Goal: Communication & Community: Answer question/provide support

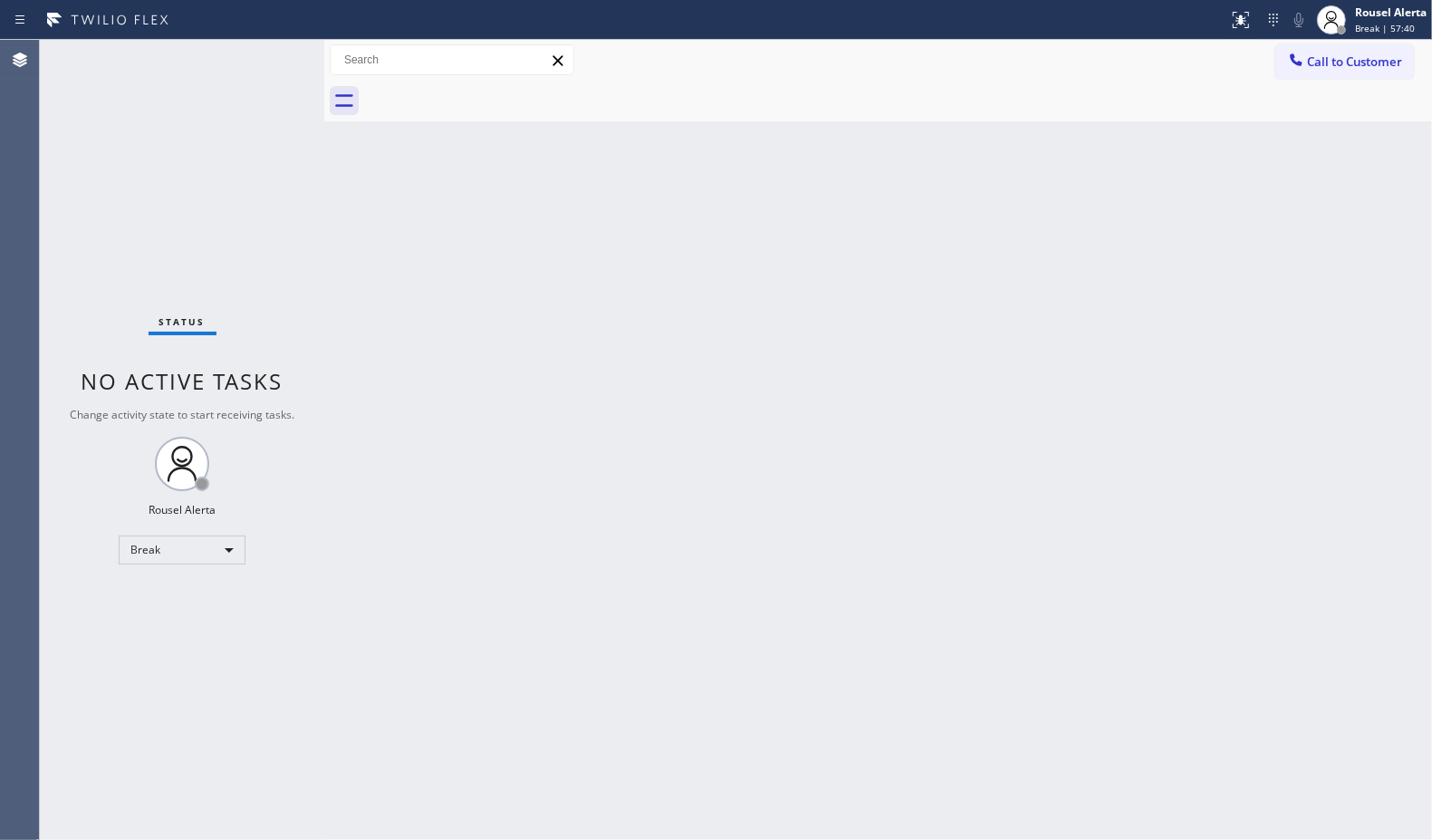
click at [1156, 296] on div "Back to Dashboard Change Sender ID Customers Technicians Select a contact Outbo…" at bounding box center [878, 440] width 1108 height 800
click at [1383, 5] on div "Rousel Alerta" at bounding box center [1390, 12] width 71 height 15
click at [1380, 91] on button "Available" at bounding box center [1342, 96] width 181 height 24
click at [1301, 310] on div "Back to Dashboard Change Sender ID Customers Technicians Select a contact Outbo…" at bounding box center [878, 440] width 1108 height 800
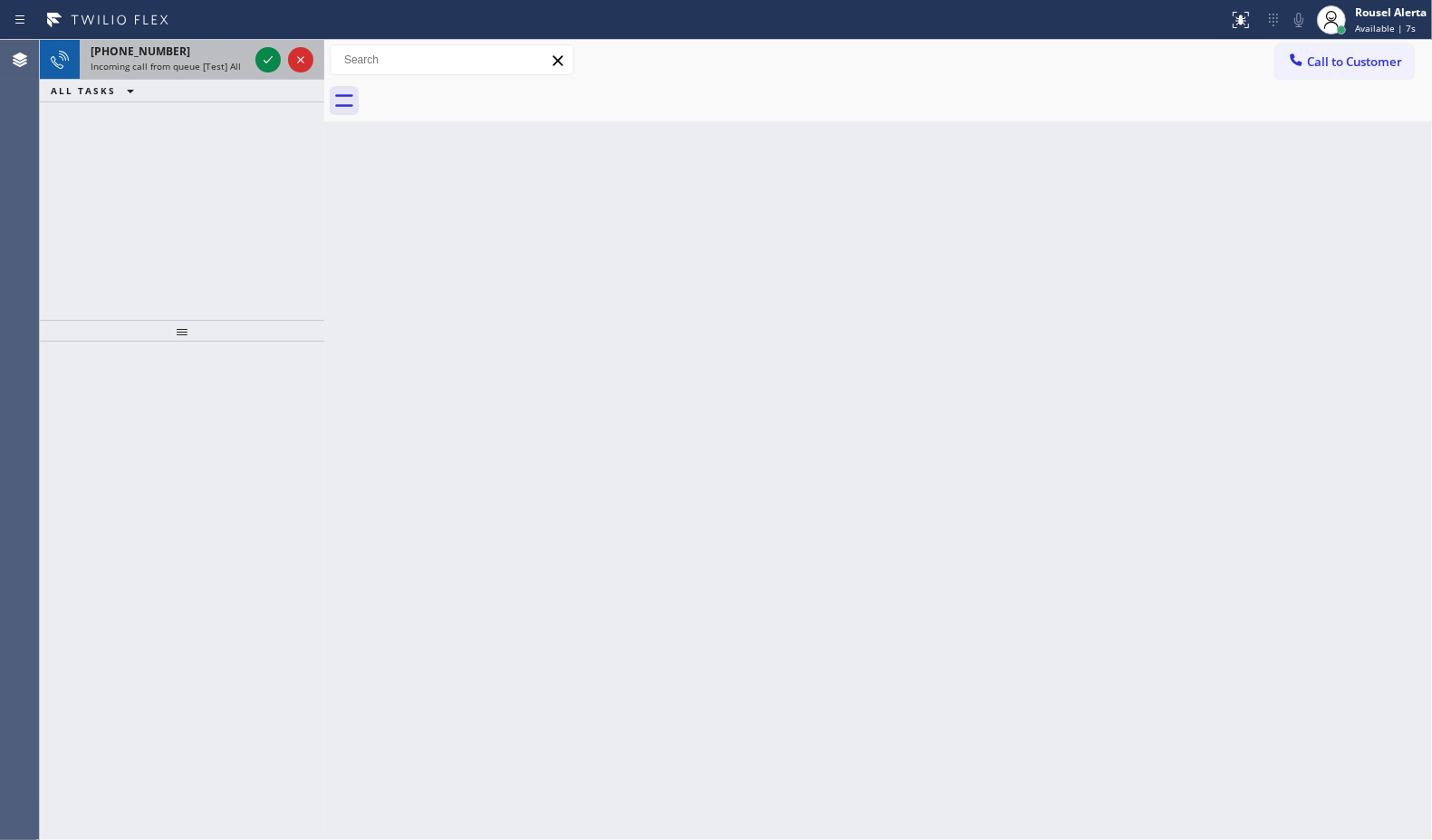
click at [180, 49] on div "[PHONE_NUMBER]" at bounding box center [169, 51] width 158 height 15
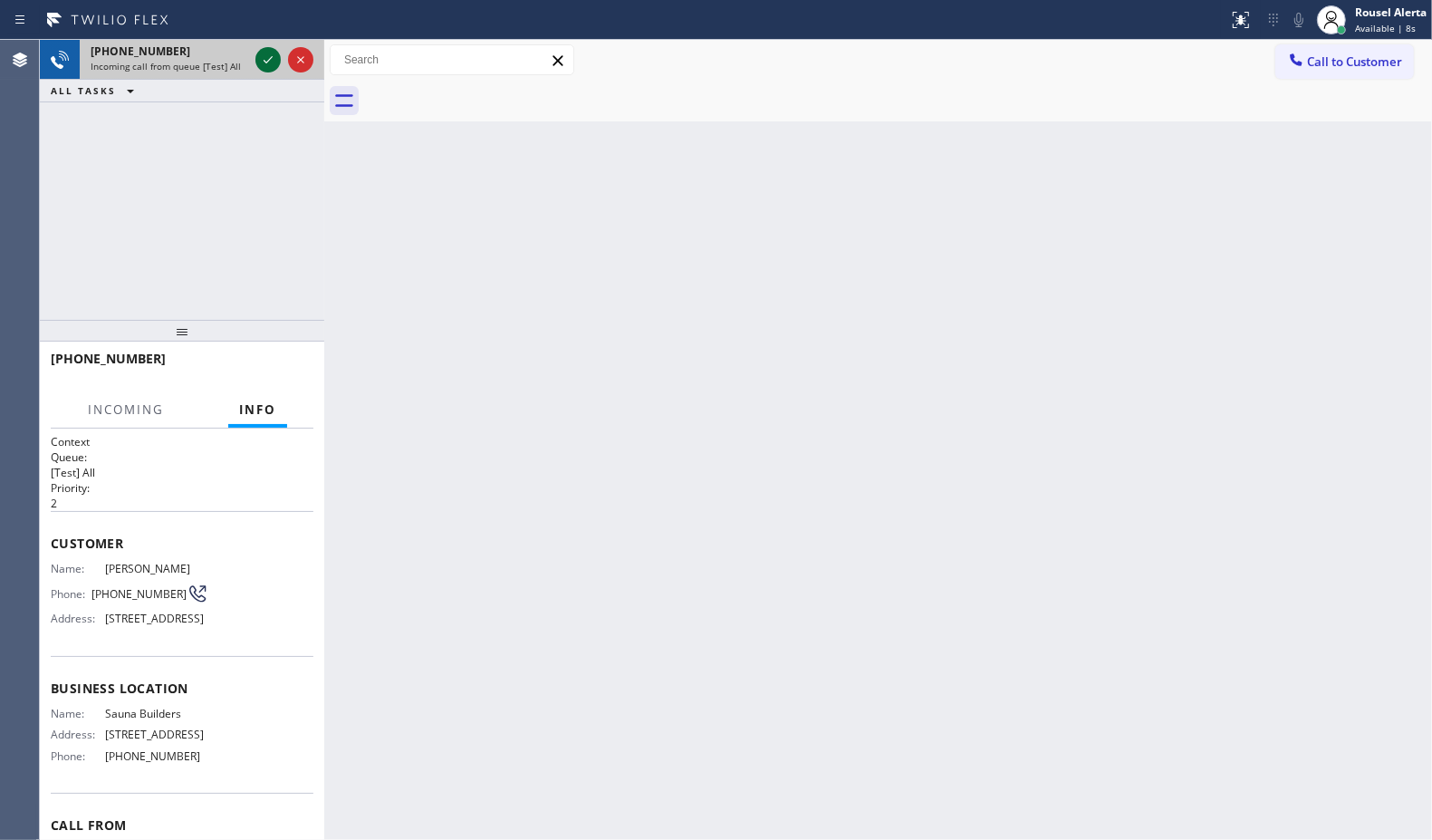
click at [270, 56] on icon at bounding box center [268, 59] width 22 height 22
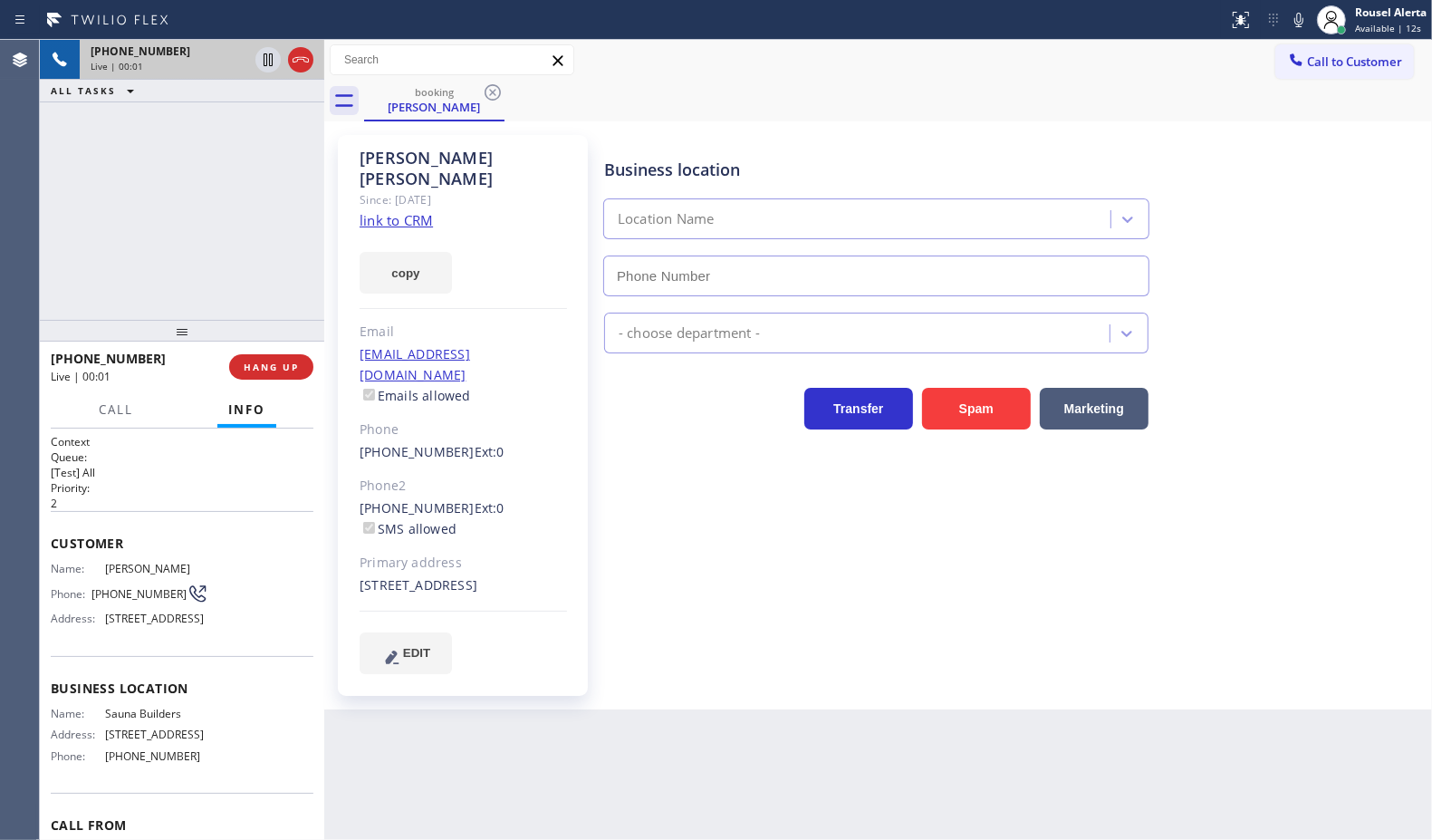
type input "[PHONE_NUMBER]"
click at [396, 211] on link "link to CRM" at bounding box center [395, 220] width 73 height 18
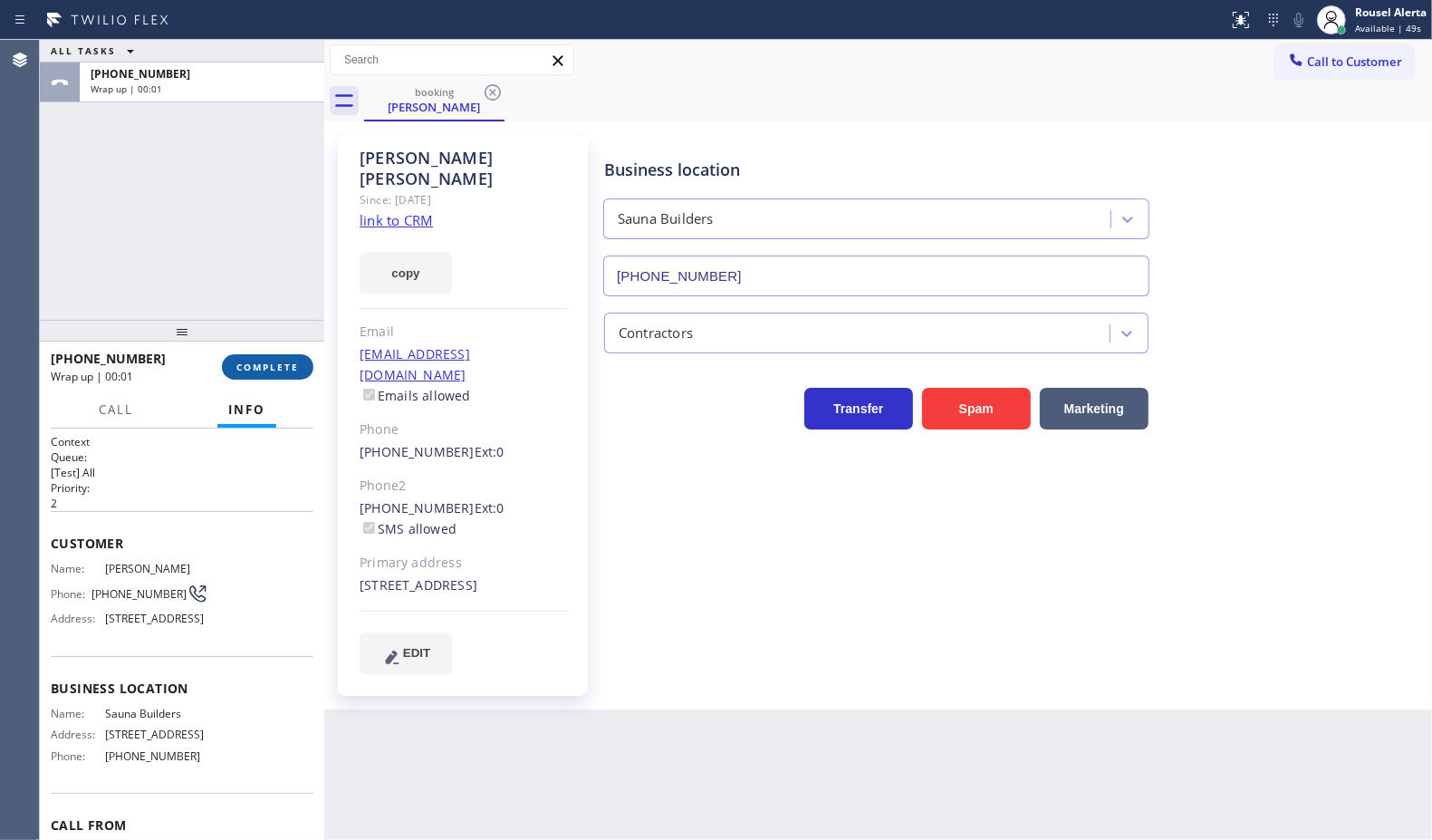
click at [249, 359] on button "COMPLETE" at bounding box center [268, 367] width 91 height 26
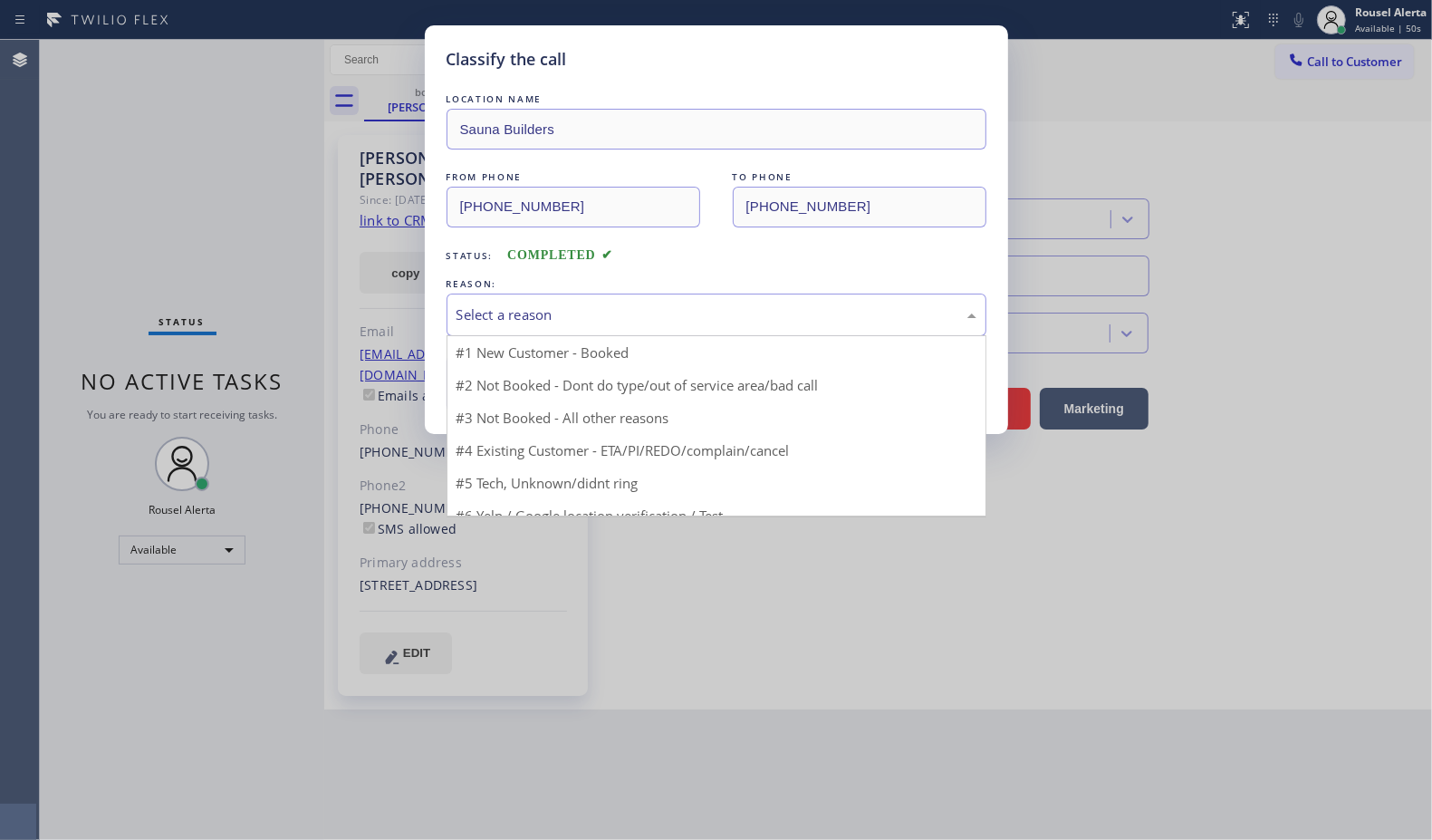
click at [612, 323] on div "Select a reason" at bounding box center [716, 315] width 520 height 21
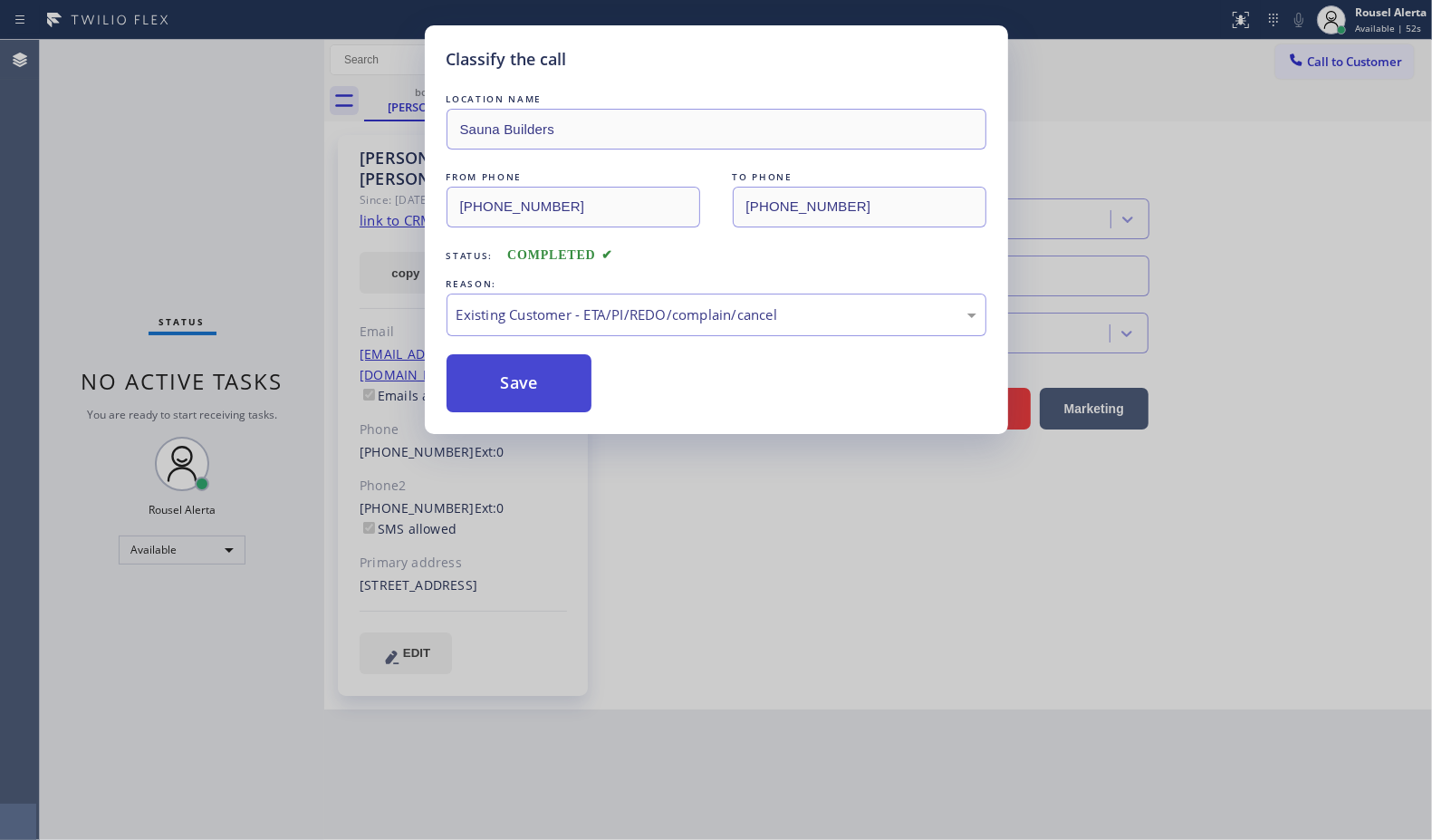
click at [554, 383] on button "Save" at bounding box center [519, 383] width 145 height 58
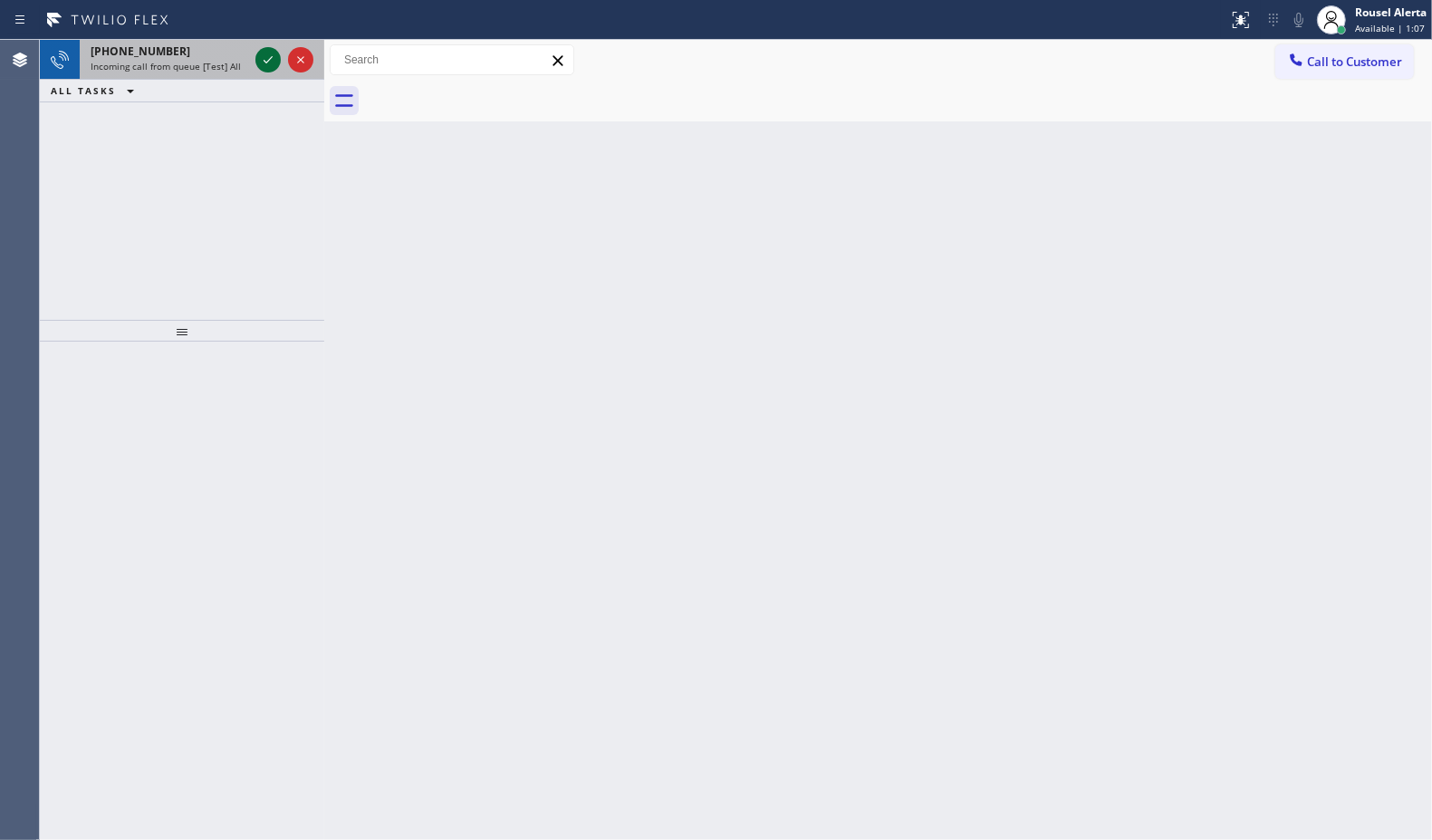
click at [264, 62] on icon at bounding box center [268, 59] width 22 height 22
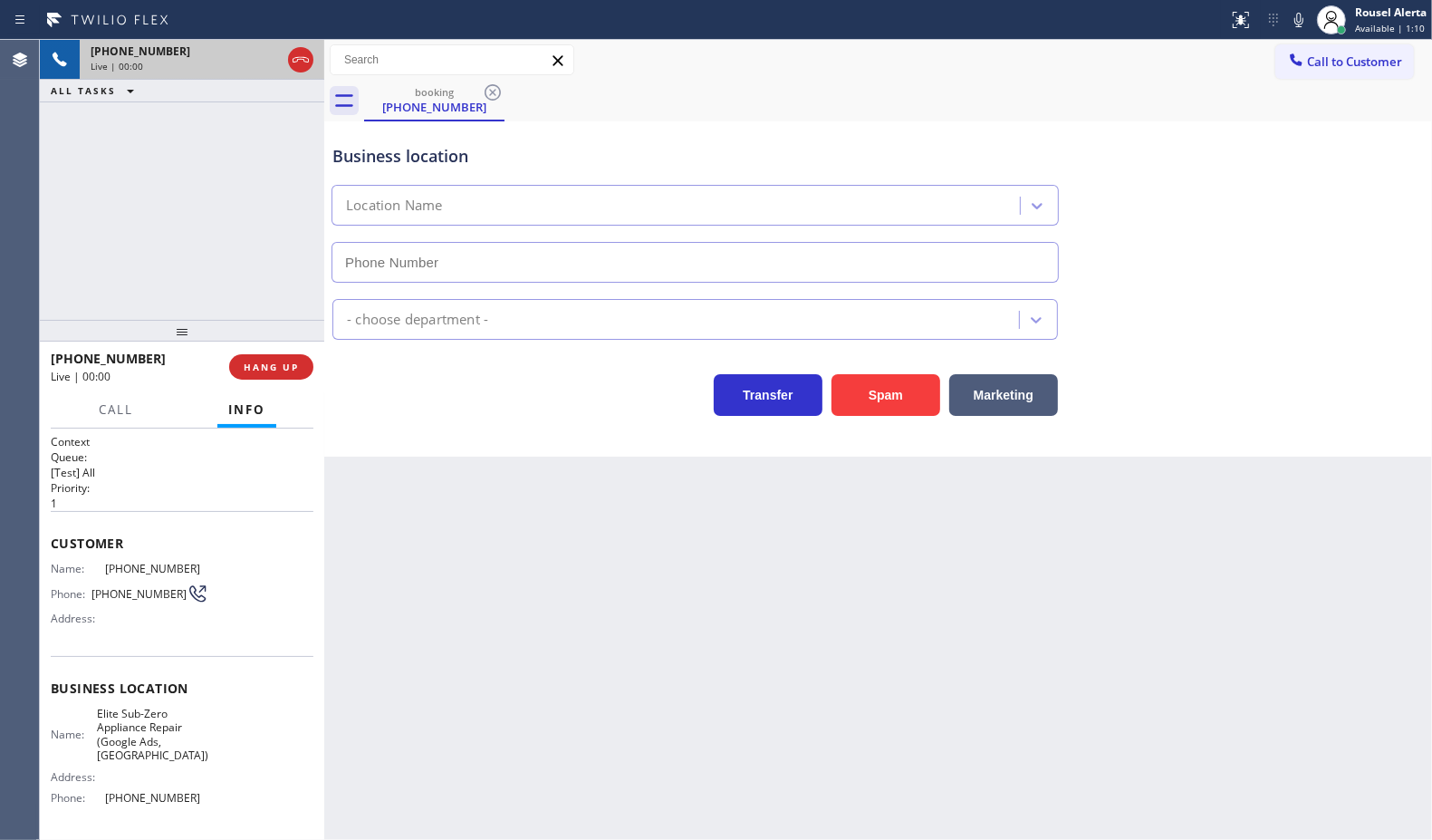
type input "[PHONE_NUMBER]"
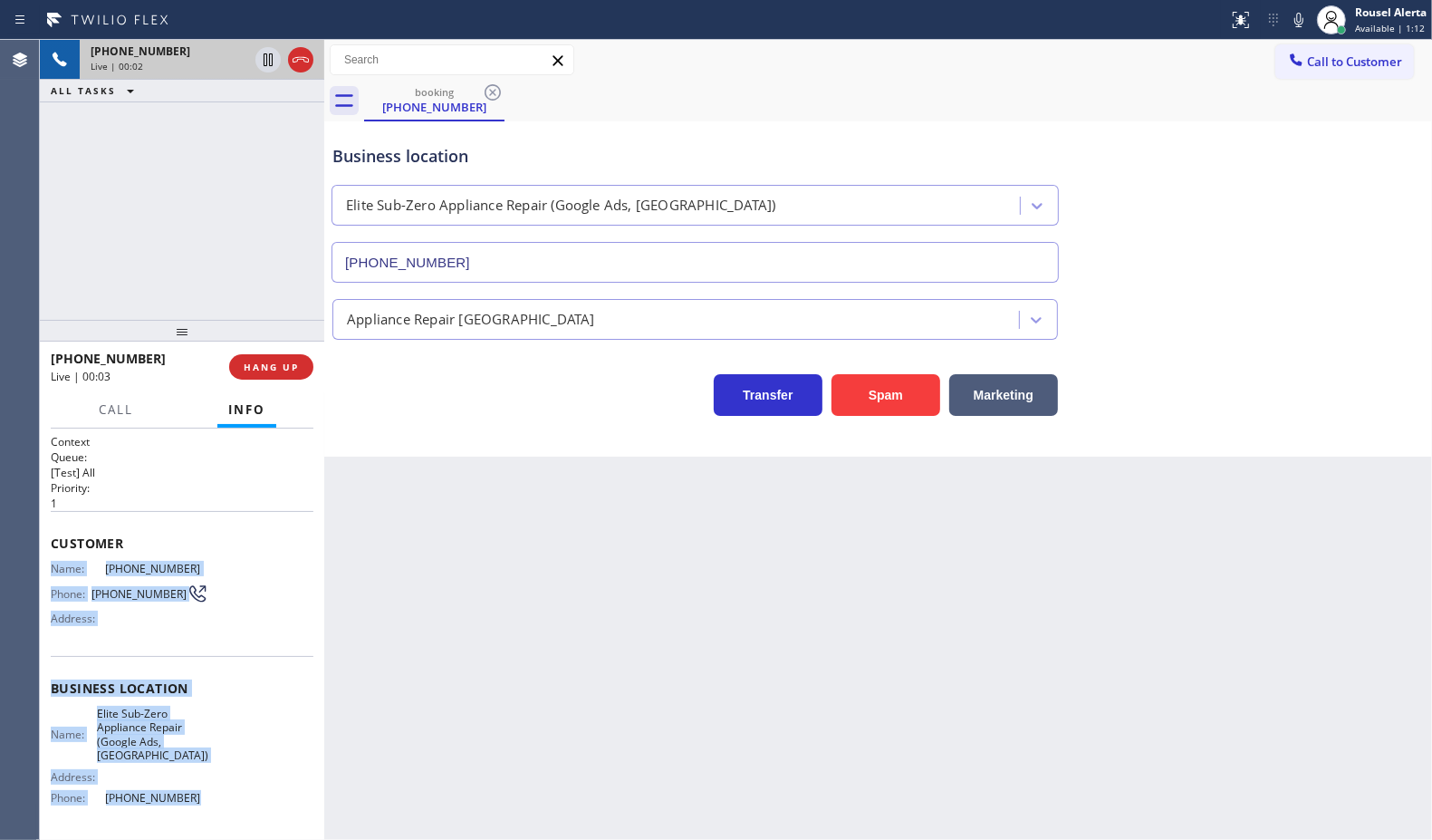
drag, startPoint x: 50, startPoint y: 571, endPoint x: 191, endPoint y: 788, distance: 258.8
click at [191, 788] on div "Context Queue: [Test] All Priority: 1 Customer Name: [PHONE_NUMBER] Phone: [PHO…" at bounding box center [181, 703] width 262 height 538
copy div "Name: [PHONE_NUMBER] Phone: [PHONE_NUMBER] Address: Business location Name: Eli…"
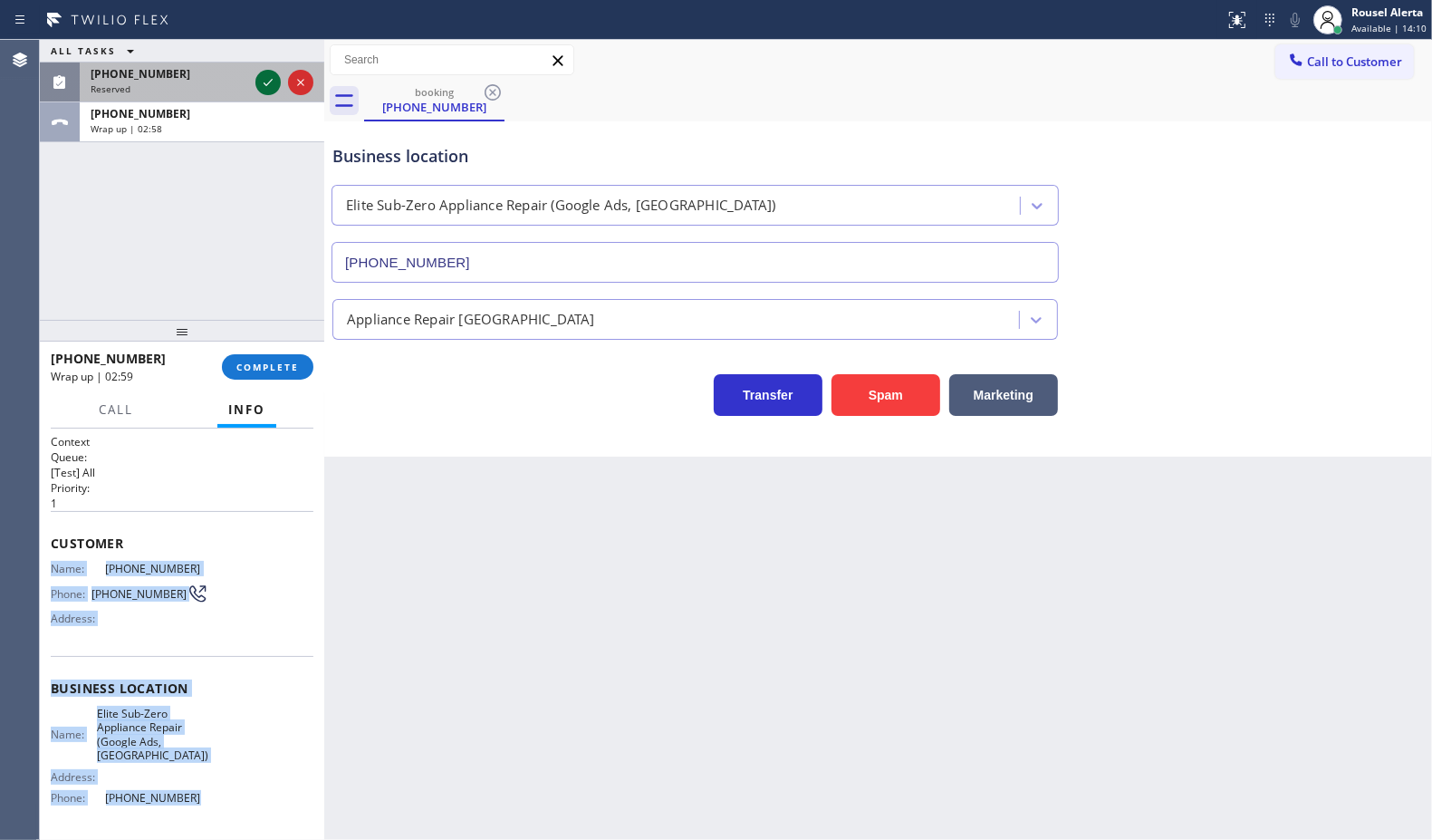
click at [265, 82] on icon at bounding box center [268, 82] width 22 height 22
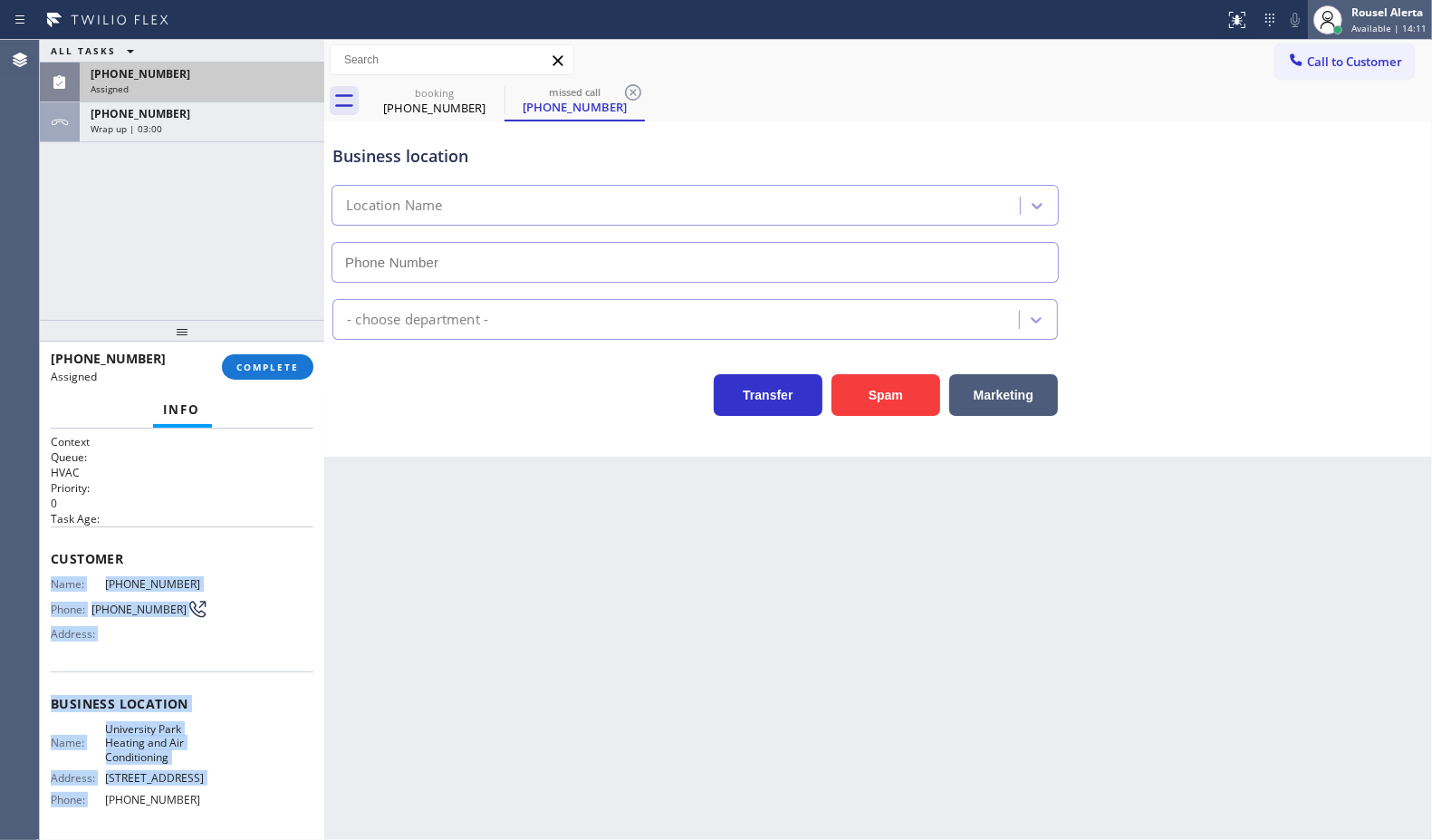
click at [1379, 14] on div "Rousel Alerta" at bounding box center [1388, 12] width 75 height 15
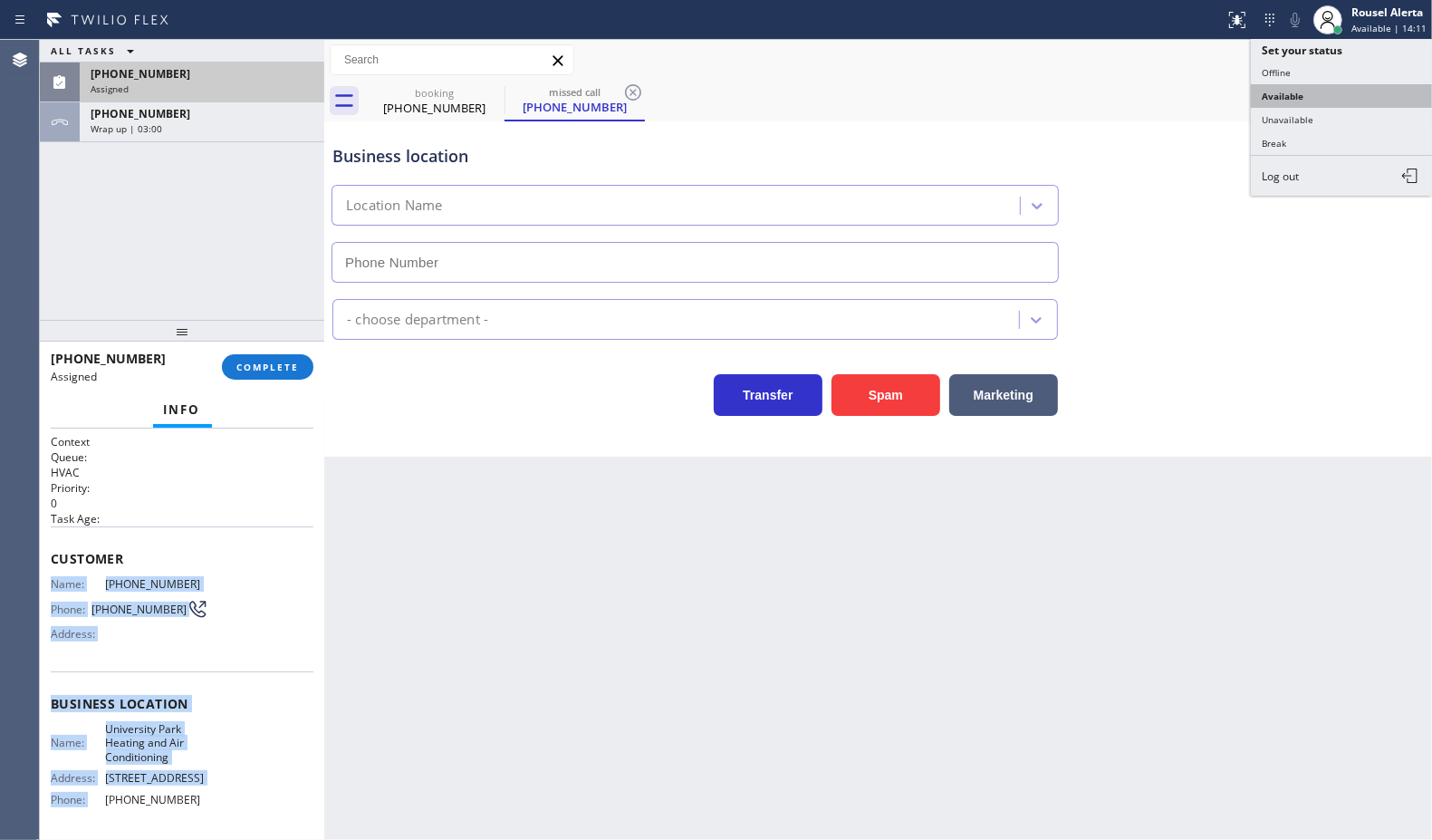
type input "[PHONE_NUMBER]"
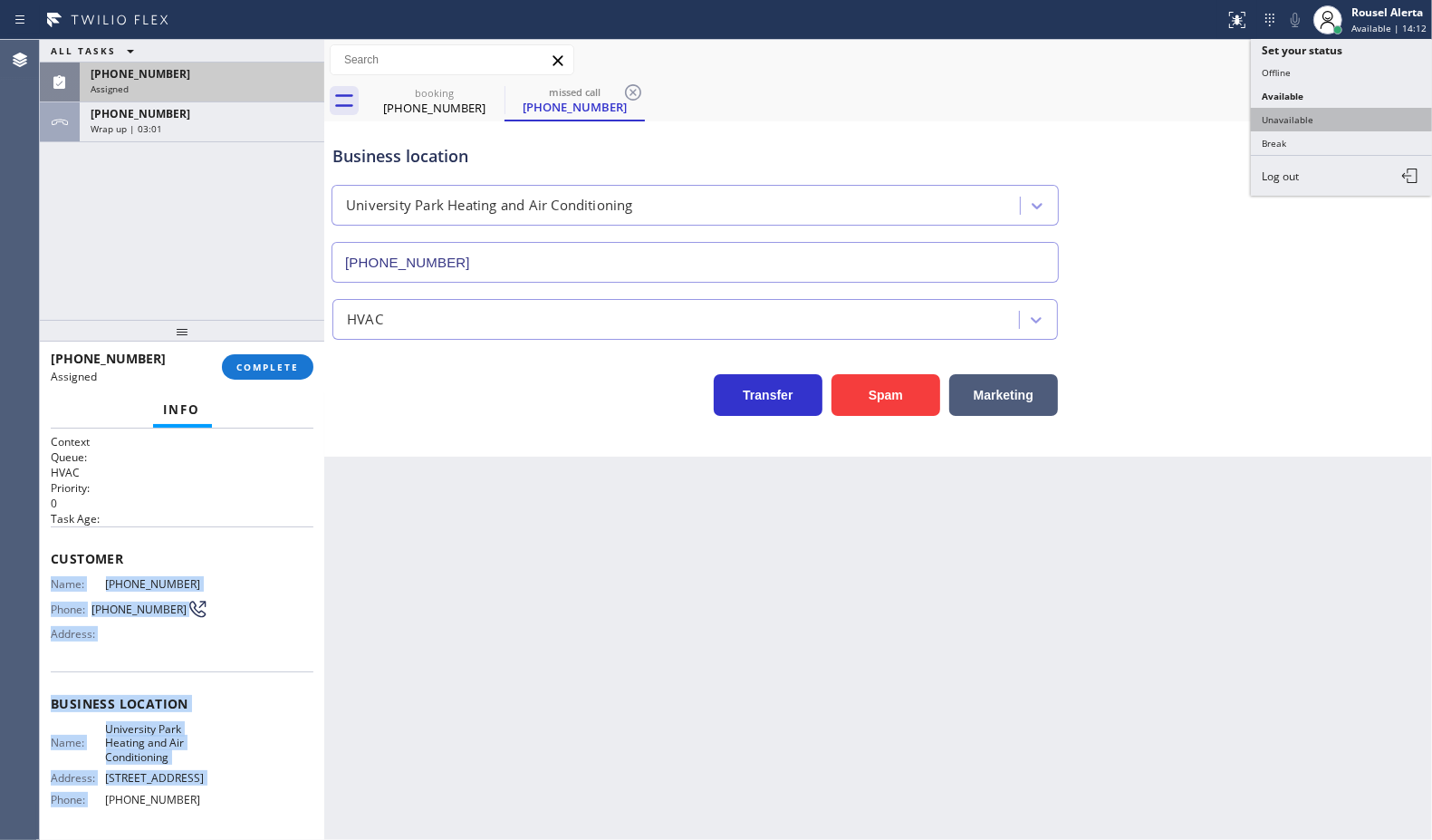
click at [1361, 108] on button "Unavailable" at bounding box center [1342, 119] width 181 height 24
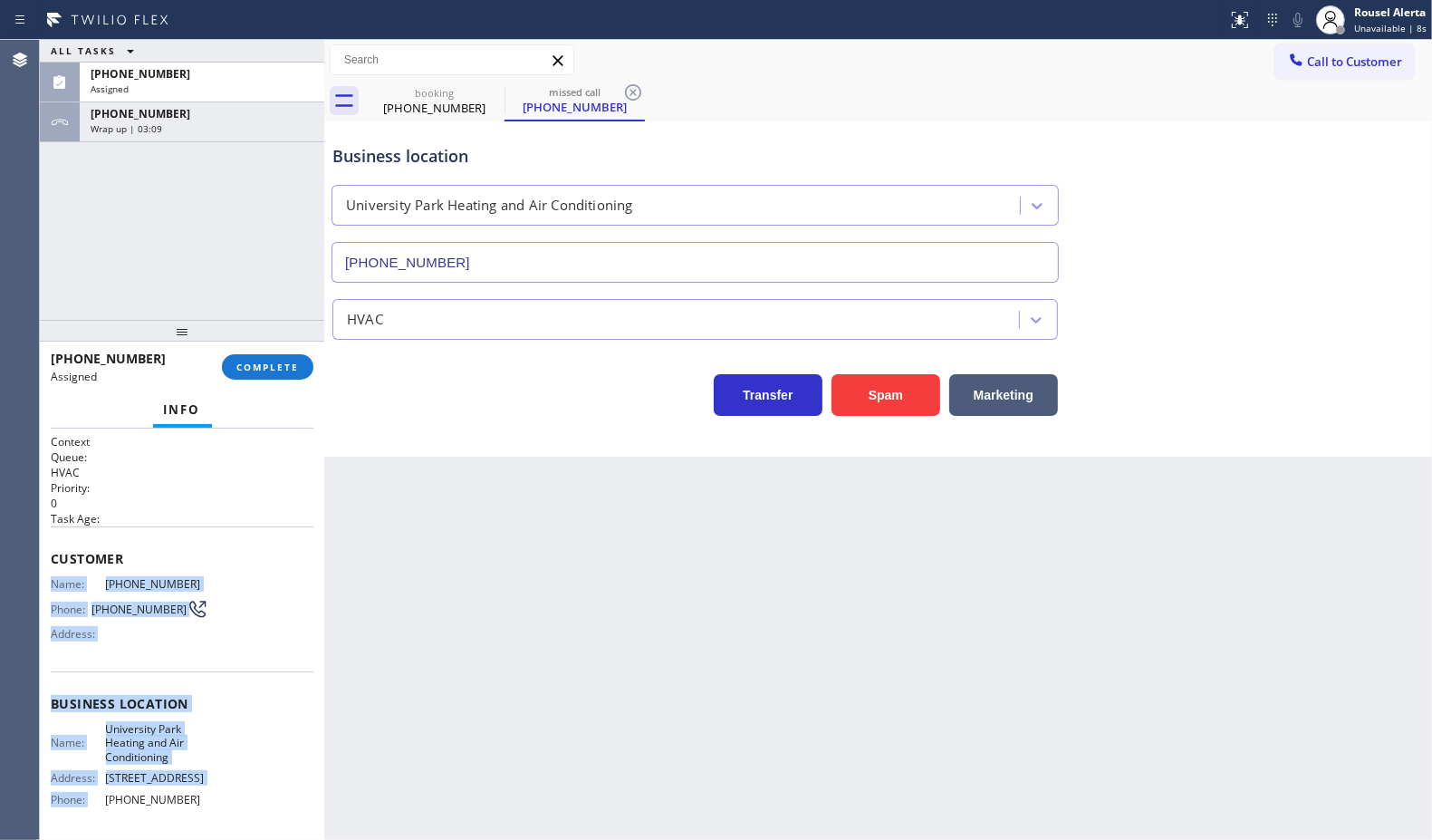
drag, startPoint x: 206, startPoint y: 87, endPoint x: 226, endPoint y: 145, distance: 61.4
click at [206, 87] on div "Assigned" at bounding box center [201, 88] width 223 height 12
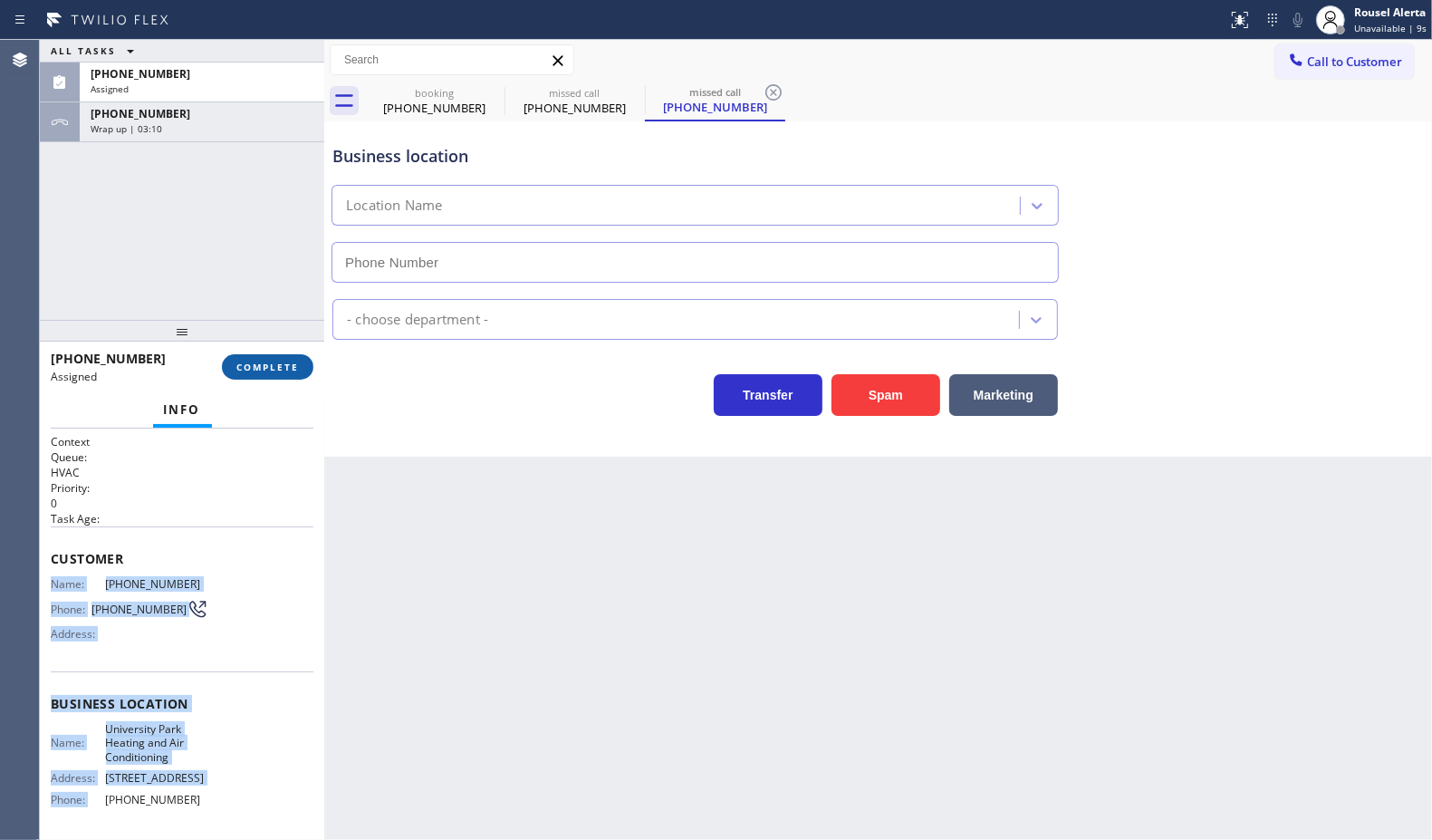
click at [259, 368] on span "COMPLETE" at bounding box center [268, 366] width 63 height 12
type input "[PHONE_NUMBER]"
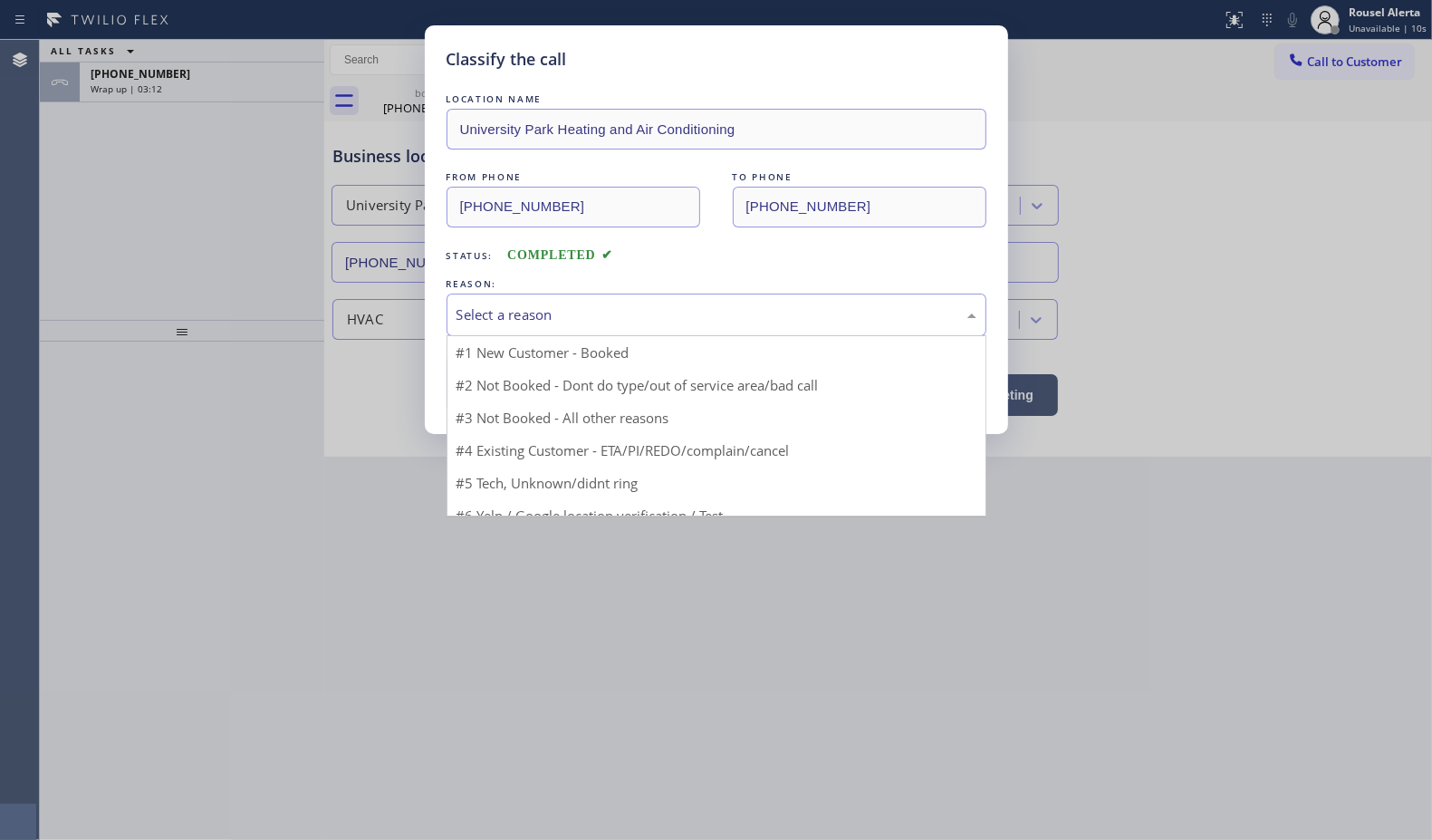
click at [455, 324] on div "Select a reason" at bounding box center [716, 315] width 540 height 43
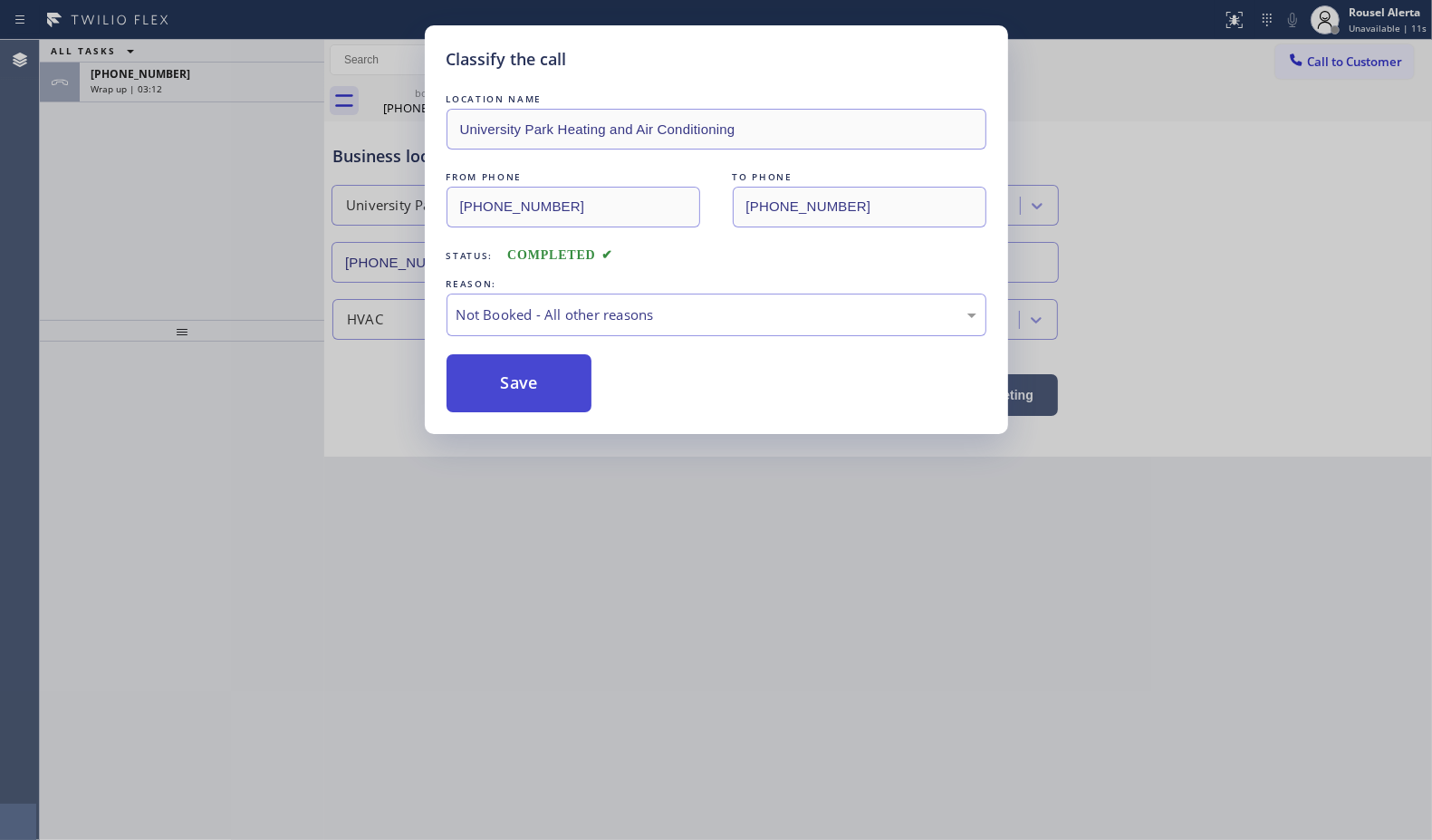
click at [542, 396] on button "Save" at bounding box center [519, 383] width 145 height 58
click at [246, 103] on div "Classify the call LOCATION NAME University Park Heating and Air Conditioning FR…" at bounding box center [716, 420] width 1432 height 840
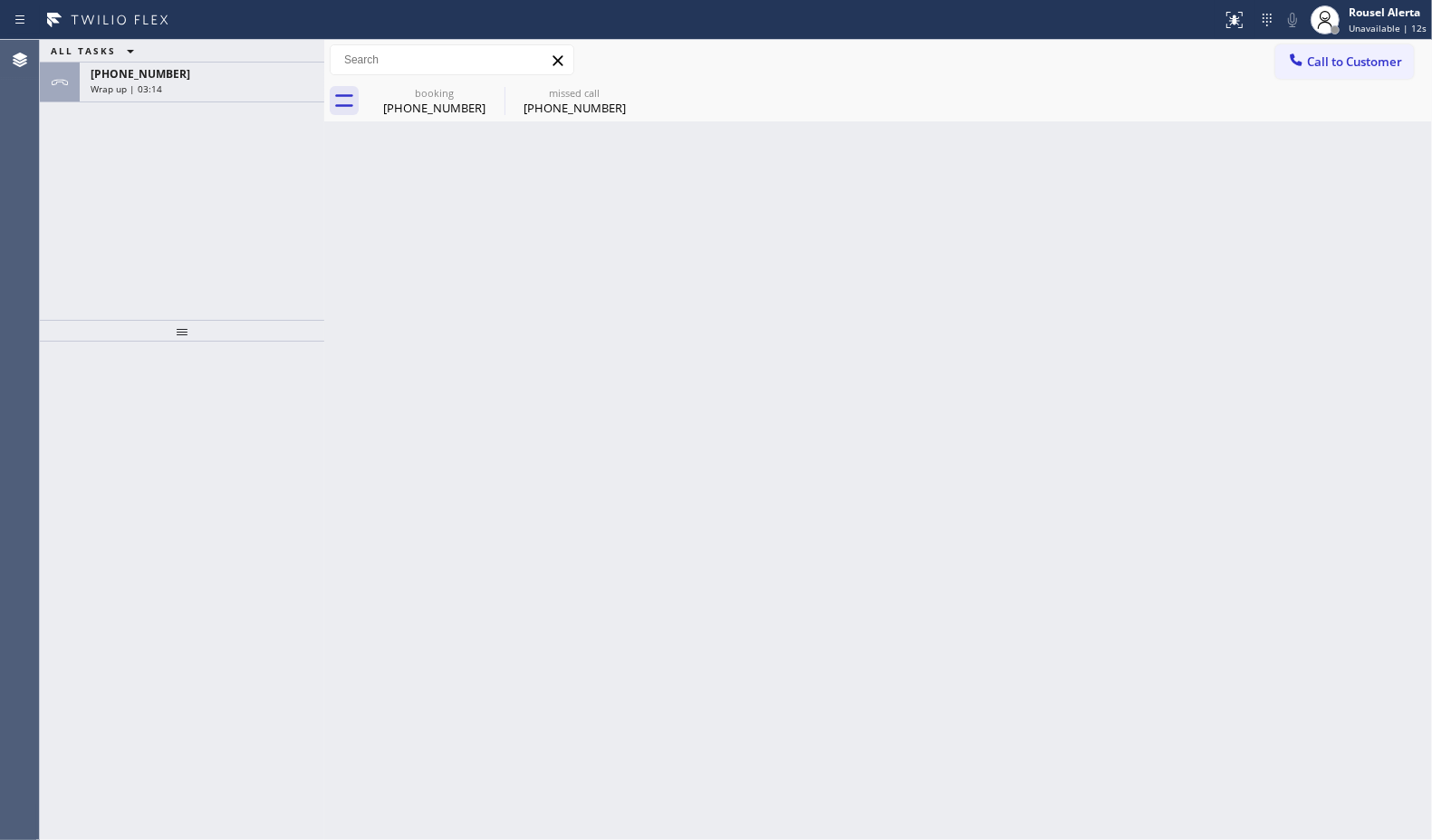
click at [244, 95] on div "[PHONE_NUMBER] Wrap up | 03:14" at bounding box center [199, 83] width 238 height 40
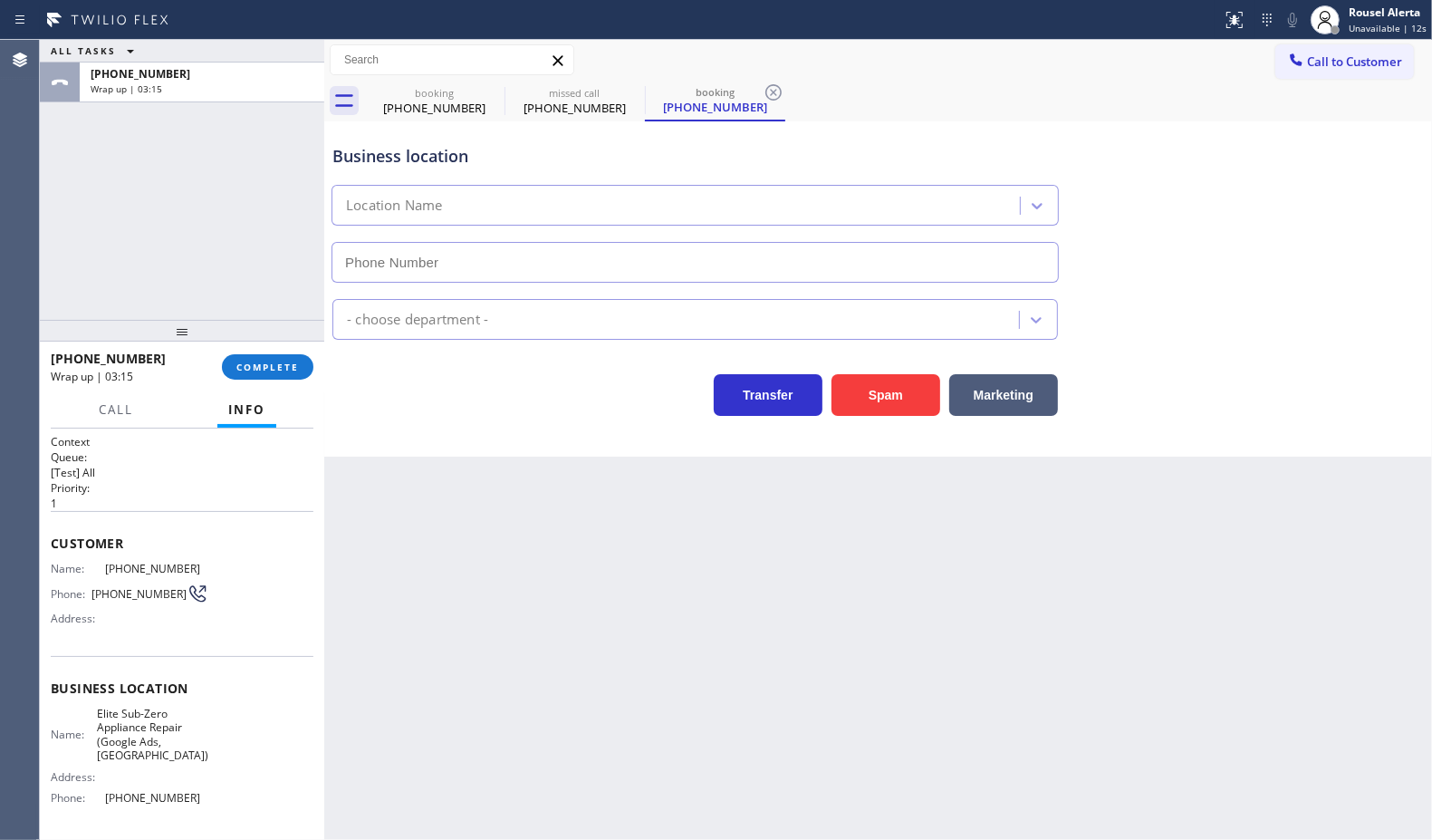
click at [244, 95] on div "[PHONE_NUMBER] Wrap up | 03:15" at bounding box center [199, 83] width 238 height 40
type input "[PHONE_NUMBER]"
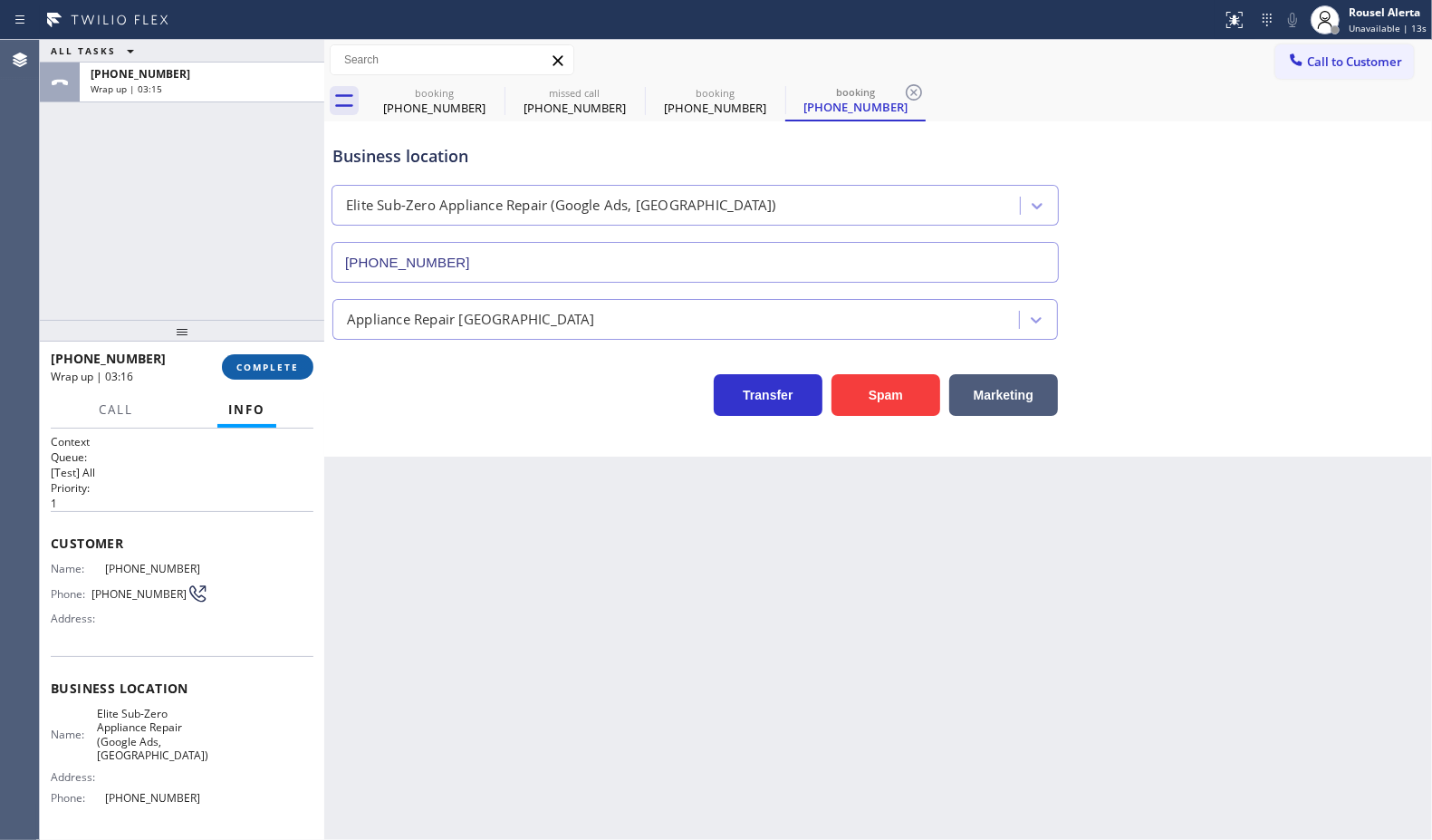
click at [275, 370] on span "COMPLETE" at bounding box center [268, 366] width 63 height 12
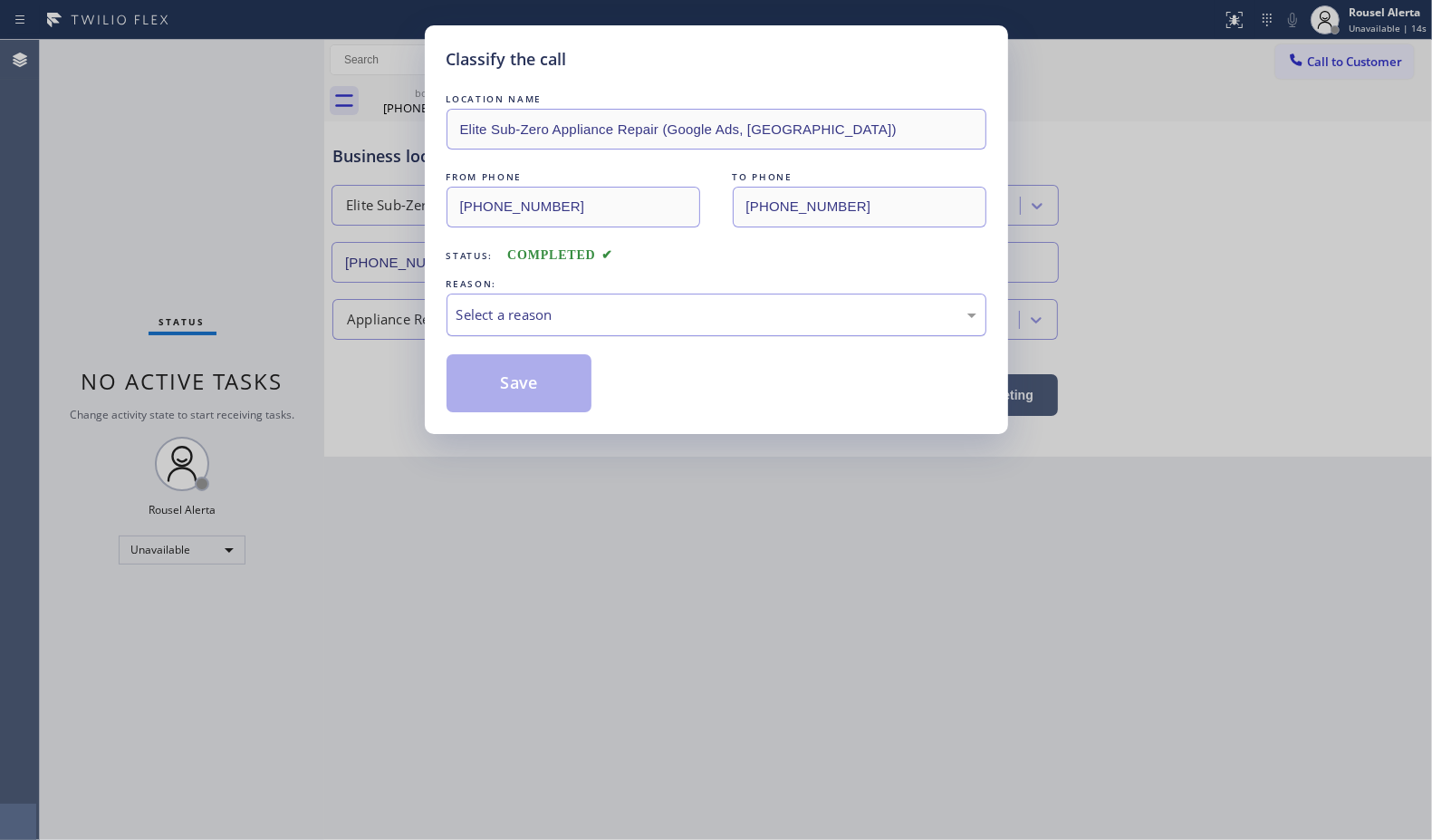
drag, startPoint x: 539, startPoint y: 321, endPoint x: 551, endPoint y: 327, distance: 13.4
click at [542, 320] on div "Select a reason" at bounding box center [716, 315] width 520 height 21
click at [541, 387] on button "Save" at bounding box center [519, 383] width 145 height 58
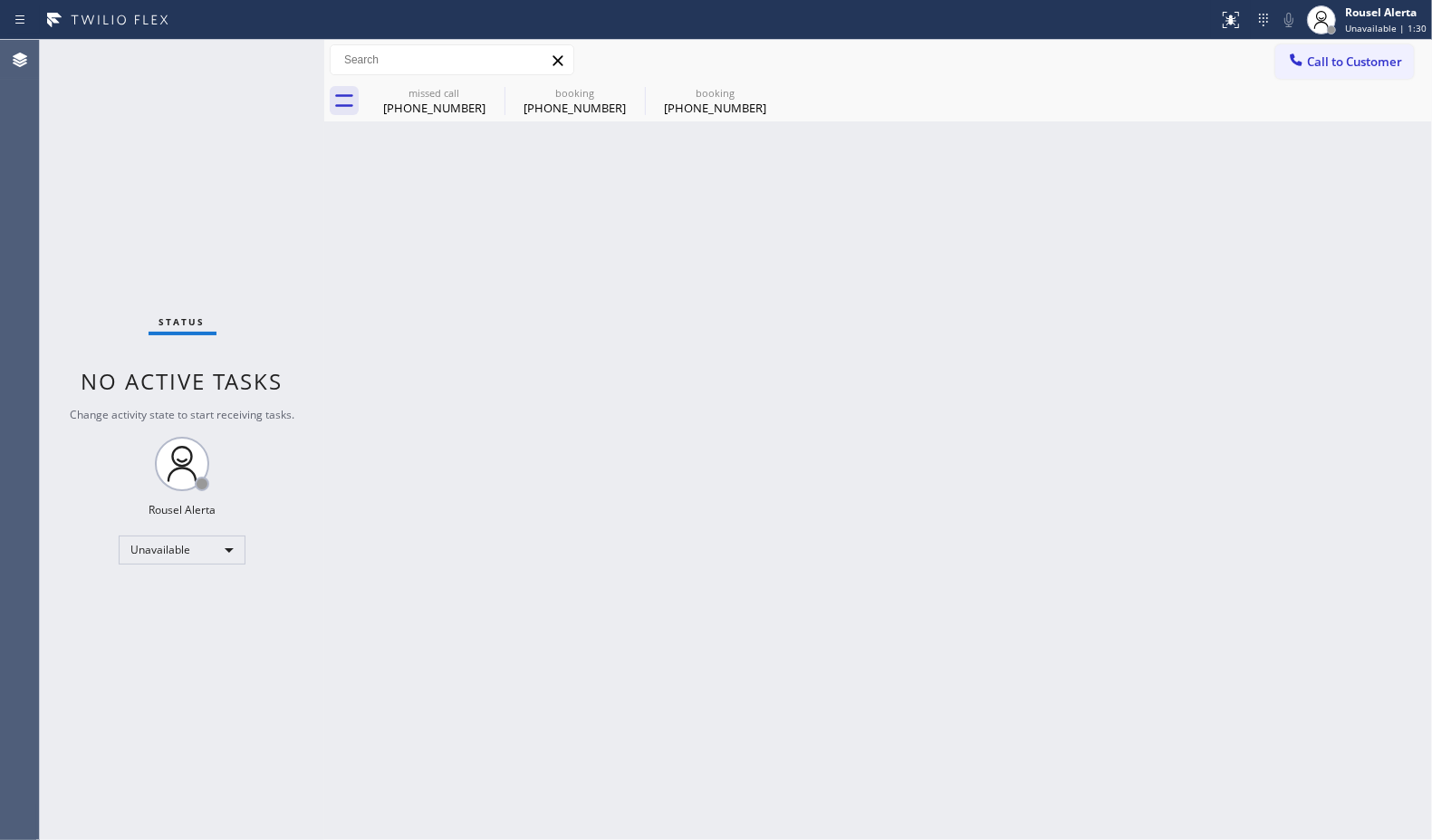
drag, startPoint x: 392, startPoint y: 200, endPoint x: 405, endPoint y: 204, distance: 13.6
click at [394, 202] on div "Back to Dashboard Change Sender ID Customers Technicians Select a contact Outbo…" at bounding box center [878, 440] width 1108 height 800
drag, startPoint x: 433, startPoint y: 109, endPoint x: 465, endPoint y: 103, distance: 32.6
click at [435, 108] on div "[PHONE_NUMBER]" at bounding box center [434, 107] width 137 height 16
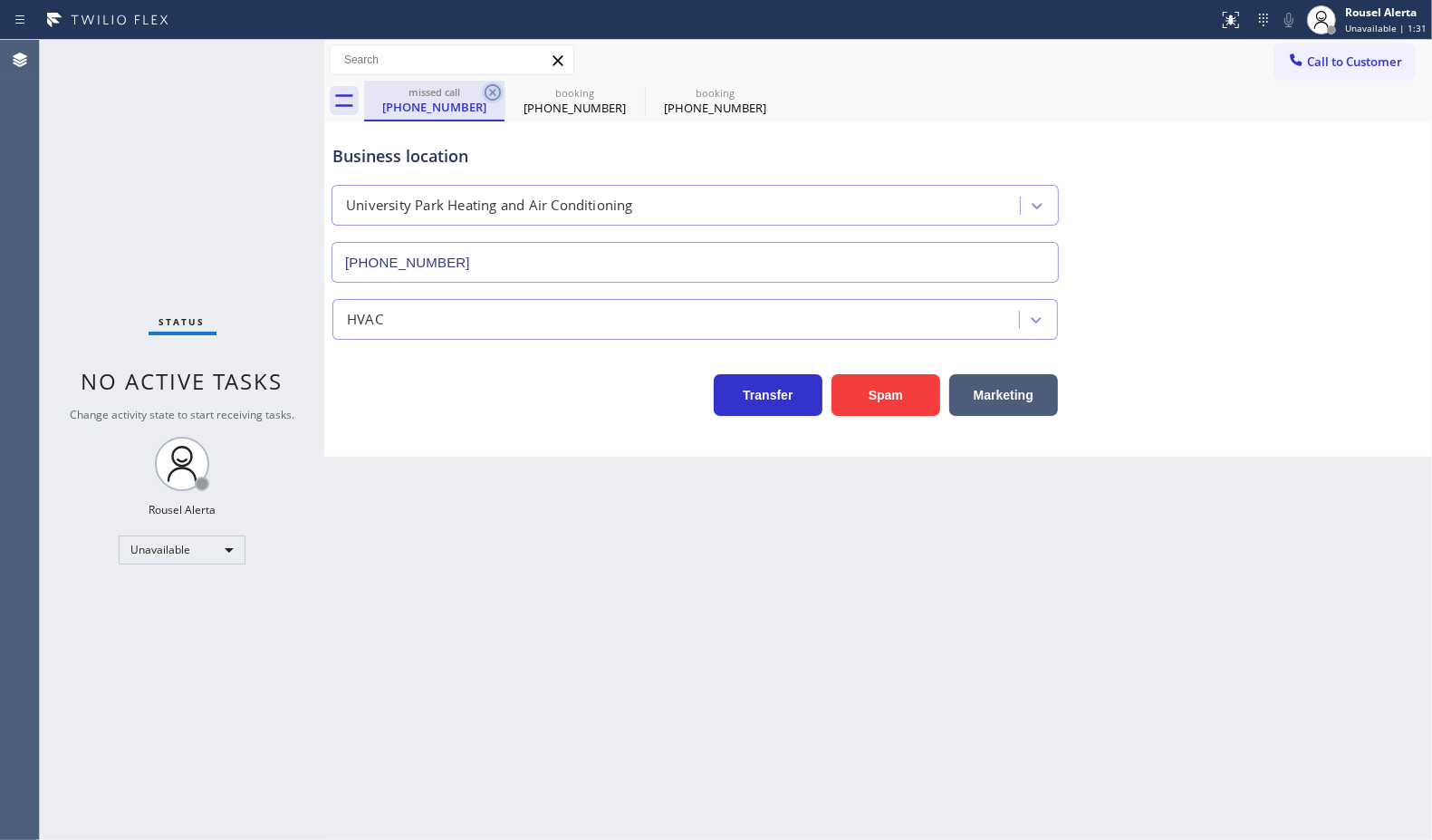
click at [494, 91] on icon at bounding box center [492, 92] width 16 height 16
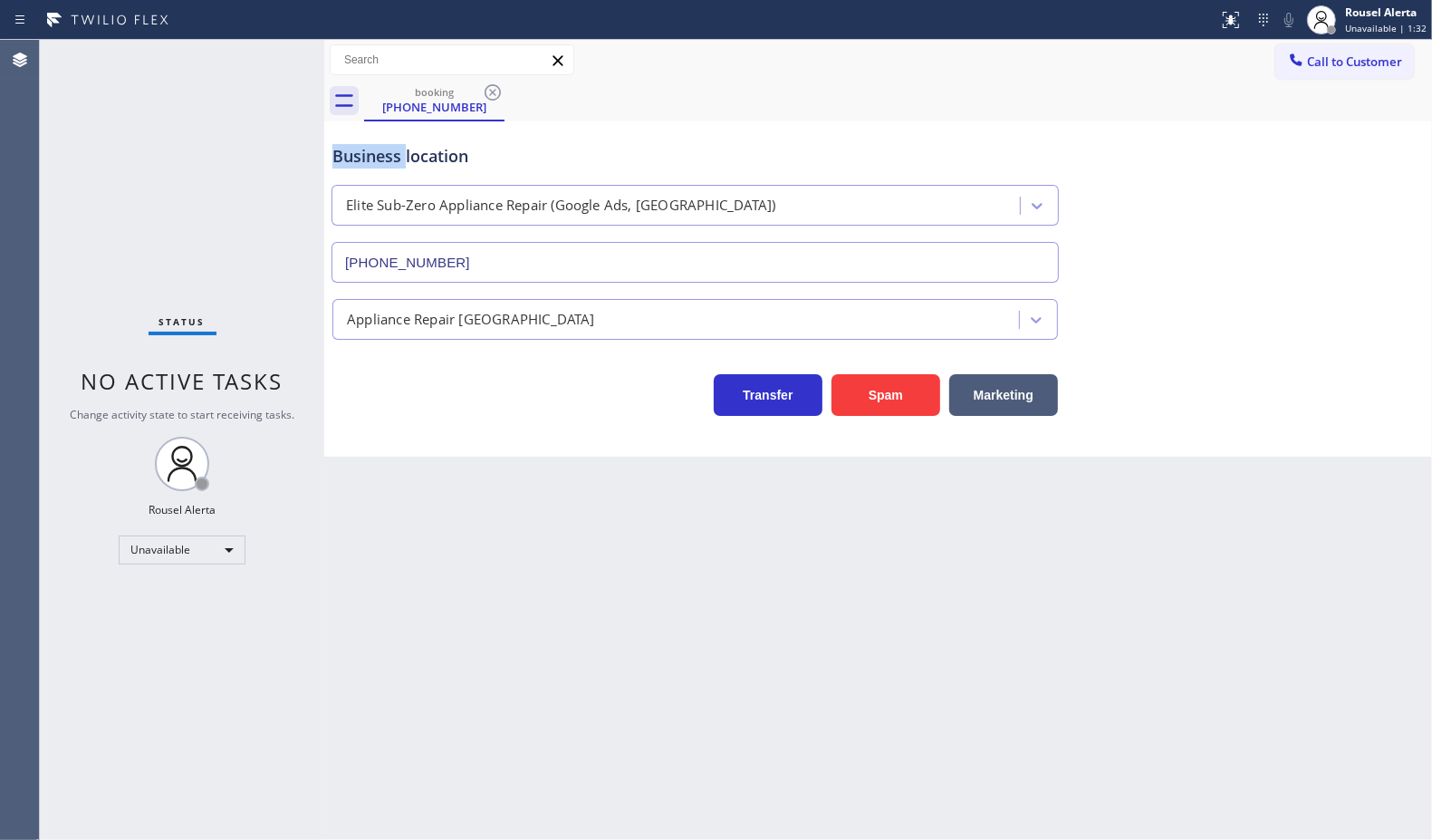
click at [494, 91] on icon at bounding box center [492, 92] width 16 height 16
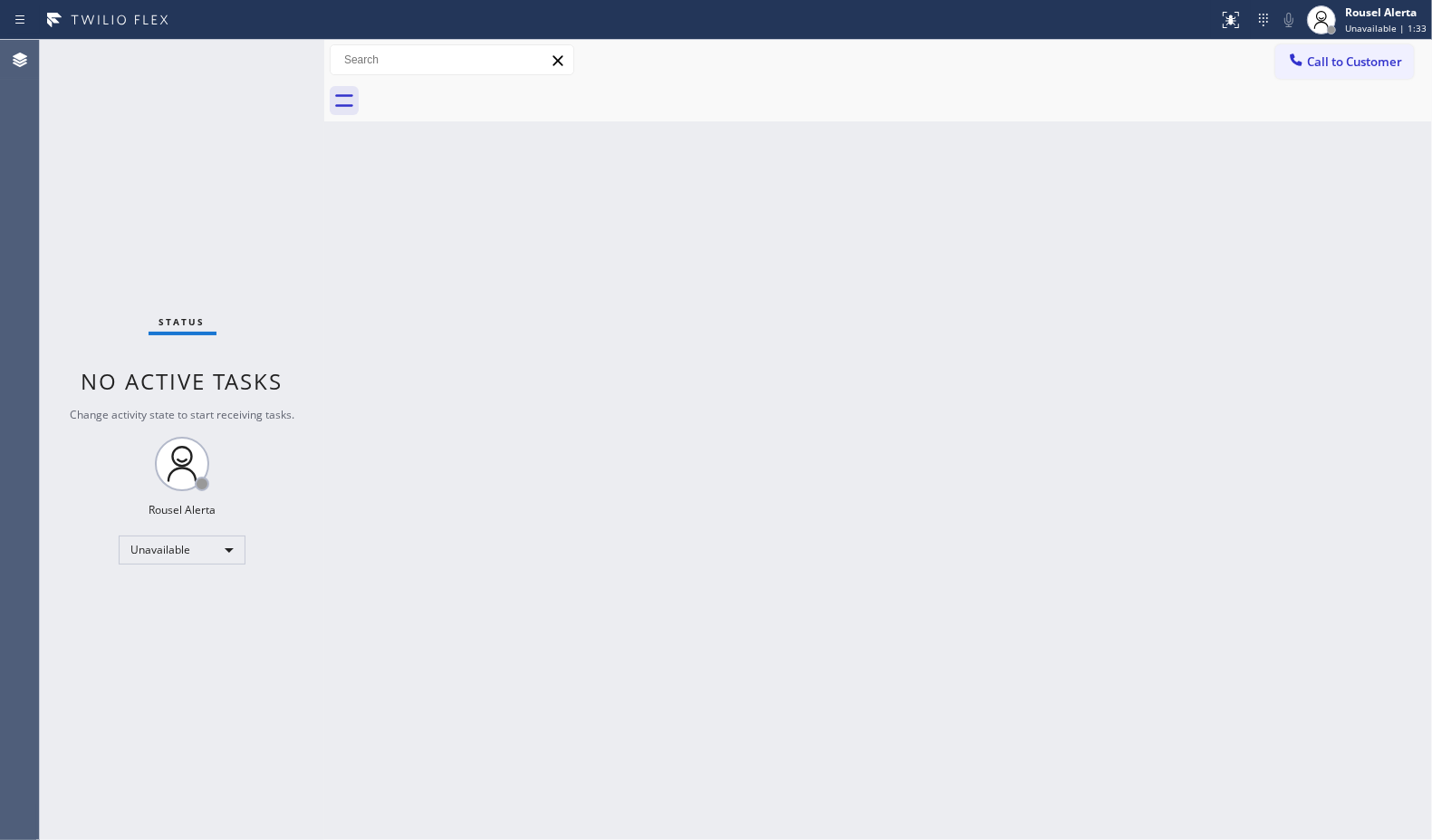
click at [700, 278] on div "Back to Dashboard Change Sender ID Customers Technicians Select a contact Outbo…" at bounding box center [878, 440] width 1108 height 800
drag, startPoint x: 459, startPoint y: 557, endPoint x: 386, endPoint y: 563, distance: 73.2
click at [450, 559] on div "Back to Dashboard Change Sender ID Customers Technicians Select a contact Outbo…" at bounding box center [878, 440] width 1108 height 800
click at [232, 545] on div "Unavailable" at bounding box center [181, 549] width 126 height 29
click at [200, 594] on li "Available" at bounding box center [181, 598] width 124 height 22
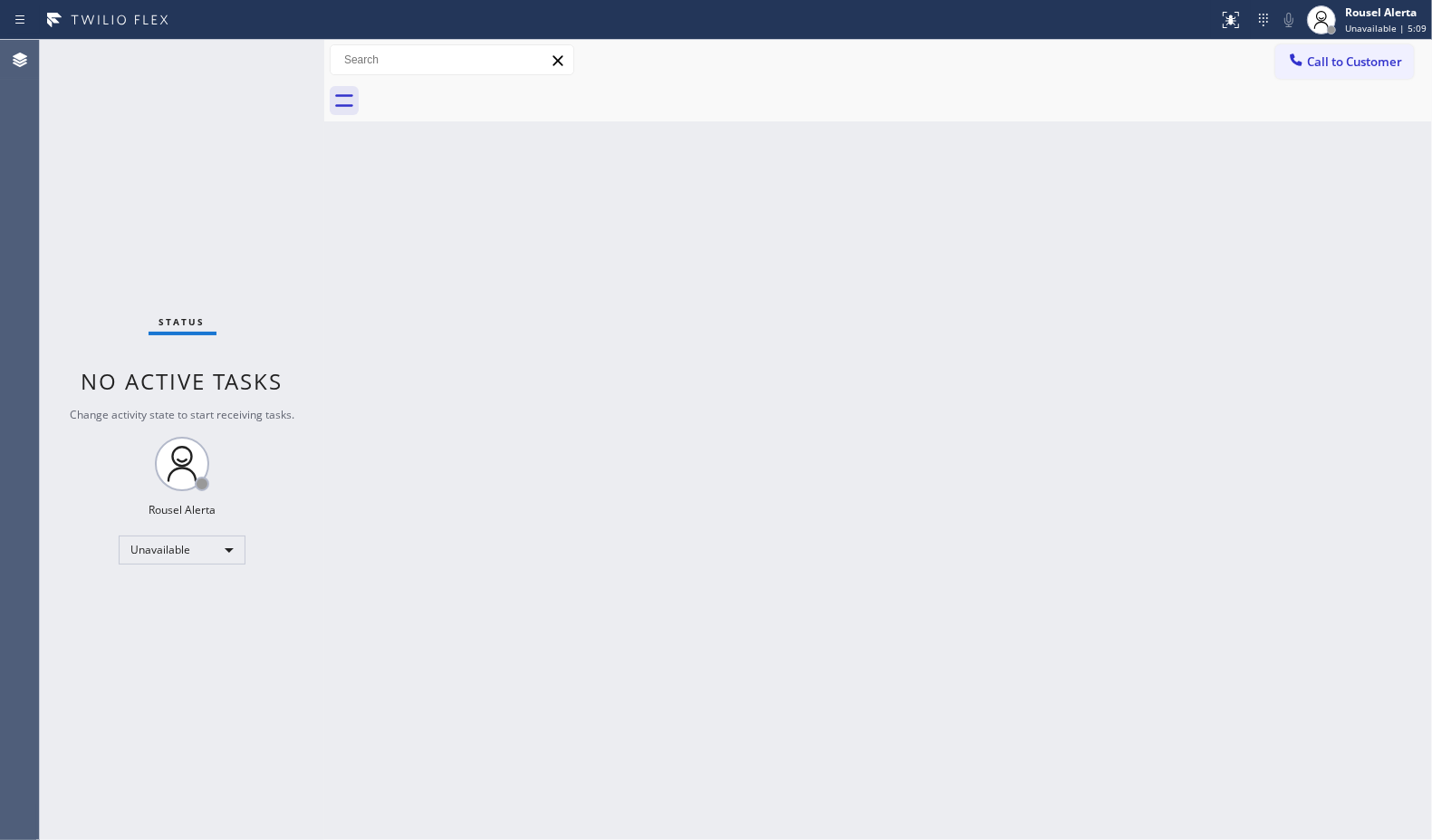
click at [427, 612] on div "Back to Dashboard Change Sender ID Customers Technicians Select a contact Outbo…" at bounding box center [878, 440] width 1108 height 800
click at [267, 68] on div "Status No active tasks You are ready to start receiving tasks. Rousel Alerta Av…" at bounding box center [181, 440] width 284 height 800
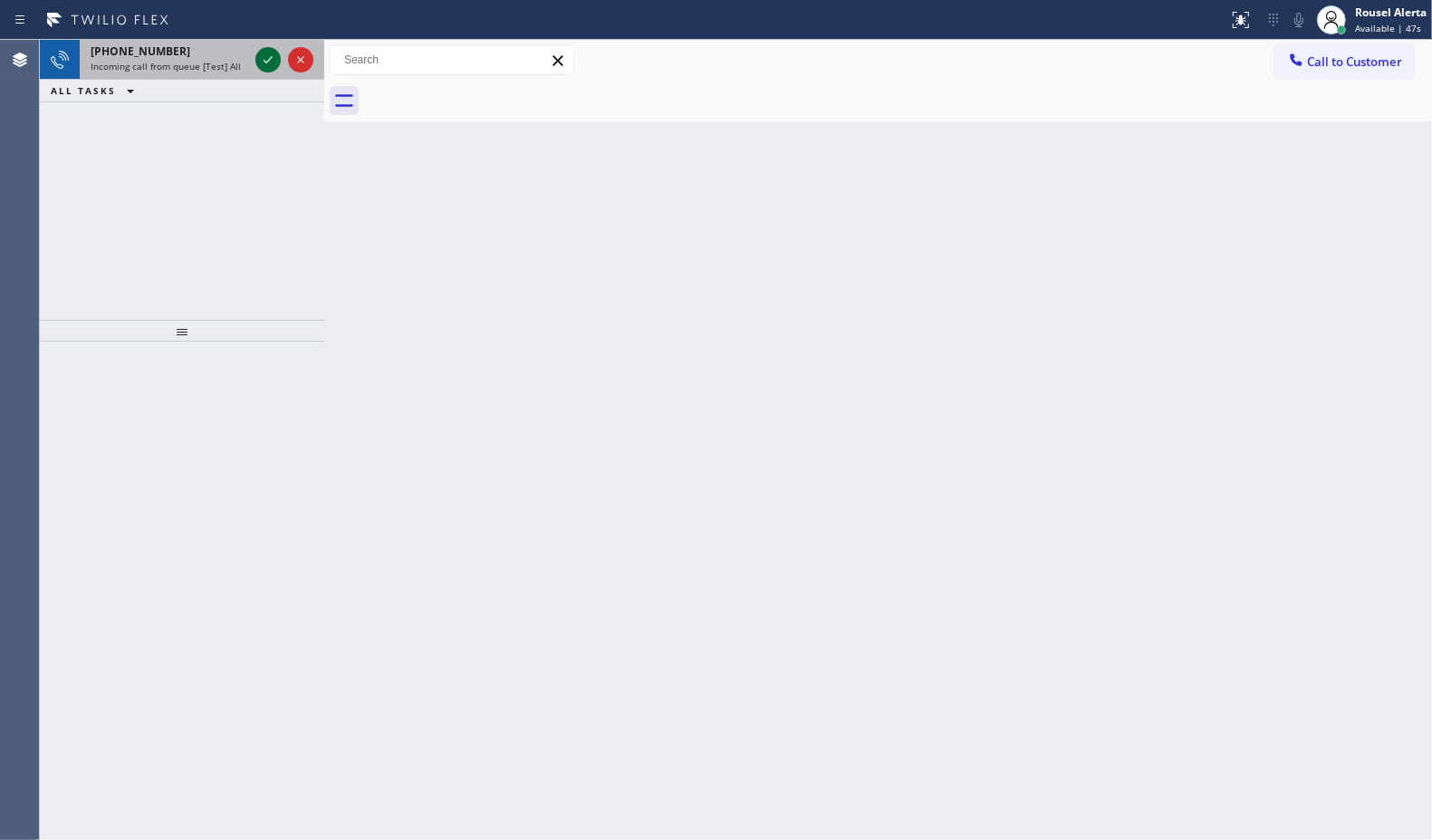
click at [267, 65] on icon at bounding box center [268, 59] width 22 height 22
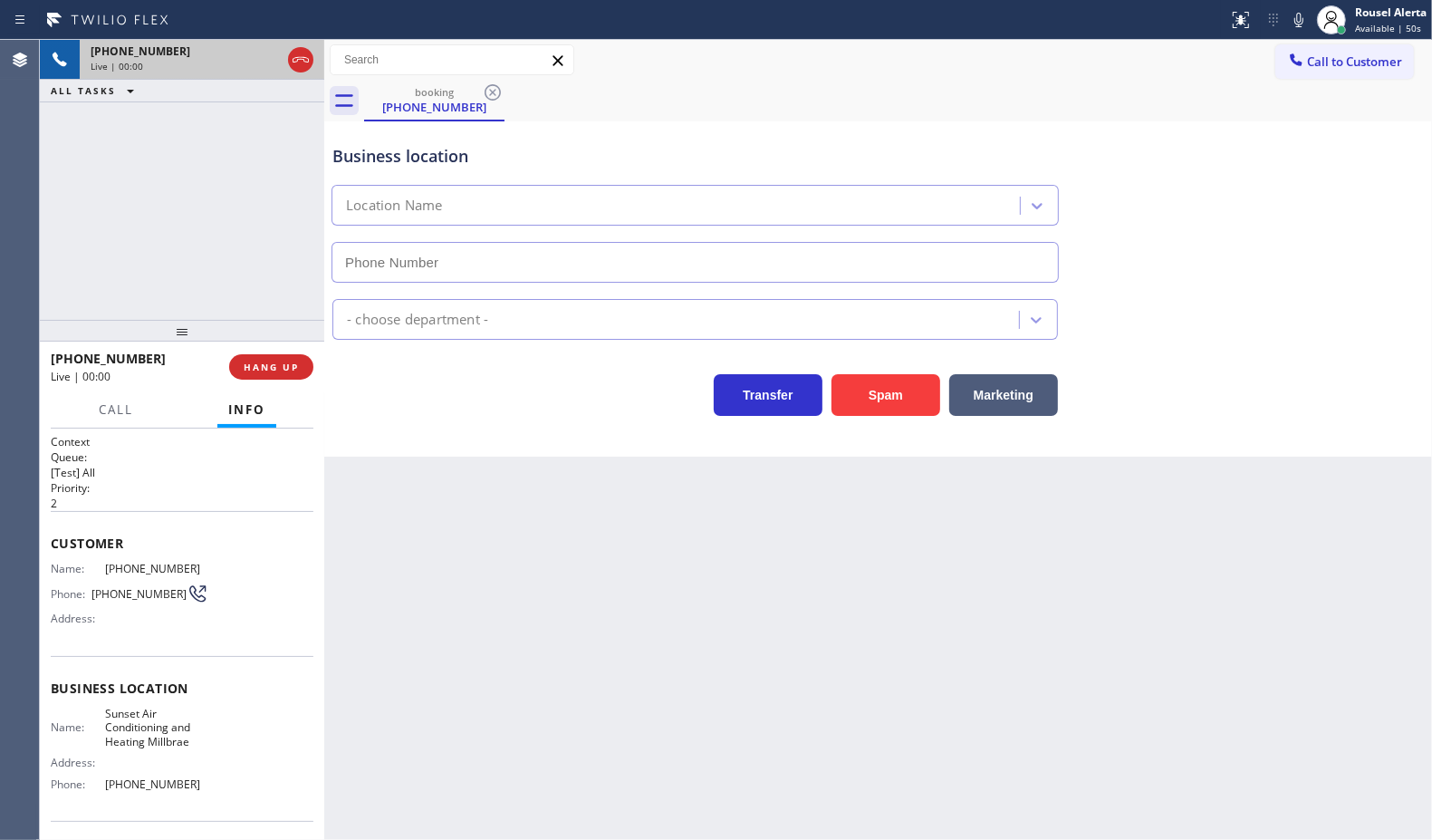
type input "[PHONE_NUMBER]"
click at [884, 401] on button "Spam" at bounding box center [886, 395] width 108 height 42
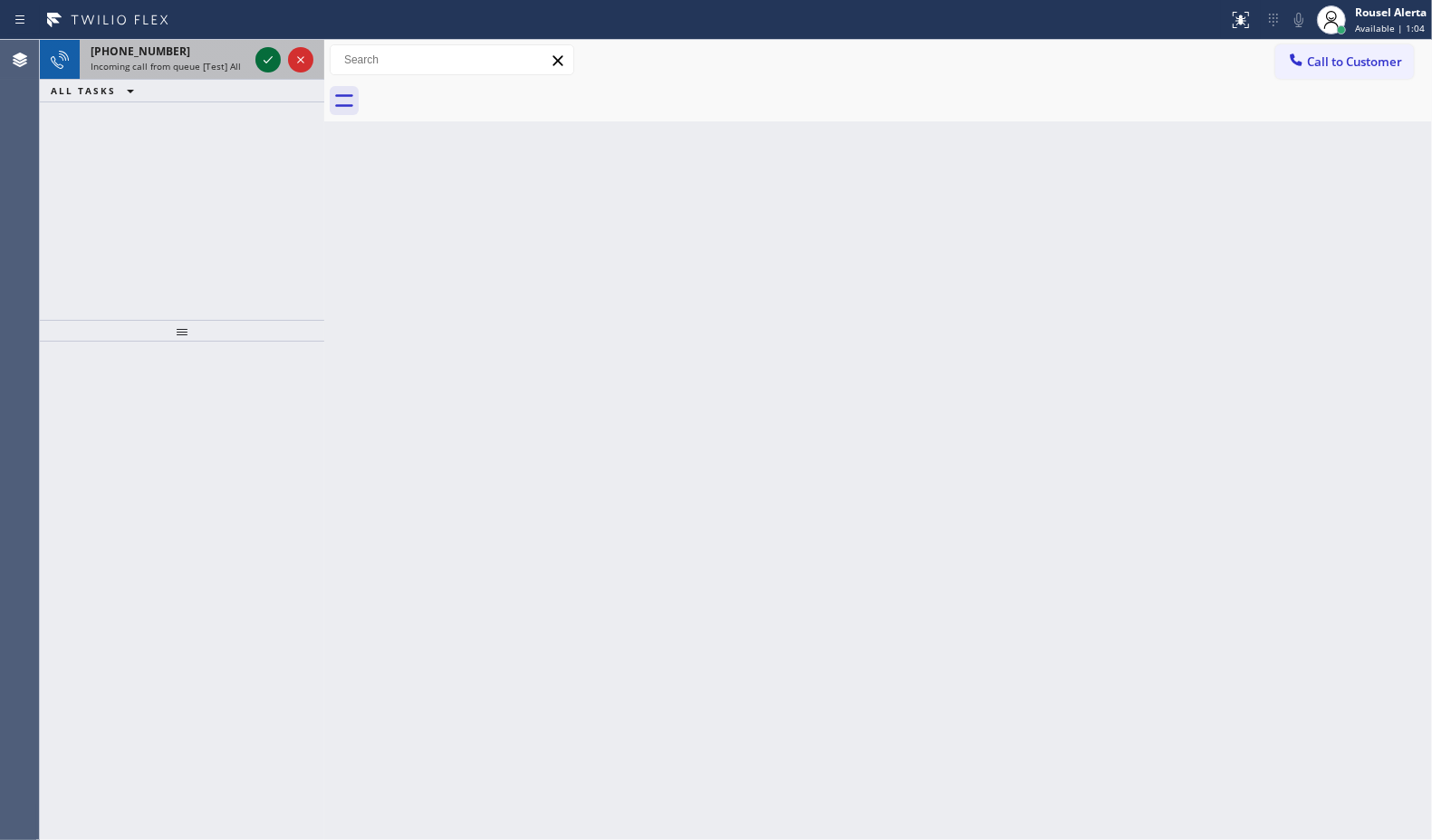
click at [263, 56] on icon at bounding box center [268, 59] width 22 height 22
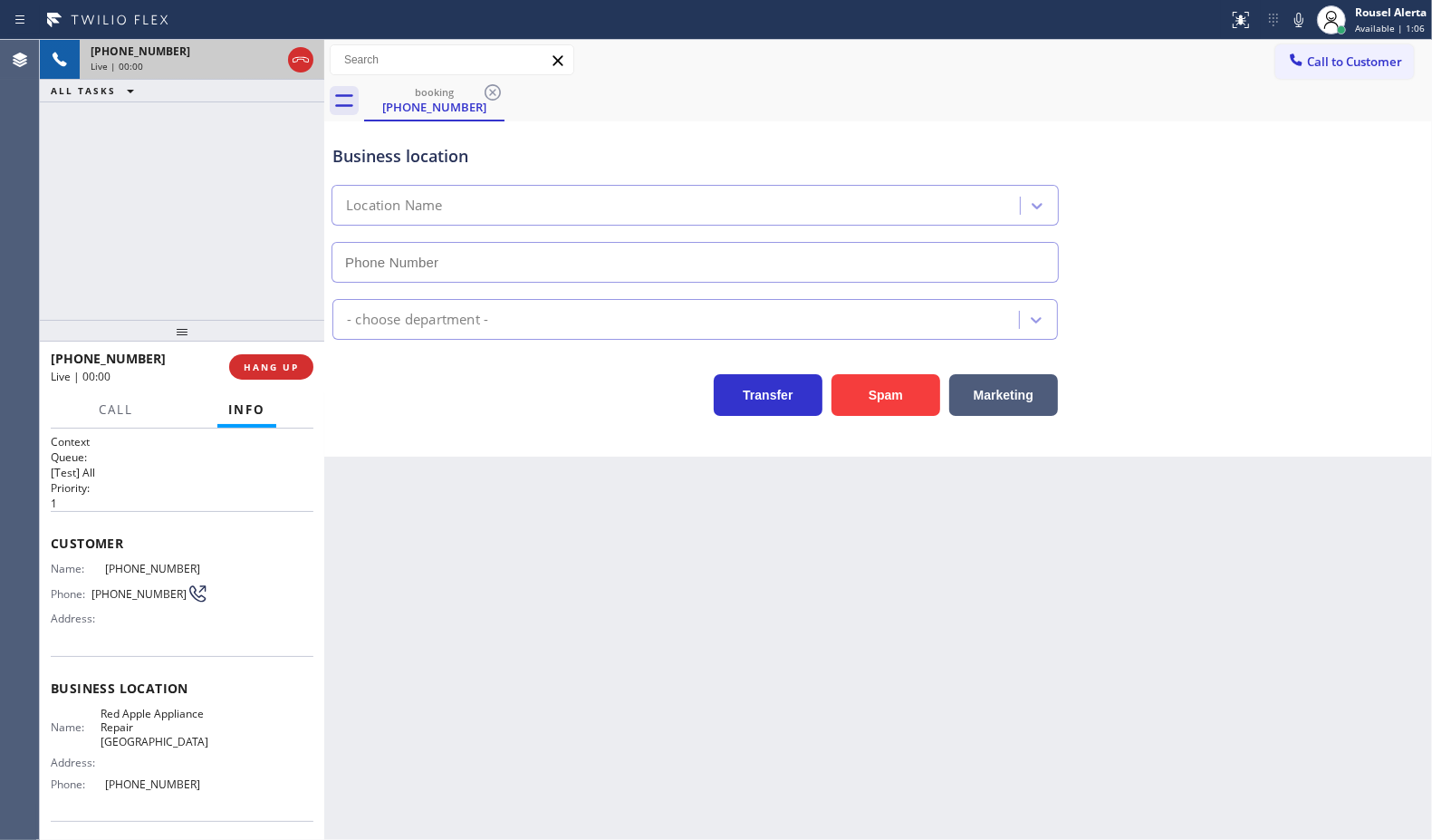
type input "[PHONE_NUMBER]"
click at [856, 390] on button "Spam" at bounding box center [886, 395] width 108 height 42
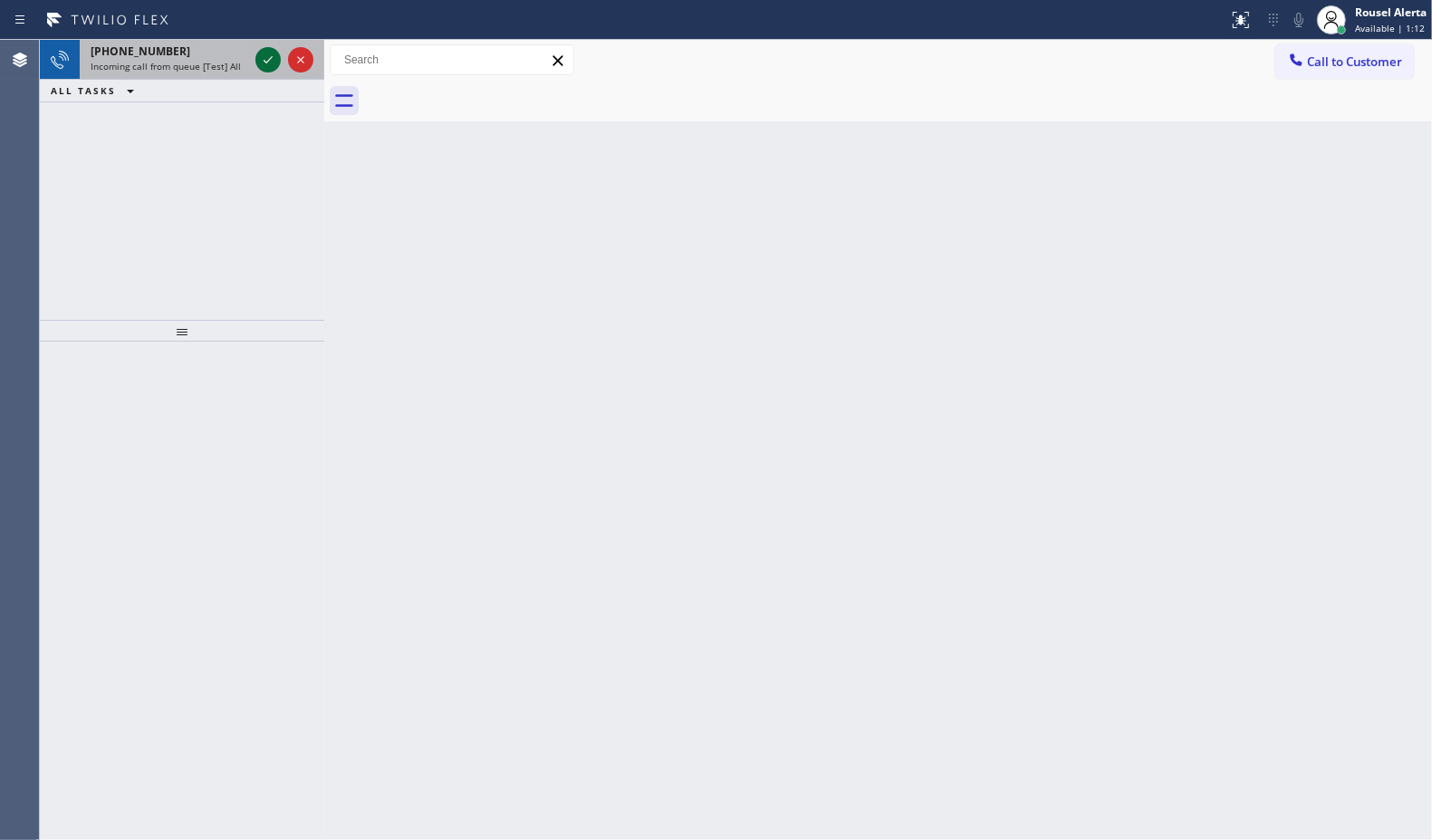
click at [264, 61] on icon at bounding box center [268, 60] width 10 height 8
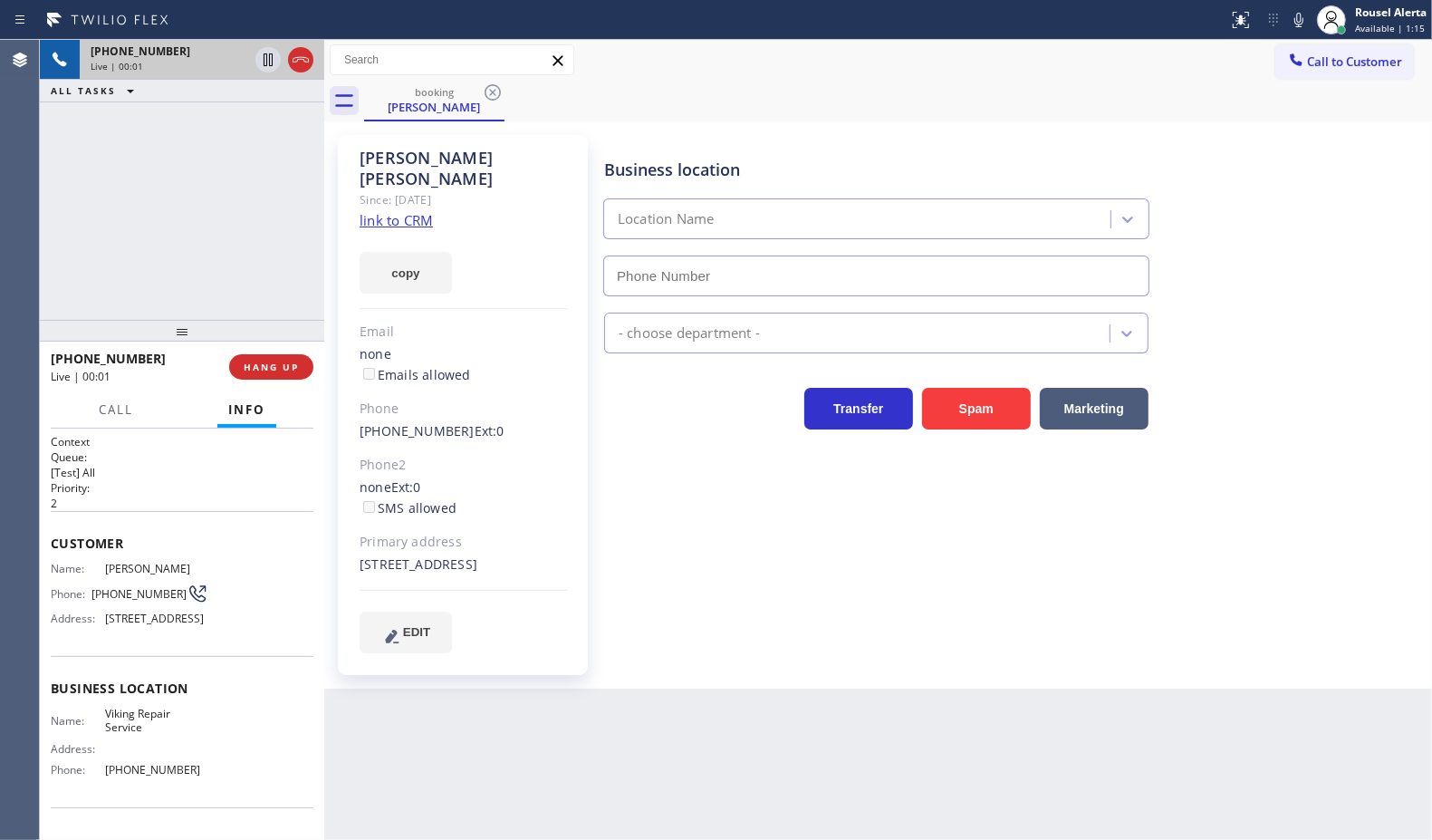
type input "[PHONE_NUMBER]"
click at [412, 211] on link "link to CRM" at bounding box center [395, 220] width 73 height 18
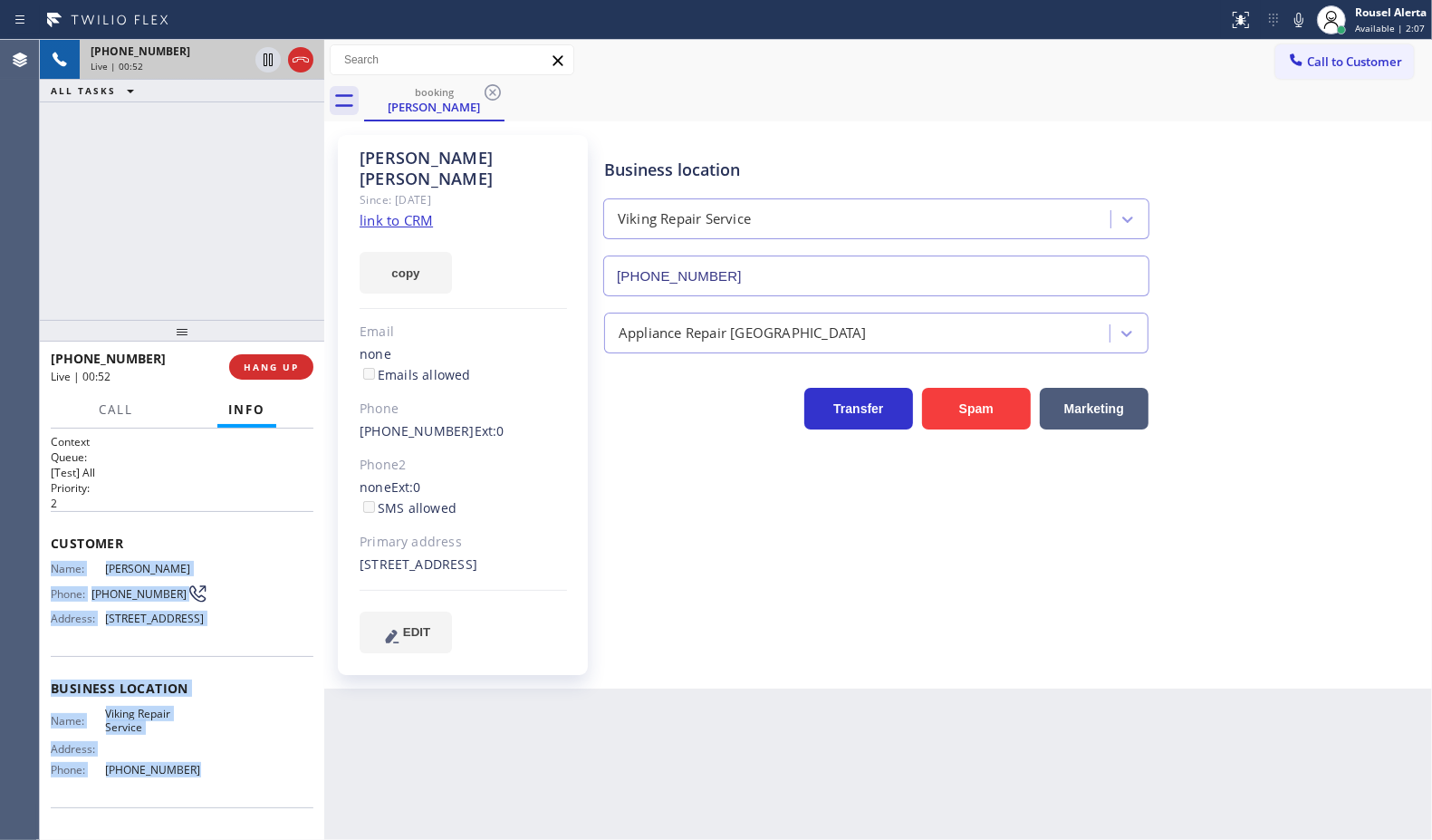
drag, startPoint x: 43, startPoint y: 559, endPoint x: 200, endPoint y: 790, distance: 279.3
click at [200, 790] on div "Context Queue: [Test] All Priority: 2 Customer Name: [PERSON_NAME] Phone: [PHON…" at bounding box center [181, 635] width 284 height 412
copy div "Name: [PERSON_NAME] Phone: [PHONE_NUMBER] Address: [STREET_ADDRESS] Business lo…"
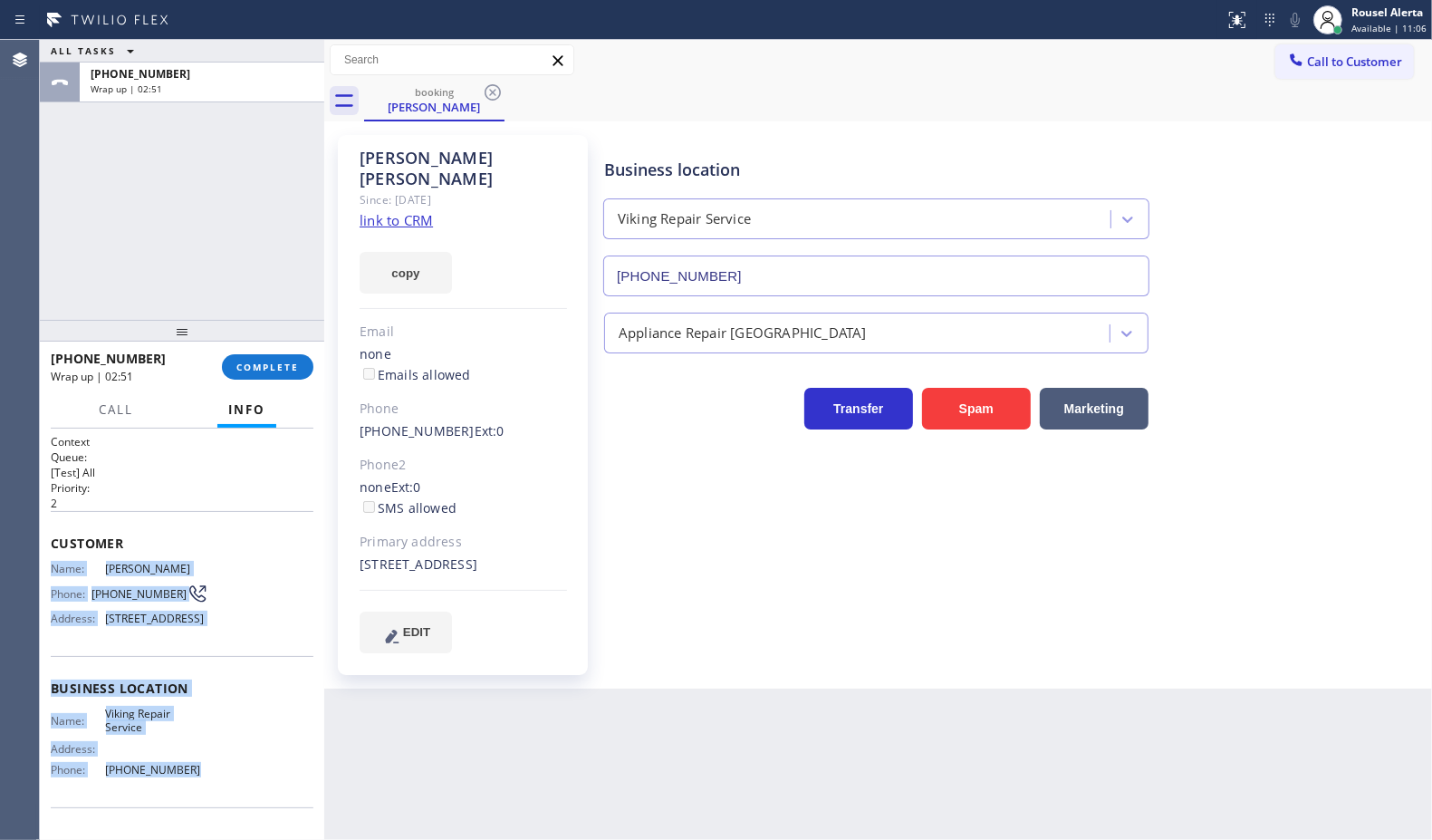
click at [227, 633] on div "Name: [PERSON_NAME] Phone: [PHONE_NUMBER] Address: [STREET_ADDRESS]" at bounding box center [181, 597] width 262 height 71
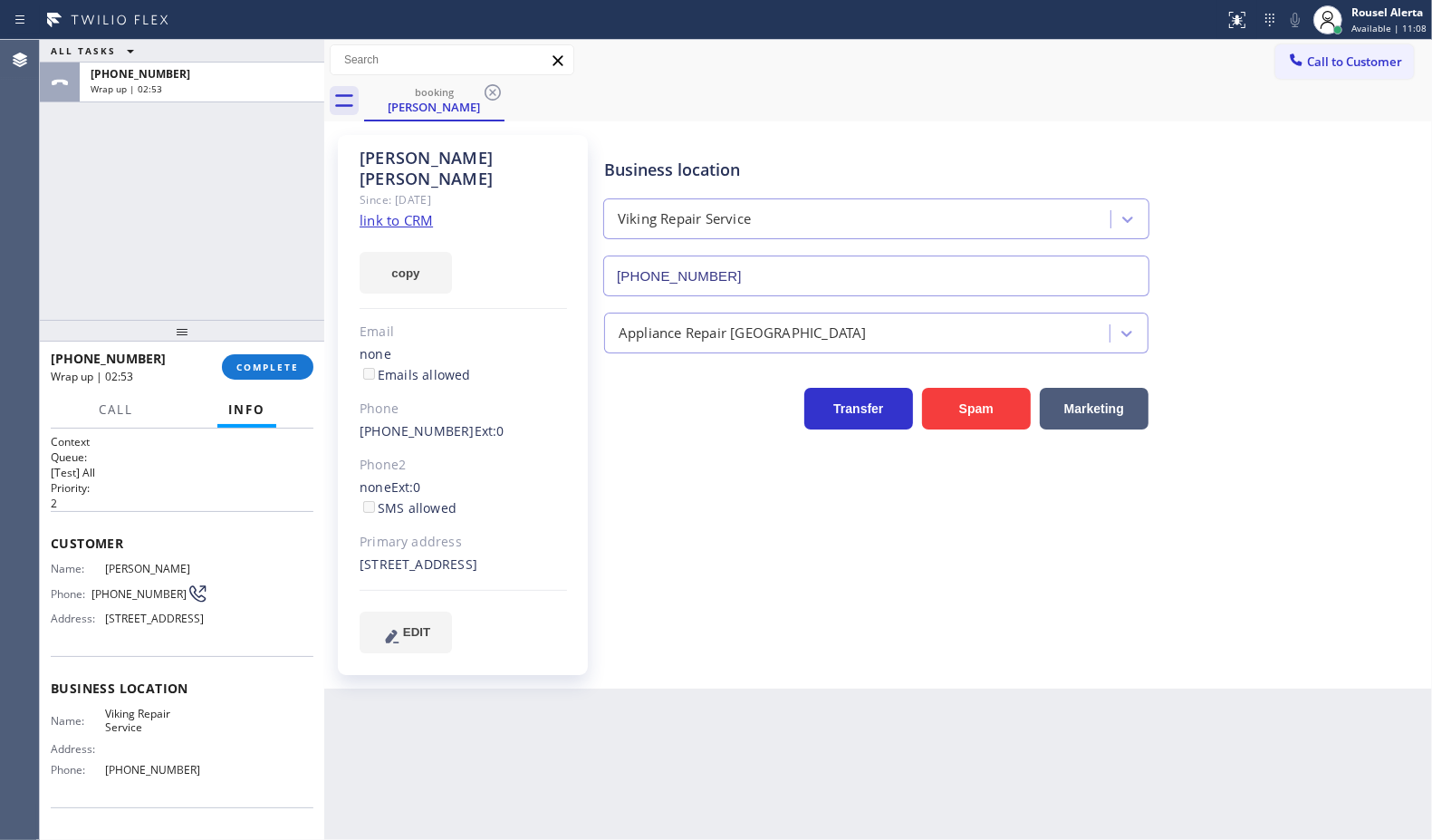
drag, startPoint x: 161, startPoint y: 641, endPoint x: 102, endPoint y: 616, distance: 64.1
click at [106, 616] on span "[STREET_ADDRESS]" at bounding box center [158, 619] width 103 height 13
copy span "[STREET_ADDRESS]"
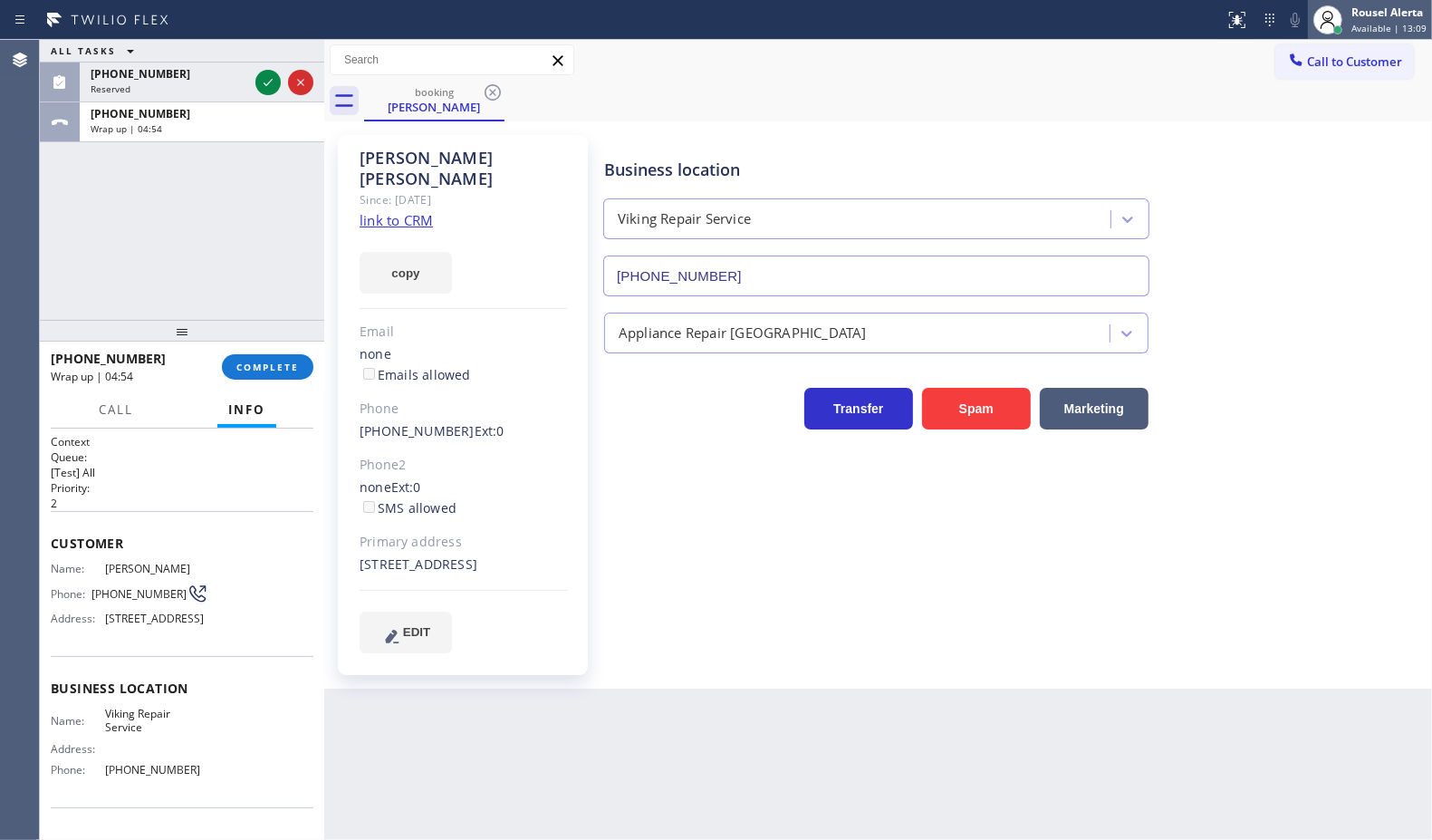
click at [1387, 13] on div "Rousel Alerta" at bounding box center [1388, 12] width 75 height 15
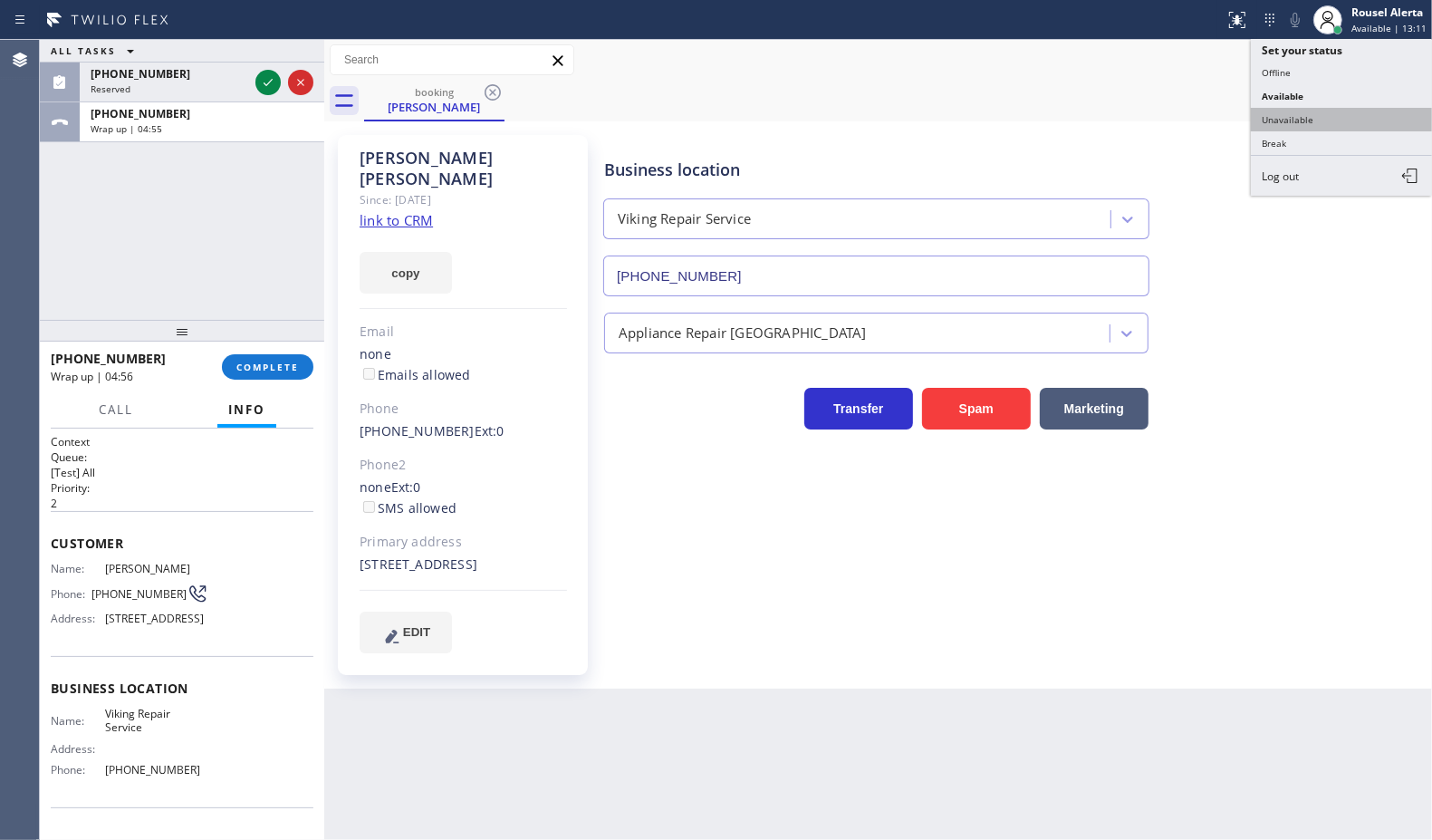
click at [1332, 113] on button "Unavailable" at bounding box center [1342, 119] width 181 height 24
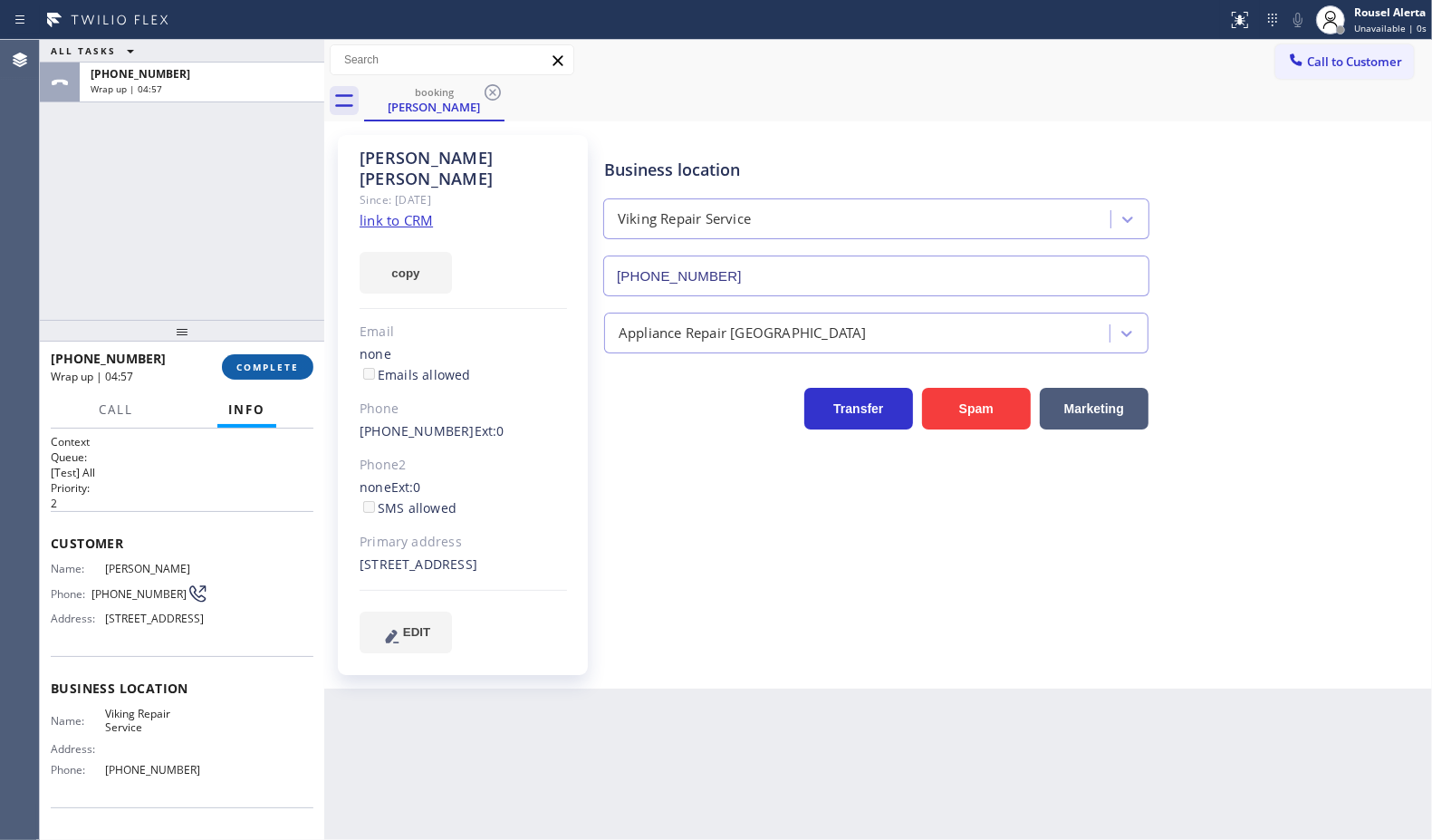
click at [281, 376] on button "COMPLETE" at bounding box center [268, 367] width 91 height 26
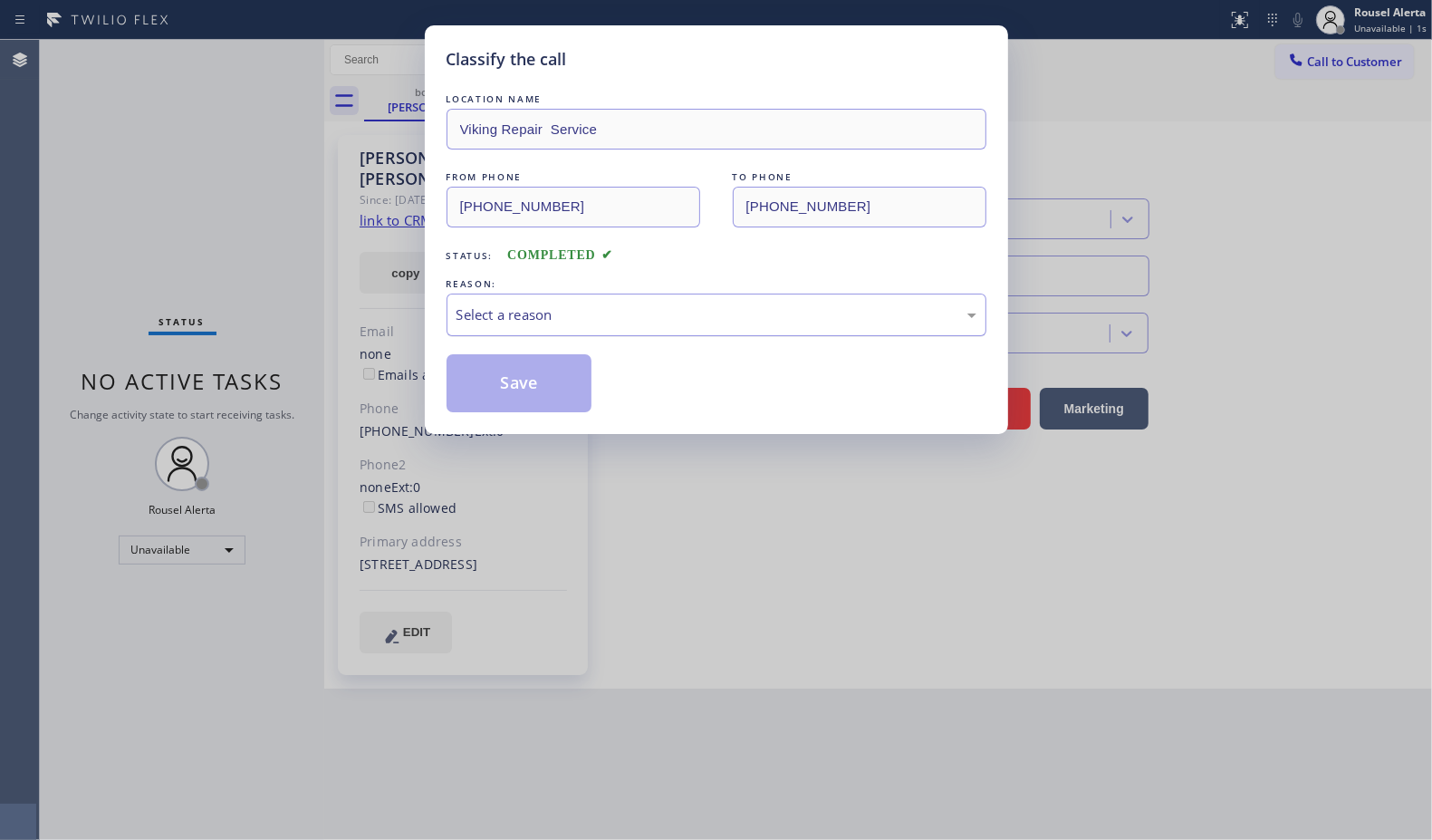
click at [600, 299] on div "Select a reason" at bounding box center [716, 315] width 540 height 43
drag, startPoint x: 550, startPoint y: 387, endPoint x: 323, endPoint y: 124, distance: 347.4
click at [549, 388] on button "Save" at bounding box center [519, 383] width 145 height 58
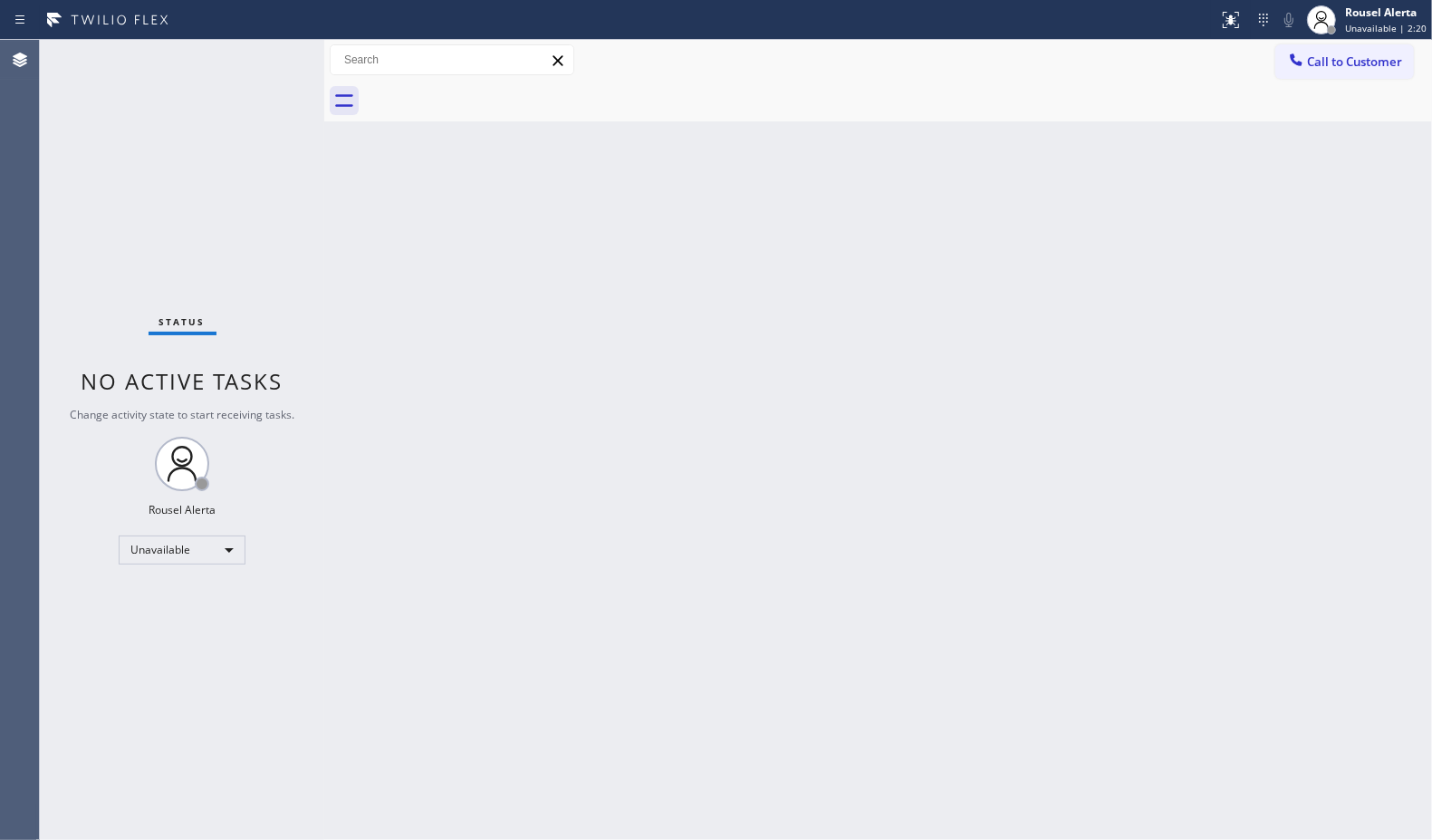
click at [612, 553] on div "Back to Dashboard Change Sender ID Customers Technicians Select a contact Outbo…" at bounding box center [878, 440] width 1108 height 800
click at [205, 554] on div "Unavailable" at bounding box center [181, 549] width 126 height 29
click at [210, 602] on li "Available" at bounding box center [181, 598] width 124 height 22
drag, startPoint x: 519, startPoint y: 677, endPoint x: 679, endPoint y: 808, distance: 206.8
click at [521, 677] on div "Back to Dashboard Change Sender ID Customers Technicians Select a contact Outbo…" at bounding box center [878, 440] width 1108 height 800
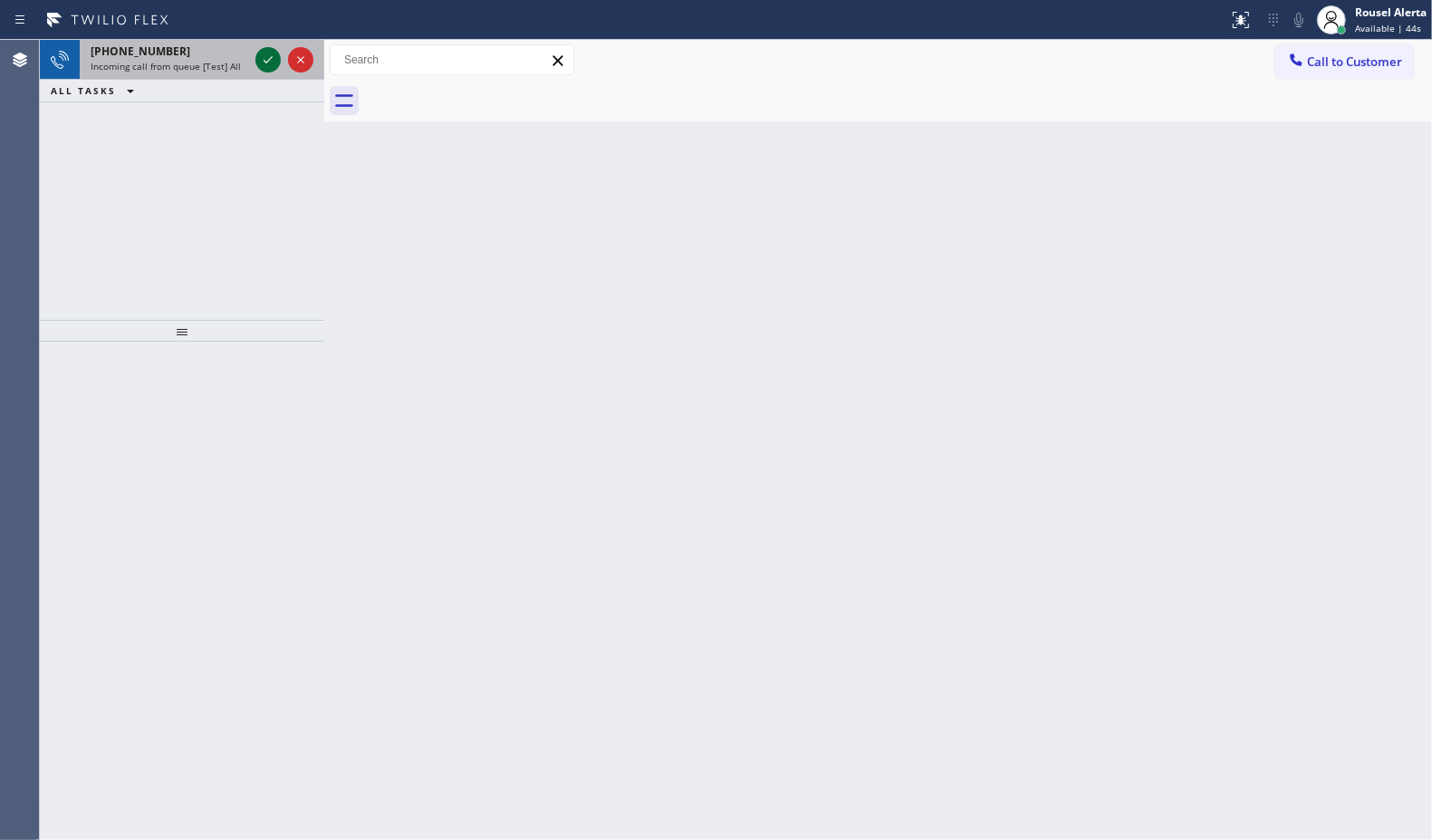
click at [262, 59] on icon at bounding box center [268, 59] width 22 height 22
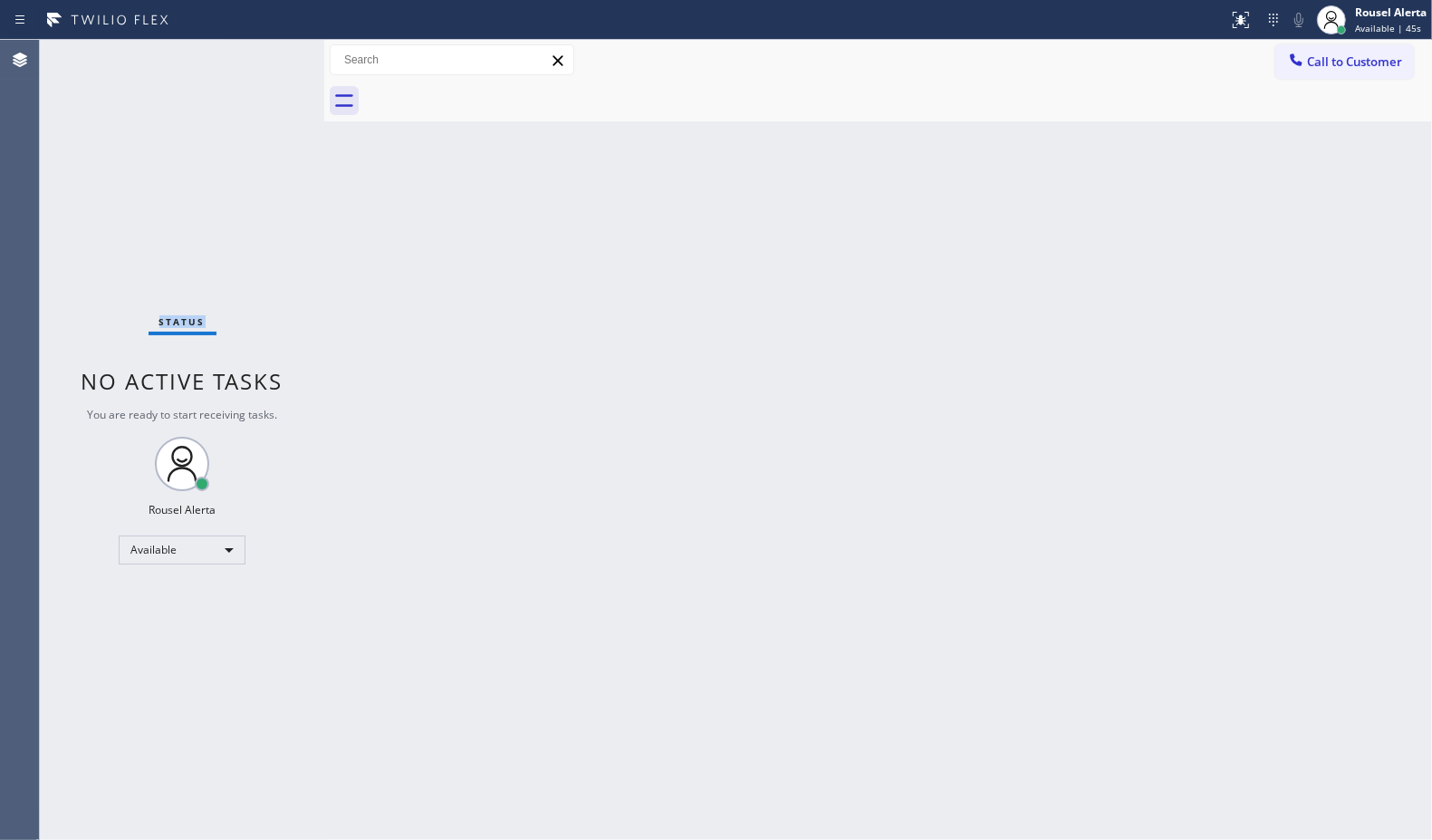
click at [262, 59] on div "Status No active tasks You are ready to start receiving tasks. Rousel Alerta Av…" at bounding box center [181, 440] width 284 height 800
click at [575, 428] on div "Back to Dashboard Change Sender ID Customers Technicians Select a contact Outbo…" at bounding box center [878, 440] width 1108 height 800
click at [1241, 10] on icon at bounding box center [1241, 20] width 22 height 22
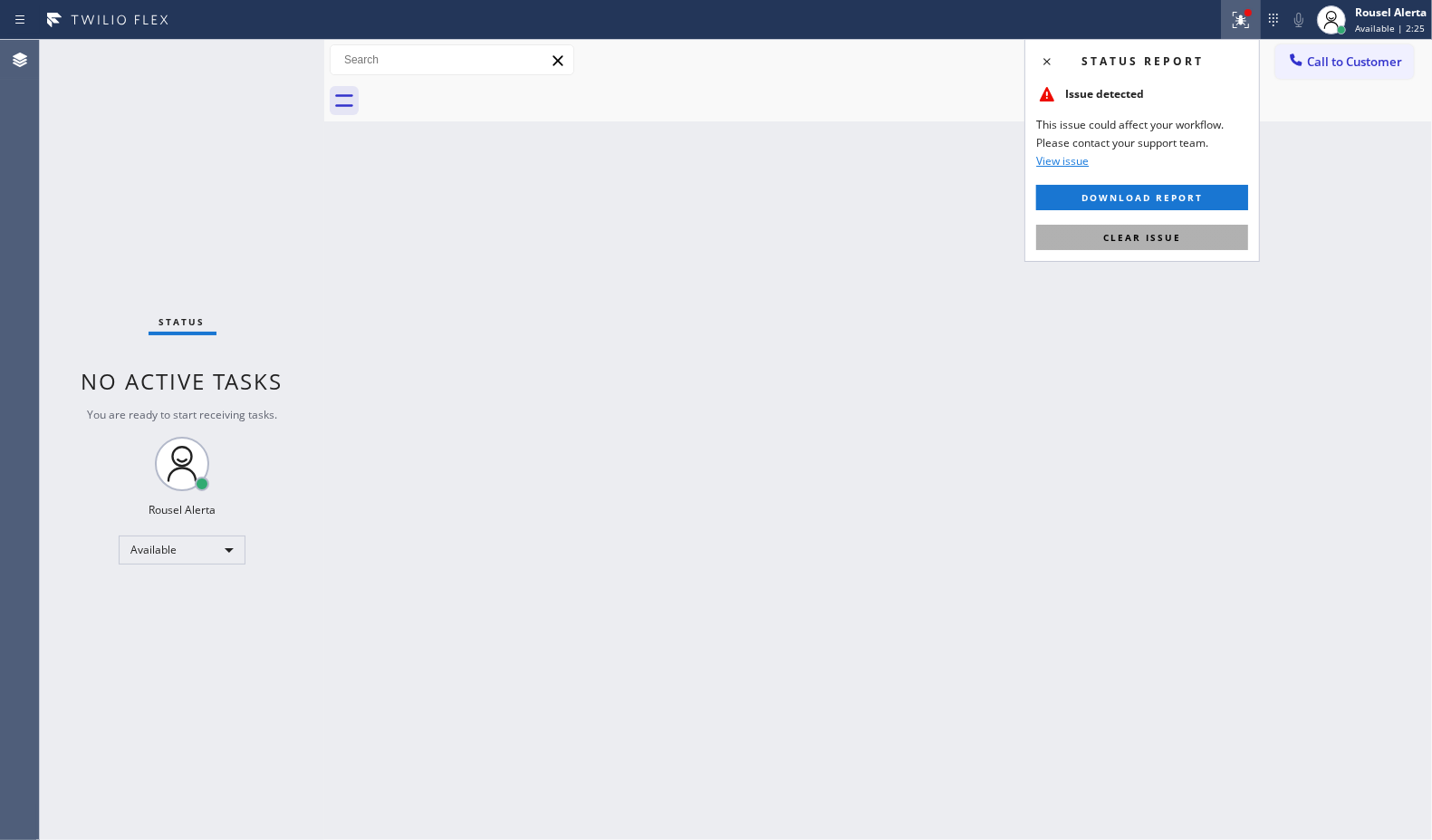
click at [1196, 229] on button "Clear issue" at bounding box center [1142, 237] width 212 height 26
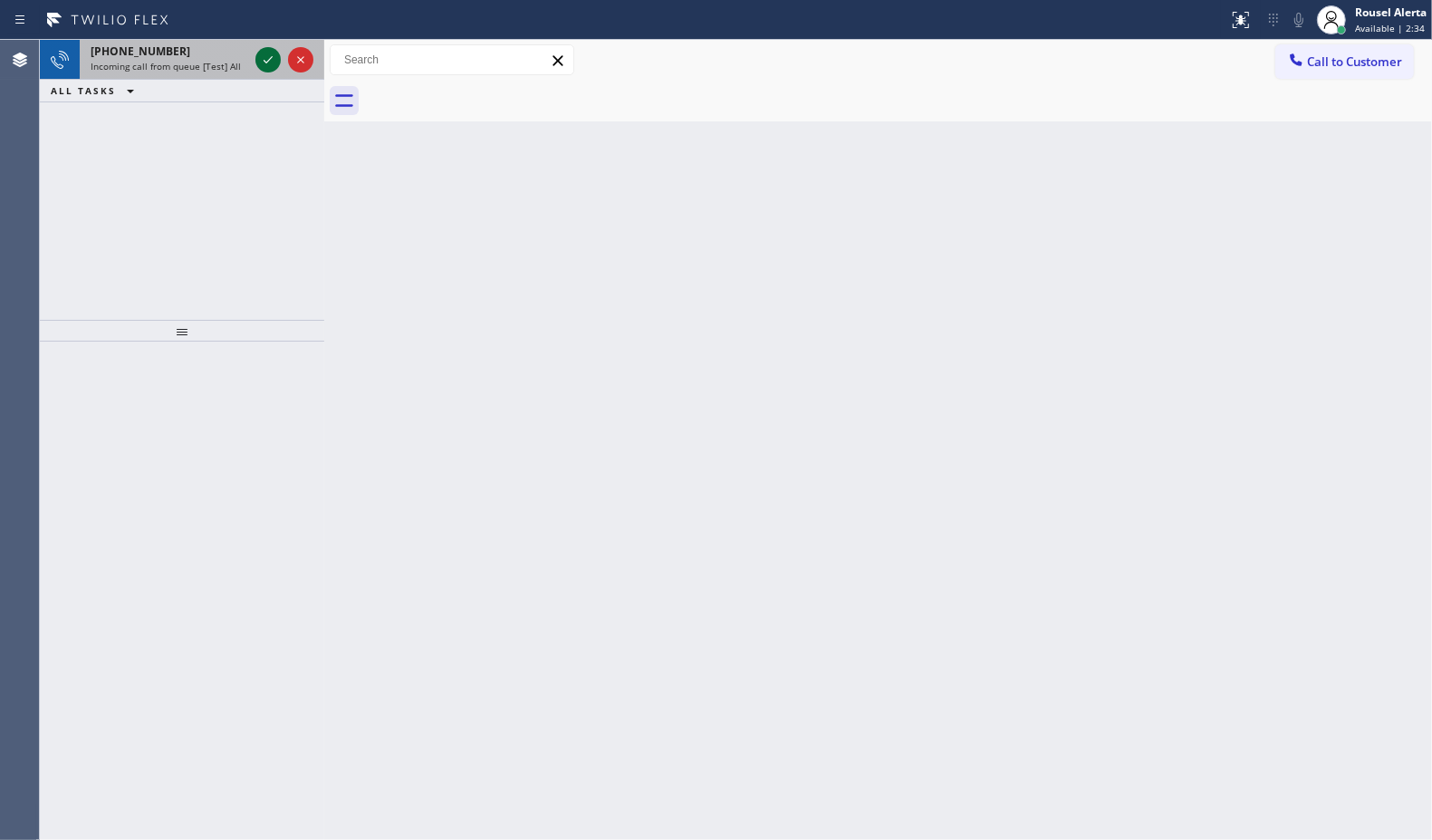
click at [262, 59] on icon at bounding box center [268, 59] width 22 height 22
click at [259, 55] on icon at bounding box center [268, 59] width 22 height 22
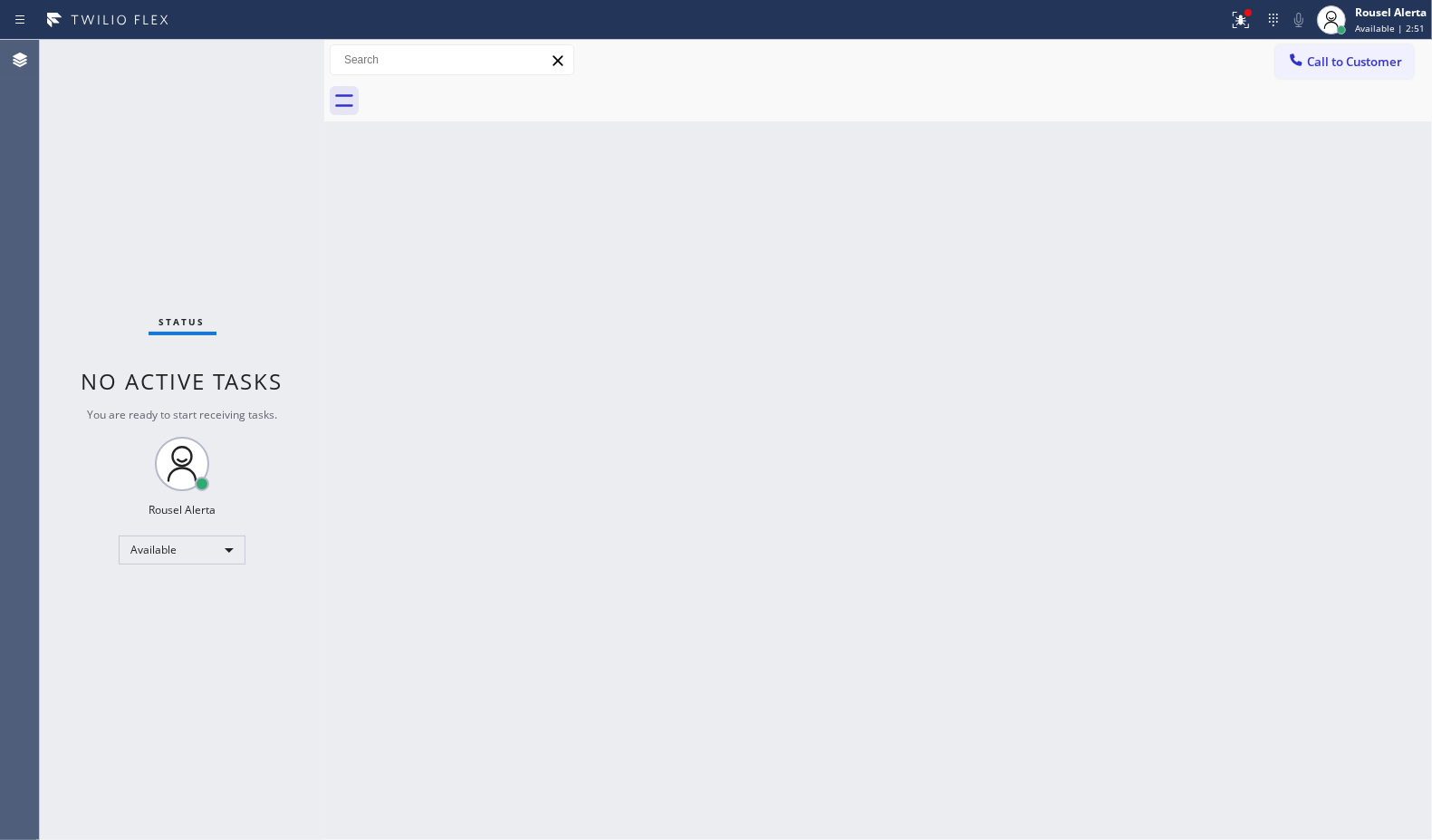
click at [270, 65] on div "Status No active tasks You are ready to start receiving tasks. Rousel Alerta Av…" at bounding box center [181, 440] width 284 height 800
click at [250, 65] on div "Status No active tasks You are ready to start receiving tasks. Rousel Alerta Av…" at bounding box center [181, 440] width 284 height 800
click at [1239, 26] on icon at bounding box center [1241, 20] width 22 height 22
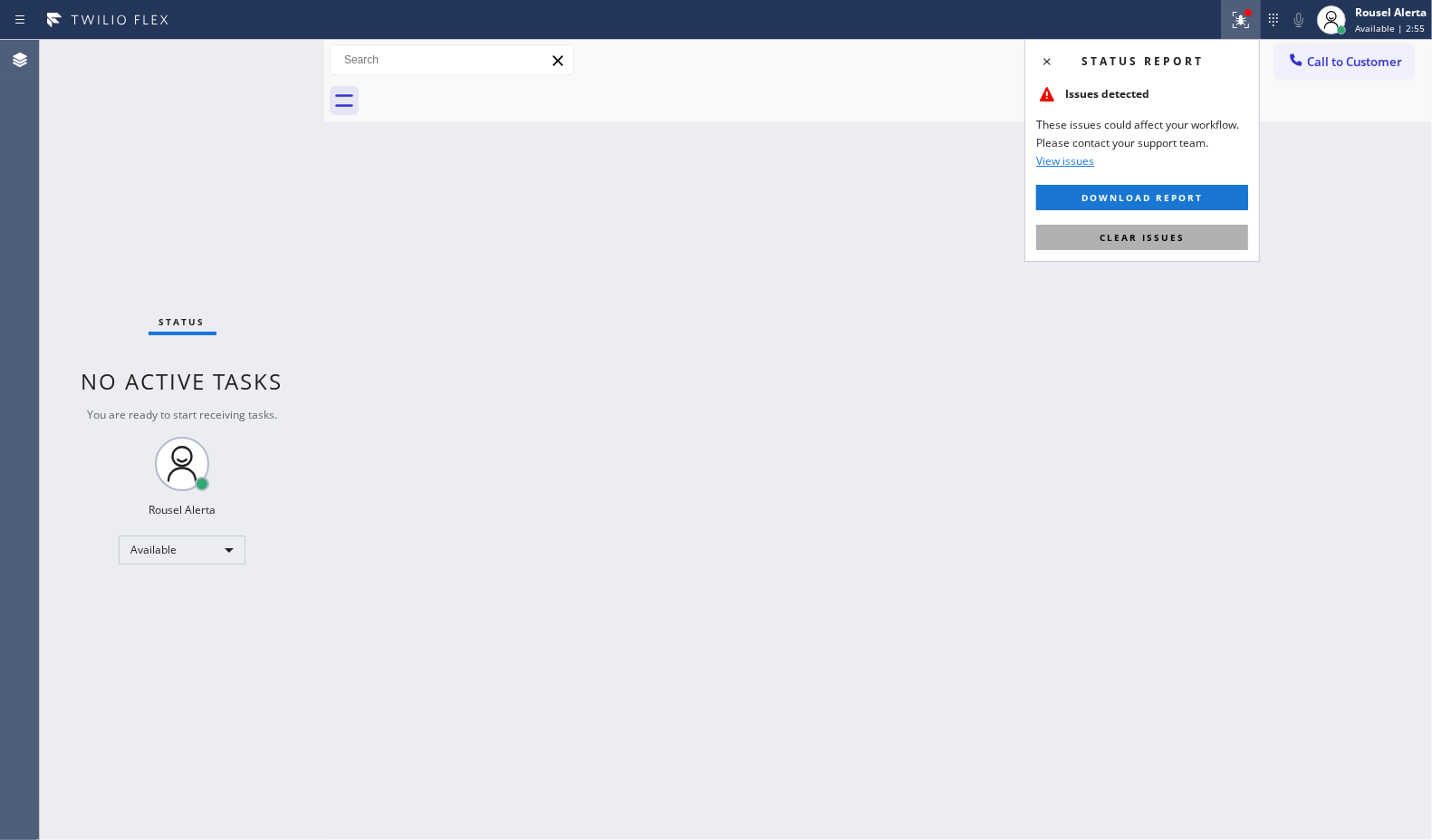
click at [1179, 224] on button "Clear issues" at bounding box center [1142, 237] width 212 height 26
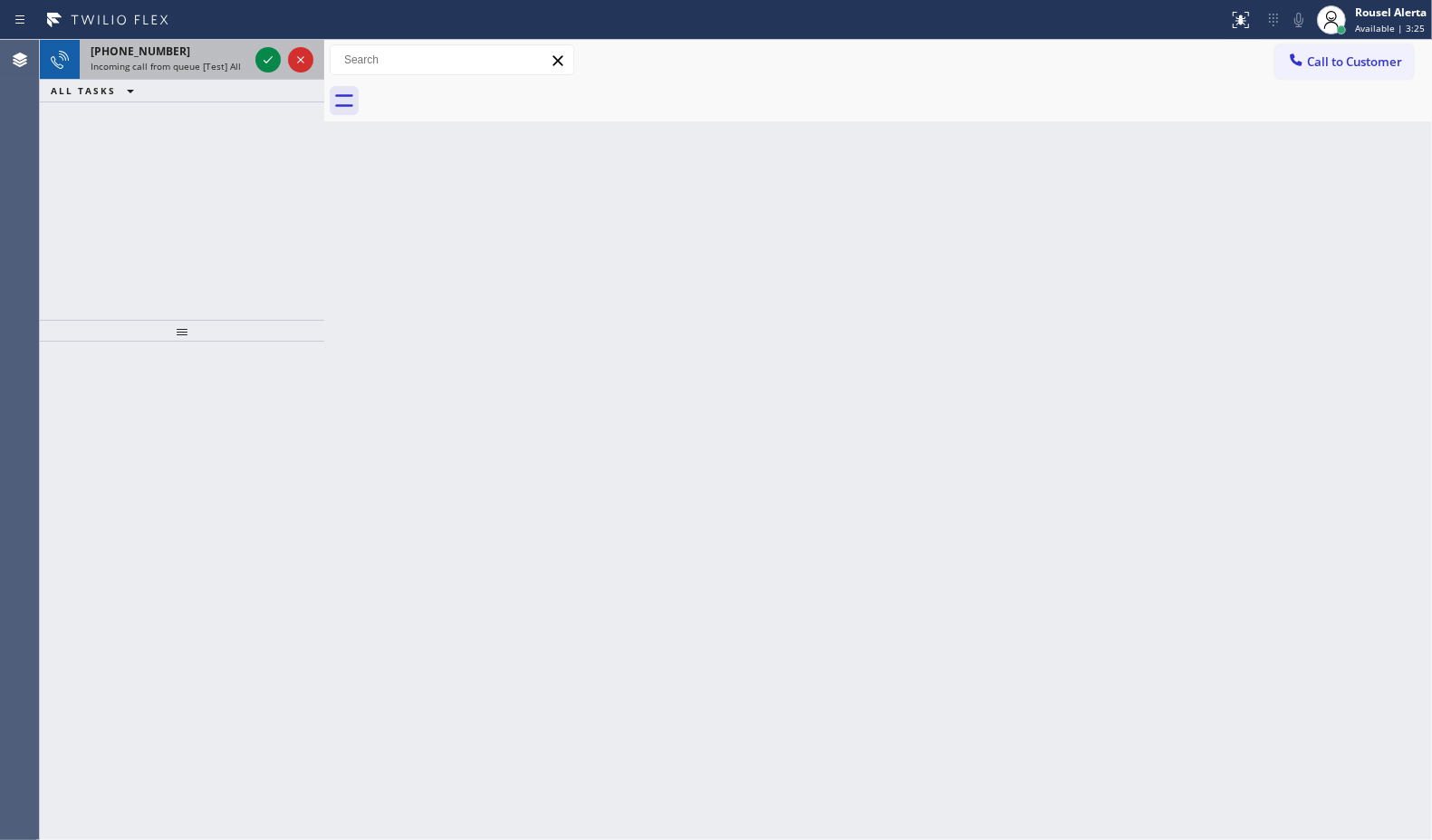
click at [238, 73] on div "[PHONE_NUMBER] Incoming call from queue [Test] All" at bounding box center [165, 60] width 172 height 40
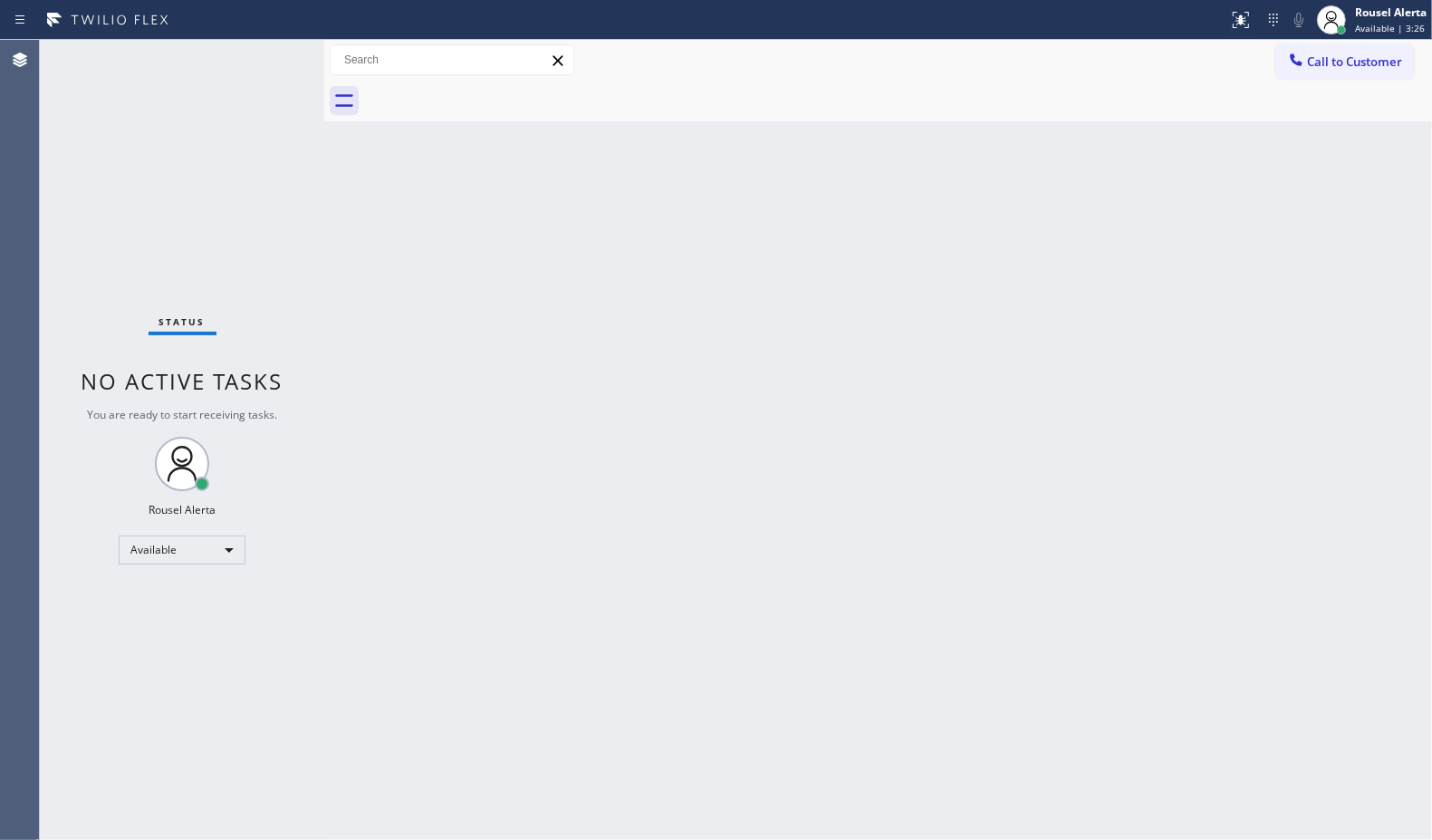
click at [260, 64] on div "Status No active tasks You are ready to start receiving tasks. Rousel Alerta Av…" at bounding box center [181, 440] width 284 height 800
click at [599, 391] on div "Back to Dashboard Change Sender ID Customers Technicians Select a contact Outbo…" at bounding box center [878, 440] width 1108 height 800
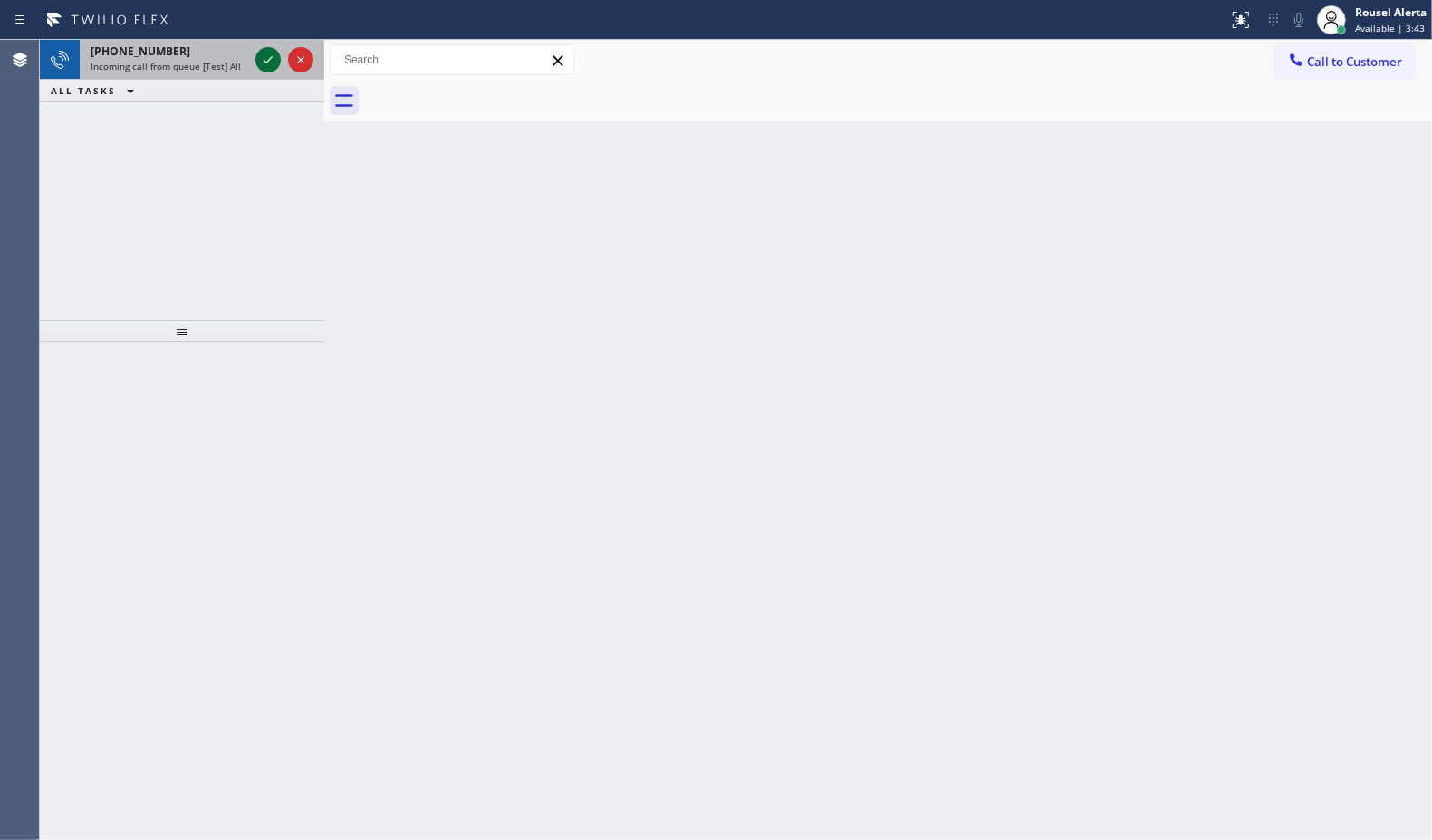
click at [263, 61] on icon at bounding box center [268, 59] width 22 height 22
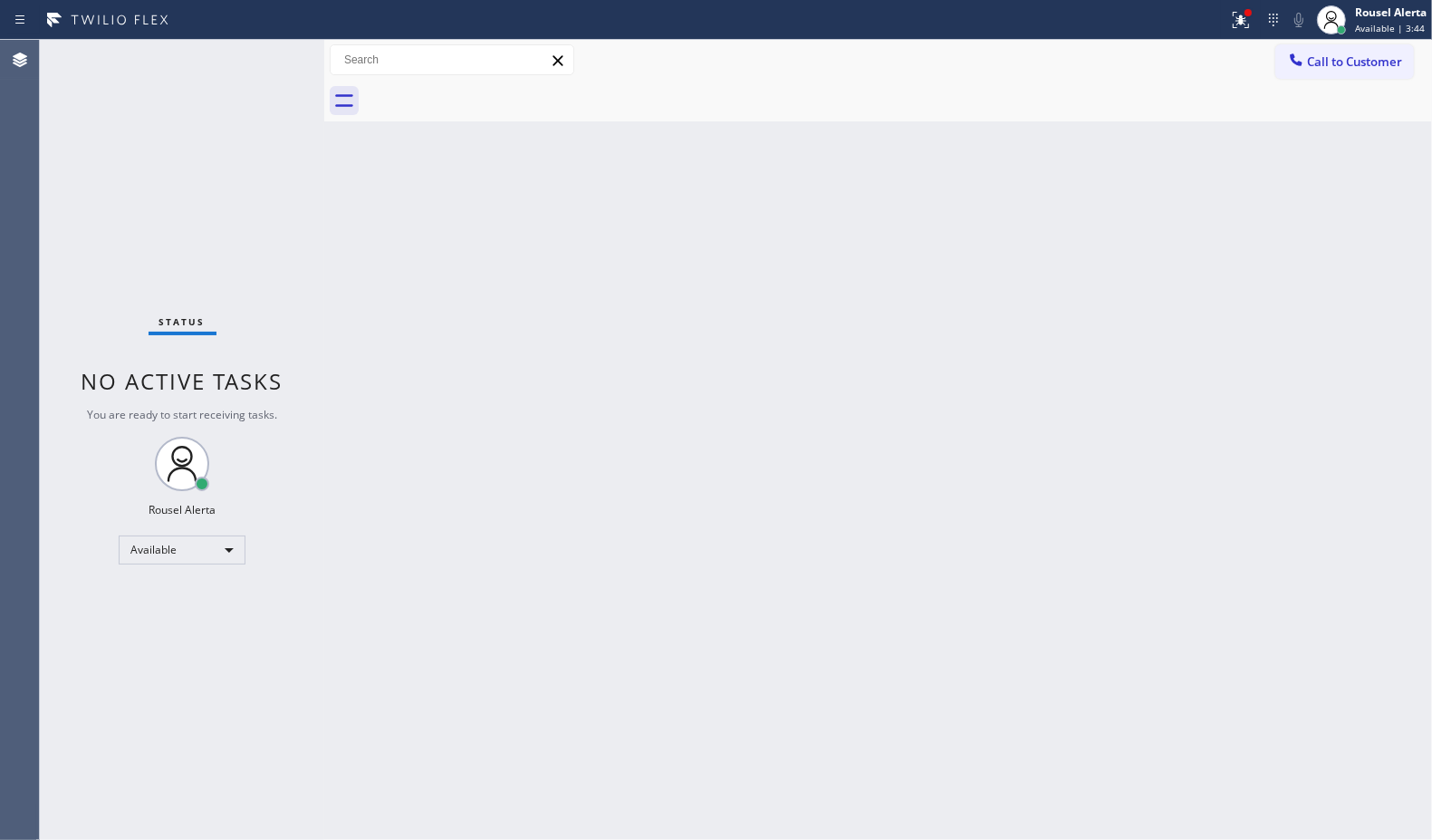
click at [263, 61] on div "Status No active tasks You are ready to start receiving tasks. Rousel Alerta Av…" at bounding box center [181, 440] width 284 height 800
click at [264, 60] on div "Status No active tasks You are ready to start receiving tasks. Rousel Alerta Av…" at bounding box center [181, 440] width 284 height 800
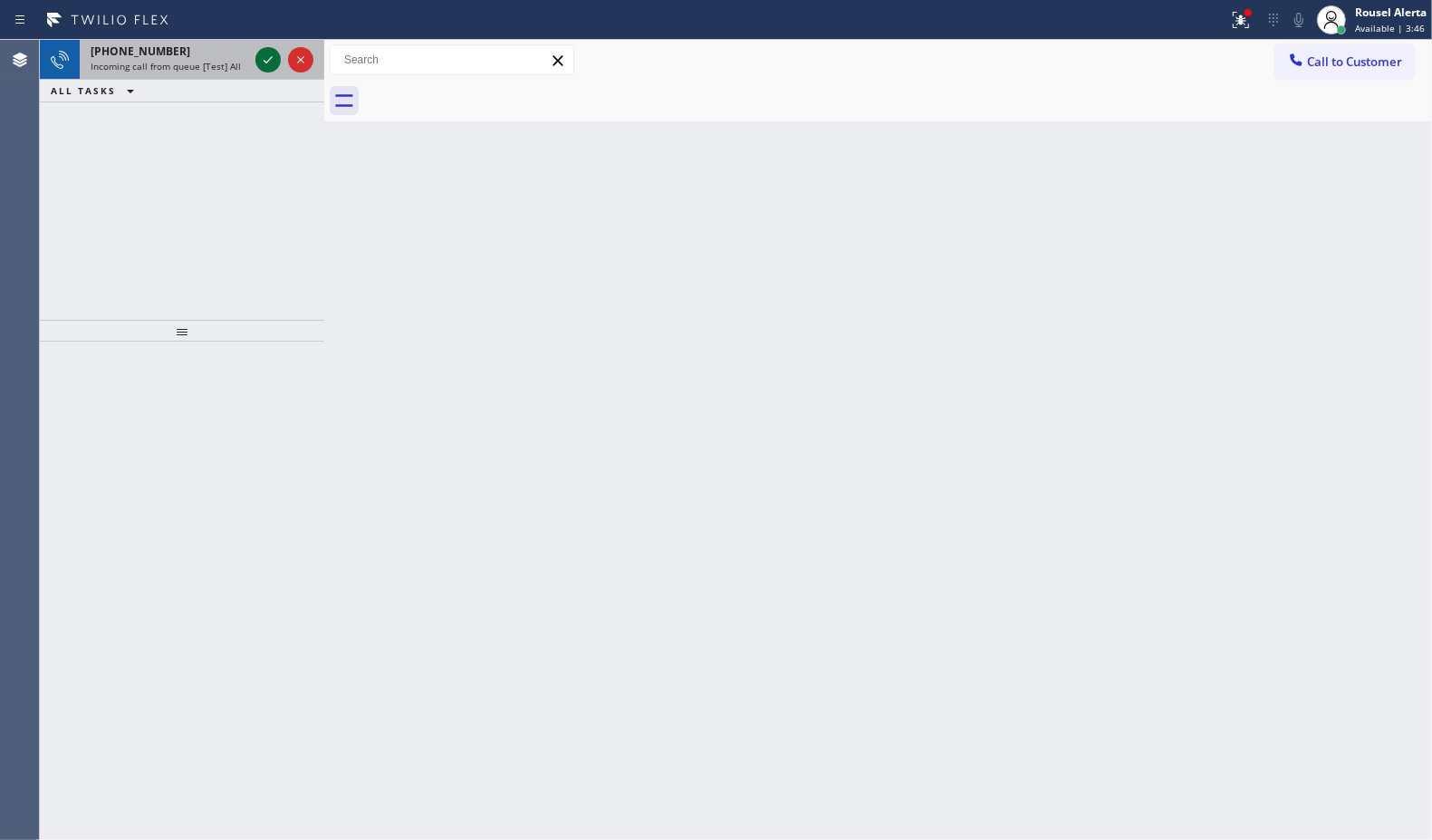
click at [262, 69] on icon at bounding box center [268, 59] width 22 height 22
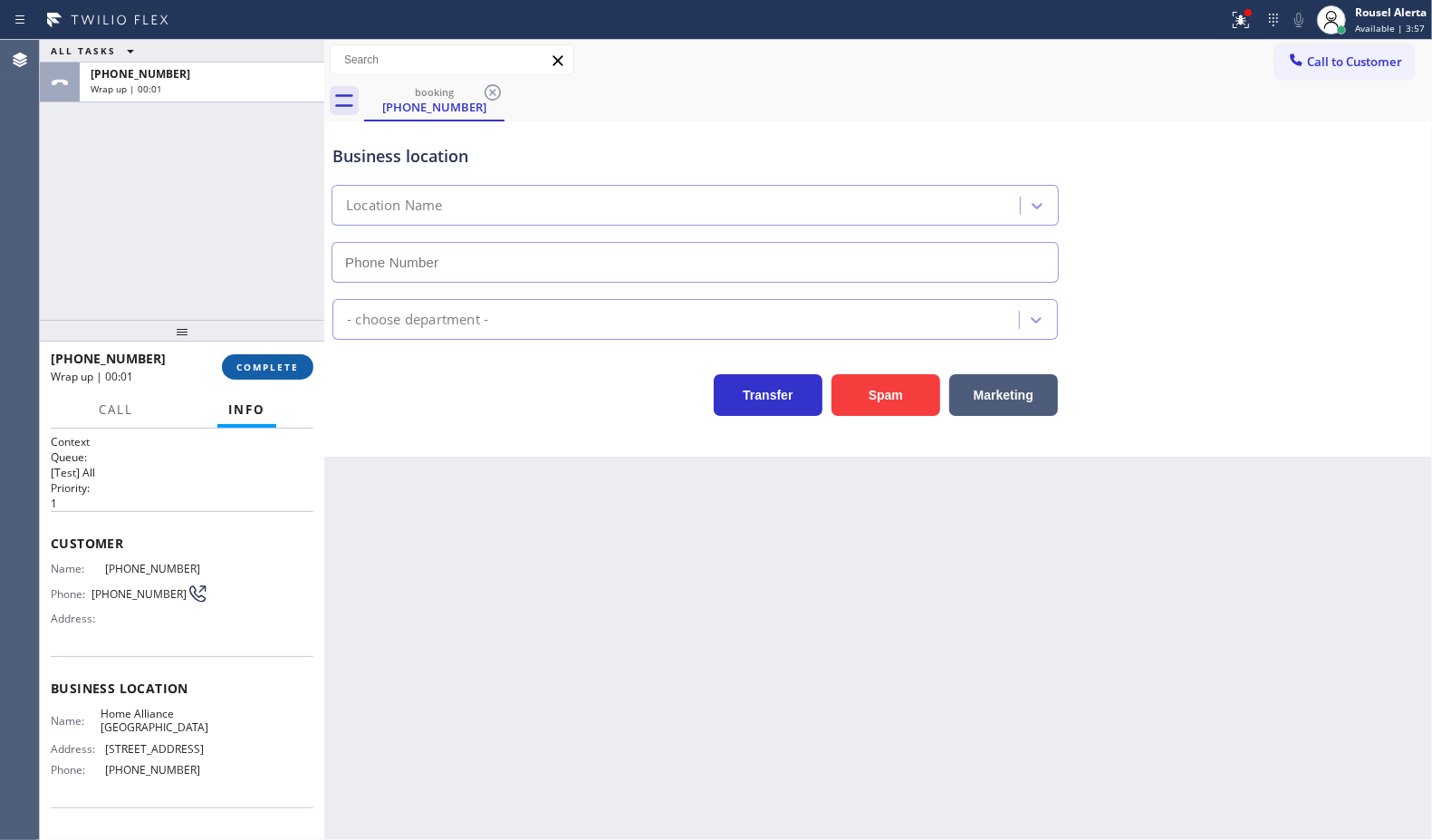
click at [251, 364] on span "COMPLETE" at bounding box center [268, 366] width 63 height 12
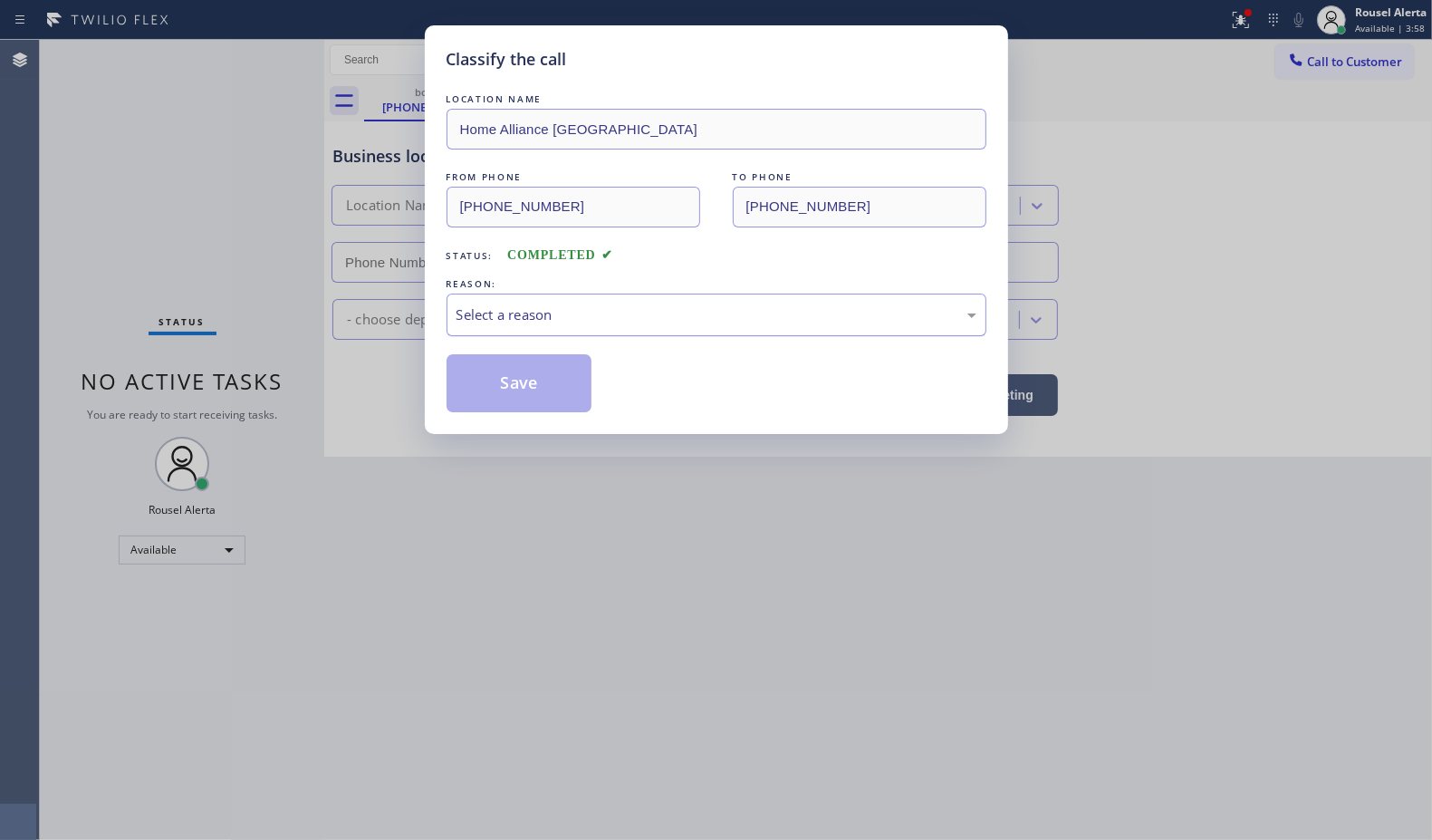
click at [601, 313] on div "Select a reason" at bounding box center [716, 315] width 520 height 21
click at [536, 396] on button "Save" at bounding box center [519, 383] width 145 height 58
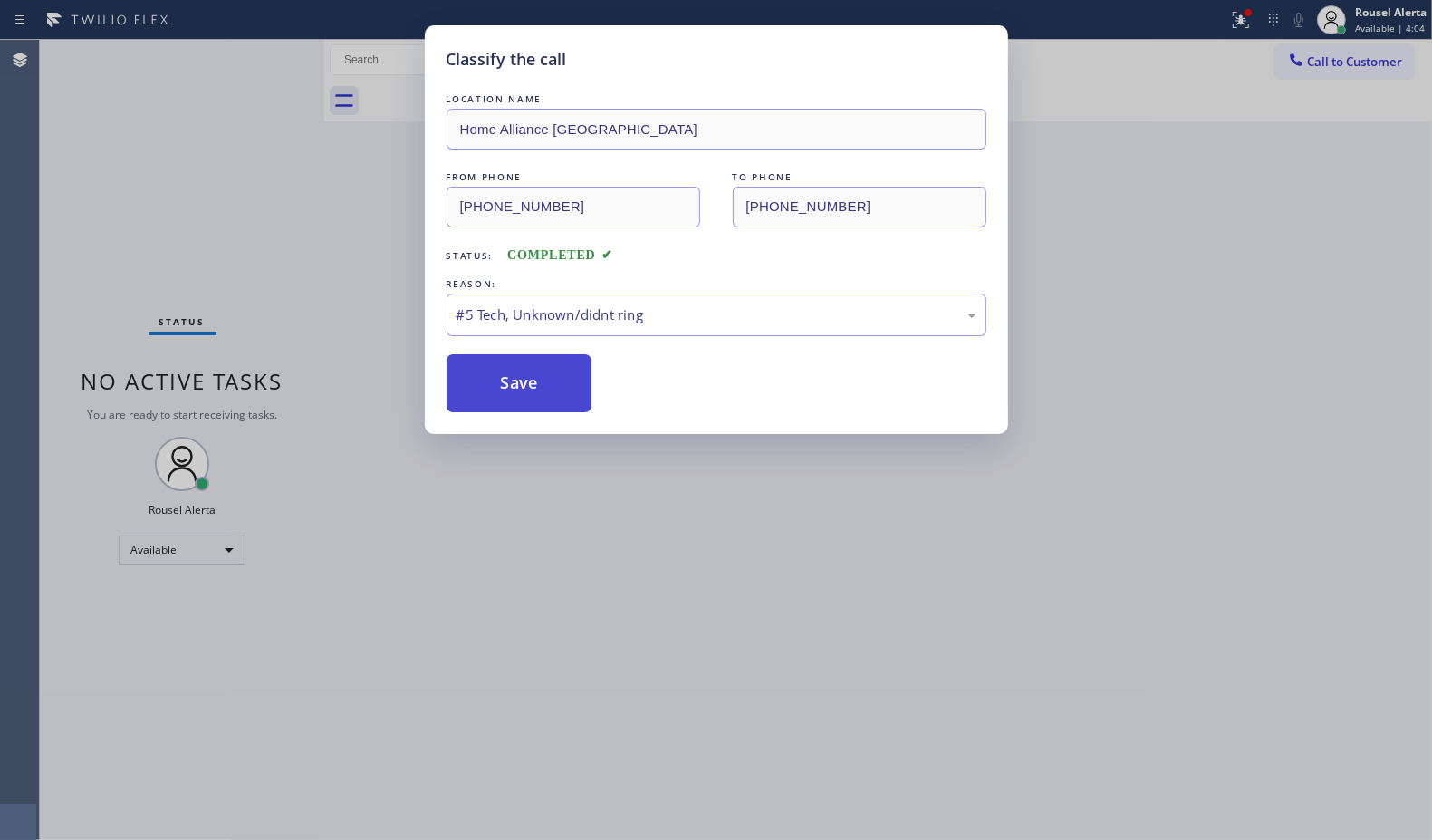
click at [512, 391] on button "Save" at bounding box center [519, 383] width 145 height 58
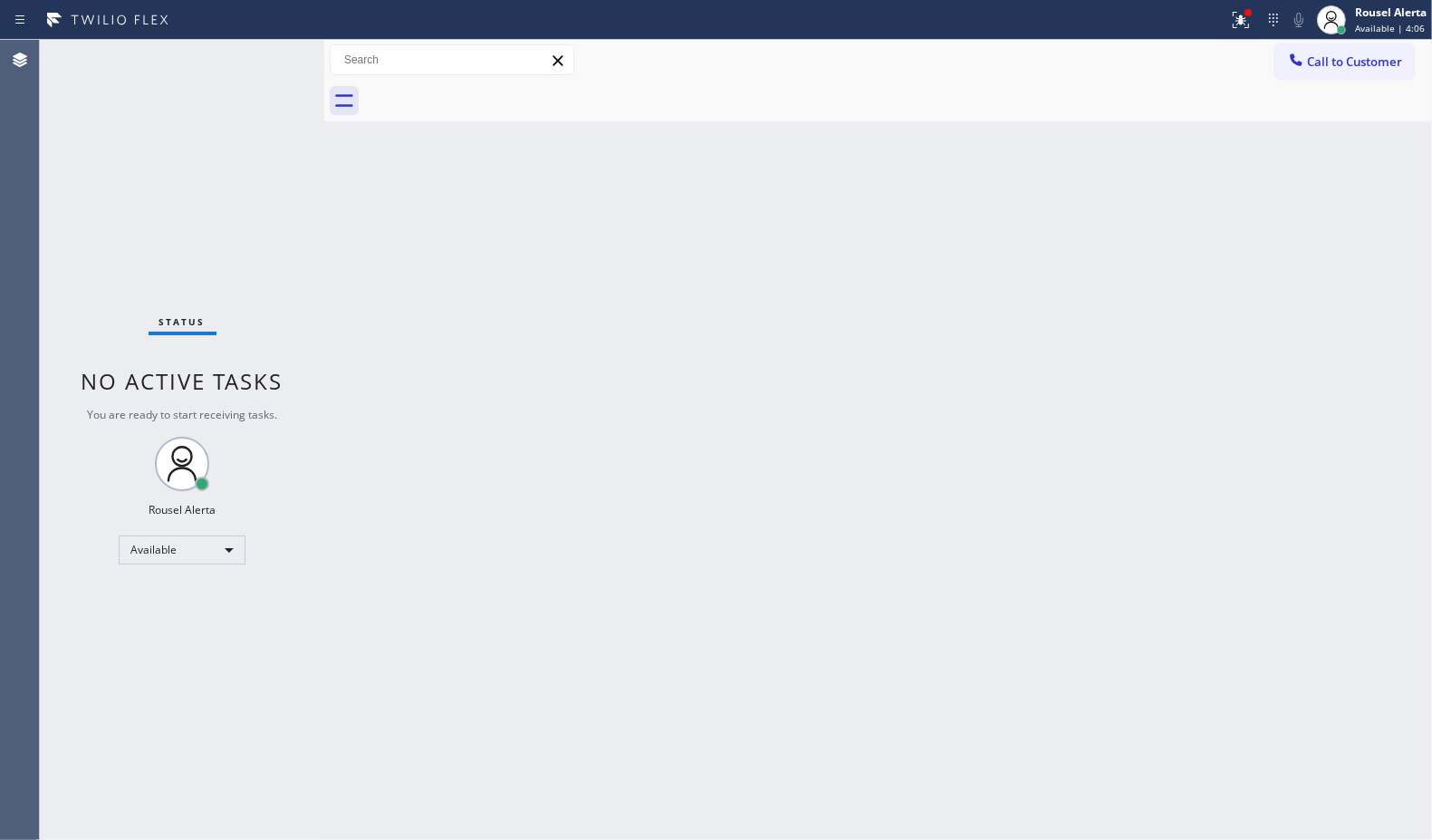
click at [853, 381] on div "Back to Dashboard Change Sender ID Customers Technicians Select a contact Outbo…" at bounding box center [878, 440] width 1108 height 800
click at [1239, 19] on icon at bounding box center [1238, 17] width 10 height 12
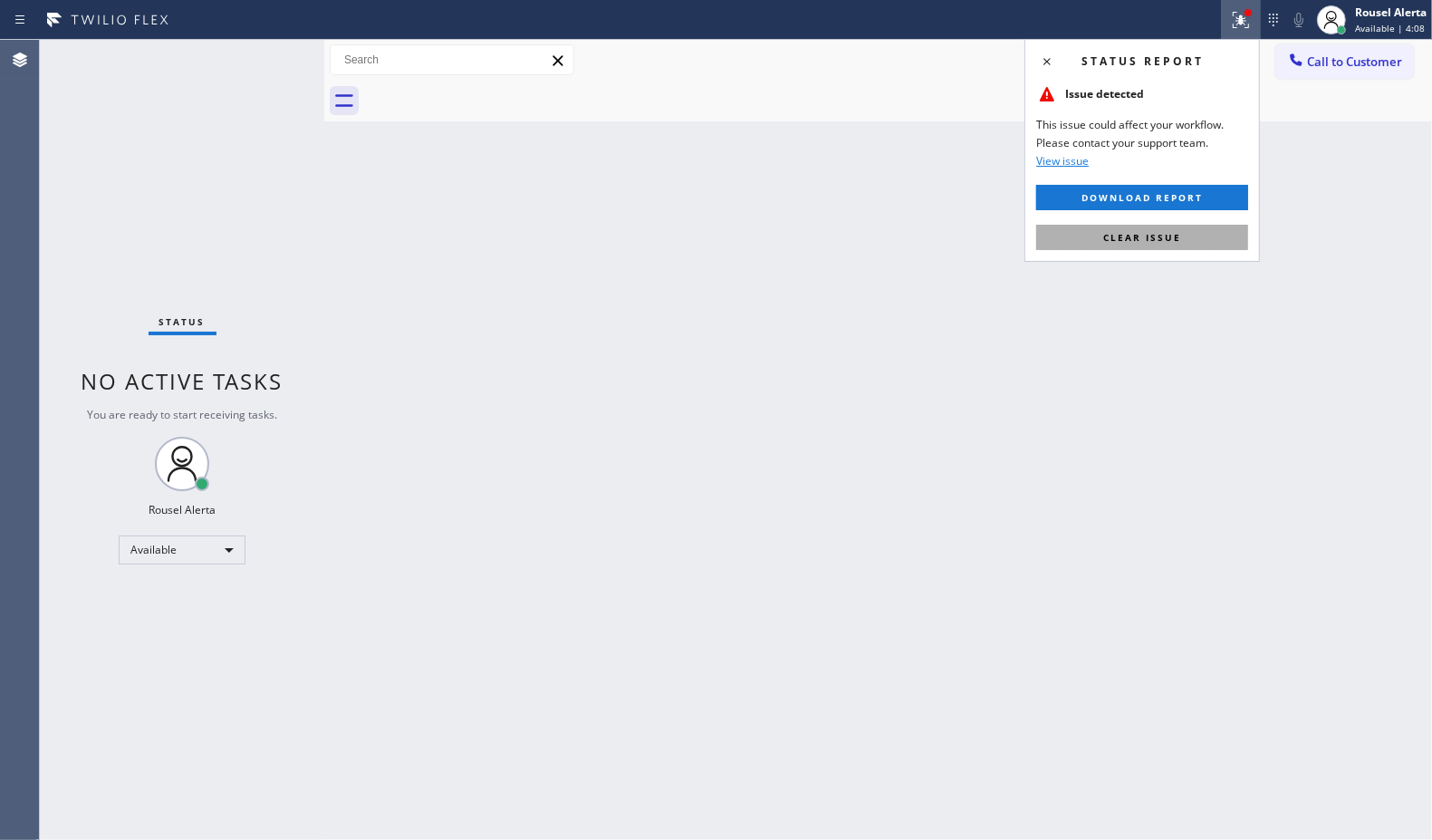
click at [1187, 226] on button "Clear issue" at bounding box center [1142, 237] width 212 height 26
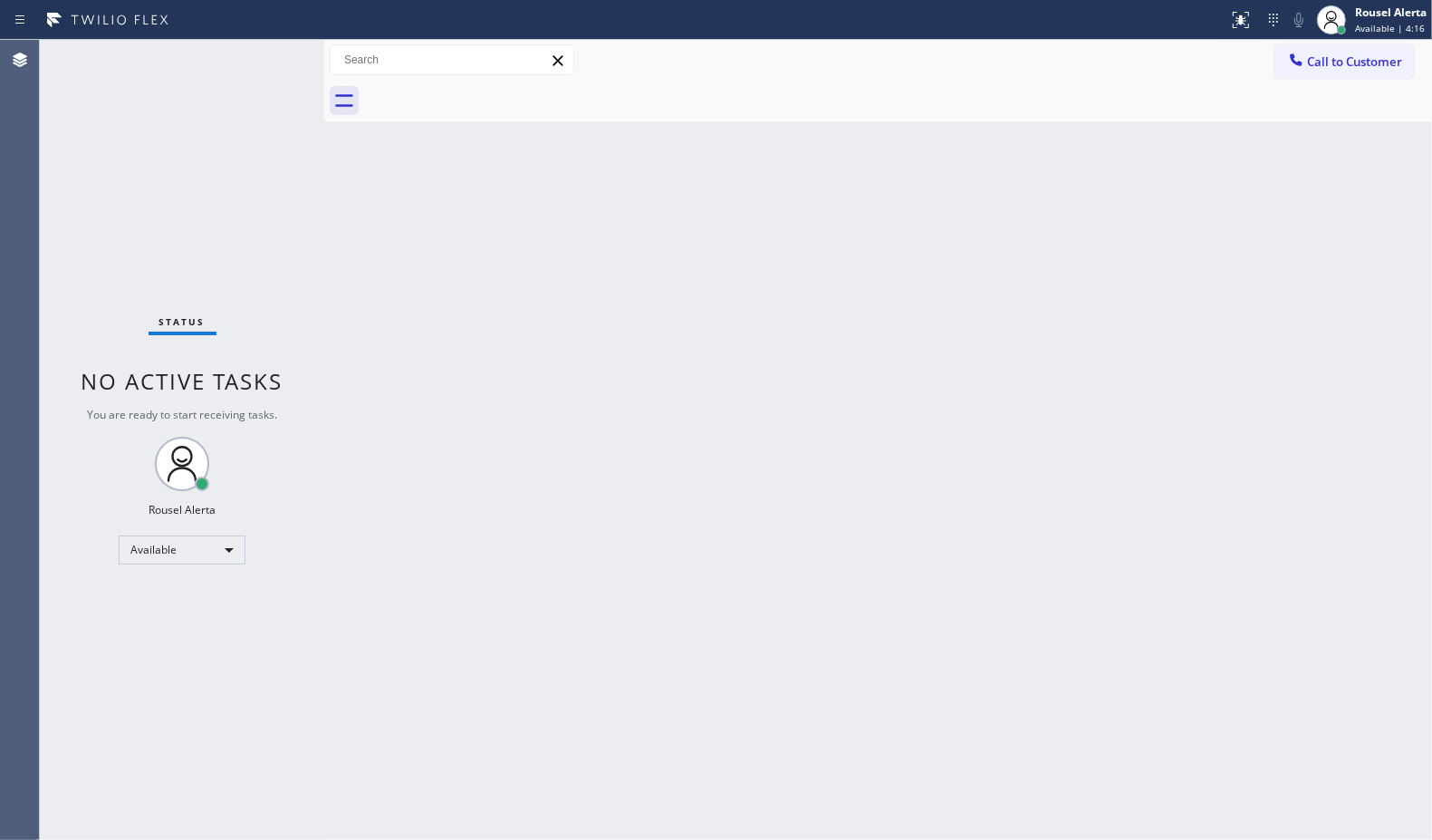
click at [263, 60] on div "Status No active tasks You are ready to start receiving tasks. Rousel Alerta Av…" at bounding box center [181, 440] width 284 height 800
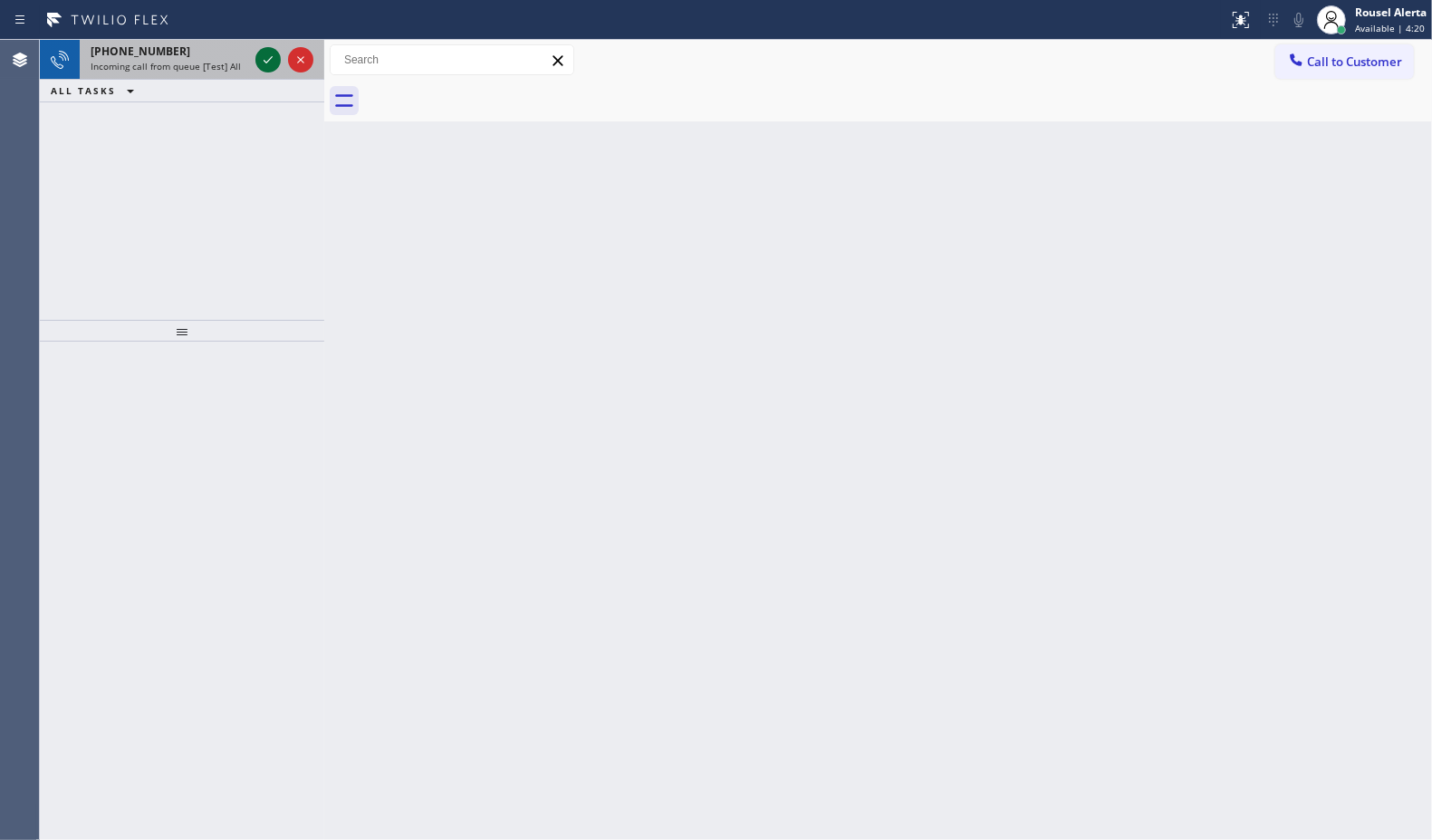
click at [263, 51] on icon at bounding box center [268, 59] width 22 height 22
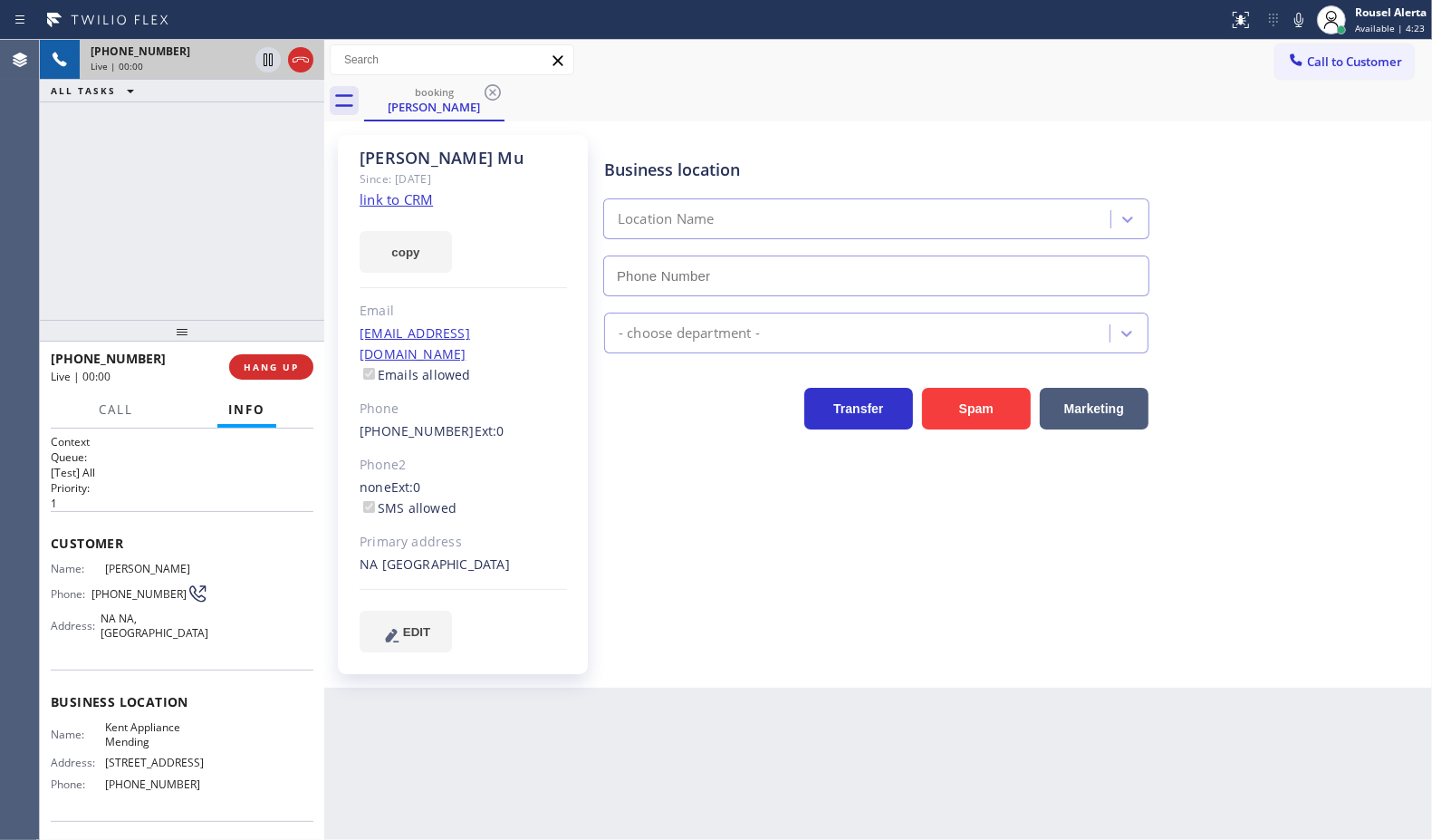
type input "[PHONE_NUMBER]"
click at [404, 204] on link "link to CRM" at bounding box center [395, 199] width 73 height 18
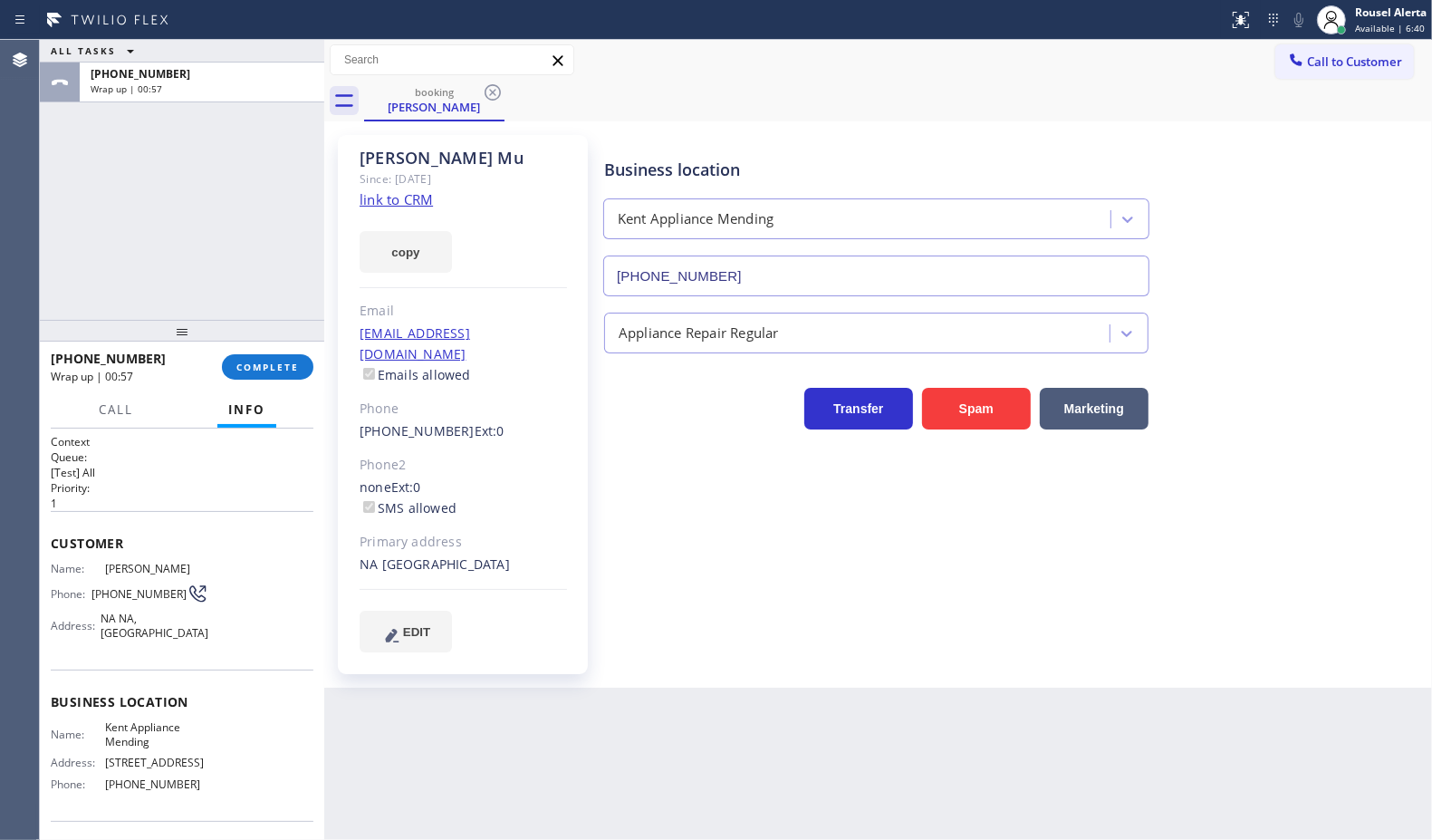
click at [260, 232] on div "ALL TASKS ALL TASKS ACTIVE TASKS TASKS IN WRAP UP [PHONE_NUMBER] Wrap up | 00:57" at bounding box center [181, 180] width 284 height 280
click at [261, 367] on span "COMPLETE" at bounding box center [268, 366] width 63 height 12
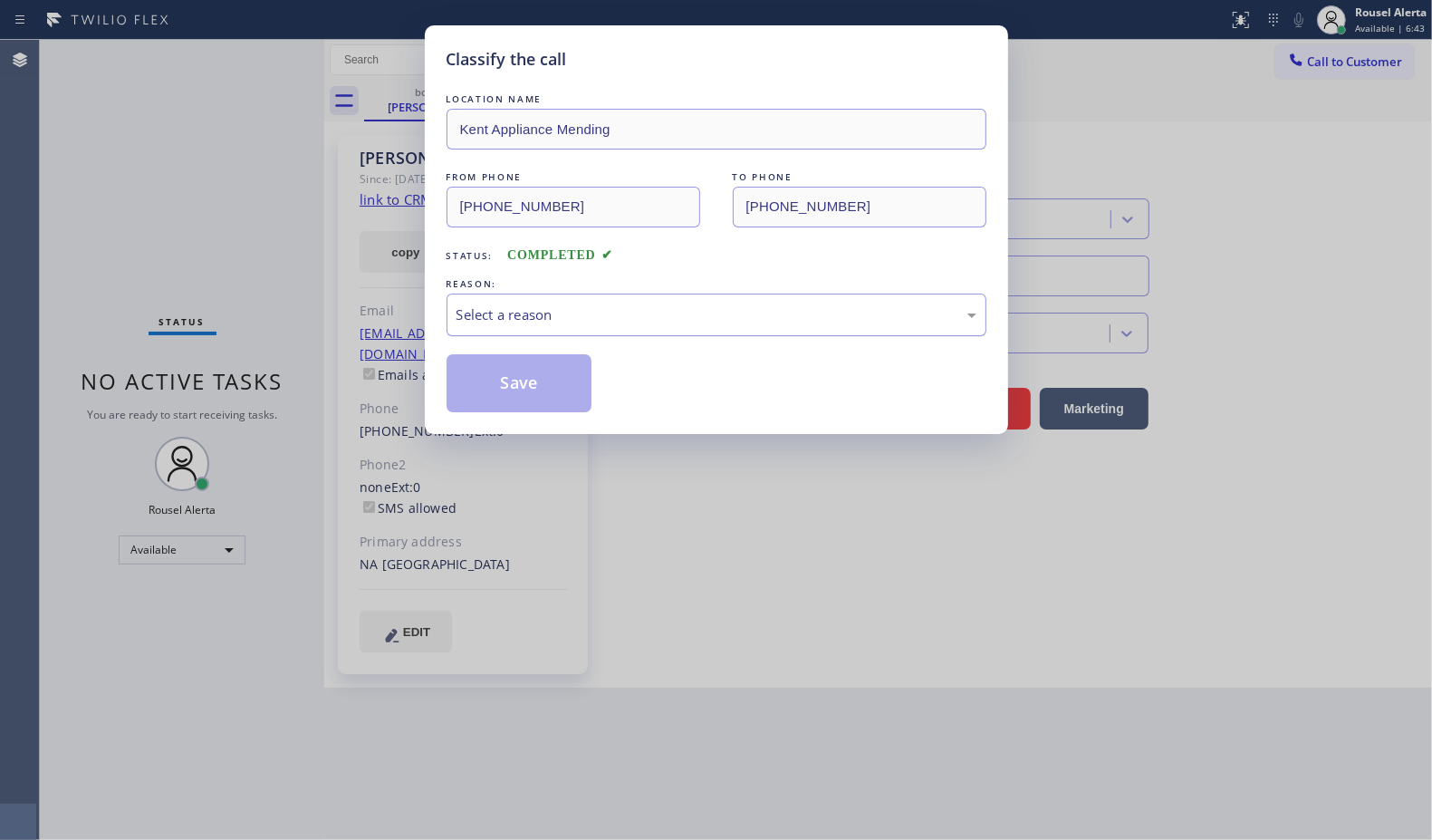
click at [740, 314] on div "Select a reason" at bounding box center [716, 315] width 520 height 21
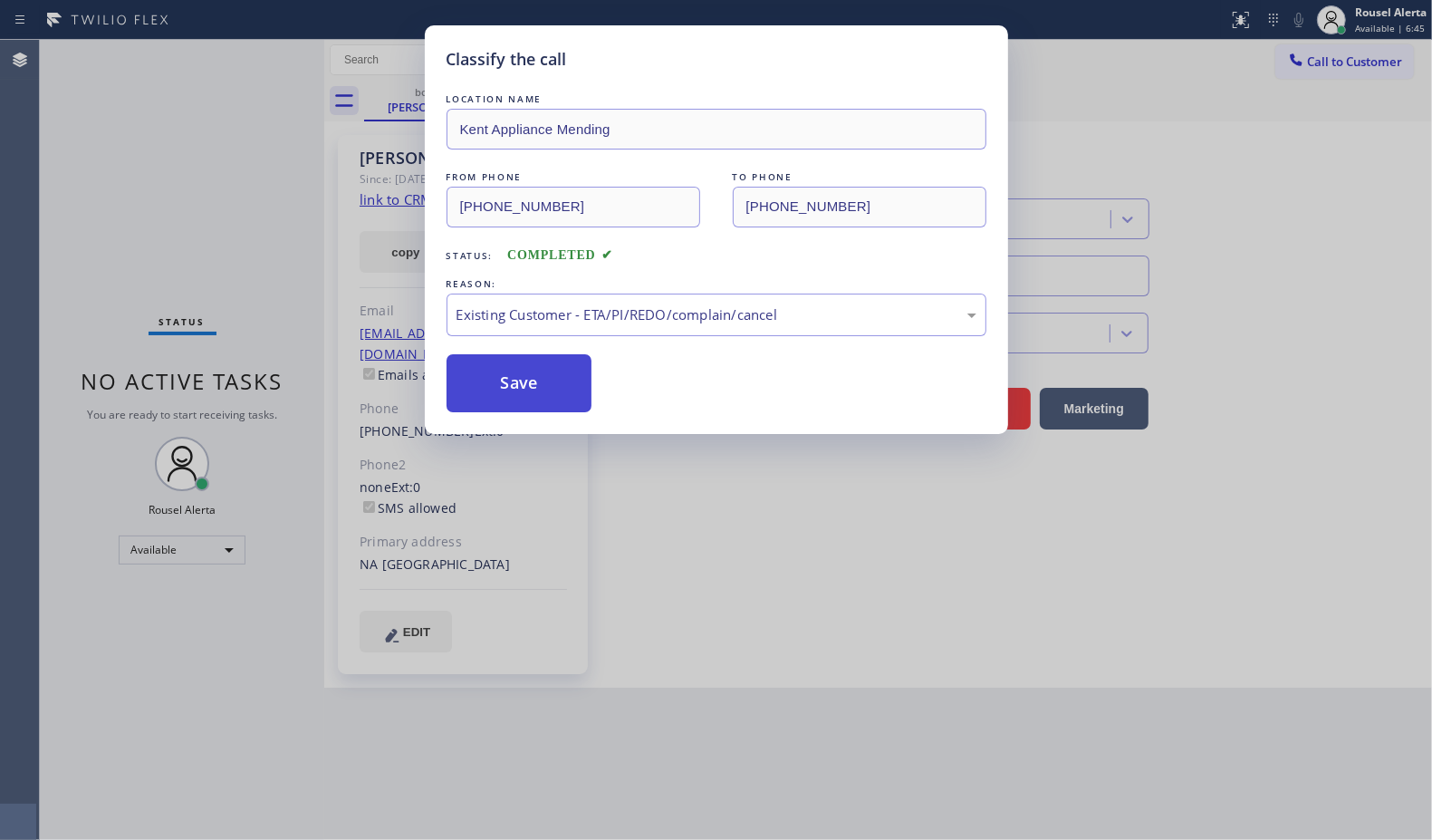
click at [567, 391] on button "Save" at bounding box center [519, 383] width 145 height 58
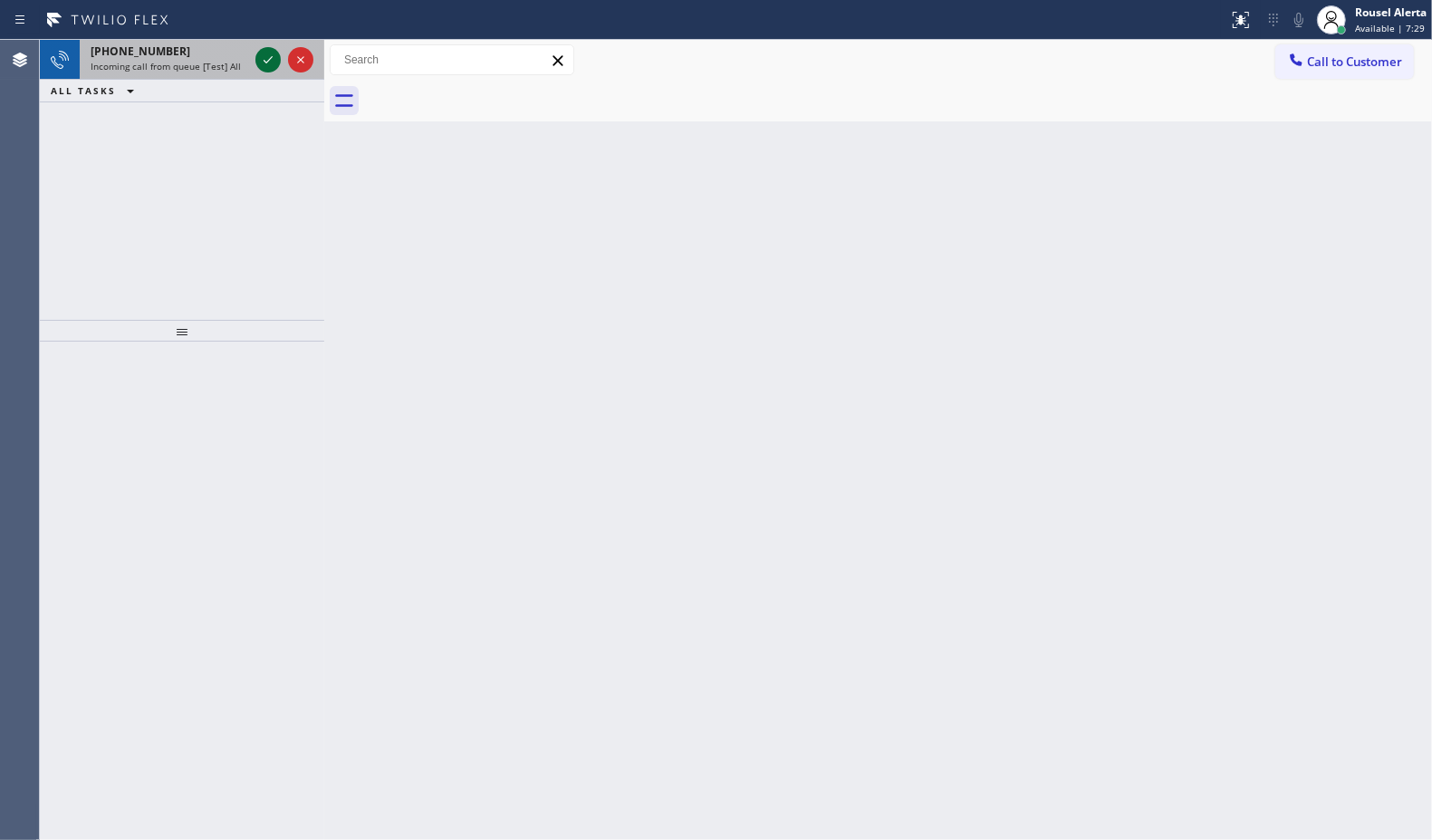
click at [269, 64] on icon at bounding box center [268, 59] width 22 height 22
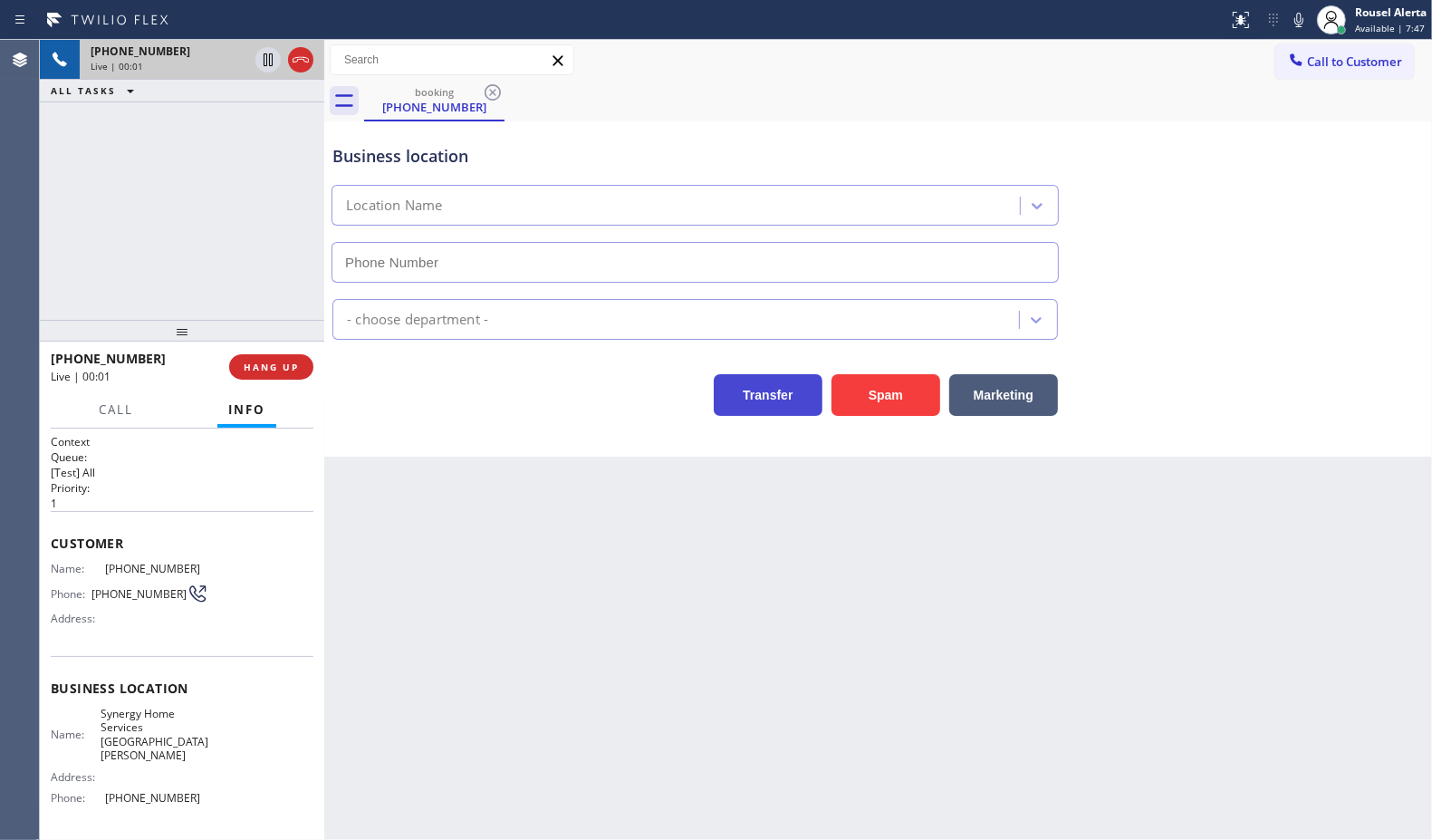
type input "[PHONE_NUMBER]"
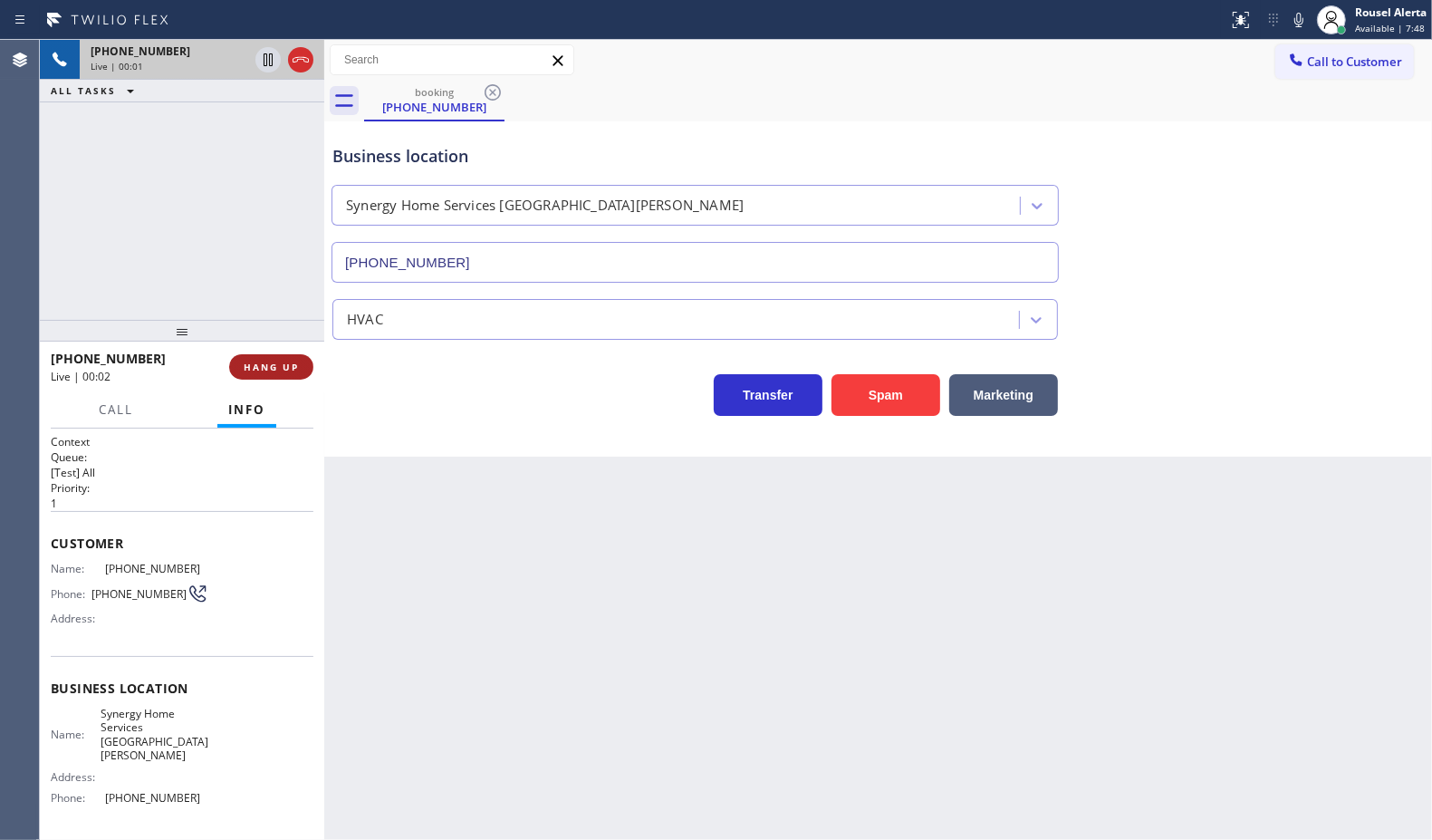
click at [287, 372] on span "HANG UP" at bounding box center [271, 366] width 55 height 12
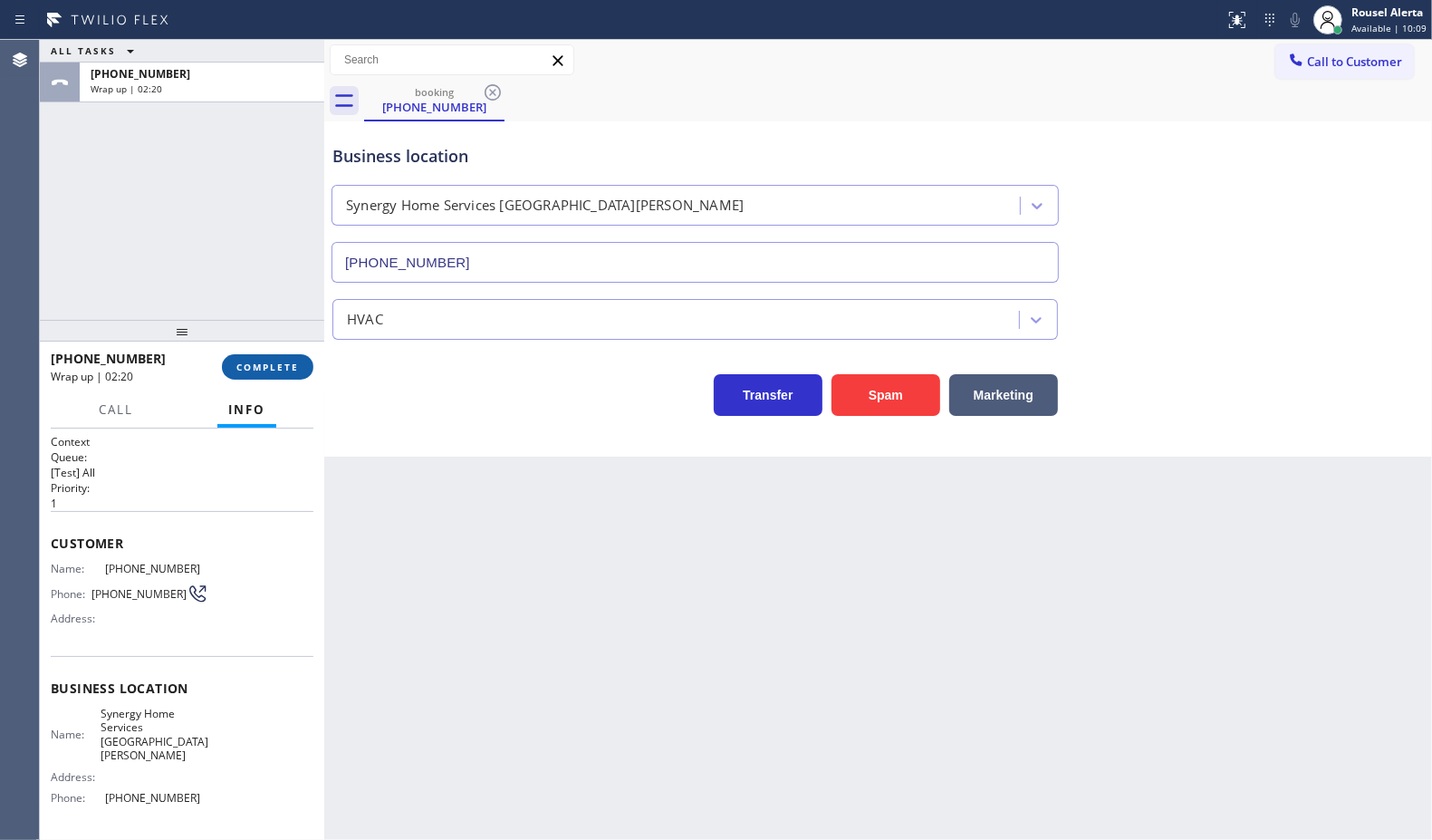
click at [262, 372] on span "COMPLETE" at bounding box center [268, 366] width 63 height 12
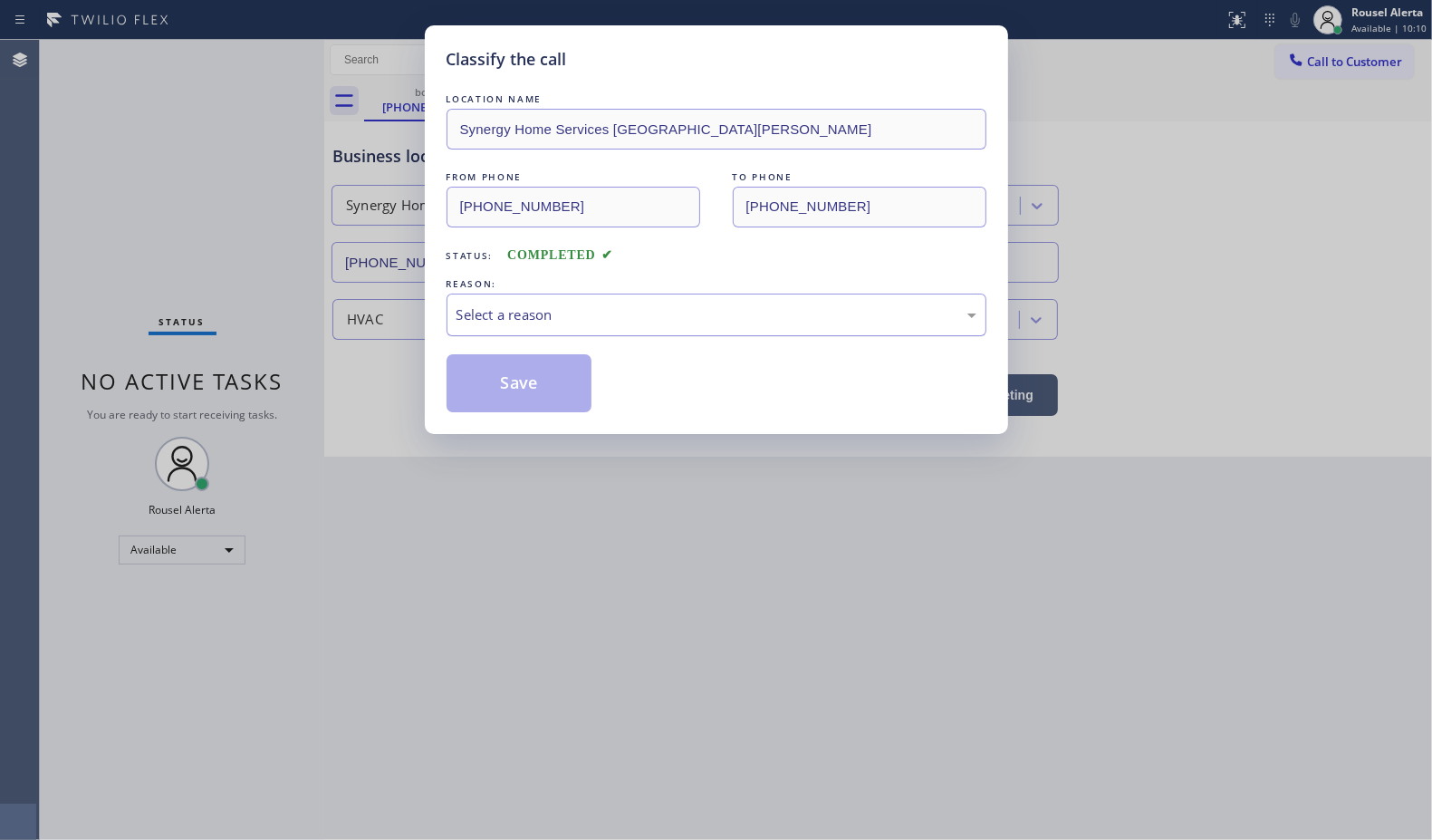
click at [571, 305] on div "Select a reason" at bounding box center [716, 315] width 520 height 21
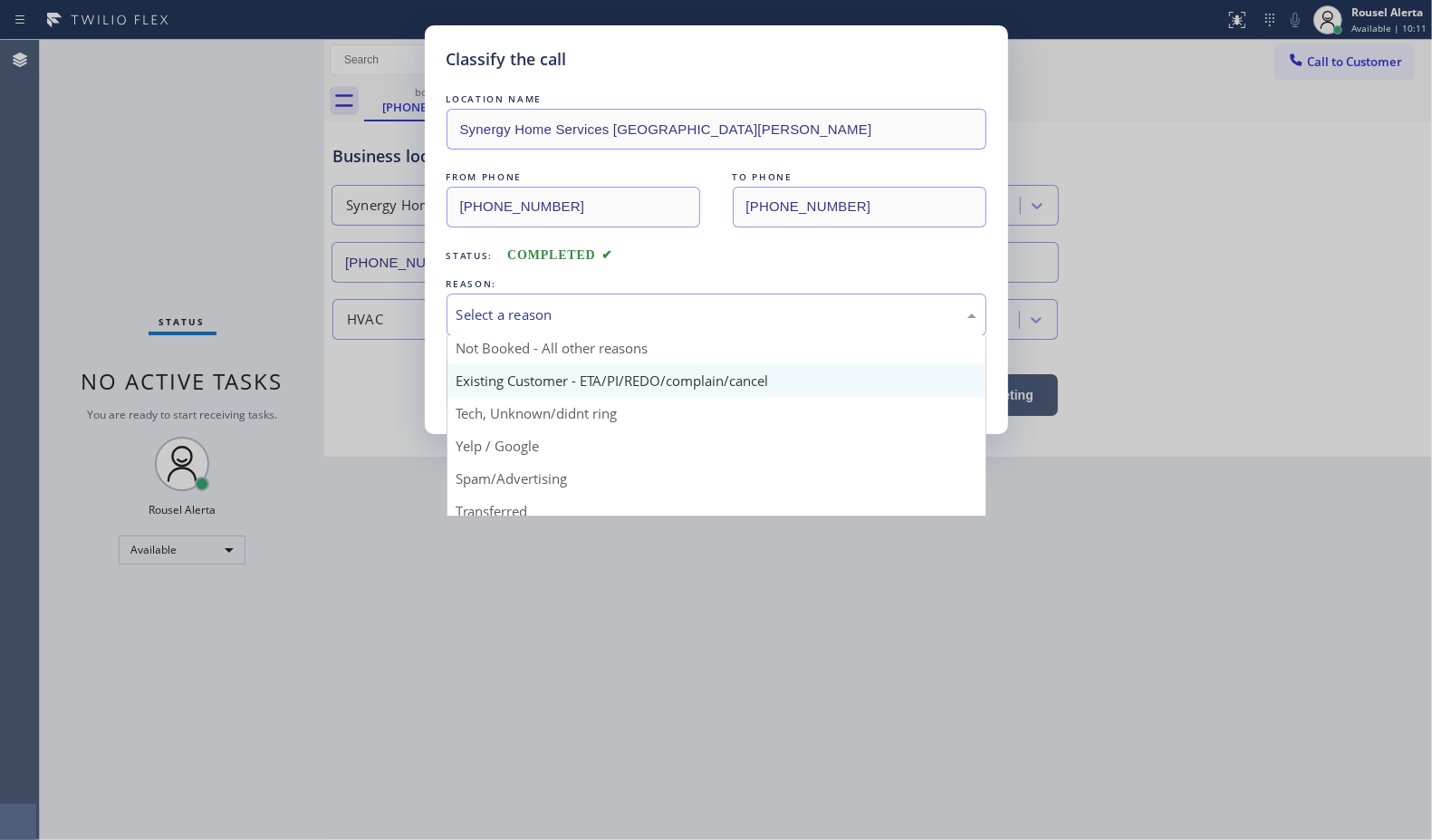
scroll to position [24, 0]
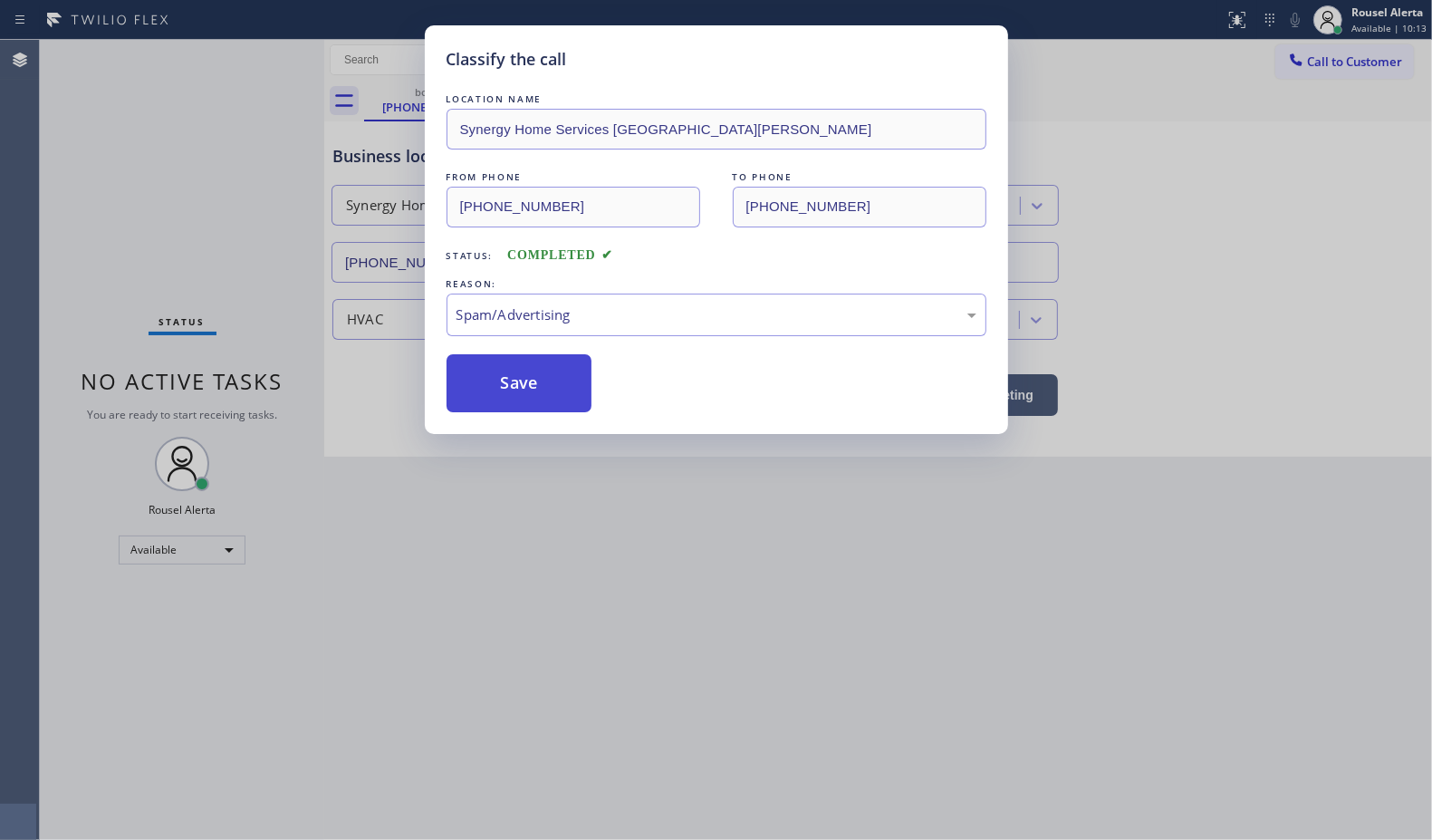
click at [507, 400] on button "Save" at bounding box center [519, 383] width 145 height 58
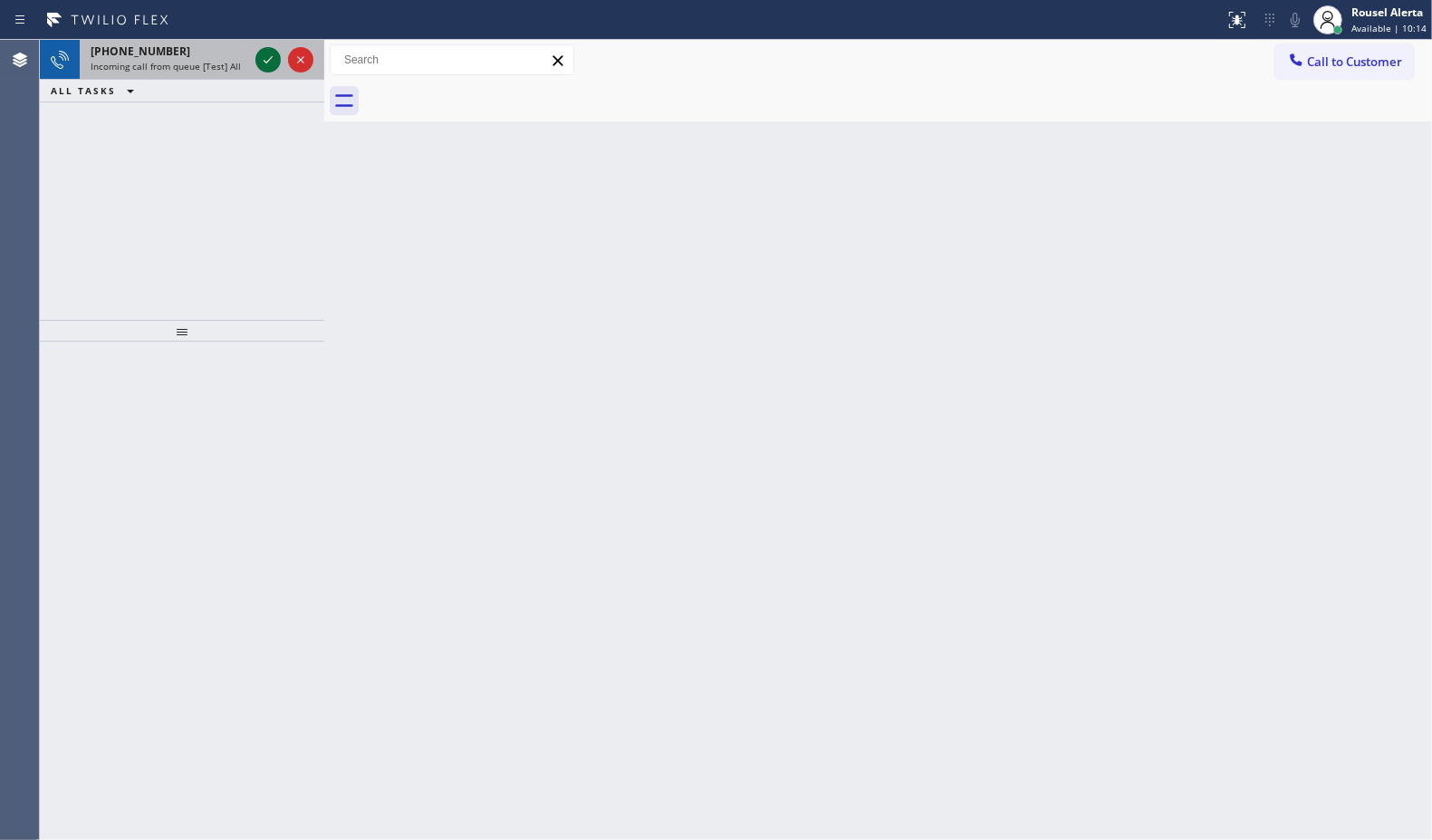
click at [264, 62] on icon at bounding box center [268, 59] width 22 height 22
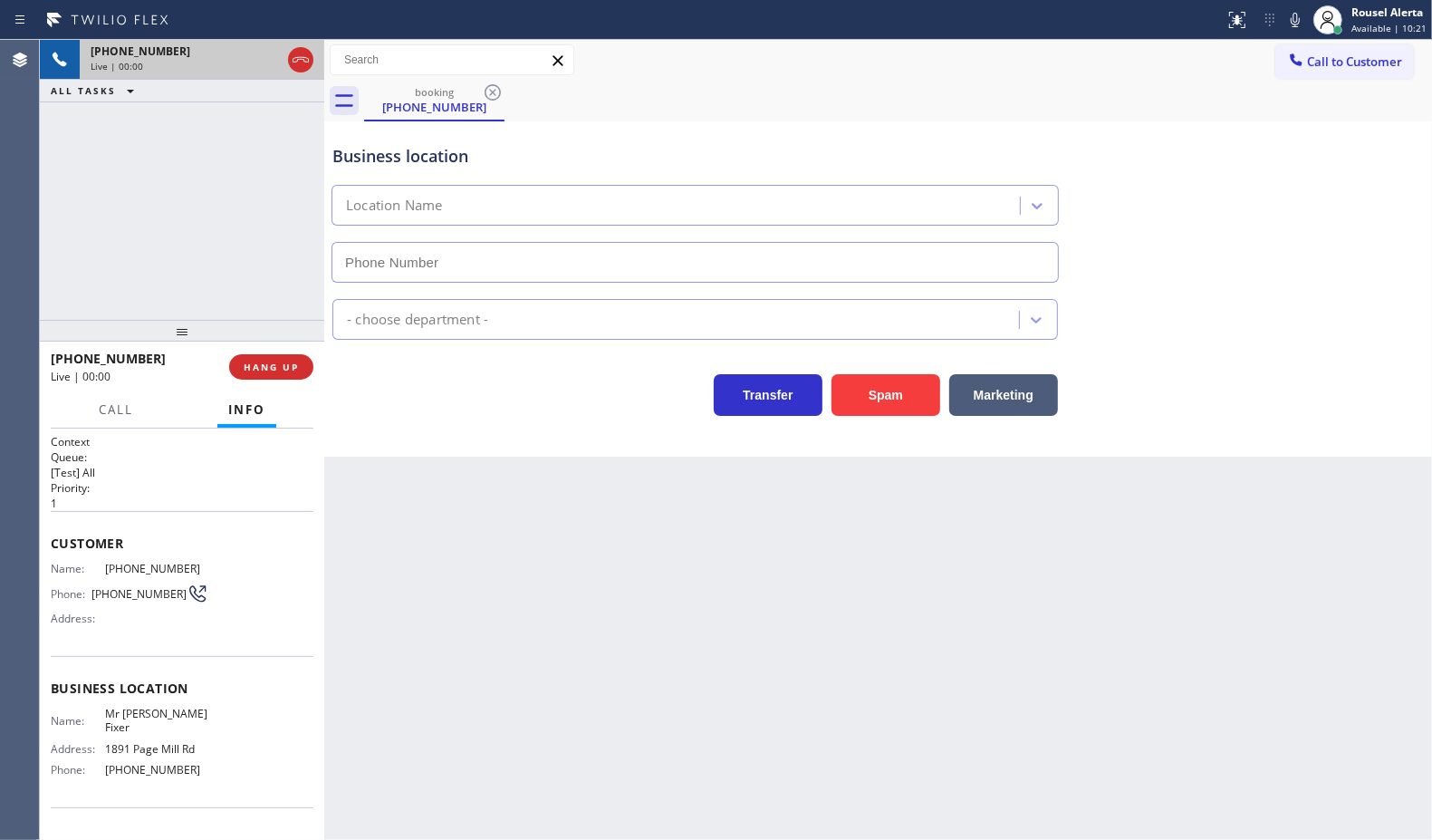
type input "[PHONE_NUMBER]"
click at [736, 521] on div "Back to Dashboard Change Sender ID Customers Technicians Select a contact Outbo…" at bounding box center [878, 440] width 1108 height 800
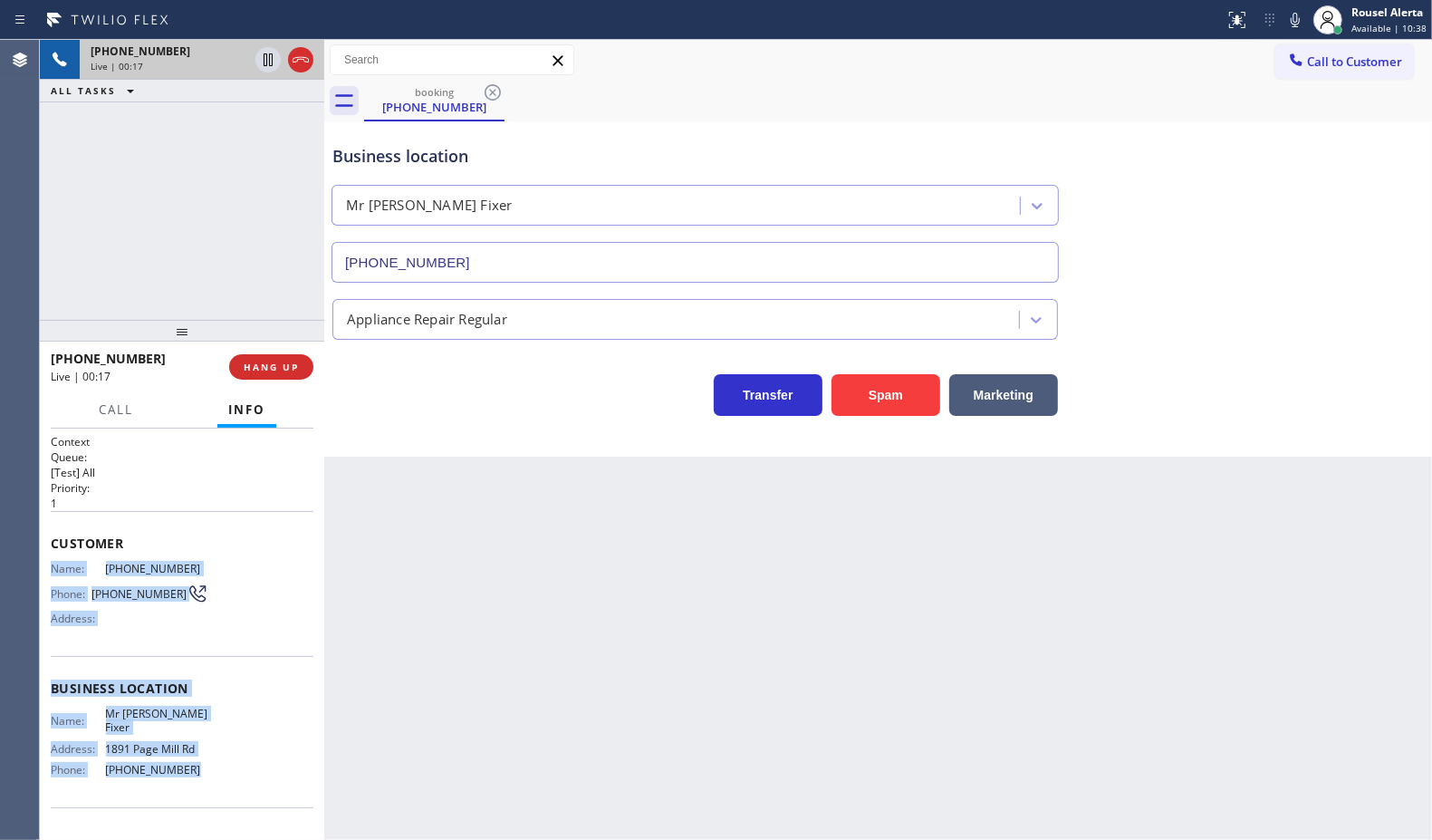
drag, startPoint x: 48, startPoint y: 563, endPoint x: 214, endPoint y: 758, distance: 256.1
click at [214, 758] on div "Context Queue: [Test] All Priority: 1 Customer Name: [PHONE_NUMBER] Phone: [PHO…" at bounding box center [181, 635] width 284 height 412
copy div "Name: [PHONE_NUMBER] Phone: [PHONE_NUMBER] Address: Business location Name: Mr …"
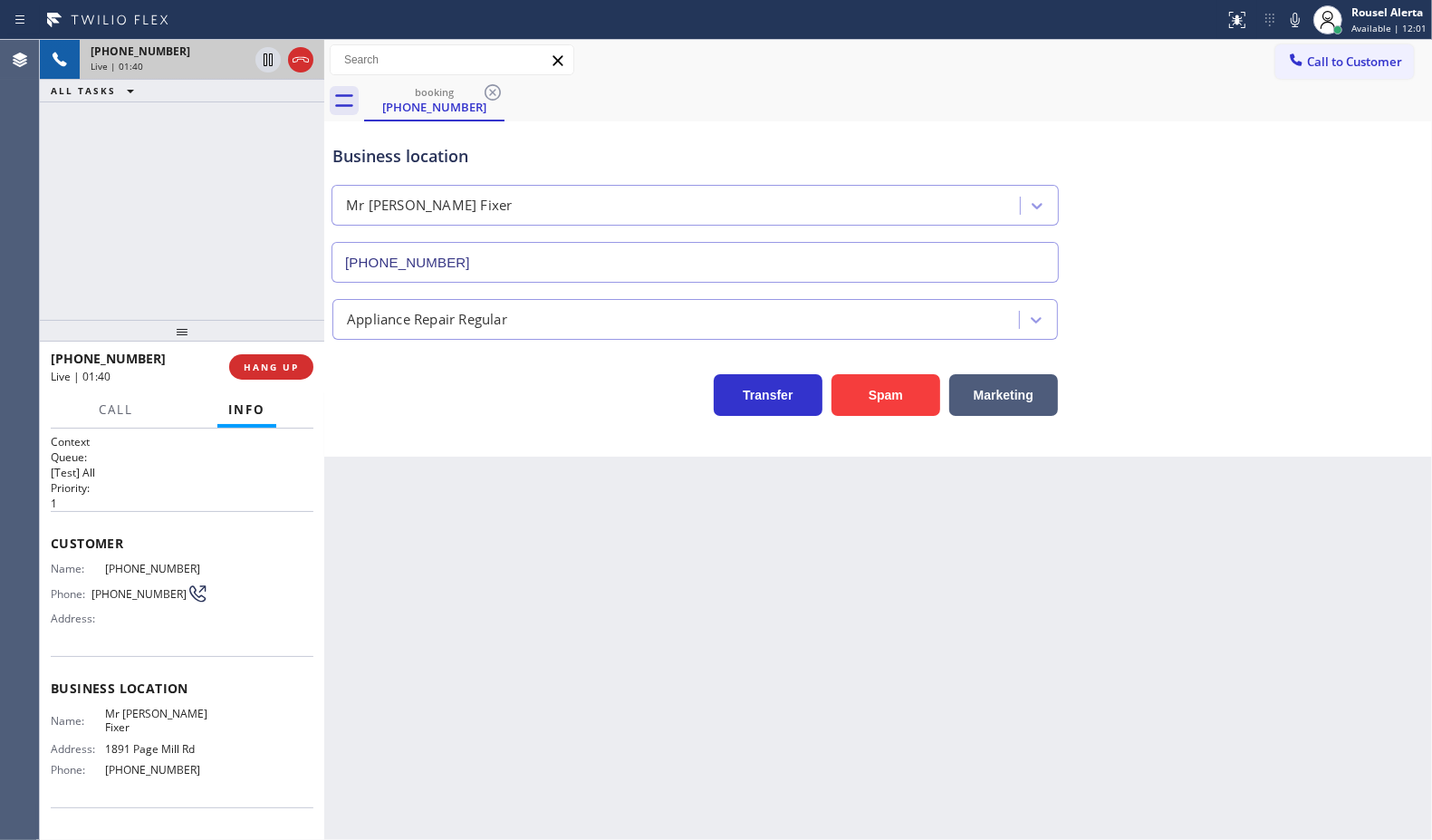
click at [184, 273] on div "[PHONE_NUMBER] Live | 01:40 ALL TASKS ALL TASKS ACTIVE TASKS TASKS IN WRAP UP" at bounding box center [181, 180] width 284 height 280
click at [190, 169] on div "[PHONE_NUMBER] Live | 02:39 ALL TASKS ALL TASKS ACTIVE TASKS TASKS IN WRAP UP" at bounding box center [181, 180] width 284 height 280
click at [263, 62] on icon at bounding box center [268, 59] width 10 height 12
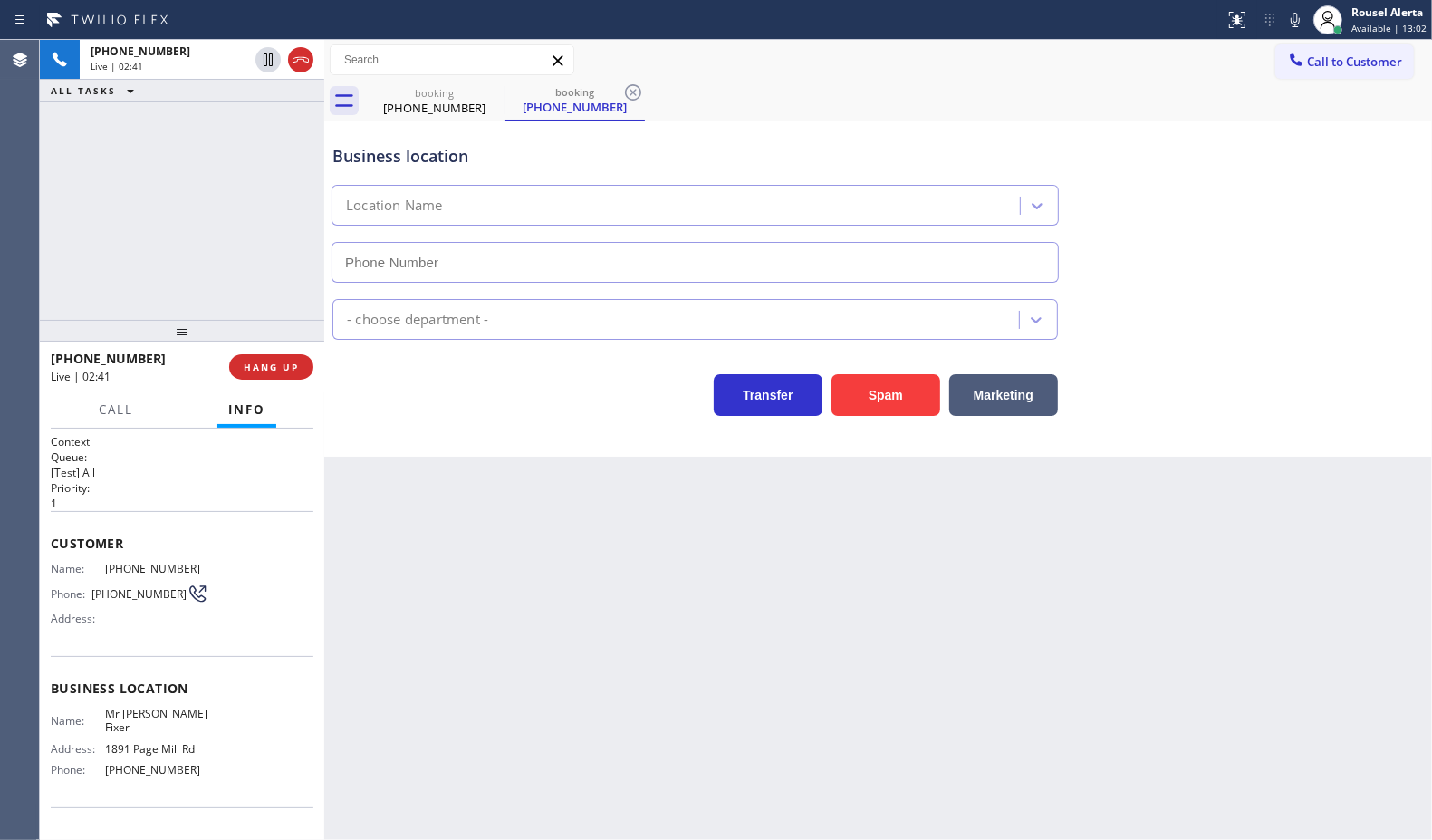
type input "[PHONE_NUMBER]"
click at [1291, 23] on icon at bounding box center [1295, 20] width 22 height 22
click at [766, 549] on div "Back to Dashboard Change Sender ID Customers Technicians Select a contact Outbo…" at bounding box center [878, 440] width 1108 height 800
click at [204, 159] on div "[PHONE_NUMBER] Live | 03:40 ALL TASKS ALL TASKS ACTIVE TASKS TASKS IN WRAP UP" at bounding box center [181, 180] width 284 height 280
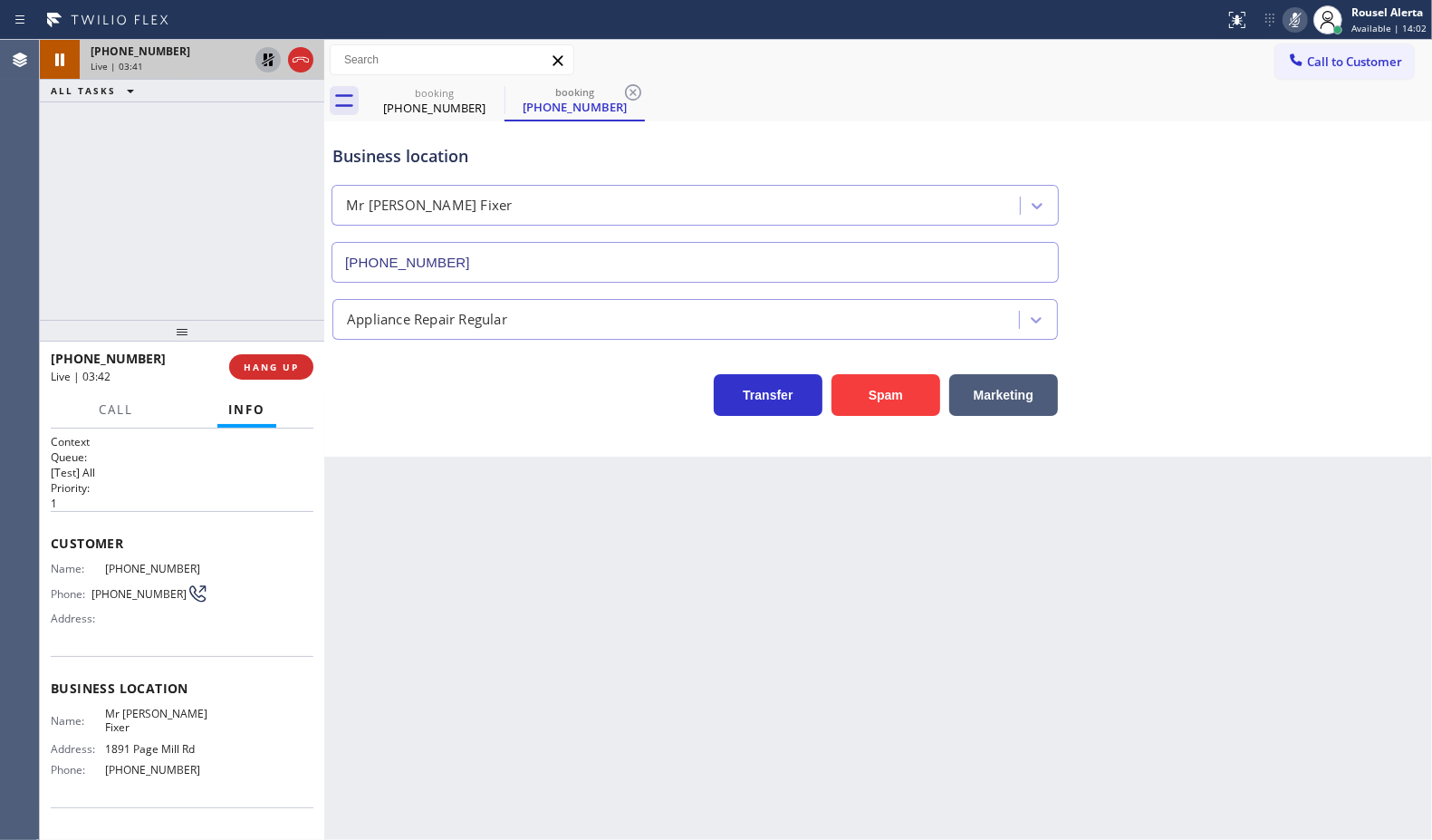
click at [262, 64] on icon at bounding box center [268, 59] width 12 height 12
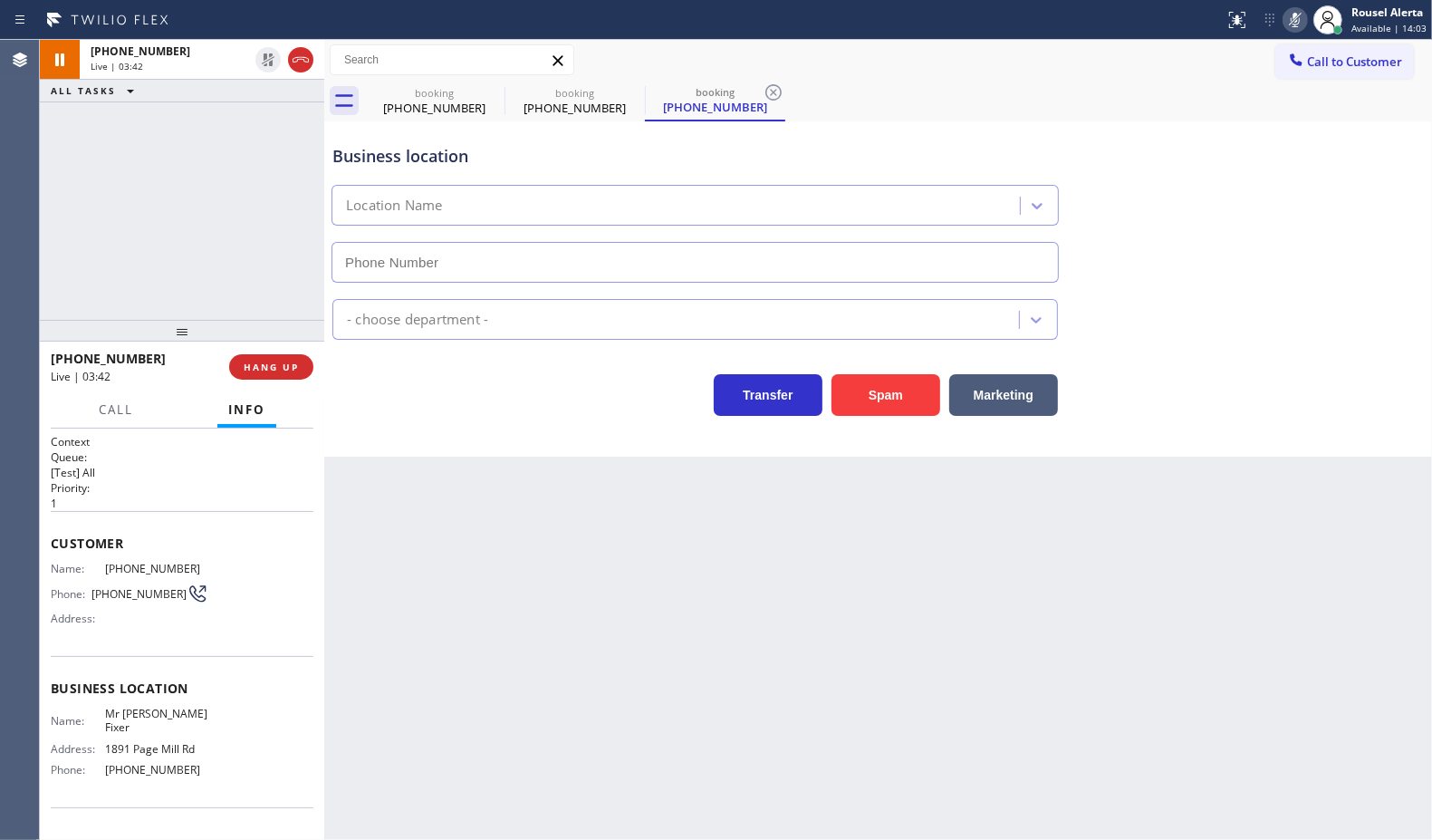
type input "[PHONE_NUMBER]"
click at [1291, 23] on icon at bounding box center [1295, 20] width 22 height 22
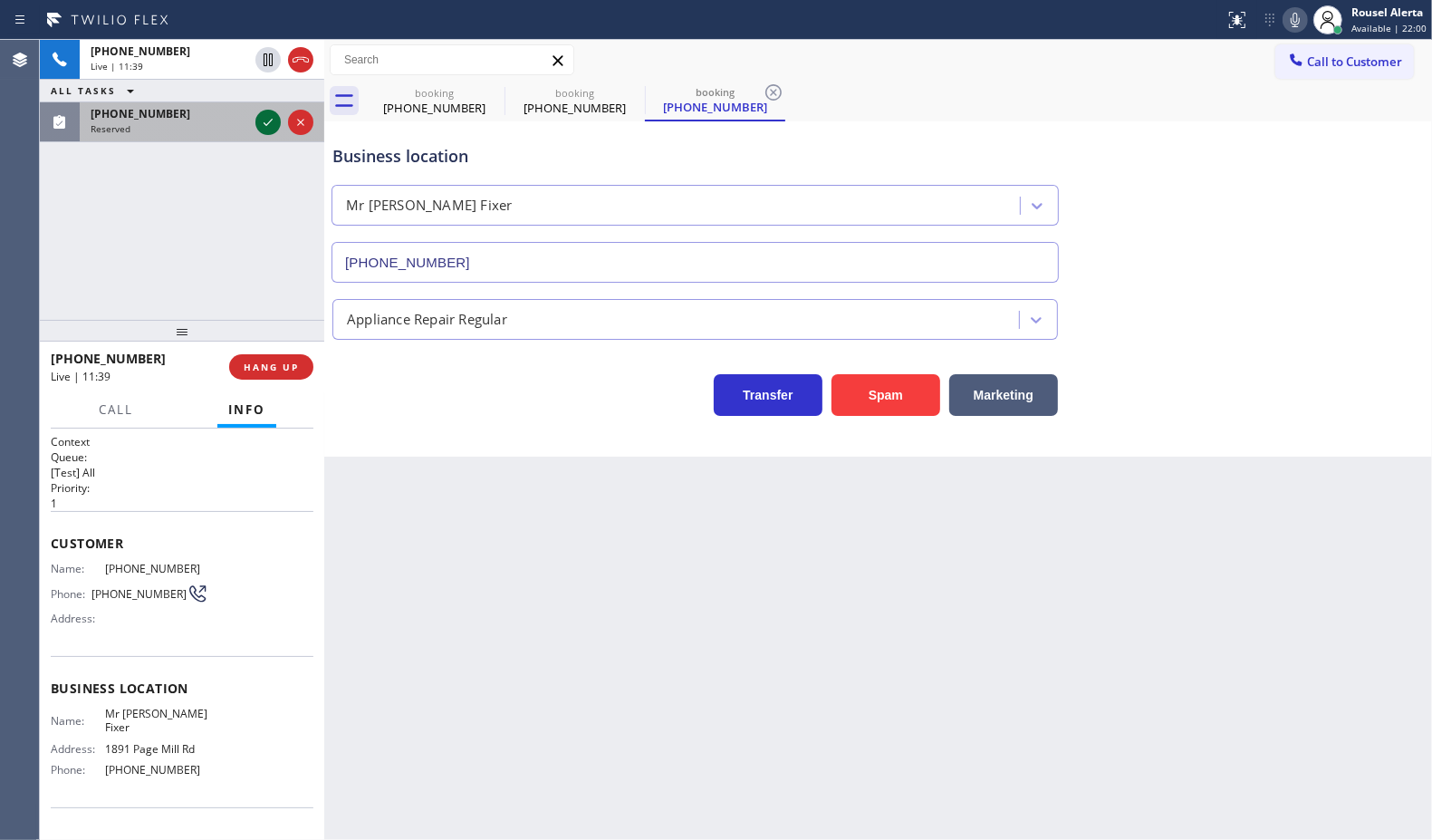
click at [256, 119] on div at bounding box center [268, 122] width 26 height 22
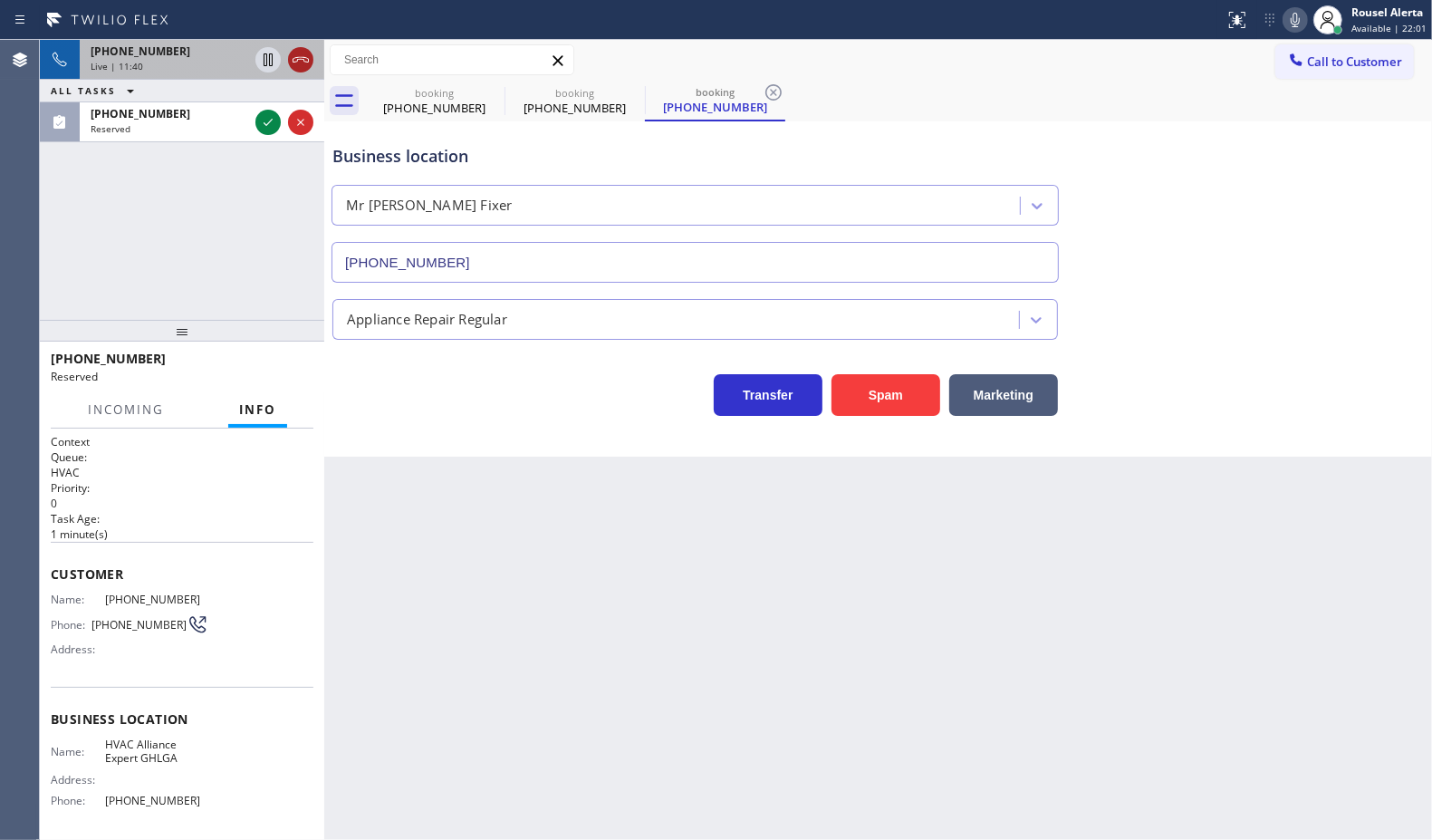
click at [297, 68] on icon at bounding box center [300, 59] width 22 height 22
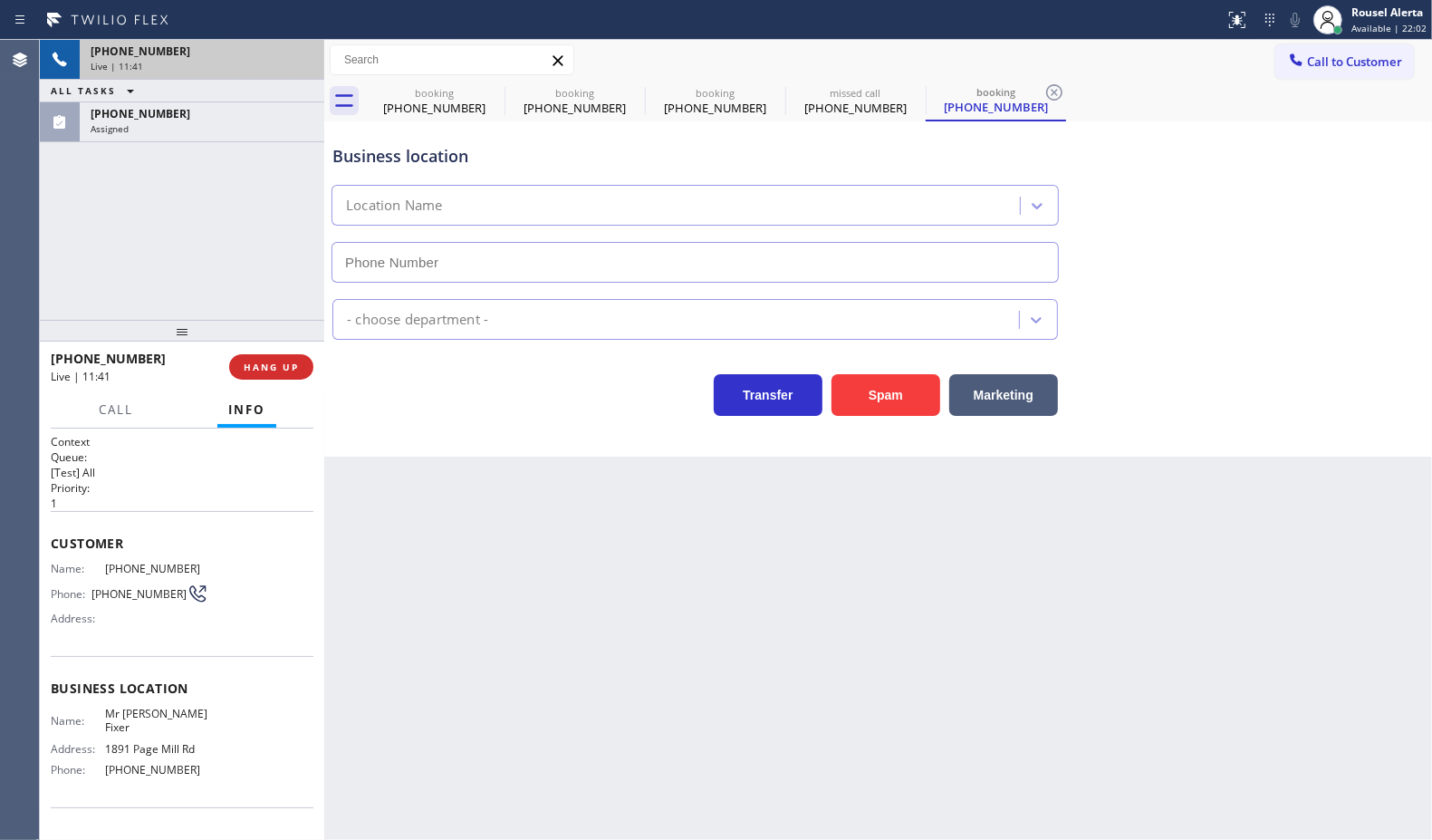
type input "[PHONE_NUMBER]"
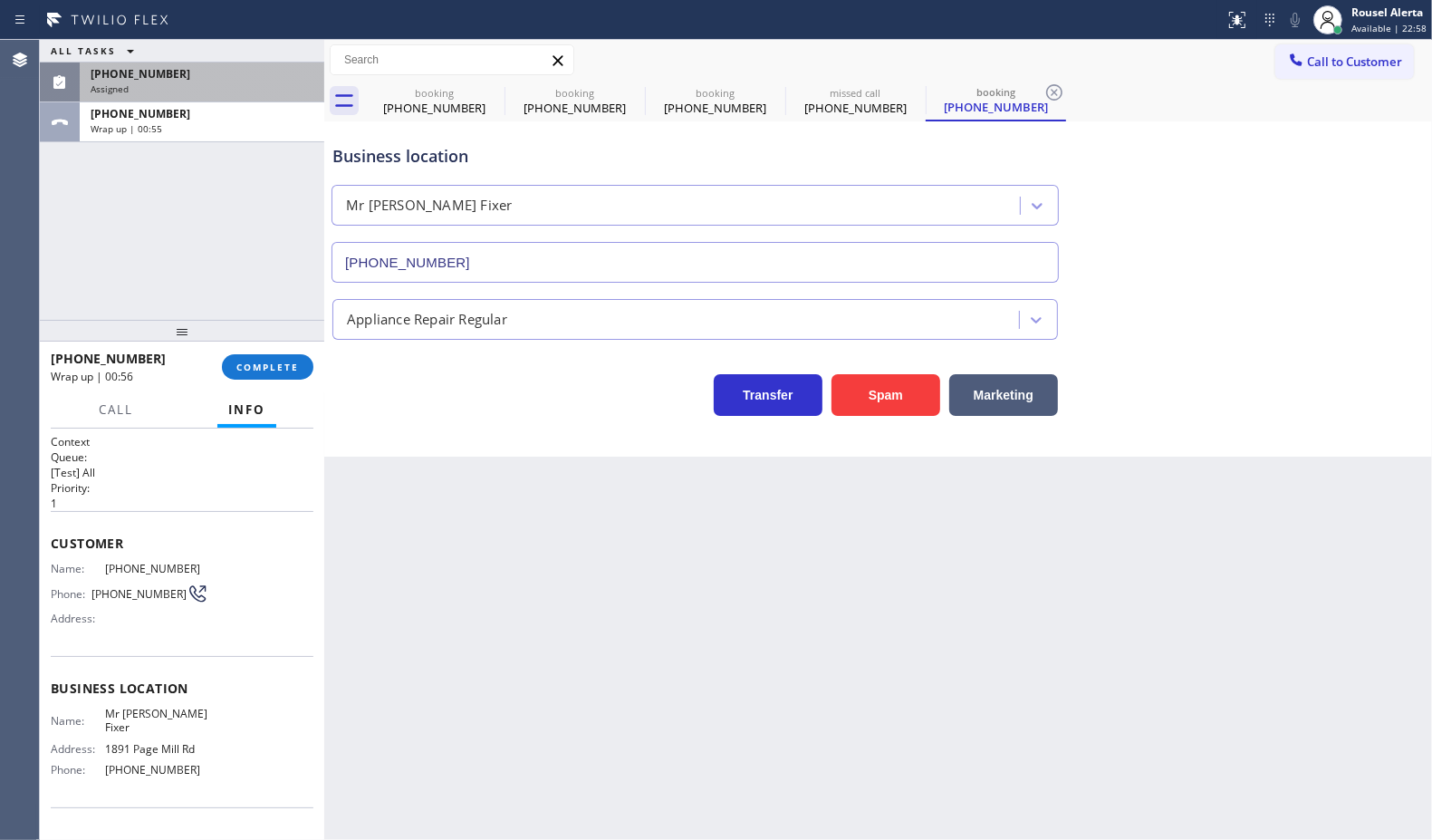
click at [185, 78] on div "[PHONE_NUMBER]" at bounding box center [201, 74] width 223 height 15
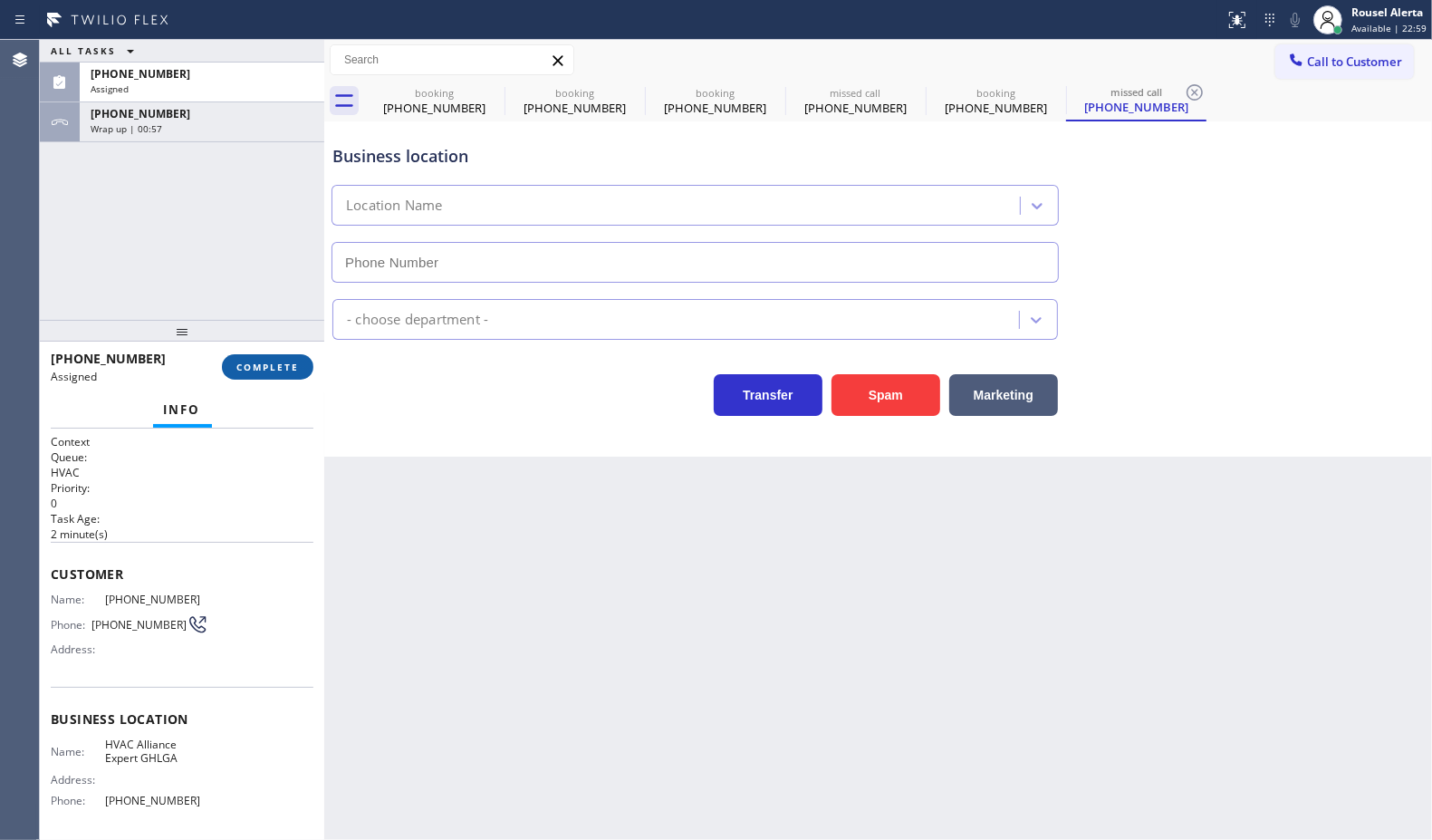
type input "[PHONE_NUMBER]"
click at [256, 372] on span "COMPLETE" at bounding box center [268, 366] width 63 height 12
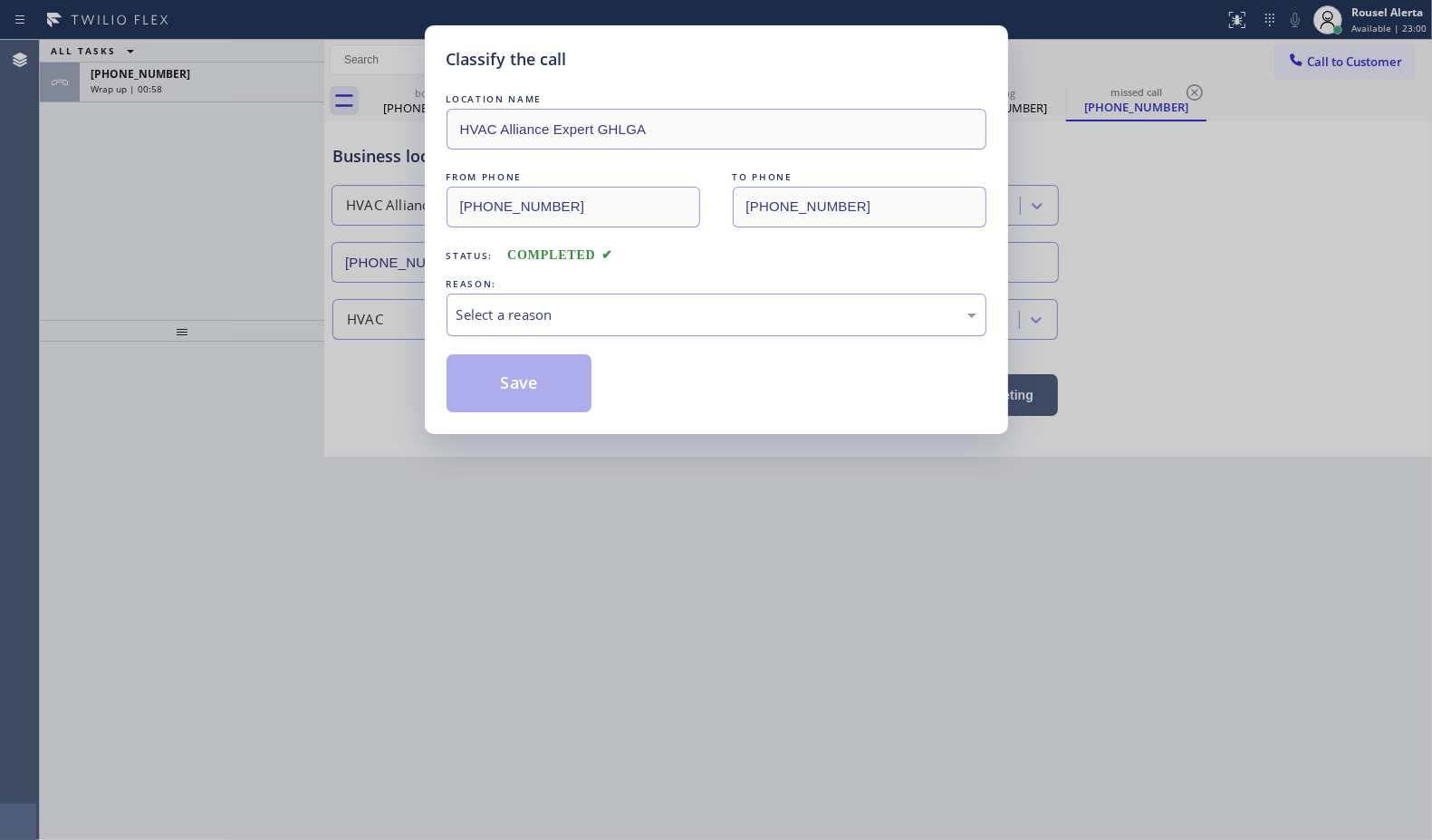
click at [560, 323] on div "Select a reason" at bounding box center [716, 315] width 520 height 21
drag, startPoint x: 527, startPoint y: 390, endPoint x: 179, endPoint y: 78, distance: 467.4
click at [526, 390] on button "Save" at bounding box center [519, 383] width 145 height 58
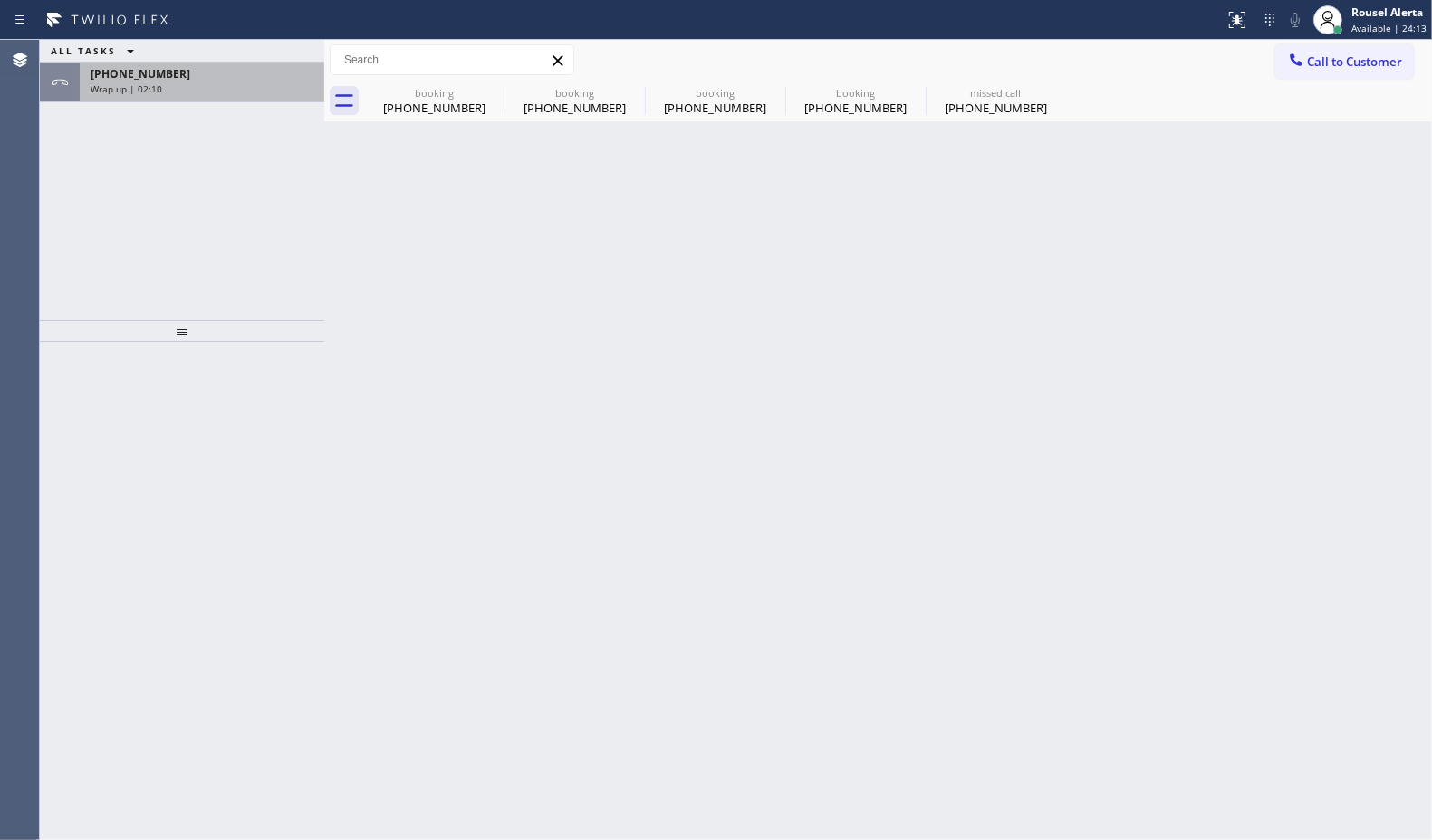
click at [191, 85] on div "Wrap up | 02:10" at bounding box center [201, 88] width 223 height 12
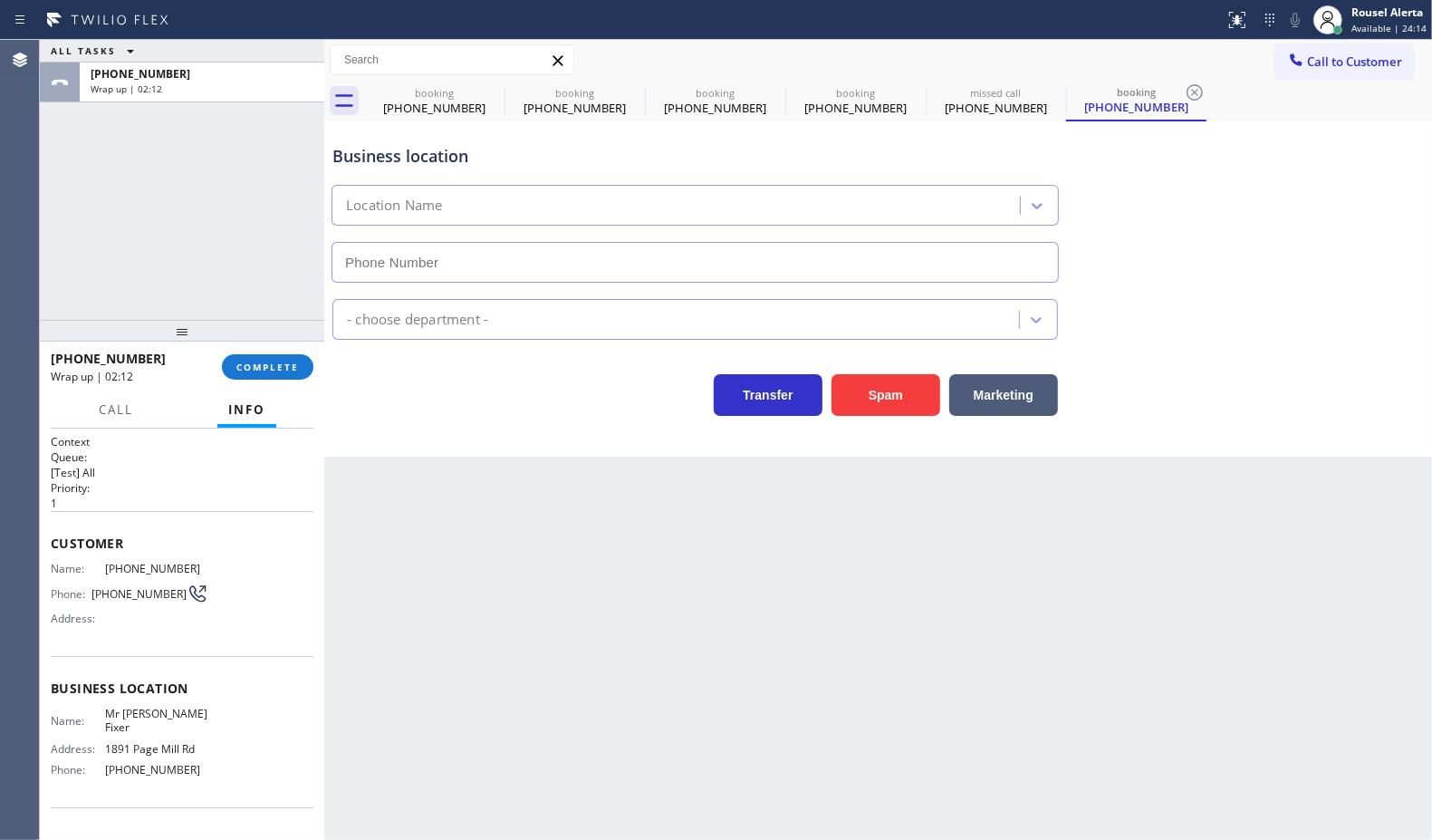
type input "[PHONE_NUMBER]"
click at [1369, 16] on div "Rousel Alerta" at bounding box center [1388, 12] width 75 height 15
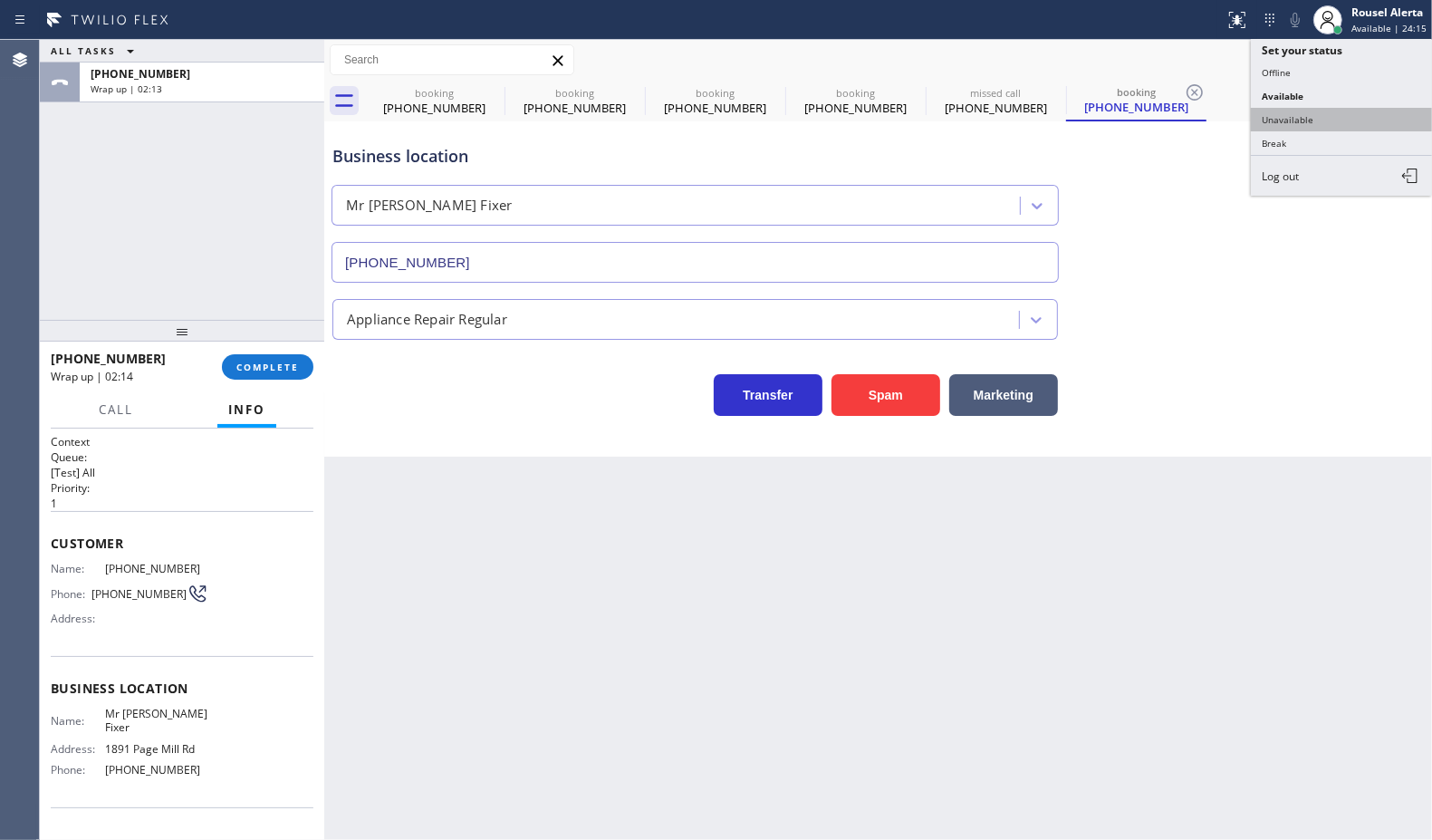
click at [1337, 113] on button "Unavailable" at bounding box center [1342, 119] width 181 height 24
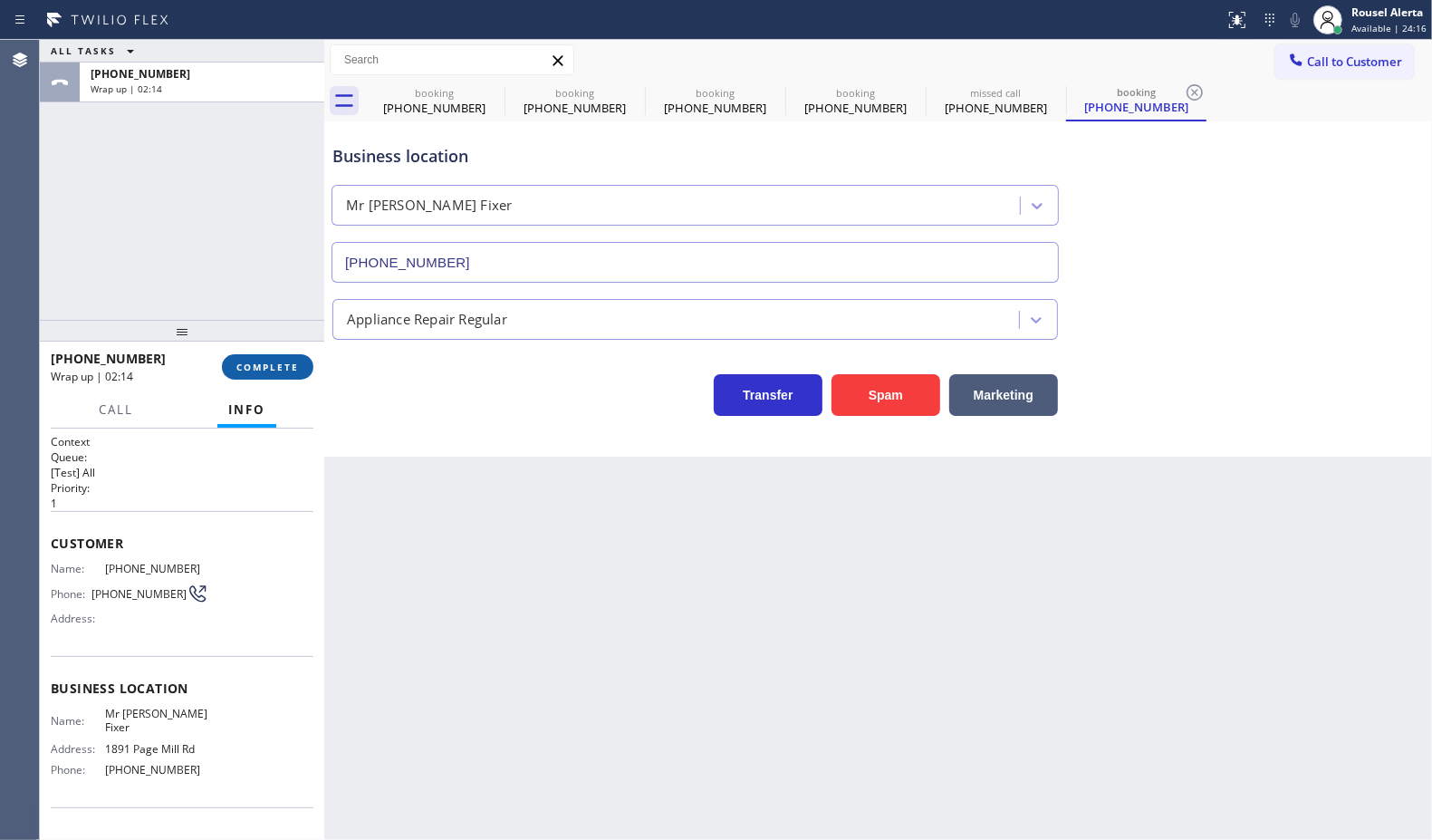
click at [281, 360] on span "COMPLETE" at bounding box center [268, 366] width 63 height 12
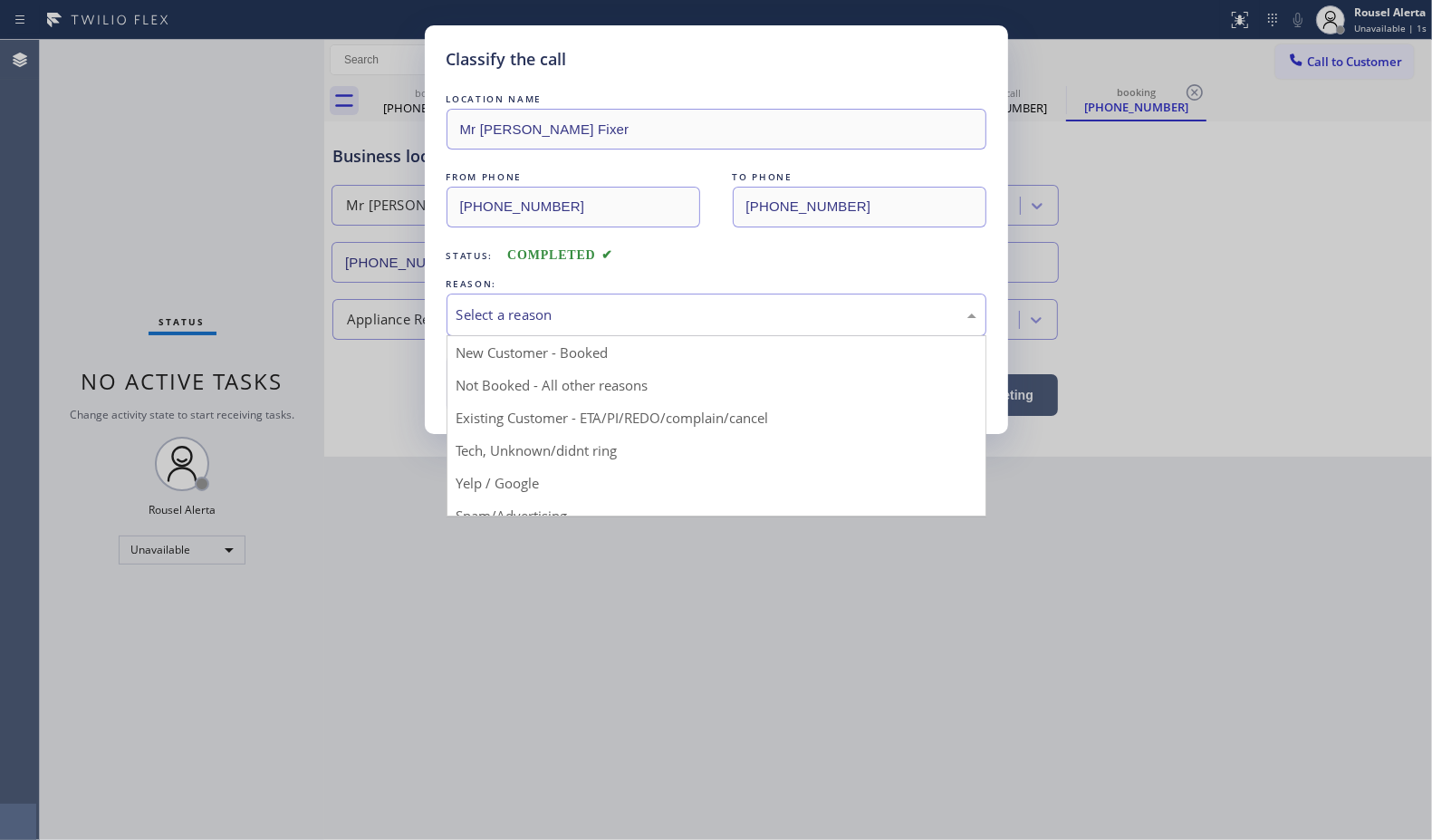
click at [476, 322] on div "Select a reason" at bounding box center [716, 315] width 520 height 21
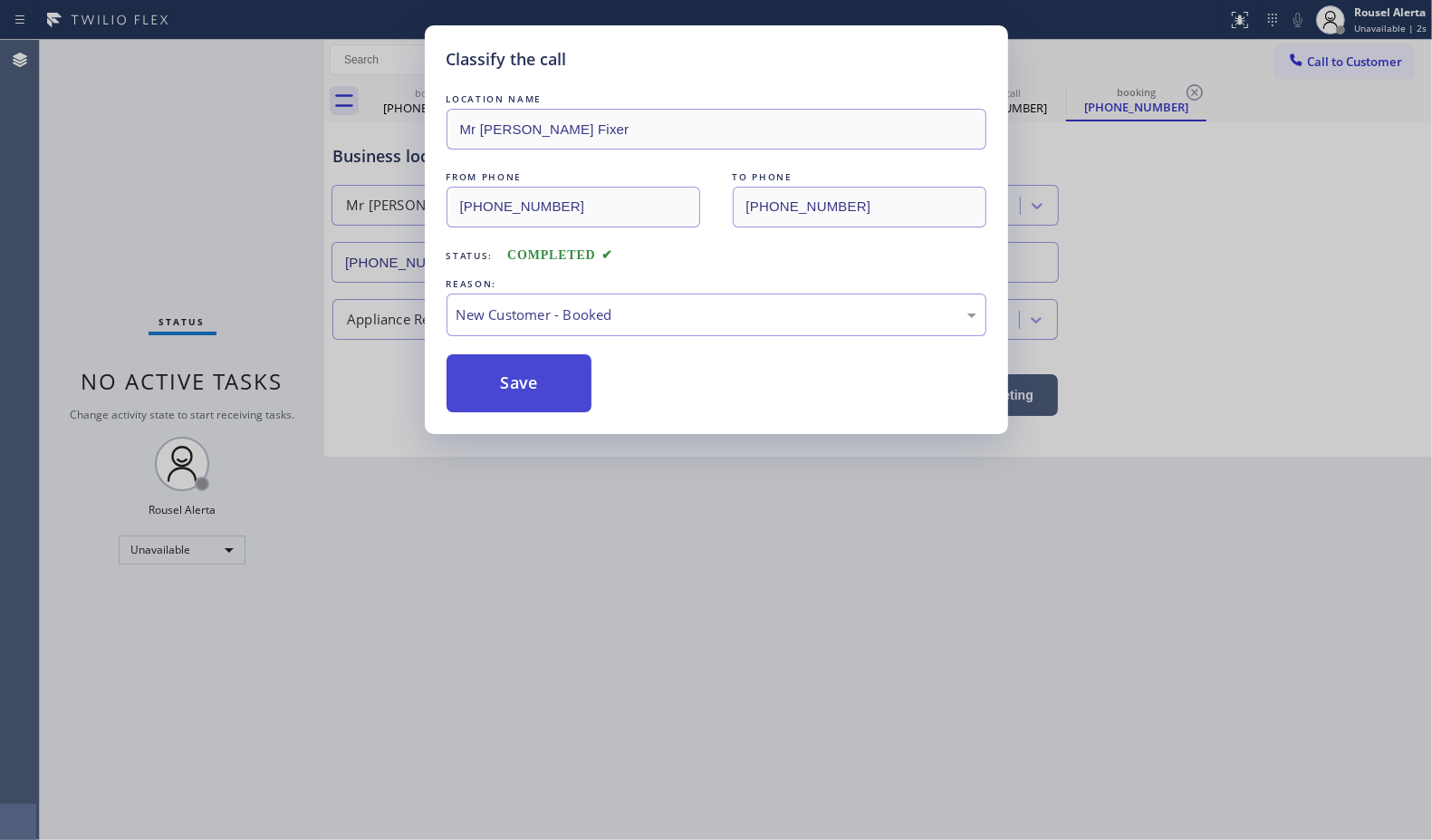
click at [524, 395] on button "Save" at bounding box center [519, 383] width 145 height 58
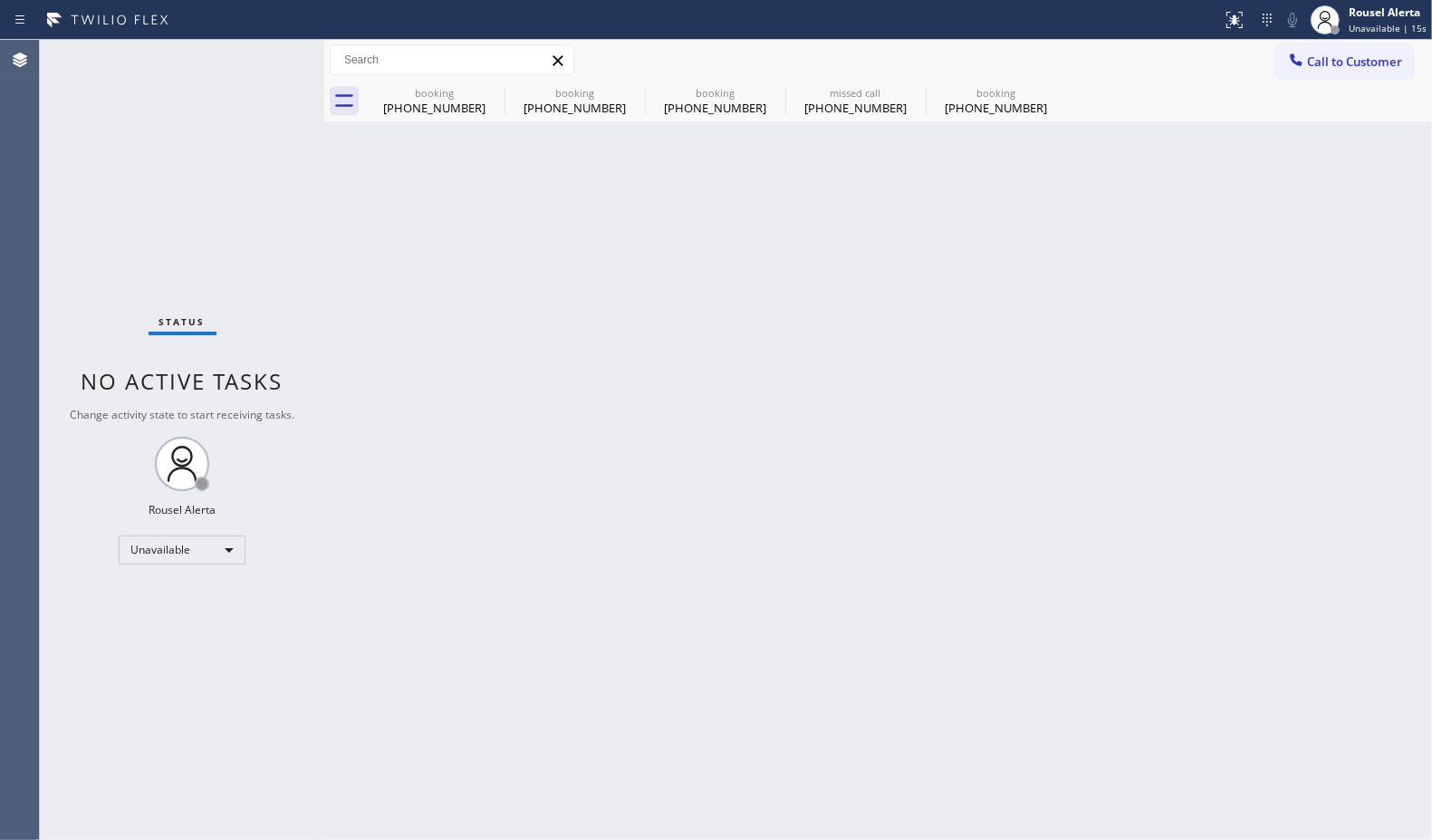
click at [216, 115] on div "Status No active tasks Change activity state to start receiving tasks. Rousel A…" at bounding box center [181, 440] width 284 height 800
click at [530, 394] on div "Back to Dashboard Change Sender ID Customers Technicians Select a contact Outbo…" at bounding box center [878, 440] width 1108 height 800
click at [494, 92] on icon at bounding box center [492, 92] width 16 height 16
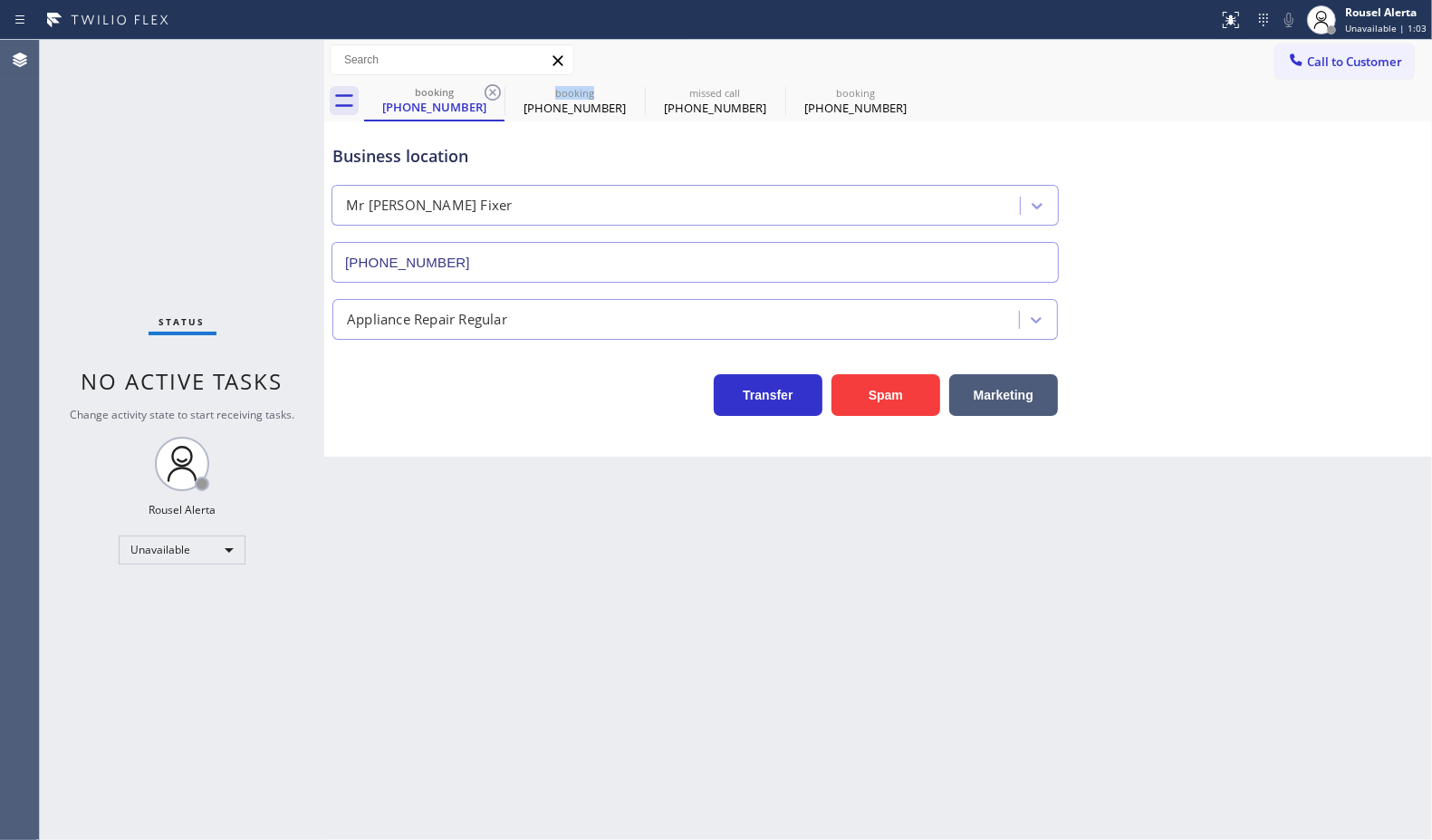
click at [494, 92] on icon at bounding box center [492, 92] width 16 height 16
click at [0, 0] on icon at bounding box center [0, 0] width 0 height 0
click at [494, 92] on div "missed call [PHONE_NUMBER] booking [PHONE_NUMBER]" at bounding box center [898, 101] width 1068 height 41
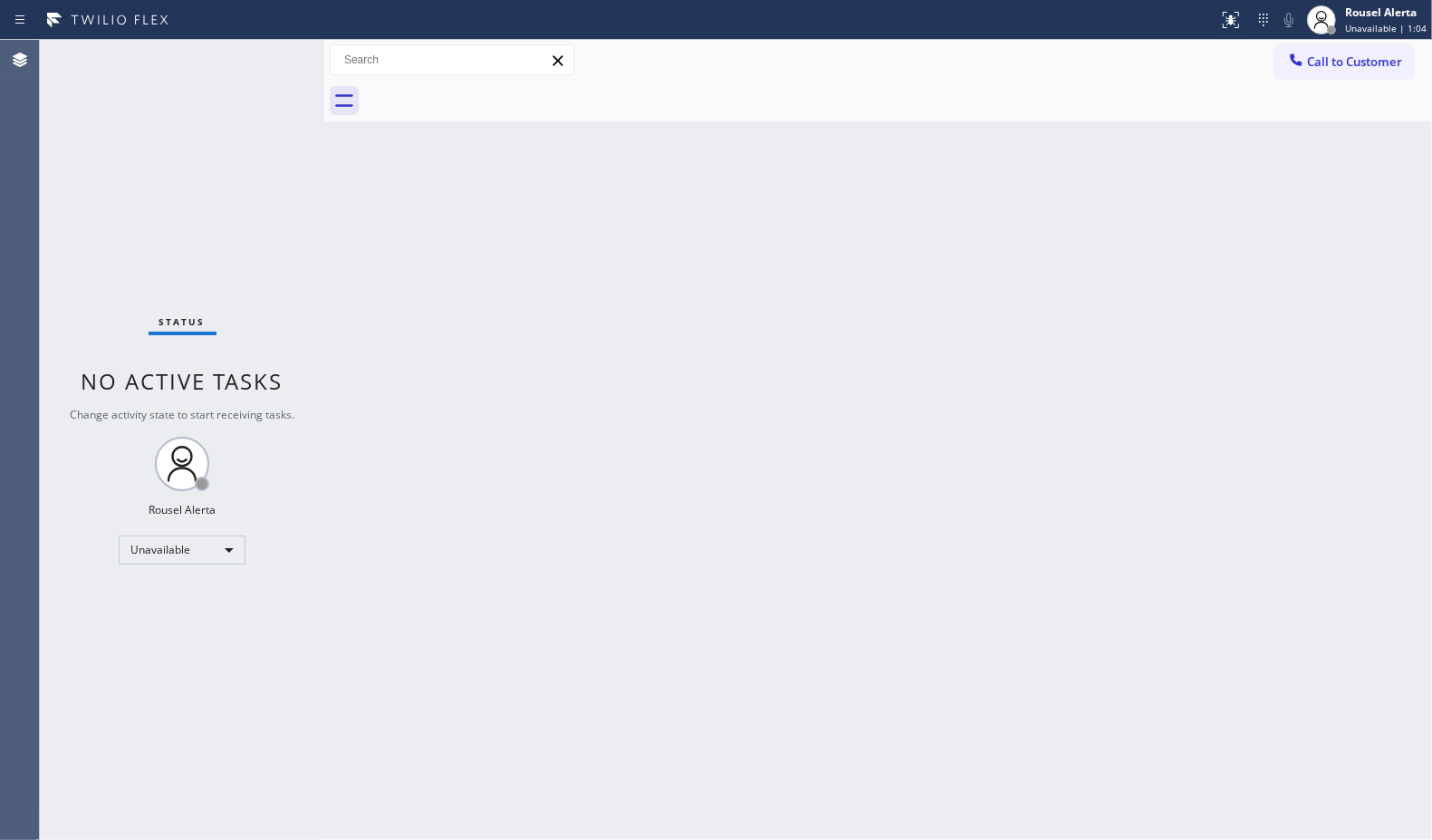
click at [494, 92] on div at bounding box center [898, 101] width 1068 height 41
click at [209, 544] on div "Unavailable" at bounding box center [181, 549] width 126 height 29
click at [190, 605] on li "Available" at bounding box center [181, 598] width 124 height 22
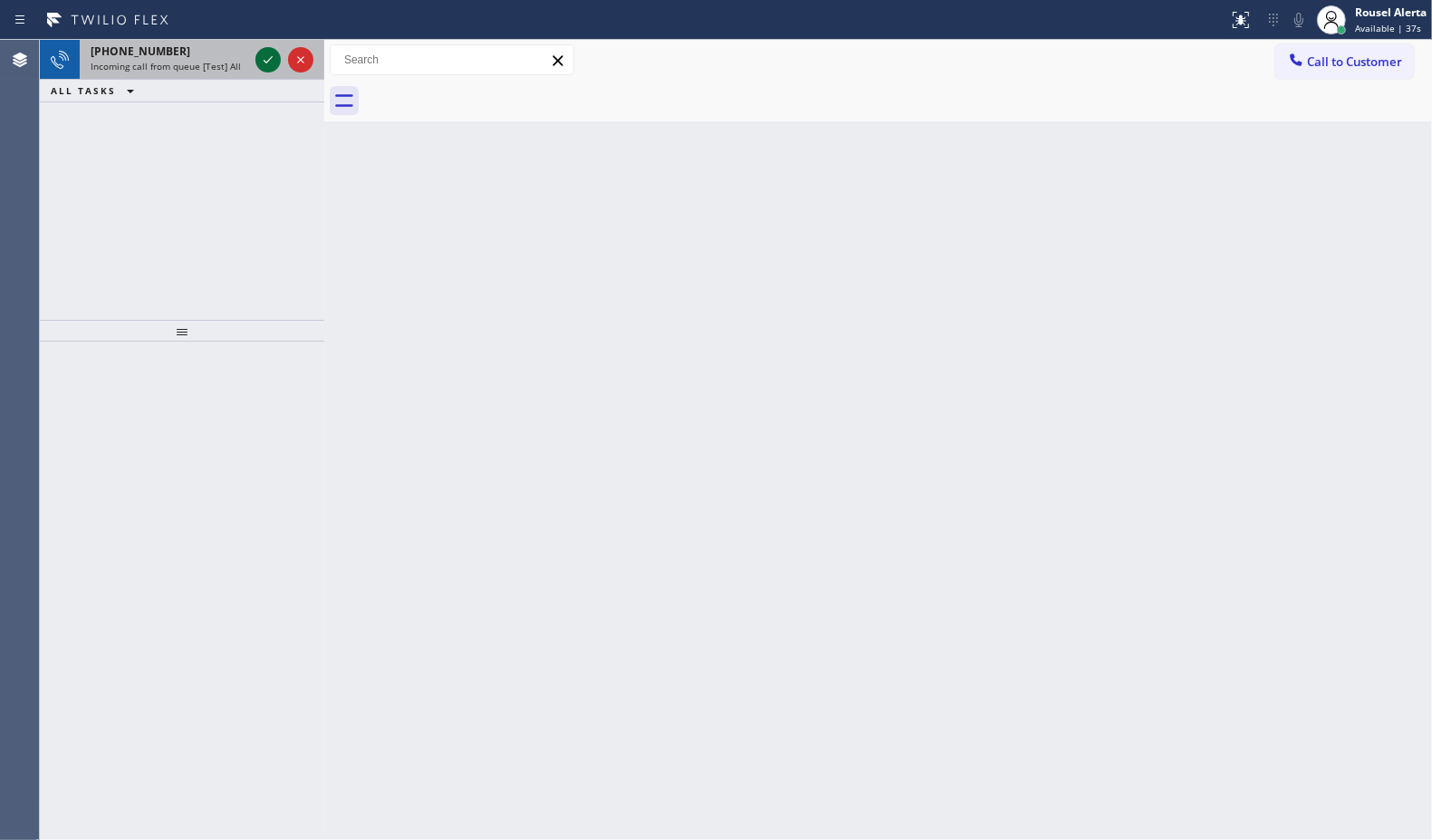
click at [268, 56] on icon at bounding box center [268, 59] width 22 height 22
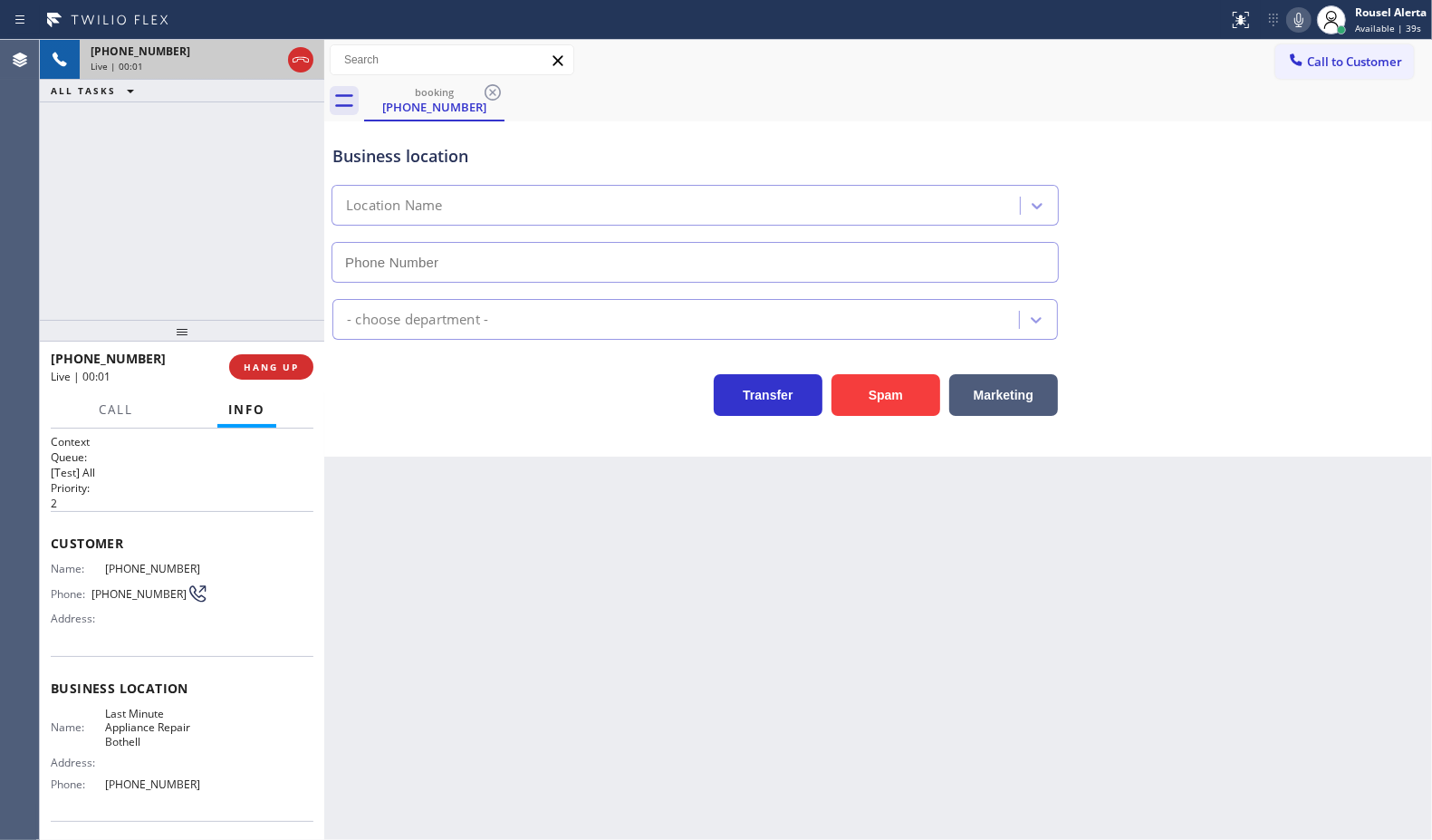
type input "[PHONE_NUMBER]"
click at [884, 400] on button "Spam" at bounding box center [886, 395] width 108 height 42
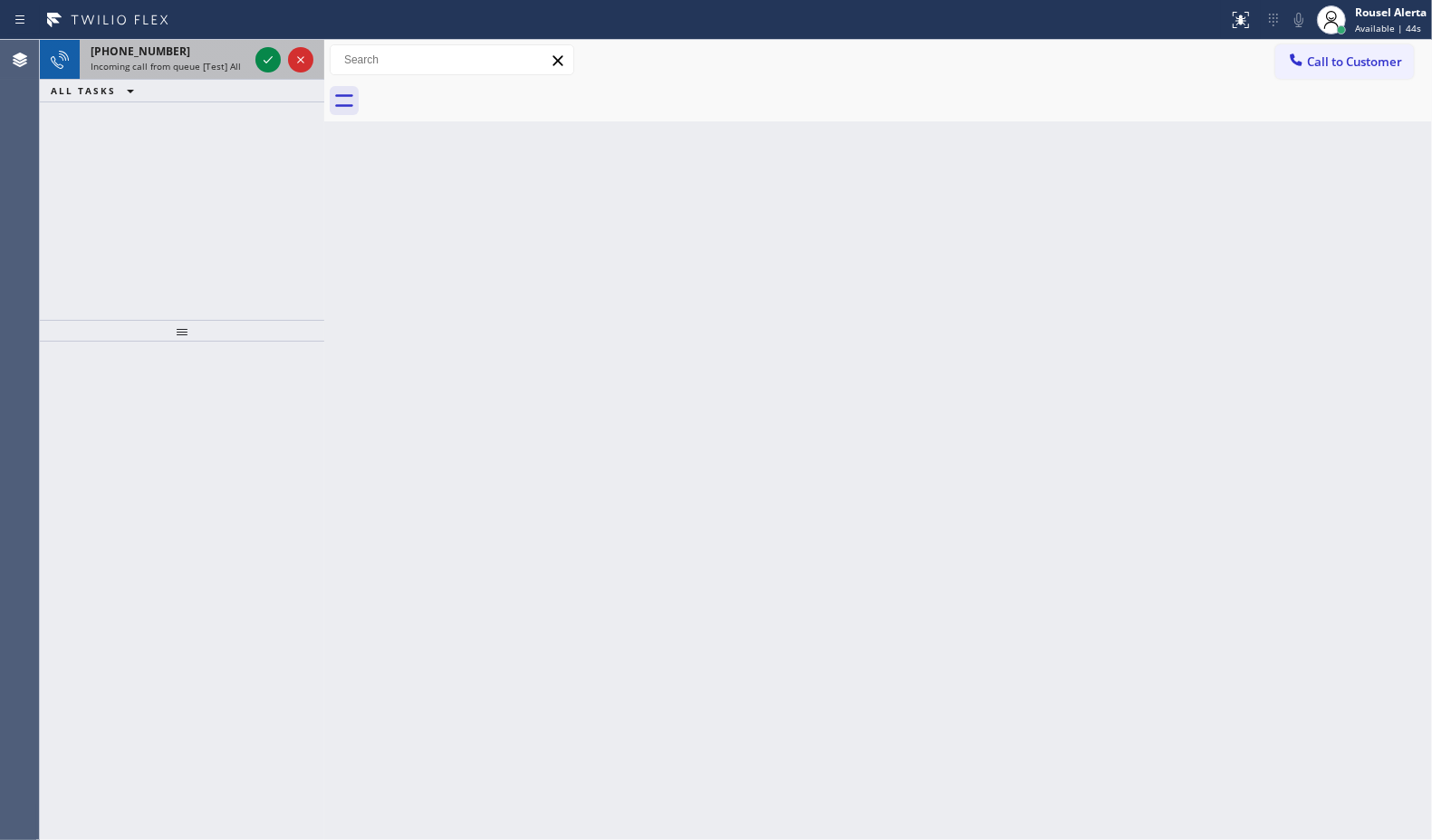
click at [219, 65] on span "Incoming call from queue [Test] All" at bounding box center [165, 66] width 150 height 12
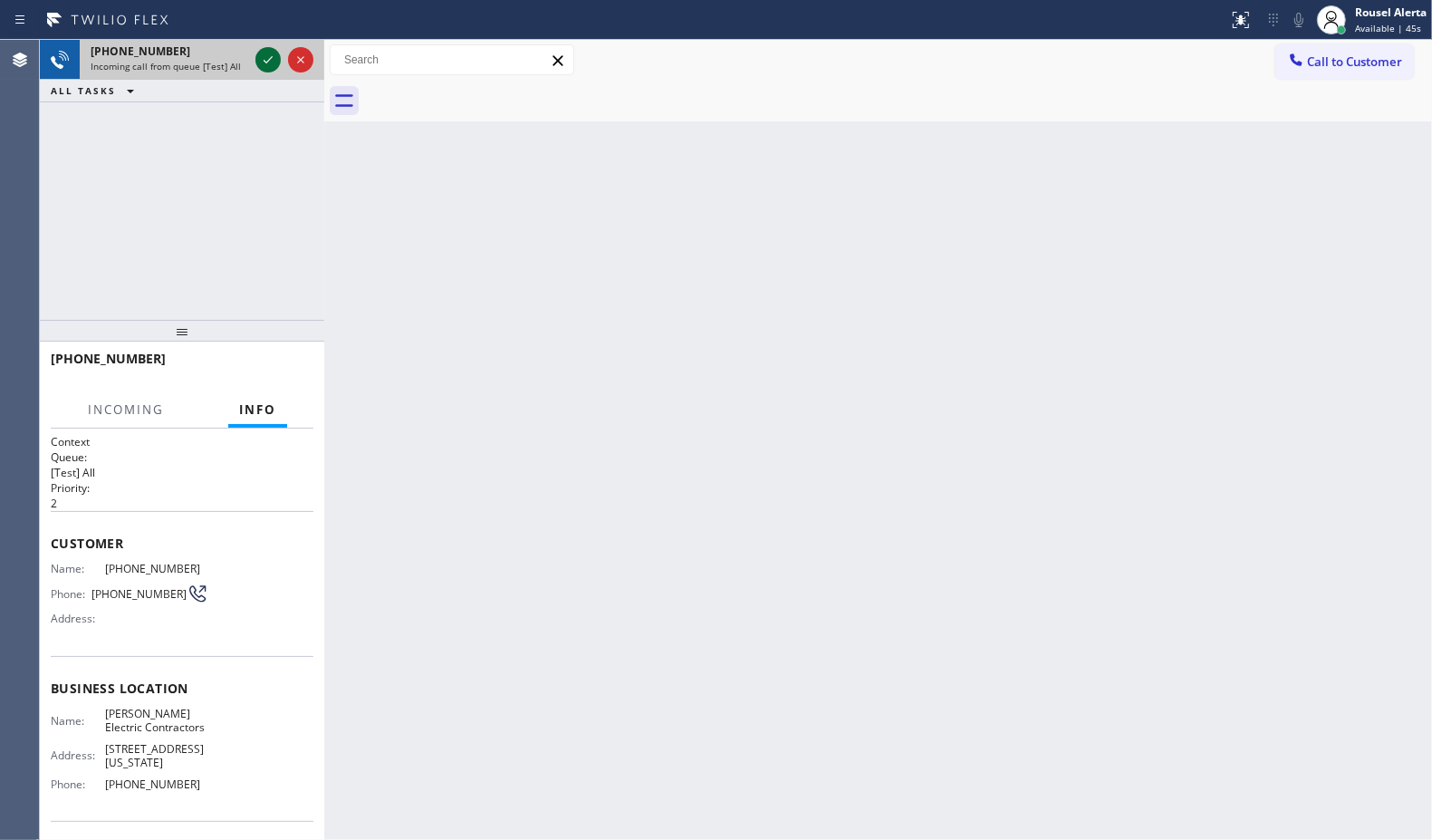
click at [260, 56] on icon at bounding box center [268, 59] width 22 height 22
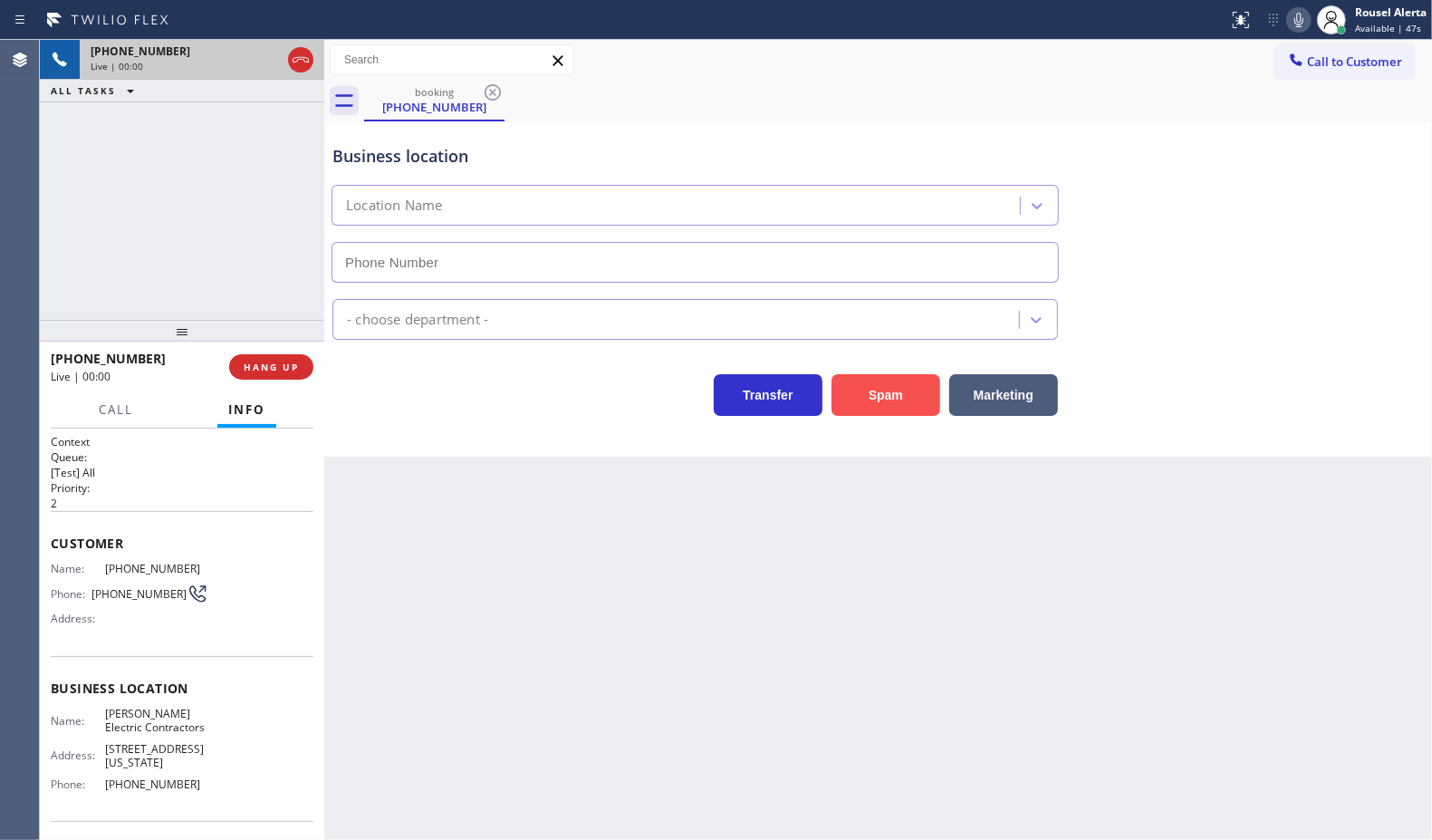
type input "[PHONE_NUMBER]"
click at [858, 409] on button "Spam" at bounding box center [886, 395] width 108 height 42
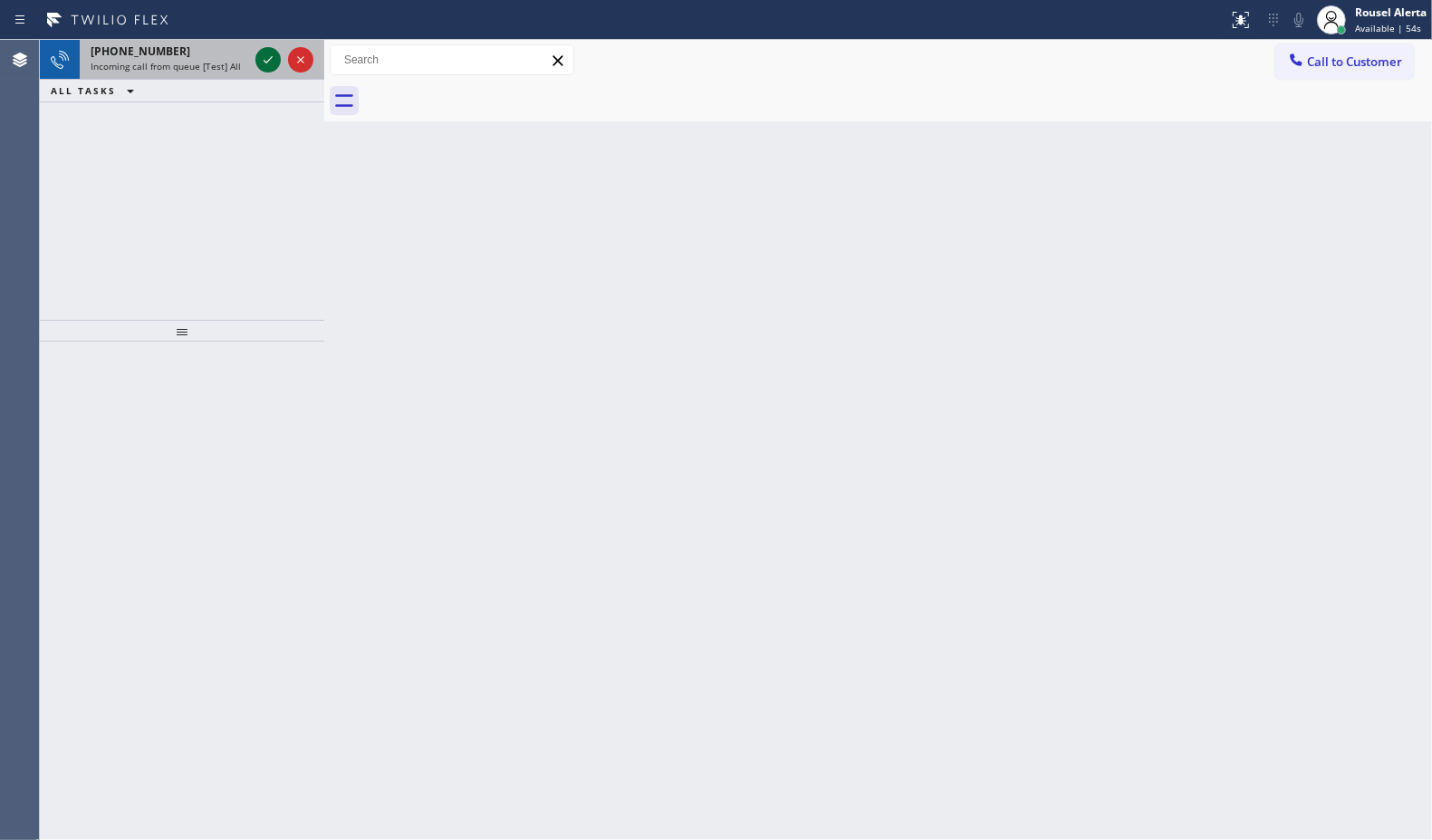
click at [259, 56] on icon at bounding box center [268, 59] width 22 height 22
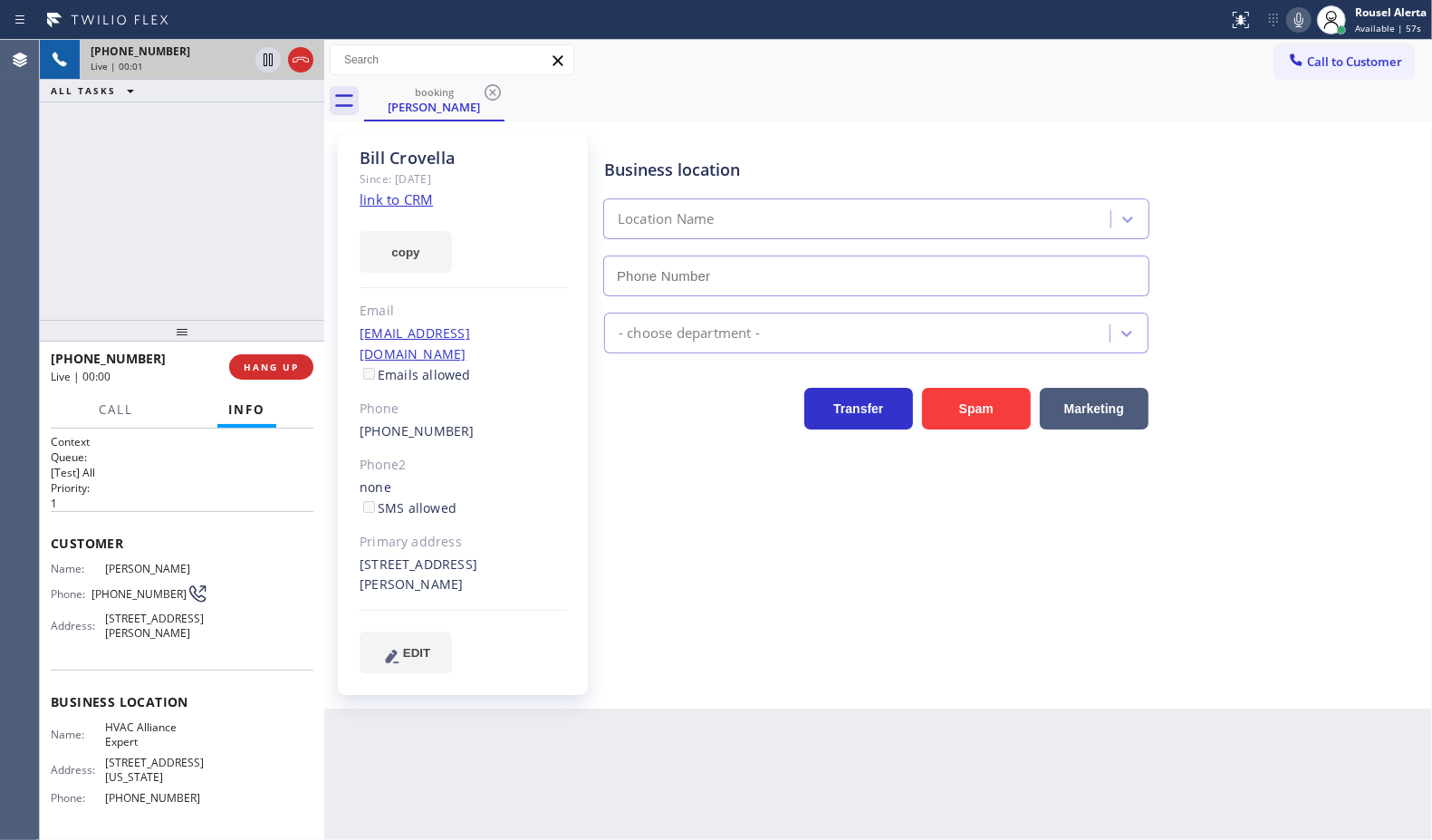
type input "[PHONE_NUMBER]"
click at [405, 196] on link "link to CRM" at bounding box center [395, 199] width 73 height 18
click at [173, 167] on div "[PHONE_NUMBER] Live | 01:03 ALL TASKS ALL TASKS ACTIVE TASKS TASKS IN WRAP UP" at bounding box center [181, 180] width 284 height 280
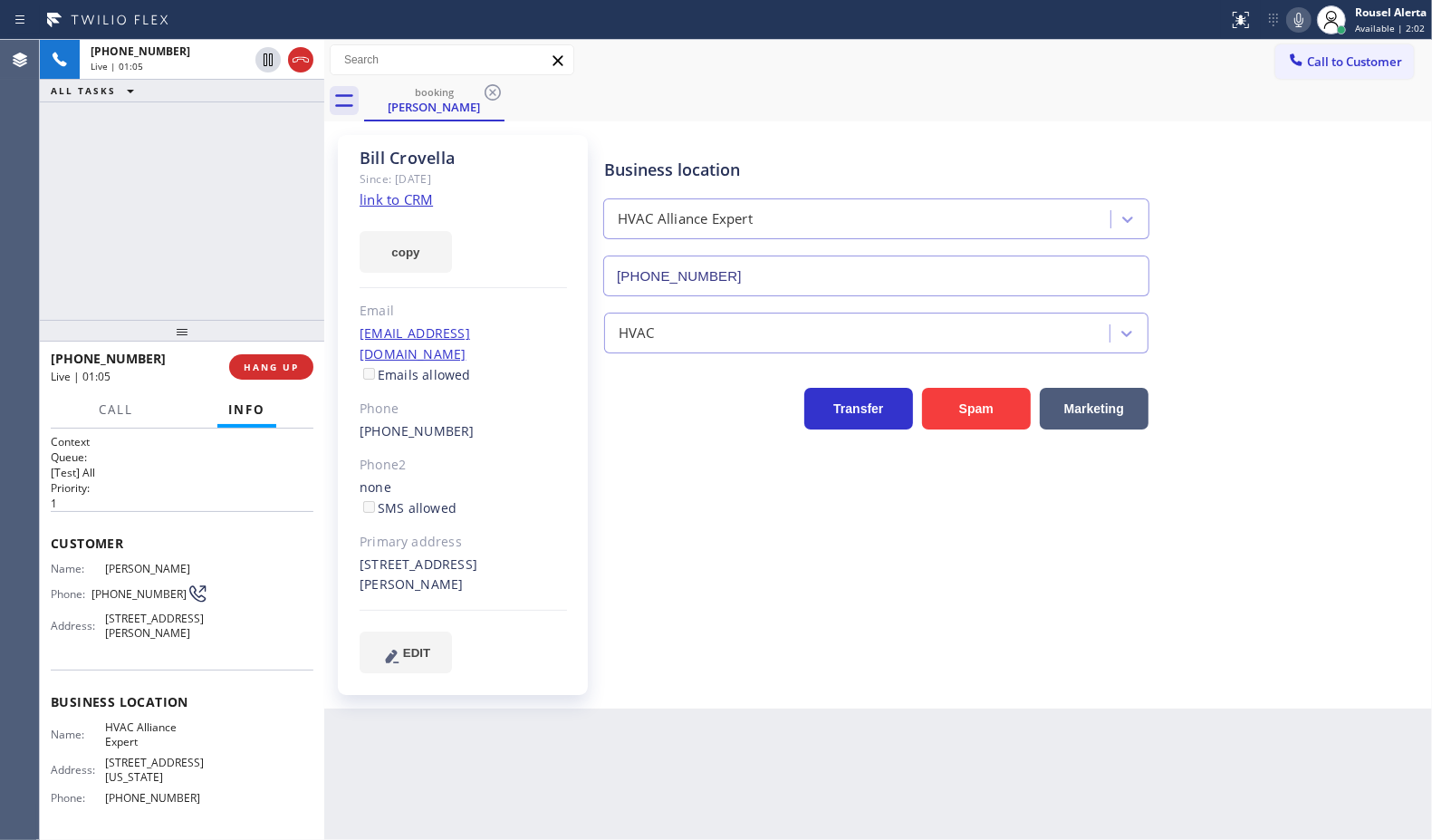
drag, startPoint x: 260, startPoint y: 67, endPoint x: 463, endPoint y: 5, distance: 212.3
click at [260, 67] on icon at bounding box center [268, 59] width 22 height 22
drag, startPoint x: 1296, startPoint y: 29, endPoint x: 1285, endPoint y: 48, distance: 22.0
click at [1296, 29] on icon at bounding box center [1299, 20] width 22 height 22
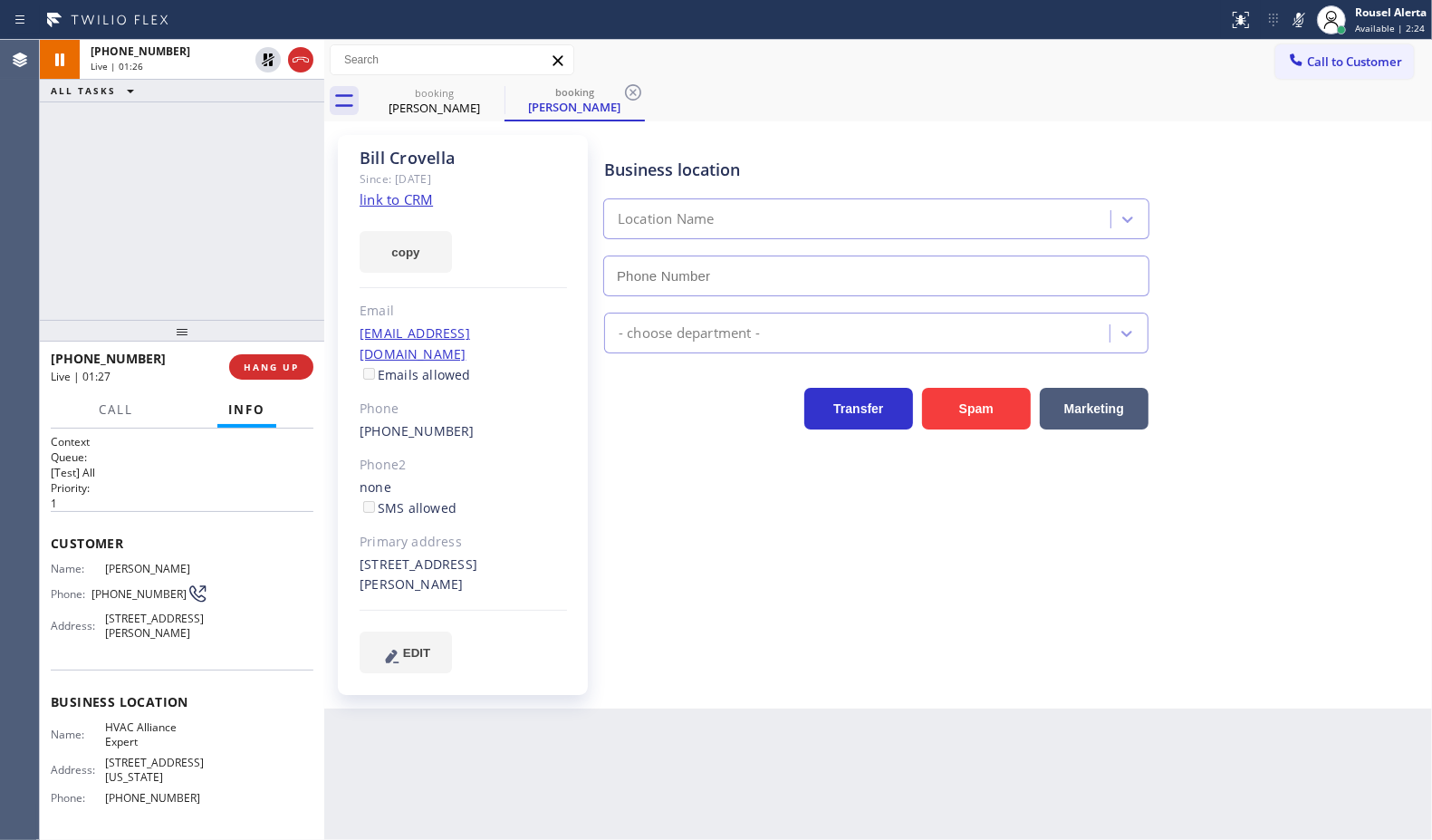
type input "[PHONE_NUMBER]"
drag, startPoint x: 977, startPoint y: 105, endPoint x: 940, endPoint y: 66, distance: 53.8
click at [977, 105] on div "booking [PERSON_NAME] booking [PERSON_NAME]" at bounding box center [898, 101] width 1068 height 41
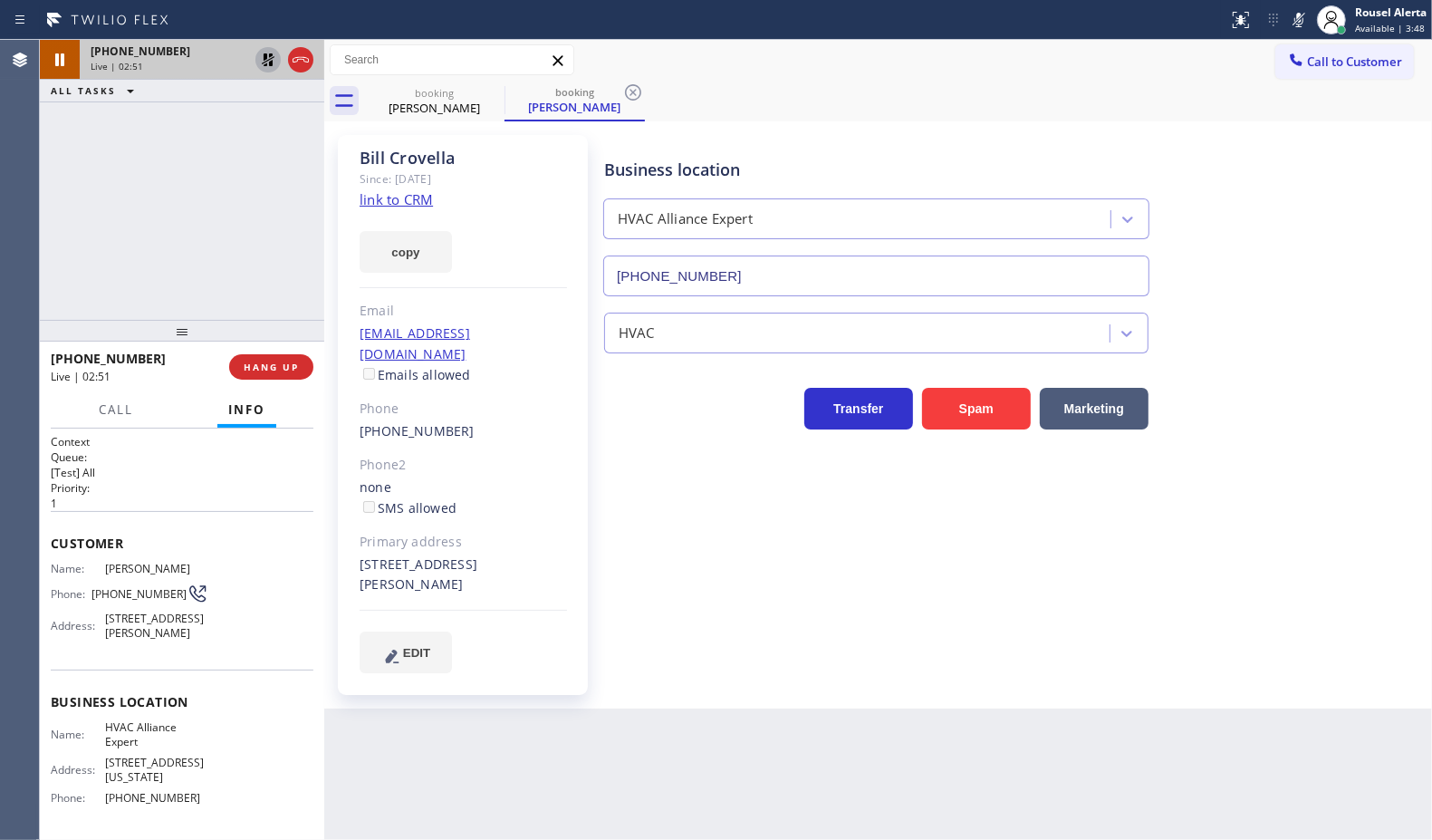
click at [260, 65] on icon at bounding box center [268, 59] width 22 height 22
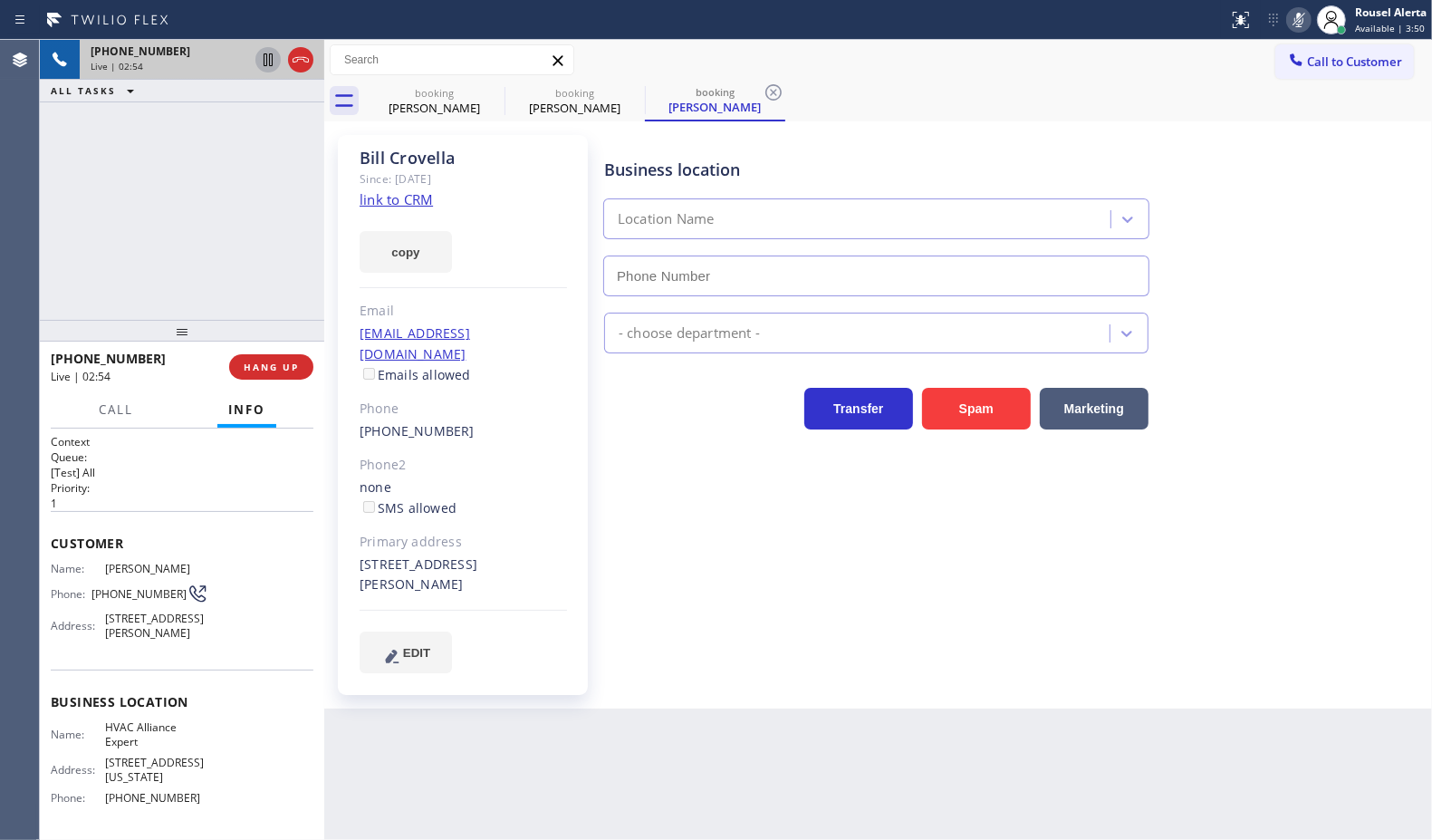
click at [1302, 10] on icon at bounding box center [1299, 20] width 22 height 22
type input "[PHONE_NUMBER]"
click at [170, 137] on div "[PHONE_NUMBER] Live | 04:34 ALL TASKS ALL TASKS ACTIVE TASKS TASKS IN WRAP UP" at bounding box center [181, 180] width 284 height 280
click at [193, 121] on div "[PHONE_NUMBER] Live | 04:38 ALL TASKS ALL TASKS ACTIVE TASKS TASKS IN WRAP UP" at bounding box center [181, 180] width 284 height 280
click at [292, 64] on icon at bounding box center [300, 59] width 22 height 22
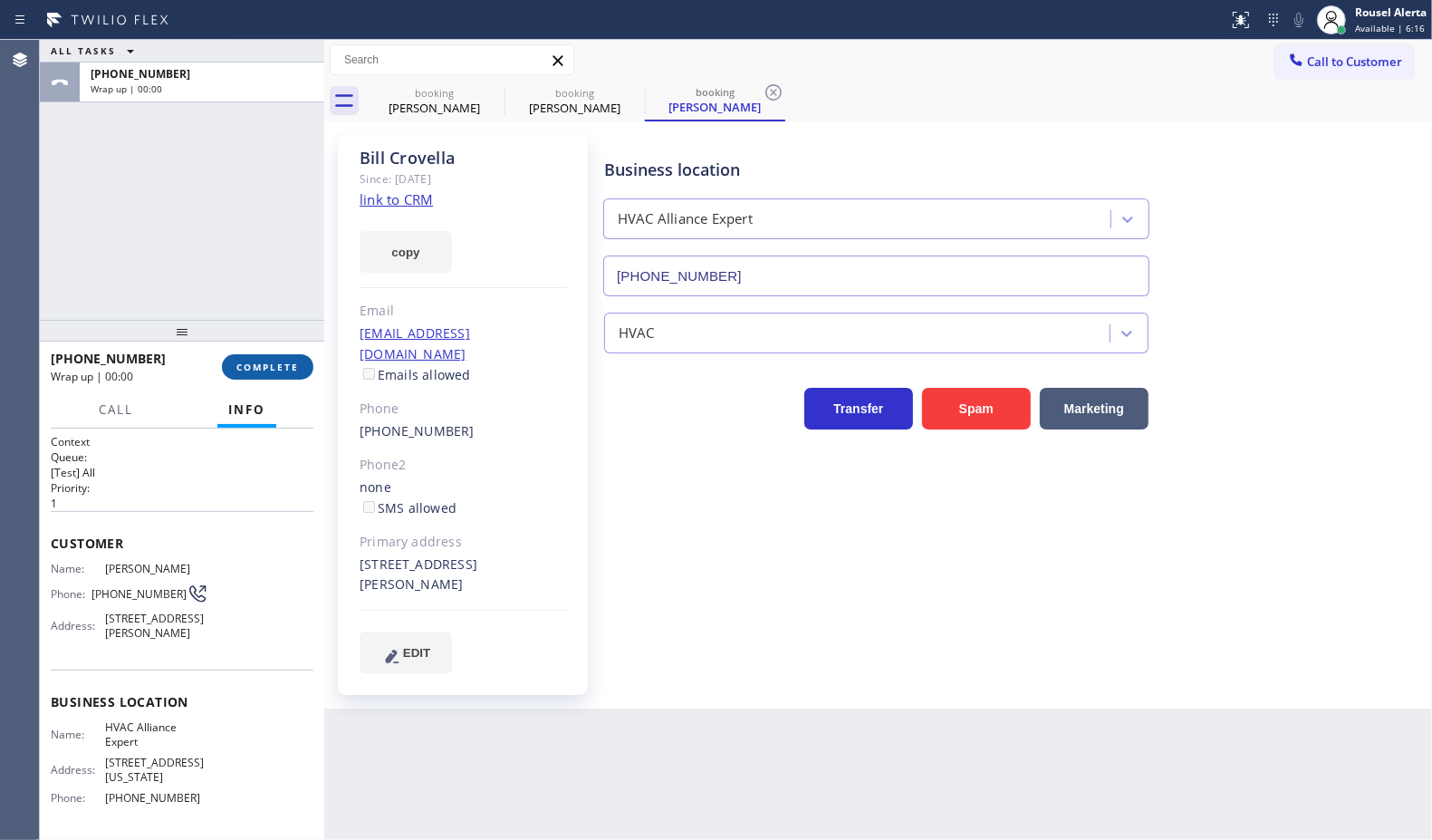
click at [278, 376] on button "COMPLETE" at bounding box center [268, 367] width 91 height 26
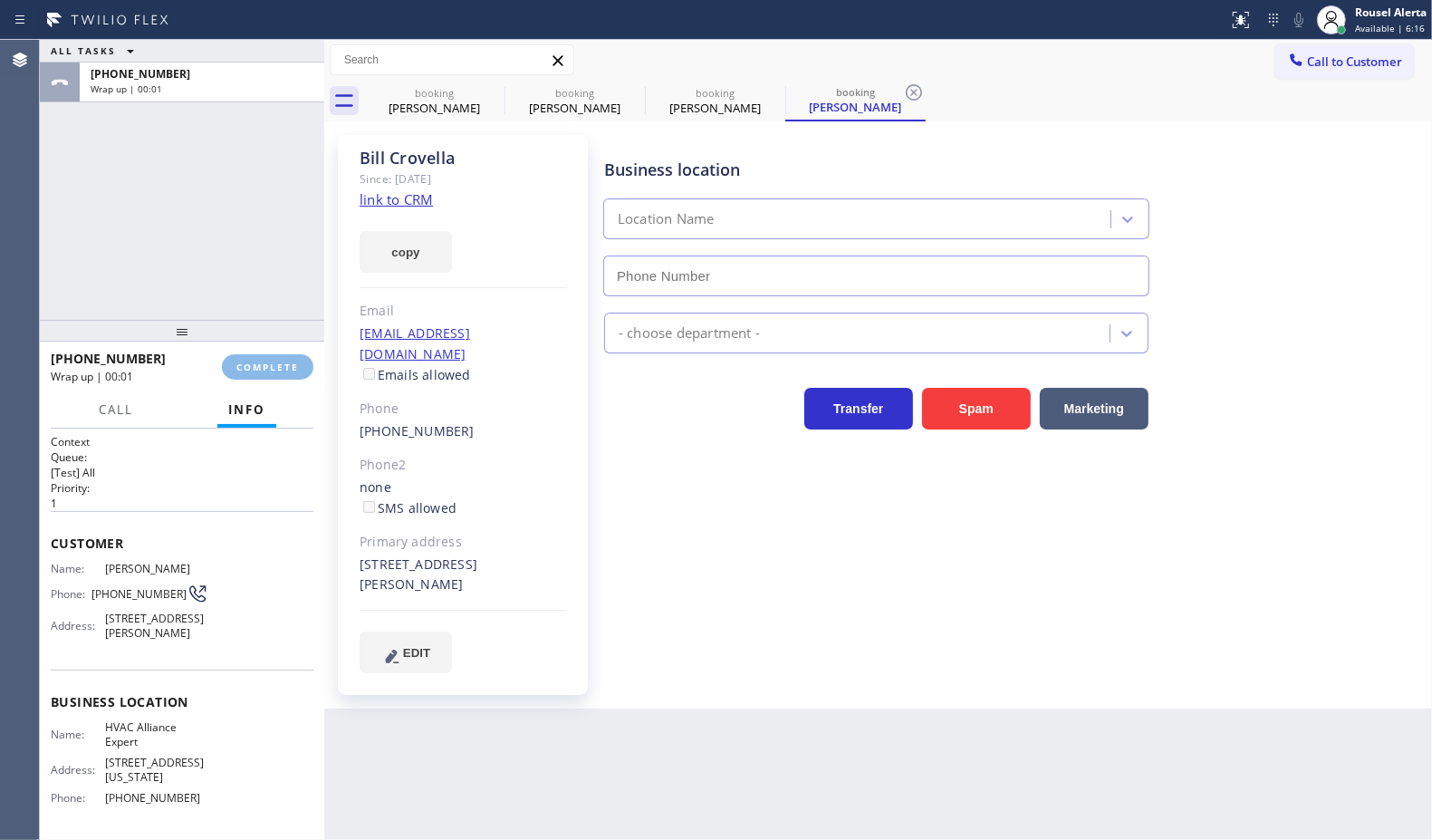
type input "[PHONE_NUMBER]"
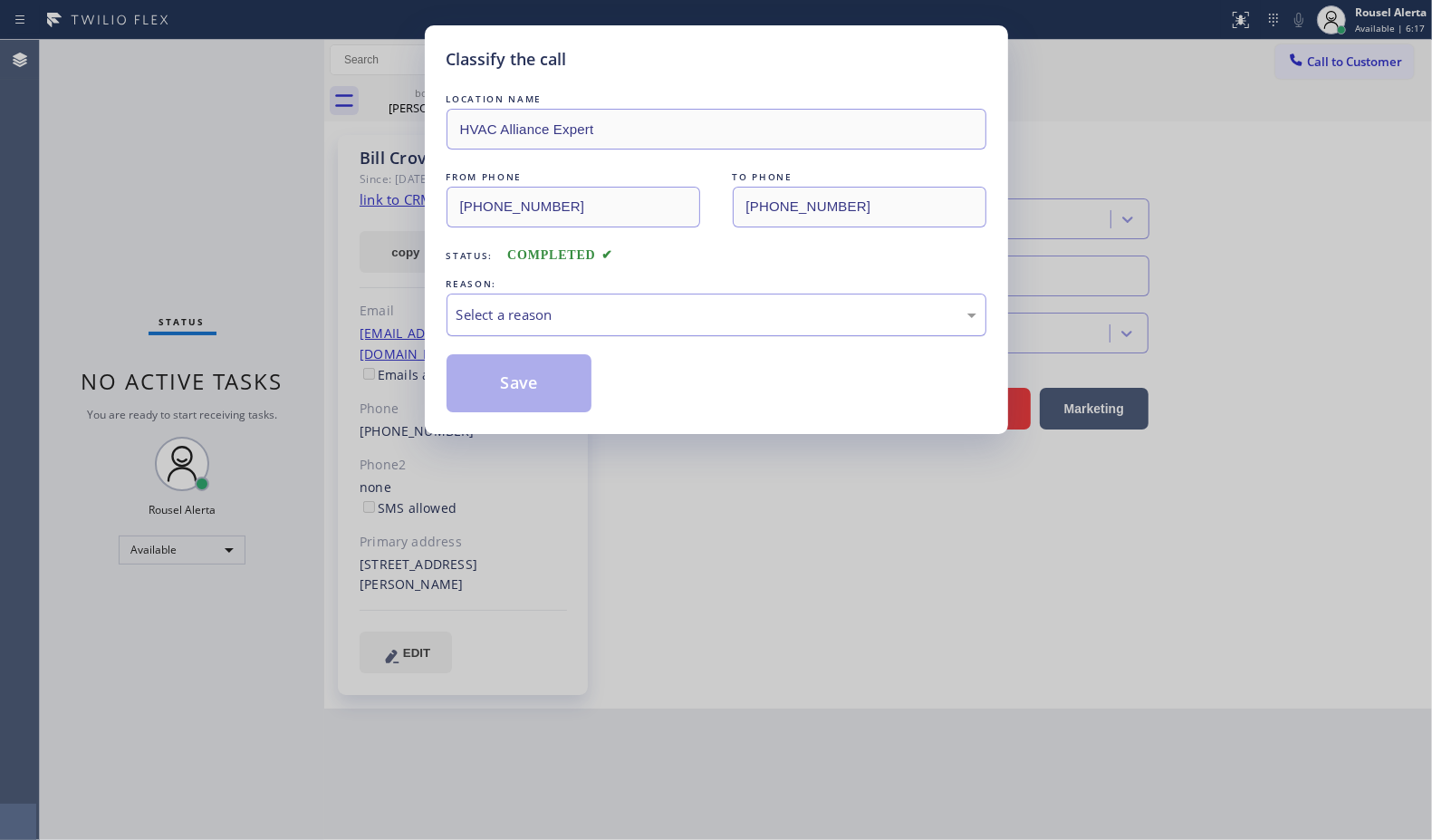
click at [554, 311] on div "Select a reason" at bounding box center [716, 315] width 520 height 21
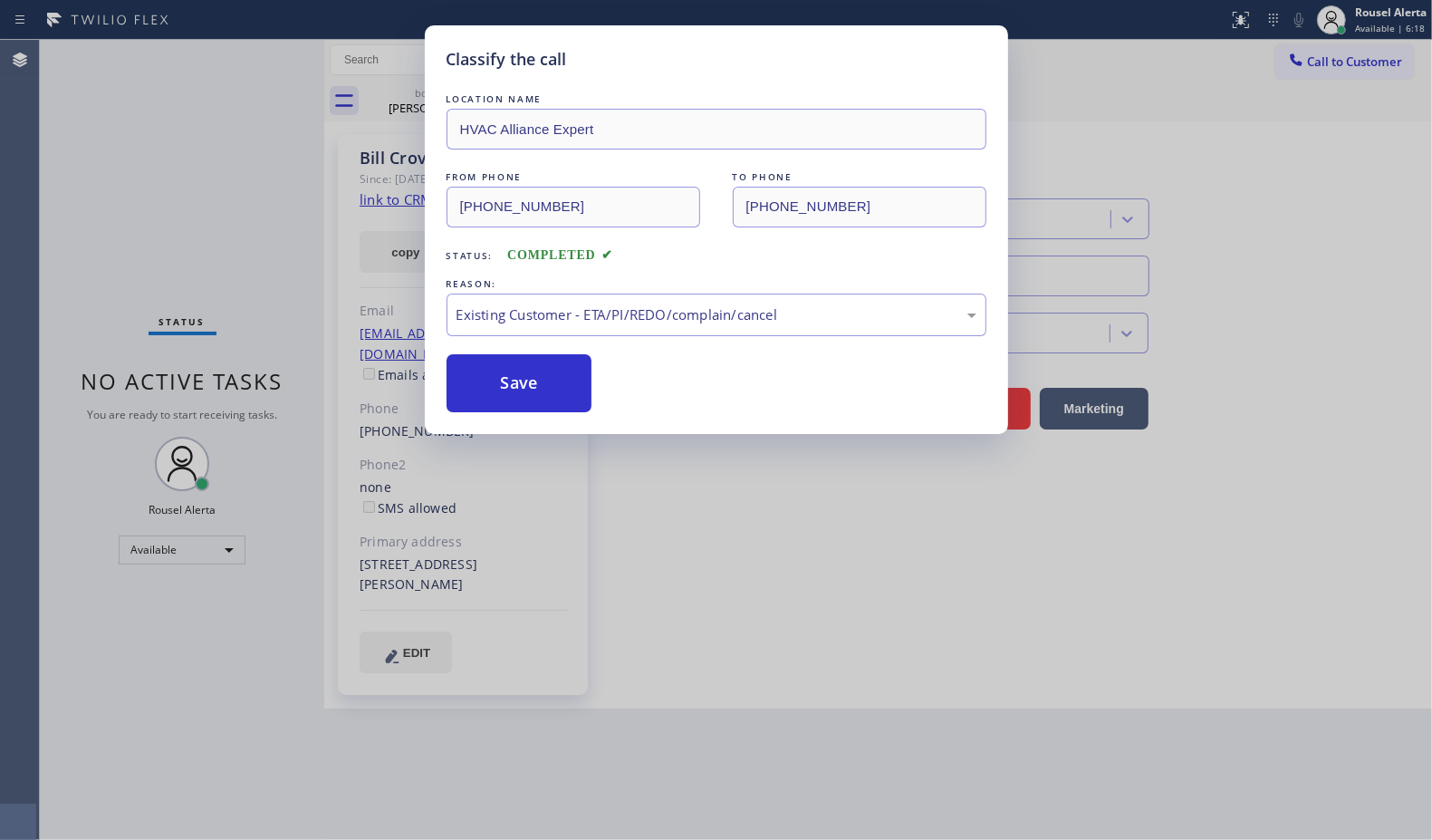
drag, startPoint x: 555, startPoint y: 378, endPoint x: 718, endPoint y: 717, distance: 376.2
click at [553, 377] on button "Save" at bounding box center [519, 383] width 145 height 58
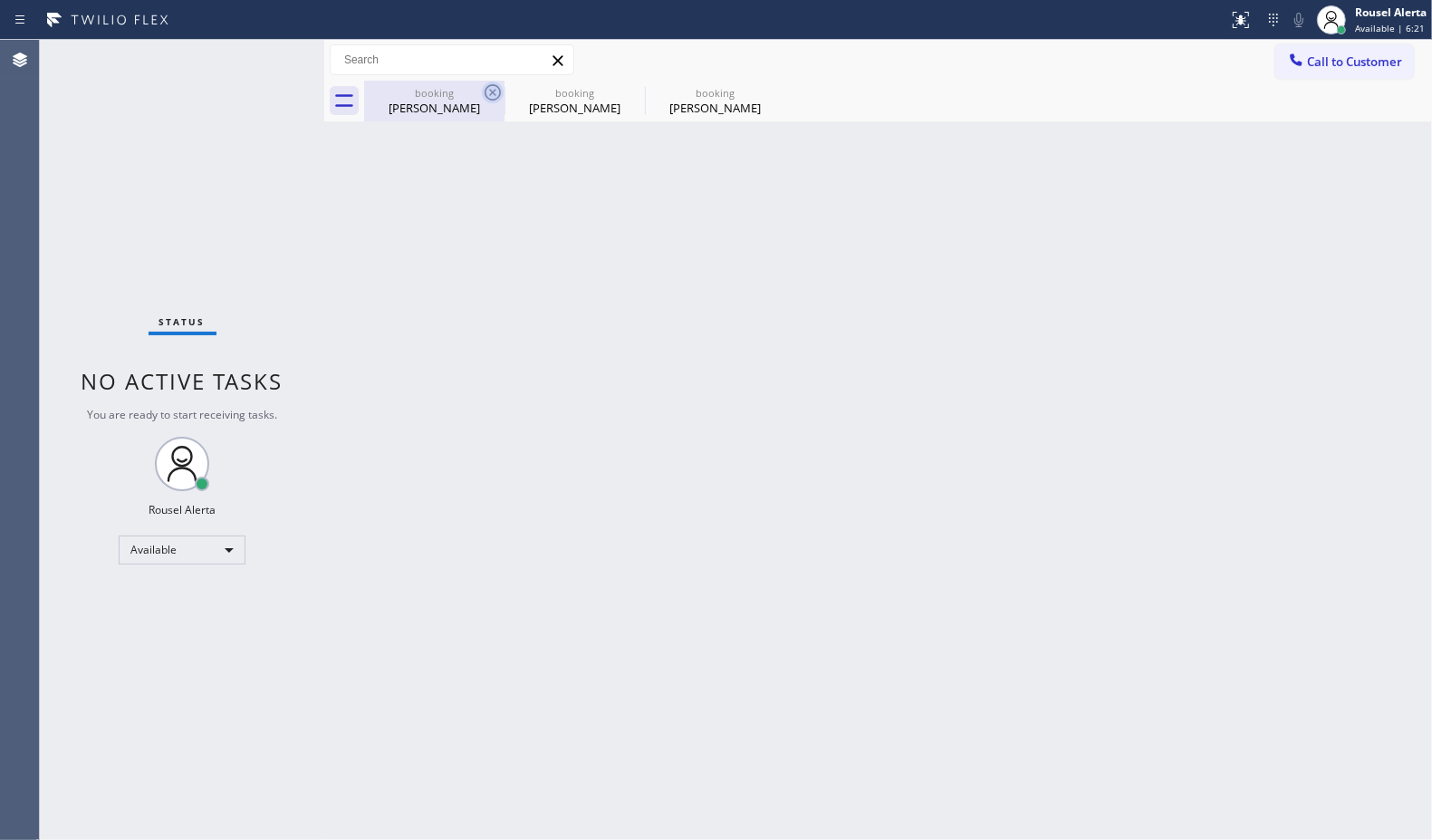
click at [495, 91] on icon at bounding box center [492, 92] width 22 height 22
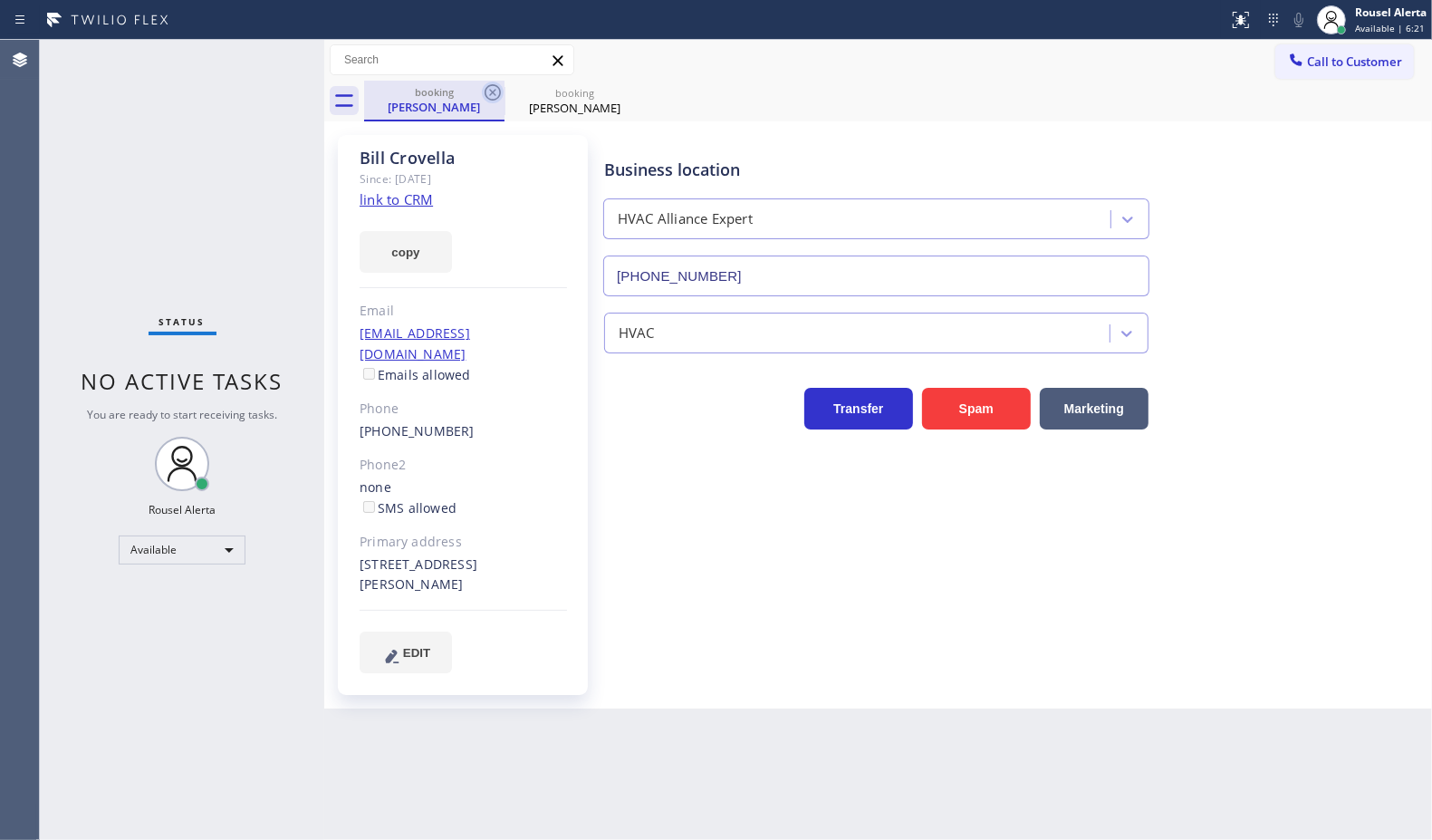
click at [495, 90] on icon at bounding box center [492, 92] width 22 height 22
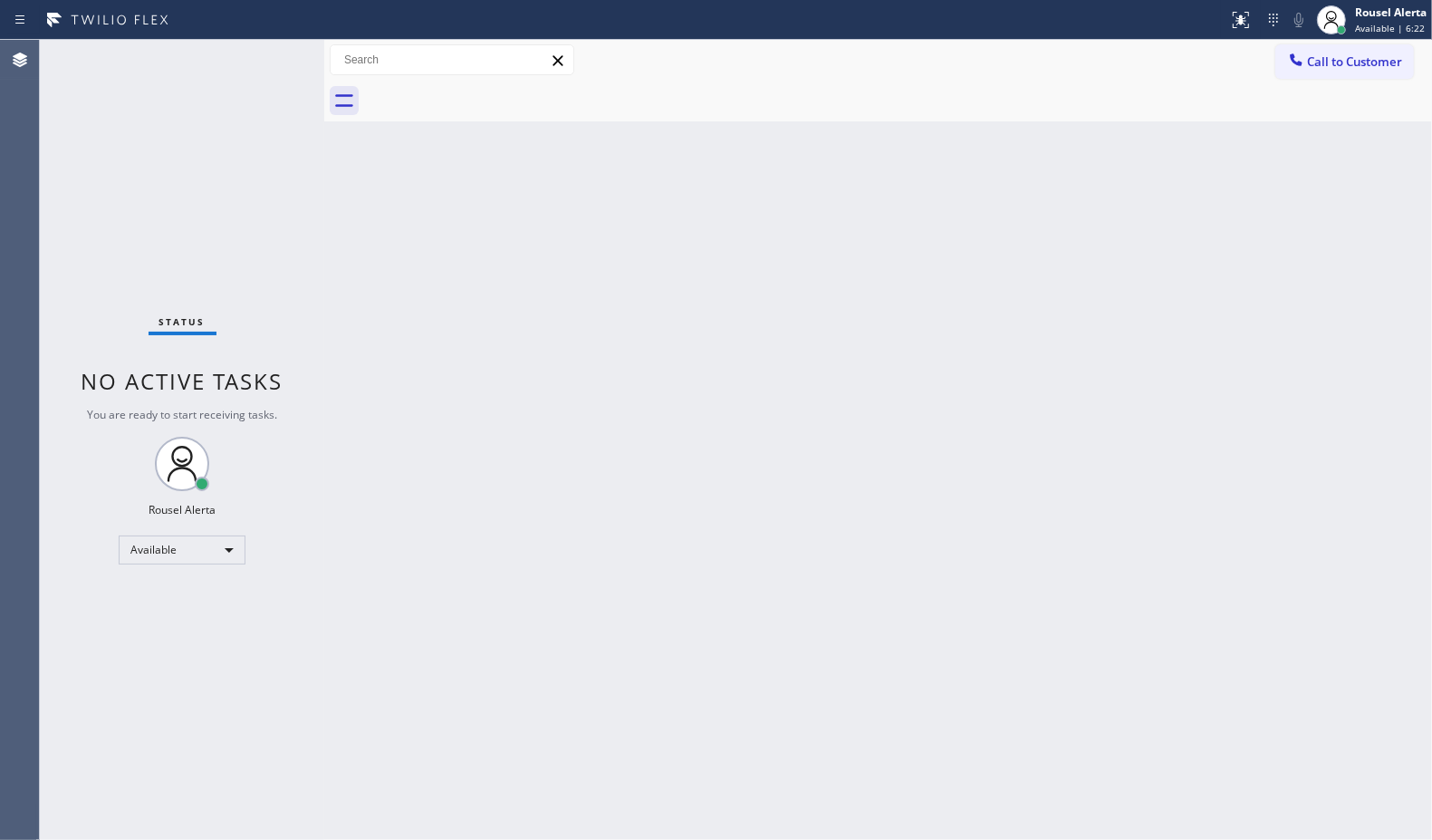
click at [495, 90] on div at bounding box center [898, 101] width 1068 height 41
click at [377, 345] on div "Back to Dashboard Change Sender ID Customers Technicians Select a contact Outbo…" at bounding box center [878, 440] width 1108 height 800
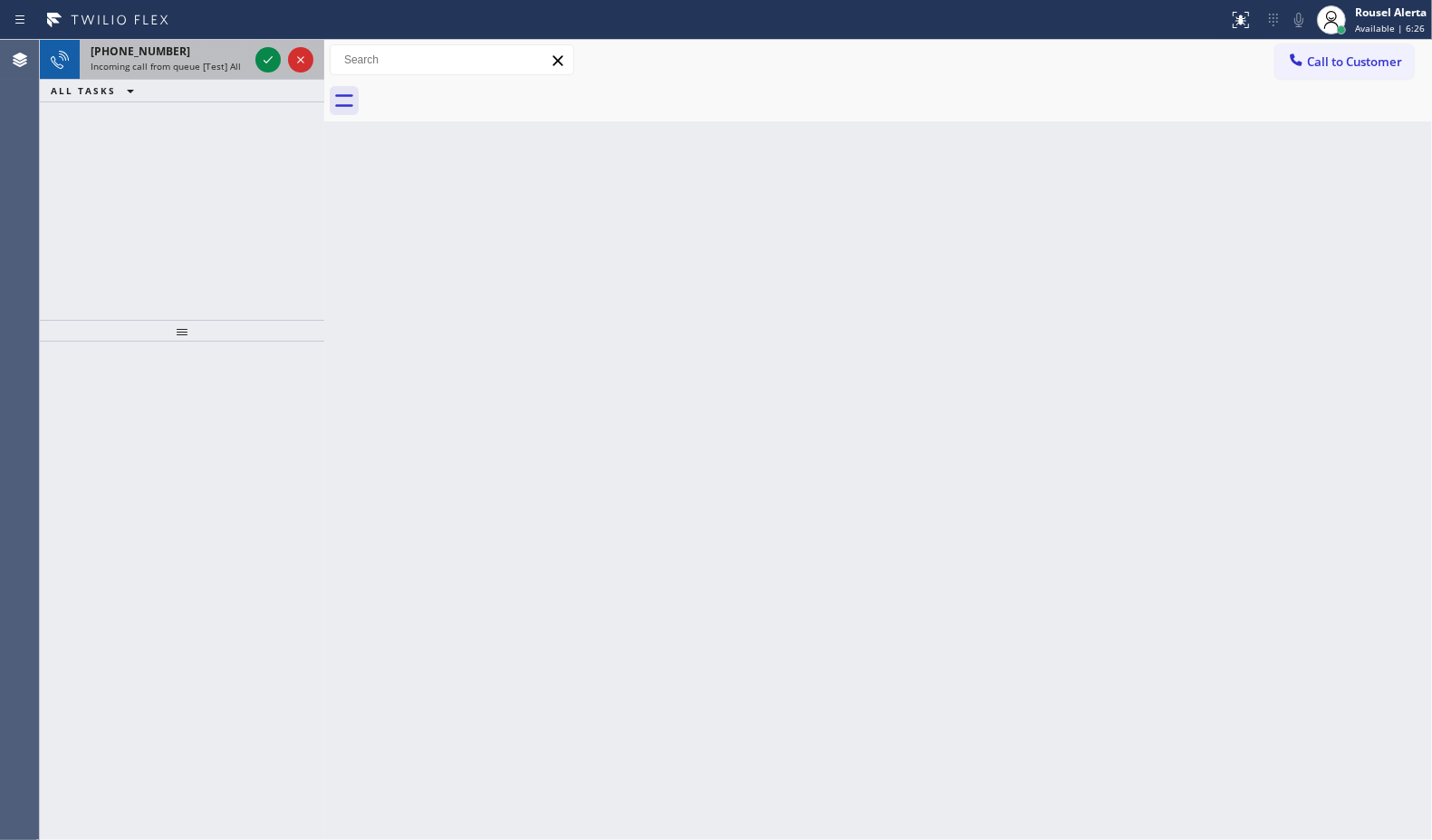
drag, startPoint x: 204, startPoint y: 48, endPoint x: 255, endPoint y: 61, distance: 52.6
click at [205, 48] on div "[PHONE_NUMBER]" at bounding box center [169, 51] width 158 height 15
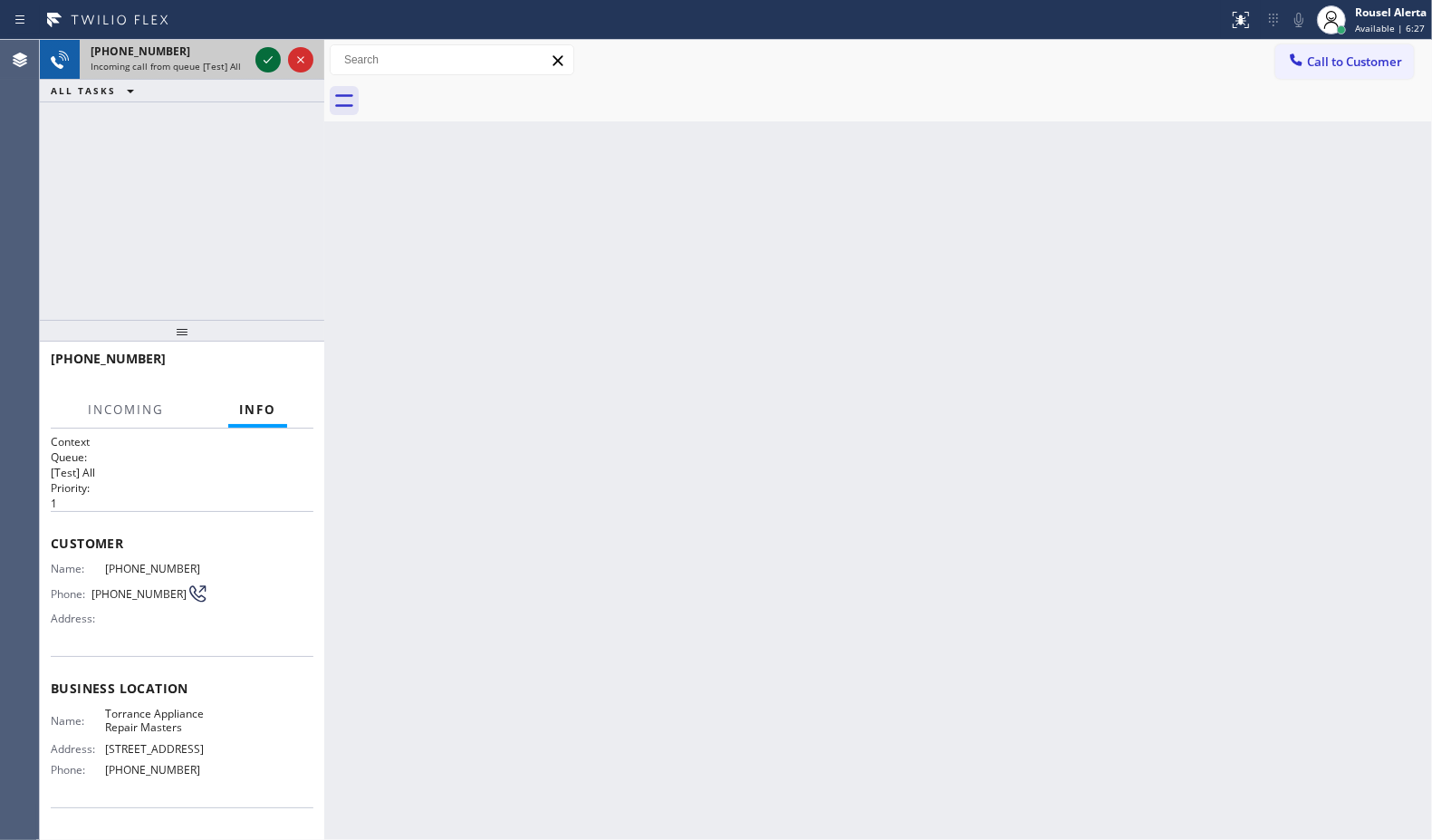
click at [260, 64] on icon at bounding box center [268, 59] width 22 height 22
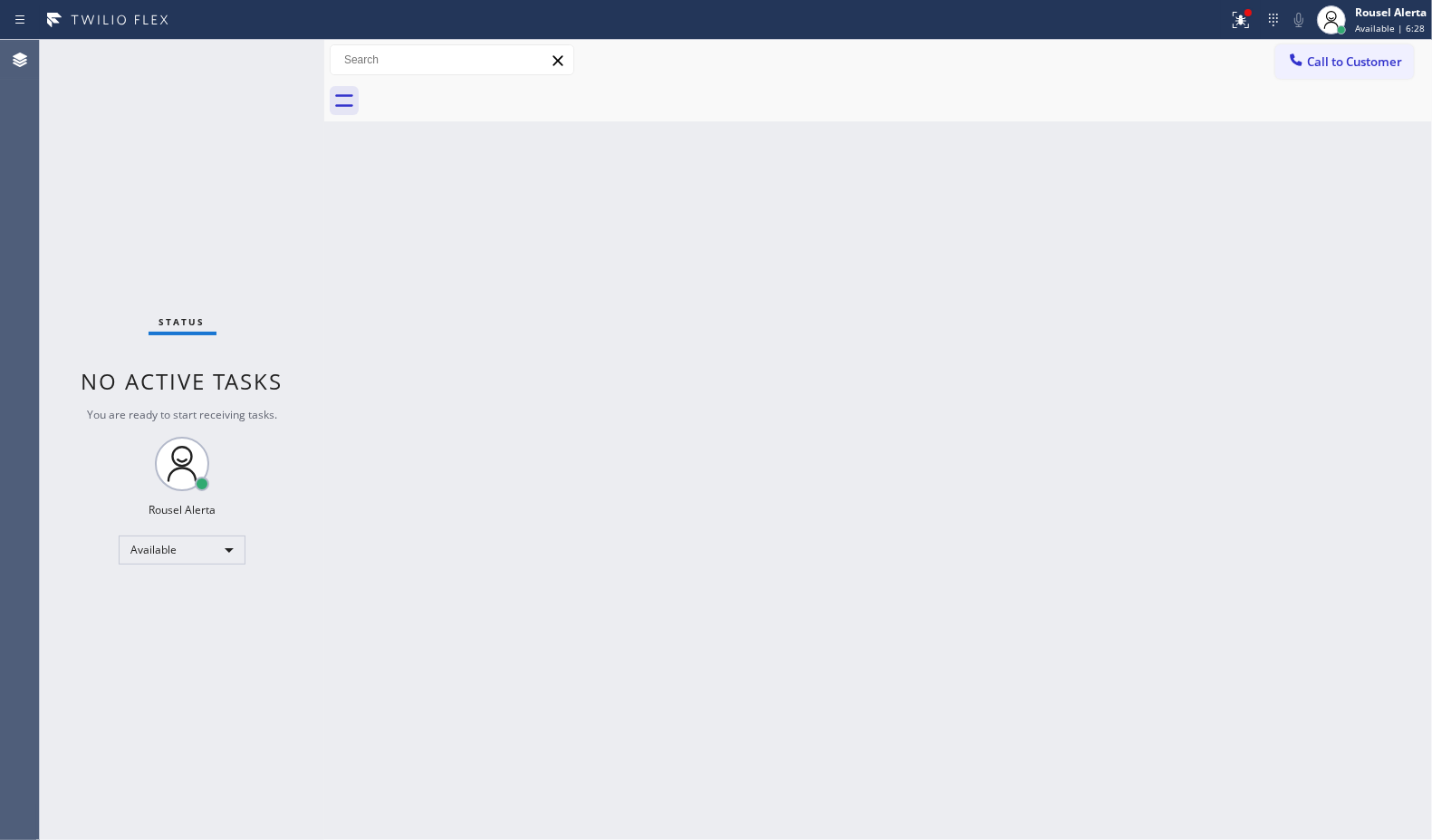
click at [698, 435] on div "Back to Dashboard Change Sender ID Customers Technicians Select a contact Outbo…" at bounding box center [878, 440] width 1108 height 800
click at [1241, 21] on icon at bounding box center [1238, 17] width 10 height 12
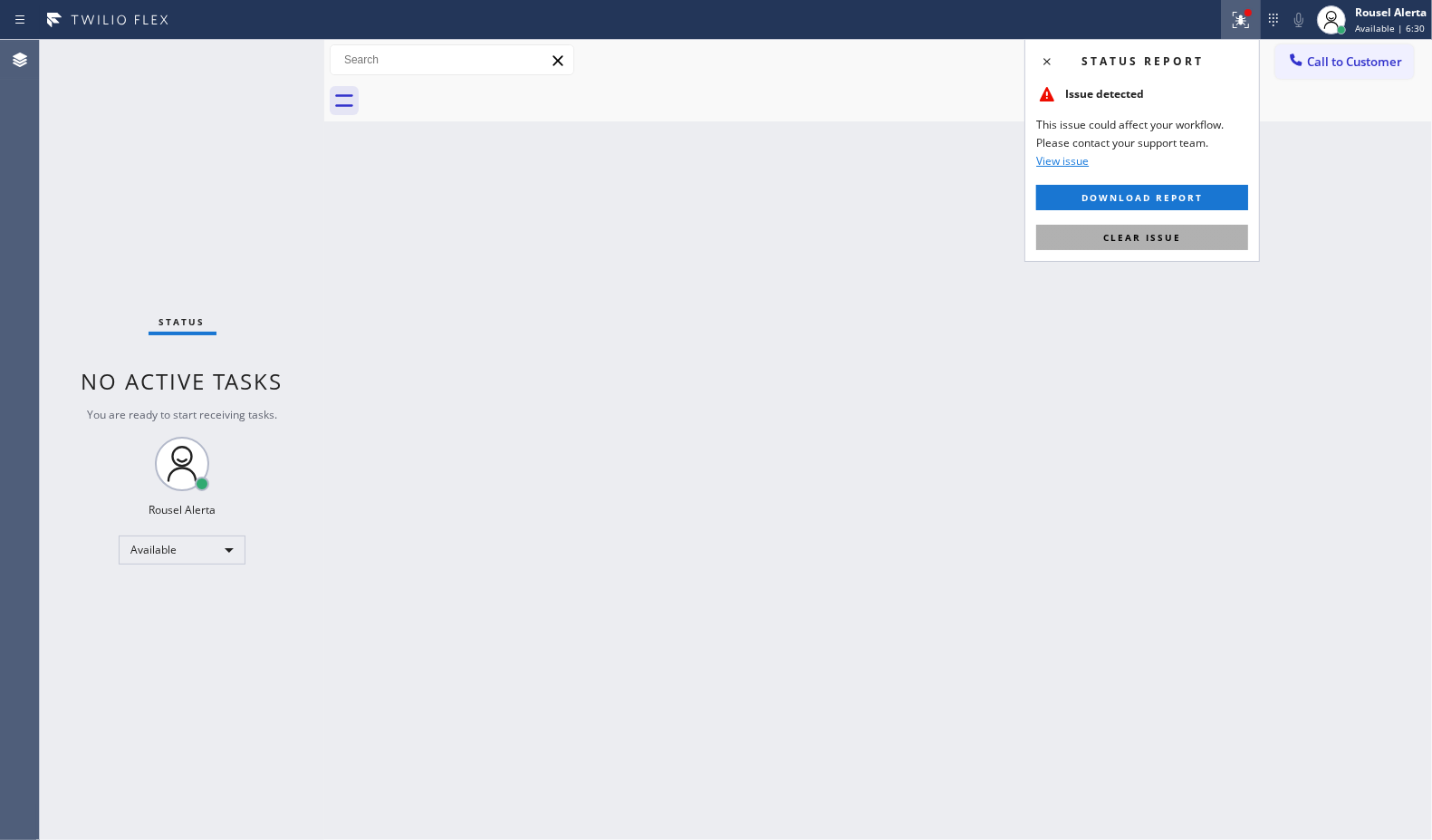
click at [1139, 242] on span "Clear issue" at bounding box center [1142, 237] width 78 height 12
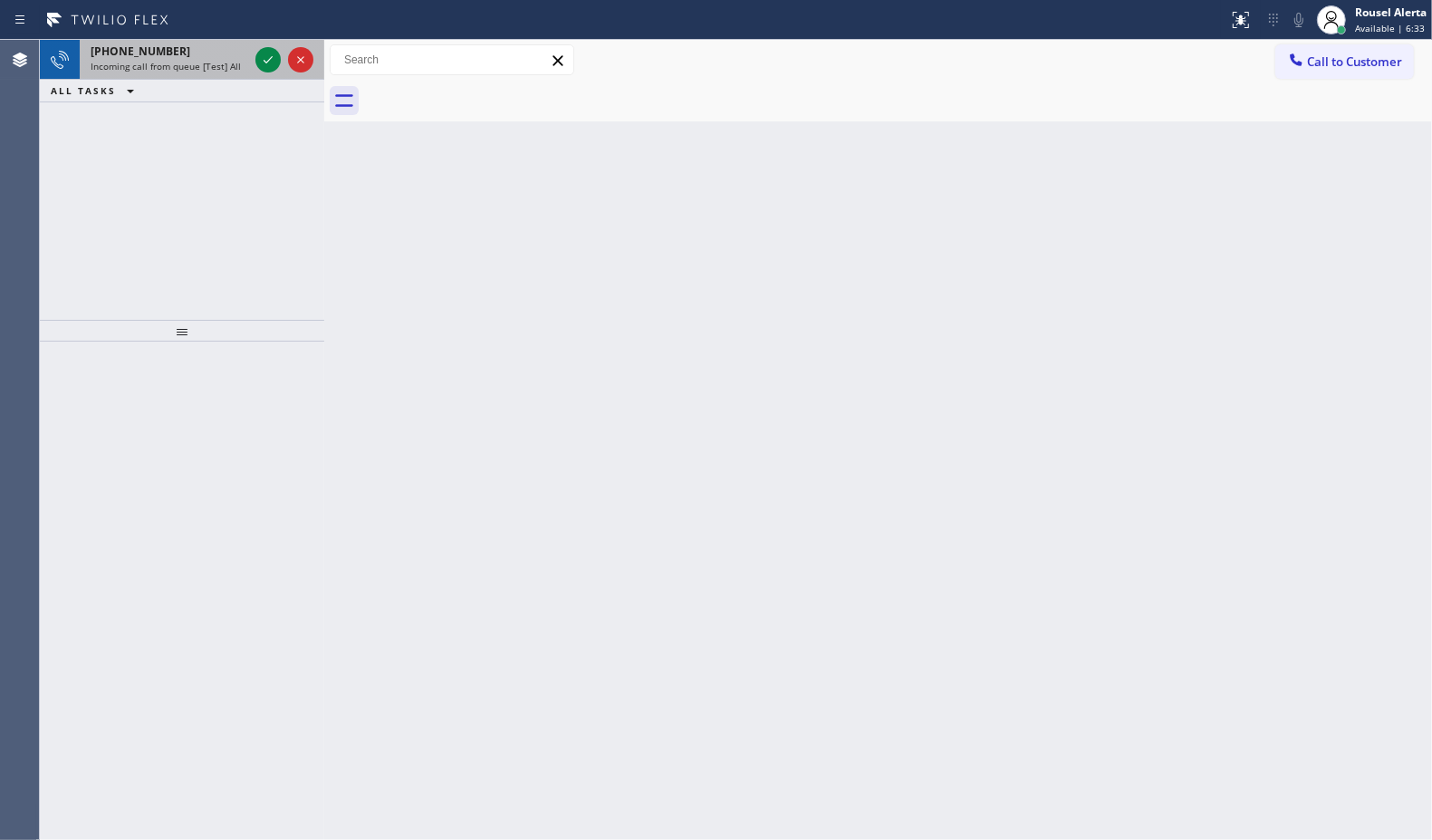
click at [209, 52] on div "[PHONE_NUMBER]" at bounding box center [169, 51] width 158 height 15
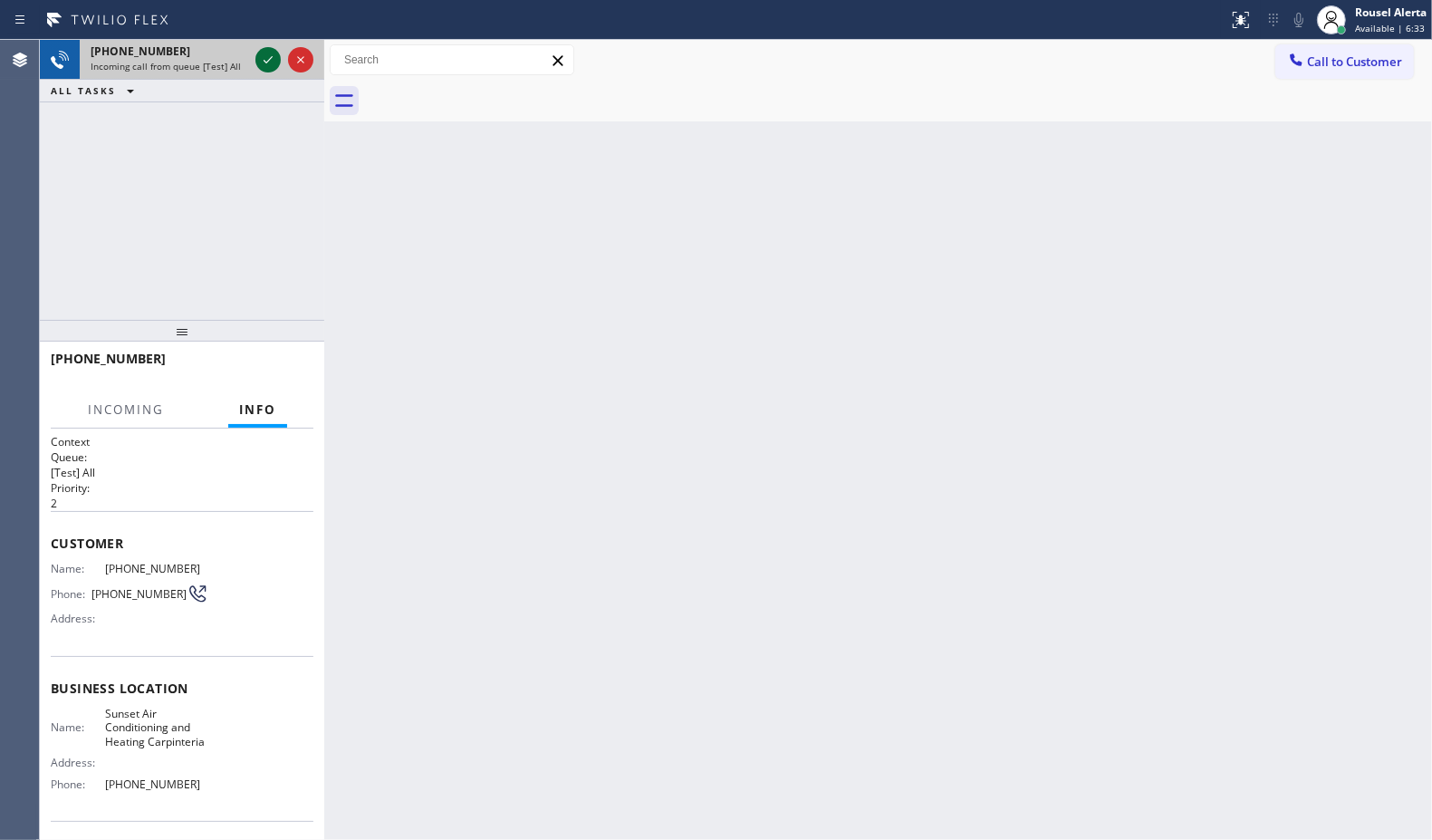
click at [259, 61] on icon at bounding box center [268, 59] width 22 height 22
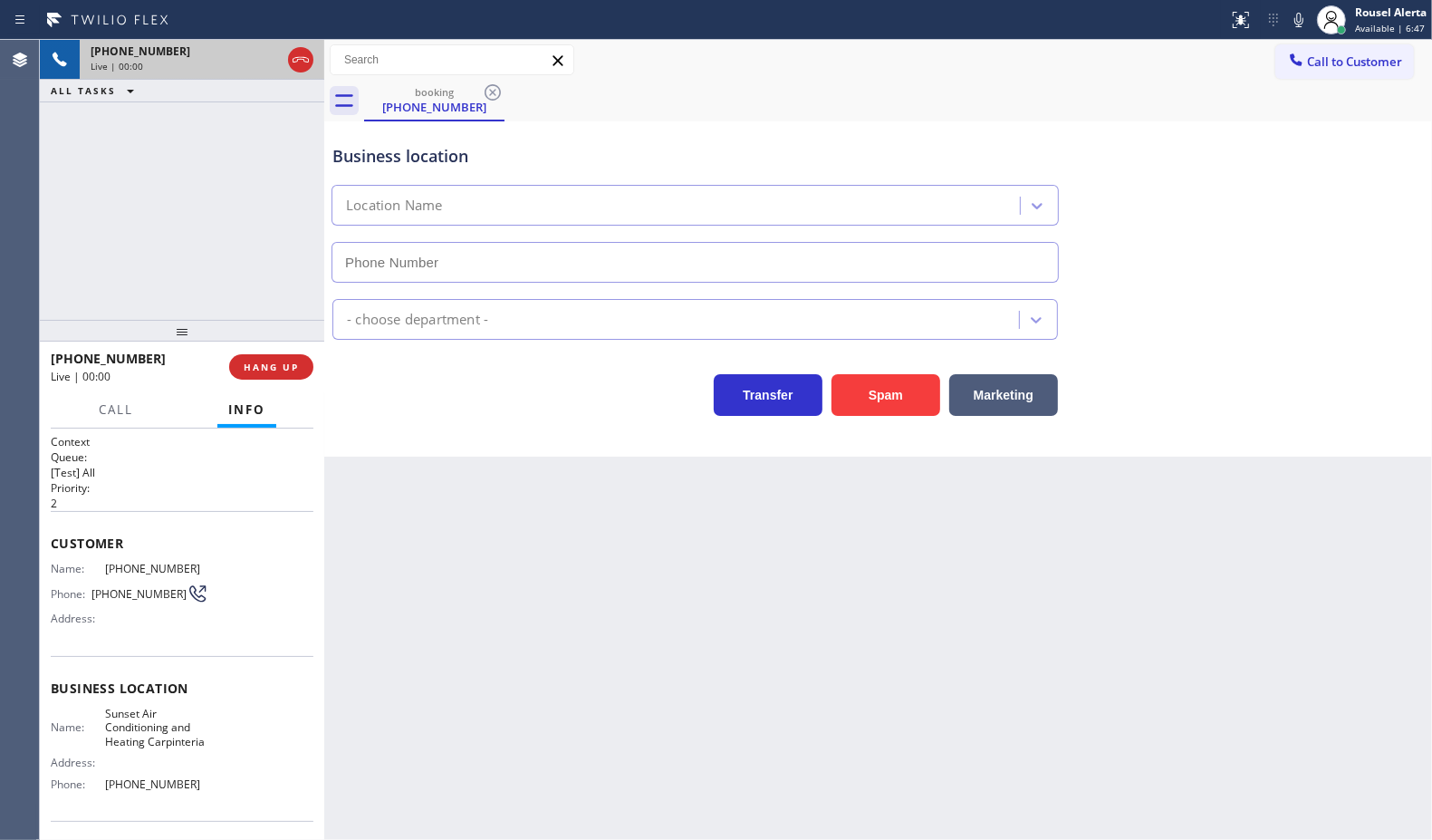
type input "[PHONE_NUMBER]"
click at [277, 347] on div "[PHONE_NUMBER] Live | 00:01 HANG UP" at bounding box center [181, 367] width 262 height 48
click at [278, 372] on span "HANG UP" at bounding box center [271, 366] width 55 height 12
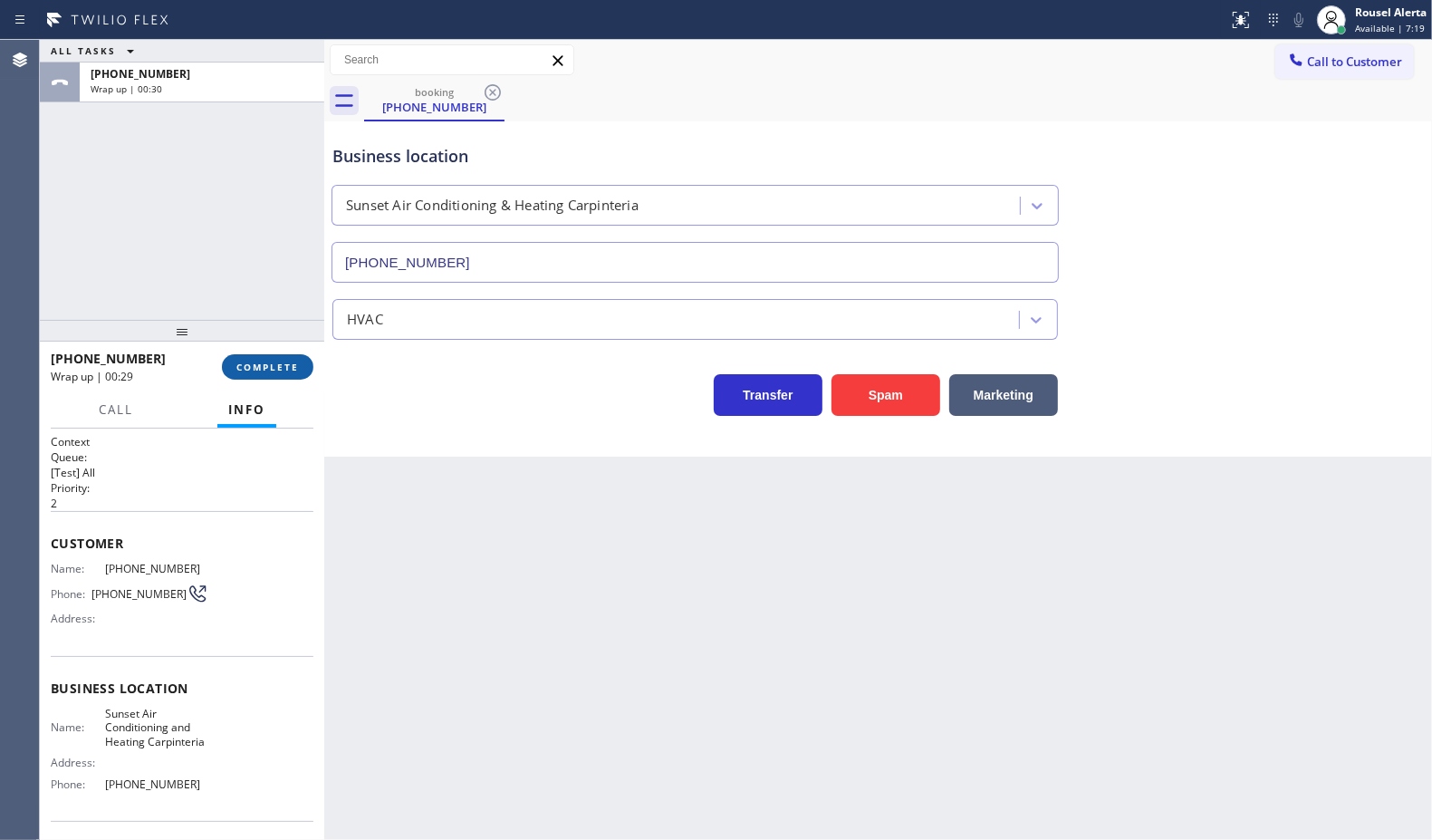
click at [277, 369] on span "COMPLETE" at bounding box center [268, 366] width 63 height 12
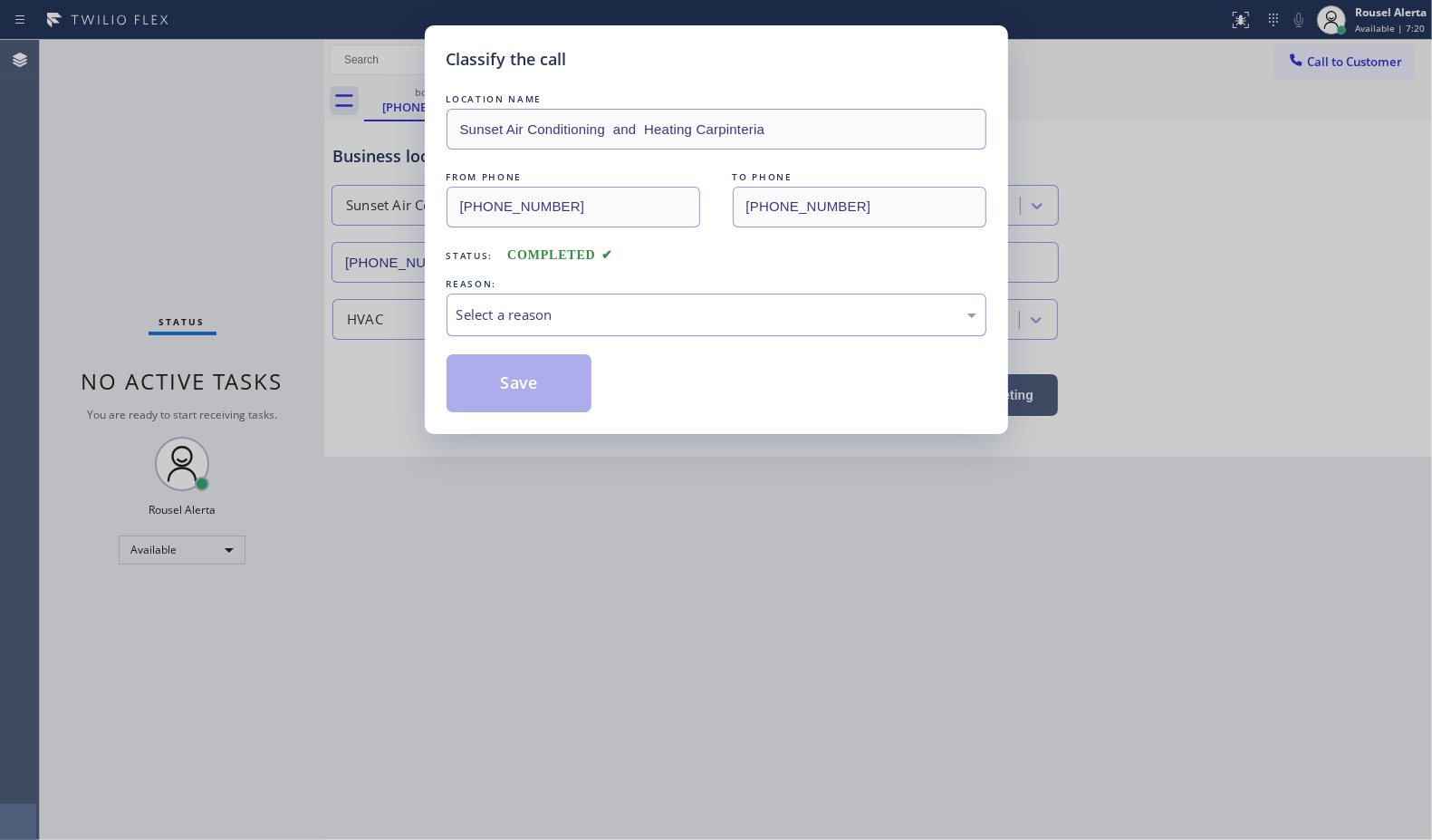
click at [522, 310] on div "Select a reason" at bounding box center [716, 315] width 520 height 21
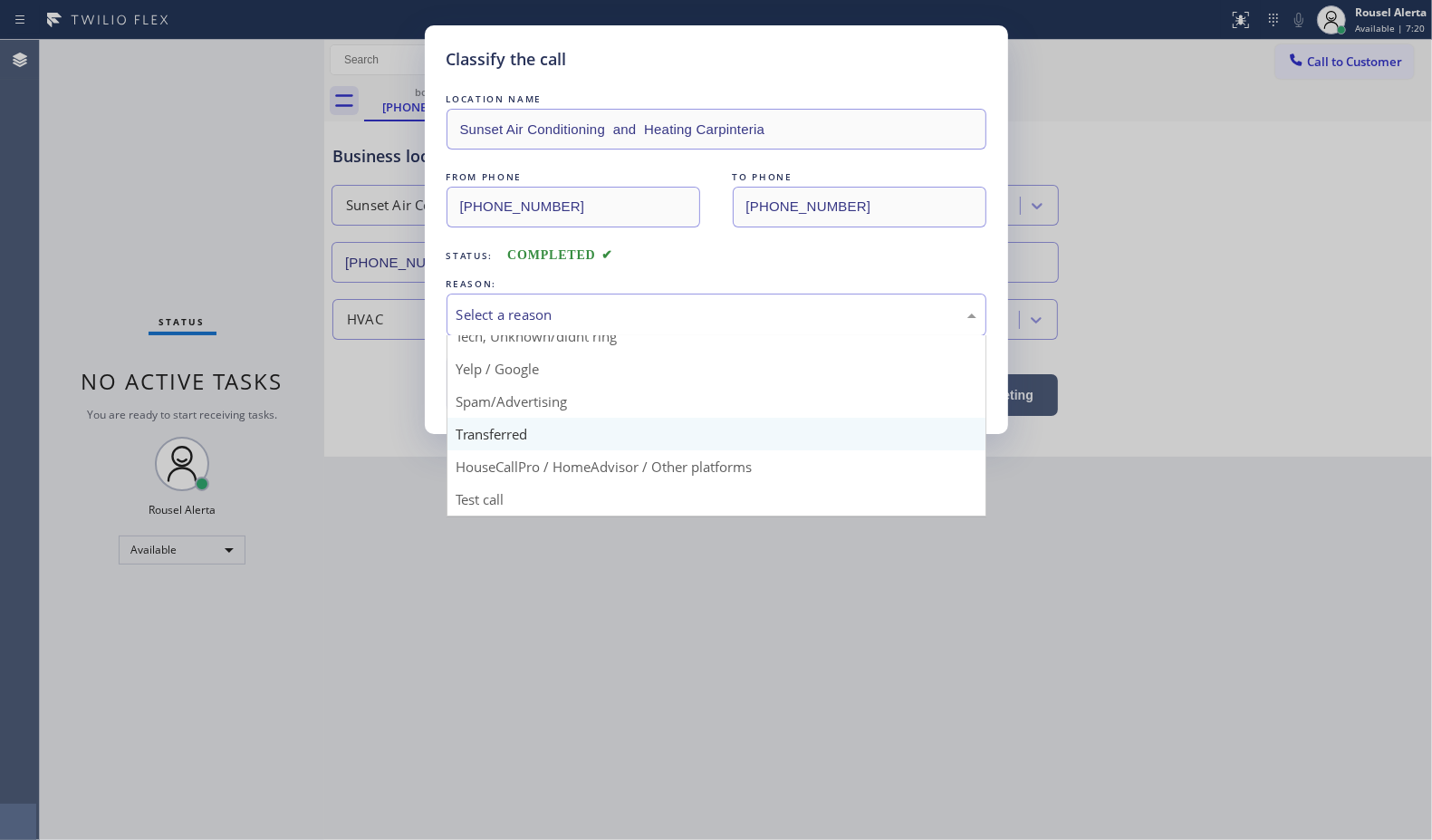
scroll to position [124, 0]
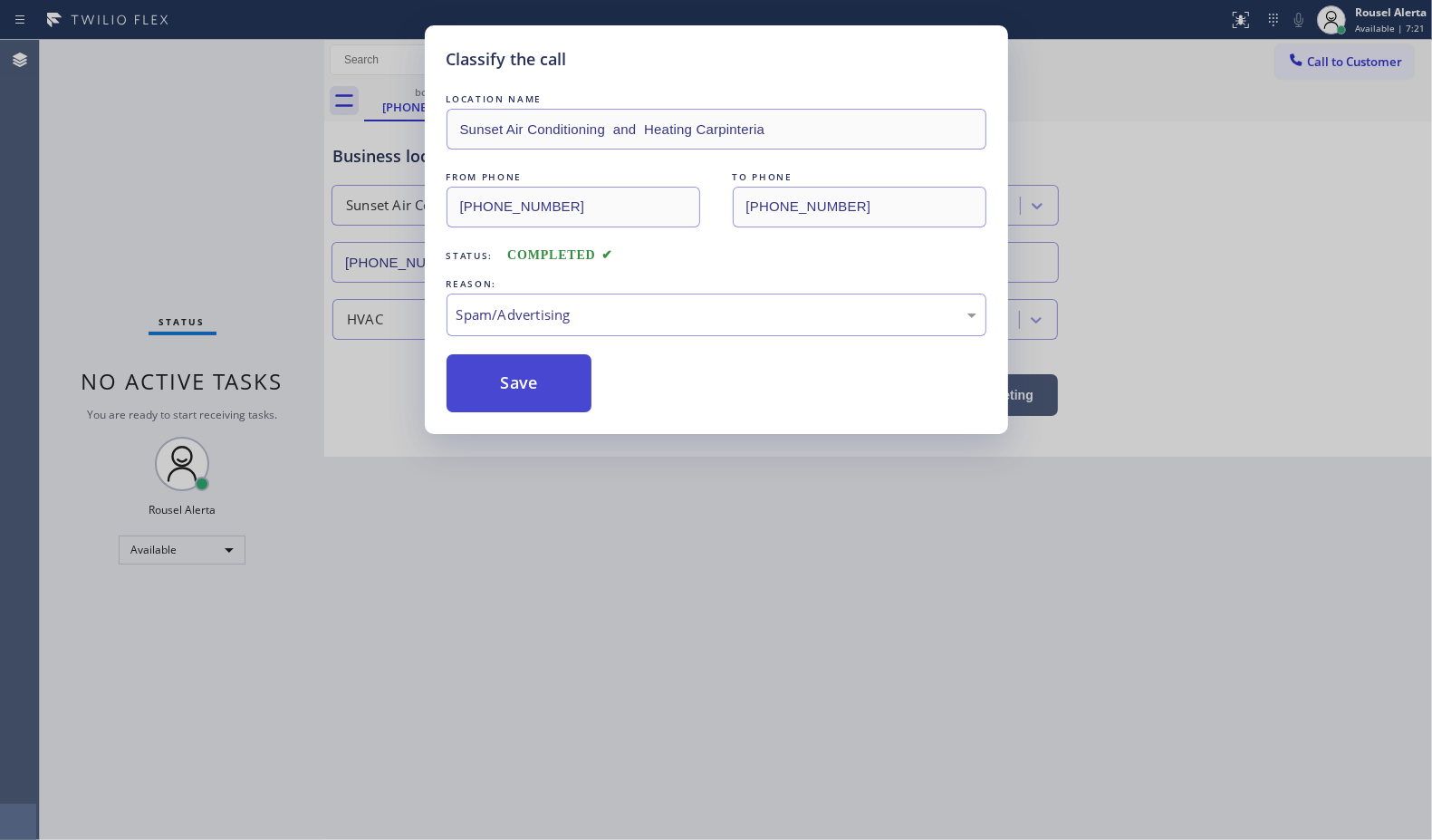
click at [519, 387] on button "Save" at bounding box center [519, 383] width 145 height 58
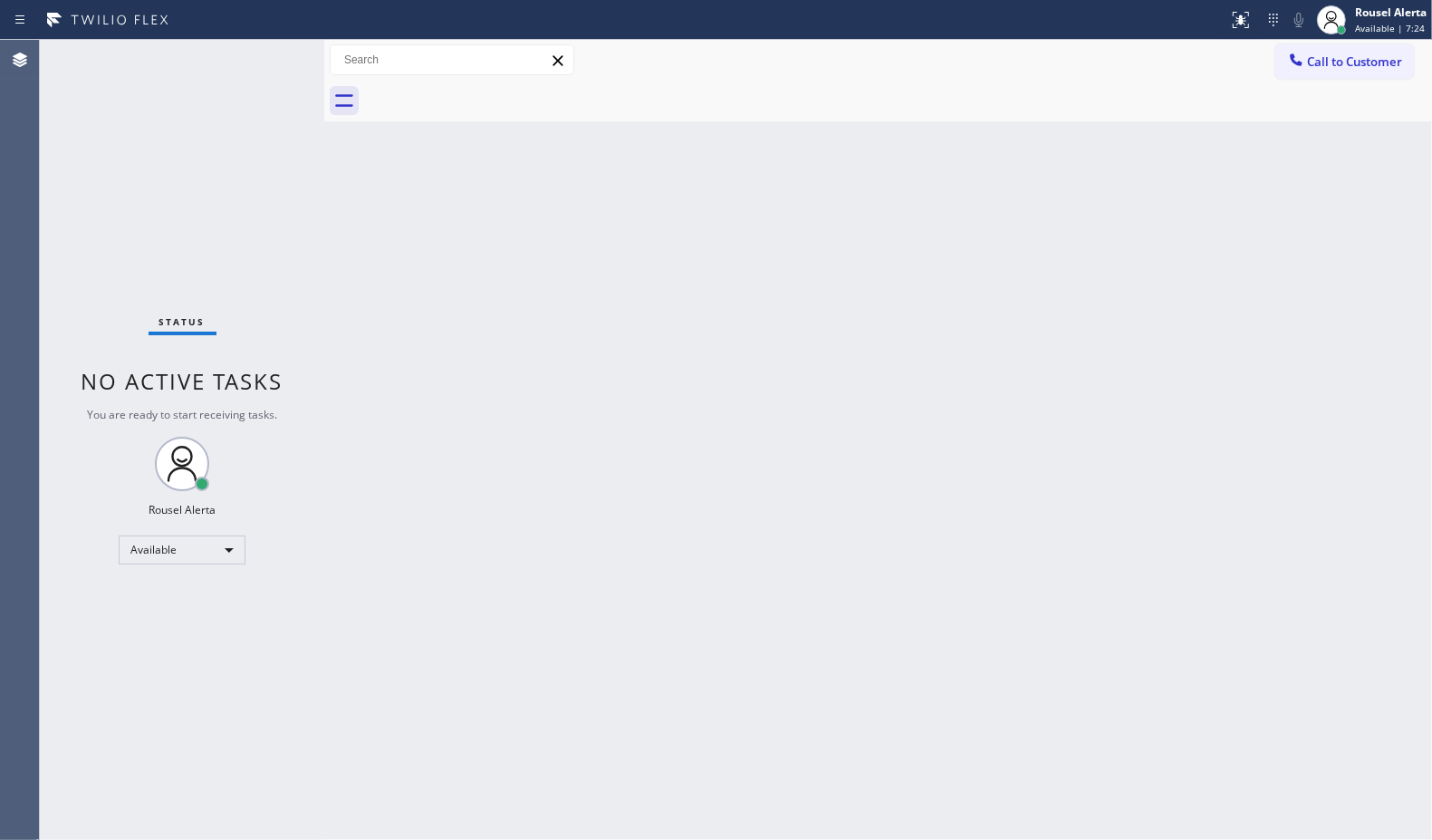
click at [573, 390] on div "Back to Dashboard Change Sender ID Customers Technicians Select a contact Outbo…" at bounding box center [878, 440] width 1108 height 800
click at [621, 460] on div "Back to Dashboard Change Sender ID Customers Technicians Select a contact Outbo…" at bounding box center [878, 440] width 1108 height 800
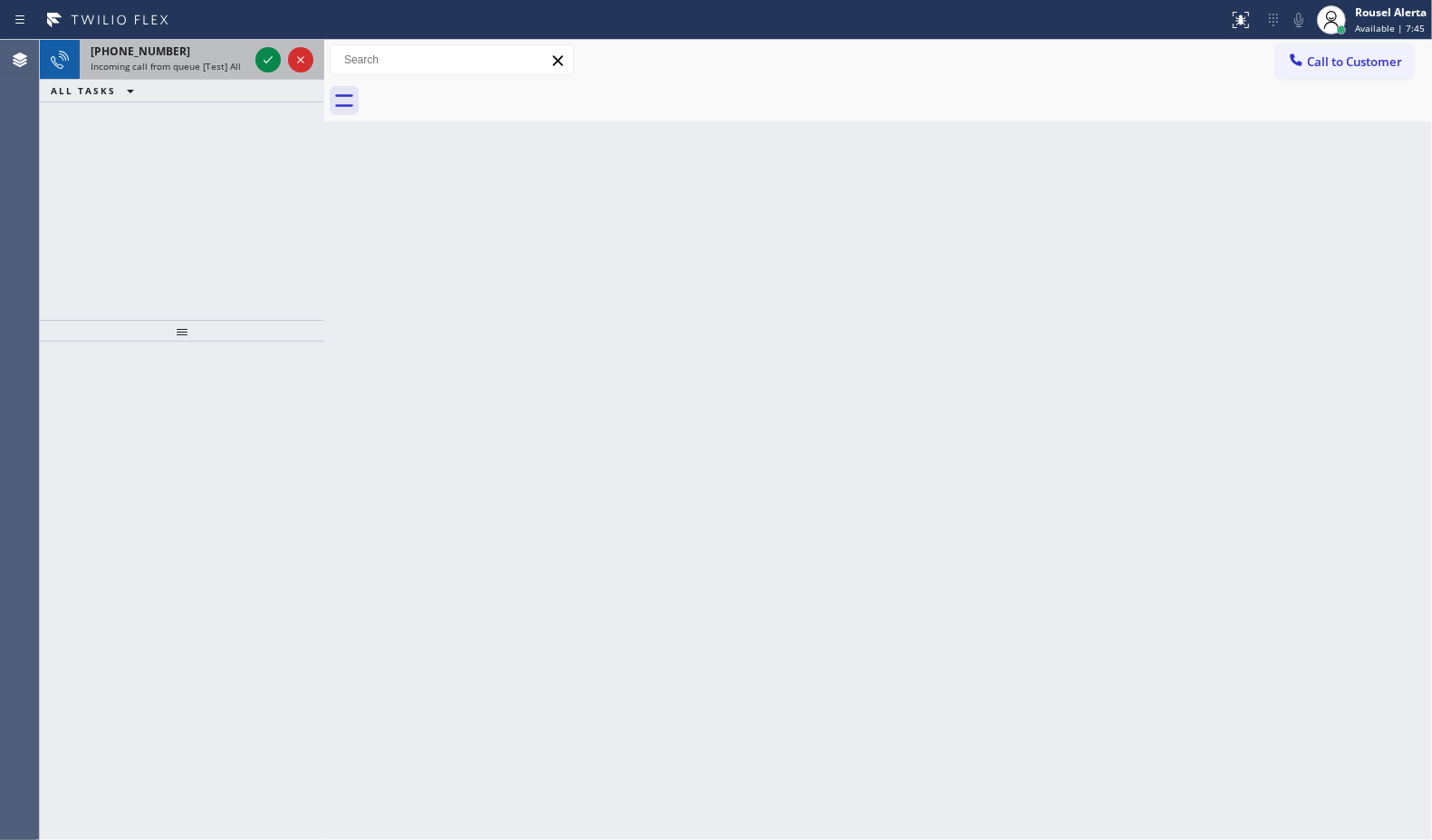
click at [239, 64] on div "Incoming call from queue [Test] All" at bounding box center [169, 66] width 158 height 12
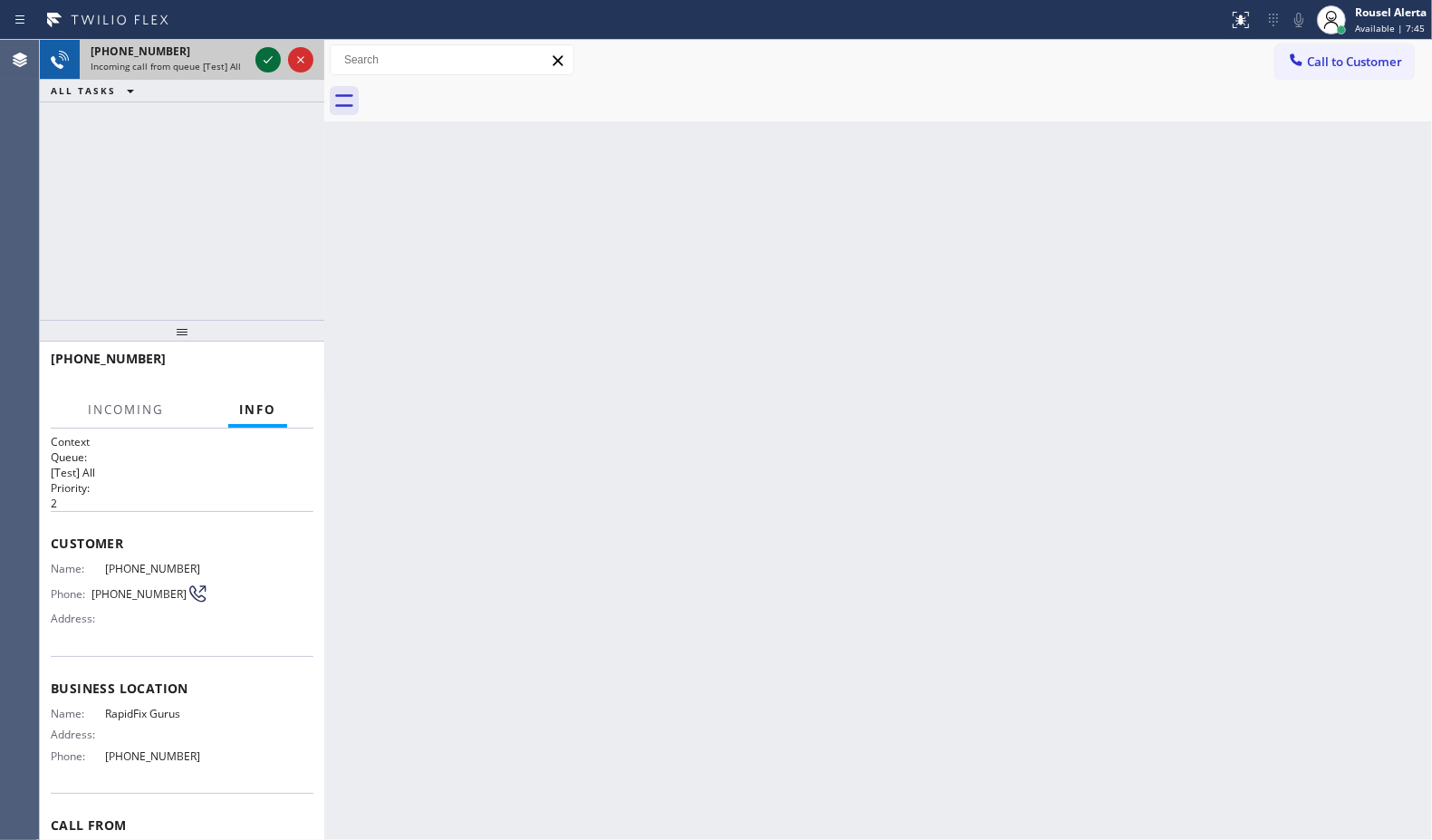
click at [262, 64] on icon at bounding box center [268, 59] width 22 height 22
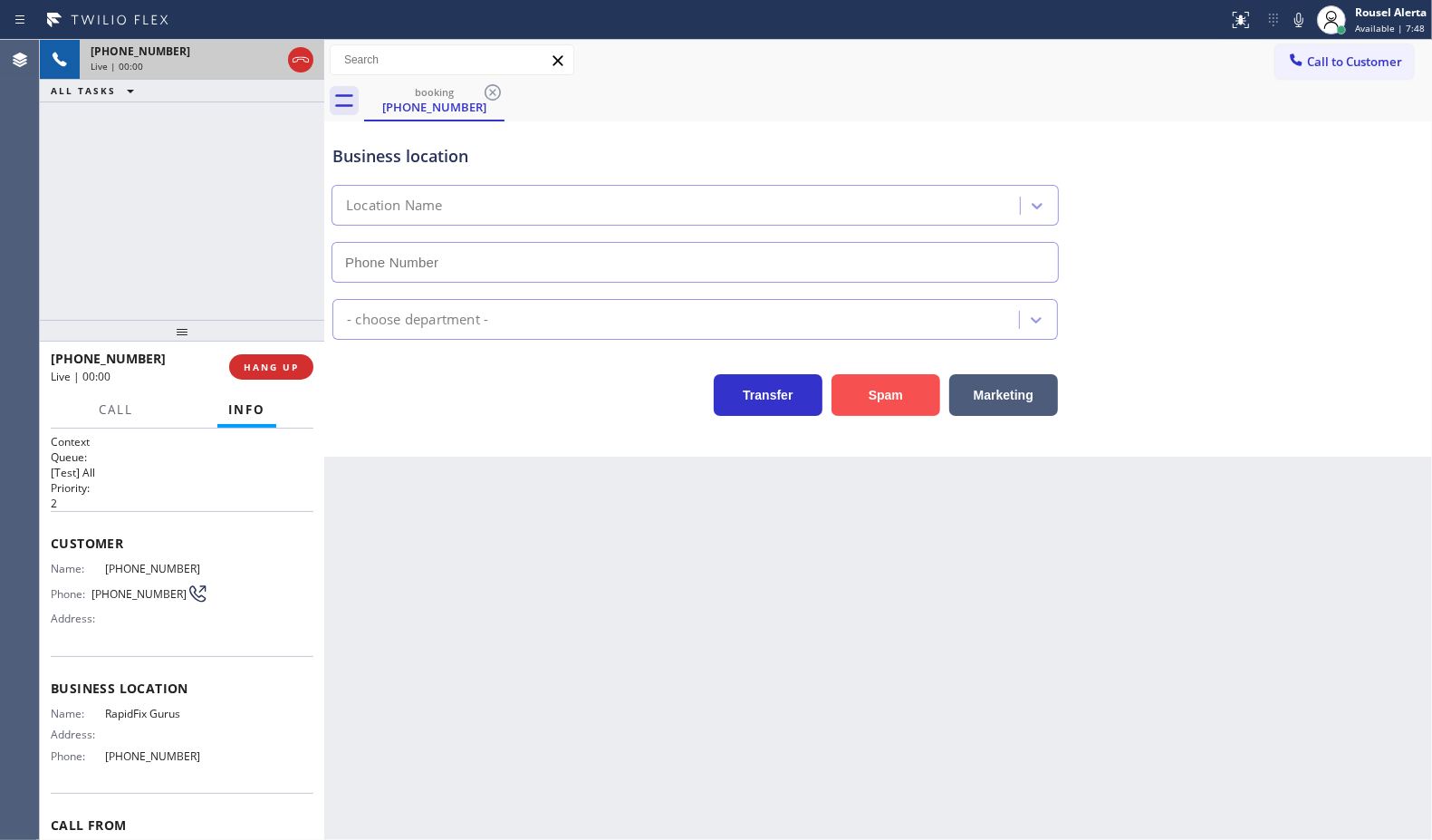
type input "[PHONE_NUMBER]"
click at [894, 400] on button "Spam" at bounding box center [886, 395] width 108 height 42
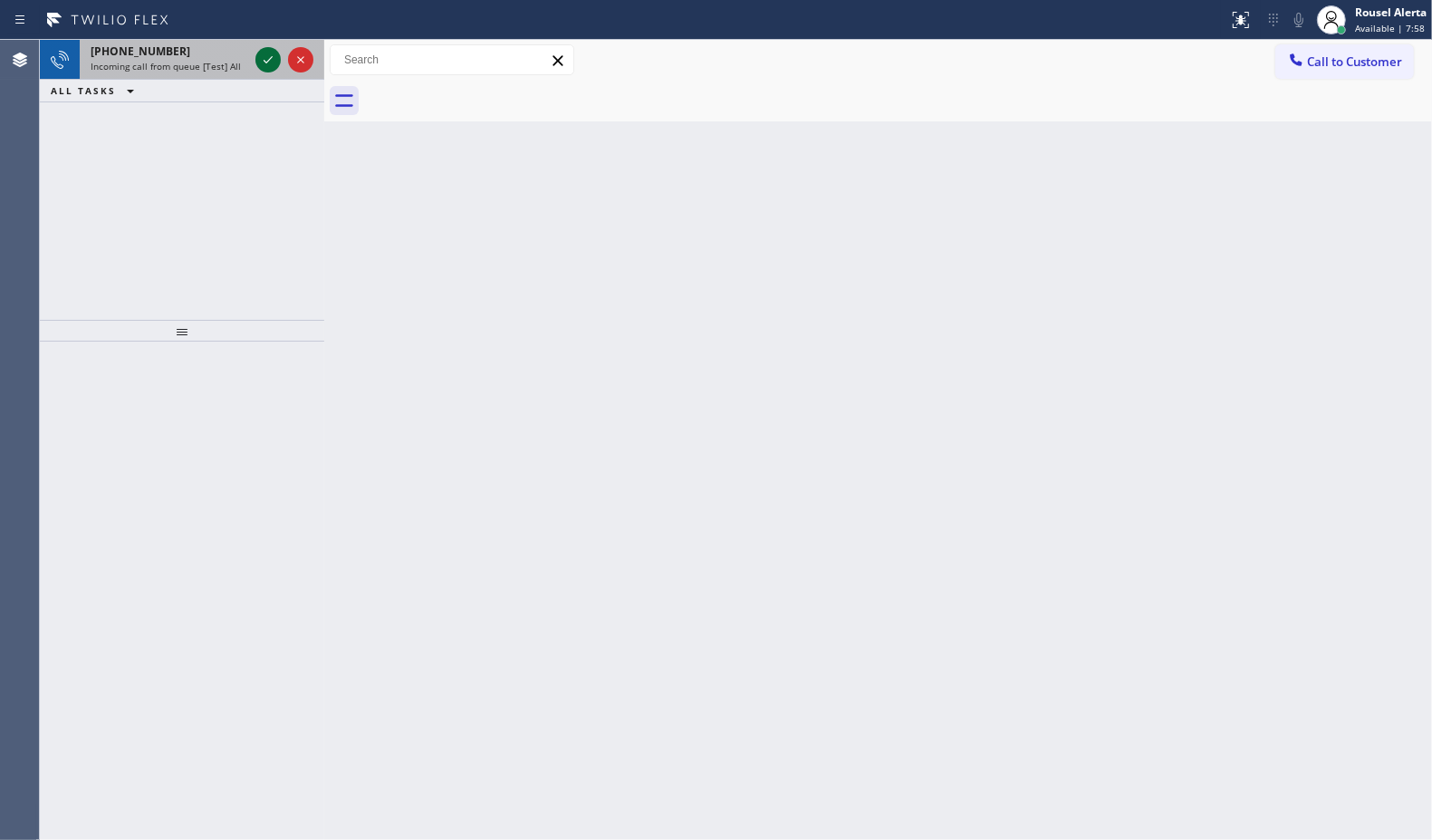
click at [264, 62] on icon at bounding box center [268, 59] width 22 height 22
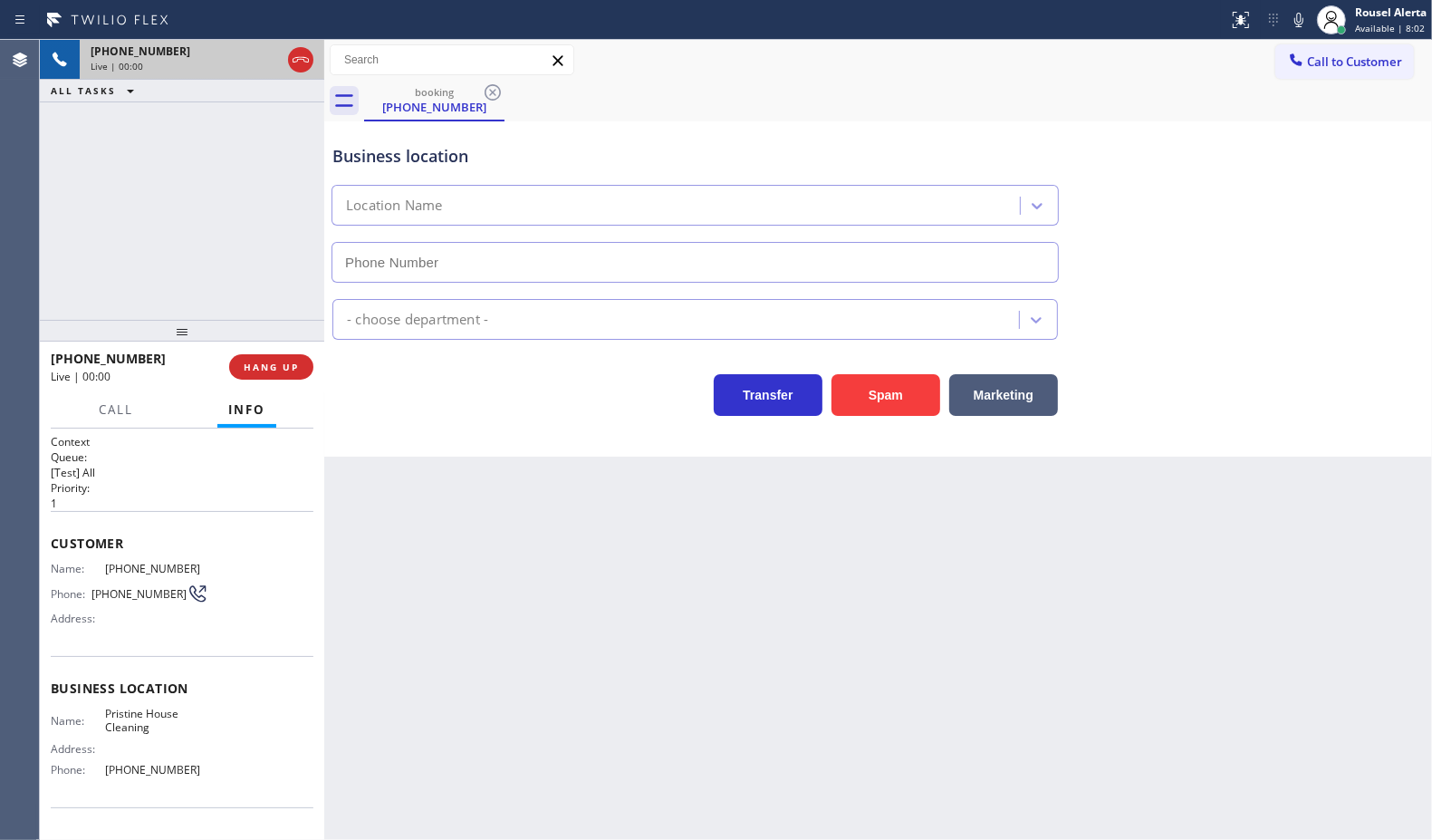
type input "[PHONE_NUMBER]"
click at [880, 395] on button "Spam" at bounding box center [886, 395] width 108 height 42
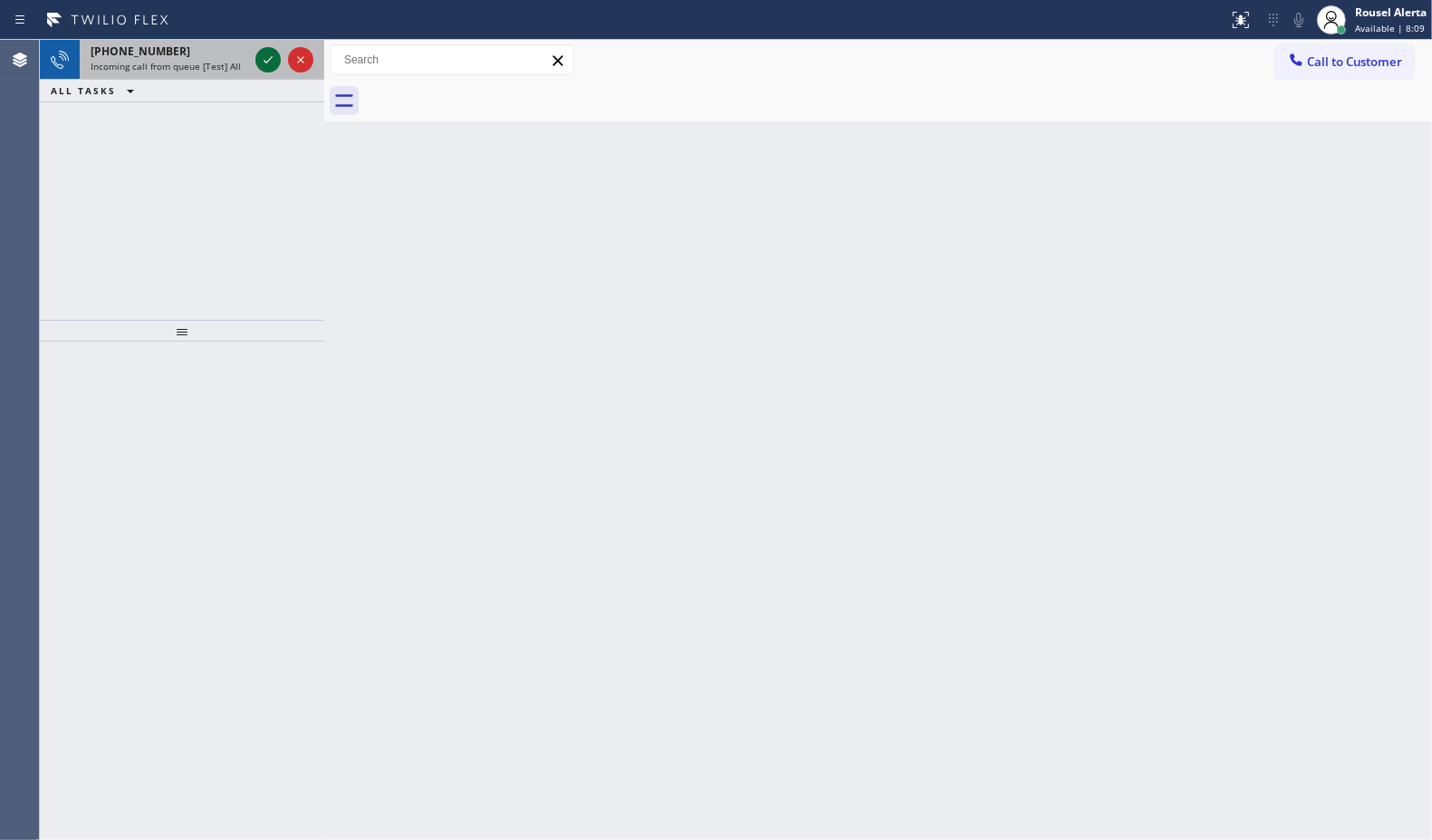
click at [270, 66] on icon at bounding box center [268, 59] width 22 height 22
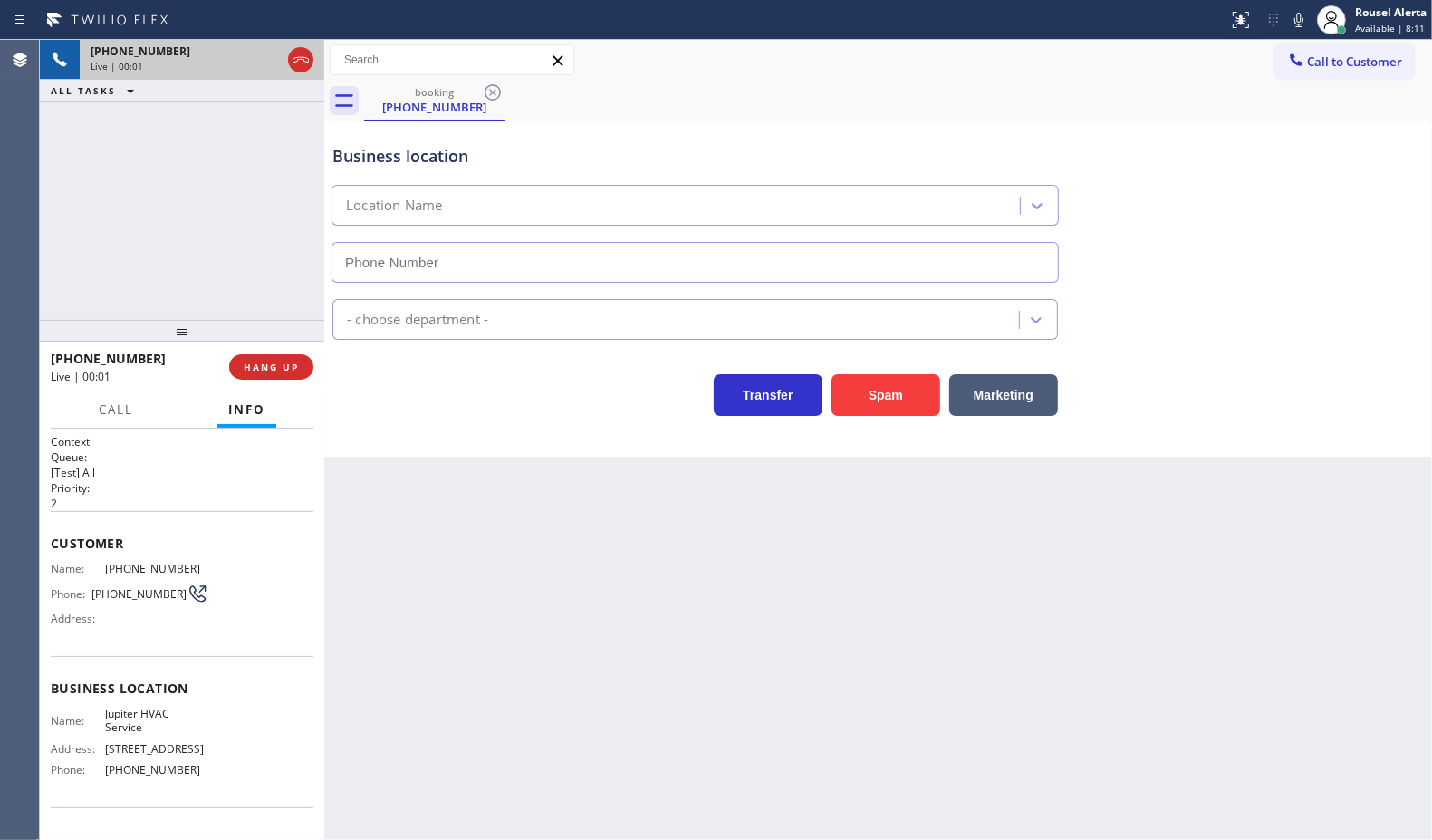
type input "[PHONE_NUMBER]"
drag, startPoint x: 834, startPoint y: 126, endPoint x: 877, endPoint y: 69, distance: 71.4
click at [834, 126] on div "Business location Jupiter HVAC Service [PHONE_NUMBER]" at bounding box center [695, 204] width 733 height 157
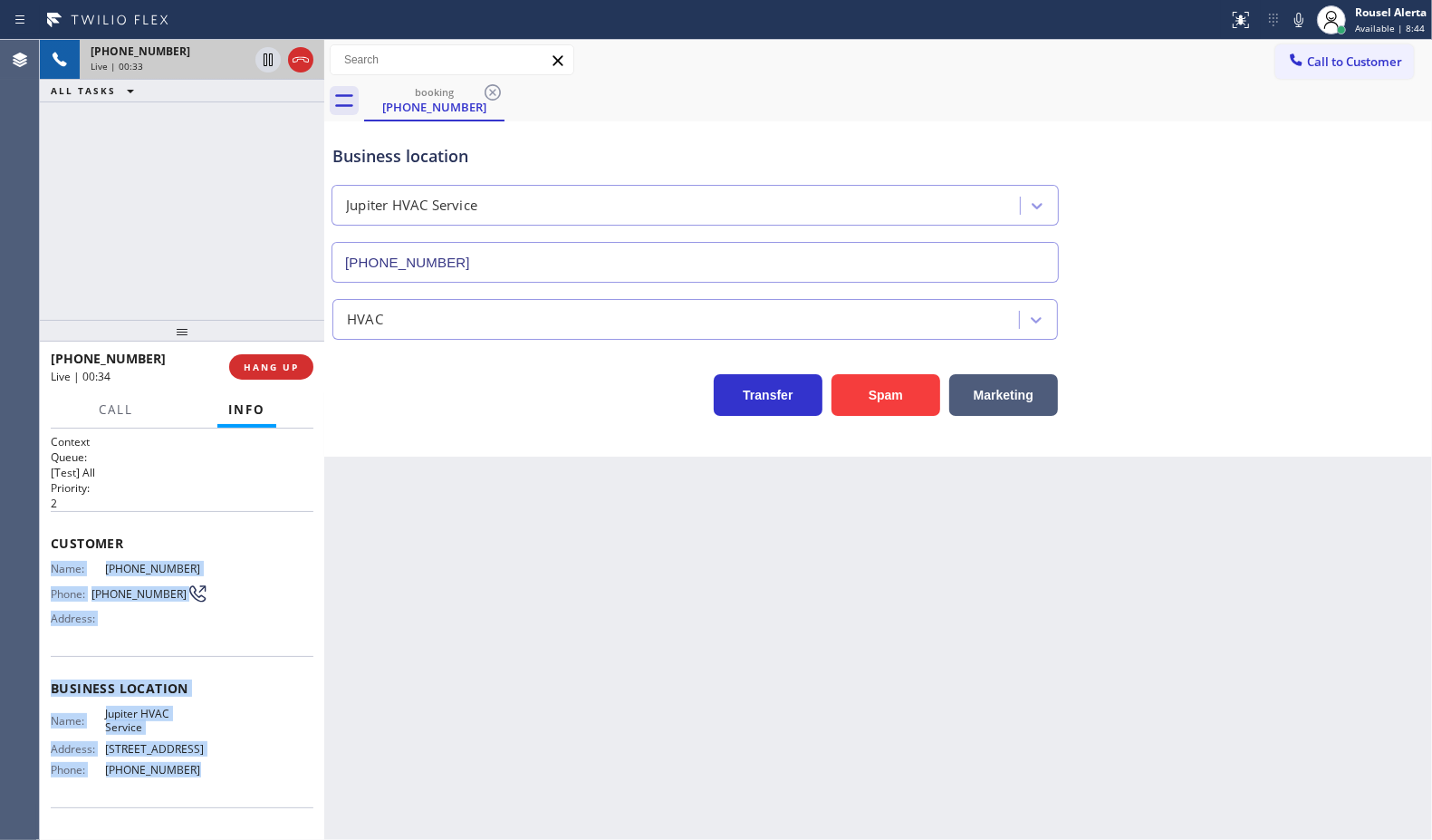
drag, startPoint x: 48, startPoint y: 563, endPoint x: 191, endPoint y: 776, distance: 256.6
click at [191, 776] on div "Context Queue: [Test] All Priority: 2 Customer Name: [PHONE_NUMBER] Phone: [PHO…" at bounding box center [181, 635] width 284 height 412
copy div "Name: [PHONE_NUMBER] Phone: [PHONE_NUMBER] Address: Business location Name: Jup…"
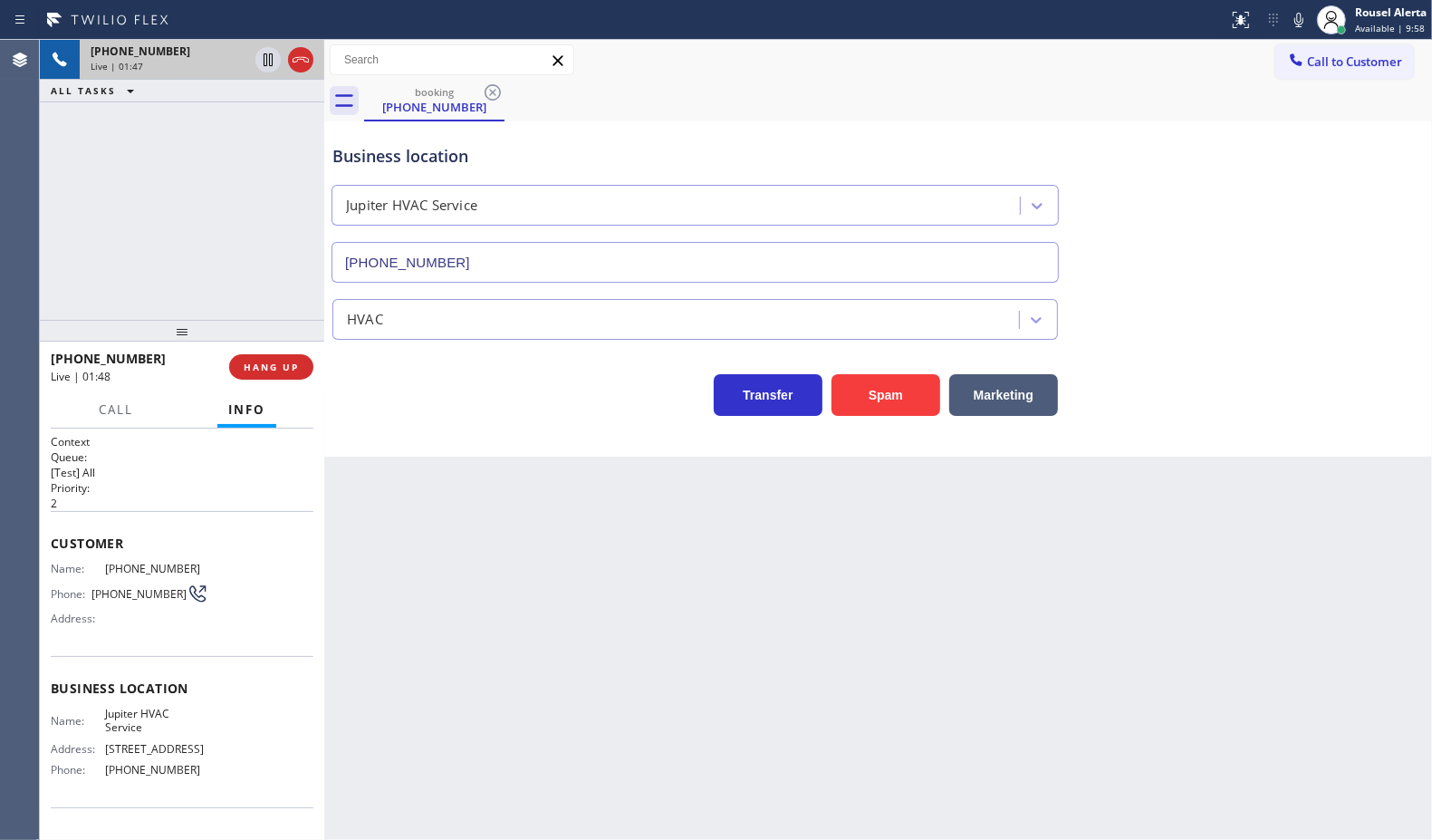
click at [177, 265] on div "[PHONE_NUMBER] Live | 01:47 ALL TASKS ALL TASKS ACTIVE TASKS TASKS IN WRAP UP" at bounding box center [181, 180] width 284 height 280
click at [259, 64] on icon at bounding box center [268, 59] width 22 height 22
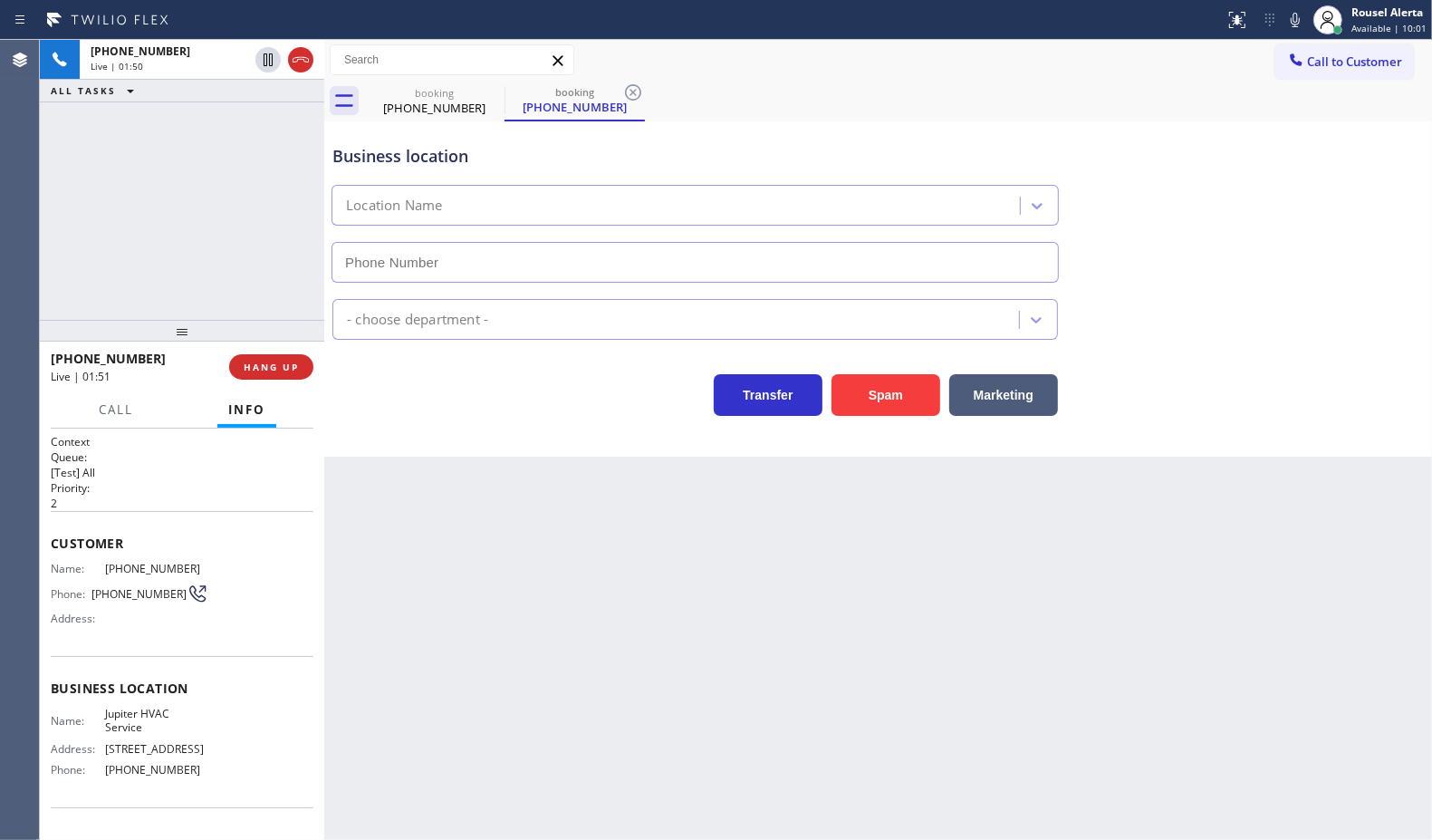
type input "[PHONE_NUMBER]"
drag, startPoint x: 1305, startPoint y: 15, endPoint x: 1365, endPoint y: 168, distance: 164.3
click at [1305, 15] on icon at bounding box center [1295, 20] width 22 height 22
click at [236, 136] on div "[PHONE_NUMBER] Live | 02:43 ALL TASKS ALL TASKS ACTIVE TASKS TASKS IN WRAP UP" at bounding box center [181, 180] width 284 height 280
click at [494, 577] on div "Back to Dashboard Change Sender ID Customers Technicians Select a contact Outbo…" at bounding box center [878, 440] width 1108 height 800
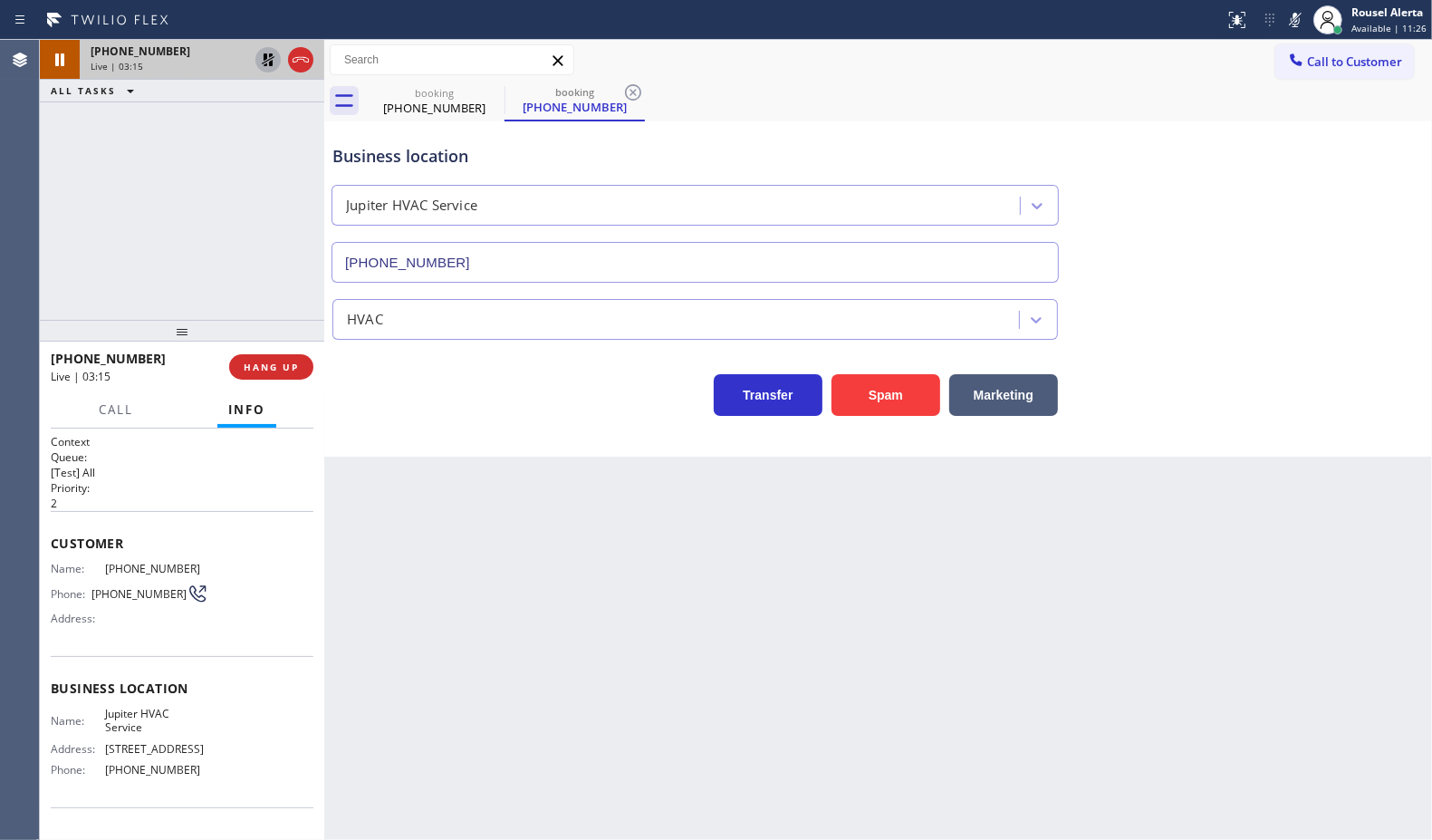
click at [259, 65] on icon at bounding box center [268, 59] width 22 height 22
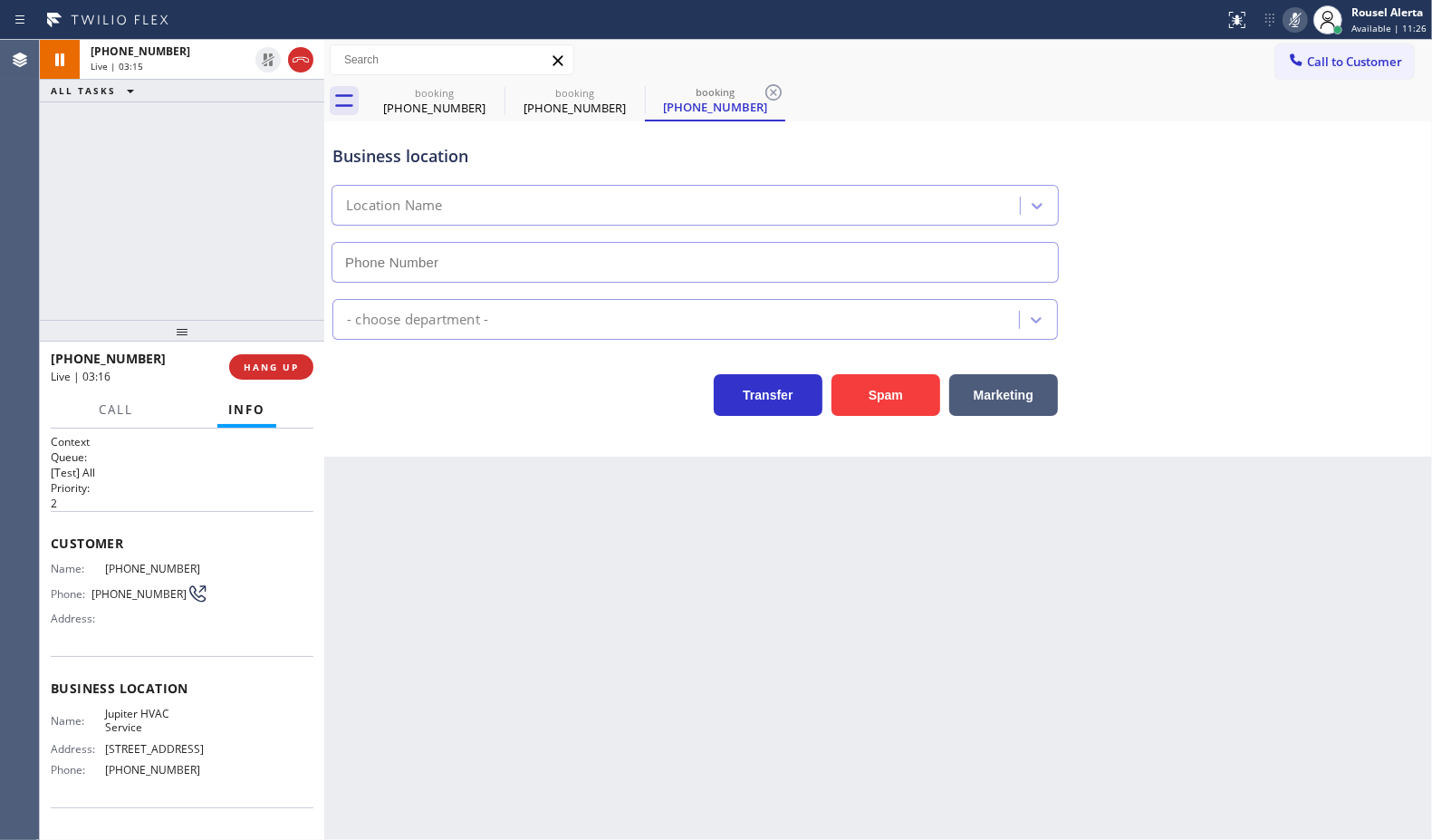
type input "[PHONE_NUMBER]"
click at [1301, 19] on icon at bounding box center [1295, 20] width 22 height 22
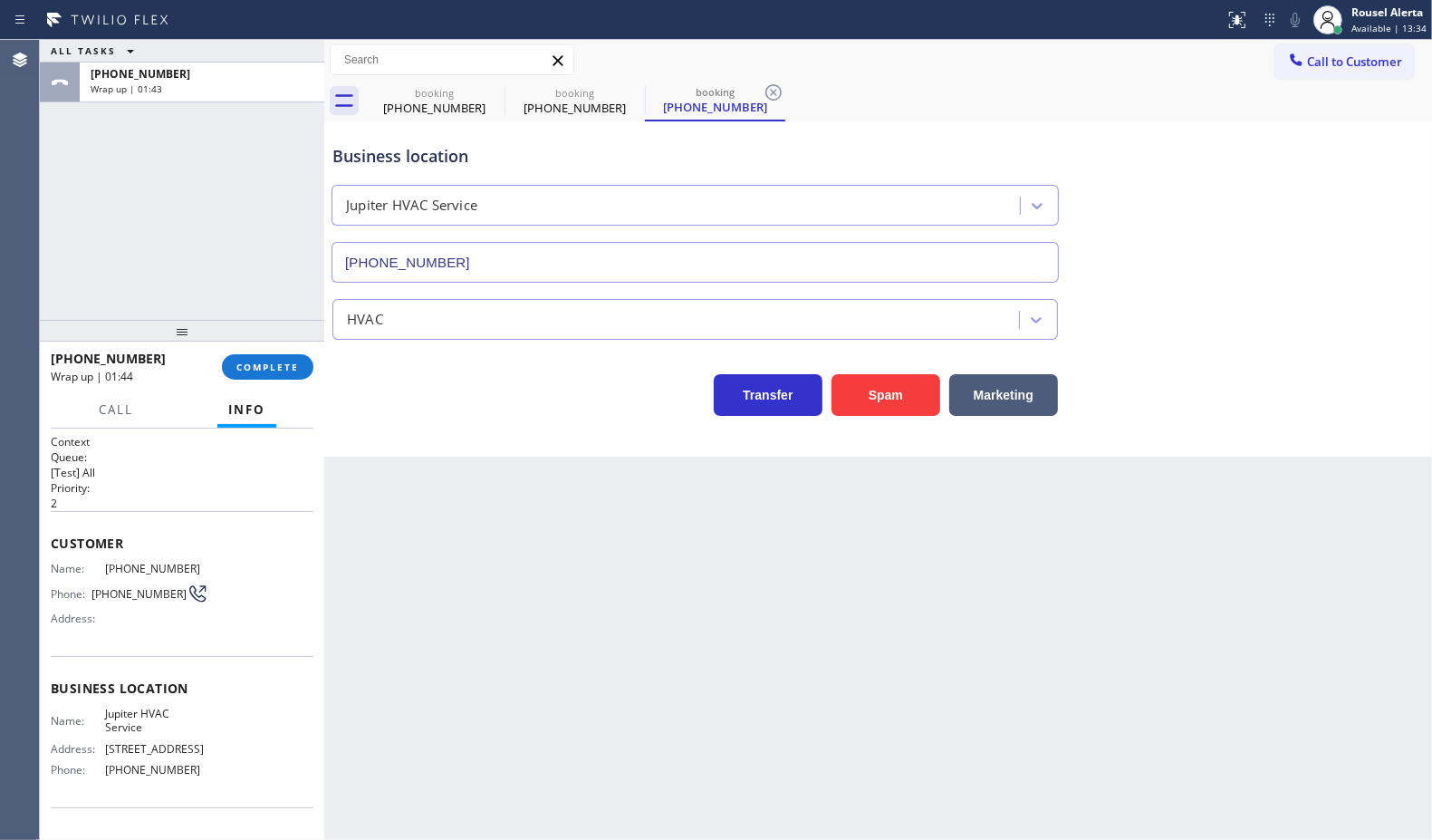
click at [186, 163] on div "ALL TASKS ALL TASKS ACTIVE TASKS TASKS IN WRAP UP [PHONE_NUMBER] Wrap up | 01:43" at bounding box center [181, 180] width 284 height 280
click at [267, 373] on button "COMPLETE" at bounding box center [268, 367] width 91 height 26
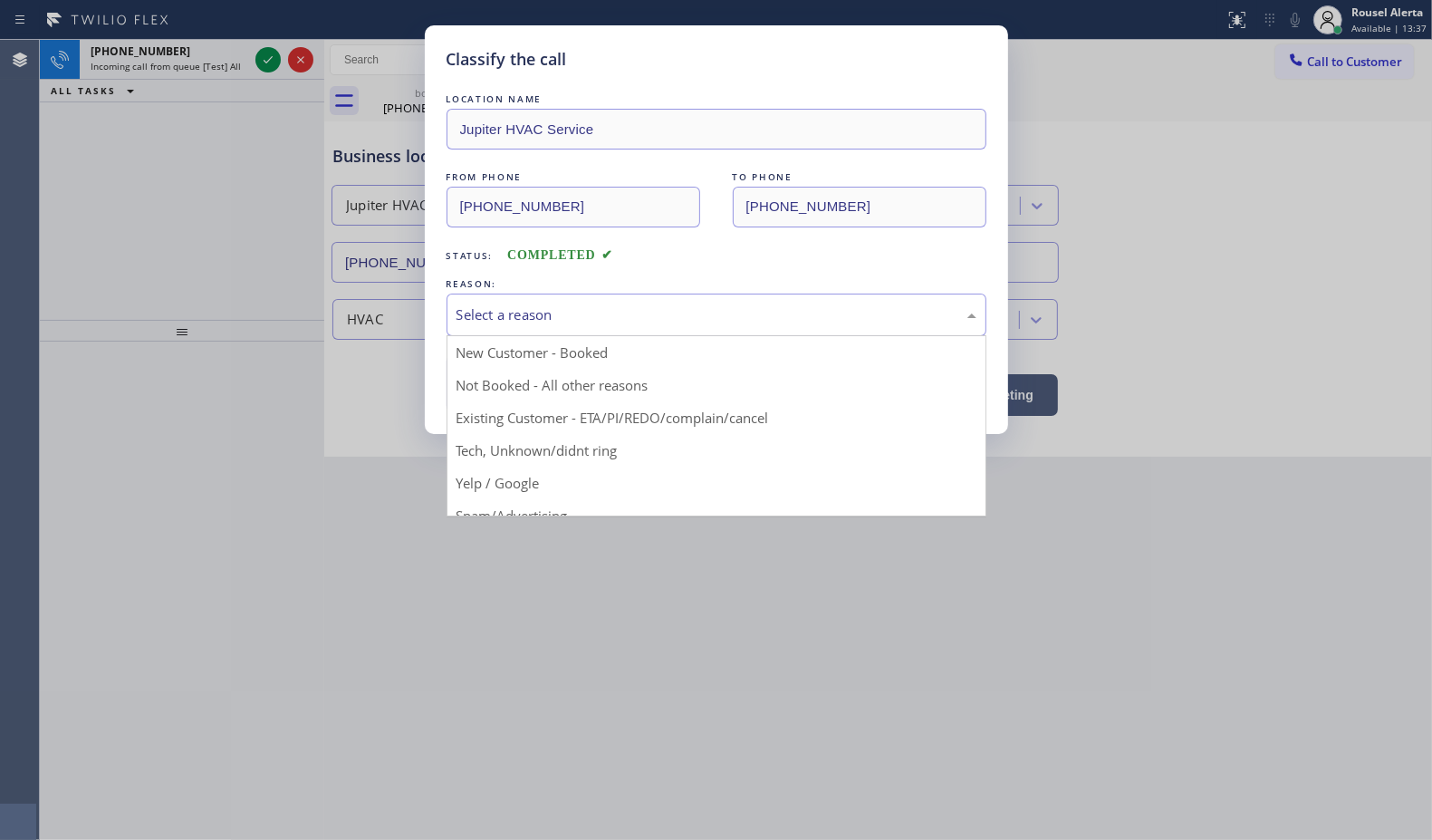
click at [559, 333] on div "Select a reason" at bounding box center [716, 315] width 540 height 43
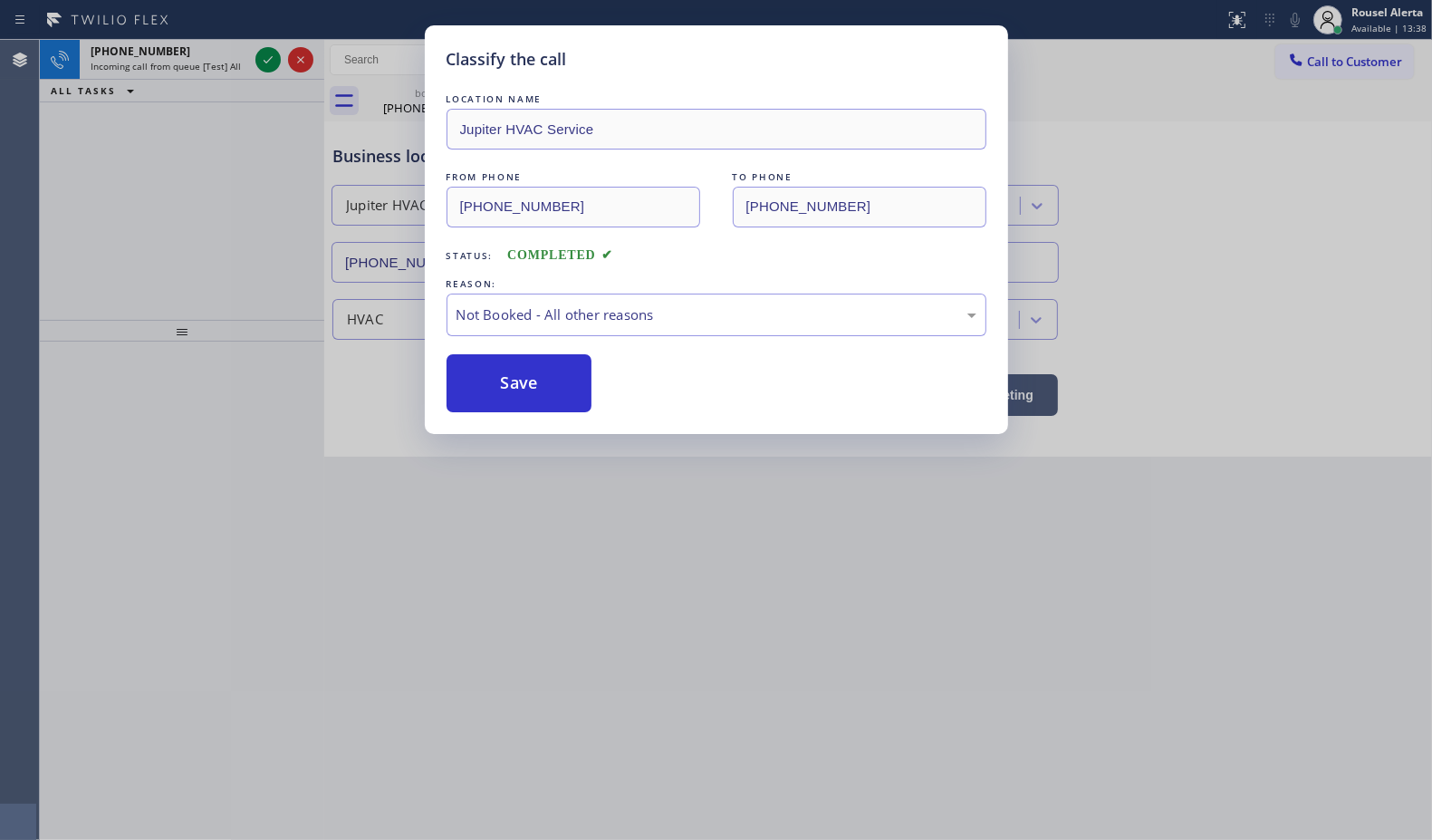
drag, startPoint x: 530, startPoint y: 386, endPoint x: 278, endPoint y: 188, distance: 320.5
click at [528, 387] on button "Save" at bounding box center [519, 383] width 145 height 58
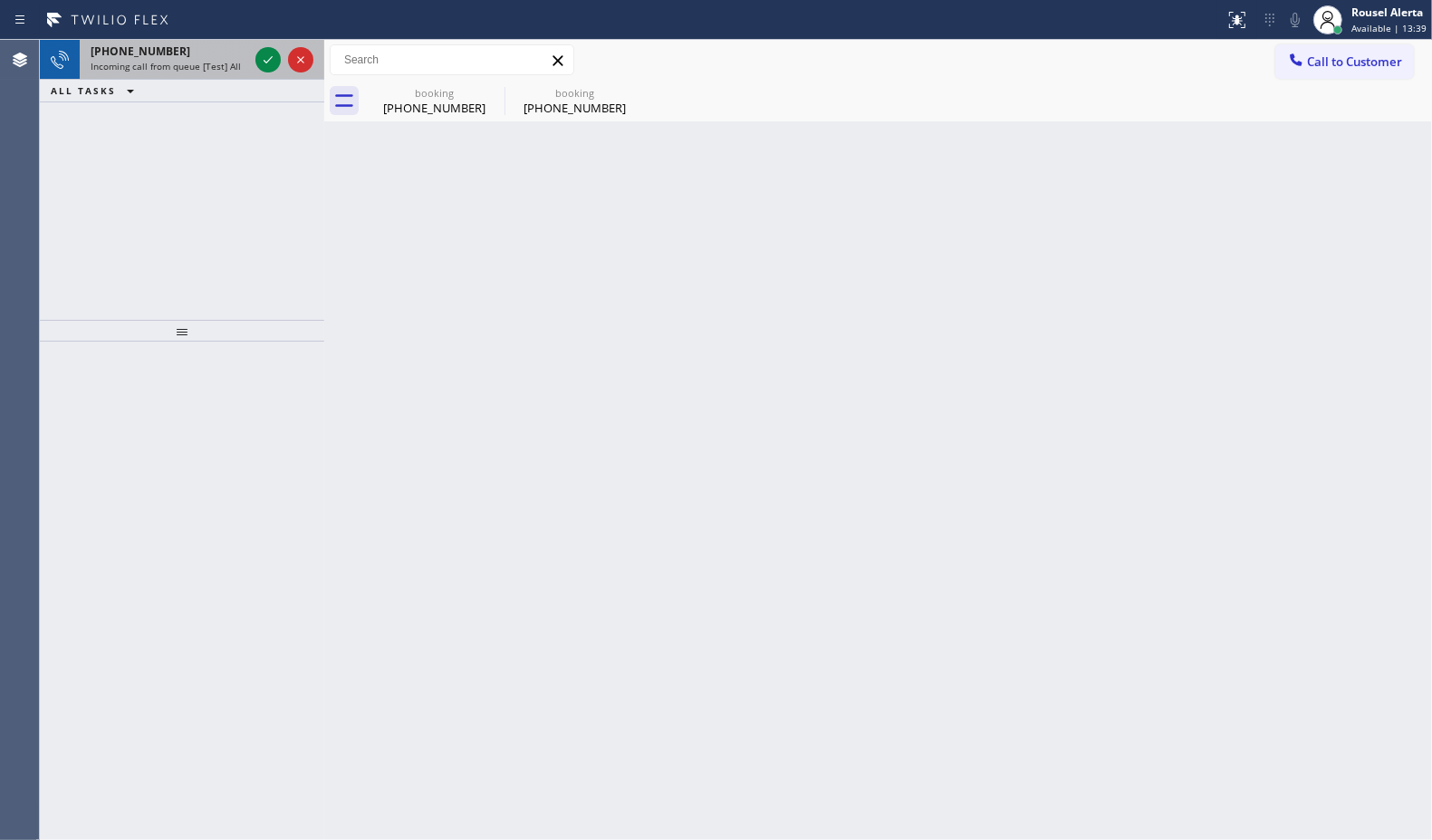
click at [223, 61] on span "Incoming call from queue [Test] All" at bounding box center [165, 66] width 150 height 12
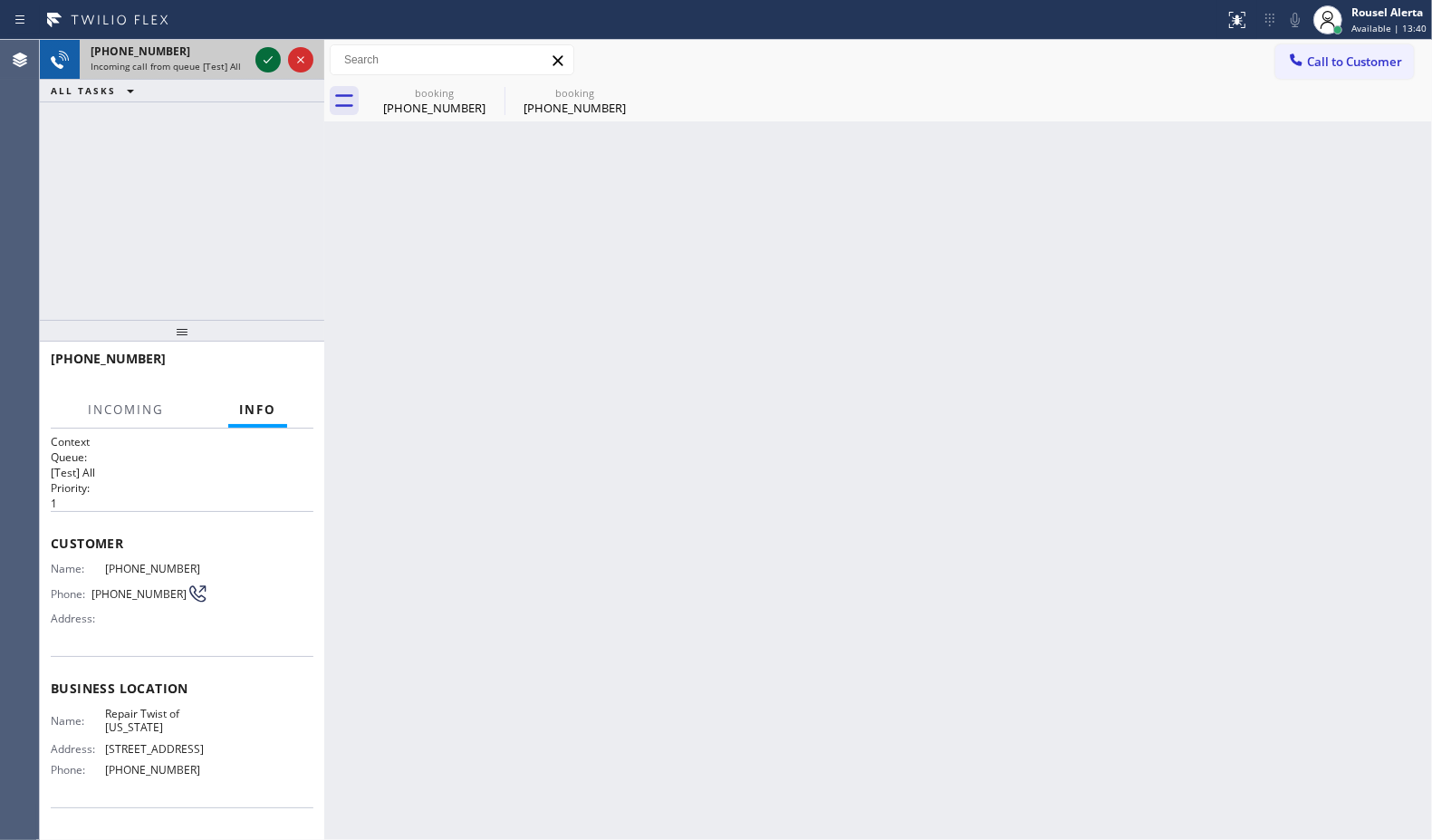
click at [259, 59] on icon at bounding box center [268, 59] width 22 height 22
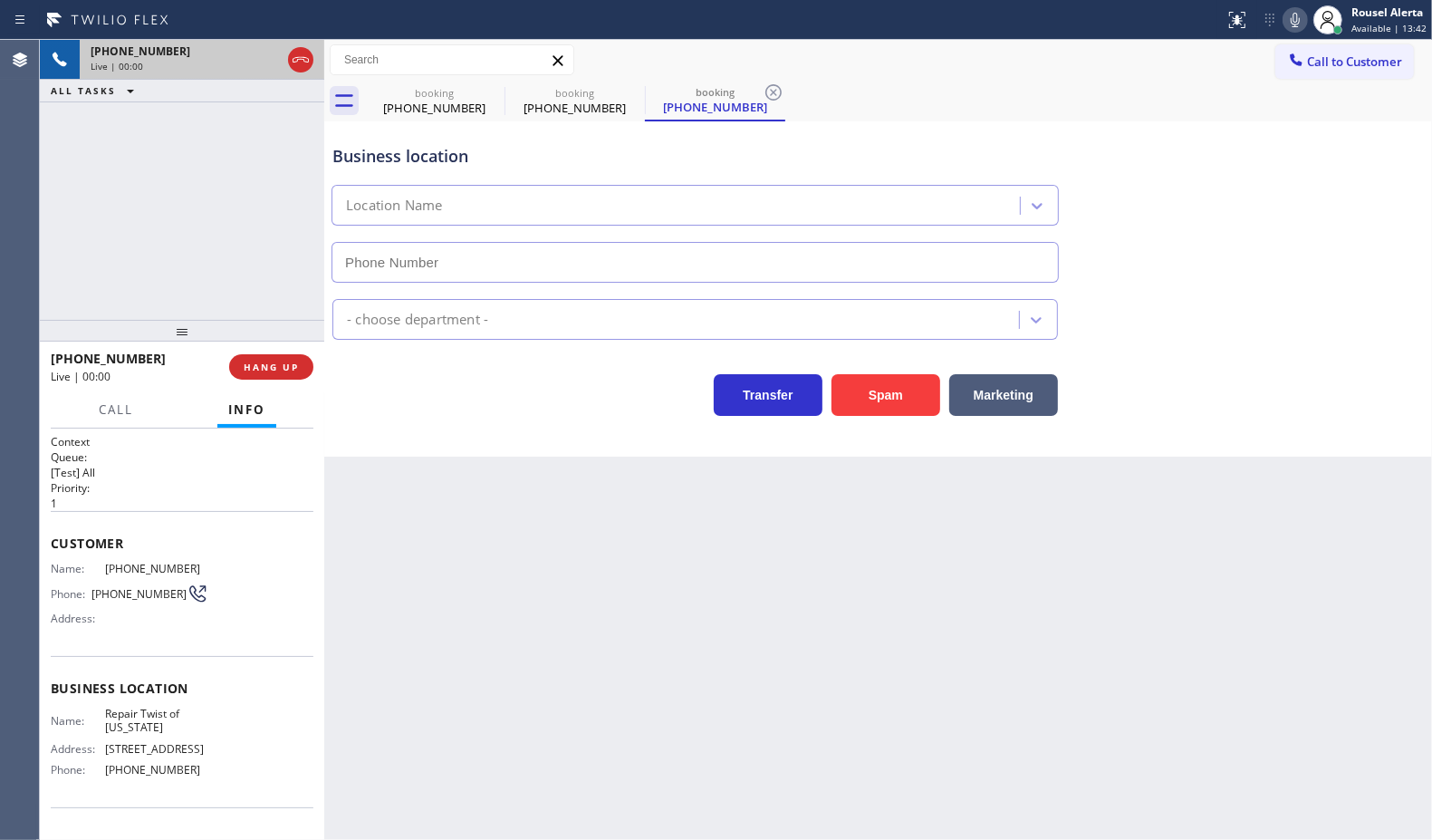
type input "[PHONE_NUMBER]"
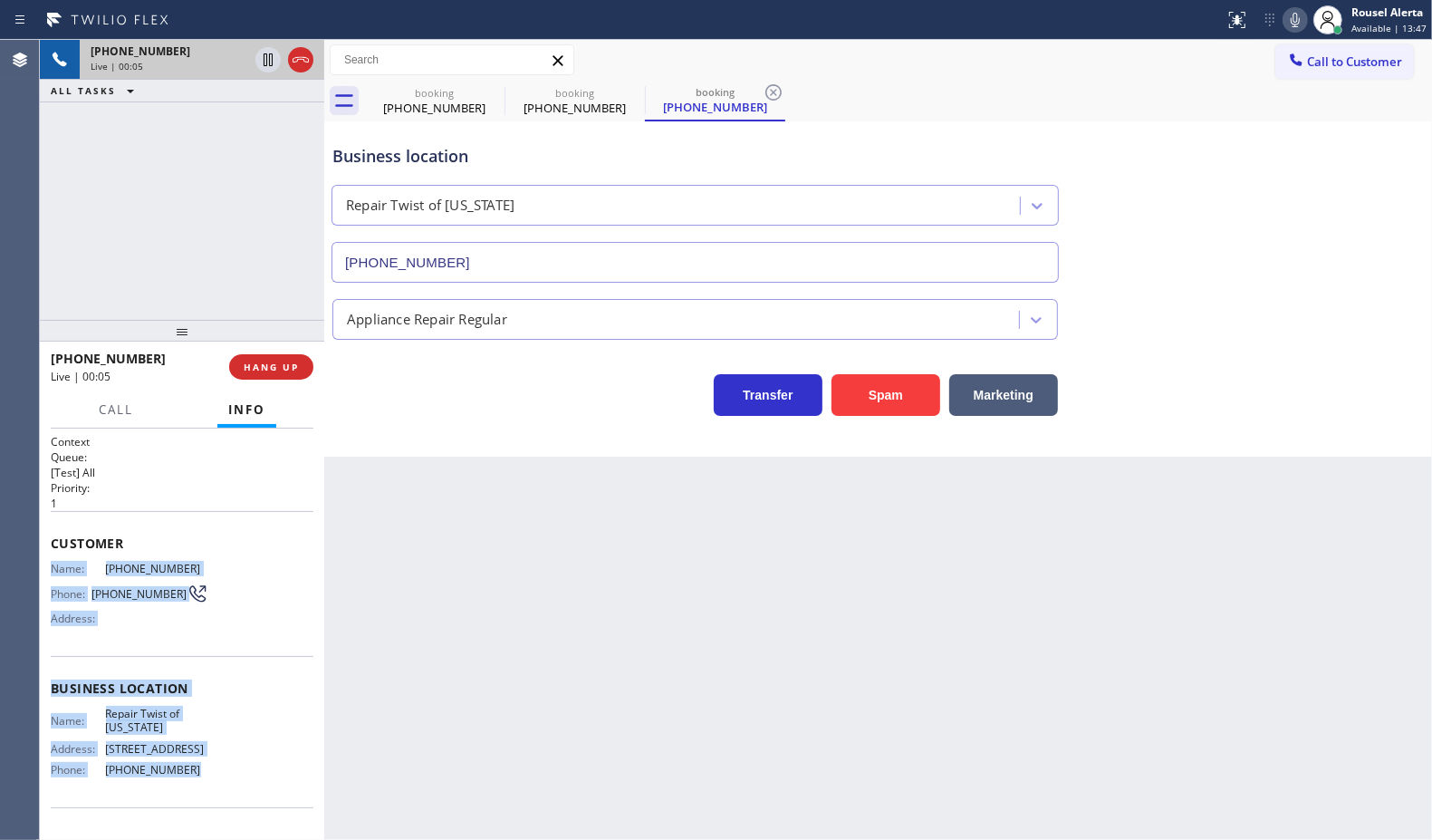
drag, startPoint x: 44, startPoint y: 566, endPoint x: 185, endPoint y: 803, distance: 275.8
click at [185, 803] on div "Context Queue: [Test] All Priority: 1 Customer Name: [PHONE_NUMBER] Phone: [PHO…" at bounding box center [181, 635] width 284 height 412
copy div "Name: [PHONE_NUMBER] Phone: [PHONE_NUMBER] Address: Business location Name: Rep…"
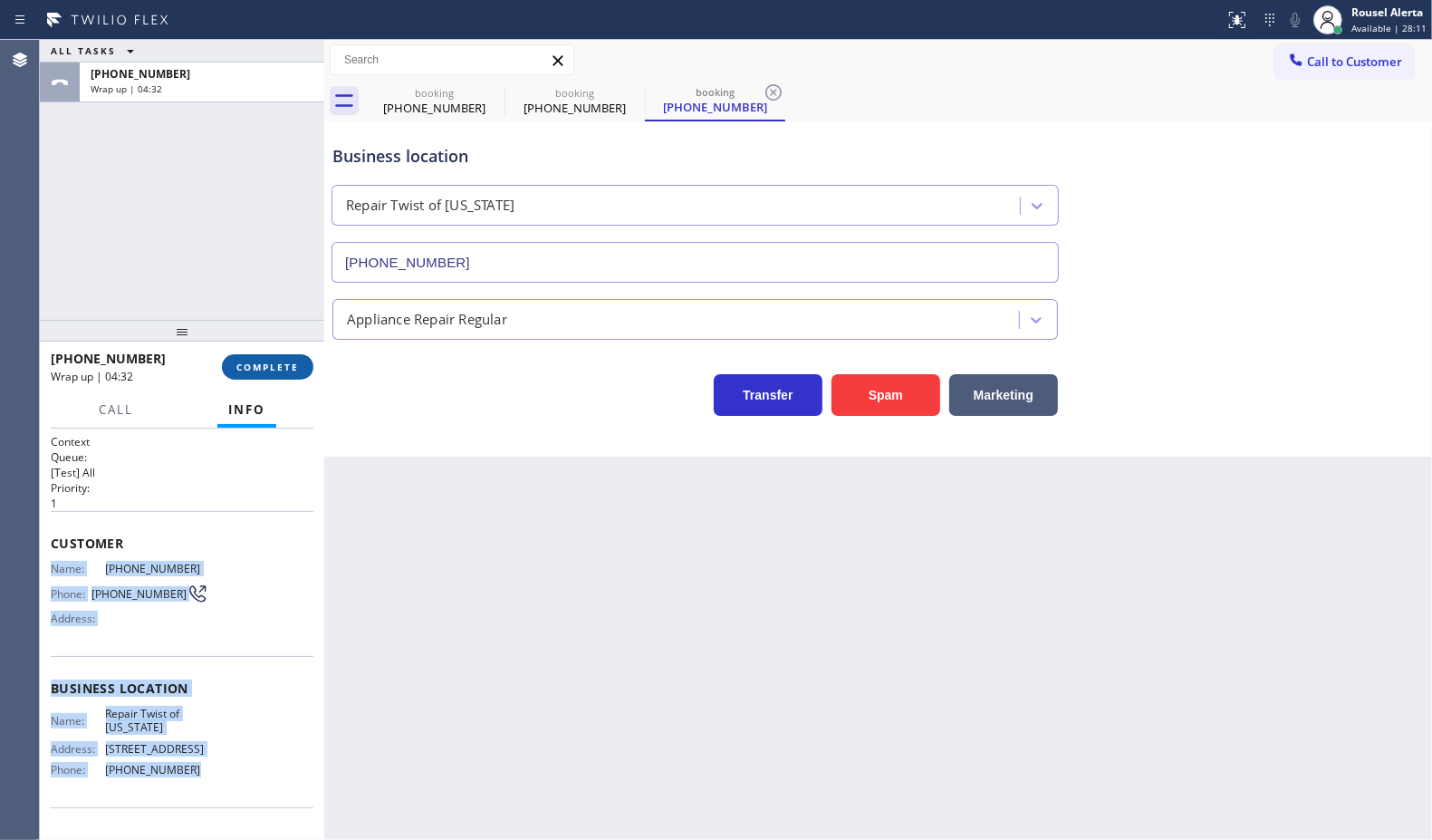
click at [242, 373] on button "COMPLETE" at bounding box center [268, 367] width 91 height 26
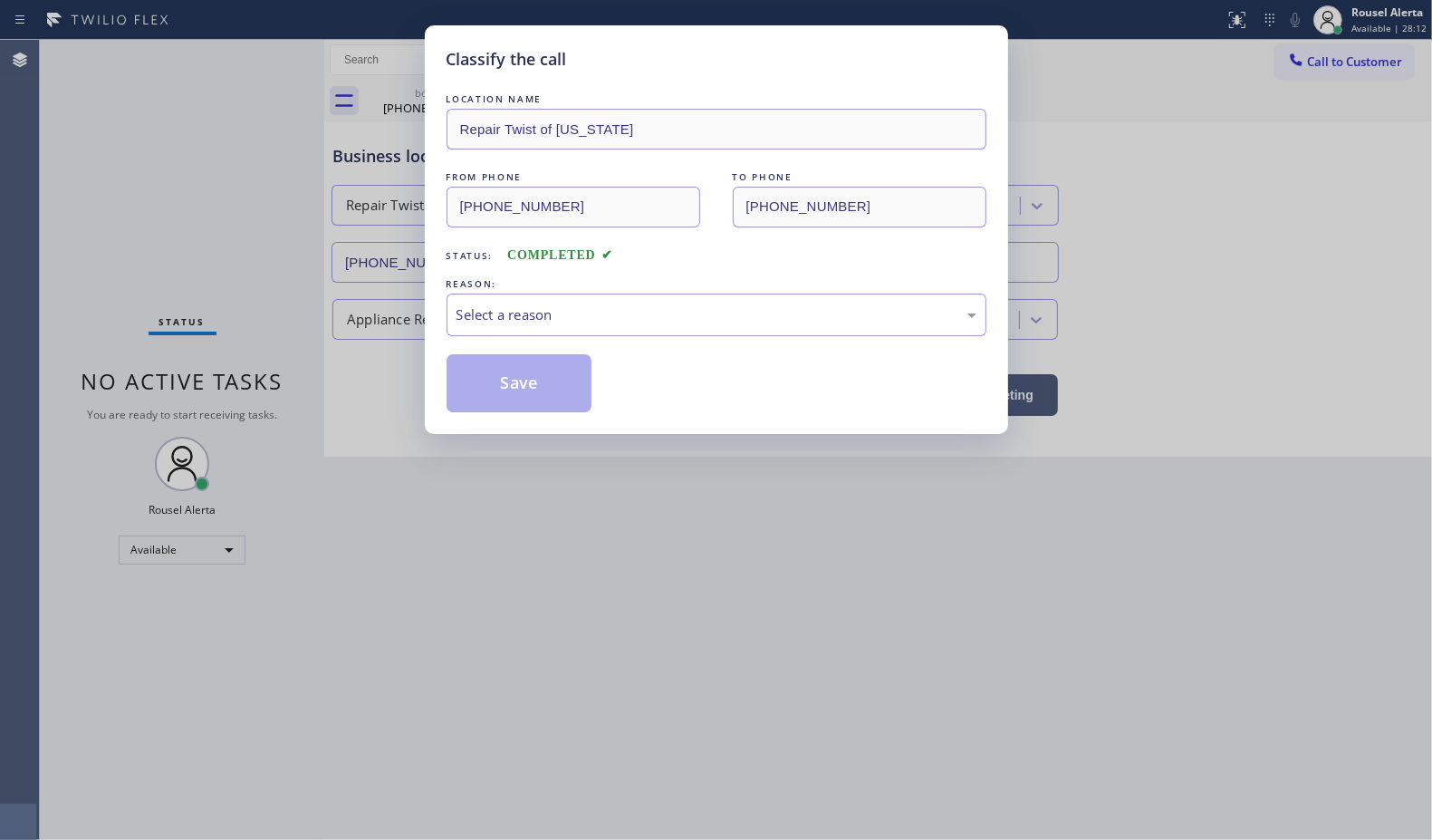
click at [501, 322] on div "Select a reason" at bounding box center [716, 315] width 520 height 21
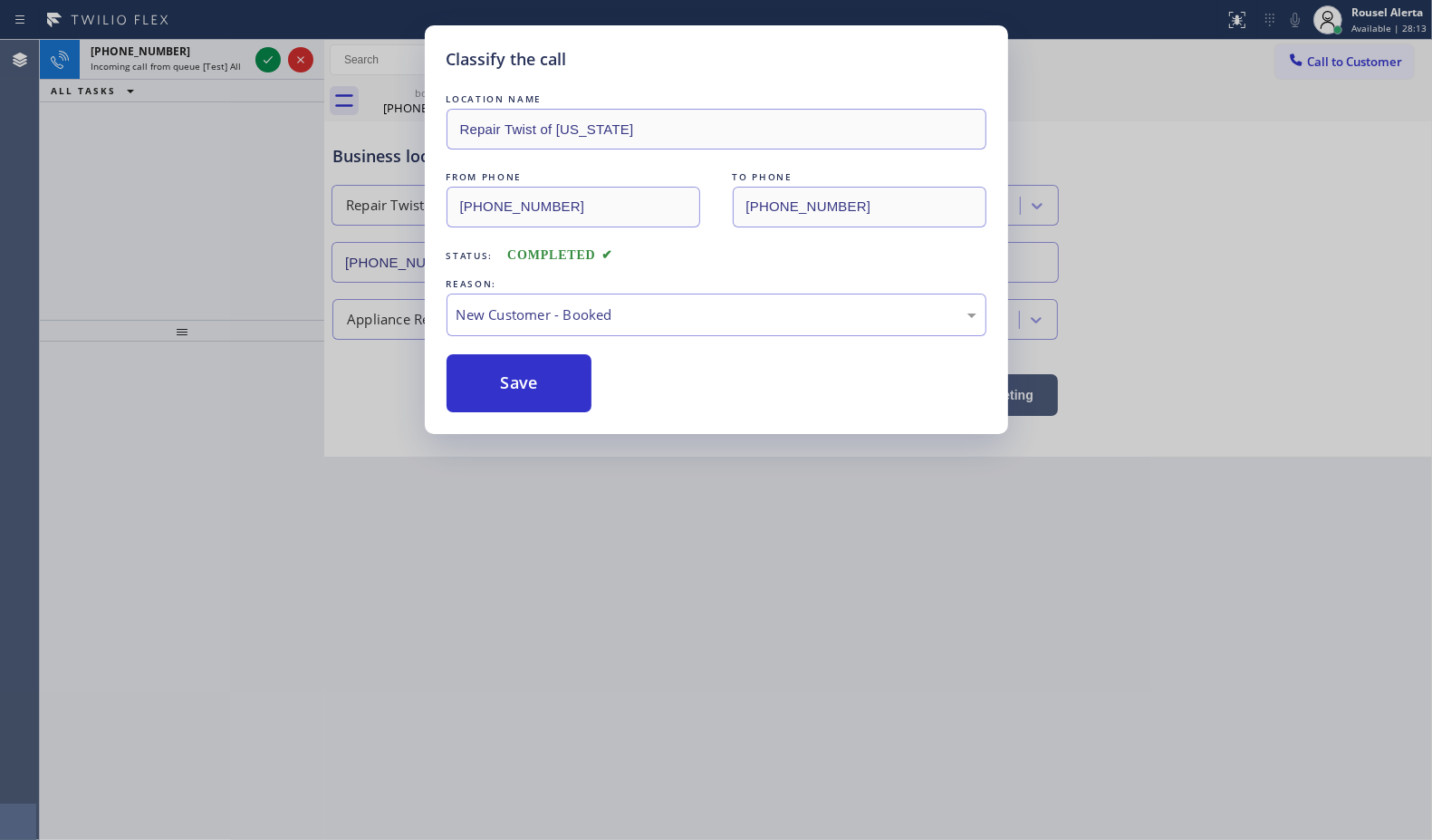
drag, startPoint x: 508, startPoint y: 388, endPoint x: 190, endPoint y: 10, distance: 494.0
click at [507, 390] on button "Save" at bounding box center [519, 383] width 145 height 58
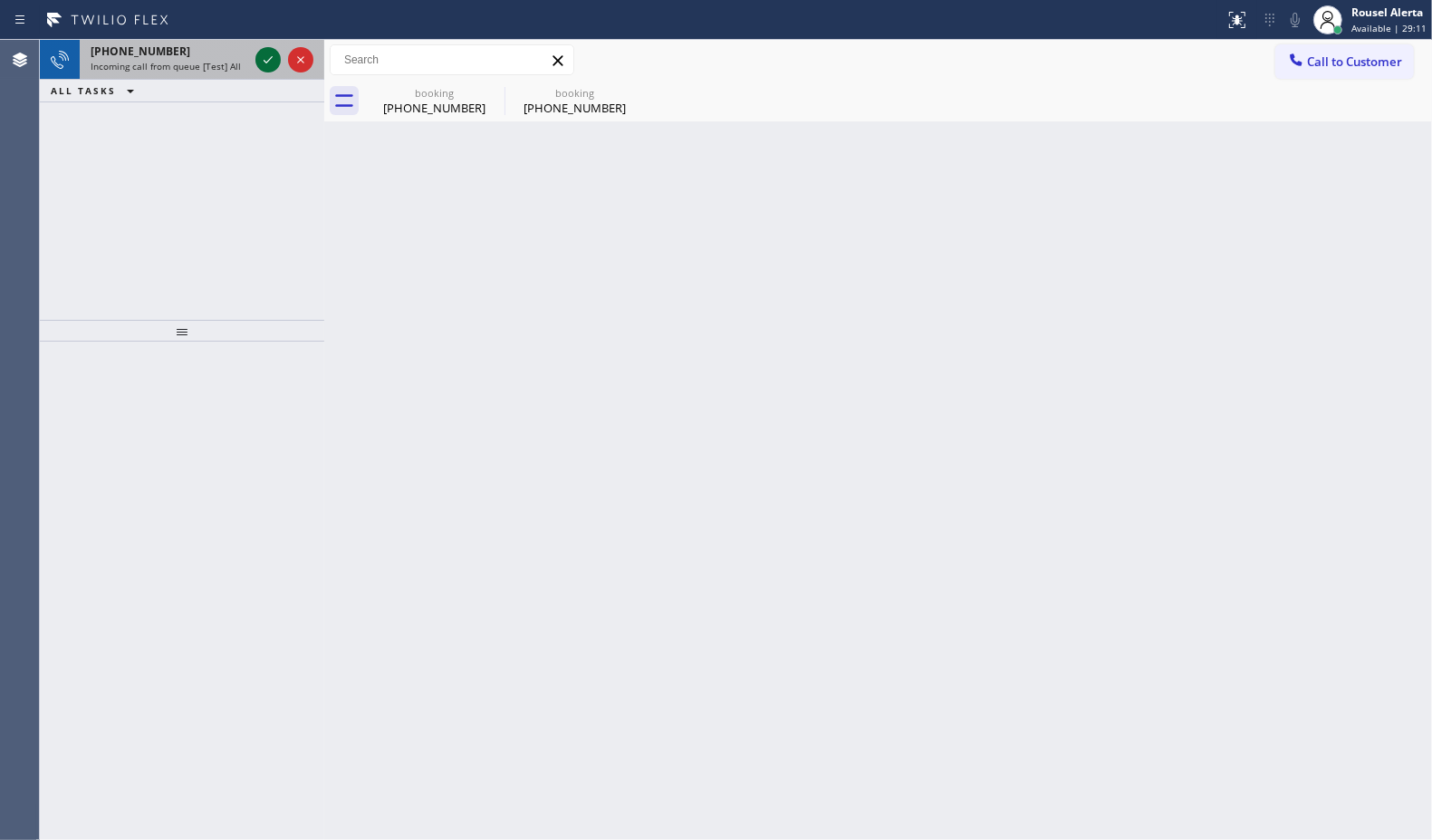
click at [264, 65] on icon at bounding box center [268, 59] width 22 height 22
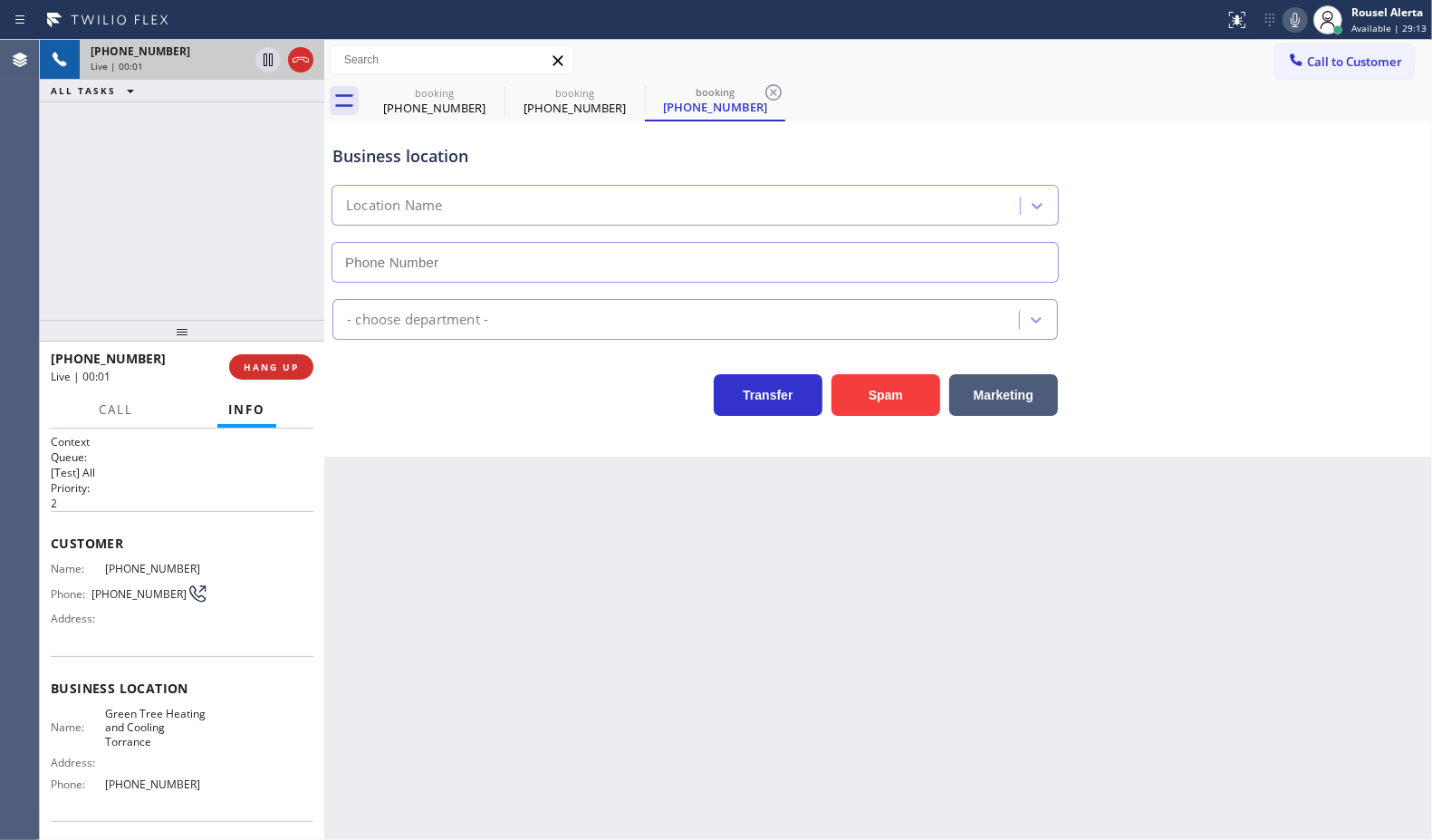
type input "[PHONE_NUMBER]"
click at [897, 408] on button "Spam" at bounding box center [886, 395] width 108 height 42
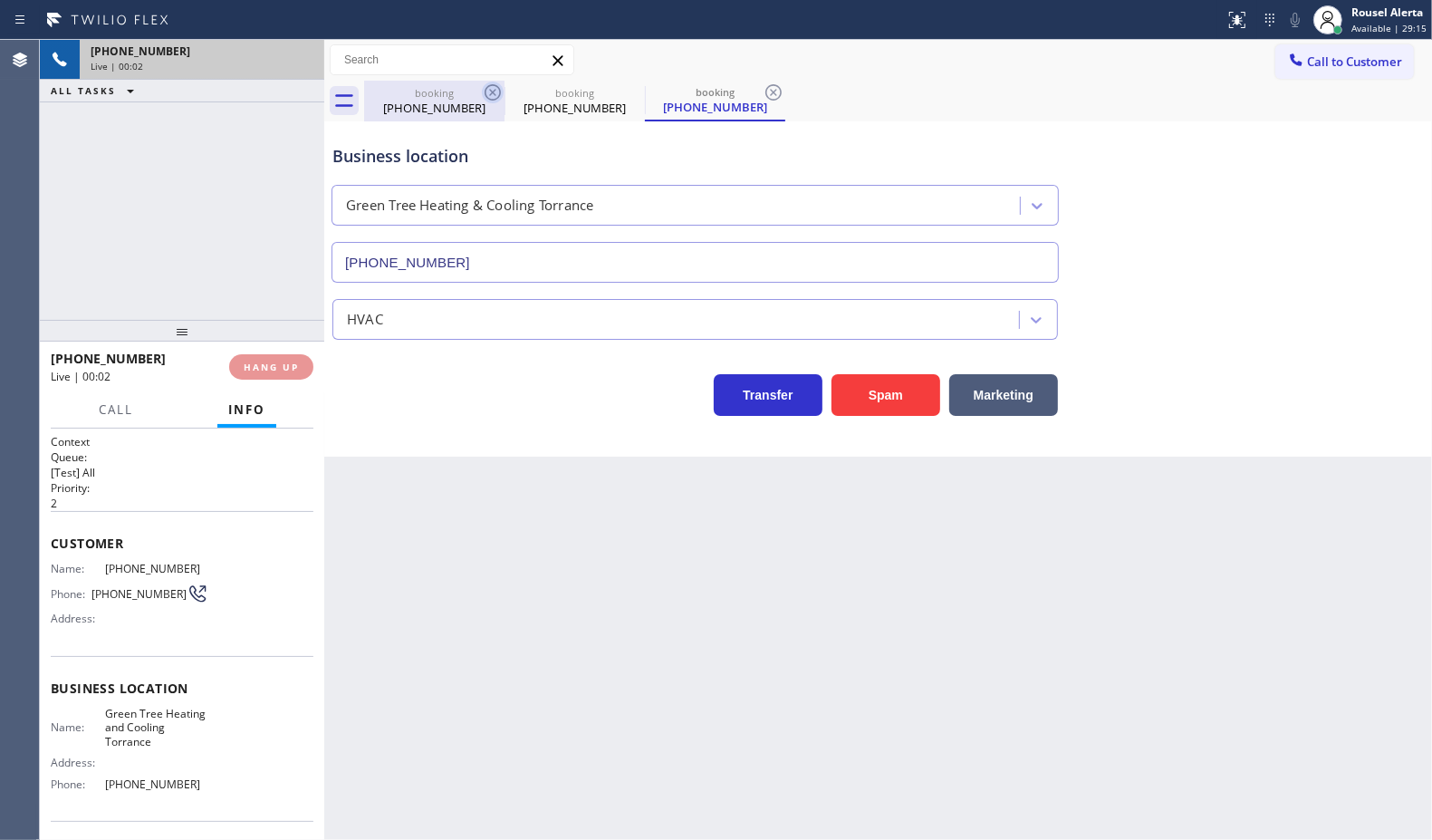
click at [487, 87] on icon at bounding box center [492, 92] width 16 height 16
click at [505, 87] on div "booking [PHONE_NUMBER]" at bounding box center [575, 101] width 141 height 41
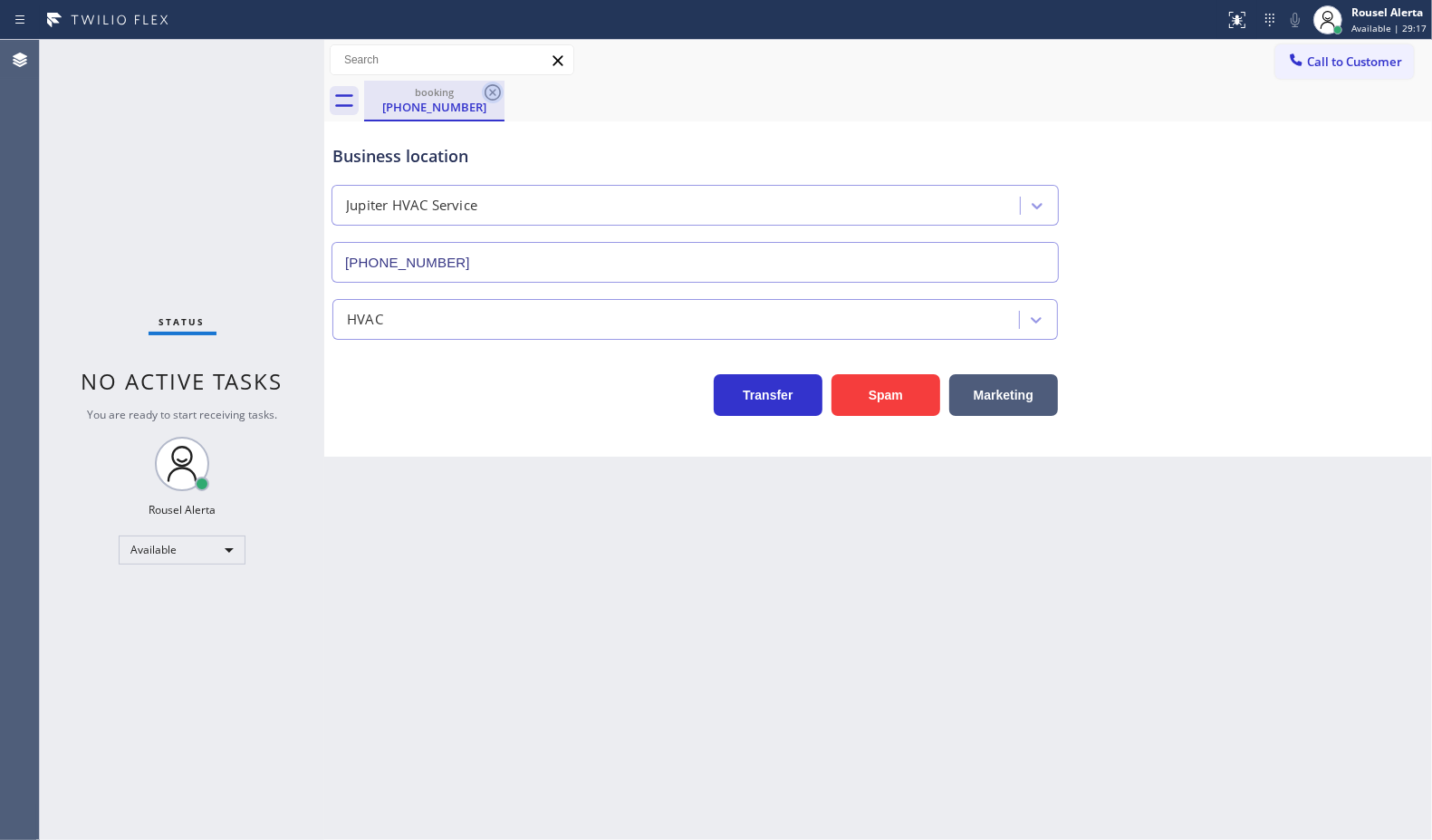
click at [489, 87] on icon at bounding box center [492, 92] width 22 height 22
click at [489, 87] on div "booking [PHONE_NUMBER]" at bounding box center [898, 101] width 1068 height 41
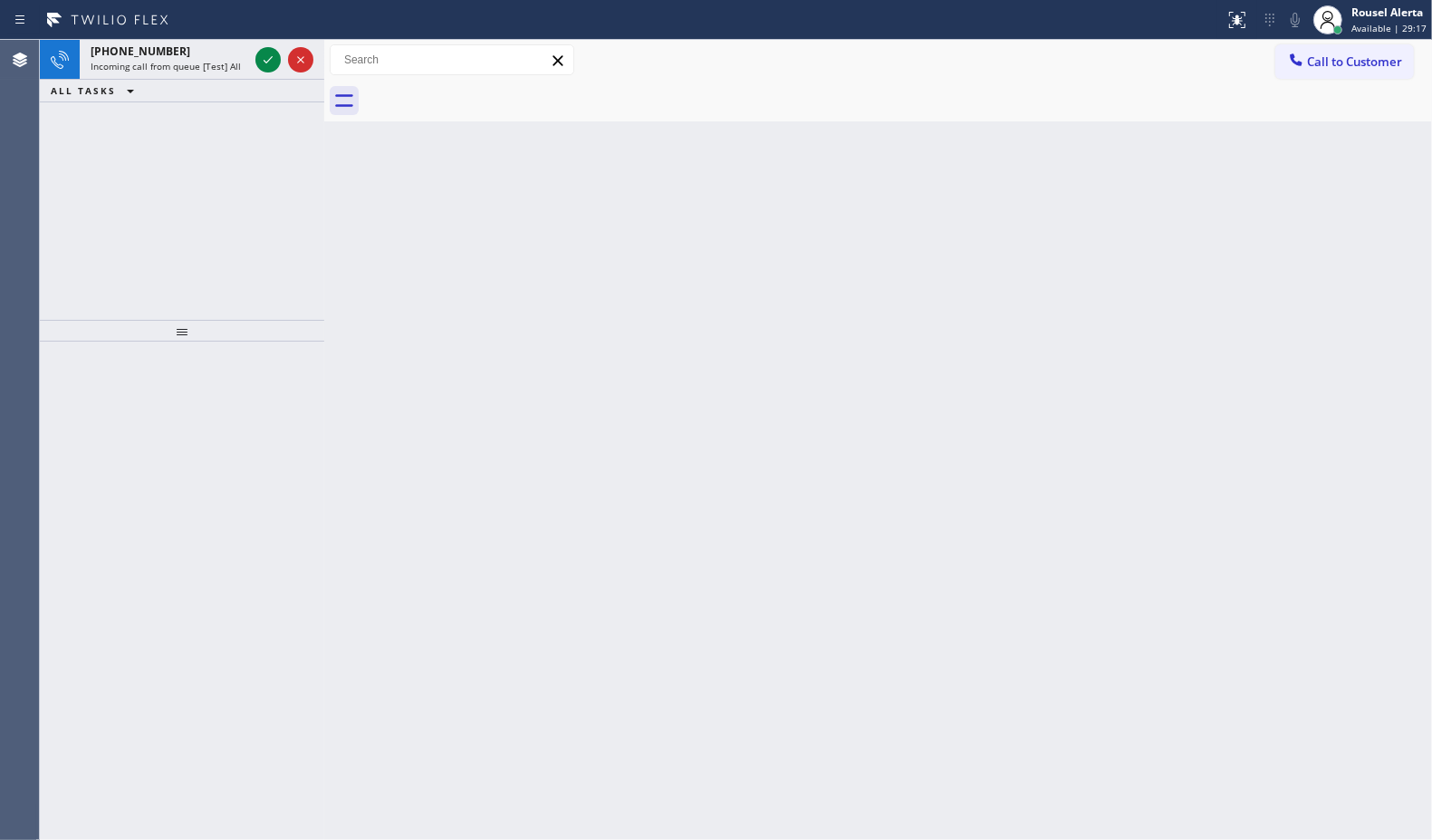
click at [589, 374] on div "Back to Dashboard Change Sender ID Customers Technicians Select a contact Outbo…" at bounding box center [878, 440] width 1108 height 800
click at [260, 54] on icon at bounding box center [268, 59] width 22 height 22
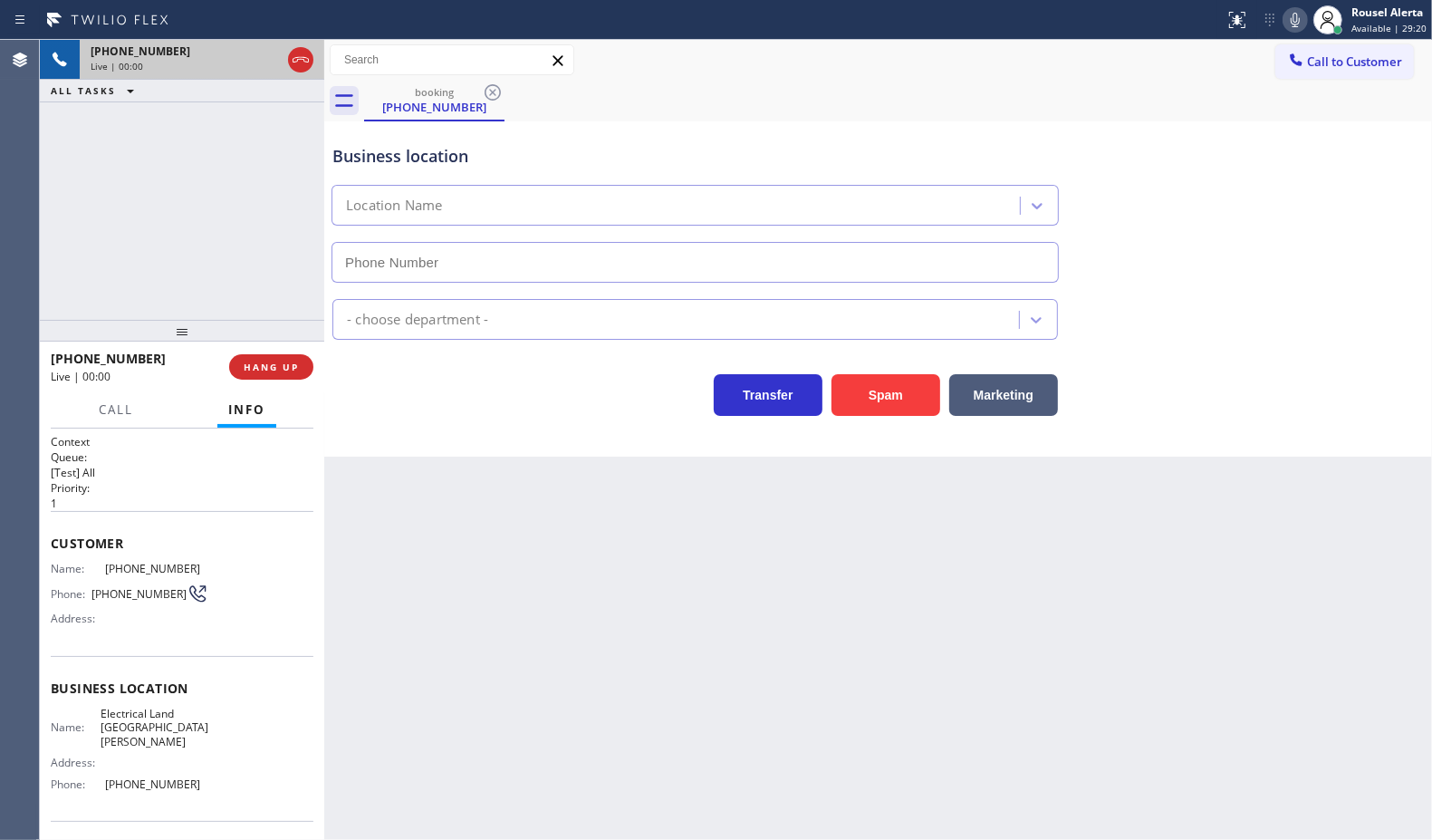
type input "[PHONE_NUMBER]"
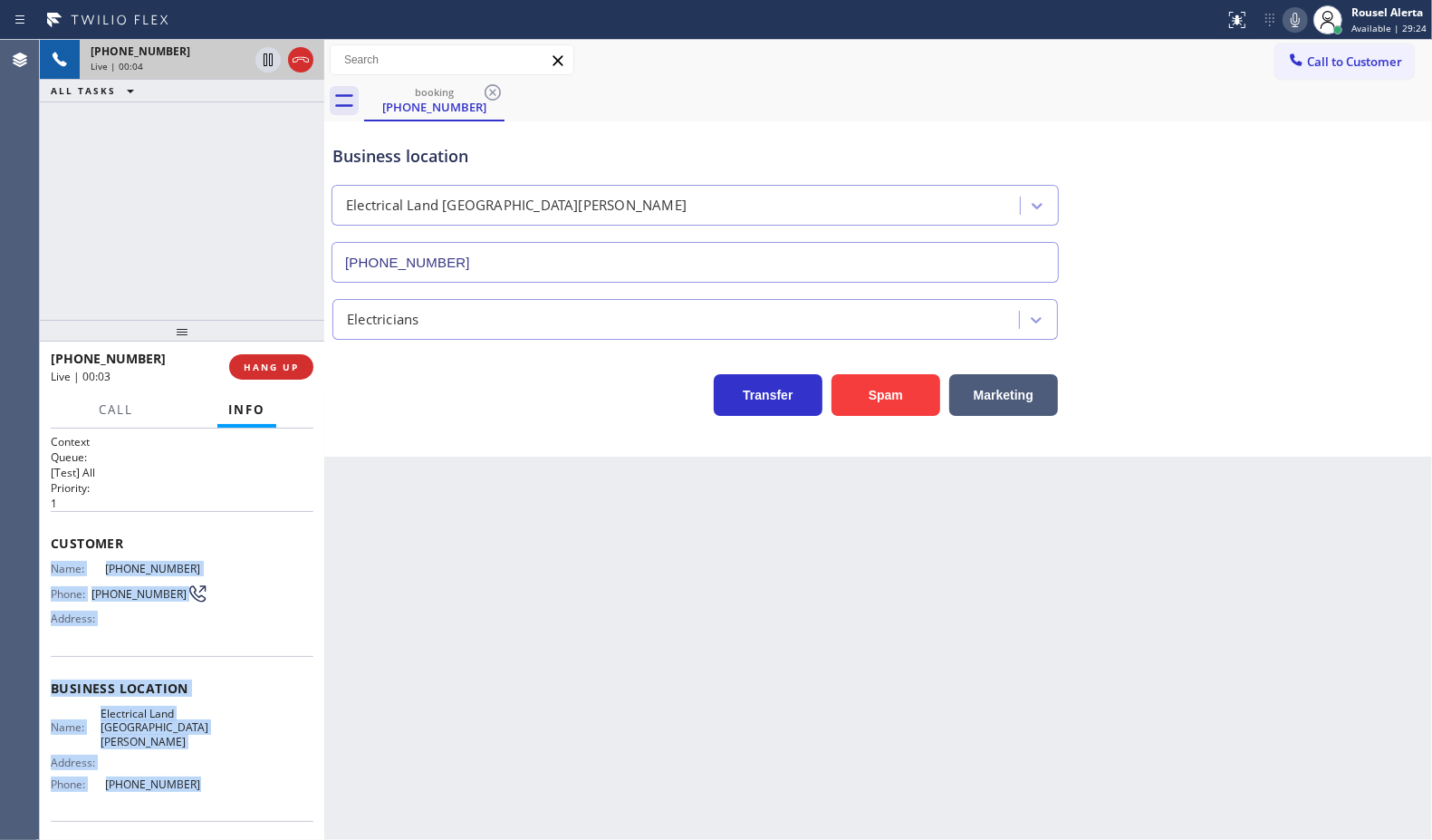
drag, startPoint x: 48, startPoint y: 571, endPoint x: 200, endPoint y: 770, distance: 250.4
click at [200, 770] on div "Context Queue: [Test] All Priority: 1 Customer Name: [PHONE_NUMBER] Phone: [PHO…" at bounding box center [181, 635] width 284 height 412
copy div "Name: [PHONE_NUMBER] Phone: [PHONE_NUMBER] Address: Business location Name: Ele…"
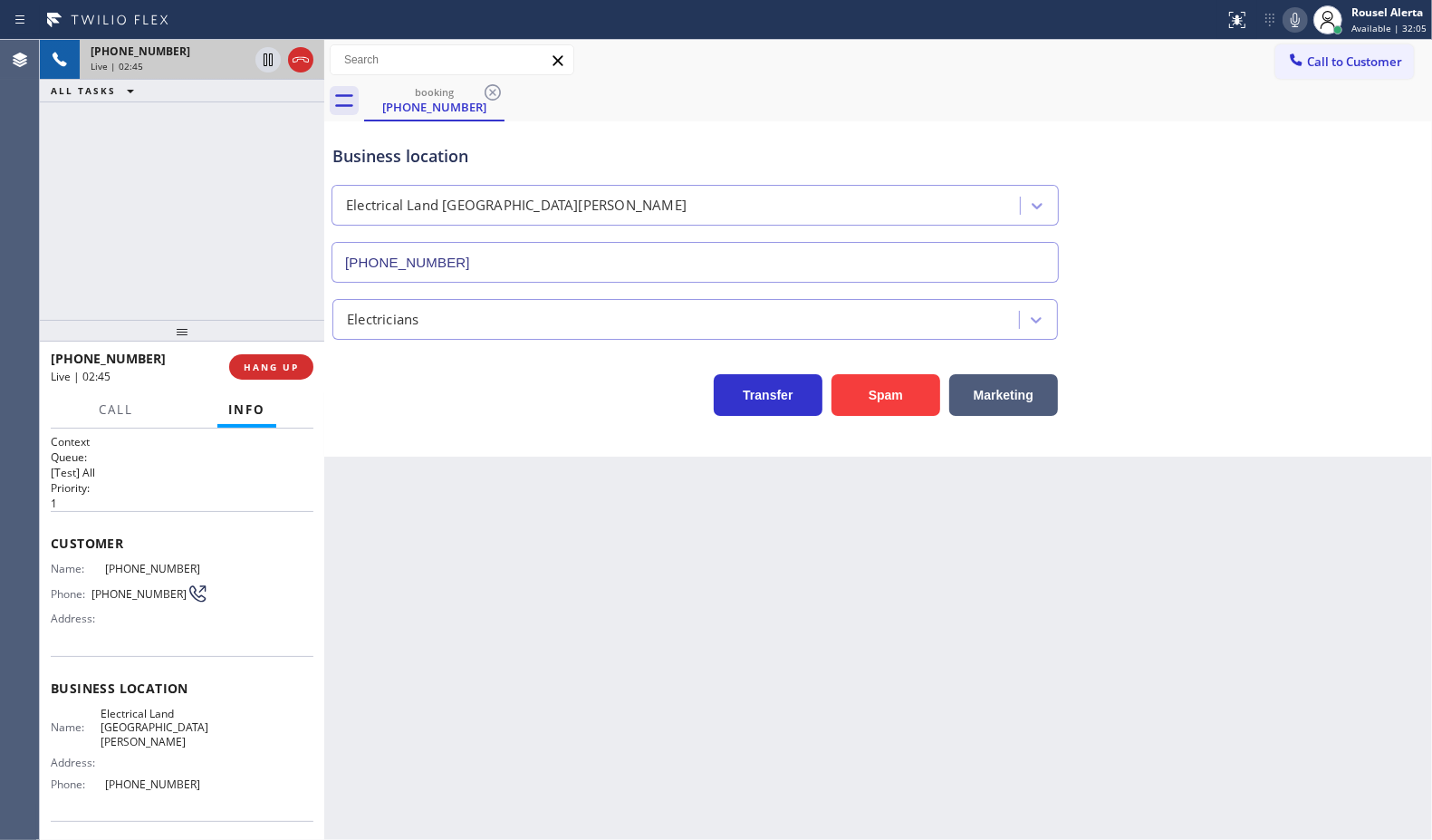
click at [540, 619] on div "Back to Dashboard Change Sender ID Customers Technicians Select a contact Outbo…" at bounding box center [878, 440] width 1108 height 800
click at [269, 70] on button at bounding box center [268, 60] width 26 height 26
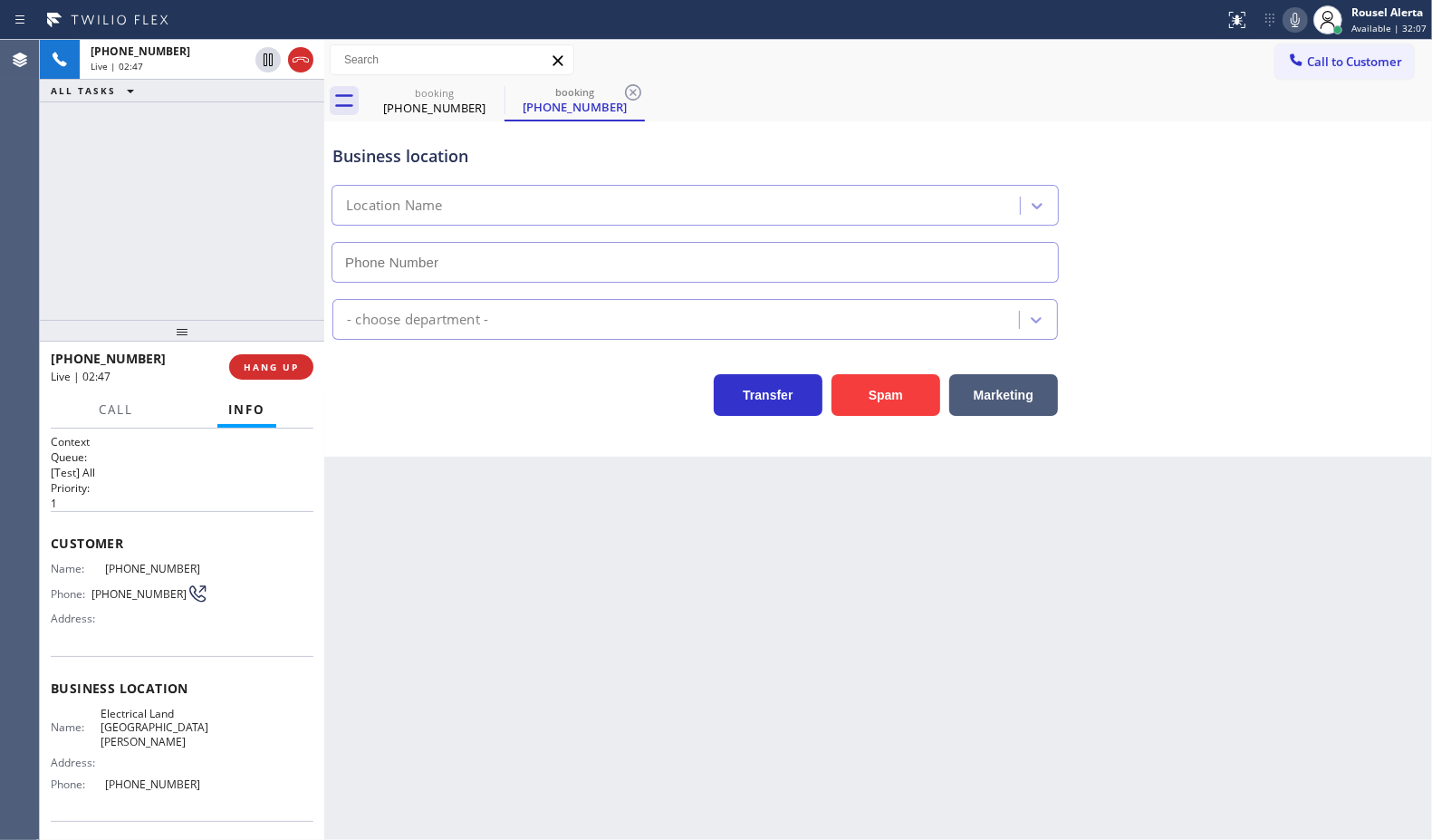
type input "[PHONE_NUMBER]"
click at [1295, 26] on icon at bounding box center [1296, 19] width 10 height 14
click at [854, 83] on div "booking [PHONE_NUMBER] booking [PHONE_NUMBER]" at bounding box center [898, 101] width 1068 height 41
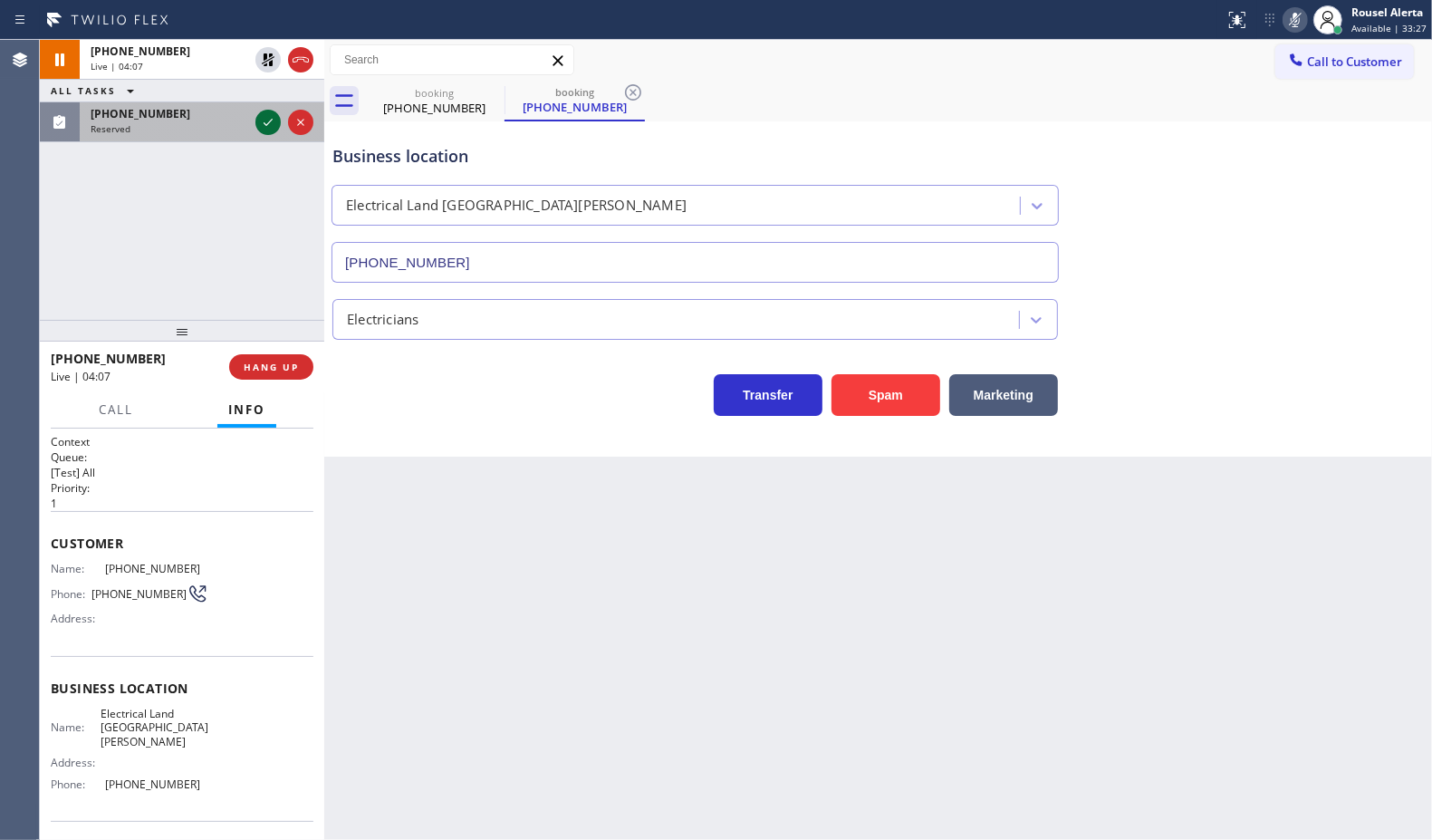
click at [260, 125] on icon at bounding box center [268, 122] width 22 height 22
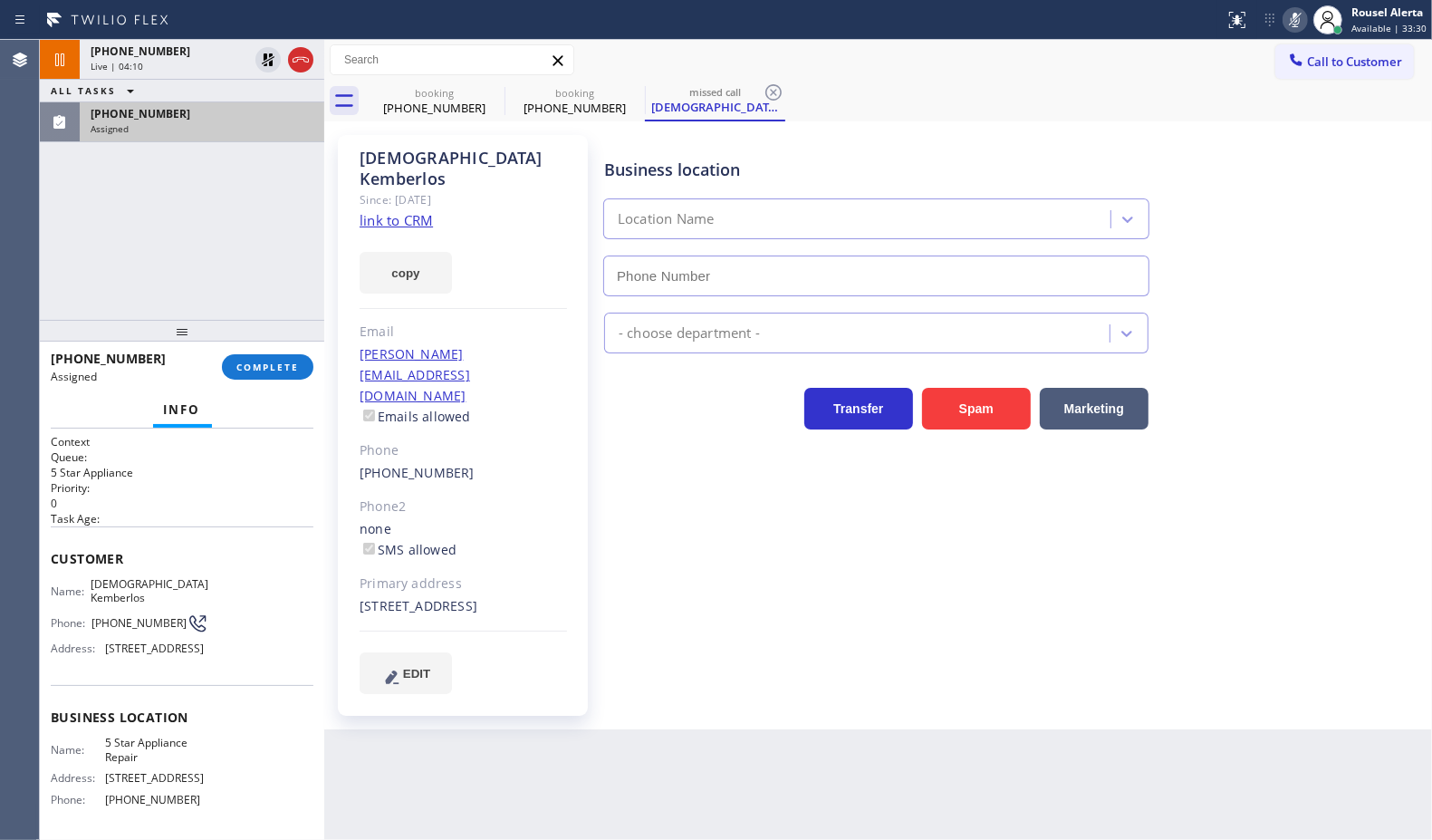
type input "[PHONE_NUMBER]"
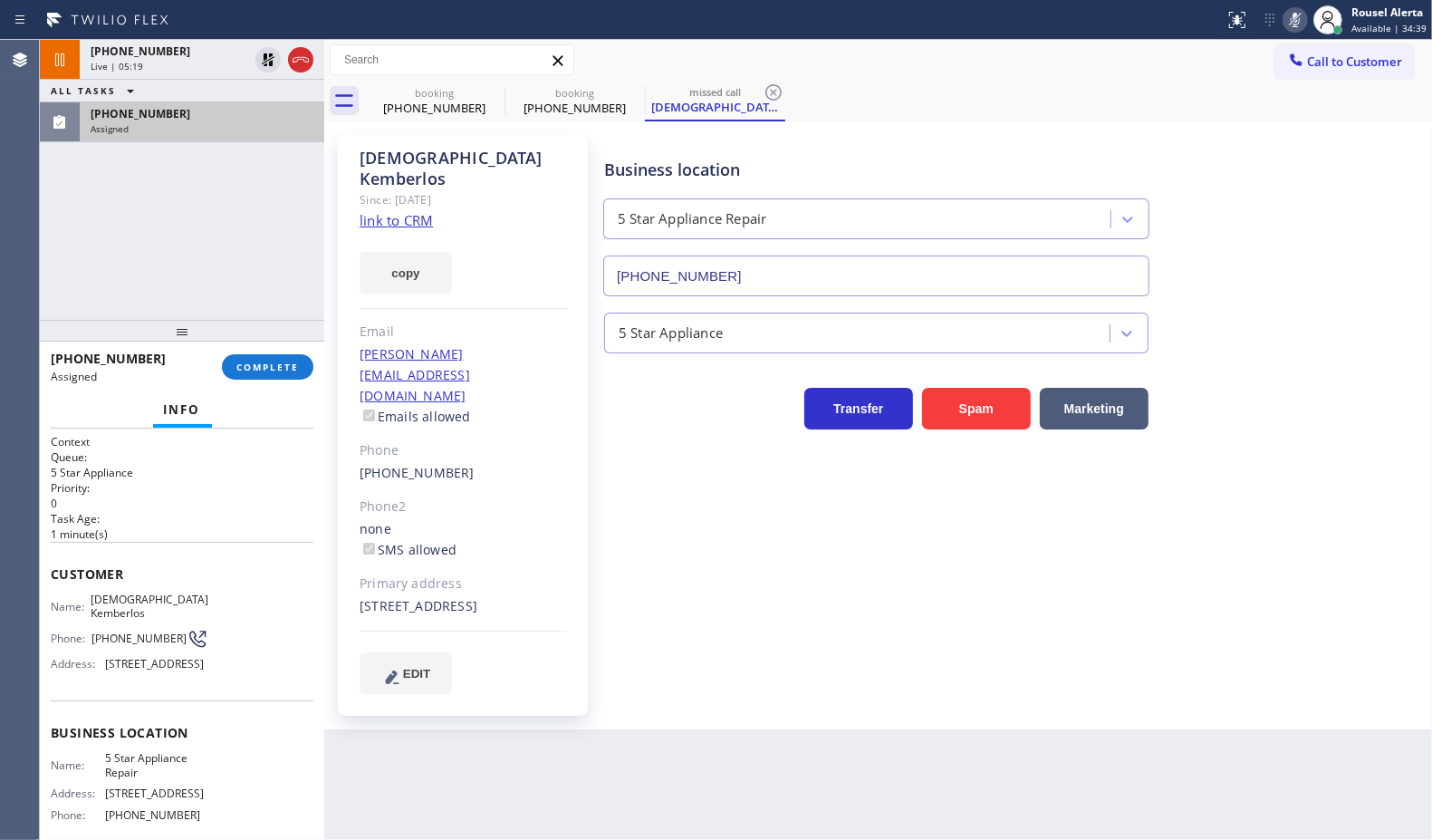
click at [136, 131] on div "Assigned" at bounding box center [201, 128] width 223 height 12
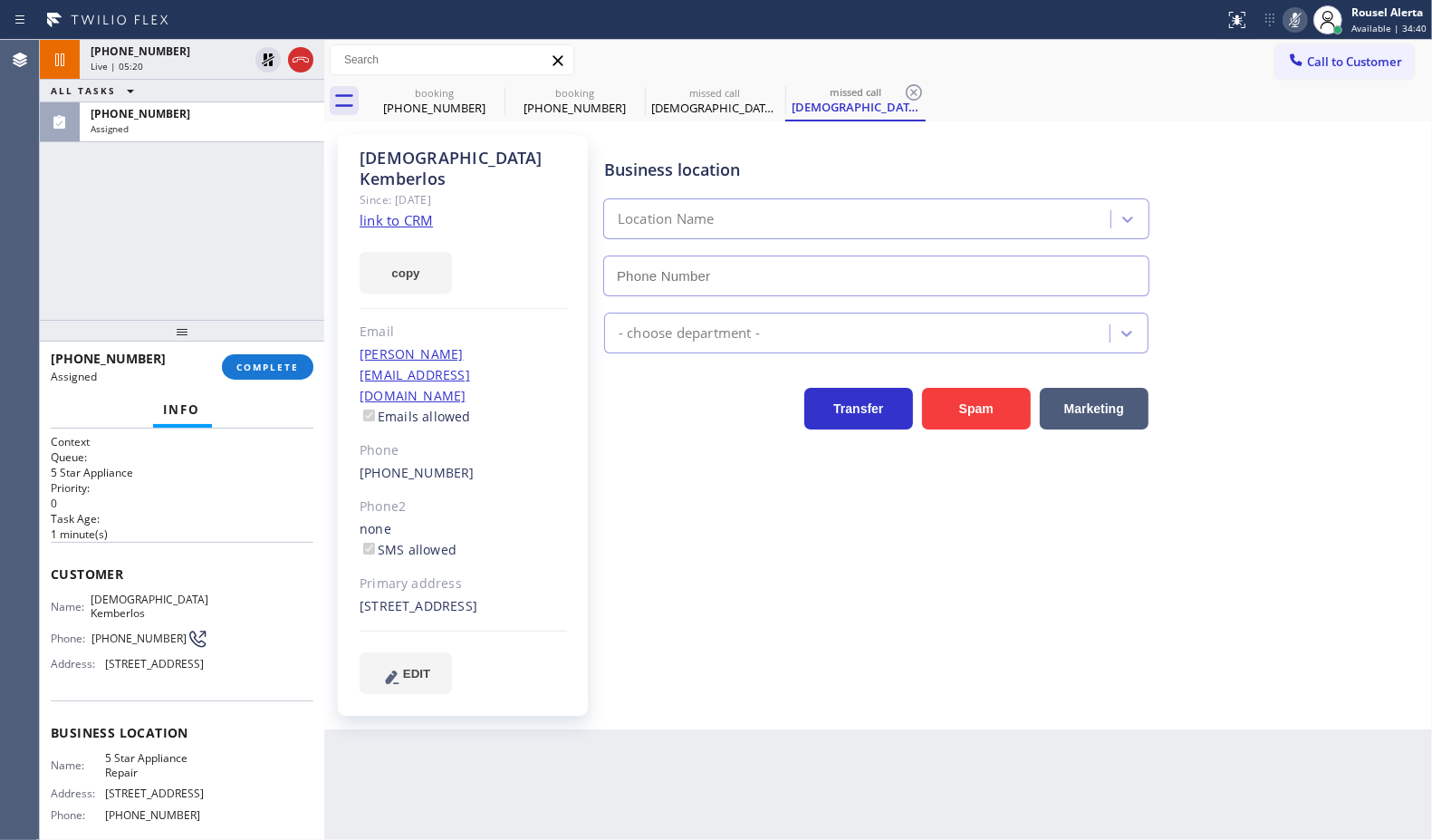
type input "[PHONE_NUMBER]"
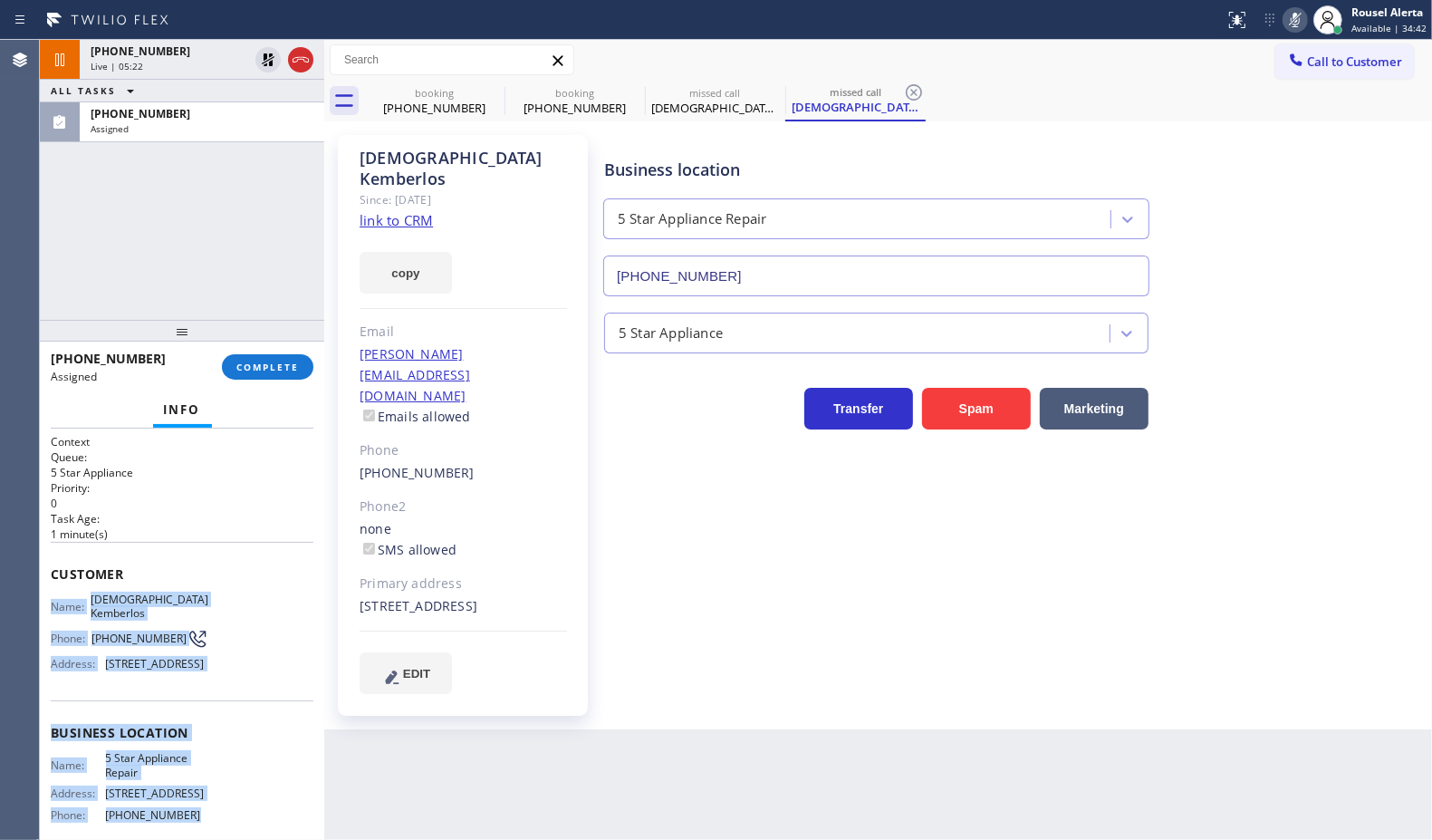
scroll to position [113, 0]
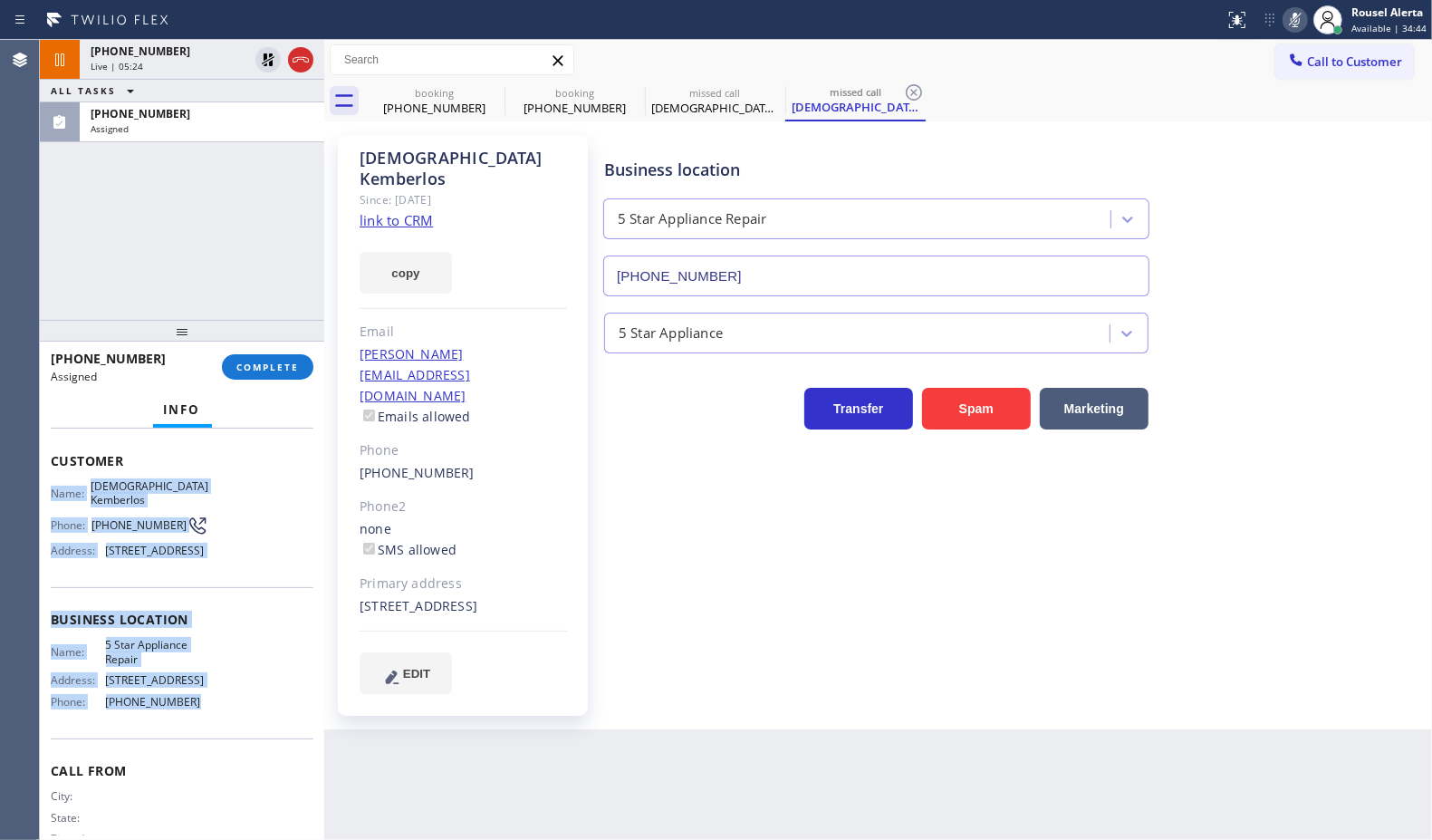
drag, startPoint x: 50, startPoint y: 593, endPoint x: 239, endPoint y: 711, distance: 222.8
click at [239, 711] on div "Context Queue: 5 Star Appliance Priority: 0 Task Age: [DEMOGRAPHIC_DATA] minute…" at bounding box center [181, 598] width 262 height 555
copy div "Name: [PERSON_NAME] Phone: [PHONE_NUMBER] Address: [STREET_ADDRESS] Business lo…"
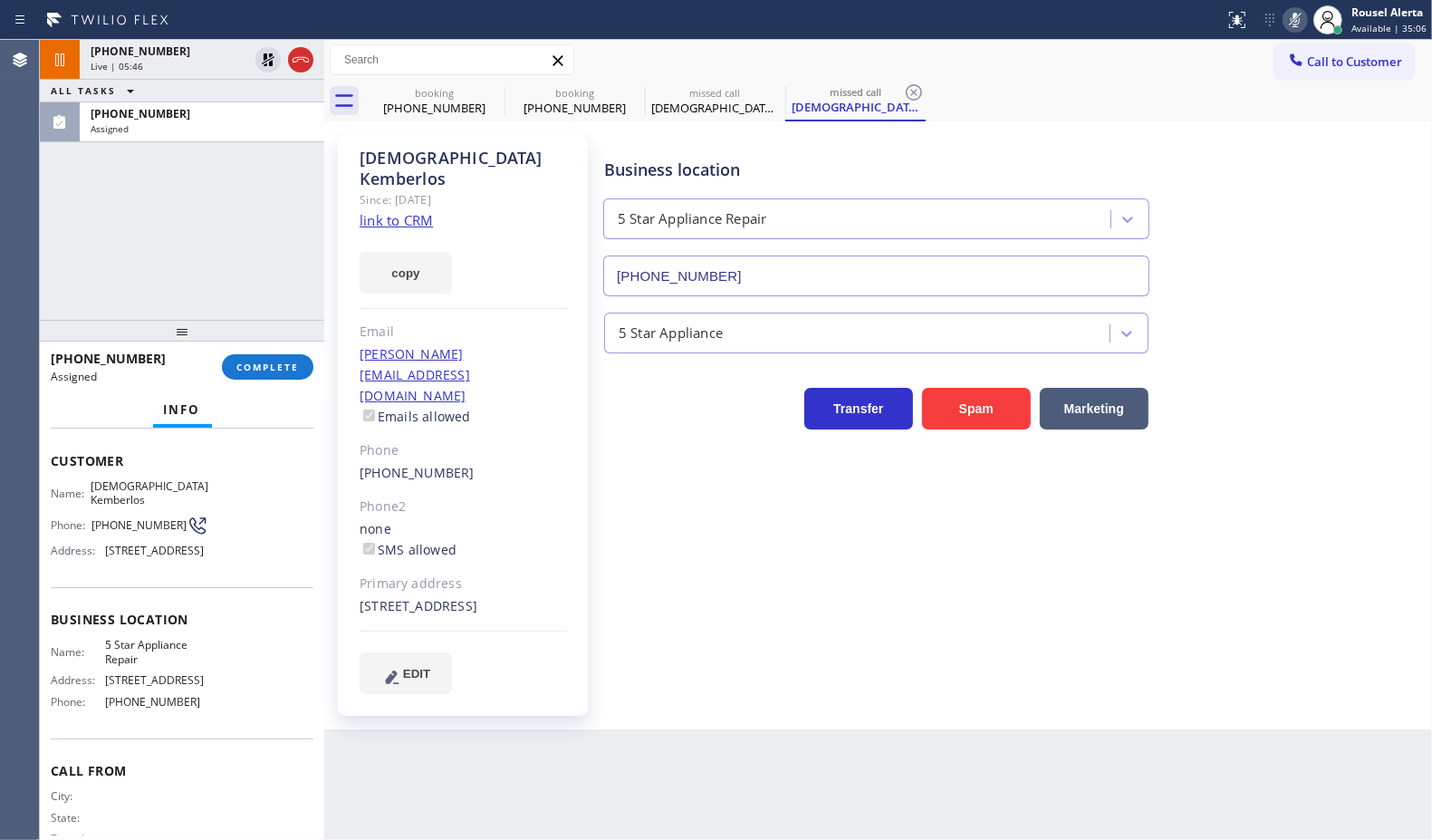
click at [208, 143] on div "[PHONE_NUMBER] Live | 05:46 ALL TASKS ALL TASKS ACTIVE TASKS TASKS IN WRAP UP […" at bounding box center [181, 180] width 284 height 280
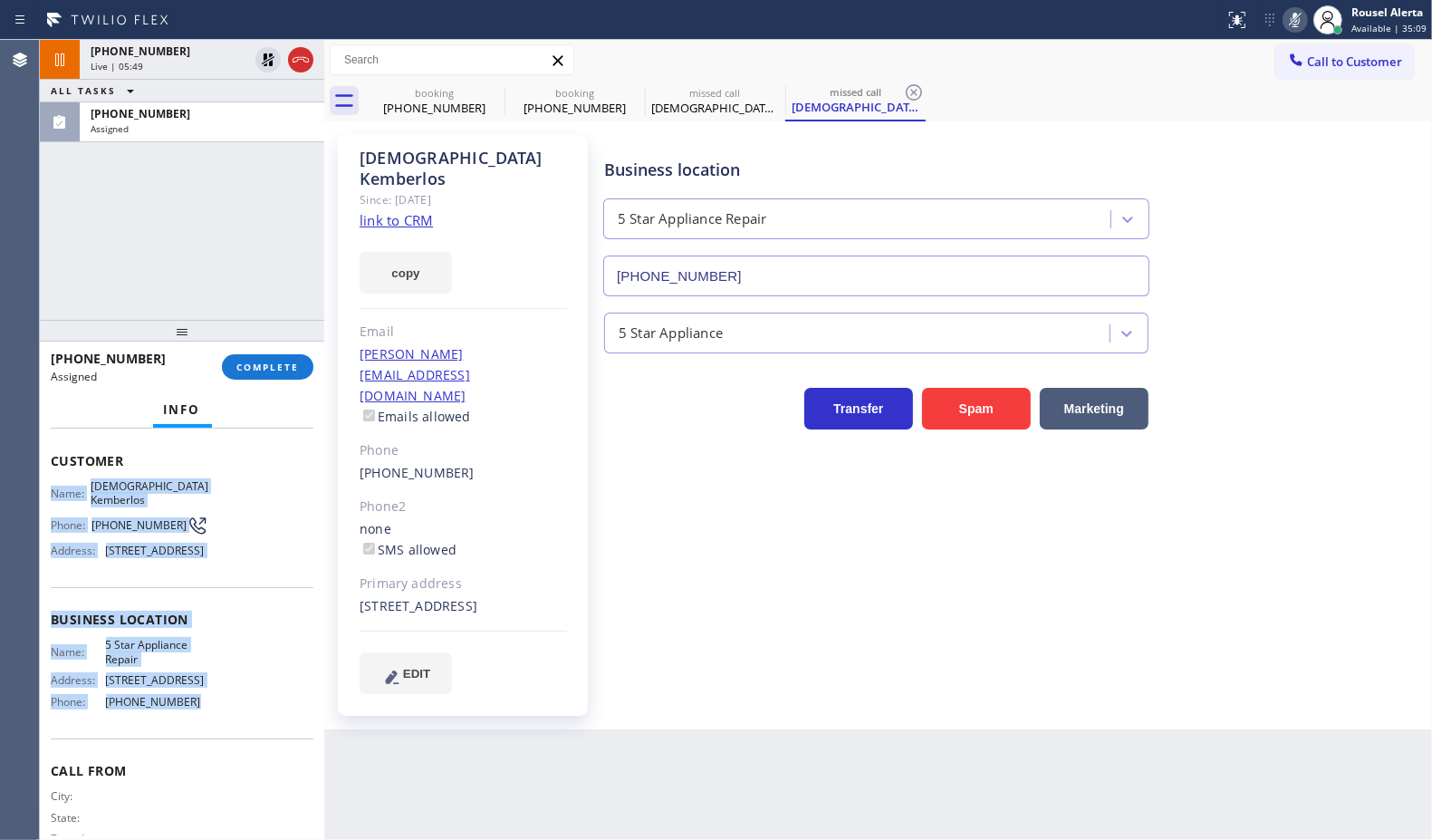
drag, startPoint x: 47, startPoint y: 476, endPoint x: 192, endPoint y: 693, distance: 261.0
click at [192, 693] on div "Context Queue: 5 Star Appliance Priority: 0 Task Age: [DEMOGRAPHIC_DATA] minute…" at bounding box center [181, 635] width 284 height 412
copy div "Name: [PERSON_NAME] Phone: [PHONE_NUMBER] Address: [STREET_ADDRESS] Business lo…"
click at [227, 123] on div "Assigned" at bounding box center [201, 128] width 223 height 12
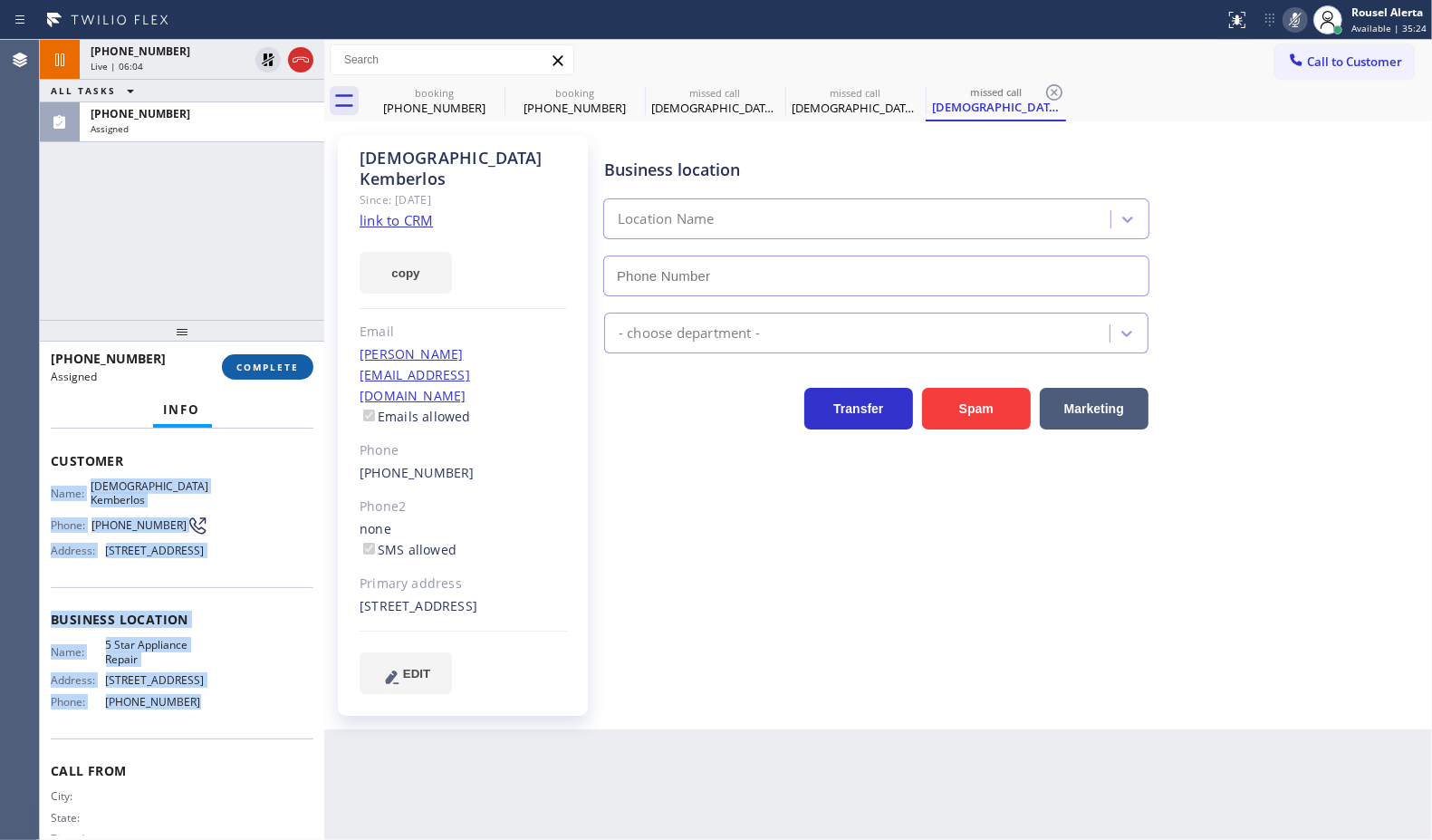
click at [258, 355] on button "COMPLETE" at bounding box center [268, 367] width 91 height 26
type input "[PHONE_NUMBER]"
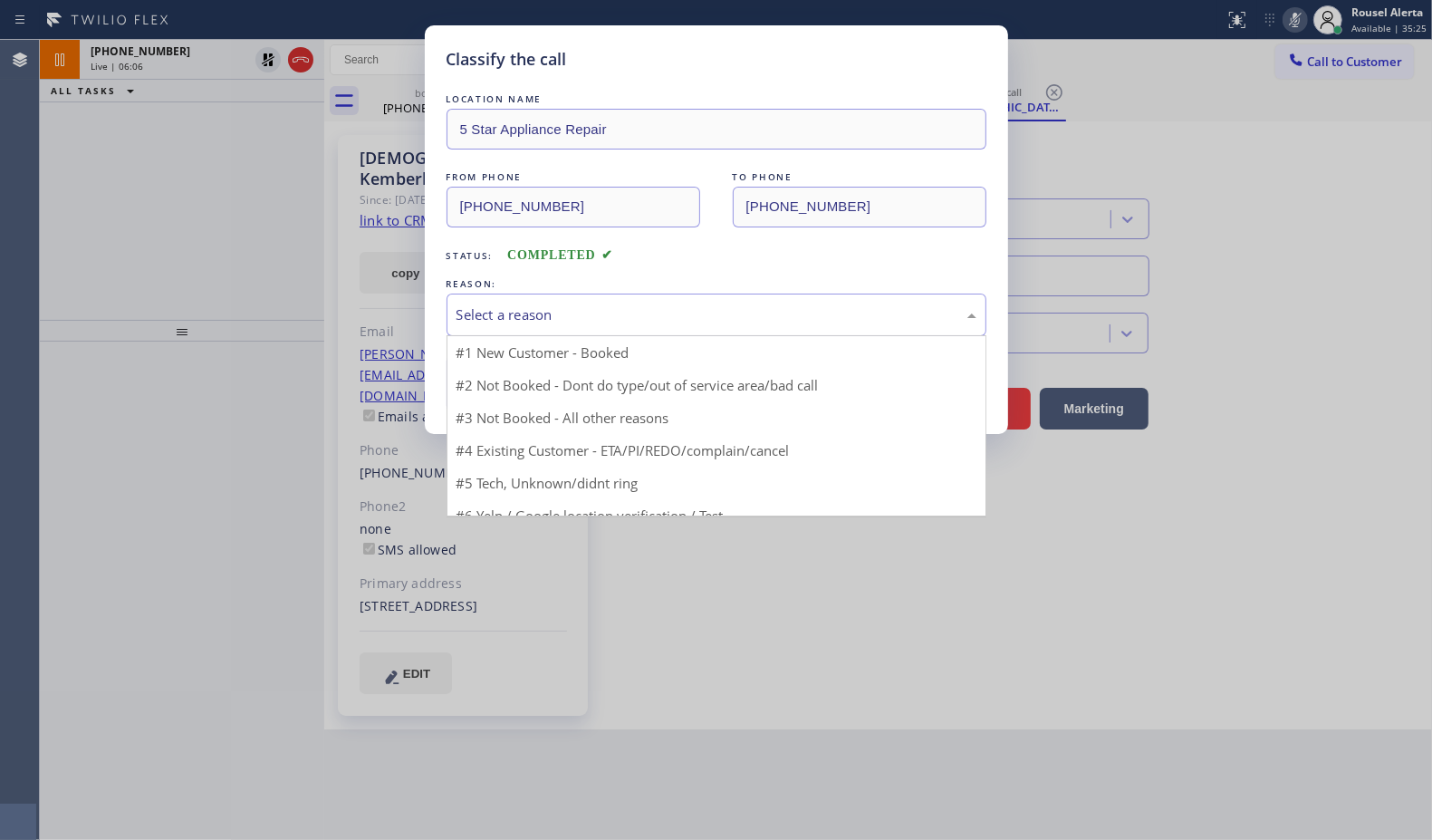
click at [541, 324] on div "Select a reason" at bounding box center [716, 315] width 520 height 21
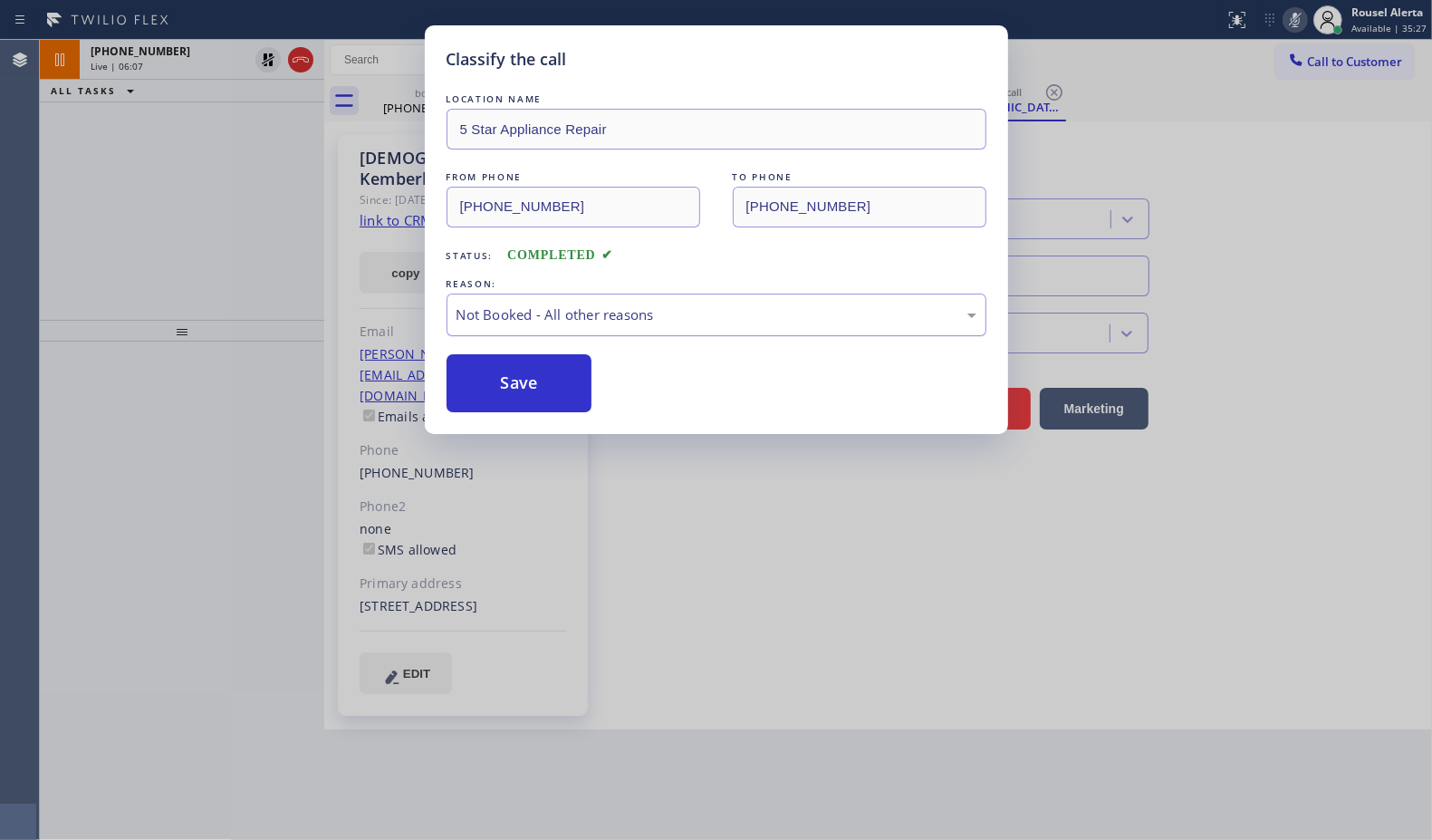
click at [563, 317] on div "Not Booked - All other reasons" at bounding box center [716, 315] width 520 height 21
click at [533, 379] on button "Save" at bounding box center [519, 383] width 145 height 58
click at [167, 64] on div "Classify the call LOCATION NAME Little Heating and Air Conditioning Service FRO…" at bounding box center [735, 440] width 1392 height 800
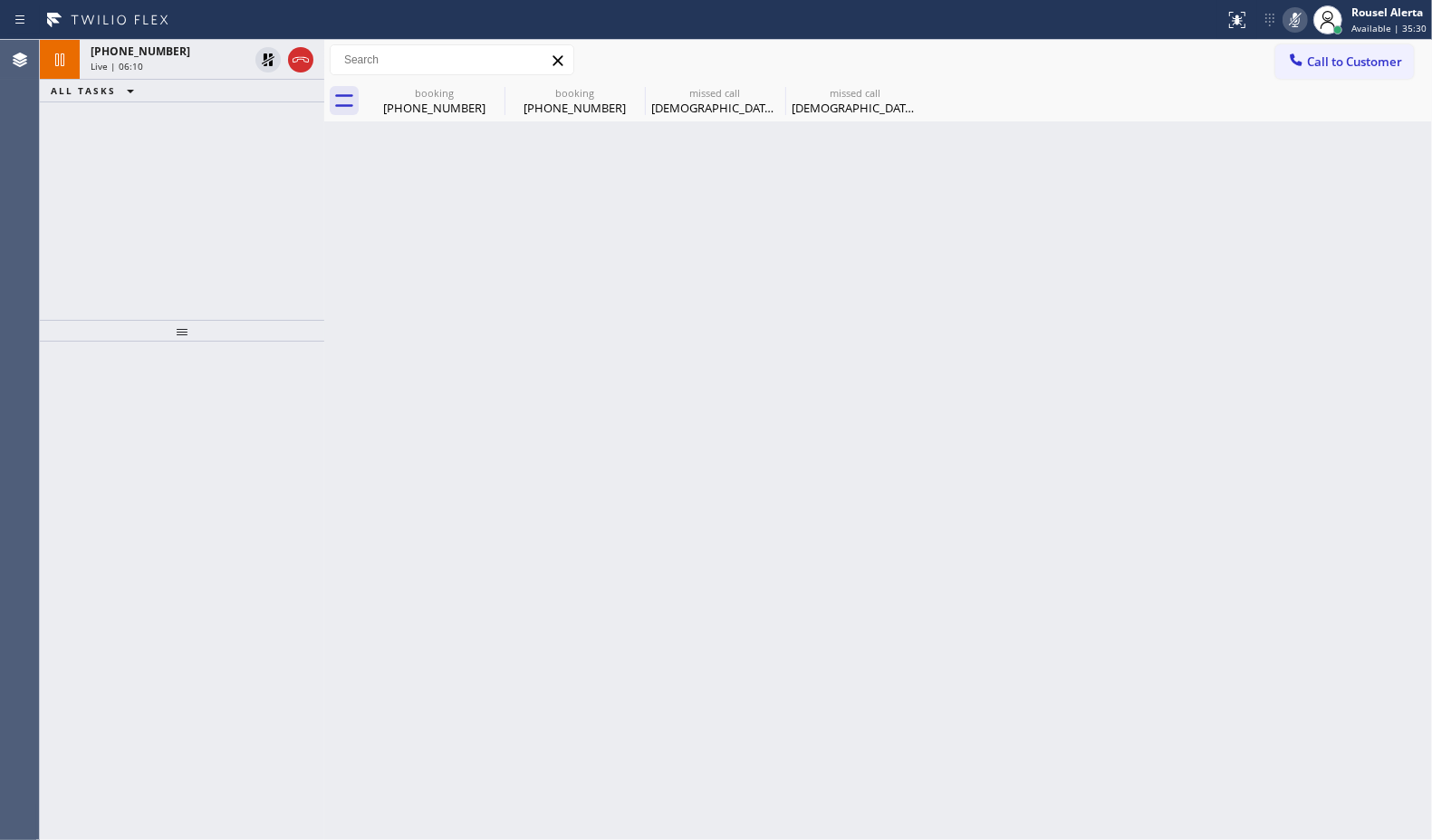
click at [167, 64] on div "Live | 06:10" at bounding box center [169, 66] width 158 height 12
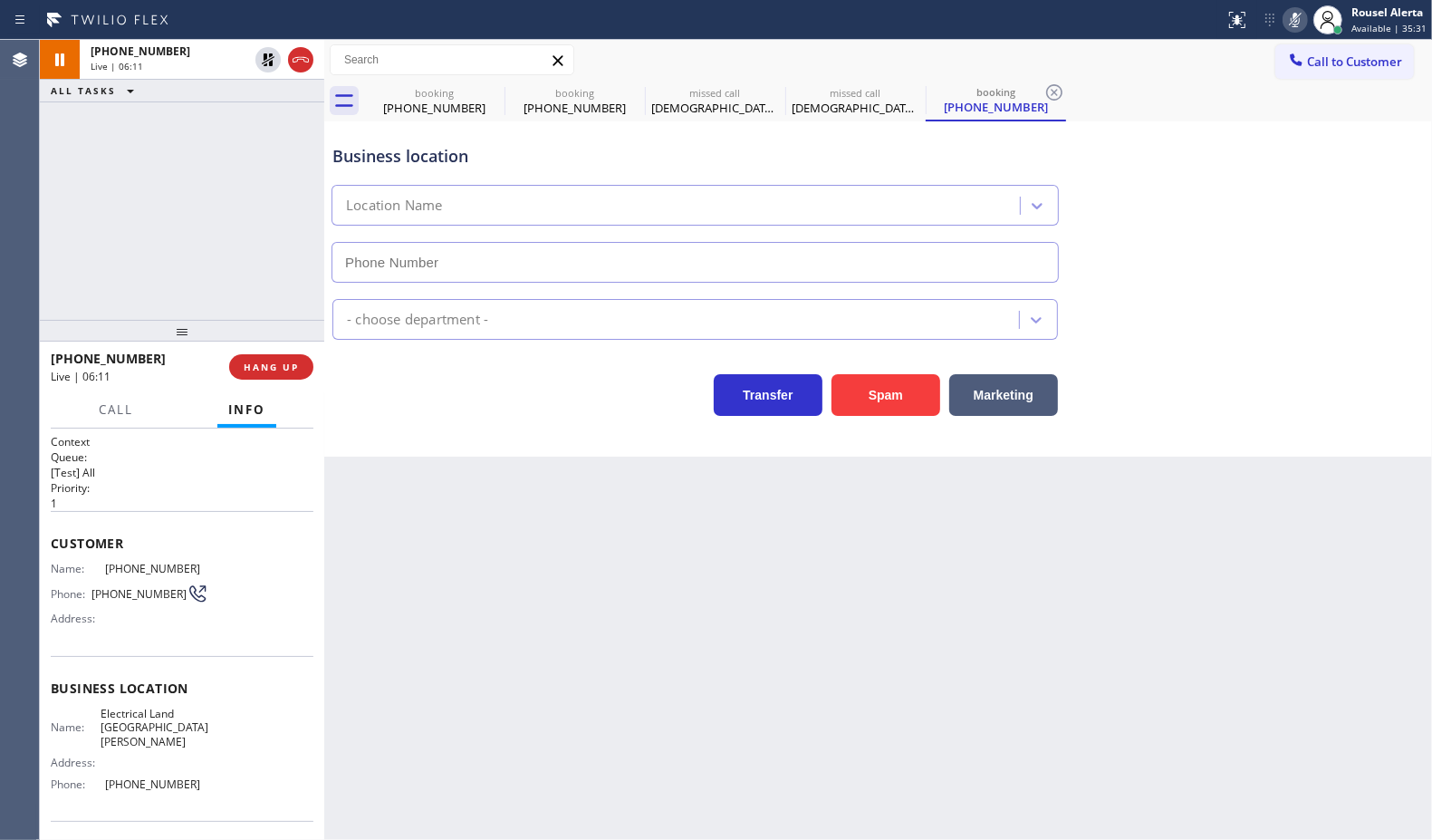
type input "[PHONE_NUMBER]"
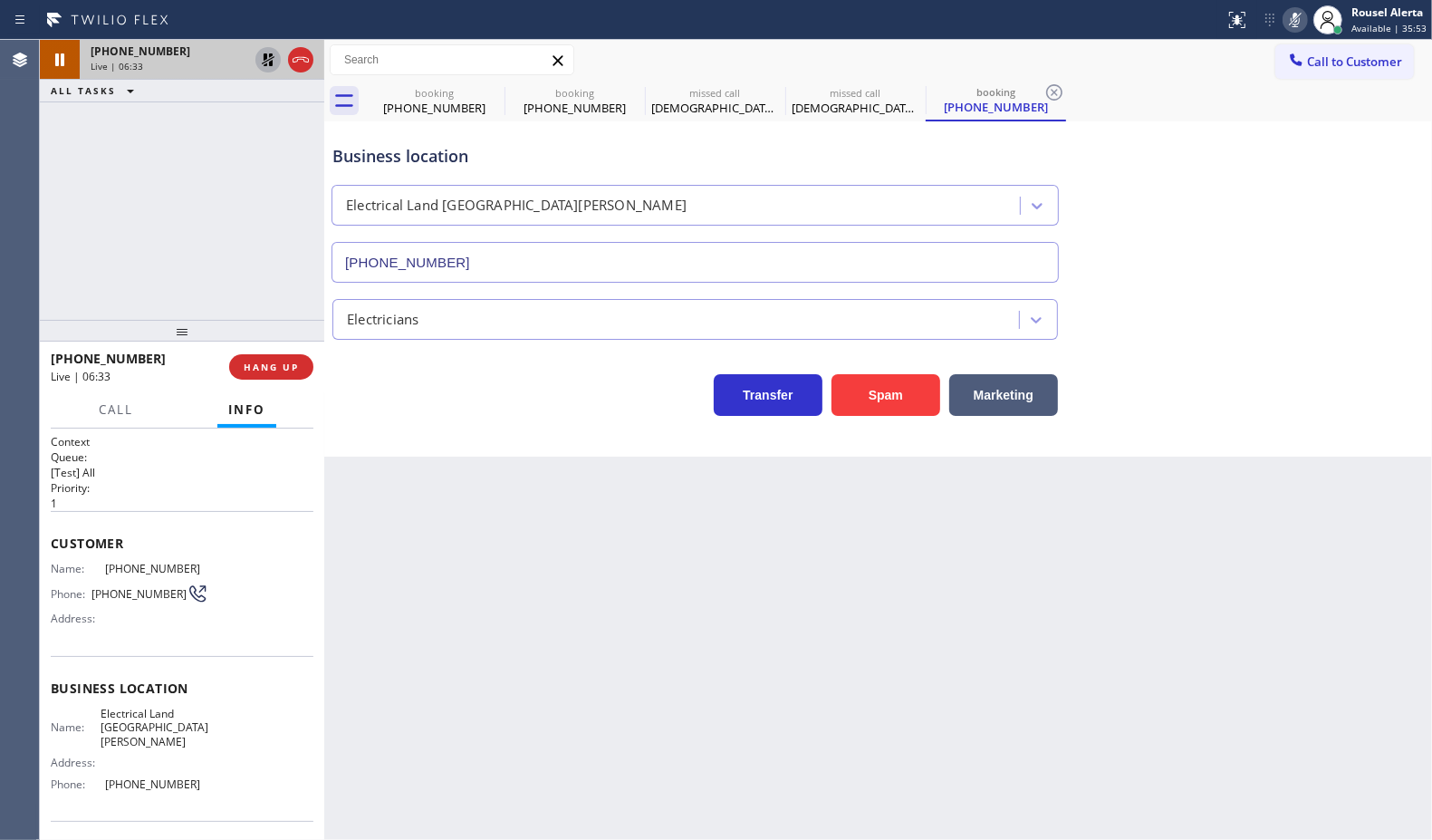
click at [264, 67] on icon at bounding box center [268, 59] width 22 height 22
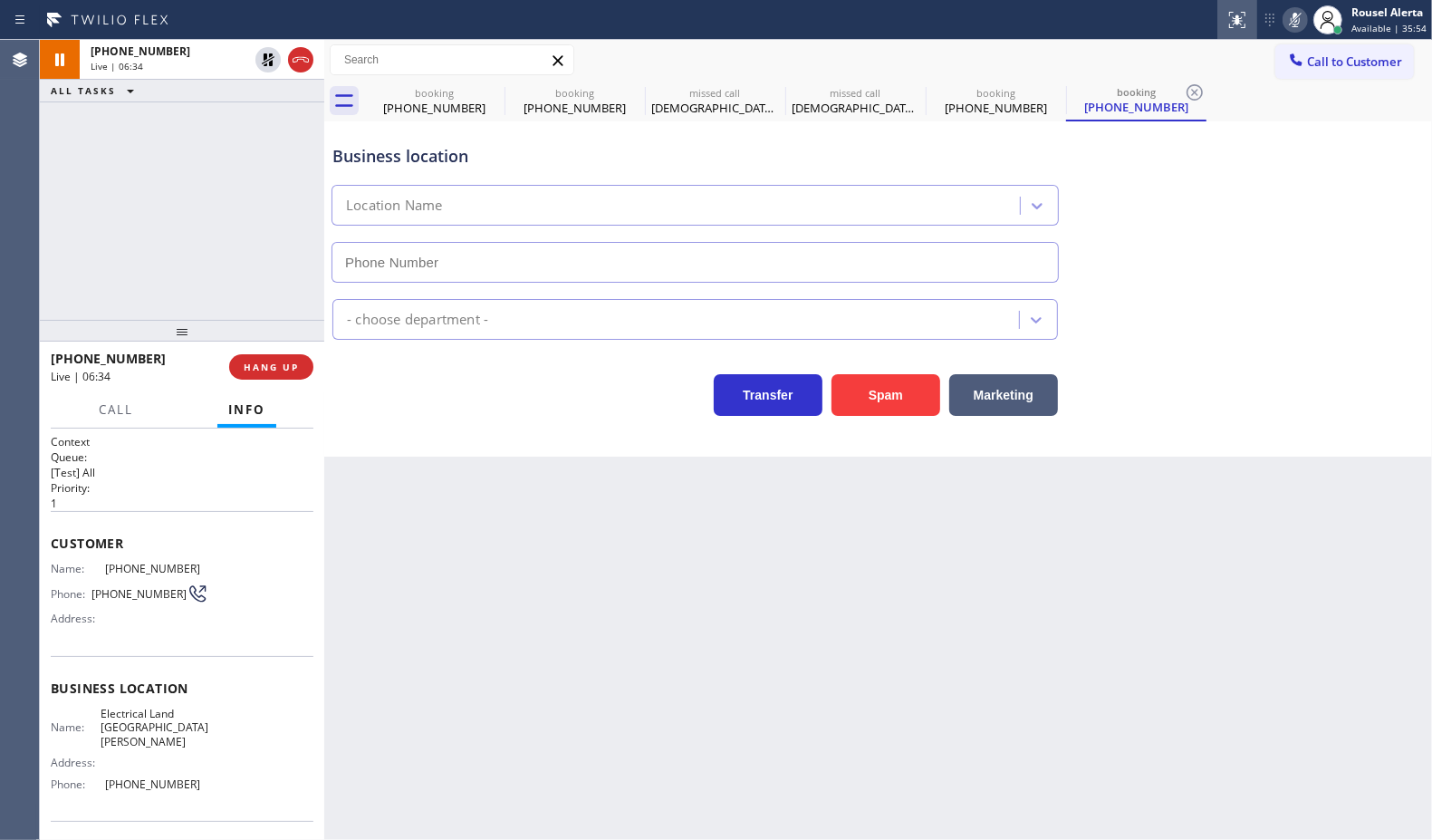
type input "[PHONE_NUMBER]"
drag, startPoint x: 1289, startPoint y: 10, endPoint x: 1315, endPoint y: 60, distance: 56.4
click at [1291, 10] on icon at bounding box center [1295, 20] width 22 height 22
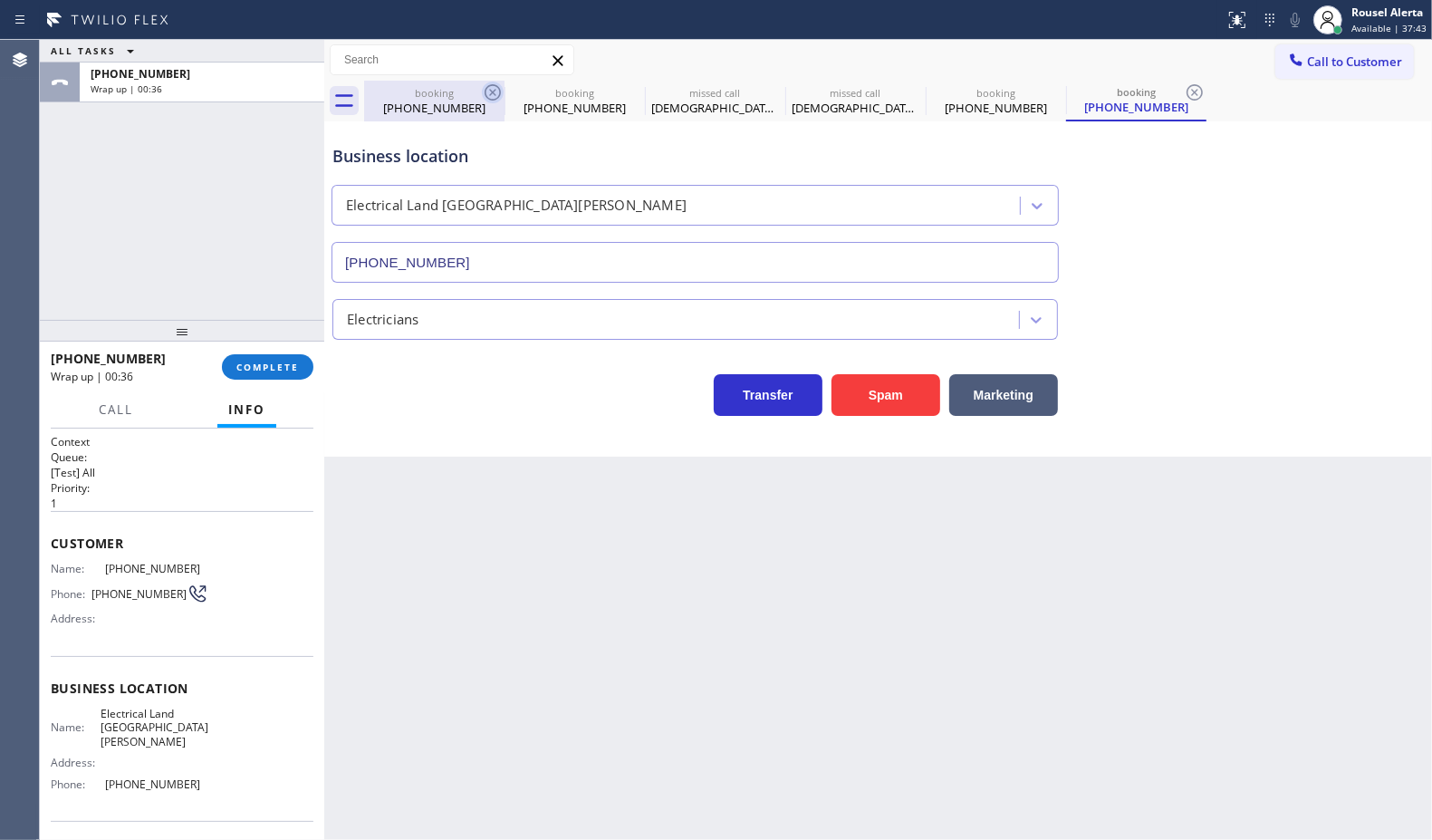
click at [500, 95] on icon at bounding box center [492, 92] width 22 height 22
type input "[PHONE_NUMBER]"
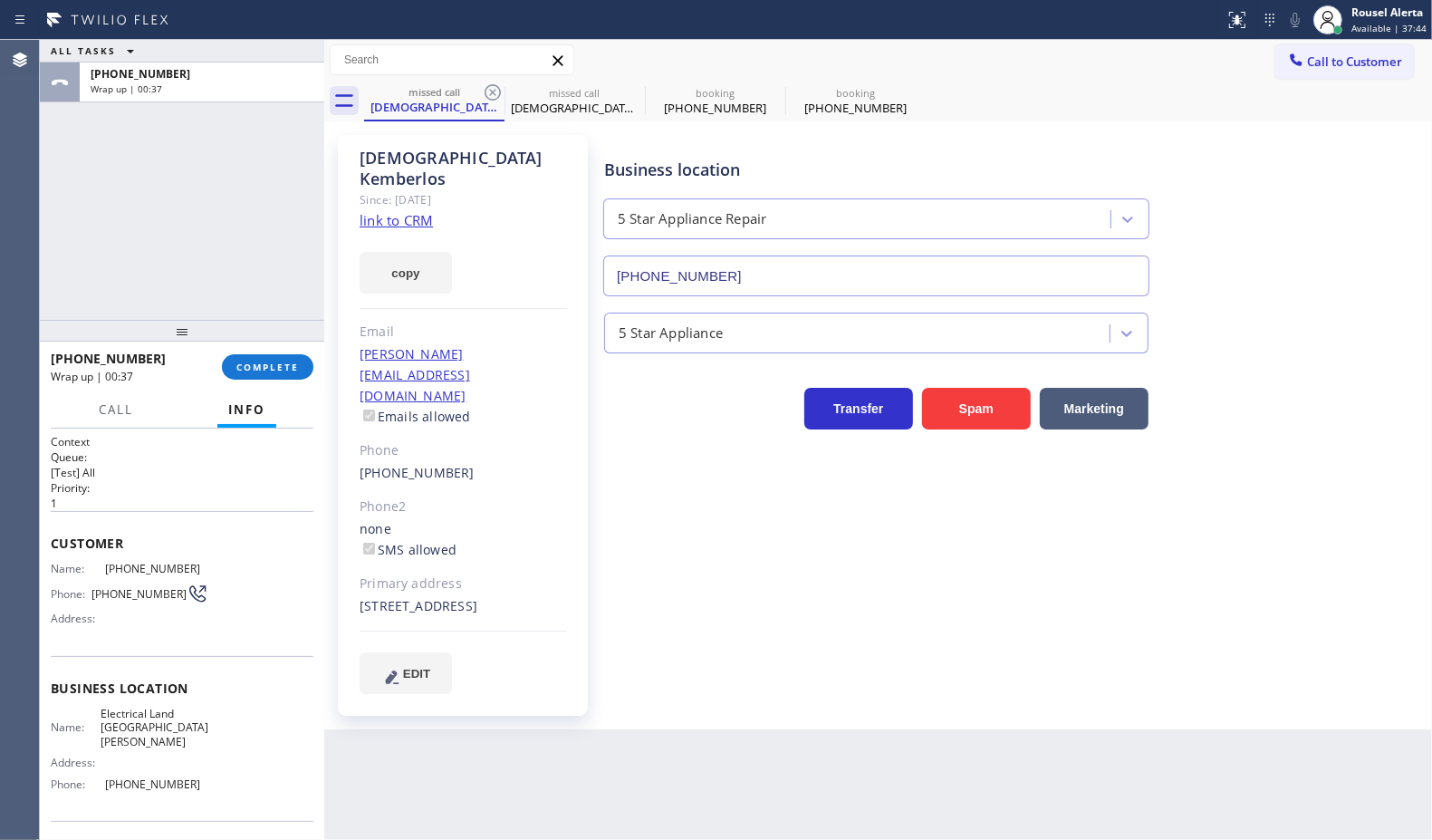
click at [500, 95] on icon at bounding box center [492, 92] width 22 height 22
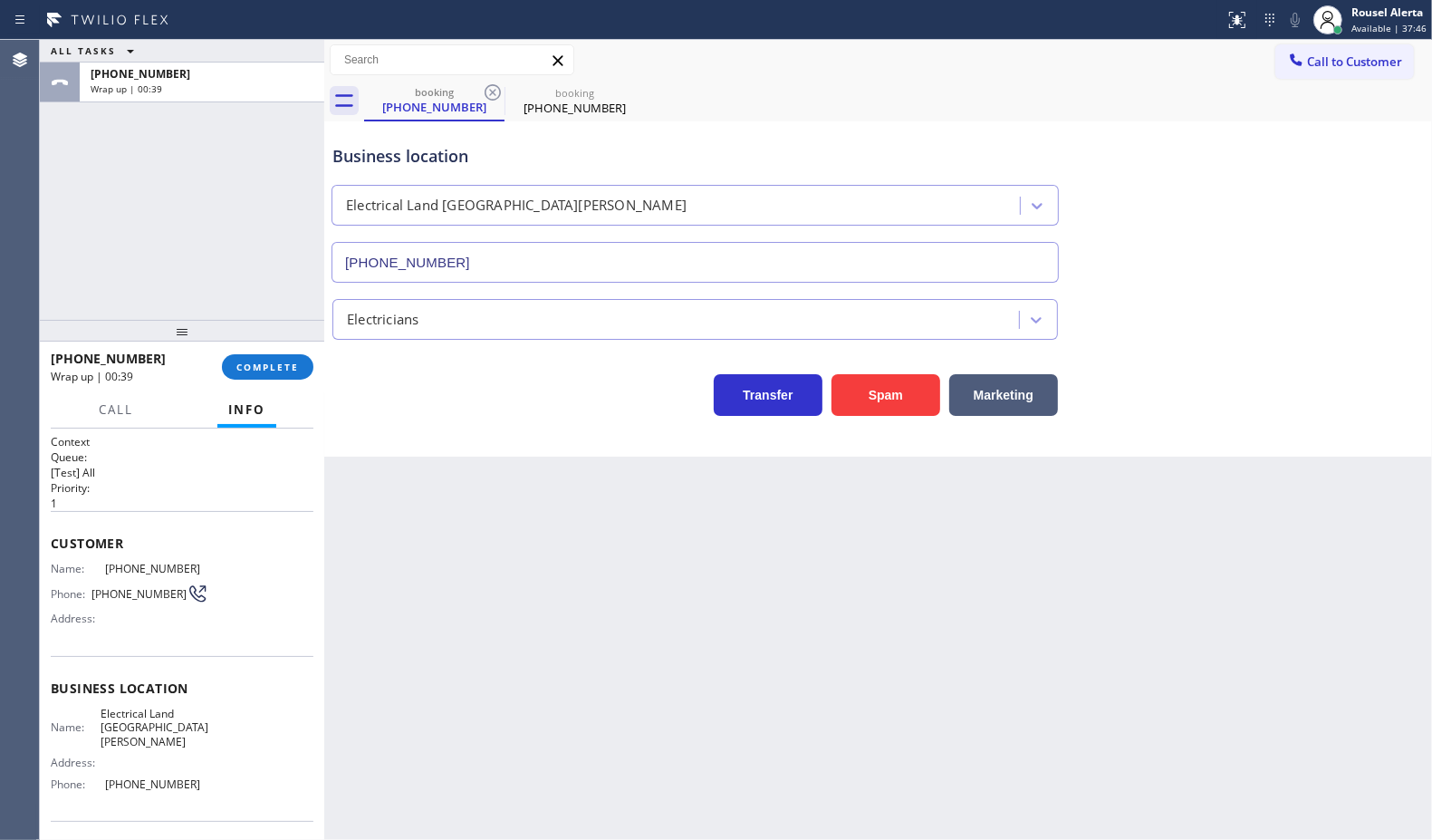
click at [500, 95] on icon at bounding box center [492, 92] width 22 height 22
click at [258, 368] on span "COMPLETE" at bounding box center [268, 366] width 63 height 12
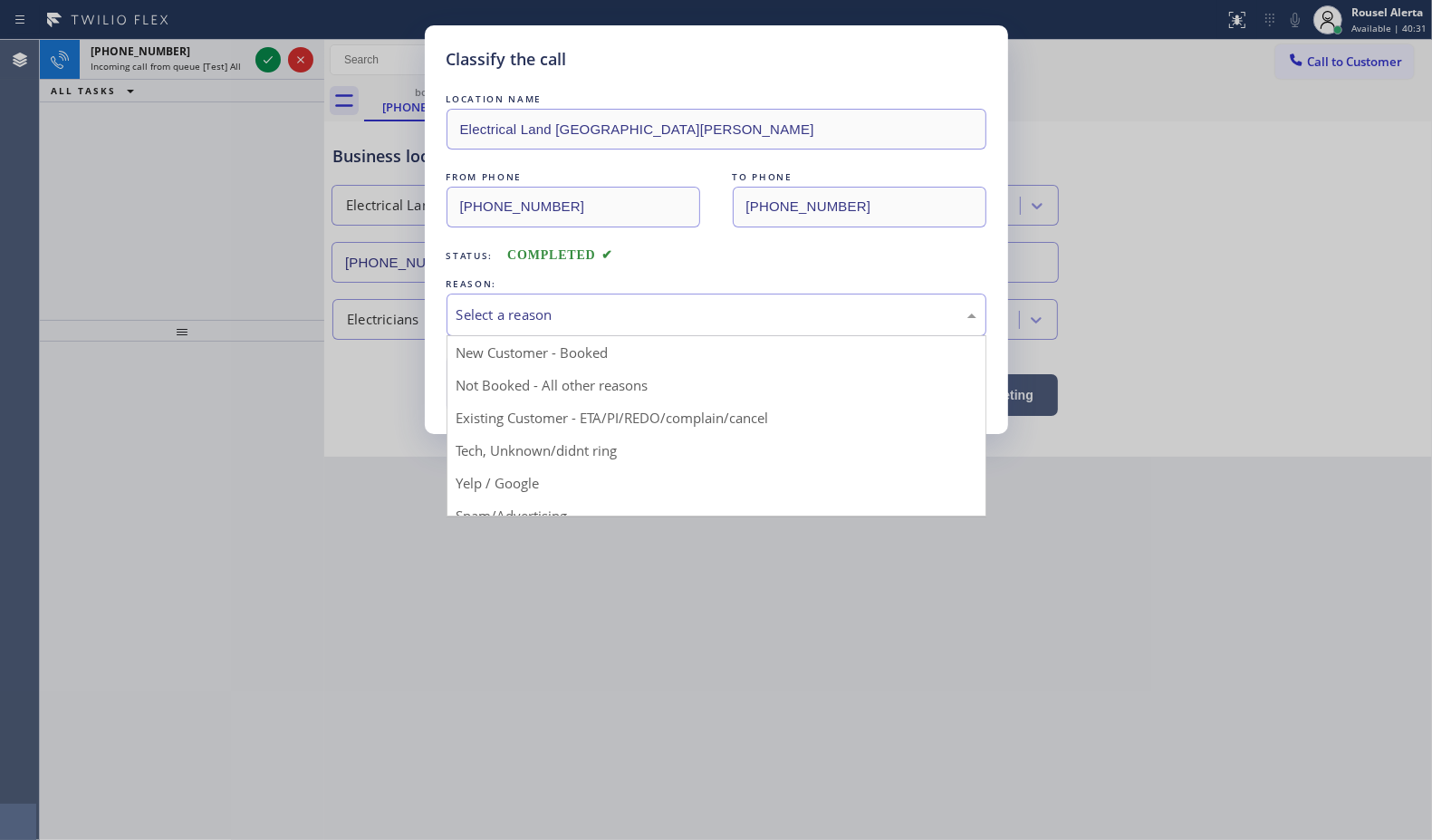
click at [668, 308] on div "Select a reason" at bounding box center [716, 315] width 520 height 21
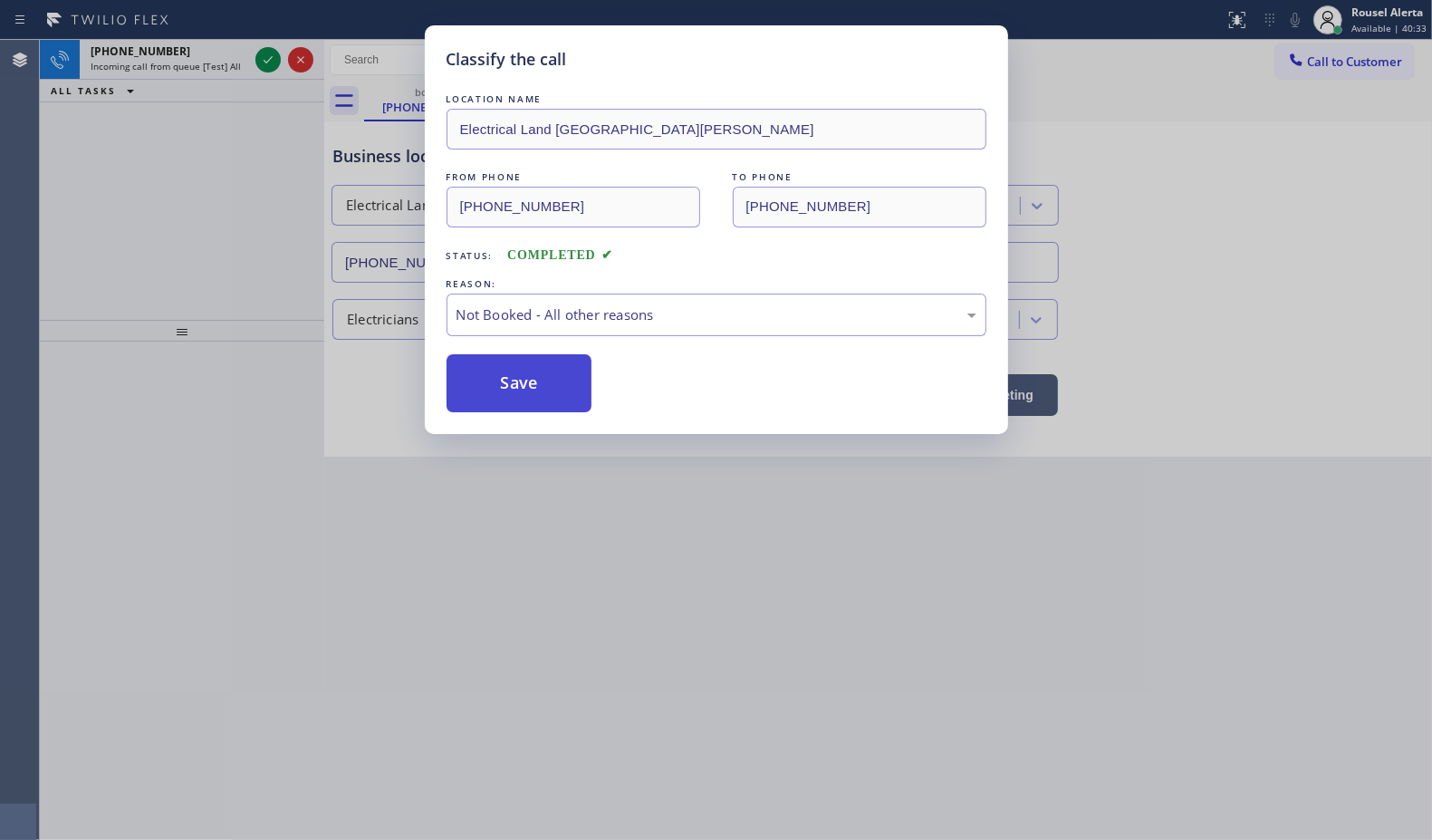
click at [575, 378] on button "Save" at bounding box center [519, 383] width 145 height 58
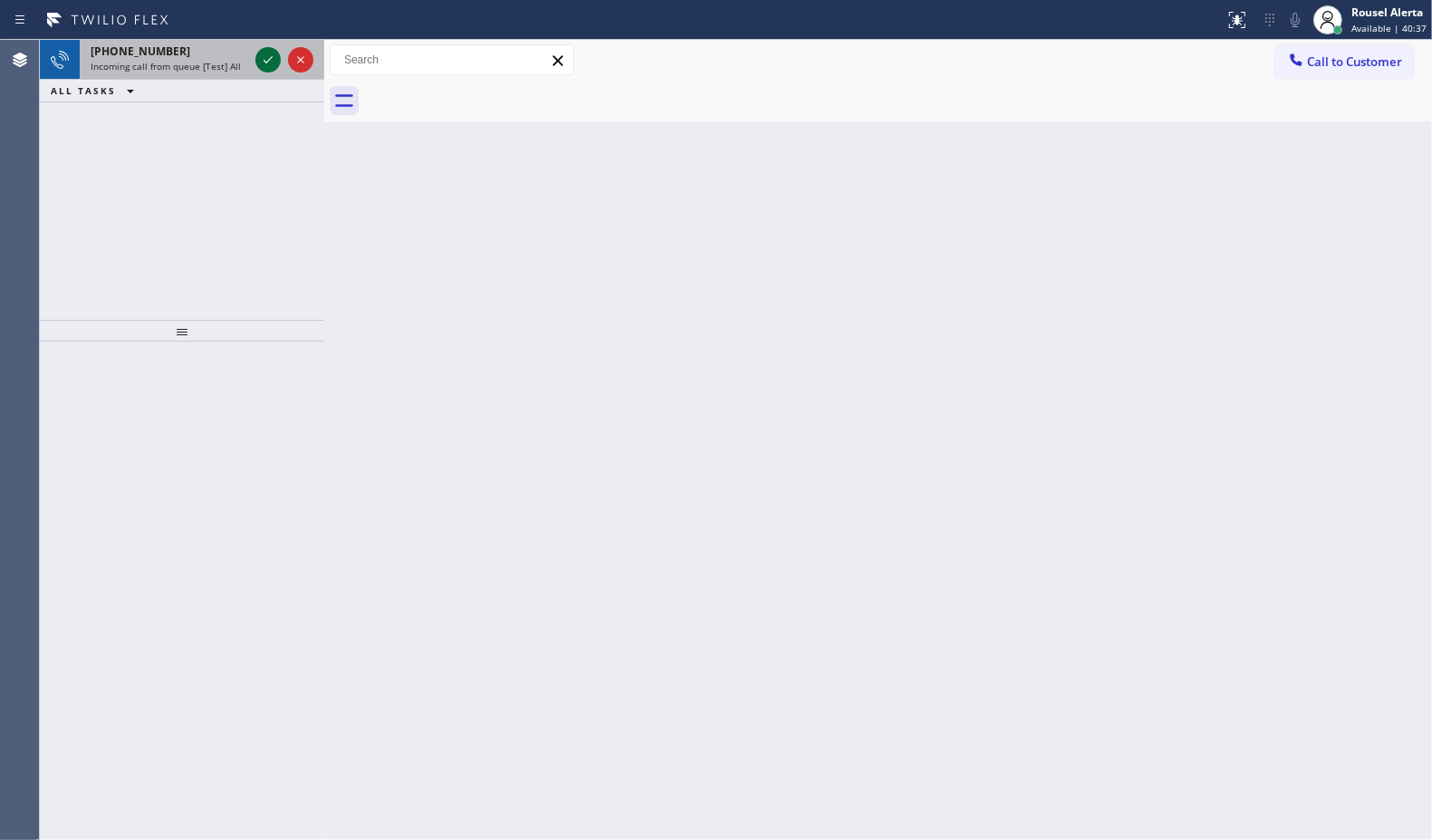
click at [258, 64] on icon at bounding box center [268, 59] width 22 height 22
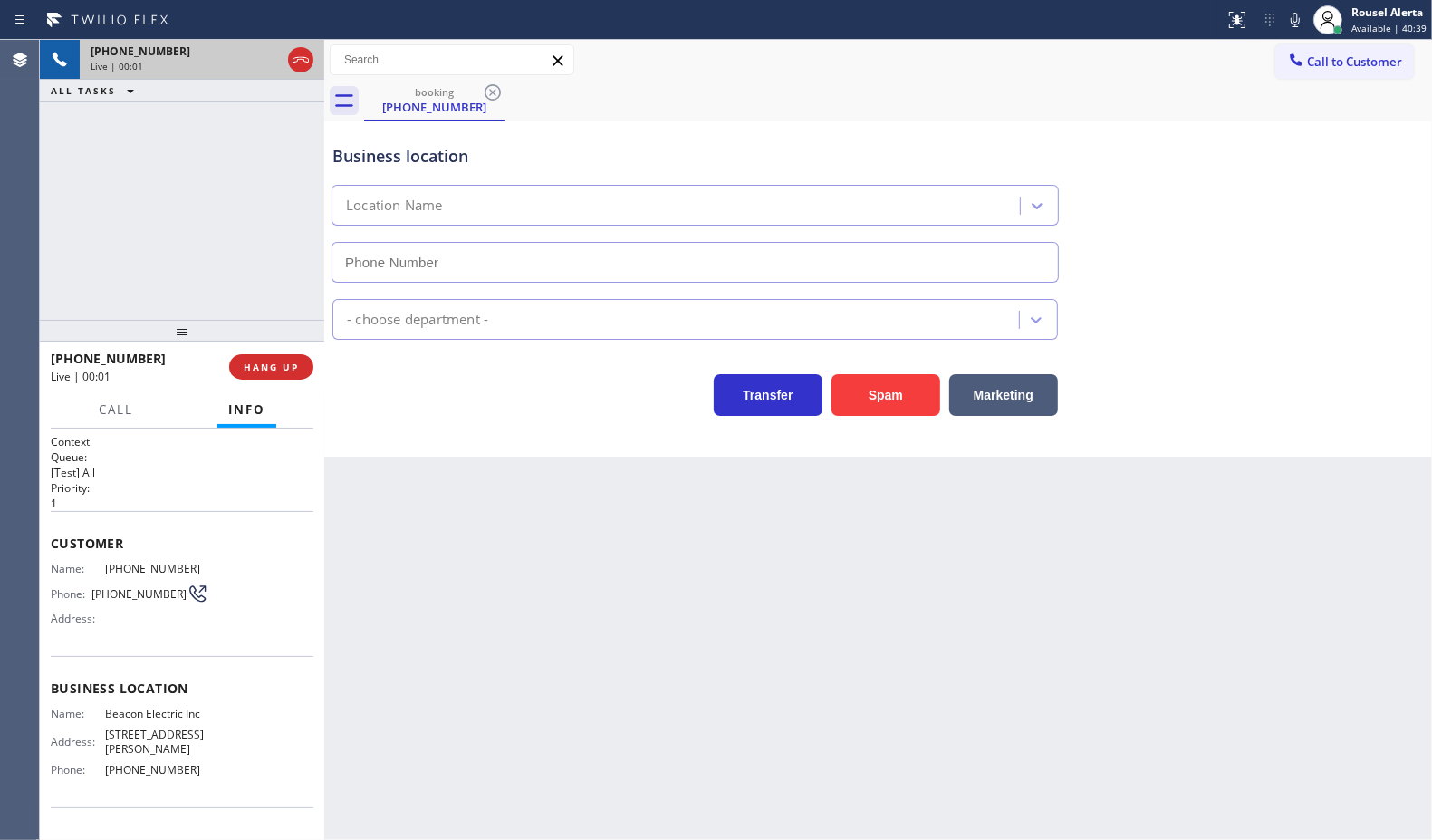
type input "[PHONE_NUMBER]"
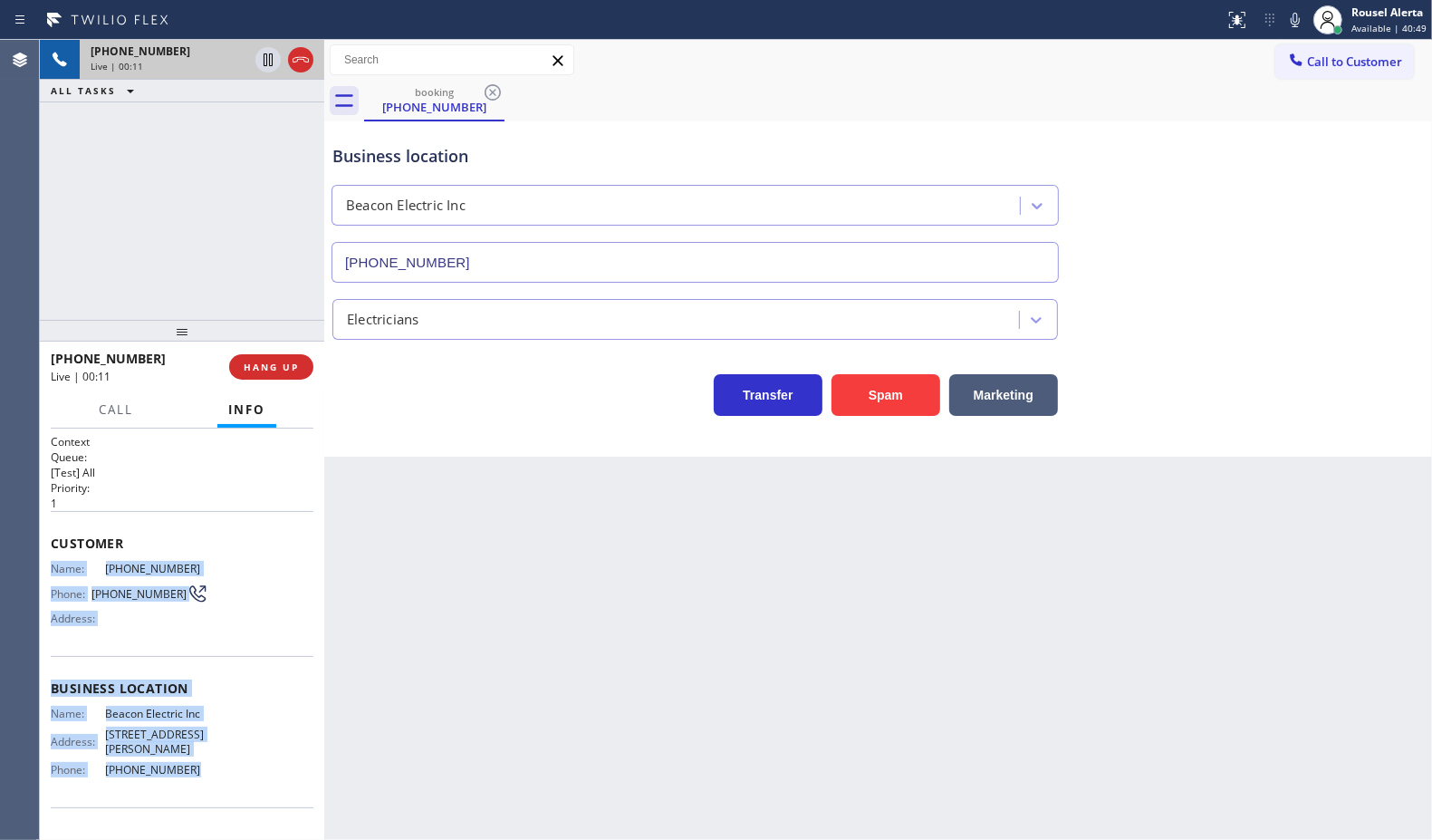
drag, startPoint x: 48, startPoint y: 559, endPoint x: 204, endPoint y: 790, distance: 278.7
click at [204, 790] on div "Context Queue: [Test] All Priority: 1 Customer Name: [PHONE_NUMBER] Phone: [PHO…" at bounding box center [181, 635] width 284 height 412
copy div "Name: [PHONE_NUMBER] Phone: [PHONE_NUMBER] Address: Business location Name: Bea…"
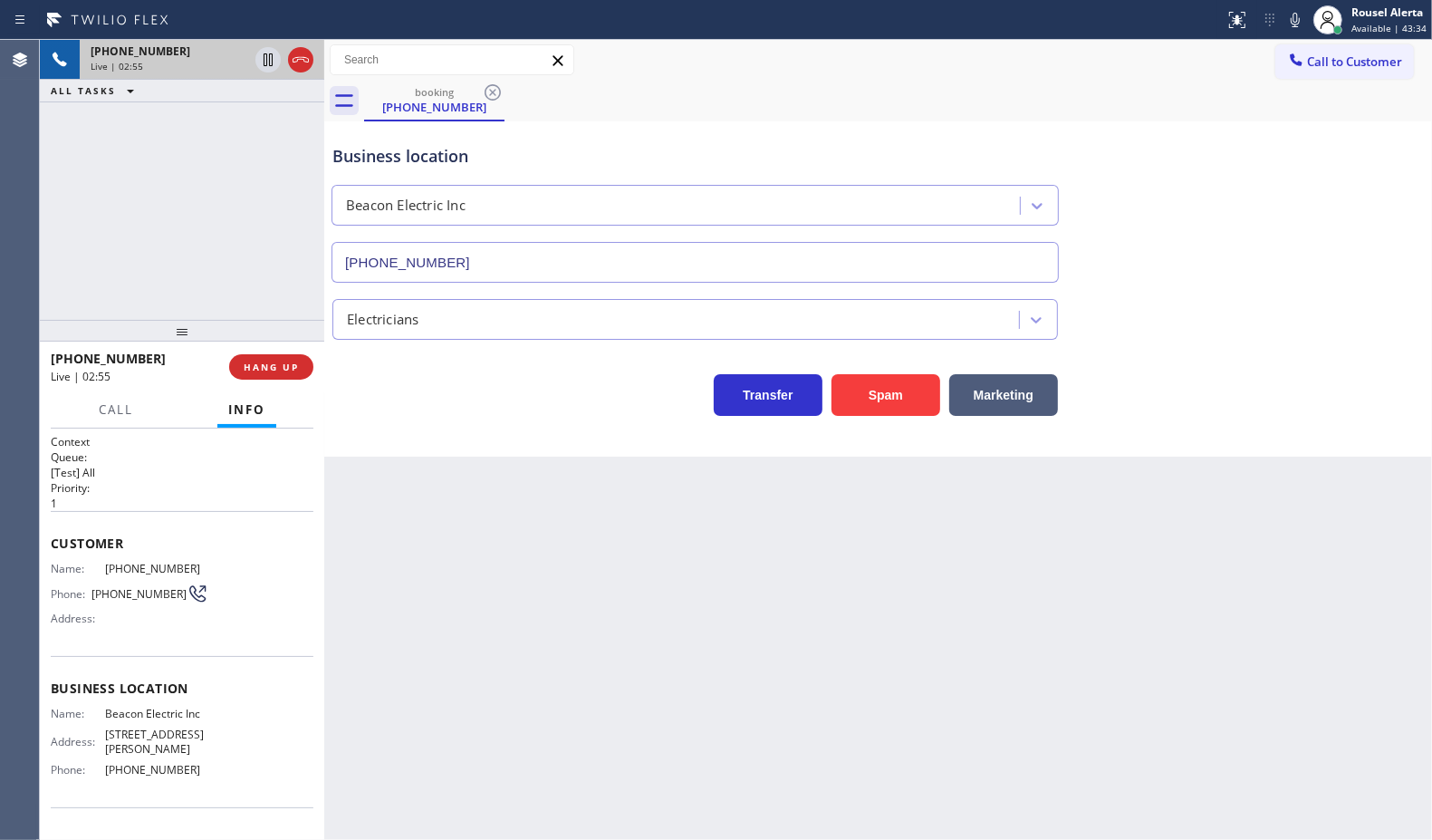
click at [457, 602] on div "Back to Dashboard Change Sender ID Customers Technicians Select a contact Outbo…" at bounding box center [878, 440] width 1108 height 800
click at [96, 49] on span "[PHONE_NUMBER]" at bounding box center [140, 51] width 100 height 15
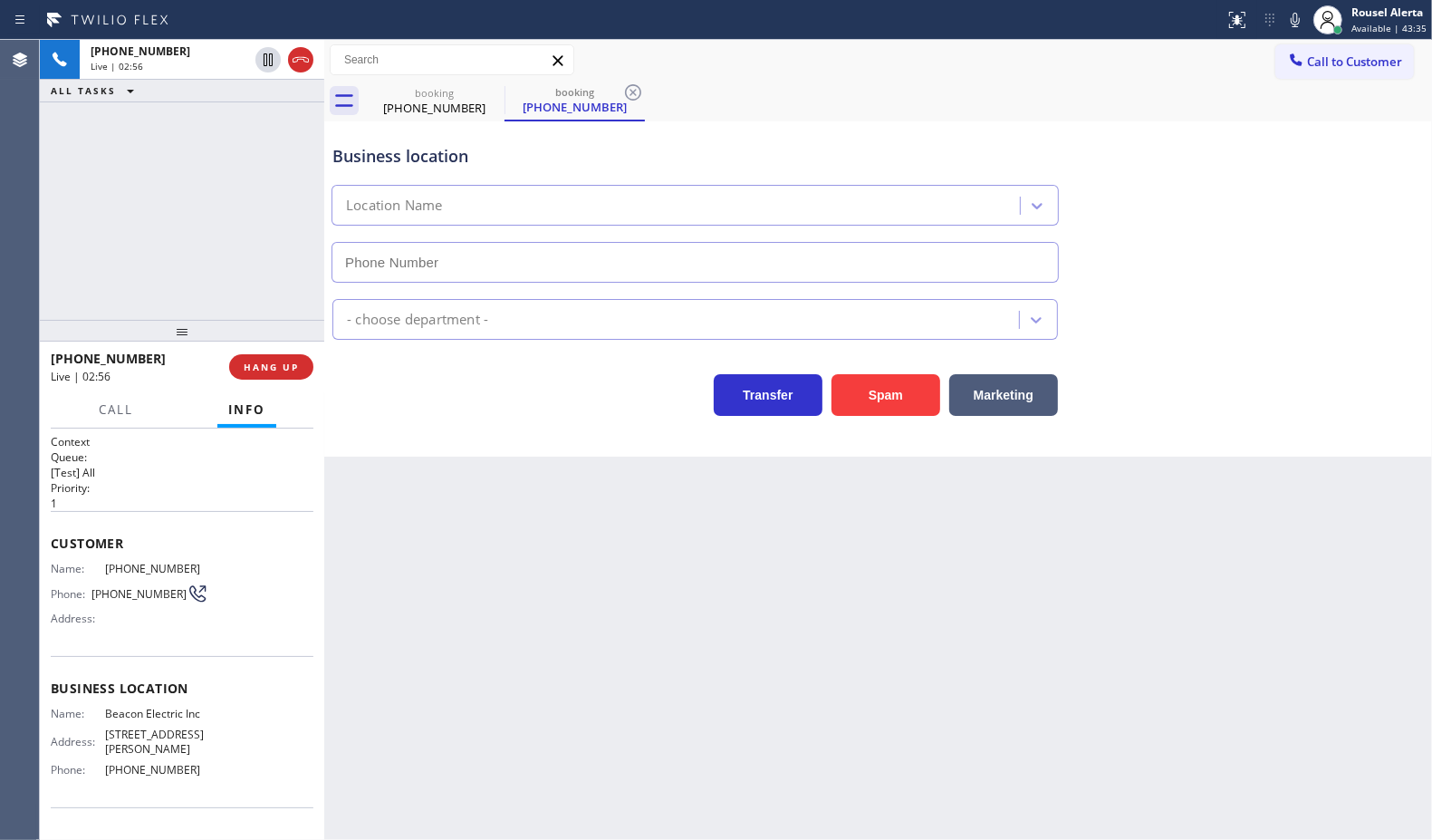
click at [206, 177] on div "[PHONE_NUMBER] Live | 02:56 ALL TASKS ALL TASKS ACTIVE TASKS TASKS IN WRAP UP" at bounding box center [181, 180] width 284 height 280
type input "[PHONE_NUMBER]"
click at [261, 68] on icon at bounding box center [268, 59] width 22 height 22
type input "[PHONE_NUMBER]"
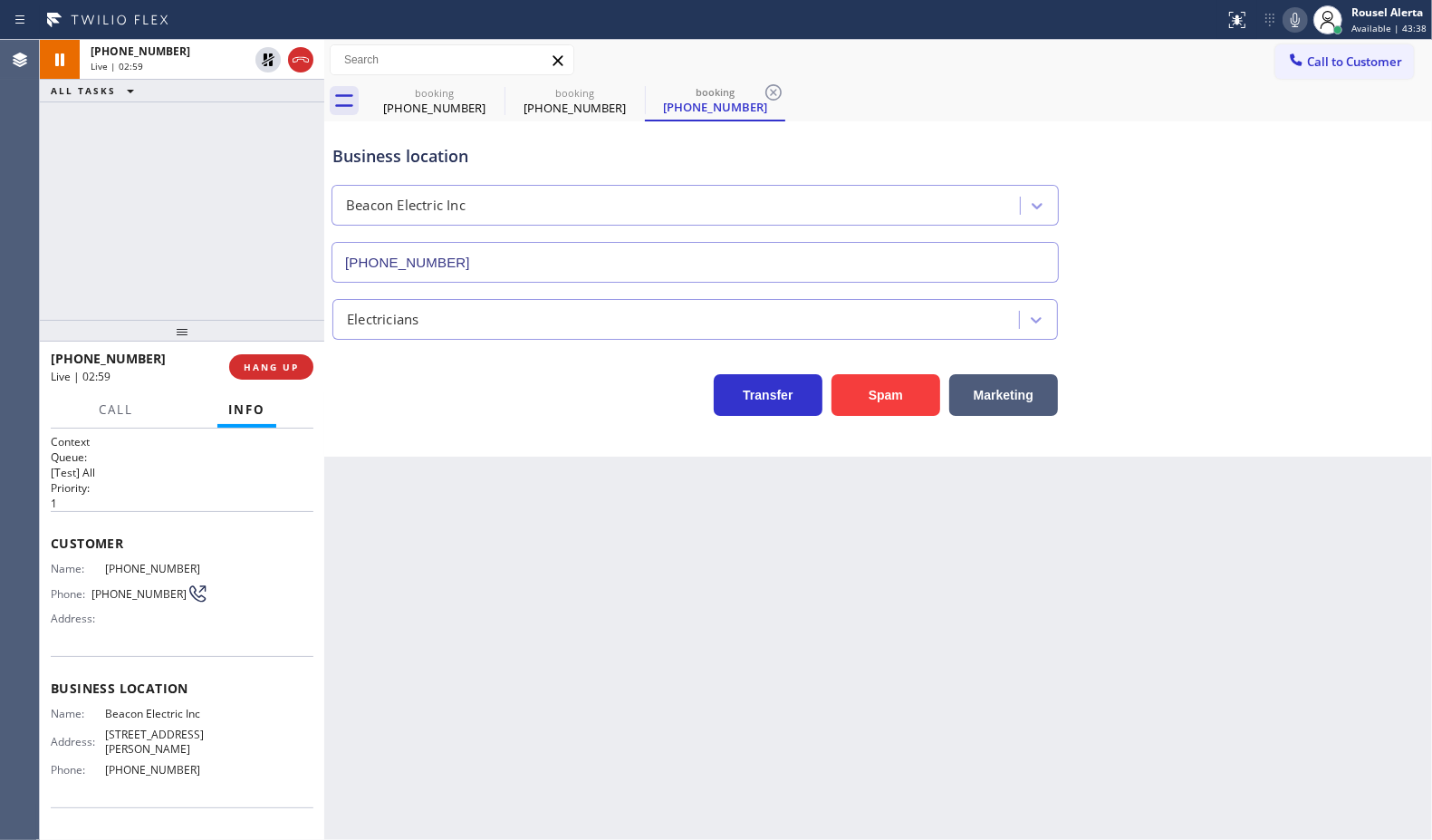
click at [1297, 28] on icon at bounding box center [1295, 20] width 22 height 22
click at [273, 120] on icon at bounding box center [268, 122] width 22 height 22
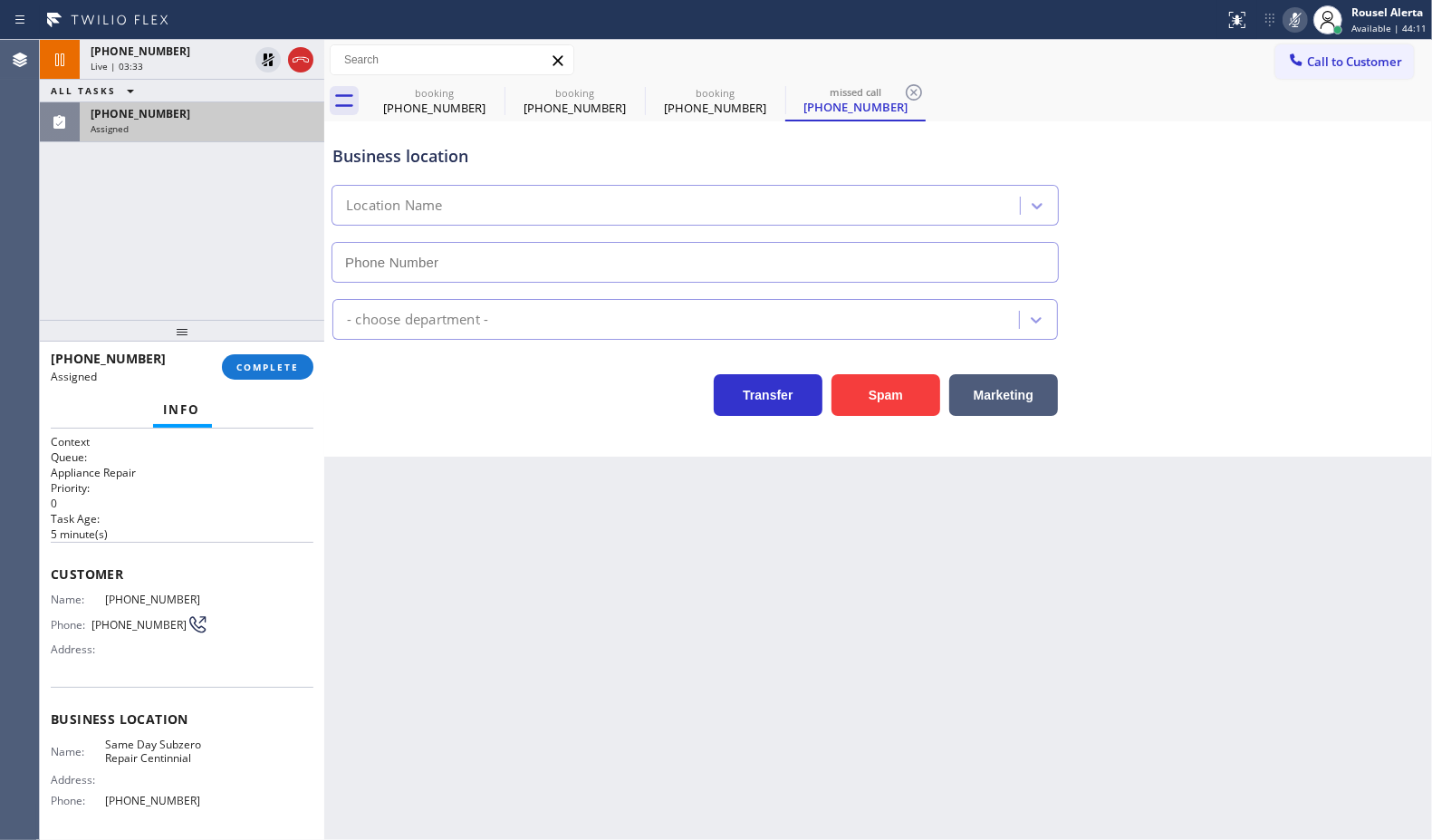
type input "[PHONE_NUMBER]"
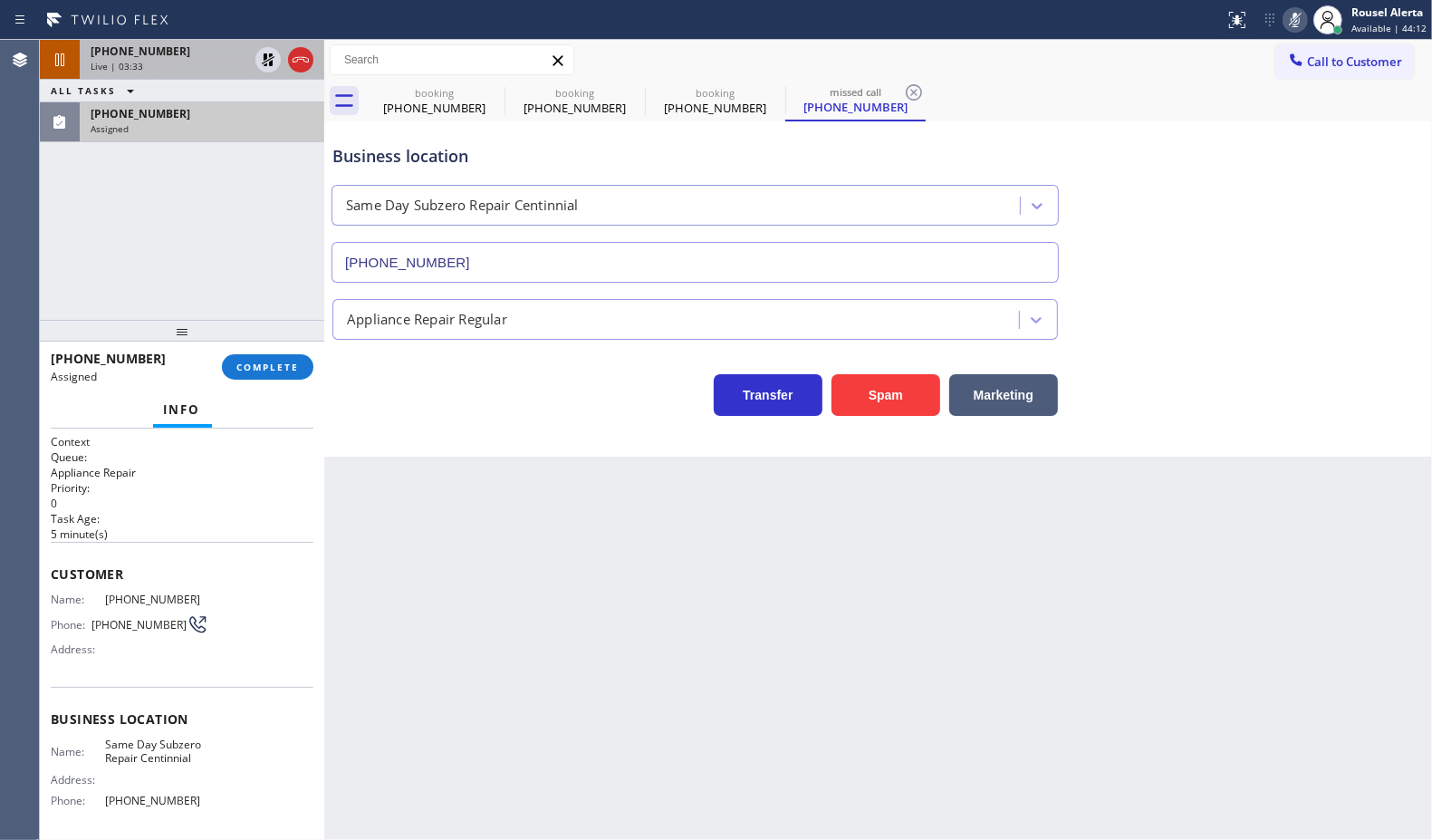
click at [180, 68] on div "Live | 03:33" at bounding box center [169, 66] width 158 height 12
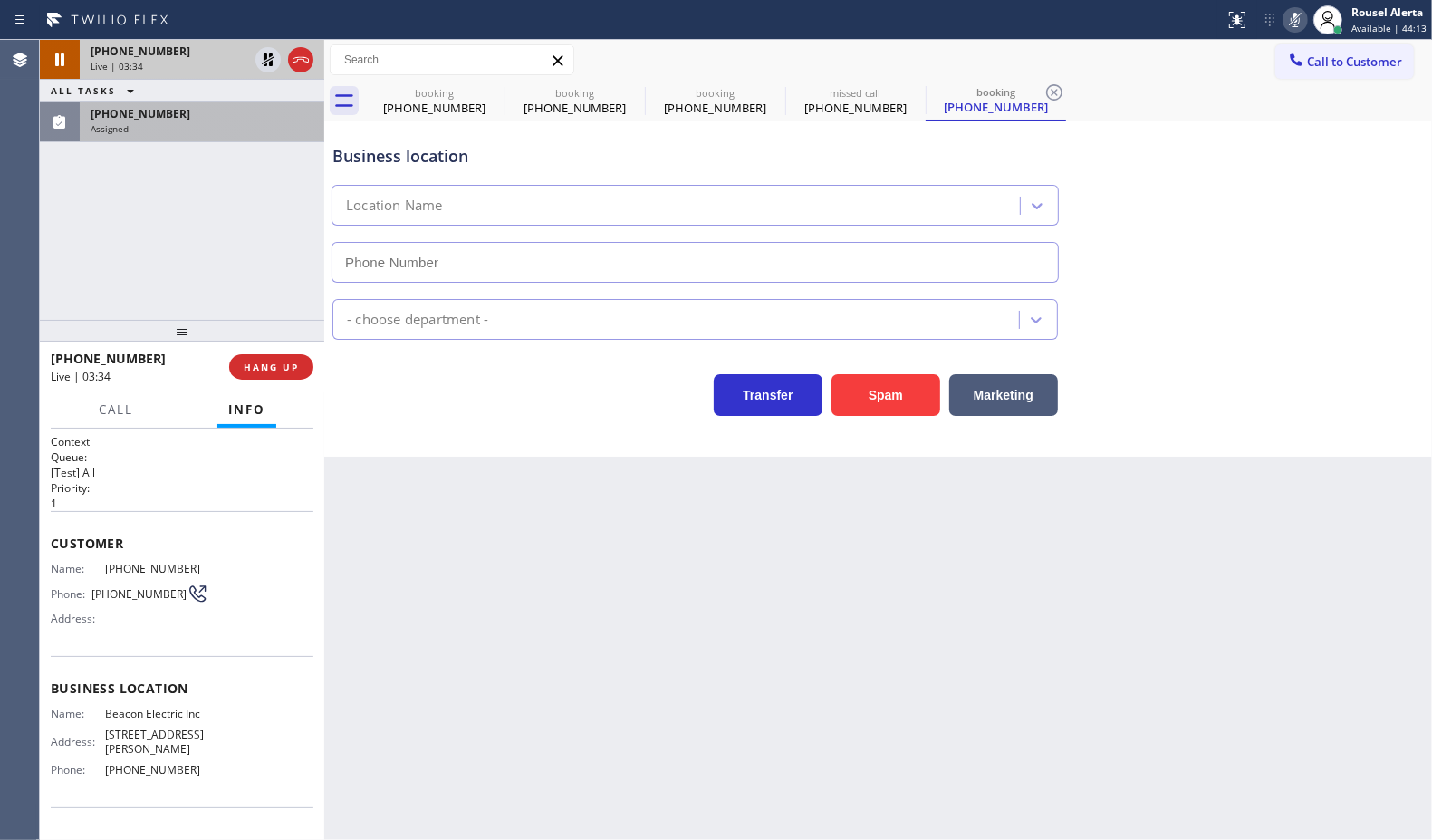
type input "[PHONE_NUMBER]"
click at [259, 59] on icon at bounding box center [268, 59] width 22 height 22
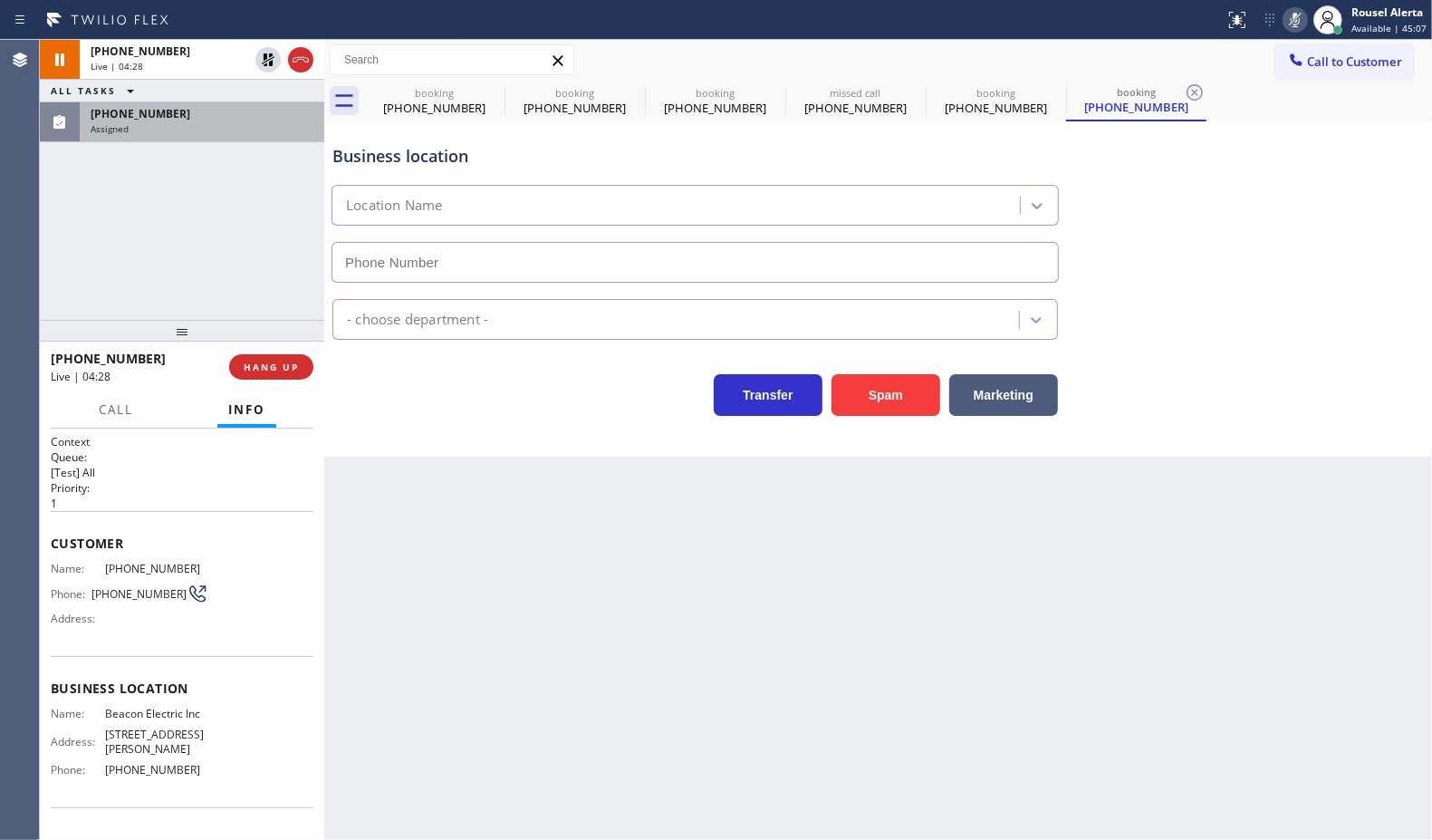
type input "[PHONE_NUMBER]"
click at [1289, 21] on icon at bounding box center [1295, 20] width 22 height 22
click at [229, 134] on div "[PHONE_NUMBER] Assigned" at bounding box center [199, 123] width 238 height 40
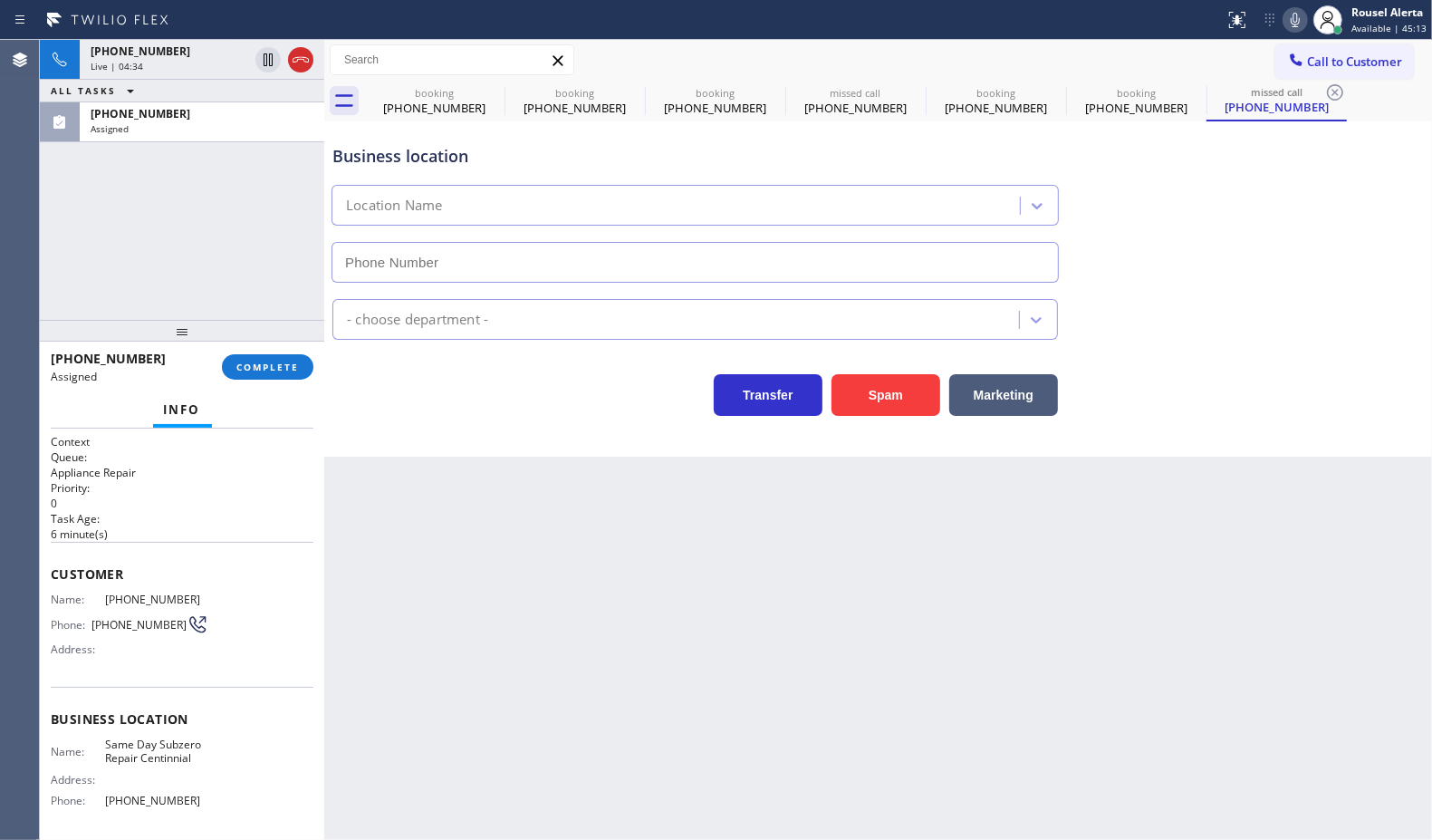
type input "[PHONE_NUMBER]"
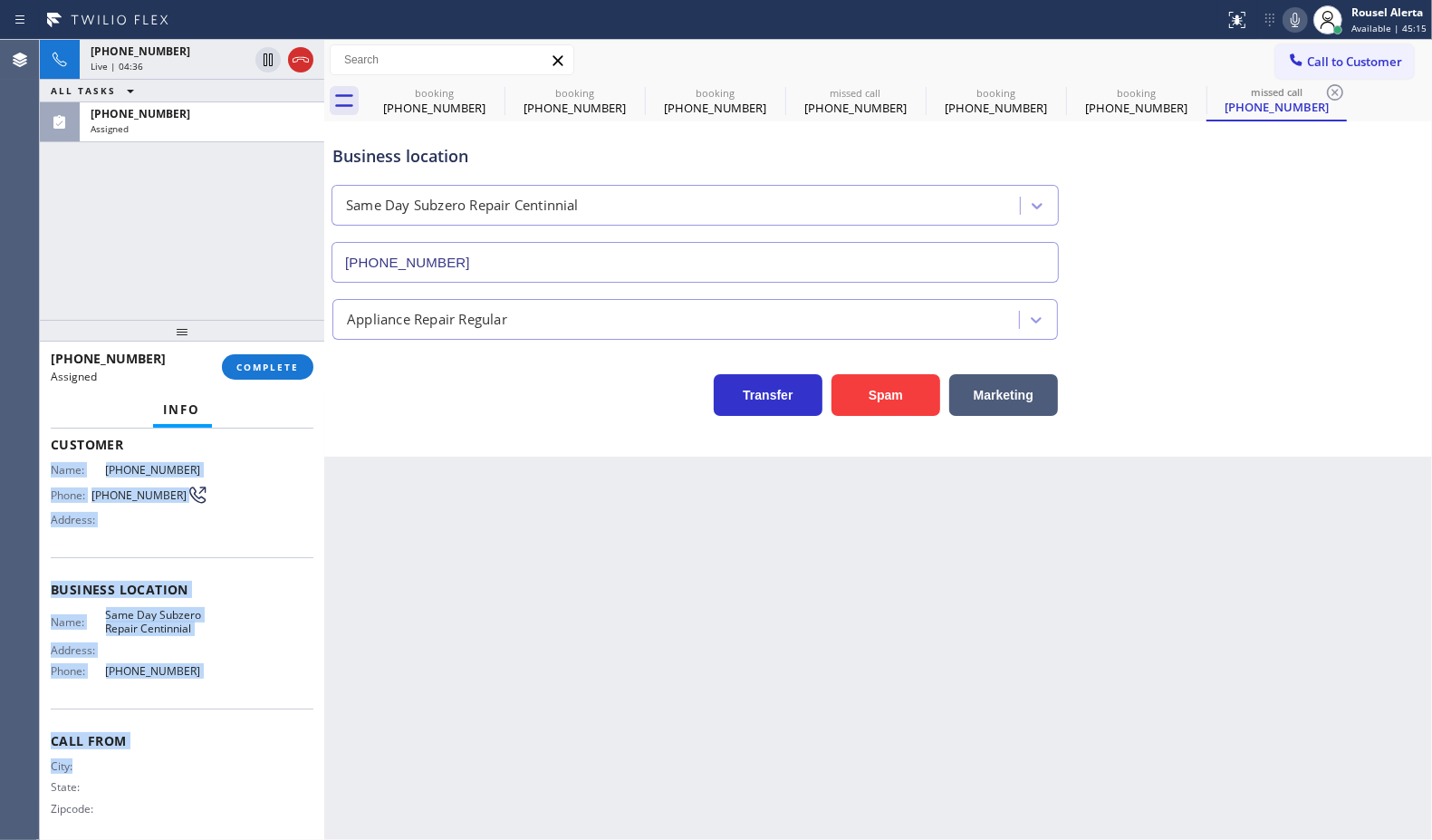
scroll to position [134, 0]
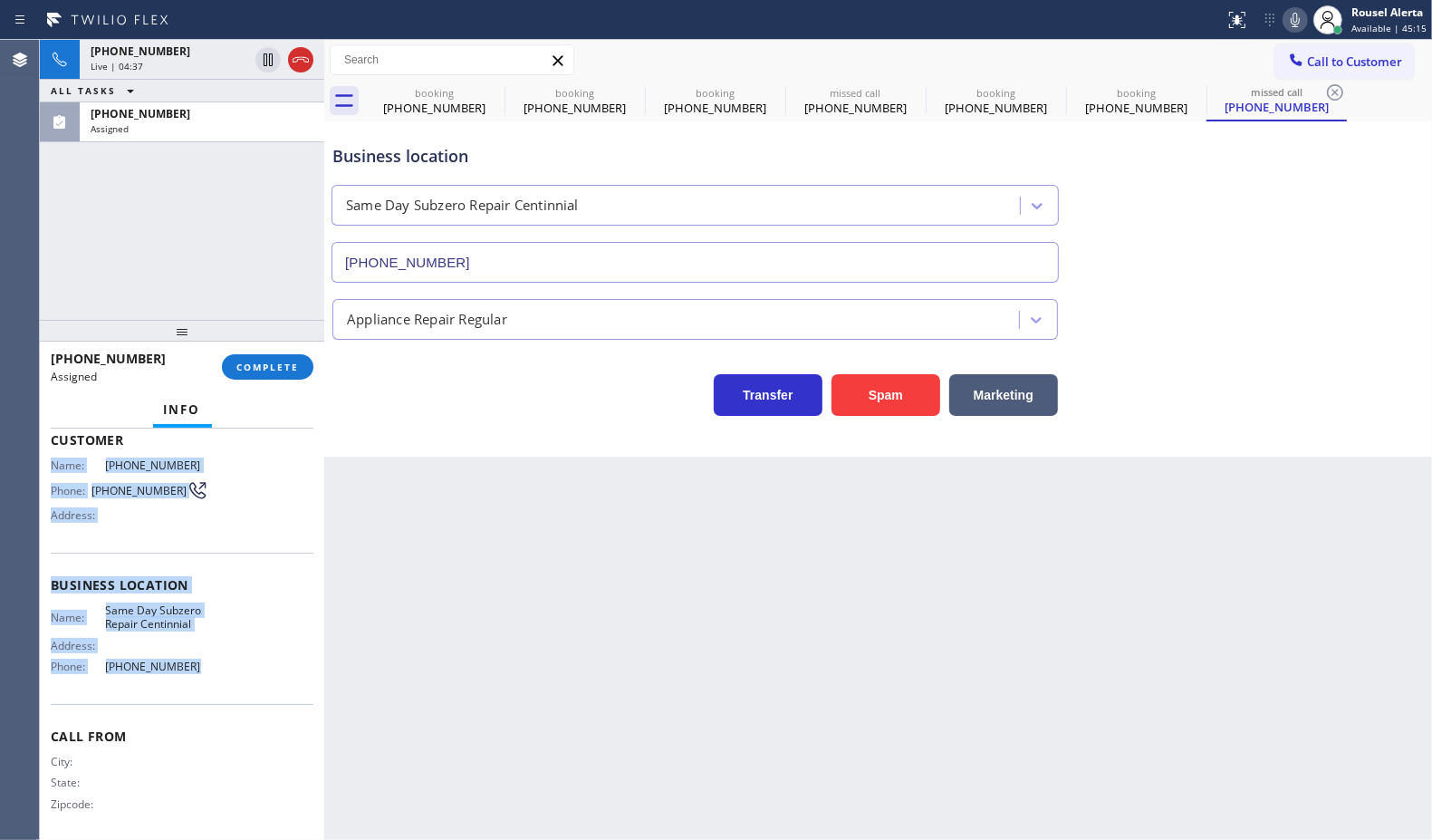
drag, startPoint x: 51, startPoint y: 598, endPoint x: 220, endPoint y: 664, distance: 181.4
click at [220, 664] on div "Context Queue: Appliance Repair Priority: 0 Task Age: [DEMOGRAPHIC_DATA] minute…" at bounding box center [181, 570] width 262 height 541
click at [275, 372] on span "COMPLETE" at bounding box center [268, 366] width 63 height 12
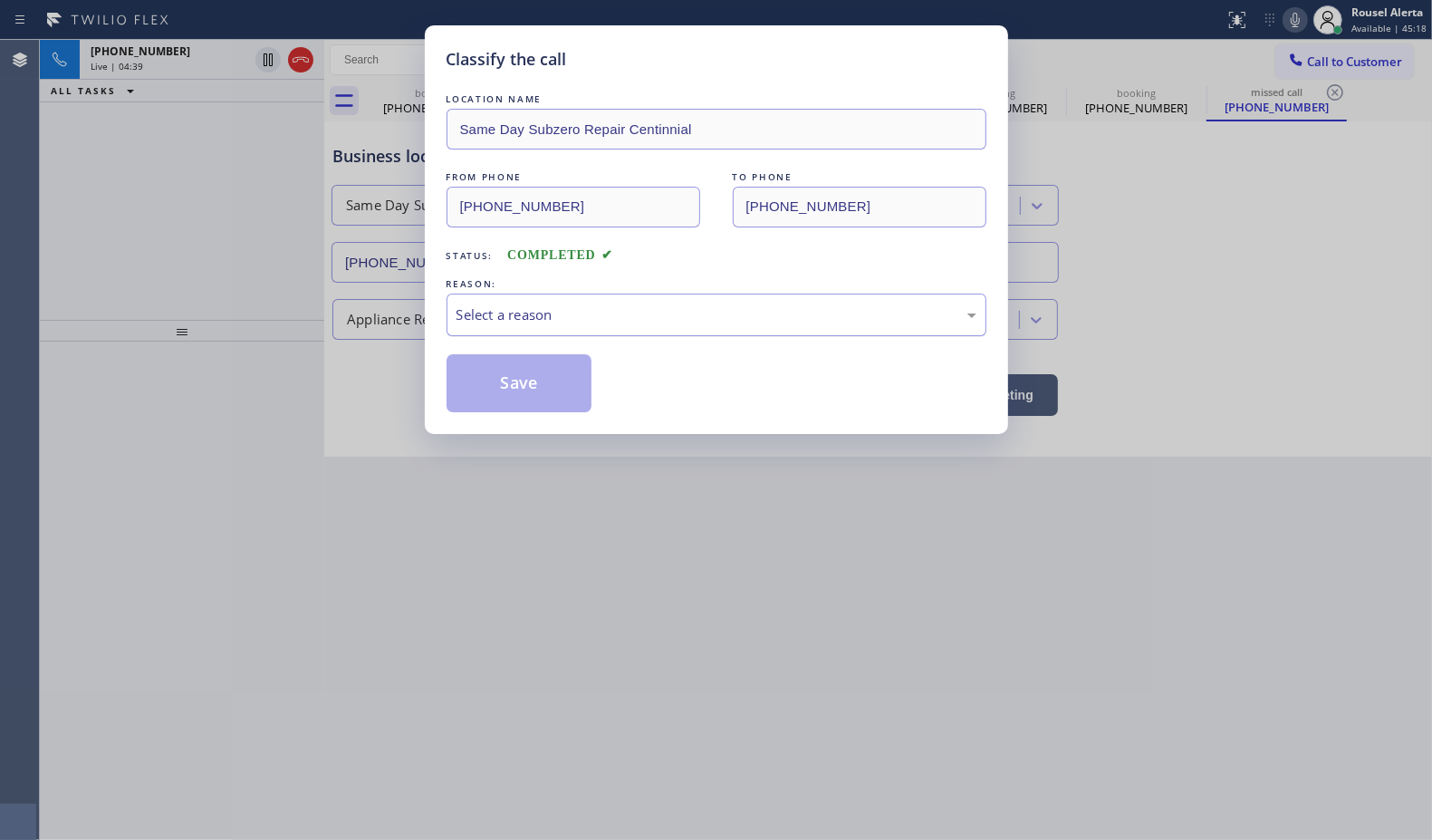
click at [559, 317] on div "Select a reason" at bounding box center [716, 315] width 520 height 21
click at [523, 394] on button "Save" at bounding box center [519, 383] width 145 height 58
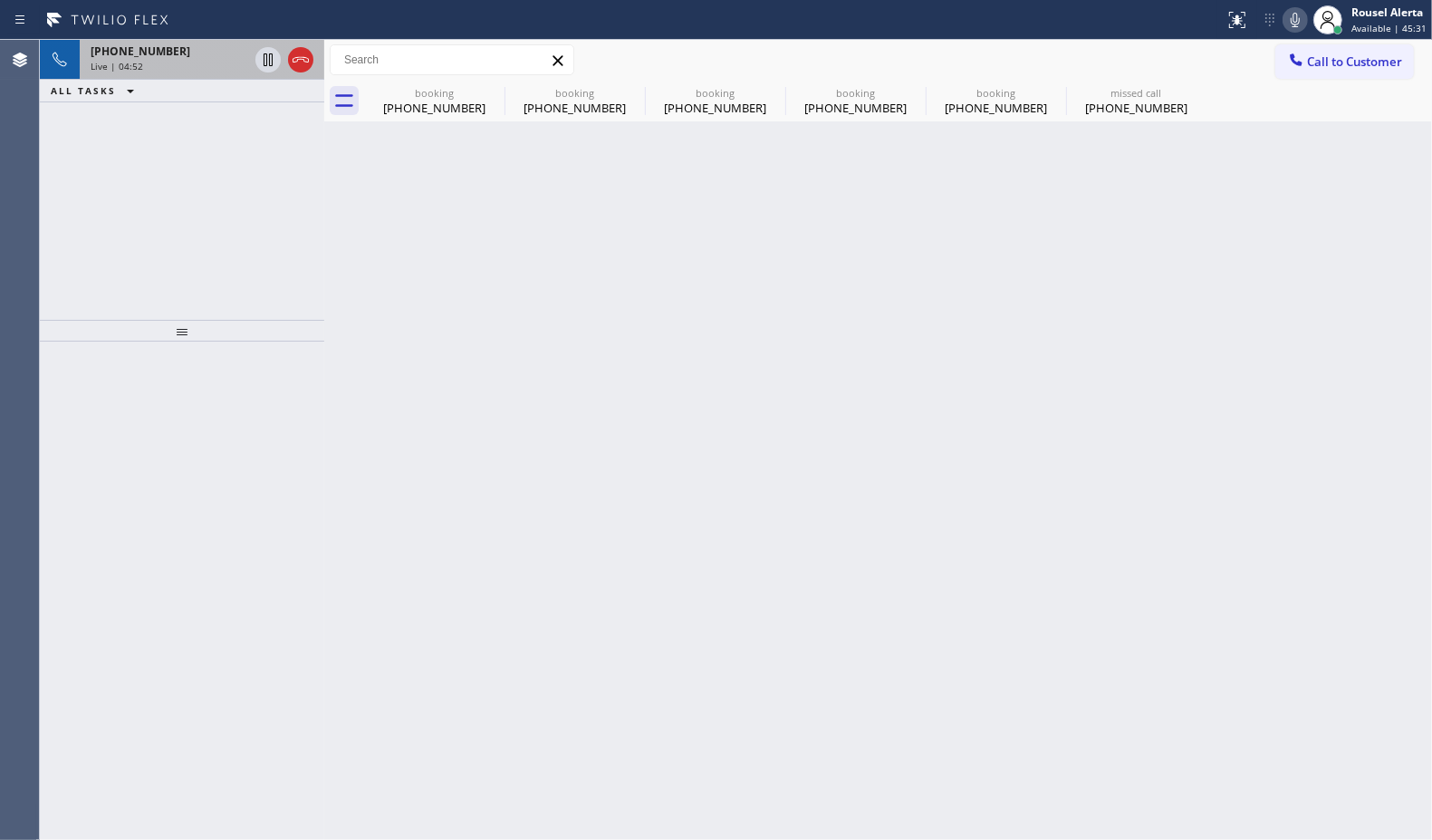
click at [183, 66] on div "Live | 04:52" at bounding box center [169, 66] width 158 height 12
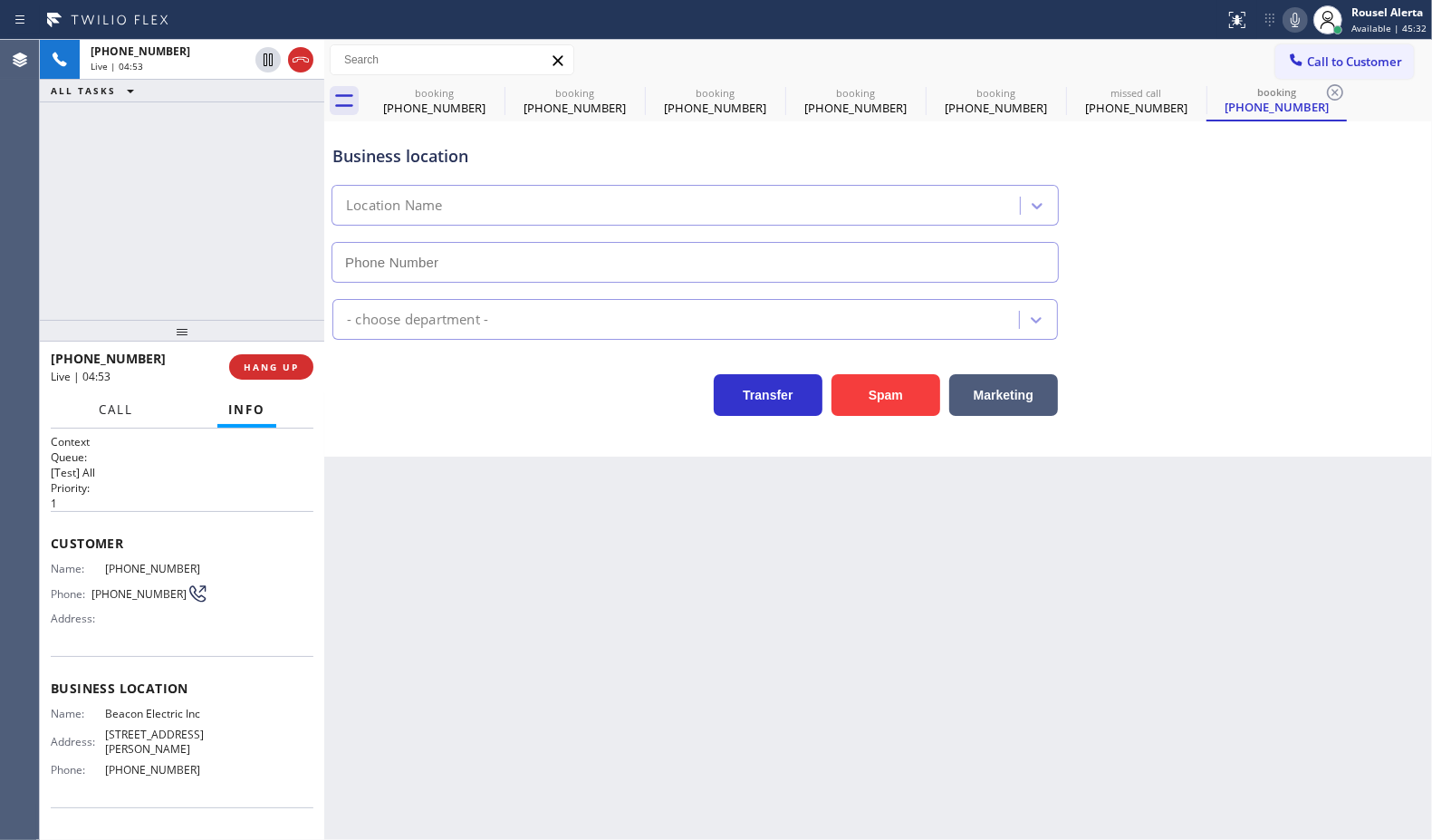
type input "[PHONE_NUMBER]"
click at [137, 422] on button "Call" at bounding box center [115, 410] width 56 height 35
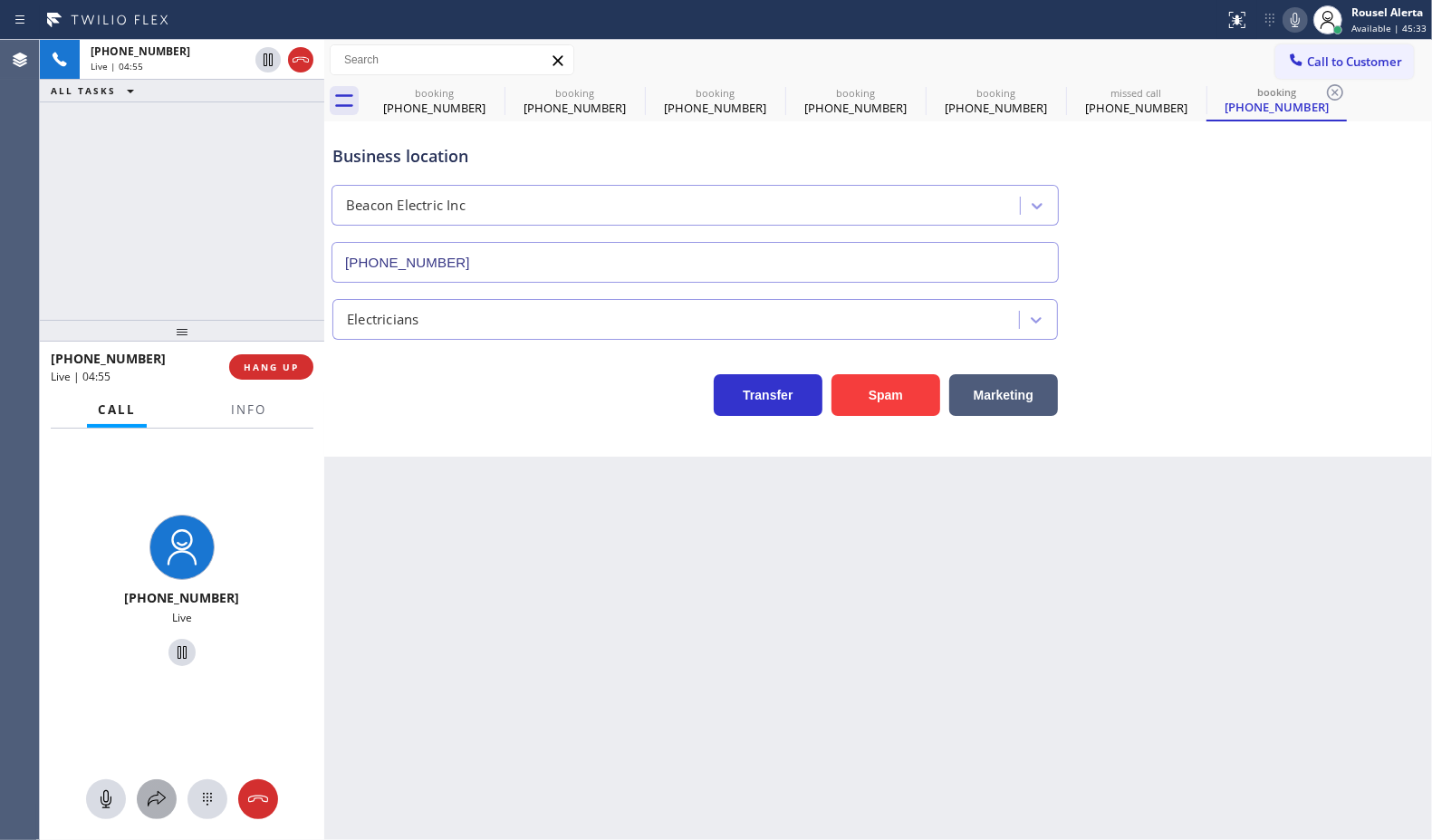
click at [160, 786] on button at bounding box center [157, 799] width 40 height 40
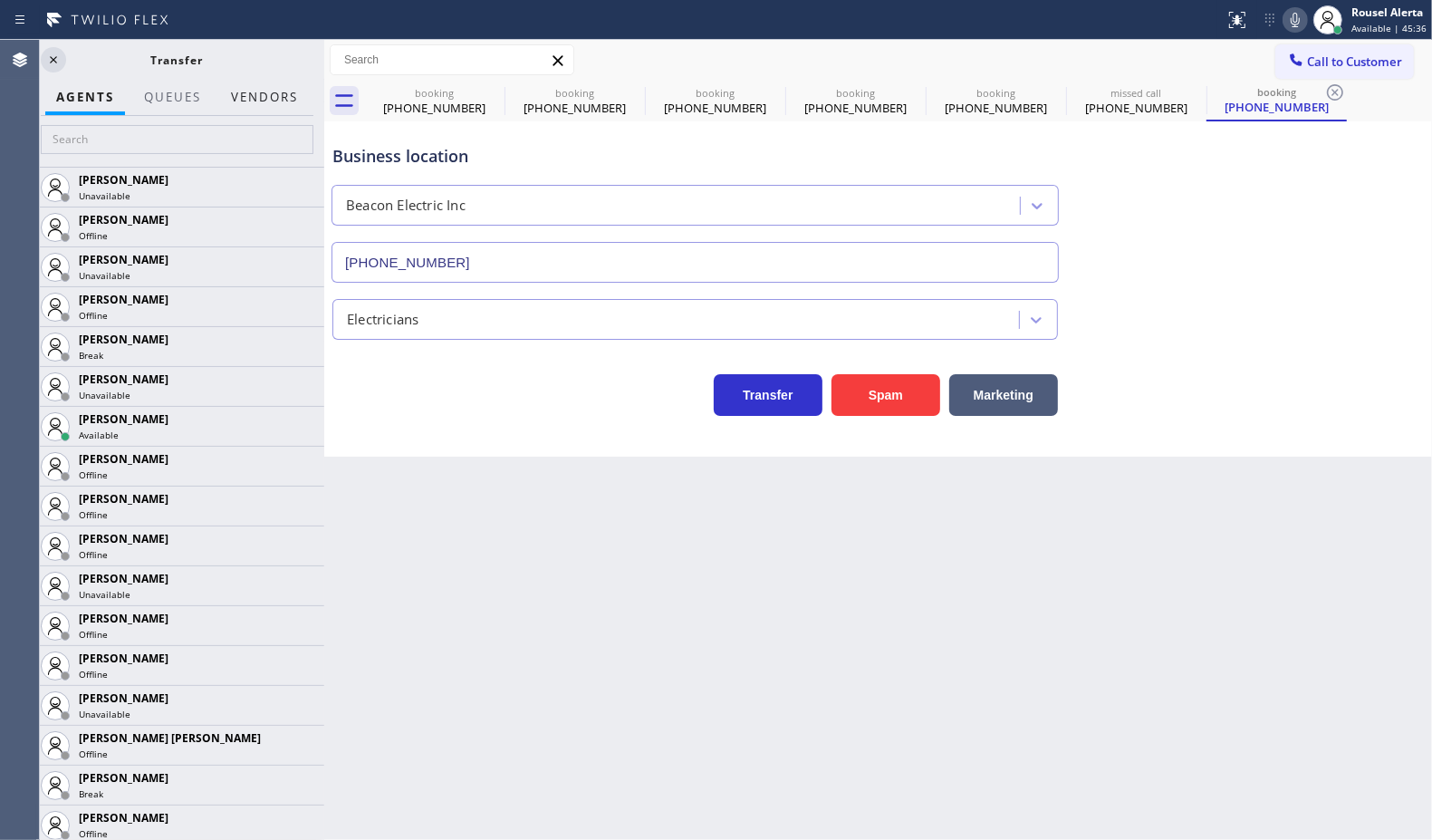
click at [246, 102] on button "Vendors" at bounding box center [264, 97] width 88 height 35
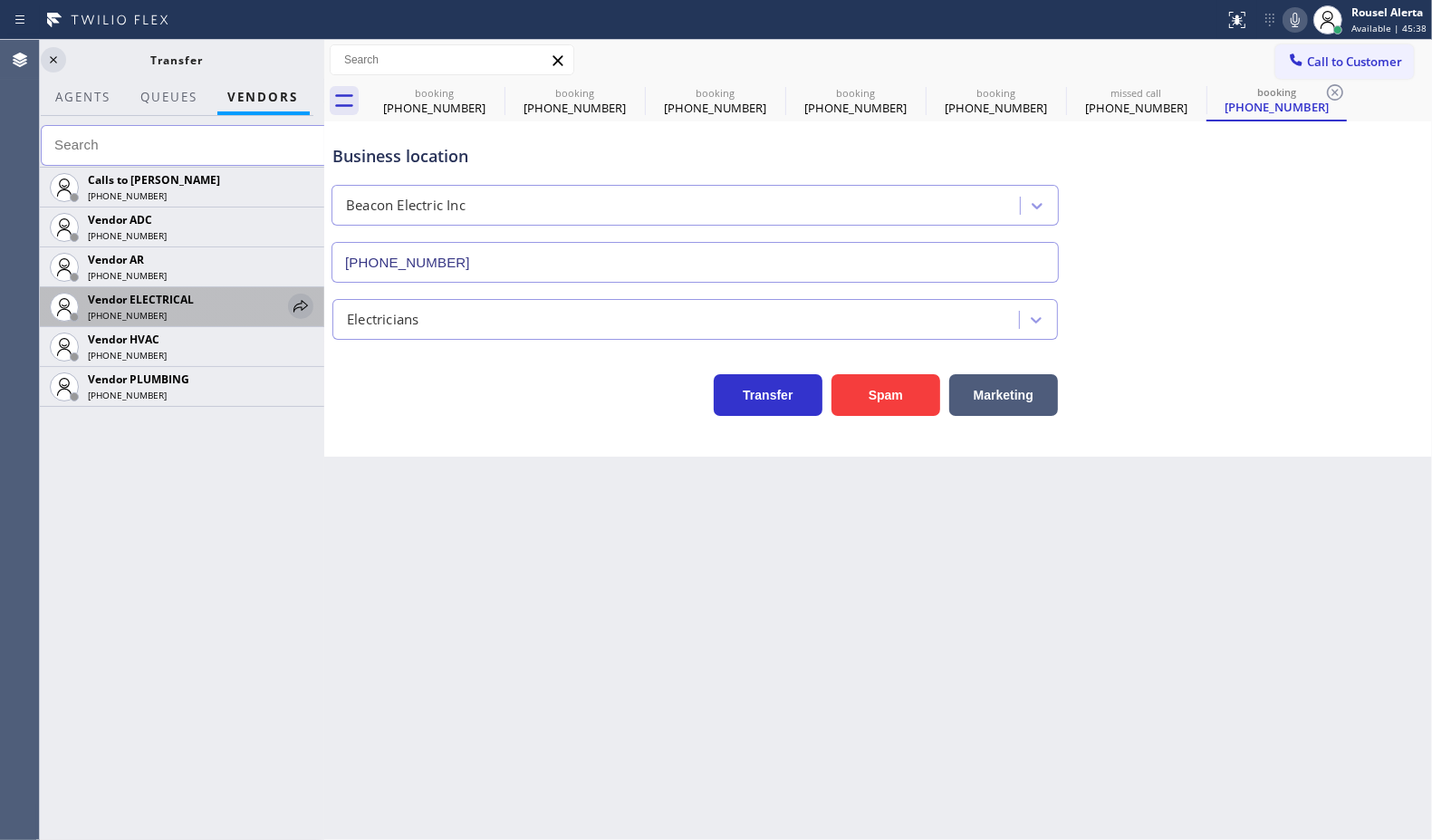
click at [299, 303] on icon at bounding box center [300, 306] width 22 height 22
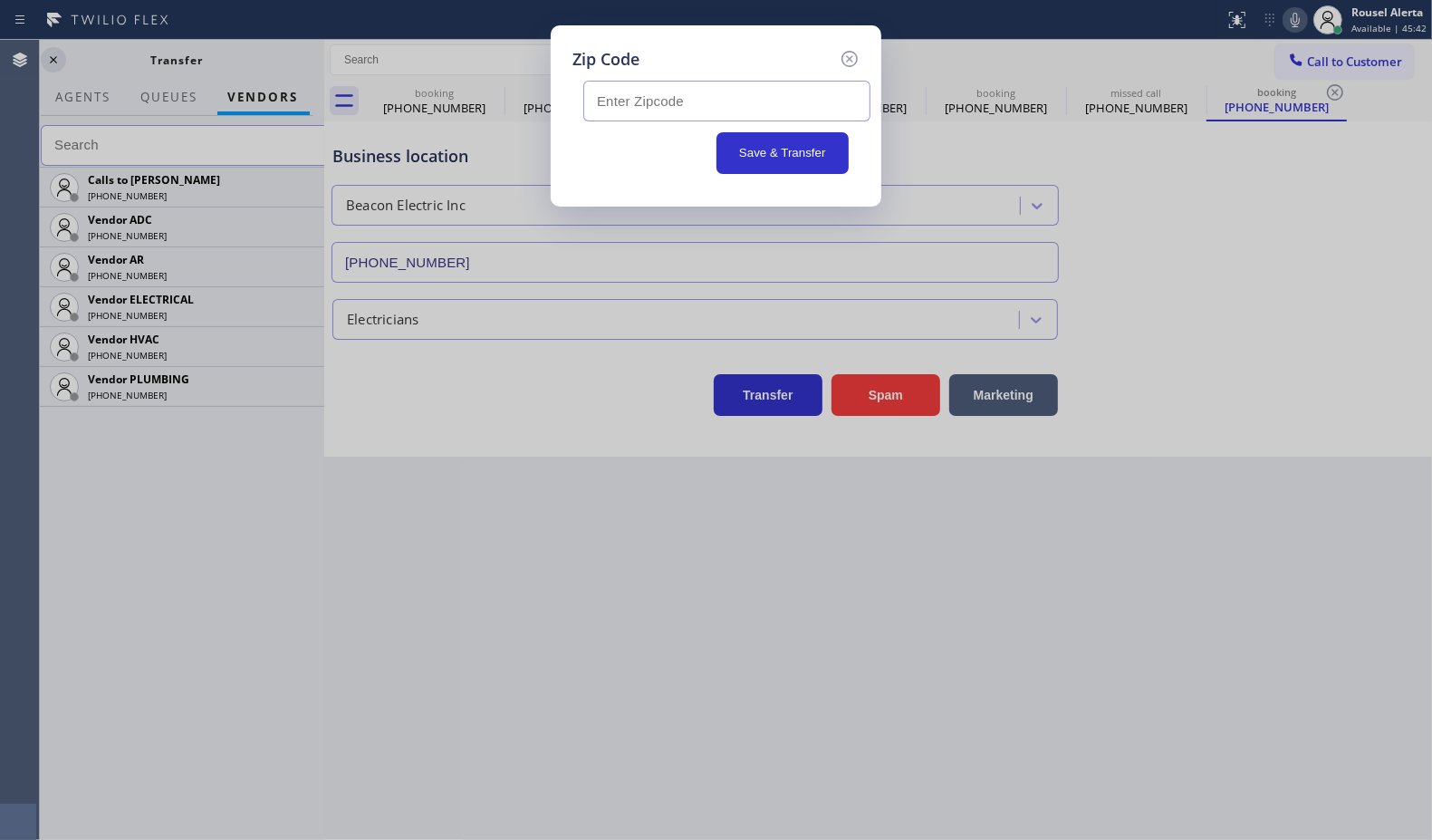
click at [770, 88] on input "text" at bounding box center [727, 101] width 287 height 41
paste input "98390"
type input "98390"
click at [768, 151] on button "Save & Transfer" at bounding box center [783, 153] width 133 height 42
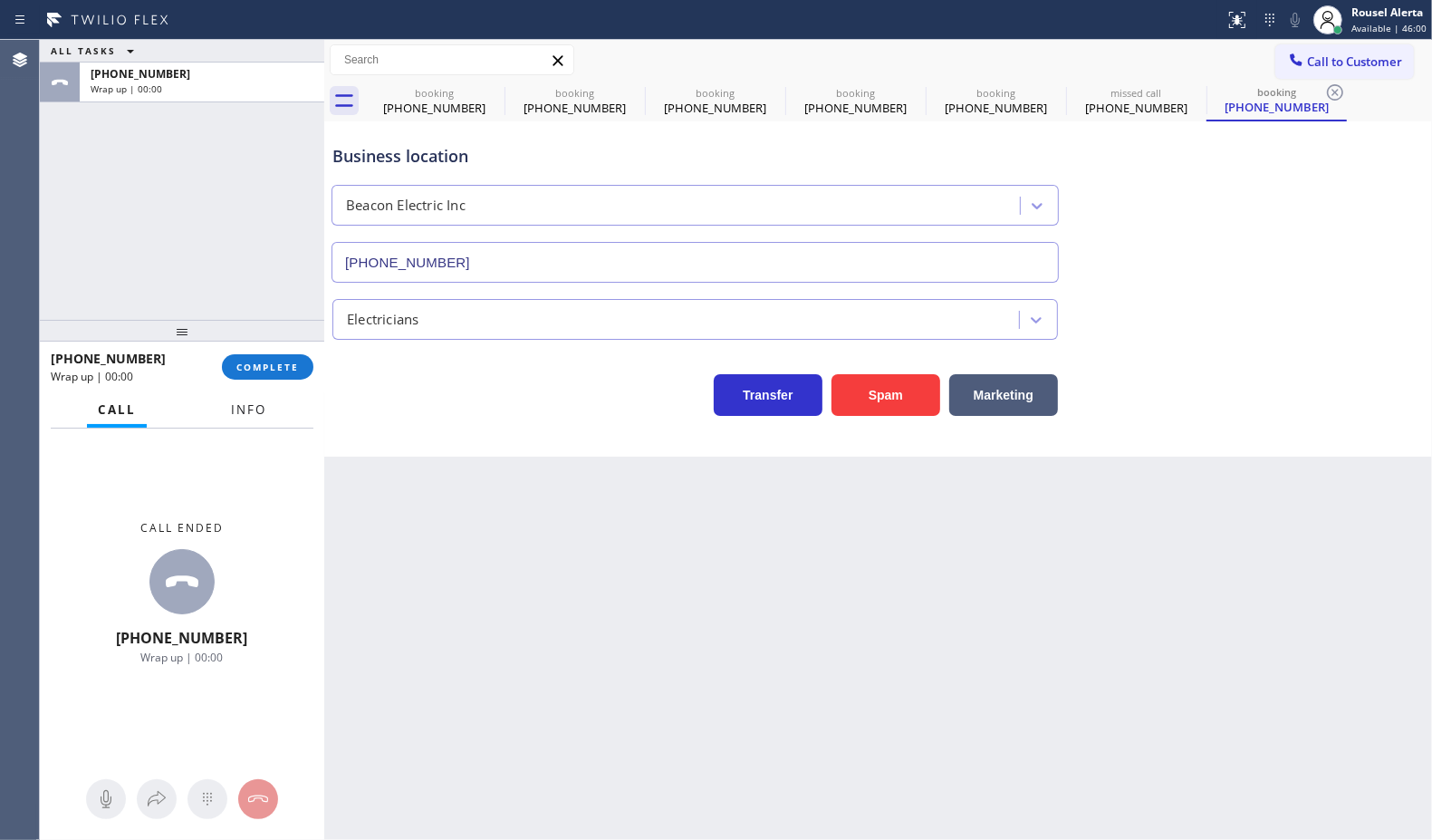
click at [242, 412] on span "Info" at bounding box center [248, 409] width 35 height 16
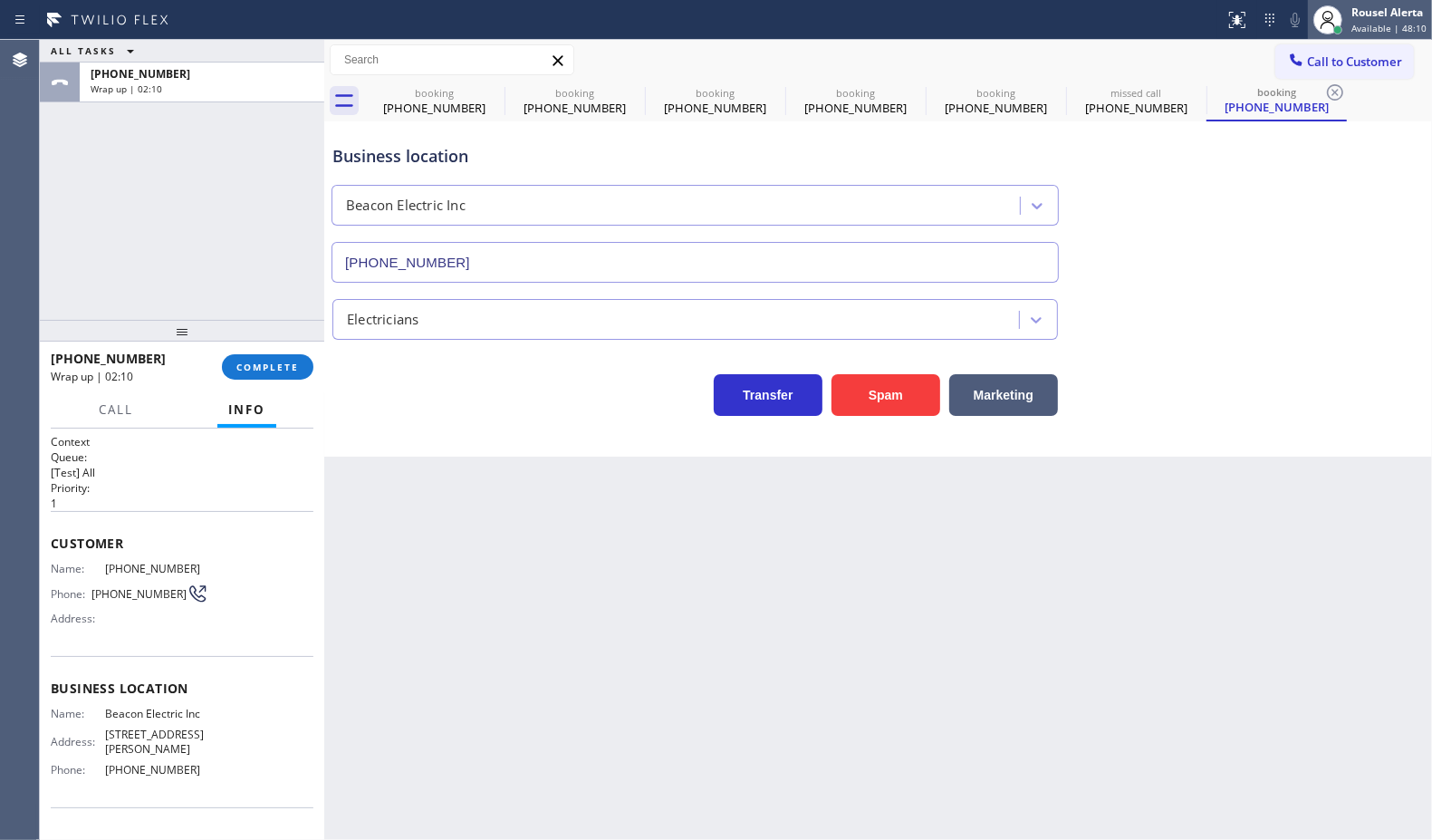
click at [1352, 24] on div "Rousel Alerta Available | 48:10" at bounding box center [1390, 19] width 85 height 31
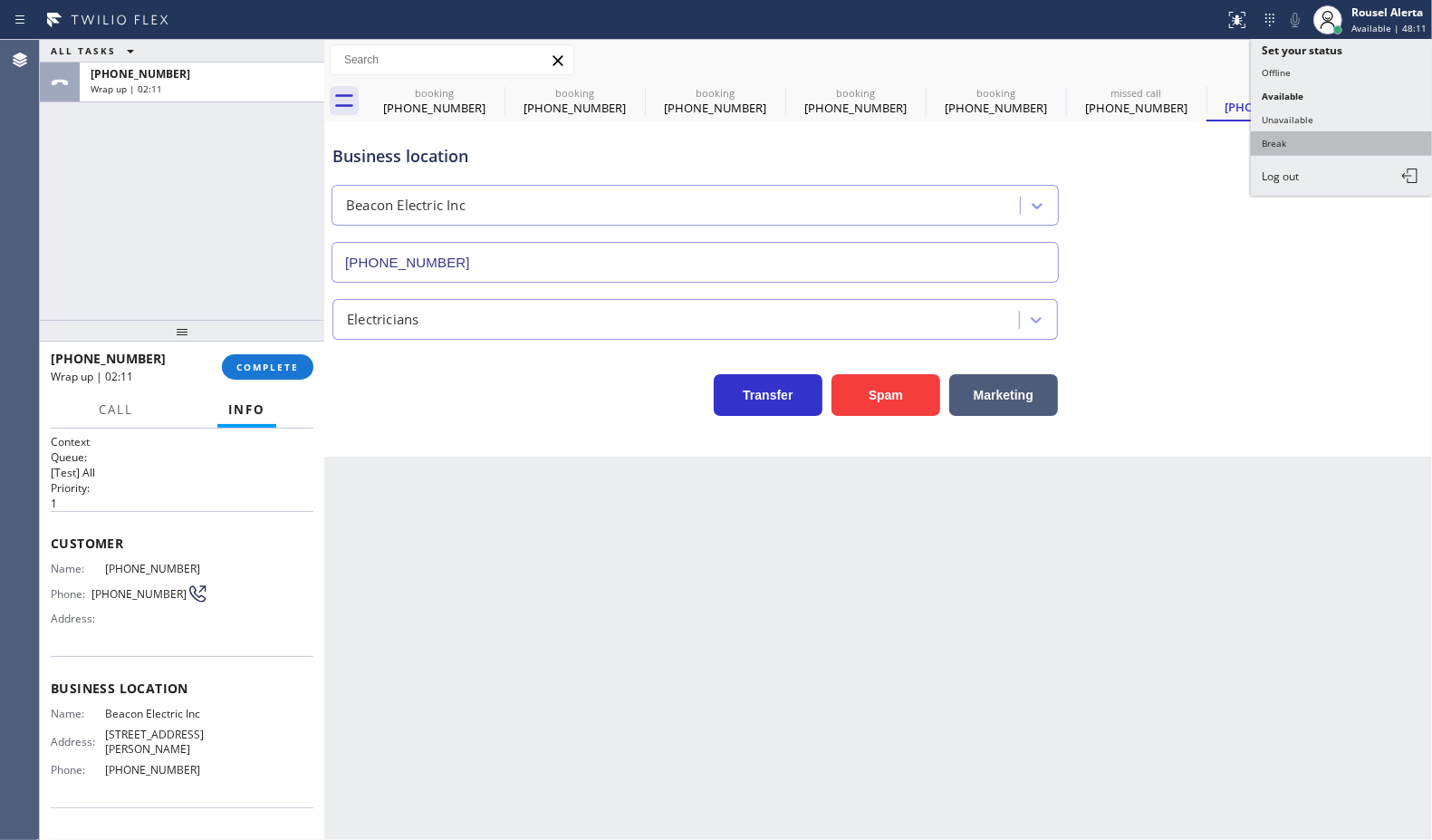
click at [1338, 138] on button "Break" at bounding box center [1342, 143] width 181 height 24
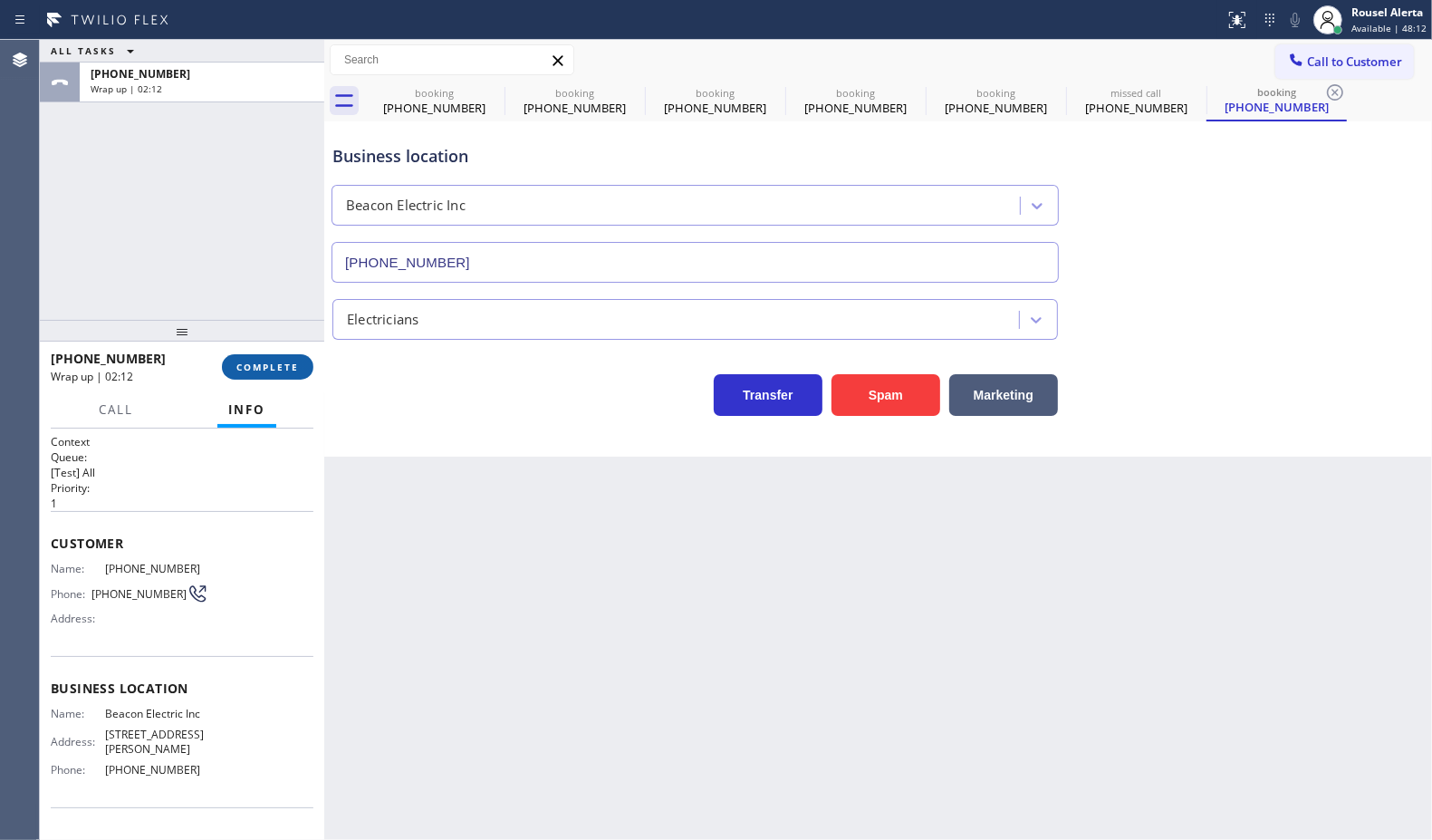
click at [278, 360] on span "COMPLETE" at bounding box center [268, 366] width 63 height 12
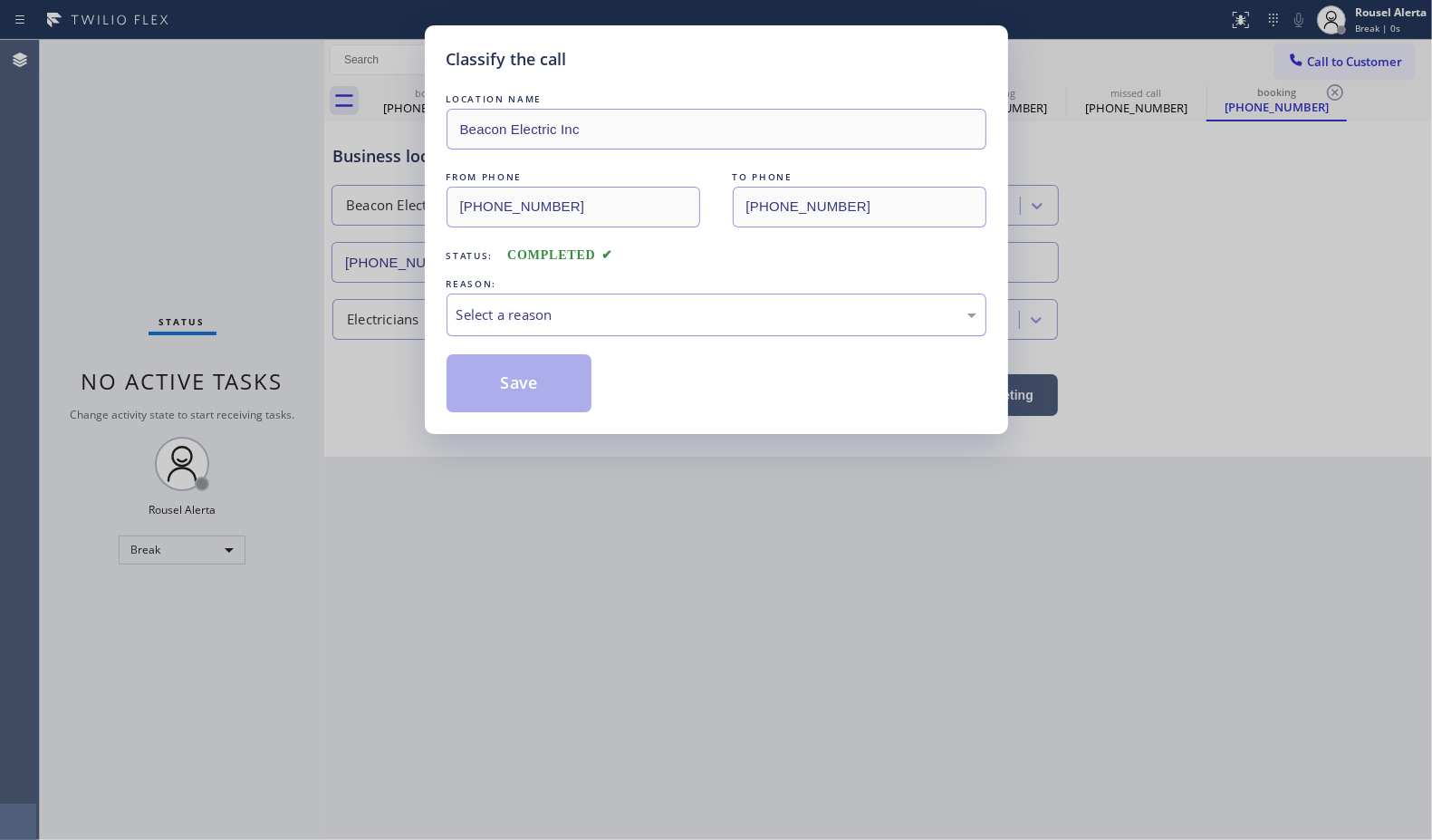
click at [602, 305] on div "Select a reason" at bounding box center [716, 315] width 520 height 21
click at [534, 404] on button "Save" at bounding box center [519, 383] width 145 height 58
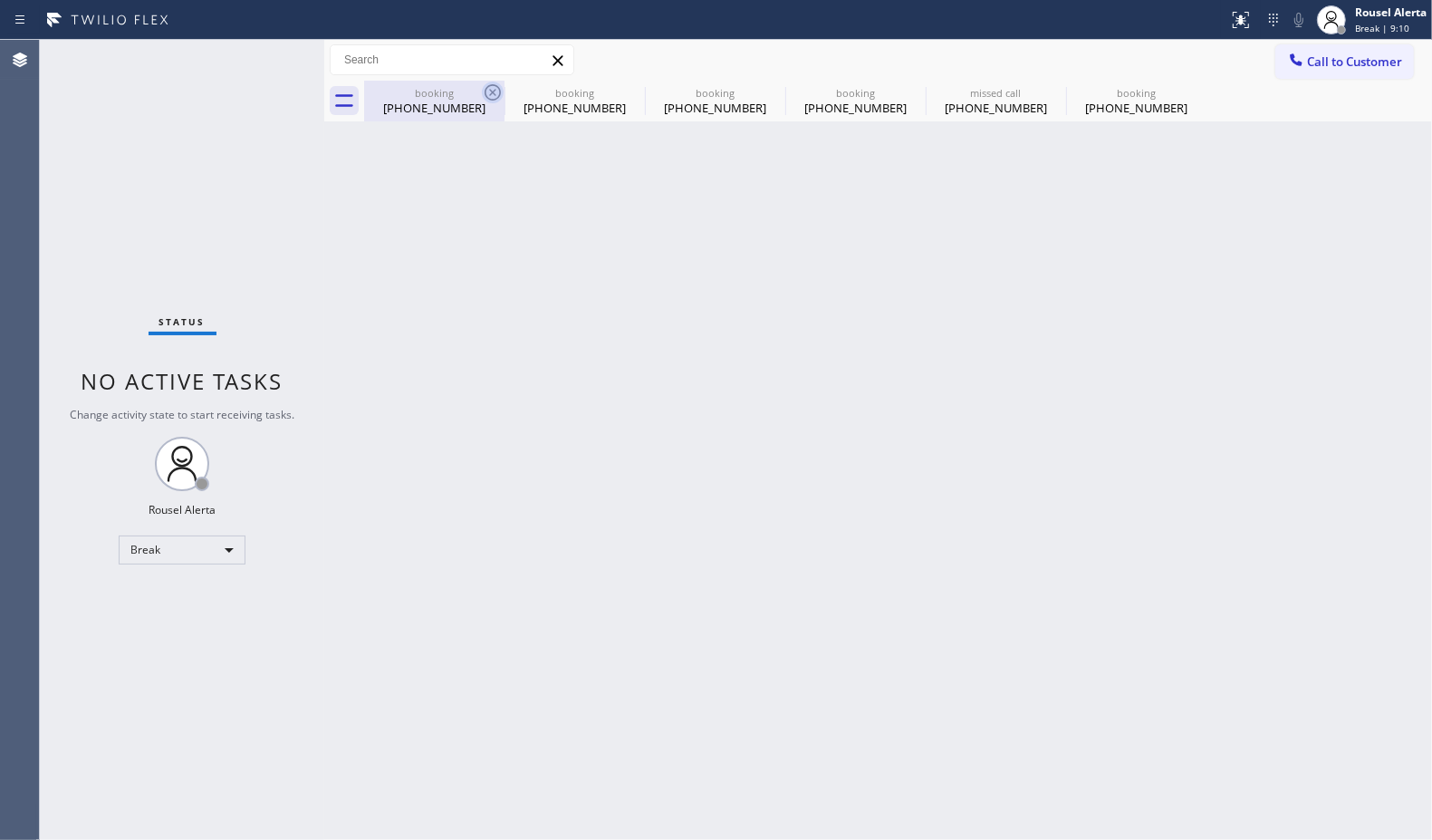
click at [490, 92] on icon at bounding box center [492, 92] width 22 height 22
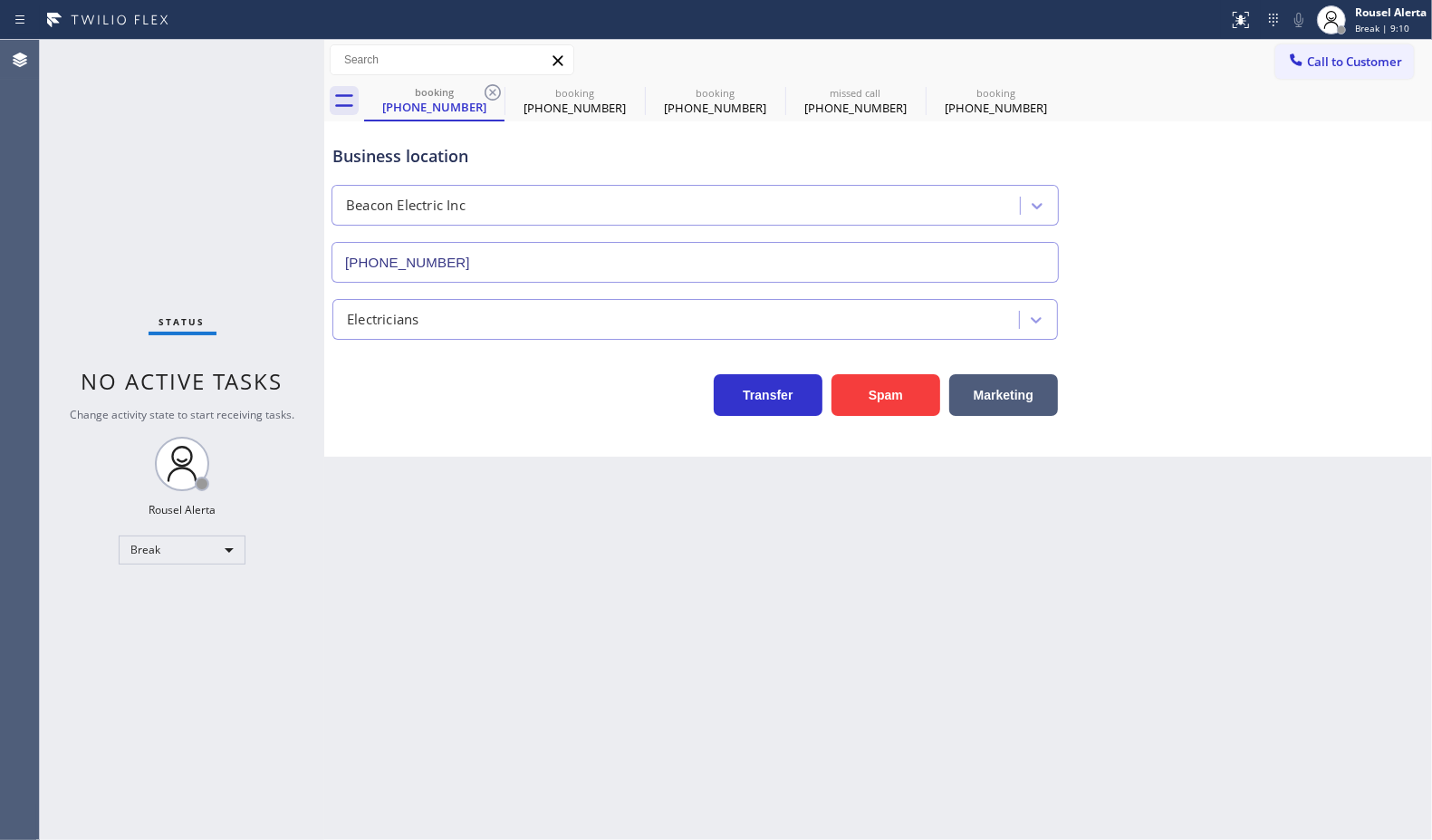
click at [490, 92] on icon at bounding box center [492, 92] width 22 height 22
click at [489, 95] on icon at bounding box center [492, 92] width 22 height 22
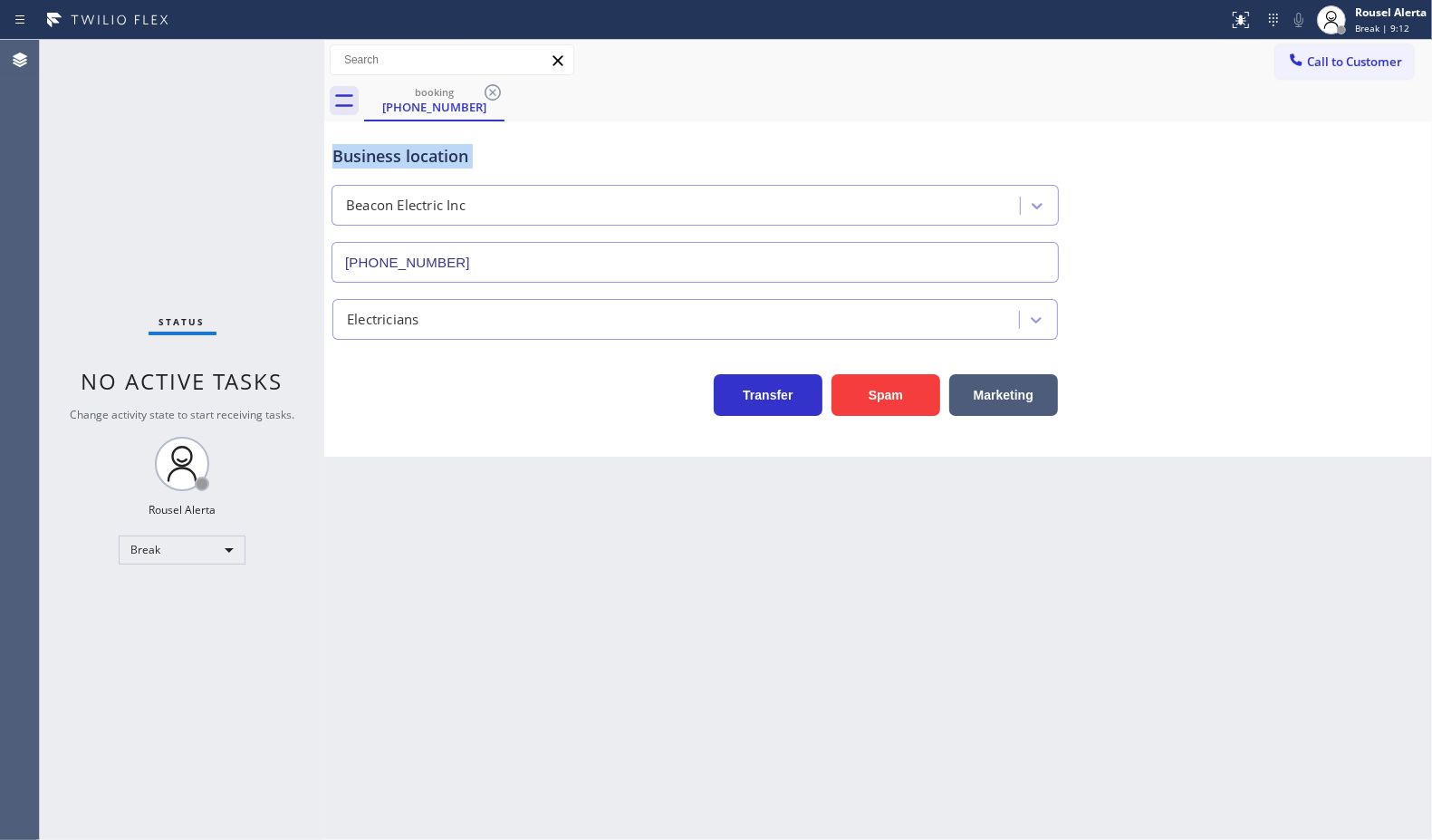
click at [489, 95] on icon at bounding box center [492, 92] width 22 height 22
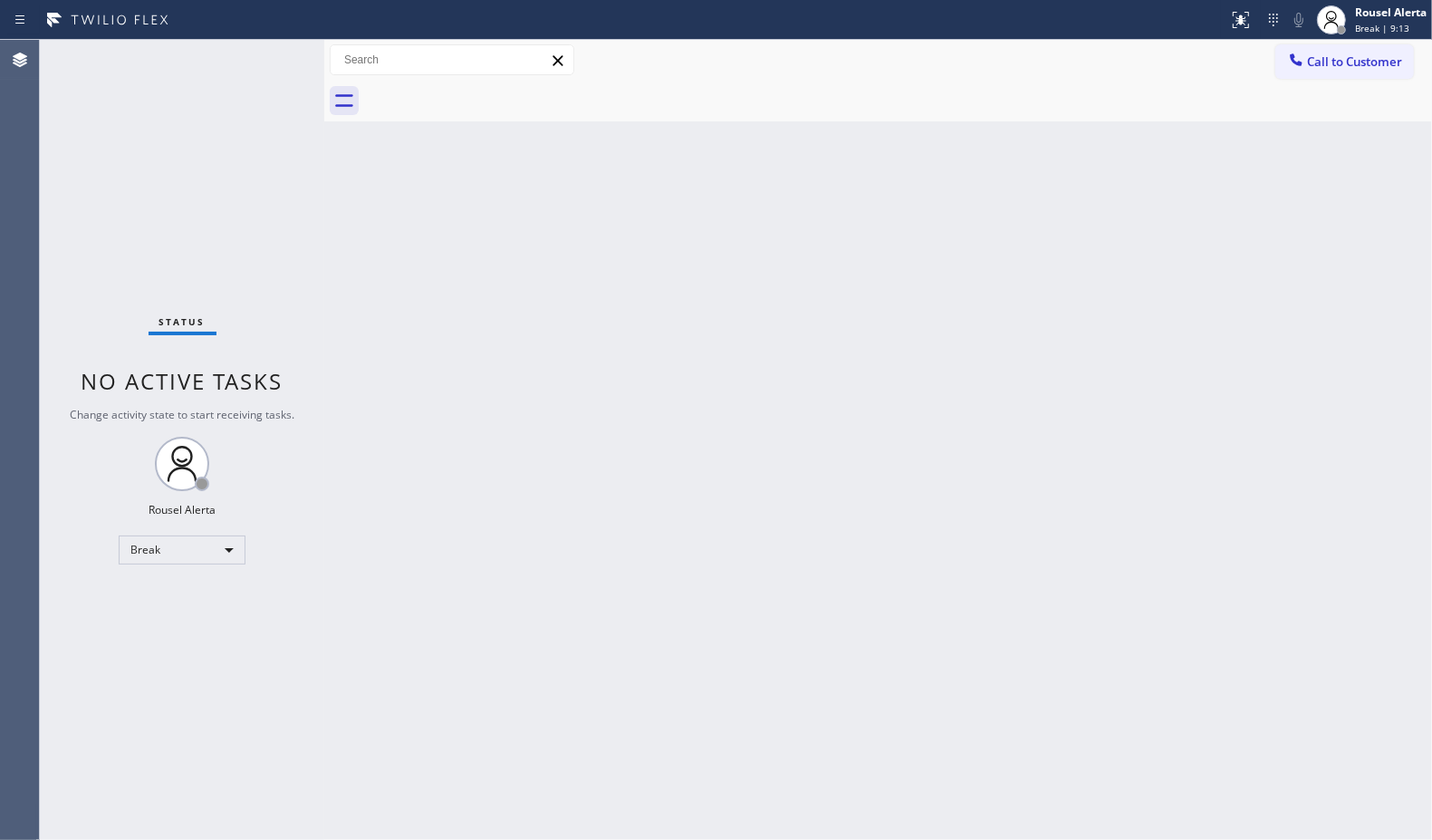
click at [605, 315] on div "Back to Dashboard Change Sender ID Customers Technicians Select a contact Outbo…" at bounding box center [878, 440] width 1108 height 800
drag, startPoint x: 426, startPoint y: 255, endPoint x: 653, endPoint y: 621, distance: 430.7
click at [456, 285] on div "Back to Dashboard Change Sender ID Customers Technicians Select a contact Outbo…" at bounding box center [878, 440] width 1108 height 800
click at [335, 364] on div "Back to Dashboard Change Sender ID Customers Technicians Select a contact Outbo…" at bounding box center [878, 440] width 1108 height 800
click at [236, 118] on div "Status No active tasks Change activity state to start receiving tasks. Rousel A…" at bounding box center [181, 440] width 284 height 800
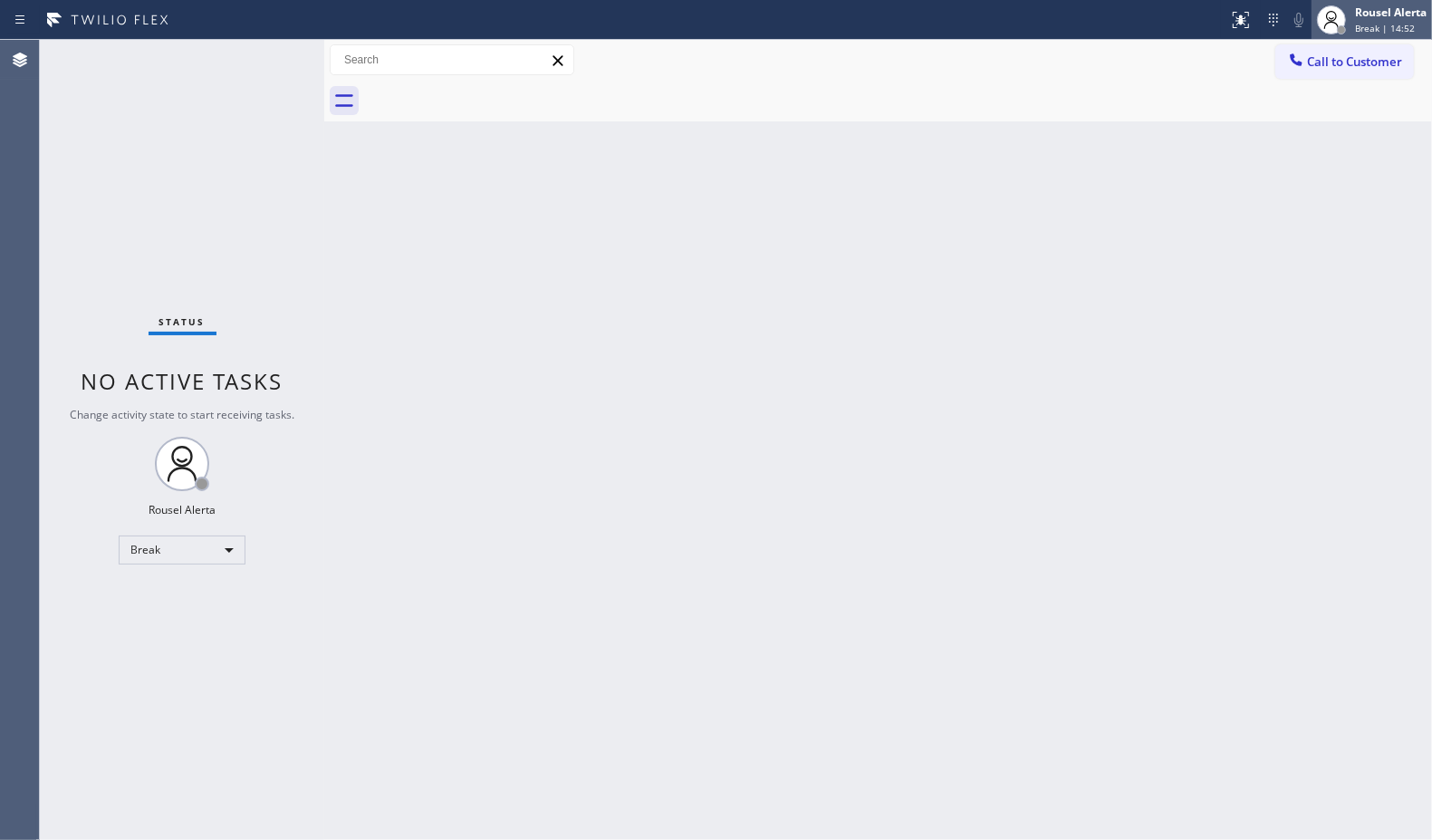
click at [1369, 15] on div "Rousel Alerta" at bounding box center [1390, 12] width 71 height 15
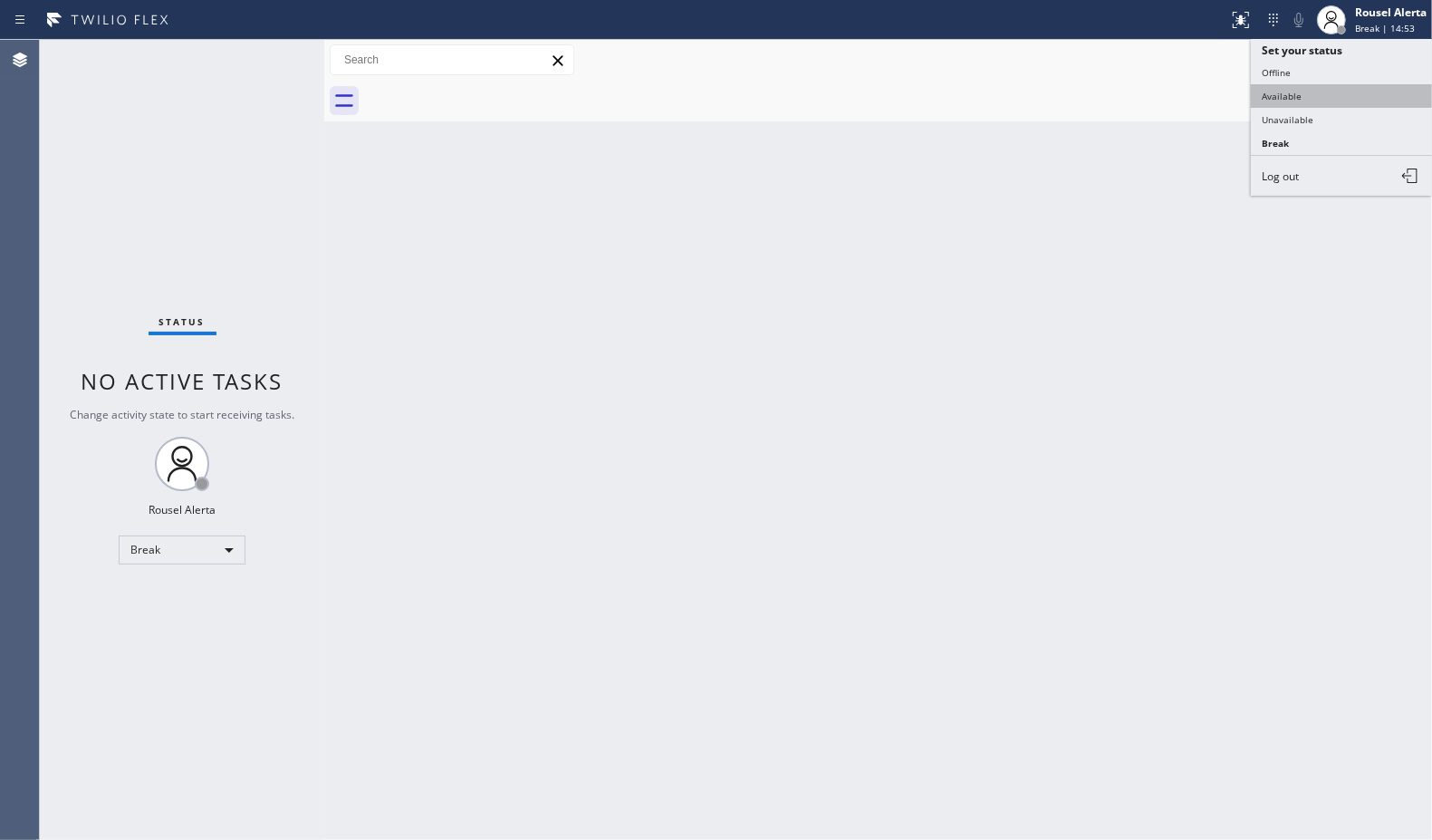
click at [1355, 95] on button "Available" at bounding box center [1342, 96] width 181 height 24
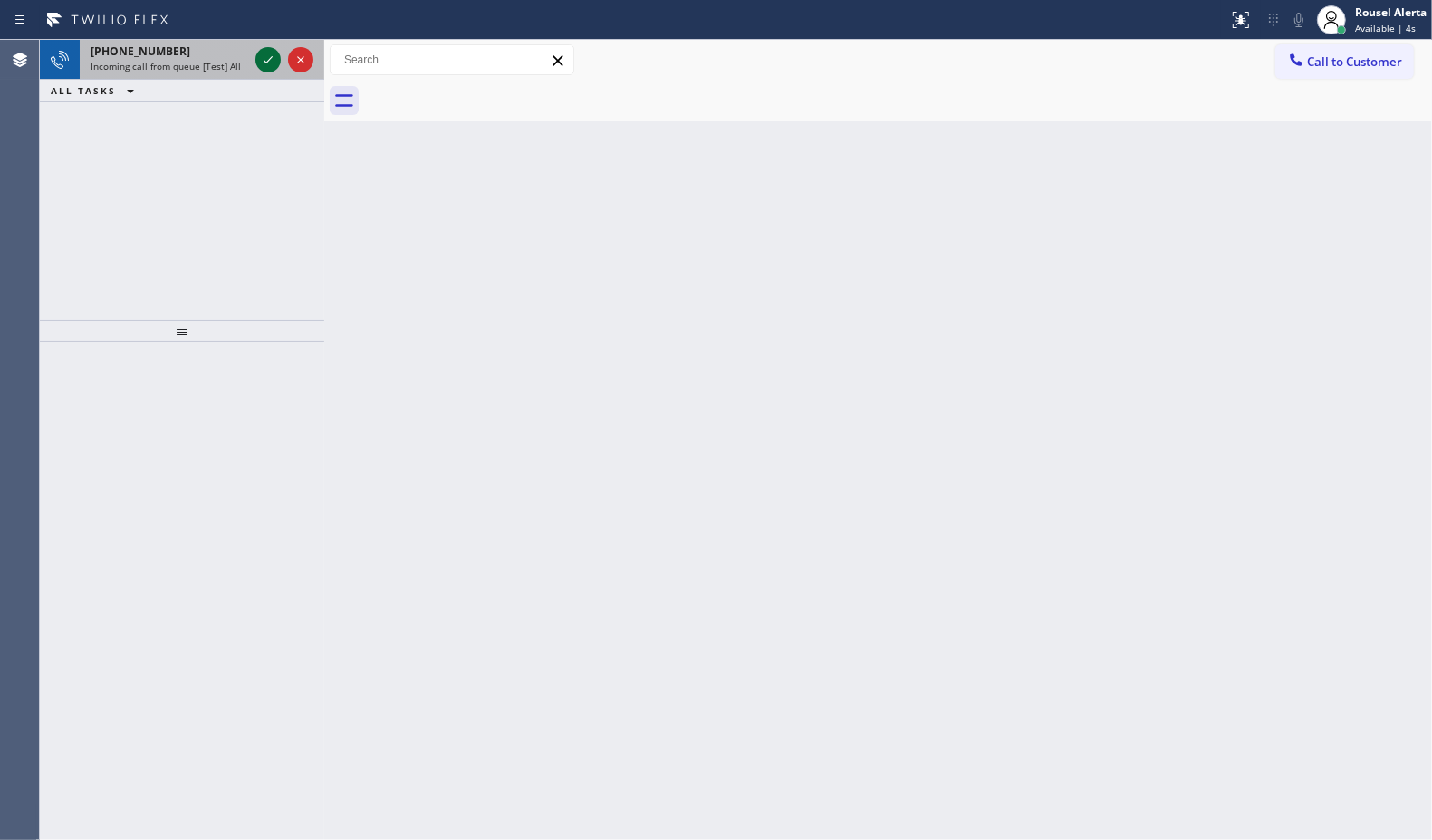
click at [260, 61] on icon at bounding box center [268, 59] width 22 height 22
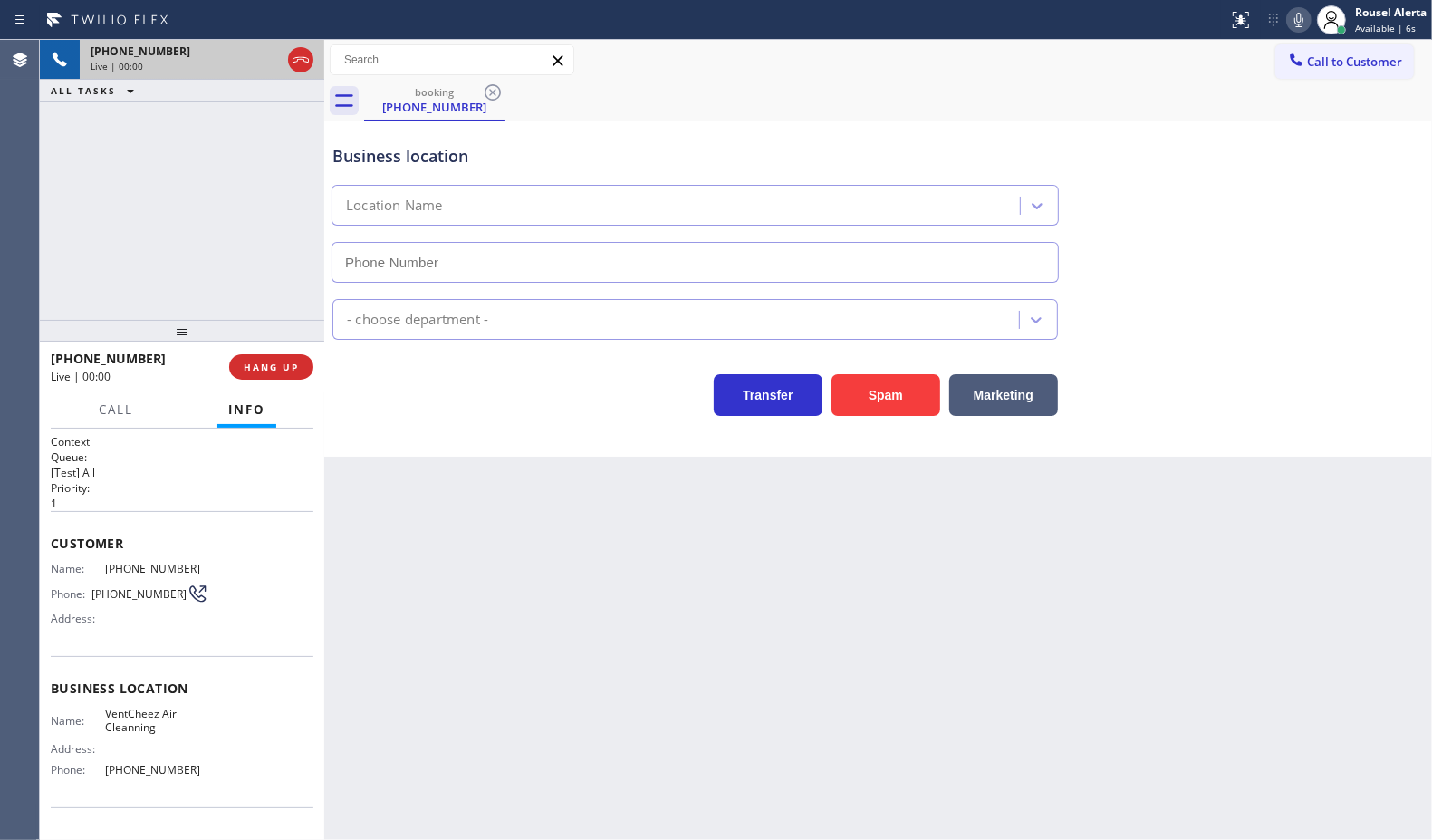
type input "[PHONE_NUMBER]"
click at [274, 374] on button "HANG UP" at bounding box center [271, 367] width 85 height 26
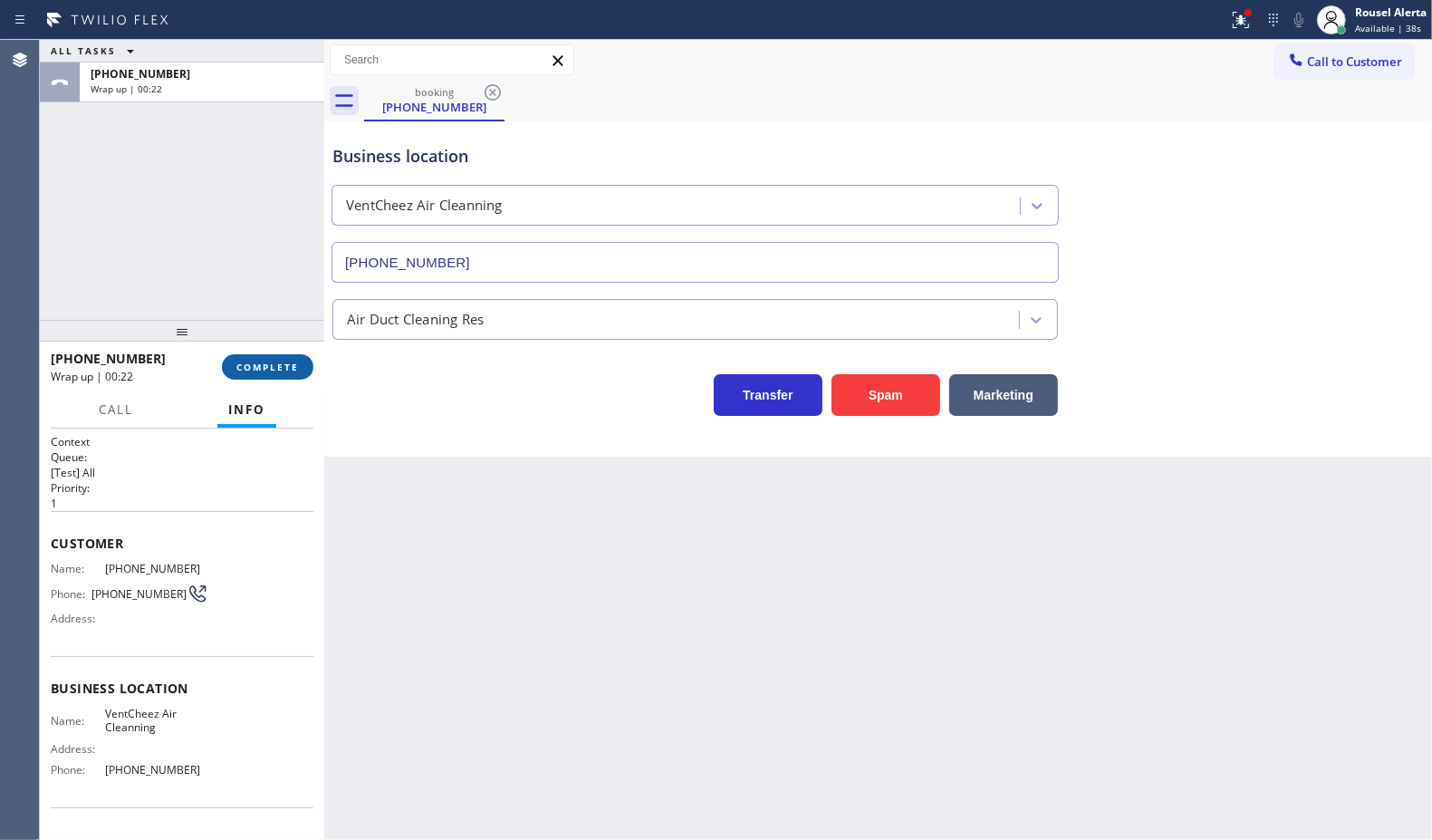
click at [244, 372] on span "COMPLETE" at bounding box center [268, 366] width 63 height 12
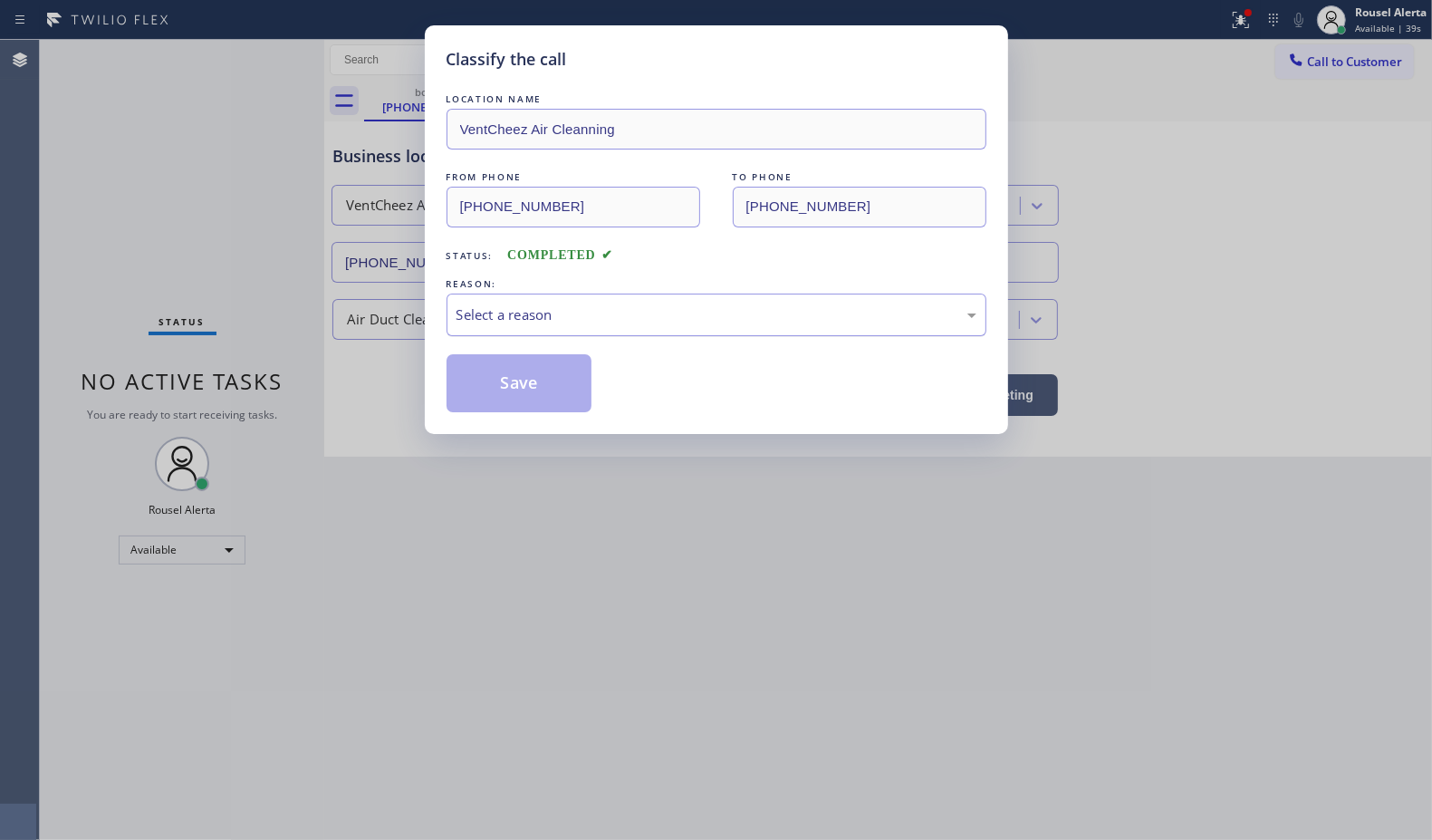
click at [573, 309] on div "Select a reason" at bounding box center [716, 315] width 520 height 21
click at [544, 401] on button "Save" at bounding box center [519, 383] width 145 height 58
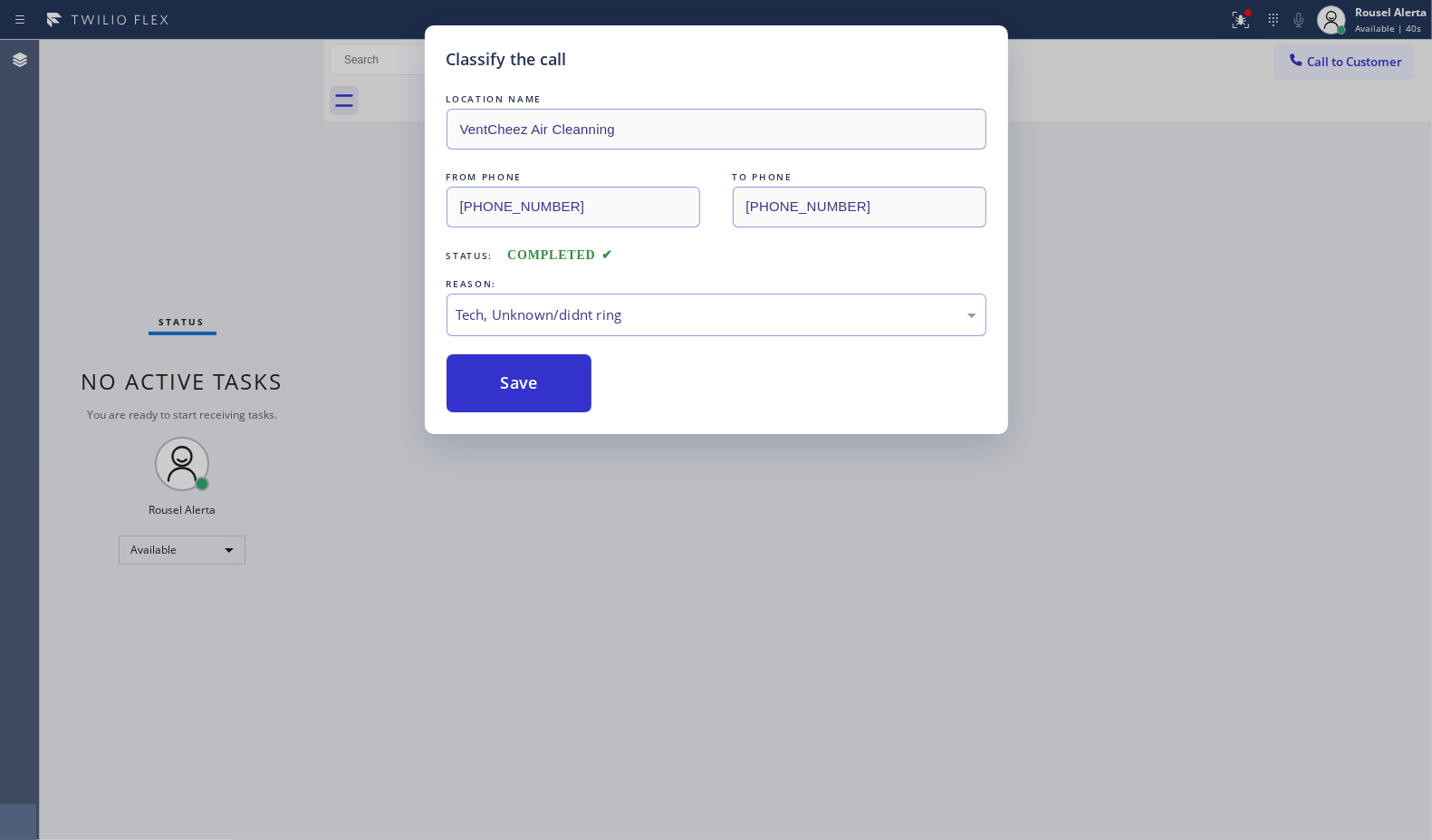
click at [702, 584] on div "Classify the call LOCATION NAME VentCheez Air Cleanning FROM PHONE [PHONE_NUMBE…" at bounding box center [716, 420] width 1432 height 840
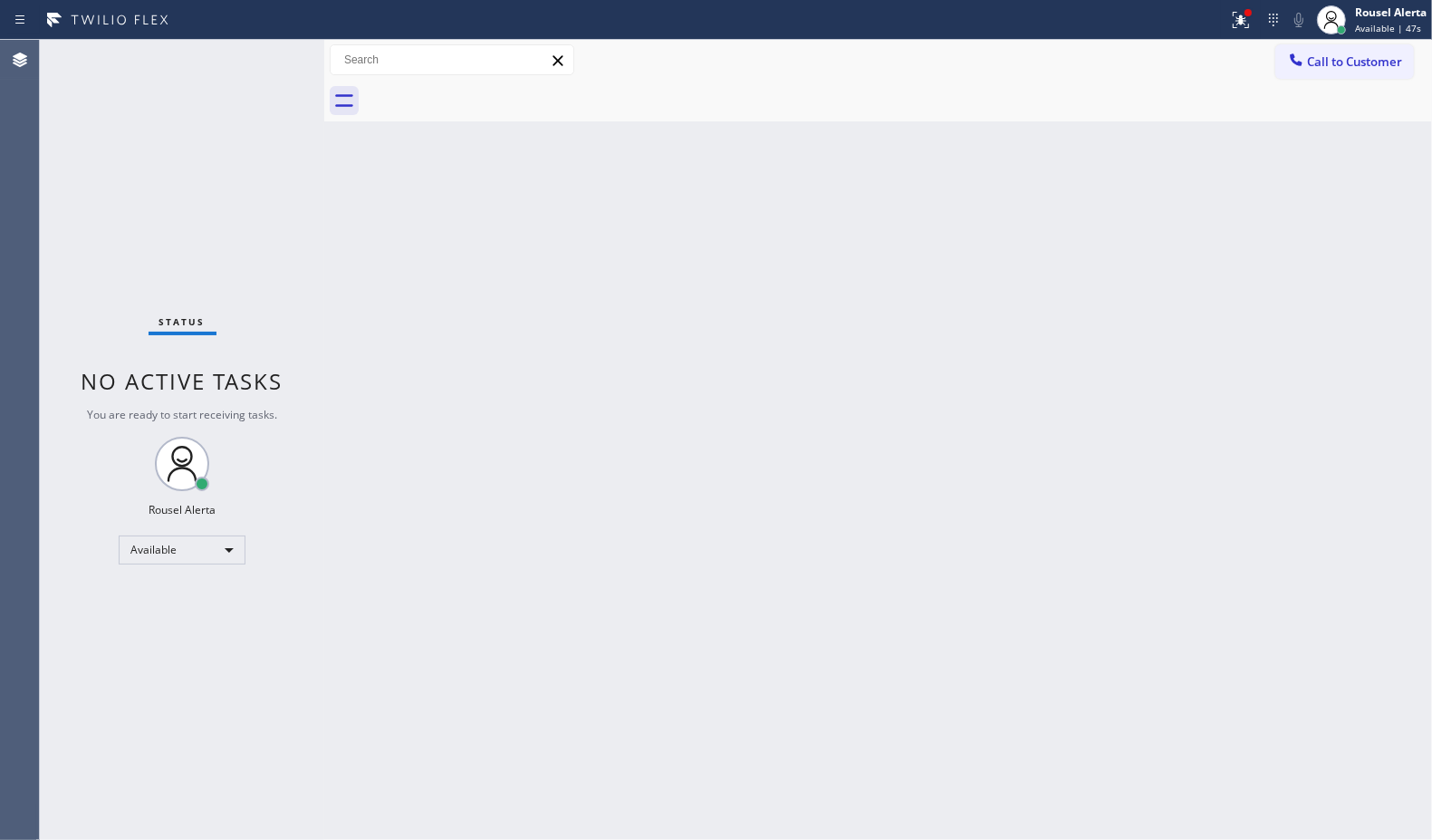
click at [540, 465] on div "Back to Dashboard Change Sender ID Customers Technicians Select a contact Outbo…" at bounding box center [878, 440] width 1108 height 800
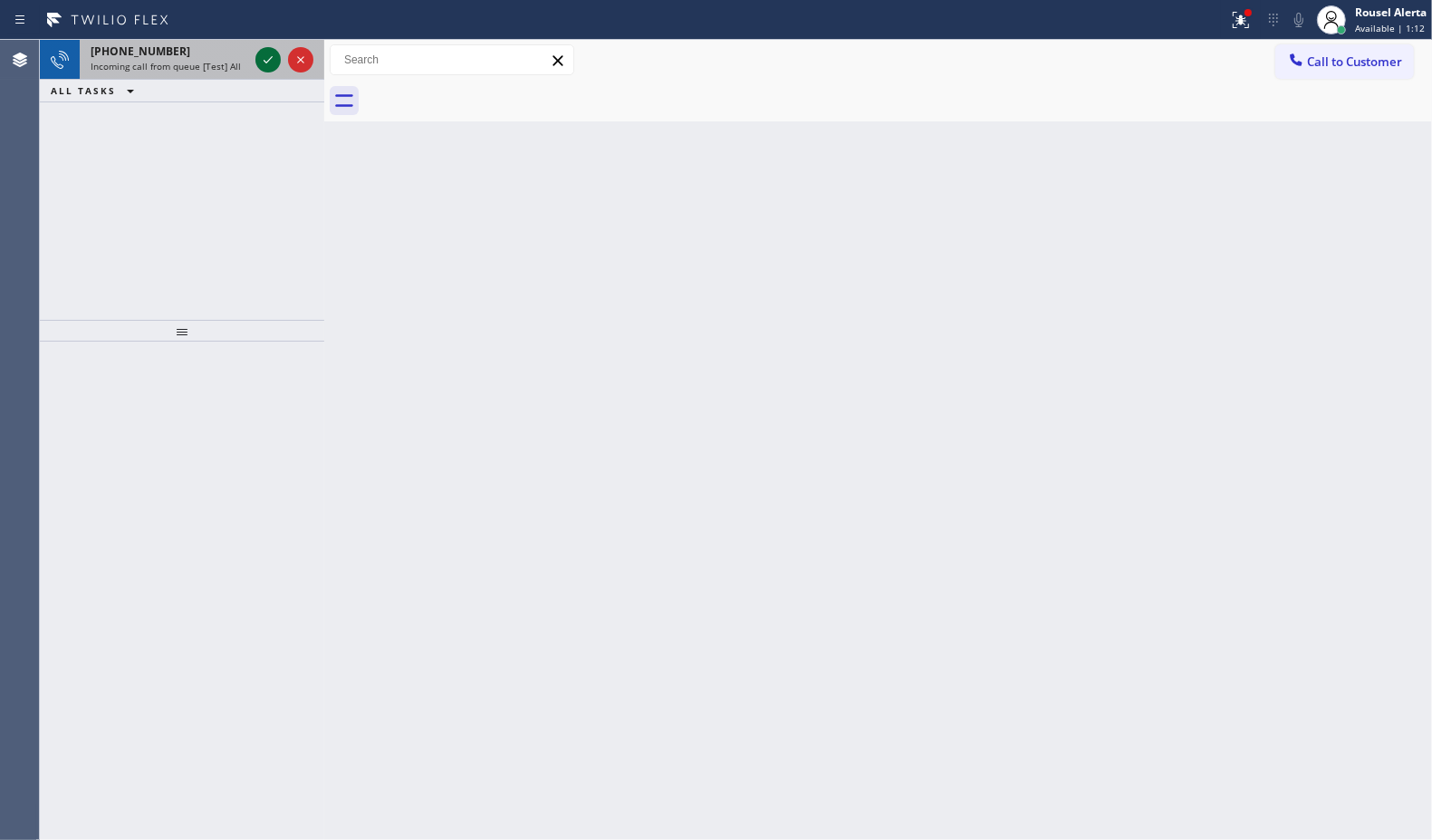
click at [263, 65] on icon at bounding box center [268, 59] width 22 height 22
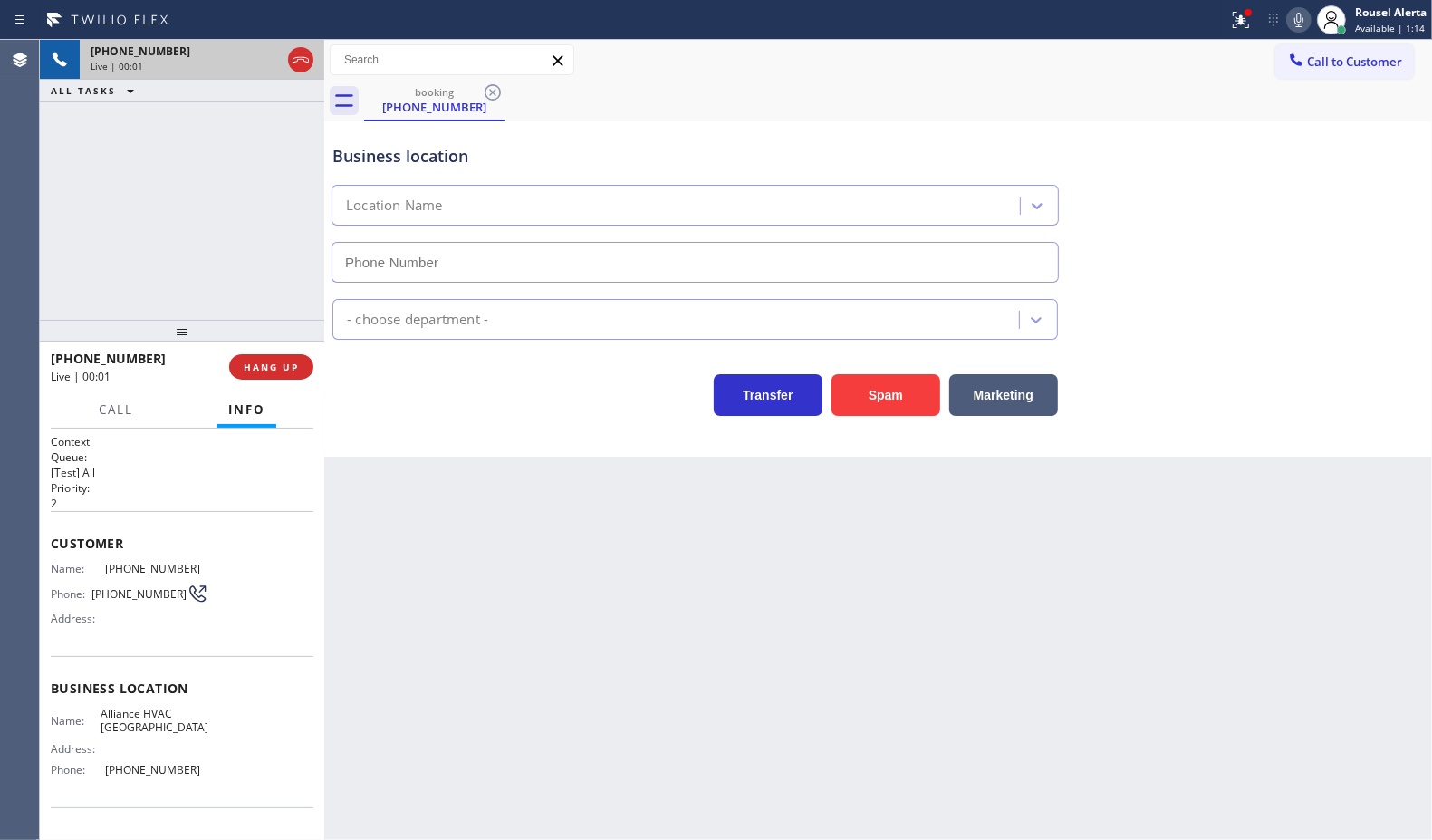
type input "[PHONE_NUMBER]"
click at [859, 412] on button "Spam" at bounding box center [886, 395] width 108 height 42
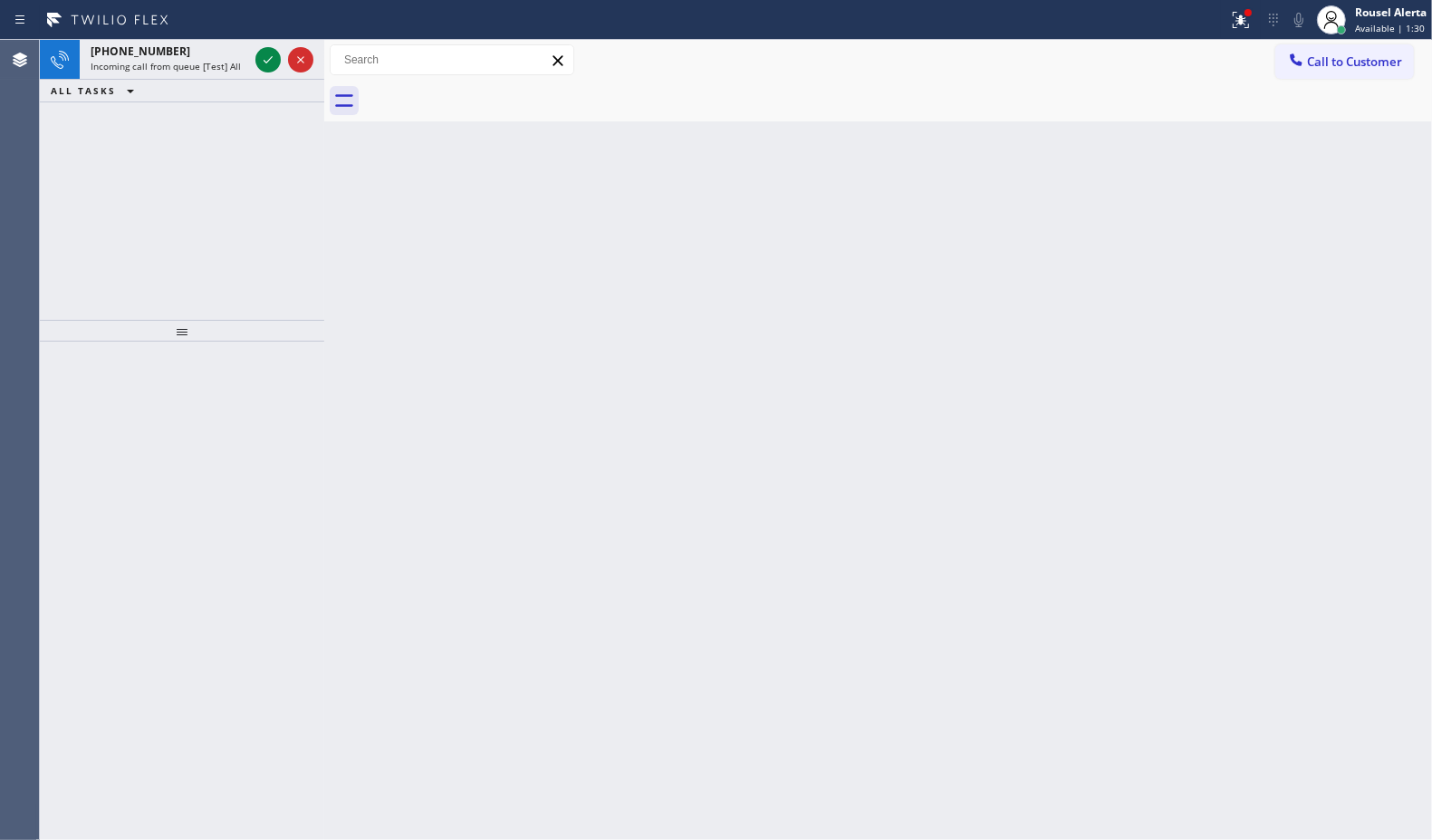
drag, startPoint x: 269, startPoint y: 60, endPoint x: 275, endPoint y: 90, distance: 30.6
click at [269, 60] on icon at bounding box center [268, 60] width 10 height 8
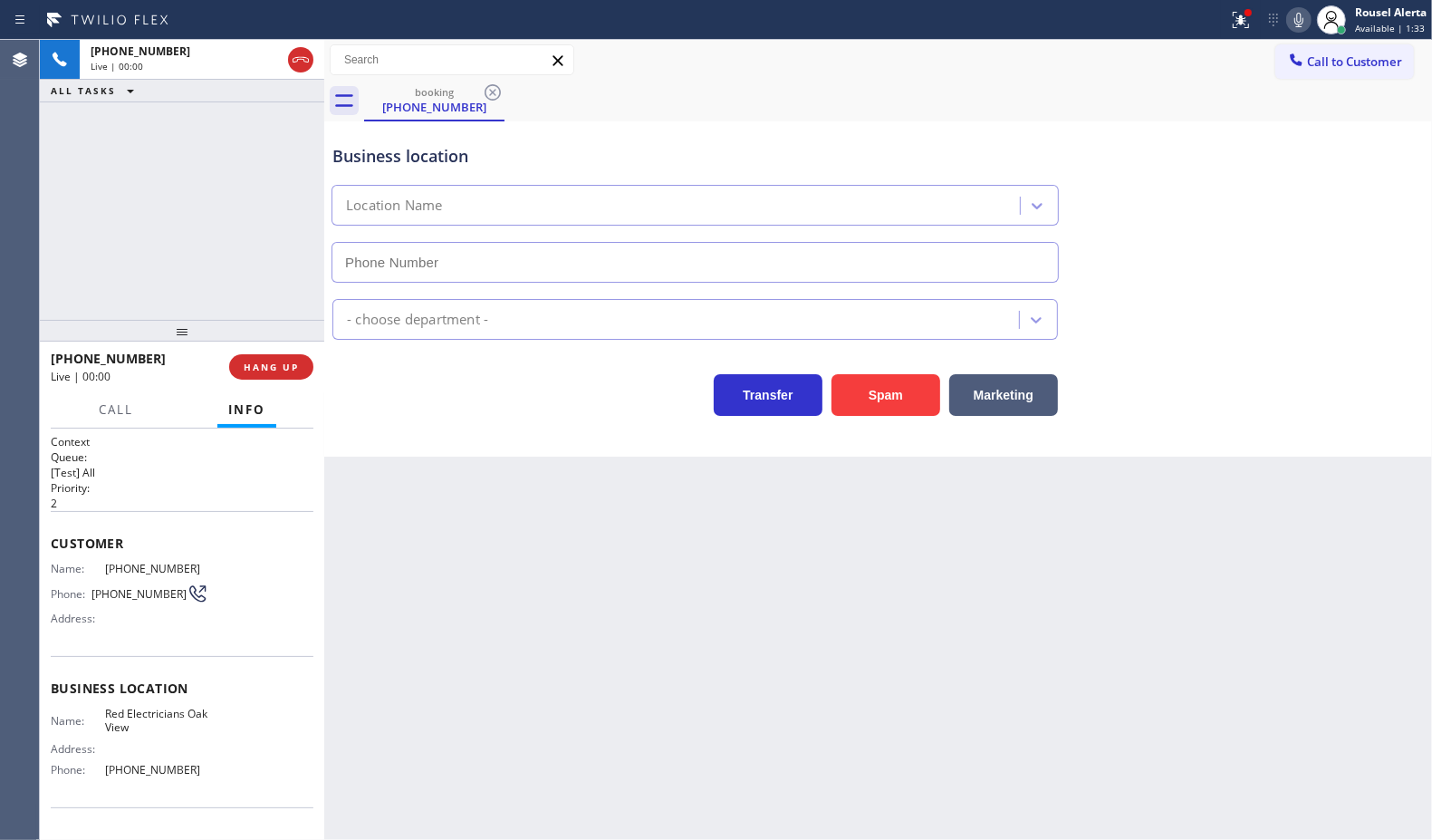
type input "[PHONE_NUMBER]"
click at [868, 379] on button "Spam" at bounding box center [886, 395] width 108 height 42
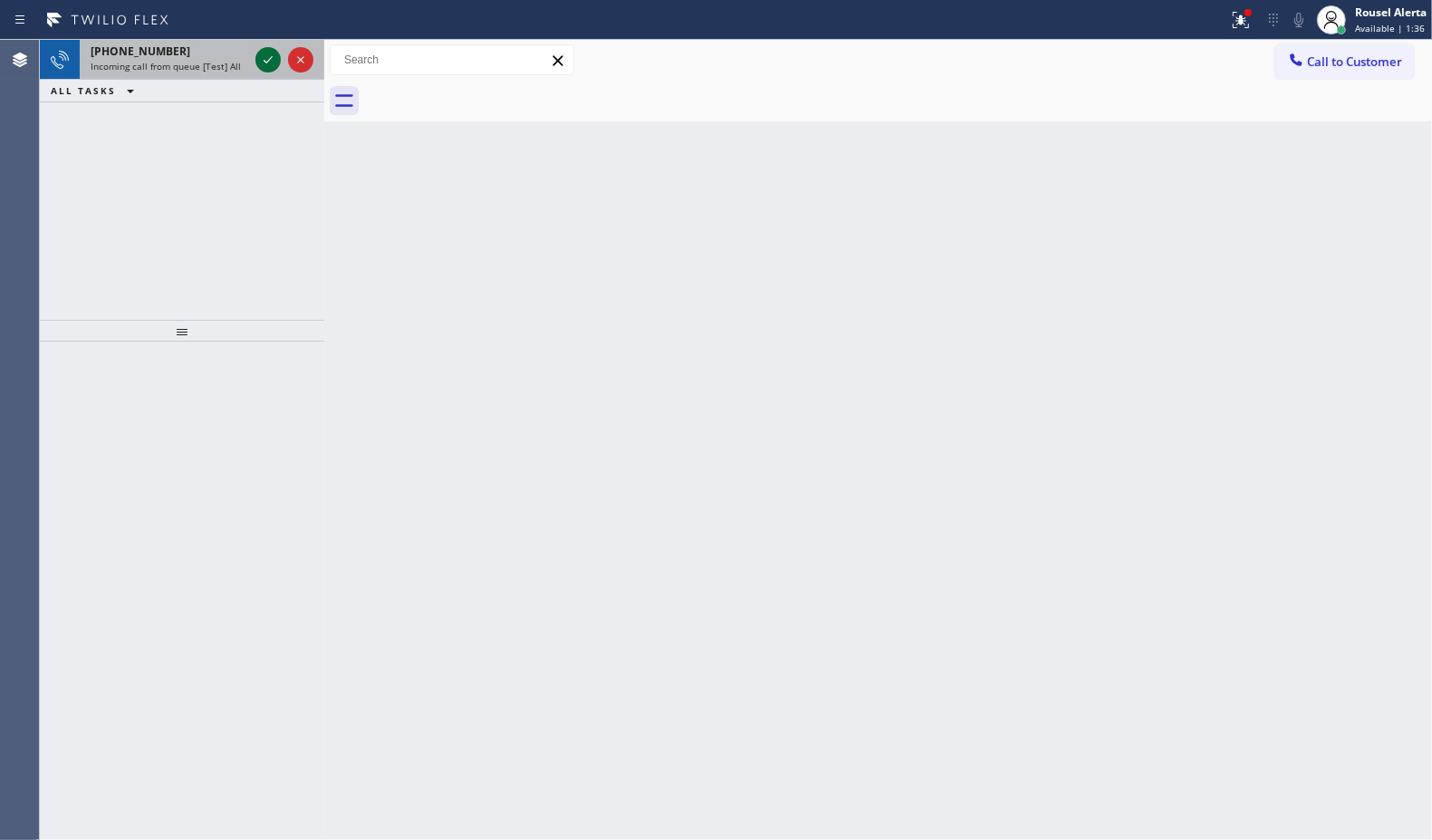
click at [258, 68] on icon at bounding box center [268, 59] width 22 height 22
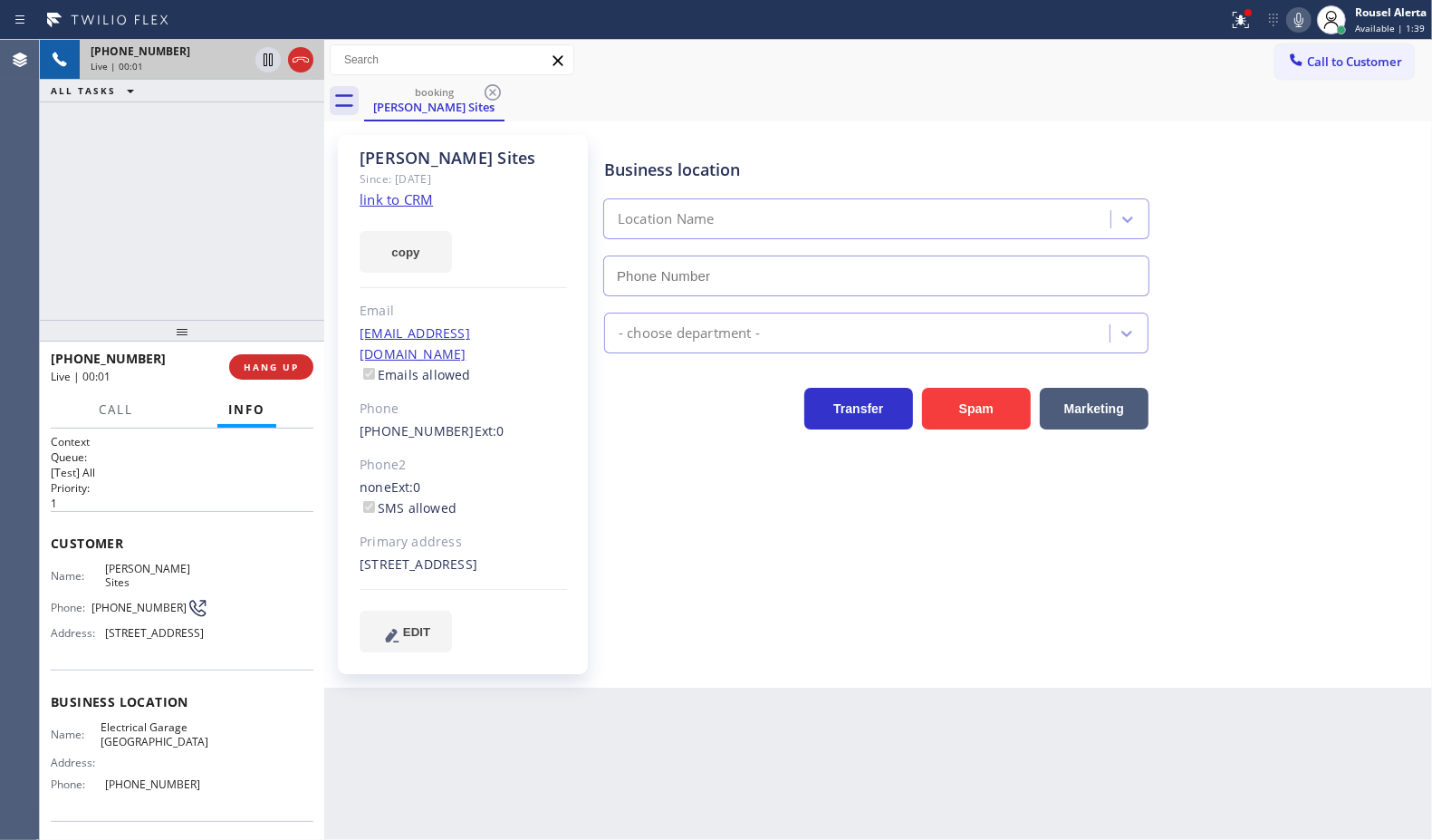
type input "[PHONE_NUMBER]"
click at [404, 202] on link "link to CRM" at bounding box center [395, 199] width 73 height 18
click at [293, 373] on button "HANG UP" at bounding box center [271, 367] width 85 height 26
click at [288, 372] on span "HANG UP" at bounding box center [271, 366] width 55 height 12
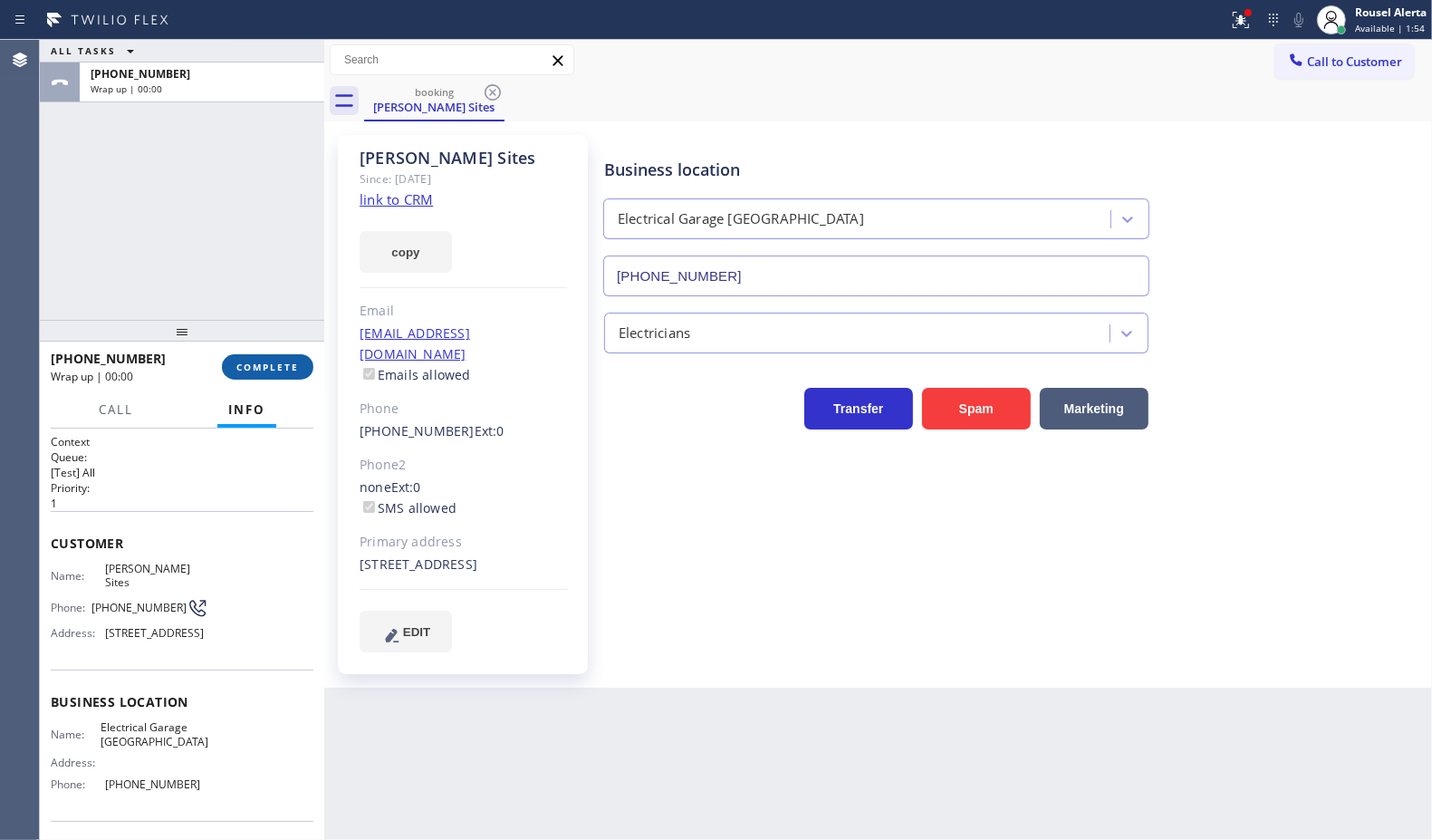
click at [288, 372] on span "COMPLETE" at bounding box center [268, 366] width 63 height 12
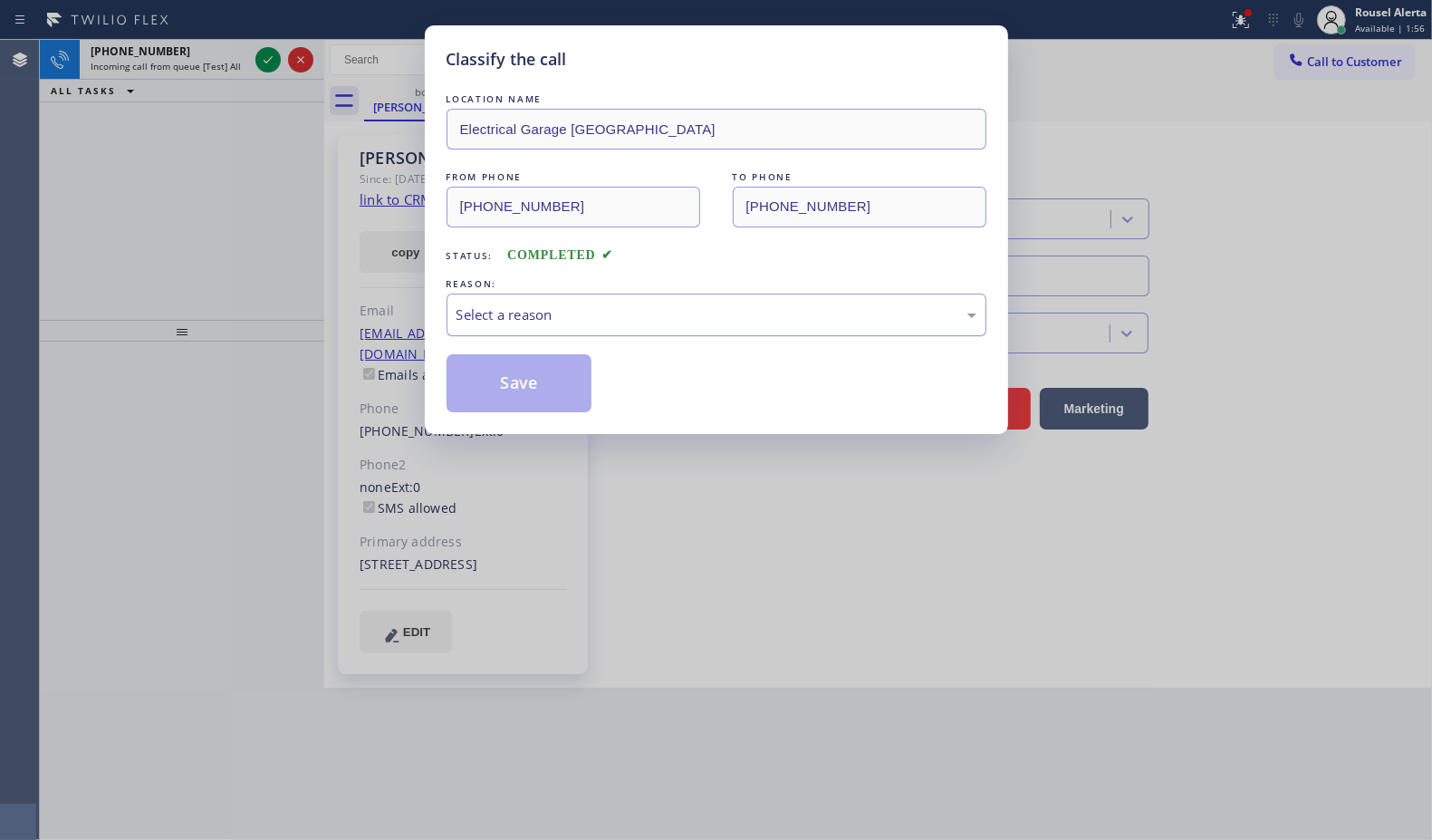
click at [589, 313] on div "Select a reason" at bounding box center [716, 315] width 520 height 21
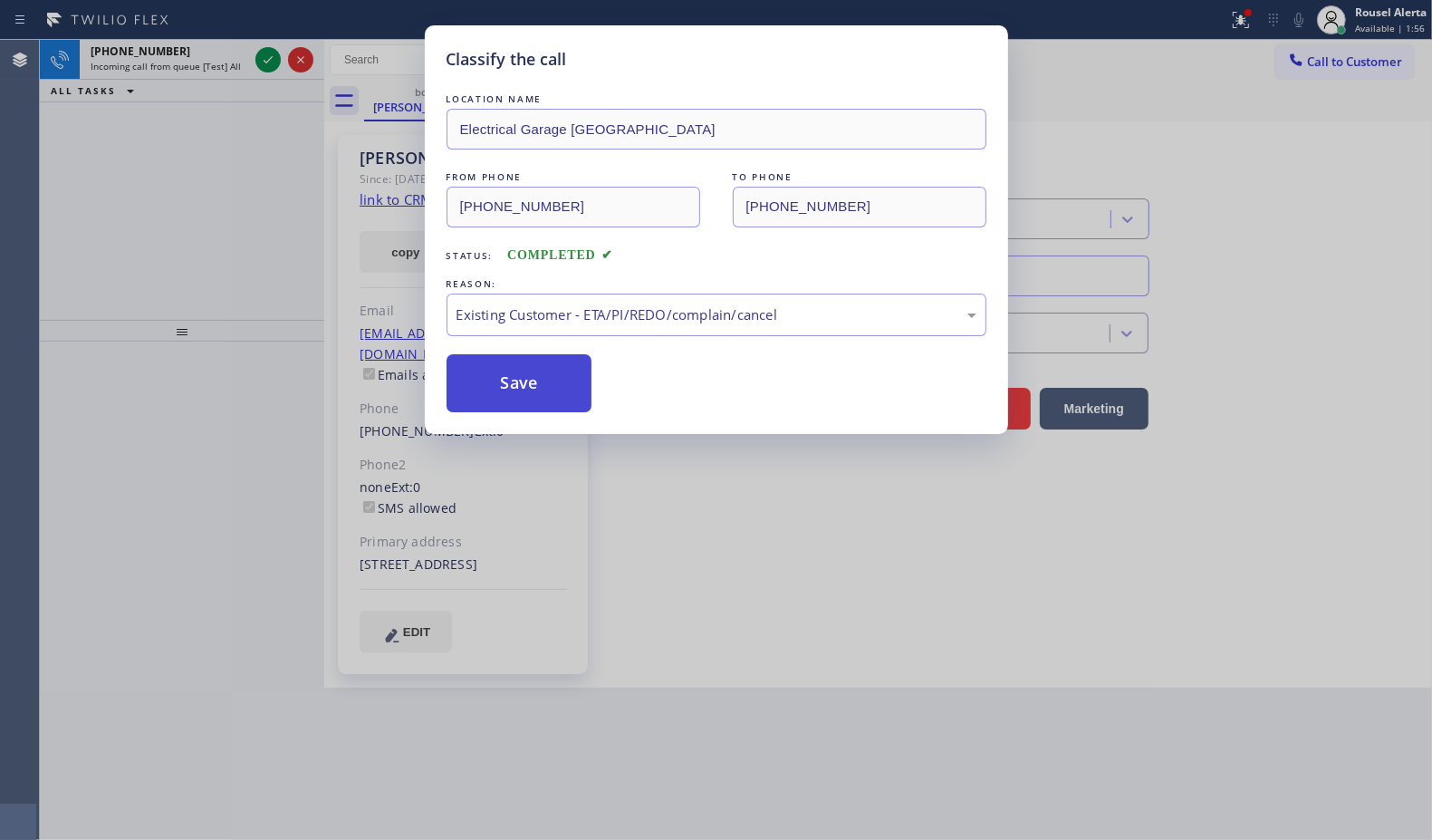
click at [550, 386] on button "Save" at bounding box center [519, 383] width 145 height 58
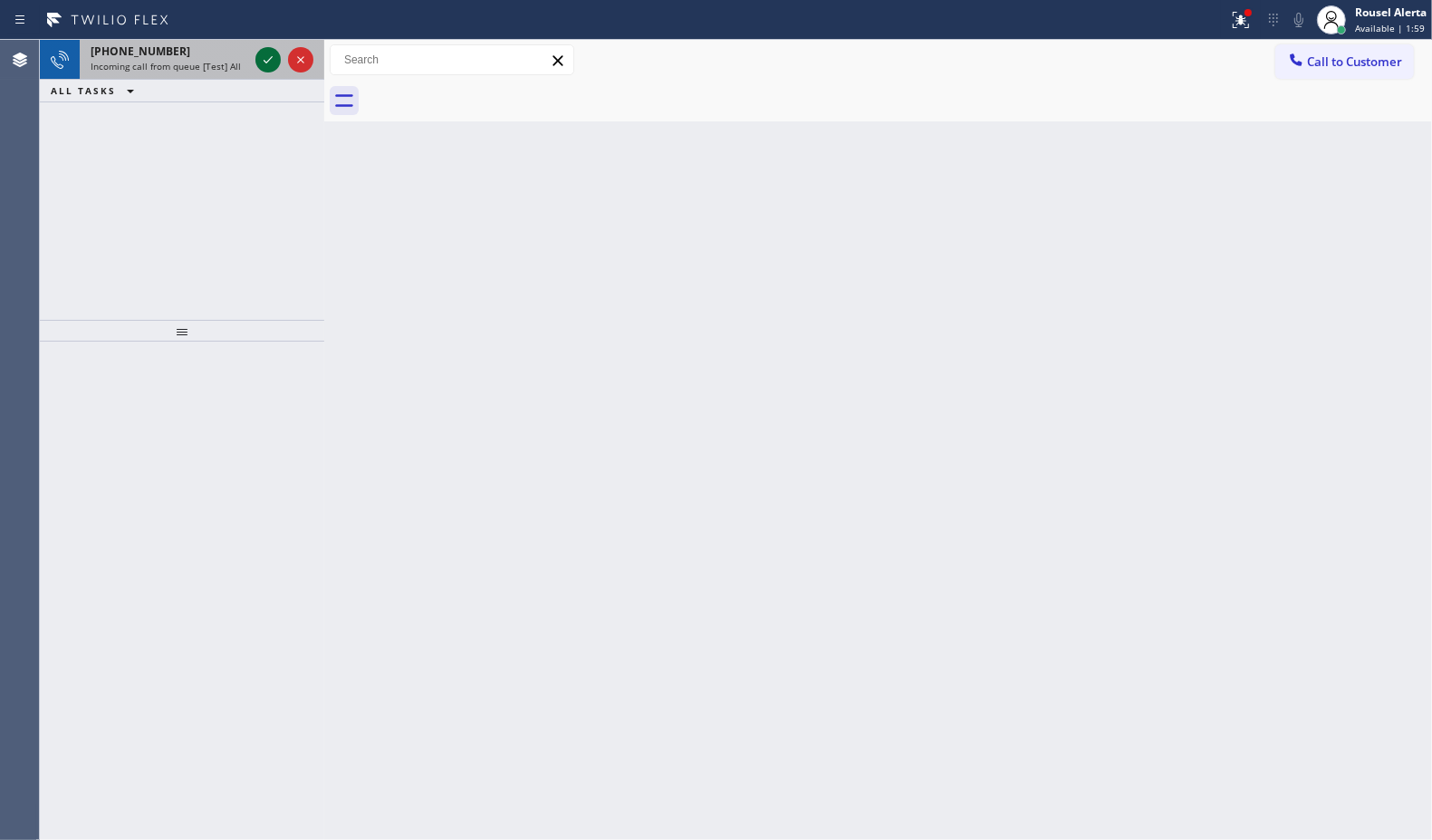
click at [265, 61] on icon at bounding box center [268, 59] width 22 height 22
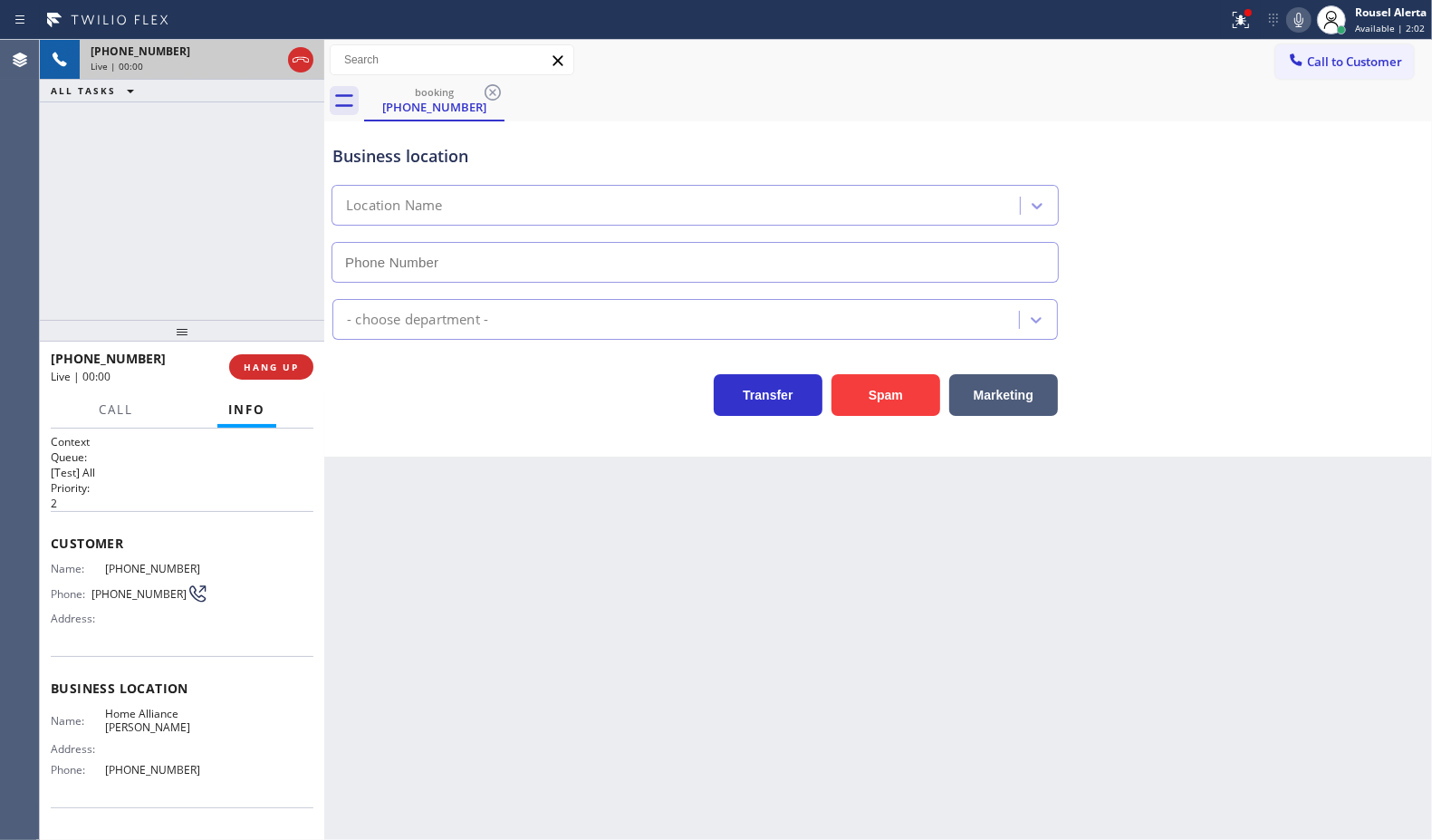
type input "[PHONE_NUMBER]"
click at [679, 116] on div "booking [PHONE_NUMBER]" at bounding box center [898, 101] width 1068 height 41
click at [876, 391] on button "Spam" at bounding box center [886, 395] width 108 height 42
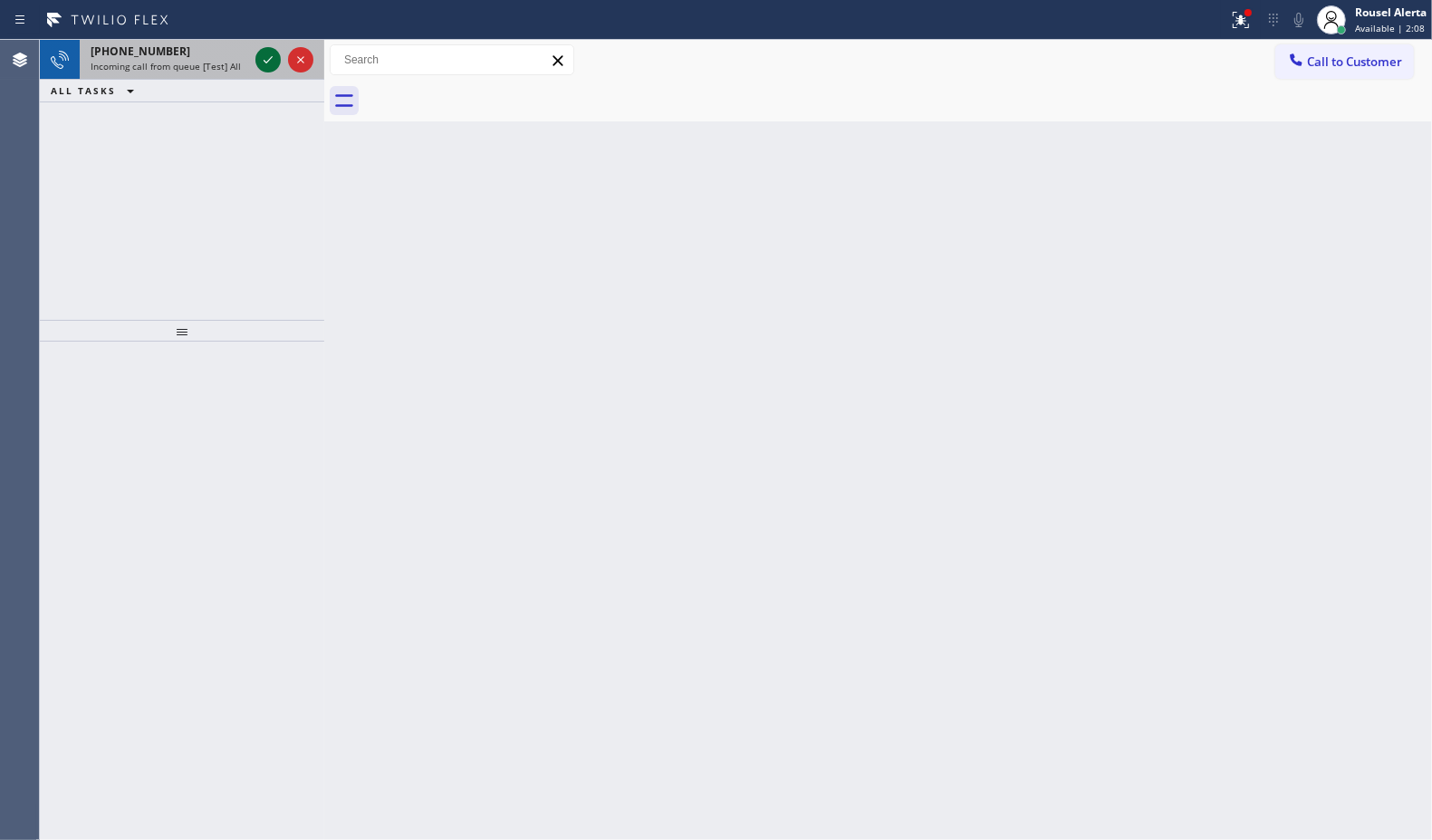
drag, startPoint x: 218, startPoint y: 42, endPoint x: 261, endPoint y: 61, distance: 47.0
click at [216, 42] on div "[PHONE_NUMBER] Incoming call from queue [Test] All" at bounding box center [165, 60] width 172 height 40
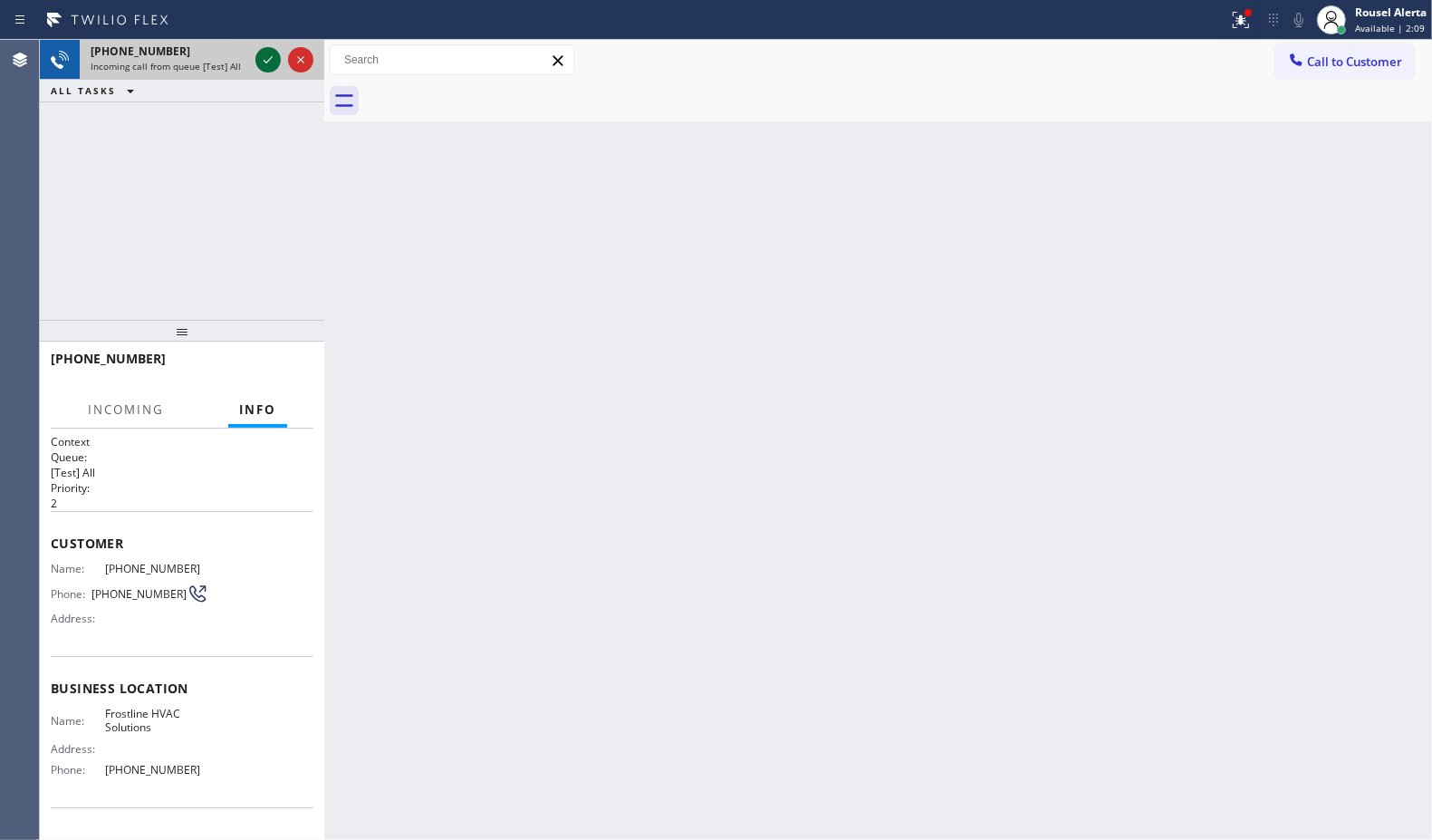
click at [267, 61] on icon at bounding box center [268, 59] width 22 height 22
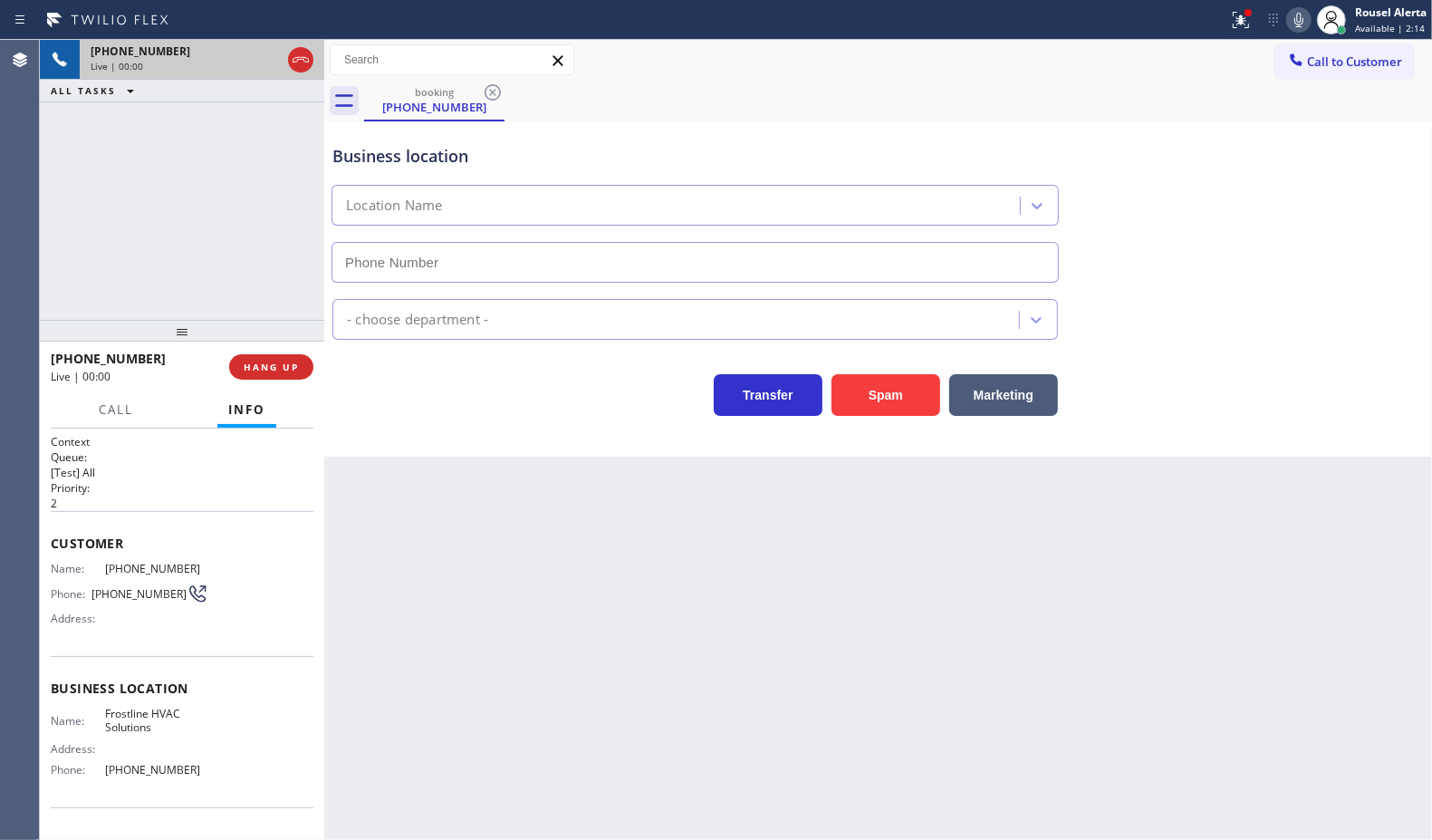
type input "[PHONE_NUMBER]"
click at [874, 413] on button "Spam" at bounding box center [886, 395] width 108 height 42
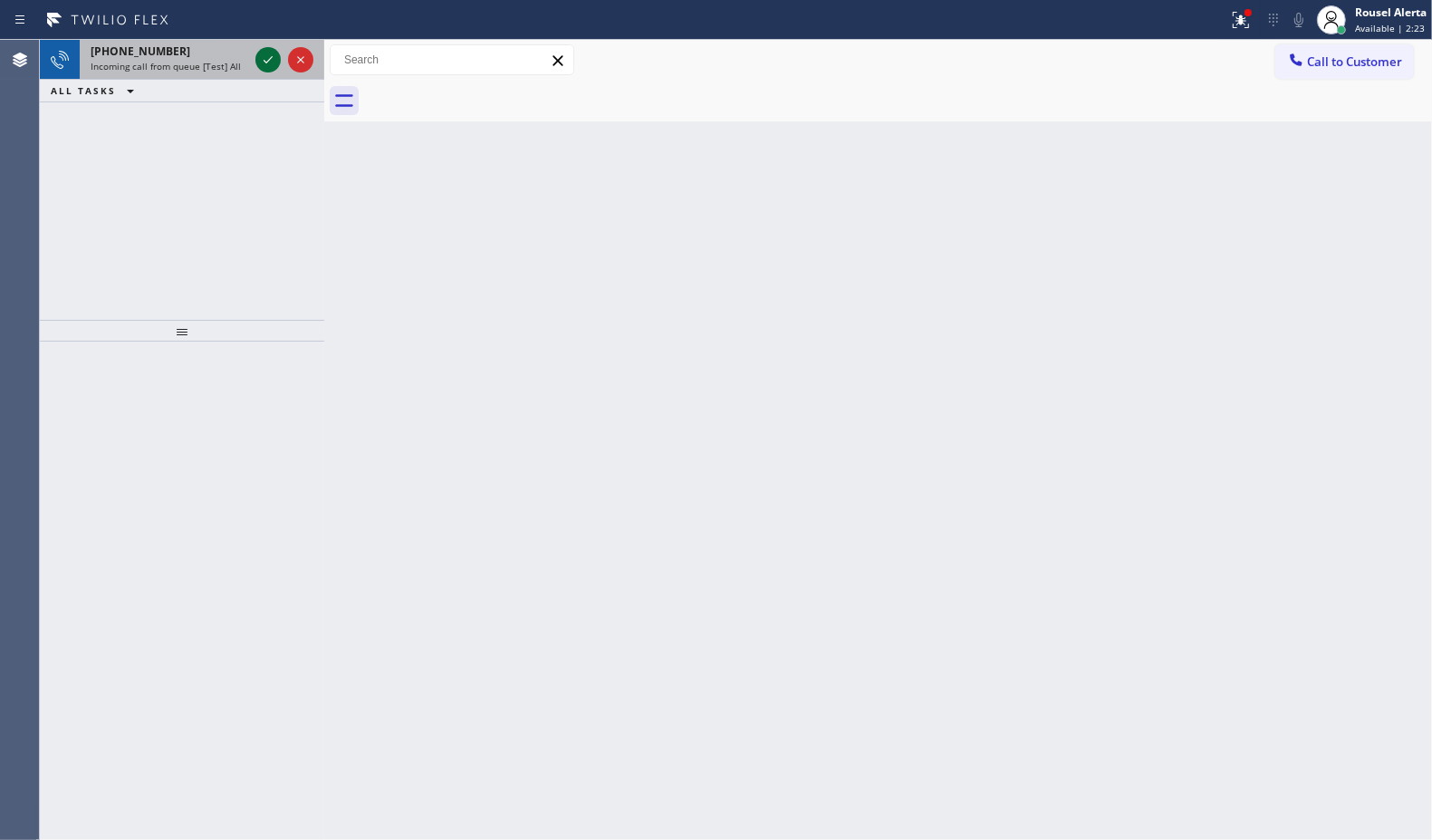
click at [260, 68] on icon at bounding box center [268, 59] width 22 height 22
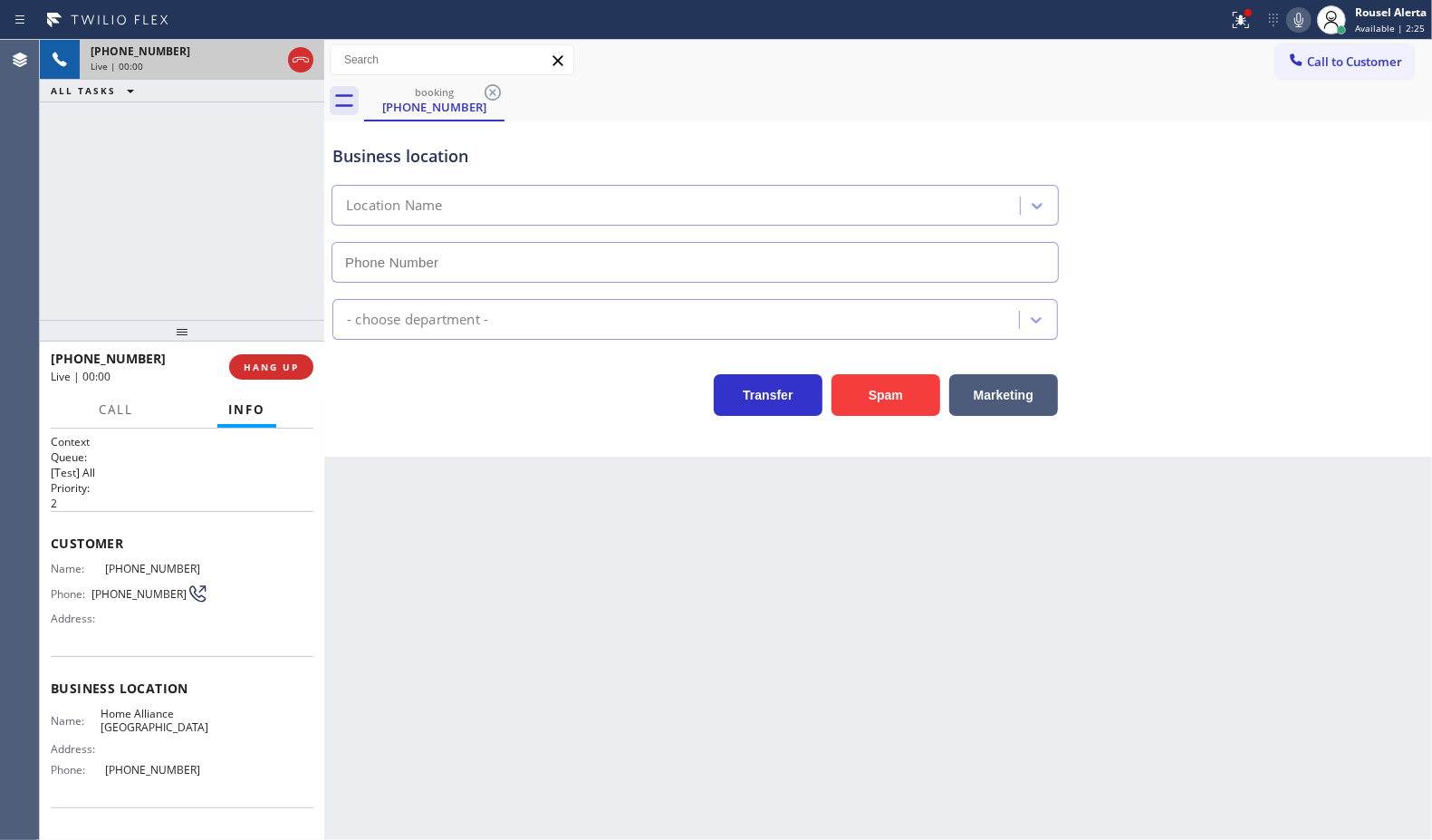
type input "[PHONE_NUMBER]"
click at [858, 376] on button "Spam" at bounding box center [886, 395] width 108 height 42
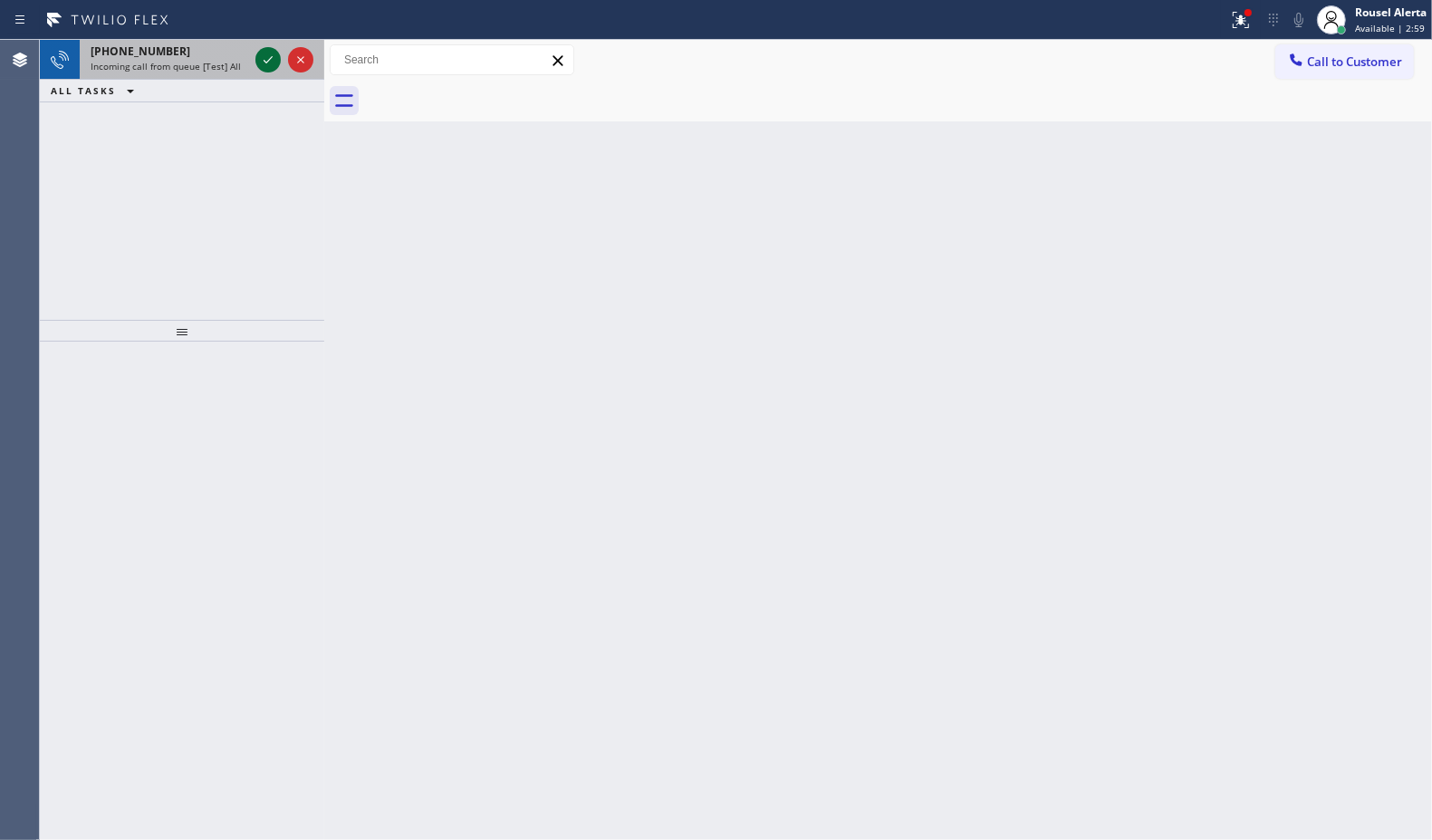
click at [261, 55] on icon at bounding box center [268, 59] width 22 height 22
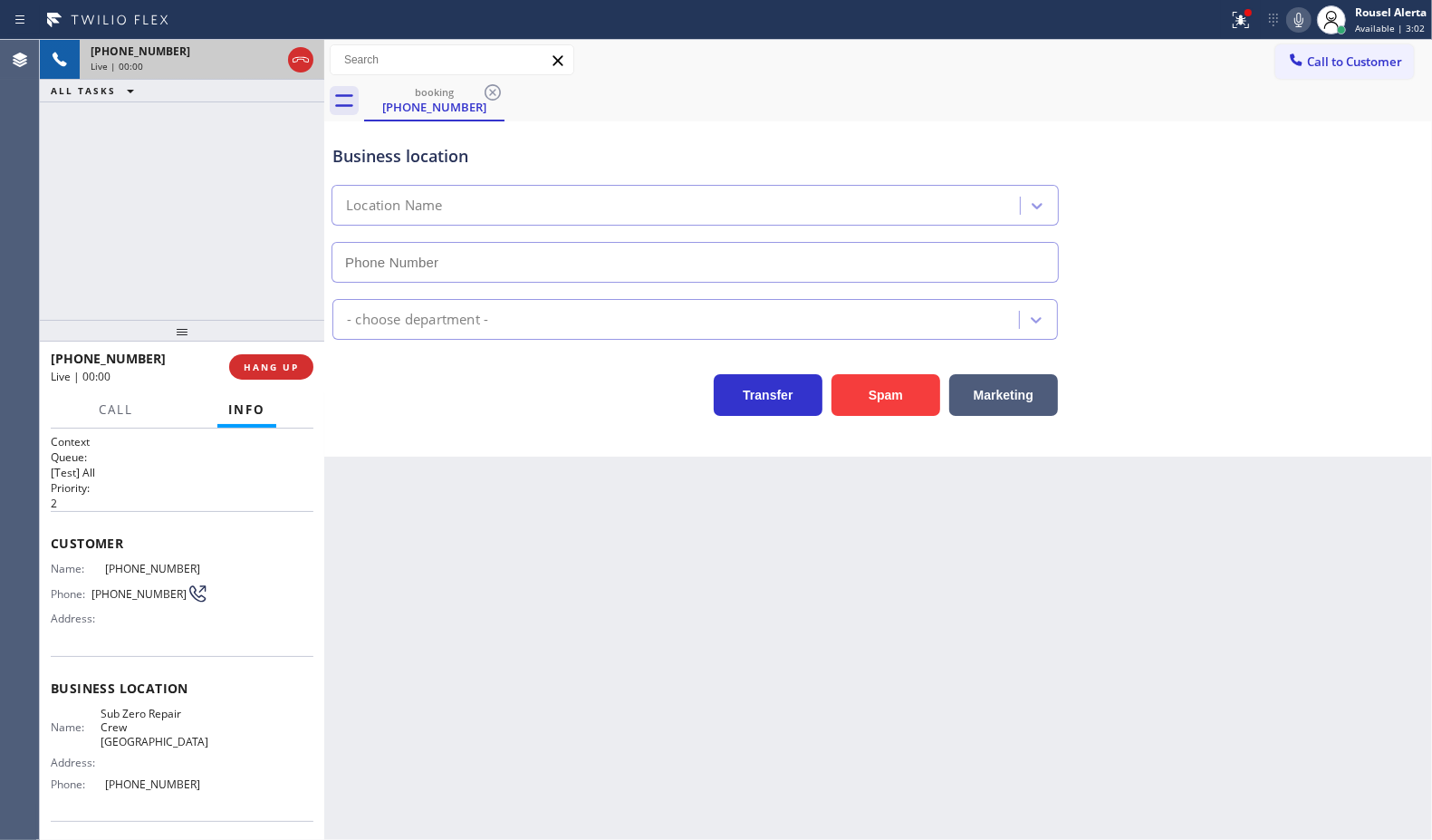
type input "[PHONE_NUMBER]"
click at [885, 418] on div "Business location Sub Zero Repair Crew [GEOGRAPHIC_DATA] [PHONE_NUMBER] Applian…" at bounding box center [878, 289] width 1108 height 335
click at [885, 417] on div "Business location Sub Zero Repair Crew [GEOGRAPHIC_DATA] [PHONE_NUMBER] Applian…" at bounding box center [878, 289] width 1108 height 335
click at [890, 401] on button "Spam" at bounding box center [886, 395] width 108 height 42
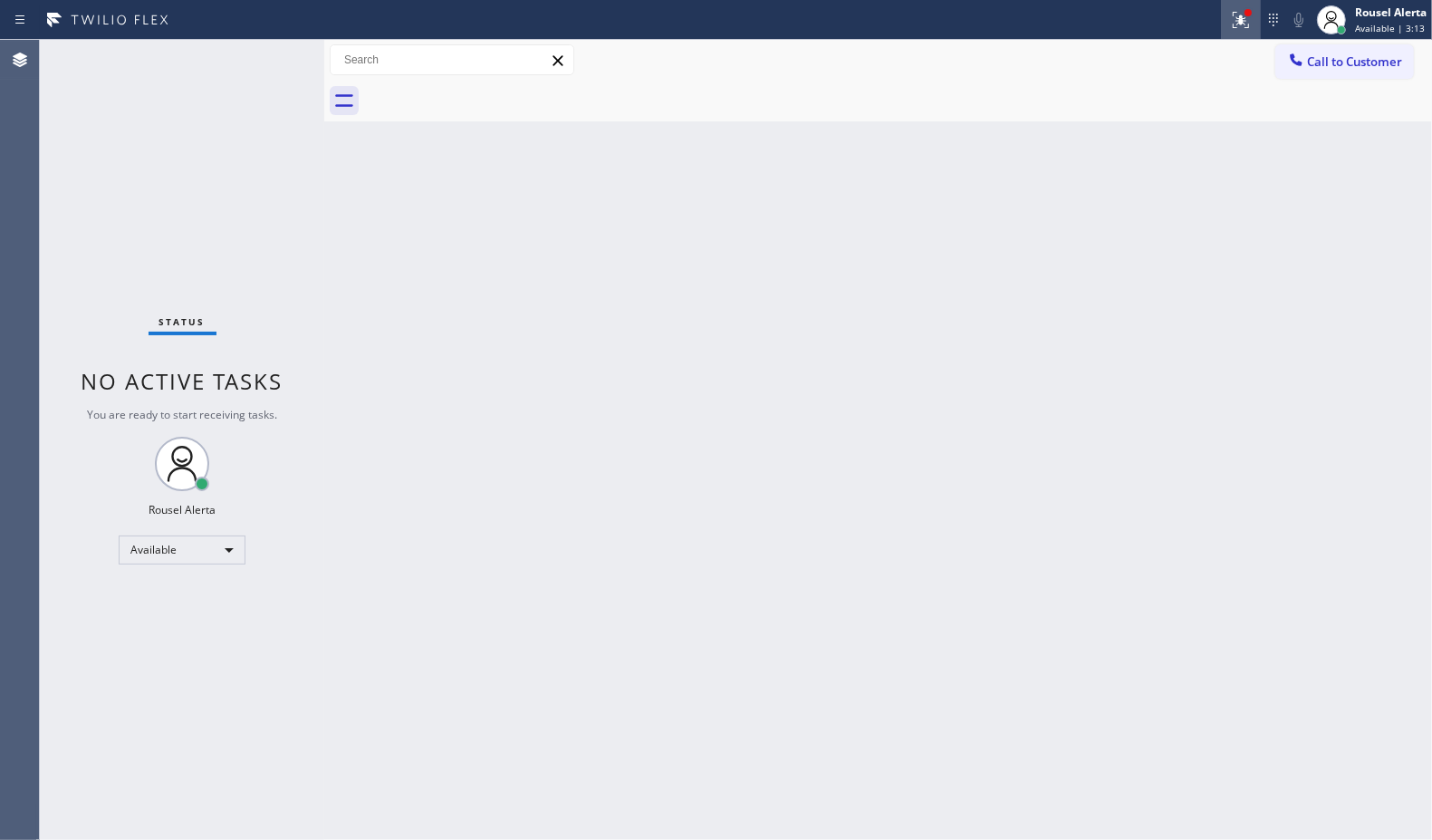
click at [1228, 19] on div at bounding box center [1241, 20] width 40 height 22
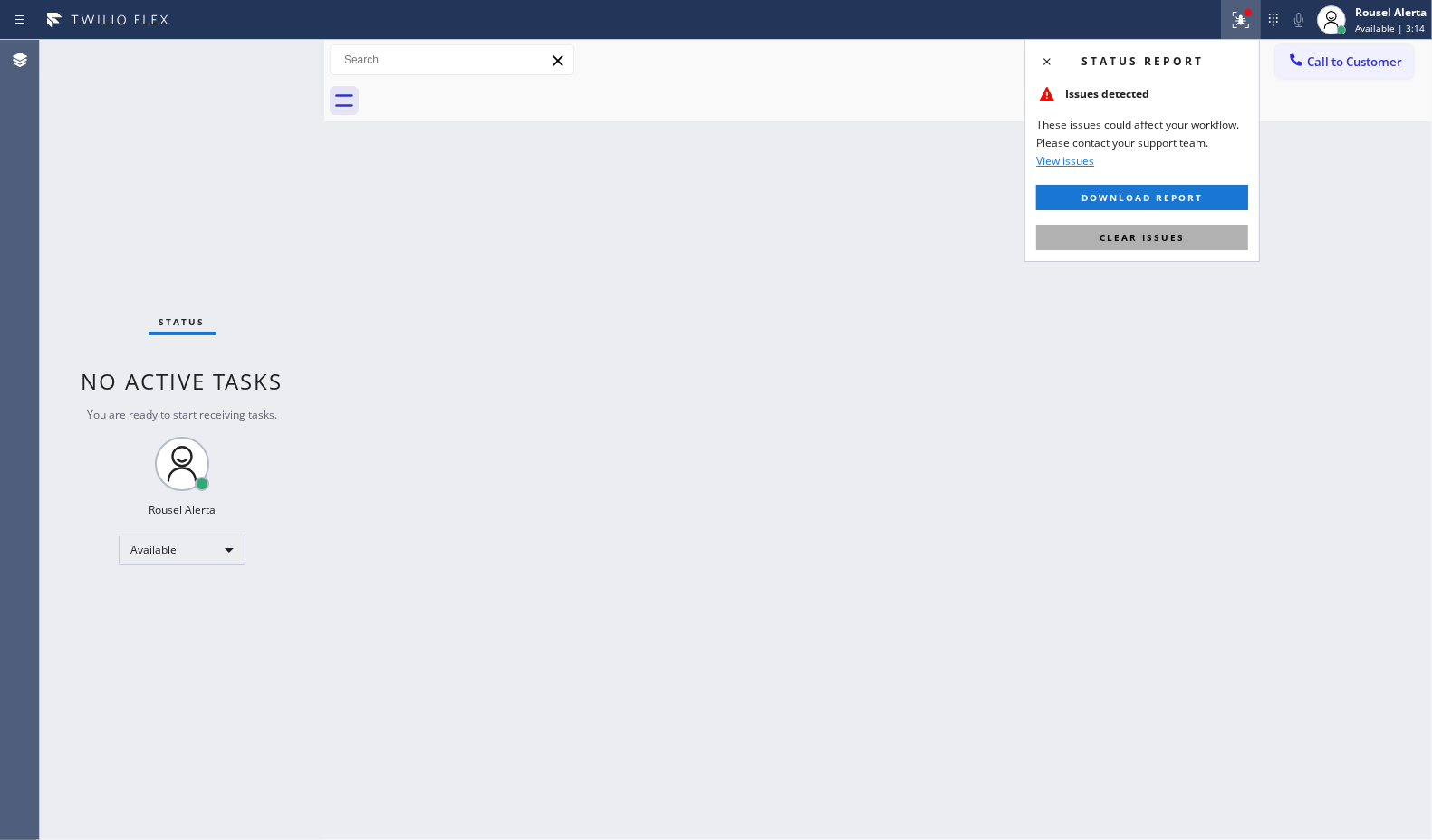
click at [1167, 241] on span "Clear issues" at bounding box center [1142, 237] width 86 height 12
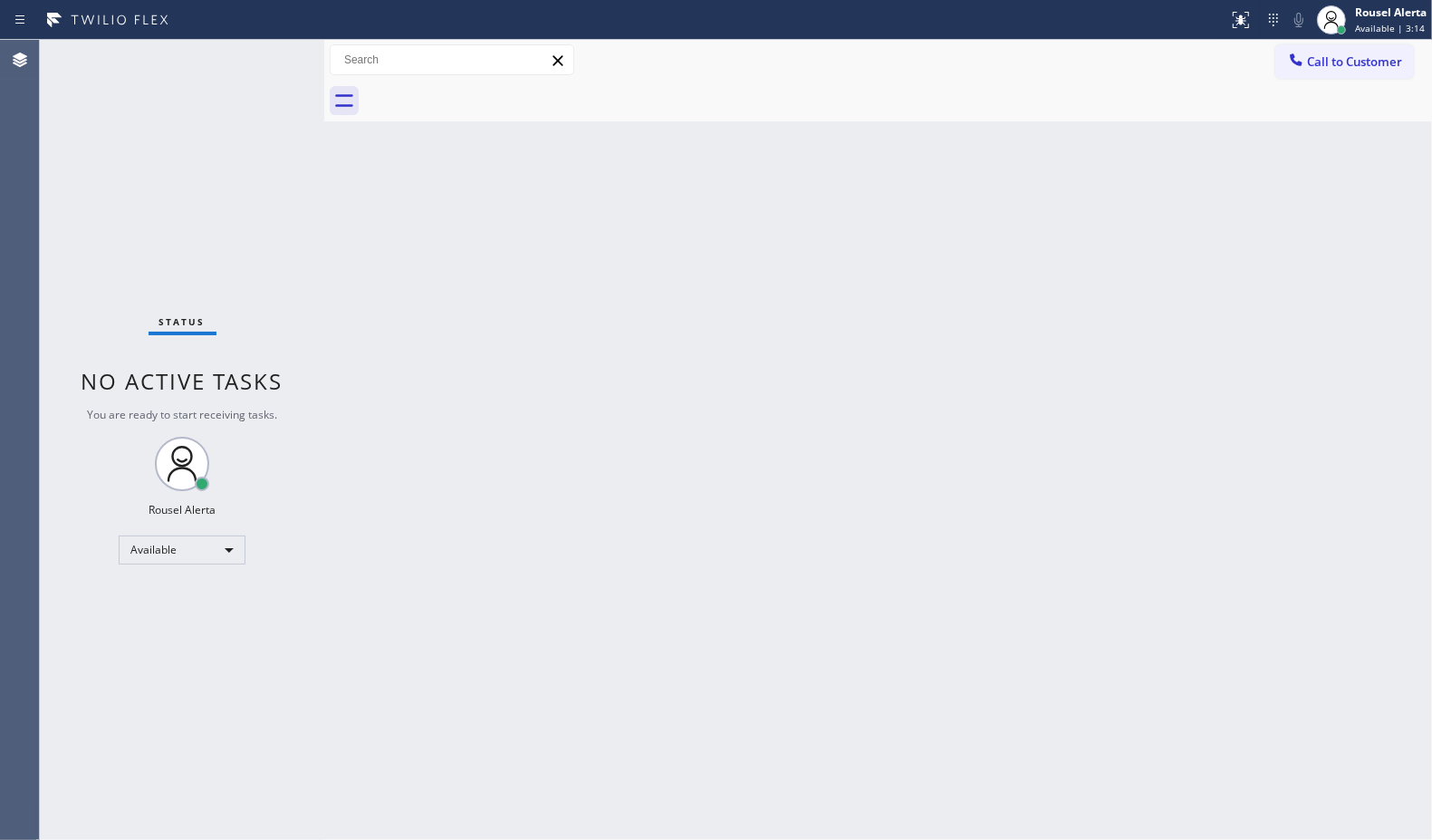
drag, startPoint x: 1128, startPoint y: 426, endPoint x: 1103, endPoint y: 454, distance: 37.5
click at [1128, 428] on div "Back to Dashboard Change Sender ID Customers Technicians Select a contact Outbo…" at bounding box center [878, 440] width 1108 height 800
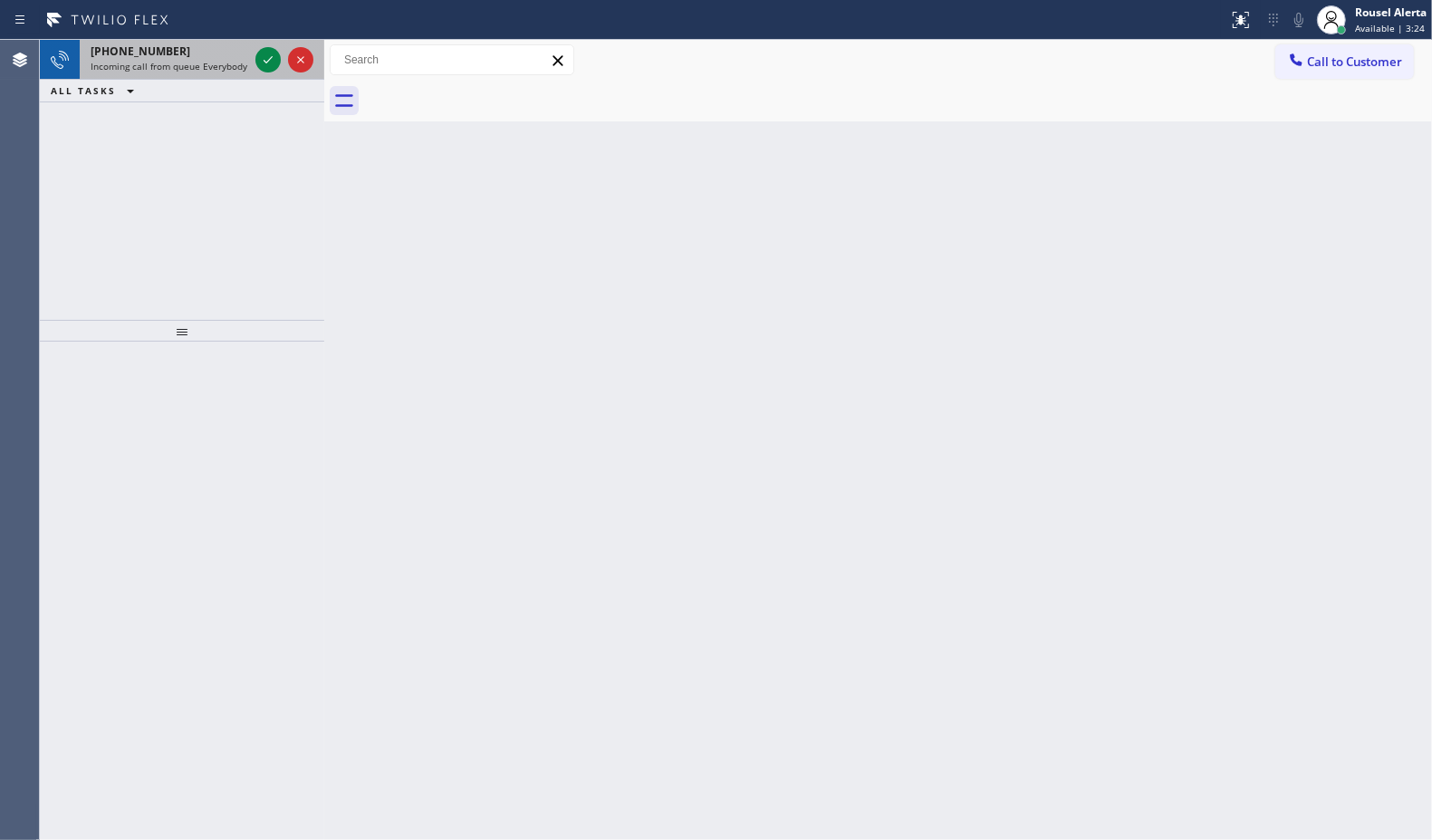
click at [204, 56] on div "[PHONE_NUMBER]" at bounding box center [169, 51] width 158 height 15
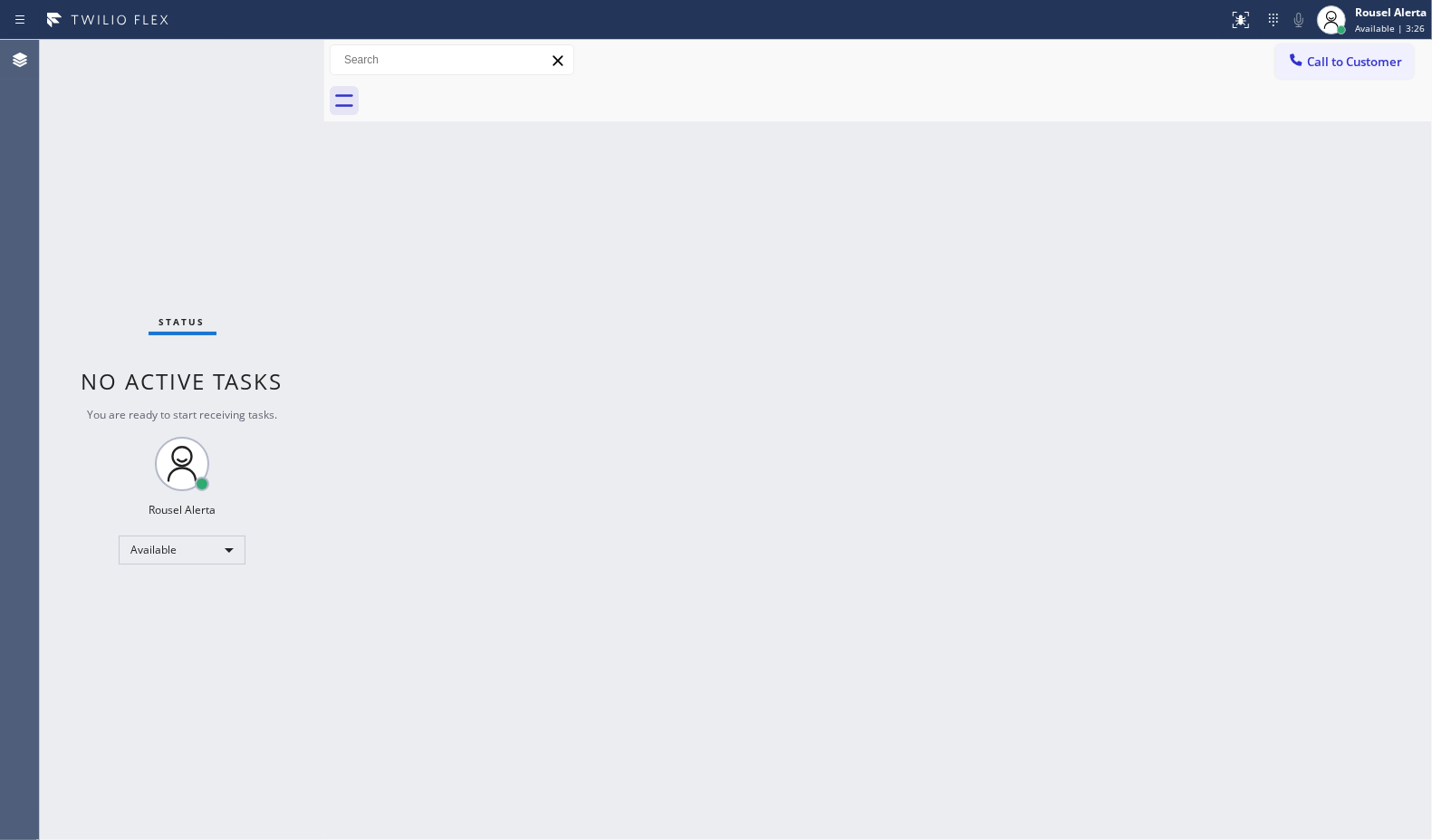
click at [257, 56] on div "Status No active tasks You are ready to start receiving tasks. Rousel Alerta Av…" at bounding box center [181, 440] width 284 height 800
click at [682, 378] on div "Back to Dashboard Change Sender ID Customers Technicians Select a contact Outbo…" at bounding box center [878, 440] width 1108 height 800
click at [487, 431] on div "Back to Dashboard Change Sender ID Customers Technicians Select a contact Outbo…" at bounding box center [878, 440] width 1108 height 800
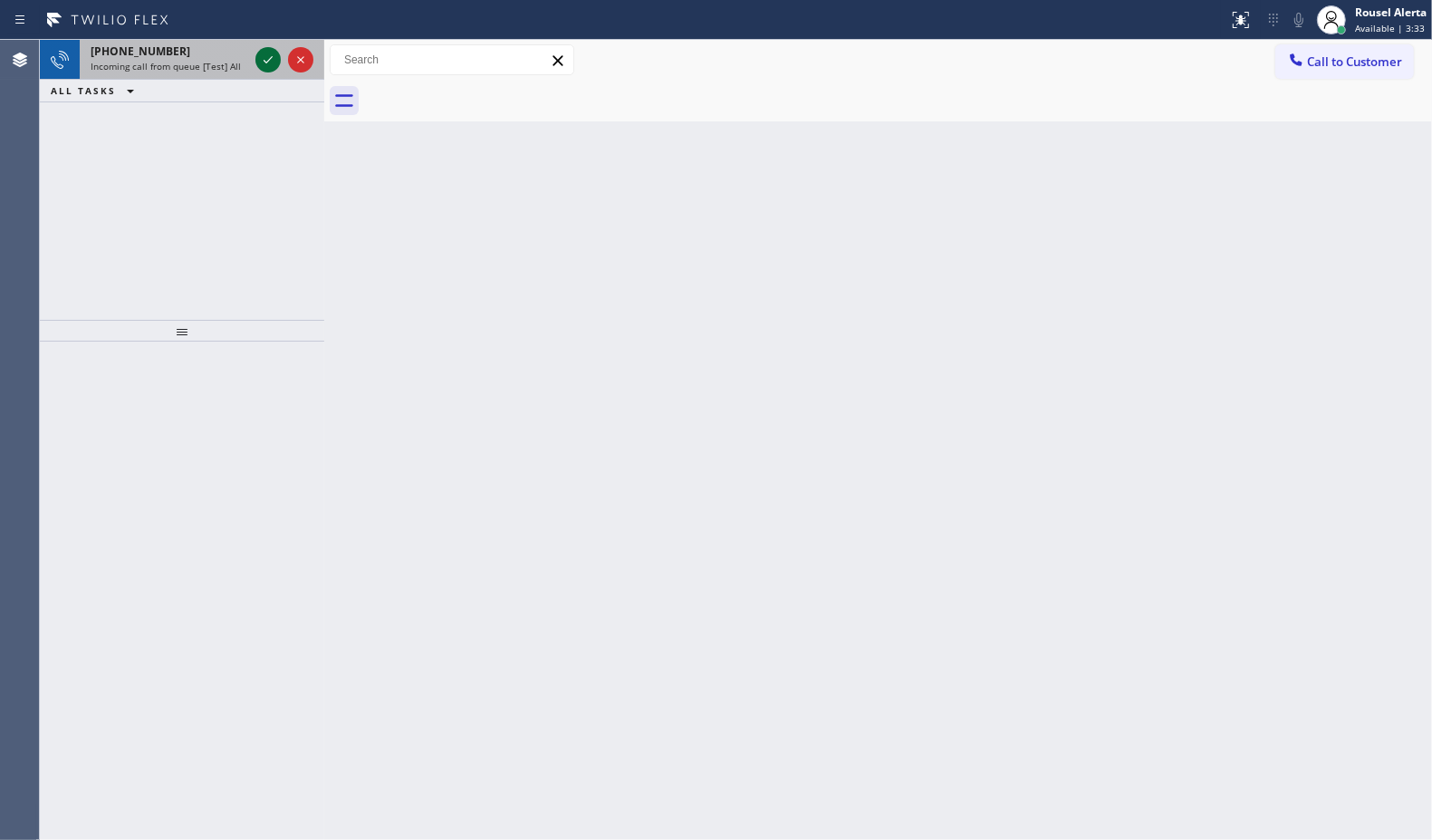
click at [261, 68] on icon at bounding box center [268, 59] width 22 height 22
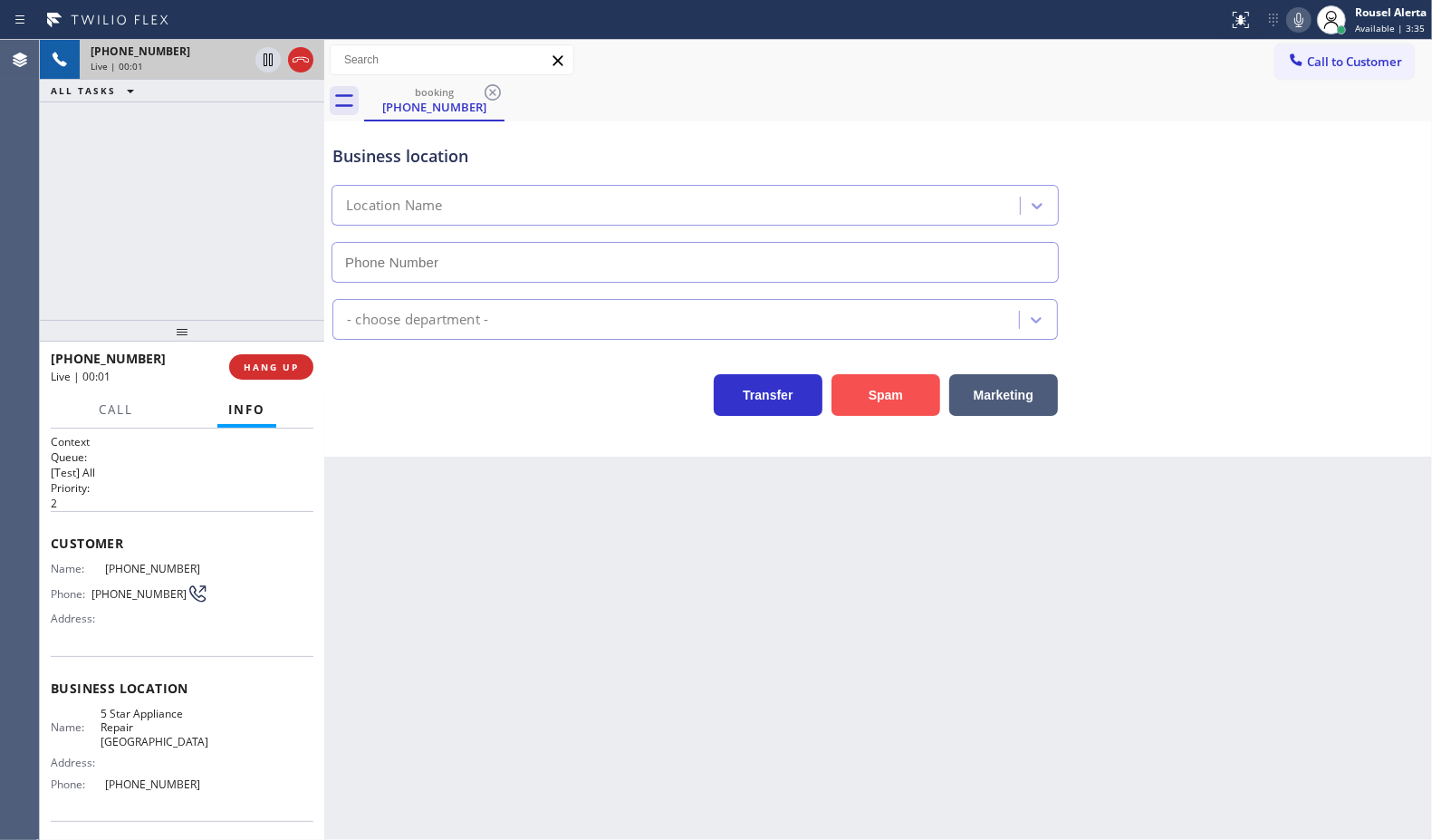
type input "[PHONE_NUMBER]"
click at [885, 406] on button "Spam" at bounding box center [886, 395] width 108 height 42
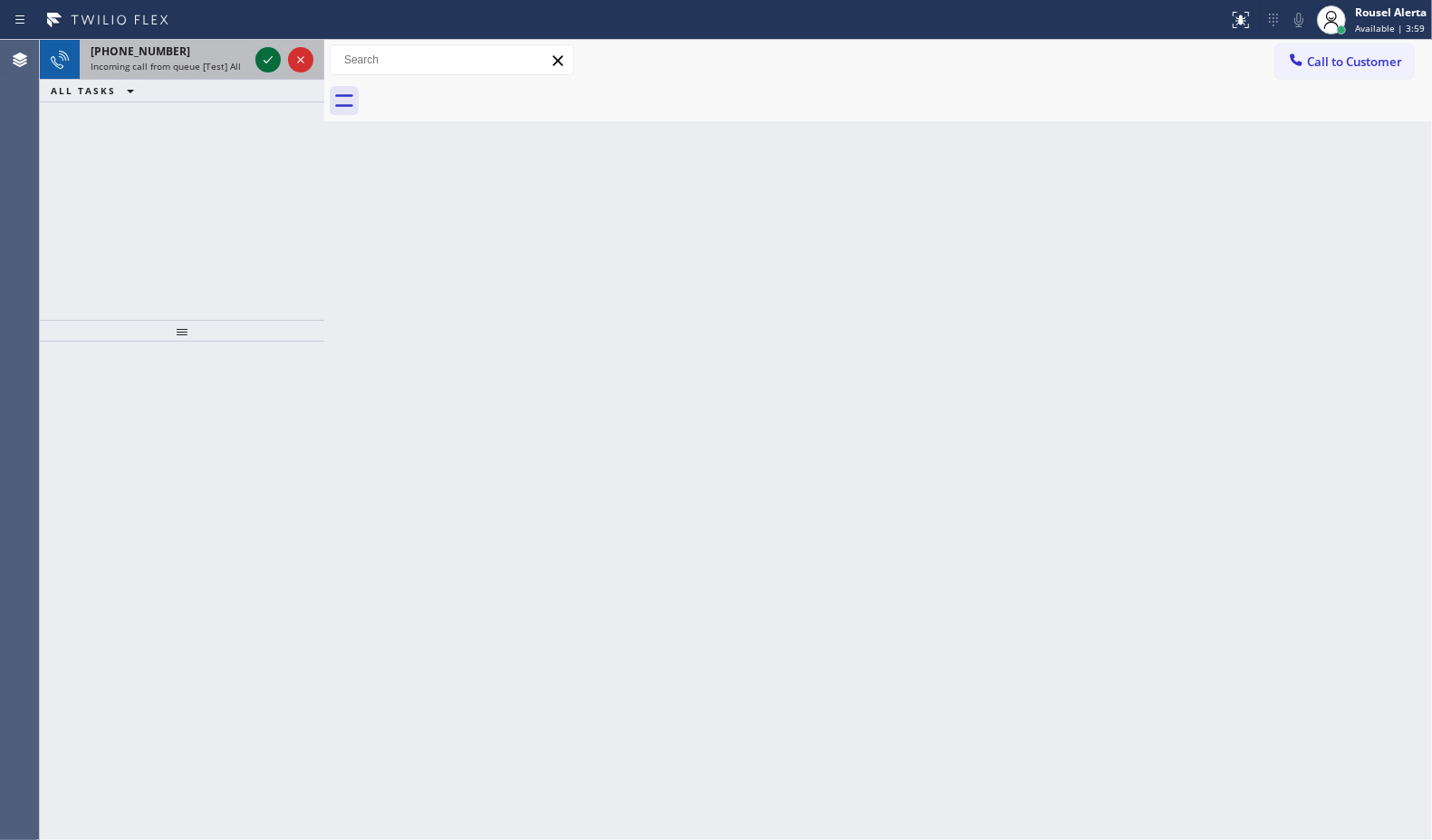
click at [258, 51] on icon at bounding box center [268, 59] width 22 height 22
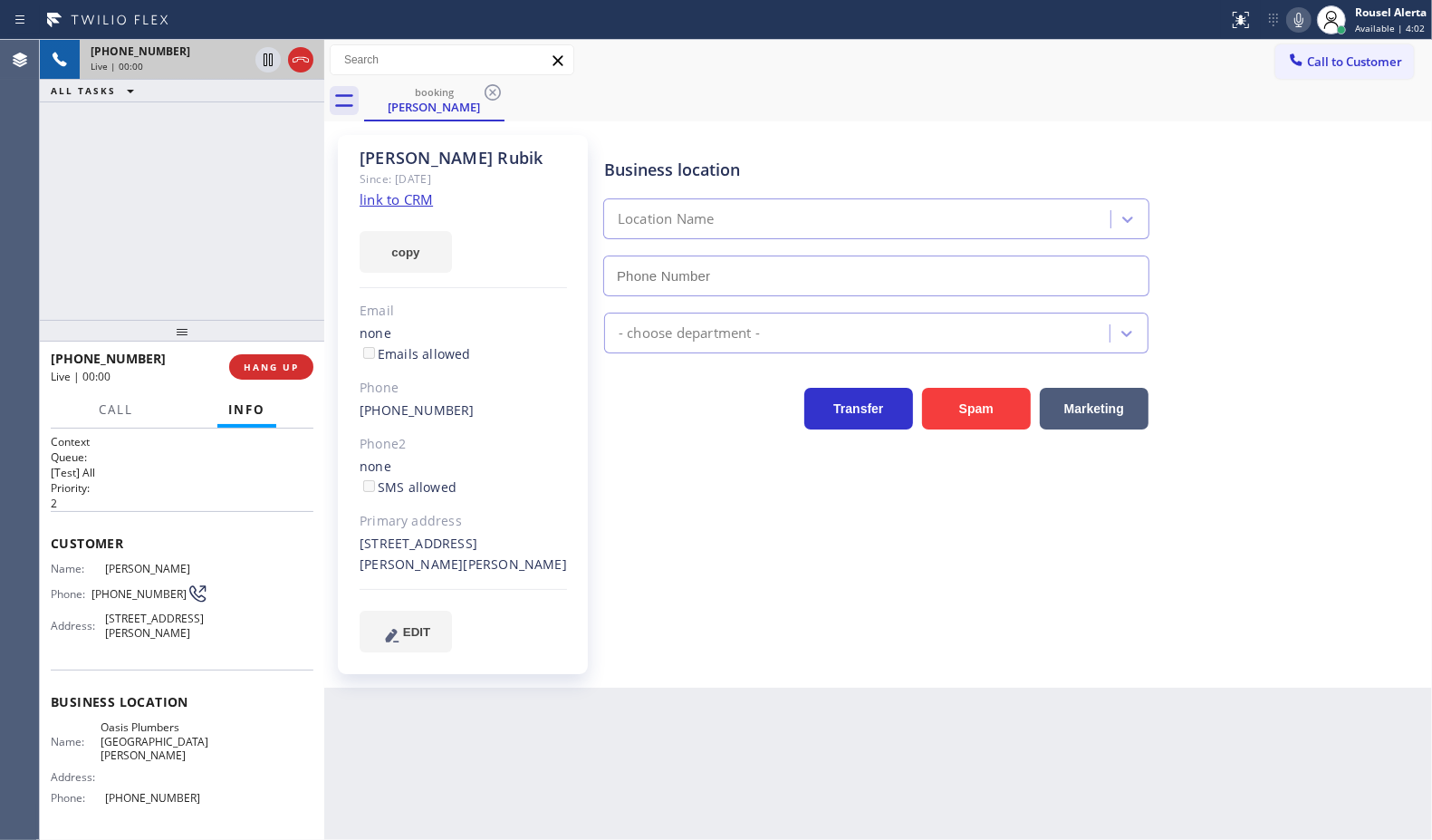
type input "[PHONE_NUMBER]"
click at [404, 201] on link "link to CRM" at bounding box center [395, 199] width 73 height 18
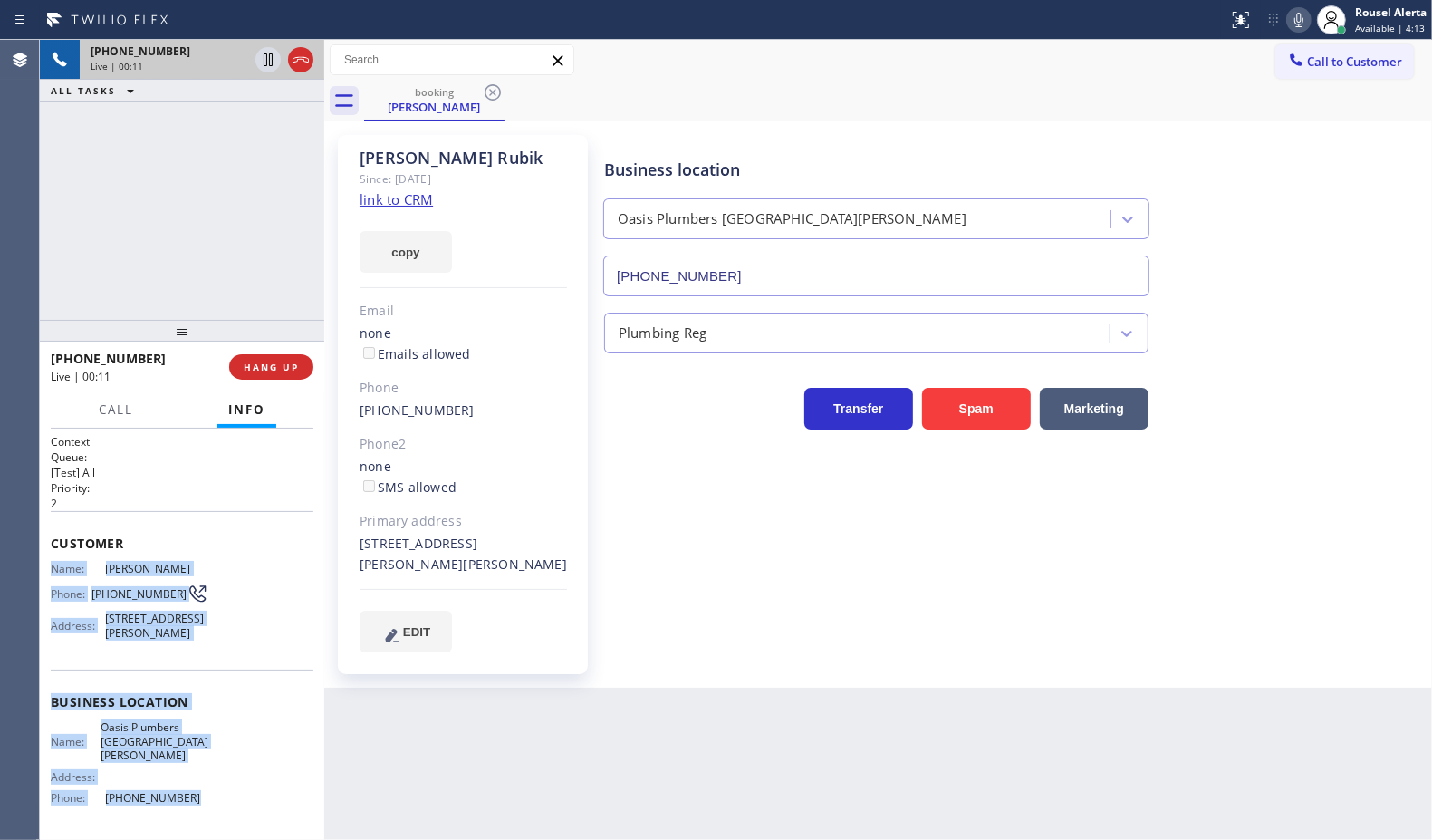
drag, startPoint x: 50, startPoint y: 566, endPoint x: 215, endPoint y: 806, distance: 291.2
click at [215, 806] on div "Context Queue: [Test] All Priority: 2 Customer Name: [PERSON_NAME] Phone: [PHON…" at bounding box center [181, 703] width 262 height 538
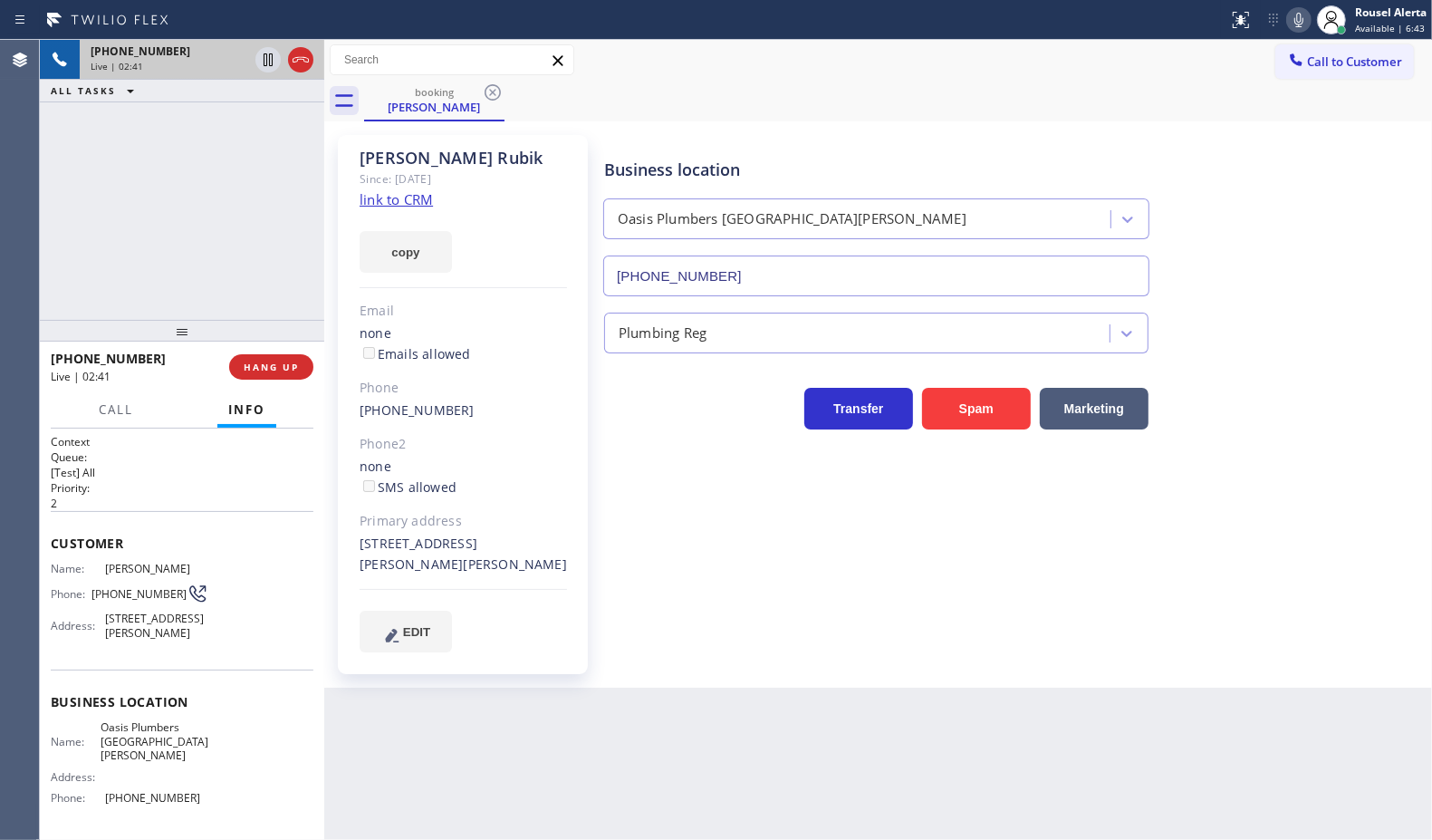
click at [808, 748] on div "Back to Dashboard Change Sender ID Customers Technicians Select a contact Outbo…" at bounding box center [878, 440] width 1108 height 800
click at [182, 224] on div "[PHONE_NUMBER] Live | 02:41 ALL TASKS ALL TASKS ACTIVE TASKS TASKS IN WRAP UP" at bounding box center [181, 180] width 284 height 280
click at [264, 66] on icon at bounding box center [268, 59] width 10 height 12
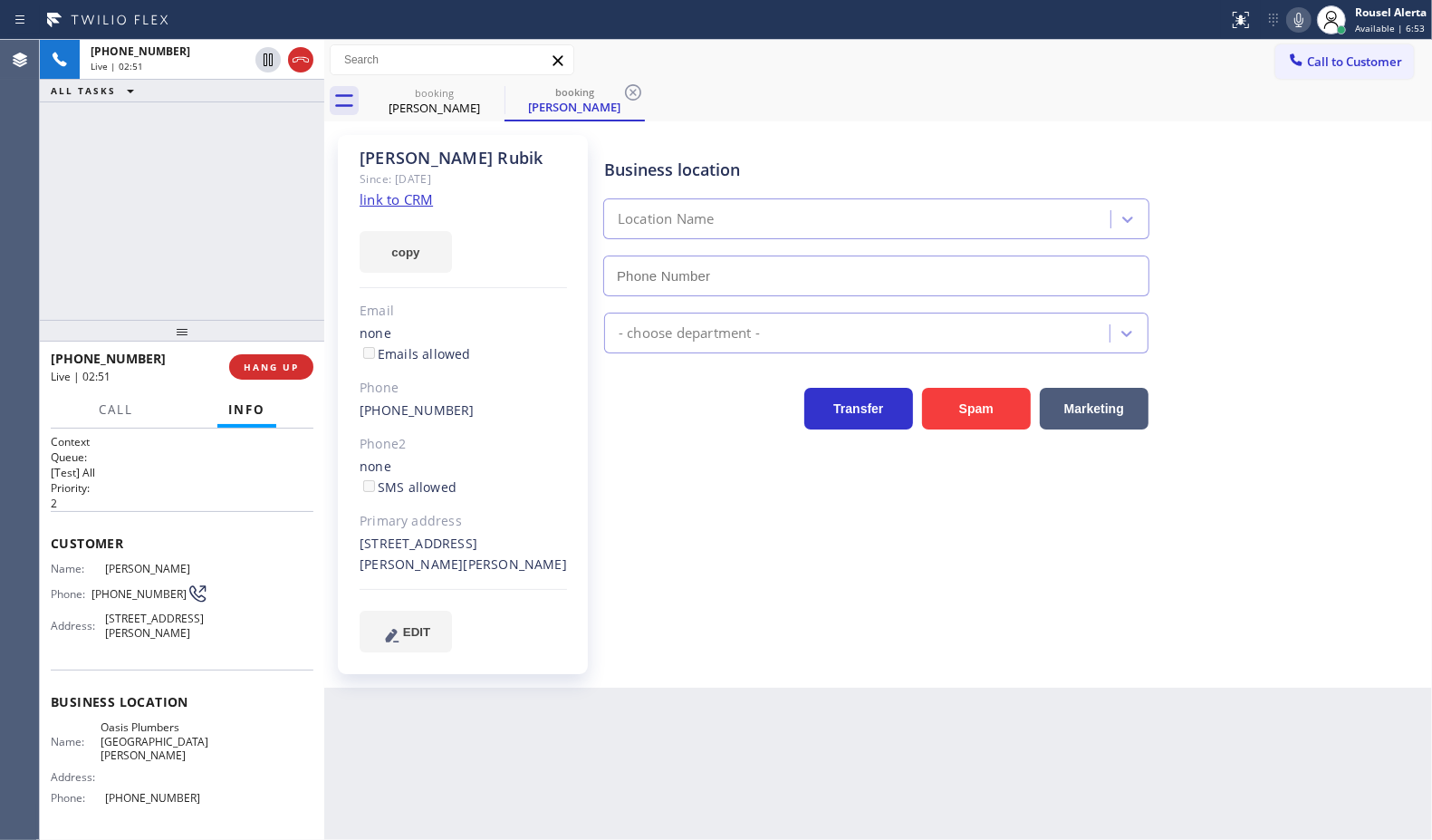
type input "[PHONE_NUMBER]"
drag, startPoint x: 1297, startPoint y: 16, endPoint x: 1405, endPoint y: 263, distance: 269.6
click at [1297, 16] on icon at bounding box center [1299, 20] width 22 height 22
click at [754, 759] on div "Back to Dashboard Change Sender ID Customers Technicians Select a contact Outbo…" at bounding box center [878, 440] width 1108 height 800
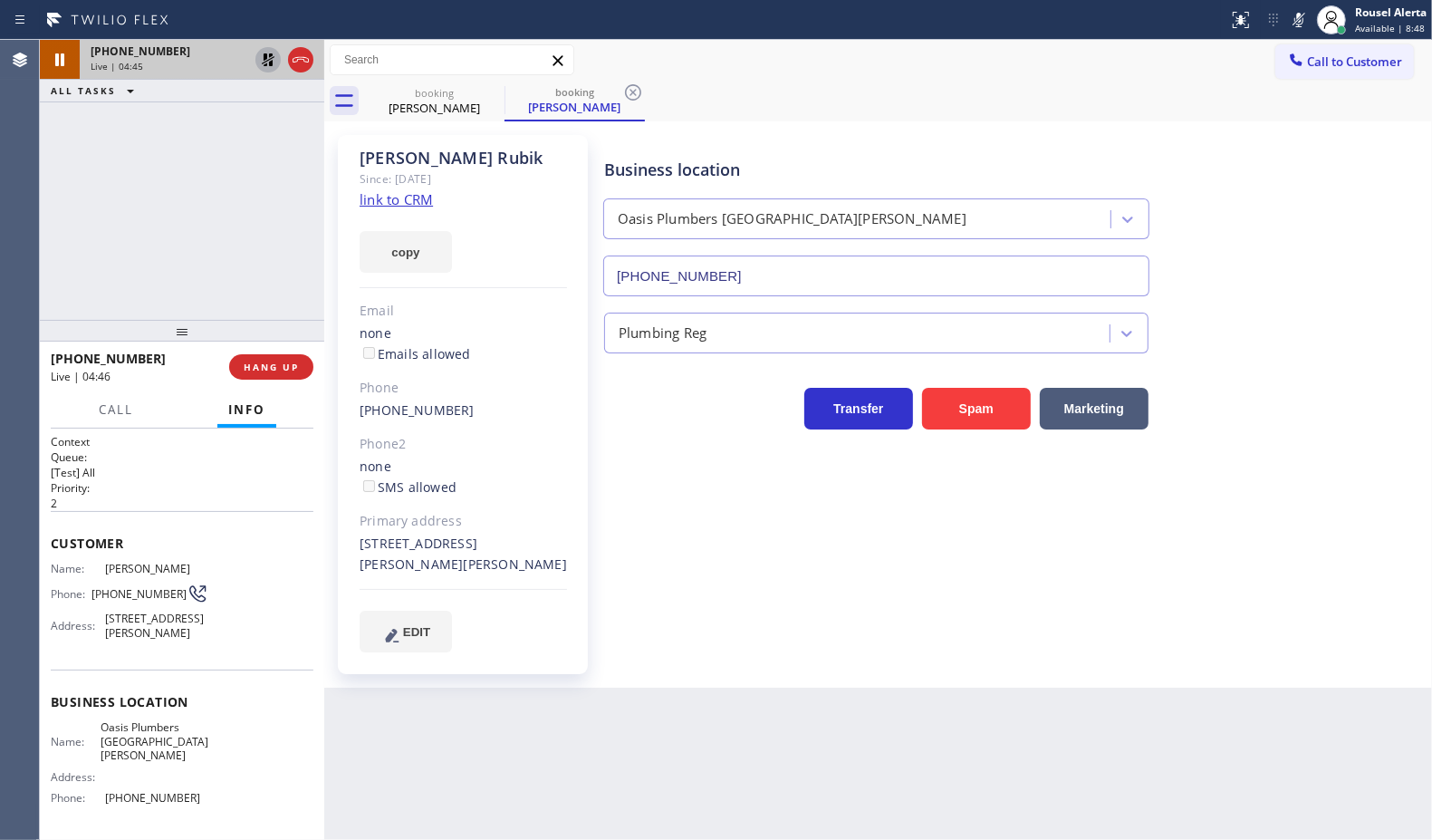
click at [268, 60] on icon at bounding box center [268, 59] width 12 height 12
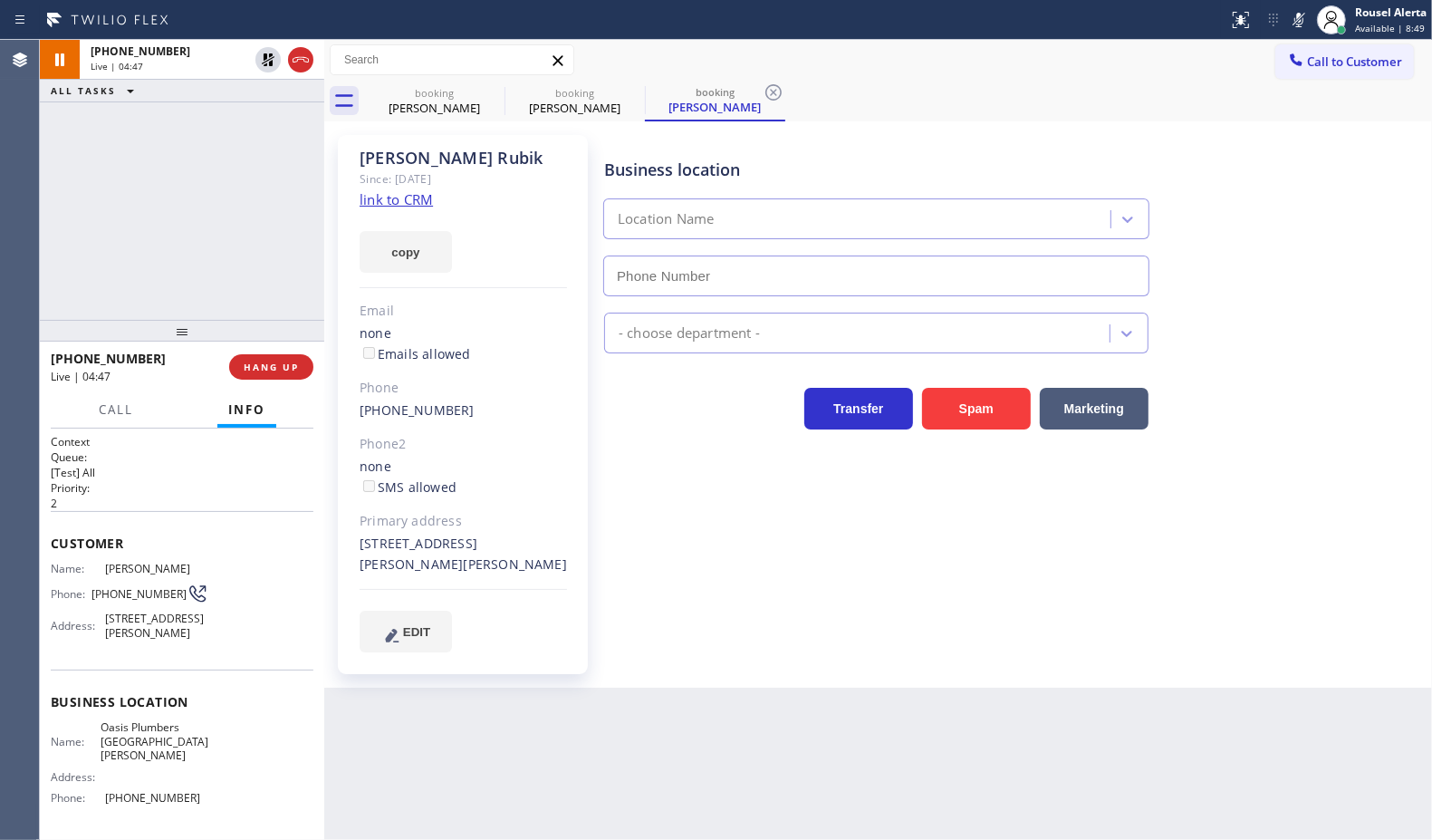
type input "[PHONE_NUMBER]"
click at [1292, 15] on icon at bounding box center [1299, 20] width 22 height 22
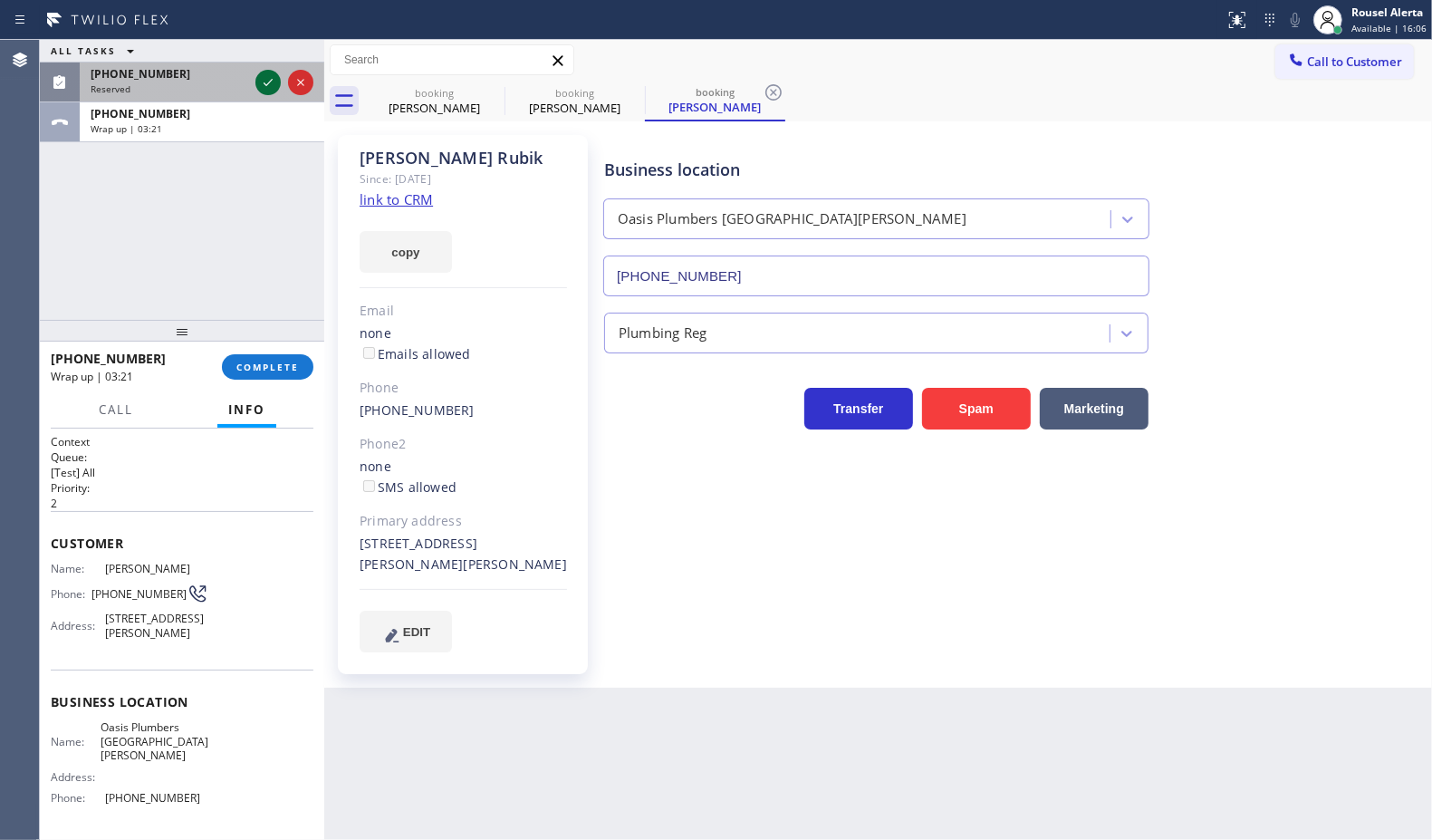
click at [269, 87] on icon at bounding box center [268, 82] width 22 height 22
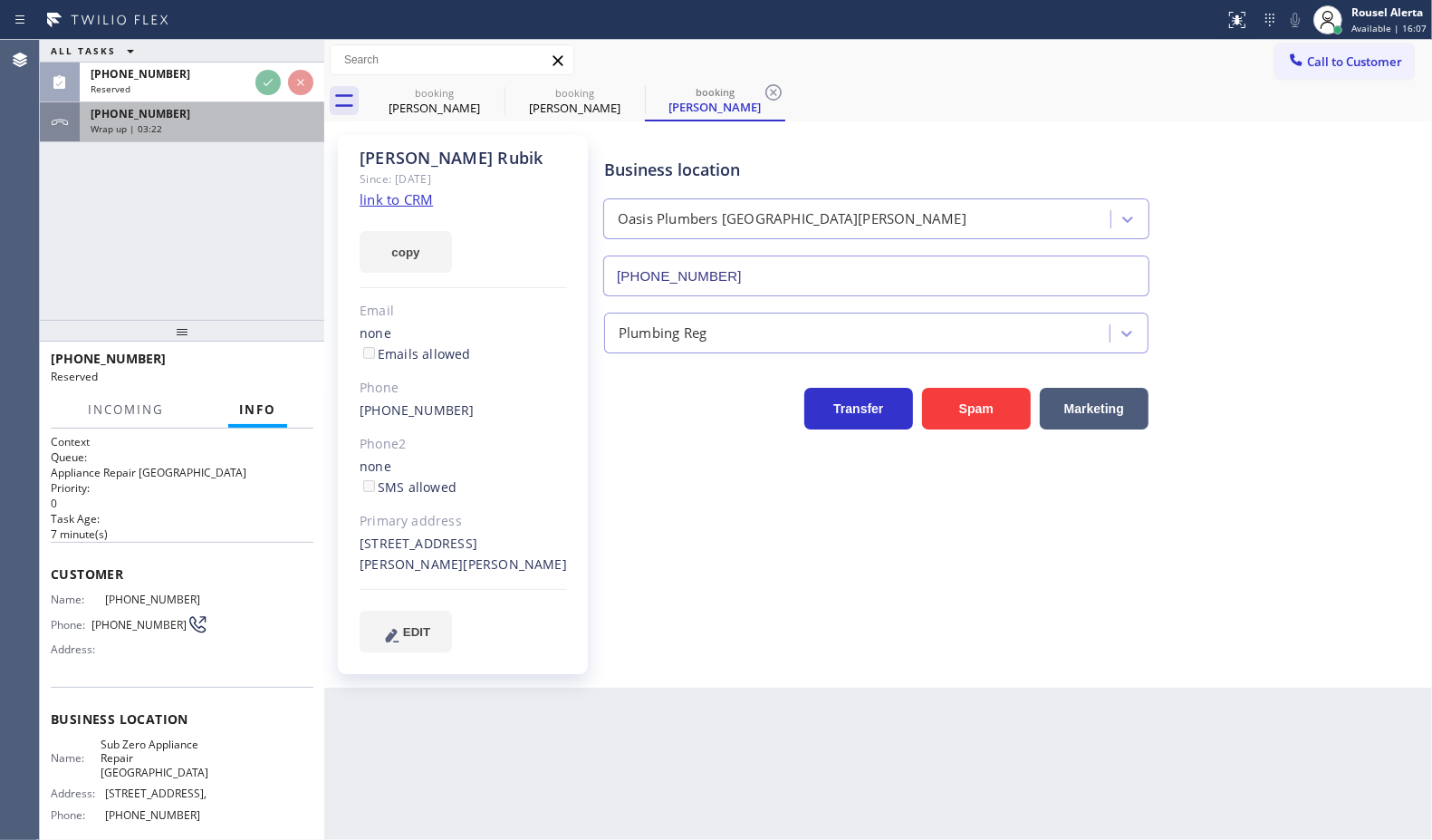
click at [264, 118] on div "[PHONE_NUMBER]" at bounding box center [201, 114] width 223 height 15
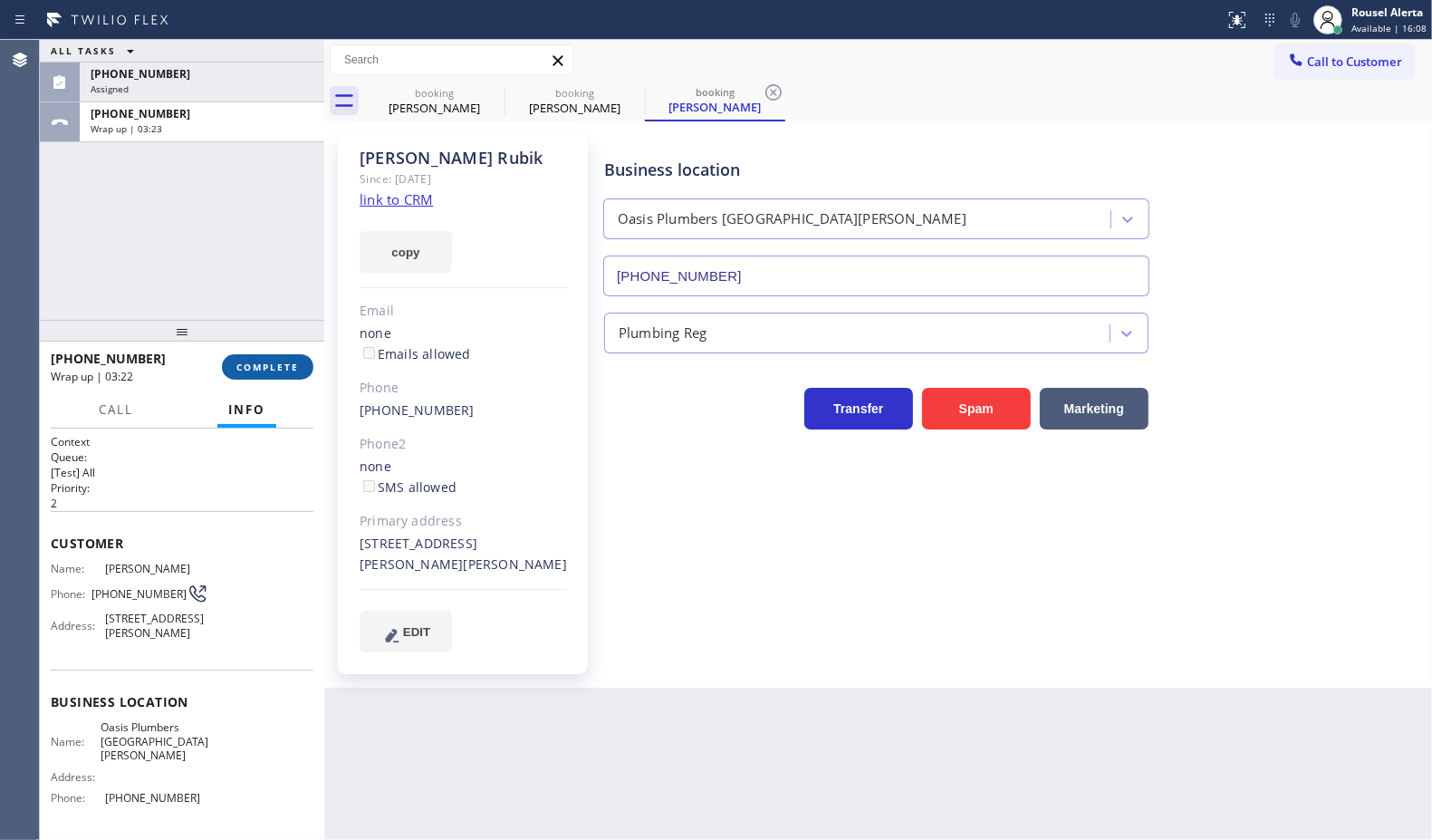
click at [260, 373] on button "COMPLETE" at bounding box center [268, 367] width 91 height 26
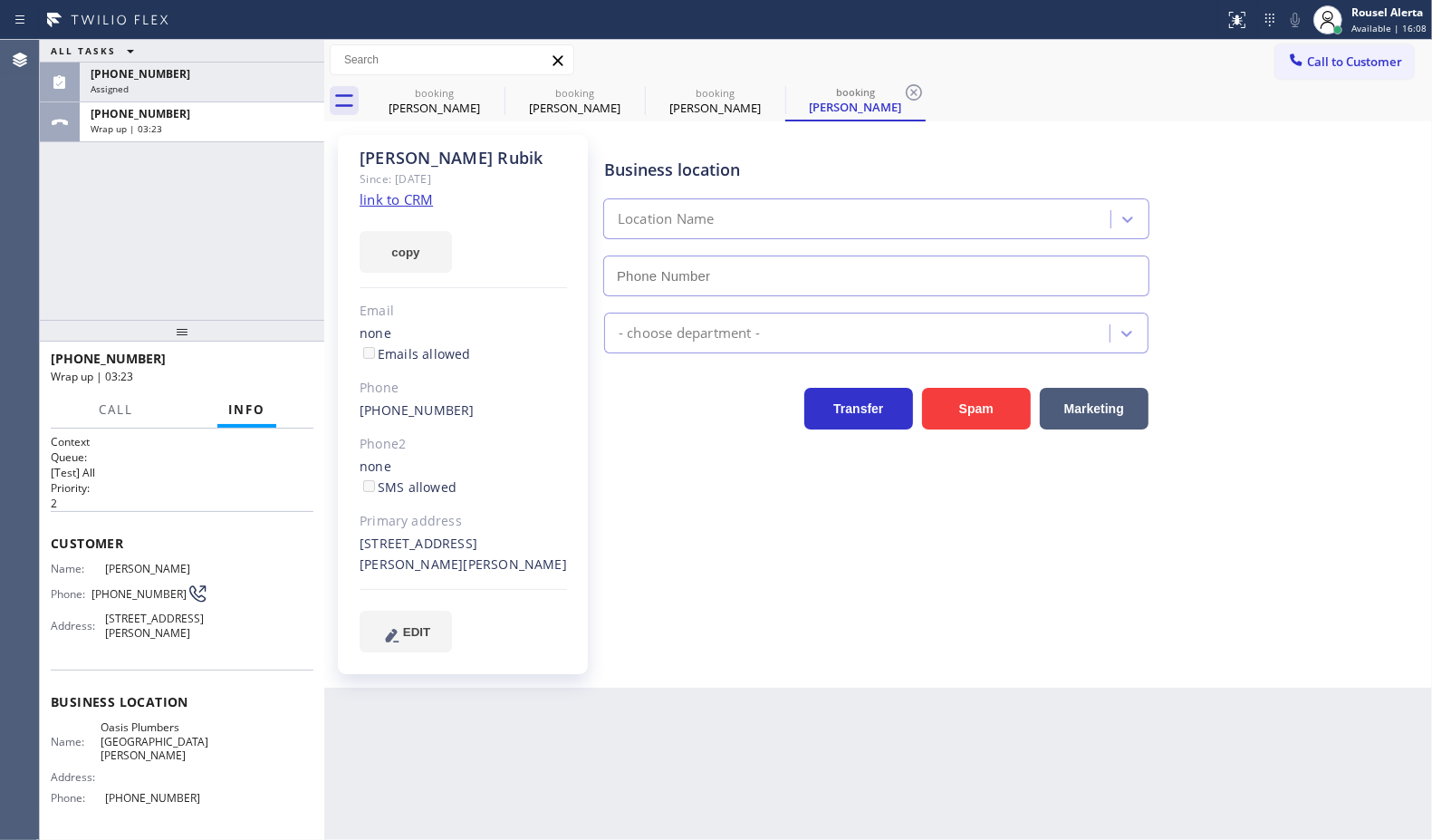
type input "[PHONE_NUMBER]"
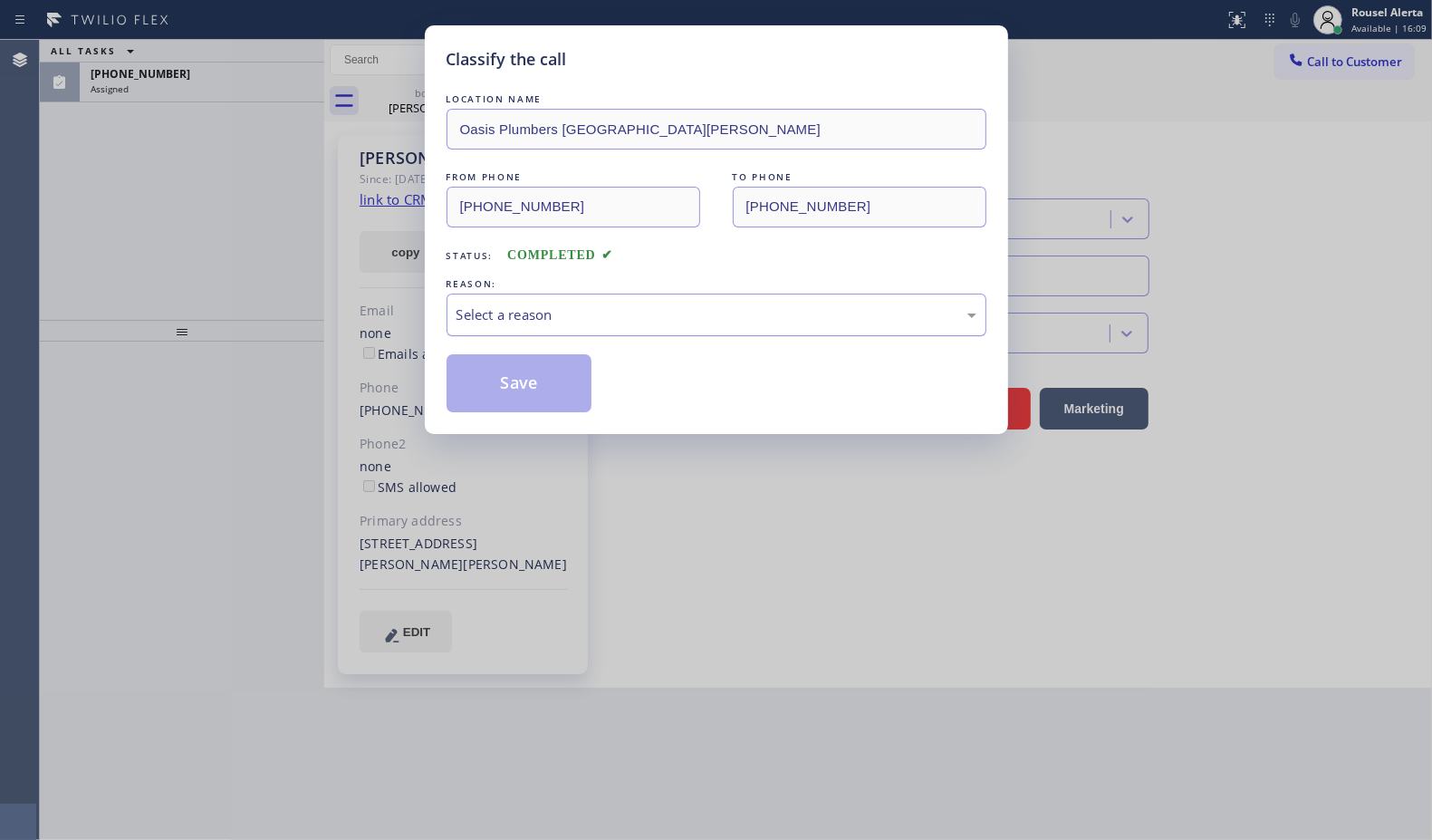
click at [505, 308] on div "Select a reason" at bounding box center [716, 315] width 520 height 21
click at [500, 380] on button "Save" at bounding box center [519, 383] width 145 height 58
click at [192, 82] on div "Classify the call LOCATION NAME Oasis Plumbers [GEOGRAPHIC_DATA][PERSON_NAME] F…" at bounding box center [716, 420] width 1432 height 840
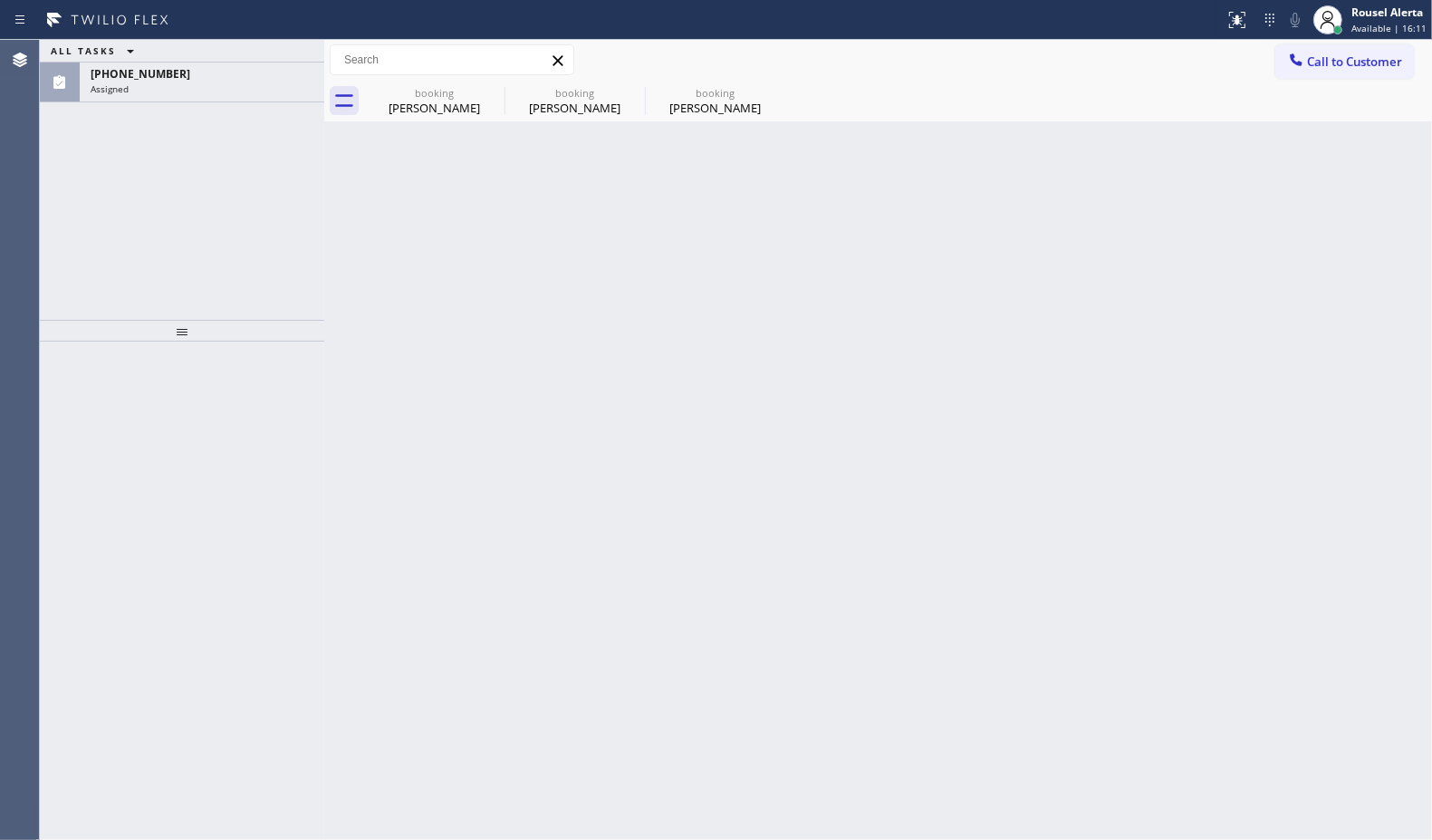
click at [192, 83] on div "Assigned" at bounding box center [201, 88] width 223 height 12
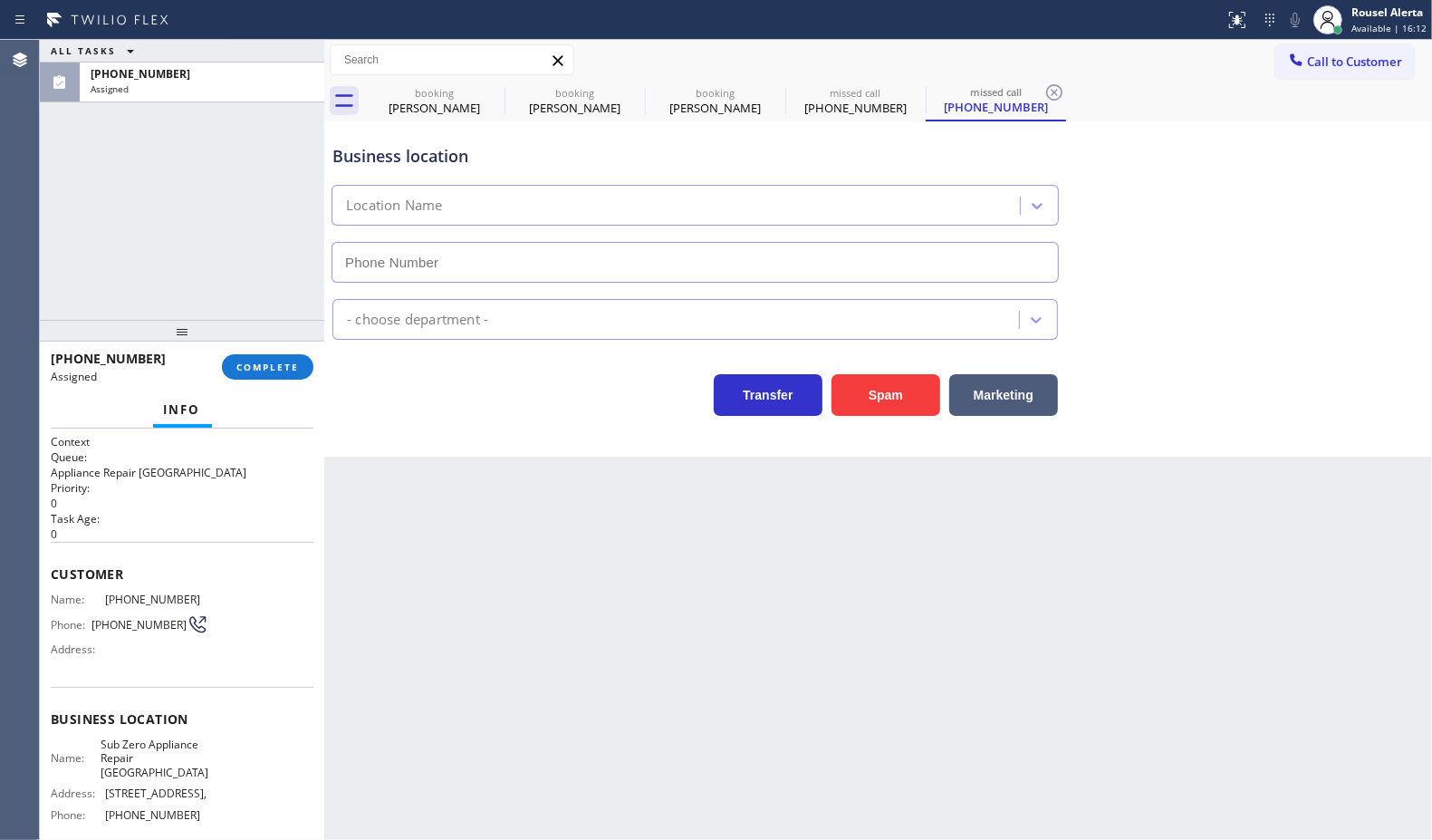
type input "[PHONE_NUMBER]"
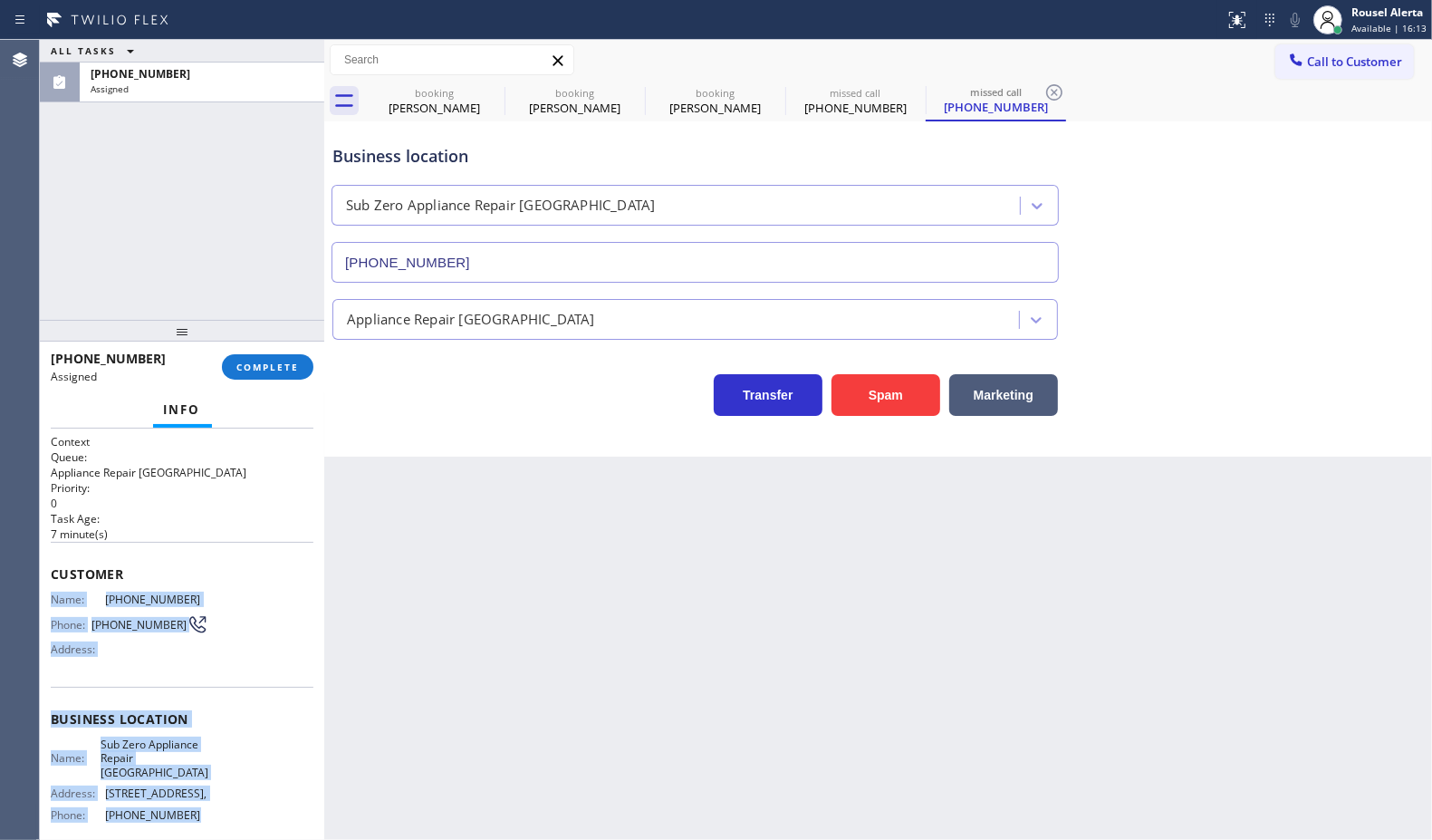
drag, startPoint x: 50, startPoint y: 599, endPoint x: 204, endPoint y: 812, distance: 262.8
click at [204, 812] on div "Context Queue: Appliance Repair High End Priority: 0 Task Age: [DEMOGRAPHIC_DAT…" at bounding box center [181, 712] width 262 height 555
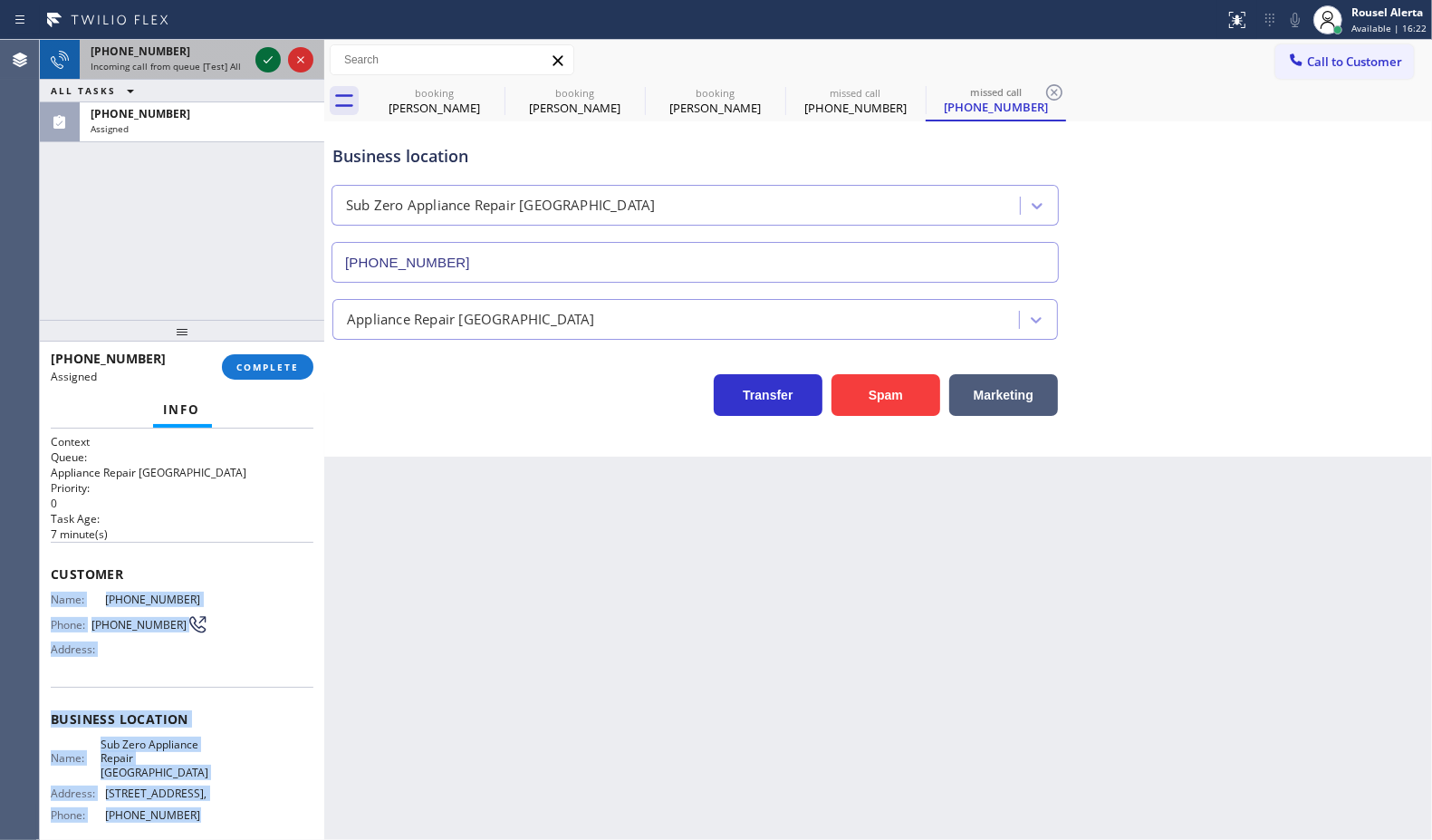
click at [263, 69] on icon at bounding box center [268, 59] width 22 height 22
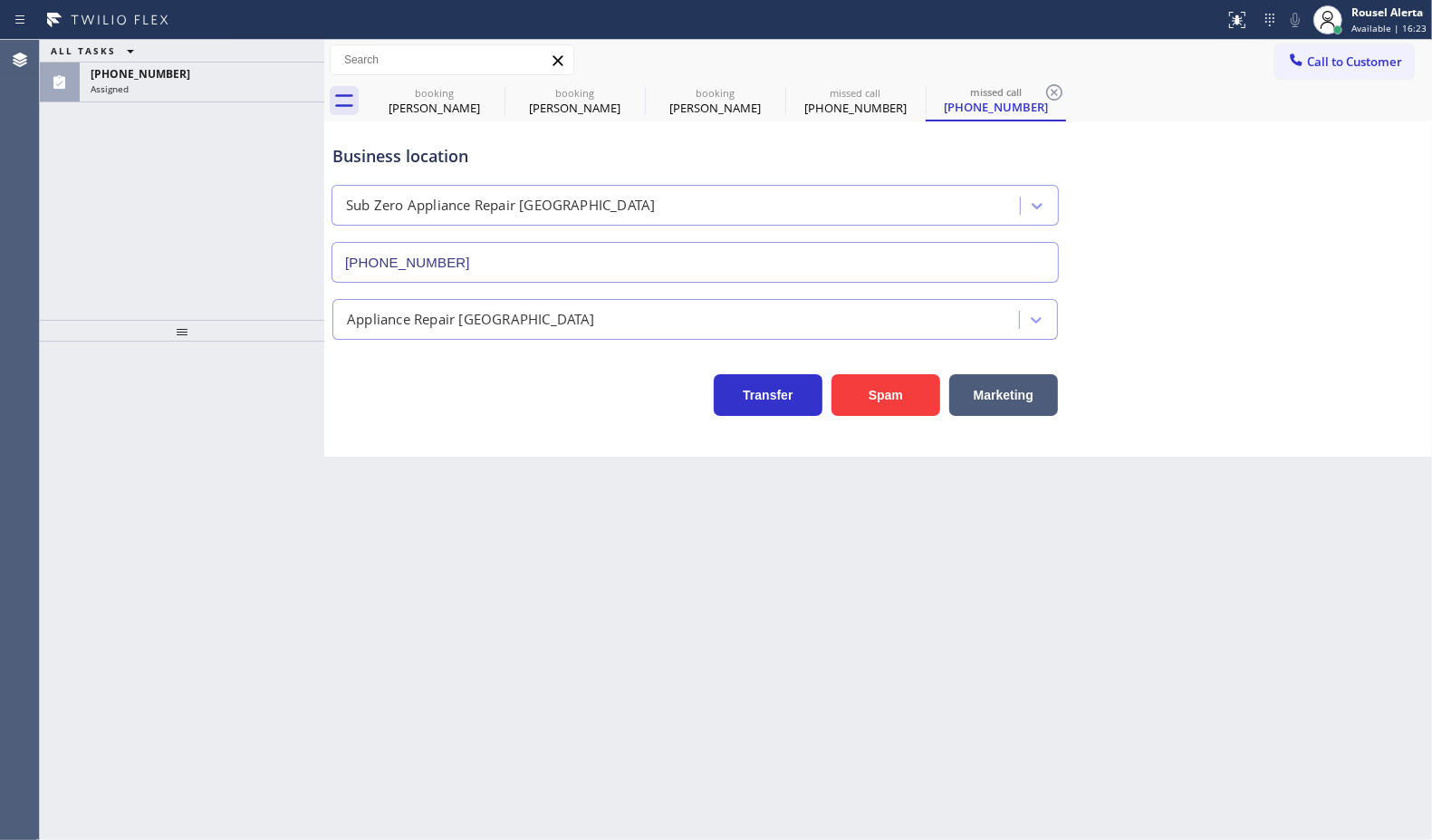
click at [263, 69] on div "ALL TASKS ALL TASKS ACTIVE TASKS TASKS IN WRAP UP [PHONE_NUMBER] Assigned" at bounding box center [181, 71] width 284 height 63
click at [255, 77] on div "[PHONE_NUMBER]" at bounding box center [201, 74] width 223 height 15
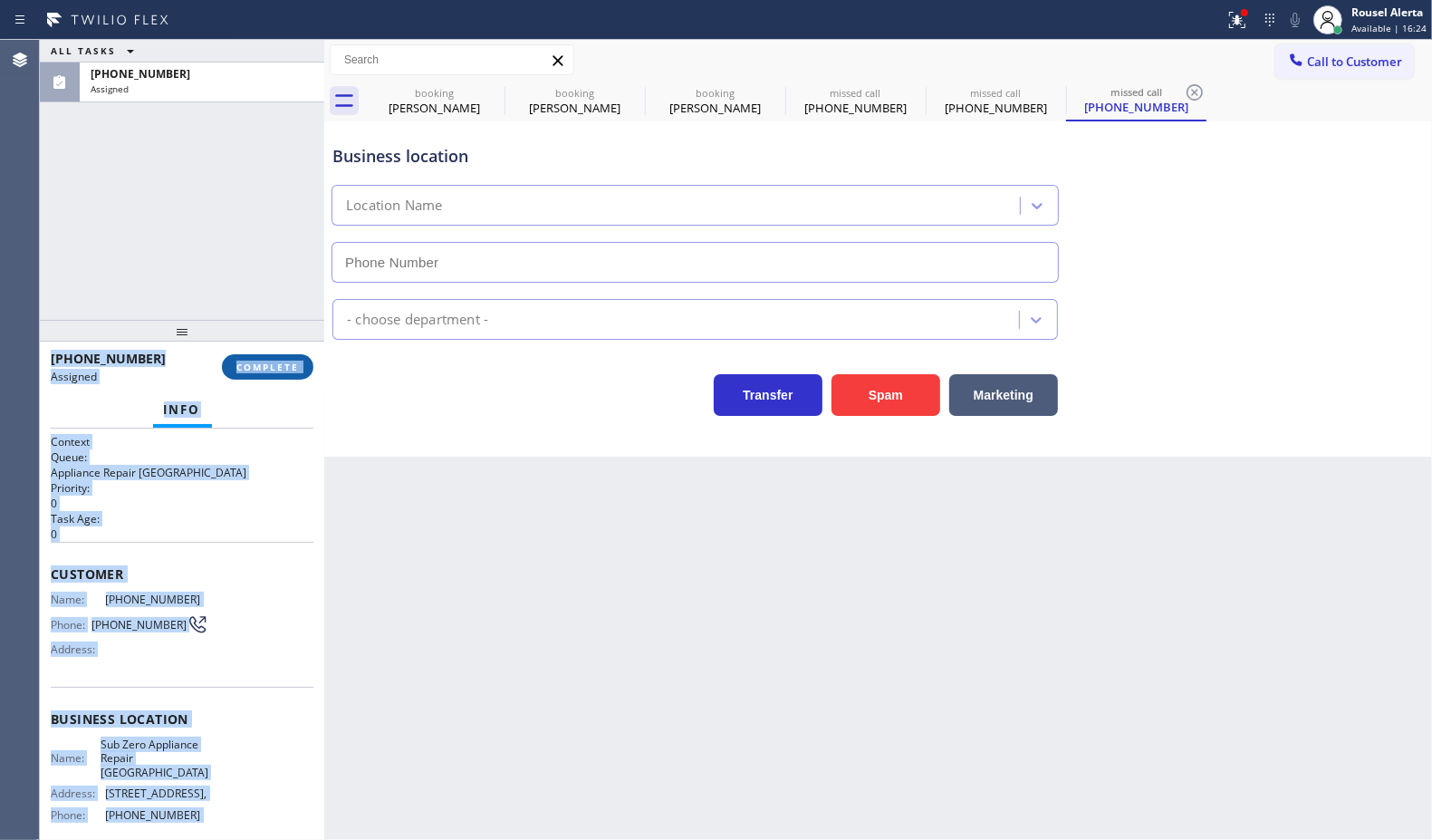
type input "[PHONE_NUMBER]"
click at [258, 372] on span "COMPLETE" at bounding box center [268, 366] width 63 height 12
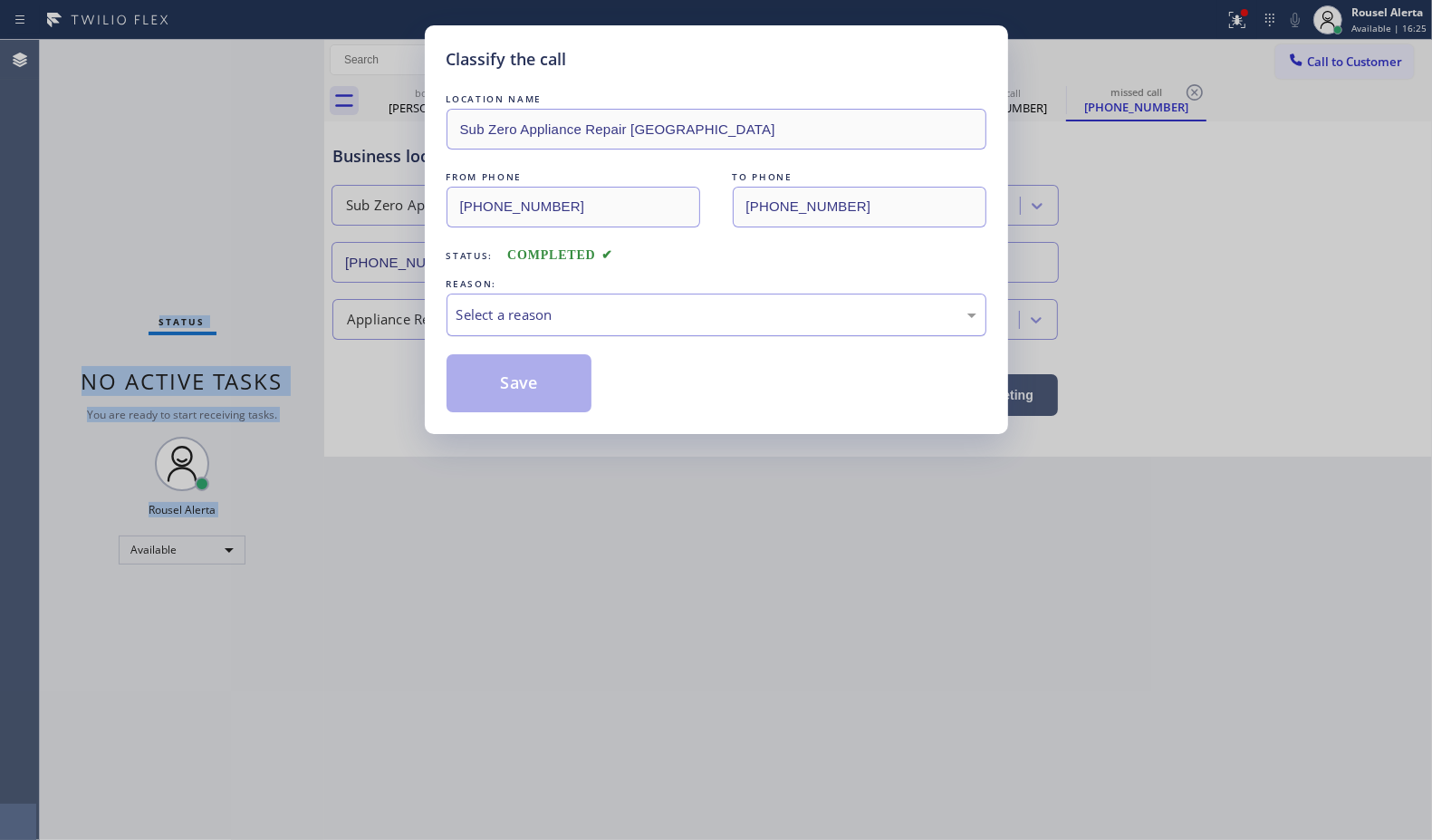
drag, startPoint x: 555, startPoint y: 319, endPoint x: 563, endPoint y: 323, distance: 8.9
click at [557, 319] on div "Select a reason" at bounding box center [716, 315] width 520 height 21
click at [519, 391] on button "Save" at bounding box center [519, 383] width 145 height 58
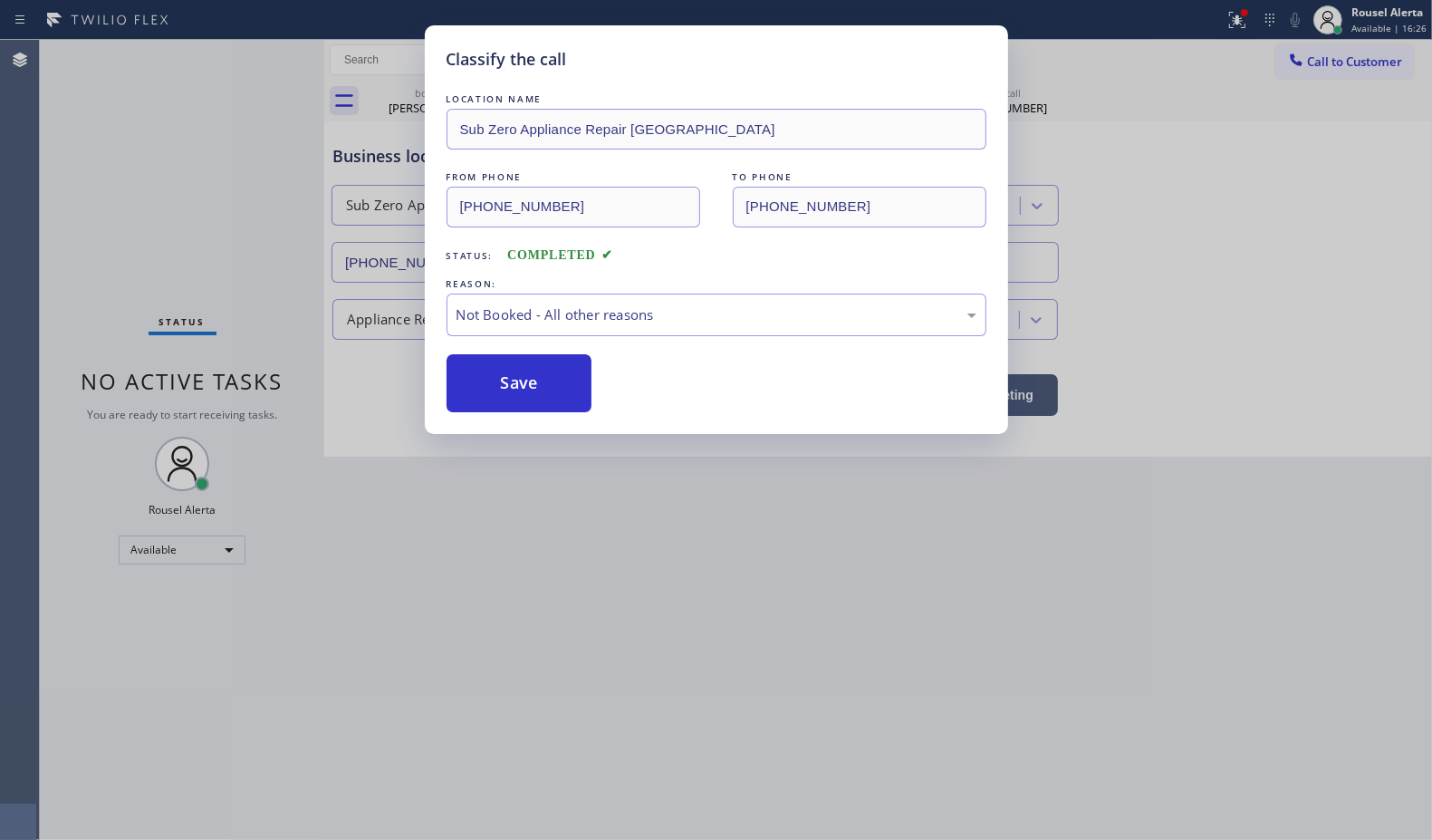
click at [711, 589] on div "Classify the call LOCATION NAME Sub Zero Appliance Repair [GEOGRAPHIC_DATA] FRO…" at bounding box center [716, 420] width 1432 height 840
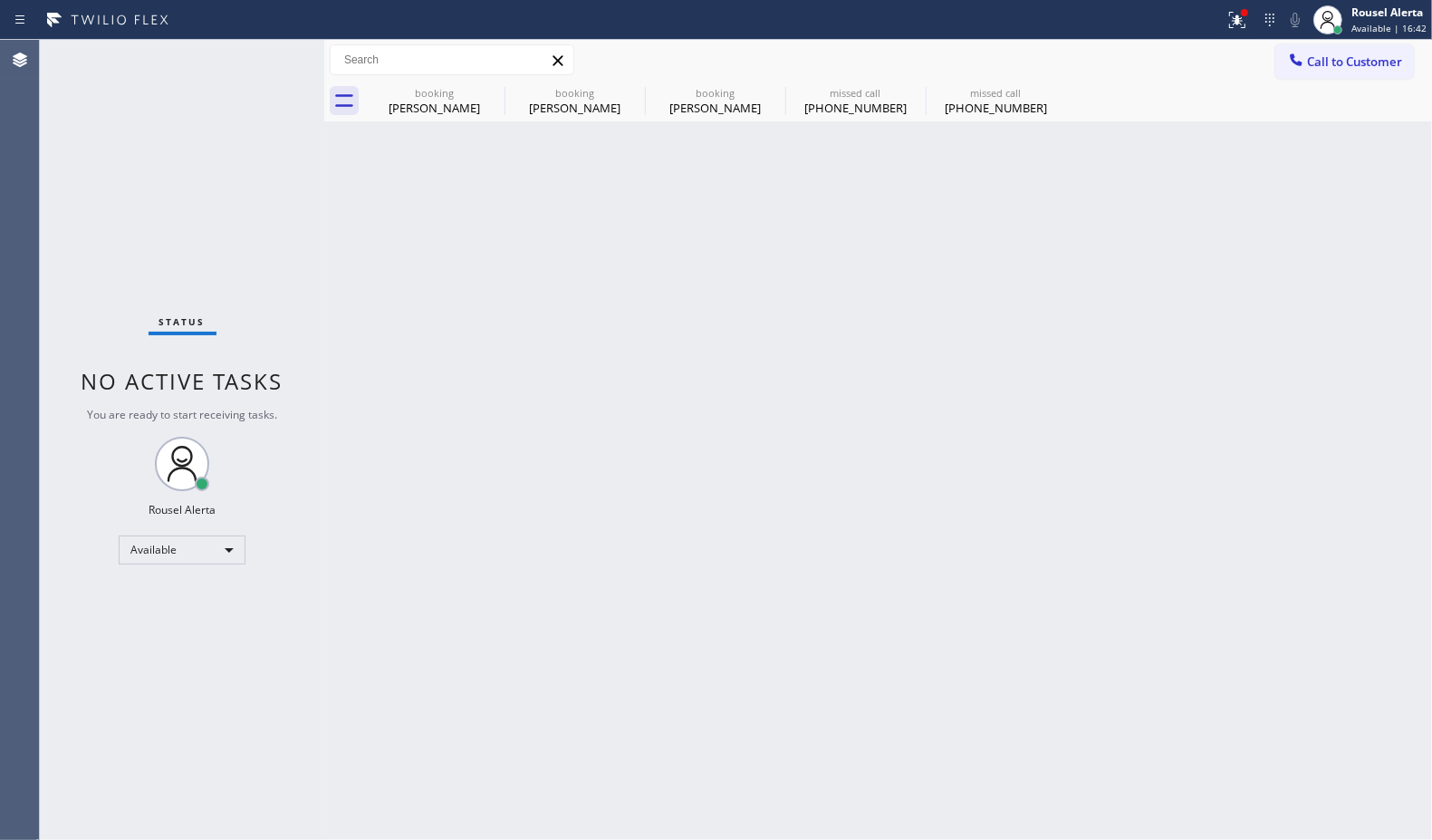
click at [501, 392] on div "Back to Dashboard Change Sender ID Customers Technicians Select a contact Outbo…" at bounding box center [878, 440] width 1108 height 800
click at [487, 87] on icon at bounding box center [492, 92] width 16 height 16
type input "[PHONE_NUMBER]"
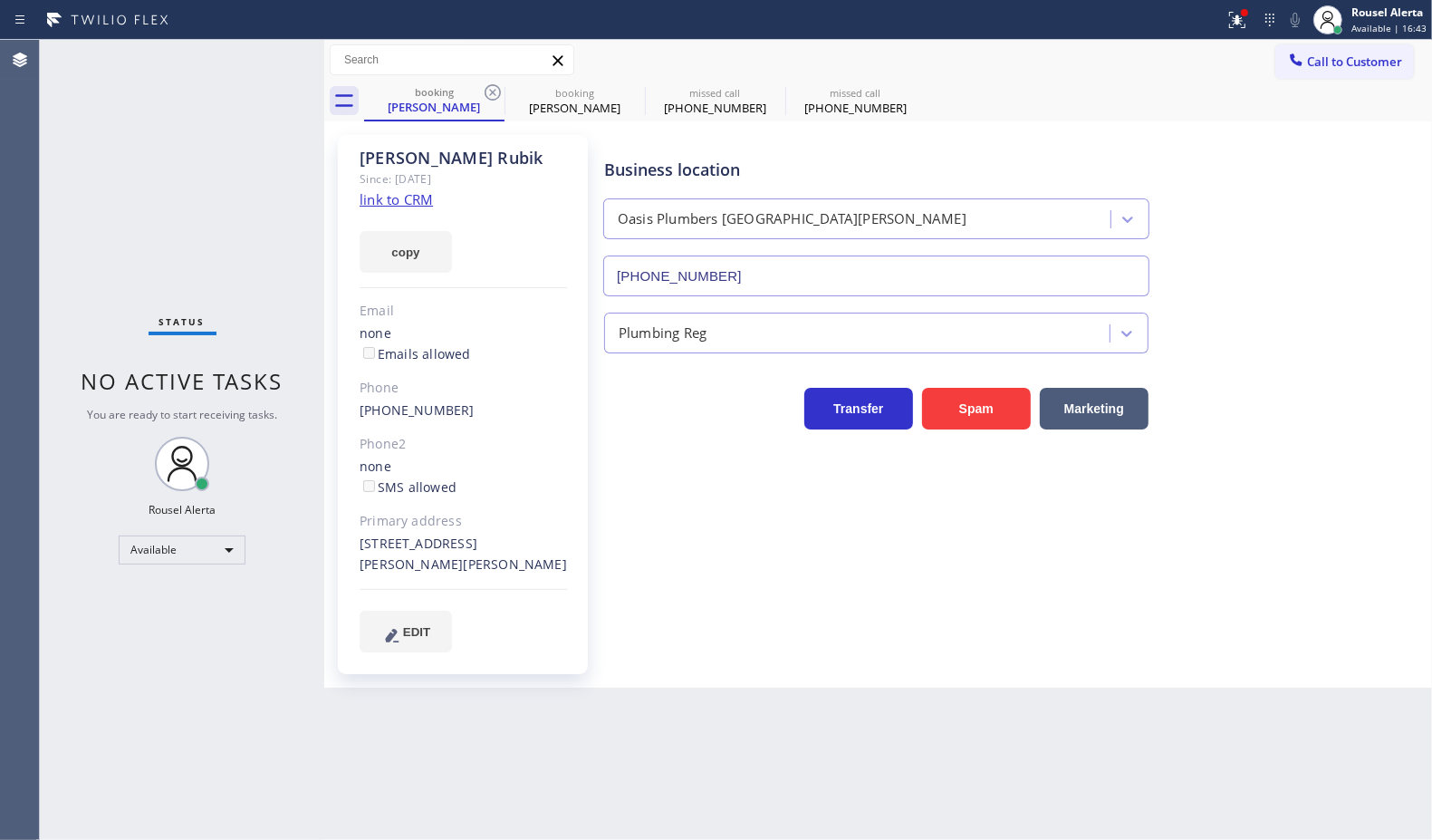
click at [487, 87] on icon at bounding box center [492, 92] width 16 height 16
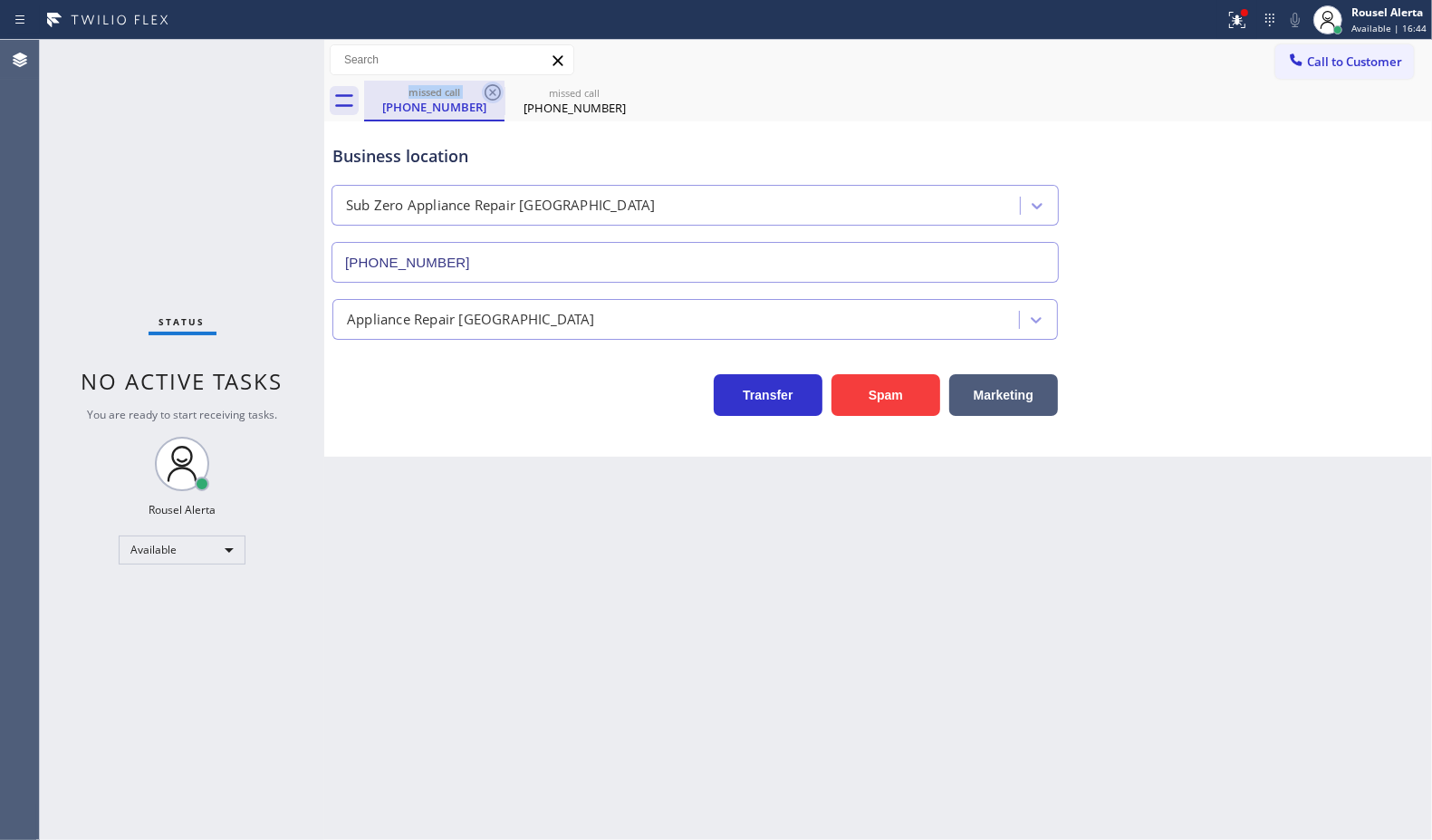
click at [487, 87] on icon at bounding box center [492, 92] width 16 height 16
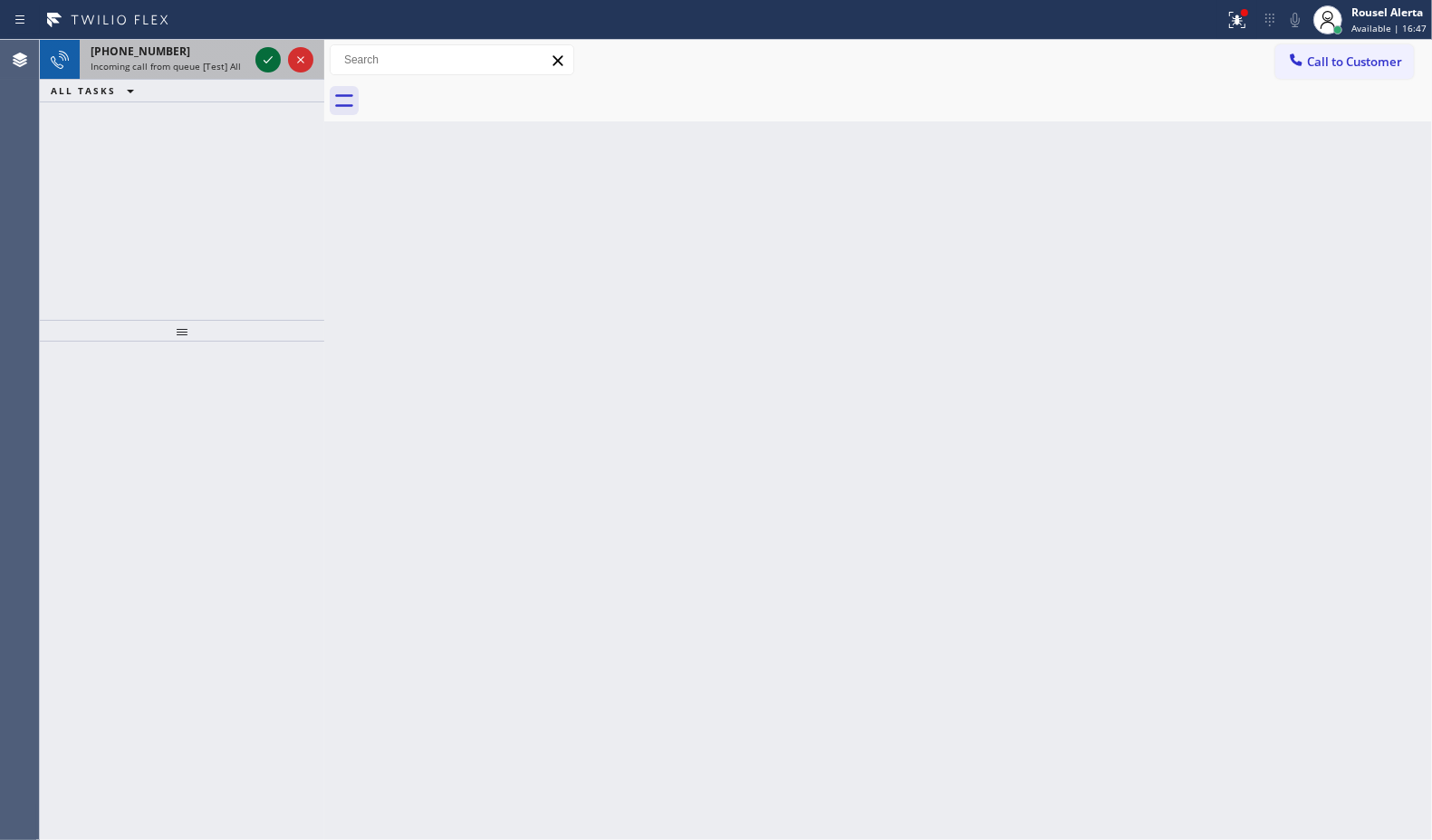
click at [264, 56] on icon at bounding box center [268, 59] width 22 height 22
click at [262, 66] on icon at bounding box center [268, 59] width 22 height 22
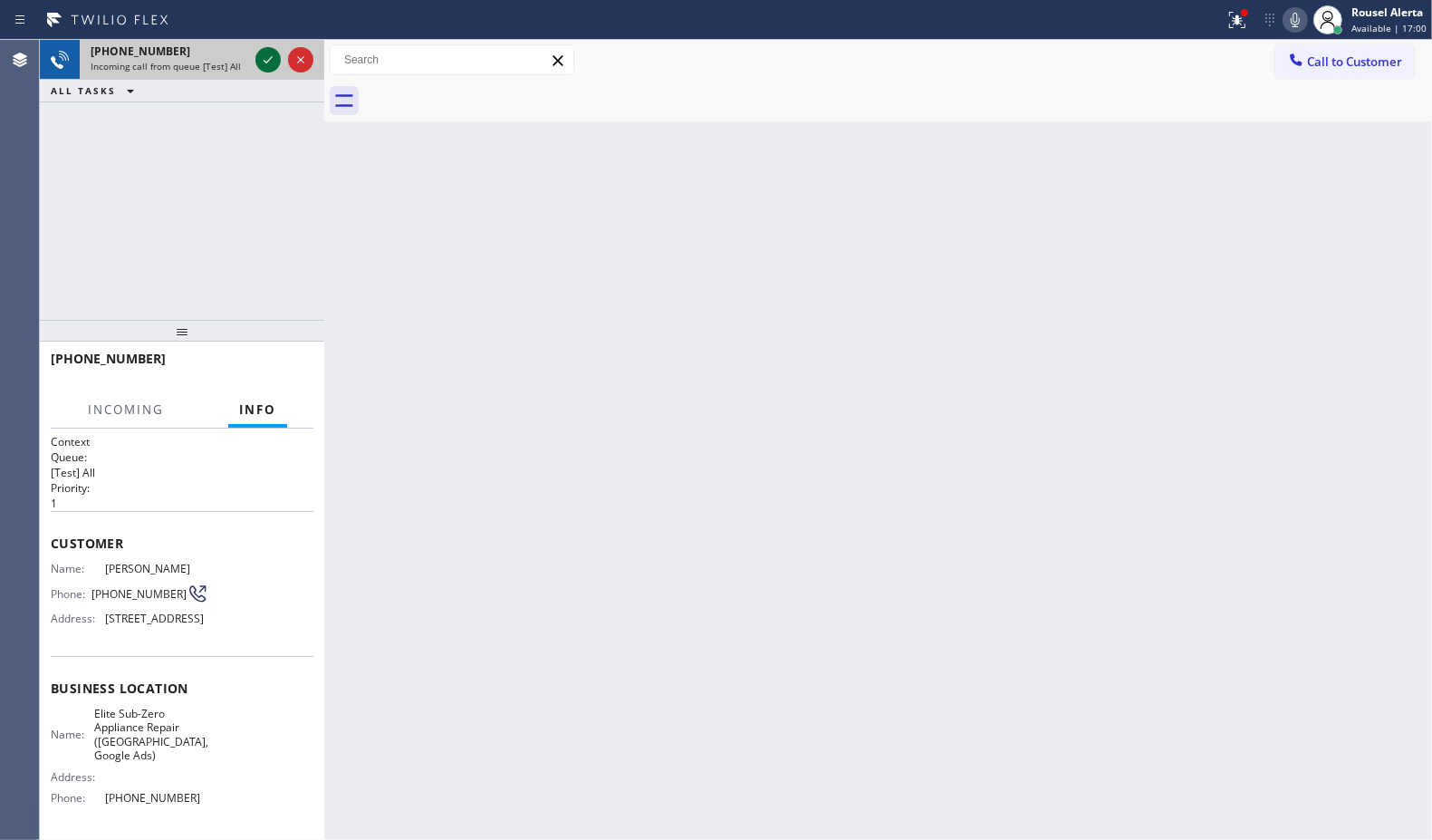
click at [258, 56] on icon at bounding box center [268, 59] width 22 height 22
click at [258, 54] on icon at bounding box center [268, 59] width 22 height 22
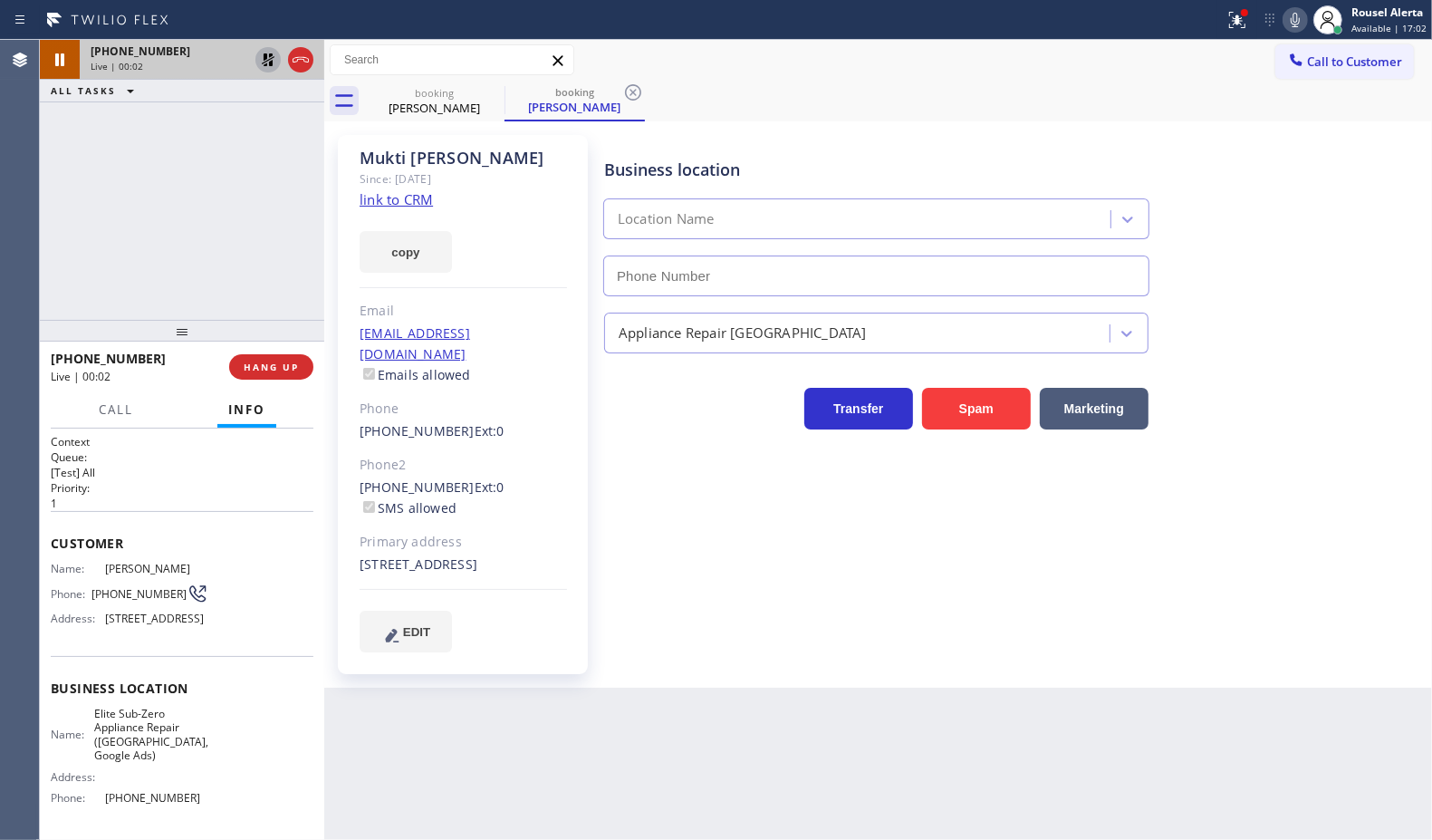
type input "[PHONE_NUMBER]"
click at [263, 52] on icon at bounding box center [268, 59] width 22 height 22
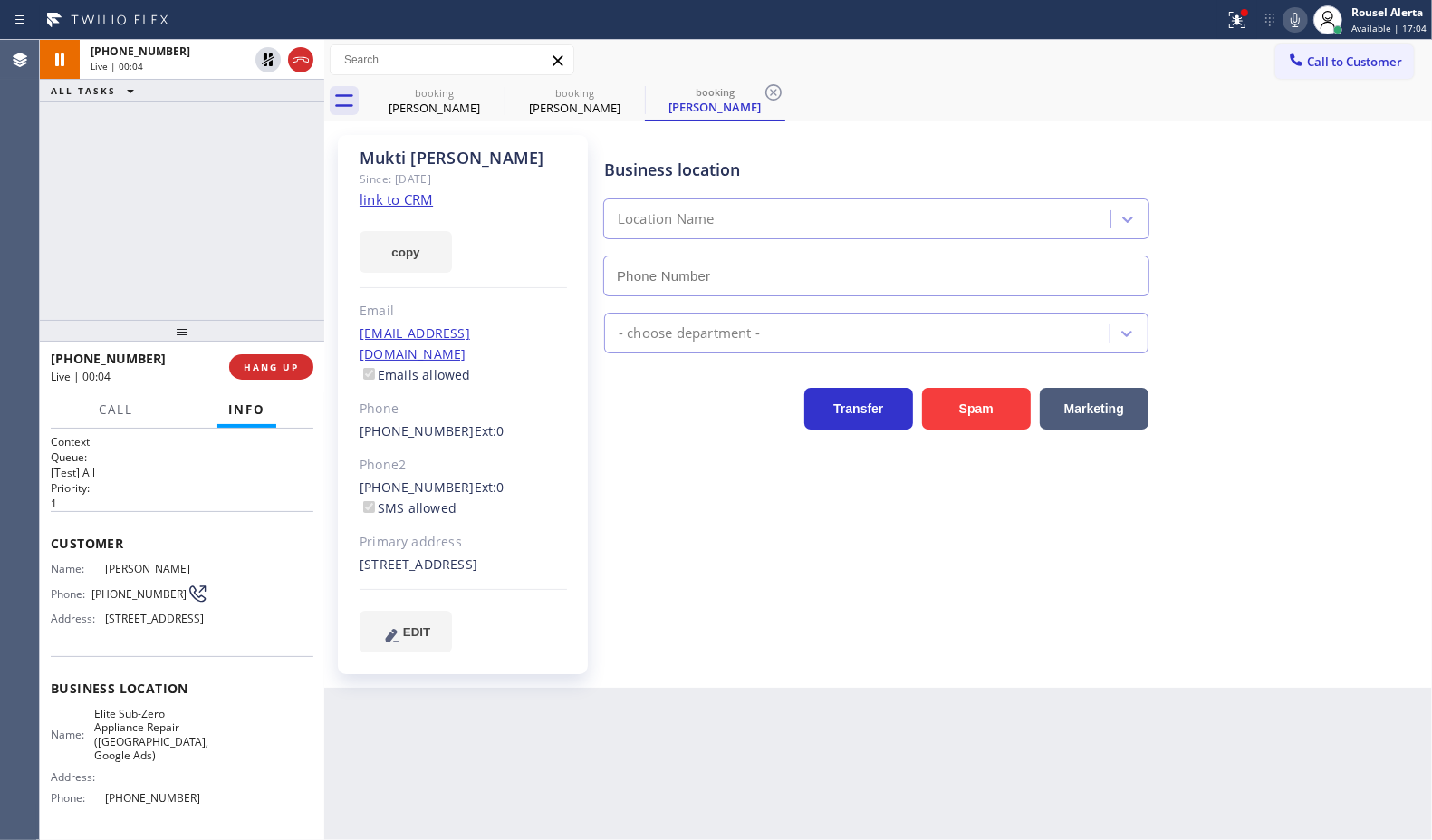
type input "[PHONE_NUMBER]"
click at [417, 205] on link "link to CRM" at bounding box center [395, 199] width 73 height 18
click at [1295, 23] on icon at bounding box center [1296, 19] width 10 height 14
drag, startPoint x: 200, startPoint y: 95, endPoint x: 252, endPoint y: 95, distance: 52.0
click at [200, 95] on div "ALL TASKS ALL TASKS ACTIVE TASKS TASKS IN WRAP UP" at bounding box center [181, 91] width 284 height 23
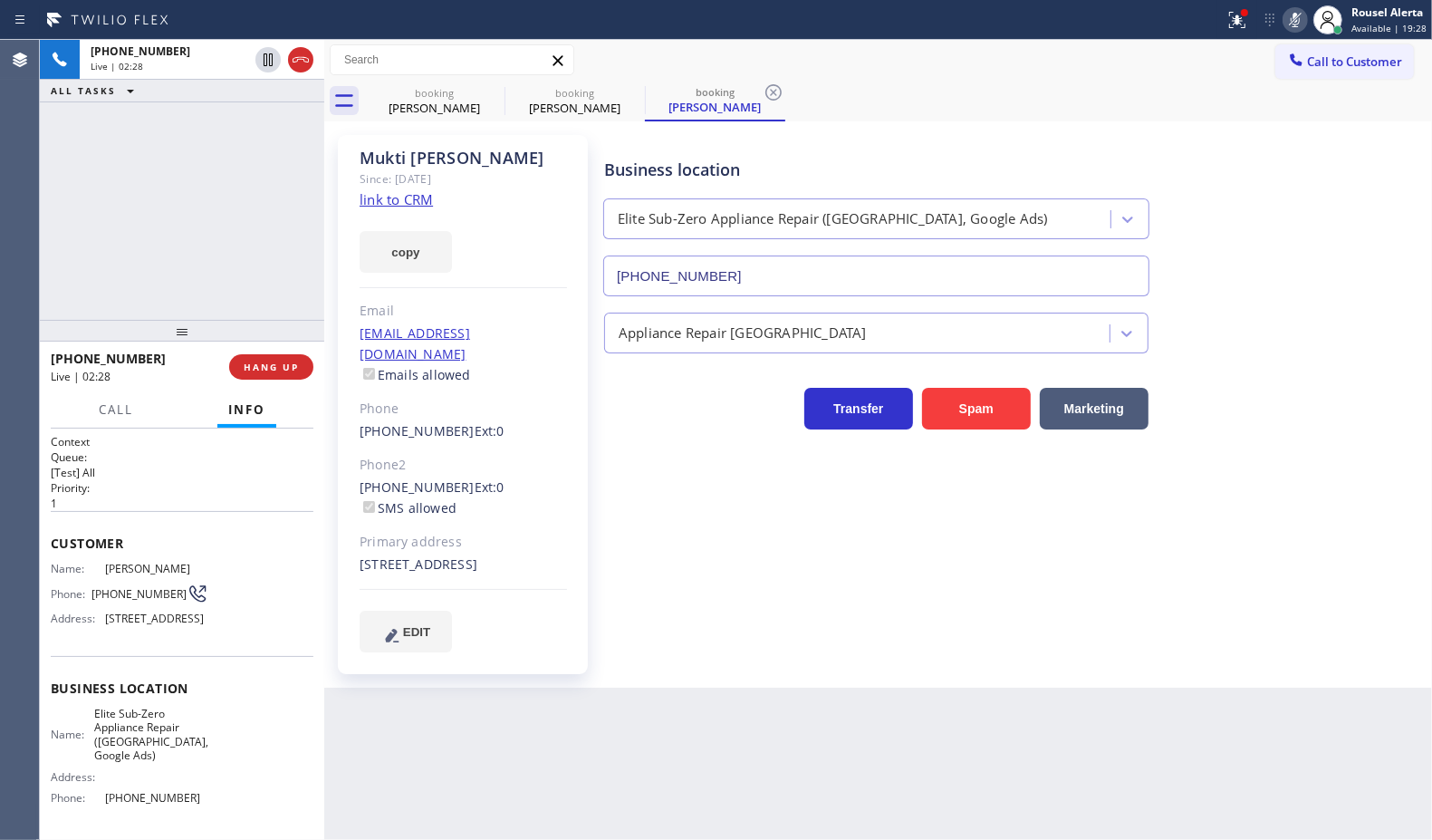
click at [1291, 23] on icon at bounding box center [1295, 20] width 22 height 22
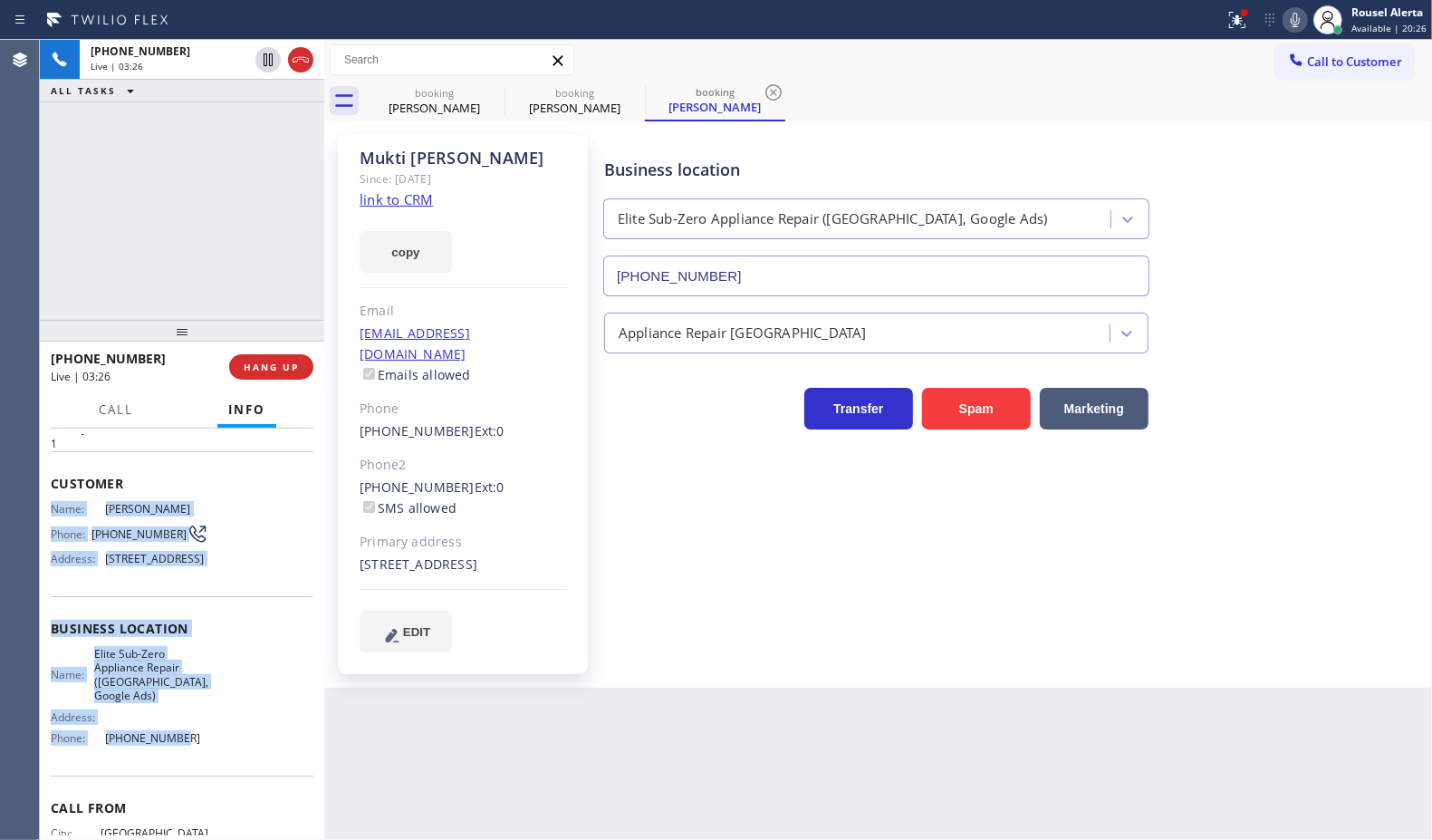
scroll to position [162, 0]
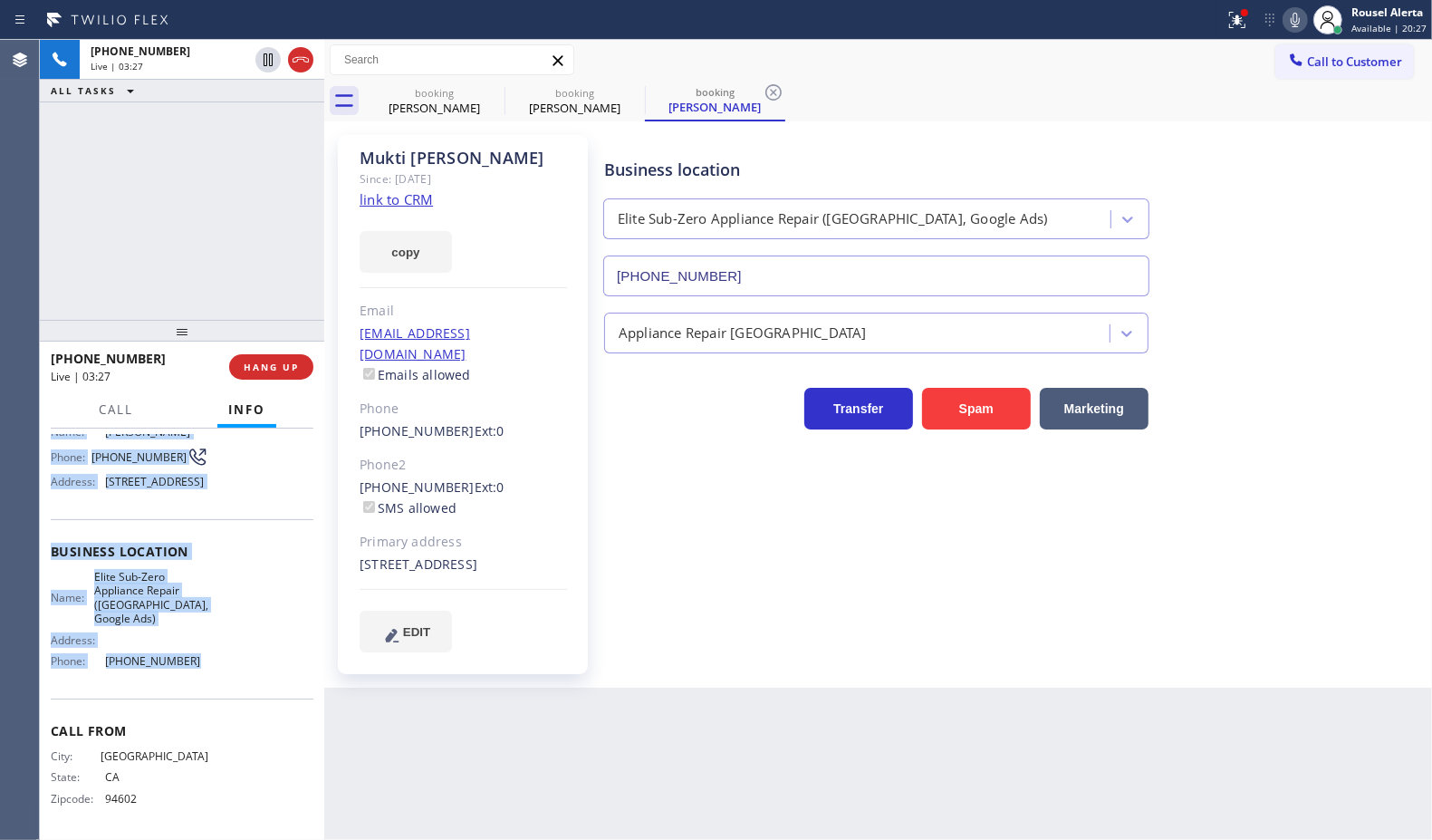
drag, startPoint x: 50, startPoint y: 589, endPoint x: 192, endPoint y: 661, distance: 159.2
click at [192, 661] on div "Context Queue: [Test] All Priority: 1 Customer Name: [PERSON_NAME] Phone: [PHON…" at bounding box center [181, 635] width 284 height 412
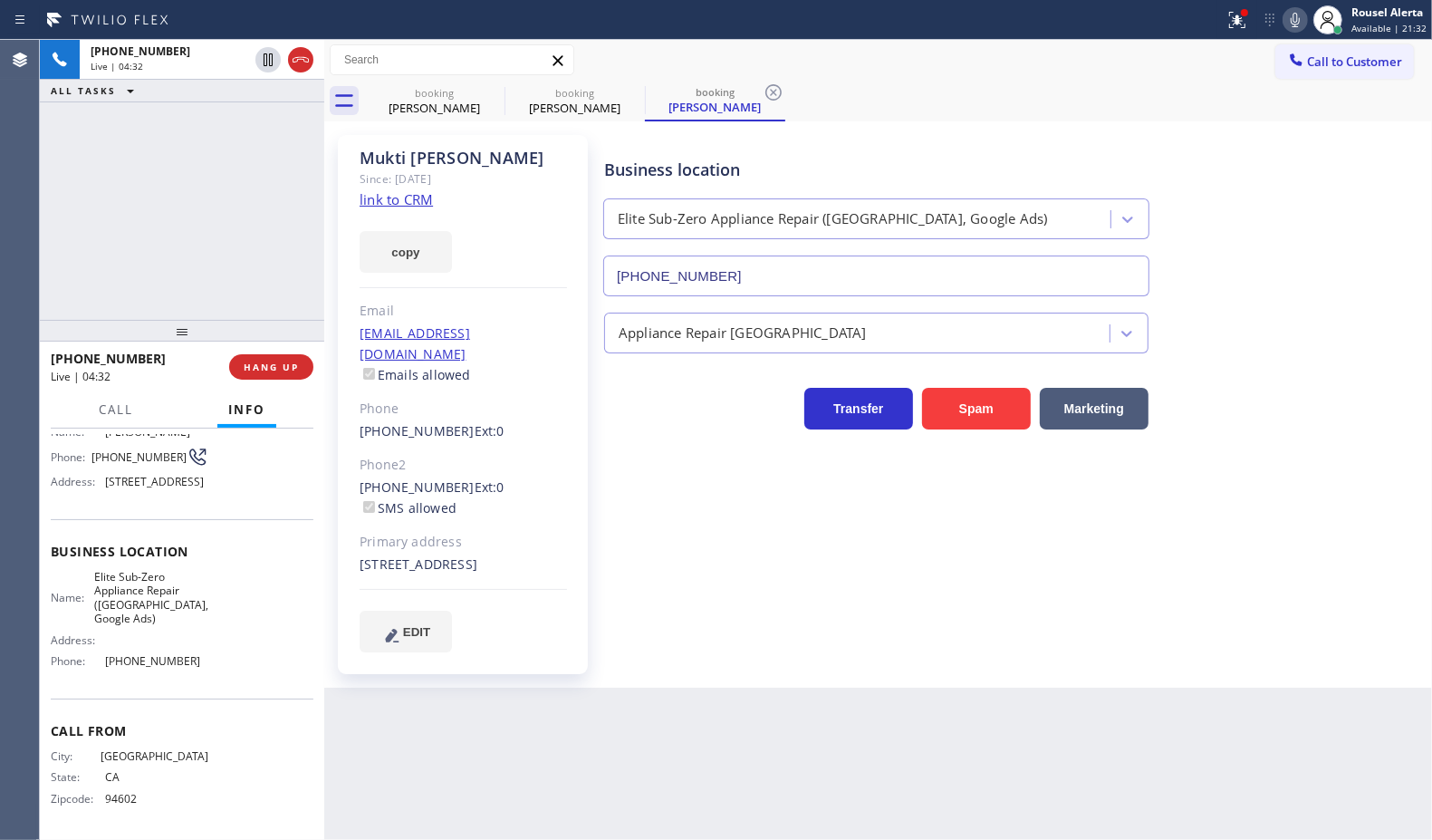
click at [233, 193] on div "[PHONE_NUMBER] Live | 04:32 ALL TASKS ALL TASKS ACTIVE TASKS TASKS IN WRAP UP" at bounding box center [181, 180] width 284 height 280
click at [223, 183] on div "[PHONE_NUMBER] Live | 05:25 ALL TASKS ALL TASKS ACTIVE TASKS TASKS IN WRAP UP" at bounding box center [181, 180] width 284 height 280
drag, startPoint x: 267, startPoint y: 66, endPoint x: 601, endPoint y: 48, distance: 334.5
click at [267, 66] on icon at bounding box center [268, 59] width 22 height 22
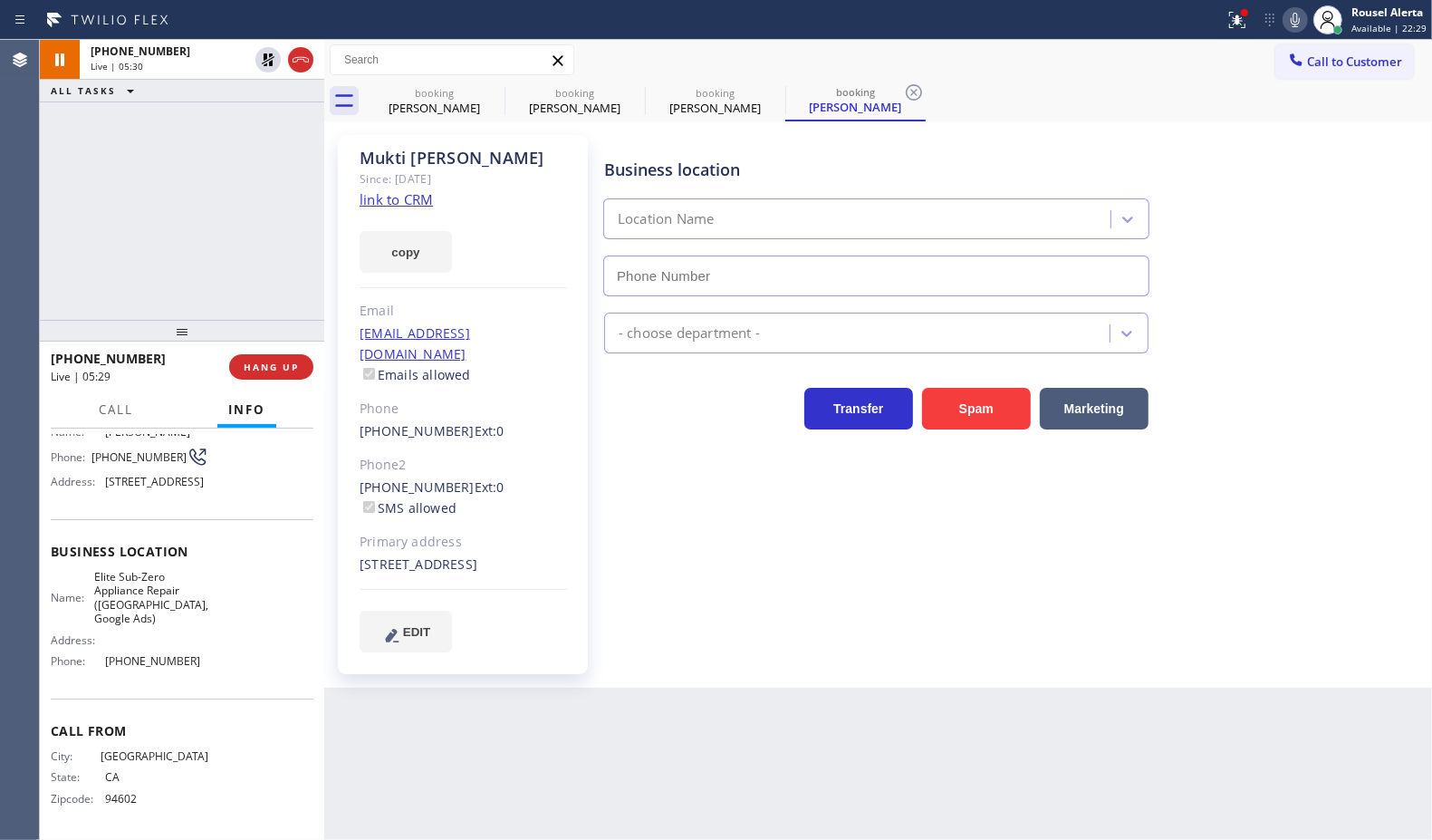
type input "[PHONE_NUMBER]"
drag, startPoint x: 1291, startPoint y: 14, endPoint x: 1259, endPoint y: 21, distance: 32.8
click at [1291, 14] on icon at bounding box center [1295, 20] width 22 height 22
click at [709, 716] on div "Back to Dashboard Change Sender ID Customers Technicians Select a contact Outbo…" at bounding box center [878, 440] width 1108 height 800
click at [187, 108] on div "[PHONE_NUMBER] Live | 06:45 ALL TASKS ALL TASKS ACTIVE TASKS TASKS IN WRAP UP" at bounding box center [181, 180] width 284 height 280
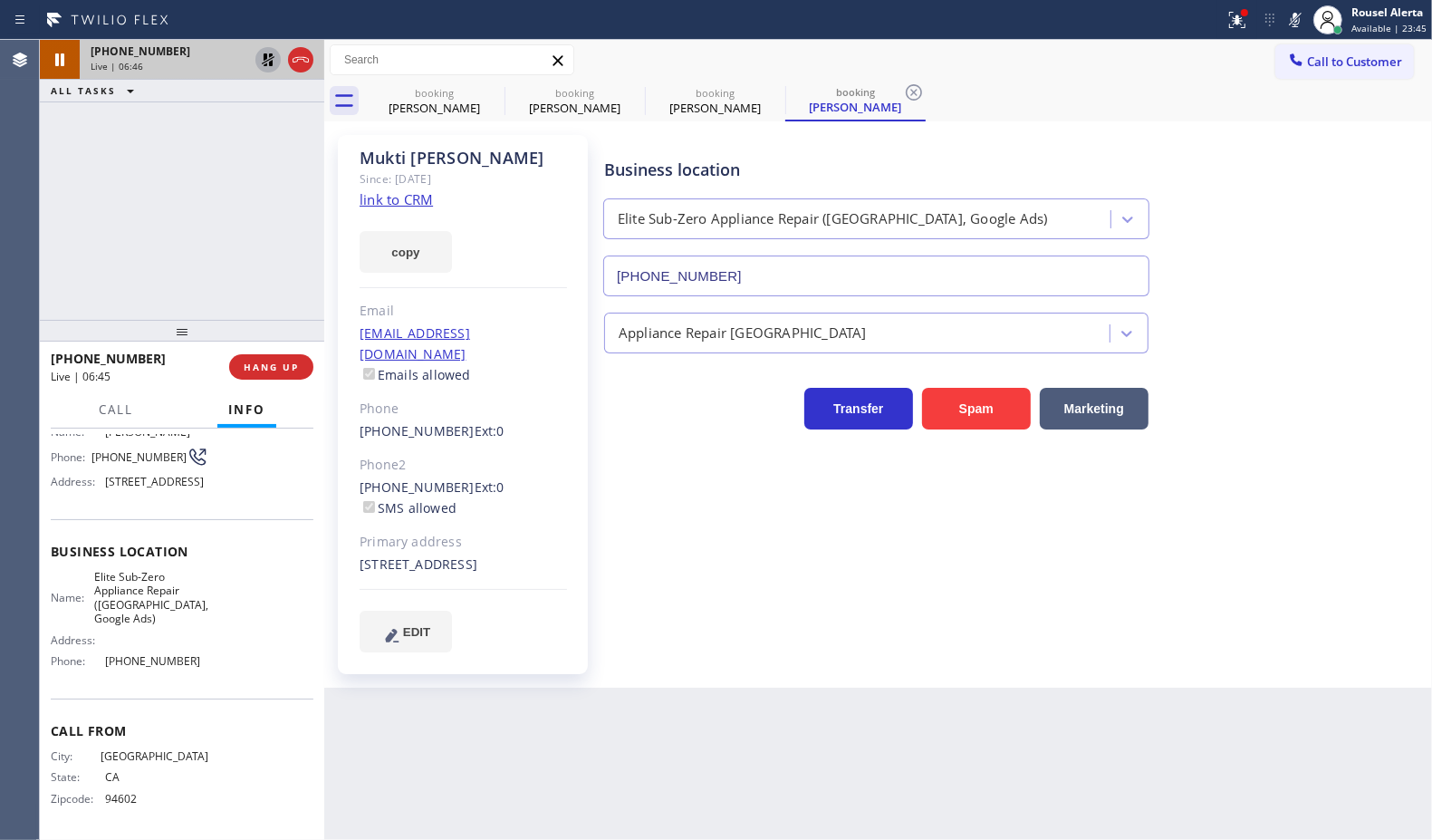
click at [262, 65] on icon at bounding box center [268, 59] width 22 height 22
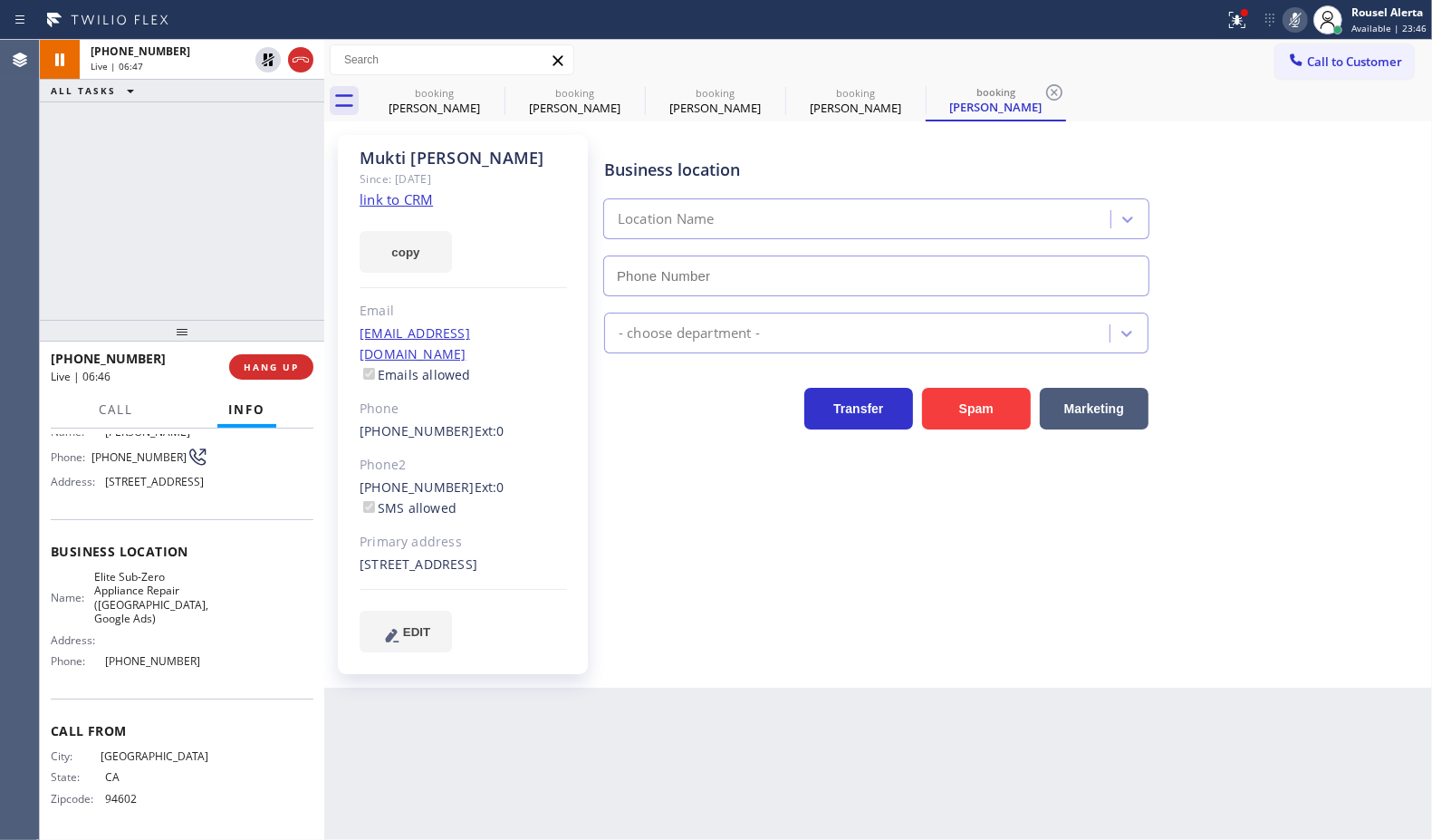
type input "[PHONE_NUMBER]"
drag, startPoint x: 1291, startPoint y: 19, endPoint x: 1337, endPoint y: 78, distance: 74.8
click at [1292, 19] on icon at bounding box center [1295, 20] width 22 height 22
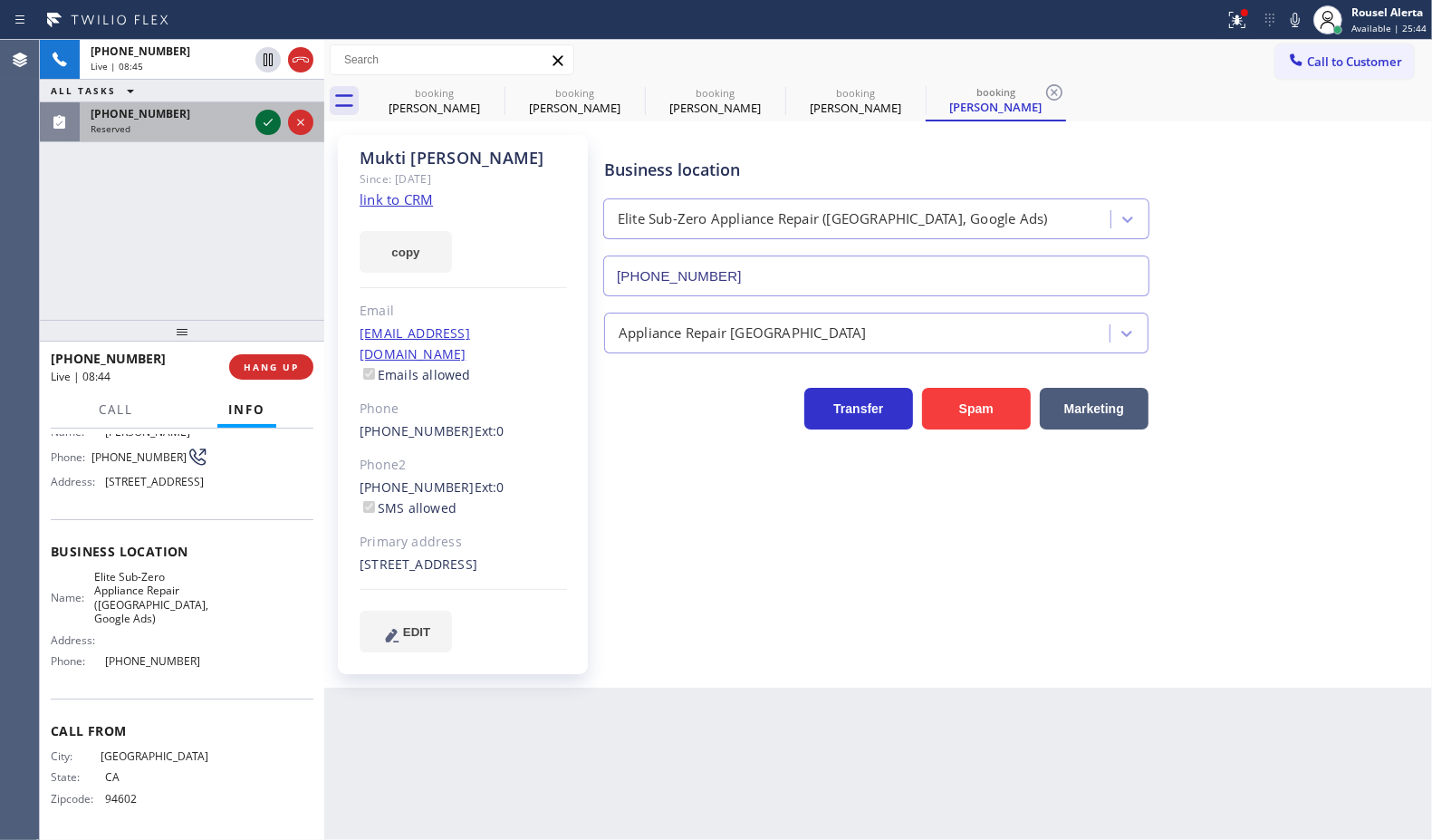
click at [264, 123] on icon at bounding box center [268, 122] width 22 height 22
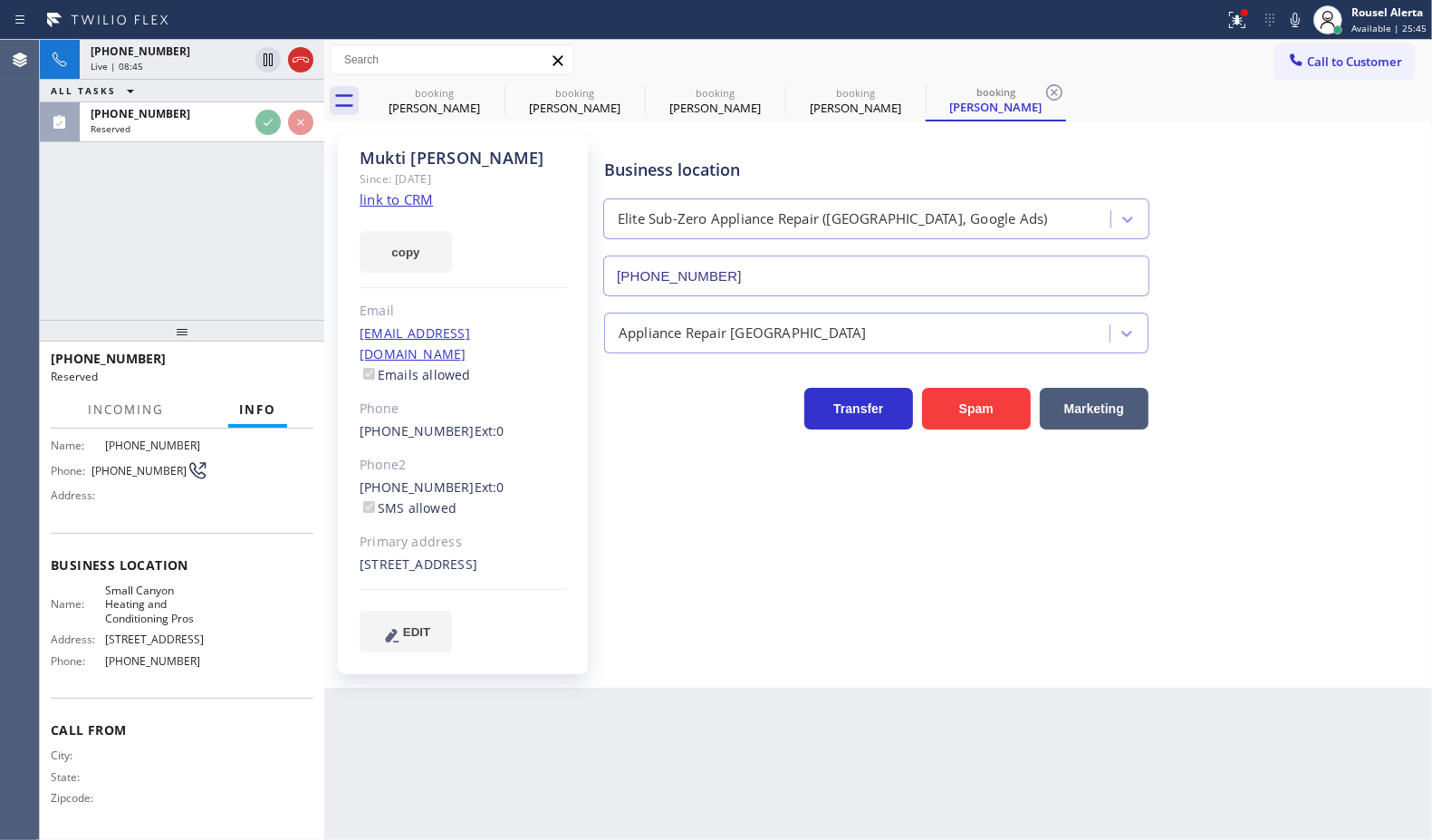
scroll to position [149, 0]
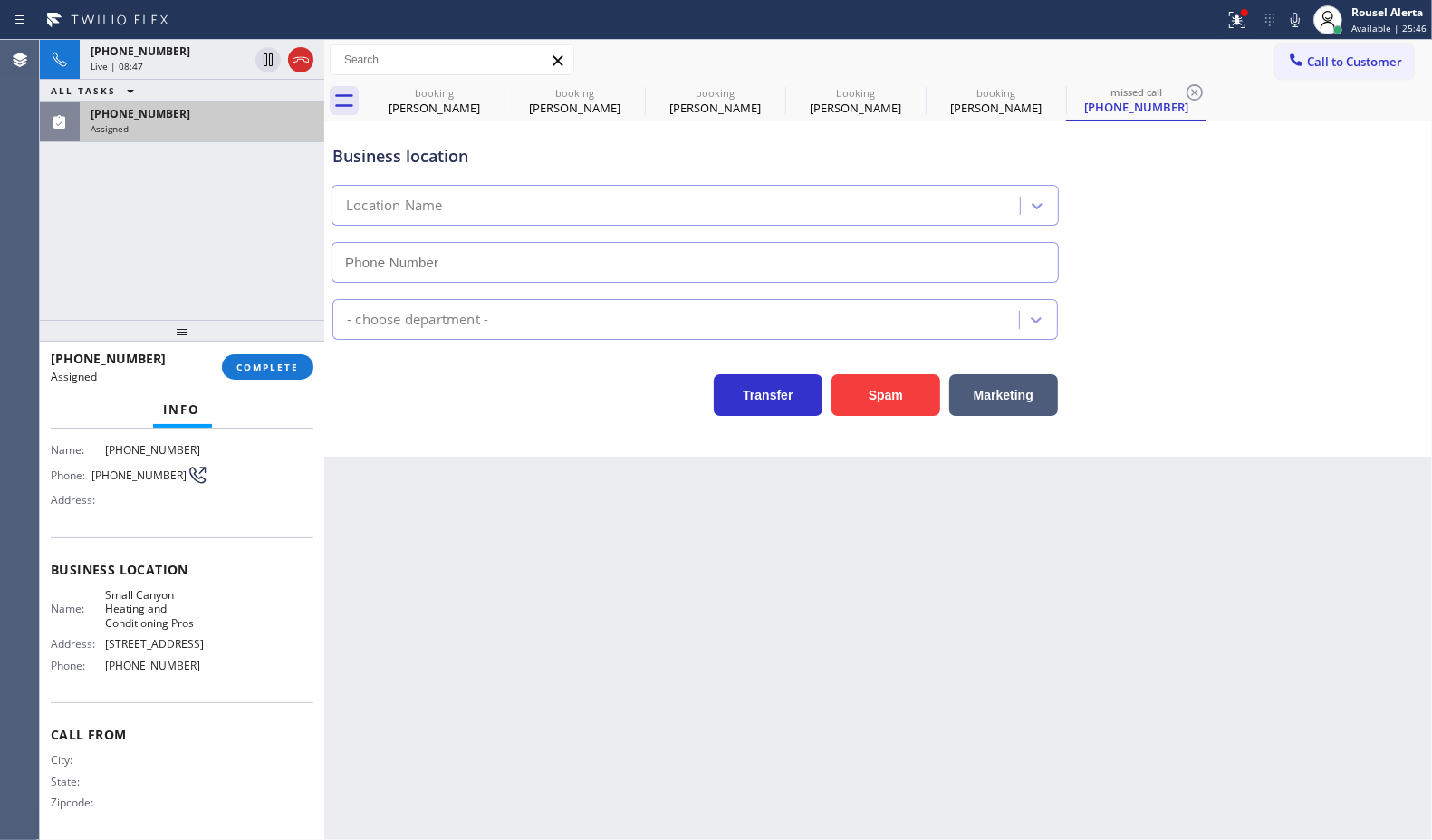
type input "[PHONE_NUMBER]"
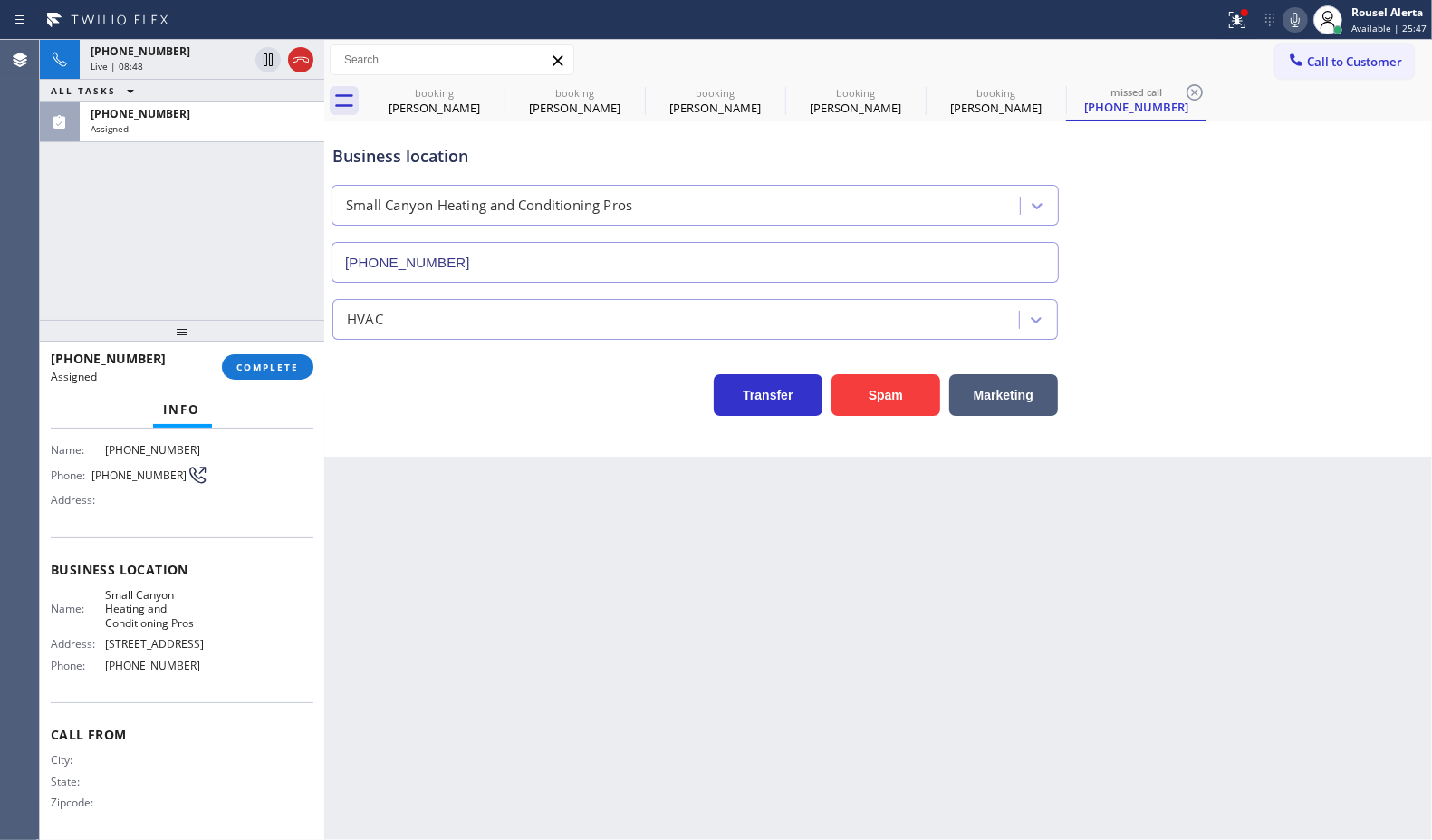
click at [1300, 14] on icon at bounding box center [1296, 19] width 10 height 14
click at [1297, 18] on icon at bounding box center [1295, 20] width 22 height 22
click at [121, 120] on span "[PHONE_NUMBER]" at bounding box center [140, 114] width 100 height 15
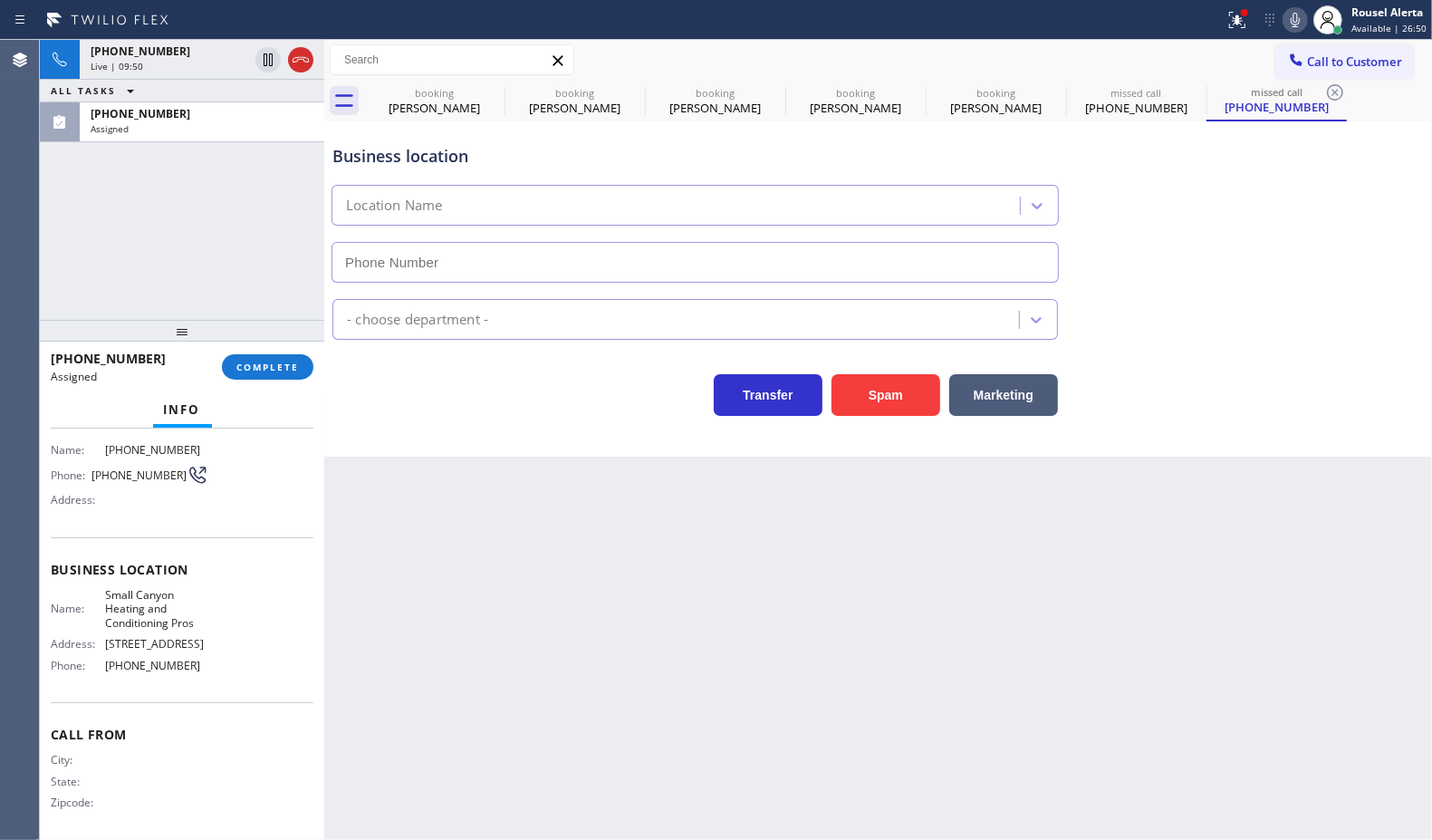
type input "[PHONE_NUMBER]"
click at [242, 368] on span "COMPLETE" at bounding box center [268, 366] width 63 height 12
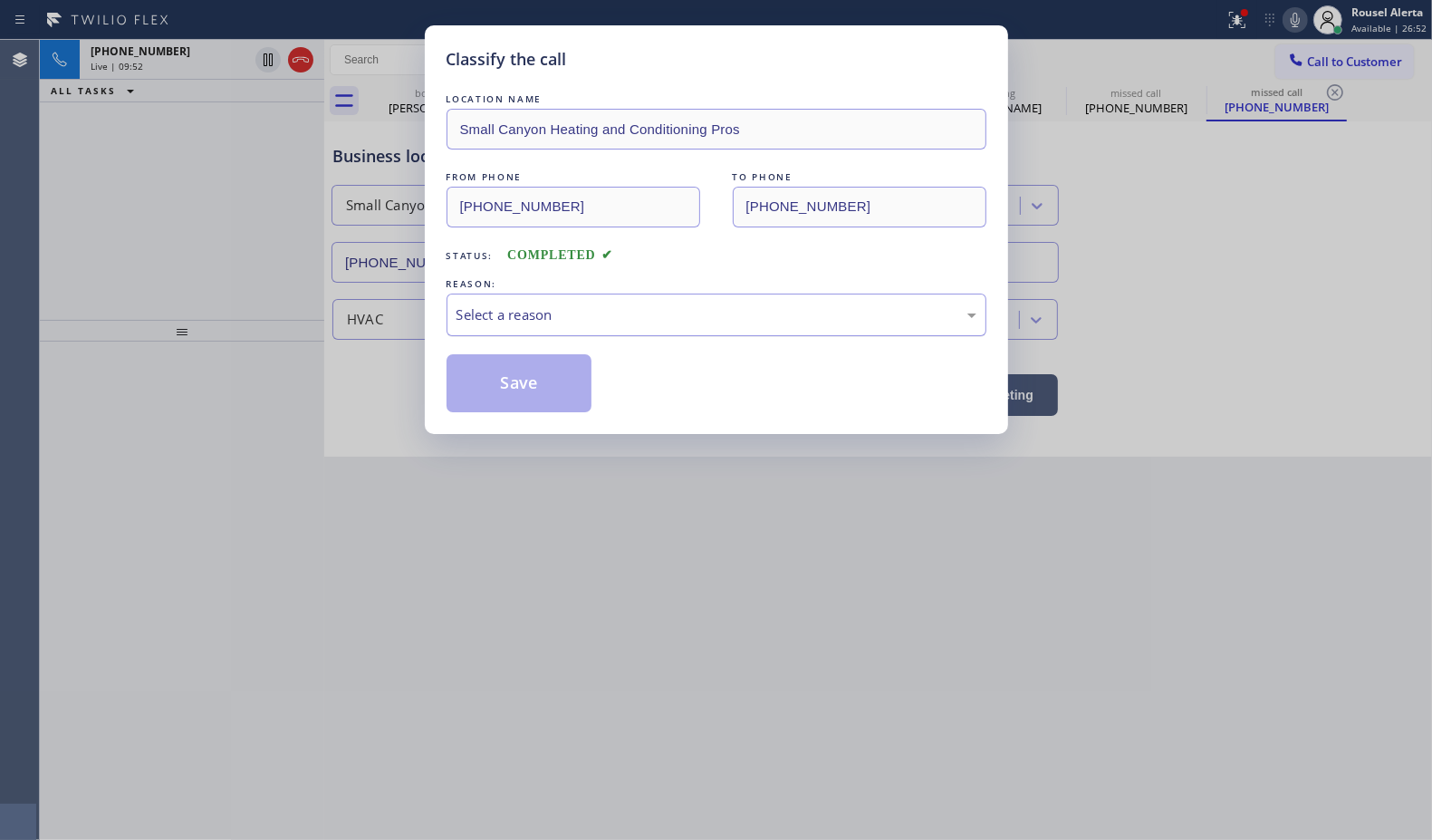
click at [526, 315] on div "Select a reason" at bounding box center [716, 315] width 520 height 21
drag, startPoint x: 521, startPoint y: 395, endPoint x: 697, endPoint y: 329, distance: 188.0
click at [521, 396] on button "Save" at bounding box center [519, 383] width 145 height 58
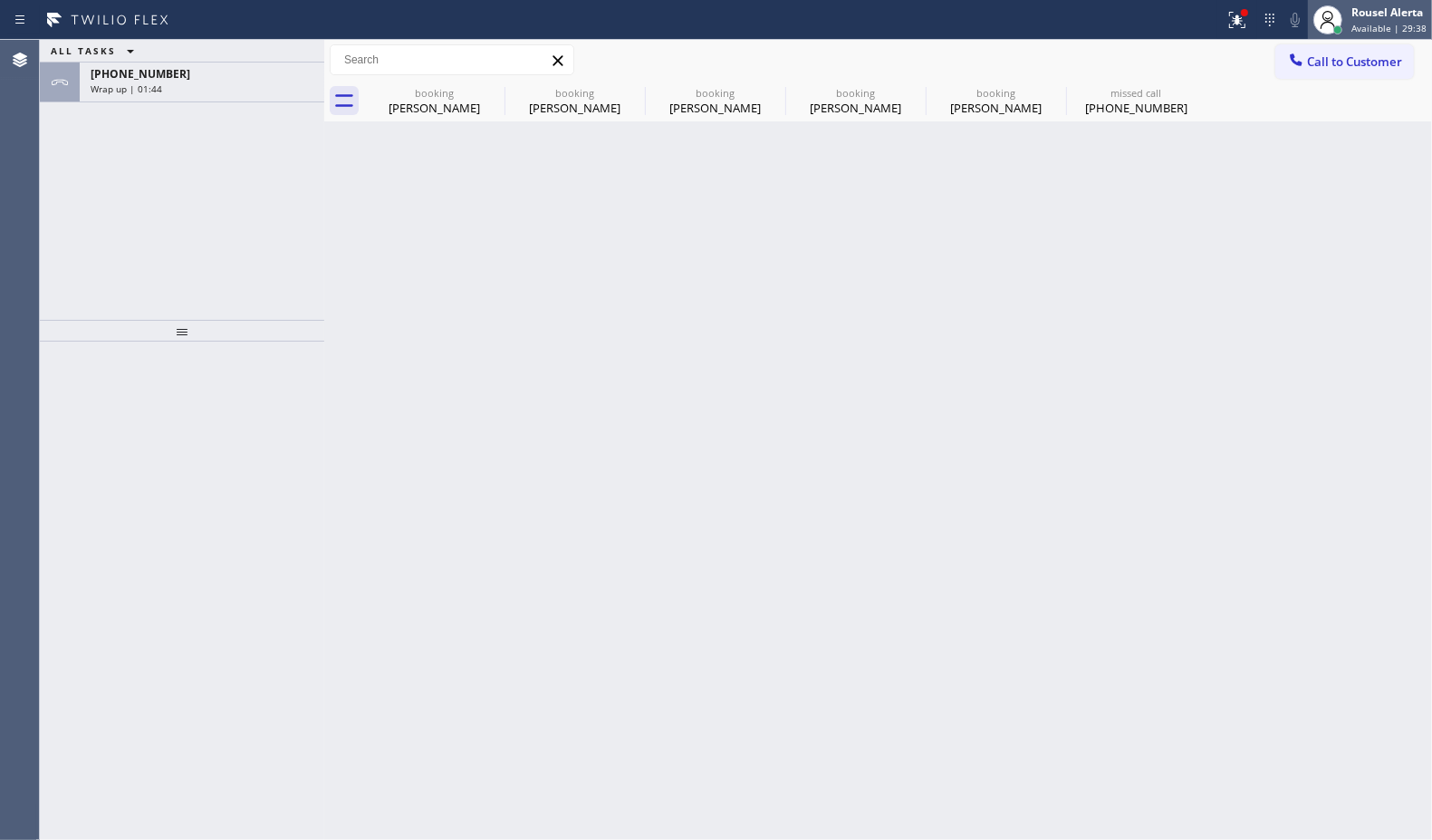
click at [1402, 22] on span "Available | 29:38" at bounding box center [1388, 28] width 75 height 12
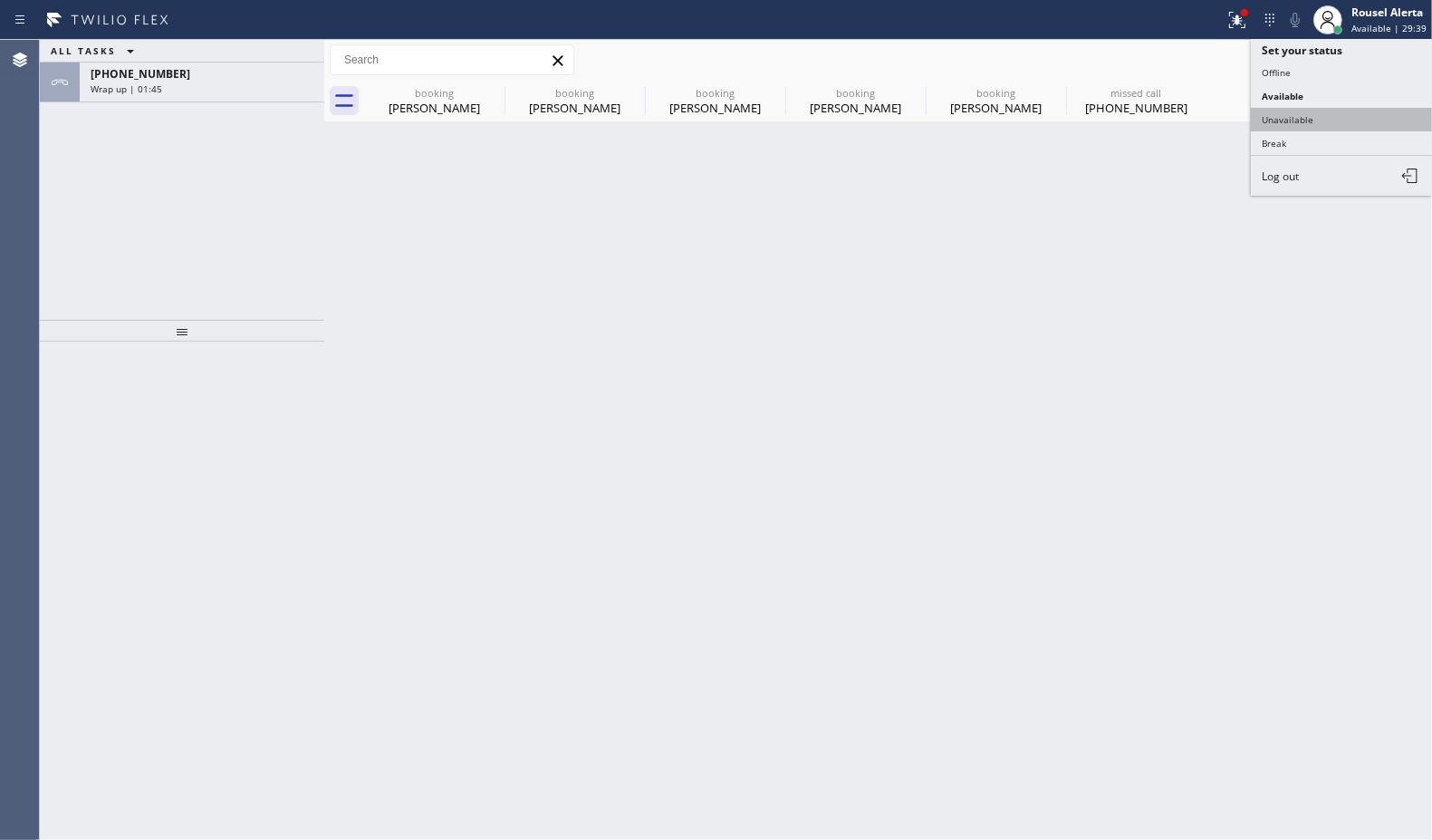
click at [1339, 119] on button "Unavailable" at bounding box center [1342, 119] width 181 height 24
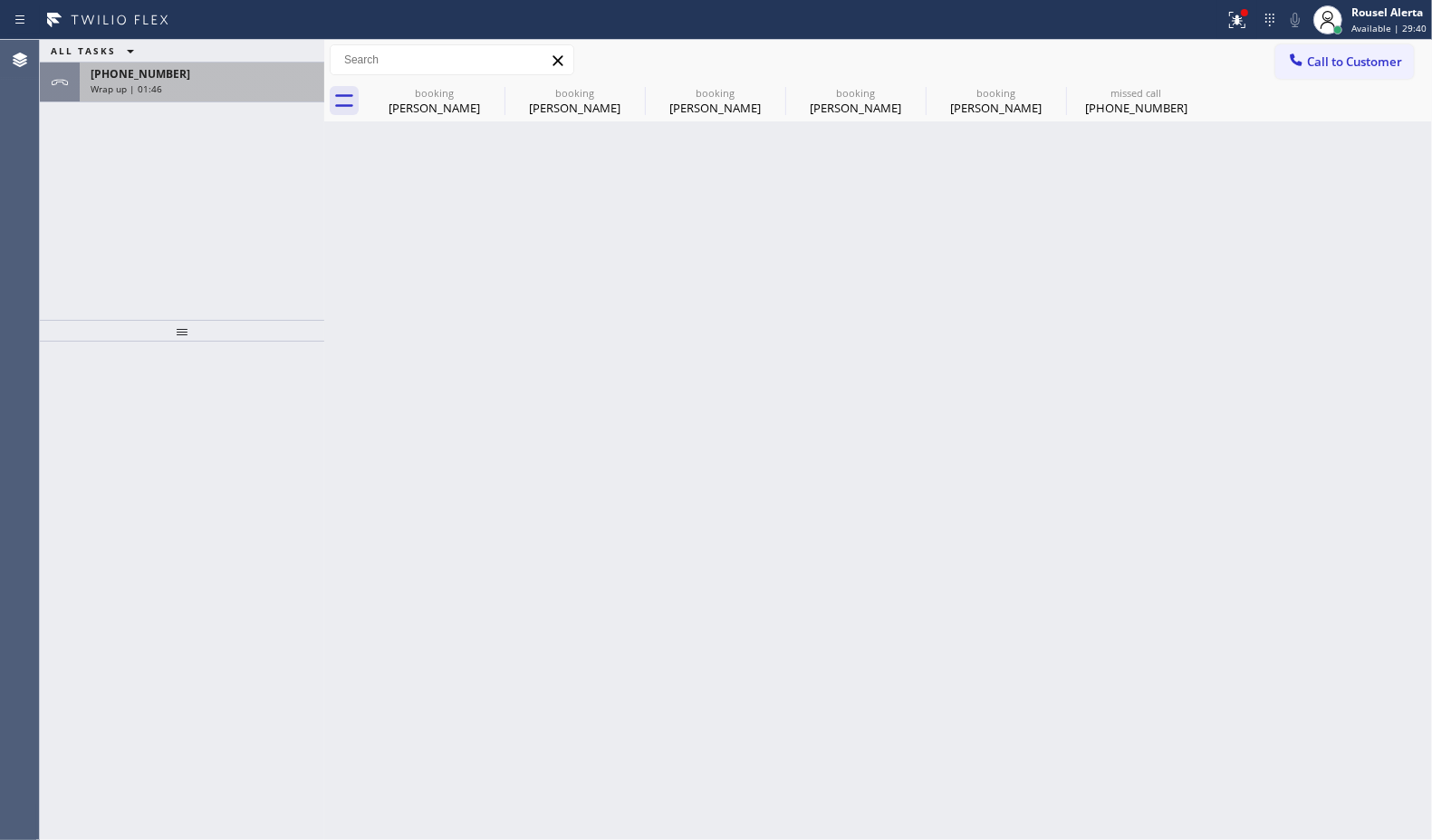
click at [267, 90] on div "Wrap up | 01:46" at bounding box center [201, 88] width 223 height 12
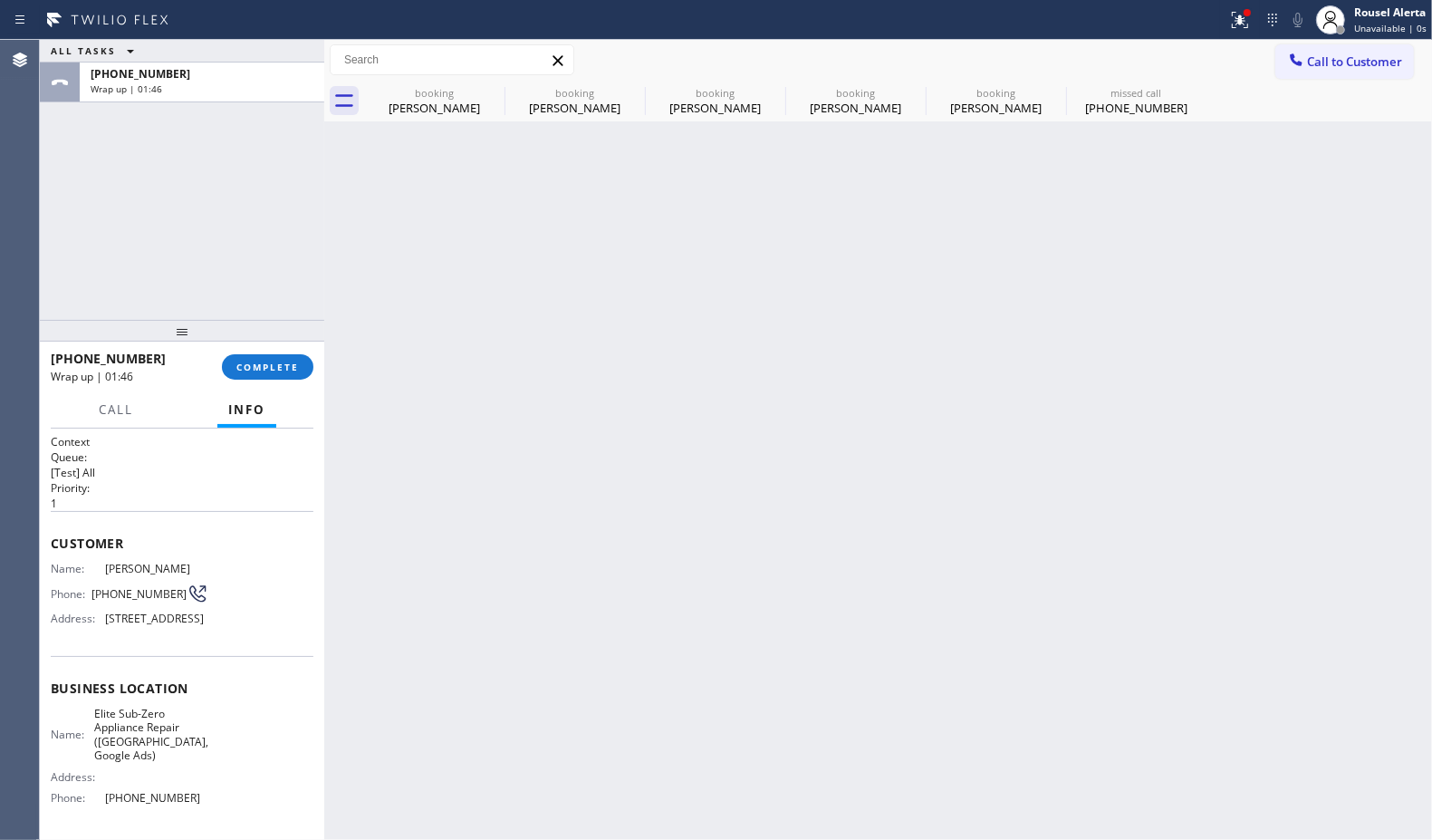
click at [259, 381] on div "[PHONE_NUMBER] Wrap up | 01:46 COMPLETE" at bounding box center [181, 367] width 262 height 48
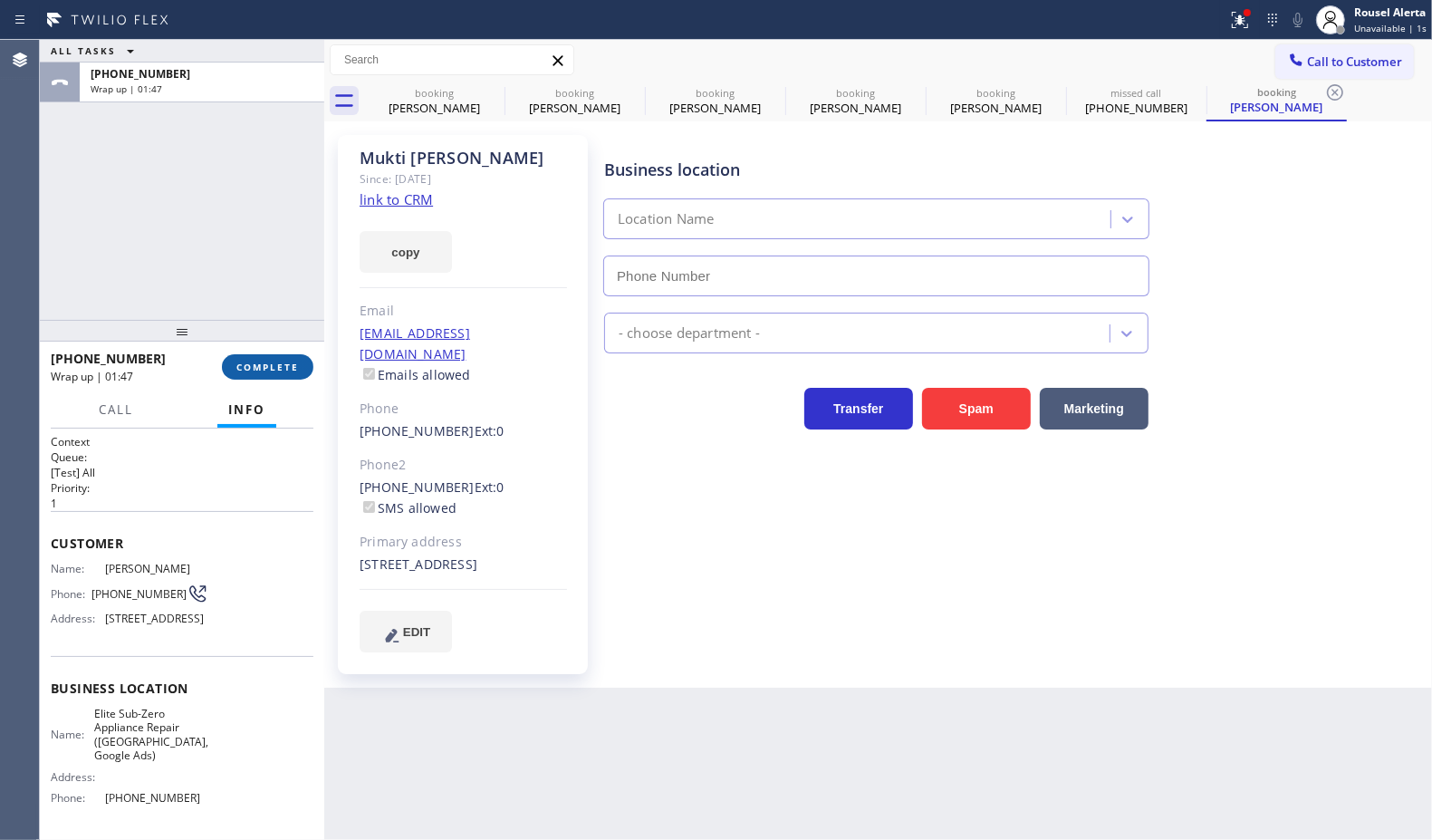
click at [259, 376] on button "COMPLETE" at bounding box center [268, 367] width 91 height 26
type input "[PHONE_NUMBER]"
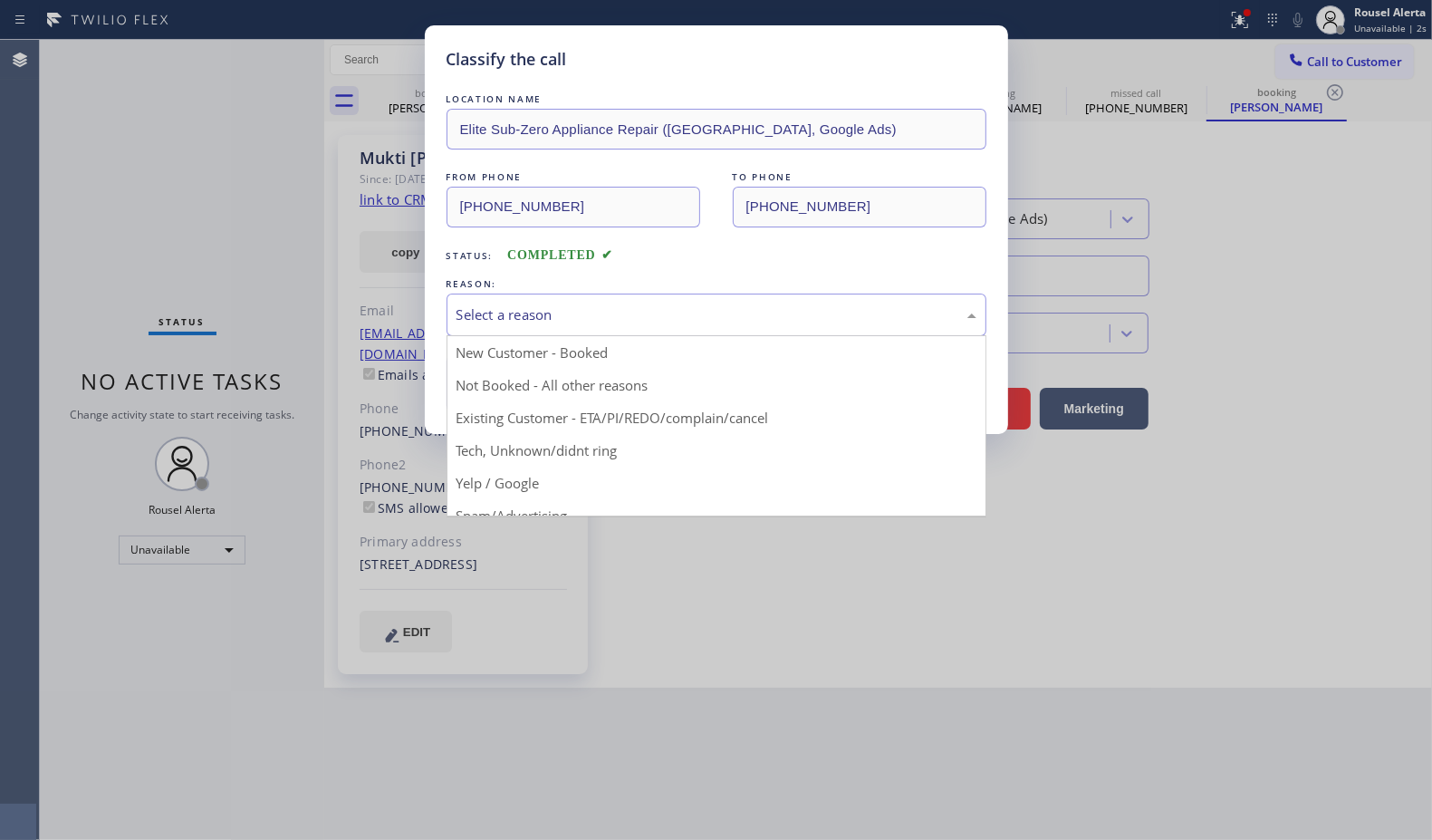
click at [544, 311] on div "Select a reason" at bounding box center [716, 315] width 520 height 21
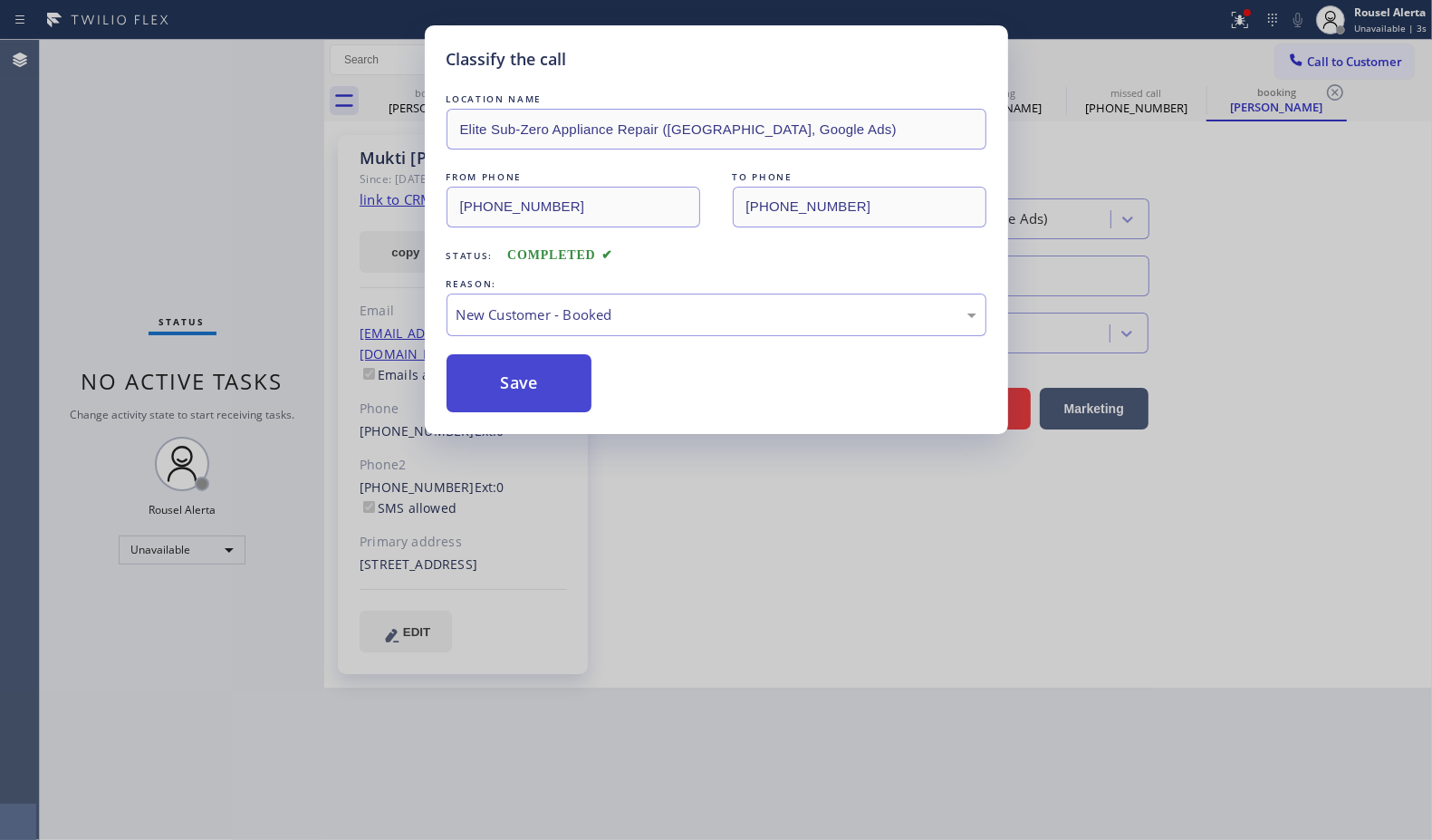
click at [553, 374] on button "Save" at bounding box center [519, 383] width 145 height 58
type input "[PHONE_NUMBER]"
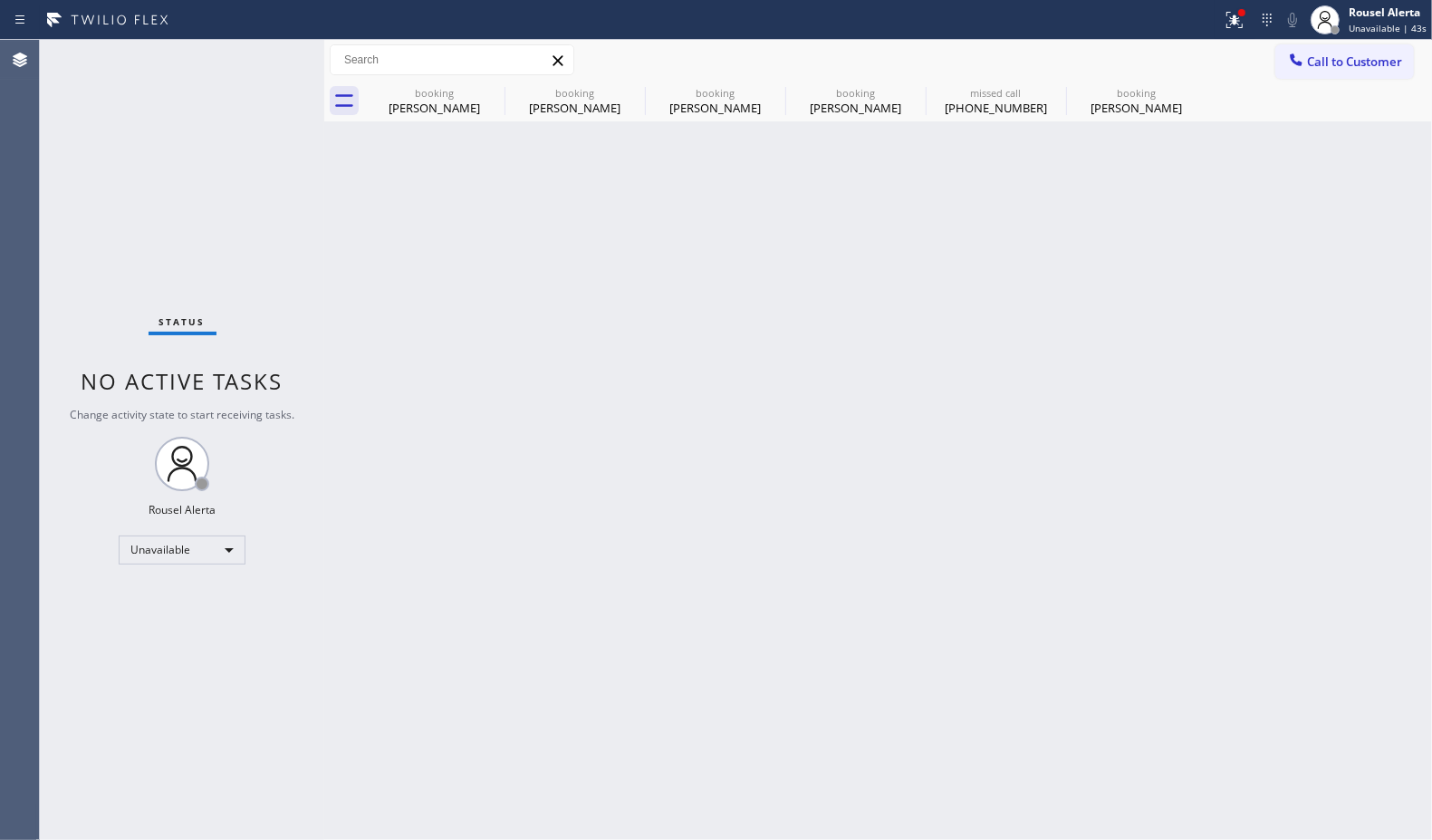
click at [607, 418] on div "Back to Dashboard Change Sender ID Customers Technicians Select a contact Outbo…" at bounding box center [878, 440] width 1108 height 800
click at [494, 92] on icon at bounding box center [492, 92] width 16 height 16
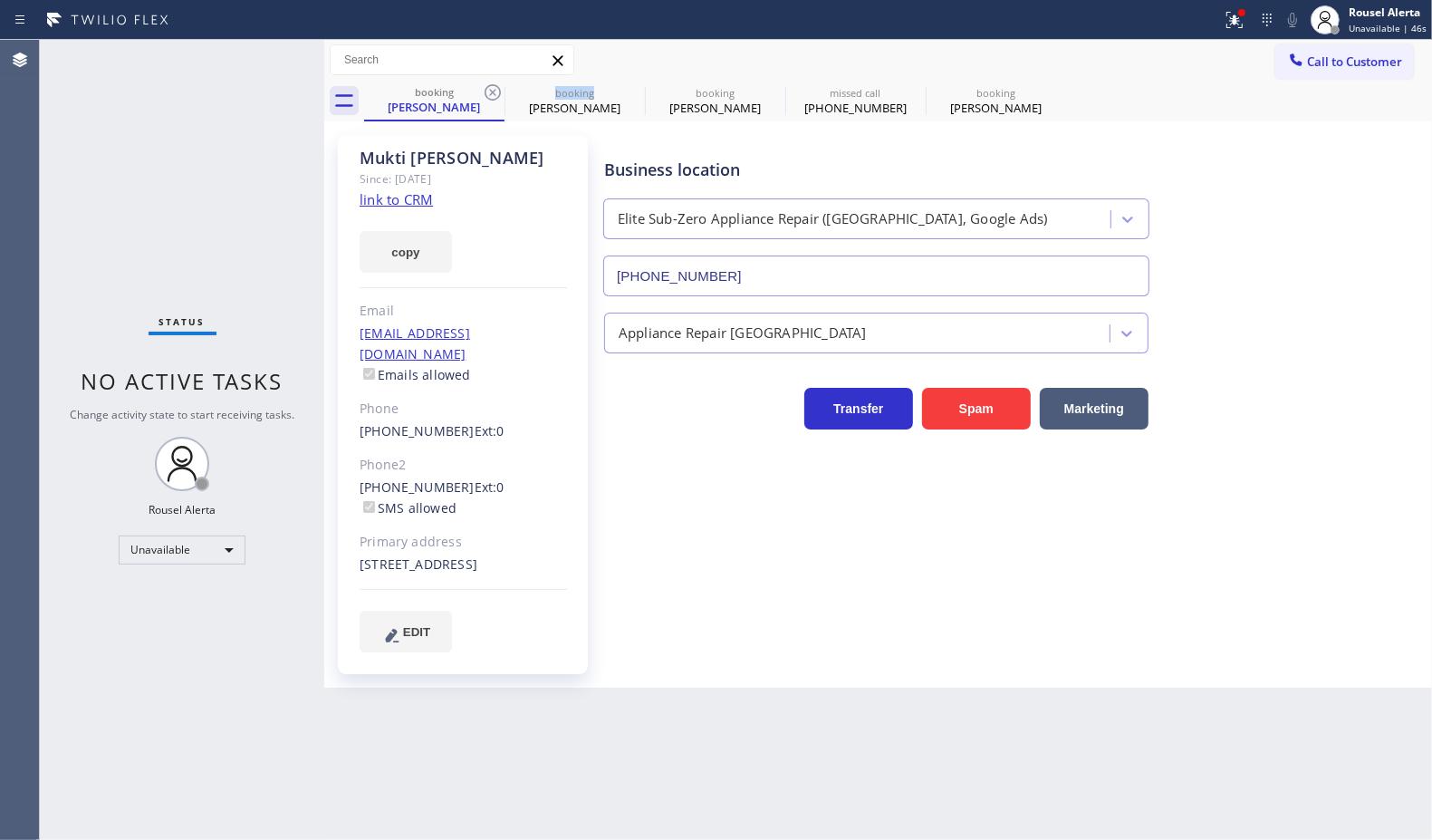
click at [494, 92] on icon at bounding box center [492, 92] width 16 height 16
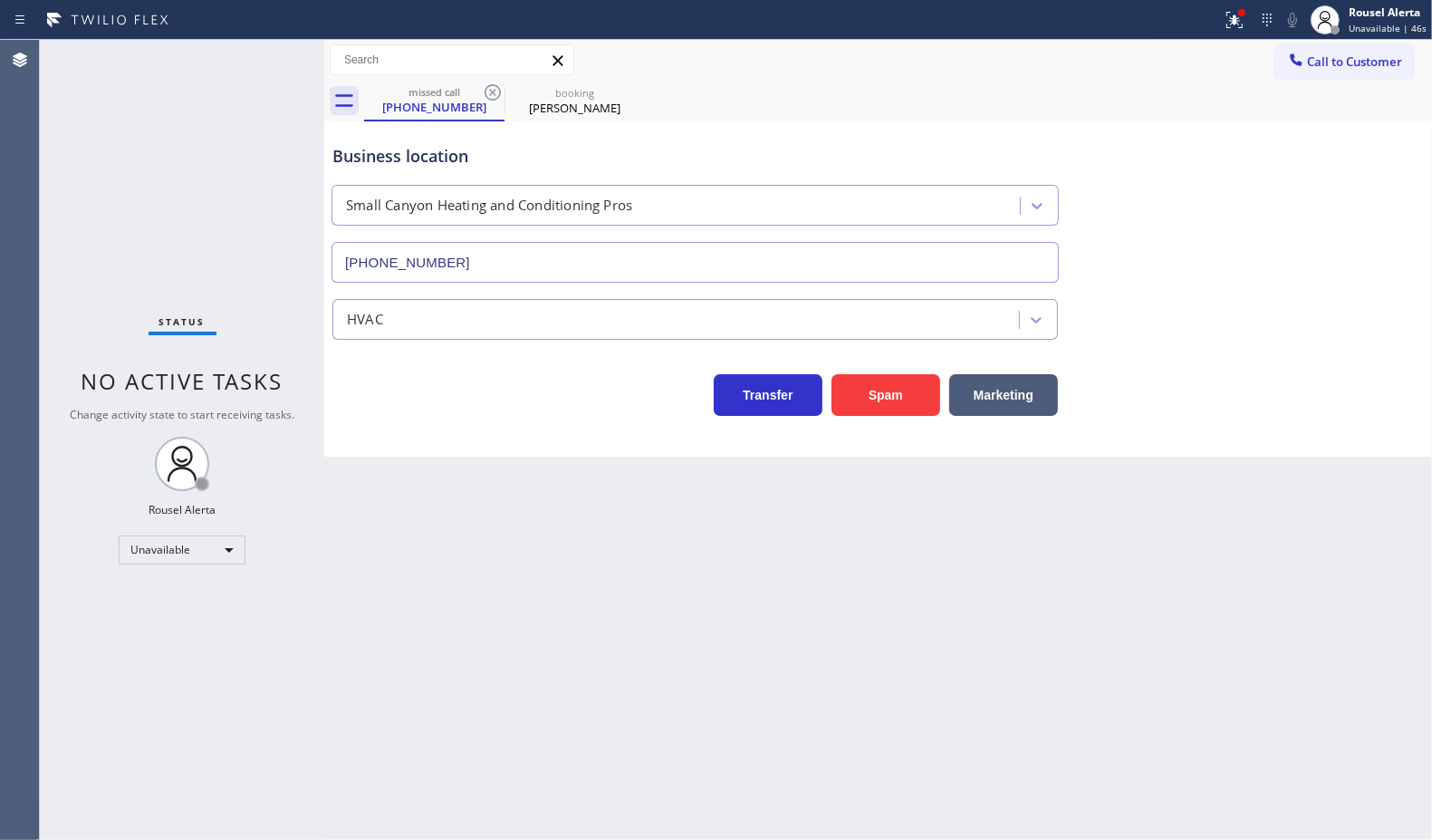
click at [494, 92] on icon at bounding box center [492, 92] width 16 height 16
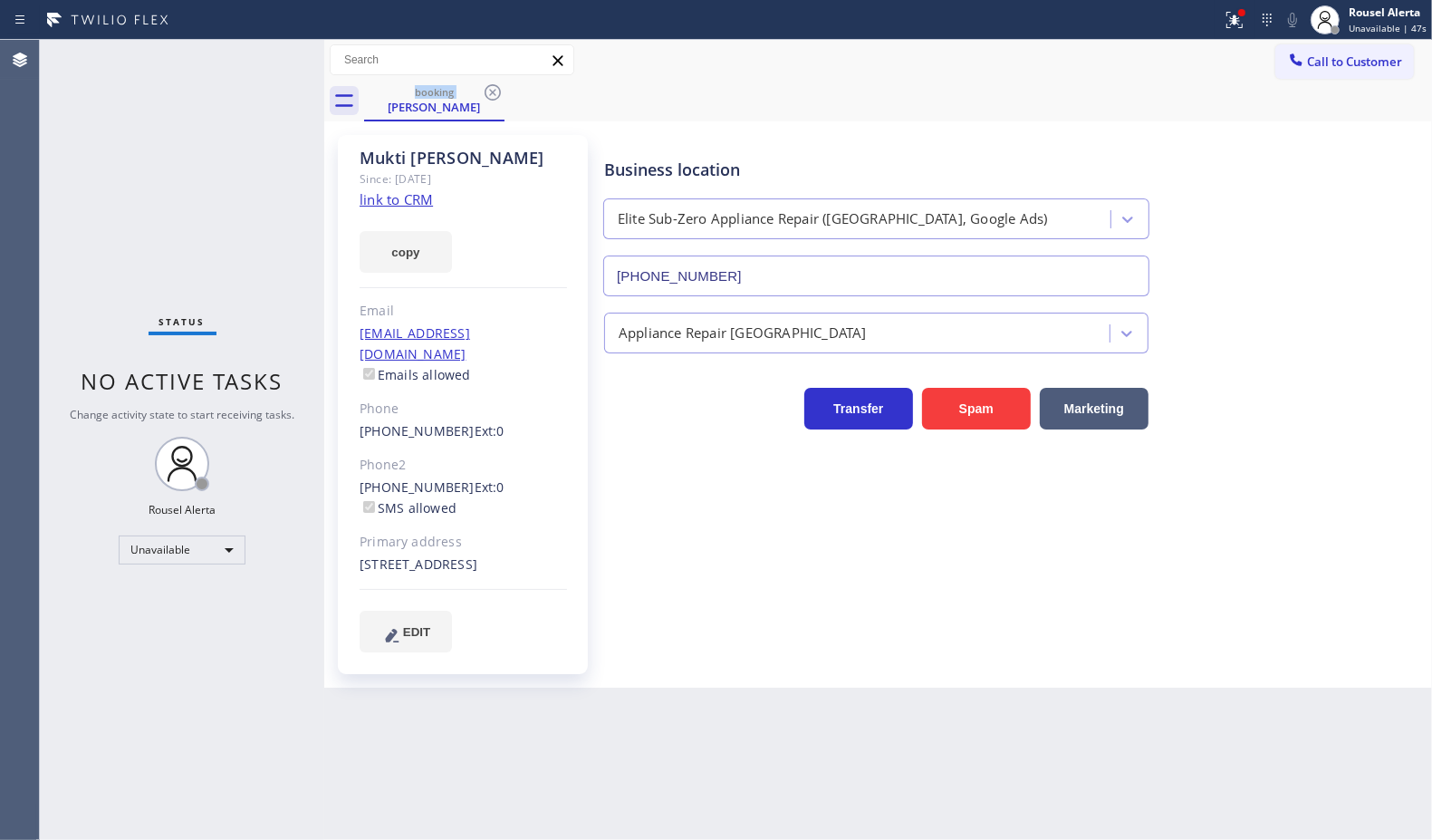
click at [494, 92] on icon at bounding box center [492, 92] width 16 height 16
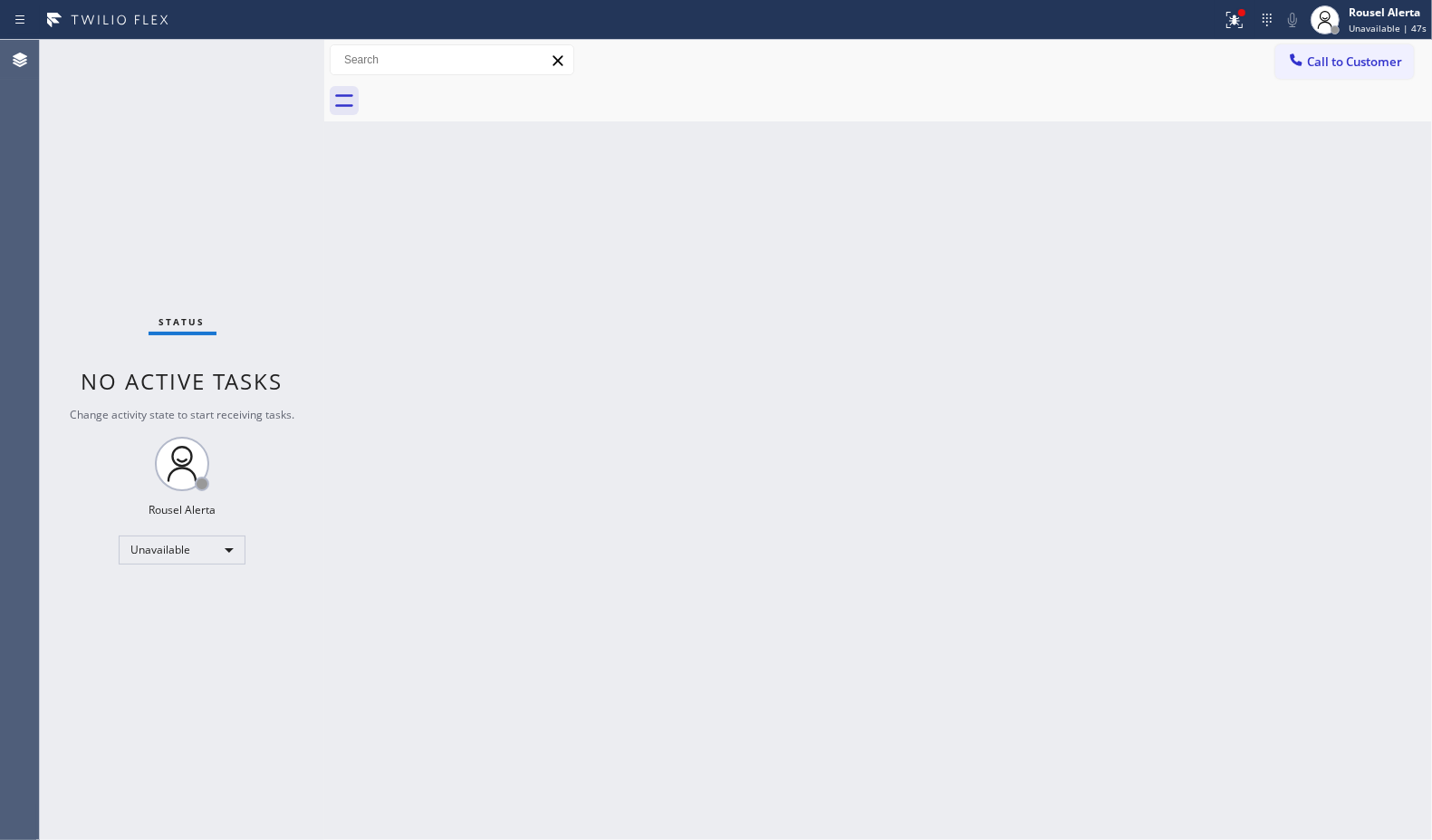
click at [494, 92] on div at bounding box center [898, 101] width 1068 height 41
click at [578, 374] on div "Back to Dashboard Change Sender ID Customers Technicians Select a contact Outbo…" at bounding box center [878, 440] width 1108 height 800
click at [417, 265] on div "Back to Dashboard Change Sender ID Customers Technicians Select a contact Outbo…" at bounding box center [878, 440] width 1108 height 800
drag, startPoint x: 172, startPoint y: 175, endPoint x: 304, endPoint y: 359, distance: 226.5
click at [181, 190] on div "Status No active tasks Change activity state to start receiving tasks. Rousel A…" at bounding box center [181, 440] width 284 height 800
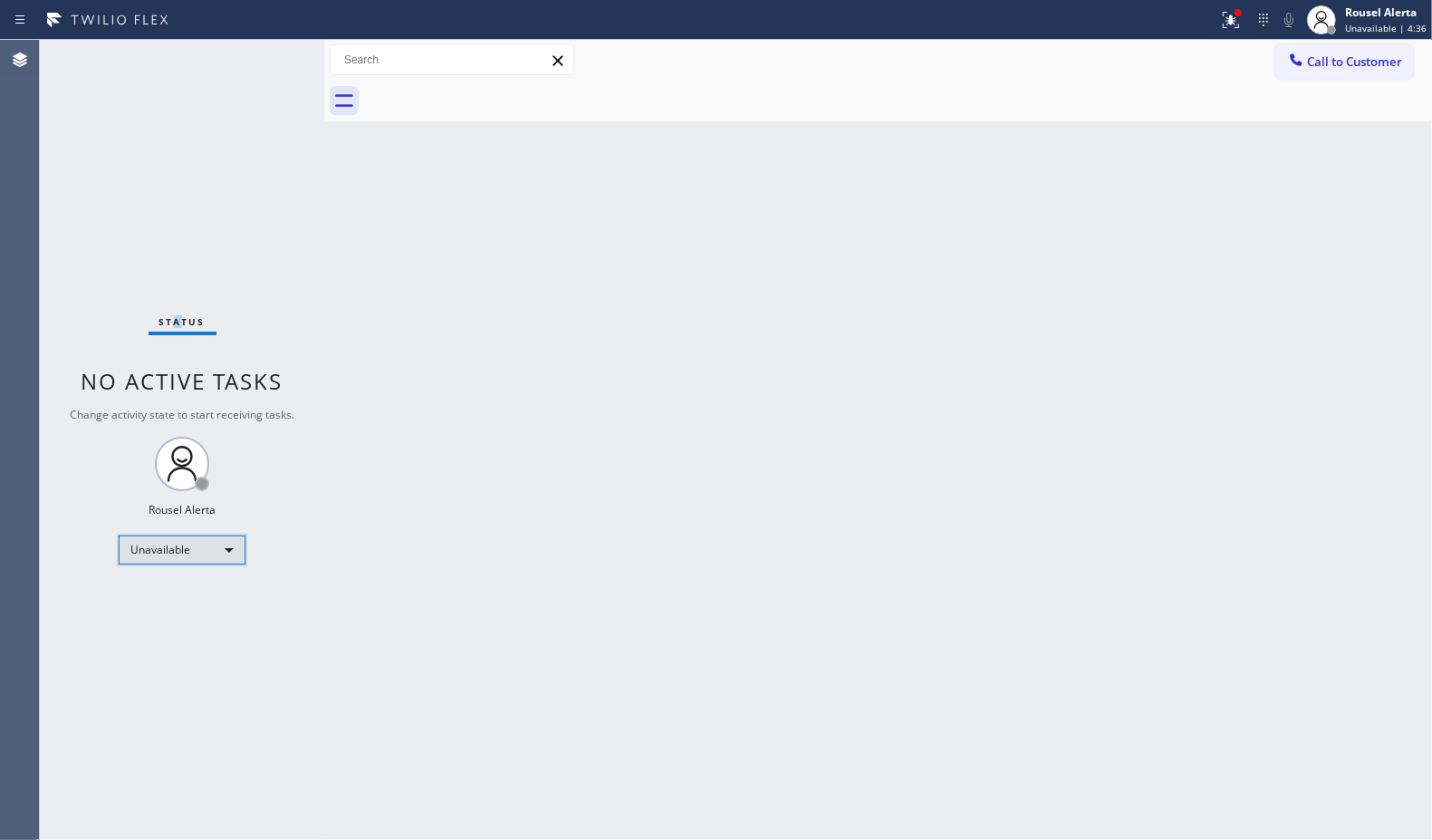
click at [206, 545] on div "Unavailable" at bounding box center [181, 549] width 126 height 29
click at [220, 587] on li "Available" at bounding box center [181, 598] width 124 height 22
click at [476, 628] on div "Back to Dashboard Change Sender ID Customers Technicians Select a contact Outbo…" at bounding box center [878, 440] width 1108 height 800
click at [723, 380] on div "Back to Dashboard Change Sender ID Customers Technicians Select a contact Outbo…" at bounding box center [878, 440] width 1108 height 800
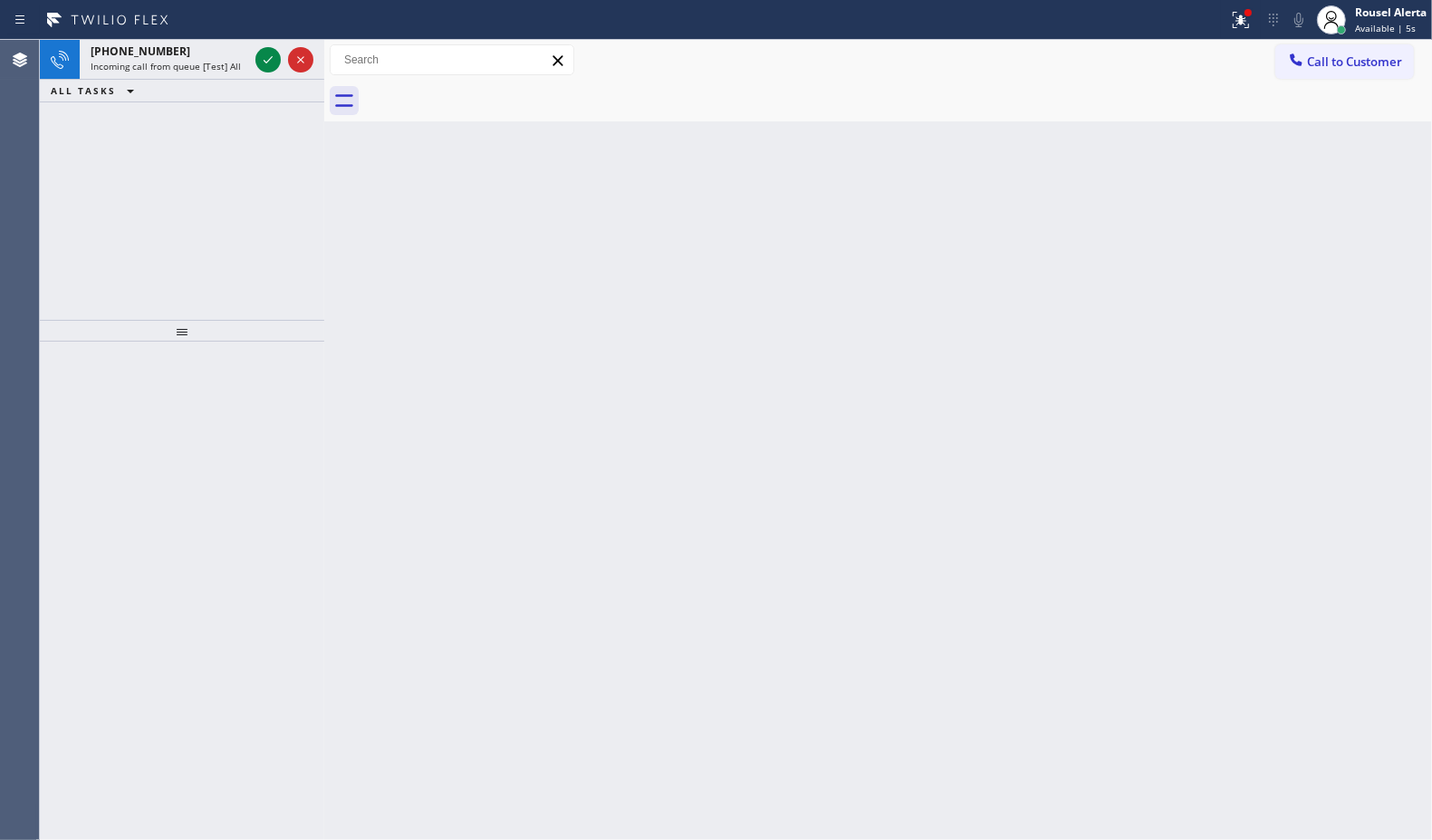
click at [179, 92] on div "ALL TASKS ALL TASKS ACTIVE TASKS TASKS IN WRAP UP" at bounding box center [181, 91] width 284 height 23
click at [213, 55] on div "[PHONE_NUMBER]" at bounding box center [169, 51] width 158 height 15
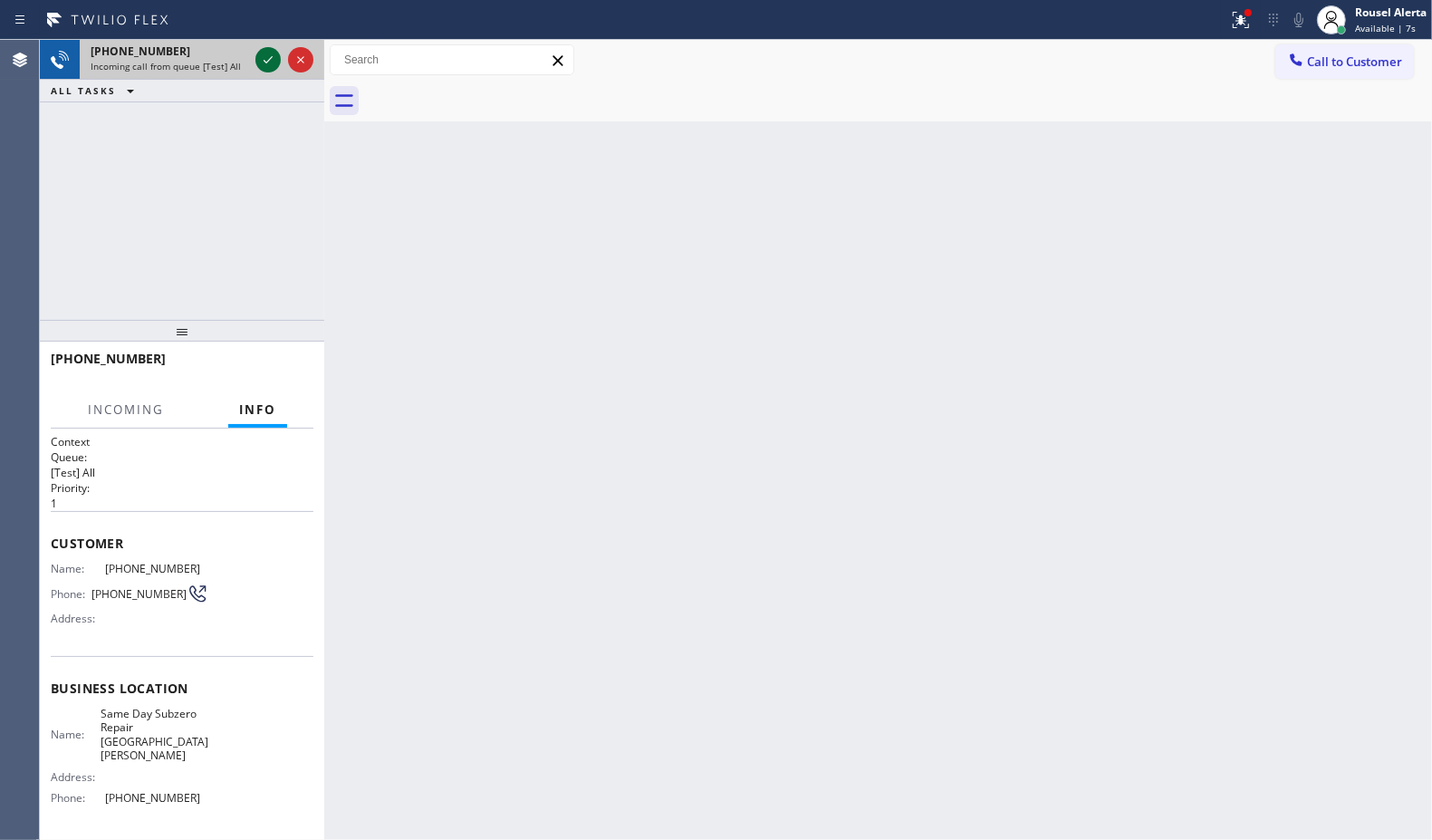
click at [268, 64] on icon at bounding box center [268, 59] width 22 height 22
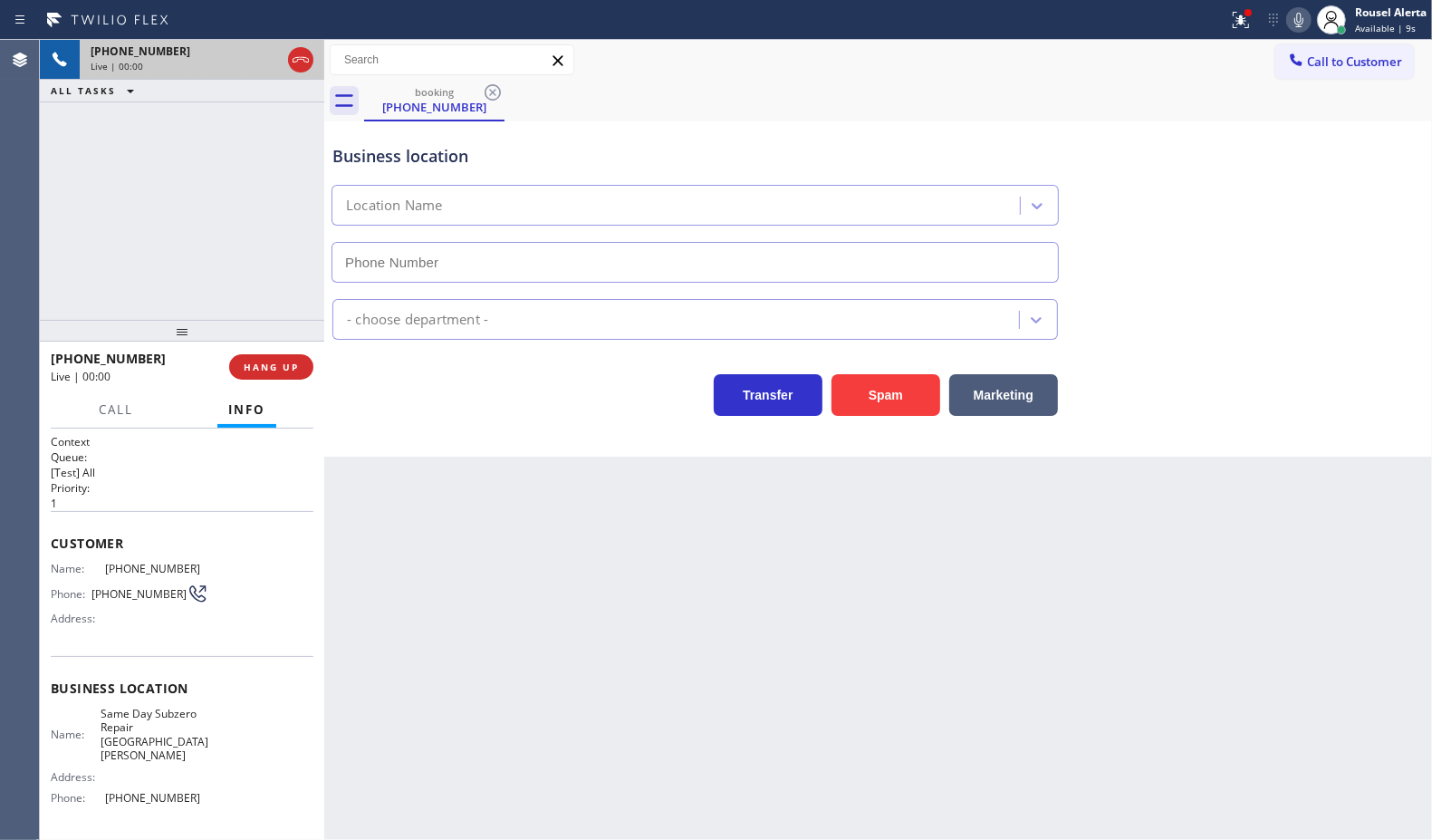
type input "[PHONE_NUMBER]"
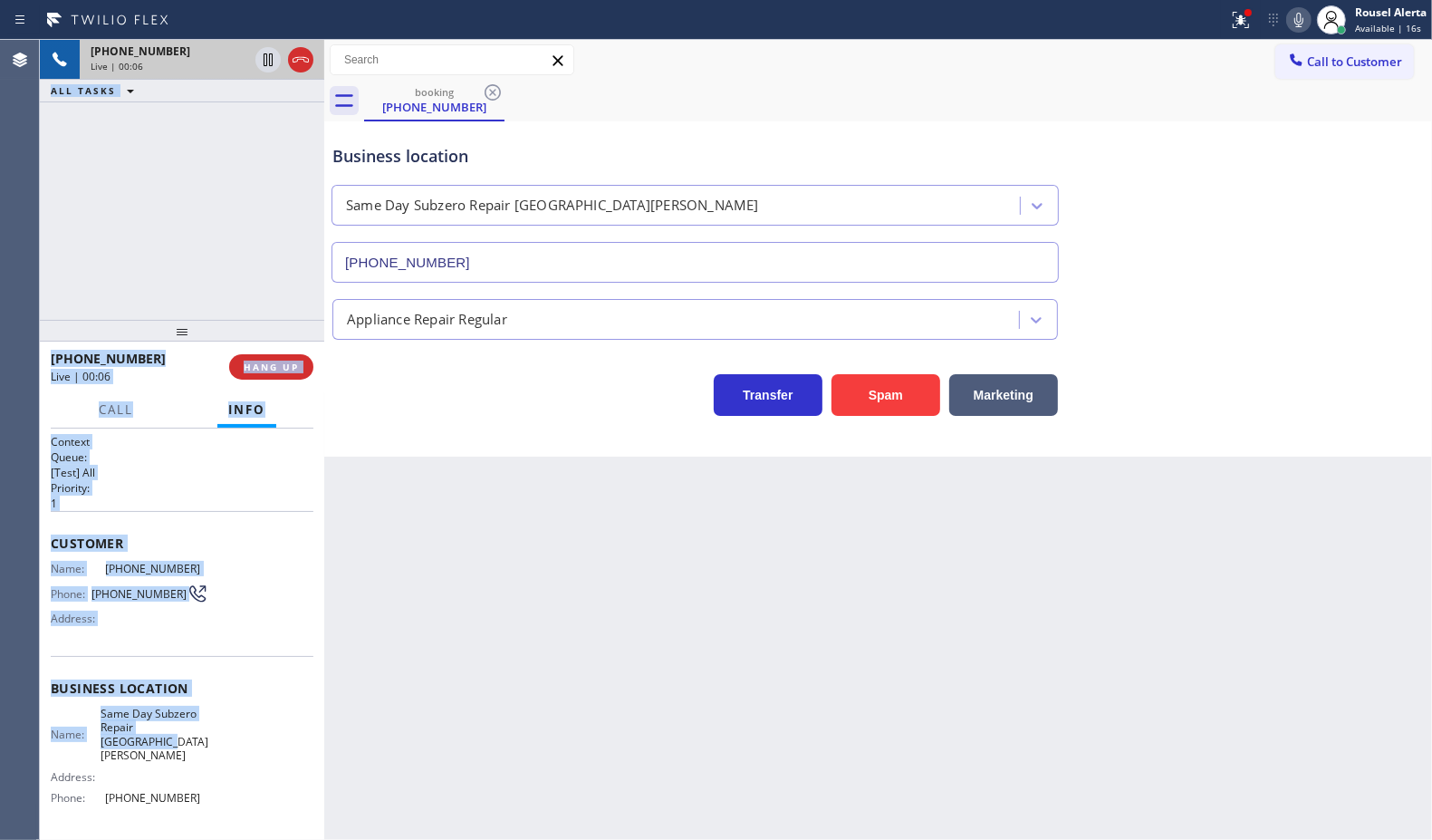
drag, startPoint x: 39, startPoint y: 559, endPoint x: 152, endPoint y: 708, distance: 187.0
click at [143, 732] on div "Agent Desktop Classify the call LOCATION NAME Little Heating and Air Conditioni…" at bounding box center [716, 440] width 1432 height 800
click at [152, 708] on span "Same Day Subzero Repair [GEOGRAPHIC_DATA][PERSON_NAME]" at bounding box center [154, 735] width 107 height 56
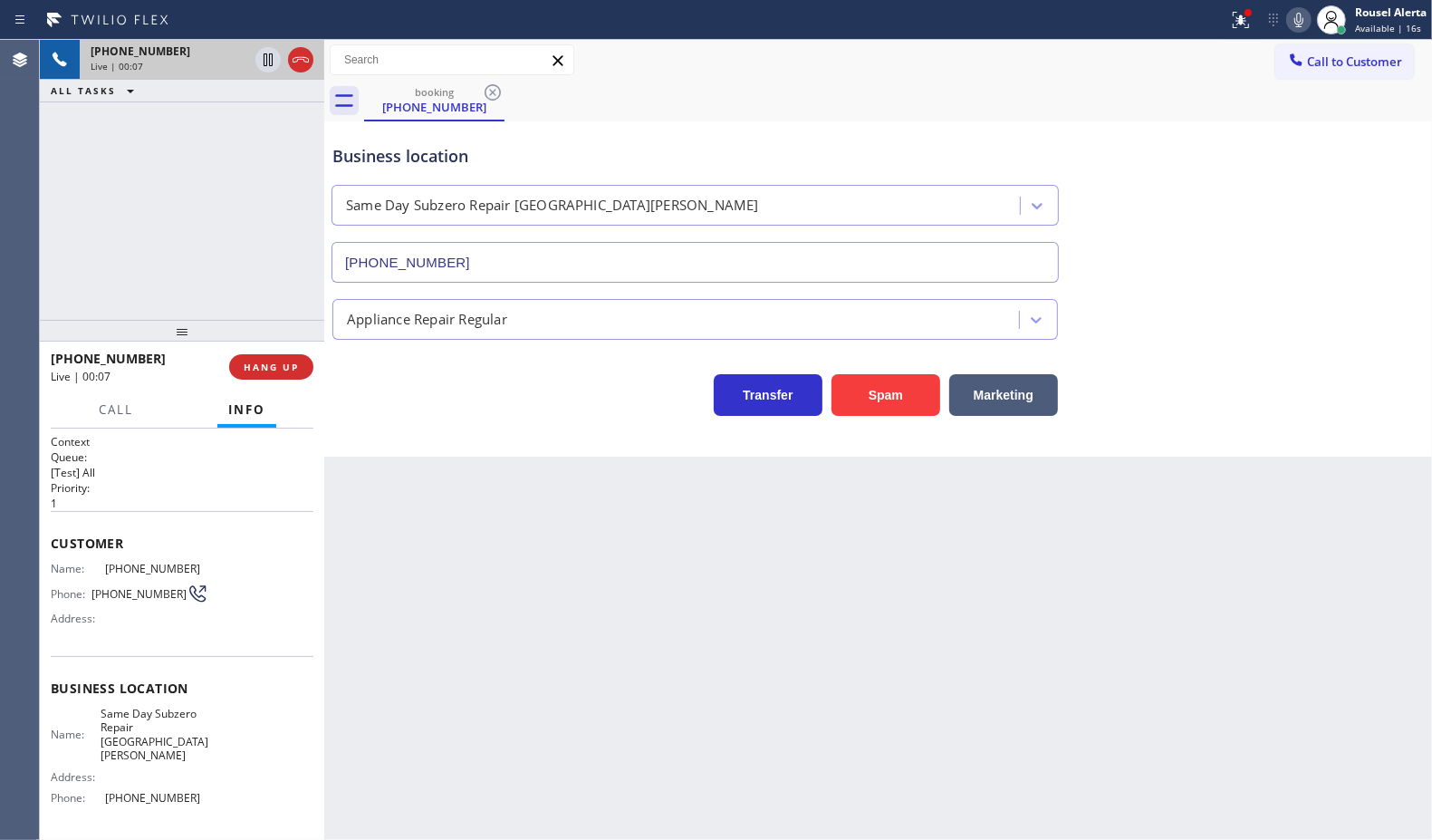
click at [200, 722] on div "Name: Same Day Subzero Repair [GEOGRAPHIC_DATA][PERSON_NAME] Address: Phone: [P…" at bounding box center [181, 760] width 262 height 106
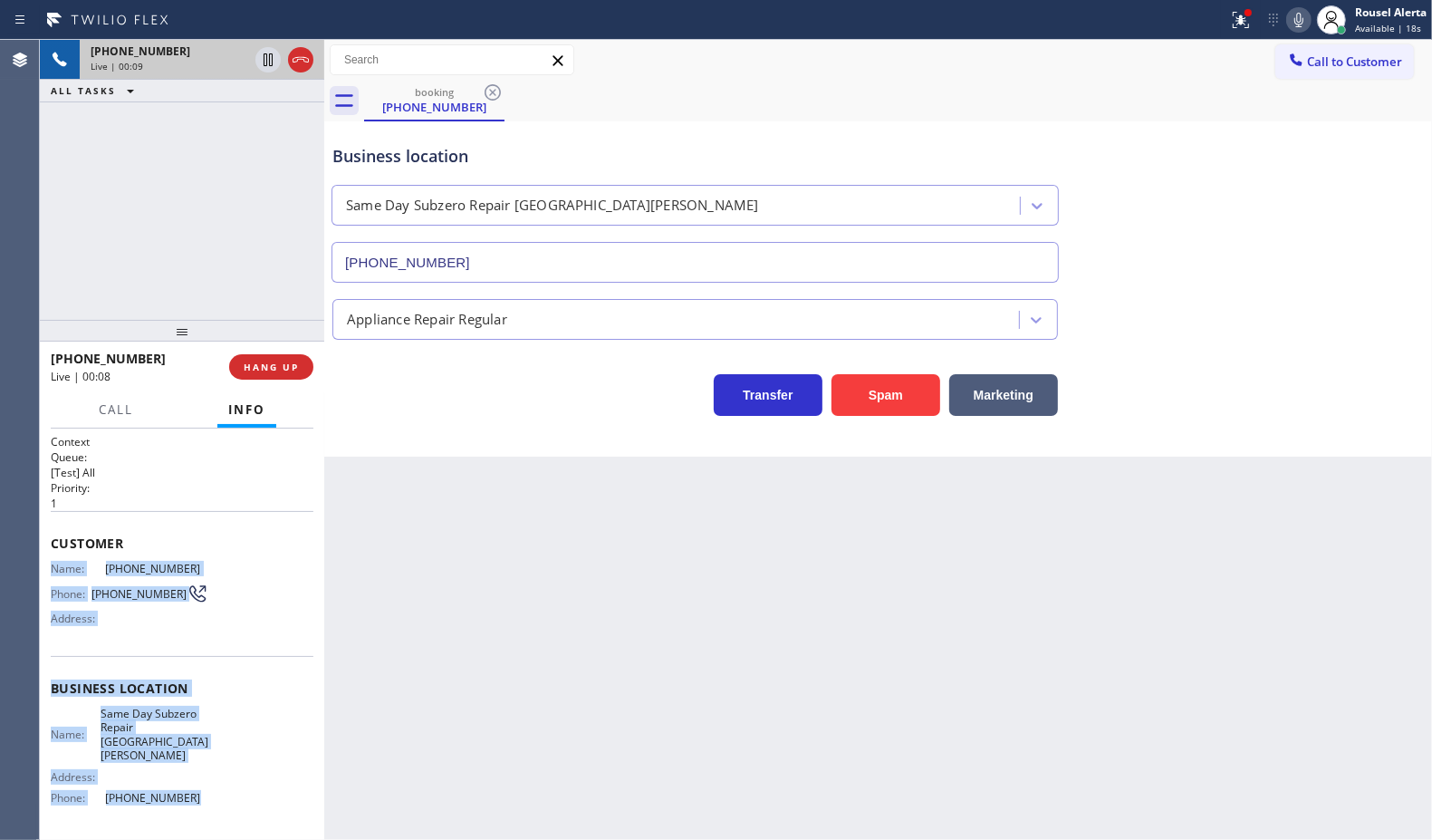
drag, startPoint x: 50, startPoint y: 563, endPoint x: 197, endPoint y: 777, distance: 259.6
click at [197, 777] on div "Context Queue: [Test] All Priority: 1 Customer Name: [PHONE_NUMBER] Phone: [PHO…" at bounding box center [181, 703] width 262 height 538
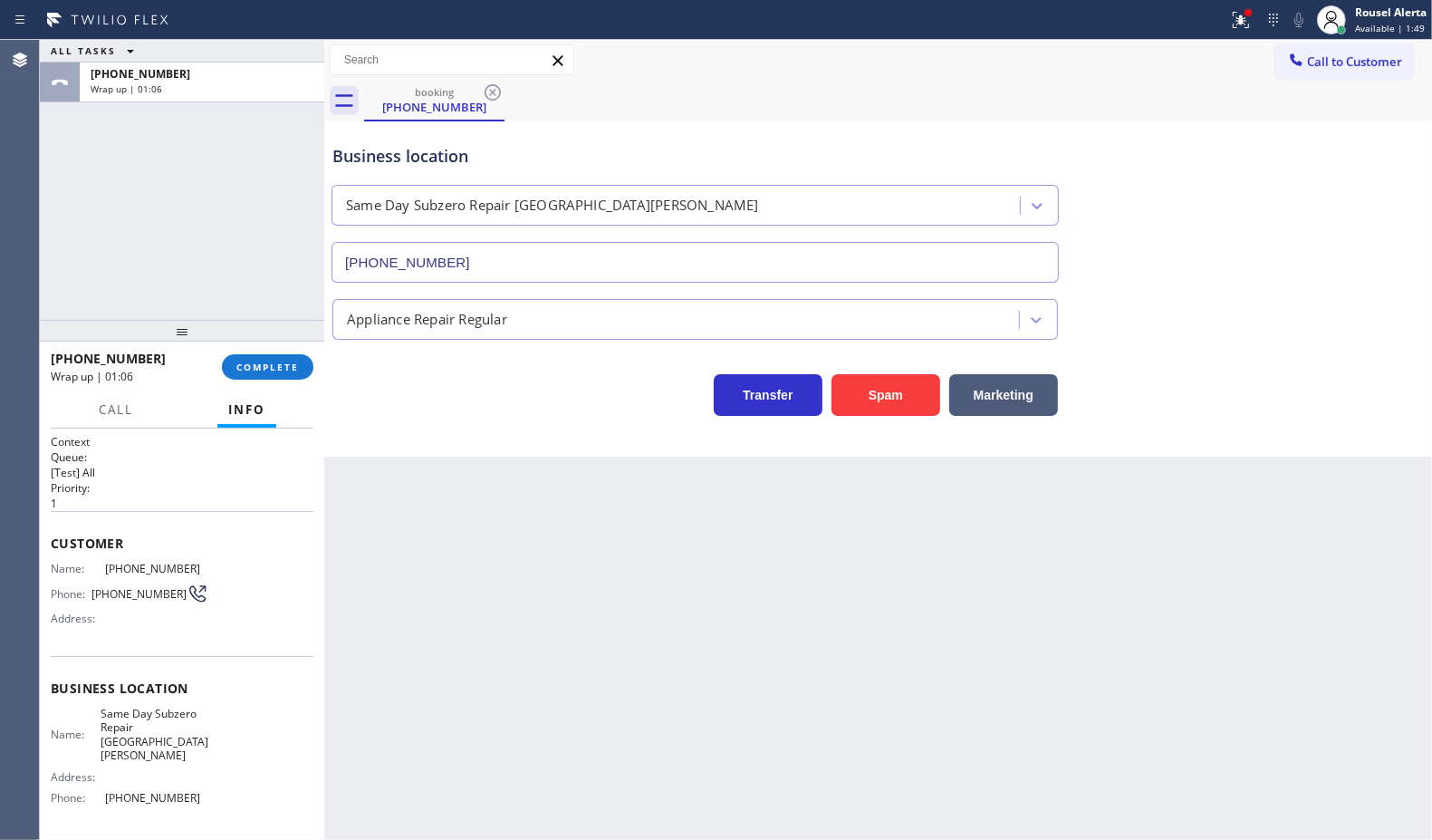
click at [261, 233] on div "ALL TASKS ALL TASKS ACTIVE TASKS TASKS IN WRAP UP [PHONE_NUMBER] Wrap up | 01:06" at bounding box center [181, 180] width 284 height 280
click at [277, 364] on span "COMPLETE" at bounding box center [268, 366] width 63 height 12
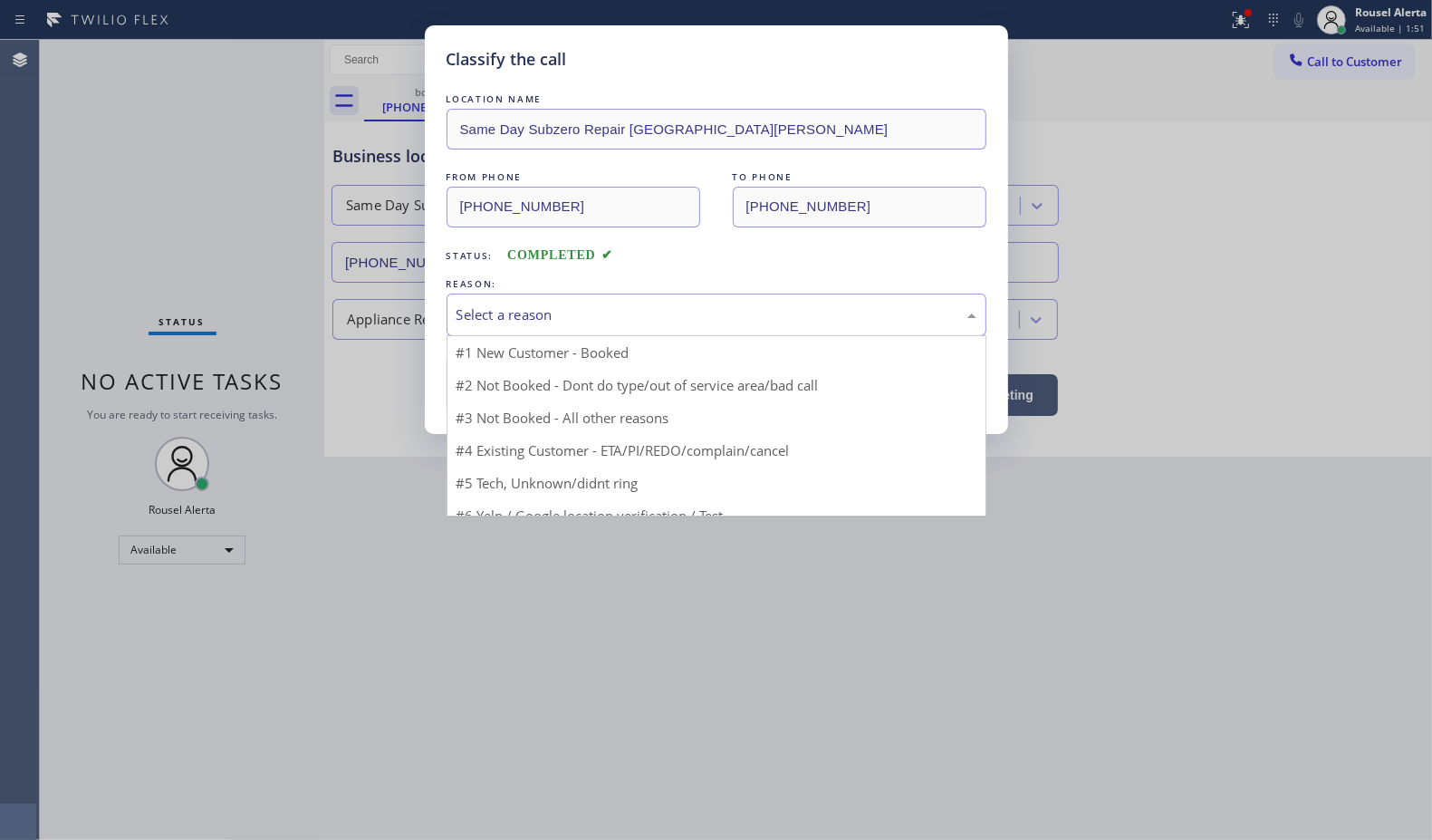
click at [472, 321] on div "Select a reason" at bounding box center [716, 315] width 520 height 21
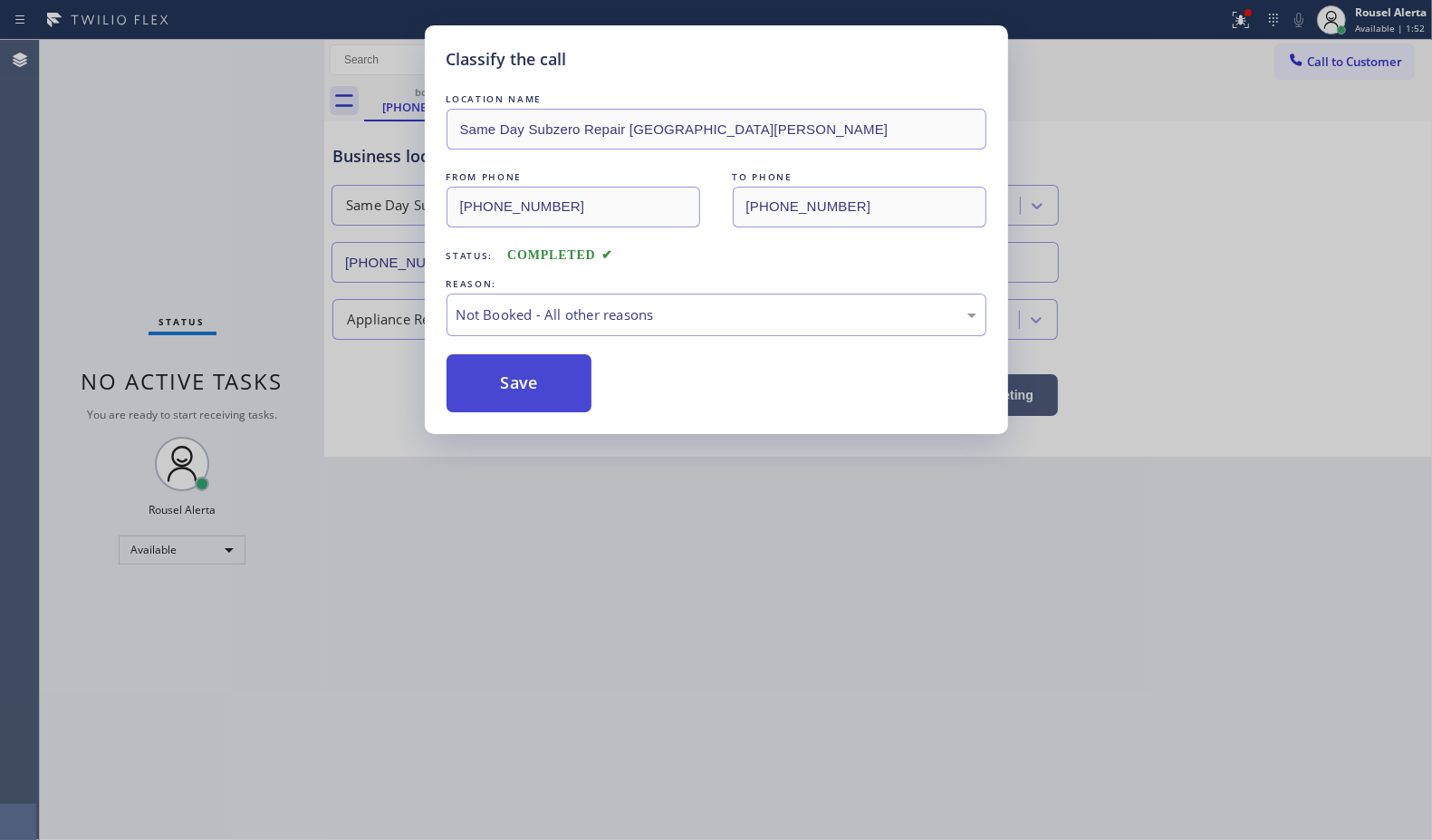
click at [517, 395] on button "Save" at bounding box center [519, 383] width 145 height 58
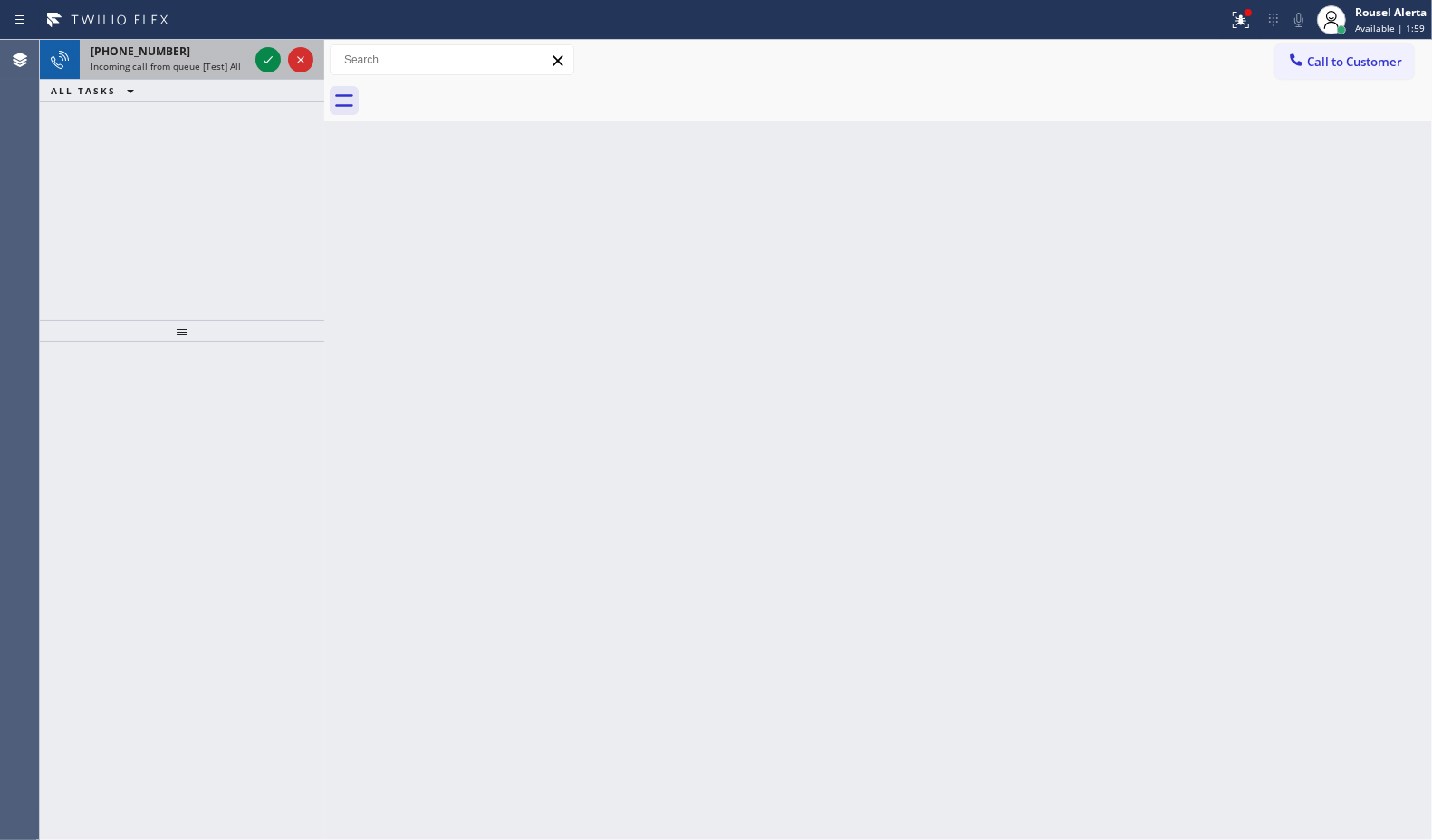
drag, startPoint x: 224, startPoint y: 62, endPoint x: 247, endPoint y: 60, distance: 23.1
click at [224, 62] on span "Incoming call from queue [Test] All" at bounding box center [165, 66] width 150 height 12
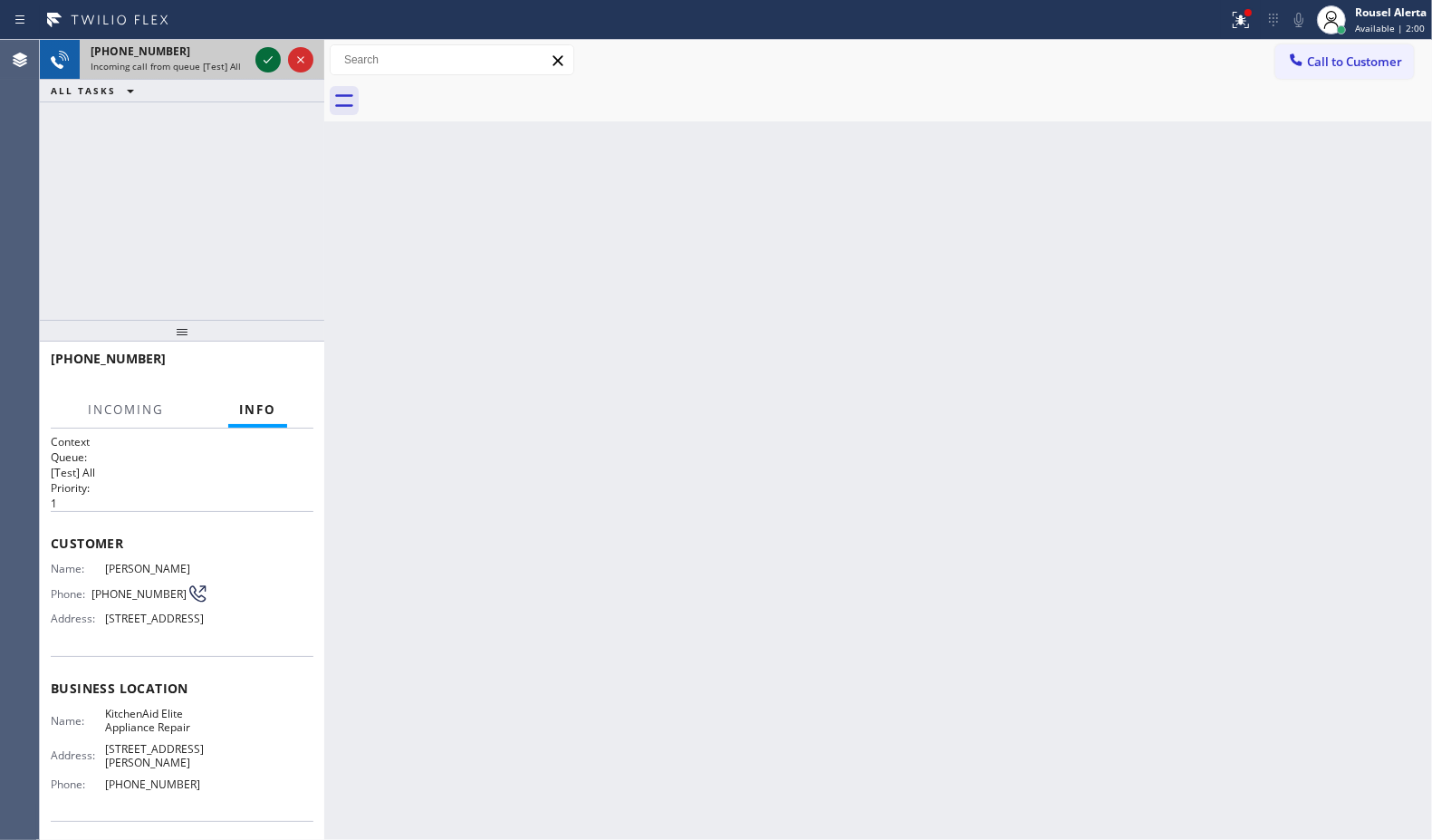
click at [259, 60] on icon at bounding box center [268, 59] width 22 height 22
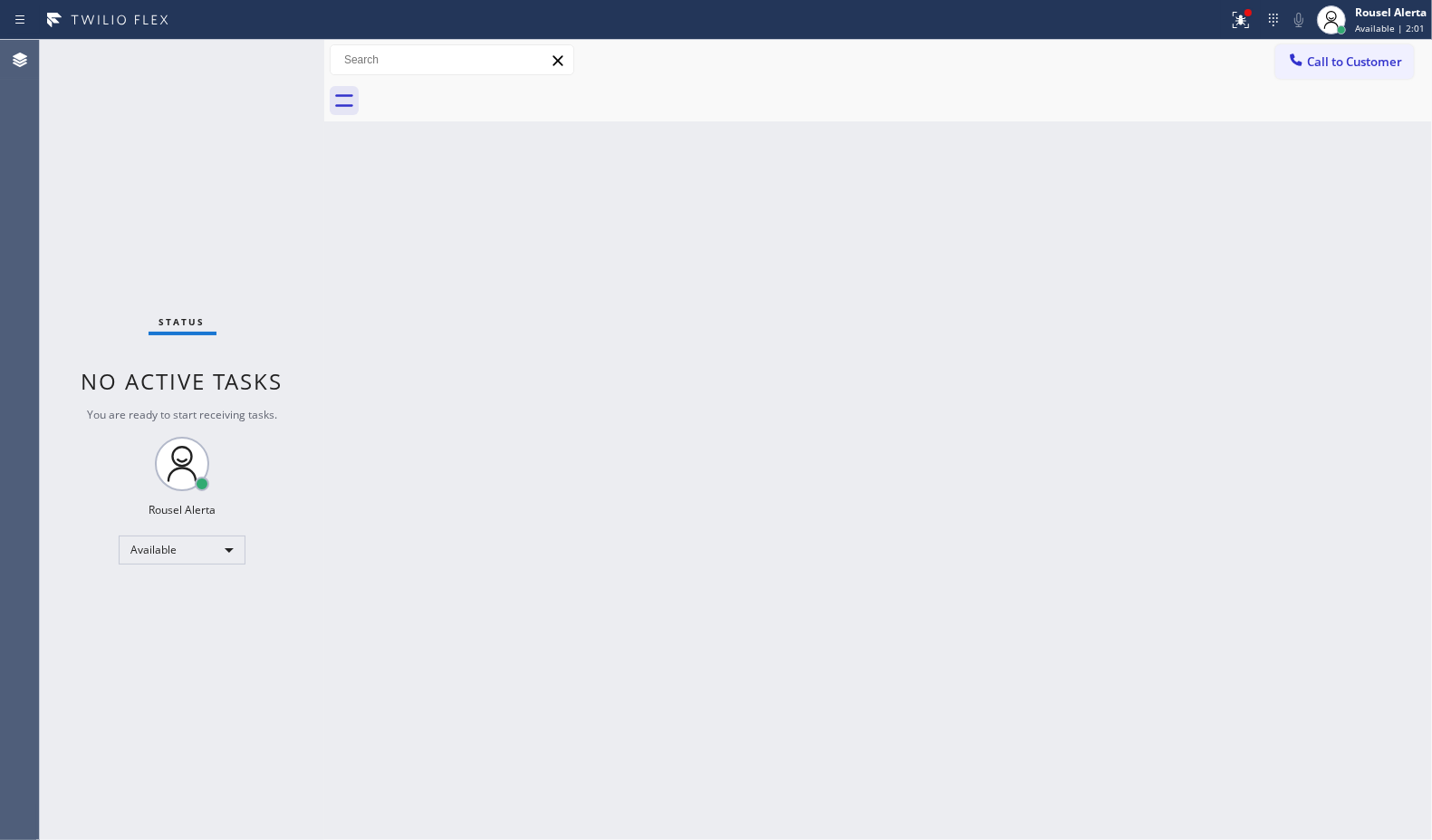
click at [601, 381] on div "Back to Dashboard Change Sender ID Customers Technicians Select a contact Outbo…" at bounding box center [878, 440] width 1108 height 800
click at [1233, 19] on icon at bounding box center [1241, 20] width 22 height 22
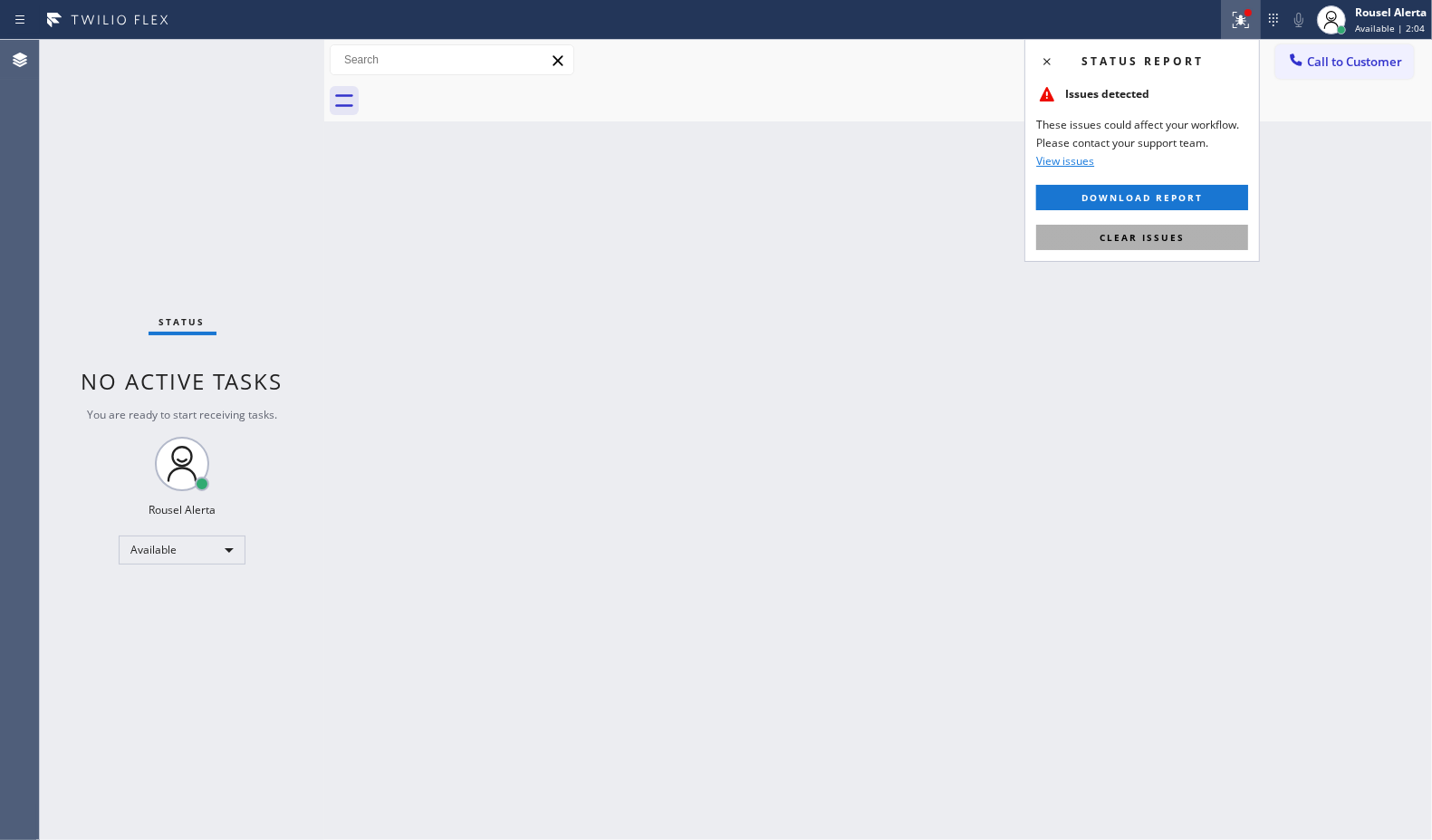
click at [1184, 244] on button "Clear issues" at bounding box center [1142, 237] width 212 height 26
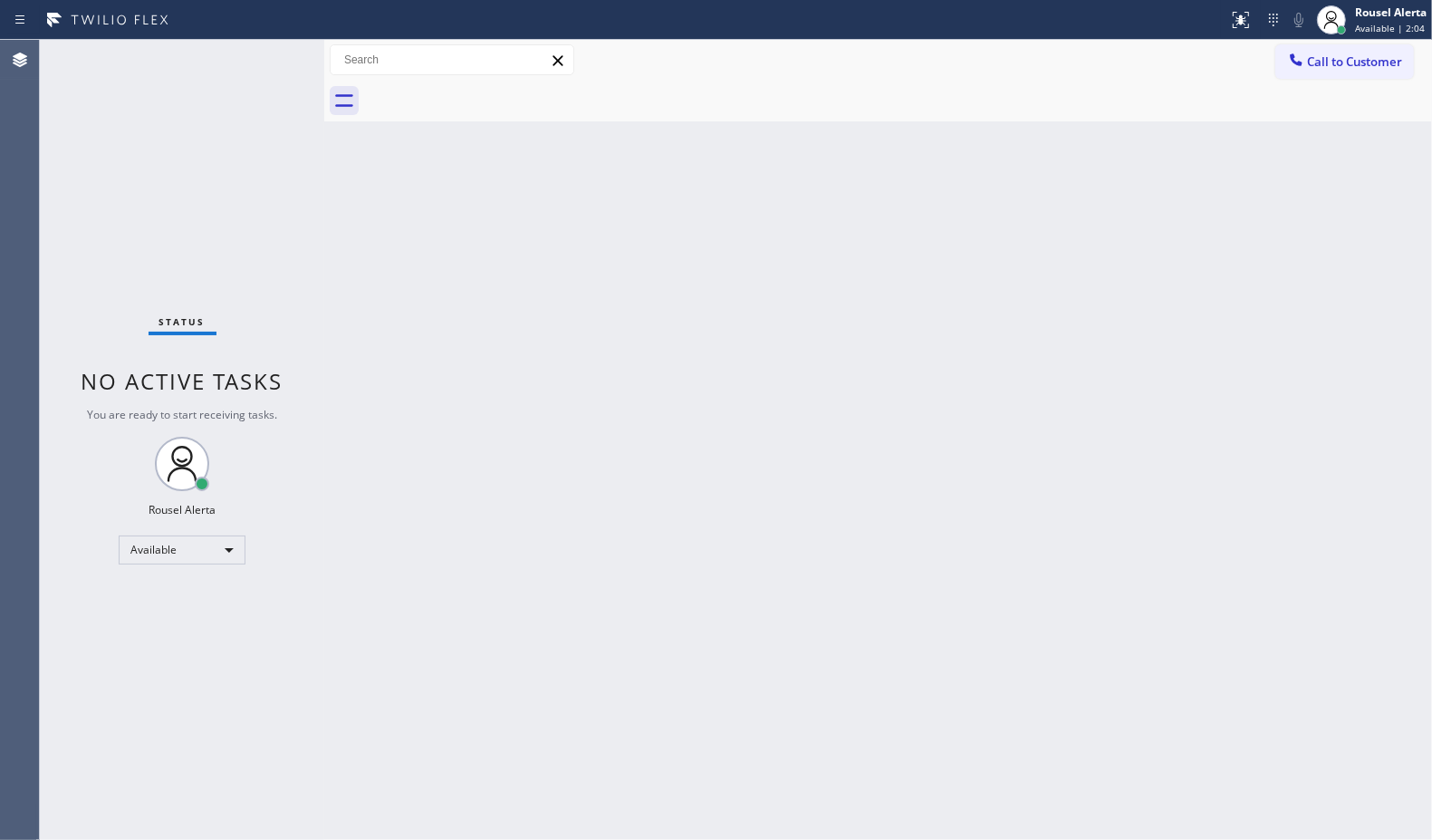
click at [1076, 512] on div "Back to Dashboard Change Sender ID Customers Technicians Select a contact Outbo…" at bounding box center [878, 440] width 1108 height 800
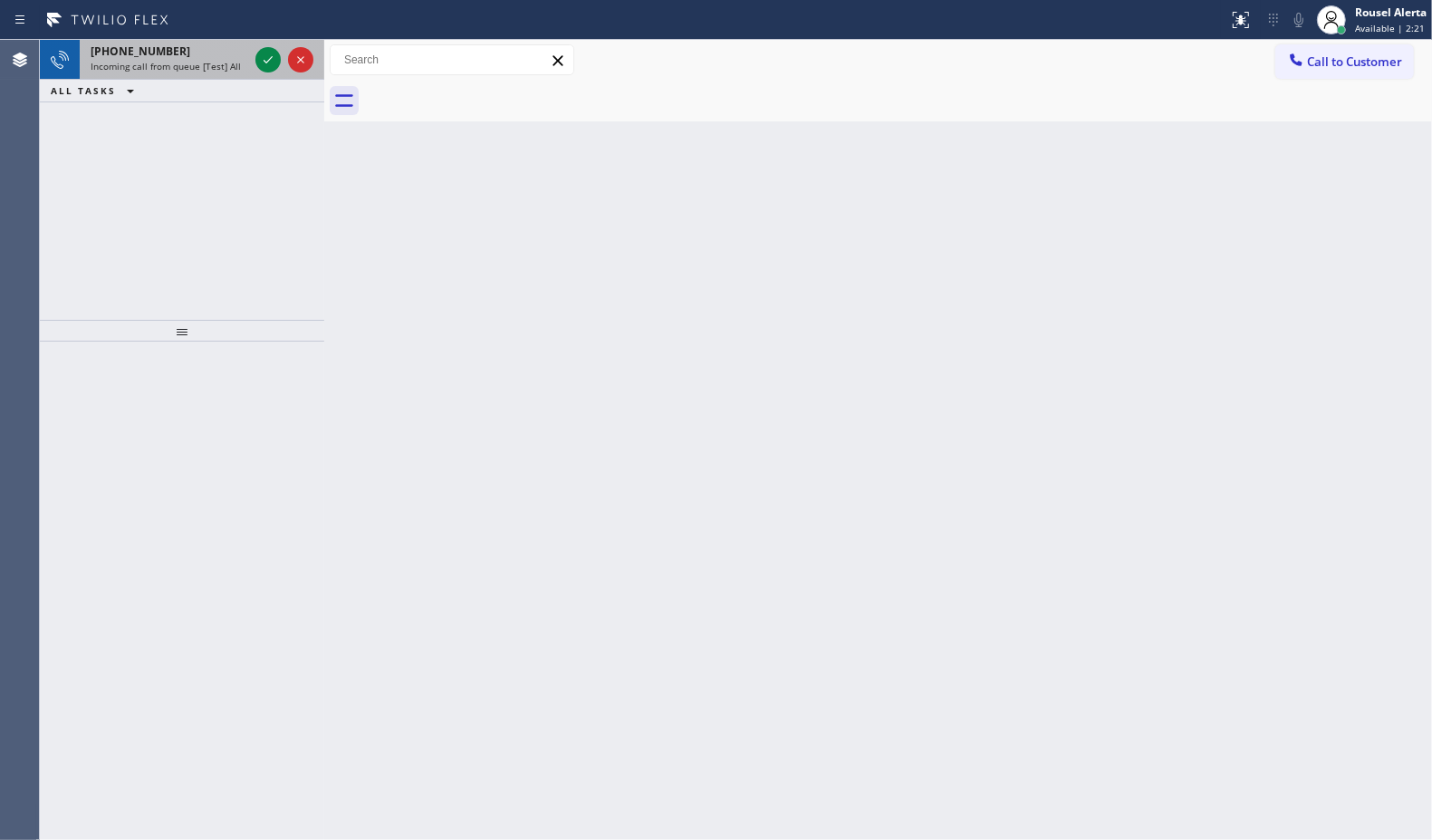
click at [187, 56] on div "[PHONE_NUMBER]" at bounding box center [169, 51] width 158 height 15
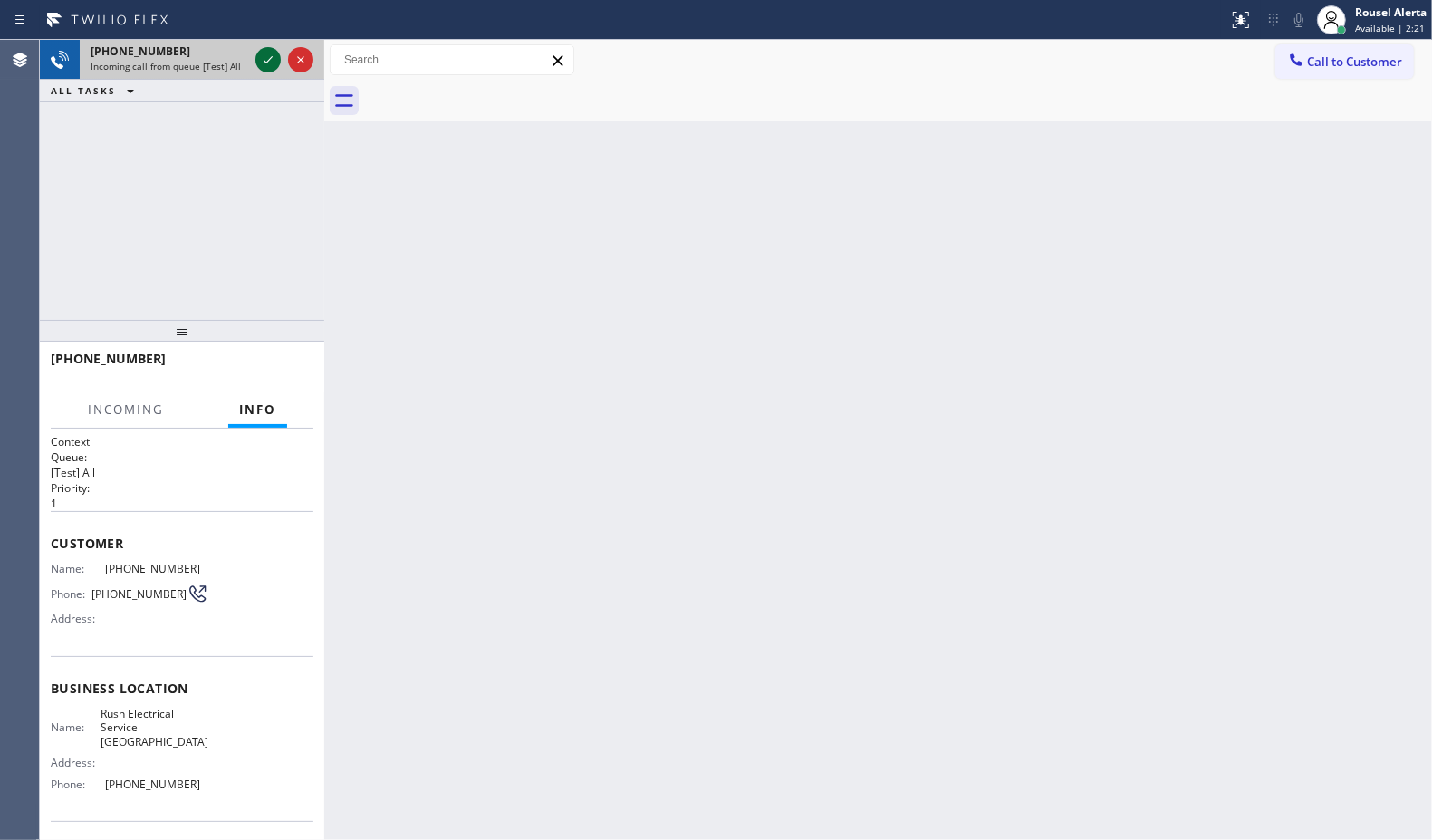
click at [263, 67] on icon at bounding box center [268, 59] width 22 height 22
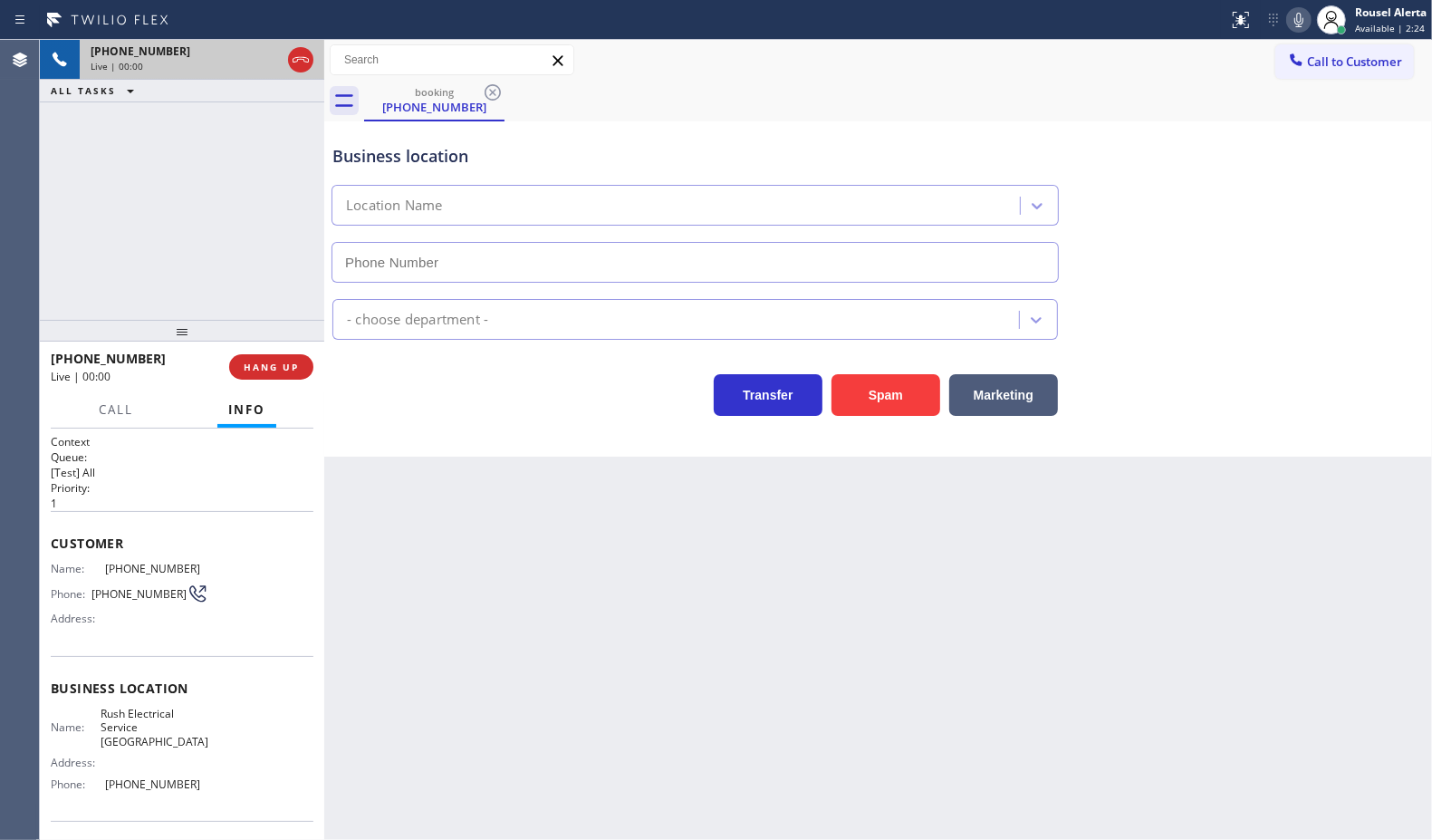
type input "[PHONE_NUMBER]"
click at [897, 398] on button "Spam" at bounding box center [886, 395] width 108 height 42
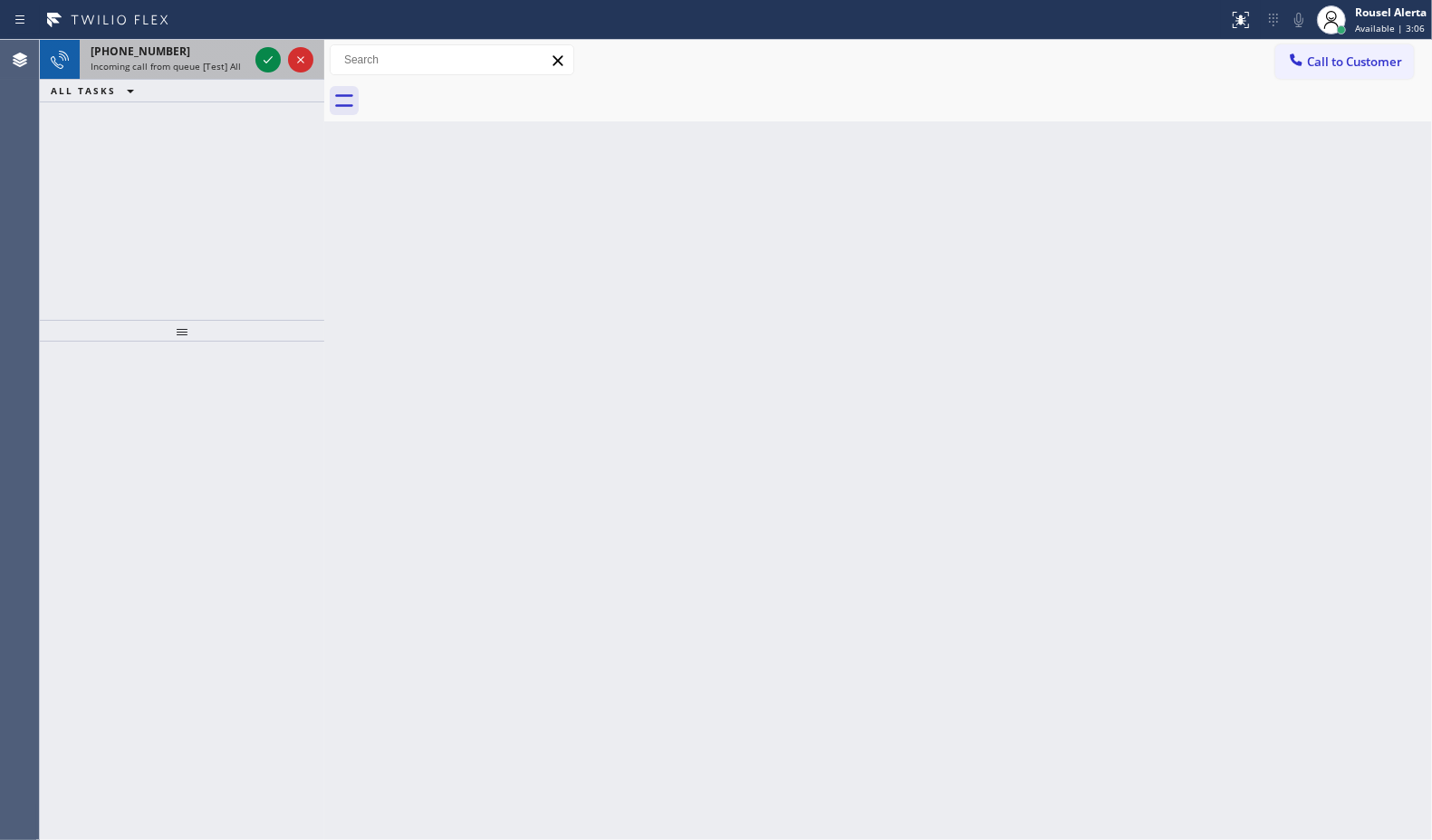
drag, startPoint x: 210, startPoint y: 60, endPoint x: 231, endPoint y: 56, distance: 21.4
click at [210, 60] on span "Incoming call from queue [Test] All" at bounding box center [165, 66] width 150 height 12
click at [260, 51] on icon at bounding box center [268, 59] width 22 height 22
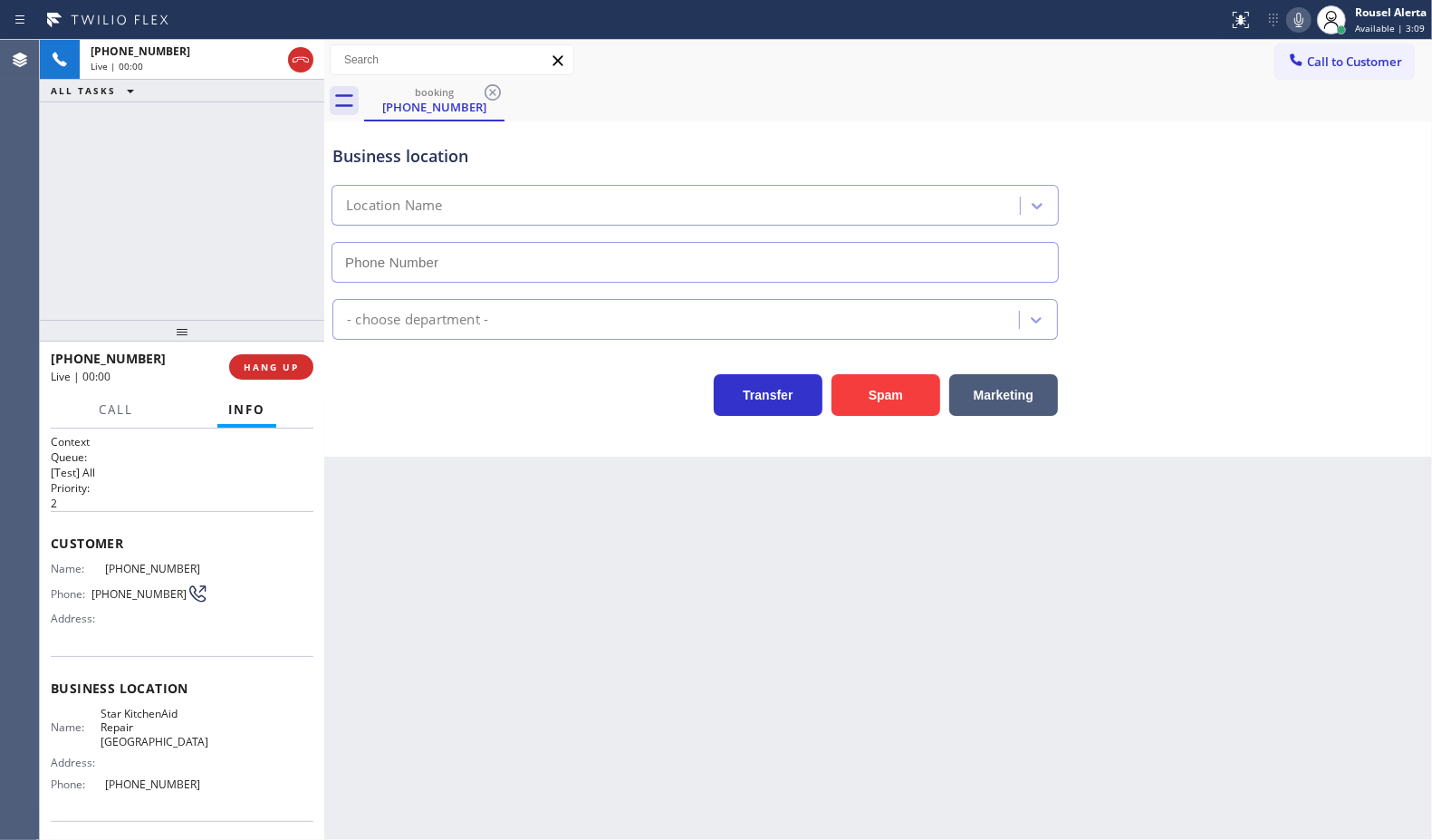
type input "[PHONE_NUMBER]"
click at [902, 405] on button "Spam" at bounding box center [886, 395] width 108 height 42
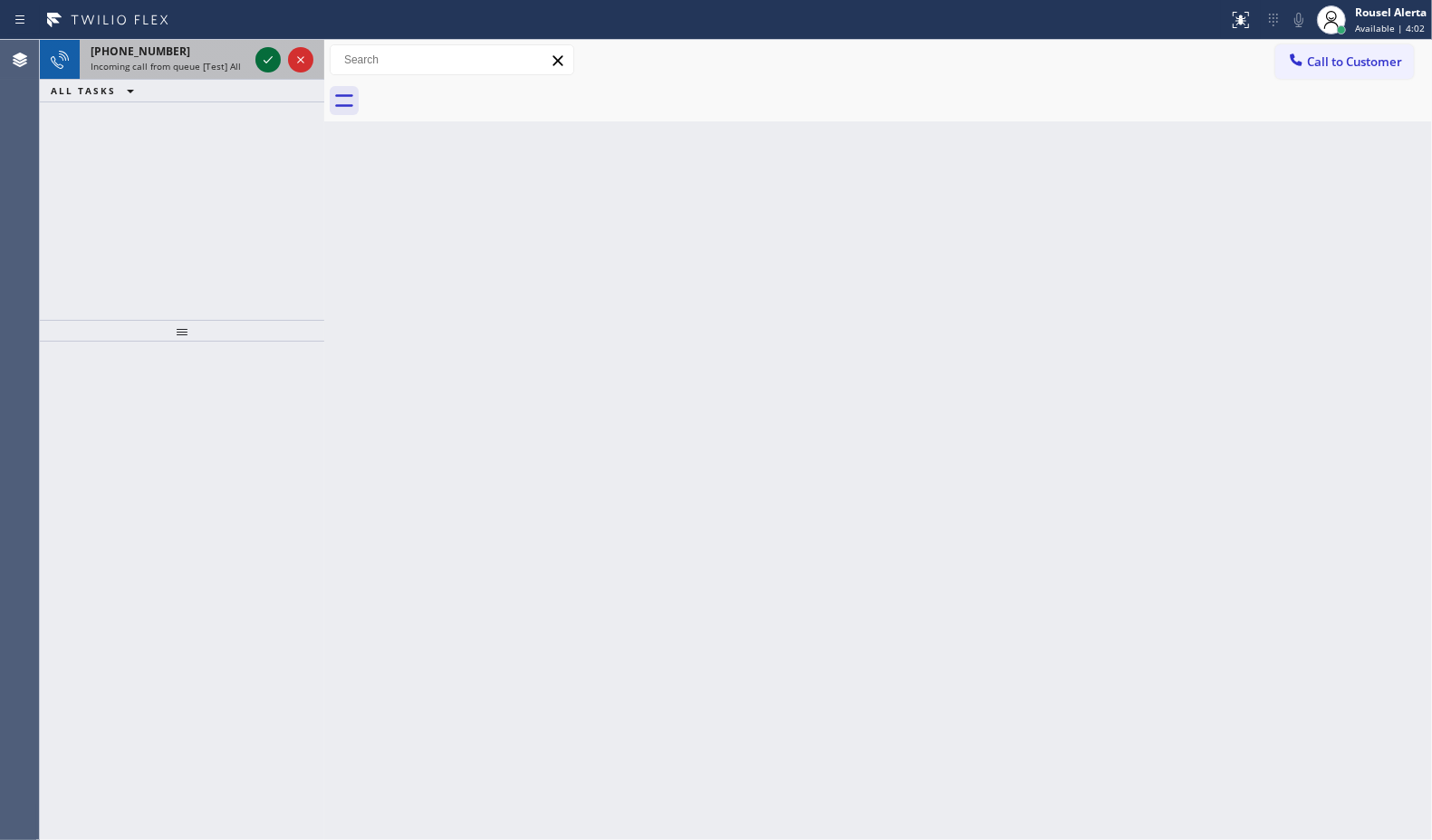
click at [262, 59] on icon at bounding box center [268, 59] width 22 height 22
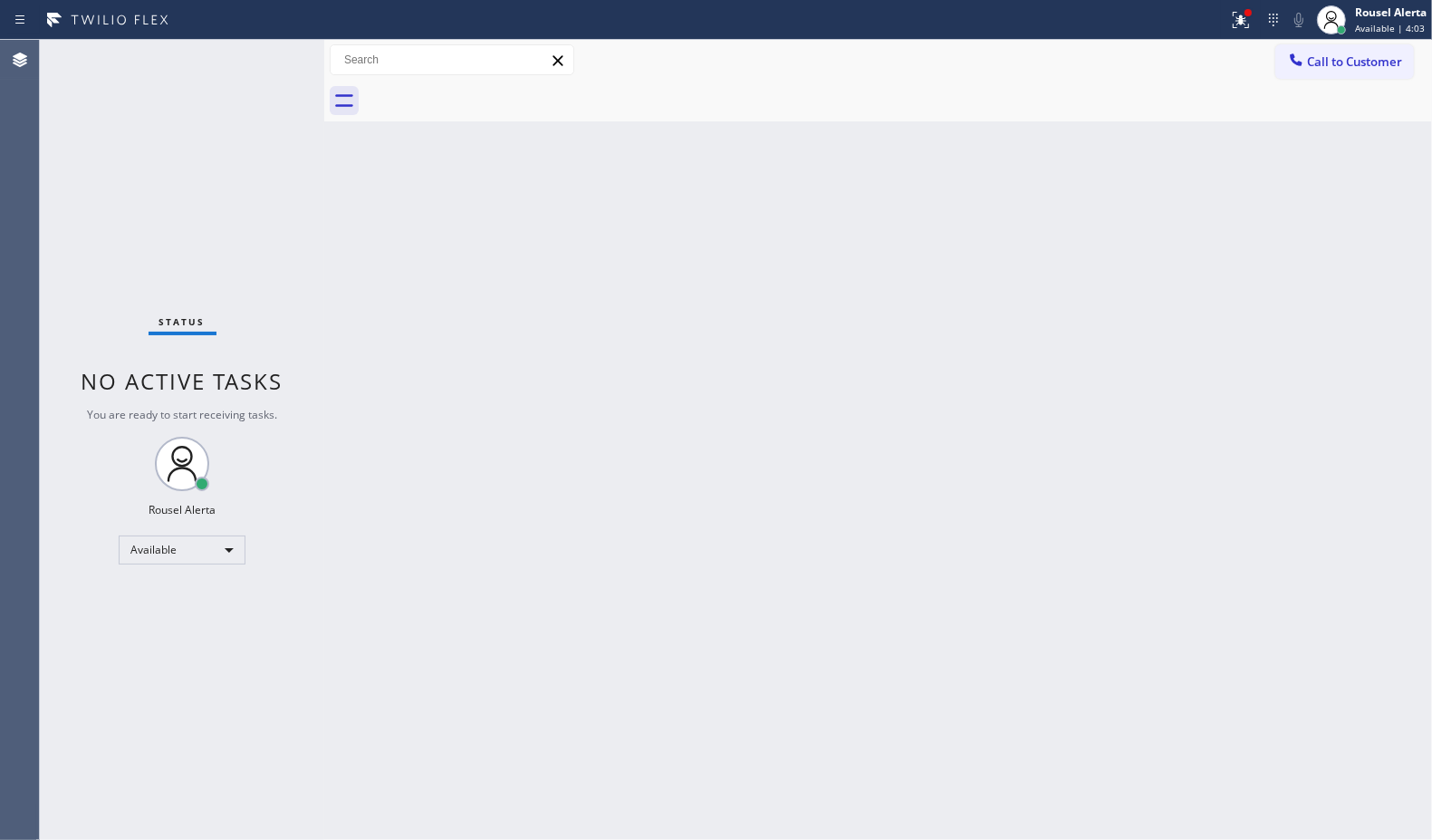
click at [262, 60] on div "Status No active tasks You are ready to start receiving tasks. Rousel Alerta Av…" at bounding box center [181, 440] width 284 height 800
click at [263, 64] on div "Status No active tasks You are ready to start receiving tasks. Rousel Alerta Av…" at bounding box center [181, 440] width 284 height 800
click at [1241, 33] on button at bounding box center [1241, 20] width 40 height 40
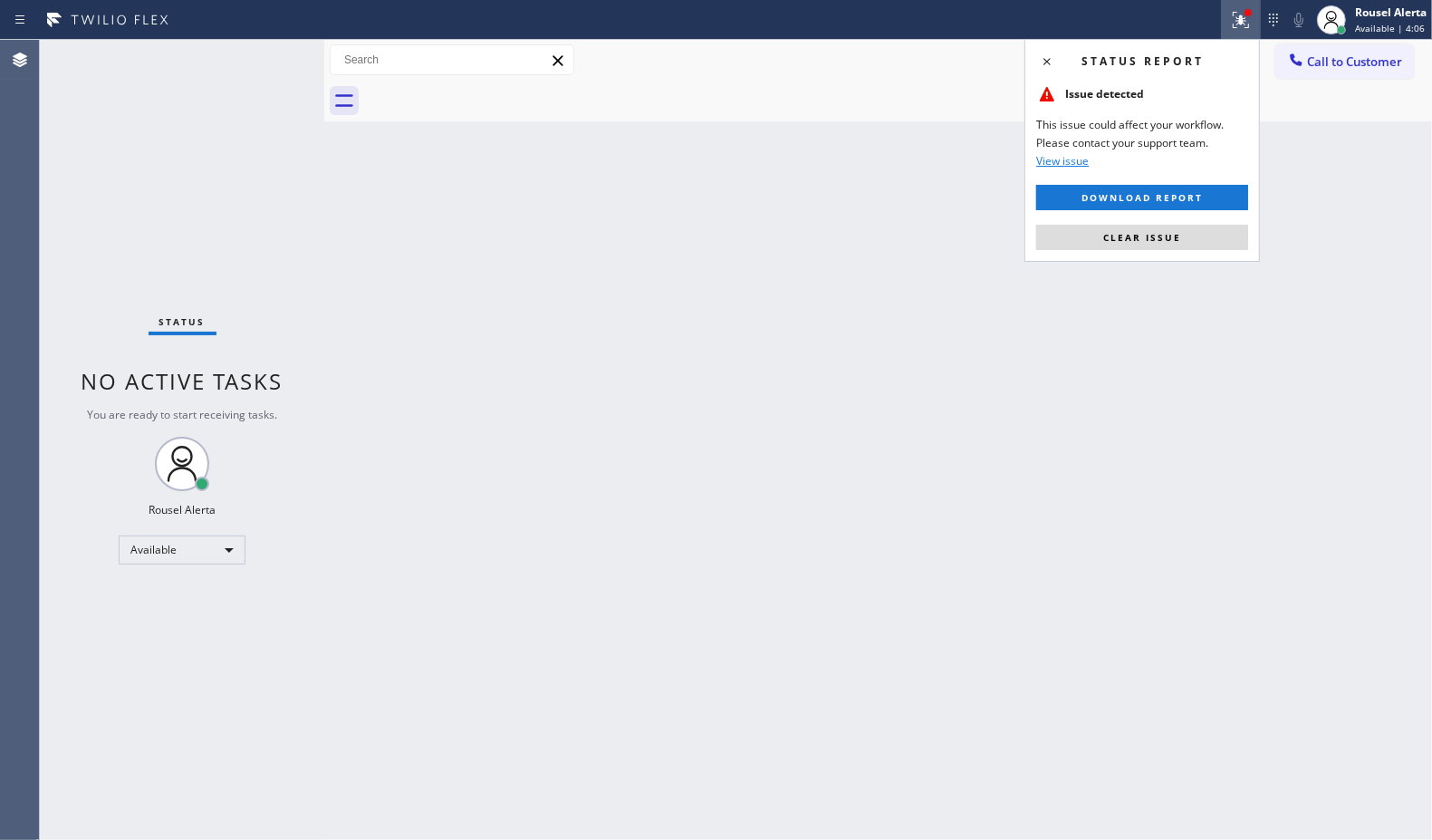
drag, startPoint x: 1193, startPoint y: 228, endPoint x: 1195, endPoint y: 262, distance: 34.1
click at [1193, 233] on button "Clear issue" at bounding box center [1142, 237] width 212 height 26
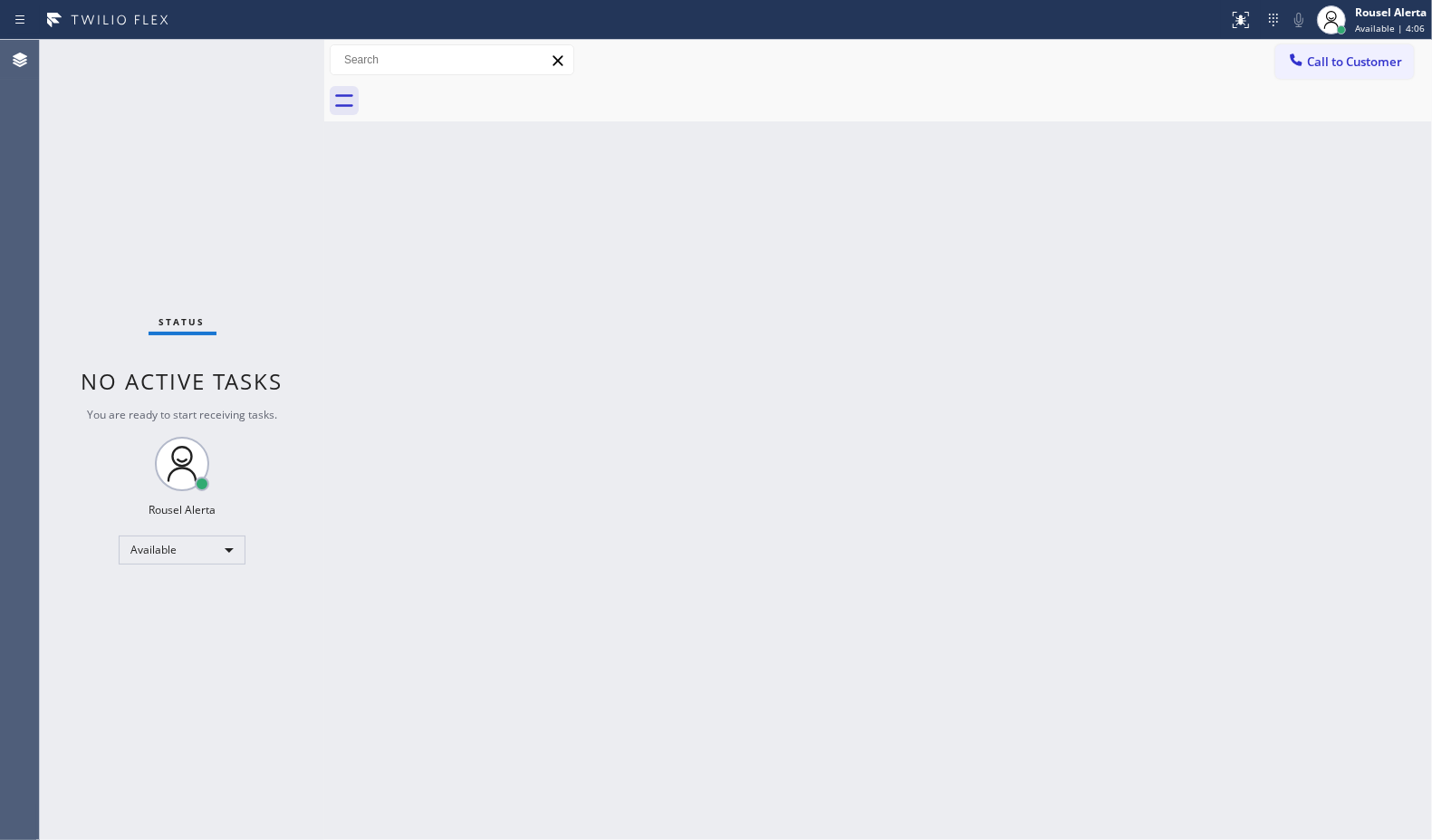
click at [1195, 264] on div "Back to Dashboard Change Sender ID Customers Technicians Select a contact Outbo…" at bounding box center [878, 440] width 1108 height 800
click at [605, 506] on div "Back to Dashboard Change Sender ID Customers Technicians Select a contact Outbo…" at bounding box center [878, 440] width 1108 height 800
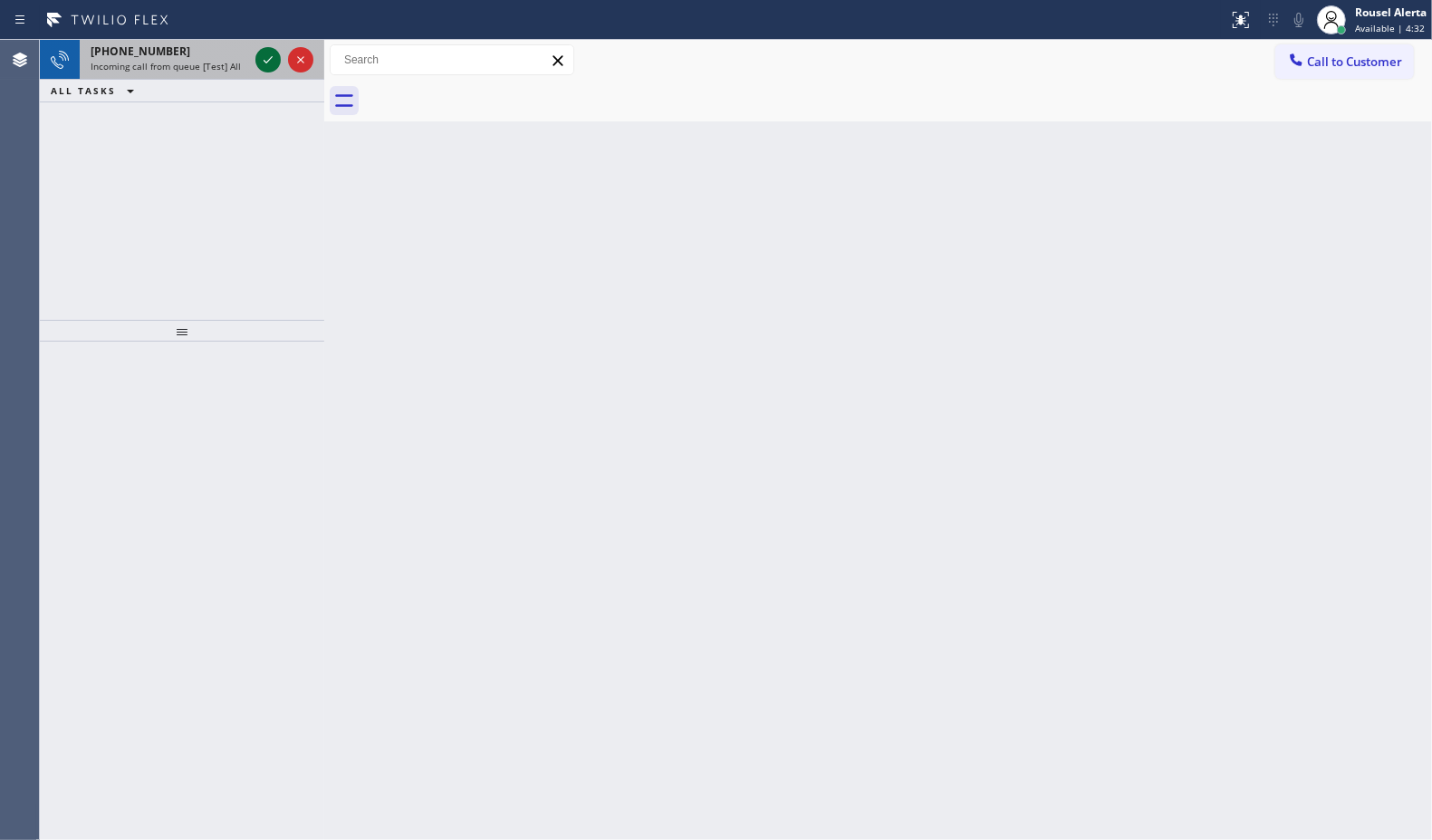
click at [268, 65] on icon at bounding box center [268, 59] width 22 height 22
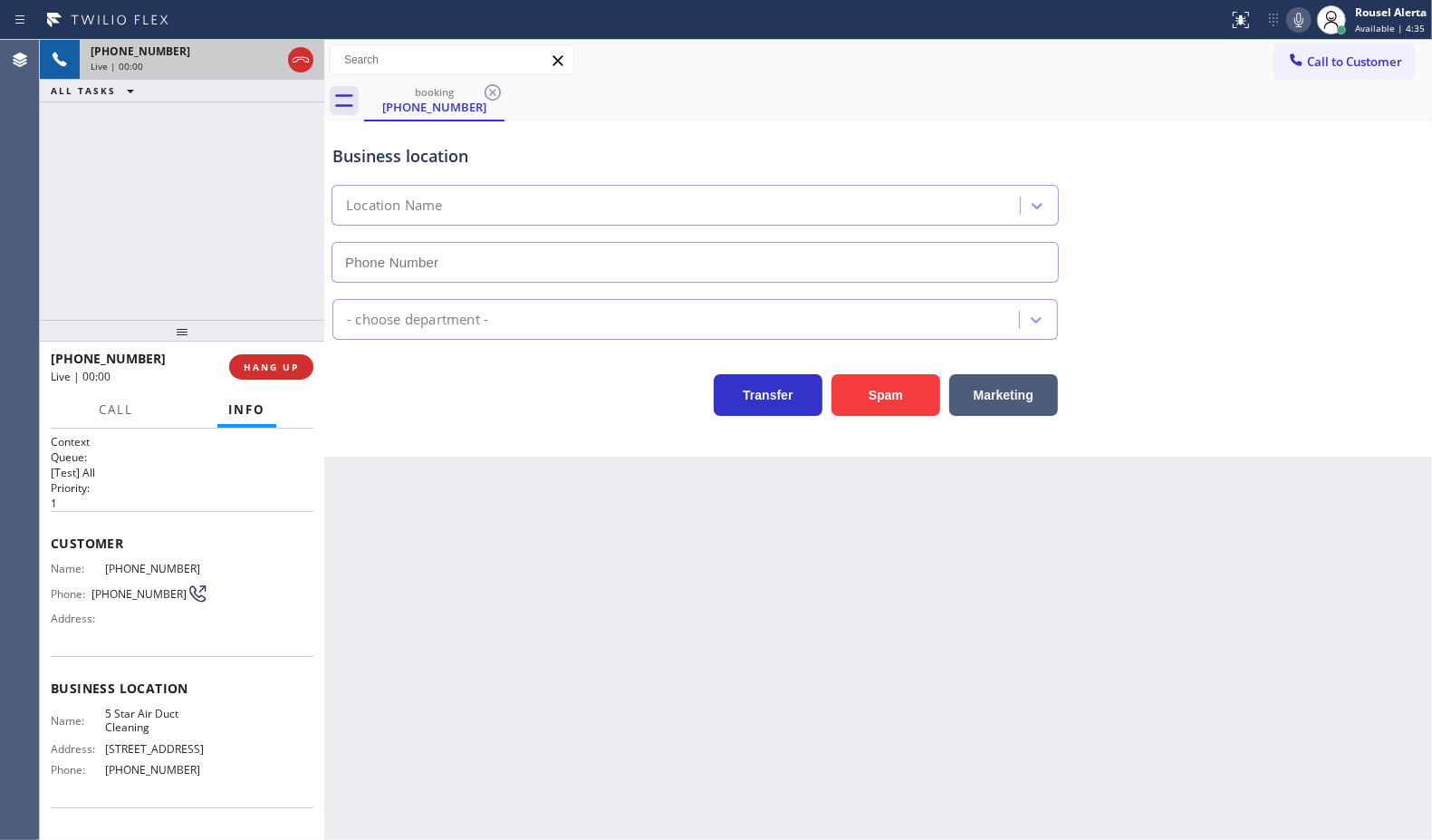
type input "[PHONE_NUMBER]"
click at [866, 664] on div "Back to Dashboard Change Sender ID Customers Technicians Select a contact Outbo…" at bounding box center [878, 440] width 1108 height 800
click at [256, 369] on span "HANG UP" at bounding box center [271, 366] width 55 height 12
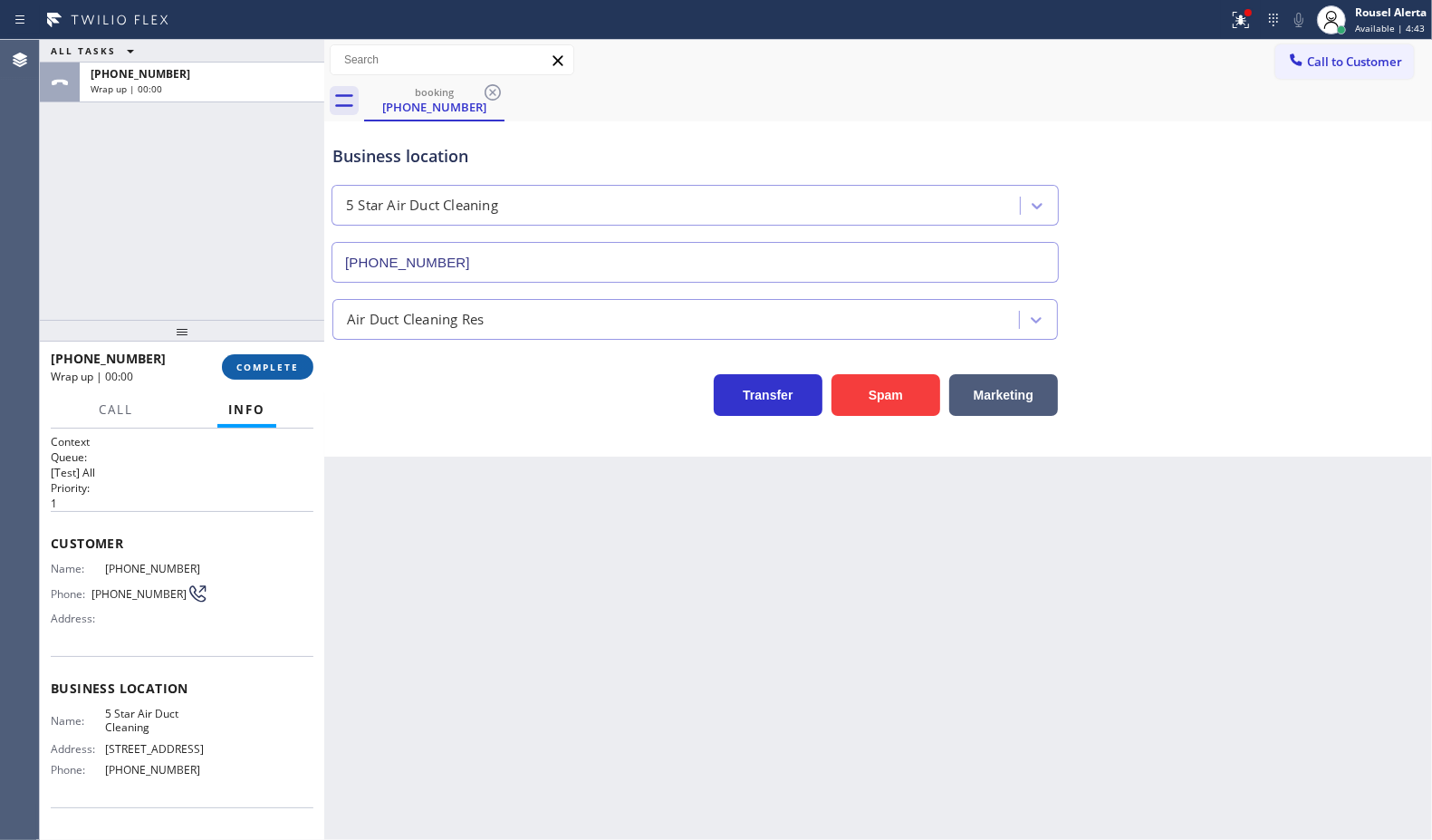
click at [256, 369] on span "COMPLETE" at bounding box center [268, 366] width 63 height 12
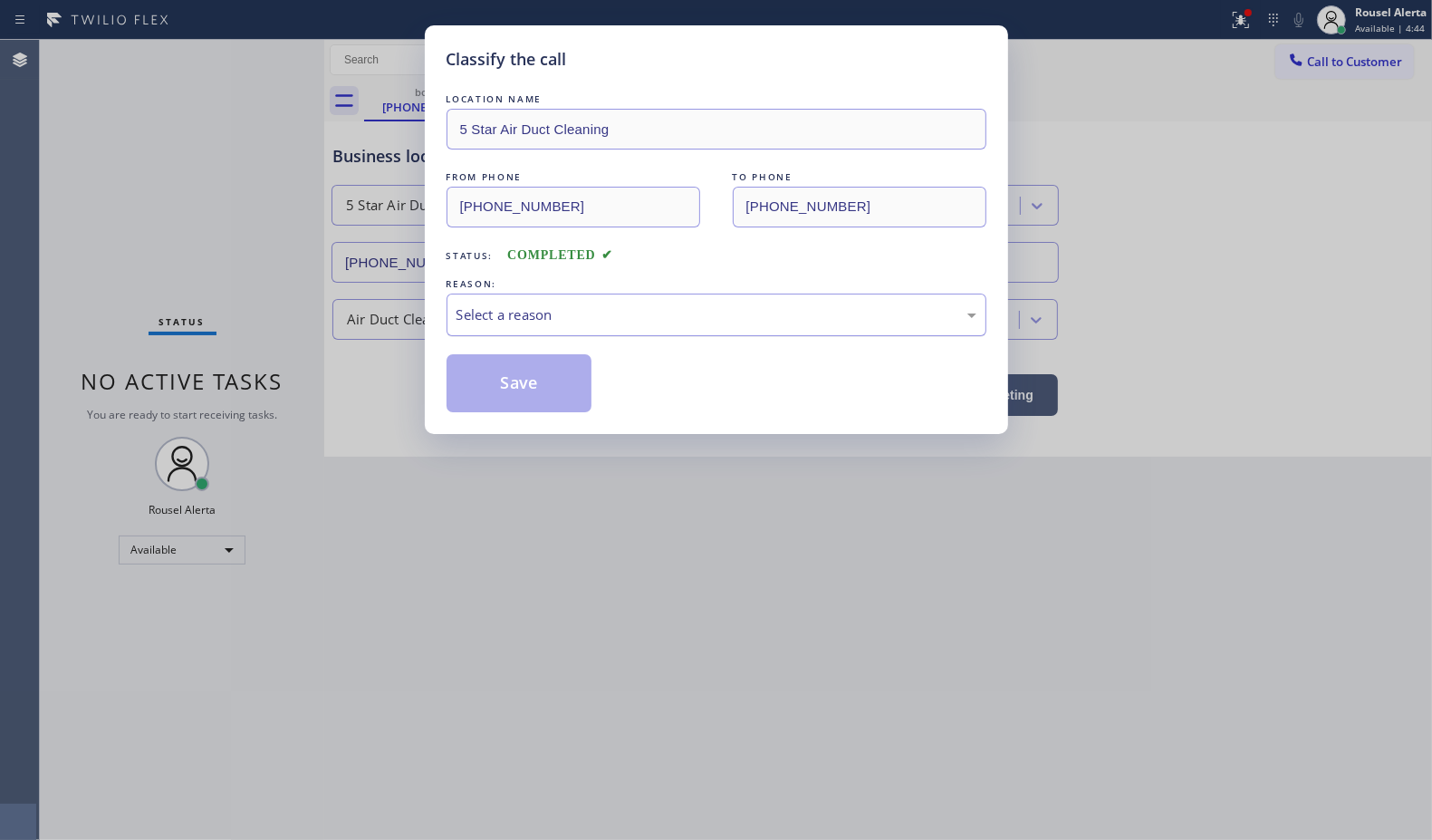
click at [513, 325] on div "Select a reason" at bounding box center [716, 315] width 520 height 21
click at [526, 403] on button "Save" at bounding box center [519, 383] width 145 height 58
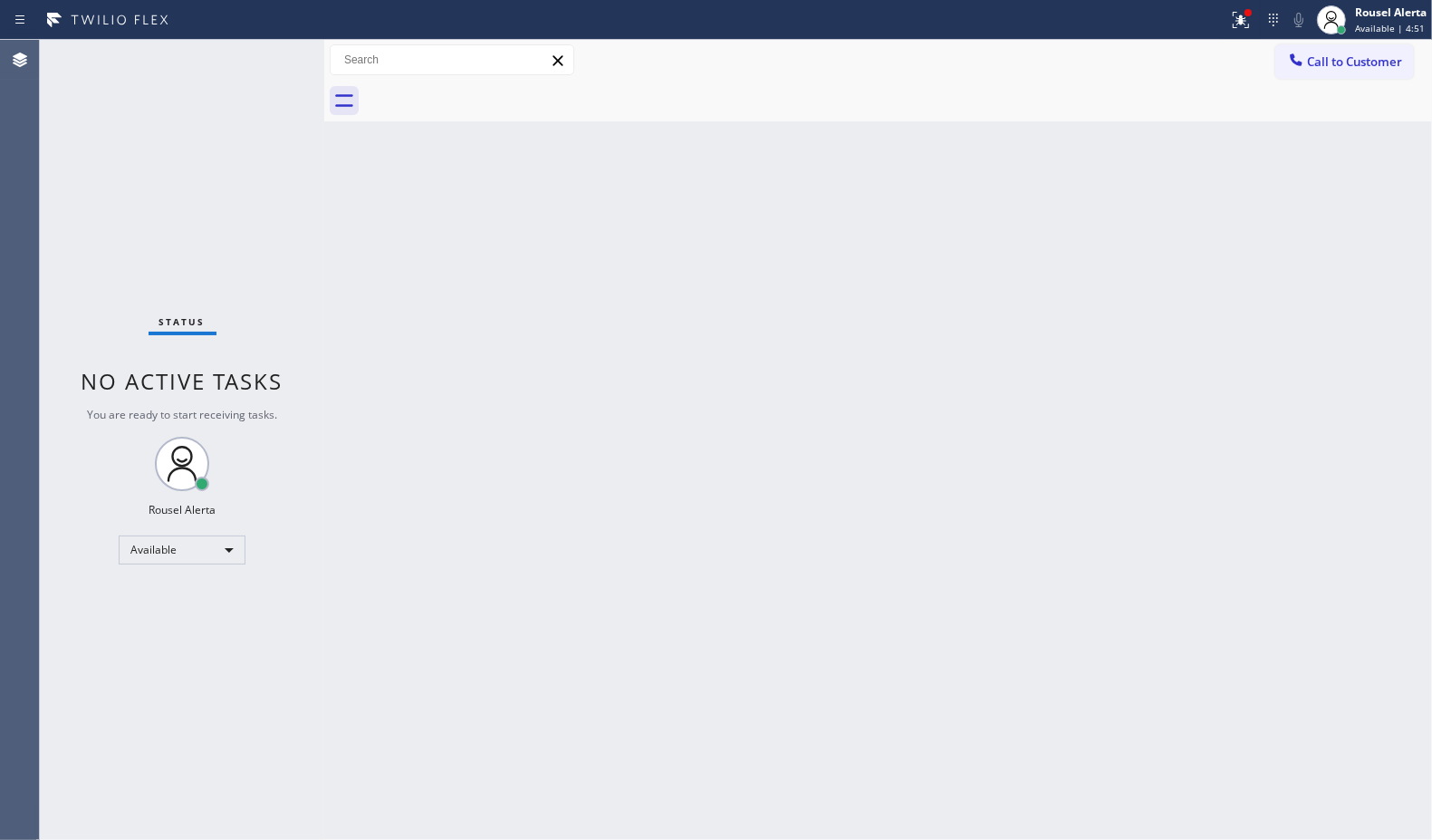
click at [510, 408] on div "Back to Dashboard Change Sender ID Customers Technicians Select a contact Outbo…" at bounding box center [878, 440] width 1108 height 800
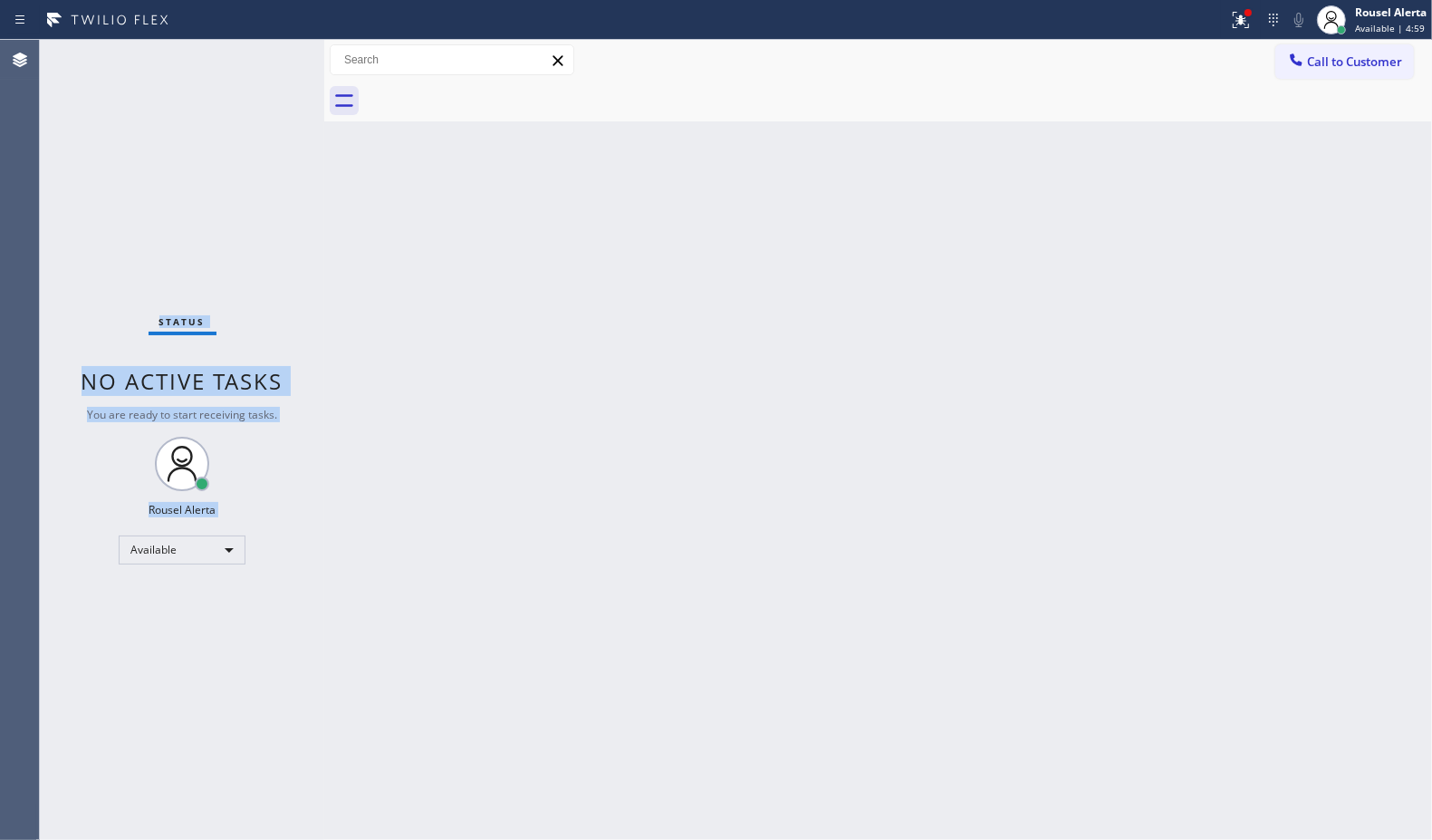
click at [261, 62] on div "Status No active tasks You are ready to start receiving tasks. Rousel Alerta Av…" at bounding box center [181, 440] width 284 height 800
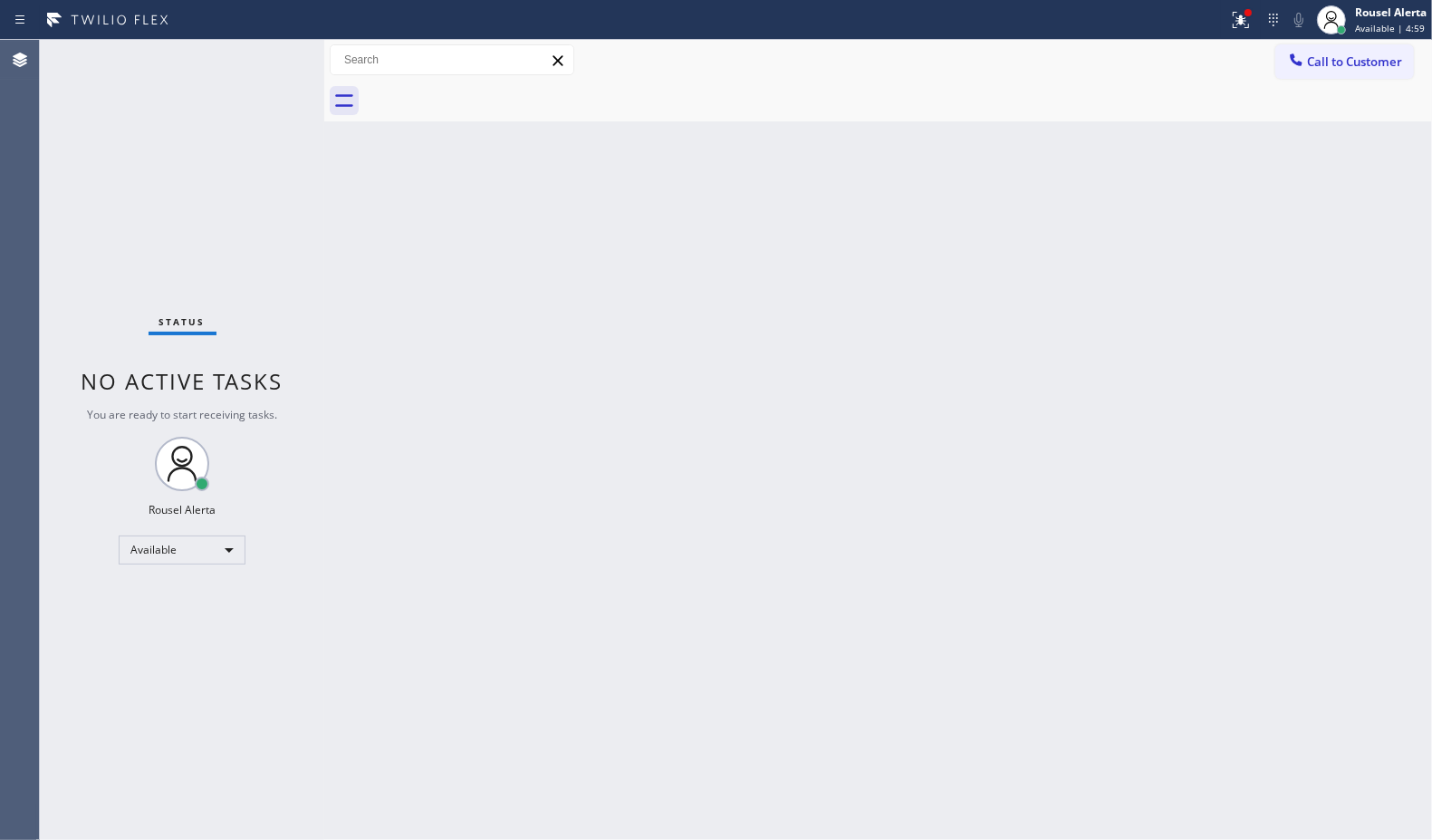
click at [423, 333] on div "Back to Dashboard Change Sender ID Customers Technicians Select a contact Outbo…" at bounding box center [878, 440] width 1108 height 800
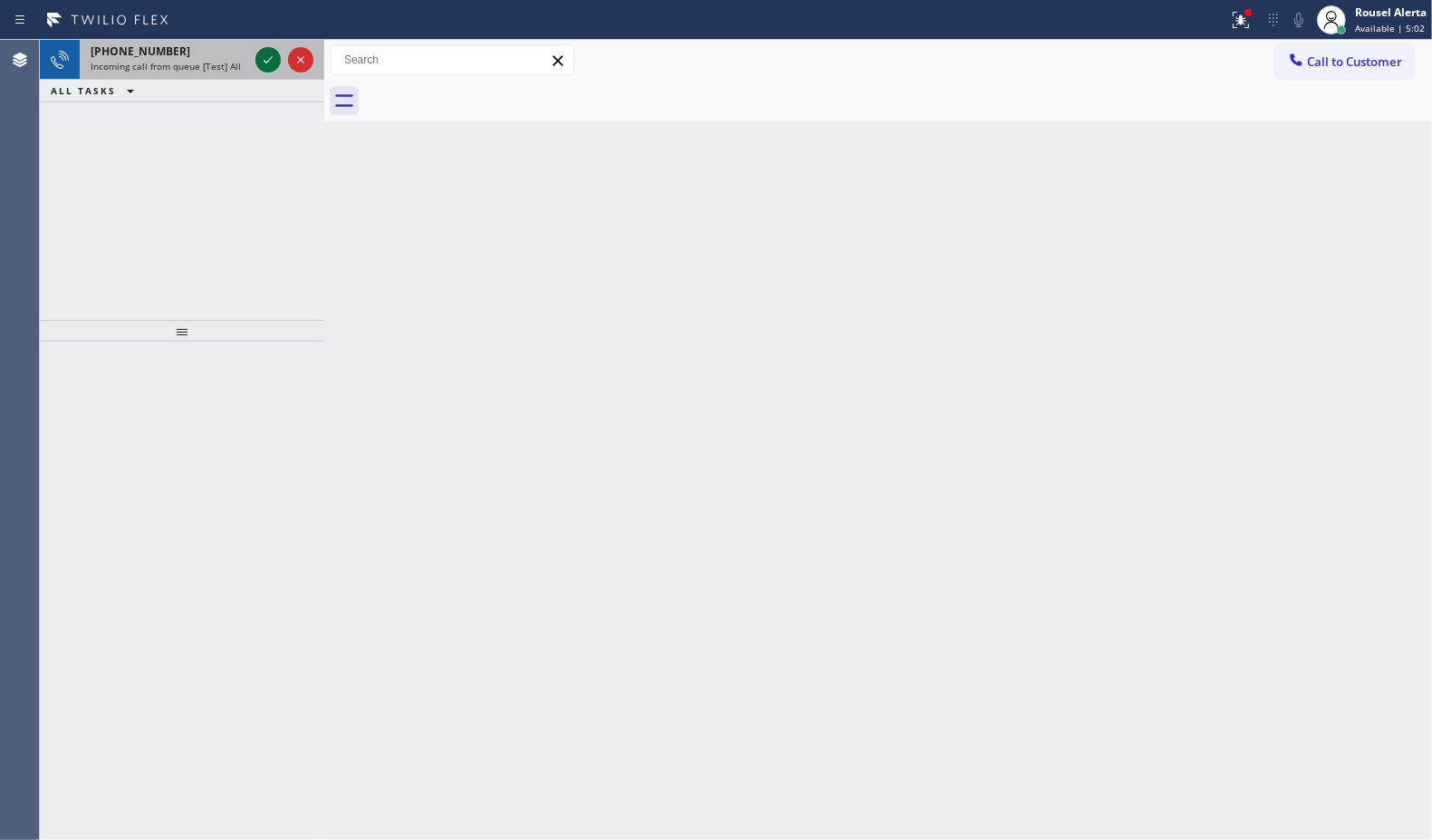
click at [270, 64] on icon at bounding box center [268, 59] width 22 height 22
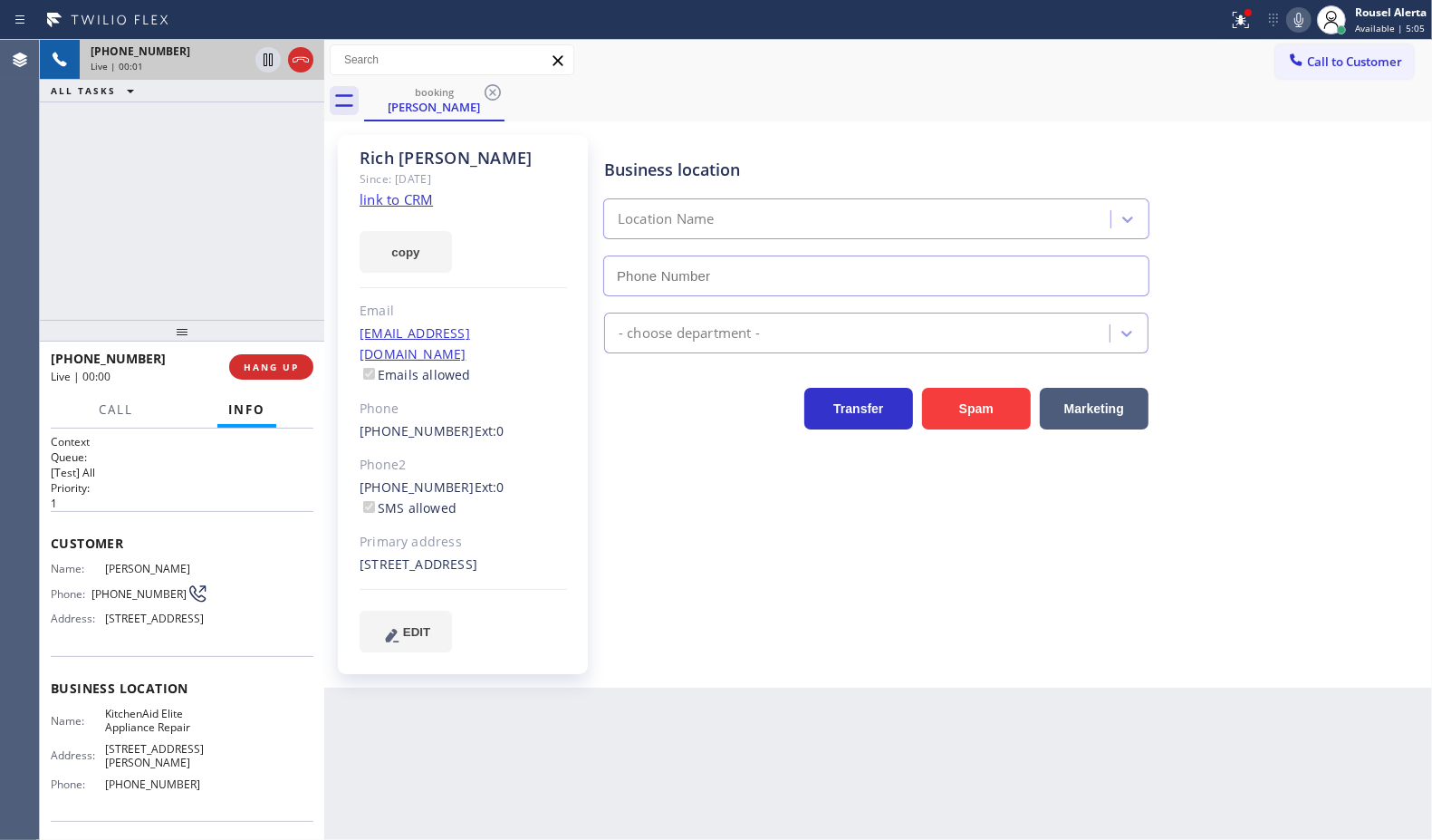
type input "[PHONE_NUMBER]"
click at [403, 213] on div "copy" at bounding box center [463, 241] width 207 height 63
click at [406, 195] on link "link to CRM" at bounding box center [395, 199] width 73 height 18
click at [116, 417] on button "Call" at bounding box center [115, 410] width 56 height 35
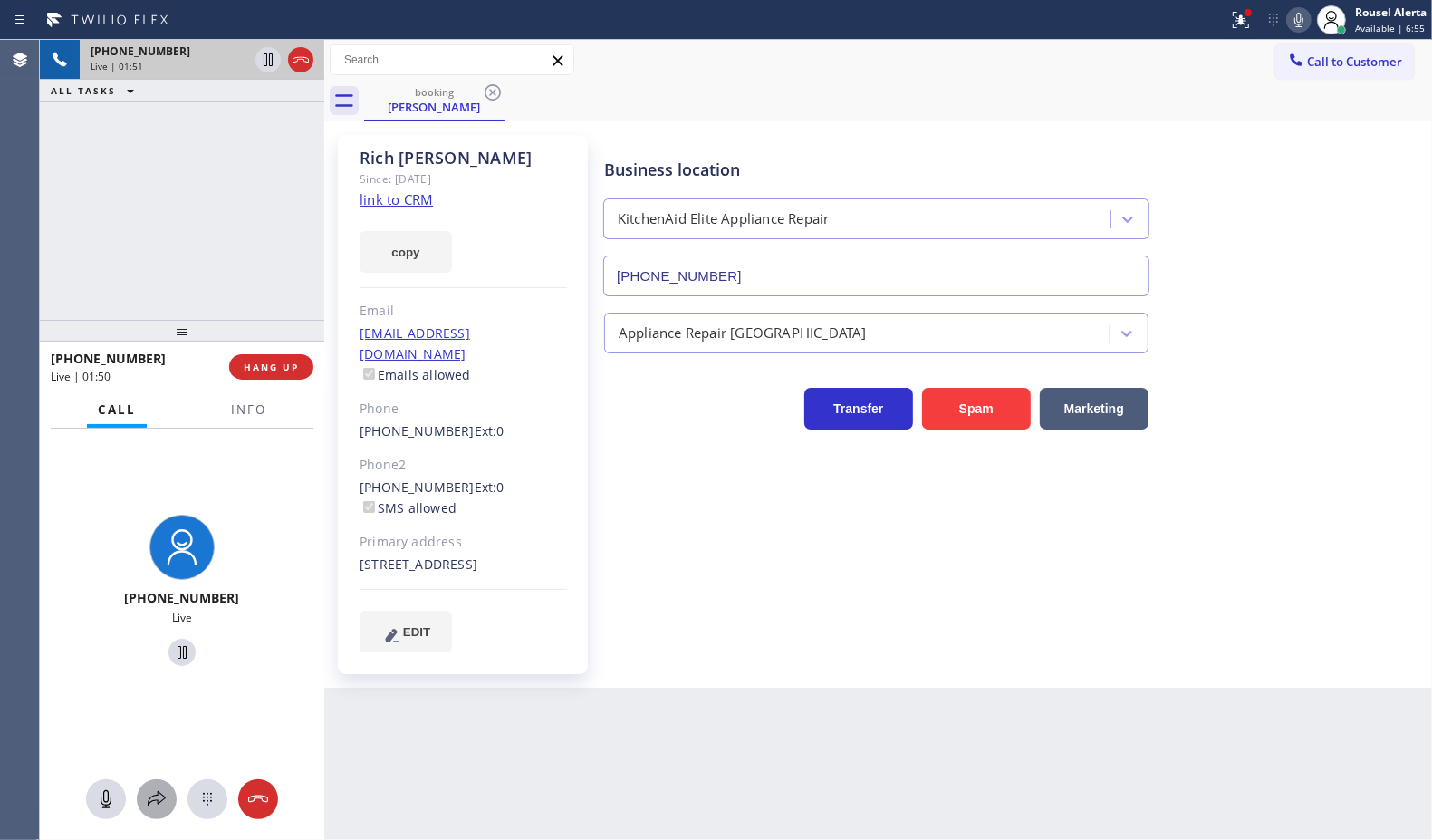
click at [157, 791] on icon at bounding box center [156, 798] width 22 height 22
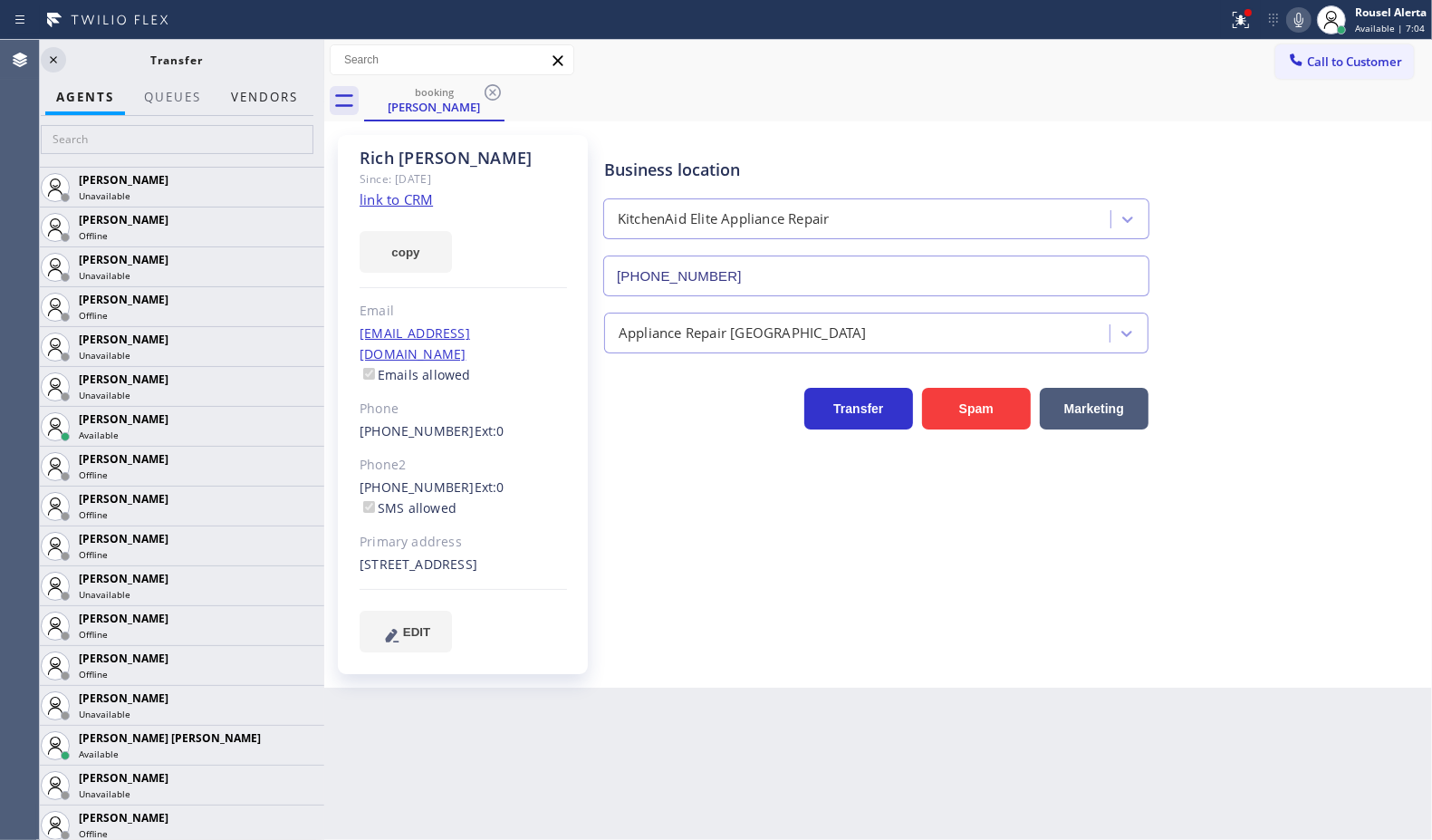
click at [249, 85] on button "Vendors" at bounding box center [264, 97] width 88 height 35
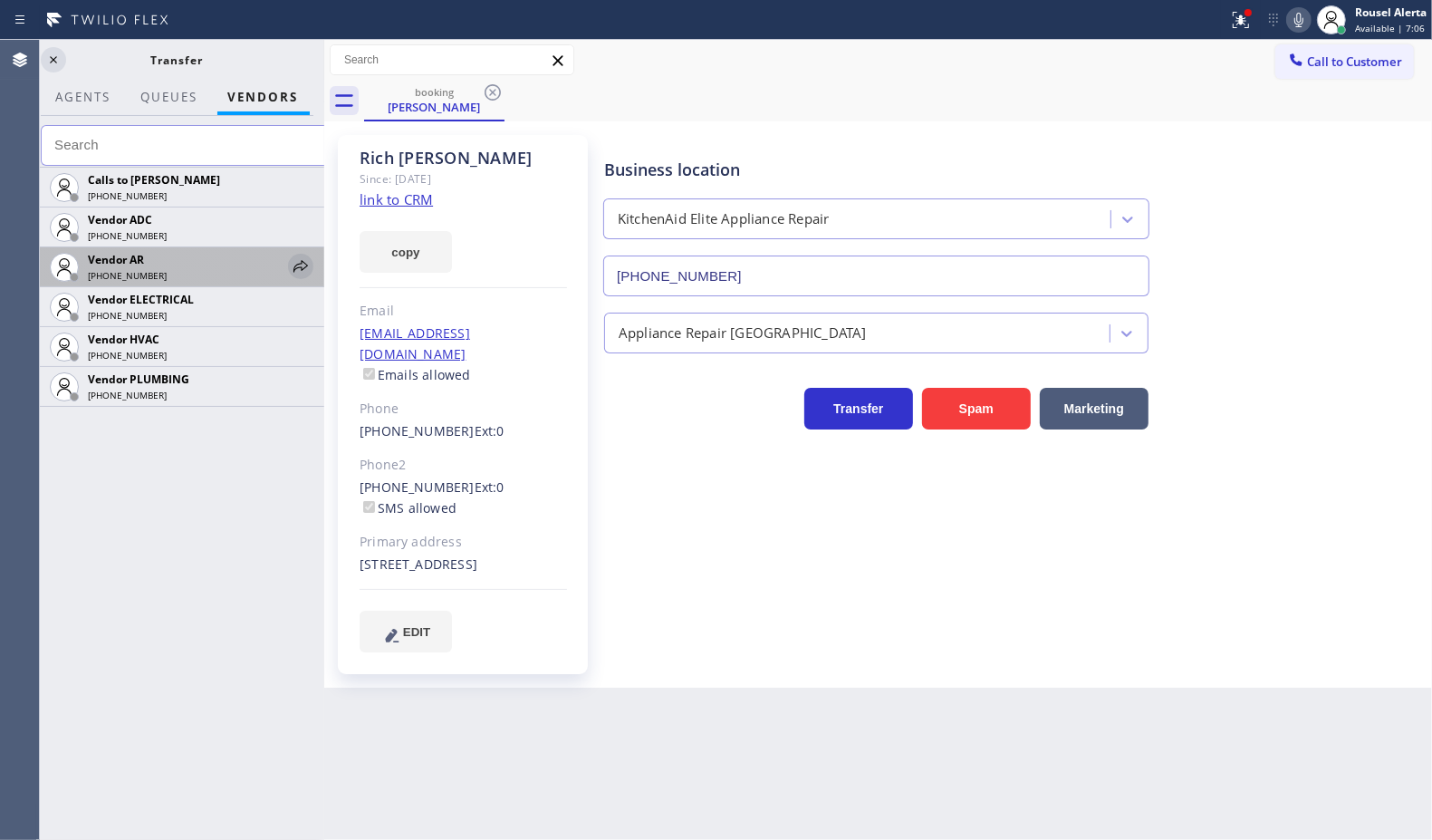
click at [296, 263] on icon at bounding box center [300, 266] width 22 height 22
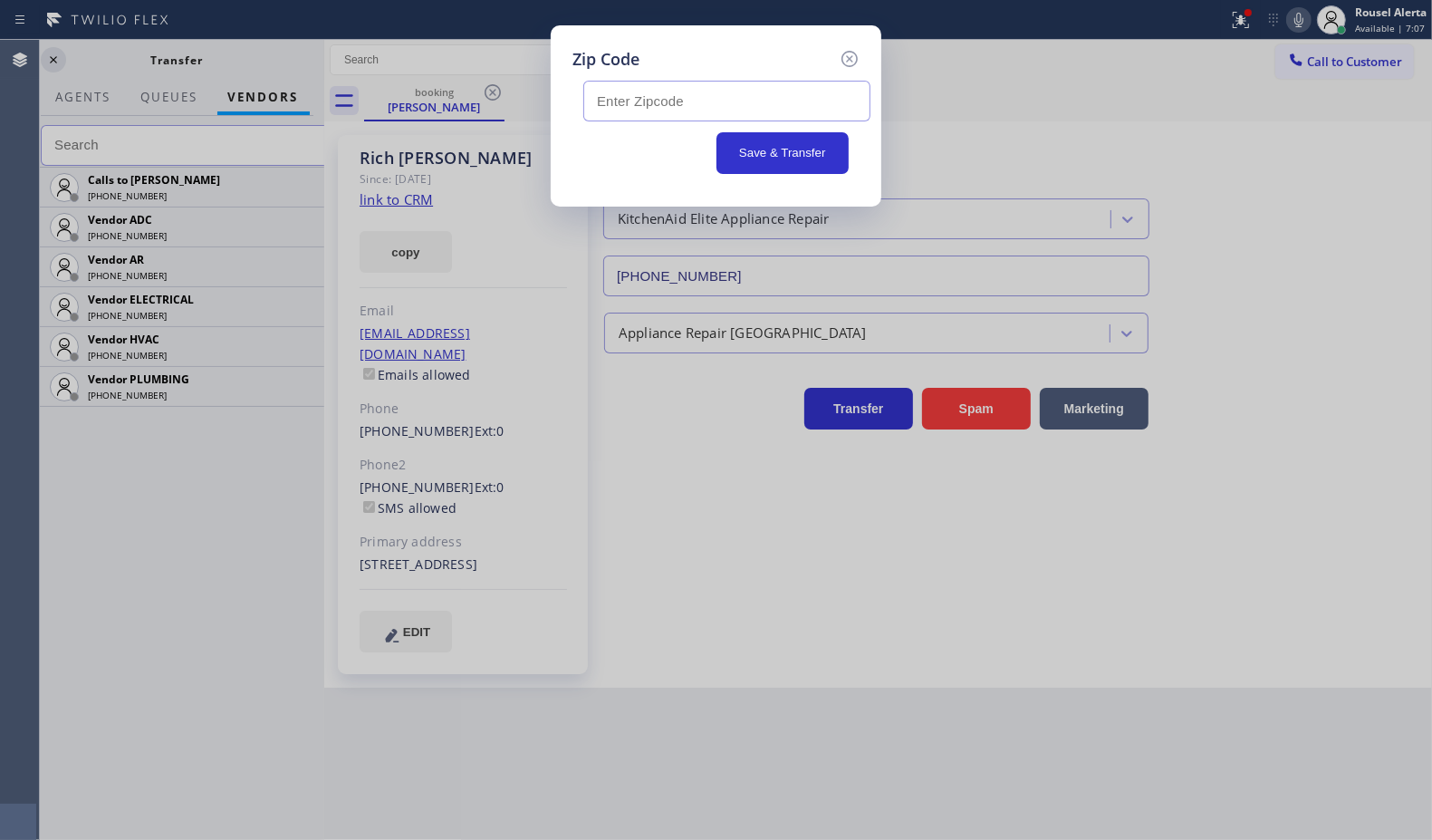
click at [639, 101] on input "text" at bounding box center [727, 101] width 287 height 41
paste input "92657"
type input "92657"
click at [744, 160] on button "Save & Transfer" at bounding box center [783, 153] width 133 height 42
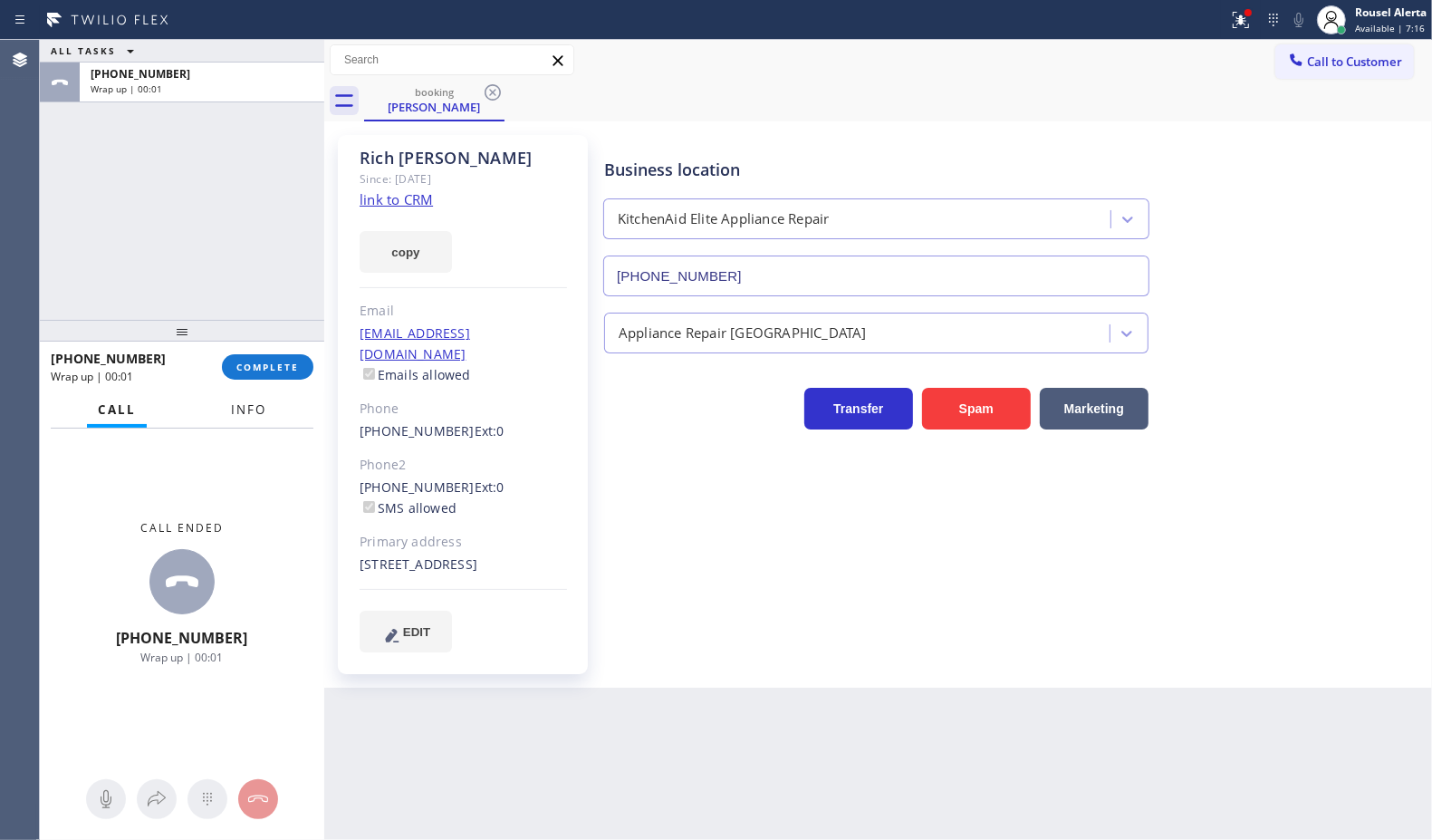
click at [237, 403] on span "Info" at bounding box center [248, 409] width 35 height 16
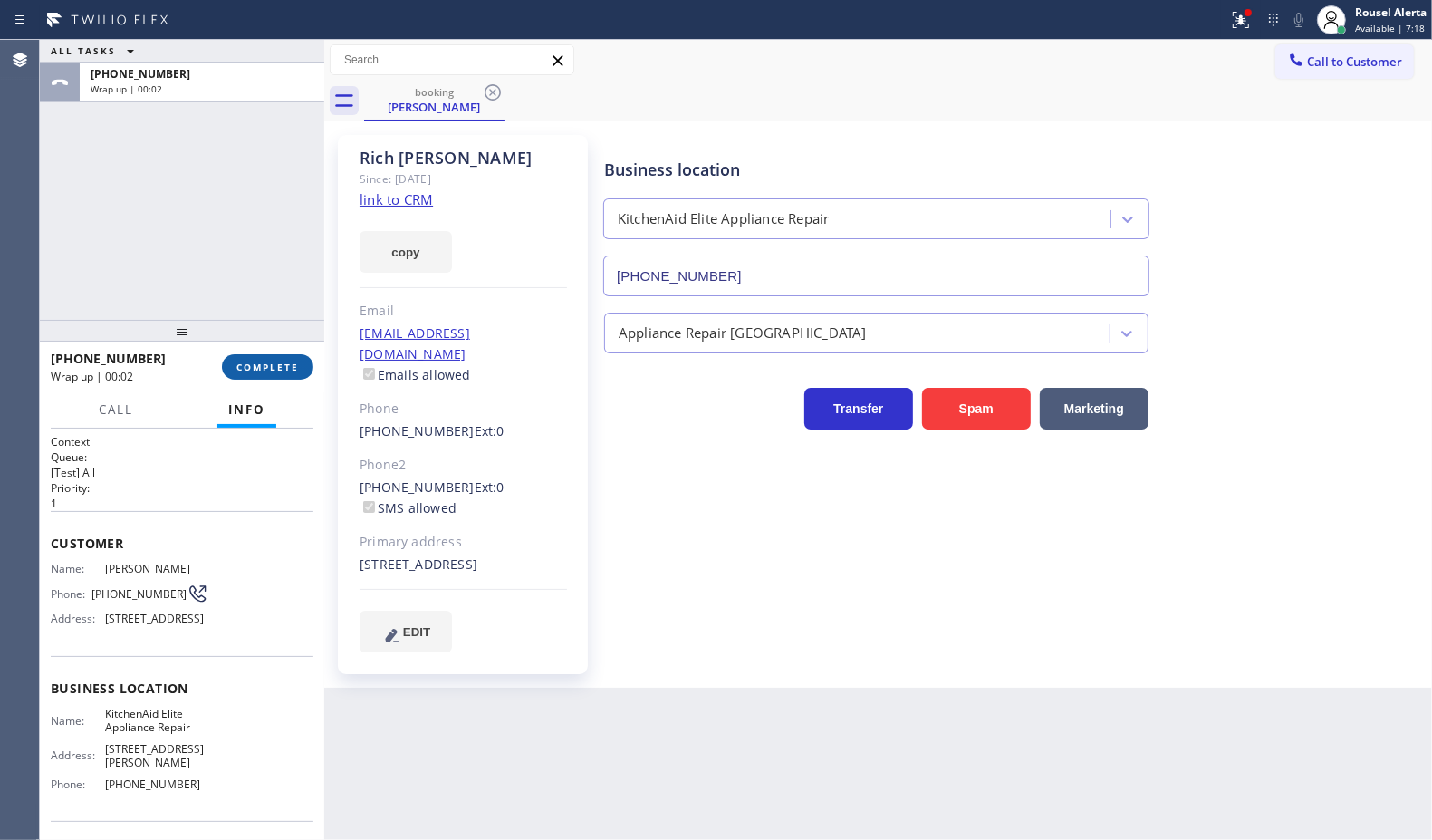
click at [246, 363] on span "COMPLETE" at bounding box center [268, 366] width 63 height 12
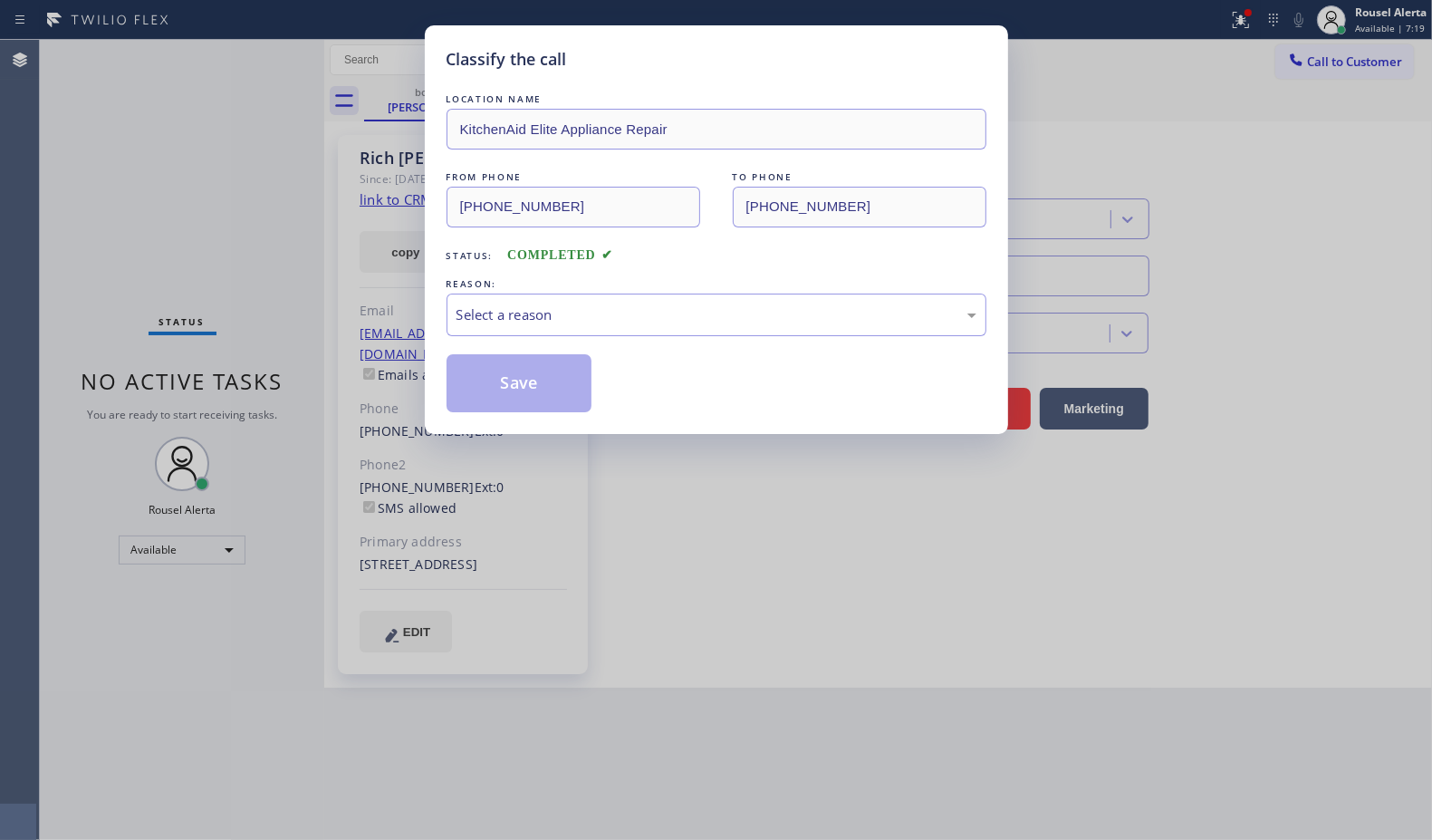
click at [510, 328] on div "Select a reason" at bounding box center [716, 315] width 540 height 43
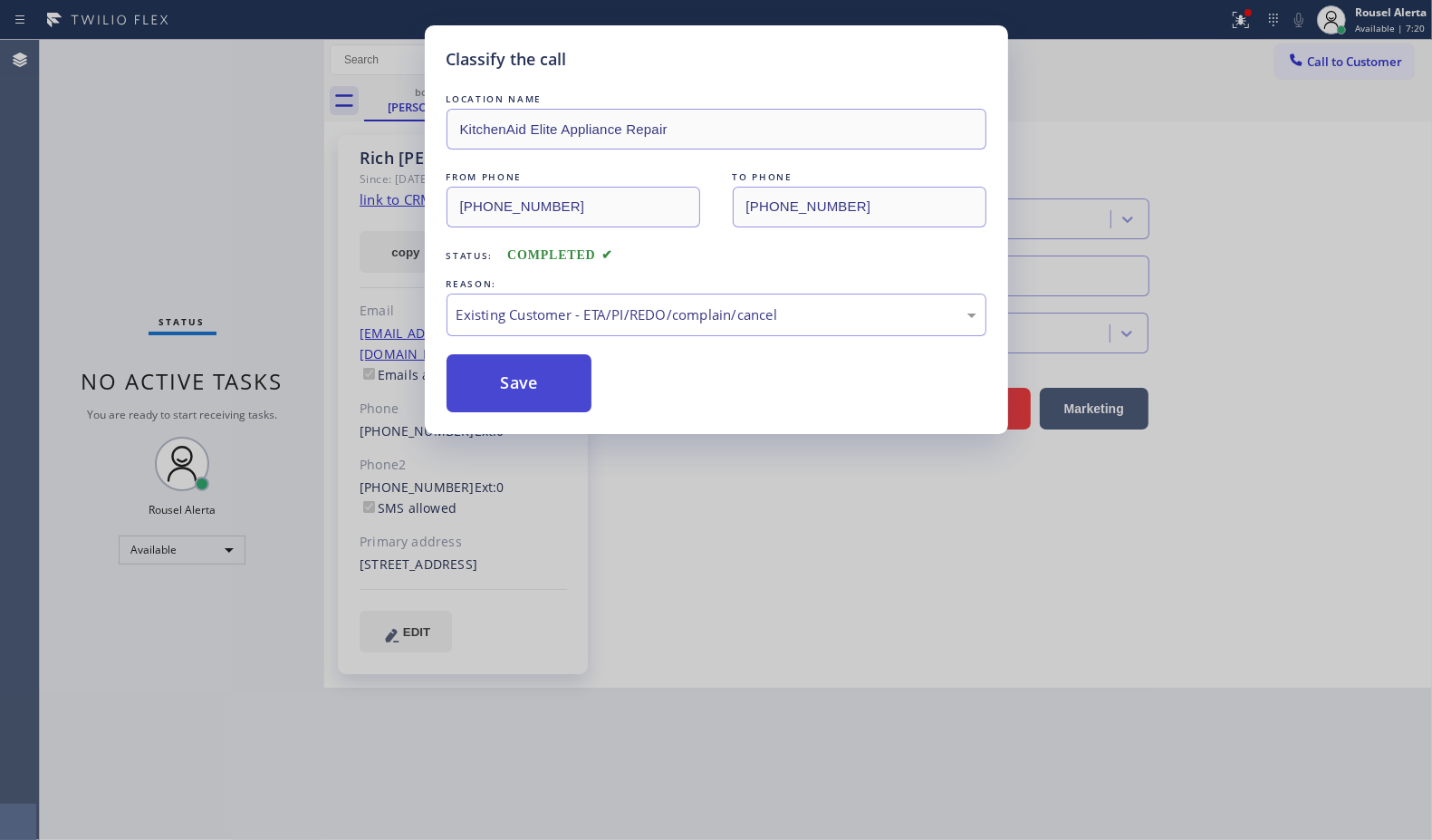
click at [542, 370] on button "Save" at bounding box center [519, 383] width 145 height 58
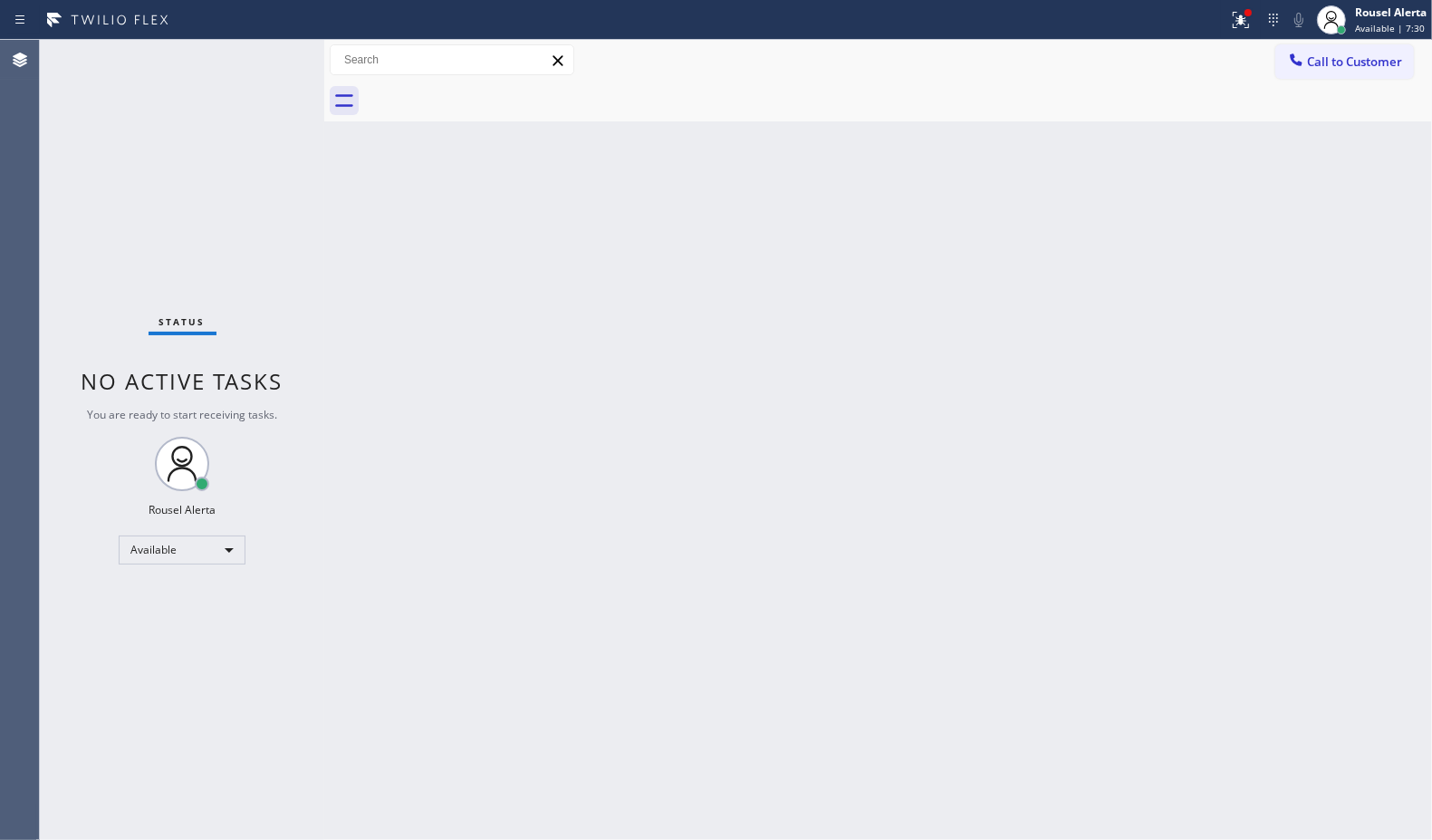
click at [659, 465] on div "Back to Dashboard Change Sender ID Customers Technicians Select a contact Outbo…" at bounding box center [878, 440] width 1108 height 800
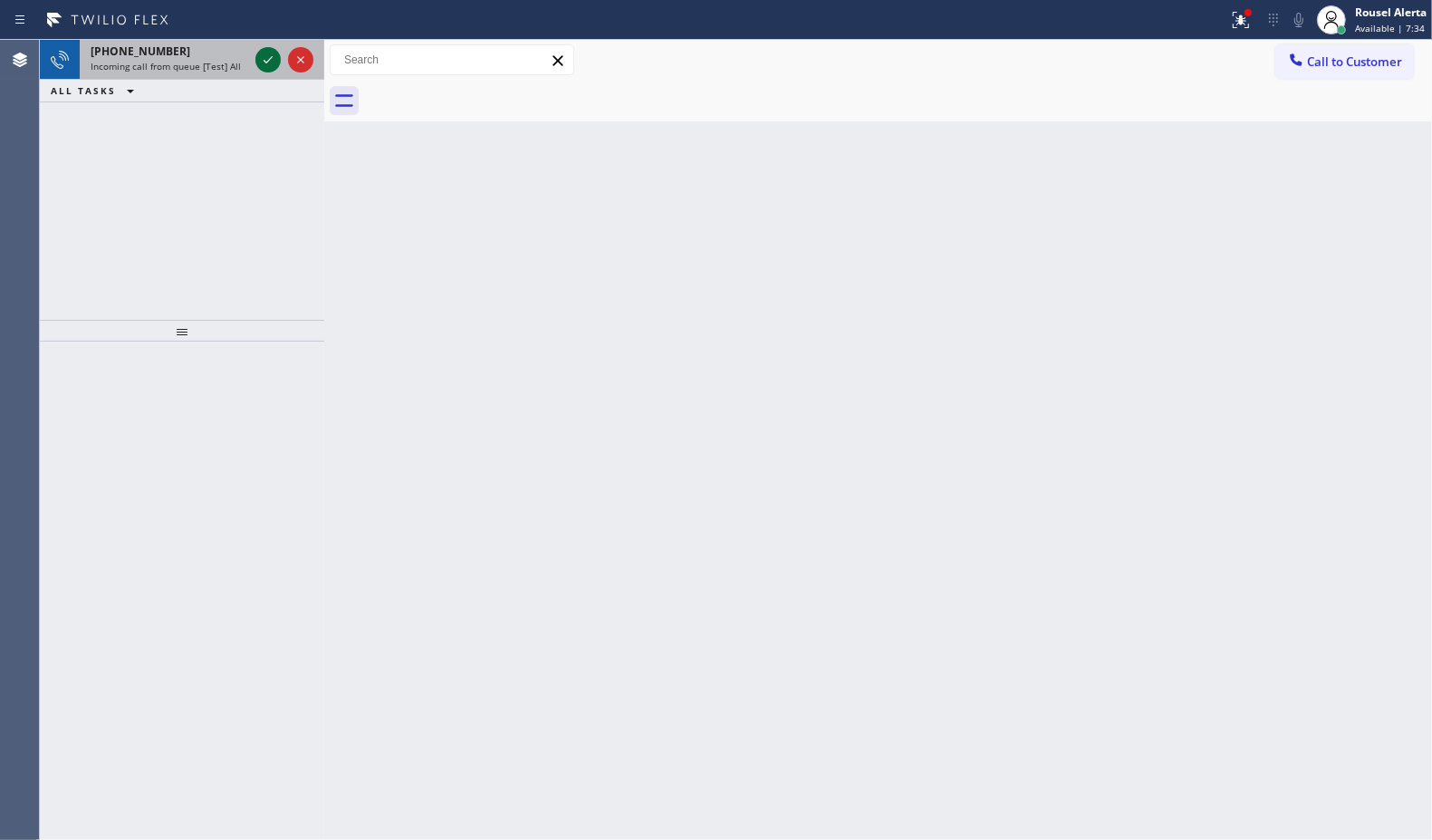
click at [268, 57] on icon at bounding box center [268, 59] width 22 height 22
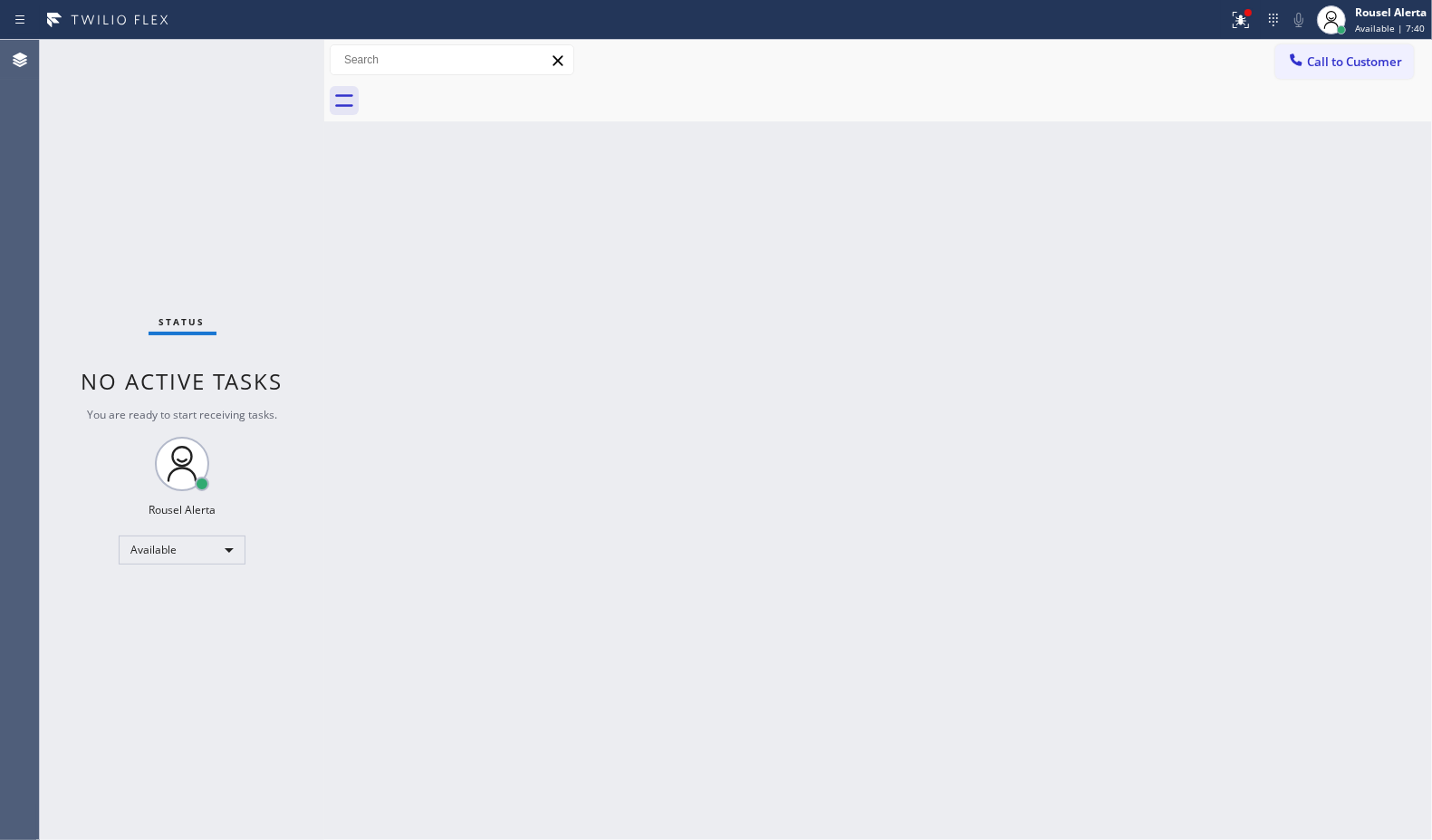
click at [264, 59] on div "Status No active tasks You are ready to start receiving tasks. Rousel Alerta Av…" at bounding box center [181, 440] width 284 height 800
click at [469, 379] on div "Back to Dashboard Change Sender ID Customers Technicians Select a contact Outbo…" at bounding box center [878, 440] width 1108 height 800
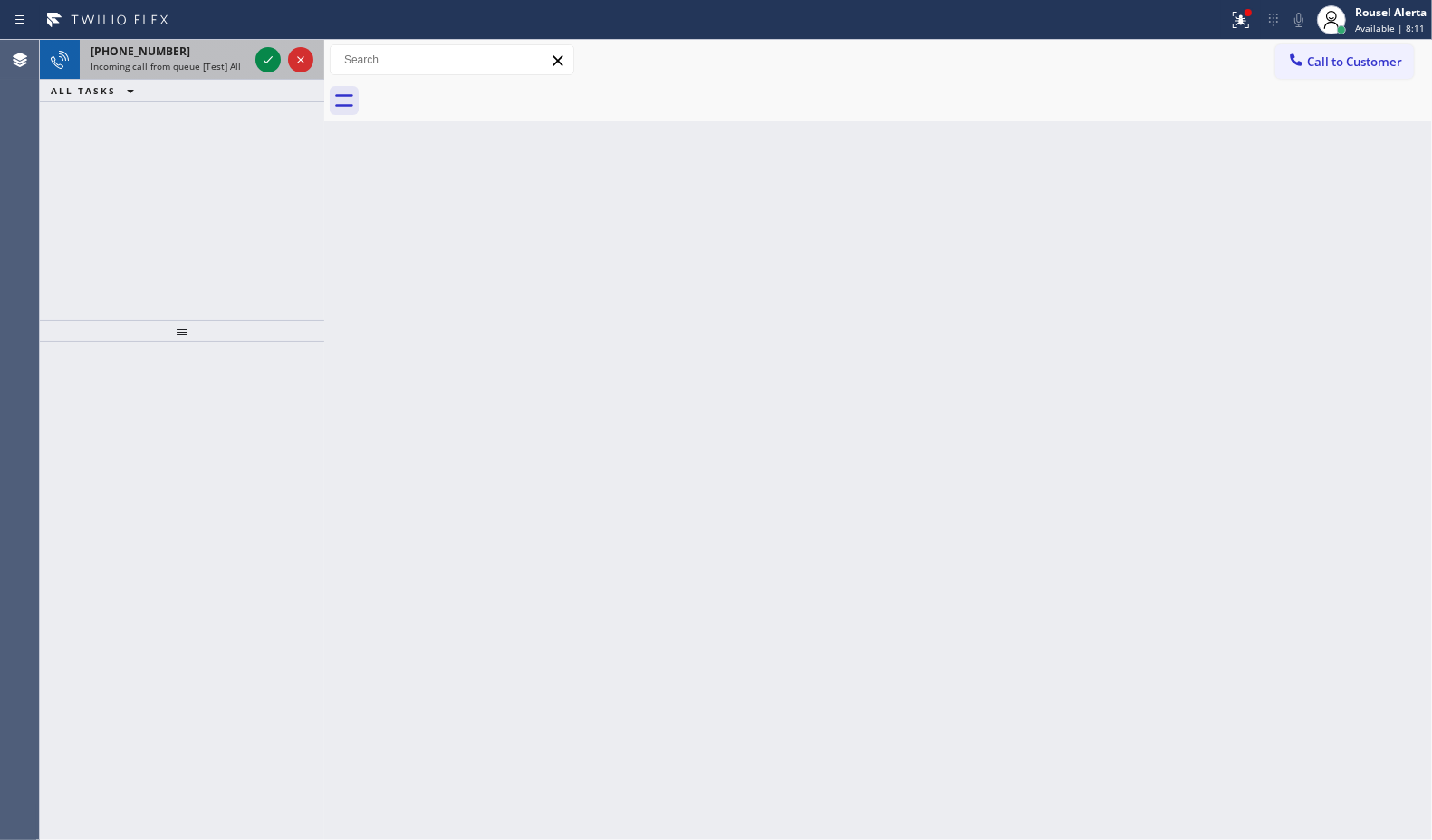
click at [220, 61] on span "Incoming call from queue [Test] All" at bounding box center [165, 66] width 150 height 12
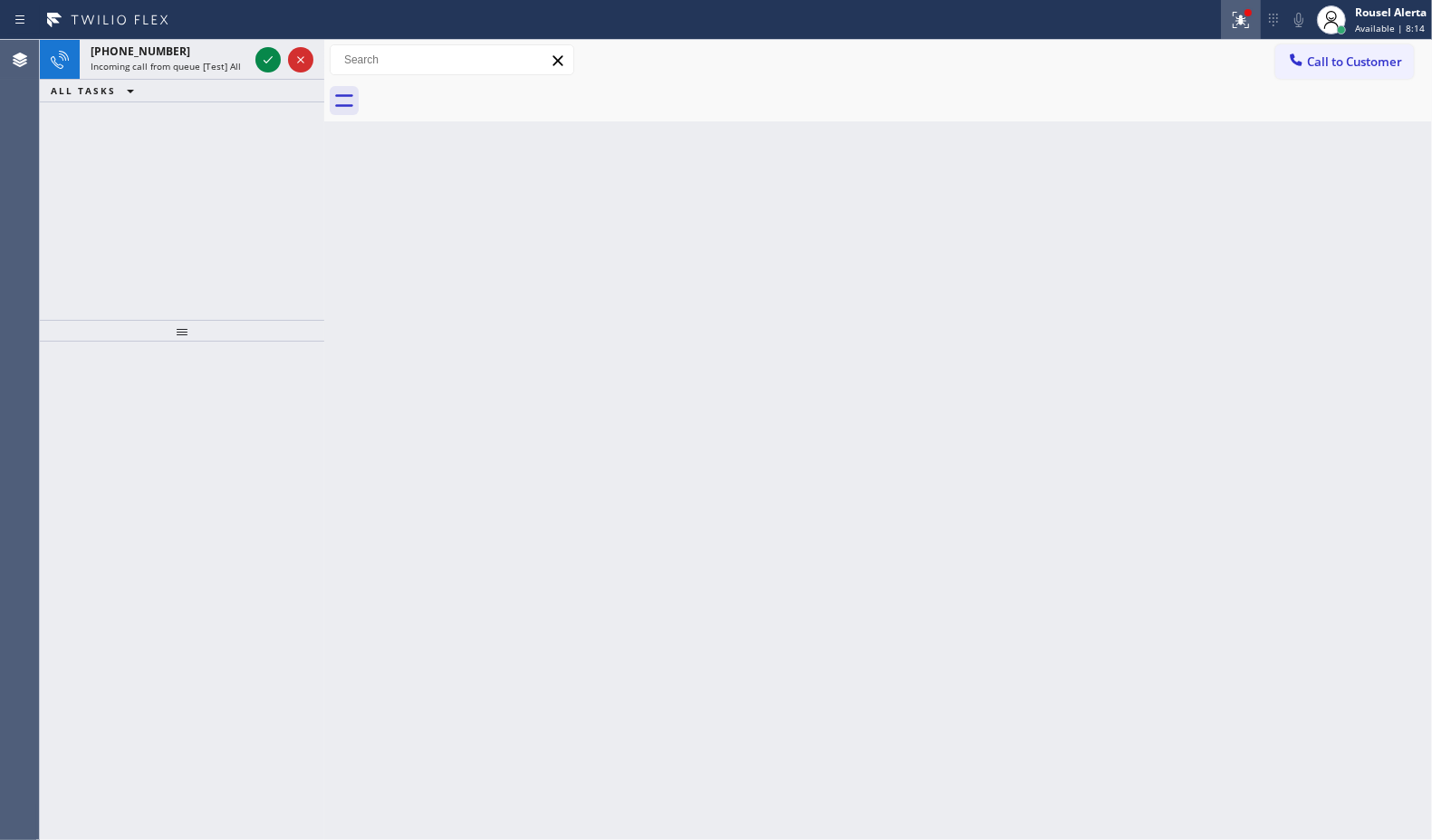
click at [1233, 23] on icon at bounding box center [1241, 20] width 22 height 22
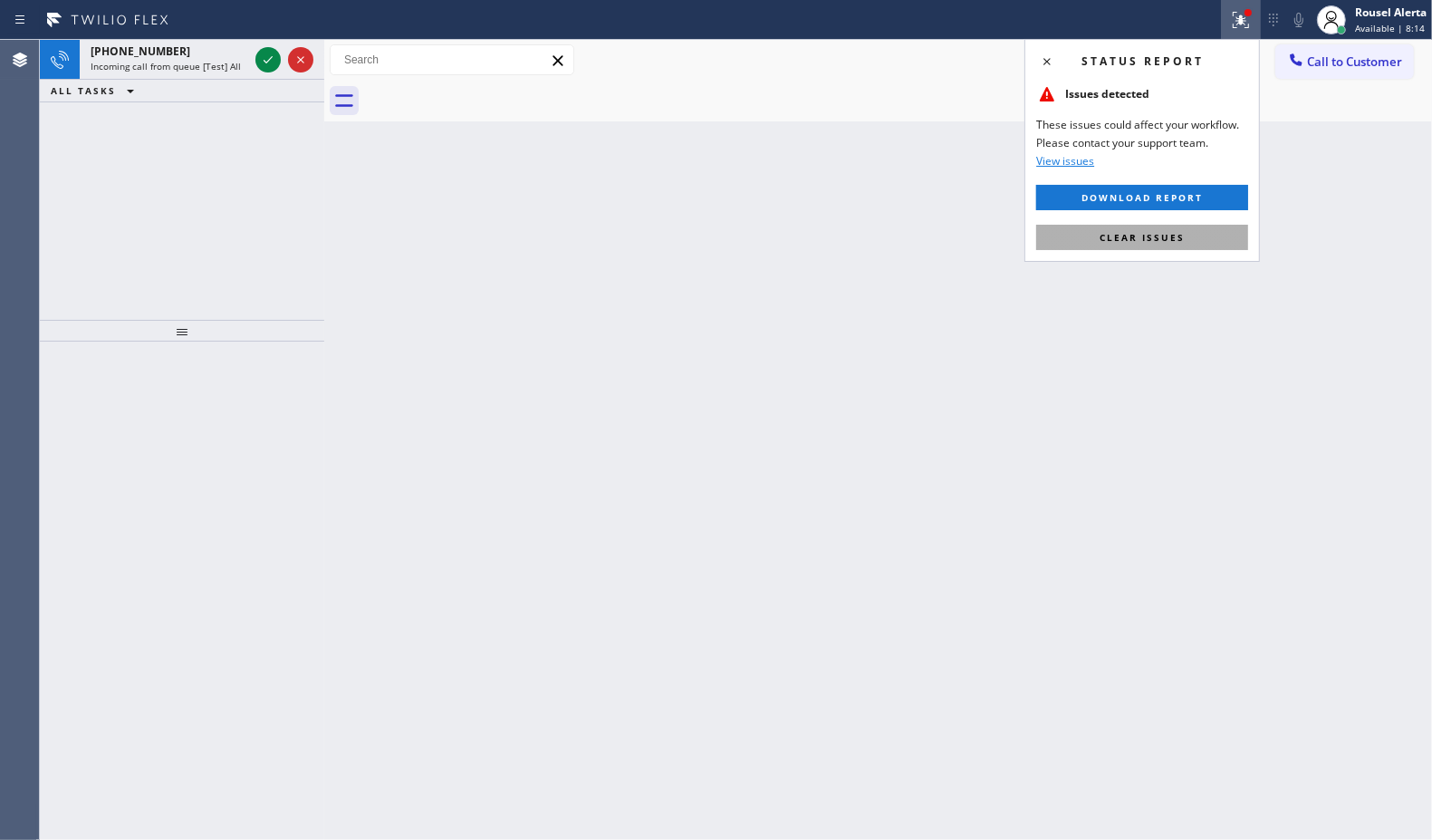
click at [1174, 233] on span "Clear issues" at bounding box center [1142, 237] width 86 height 12
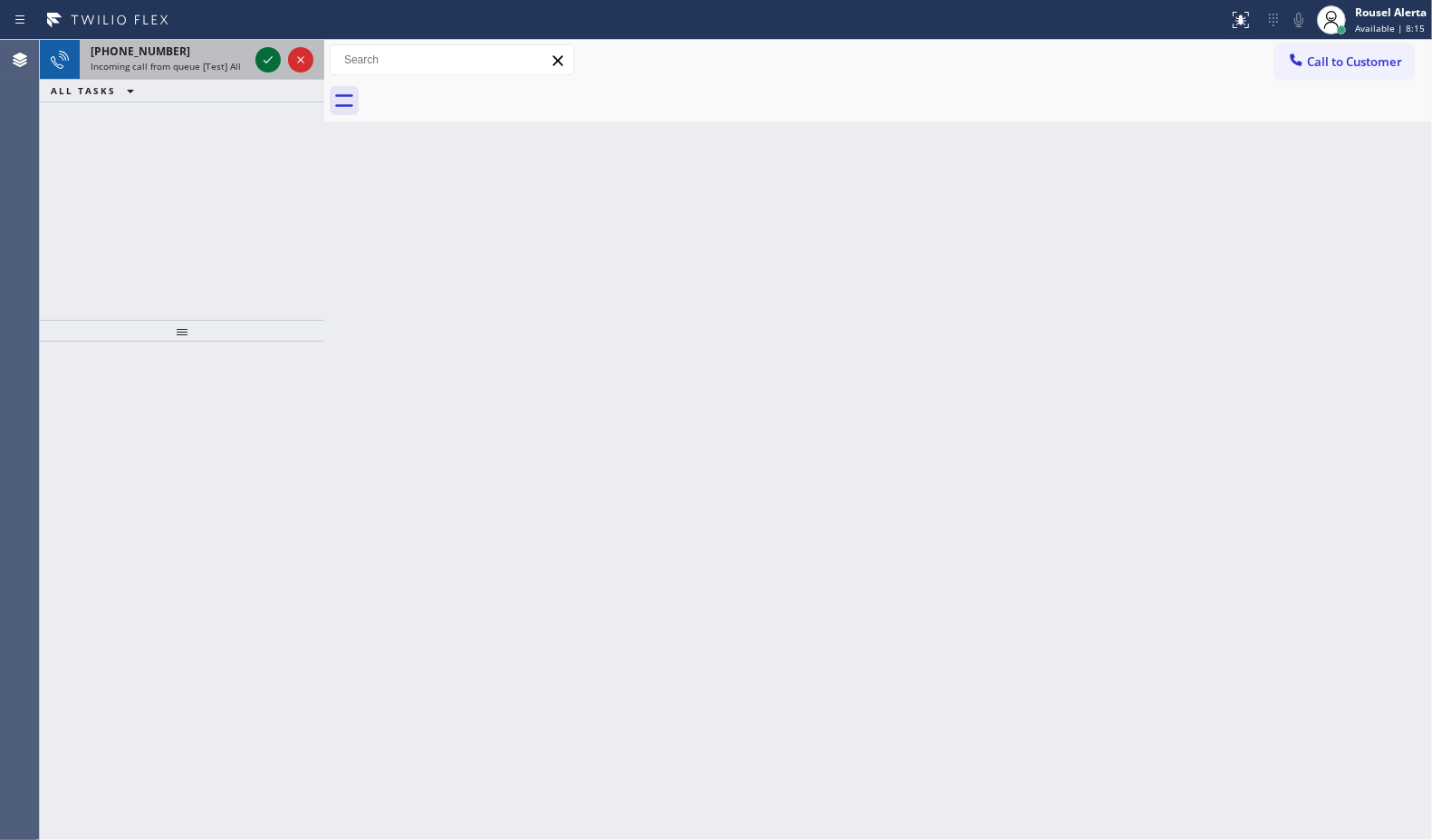
click at [261, 67] on icon at bounding box center [268, 59] width 22 height 22
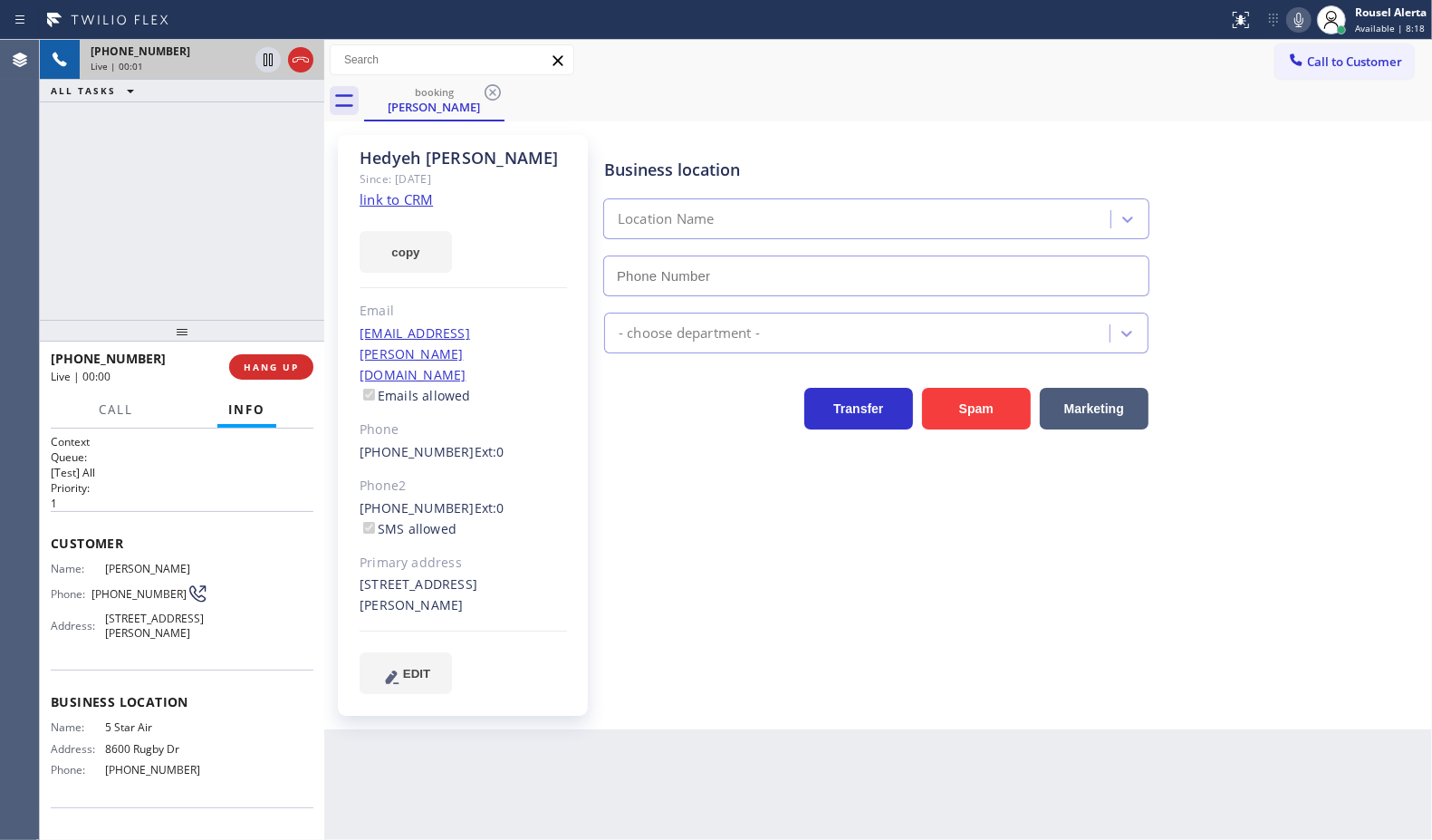
type input "[PHONE_NUMBER]"
click at [410, 206] on link "link to CRM" at bounding box center [395, 199] width 73 height 18
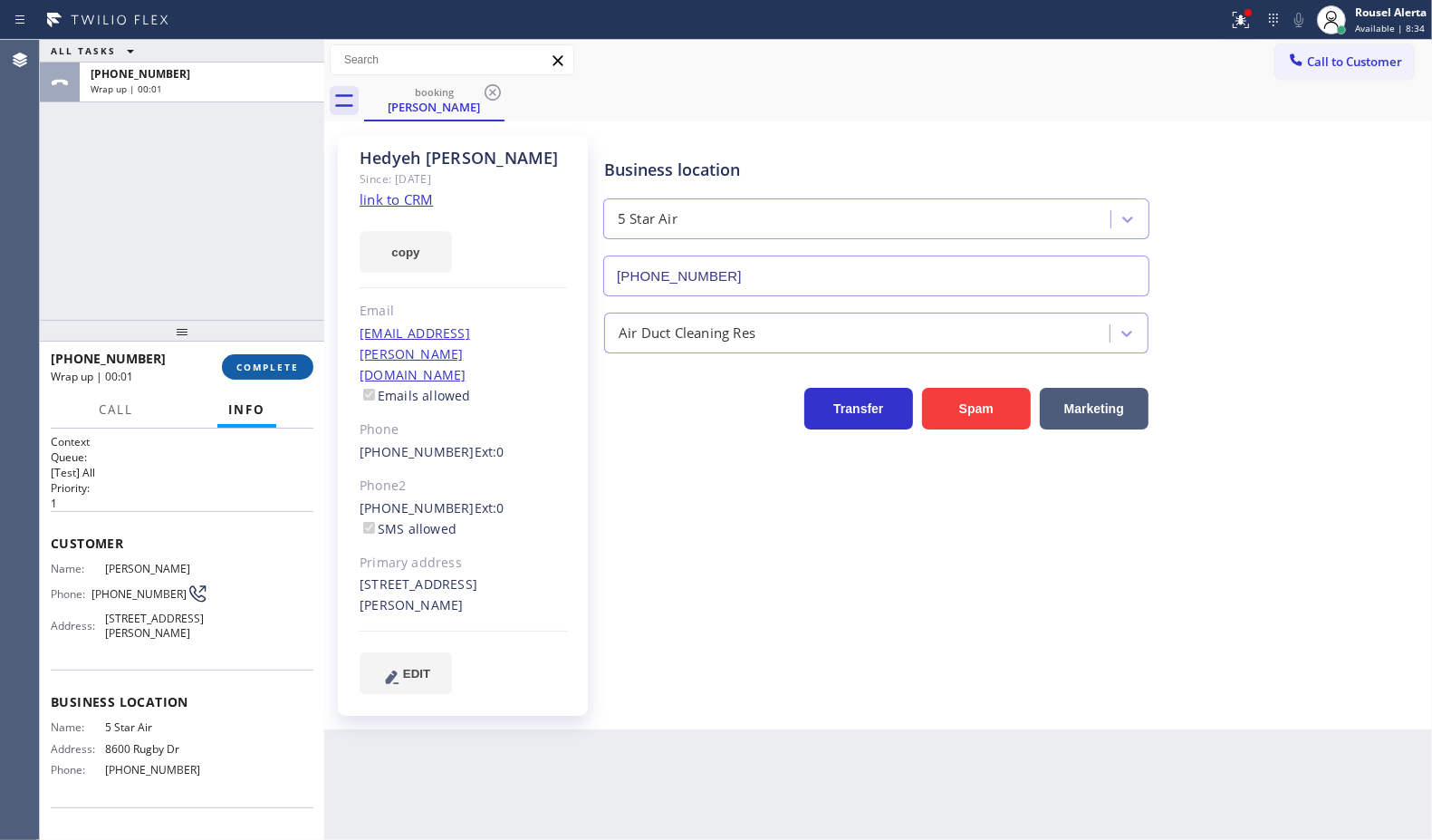
click at [233, 368] on button "COMPLETE" at bounding box center [268, 367] width 91 height 26
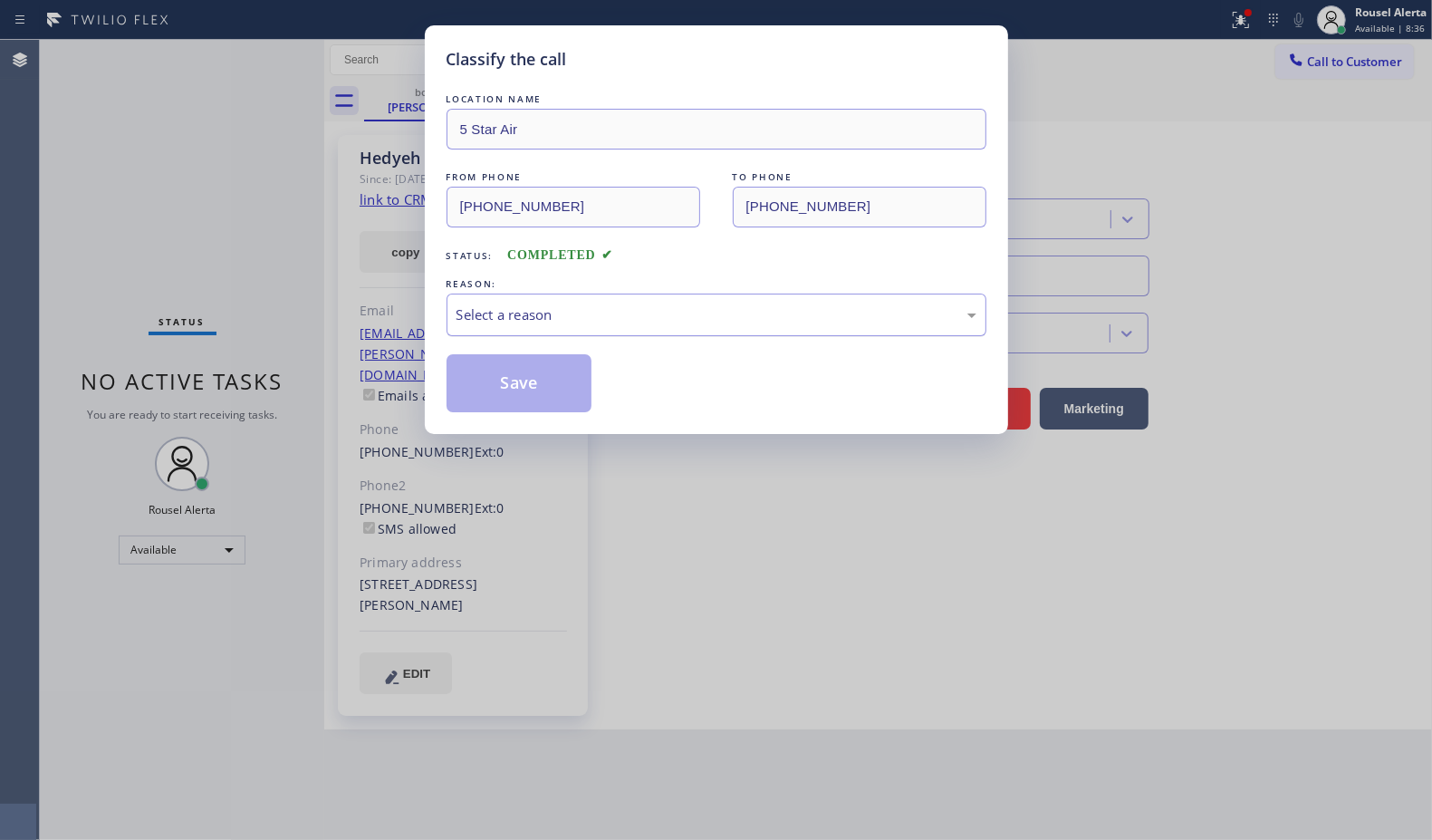
click at [613, 327] on div "Select a reason" at bounding box center [716, 315] width 540 height 43
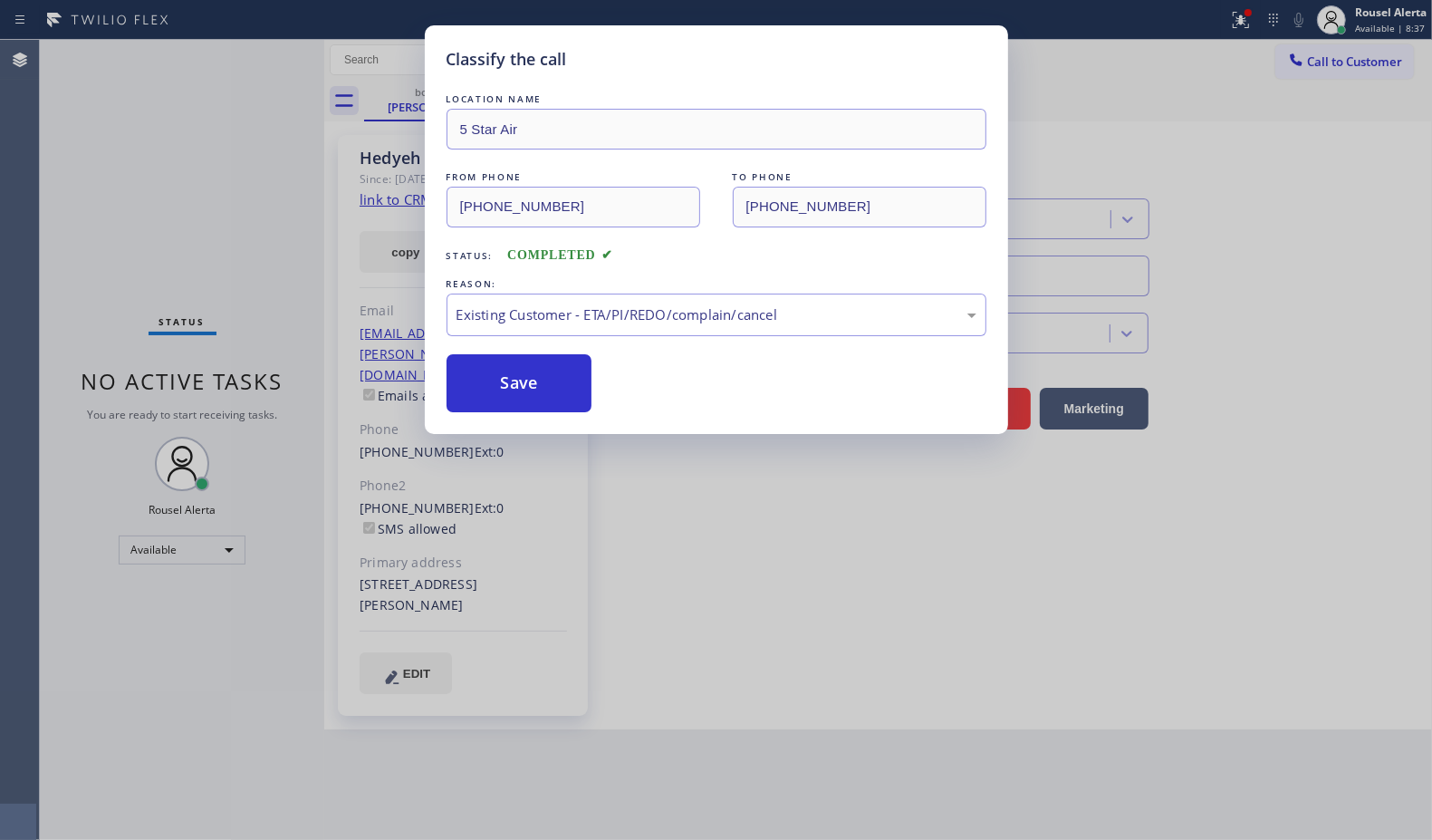
click at [521, 382] on button "Save" at bounding box center [519, 383] width 145 height 58
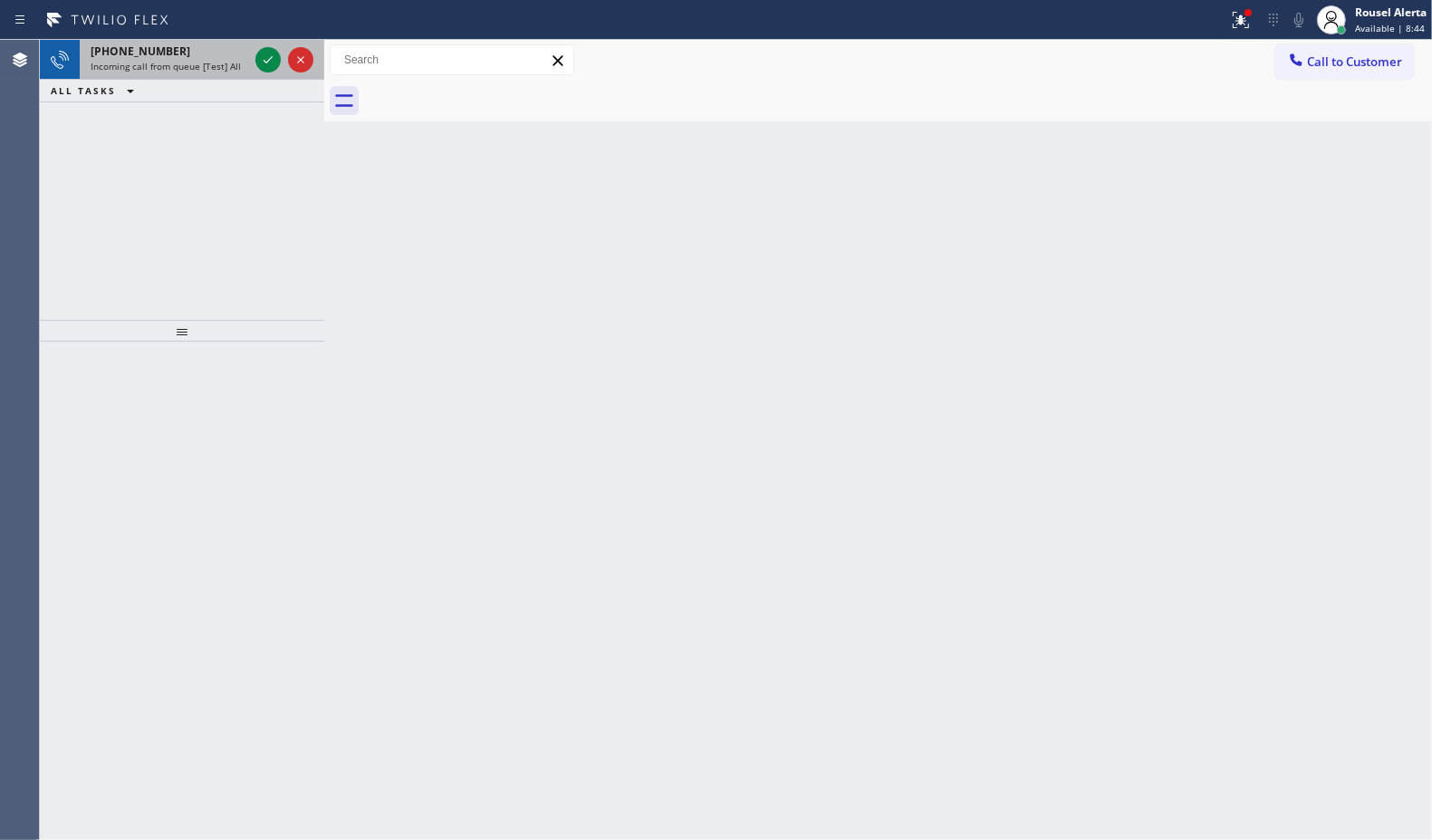
click at [254, 68] on div at bounding box center [284, 60] width 66 height 40
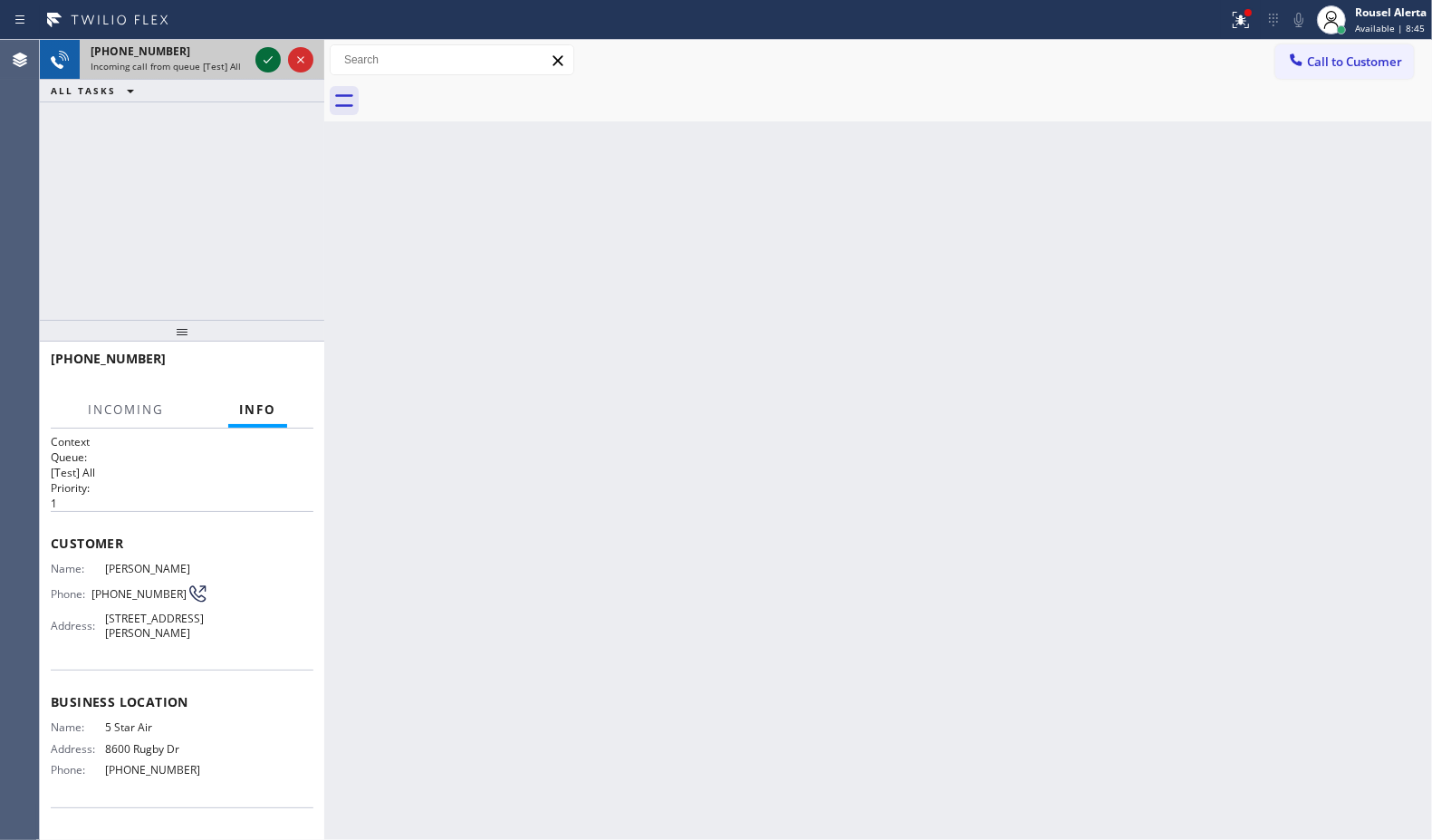
click at [258, 65] on icon at bounding box center [268, 59] width 22 height 22
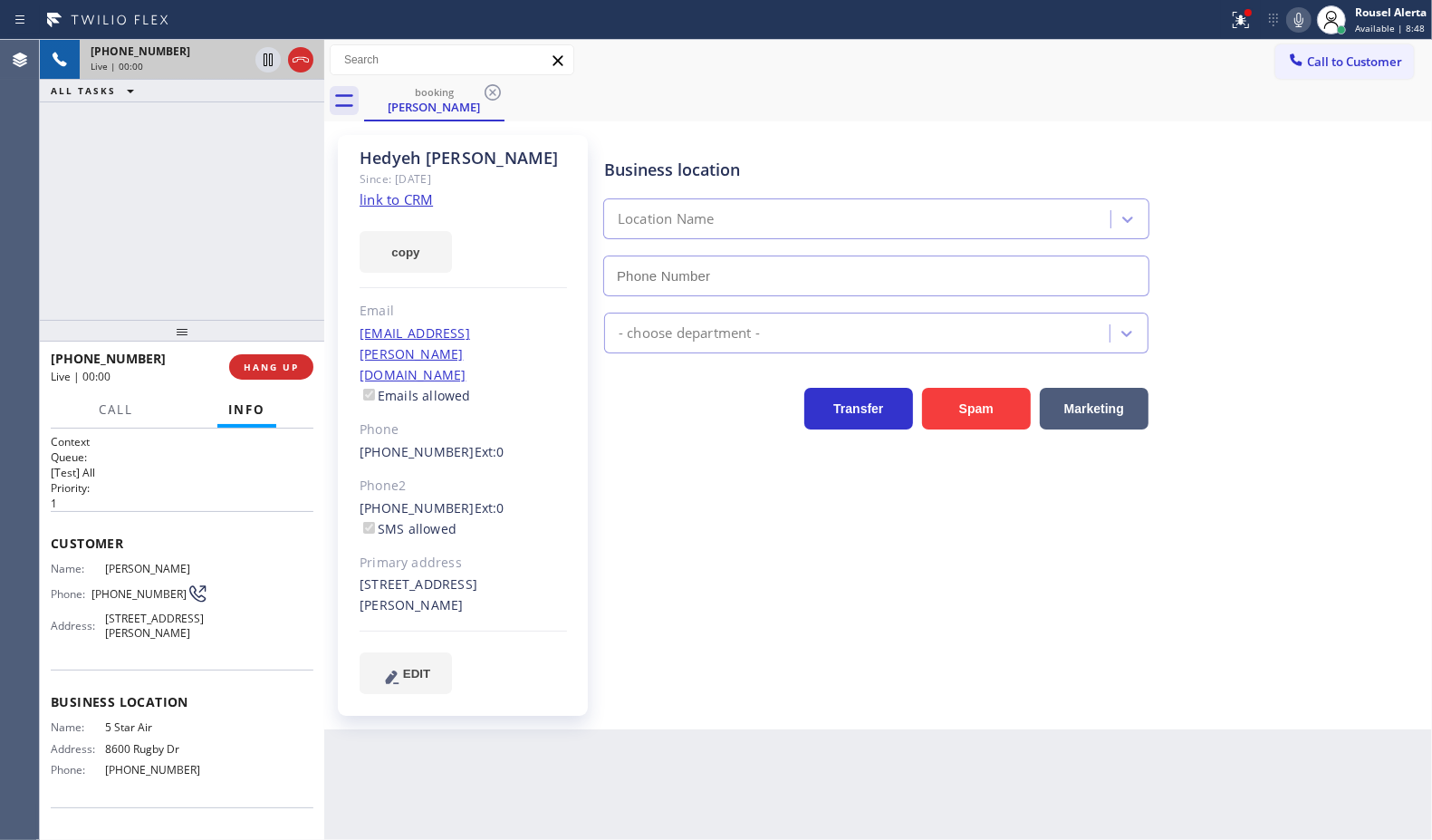
type input "[PHONE_NUMBER]"
click at [419, 202] on link "link to CRM" at bounding box center [395, 199] width 73 height 18
click at [745, 736] on div "Back to Dashboard Change Sender ID Customers Technicians Select a contact Outbo…" at bounding box center [878, 440] width 1108 height 800
click at [208, 195] on div "[PHONE_NUMBER] Live | 02:08 ALL TASKS ALL TASKS ACTIVE TASKS TASKS IN WRAP UP" at bounding box center [181, 180] width 284 height 280
click at [694, 768] on div "Back to Dashboard Change Sender ID Customers Technicians Select a contact Outbo…" at bounding box center [878, 440] width 1108 height 800
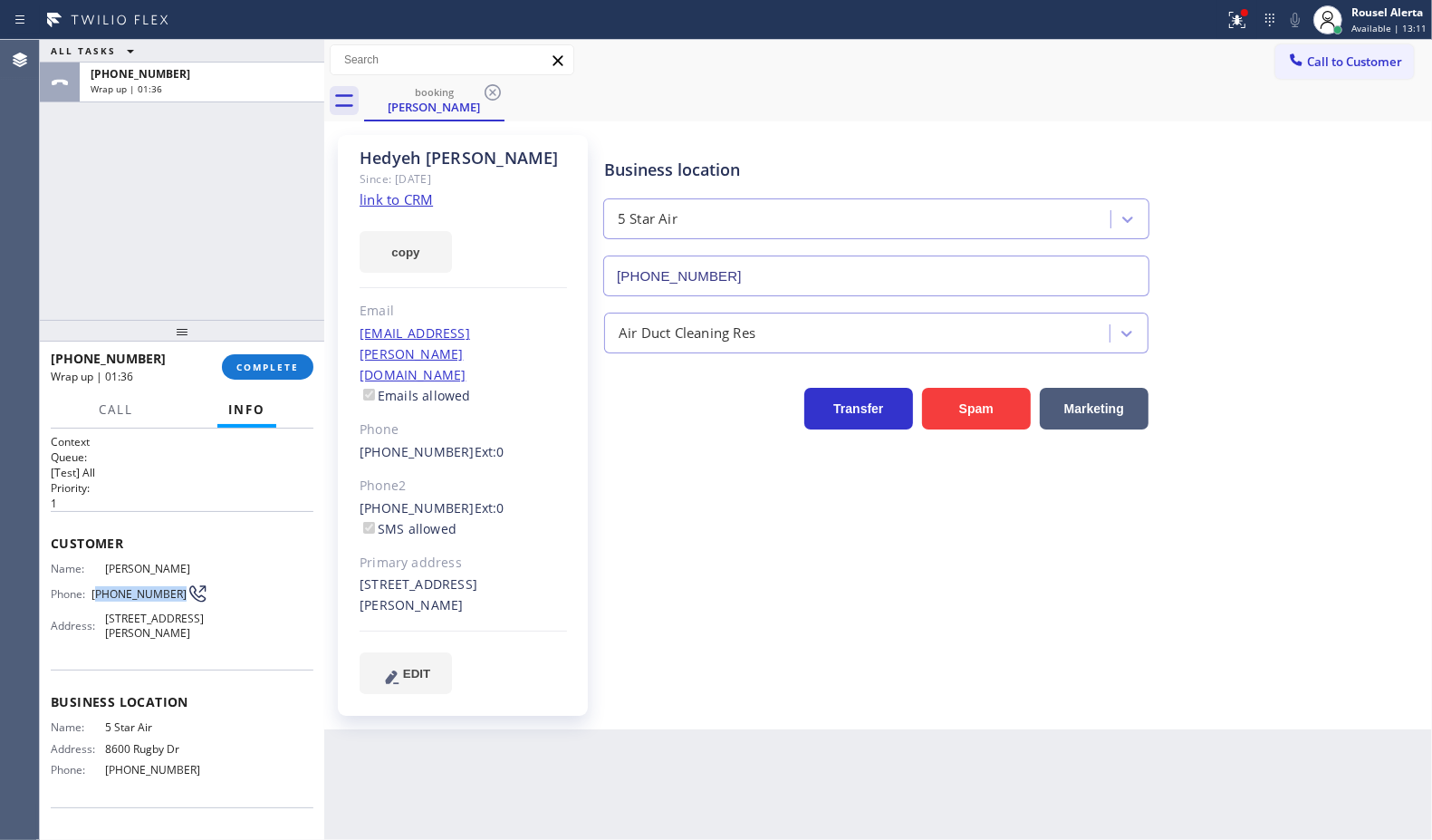
drag, startPoint x: 168, startPoint y: 594, endPoint x: 96, endPoint y: 592, distance: 72.0
click at [96, 592] on span "[PHONE_NUMBER]" at bounding box center [139, 594] width 95 height 13
click at [229, 139] on div "ALL TASKS ALL TASKS ACTIVE TASKS TASKS IN WRAP UP [PHONE_NUMBER] Wrap up | 01:43" at bounding box center [181, 180] width 284 height 280
click at [288, 369] on span "COMPLETE" at bounding box center [268, 366] width 63 height 12
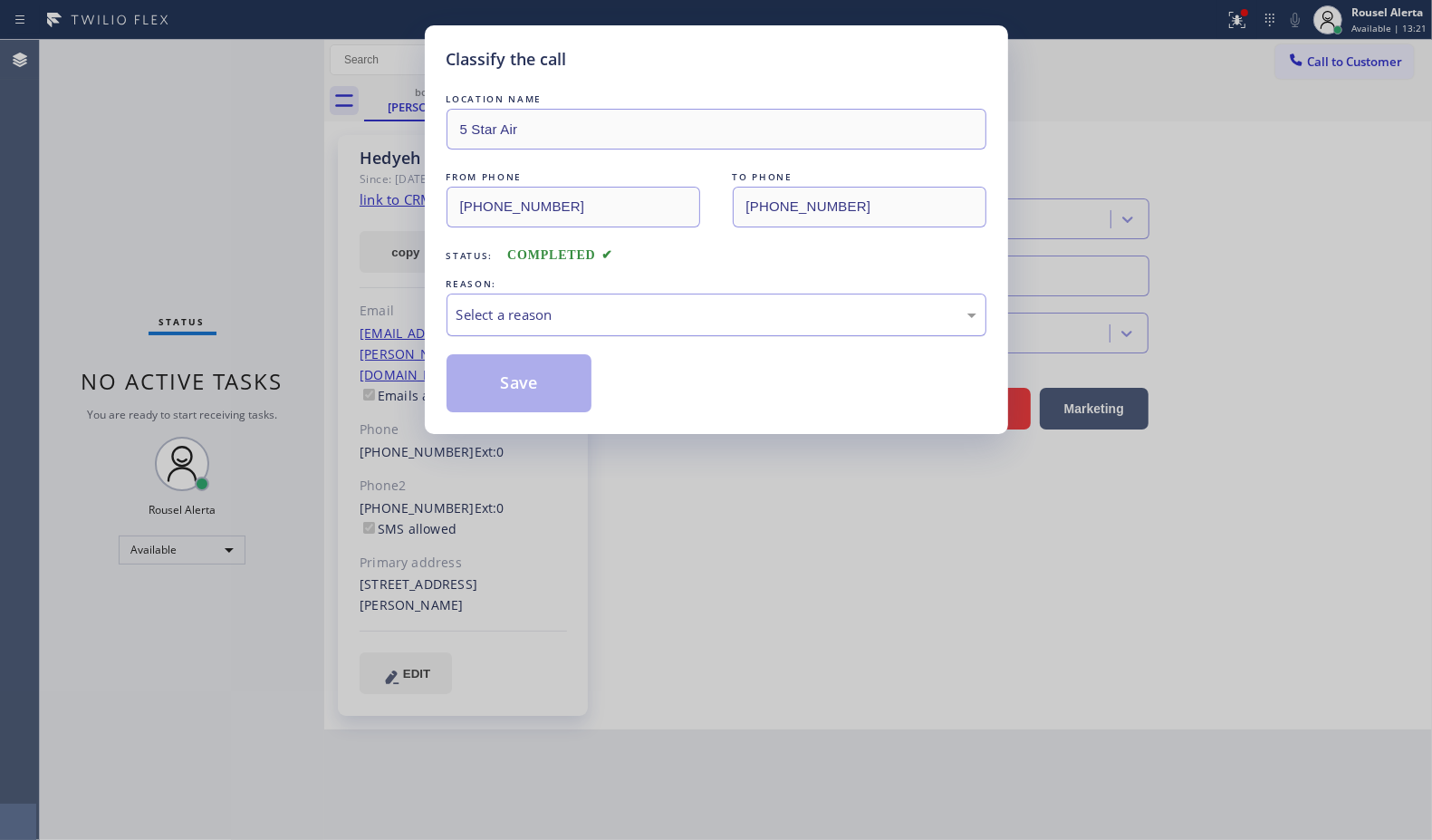
click at [580, 315] on div "Select a reason" at bounding box center [716, 315] width 520 height 21
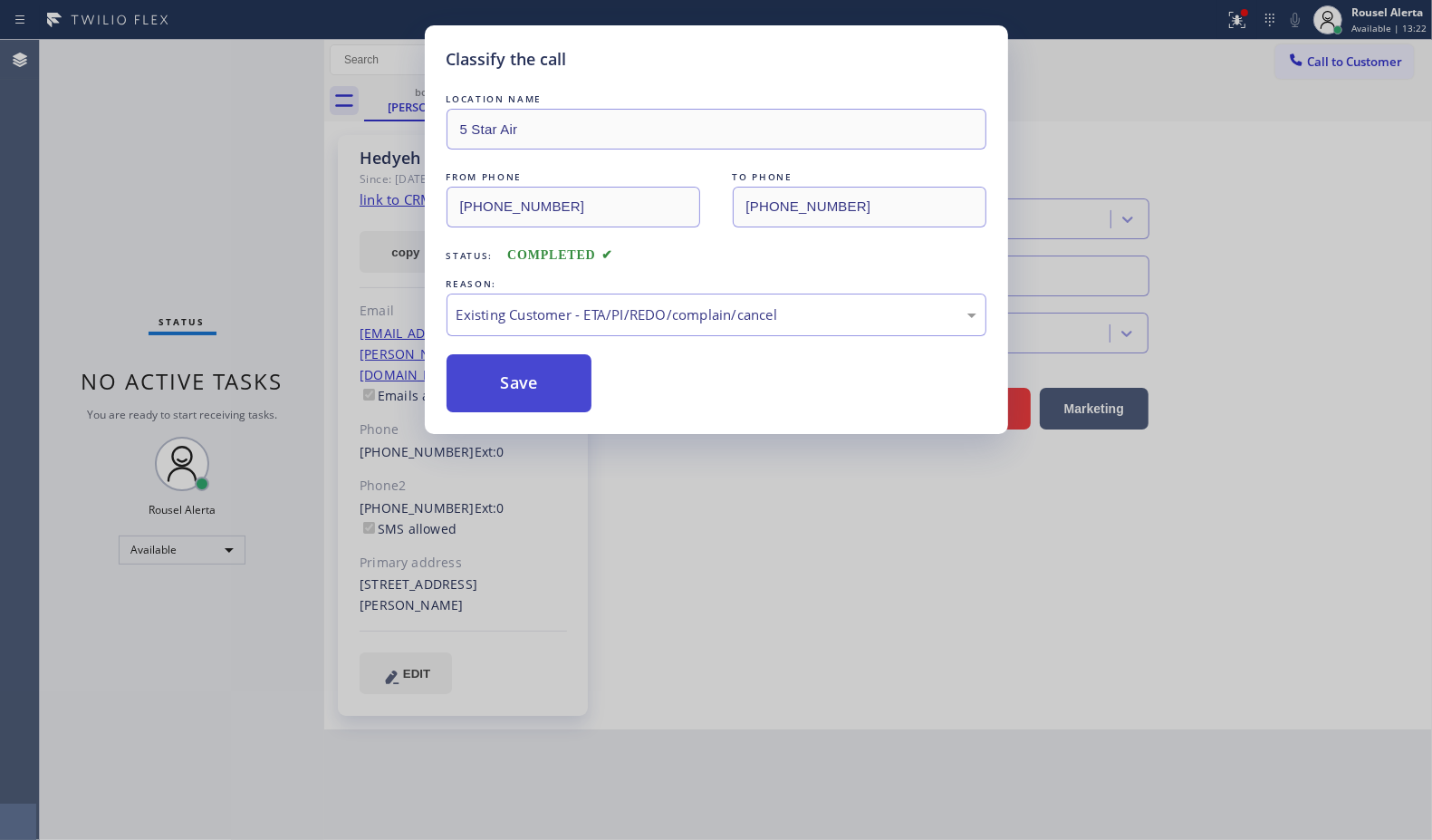
click at [506, 359] on button "Save" at bounding box center [519, 383] width 145 height 58
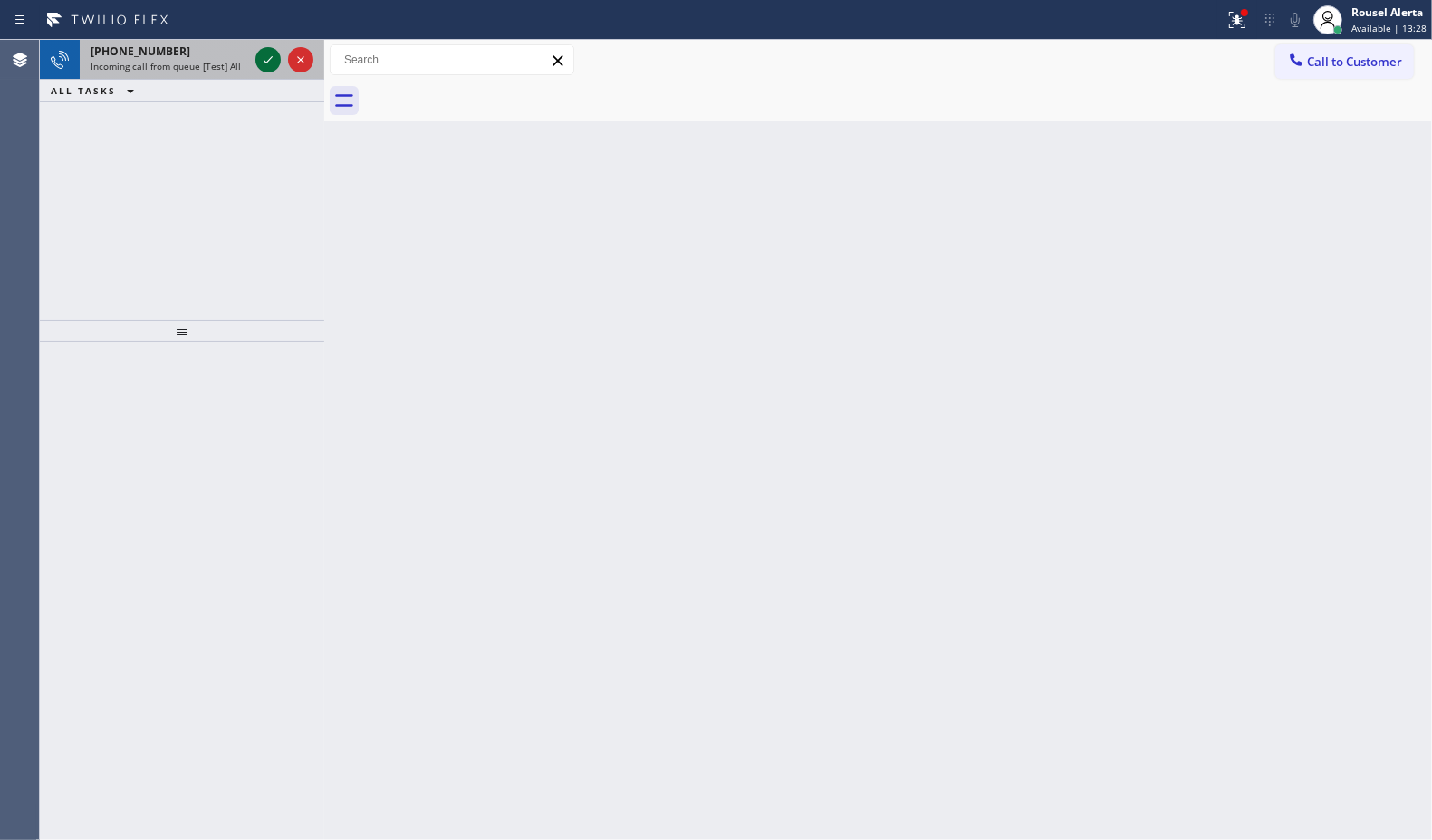
click at [259, 59] on icon at bounding box center [268, 59] width 22 height 22
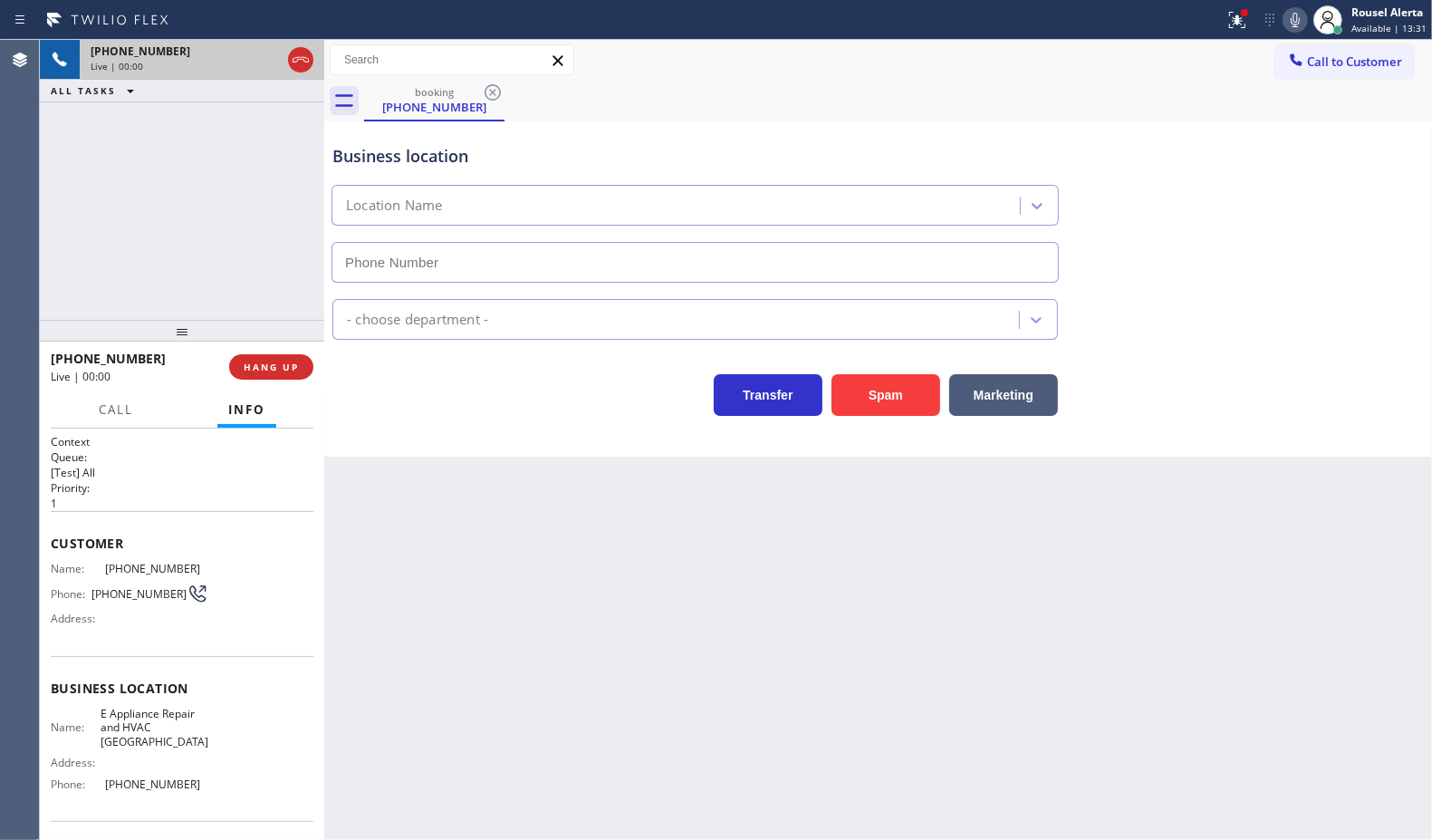
type input "[PHONE_NUMBER]"
click at [857, 395] on button "Spam" at bounding box center [886, 395] width 108 height 42
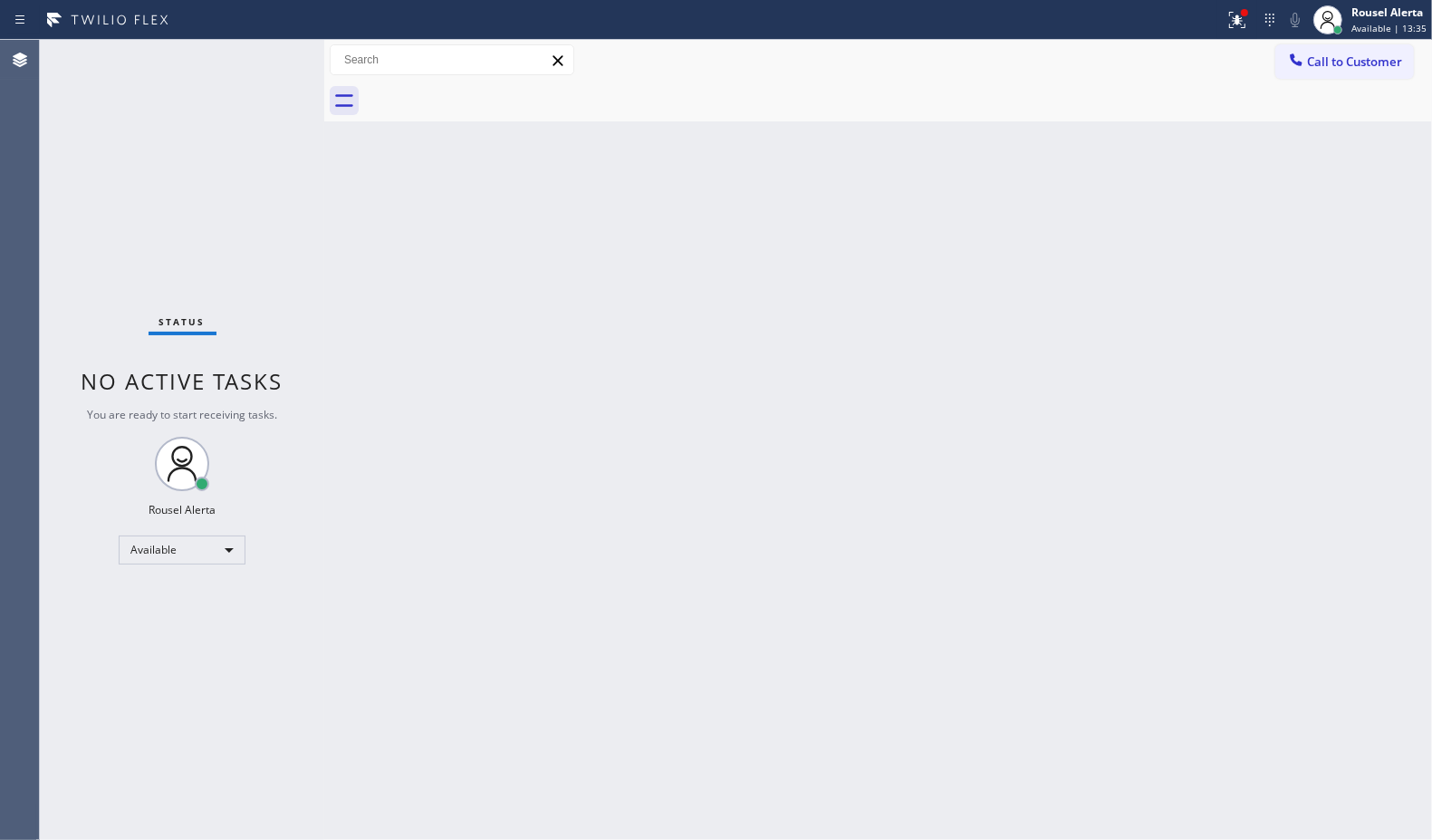
click at [631, 573] on div "Back to Dashboard Change Sender ID Customers Technicians Select a contact Outbo…" at bounding box center [878, 440] width 1108 height 800
click at [451, 318] on div "Back to Dashboard Change Sender ID Customers Technicians Select a contact Outbo…" at bounding box center [878, 440] width 1108 height 800
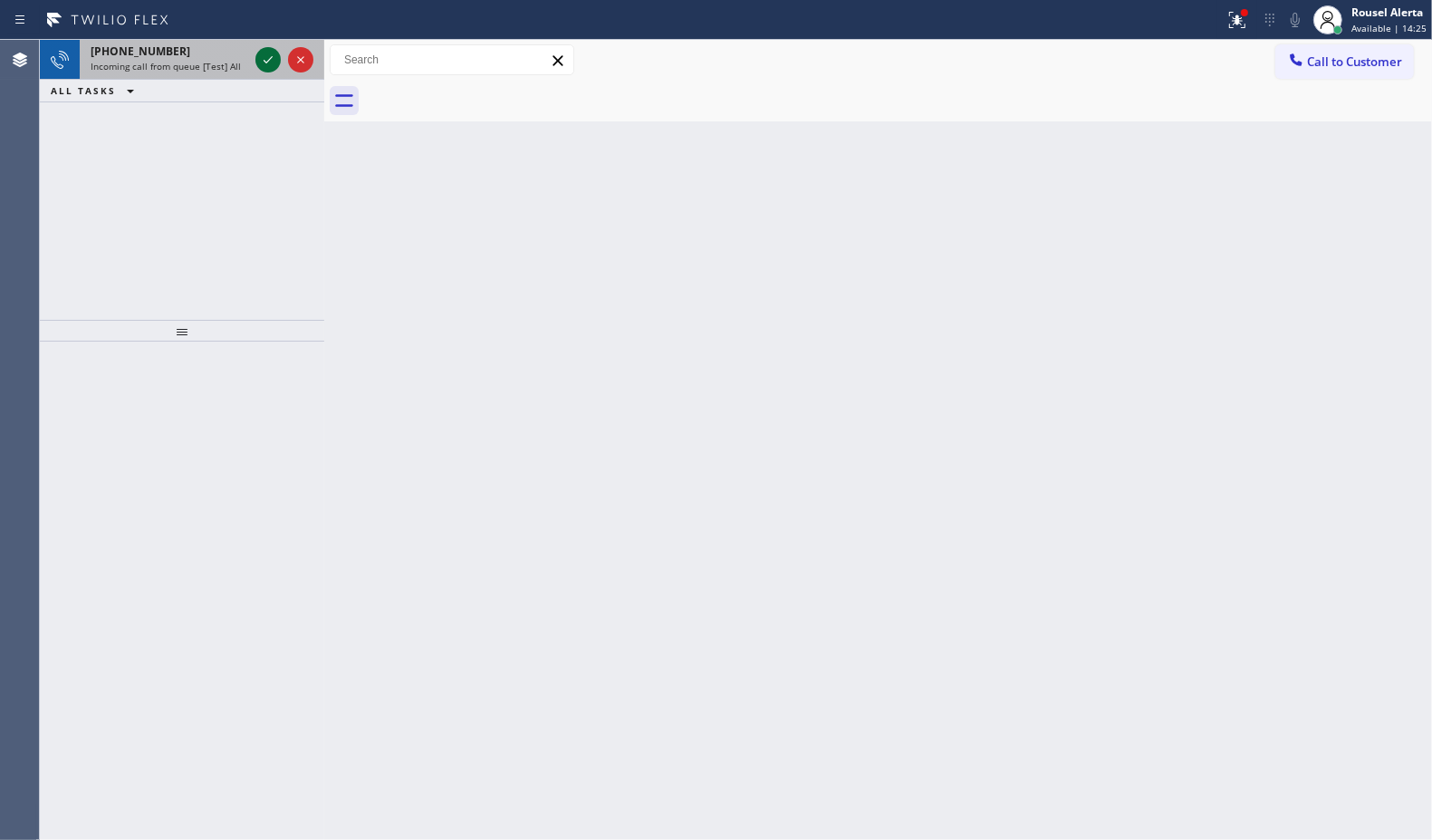
click at [269, 60] on icon at bounding box center [268, 60] width 10 height 8
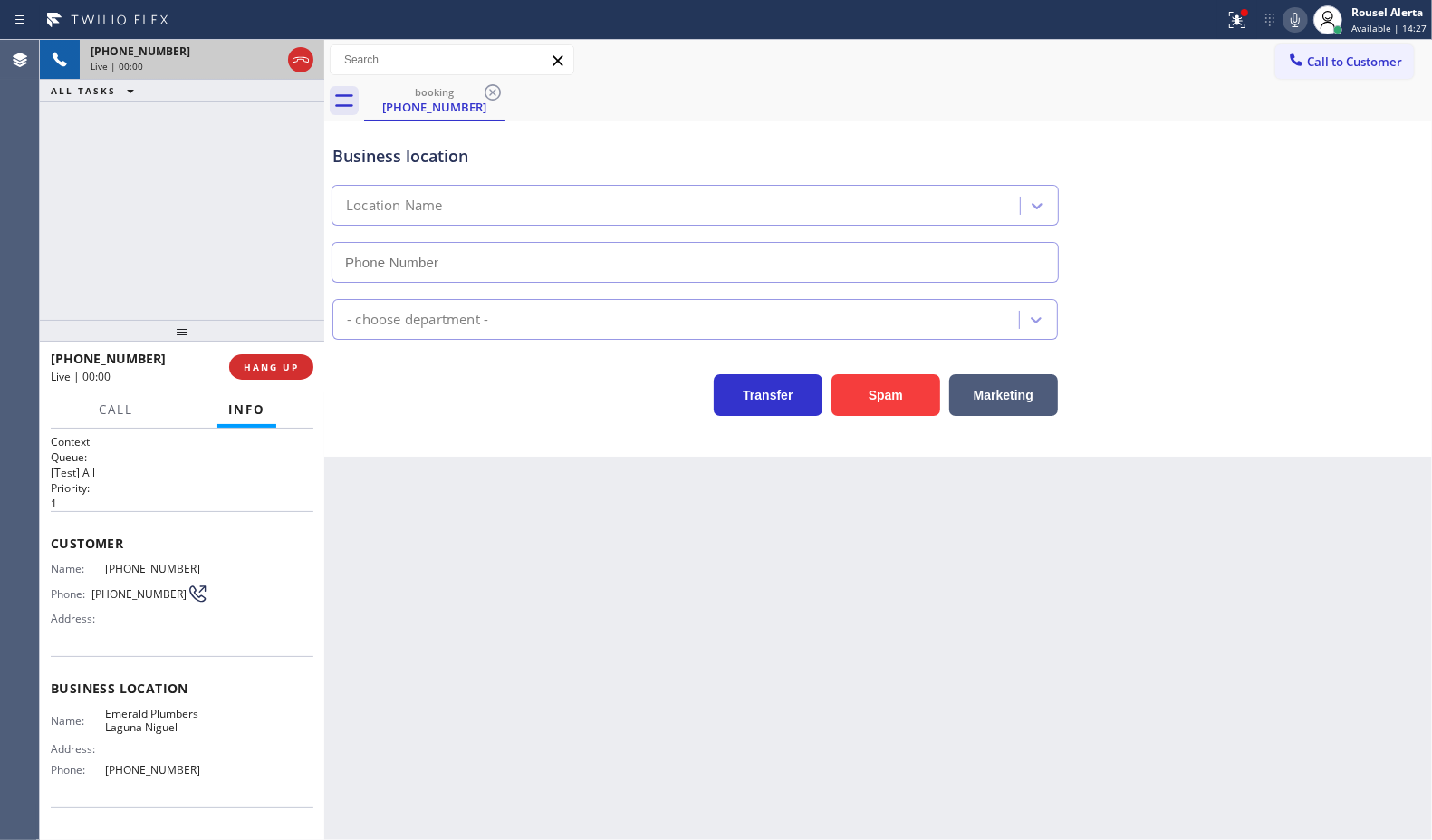
type input "[PHONE_NUMBER]"
click at [870, 404] on button "Spam" at bounding box center [886, 395] width 108 height 42
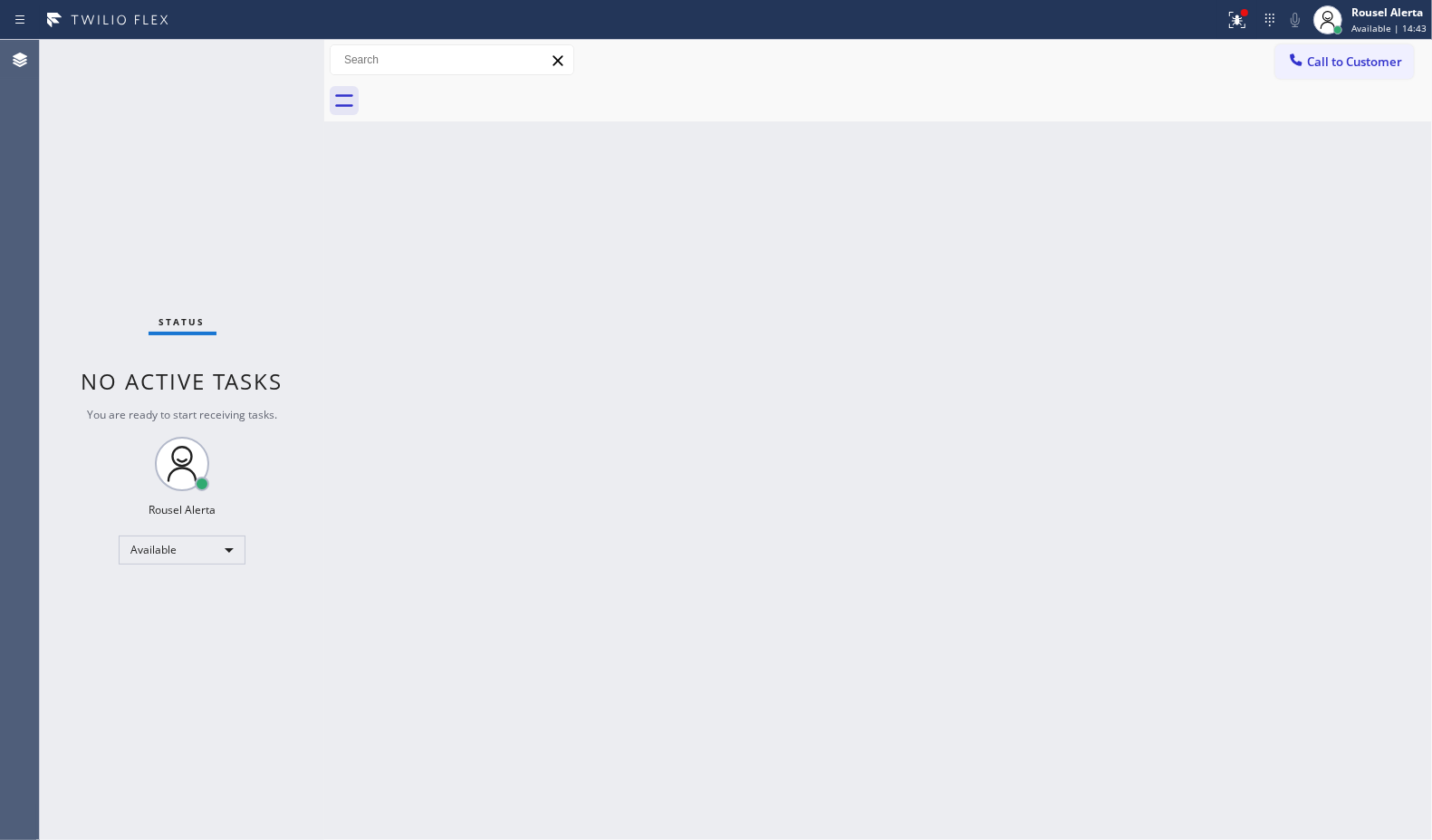
click at [1005, 382] on div "Back to Dashboard Change Sender ID Customers Technicians Select a contact Outbo…" at bounding box center [878, 440] width 1108 height 800
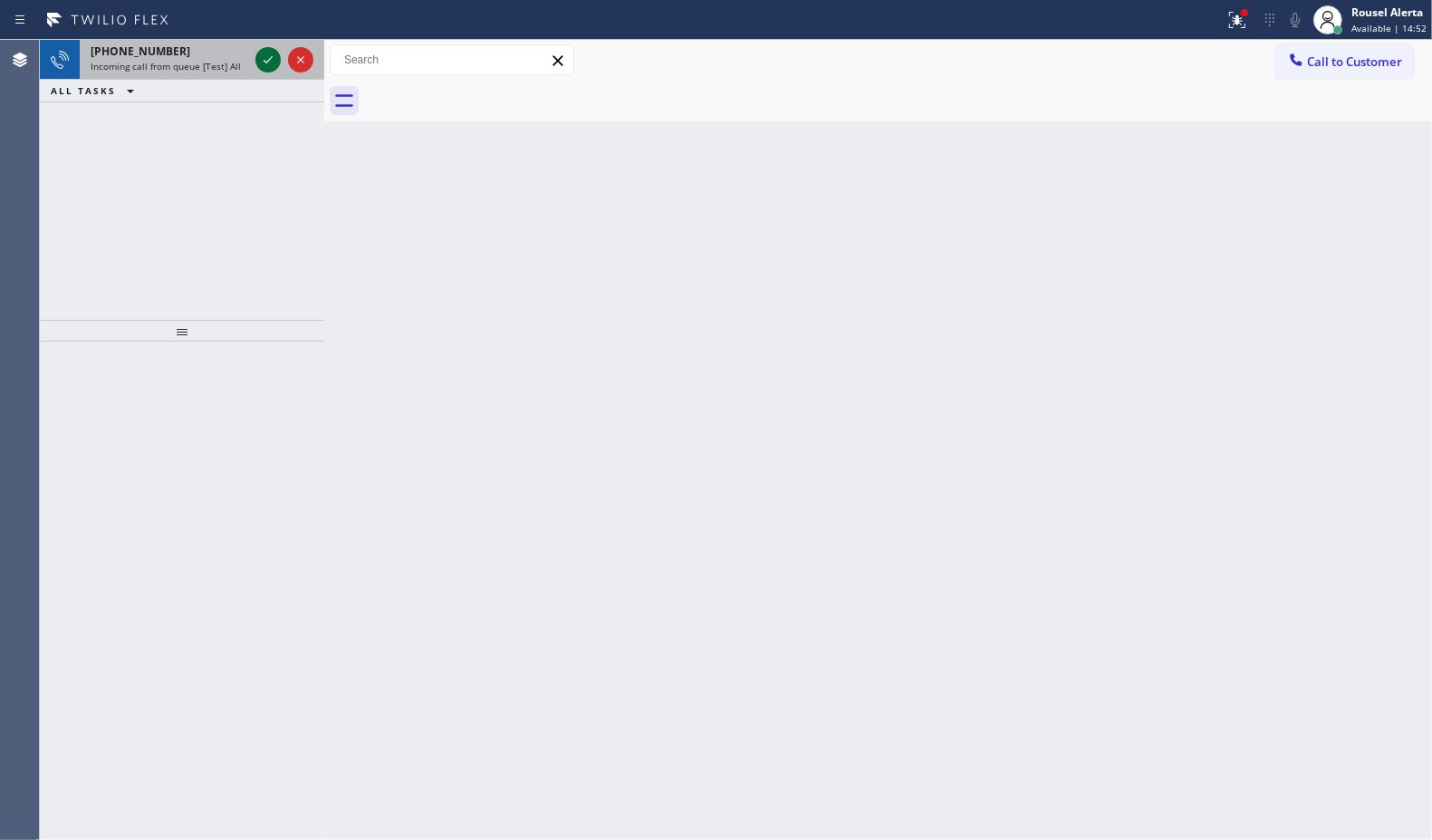
click at [260, 64] on icon at bounding box center [268, 59] width 22 height 22
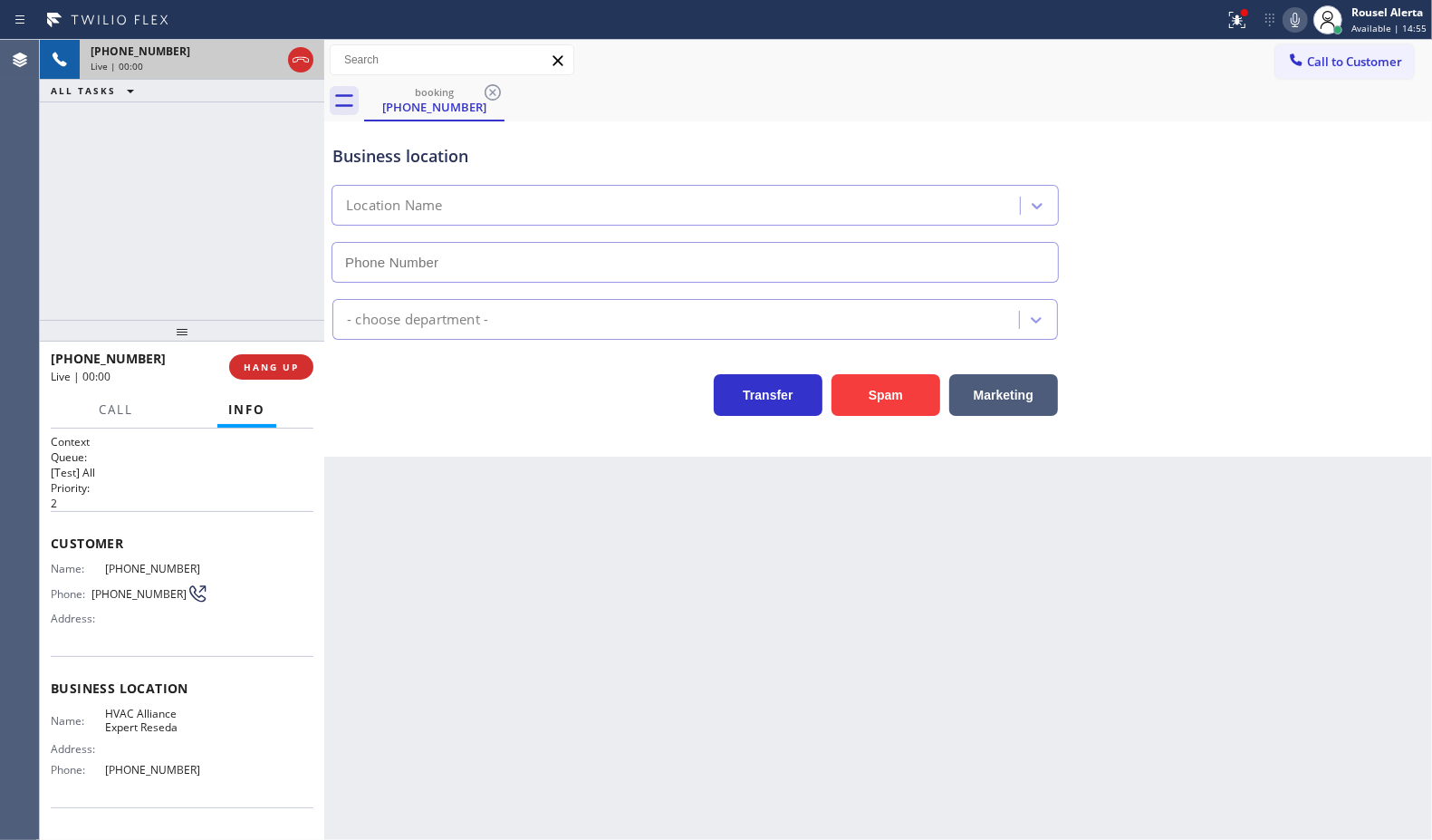
type input "[PHONE_NUMBER]"
click at [567, 598] on div "Back to Dashboard Change Sender ID Customers Technicians Select a contact Outbo…" at bounding box center [878, 440] width 1108 height 800
click at [244, 352] on div "[PHONE_NUMBER] Live | 00:07 HANG UP" at bounding box center [181, 367] width 262 height 48
click at [258, 367] on span "HANG UP" at bounding box center [271, 366] width 55 height 12
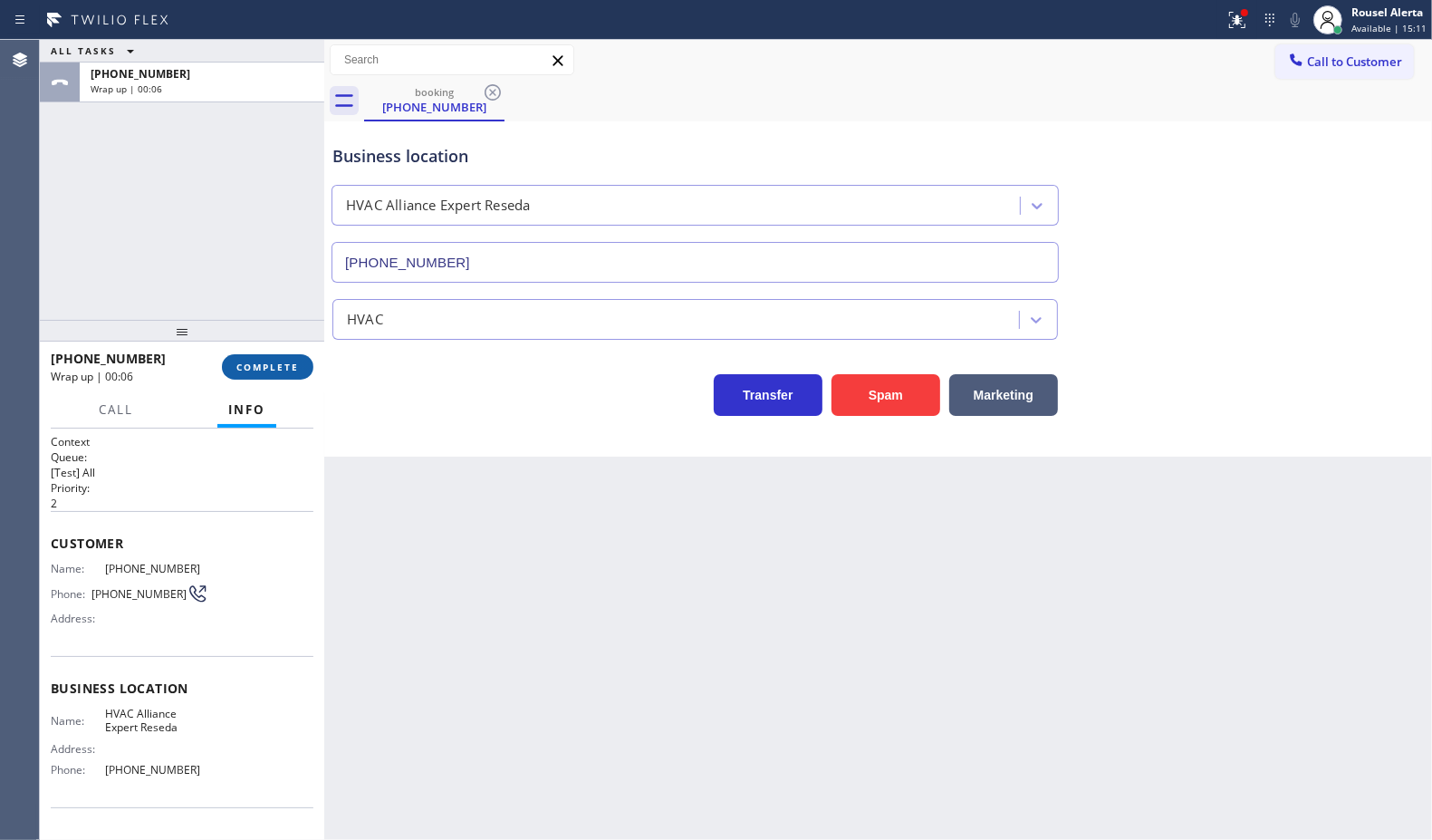
click at [239, 354] on button "COMPLETE" at bounding box center [268, 367] width 91 height 26
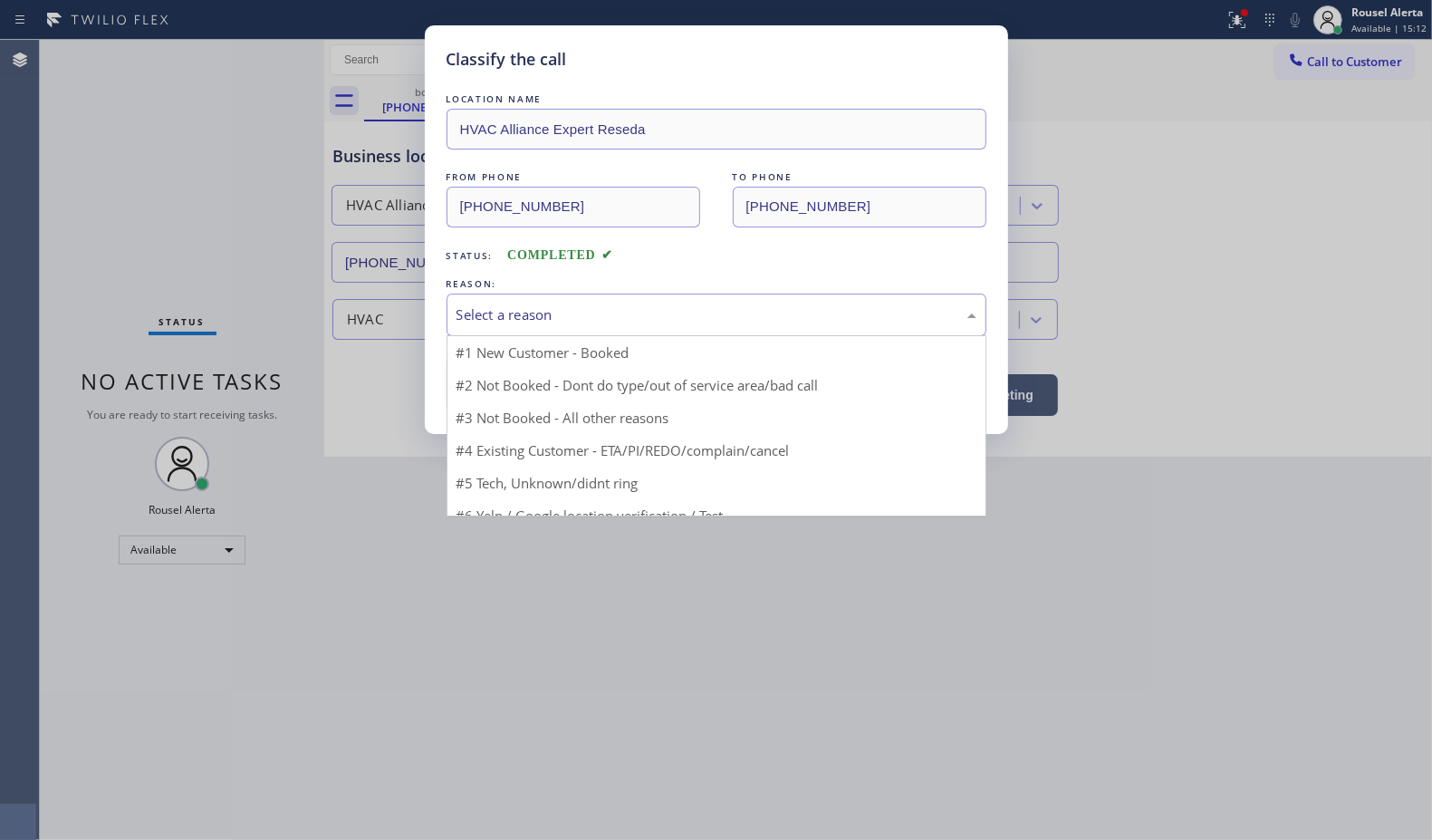
click at [514, 324] on div "Select a reason" at bounding box center [716, 315] width 520 height 21
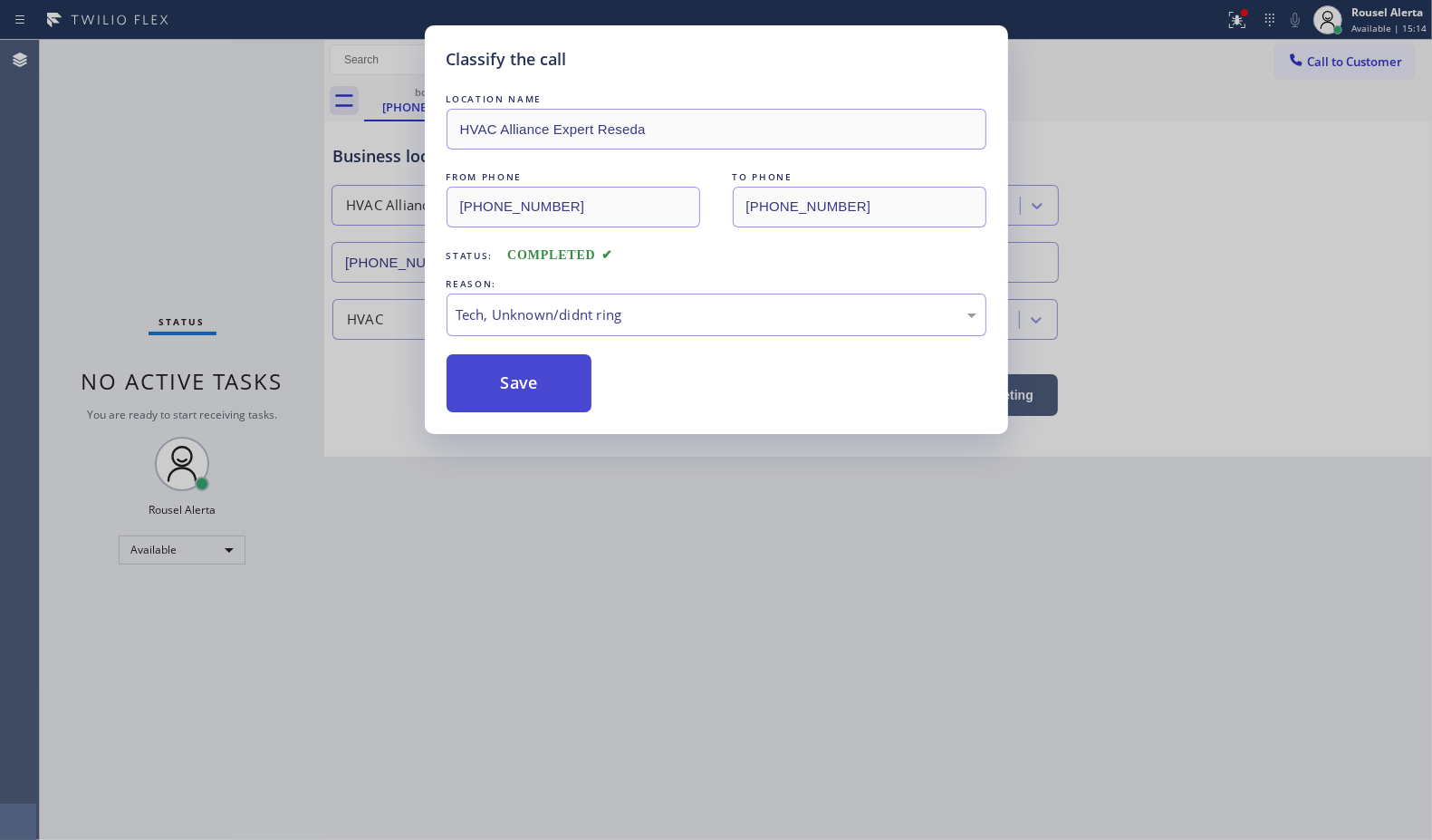
click at [541, 373] on button "Save" at bounding box center [519, 383] width 145 height 58
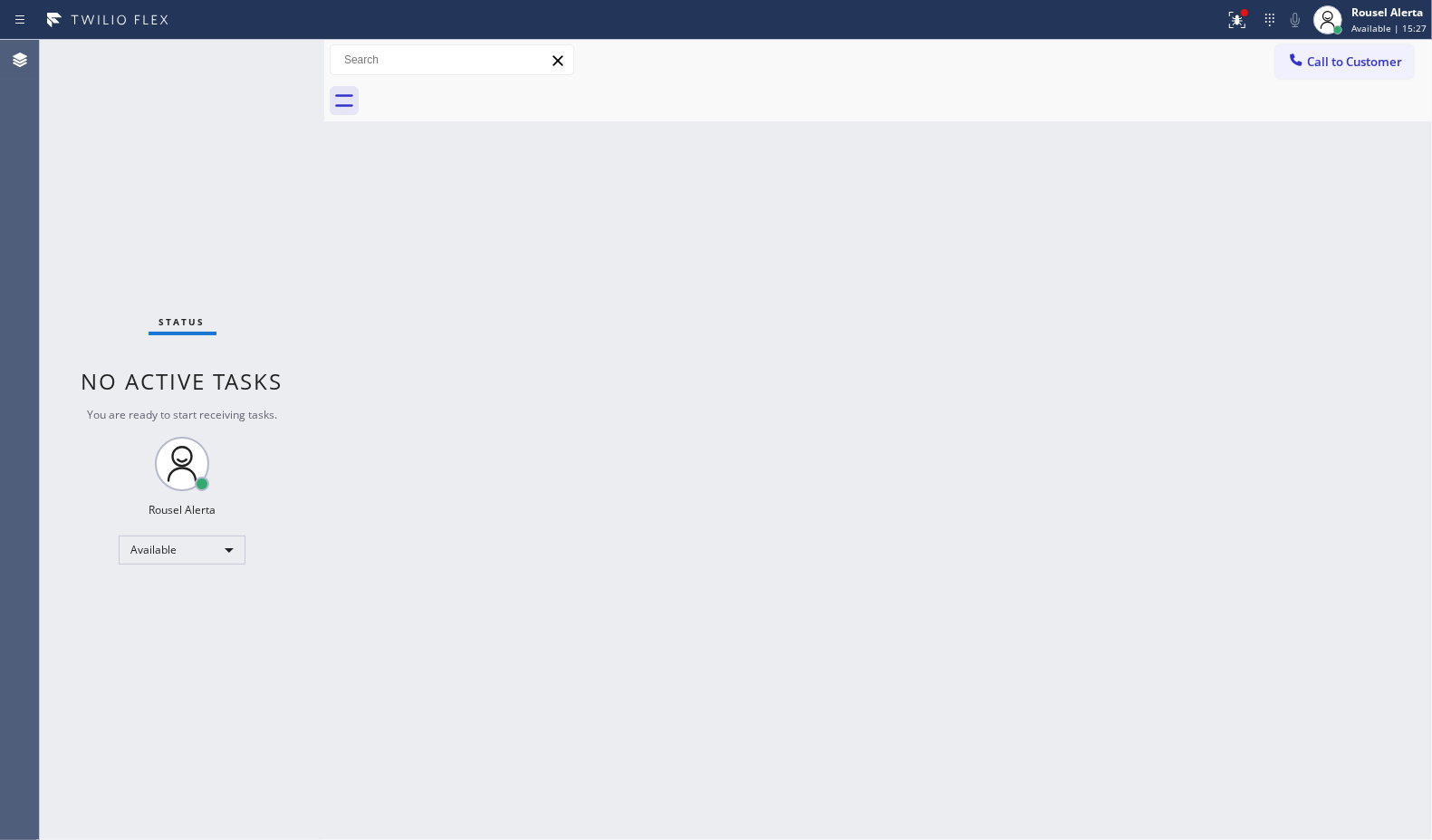
click at [540, 404] on div "Back to Dashboard Change Sender ID Customers Technicians Select a contact Outbo…" at bounding box center [878, 440] width 1108 height 800
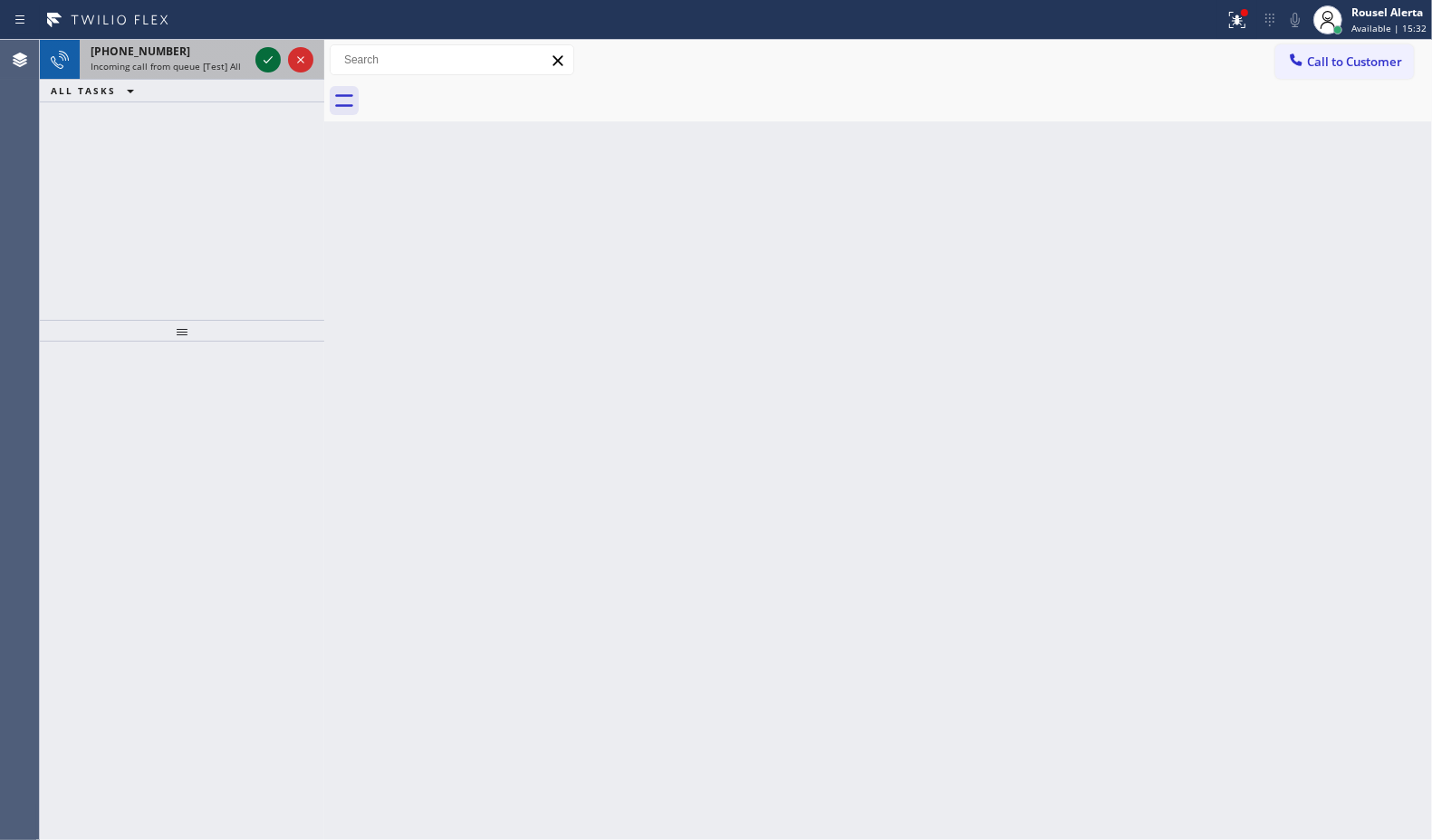
click at [258, 61] on icon at bounding box center [268, 59] width 22 height 22
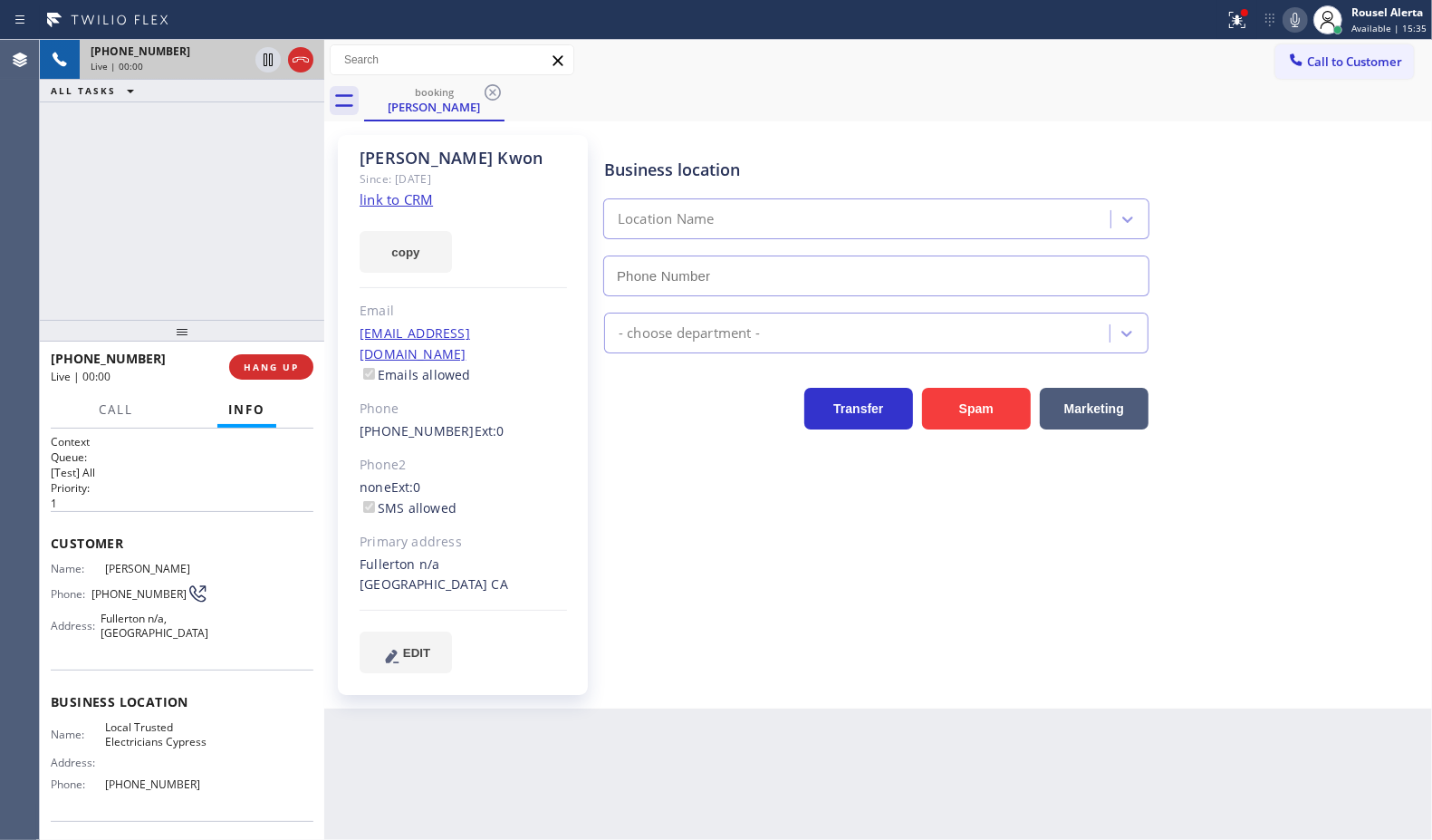
type input "[PHONE_NUMBER]"
click at [417, 192] on link "link to CRM" at bounding box center [395, 199] width 73 height 18
click at [536, 735] on div "Back to Dashboard Change Sender ID Customers Technicians Select a contact Outbo…" at bounding box center [878, 440] width 1108 height 800
click at [159, 204] on div "[PHONE_NUMBER] Live | 01:40 ALL TASKS ALL TASKS ACTIVE TASKS TASKS IN WRAP UP" at bounding box center [181, 180] width 284 height 280
click at [262, 372] on span "HANG UP" at bounding box center [271, 366] width 55 height 12
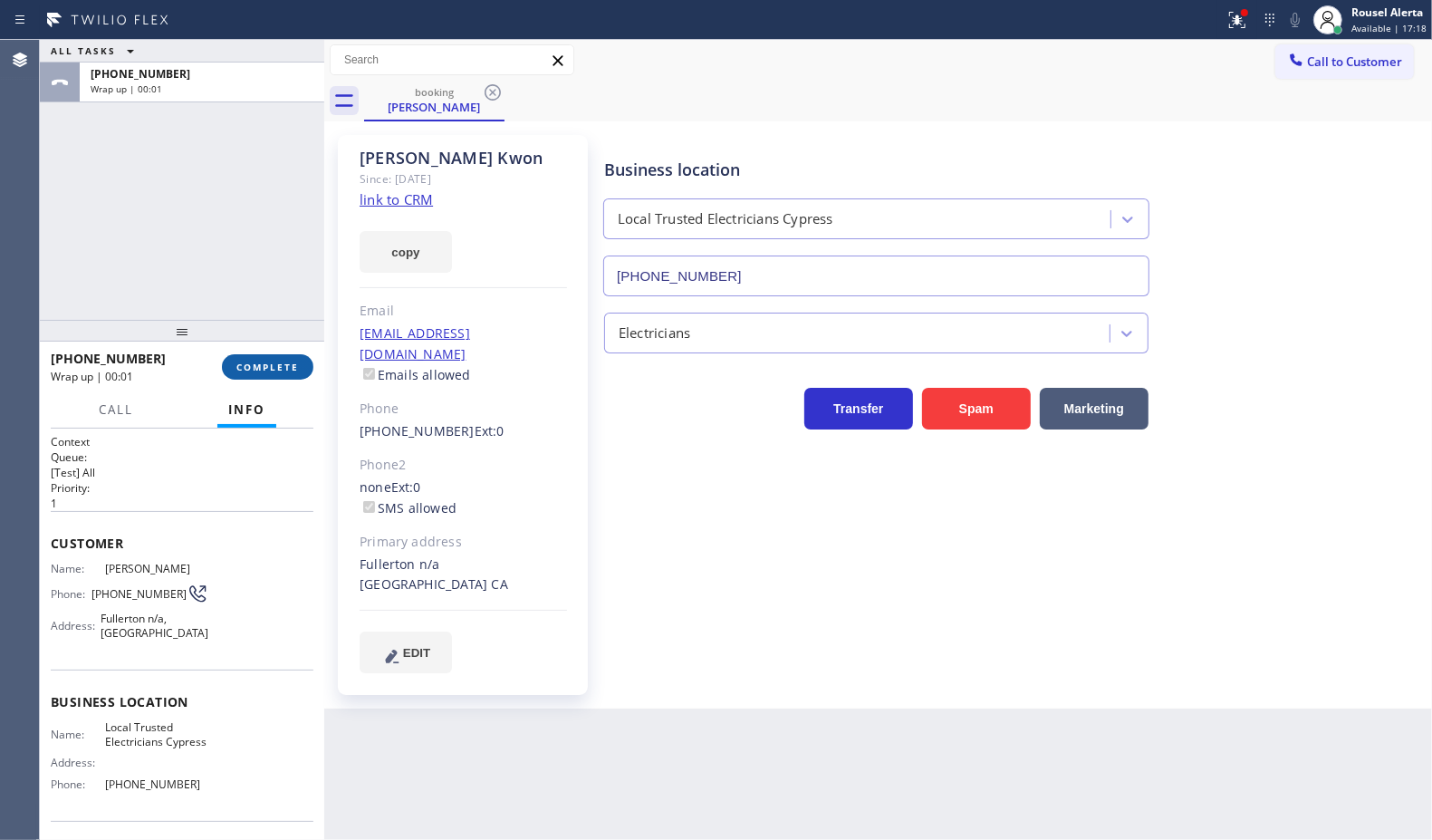
click at [258, 364] on span "COMPLETE" at bounding box center [268, 366] width 63 height 12
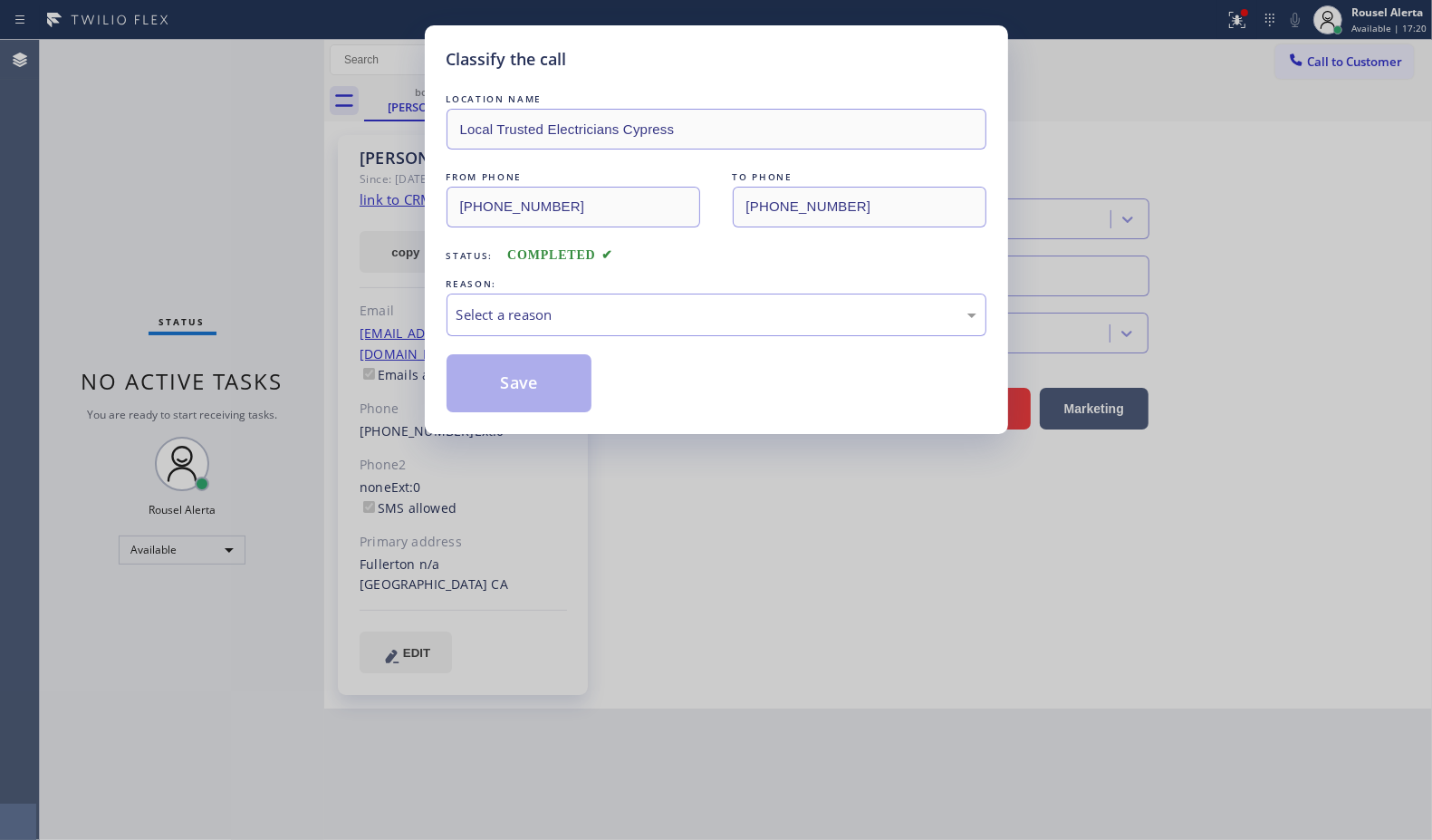
click at [498, 305] on div "Select a reason" at bounding box center [716, 315] width 520 height 21
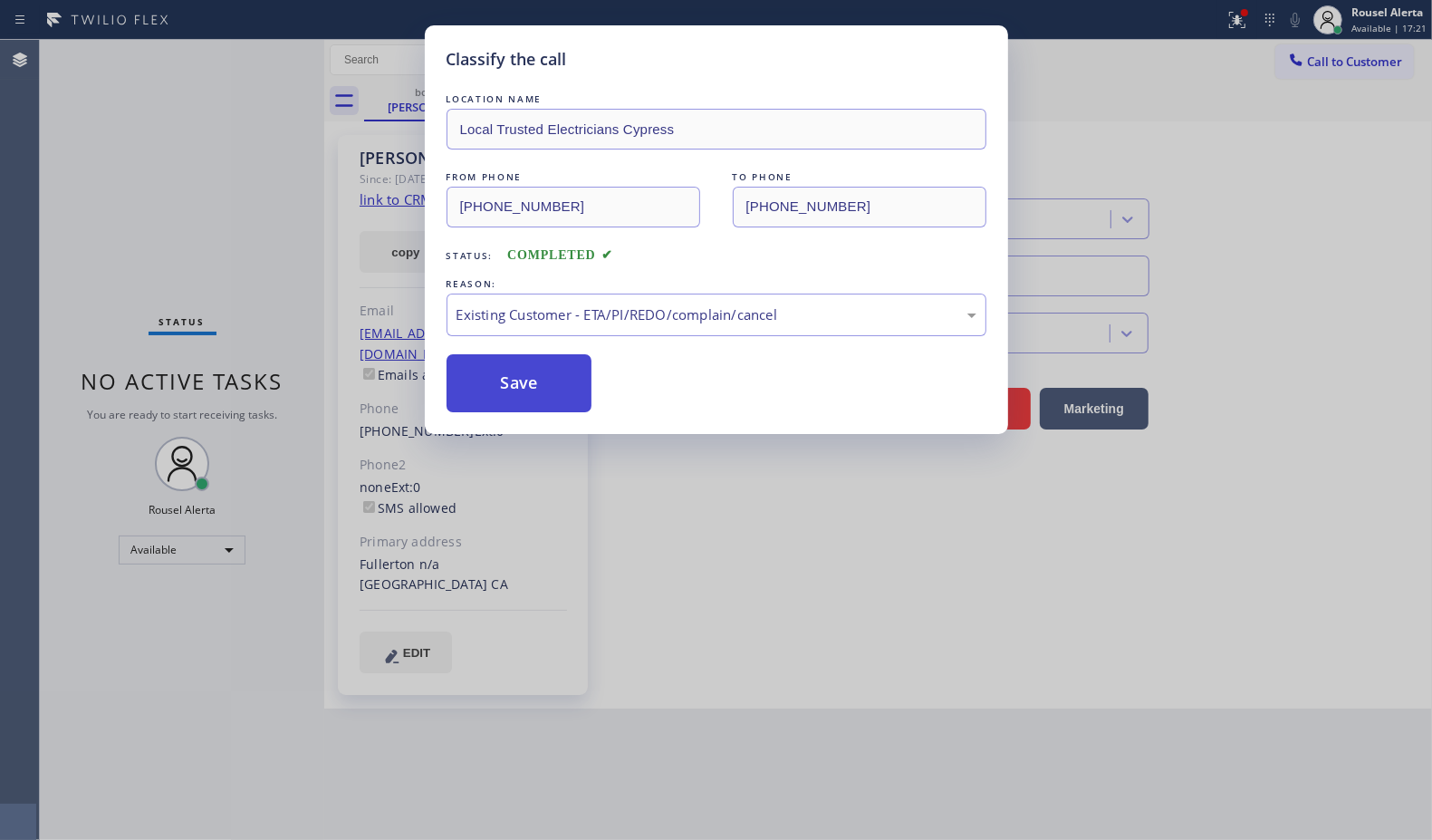
click at [495, 386] on button "Save" at bounding box center [519, 383] width 145 height 58
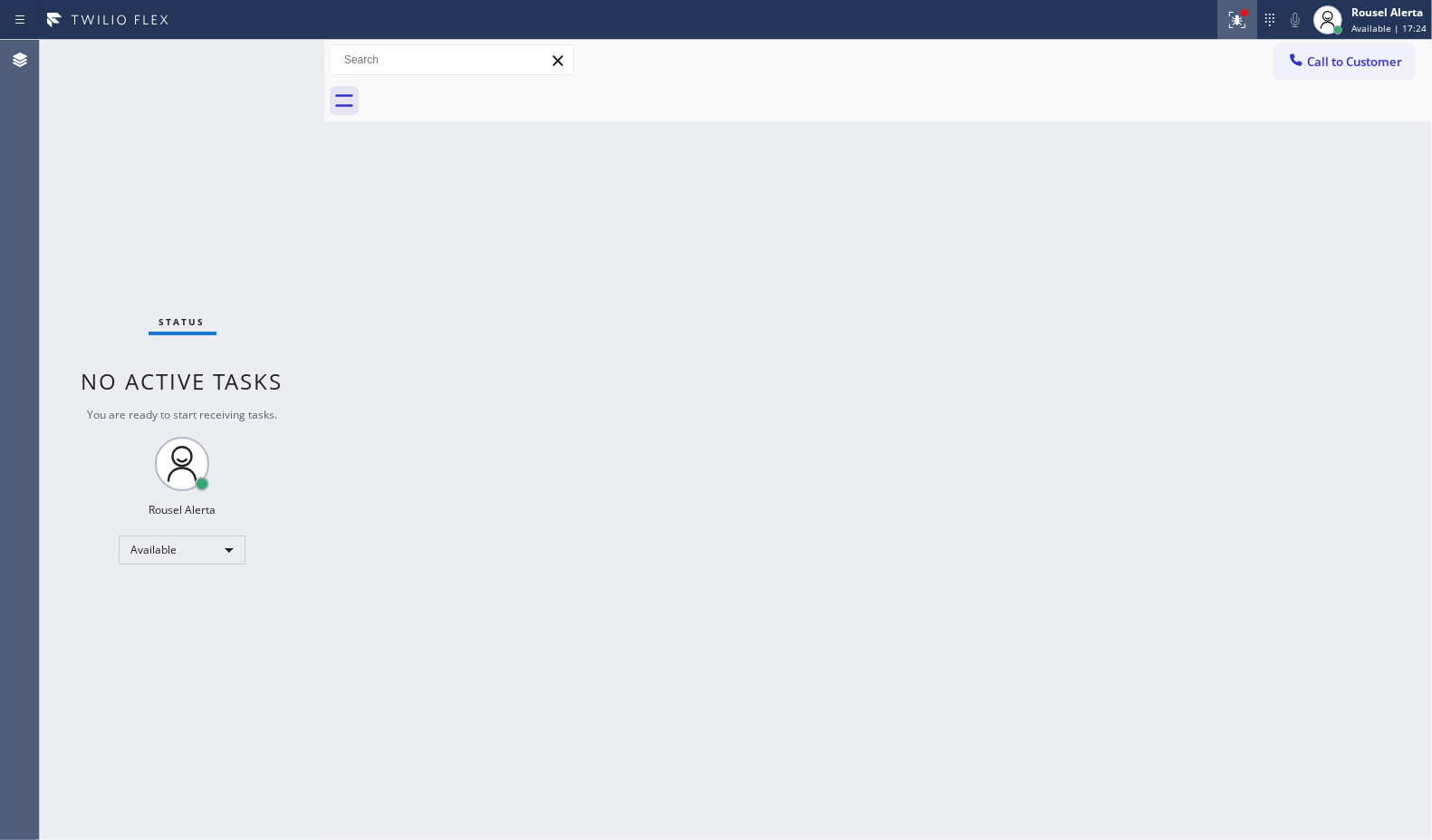
click at [1239, 23] on icon at bounding box center [1234, 17] width 10 height 12
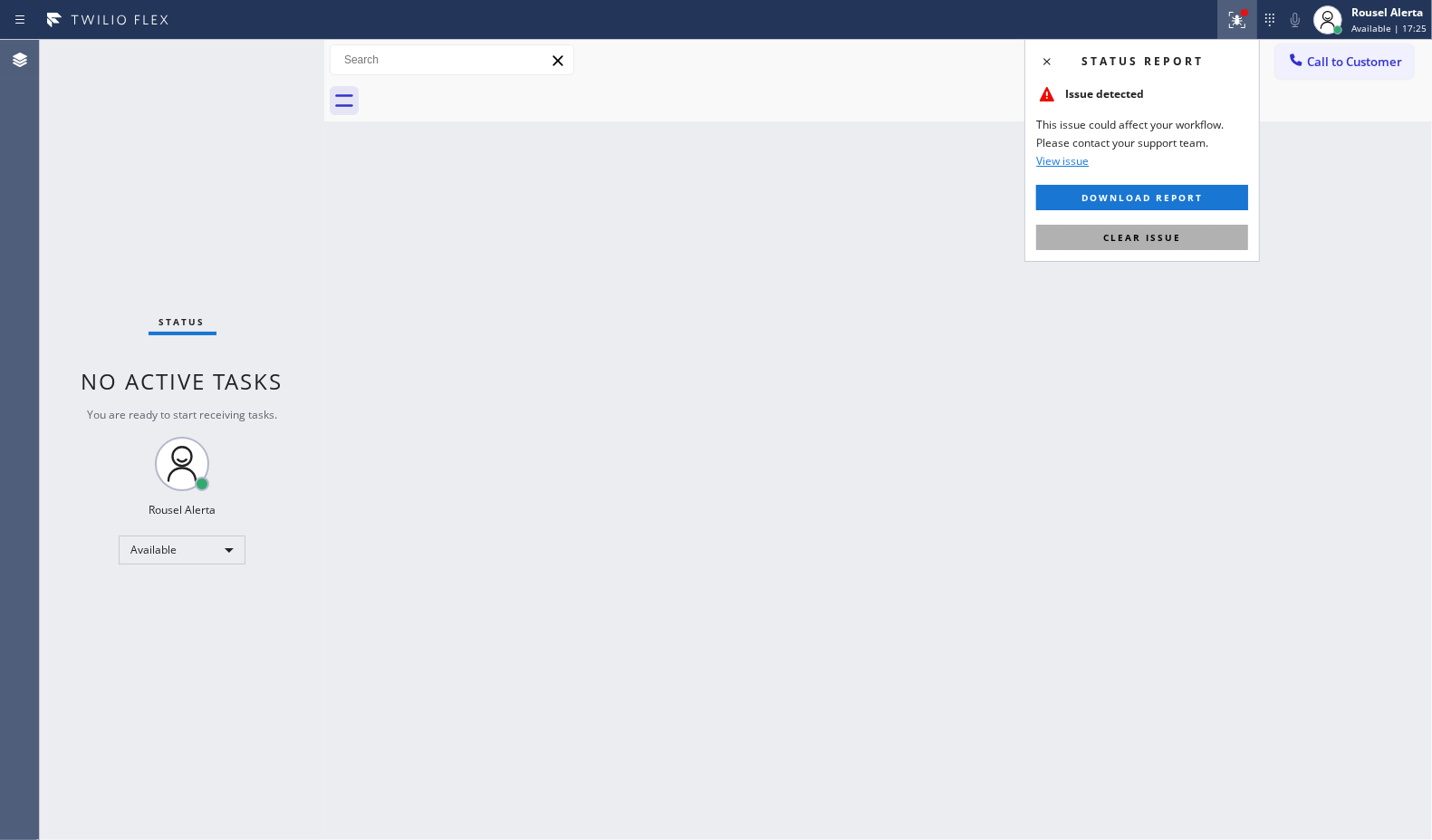
click at [1170, 228] on button "Clear issue" at bounding box center [1142, 237] width 212 height 26
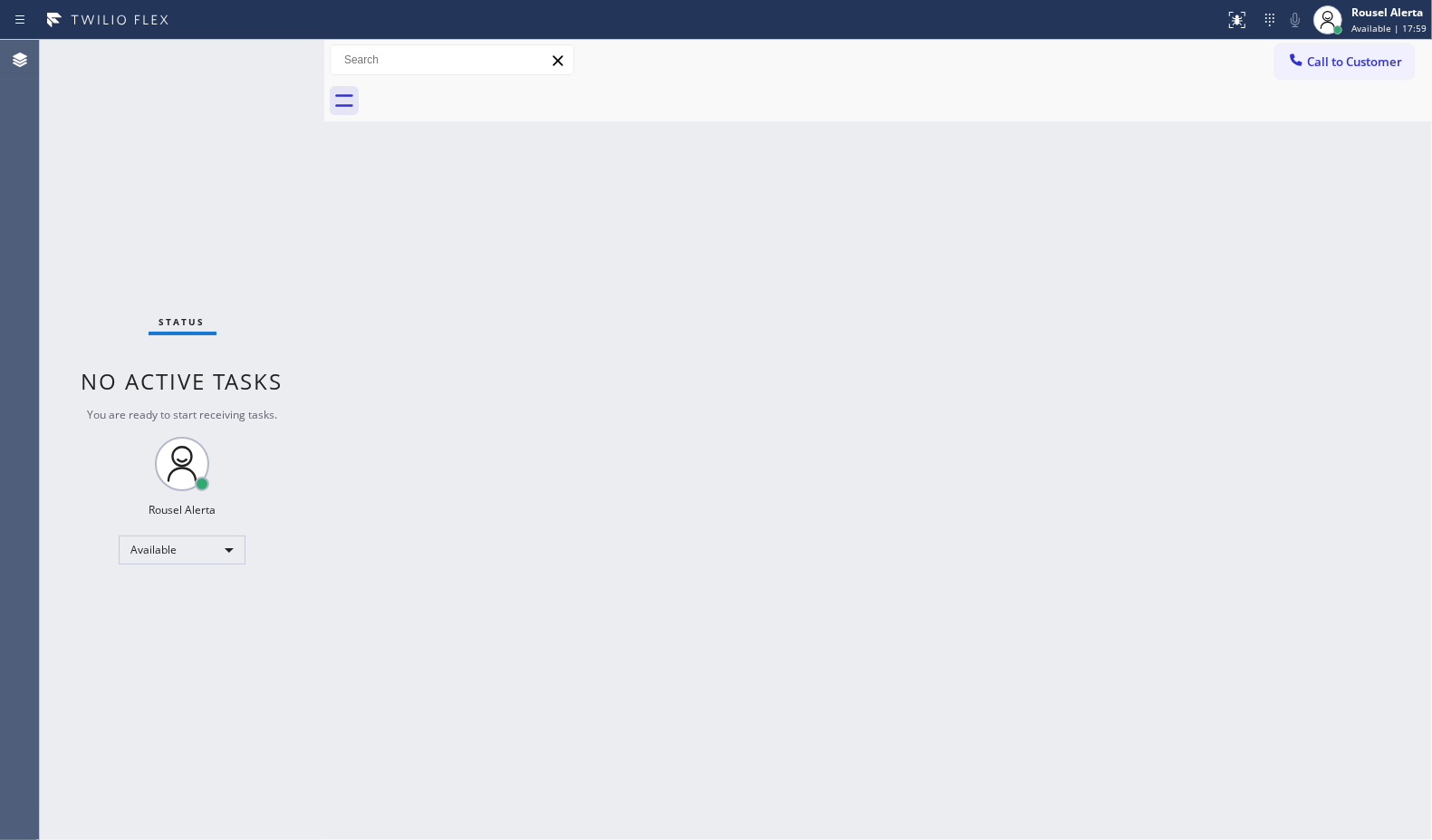
click at [585, 584] on div "Back to Dashboard Change Sender ID Customers Technicians Select a contact Outbo…" at bounding box center [878, 440] width 1108 height 800
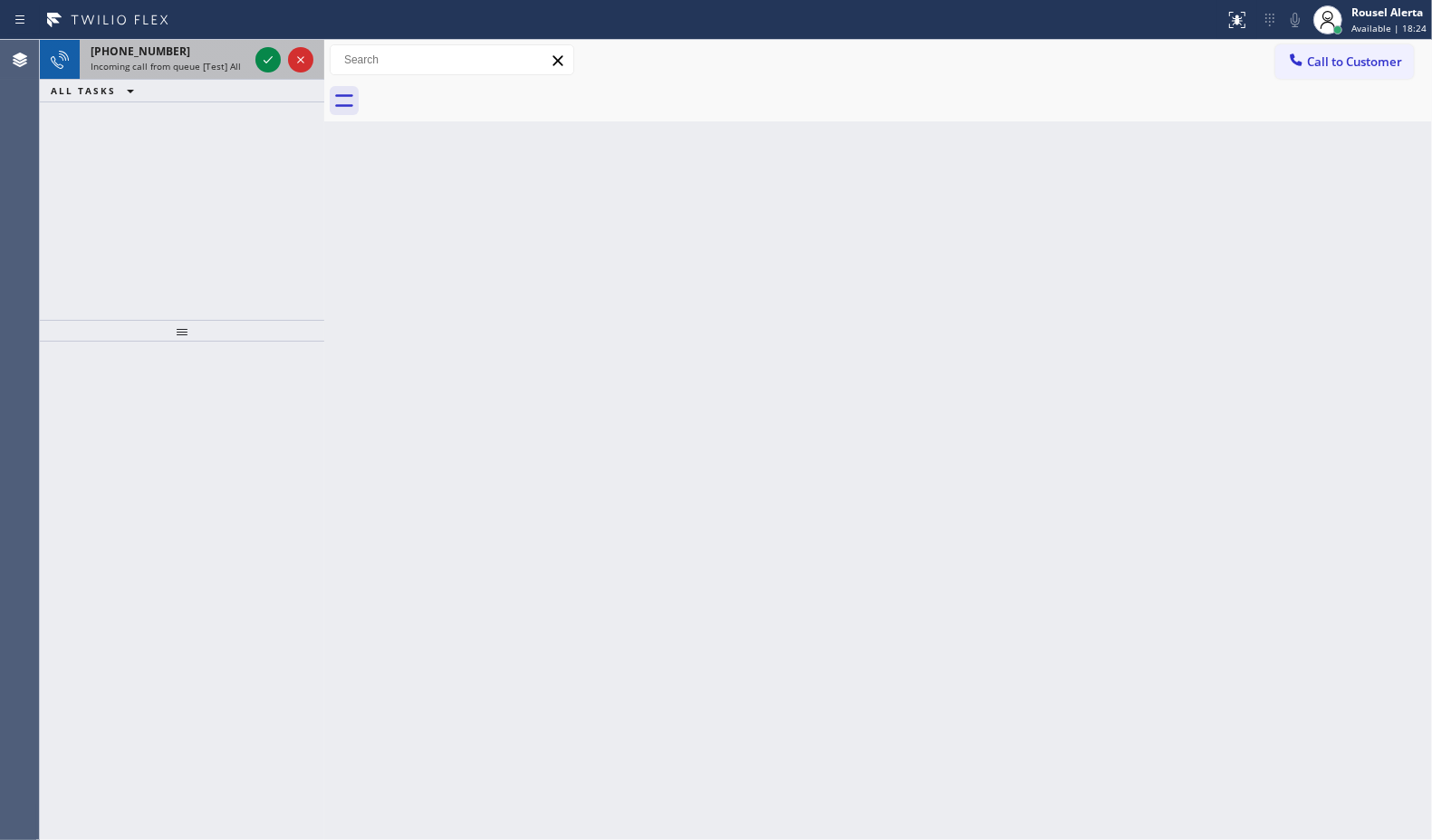
drag, startPoint x: 174, startPoint y: 72, endPoint x: 223, endPoint y: 61, distance: 50.2
click at [174, 72] on div "[PHONE_NUMBER] Incoming call from queue [Test] All" at bounding box center [165, 60] width 172 height 40
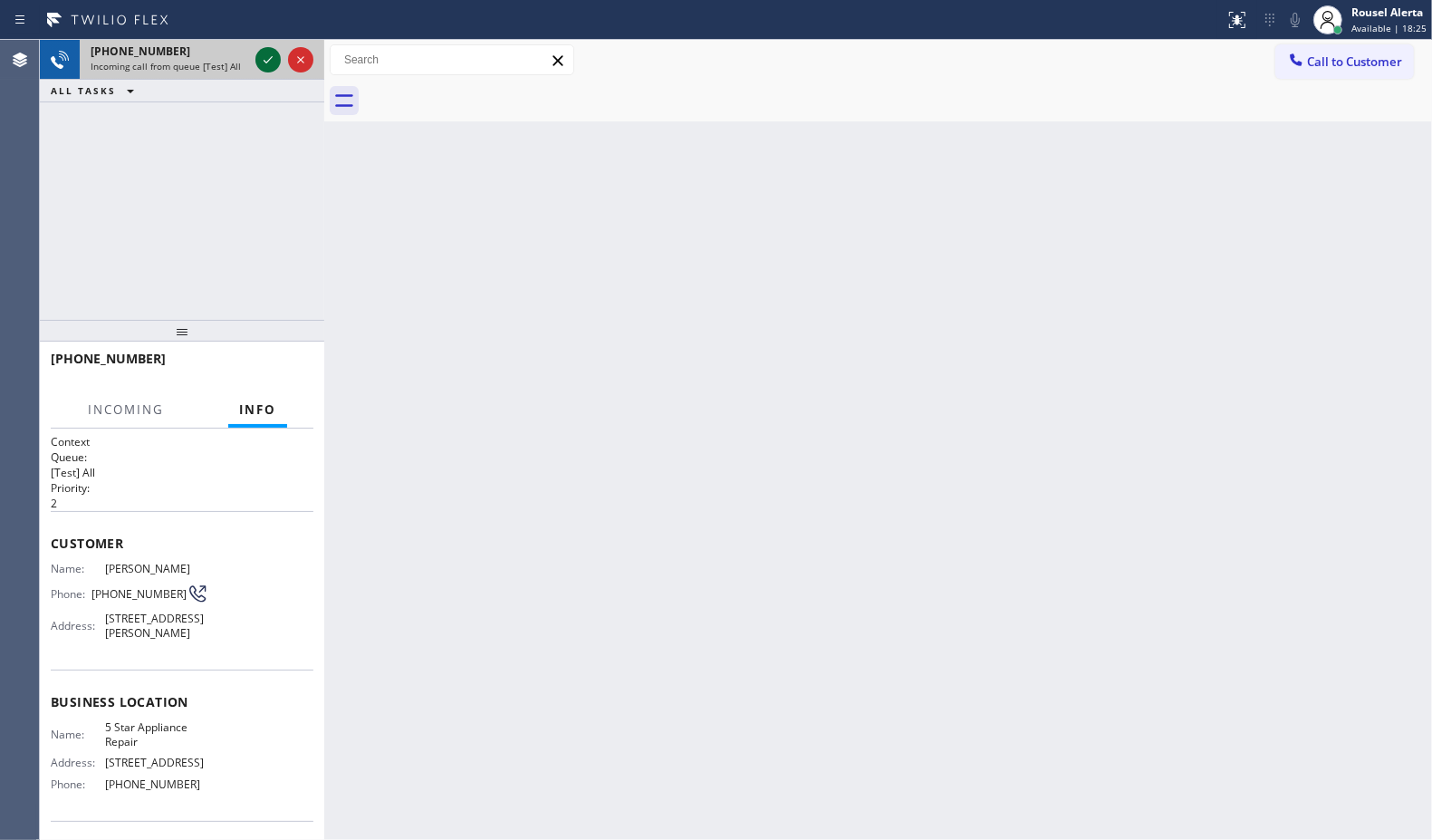
click at [256, 56] on div at bounding box center [268, 59] width 26 height 22
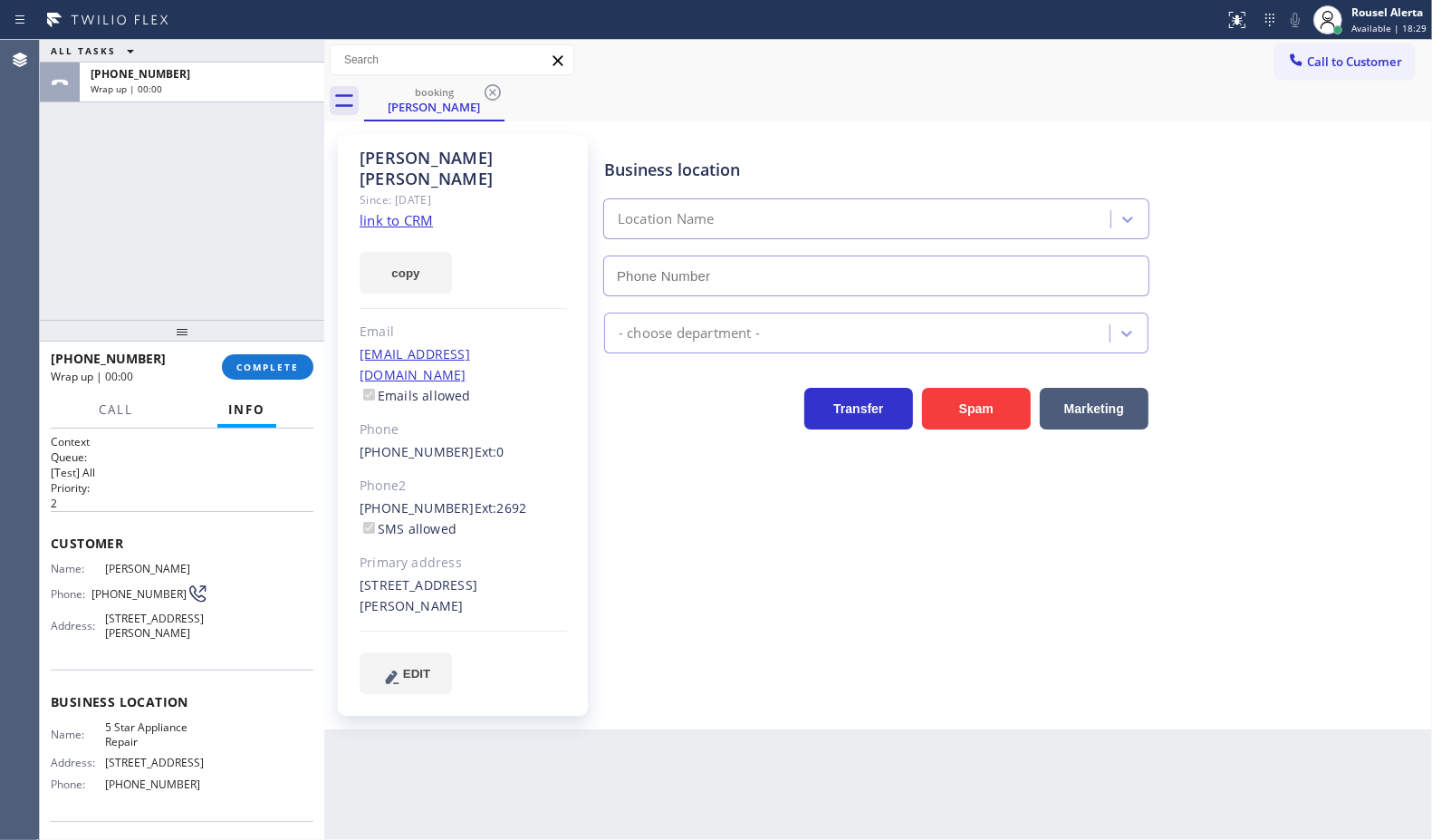
type input "[PHONE_NUMBER]"
click at [240, 350] on div "[PHONE_NUMBER] Wrap up | 00:01 COMPLETE" at bounding box center [181, 367] width 262 height 48
click at [256, 365] on span "COMPLETE" at bounding box center [268, 366] width 63 height 12
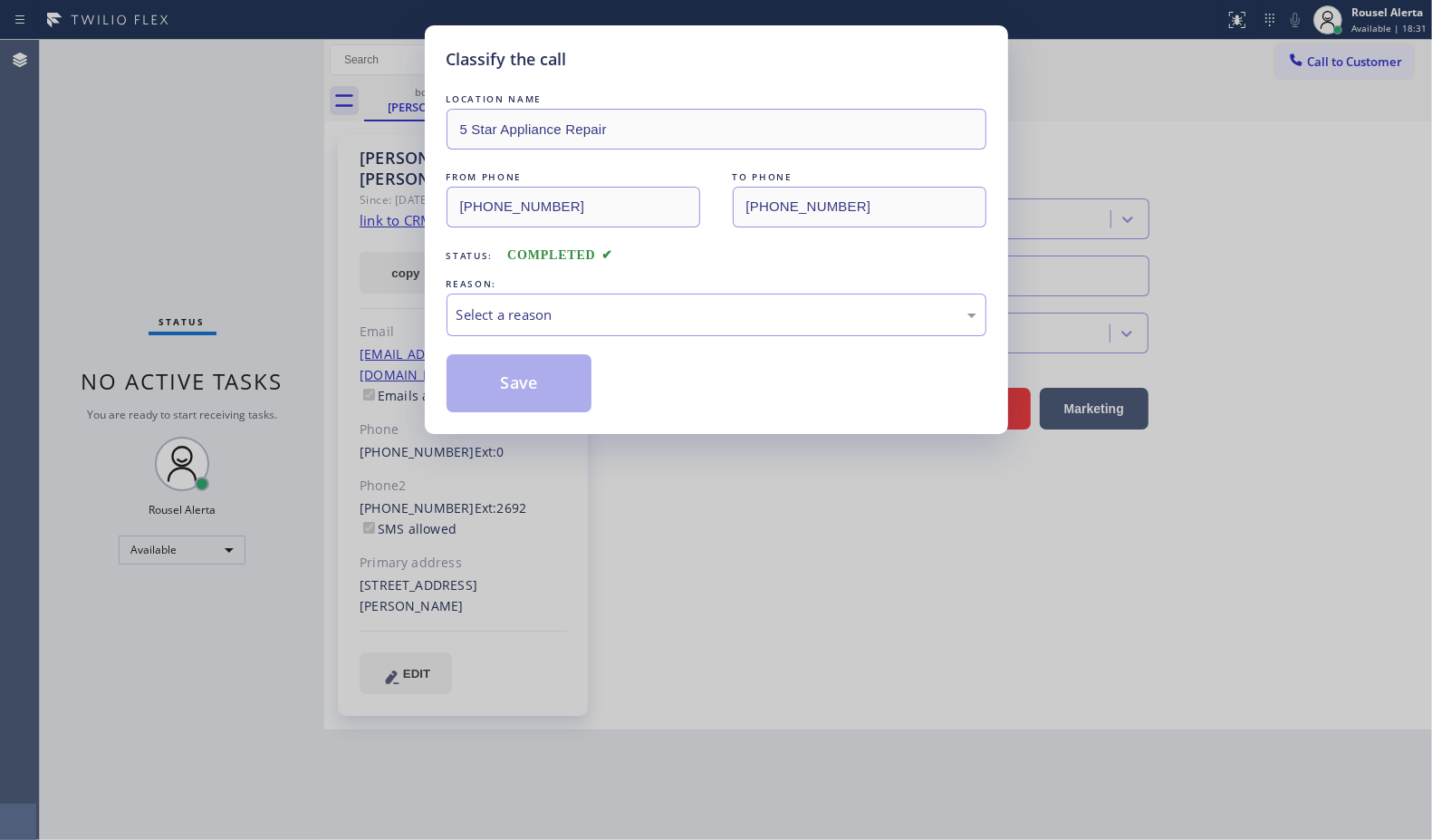
click at [562, 344] on div "LOCATION NAME 5 Star Appliance Repair FROM PHONE [PHONE_NUMBER] TO PHONE [PHONE…" at bounding box center [716, 250] width 540 height 322
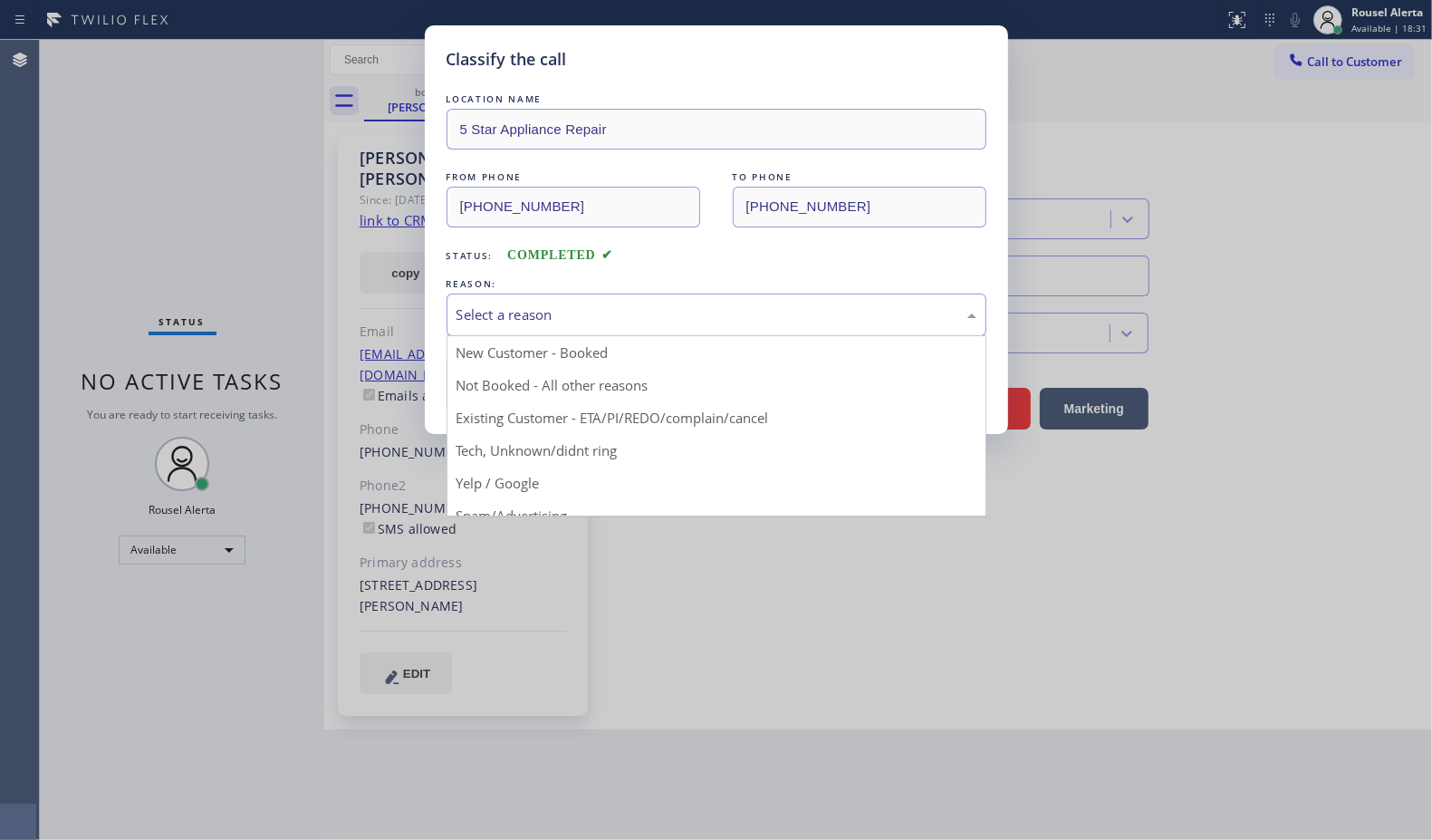
click at [569, 325] on div "Select a reason" at bounding box center [716, 315] width 520 height 21
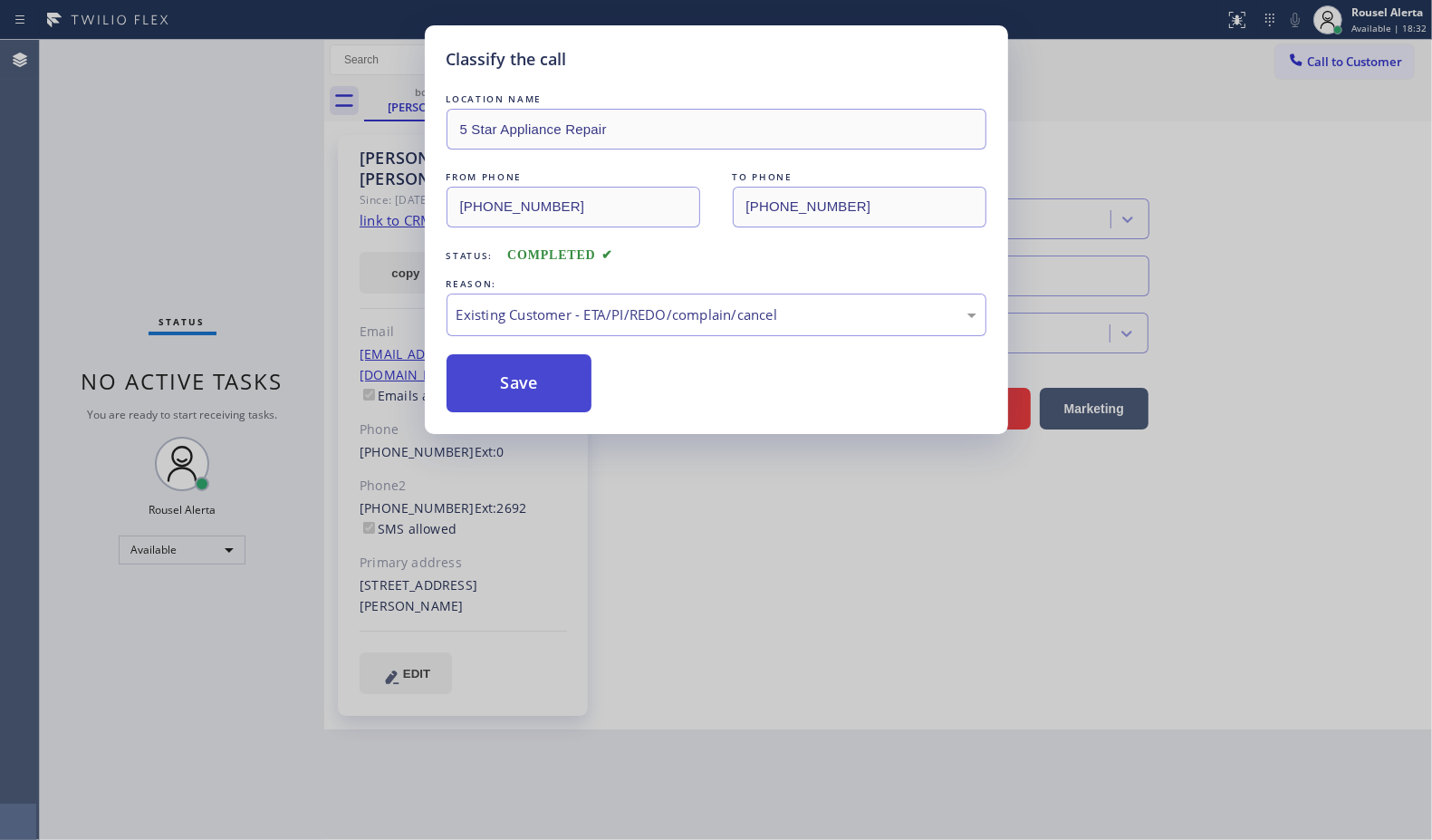
click at [549, 382] on button "Save" at bounding box center [519, 383] width 145 height 58
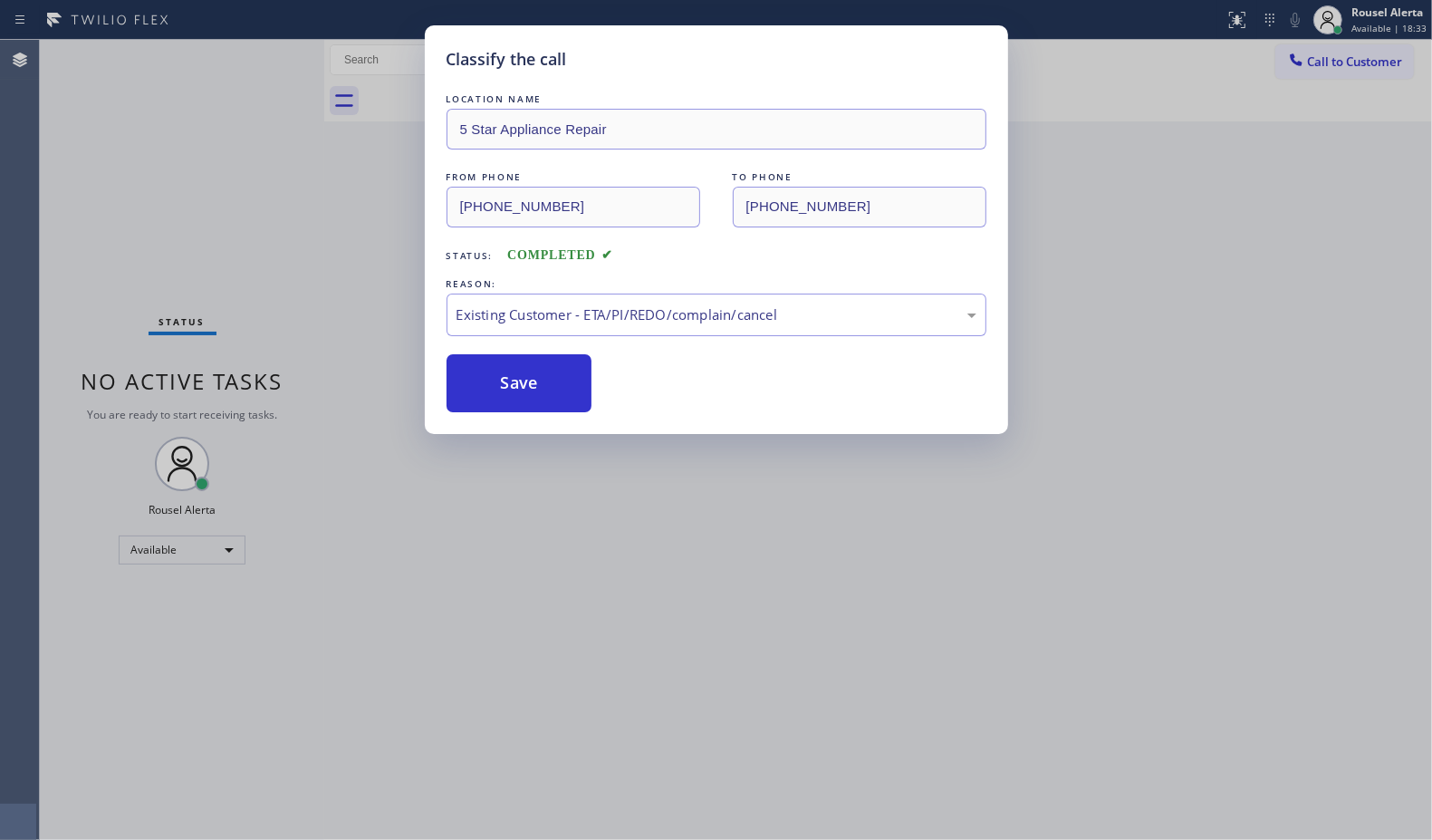
click at [754, 614] on div "Classify the call LOCATION NAME 5 Star Appliance Repair FROM PHONE [PHONE_NUMBE…" at bounding box center [716, 420] width 1432 height 840
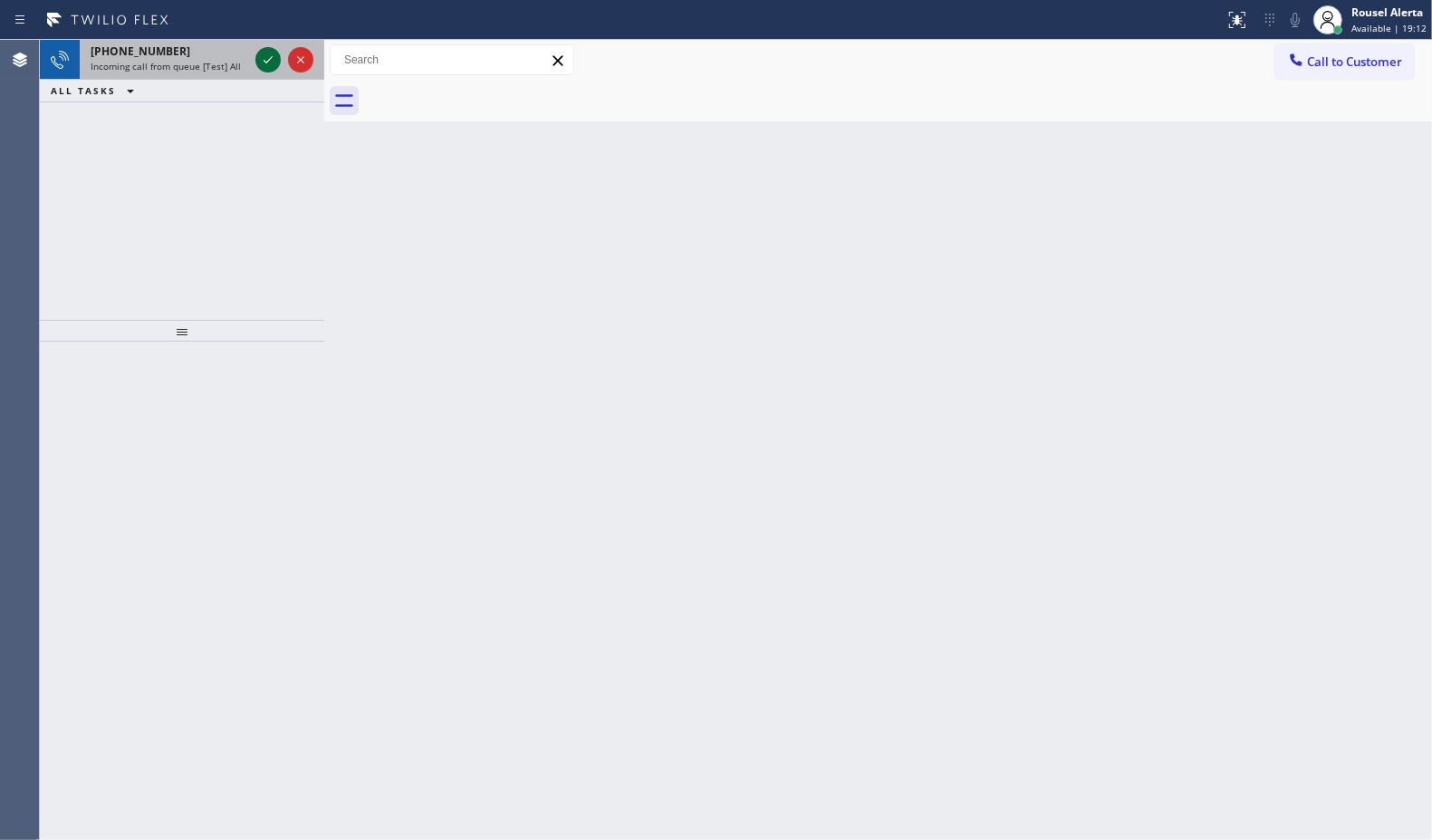
click at [264, 59] on icon at bounding box center [268, 59] width 22 height 22
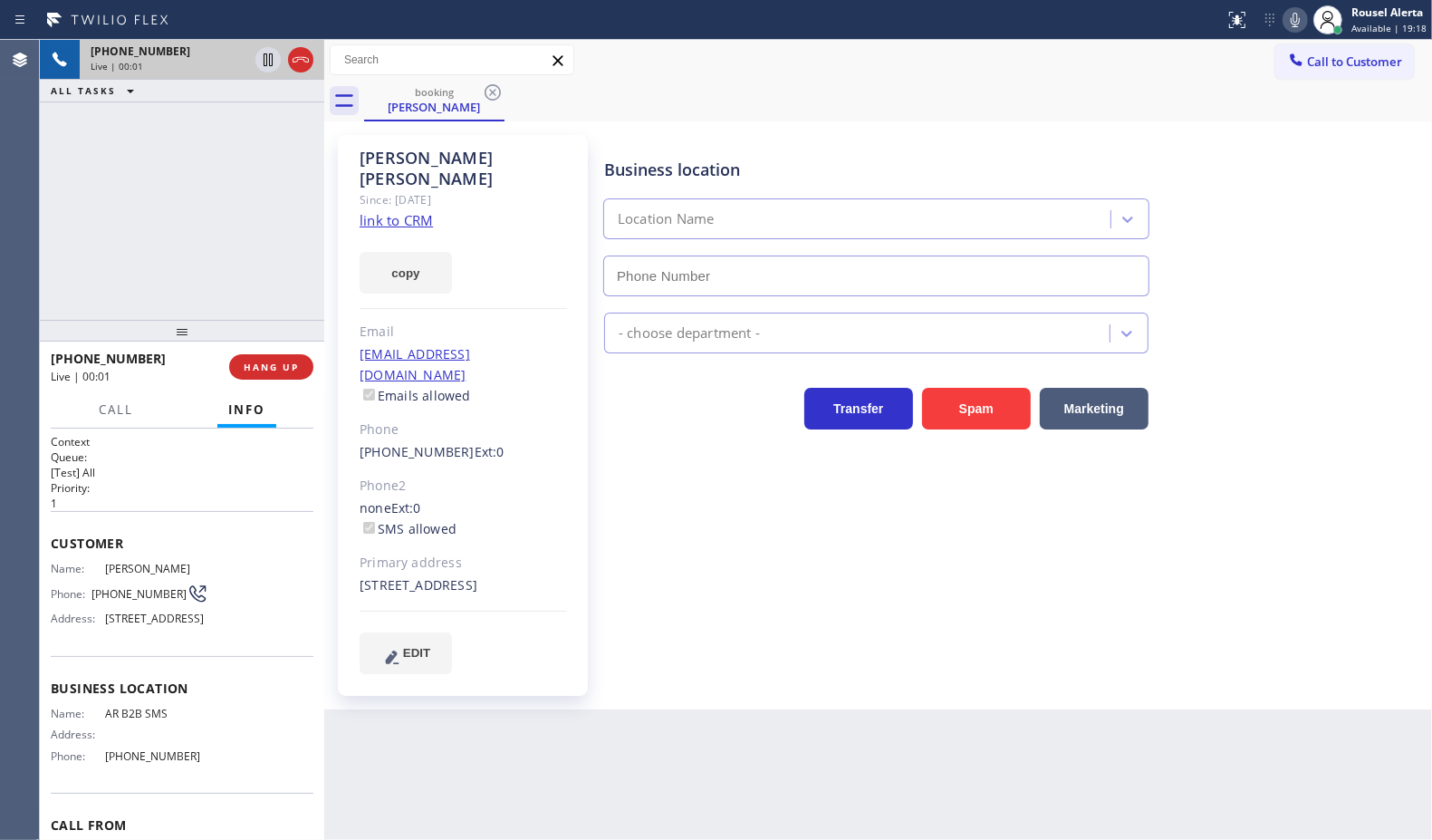
type input "[PHONE_NUMBER]"
click at [401, 211] on link "link to CRM" at bounding box center [395, 220] width 73 height 18
click at [260, 59] on icon at bounding box center [268, 59] width 22 height 22
type input "[PHONE_NUMBER]"
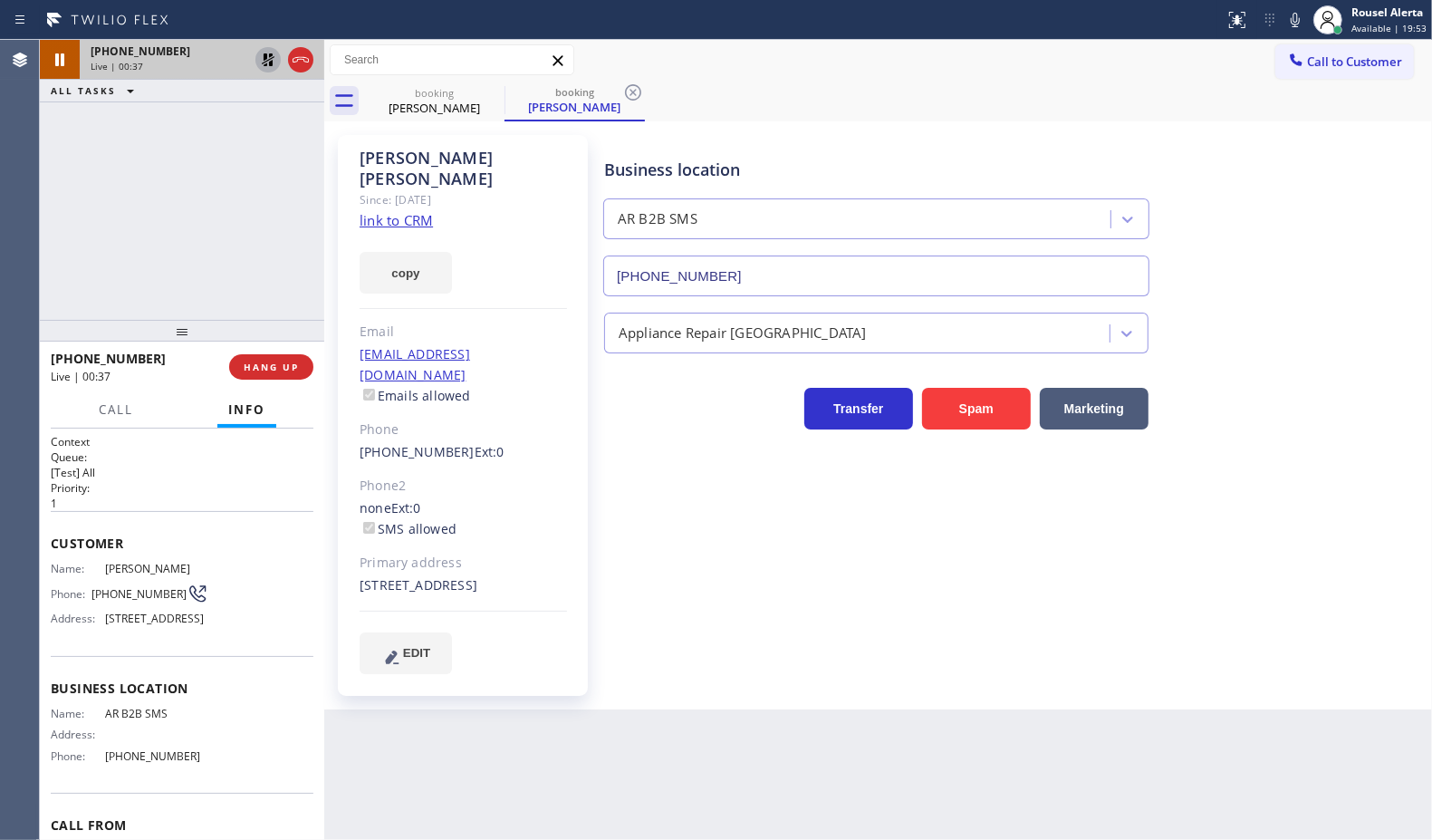
drag, startPoint x: 1291, startPoint y: 26, endPoint x: 1275, endPoint y: 88, distance: 64.0
click at [1291, 26] on icon at bounding box center [1295, 20] width 22 height 22
click at [247, 149] on div "[PHONE_NUMBER] Live | 00:46 ALL TASKS ALL TASKS ACTIVE TASKS TASKS IN WRAP UP" at bounding box center [181, 180] width 284 height 280
click at [99, 413] on span "Call" at bounding box center [116, 409] width 34 height 16
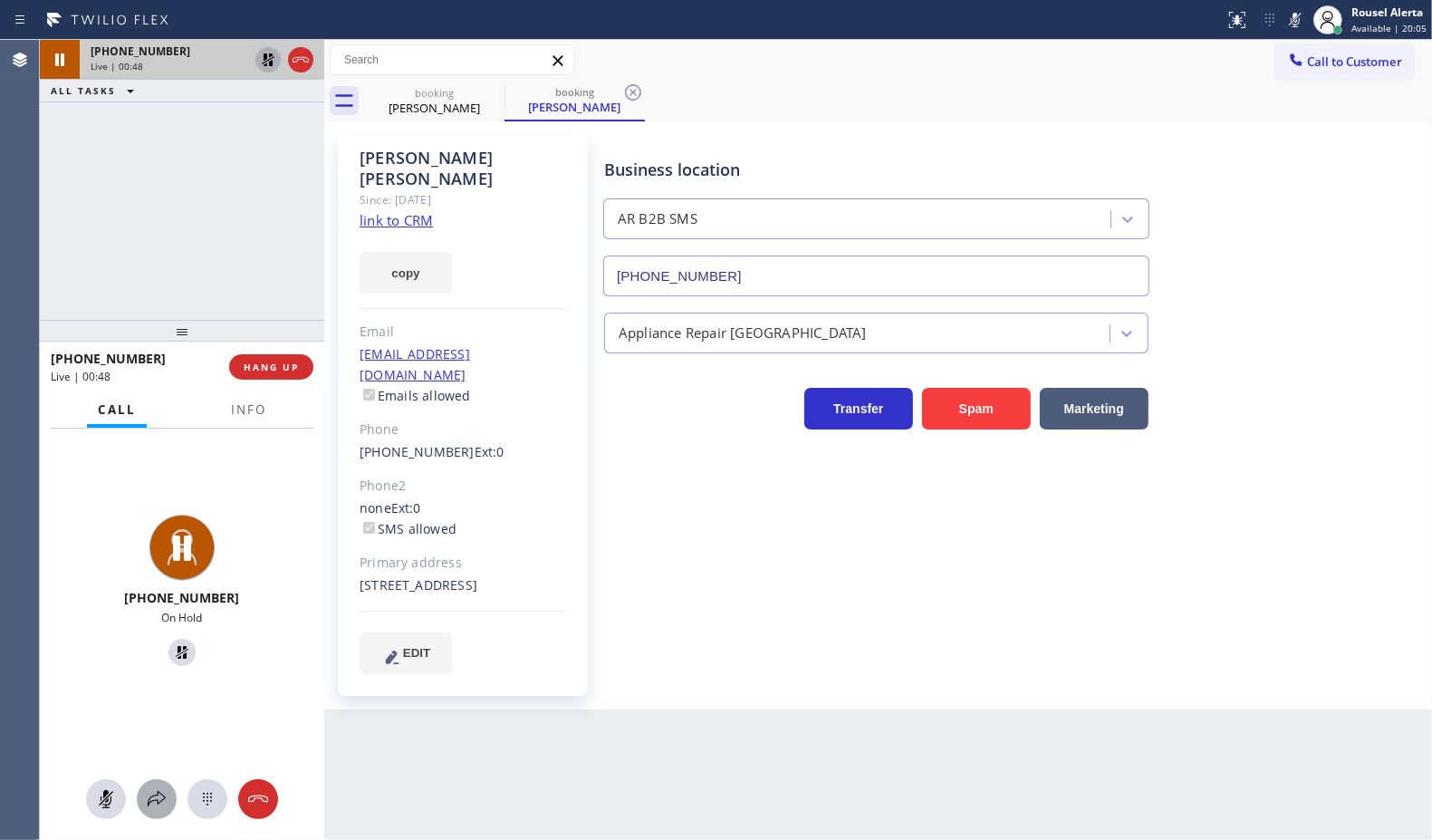
click at [160, 786] on button at bounding box center [157, 799] width 40 height 40
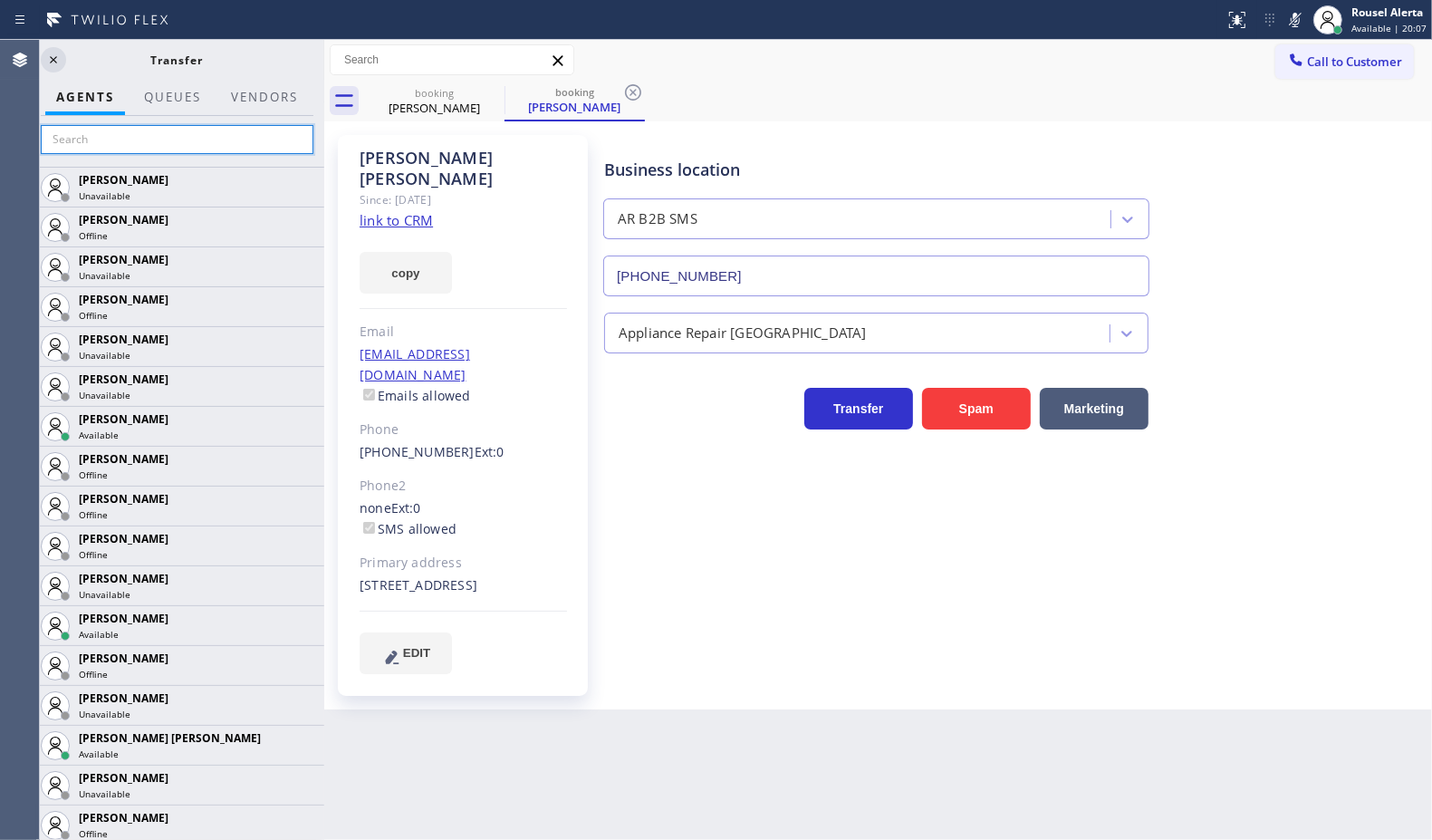
click at [202, 151] on input "text" at bounding box center [177, 140] width 273 height 29
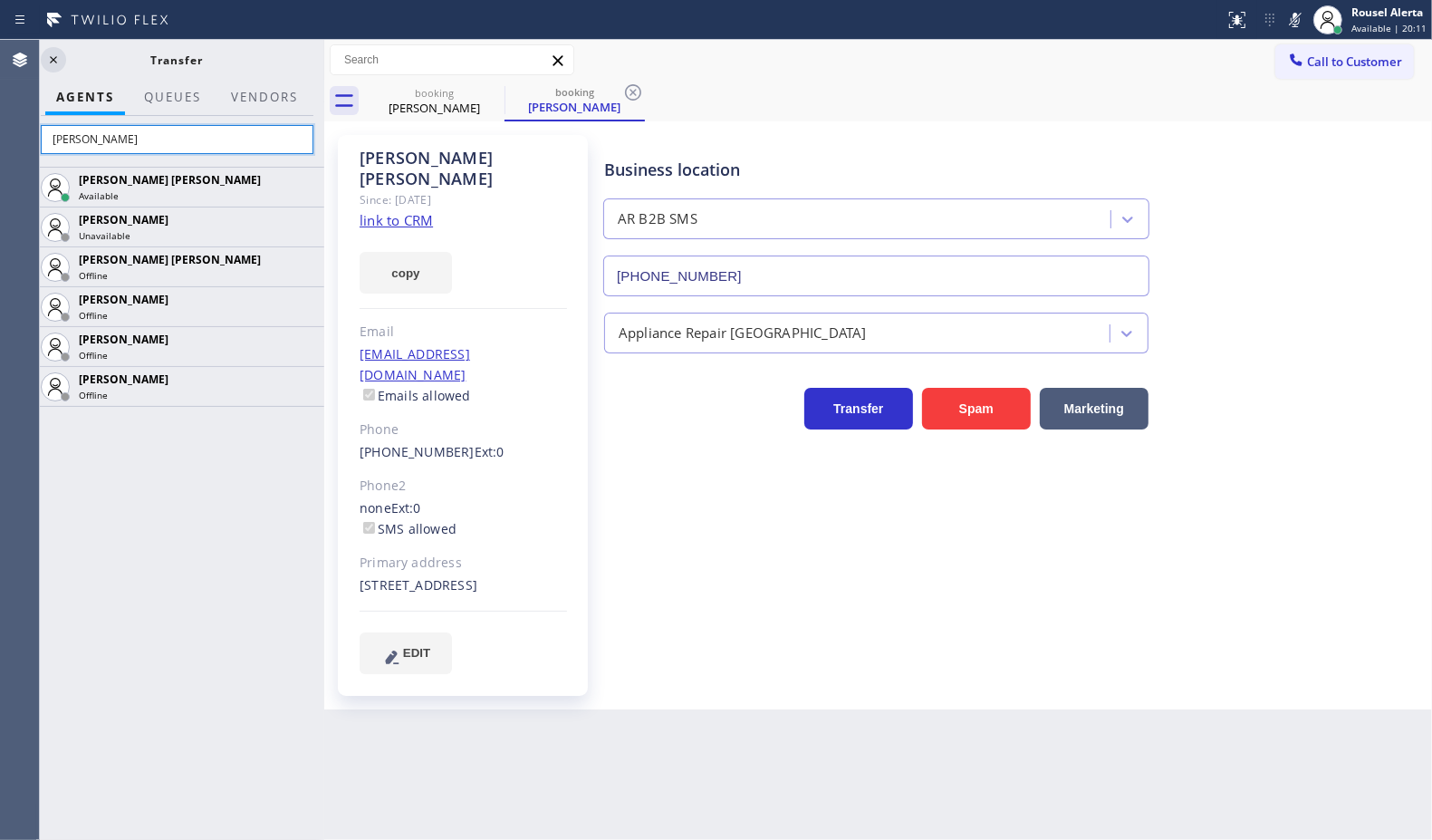
type input "[PERSON_NAME]"
drag, startPoint x: 155, startPoint y: 116, endPoint x: 143, endPoint y: 131, distance: 19.2
click at [143, 131] on div "[PERSON_NAME]" at bounding box center [177, 141] width 295 height 50
drag, startPoint x: 143, startPoint y: 132, endPoint x: 47, endPoint y: 145, distance: 96.9
click at [47, 145] on input "[PERSON_NAME]" at bounding box center [177, 140] width 273 height 29
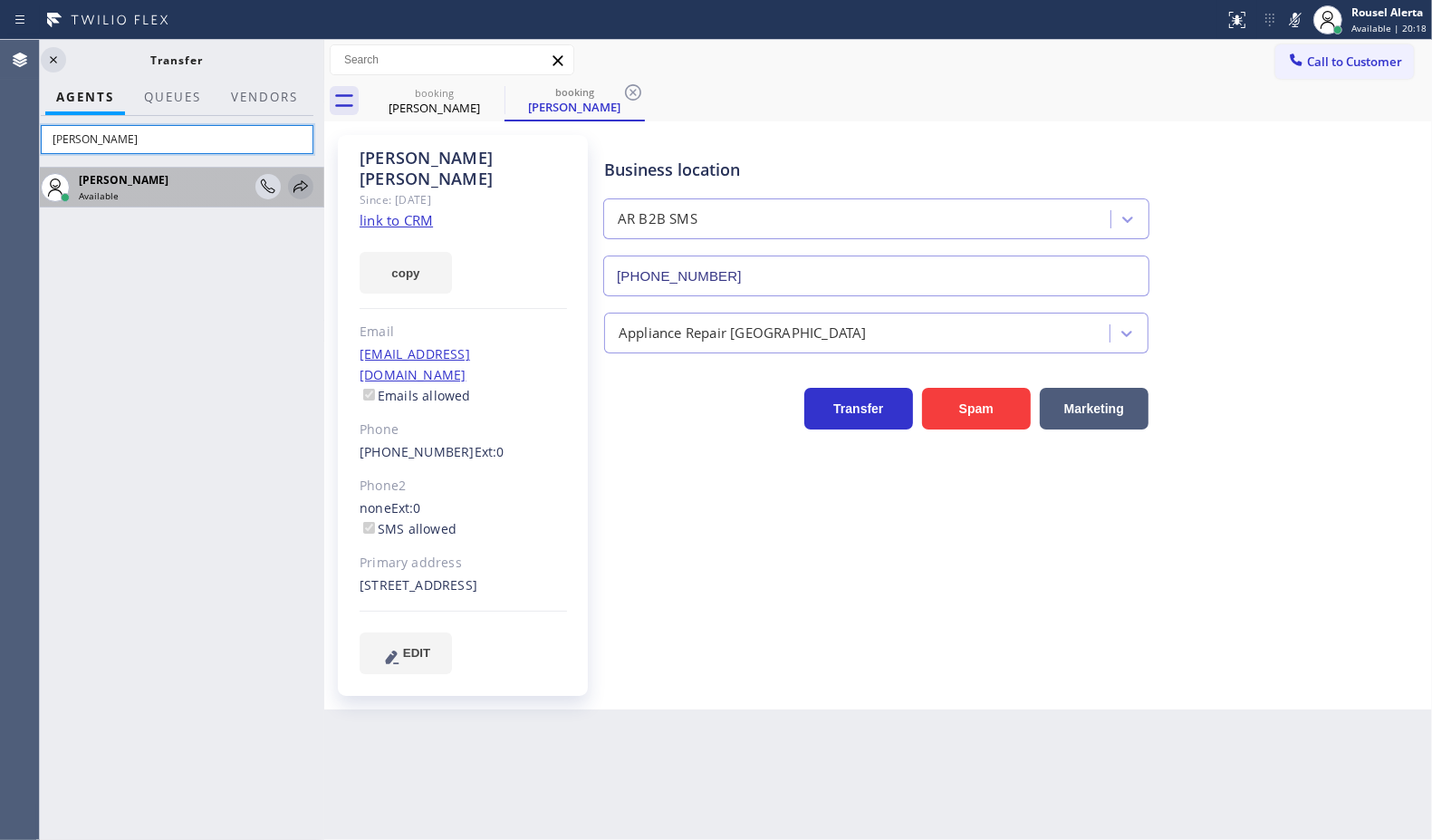
type input "[PERSON_NAME]"
click at [299, 185] on icon at bounding box center [300, 186] width 22 height 22
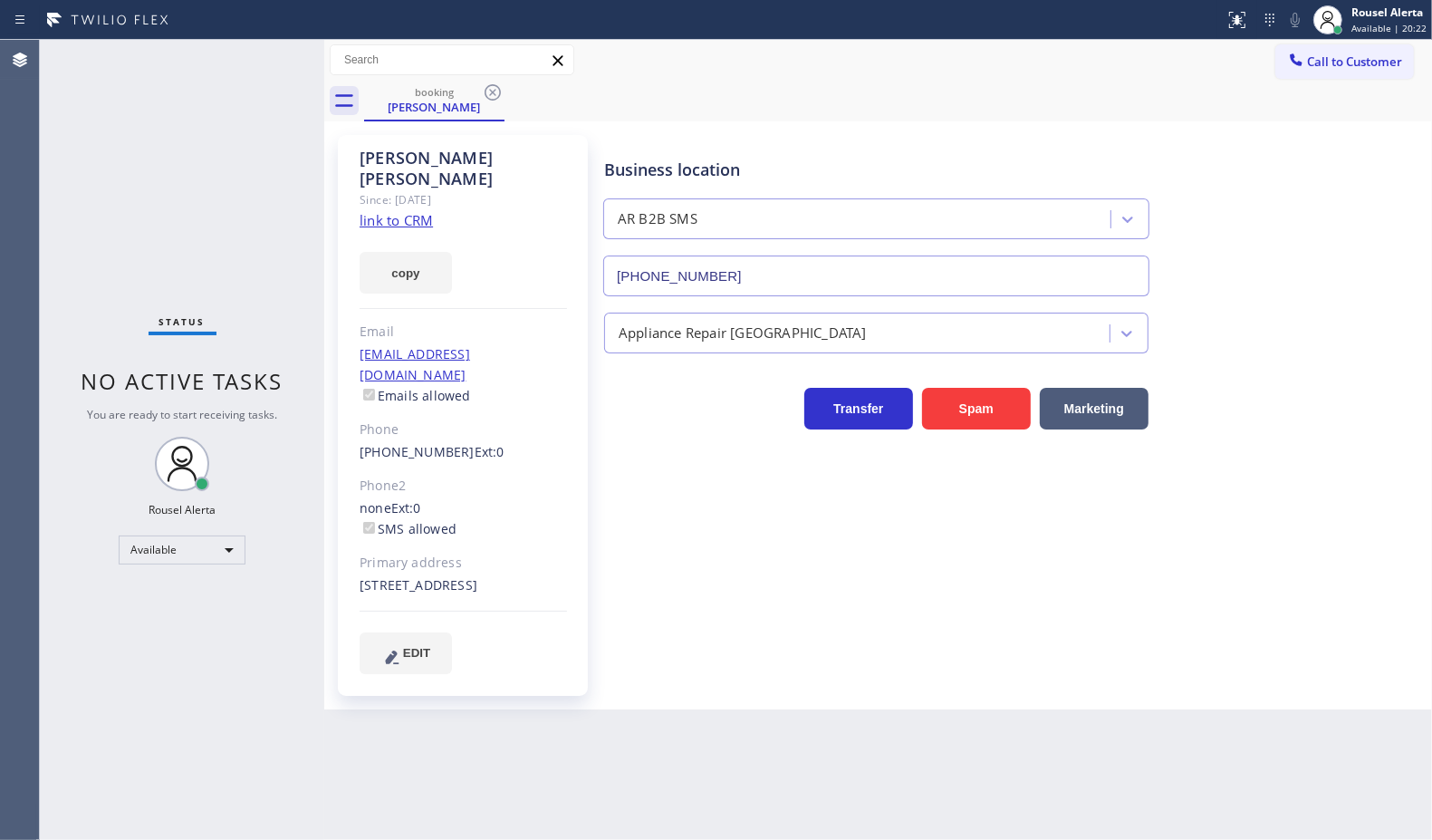
drag, startPoint x: 223, startPoint y: 83, endPoint x: 228, endPoint y: 105, distance: 22.6
click at [223, 83] on div "Status No active tasks You are ready to start receiving tasks. Rousel Alerta Av…" at bounding box center [181, 440] width 284 height 800
click at [489, 95] on icon at bounding box center [492, 92] width 22 height 22
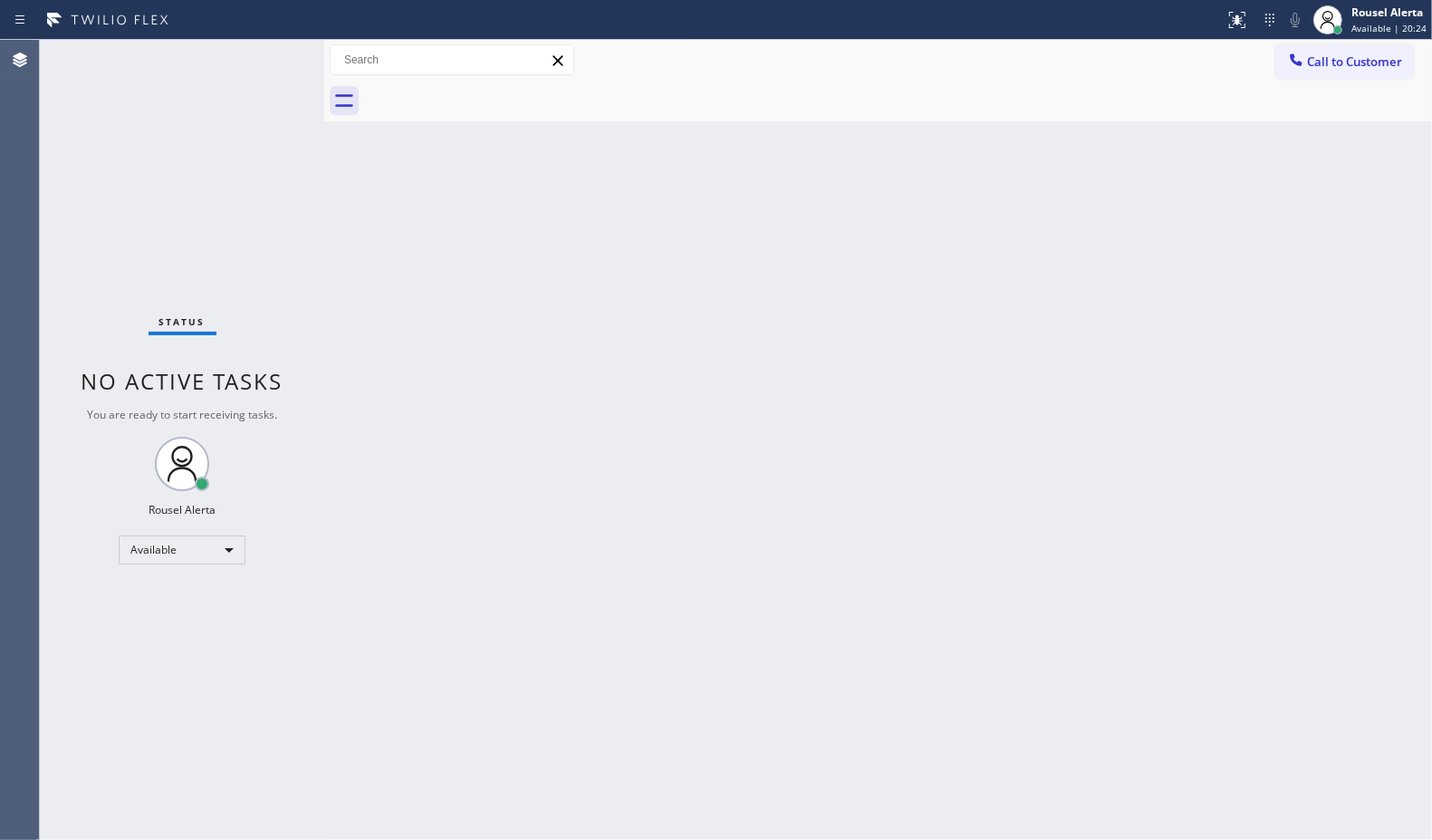
click at [625, 612] on div "Back to Dashboard Change Sender ID Customers Technicians Select a contact Outbo…" at bounding box center [878, 440] width 1108 height 800
click at [604, 534] on div "Back to Dashboard Change Sender ID Customers Technicians Select a contact Outbo…" at bounding box center [878, 440] width 1108 height 800
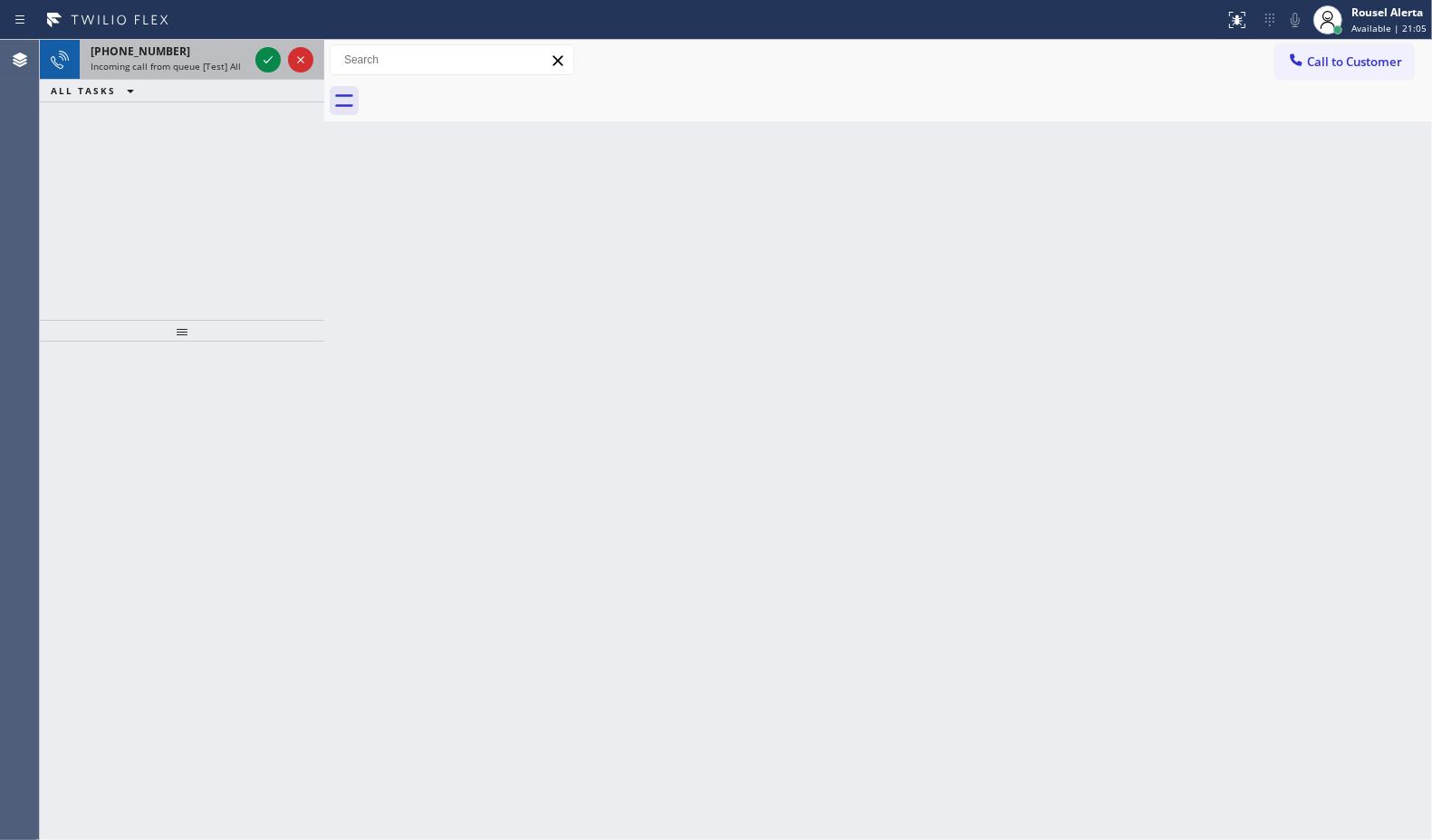
click at [200, 54] on div "[PHONE_NUMBER]" at bounding box center [169, 51] width 158 height 15
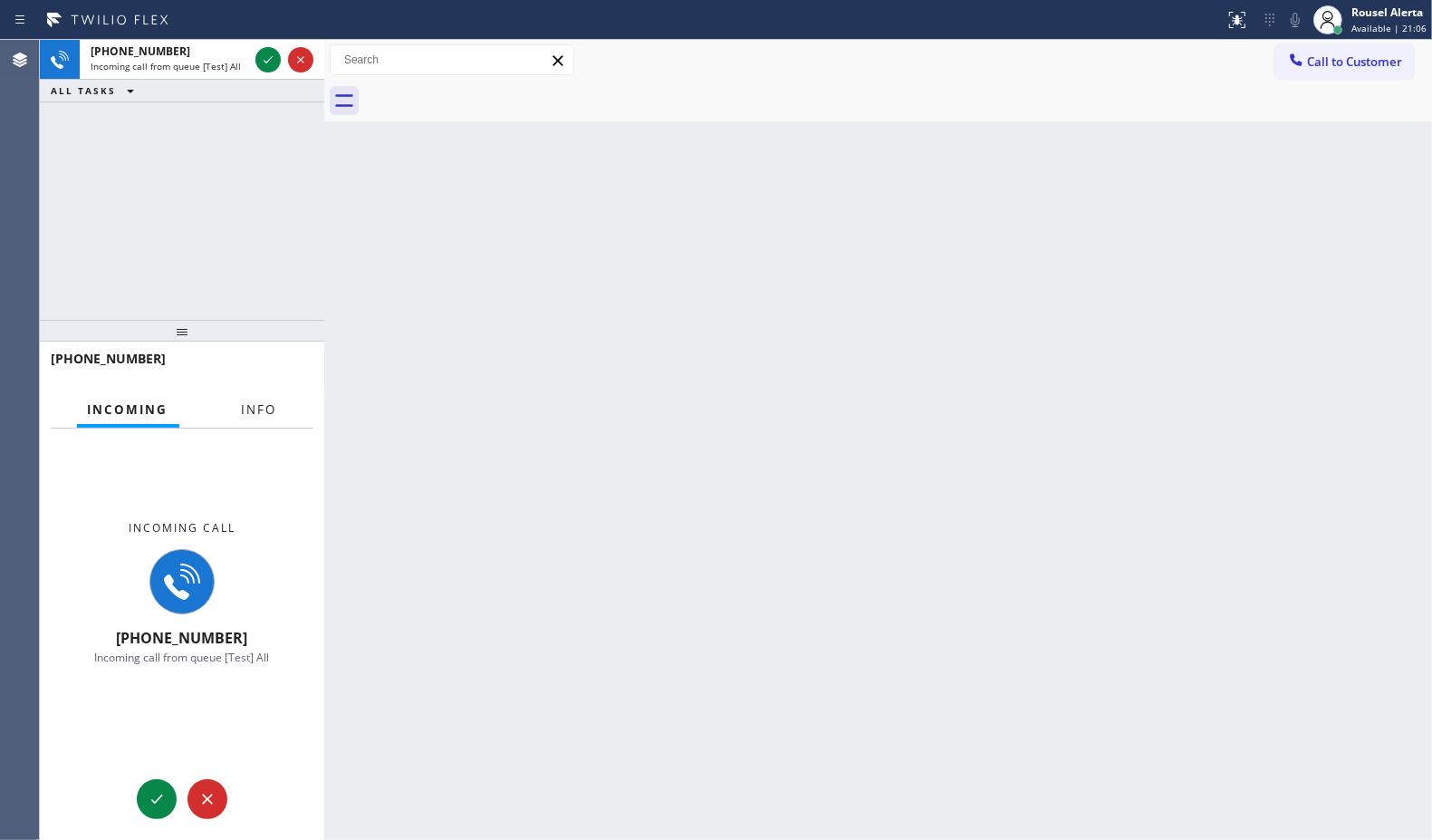
click at [246, 410] on span "Info" at bounding box center [259, 409] width 35 height 16
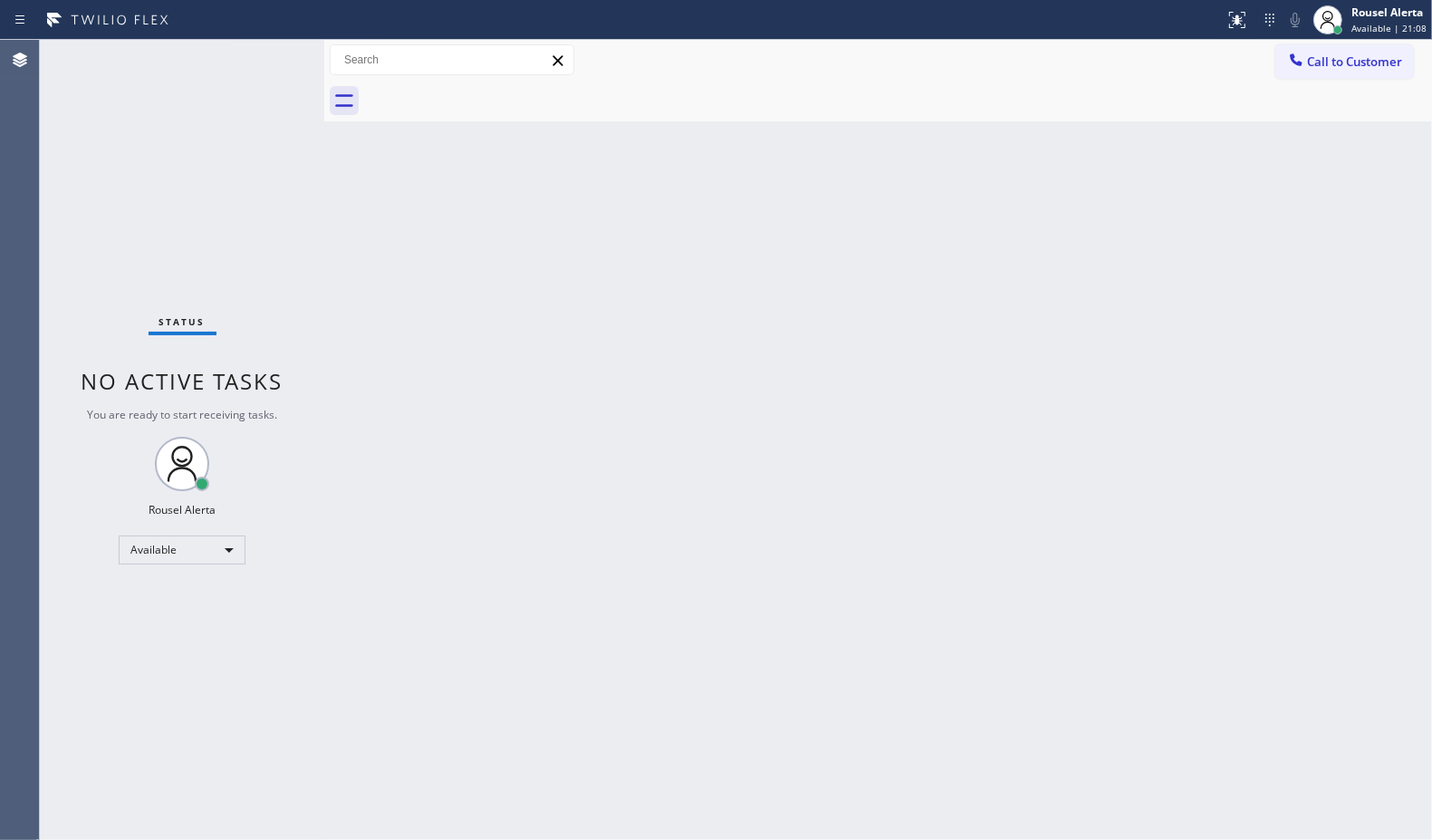
click at [259, 75] on div "Status No active tasks You are ready to start receiving tasks. Rousel Alerta Av…" at bounding box center [181, 440] width 284 height 800
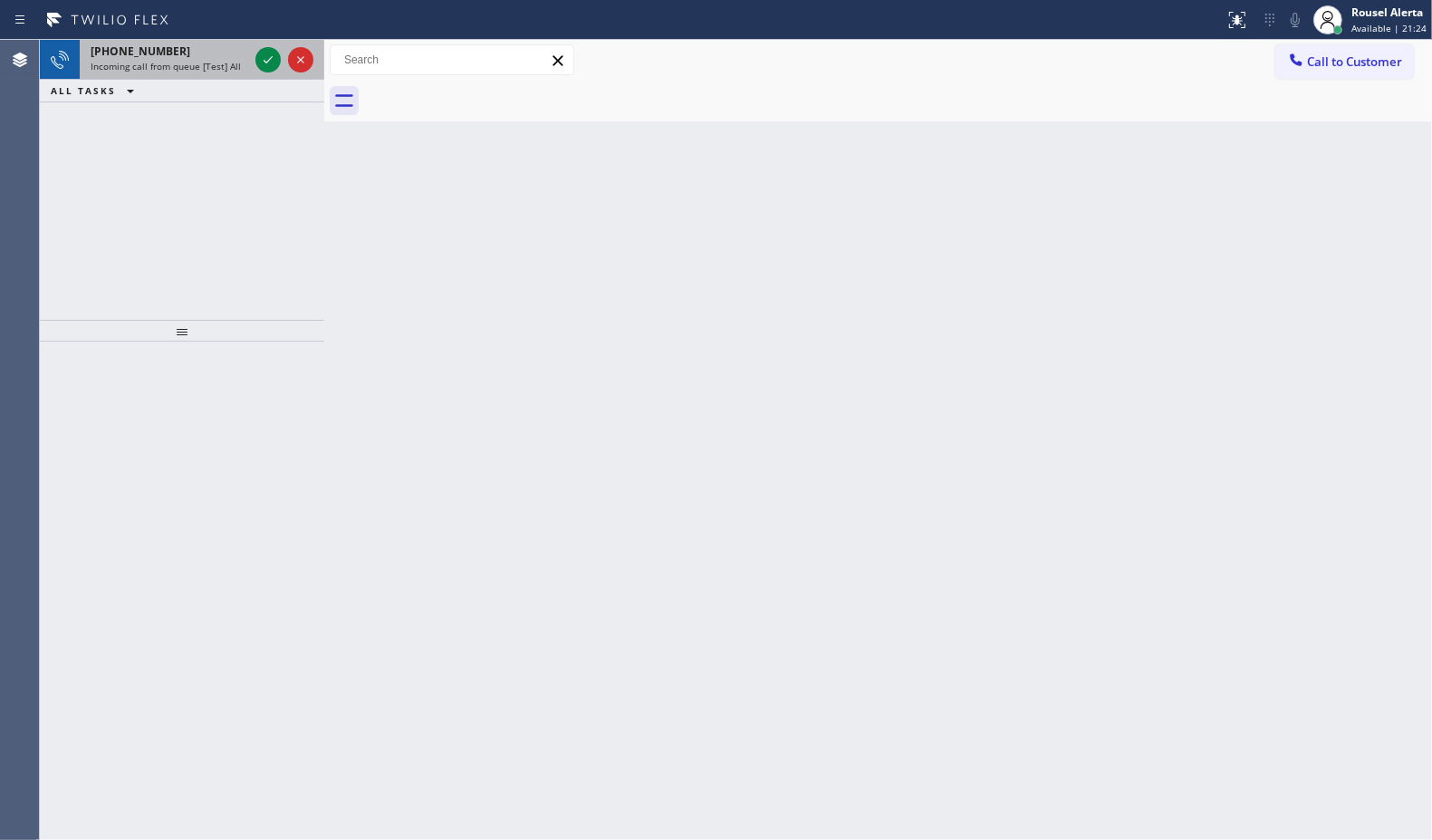
drag, startPoint x: 223, startPoint y: 56, endPoint x: 240, endPoint y: 68, distance: 20.8
click at [223, 56] on div "[PHONE_NUMBER]" at bounding box center [169, 51] width 158 height 15
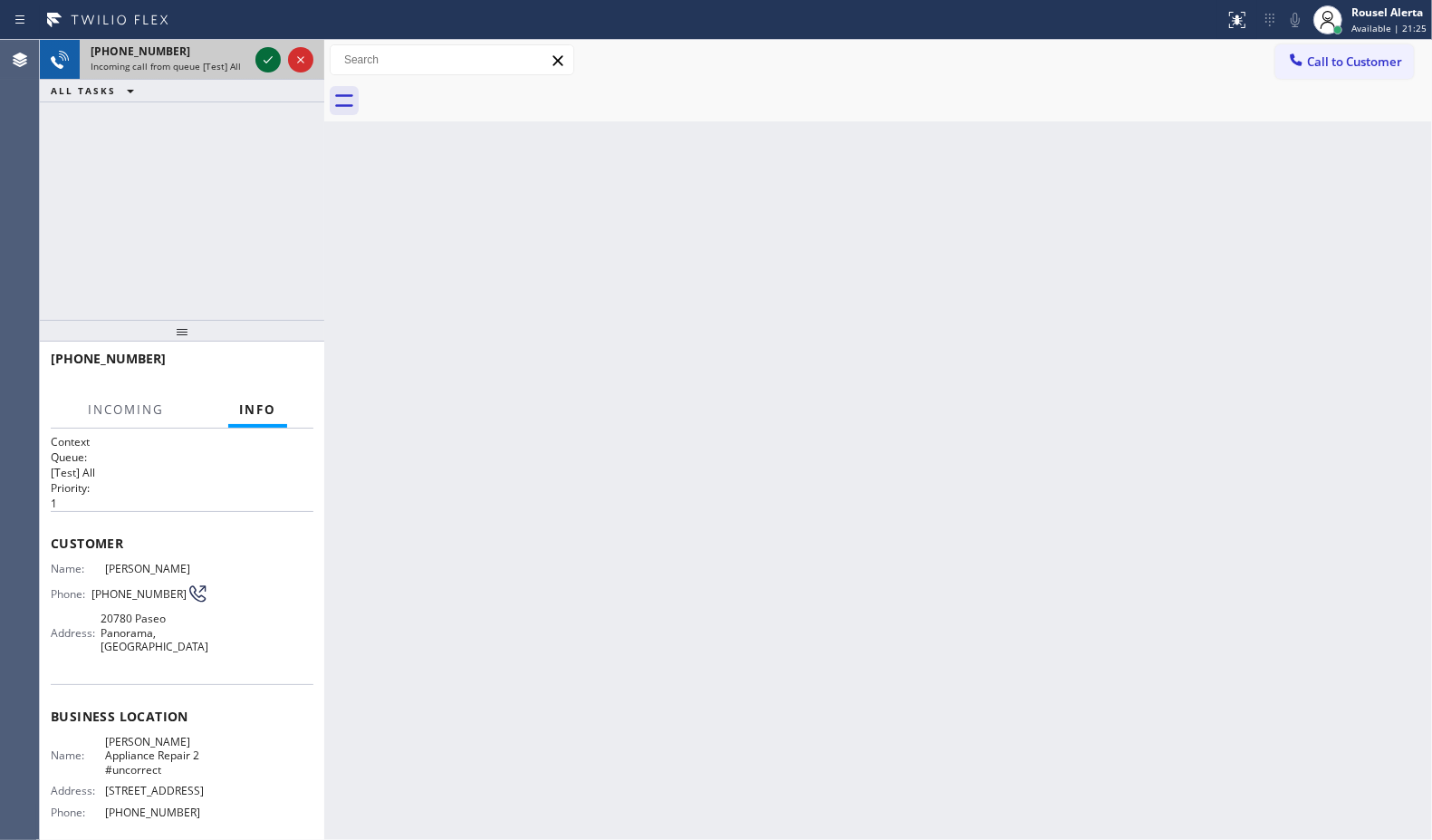
click at [263, 67] on icon at bounding box center [268, 59] width 22 height 22
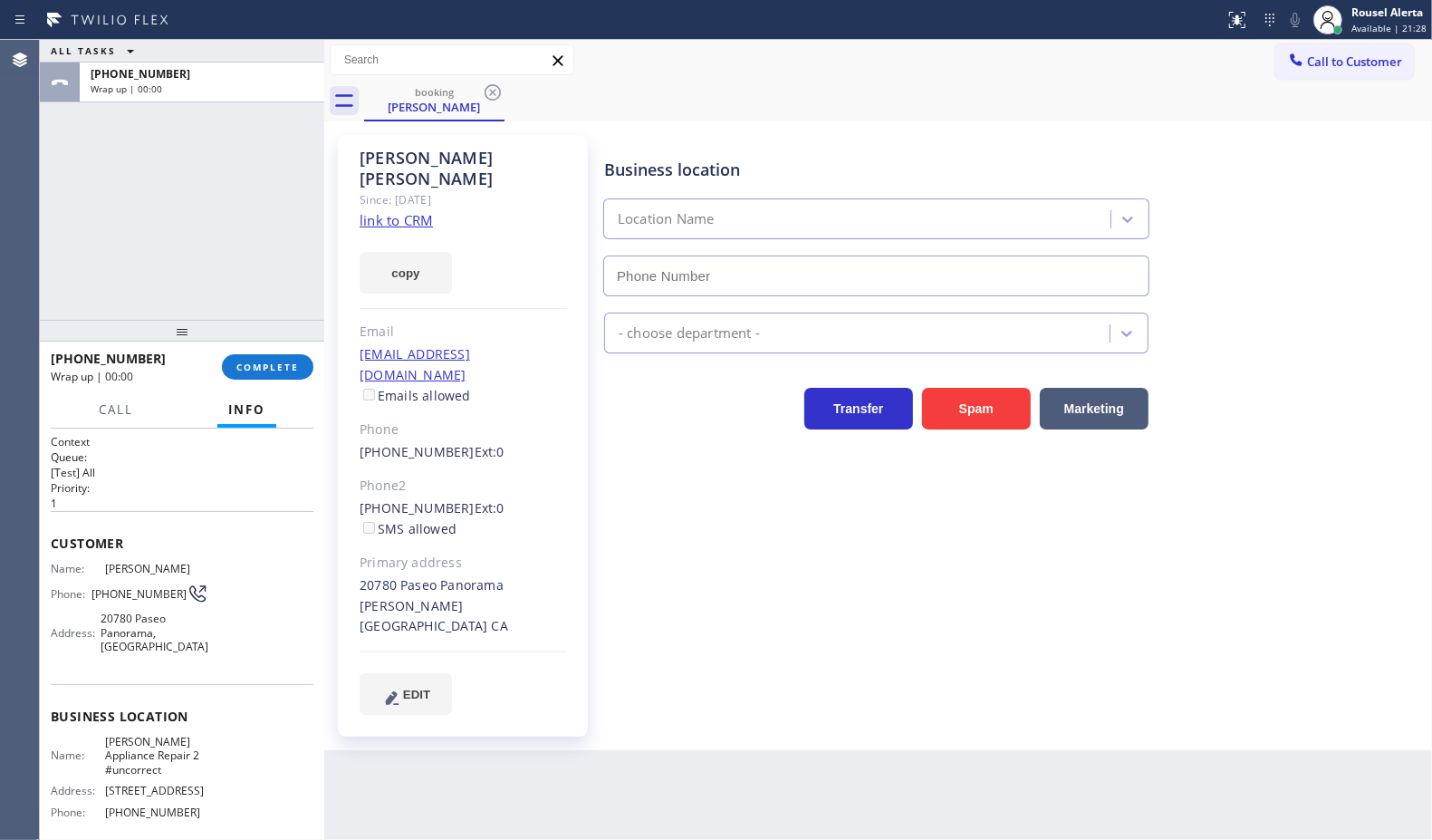
type input "[PHONE_NUMBER]"
click at [282, 367] on span "COMPLETE" at bounding box center [268, 366] width 63 height 12
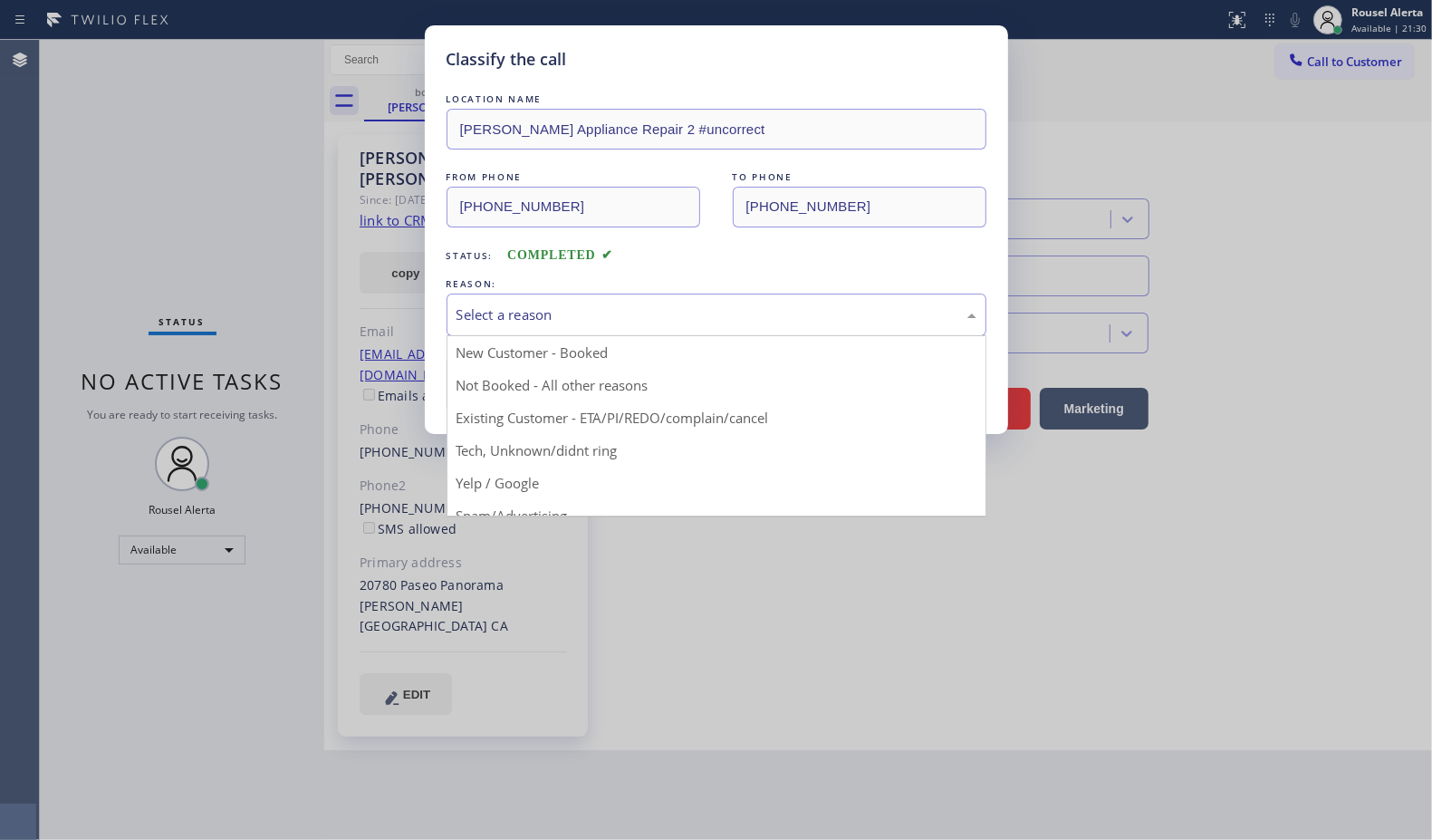
click at [482, 317] on div "Select a reason" at bounding box center [716, 315] width 520 height 21
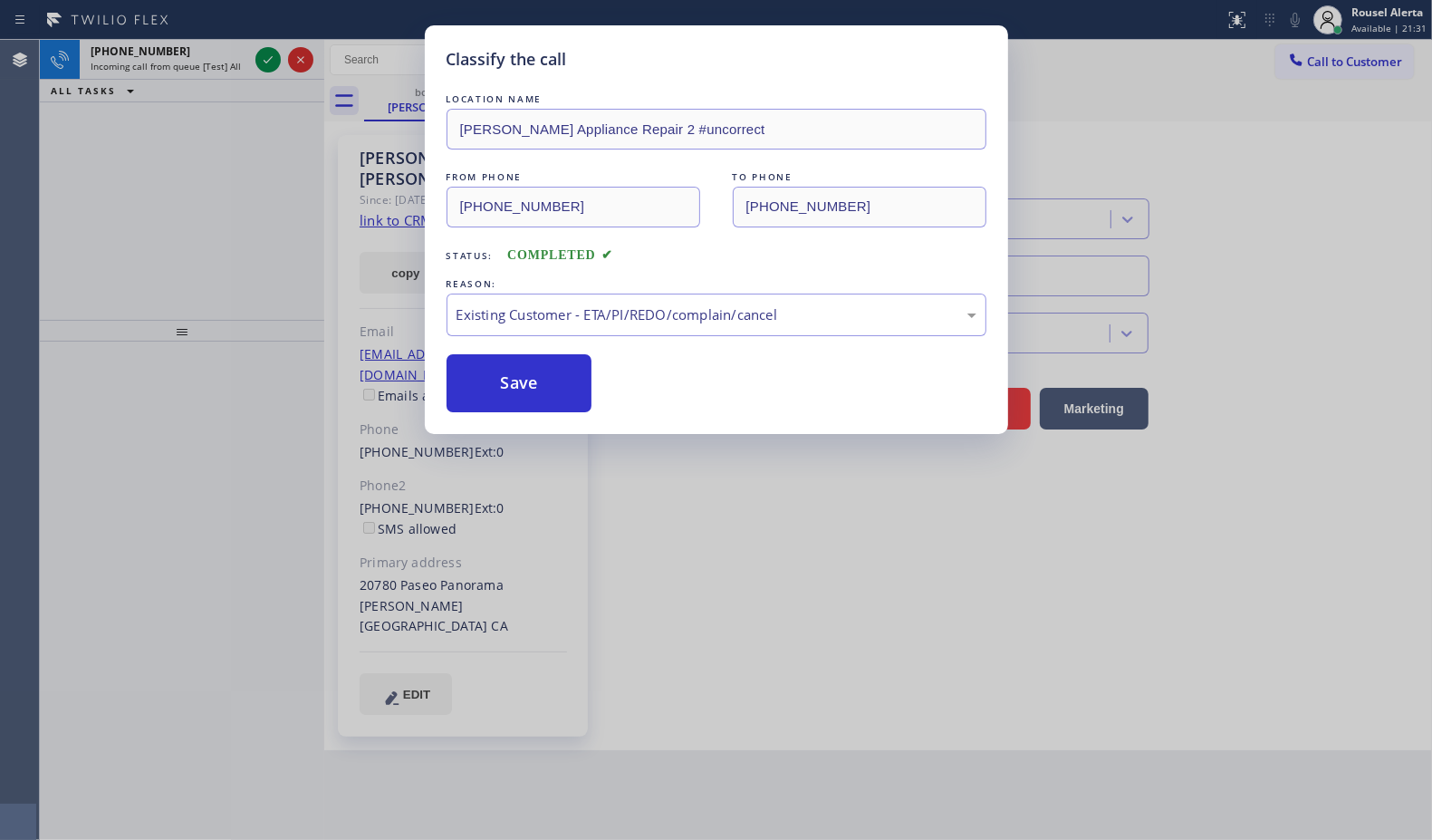
drag, startPoint x: 526, startPoint y: 386, endPoint x: 355, endPoint y: 242, distance: 223.6
click at [525, 386] on button "Save" at bounding box center [519, 383] width 145 height 58
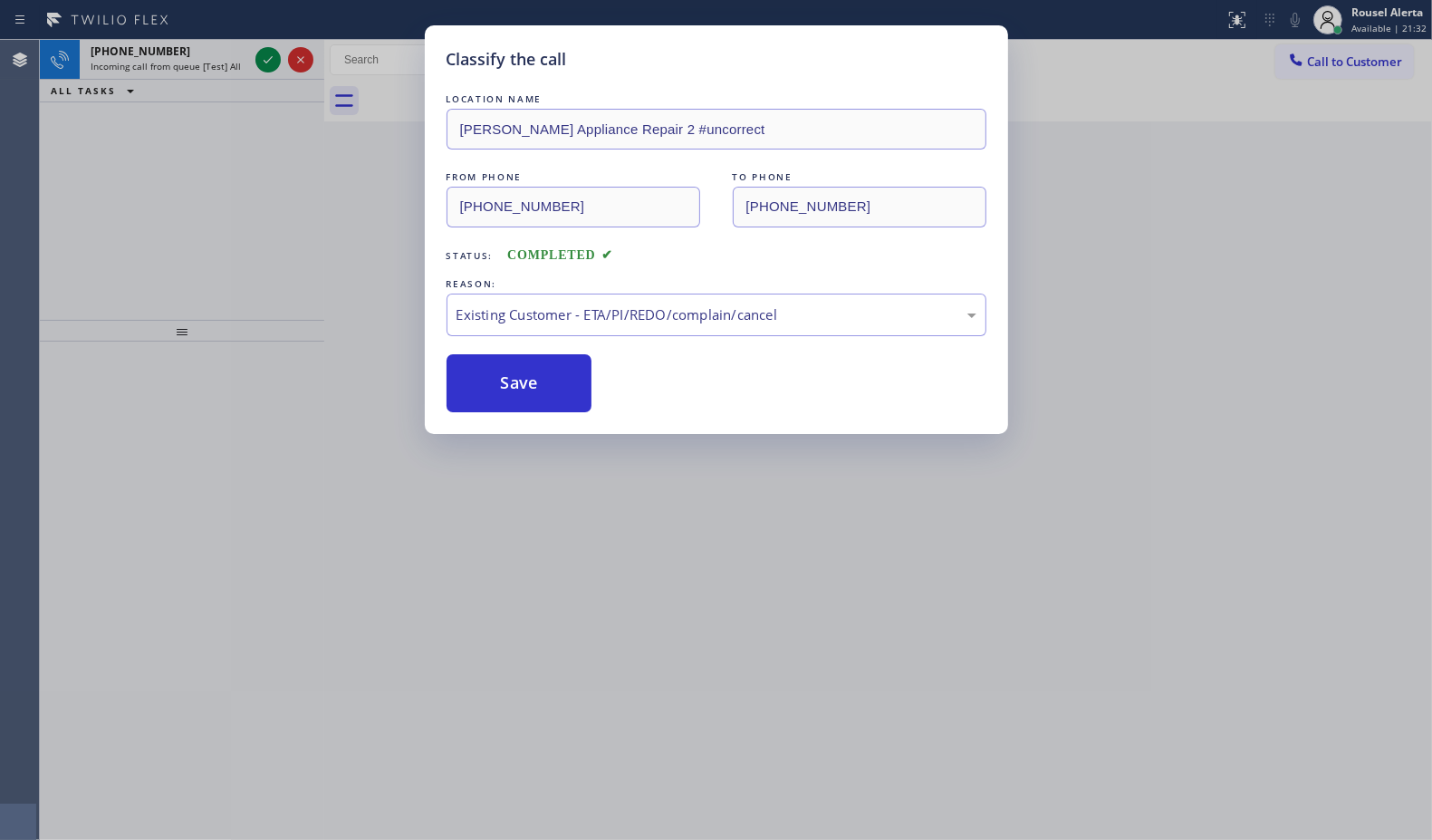
click at [202, 68] on div "Classify the call LOCATION NAME [PERSON_NAME] Appliance Repair 2 #uncorrect FRO…" at bounding box center [716, 420] width 1432 height 840
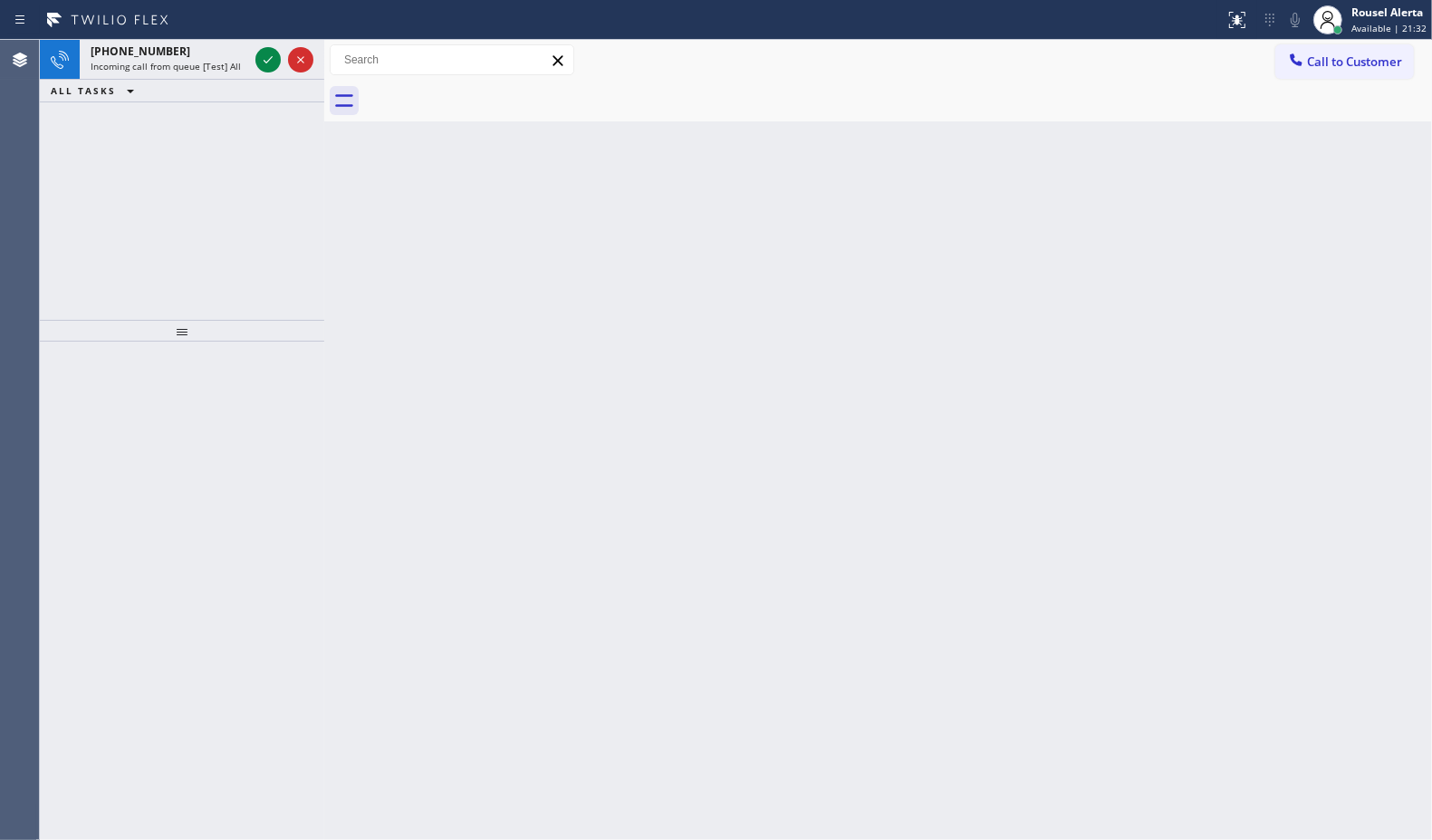
click at [202, 68] on span "Incoming call from queue [Test] All" at bounding box center [165, 66] width 150 height 12
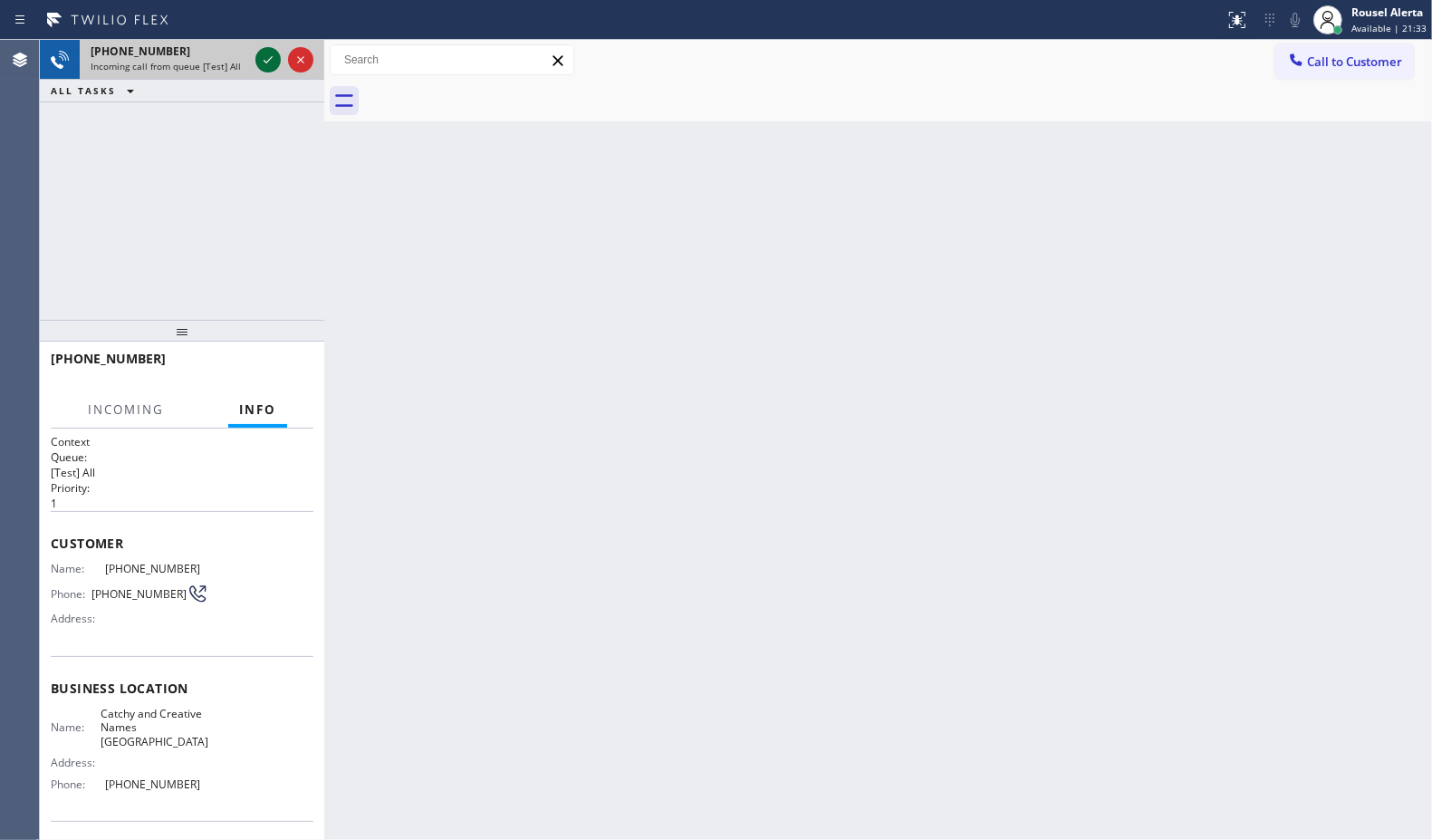
click at [262, 67] on icon at bounding box center [268, 59] width 22 height 22
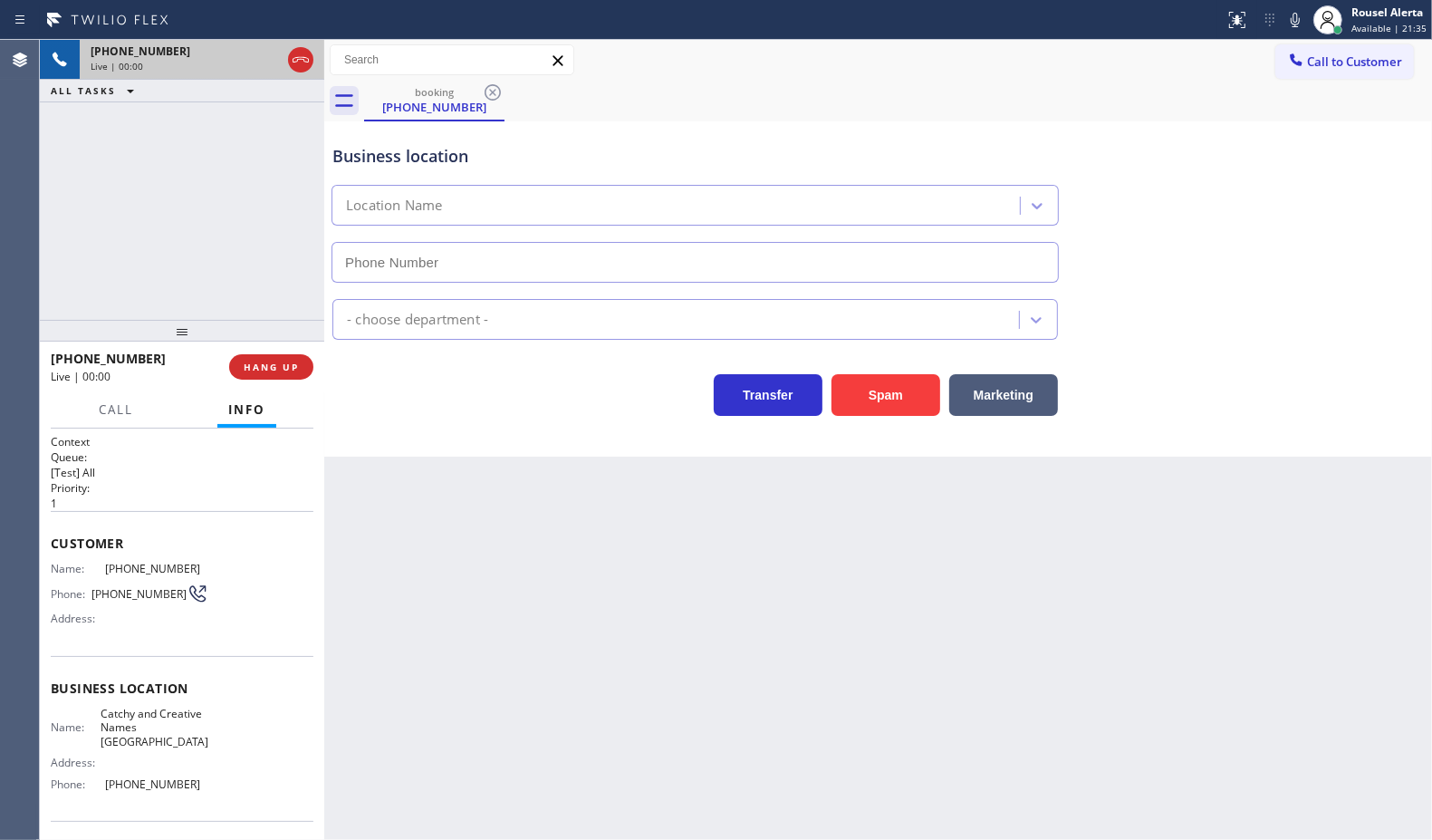
type input "[PHONE_NUMBER]"
click at [867, 401] on button "Spam" at bounding box center [886, 395] width 108 height 42
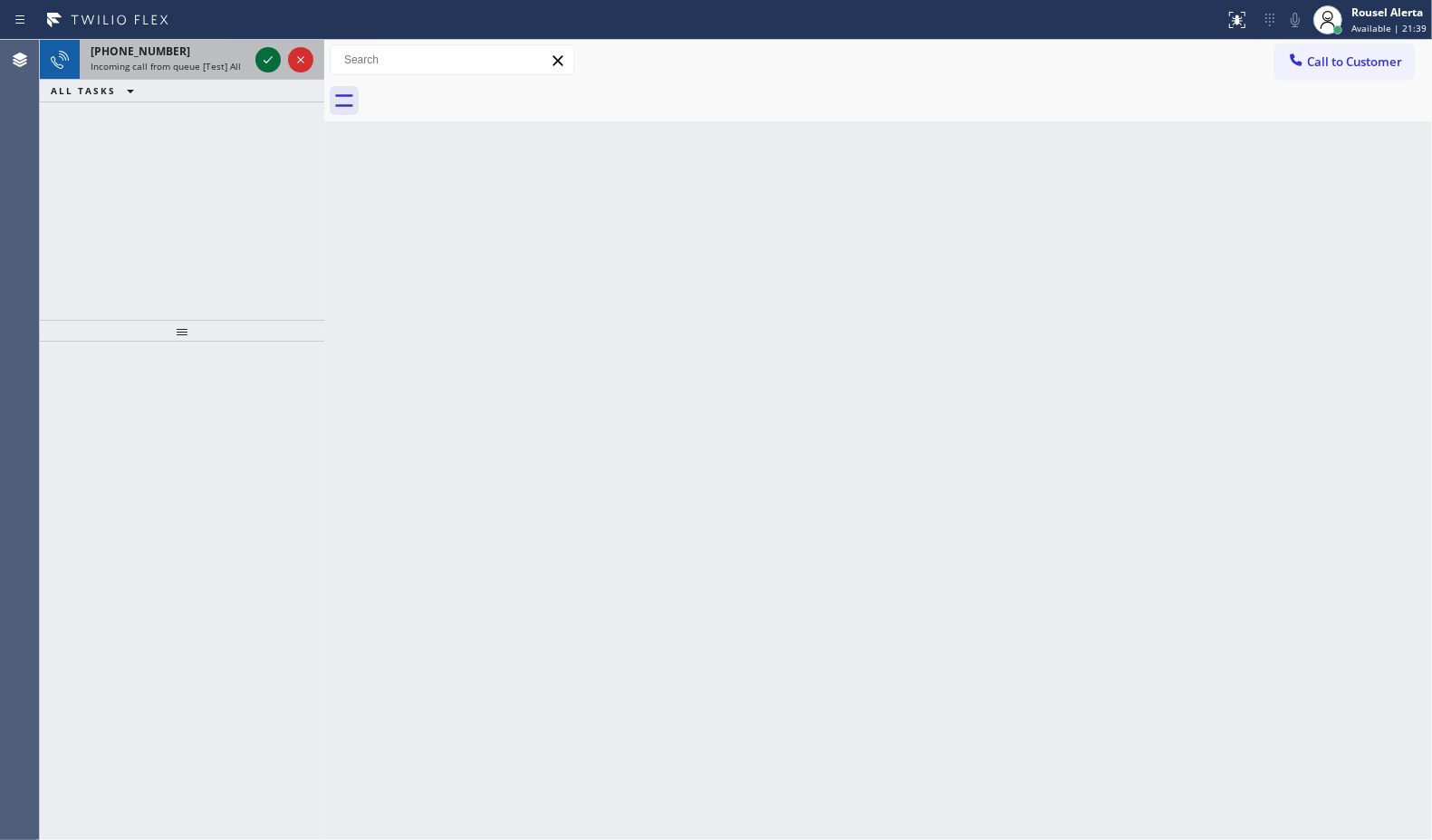
click at [258, 60] on icon at bounding box center [268, 59] width 22 height 22
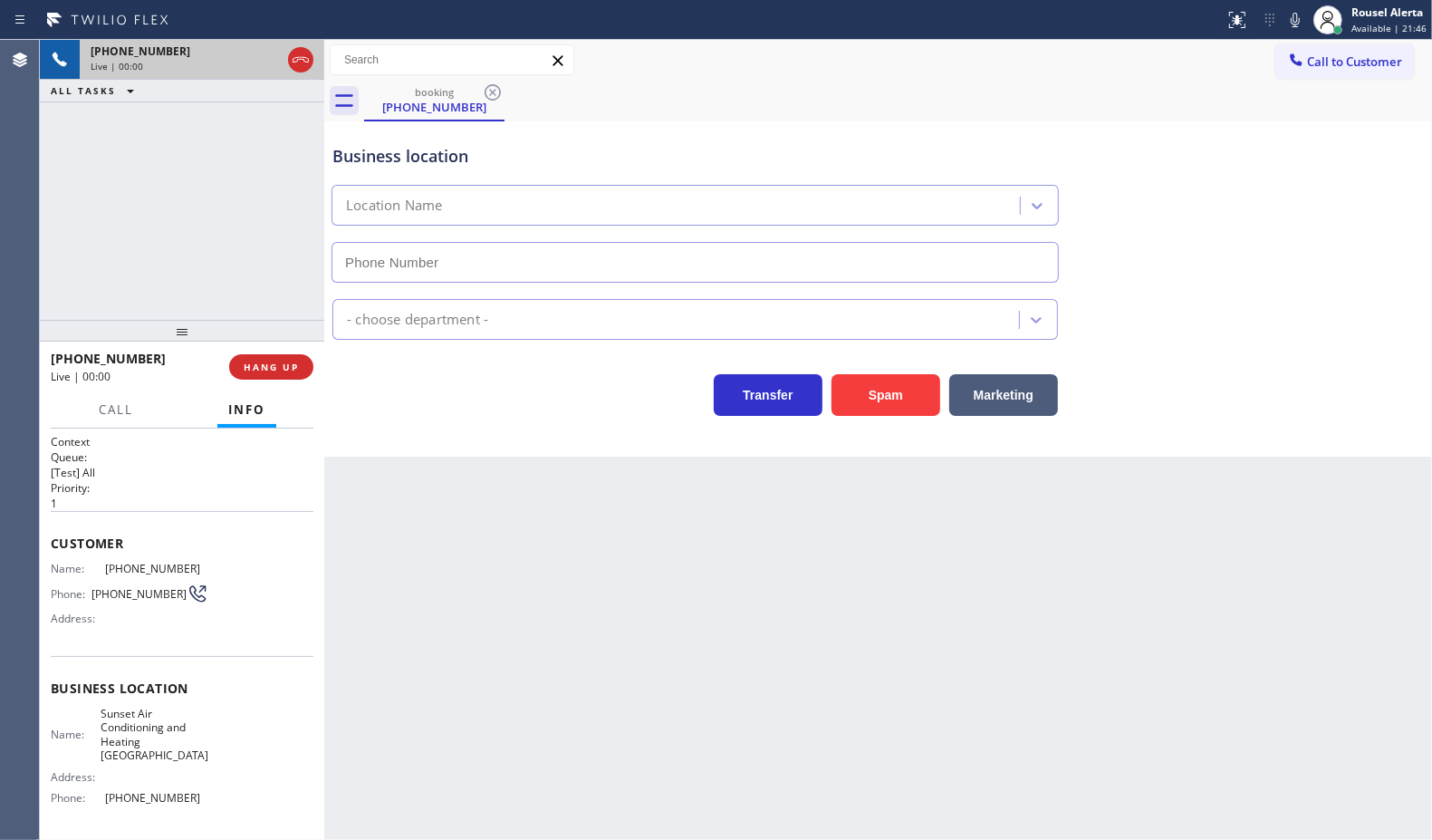
type input "[PHONE_NUMBER]"
click at [560, 645] on div "Back to Dashboard Change Sender ID Customers Technicians Select a contact Outbo…" at bounding box center [878, 440] width 1108 height 800
click at [738, 681] on div "Back to Dashboard Change Sender ID Customers Technicians Select a contact Outbo…" at bounding box center [878, 440] width 1108 height 800
click at [530, 585] on div "Back to Dashboard Change Sender ID Customers Technicians Select a contact Outbo…" at bounding box center [878, 440] width 1108 height 800
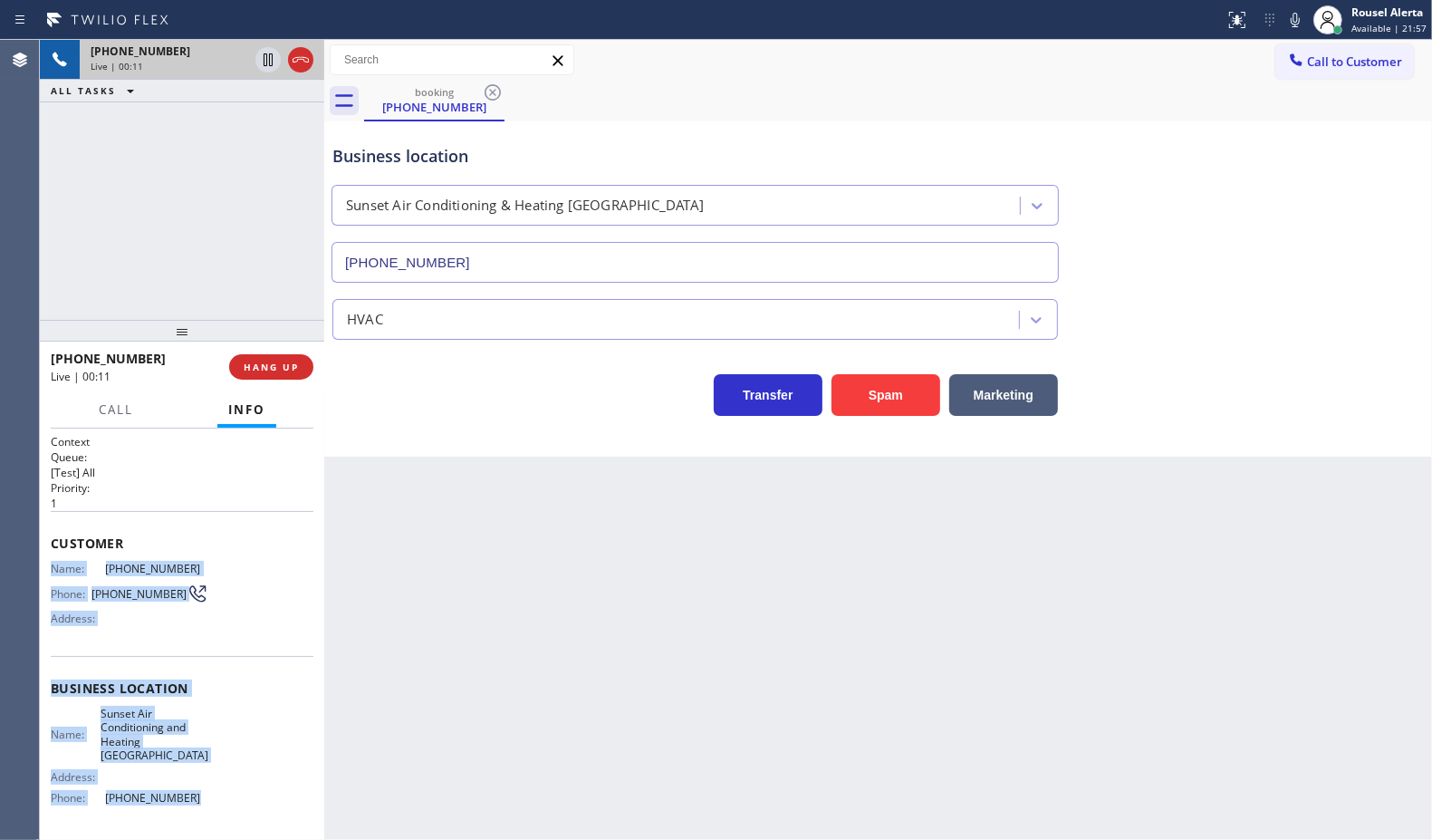
scroll to position [133, 0]
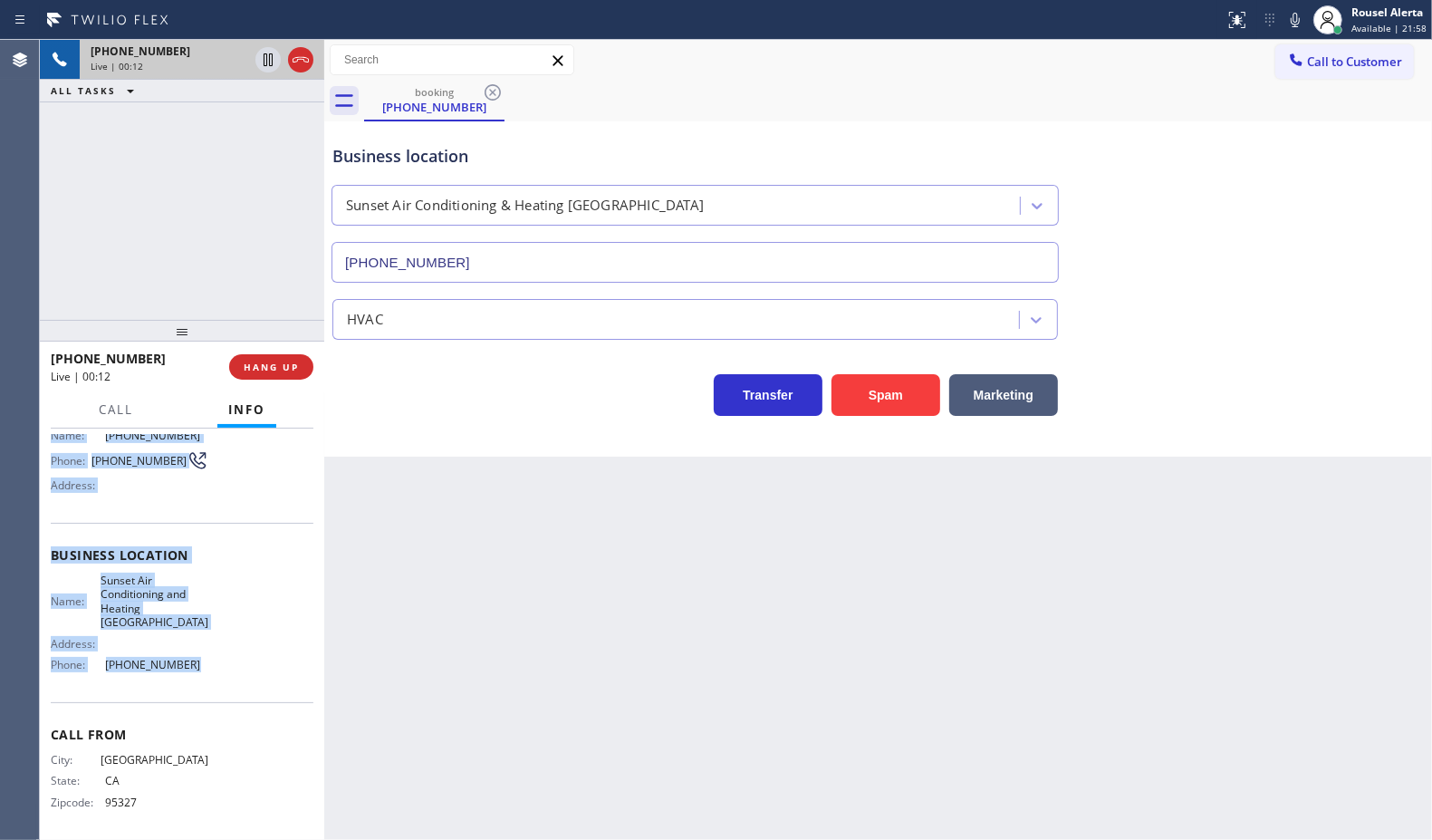
drag, startPoint x: 50, startPoint y: 569, endPoint x: 211, endPoint y: 661, distance: 185.4
click at [211, 661] on div "Context Queue: [Test] All Priority: 1 Customer Name: [PHONE_NUMBER] Phone: [PHO…" at bounding box center [181, 570] width 262 height 538
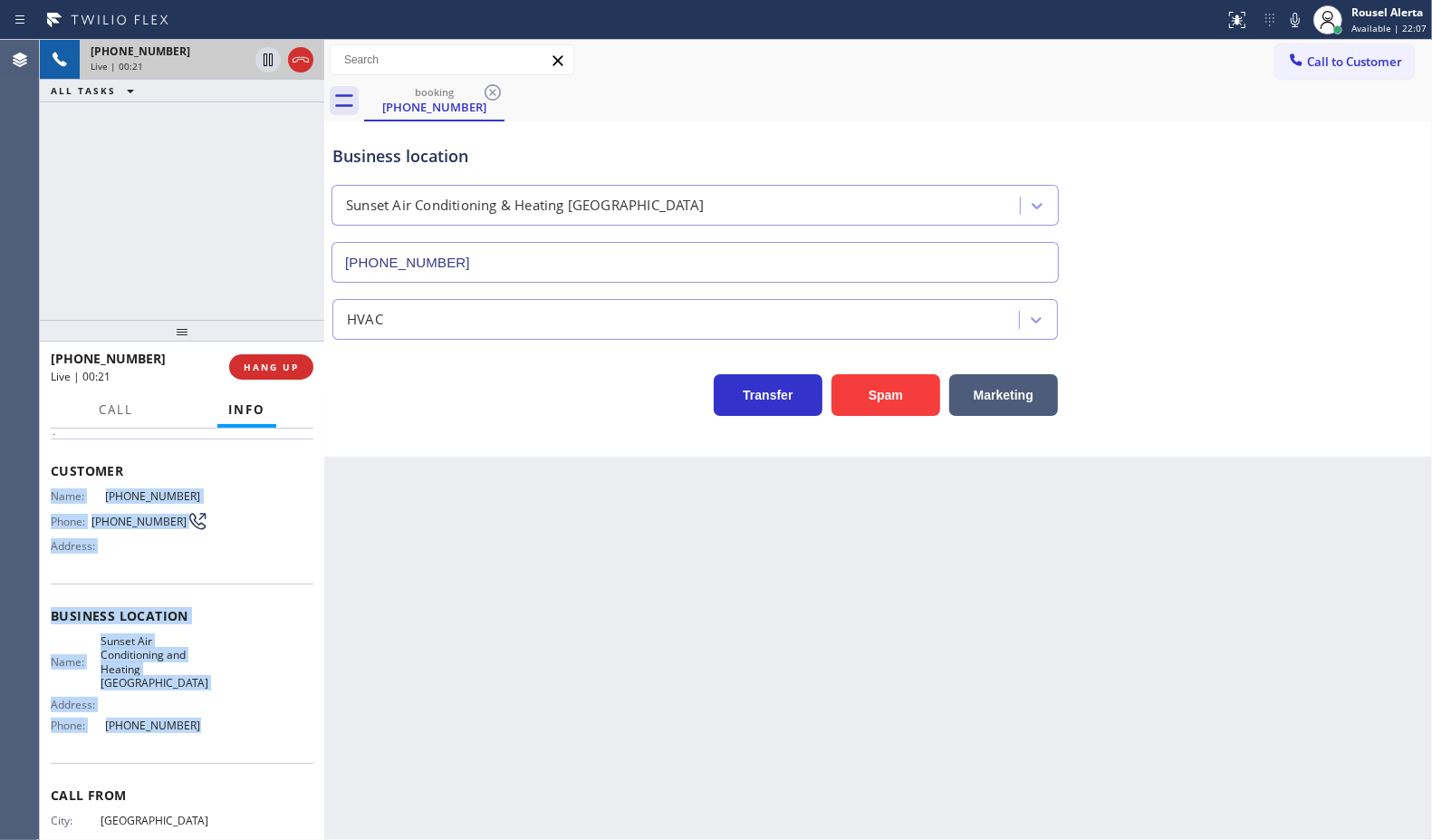
scroll to position [20, 0]
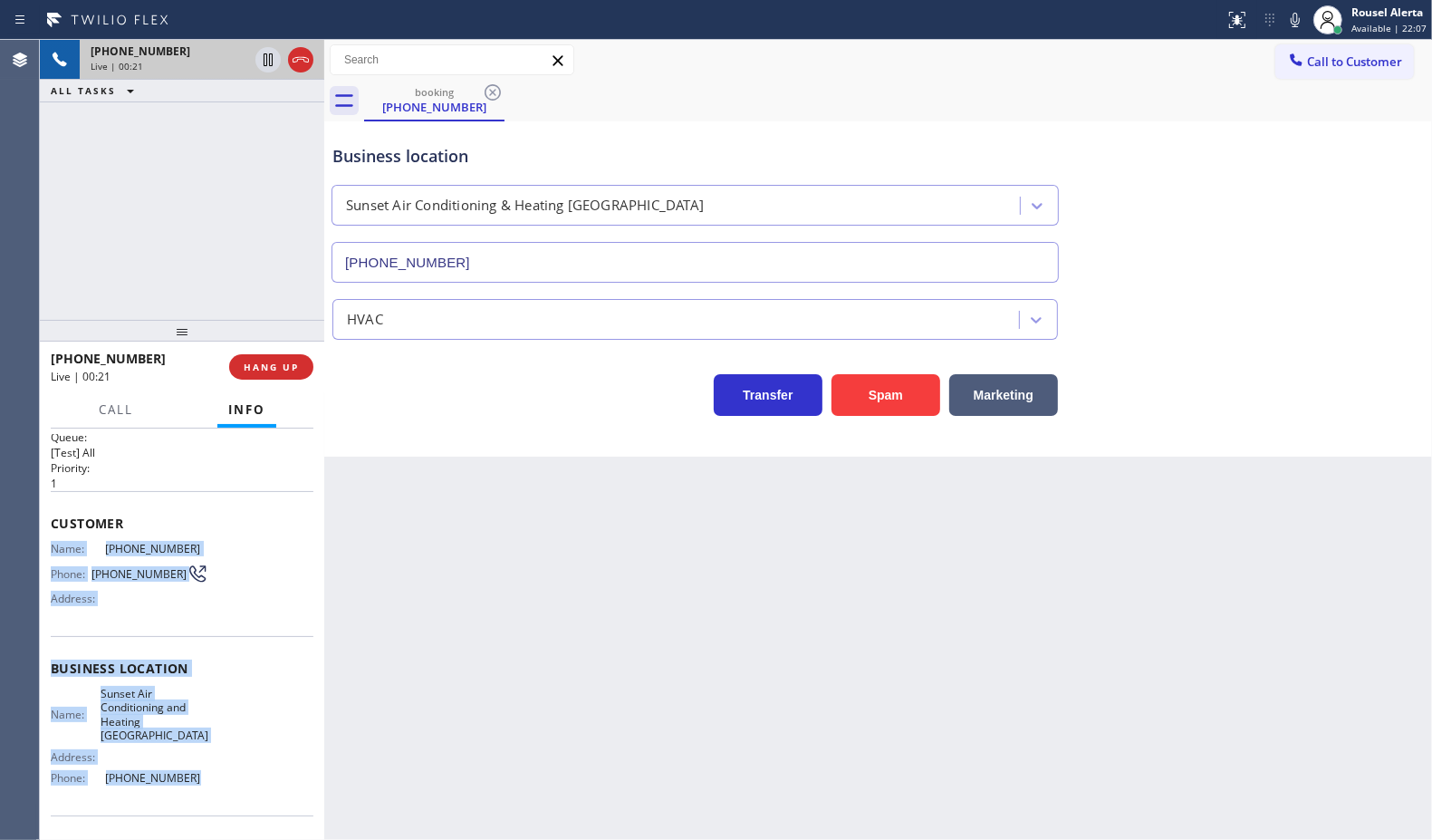
click at [245, 713] on div "Name: Sunset Air Conditioning and Heating [GEOGRAPHIC_DATA] Address: Phone: [PH…" at bounding box center [181, 740] width 262 height 106
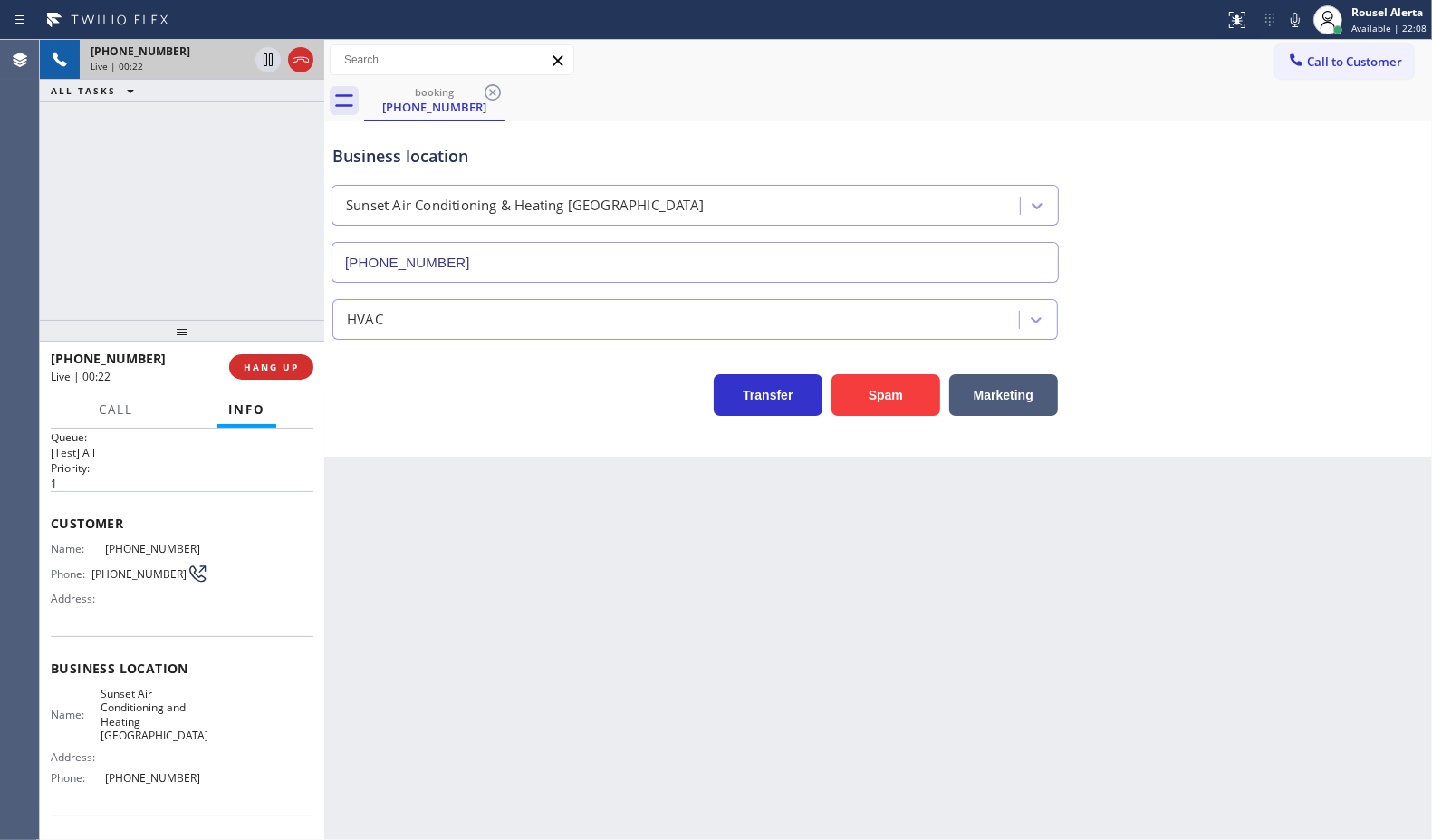
click at [249, 659] on span "Business location" at bounding box center [181, 668] width 262 height 17
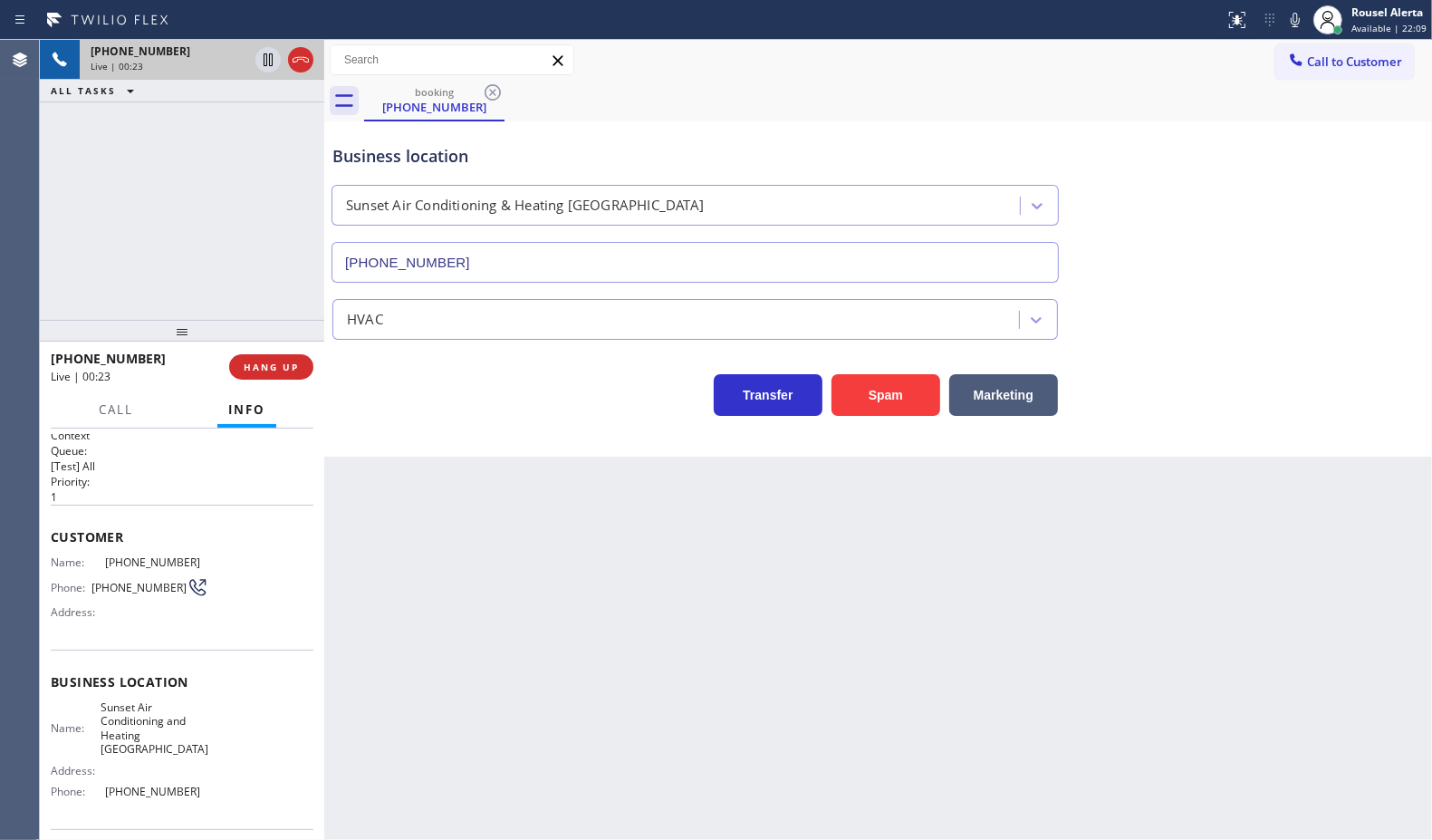
scroll to position [0, 0]
click at [258, 650] on div "Customer Name: [PHONE_NUMBER] Phone: [PHONE_NUMBER] Address:" at bounding box center [181, 583] width 262 height 145
click at [180, 287] on div "[PHONE_NUMBER] Live | 00:24 ALL TASKS ALL TASKS ACTIVE TASKS TASKS IN WRAP UP" at bounding box center [181, 180] width 284 height 280
click at [411, 510] on div "Back to Dashboard Change Sender ID Customers Technicians Select a contact Outbo…" at bounding box center [878, 440] width 1108 height 800
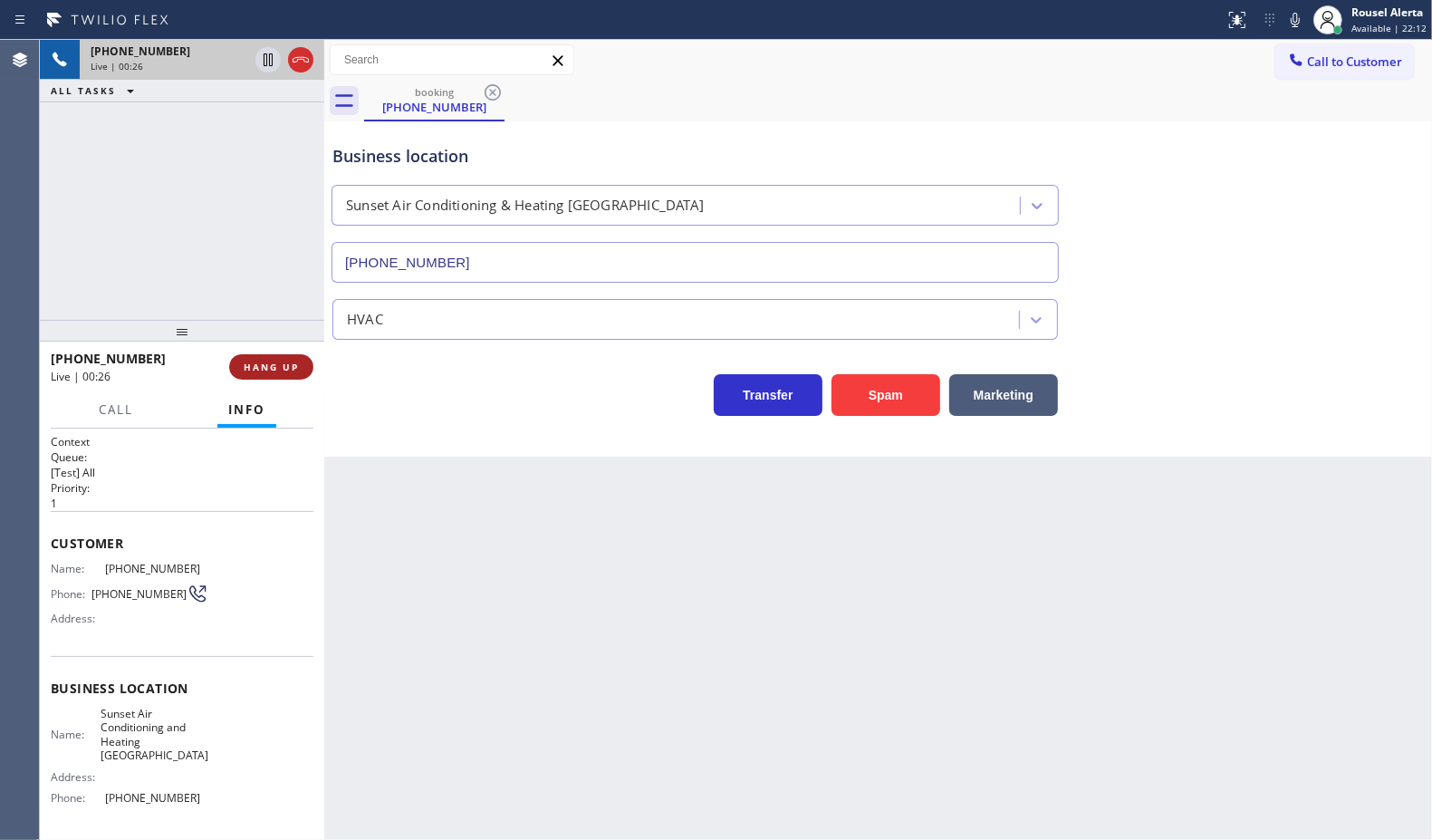
click at [278, 372] on span "HANG UP" at bounding box center [271, 366] width 55 height 12
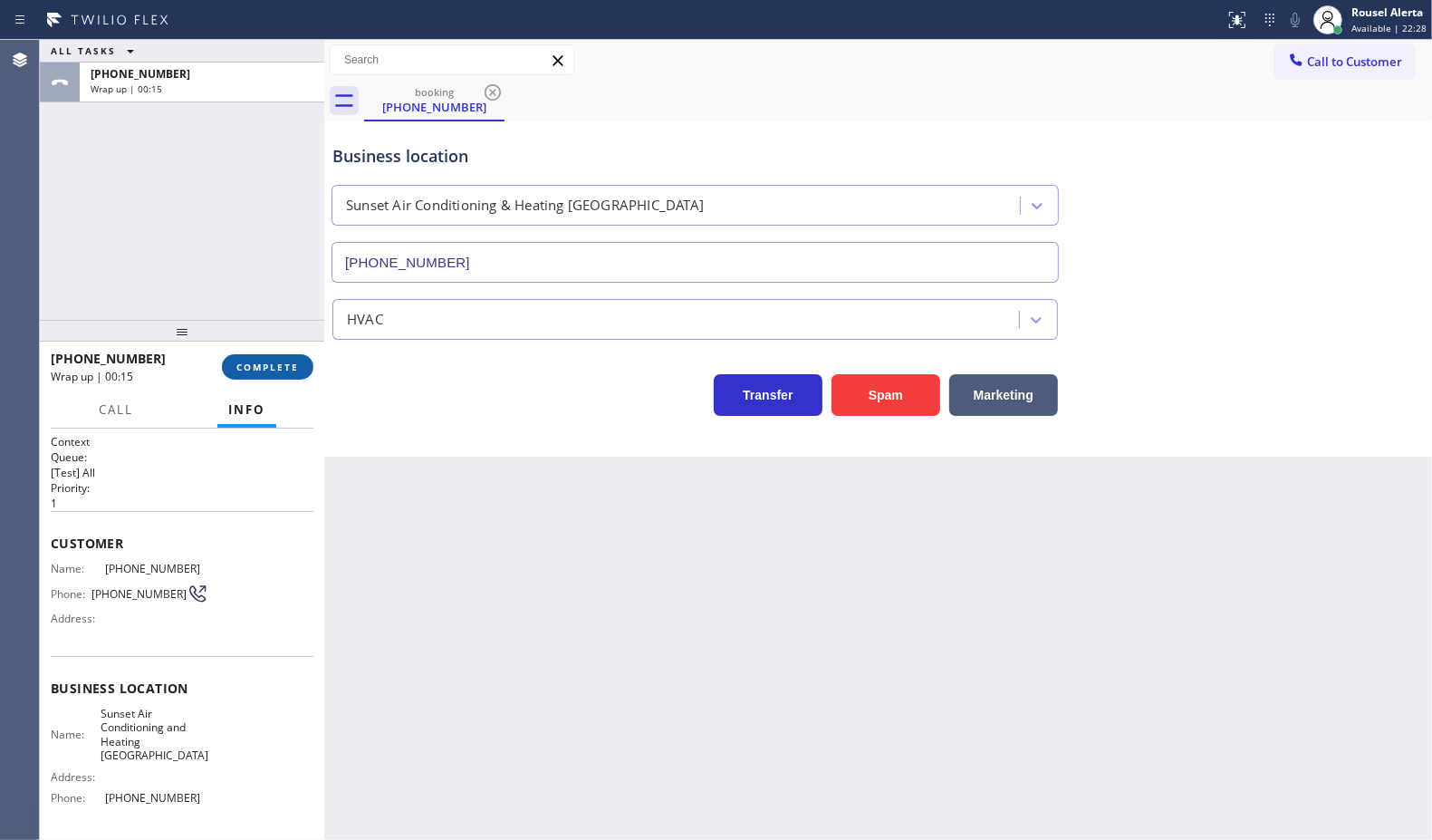
click at [260, 360] on span "COMPLETE" at bounding box center [268, 366] width 63 height 12
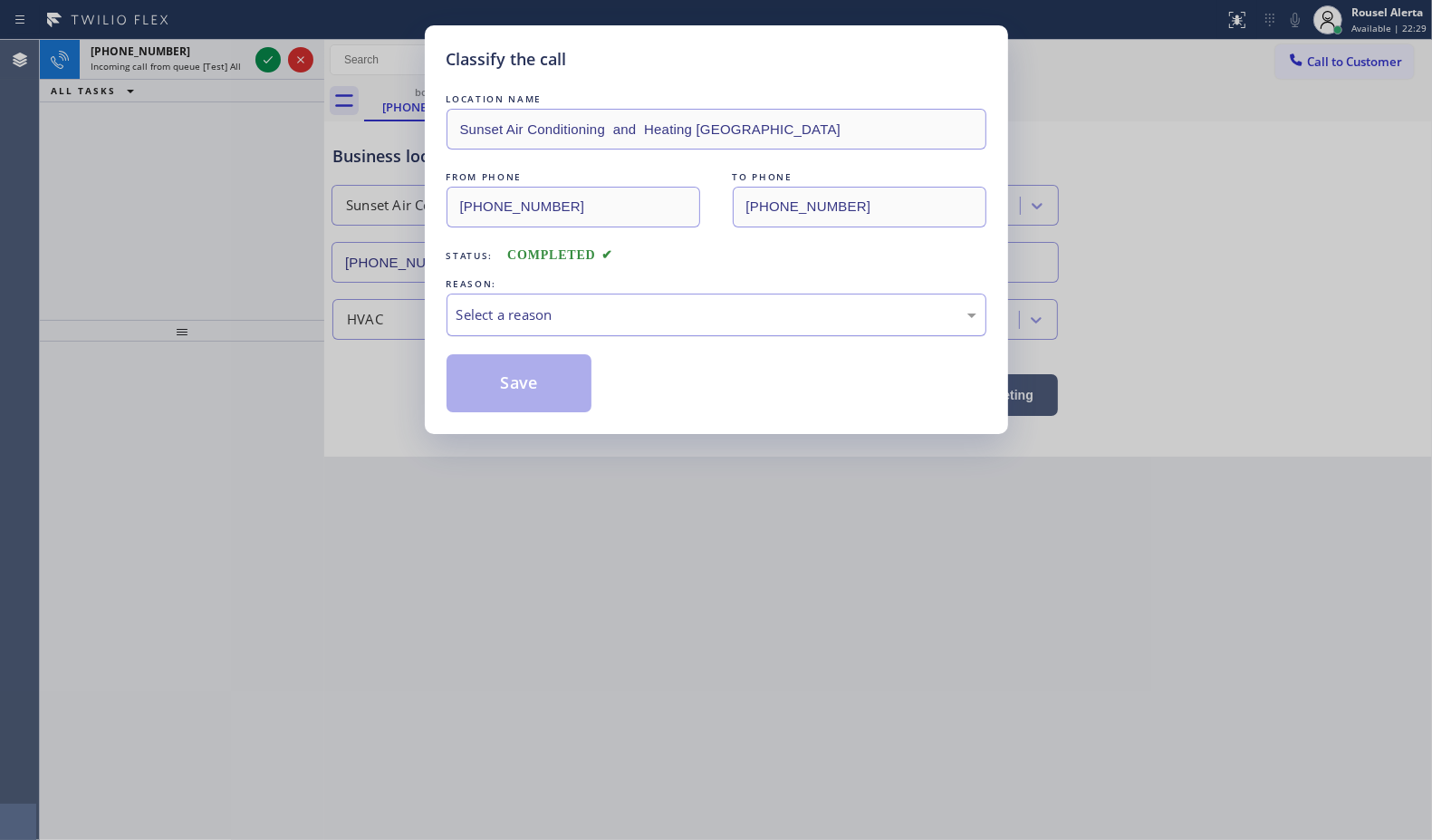
click at [595, 320] on div "Select a reason" at bounding box center [716, 315] width 520 height 21
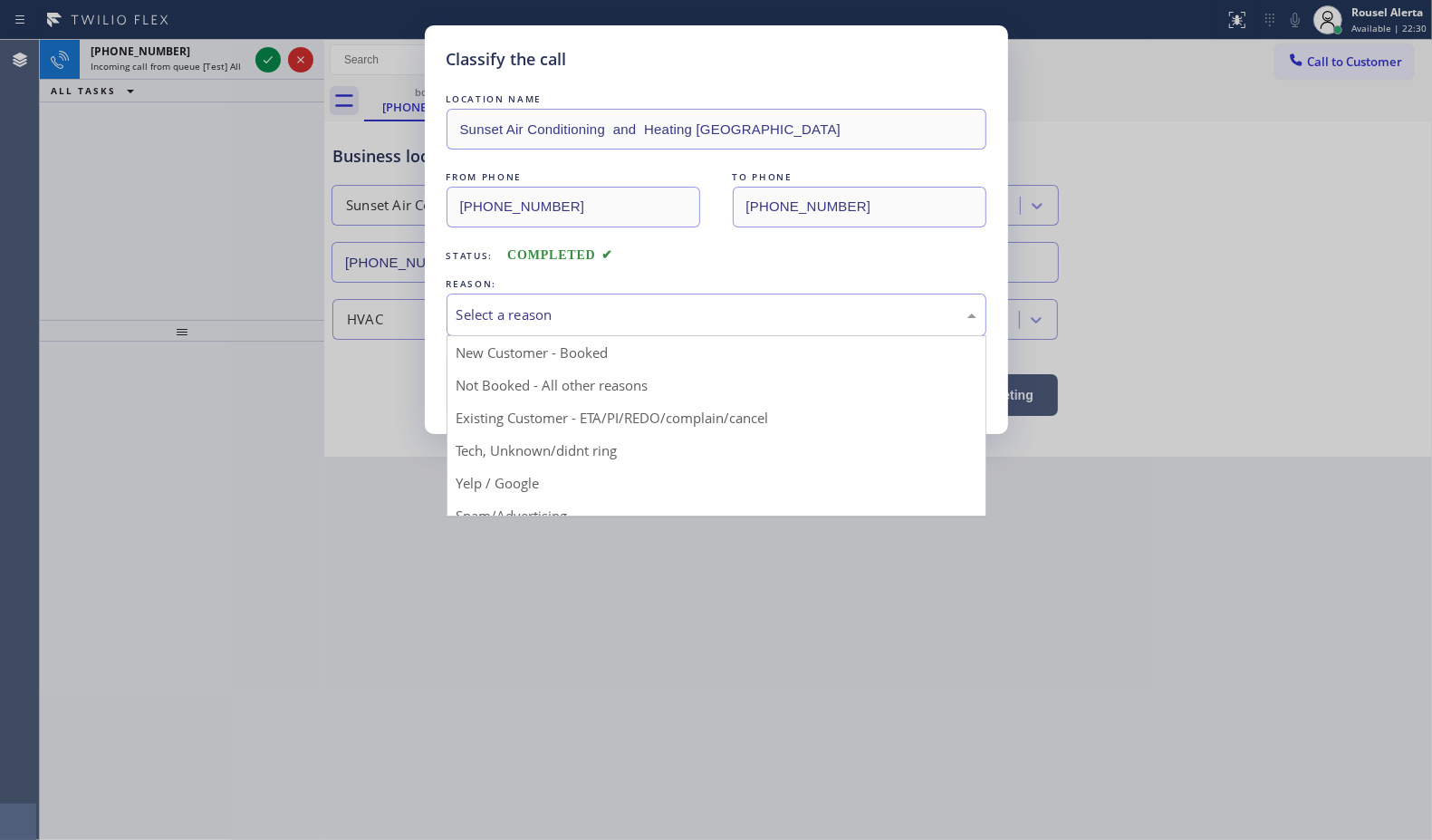
scroll to position [124, 0]
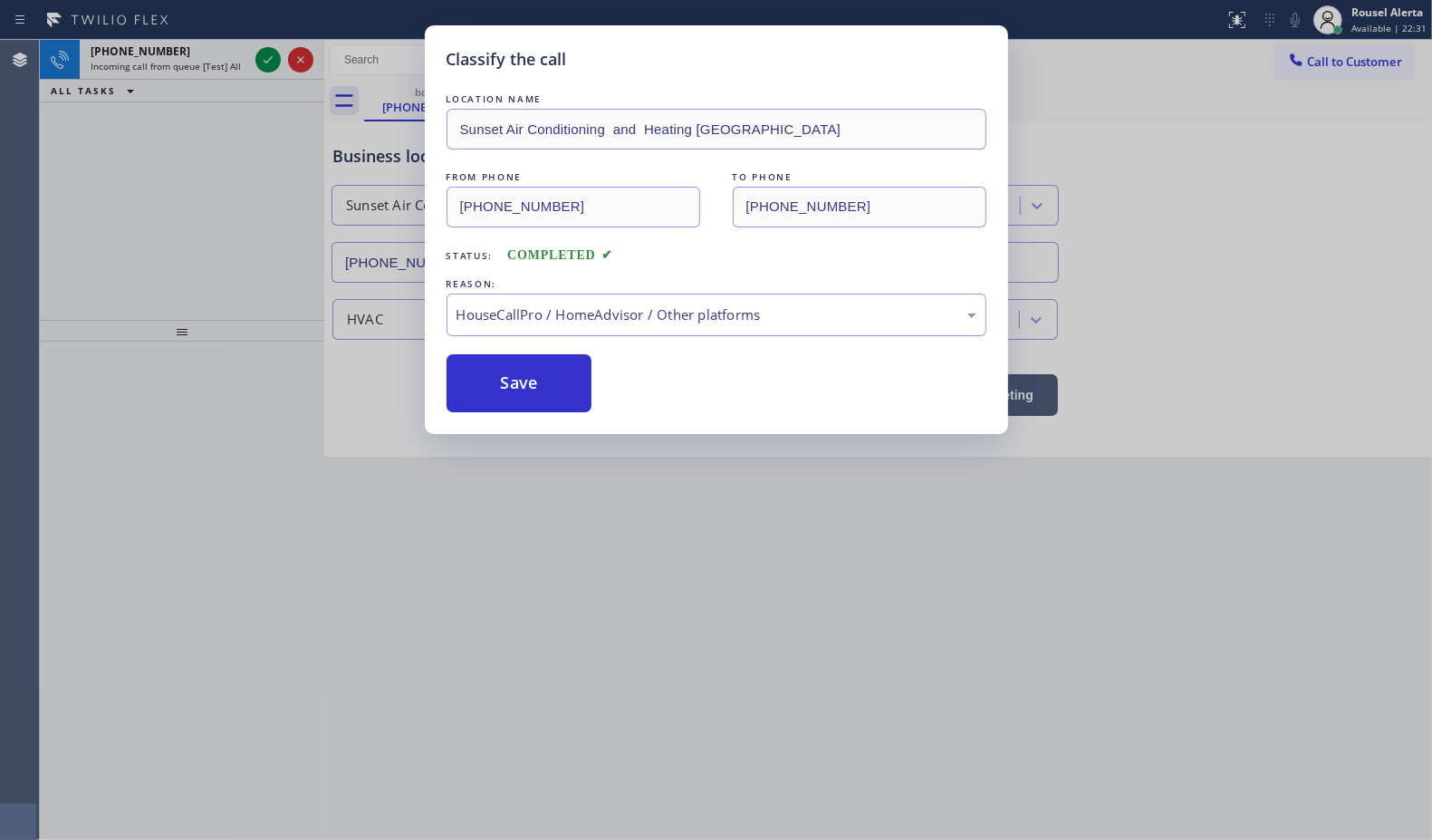
click at [526, 392] on button "Save" at bounding box center [519, 383] width 145 height 58
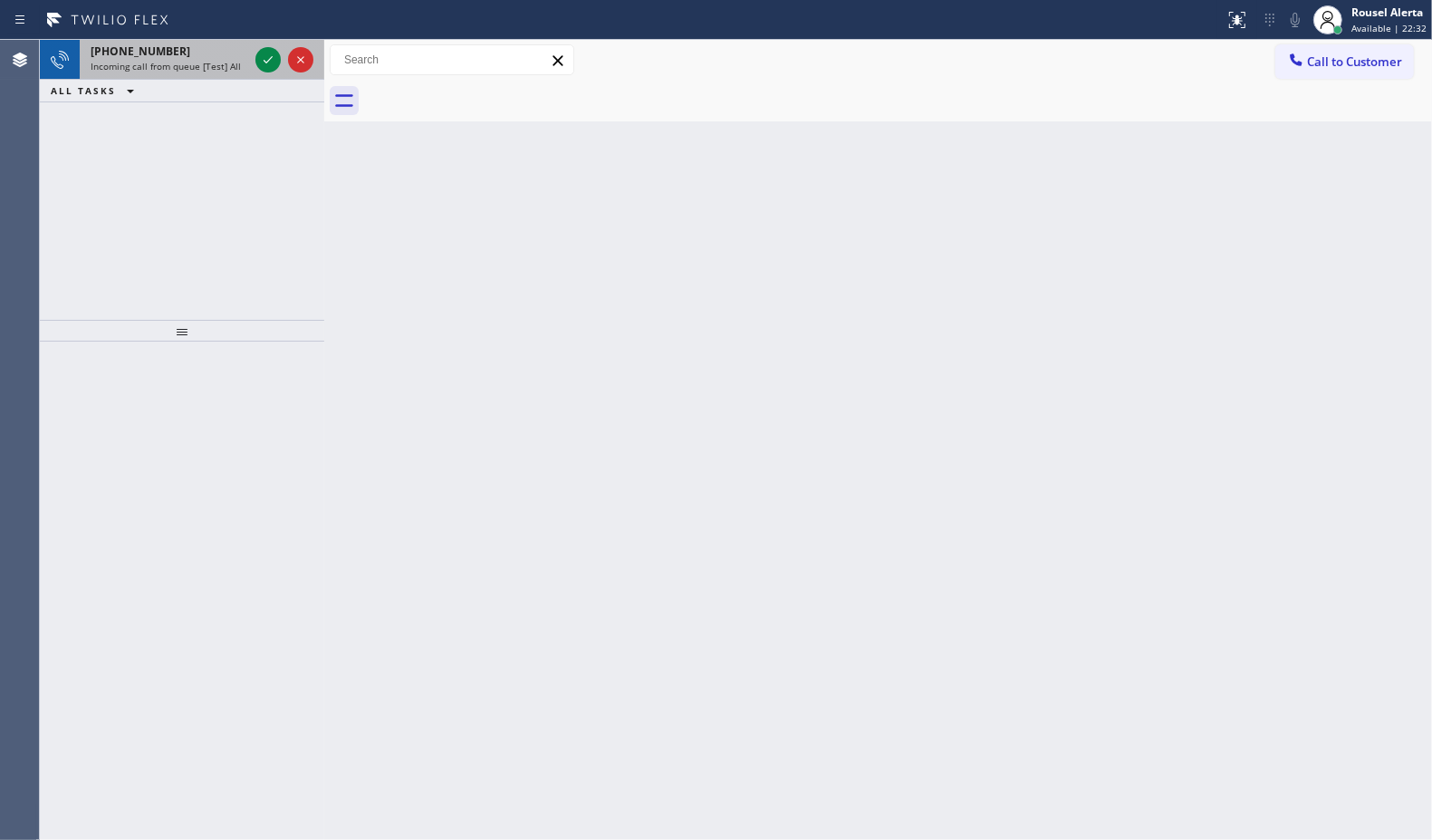
click at [206, 60] on span "Incoming call from queue [Test] All" at bounding box center [165, 66] width 150 height 12
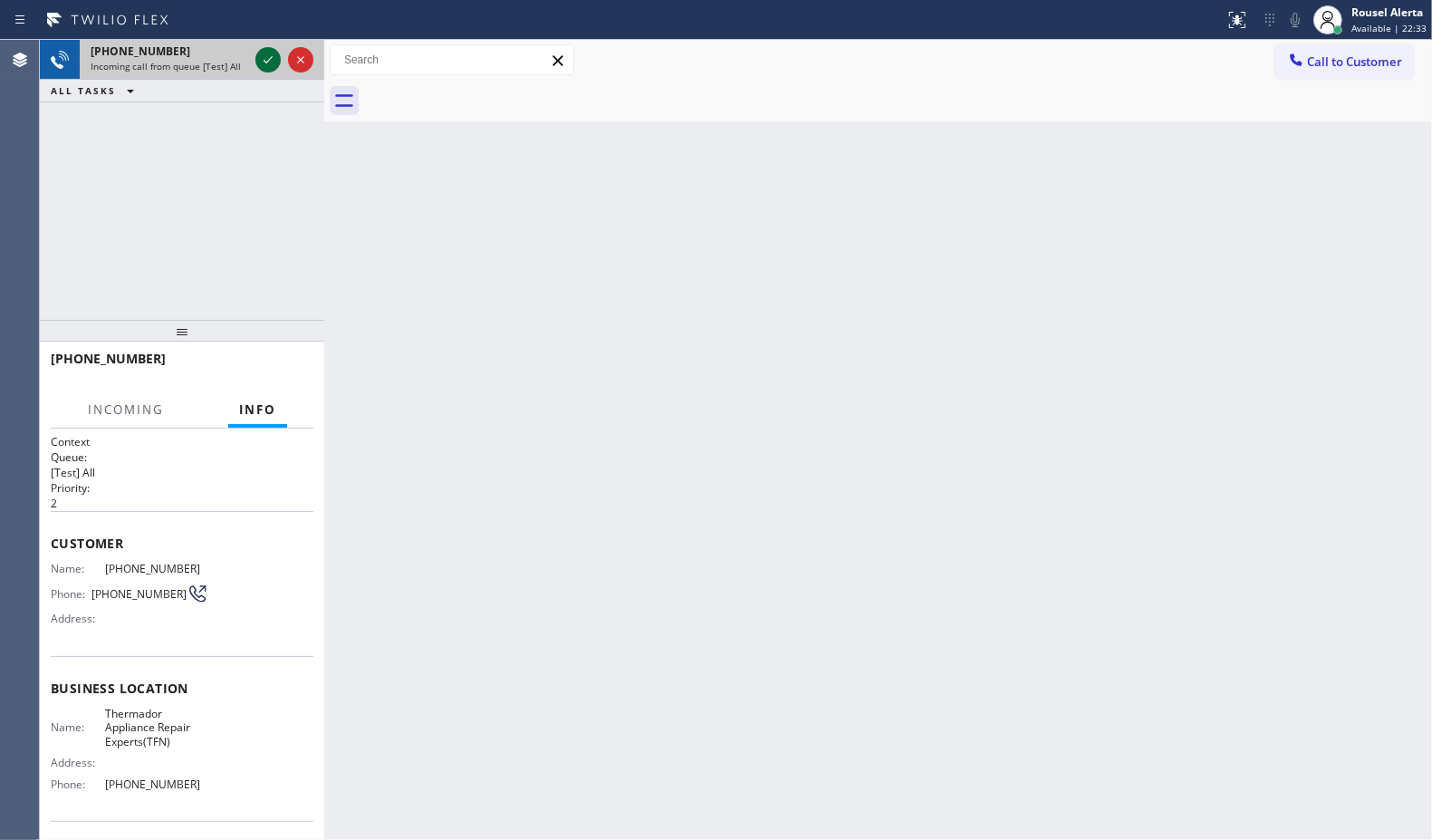
click at [261, 61] on icon at bounding box center [268, 59] width 22 height 22
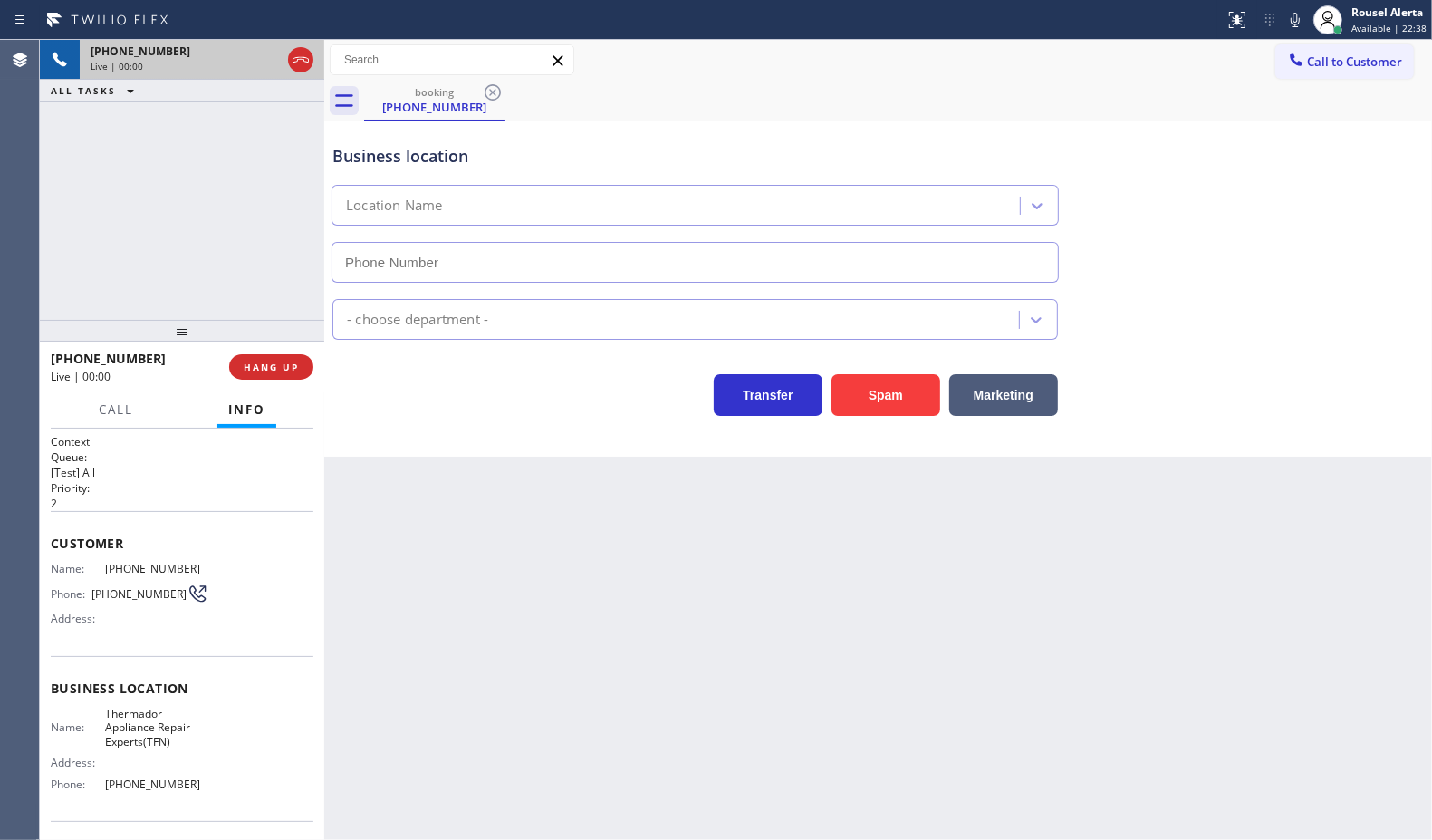
type input "[PHONE_NUMBER]"
click at [864, 395] on button "Spam" at bounding box center [886, 395] width 108 height 42
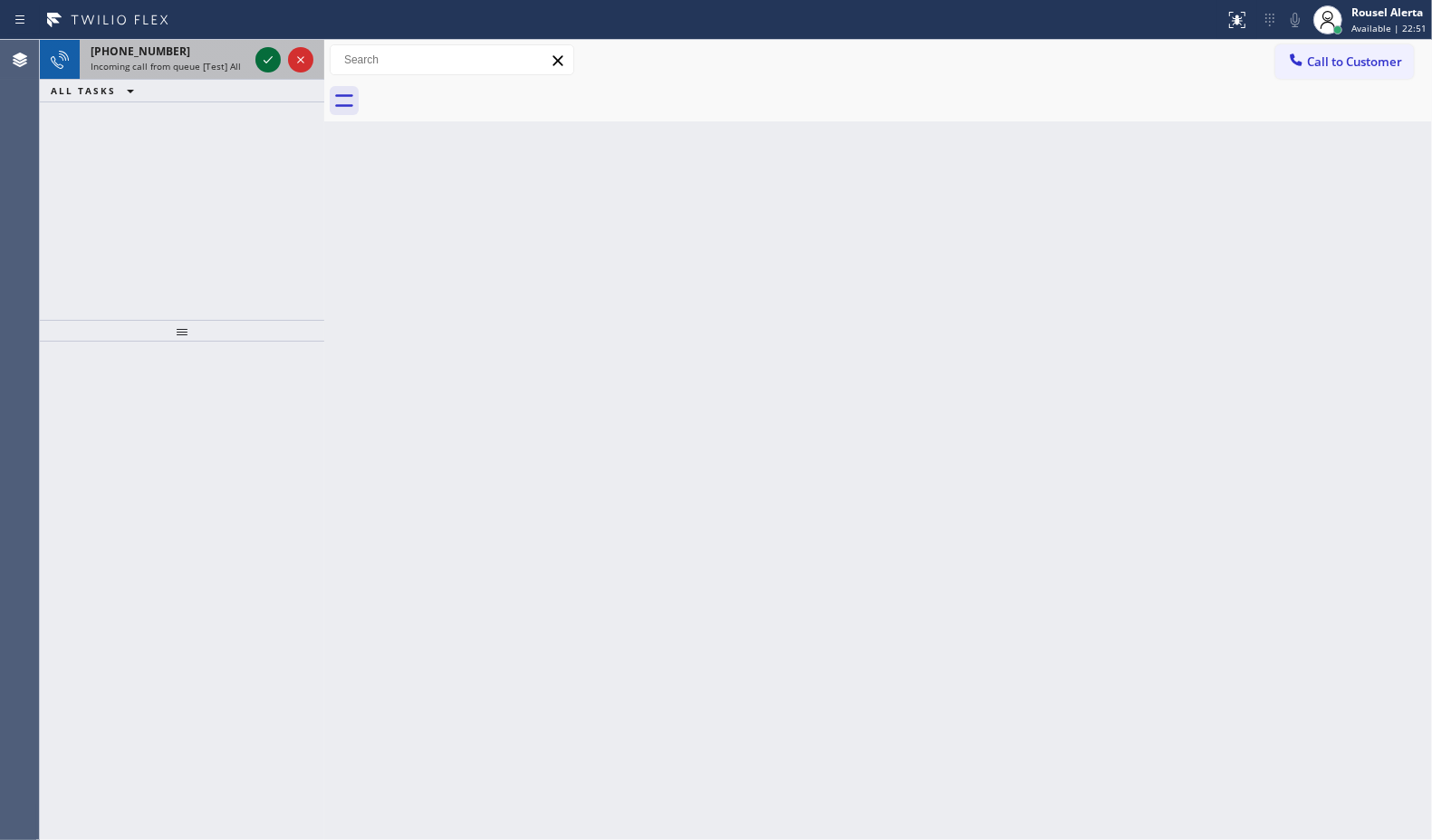
drag, startPoint x: 193, startPoint y: 68, endPoint x: 260, endPoint y: 59, distance: 67.6
click at [200, 68] on span "Incoming call from queue [Test] All" at bounding box center [165, 66] width 150 height 12
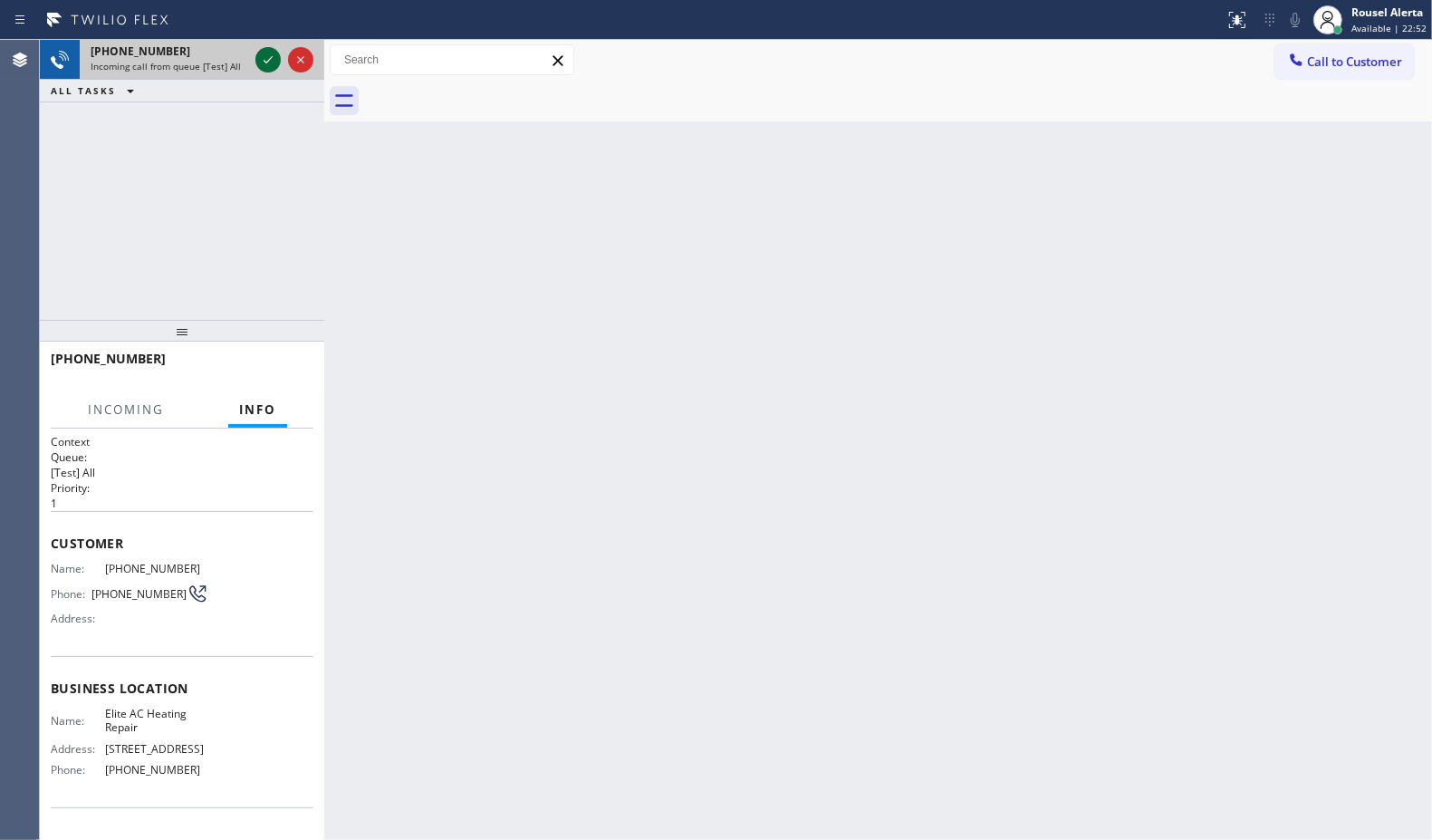
click at [265, 56] on icon at bounding box center [268, 59] width 22 height 22
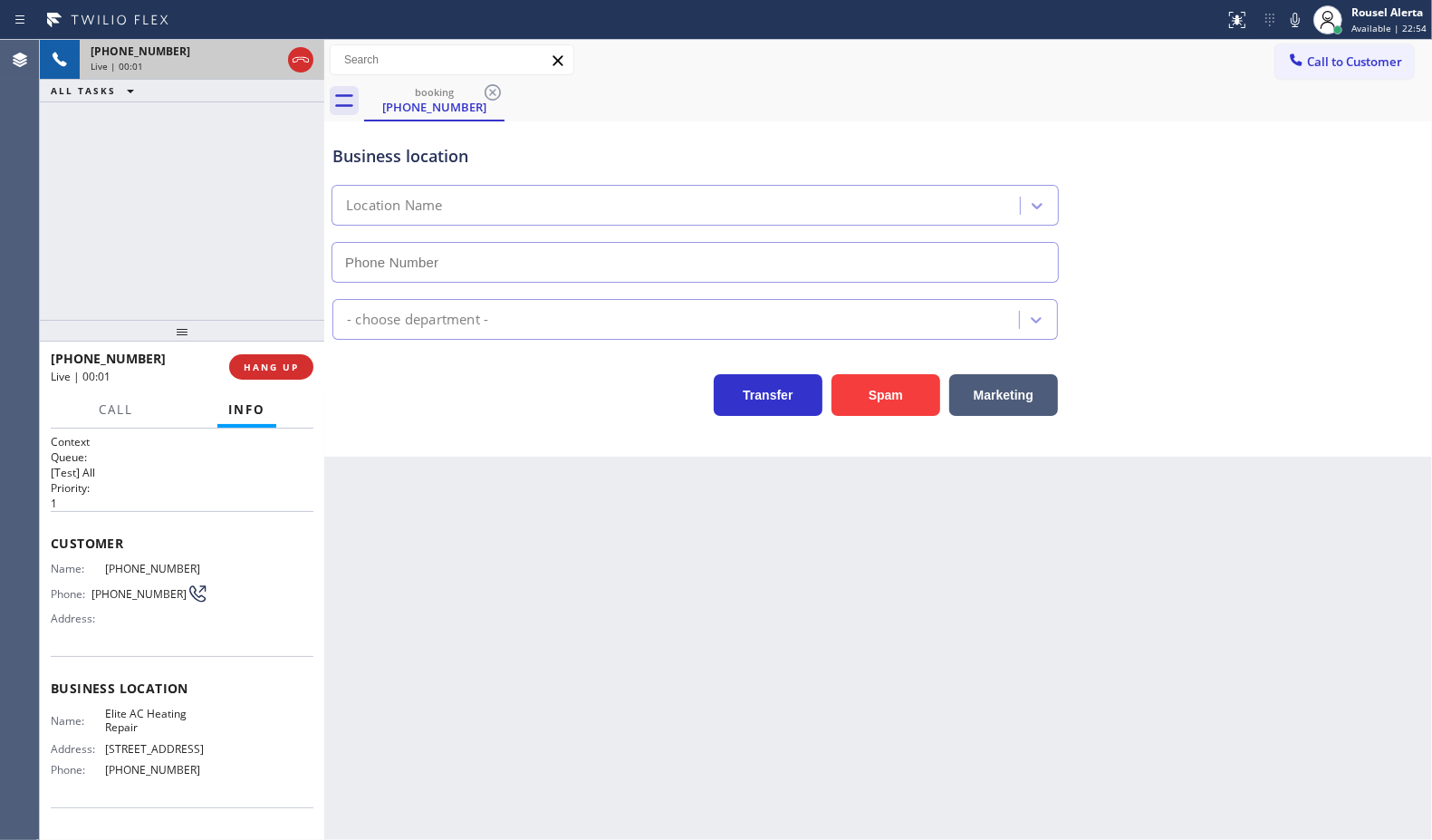
type input "[PHONE_NUMBER]"
drag, startPoint x: 489, startPoint y: 576, endPoint x: 465, endPoint y: 581, distance: 24.5
click at [487, 577] on div "Back to Dashboard Change Sender ID Customers Technicians Select a contact Outbo…" at bounding box center [878, 440] width 1108 height 800
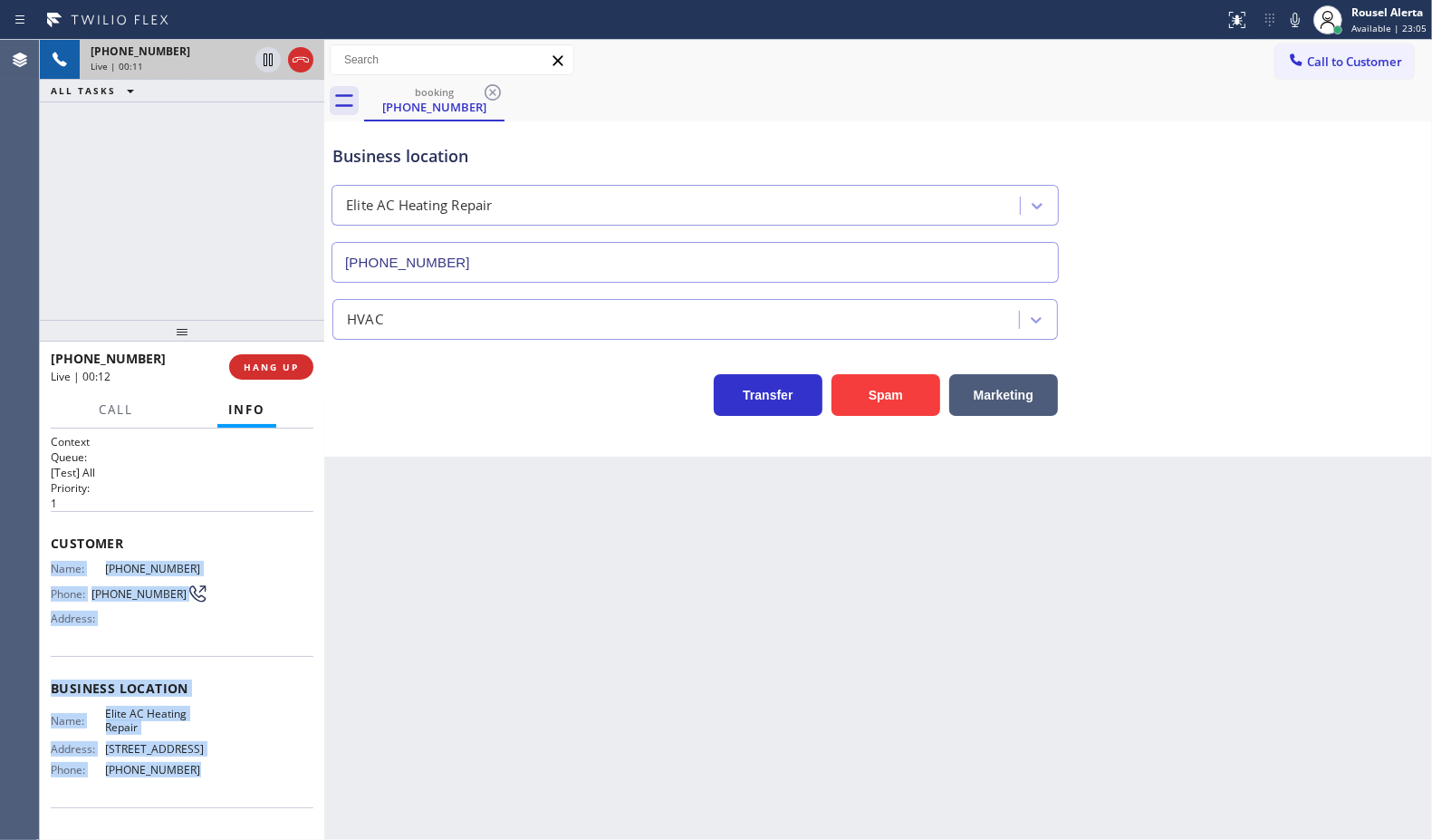
drag, startPoint x: 42, startPoint y: 560, endPoint x: 188, endPoint y: 761, distance: 248.4
click at [188, 761] on div "Context Queue: [Test] All Priority: 1 Customer Name: [PHONE_NUMBER] Phone: [PHO…" at bounding box center [181, 635] width 284 height 412
click at [262, 125] on icon at bounding box center [268, 122] width 22 height 22
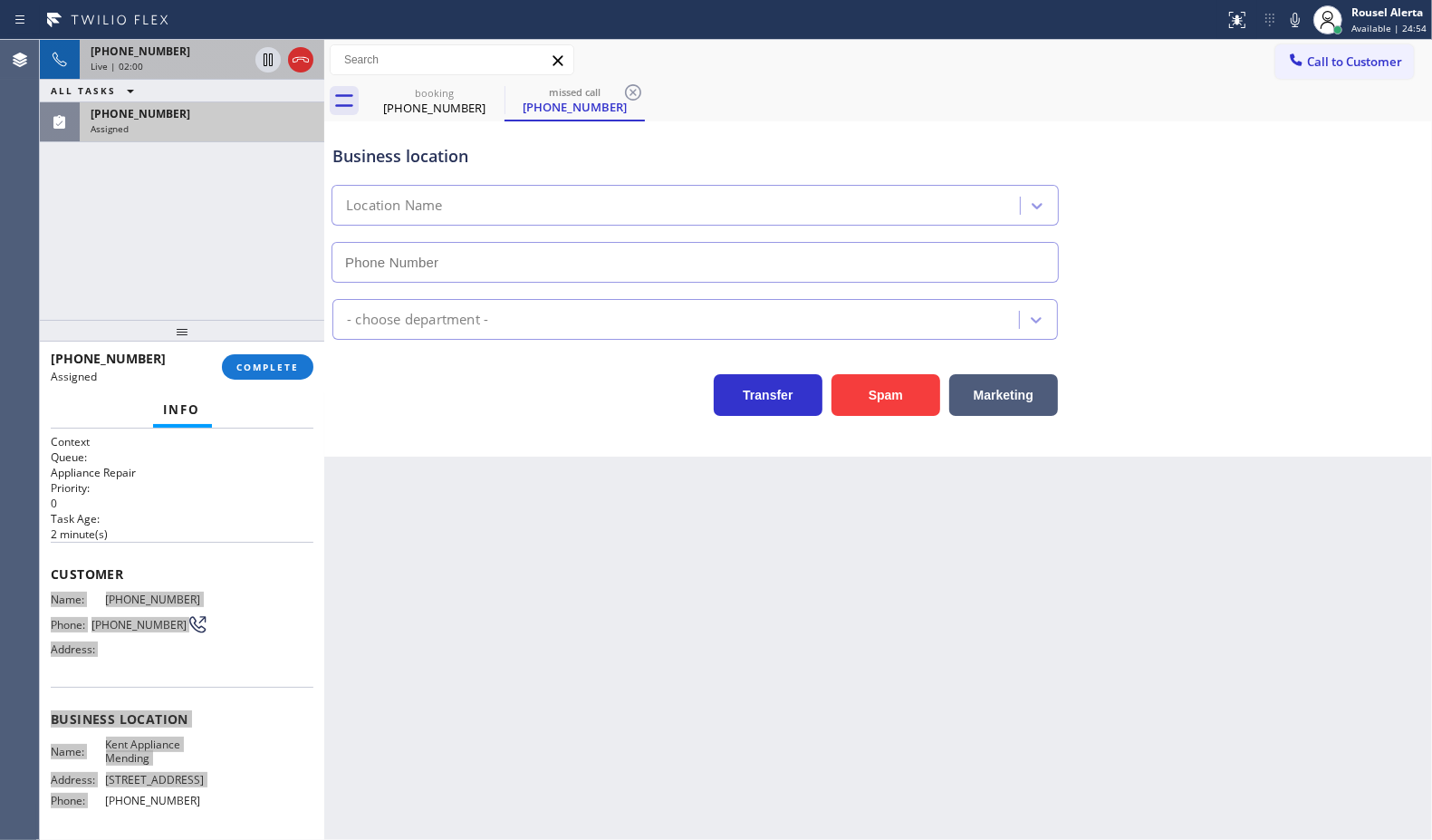
type input "[PHONE_NUMBER]"
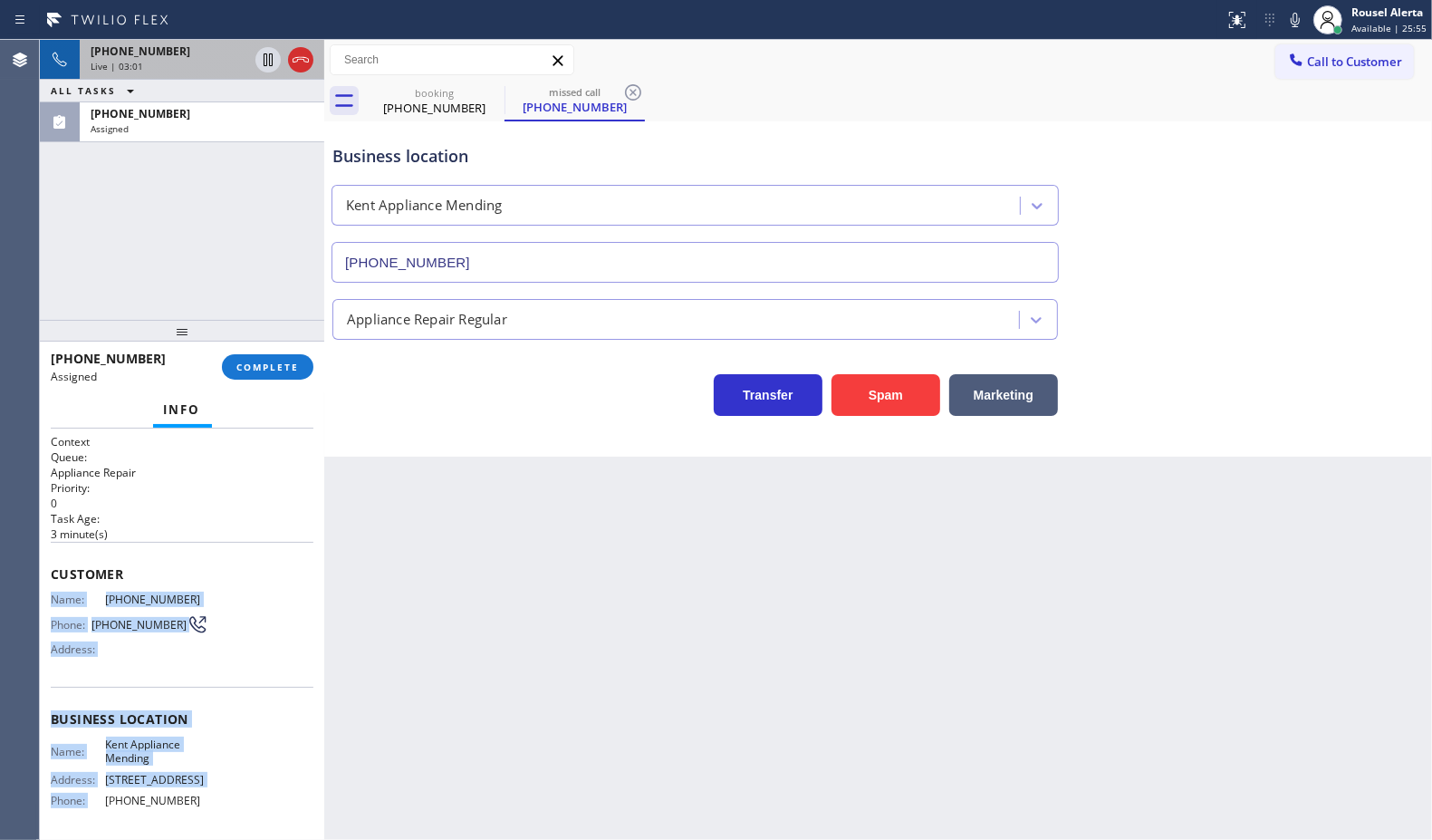
drag, startPoint x: 211, startPoint y: 129, endPoint x: 240, endPoint y: 197, distance: 73.9
click at [211, 129] on div "Assigned" at bounding box center [201, 128] width 223 height 12
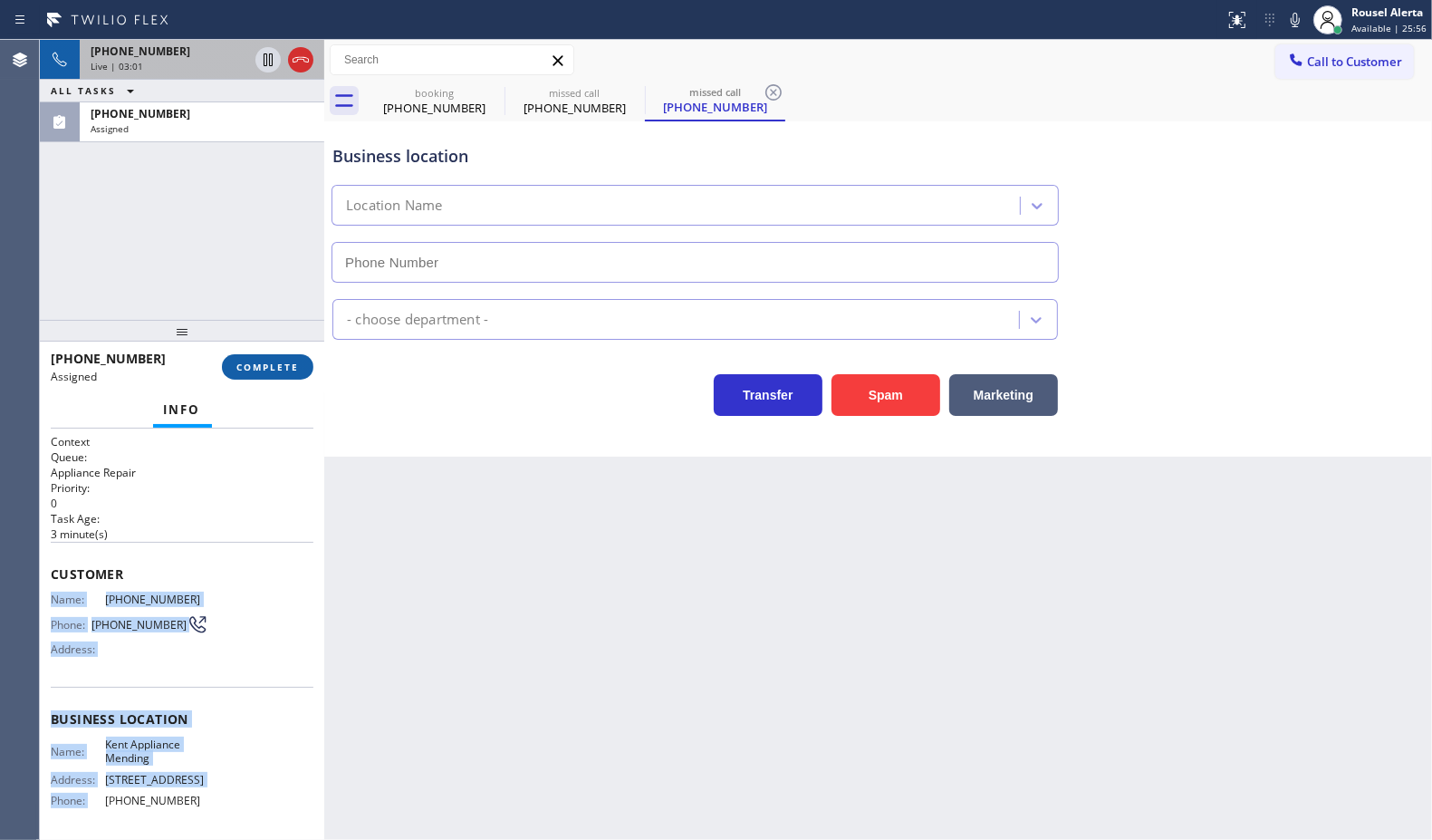
type input "[PHONE_NUMBER]"
click at [263, 373] on button "COMPLETE" at bounding box center [268, 367] width 91 height 26
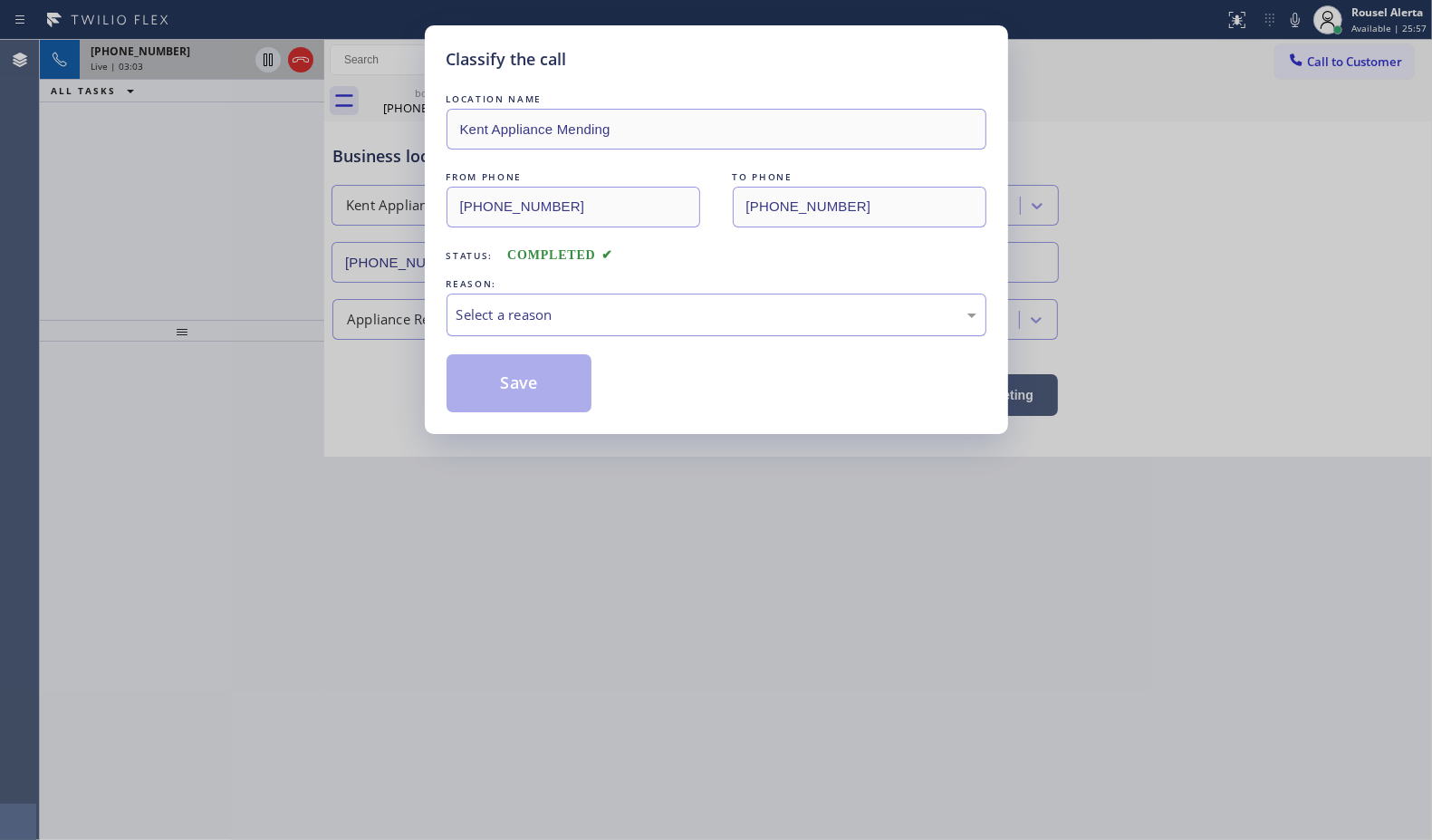
click at [592, 329] on div "Select a reason" at bounding box center [716, 315] width 540 height 43
click at [530, 385] on button "Save" at bounding box center [519, 383] width 145 height 58
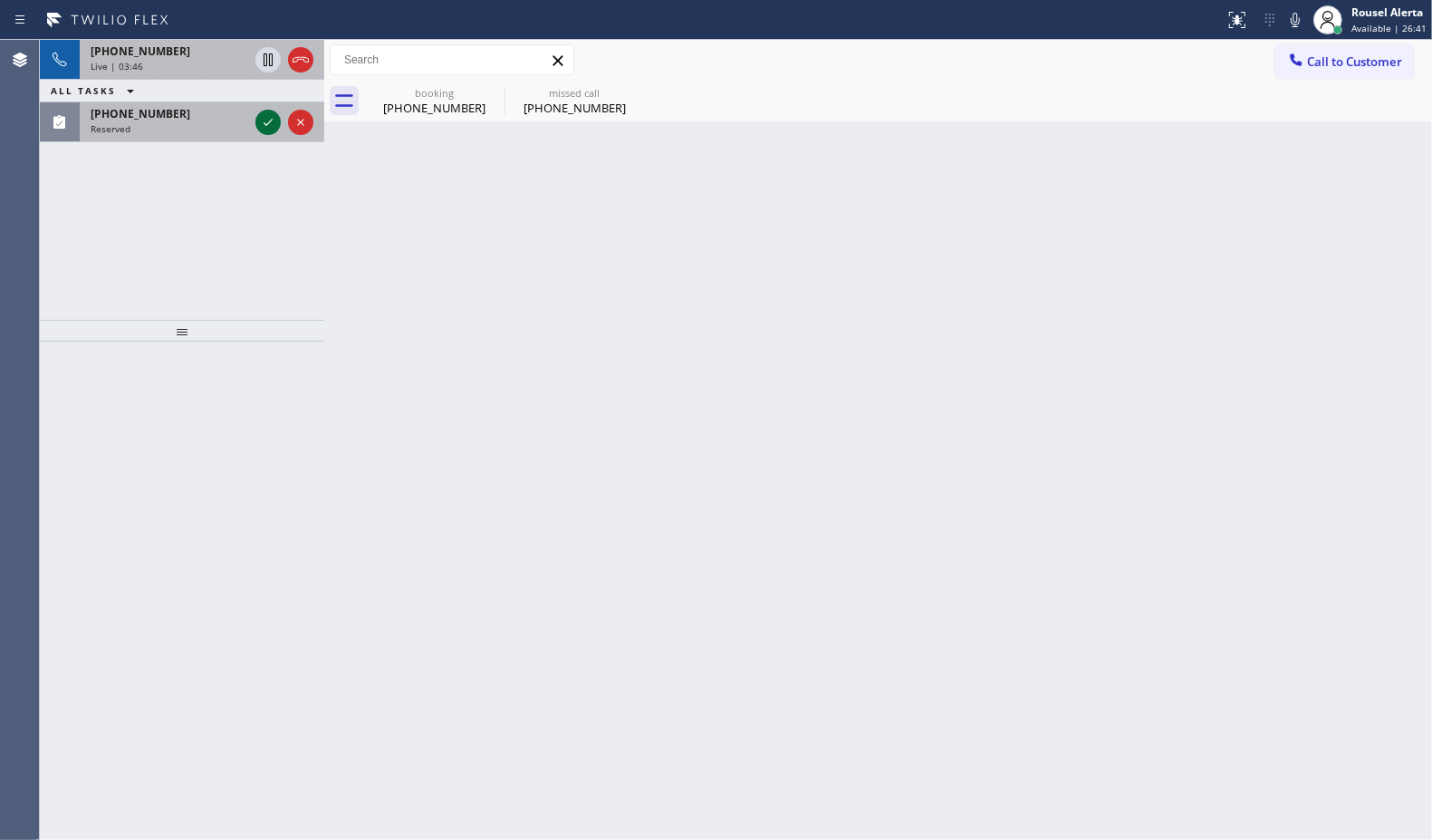
click at [260, 128] on icon at bounding box center [268, 122] width 22 height 22
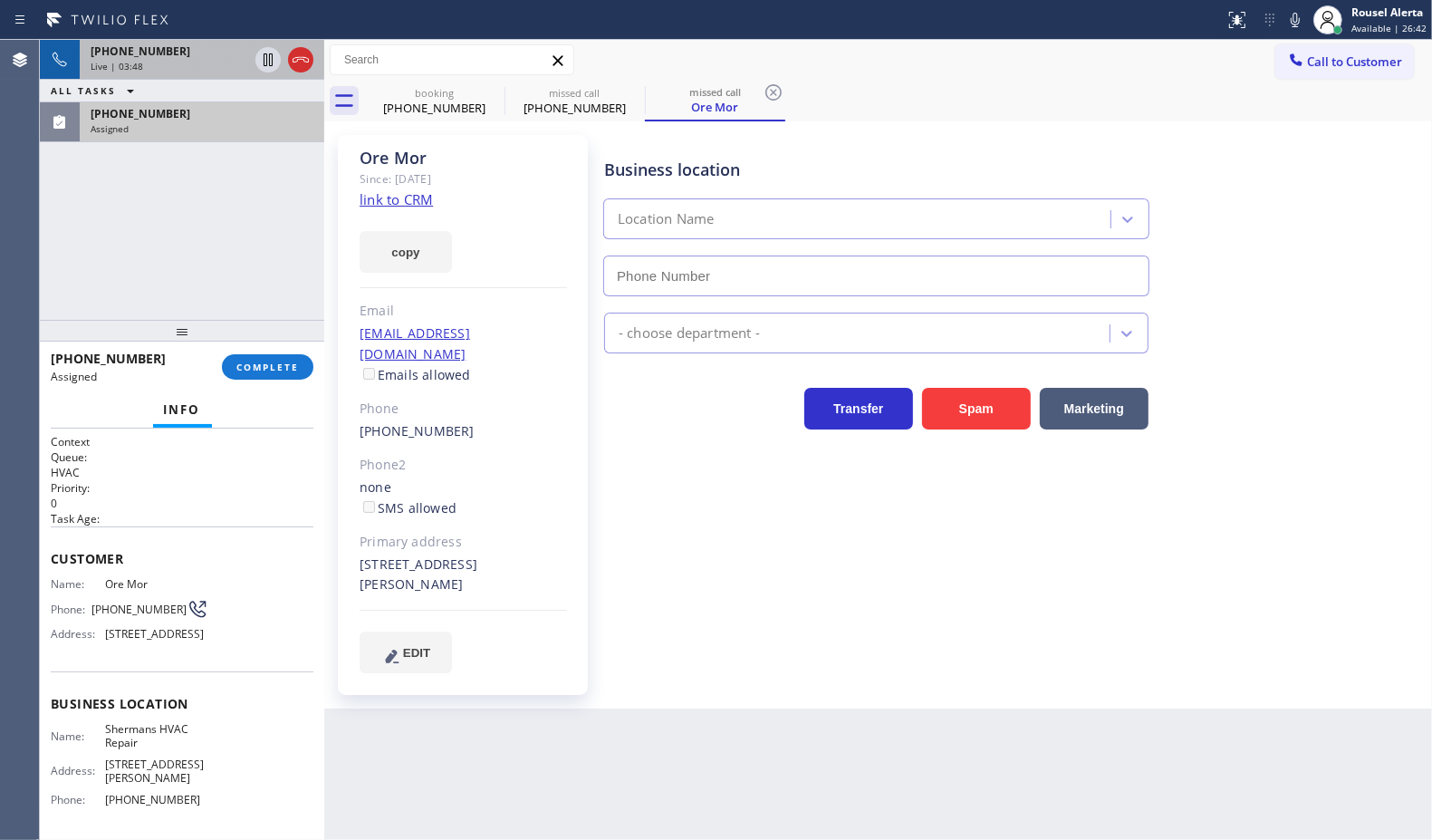
click at [193, 60] on div "Live | 03:48" at bounding box center [169, 66] width 158 height 12
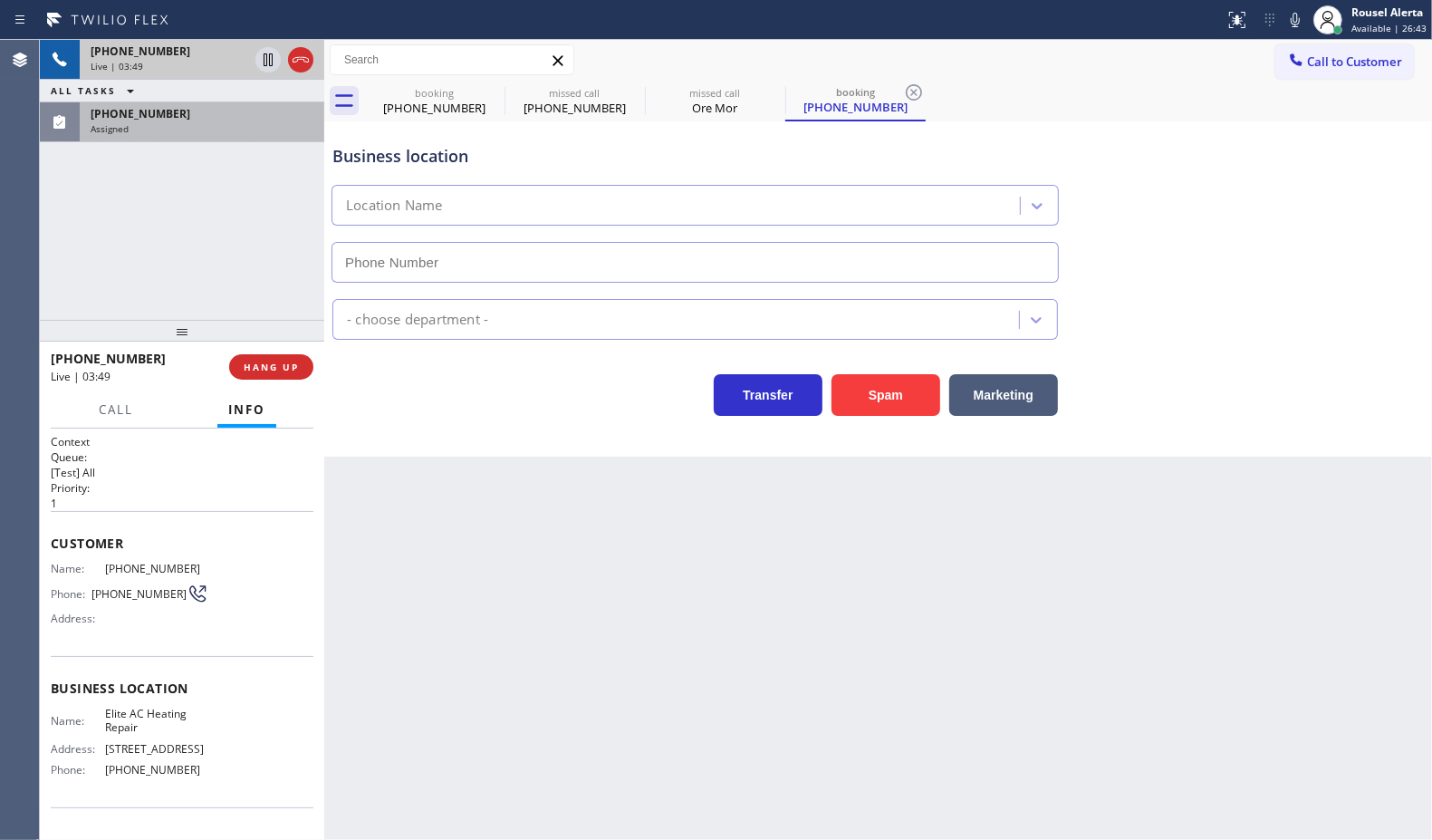
type input "[PHONE_NUMBER]"
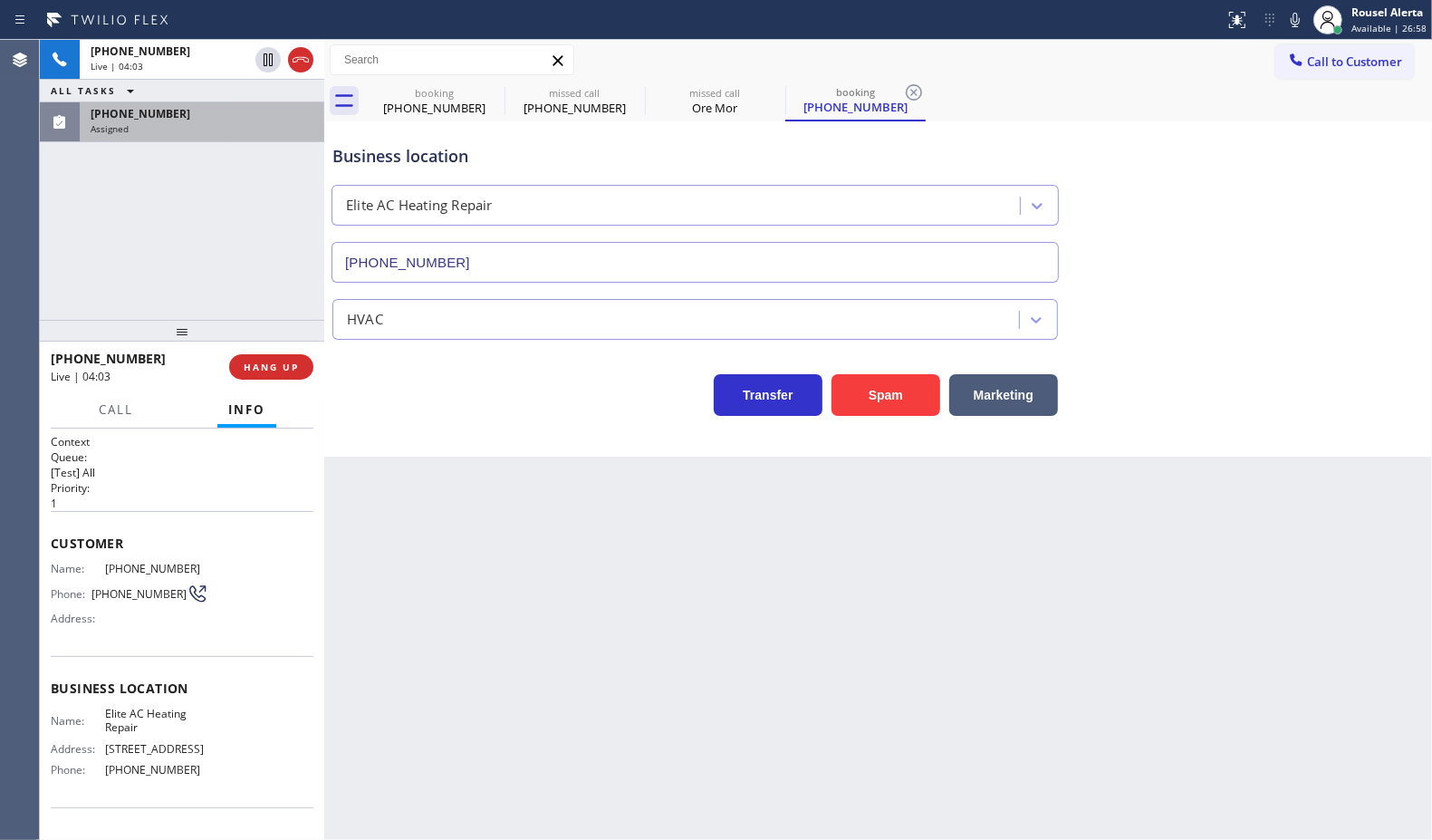
click at [244, 187] on div "[PHONE_NUMBER] Live | 04:03 ALL TASKS ALL TASKS ACTIVE TASKS TASKS IN WRAP UP […" at bounding box center [181, 180] width 284 height 280
drag, startPoint x: 261, startPoint y: 64, endPoint x: 601, endPoint y: 26, distance: 342.1
click at [261, 64] on icon at bounding box center [268, 59] width 22 height 22
type input "[PHONE_NUMBER]"
click at [1291, 16] on icon at bounding box center [1295, 20] width 22 height 22
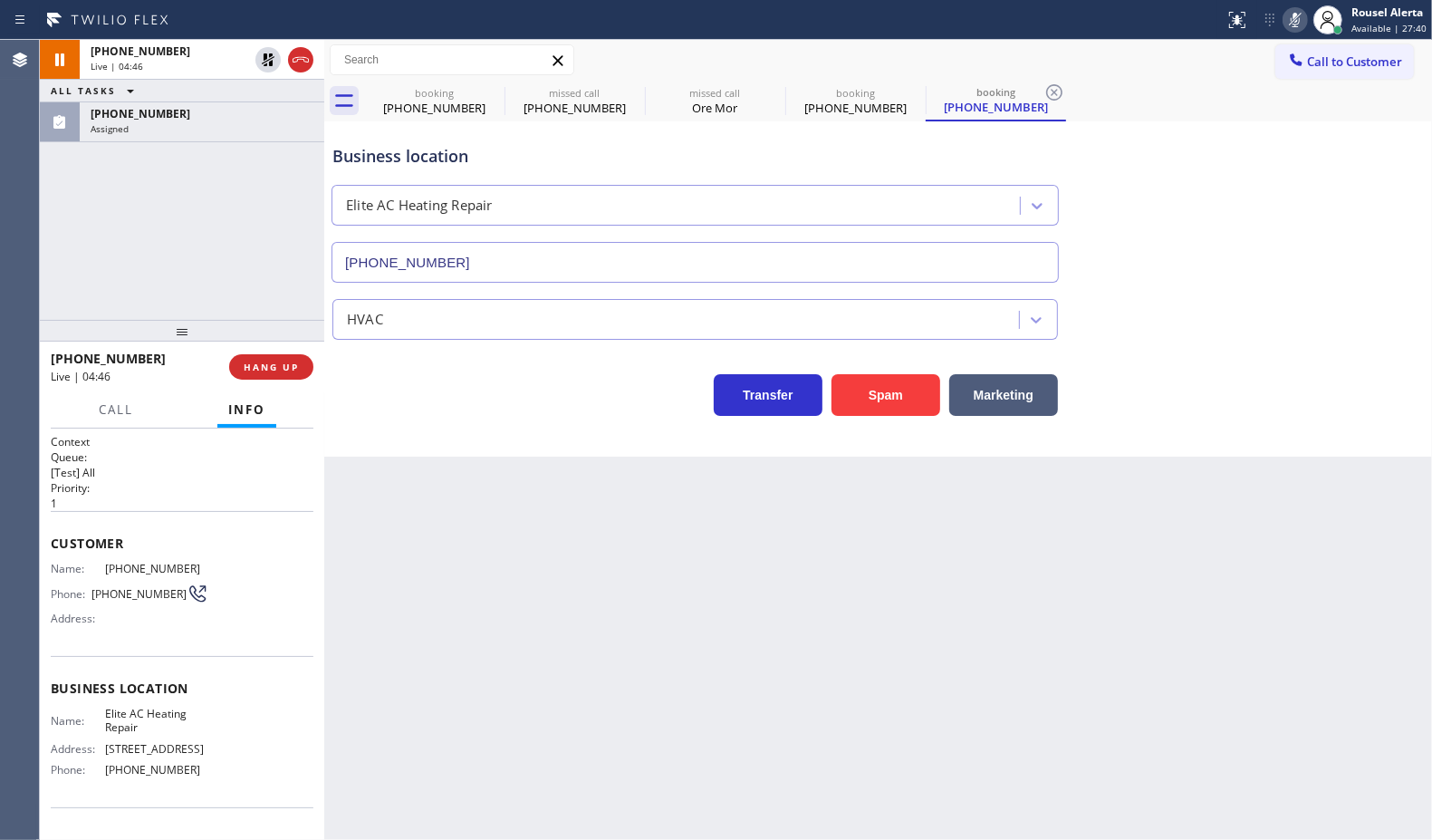
drag, startPoint x: 123, startPoint y: 138, endPoint x: 200, endPoint y: 270, distance: 152.8
click at [123, 138] on div "[PHONE_NUMBER] Assigned" at bounding box center [199, 123] width 238 height 40
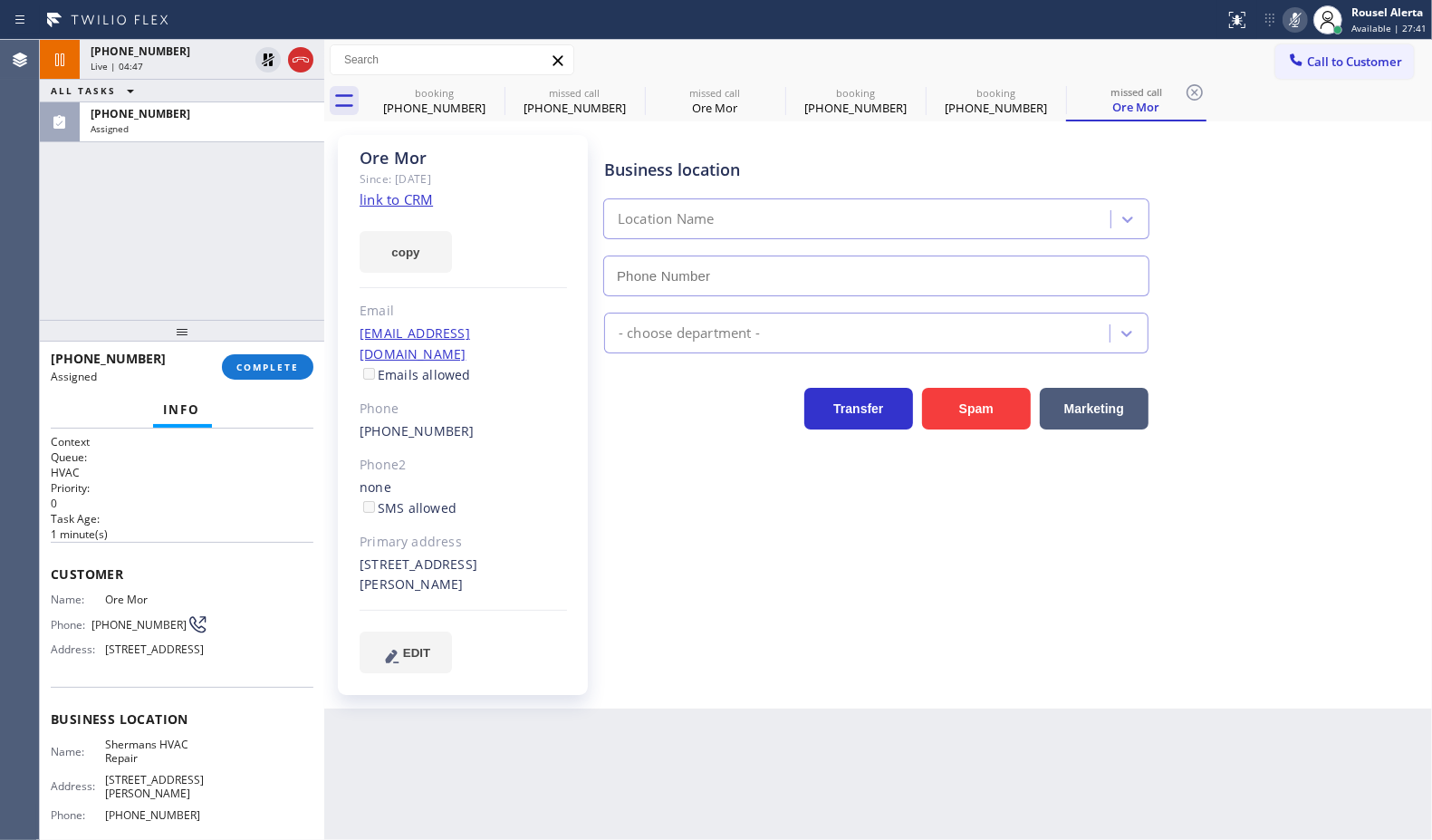
click at [252, 347] on div "[PHONE_NUMBER] Assigned COMPLETE" at bounding box center [181, 367] width 262 height 48
type input "[PHONE_NUMBER]"
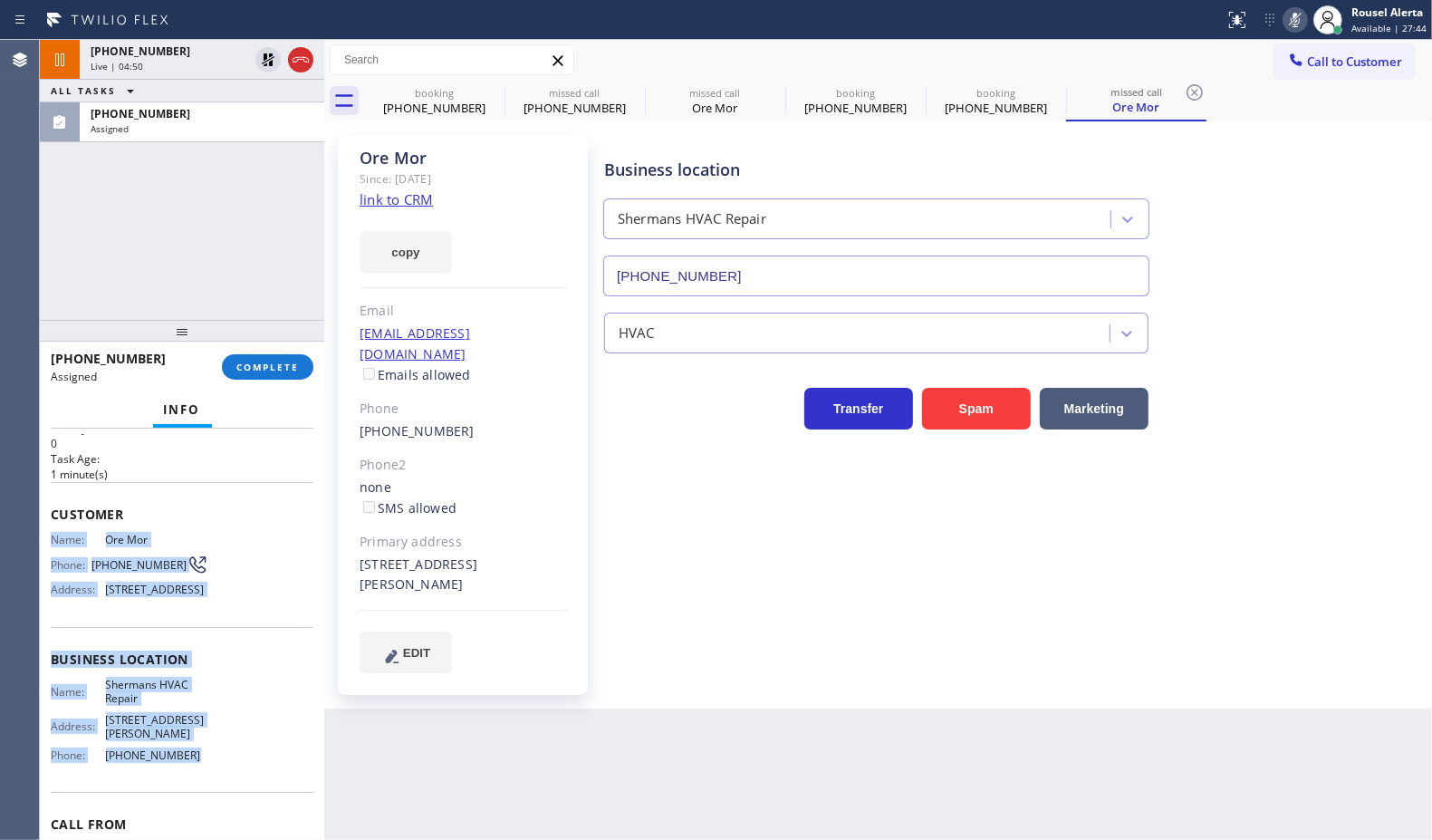
scroll to position [113, 0]
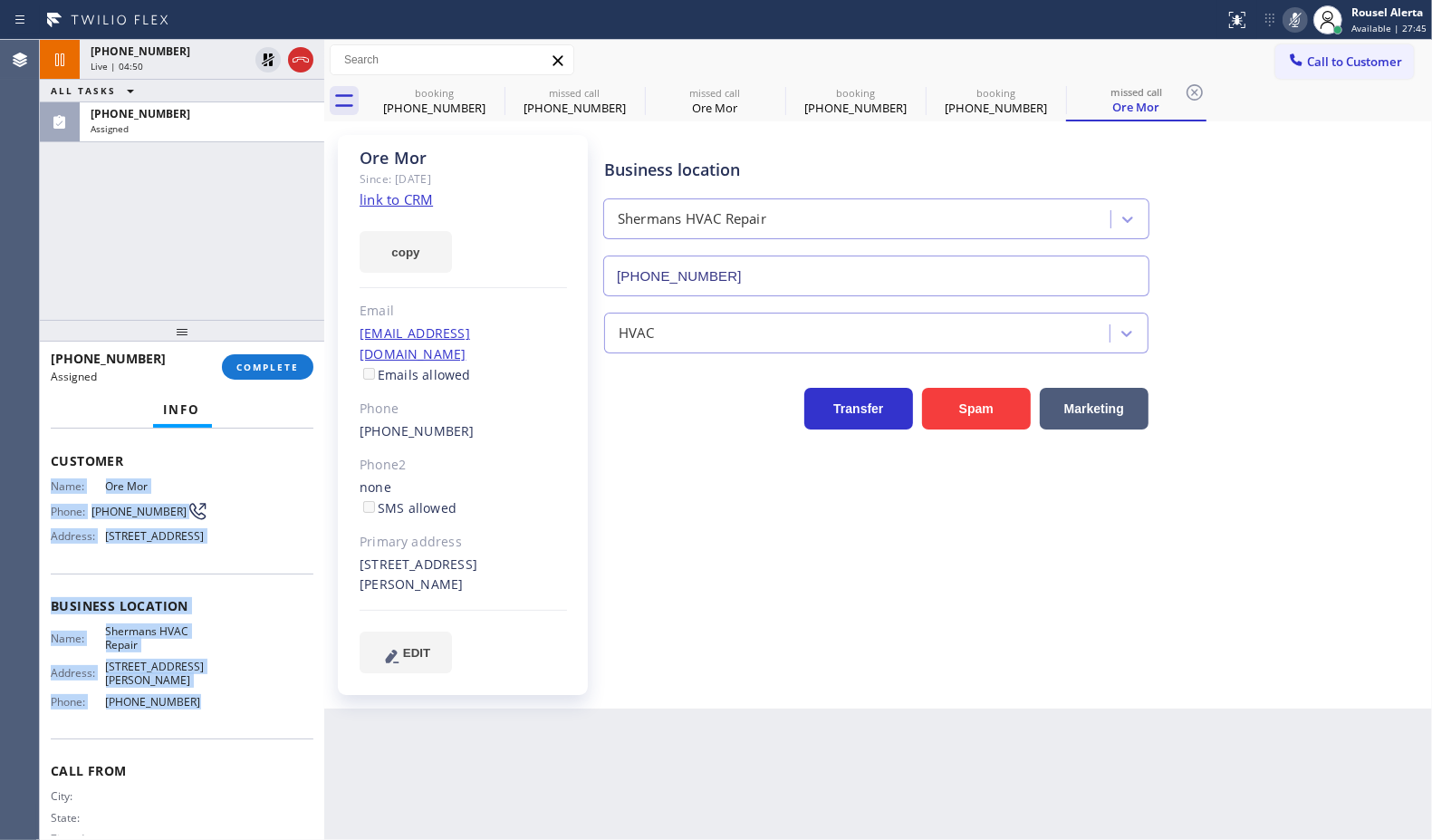
drag, startPoint x: 48, startPoint y: 586, endPoint x: 228, endPoint y: 750, distance: 243.5
click at [228, 750] on div "Context Queue: HVAC Priority: 0 Task Age: [DEMOGRAPHIC_DATA] minute(s) Customer…" at bounding box center [181, 635] width 284 height 412
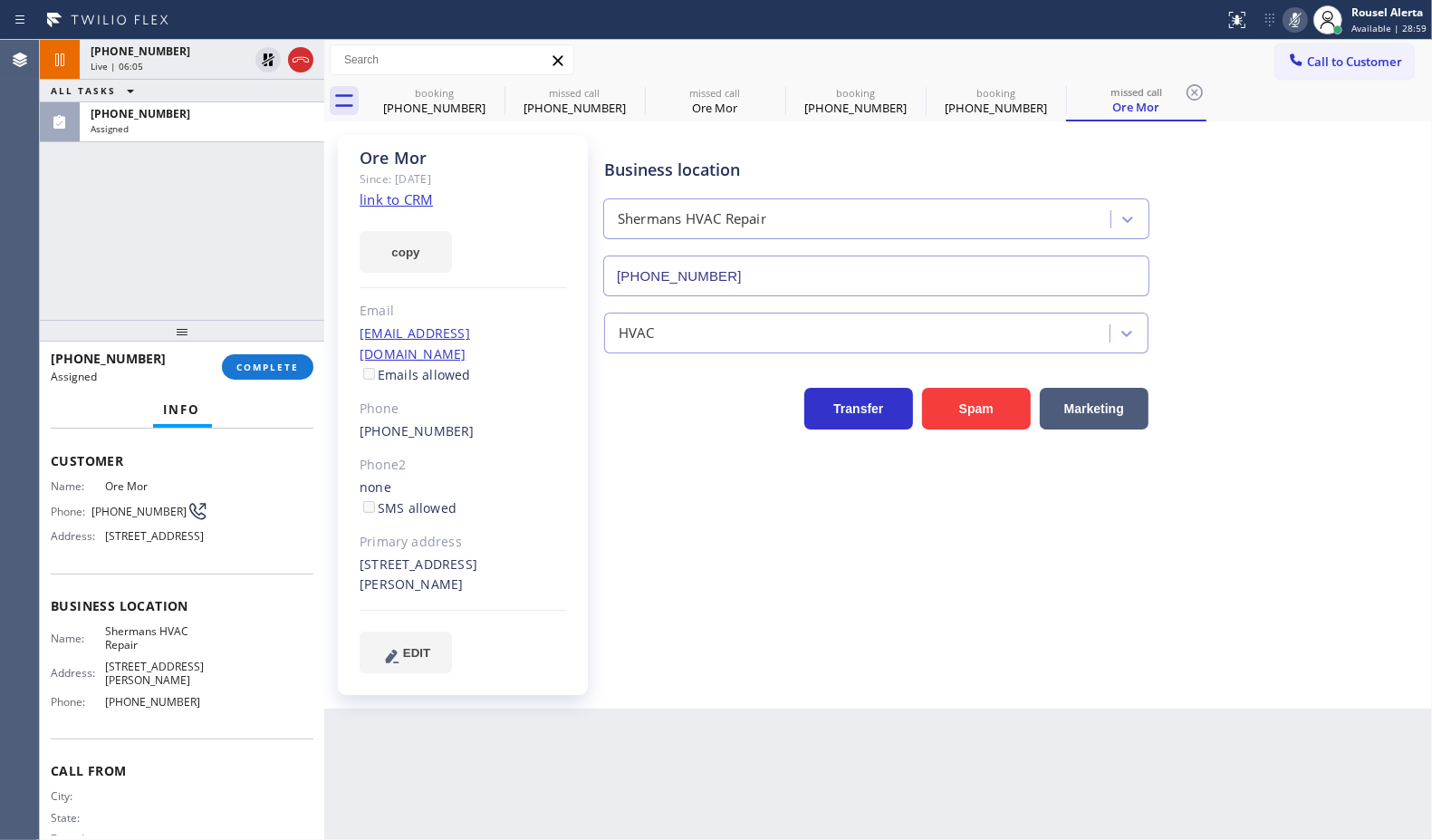
click at [173, 149] on div "[PHONE_NUMBER] Live | 06:05 ALL TASKS ALL TASKS ACTIVE TASKS TASKS IN WRAP UP […" at bounding box center [181, 180] width 284 height 280
click at [195, 128] on div "Assigned" at bounding box center [201, 128] width 223 height 12
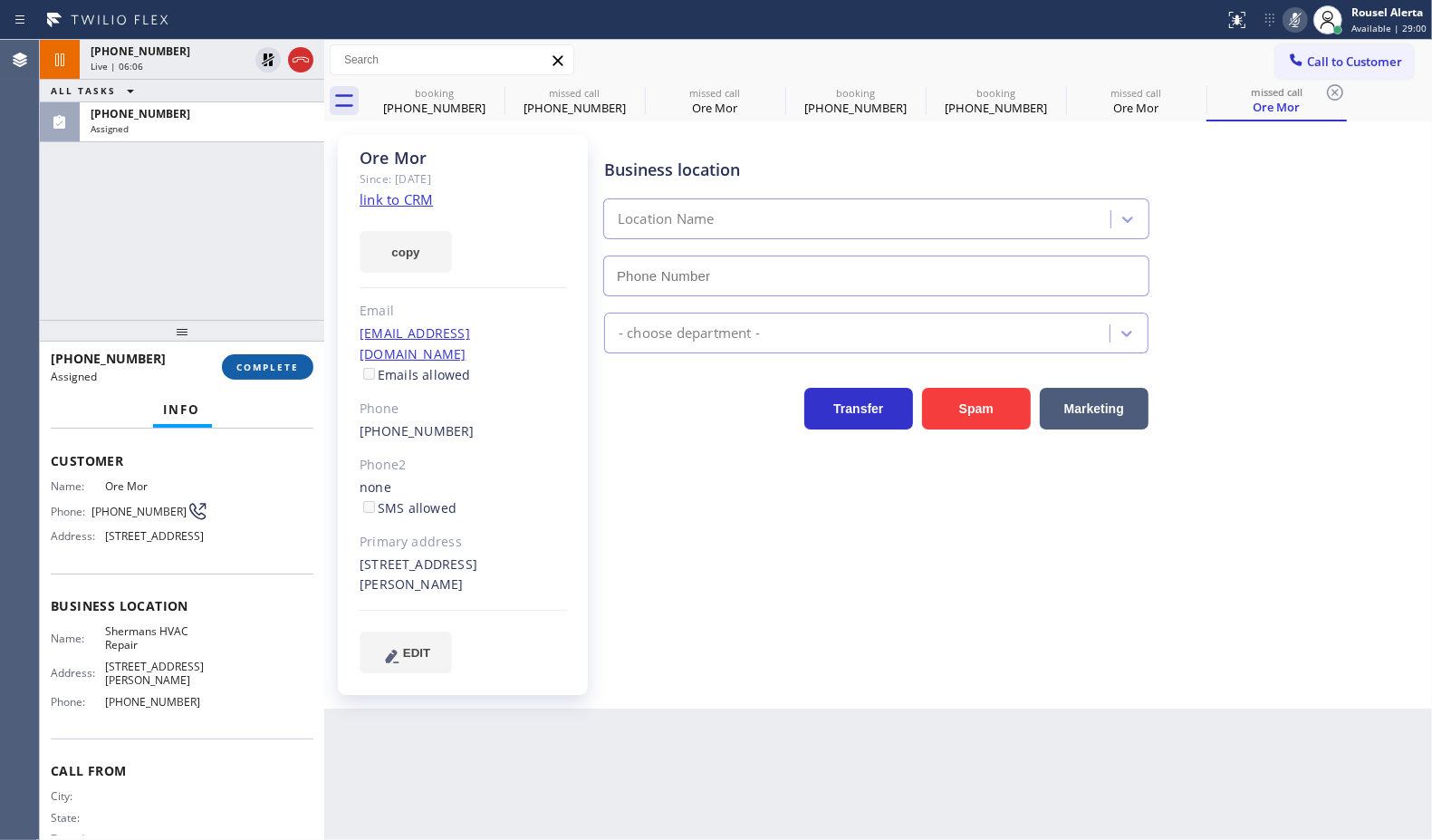
click at [283, 360] on span "COMPLETE" at bounding box center [268, 366] width 63 height 12
type input "[PHONE_NUMBER]"
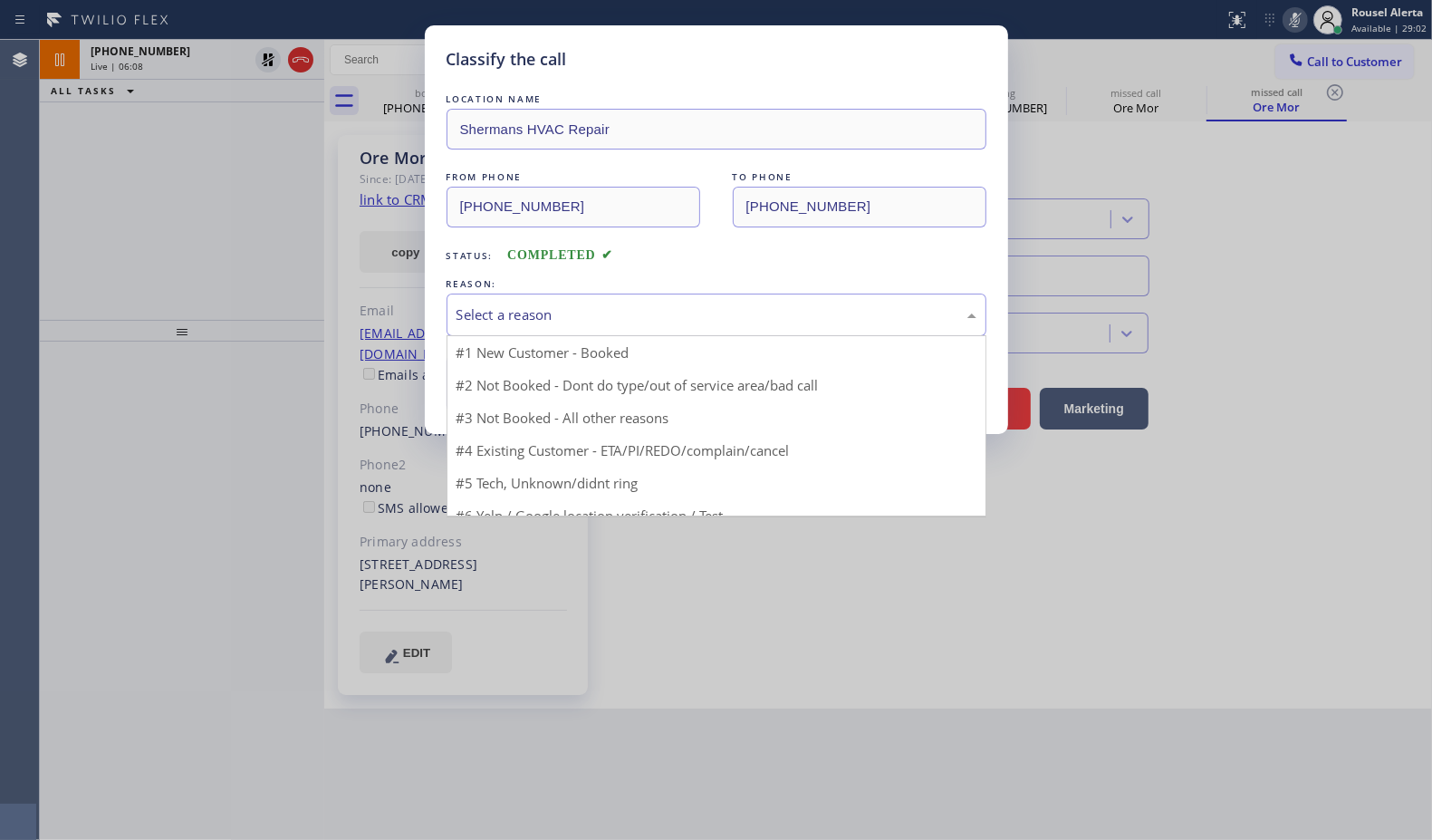
click at [610, 327] on div "Select a reason" at bounding box center [716, 315] width 540 height 43
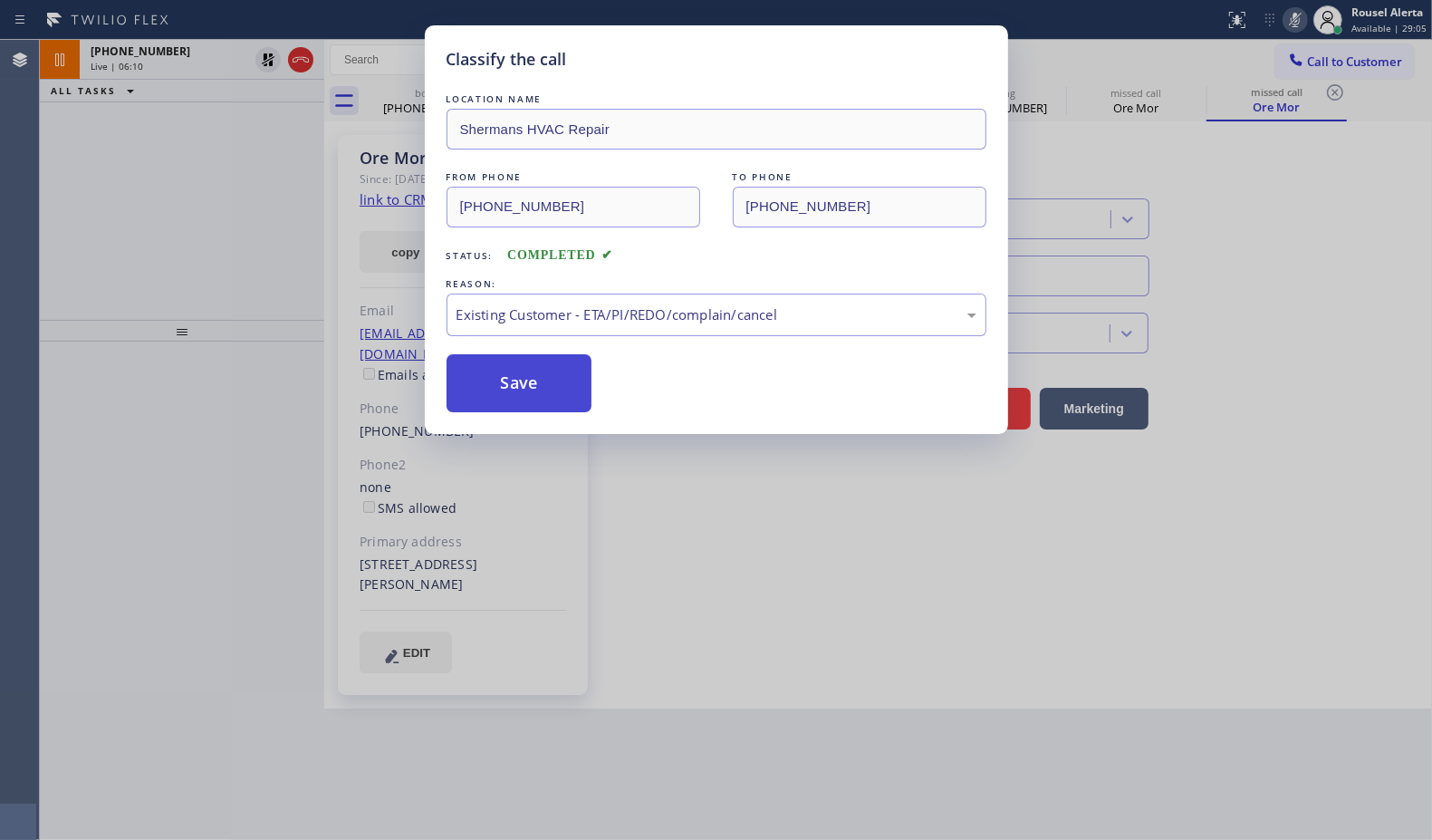
click at [548, 383] on button "Save" at bounding box center [519, 383] width 145 height 58
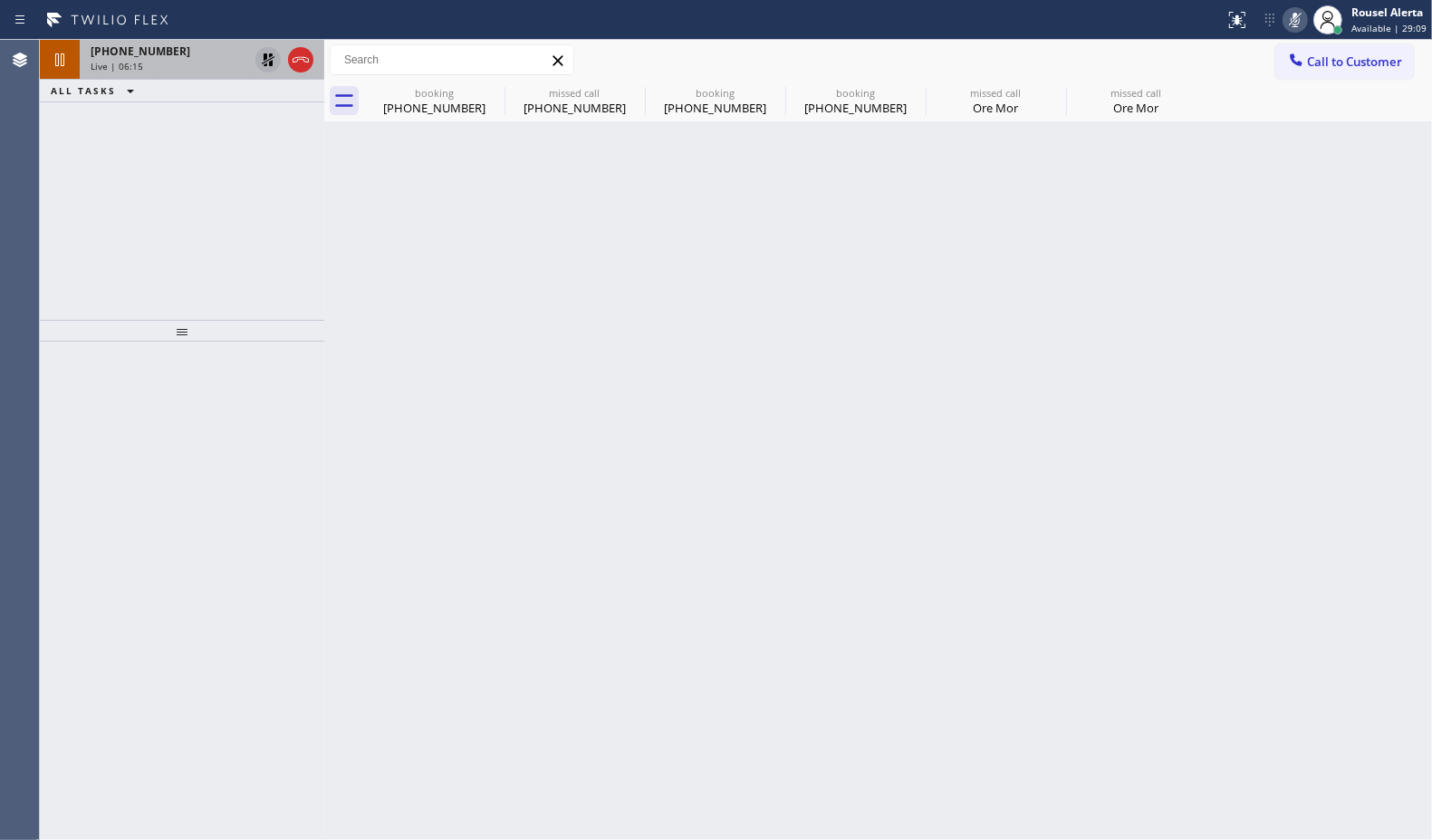
click at [262, 68] on icon at bounding box center [268, 59] width 22 height 22
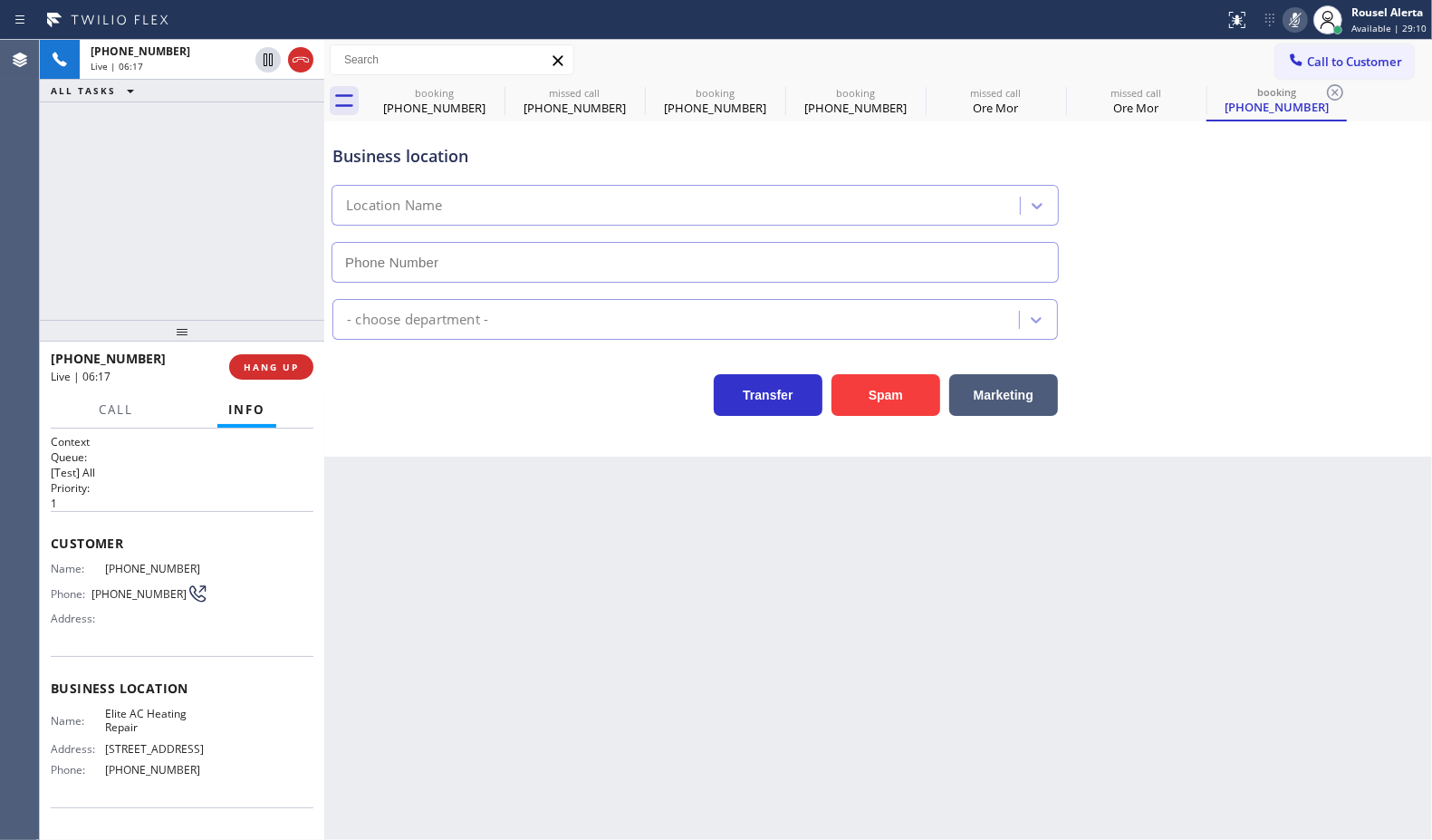
click at [1291, 20] on icon at bounding box center [1295, 20] width 22 height 22
type input "[PHONE_NUMBER]"
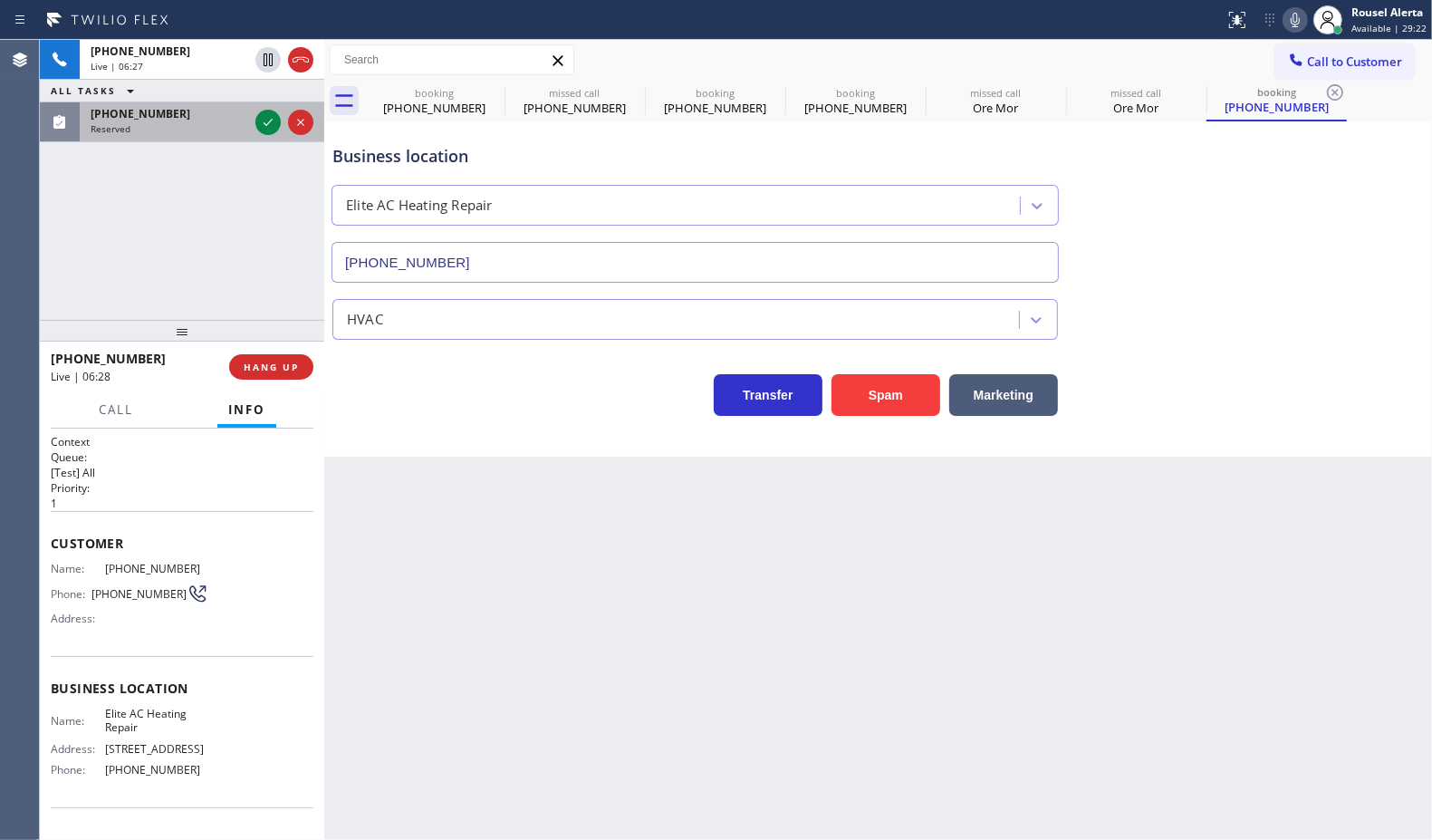
drag, startPoint x: 263, startPoint y: 127, endPoint x: 268, endPoint y: 138, distance: 12.1
click at [263, 127] on icon at bounding box center [268, 122] width 22 height 22
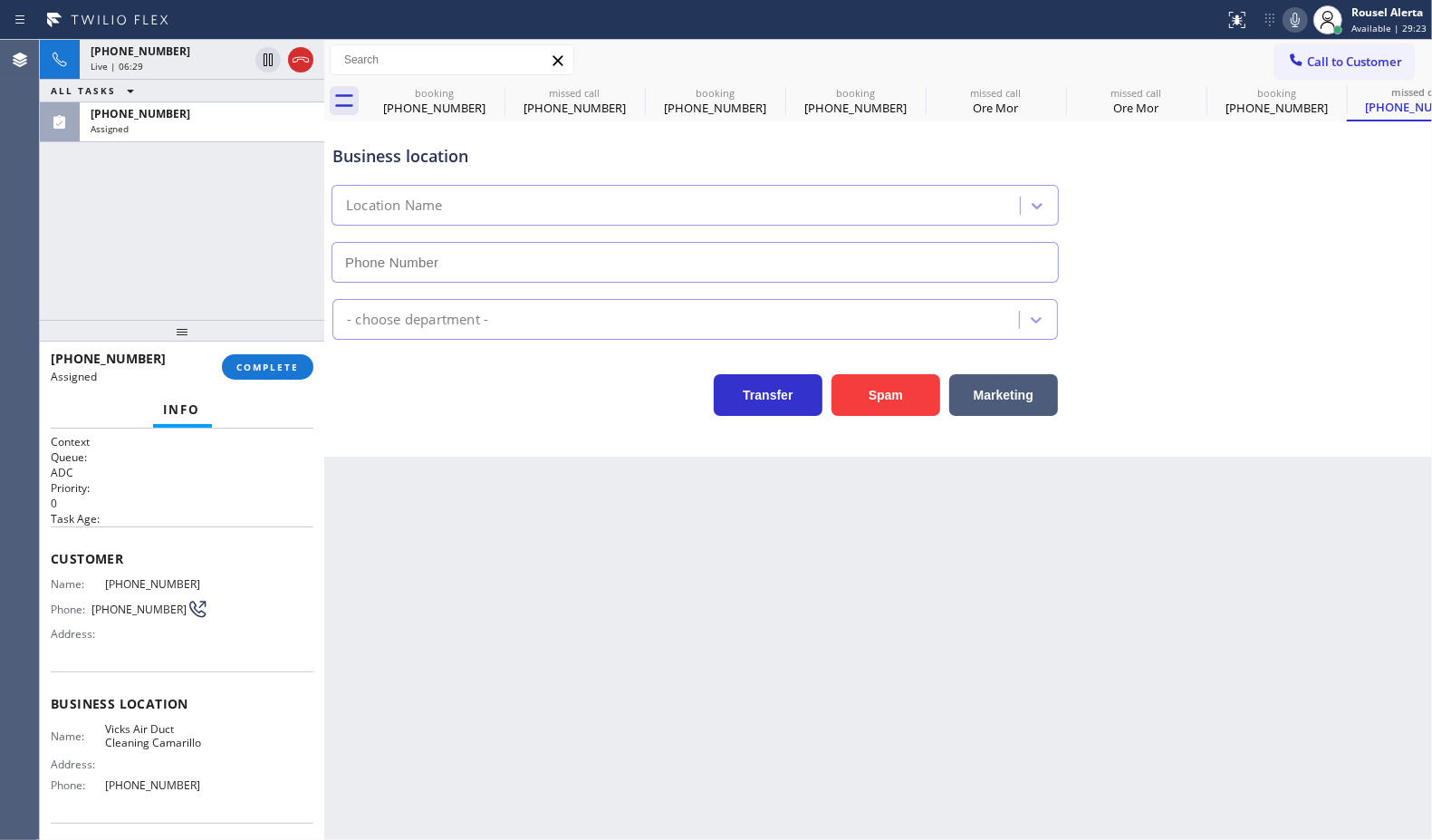
type input "[PHONE_NUMBER]"
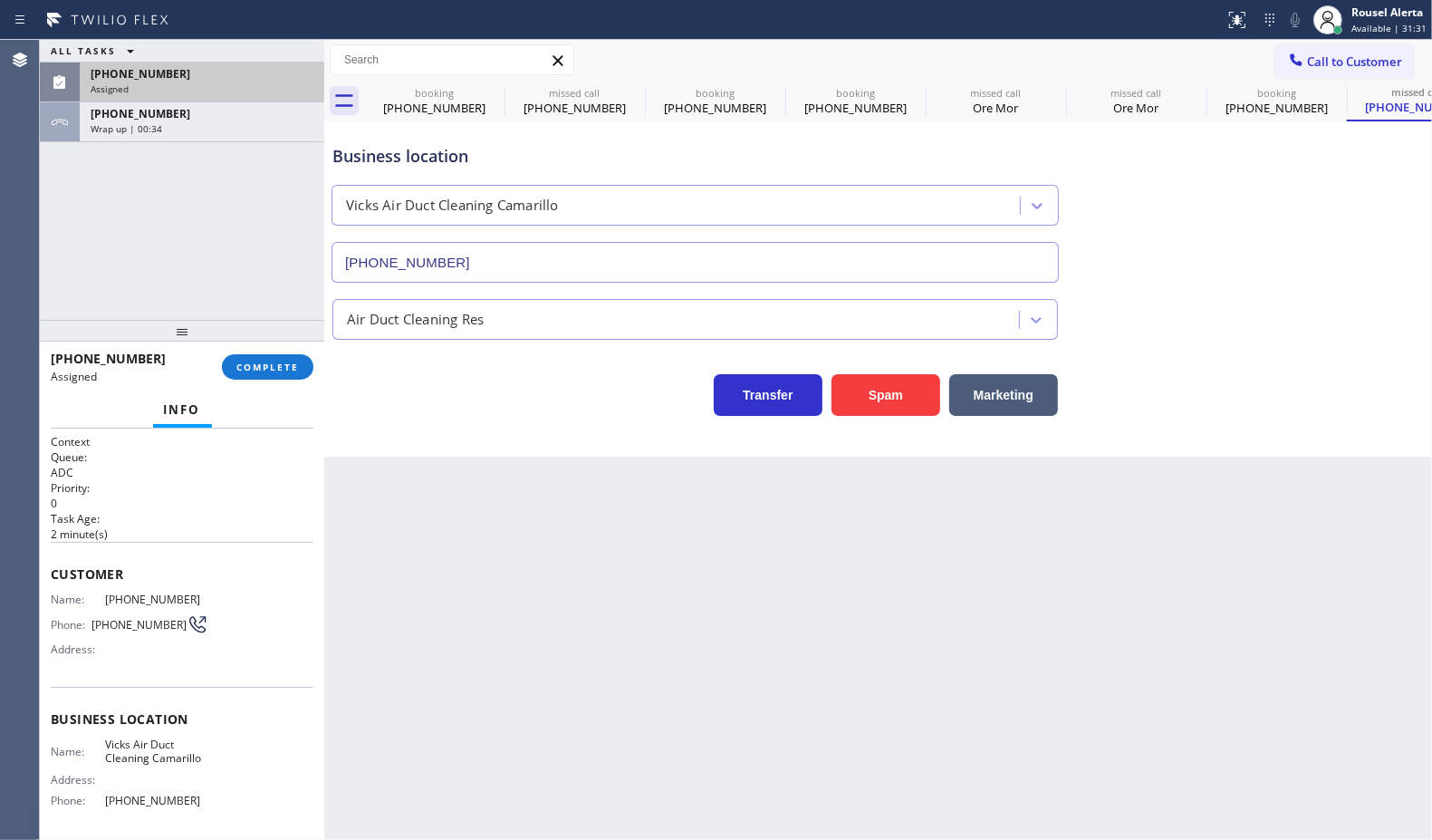
click at [256, 67] on div "ALL TASKS ALL TASKS ACTIVE TASKS TASKS IN WRAP UP [PHONE_NUMBER] Assigned [PHON…" at bounding box center [181, 91] width 284 height 103
click at [255, 72] on div "[PHONE_NUMBER]" at bounding box center [201, 74] width 223 height 15
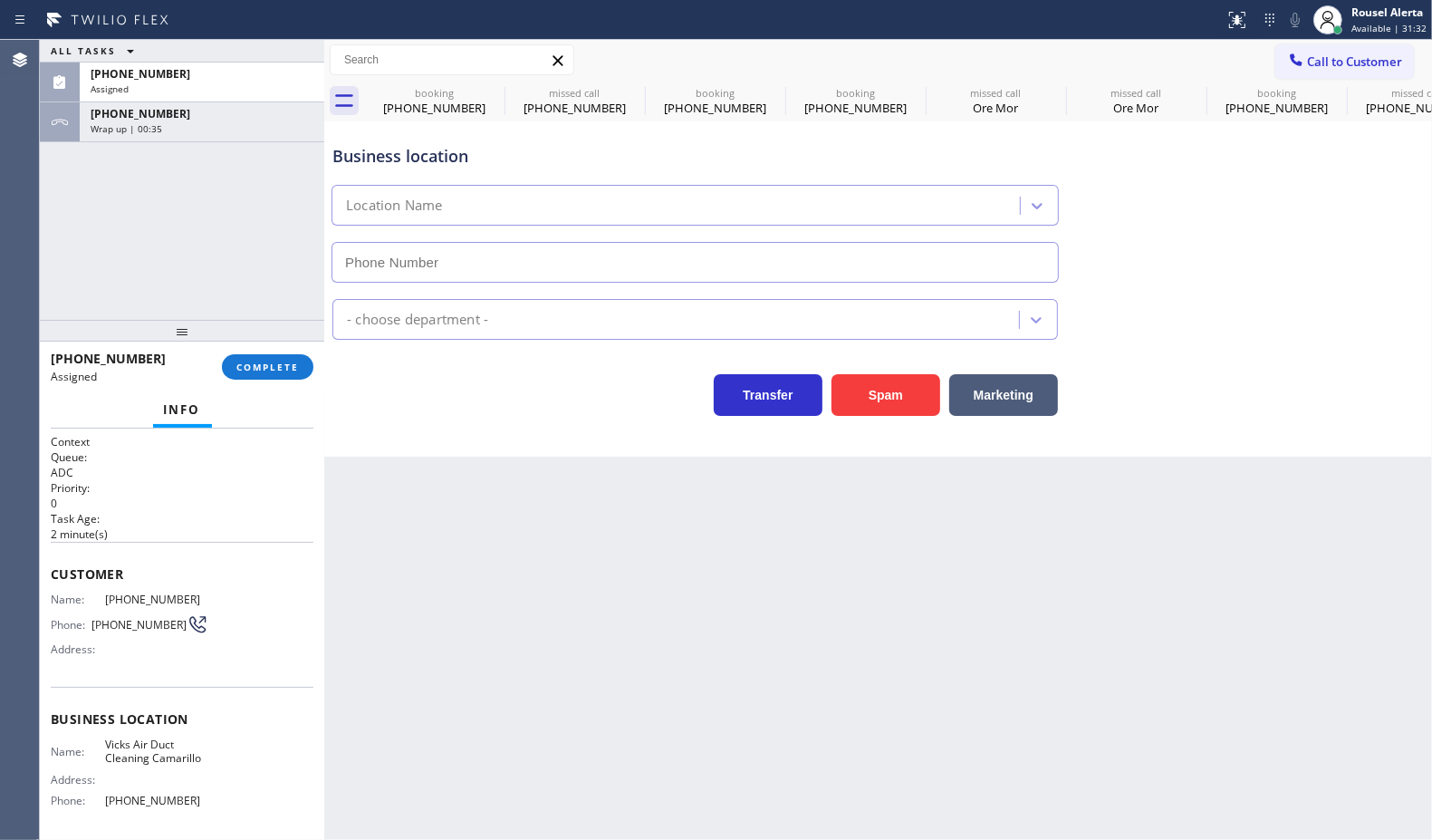
type input "[PHONE_NUMBER]"
click at [268, 359] on button "COMPLETE" at bounding box center [268, 367] width 91 height 26
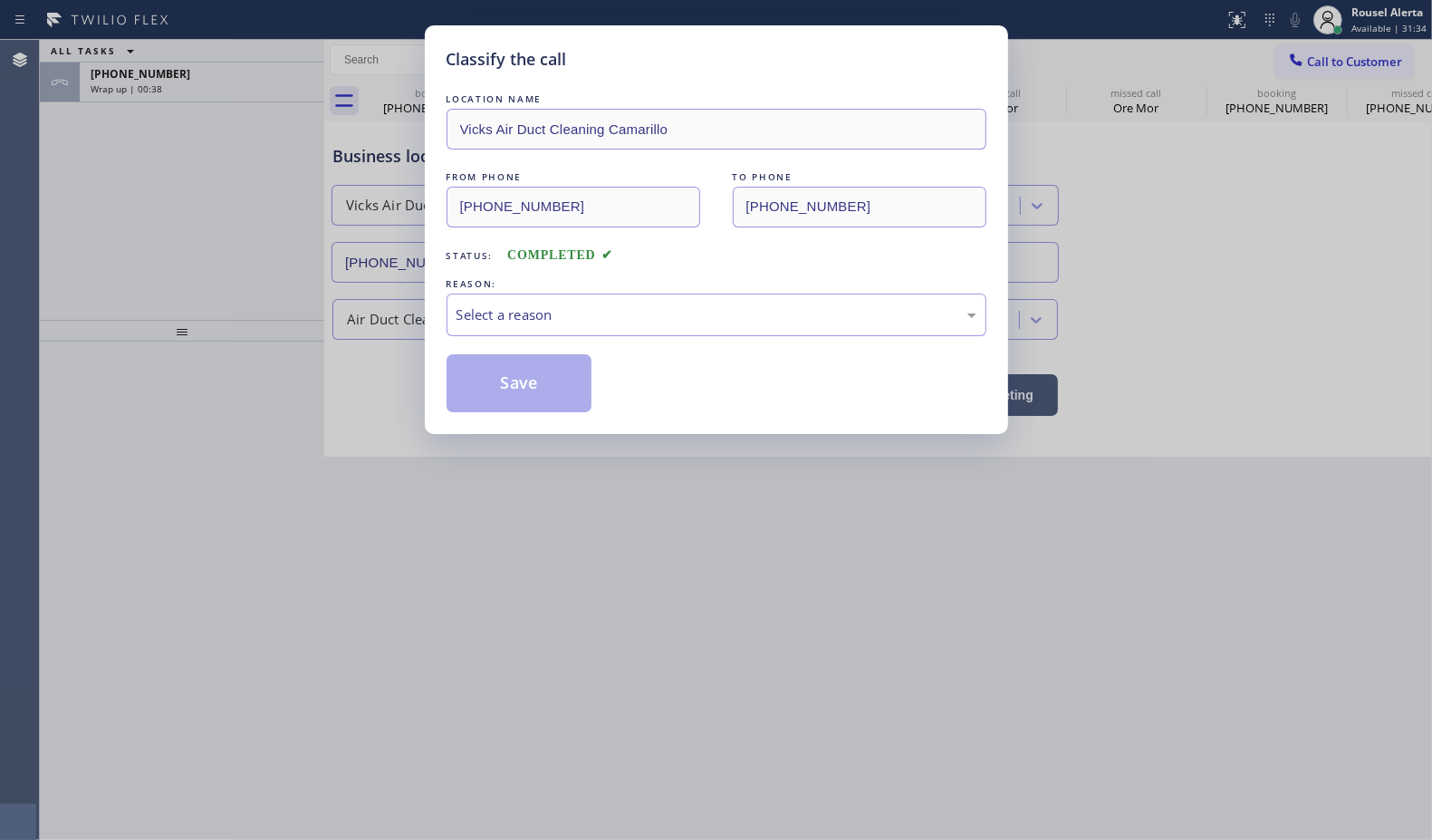
click at [539, 329] on div "Select a reason" at bounding box center [716, 315] width 540 height 43
drag, startPoint x: 540, startPoint y: 381, endPoint x: 3, endPoint y: 5, distance: 655.5
click at [539, 382] on button "Save" at bounding box center [519, 383] width 145 height 58
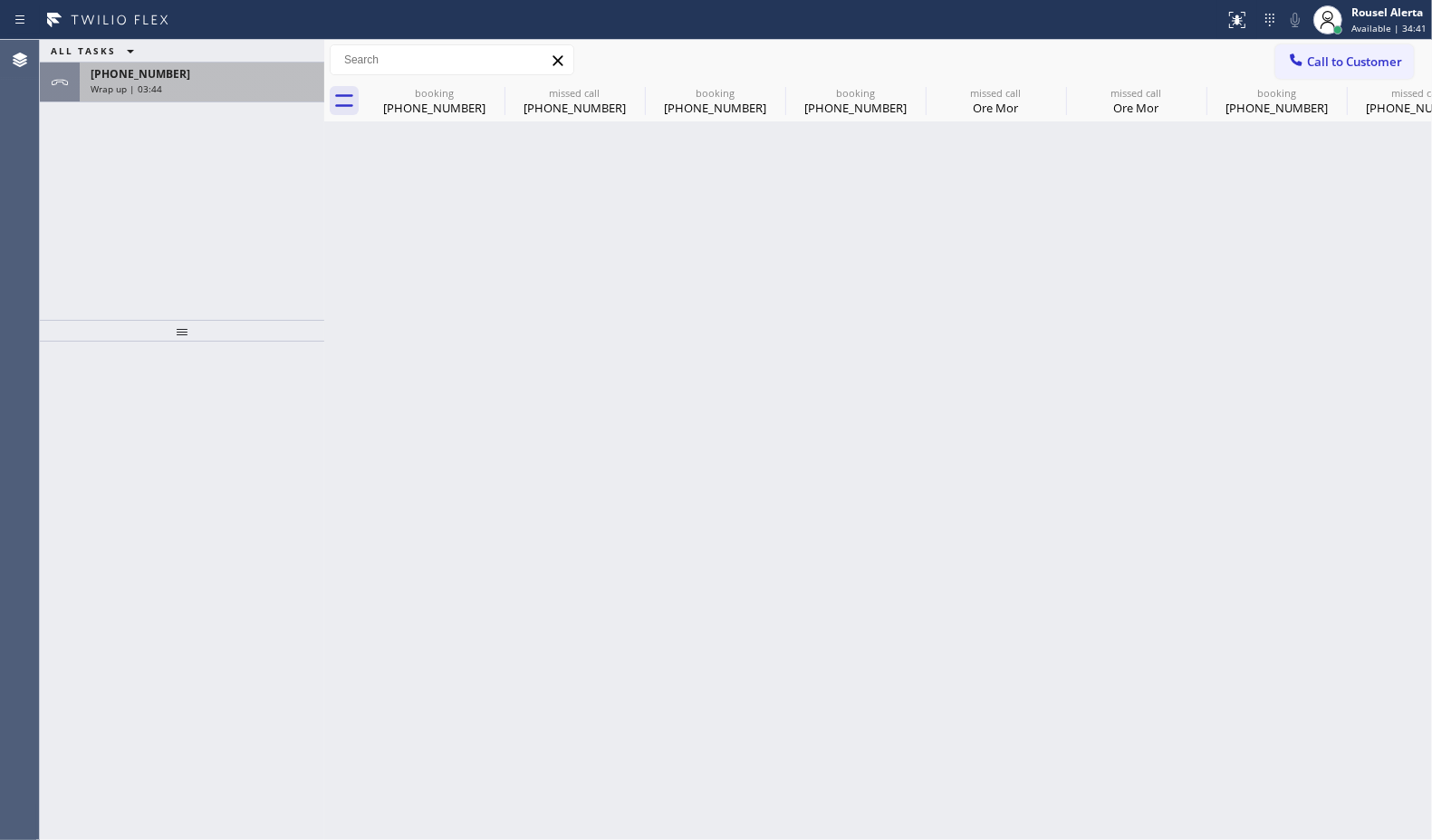
click at [201, 102] on div "[PHONE_NUMBER] Wrap up | 03:44" at bounding box center [181, 83] width 284 height 40
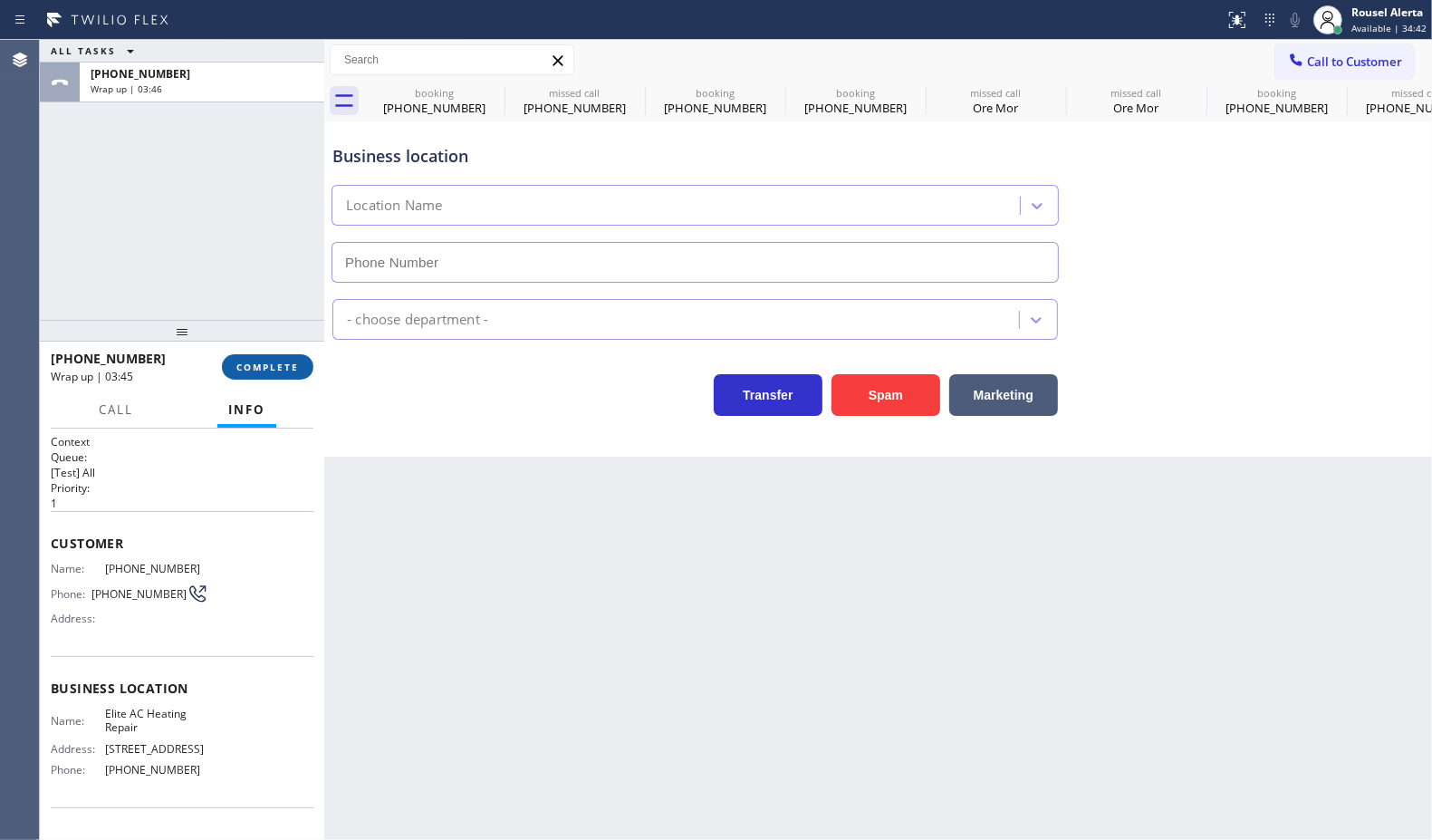
type input "[PHONE_NUMBER]"
click at [254, 372] on span "COMPLETE" at bounding box center [268, 366] width 63 height 12
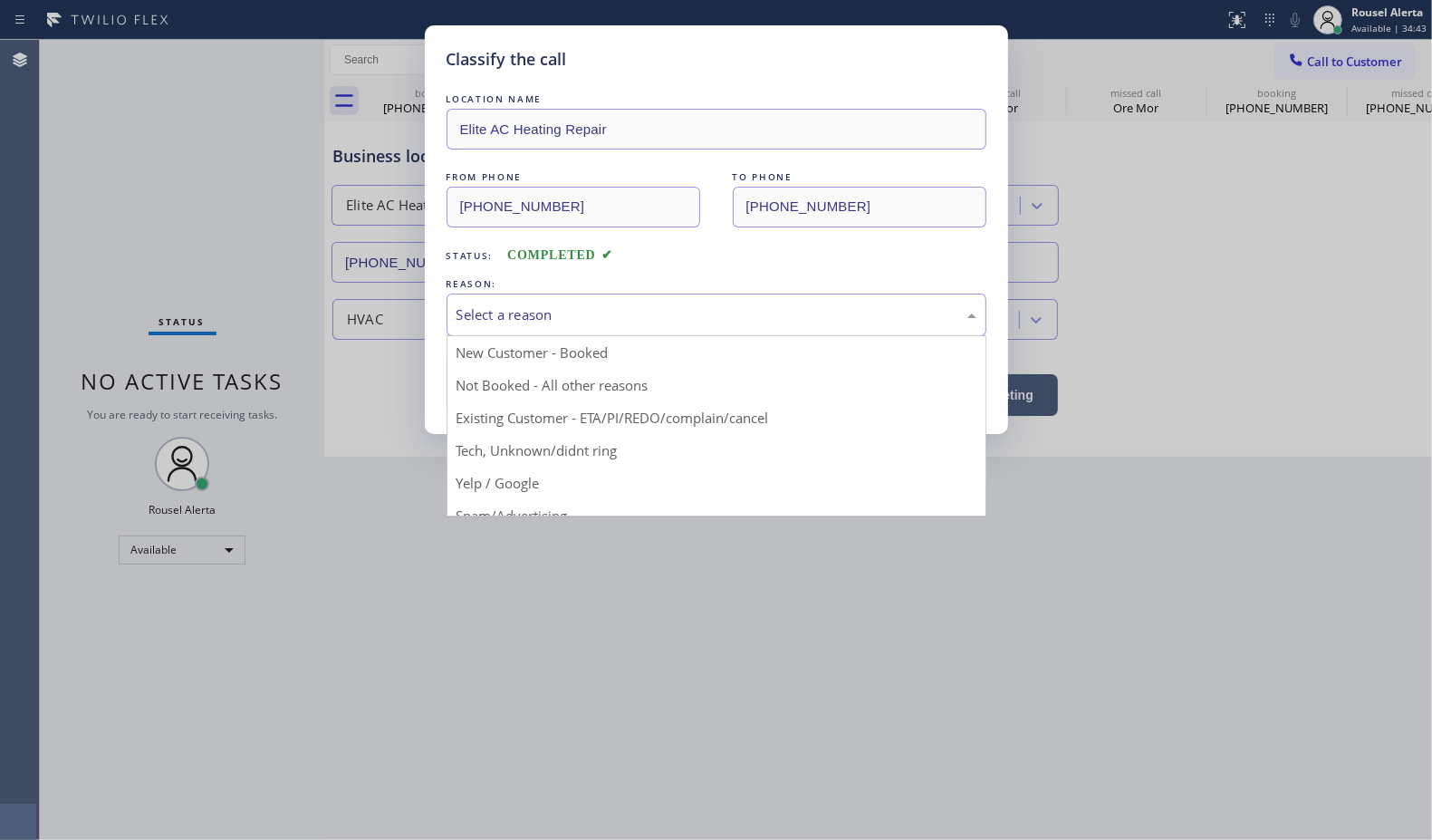
click at [627, 320] on div "Select a reason" at bounding box center [716, 315] width 520 height 21
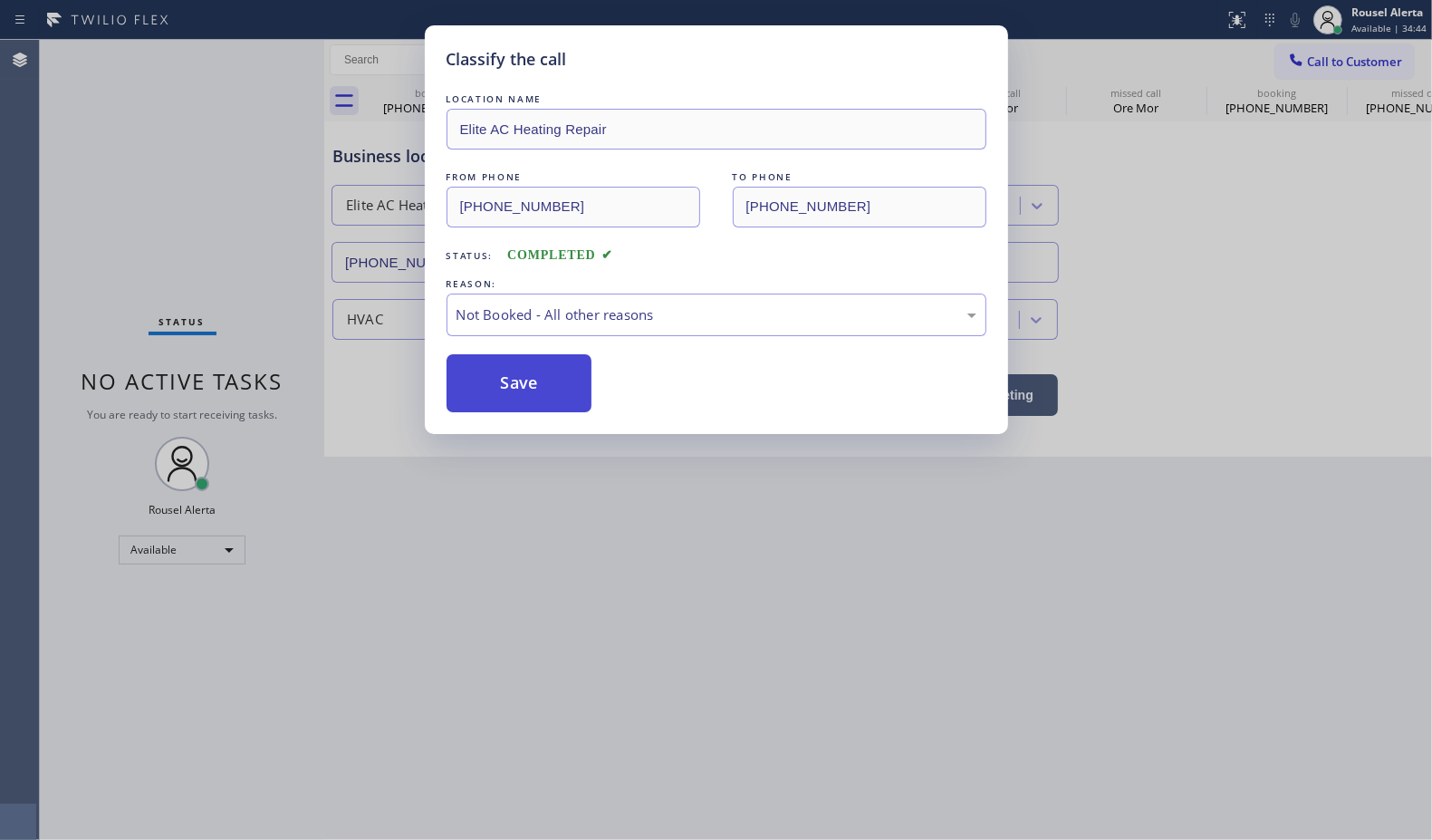
click at [515, 379] on button "Save" at bounding box center [519, 383] width 145 height 58
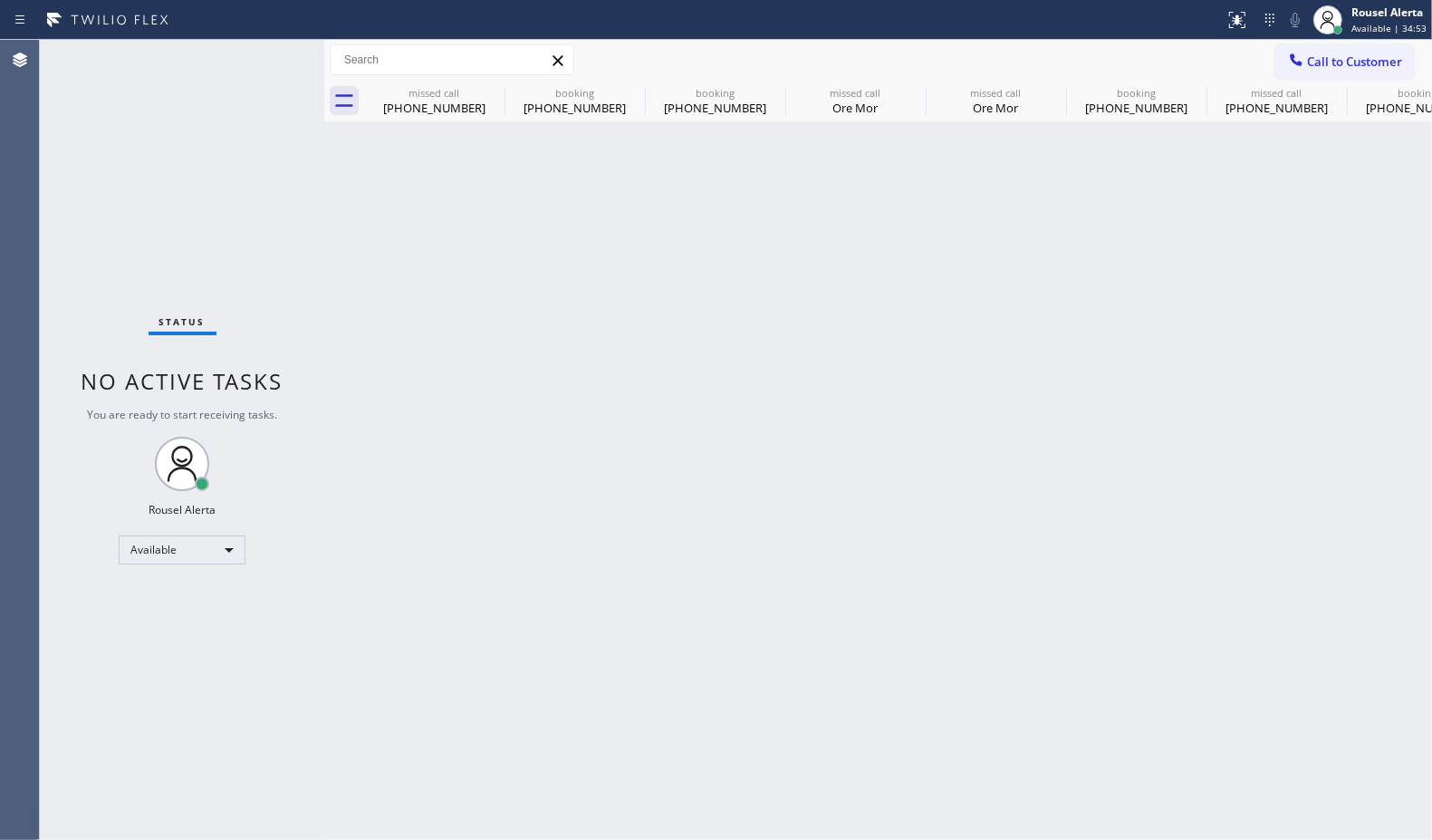
click at [187, 165] on div "Status No active tasks You are ready to start receiving tasks. Rousel Alerta Av…" at bounding box center [181, 440] width 284 height 800
click at [495, 95] on icon at bounding box center [492, 92] width 16 height 16
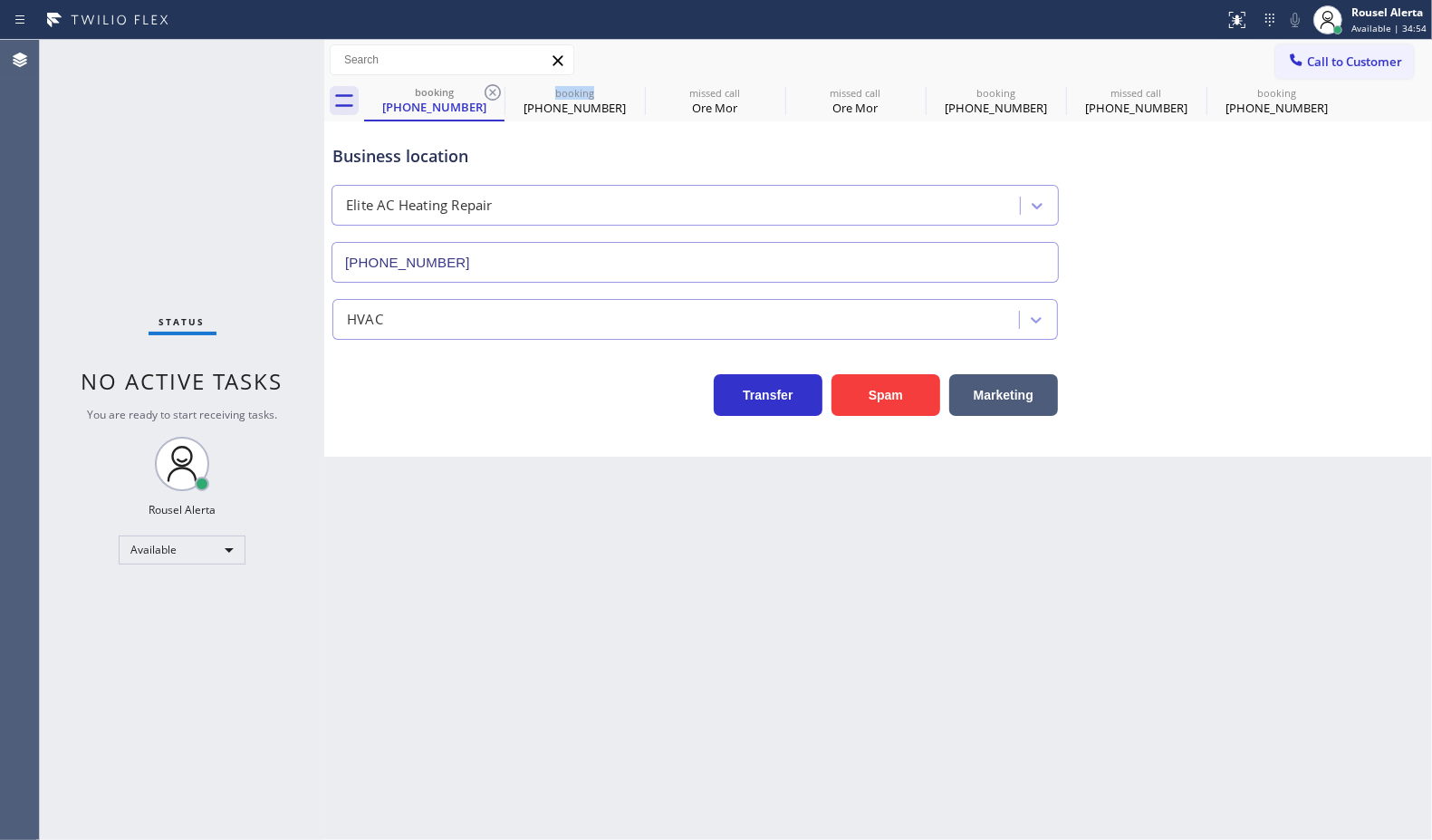
click at [495, 95] on icon at bounding box center [492, 92] width 16 height 16
click at [0, 0] on icon at bounding box center [0, 0] width 0 height 0
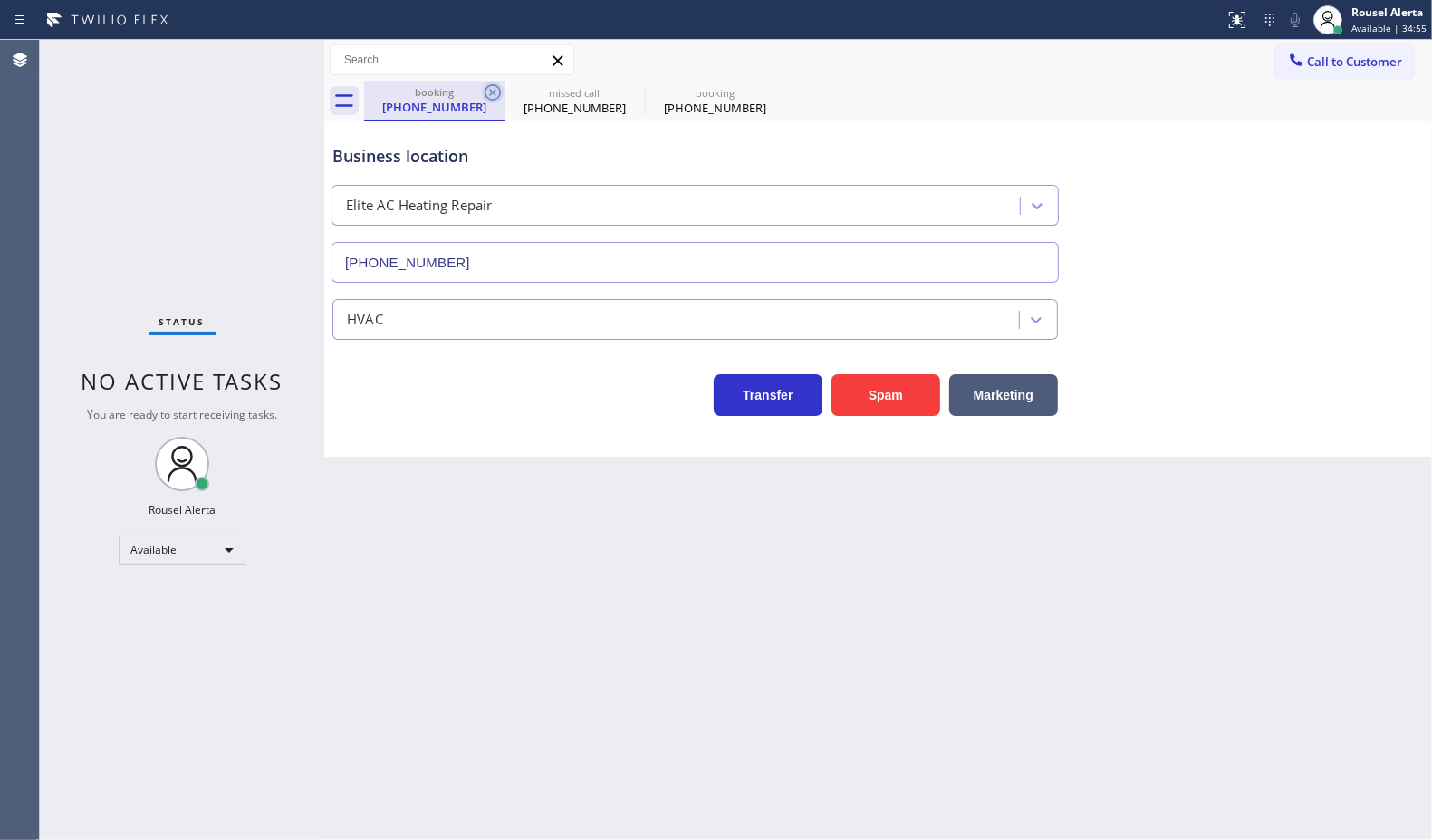
click at [495, 93] on icon at bounding box center [492, 92] width 16 height 16
click at [0, 0] on icon at bounding box center [0, 0] width 0 height 0
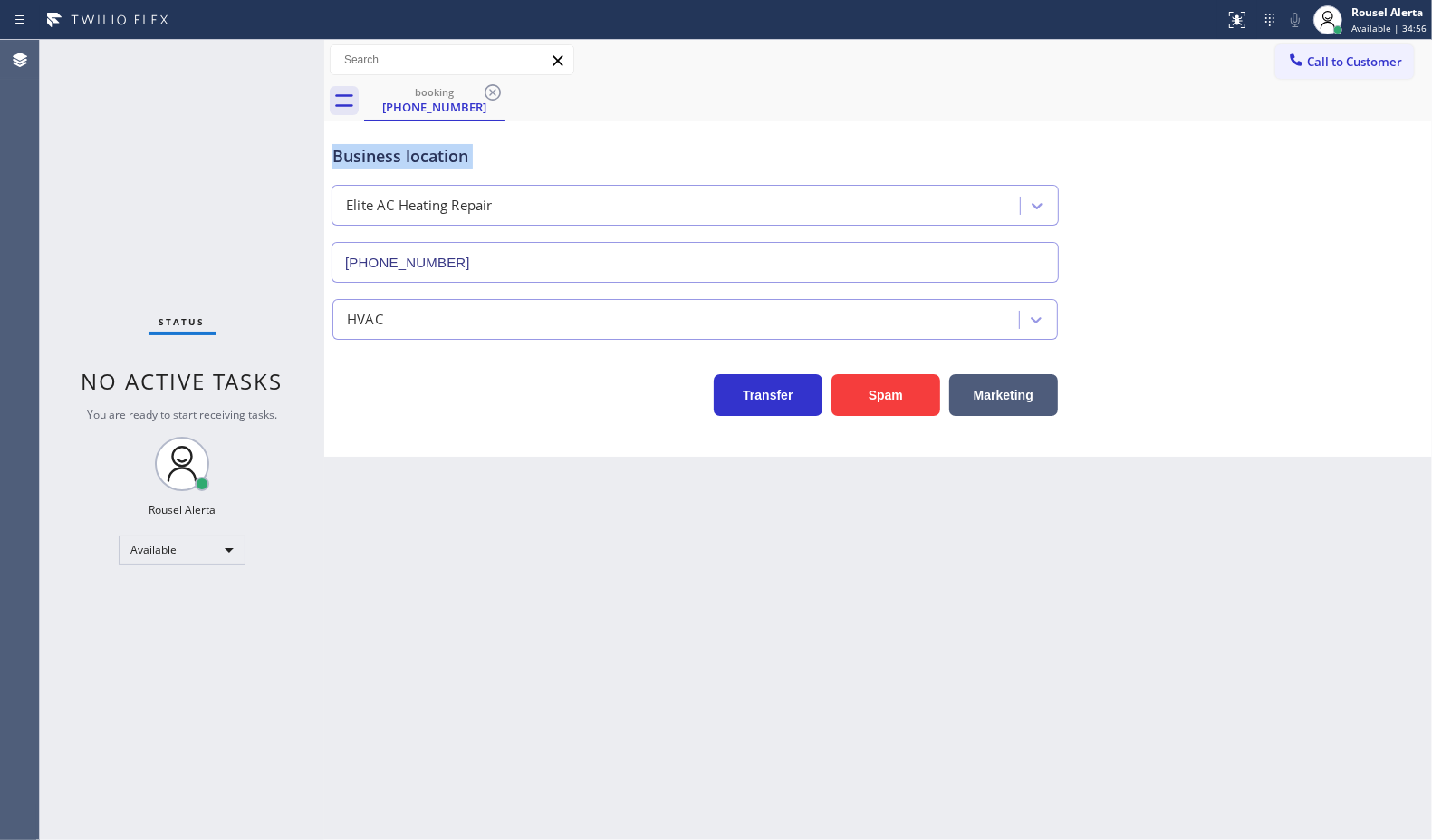
click at [495, 93] on icon at bounding box center [492, 92] width 16 height 16
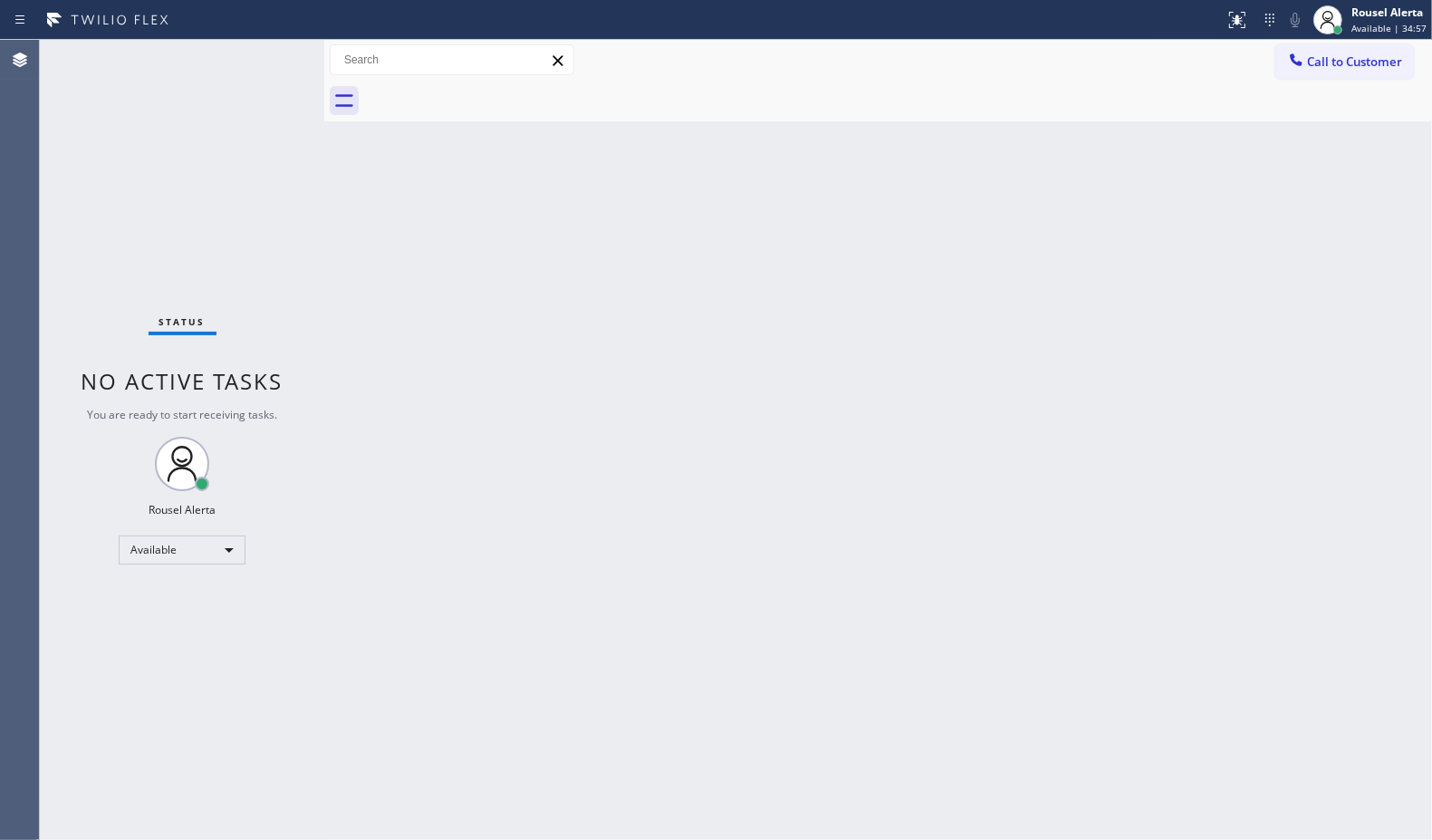
click at [496, 93] on div at bounding box center [898, 101] width 1068 height 41
click at [523, 275] on div "Back to Dashboard Change Sender ID Customers Technicians Select a contact Outbo…" at bounding box center [878, 440] width 1108 height 800
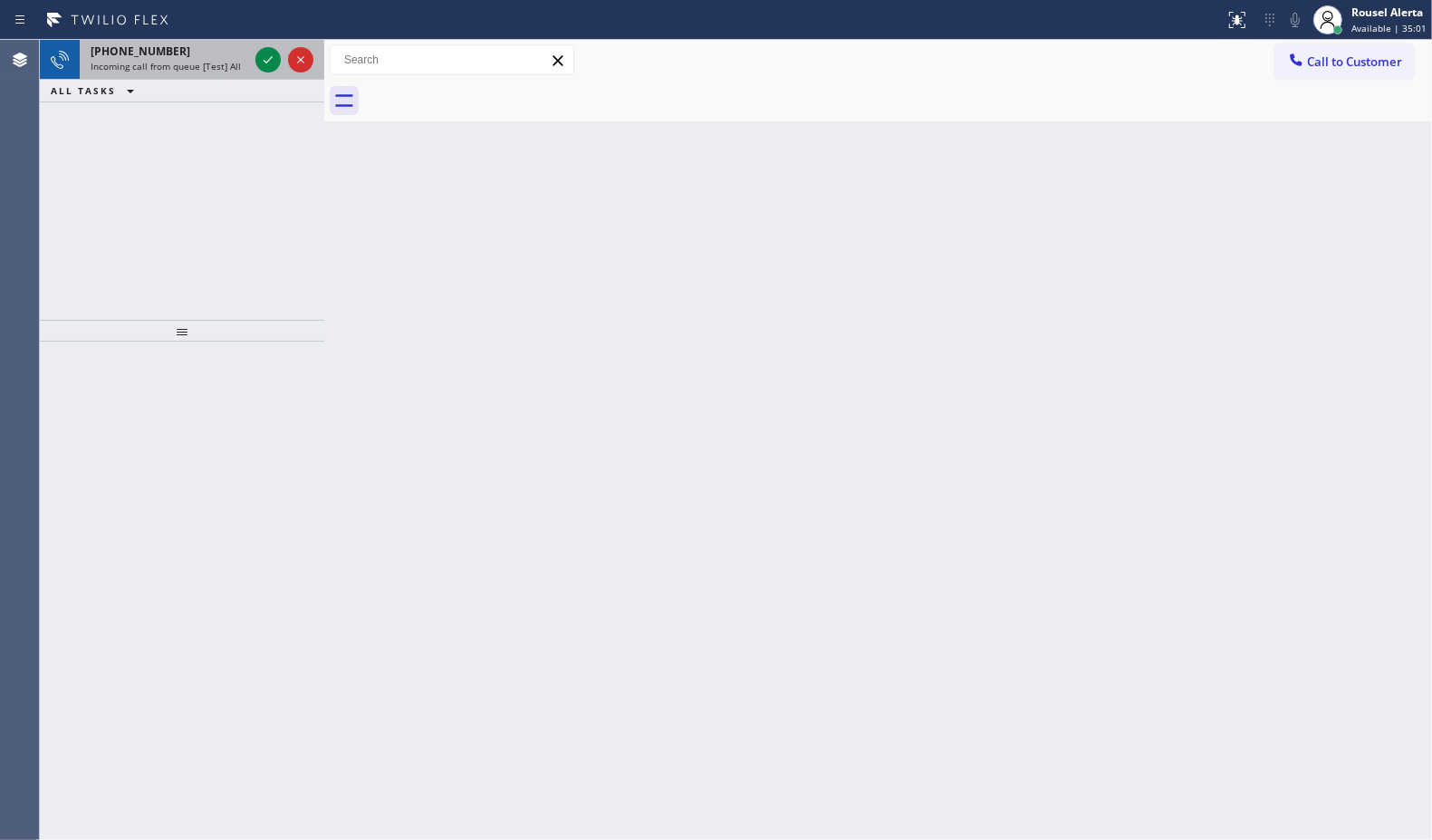
click at [208, 57] on div "[PHONE_NUMBER]" at bounding box center [169, 51] width 158 height 15
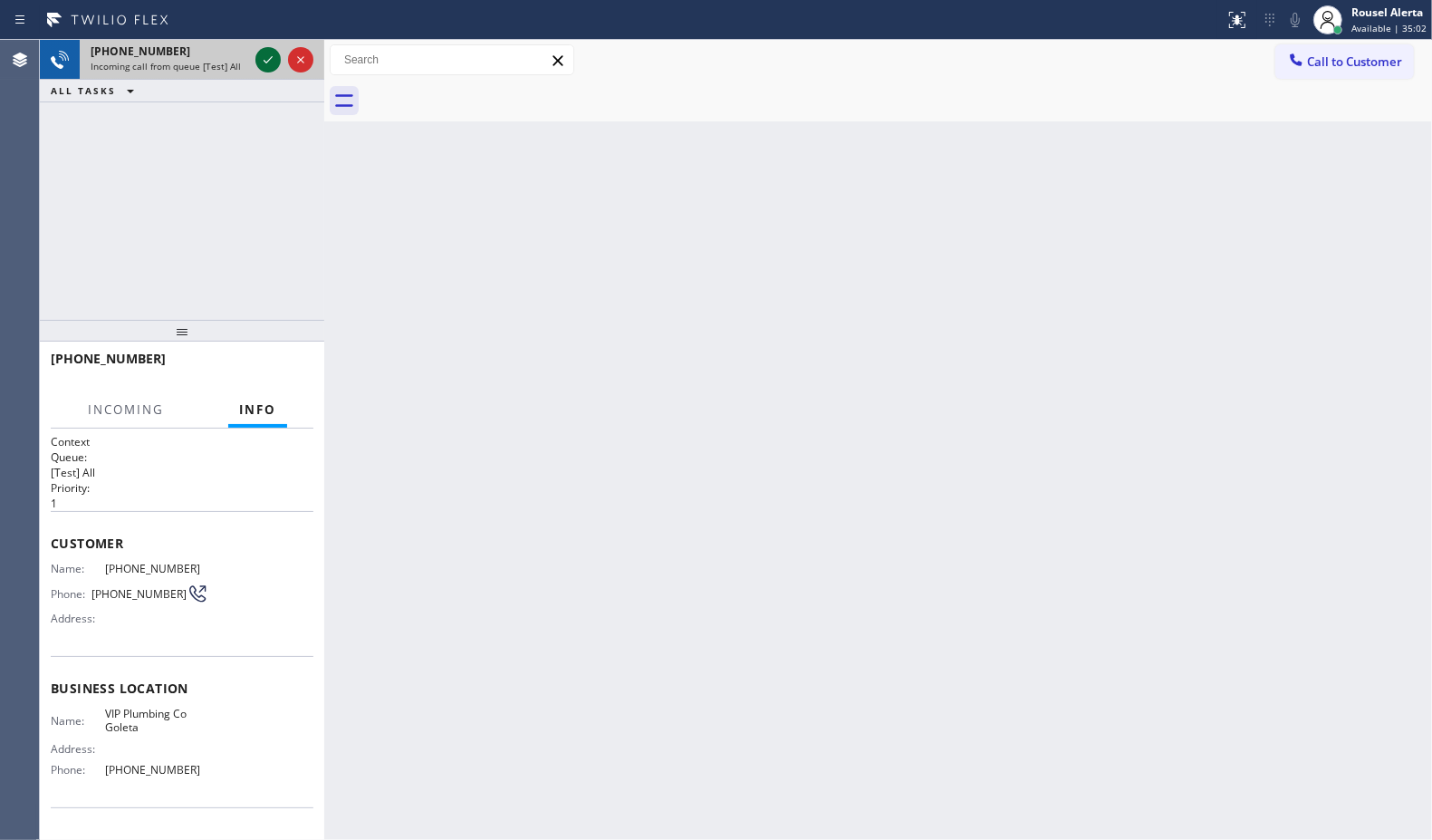
click at [265, 61] on icon at bounding box center [268, 59] width 22 height 22
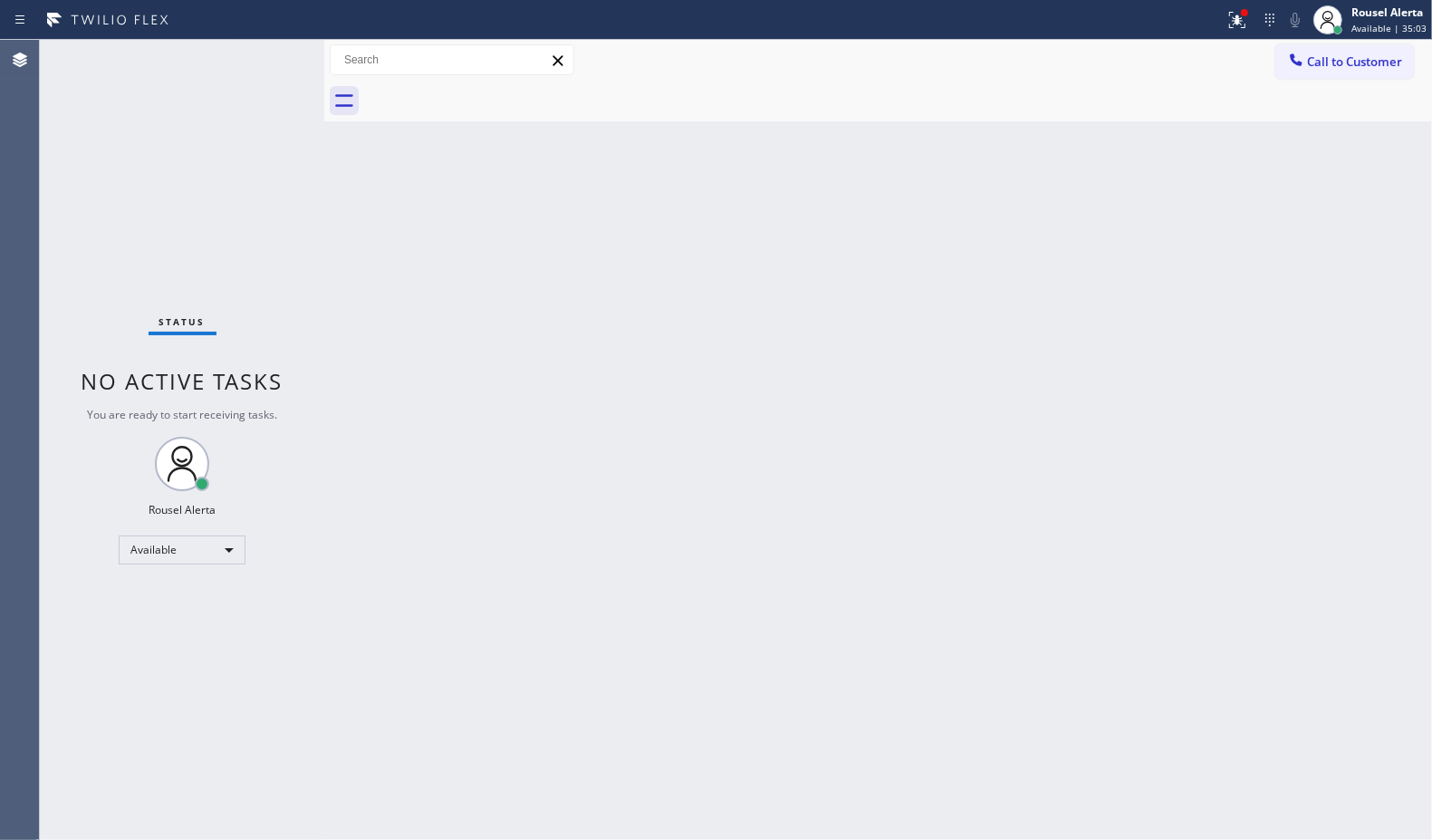
click at [265, 70] on div "Status No active tasks You are ready to start receiving tasks. Rousel Alerta Av…" at bounding box center [181, 440] width 284 height 800
click at [794, 270] on div "Back to Dashboard Change Sender ID Customers Technicians Select a contact Outbo…" at bounding box center [878, 440] width 1108 height 800
click at [1229, 21] on icon at bounding box center [1237, 20] width 22 height 22
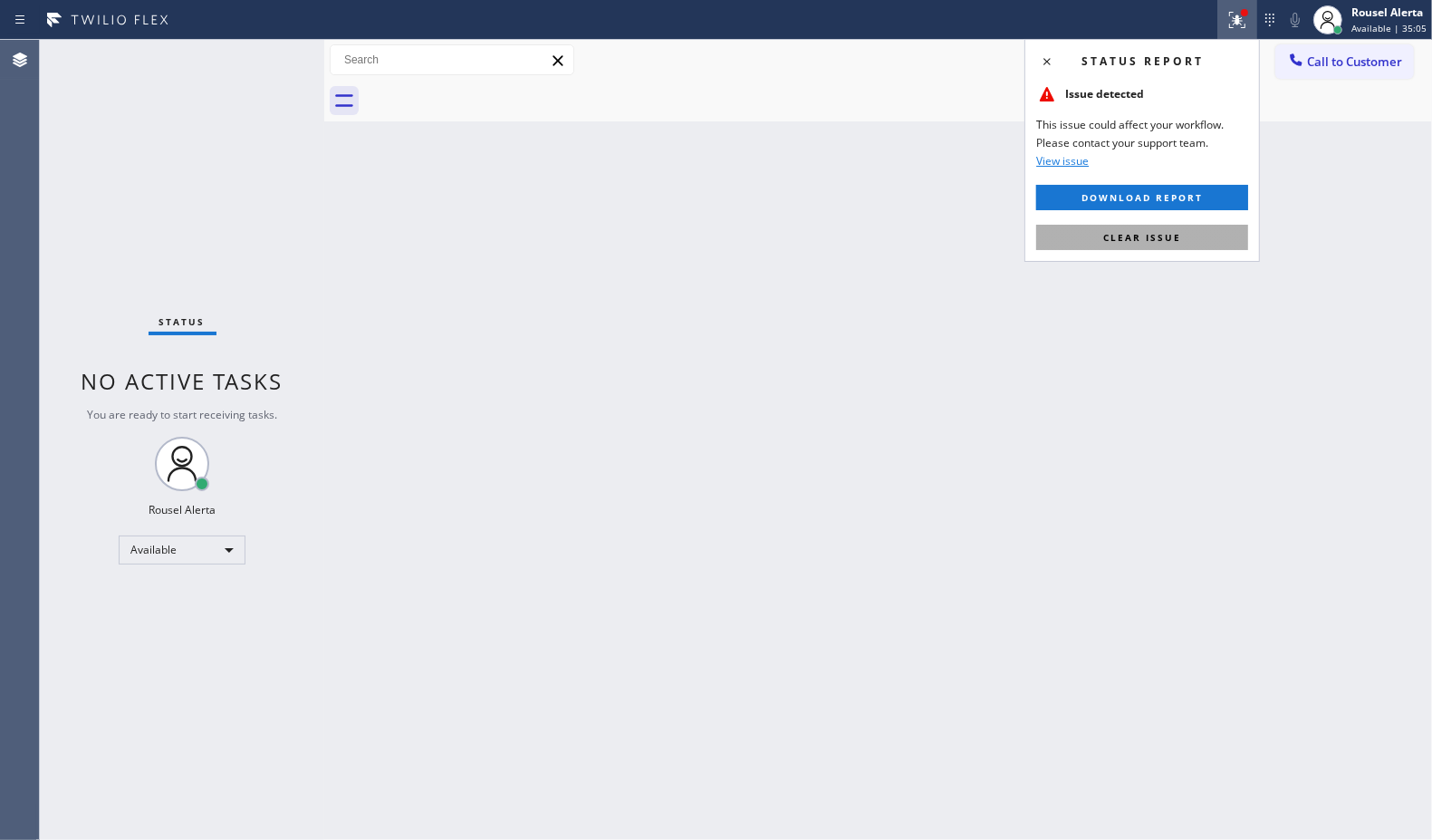
click at [1165, 246] on button "Clear issue" at bounding box center [1142, 237] width 212 height 26
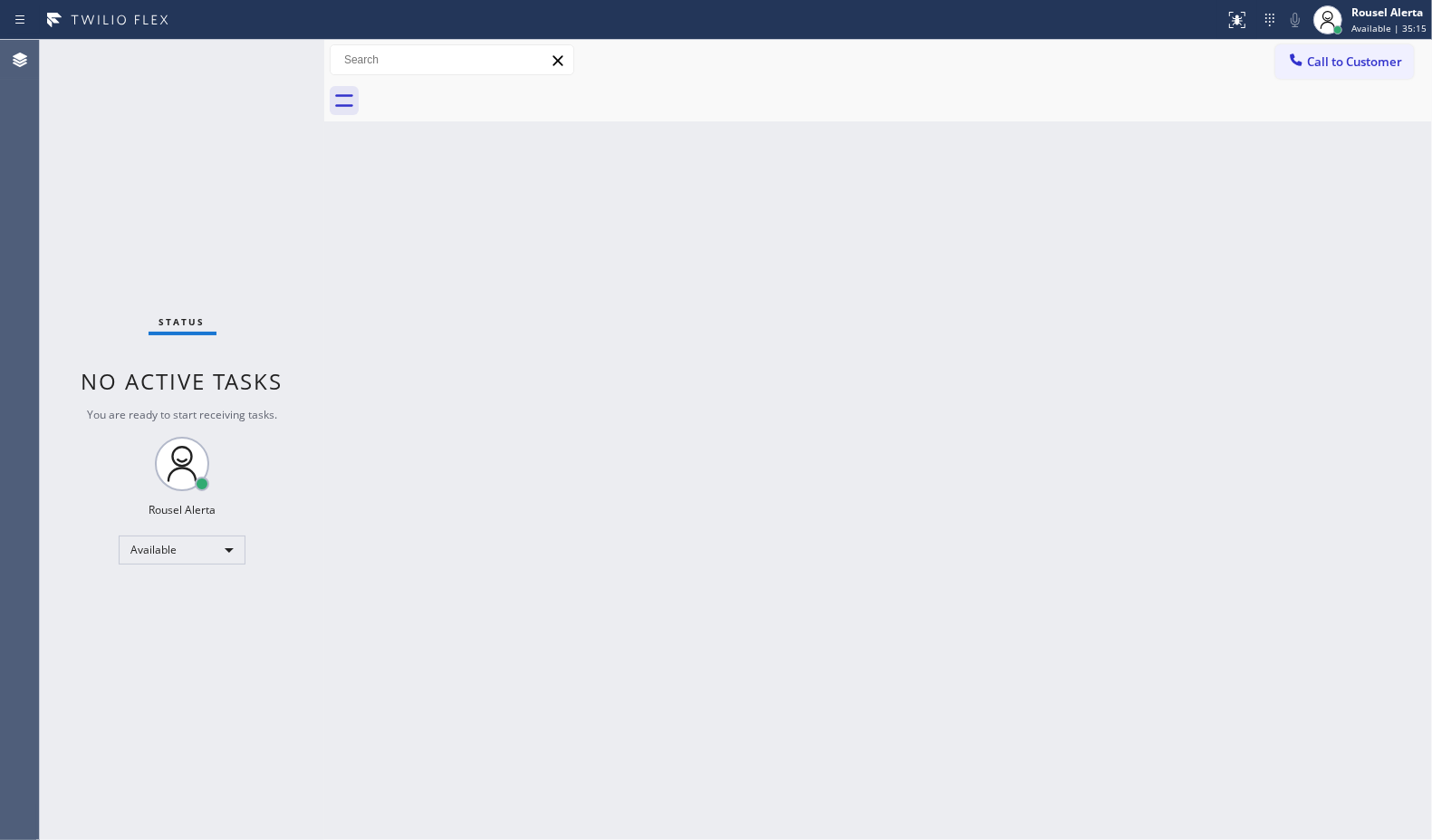
click at [278, 206] on div "Status No active tasks You are ready to start receiving tasks. Rousel Alerta Av…" at bounding box center [181, 440] width 284 height 800
click at [274, 68] on div "Status No active tasks You are ready to start receiving tasks. Rousel Alerta Av…" at bounding box center [181, 440] width 284 height 800
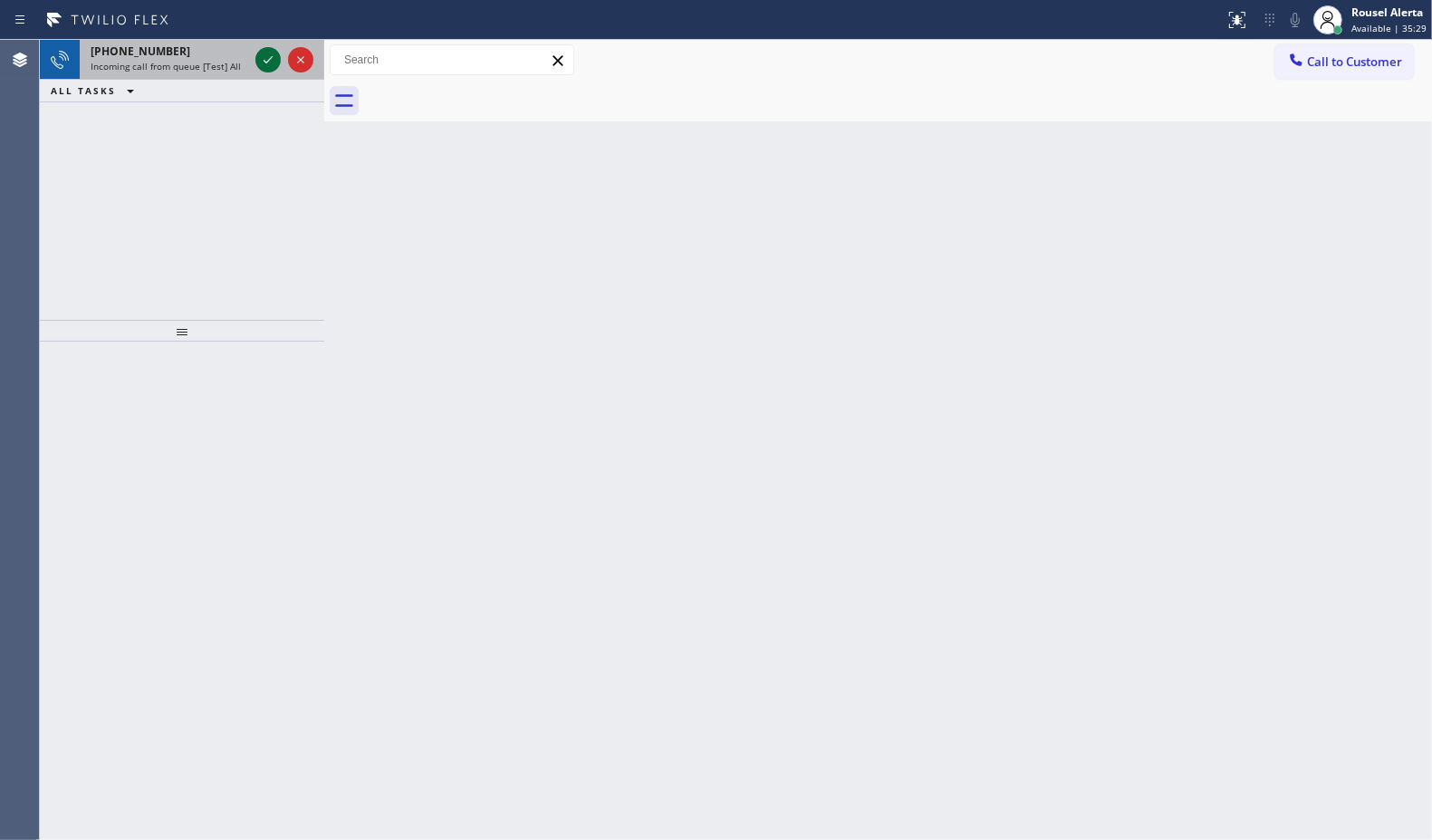
click at [261, 60] on icon at bounding box center [268, 59] width 22 height 22
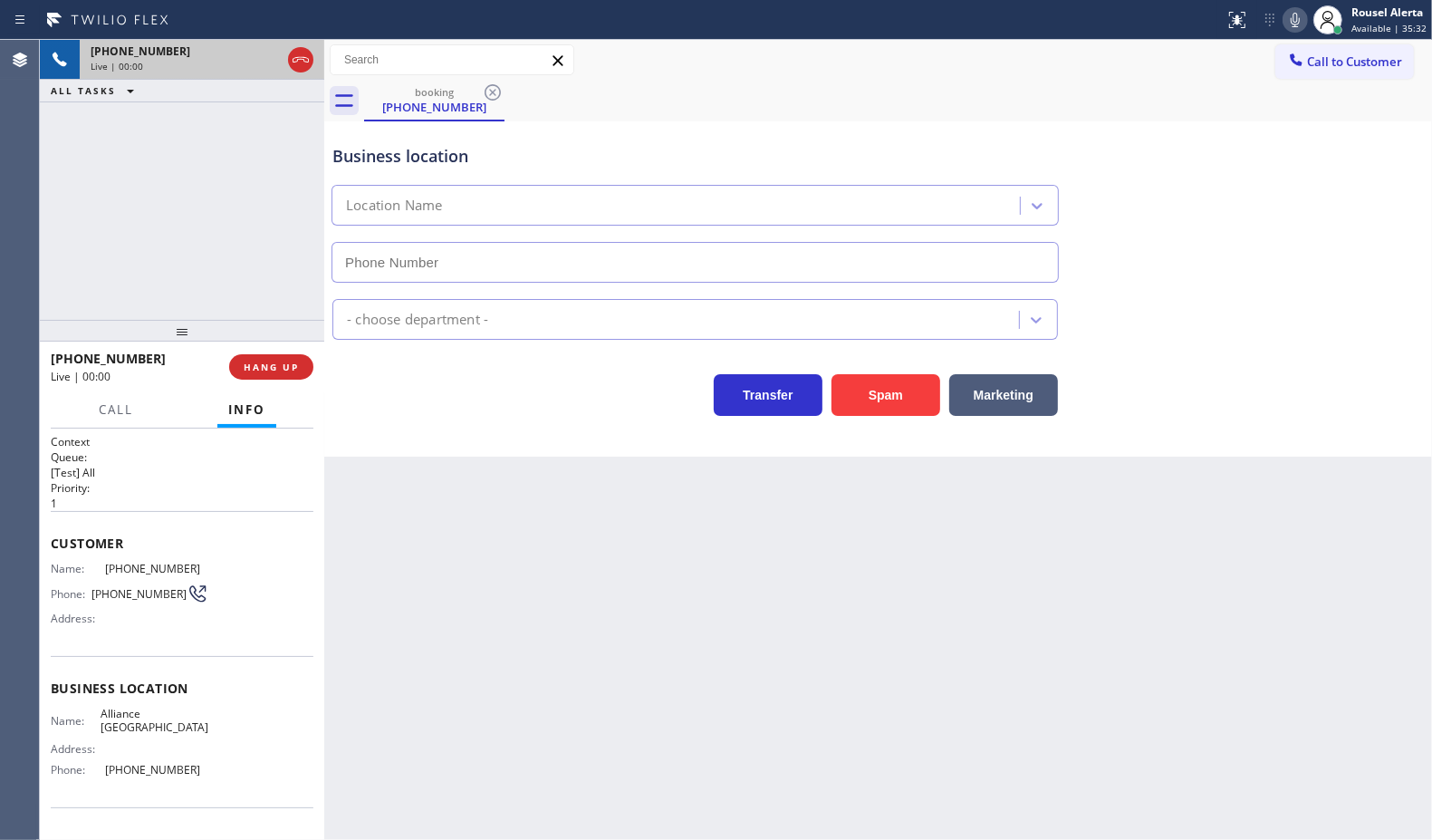
type input "[PHONE_NUMBER]"
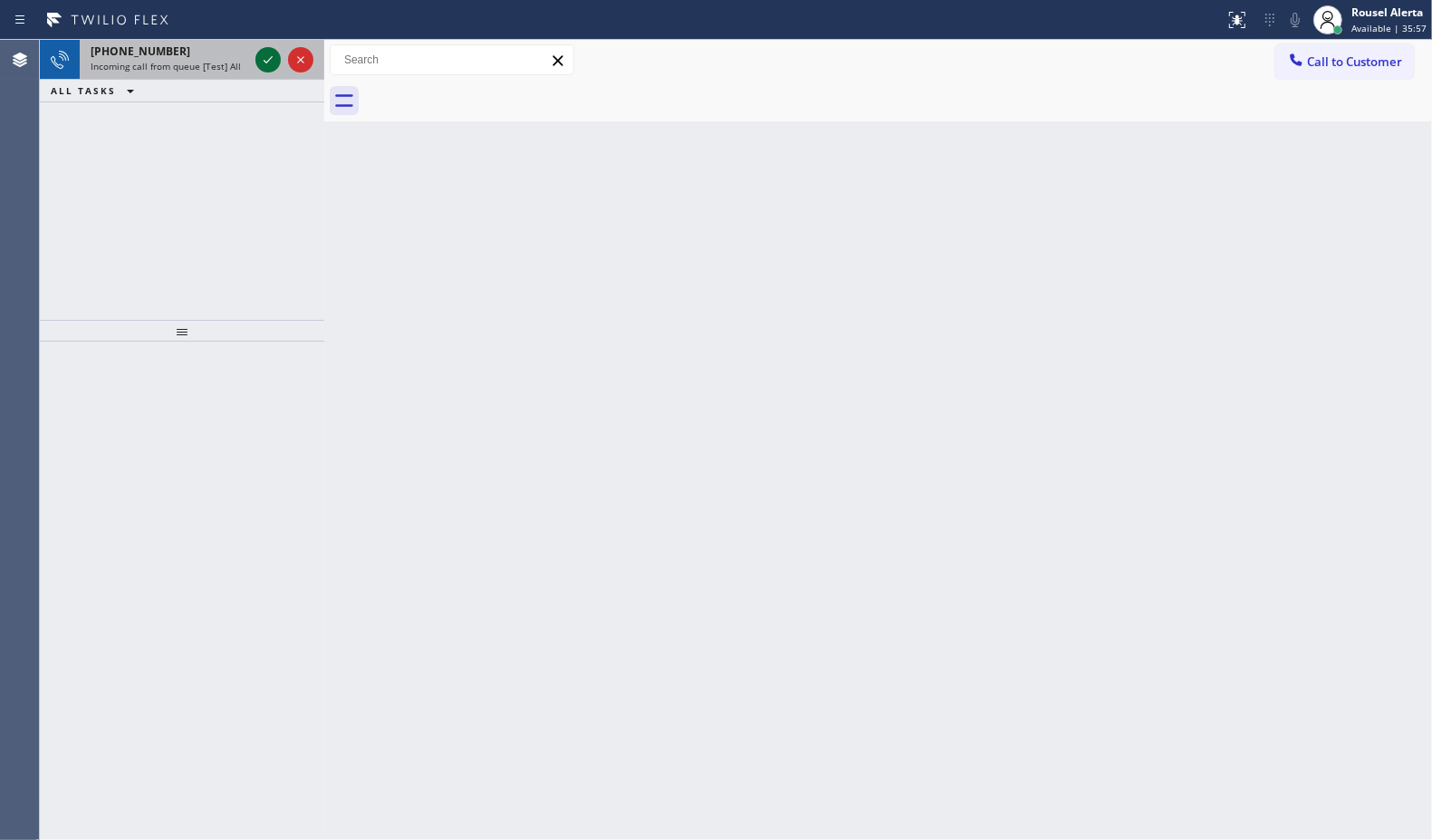
click at [267, 65] on icon at bounding box center [268, 59] width 22 height 22
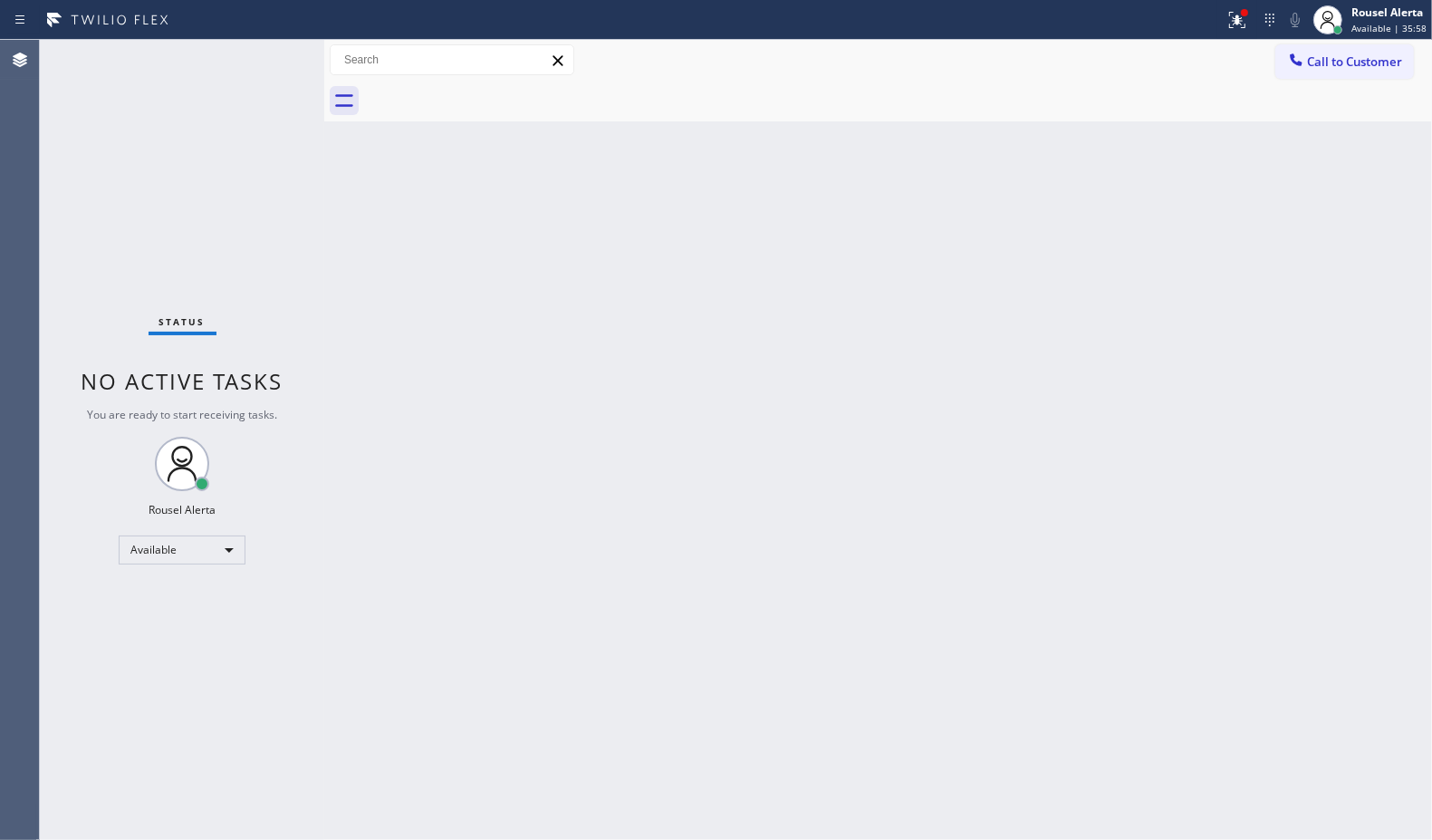
click at [450, 530] on div "Back to Dashboard Change Sender ID Customers Technicians Select a contact Outbo…" at bounding box center [878, 440] width 1108 height 800
drag, startPoint x: 450, startPoint y: 372, endPoint x: 501, endPoint y: 319, distance: 73.6
click at [469, 347] on div "Back to Dashboard Change Sender ID Customers Technicians Select a contact Outbo…" at bounding box center [878, 440] width 1108 height 800
click at [1234, 10] on icon at bounding box center [1237, 20] width 22 height 22
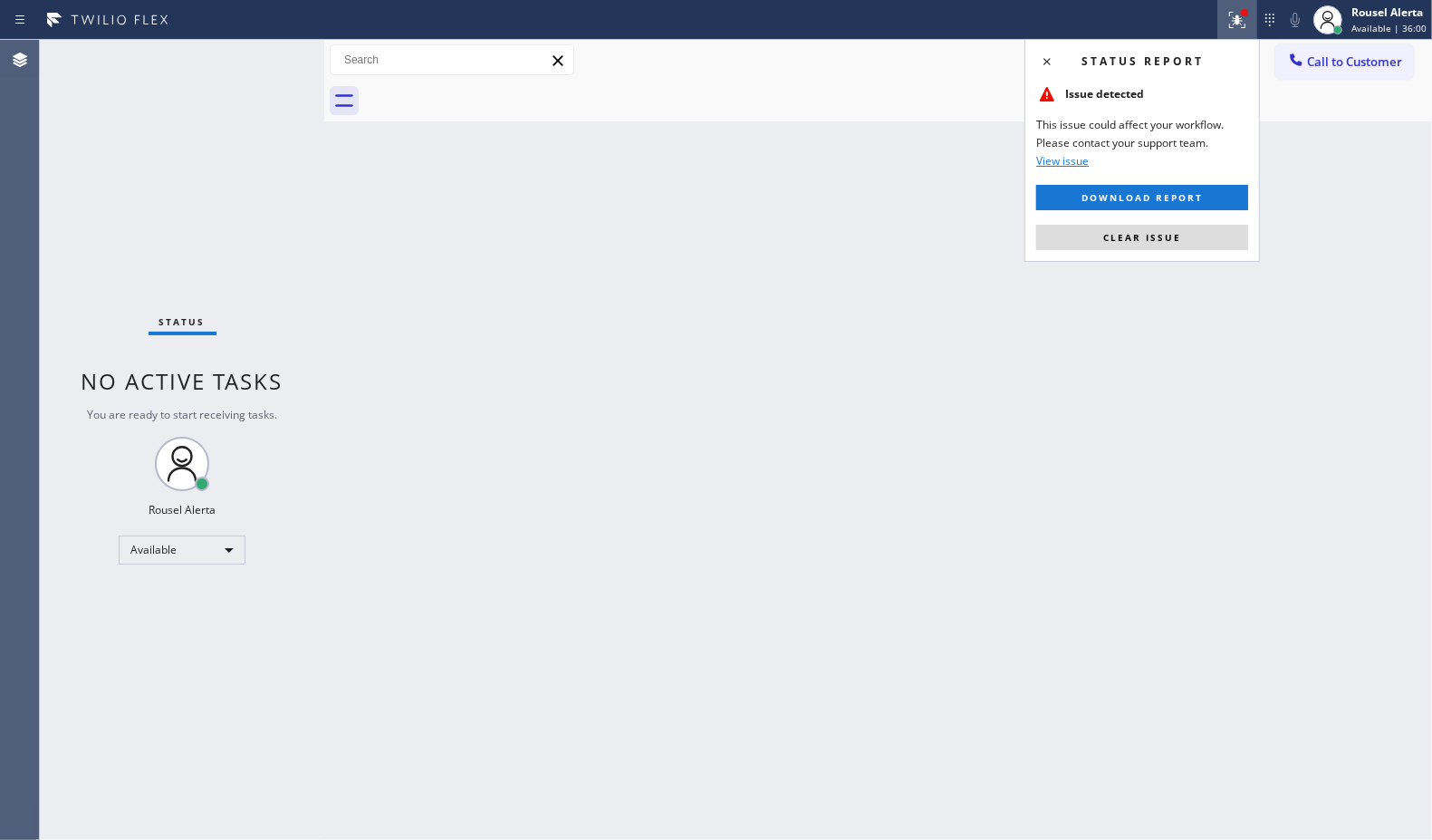
click at [1196, 263] on div "Back to Dashboard Change Sender ID Customers Technicians Select a contact Outbo…" at bounding box center [878, 440] width 1108 height 800
click at [1189, 242] on button "Clear issue" at bounding box center [1142, 237] width 212 height 26
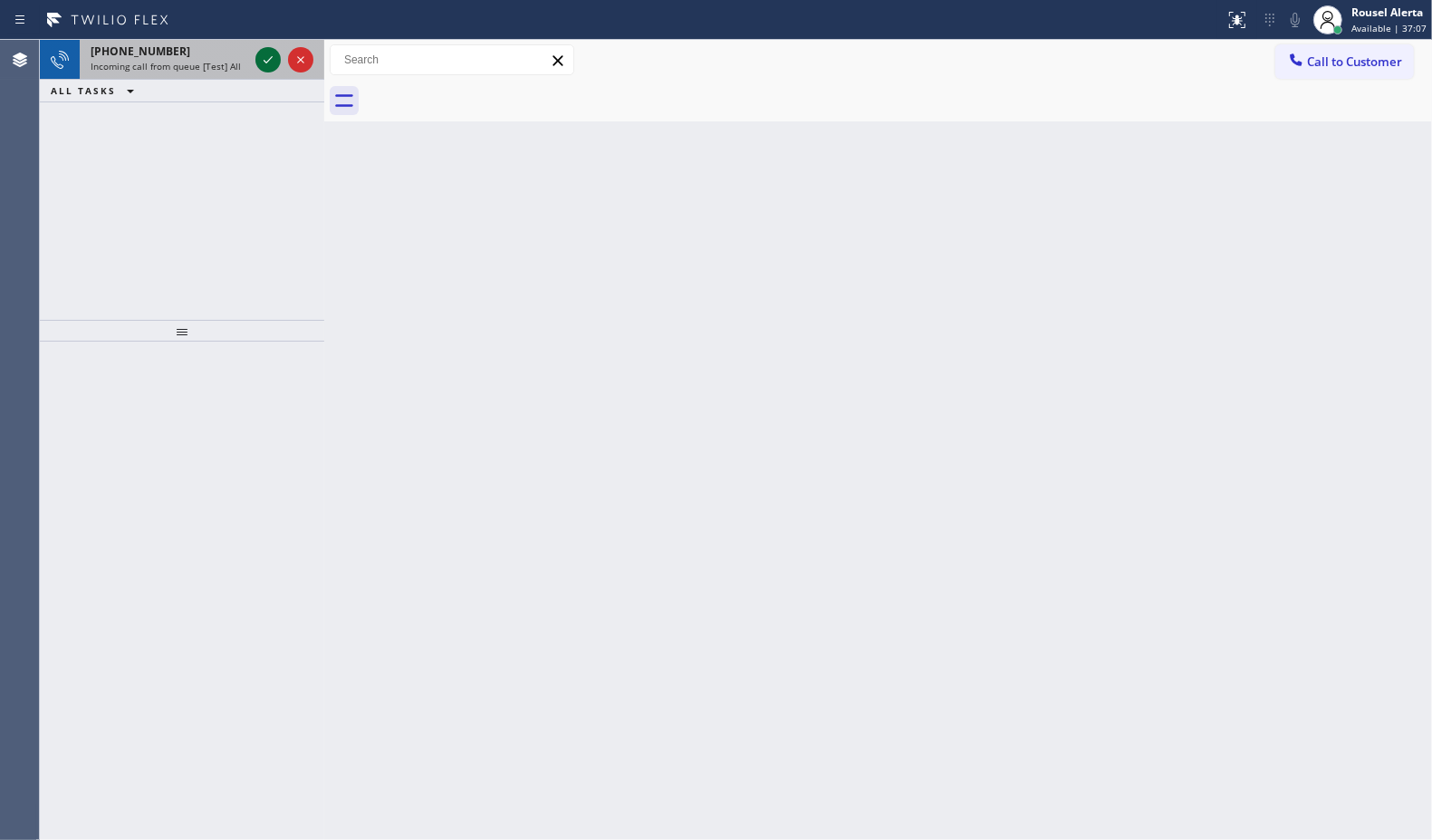
click at [269, 68] on icon at bounding box center [268, 59] width 22 height 22
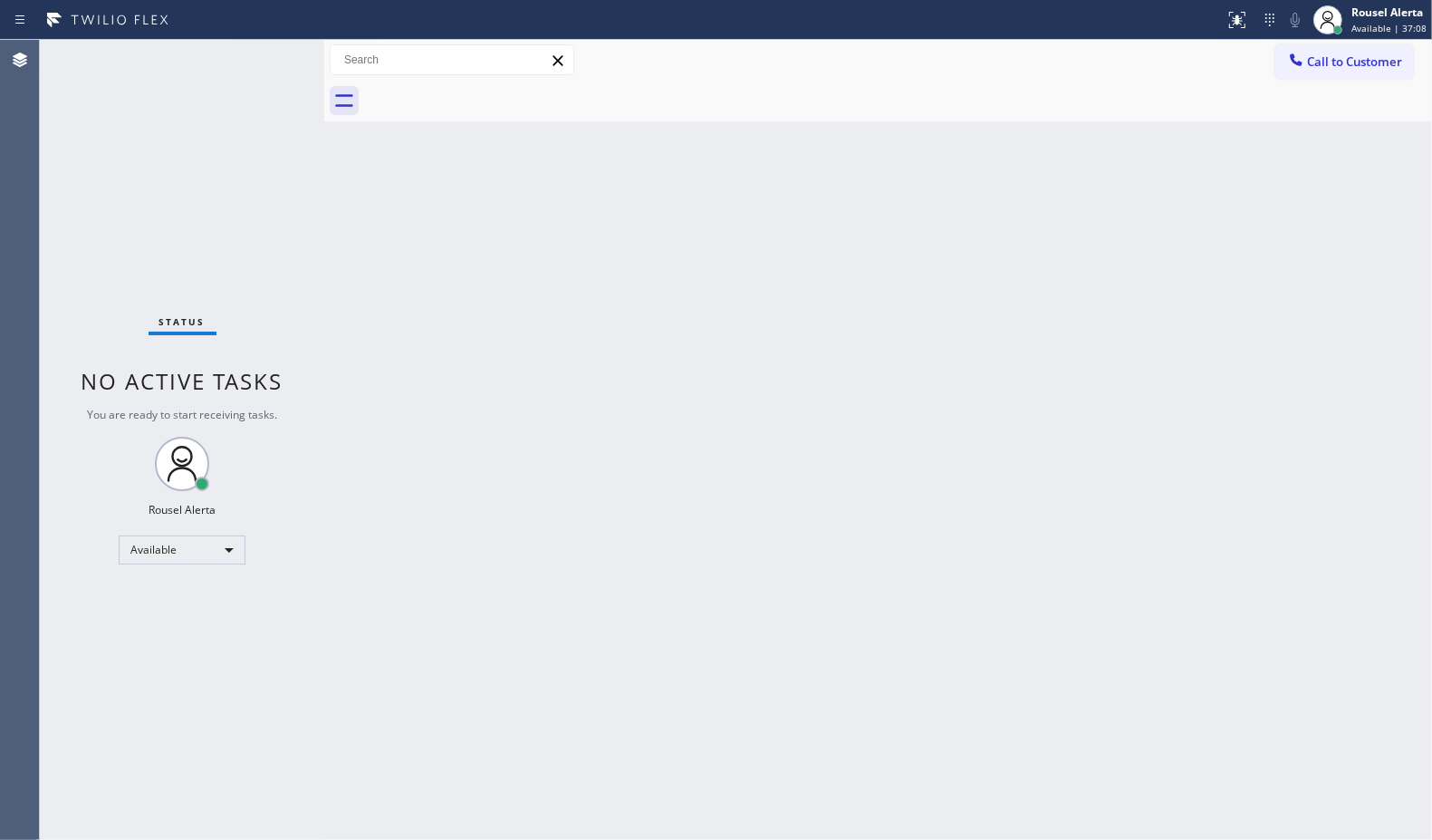
click at [458, 517] on div "Back to Dashboard Change Sender ID Customers Technicians Select a contact Outbo…" at bounding box center [878, 440] width 1108 height 800
click at [1236, 23] on icon at bounding box center [1237, 20] width 22 height 22
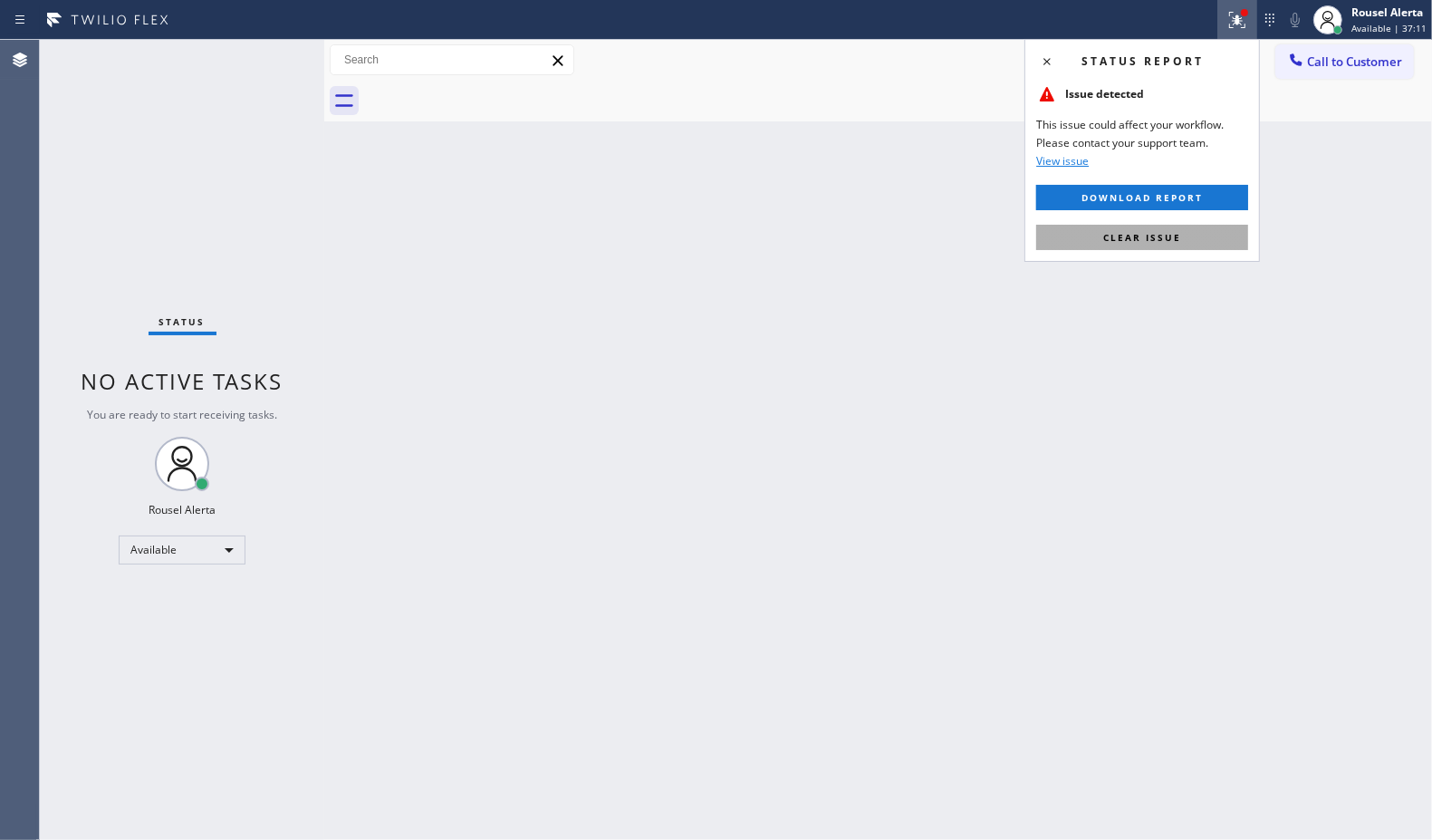
click at [1197, 241] on button "Clear issue" at bounding box center [1142, 237] width 212 height 26
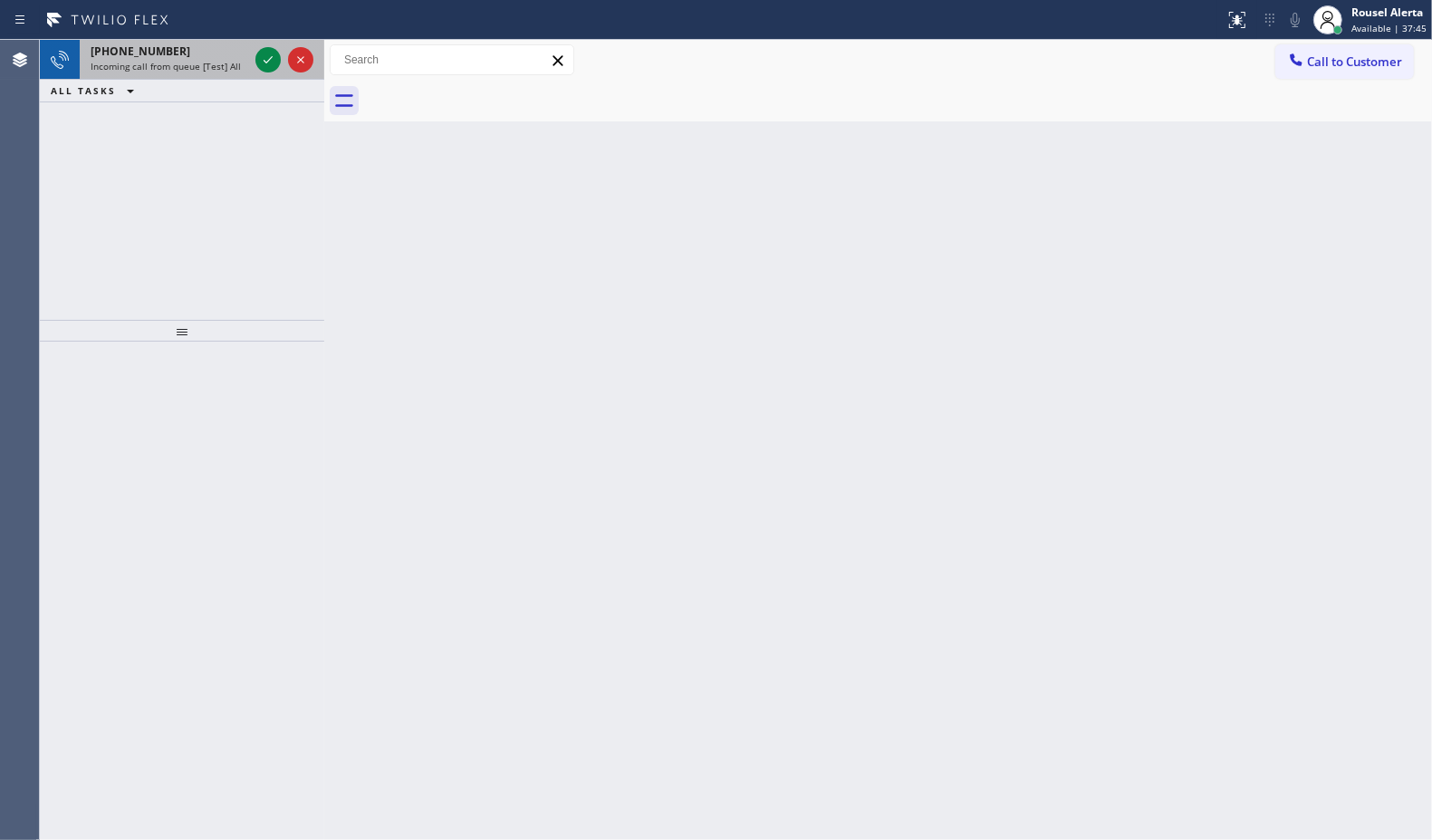
click at [205, 41] on div "+16192207667 Incoming call from queue [Test] All" at bounding box center [165, 60] width 172 height 40
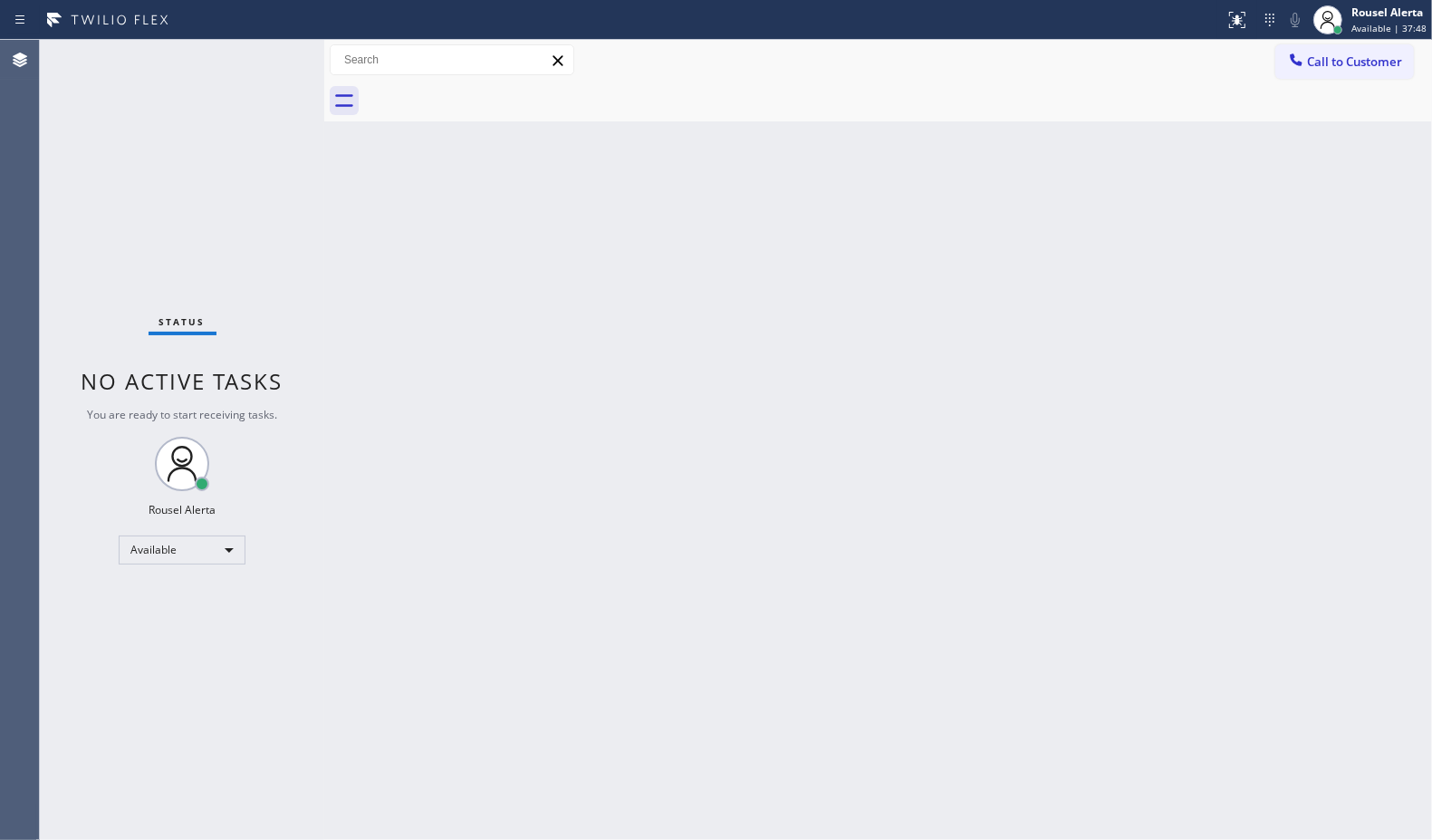
click at [988, 774] on div "Back to Dashboard Change Sender ID Customers Technicians Select a contact Outbo…" at bounding box center [878, 440] width 1108 height 800
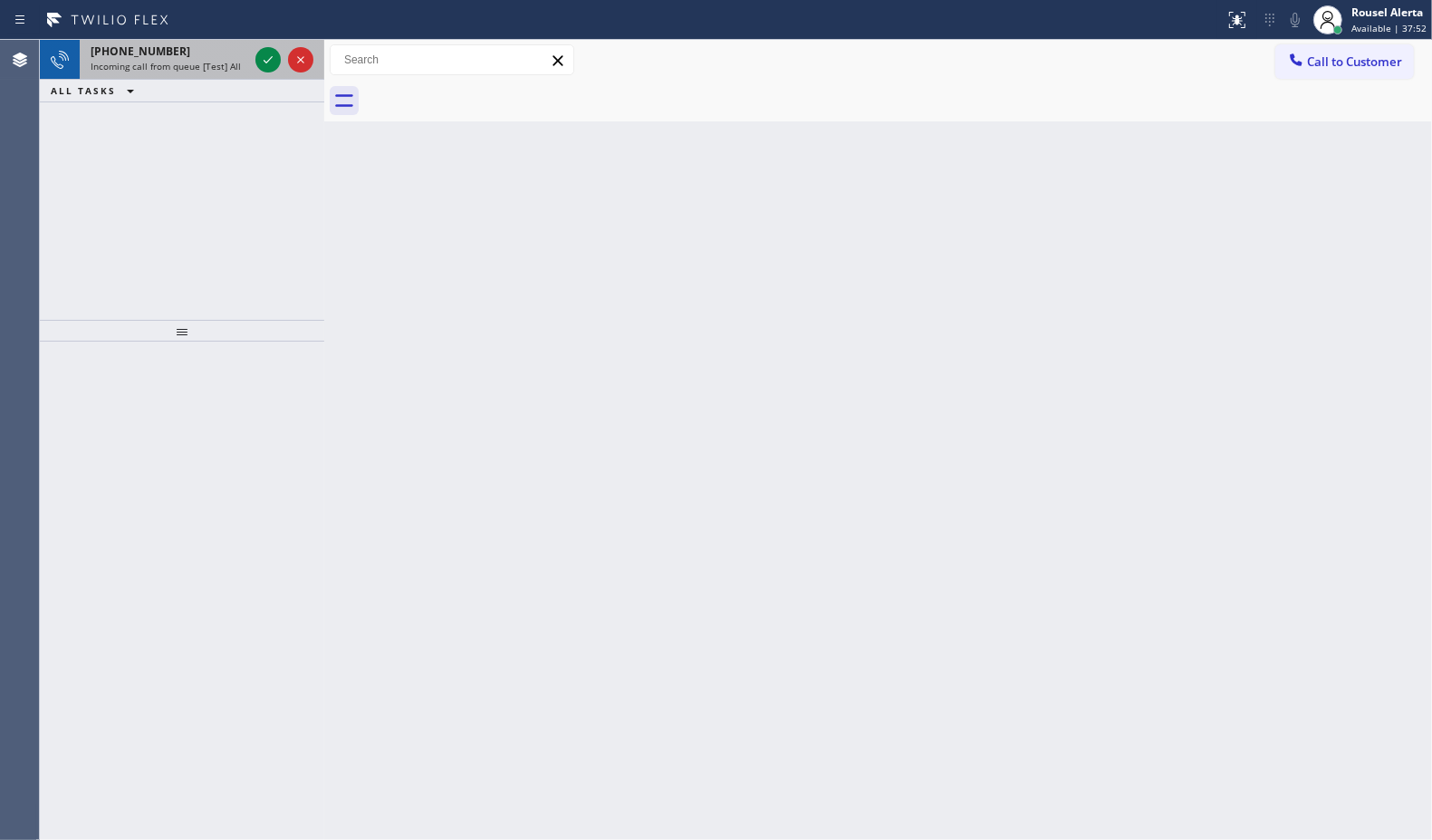
drag, startPoint x: 233, startPoint y: 72, endPoint x: 246, endPoint y: 68, distance: 13.6
click at [233, 72] on div "+13232073258 Incoming call from queue [Test] All" at bounding box center [165, 60] width 172 height 40
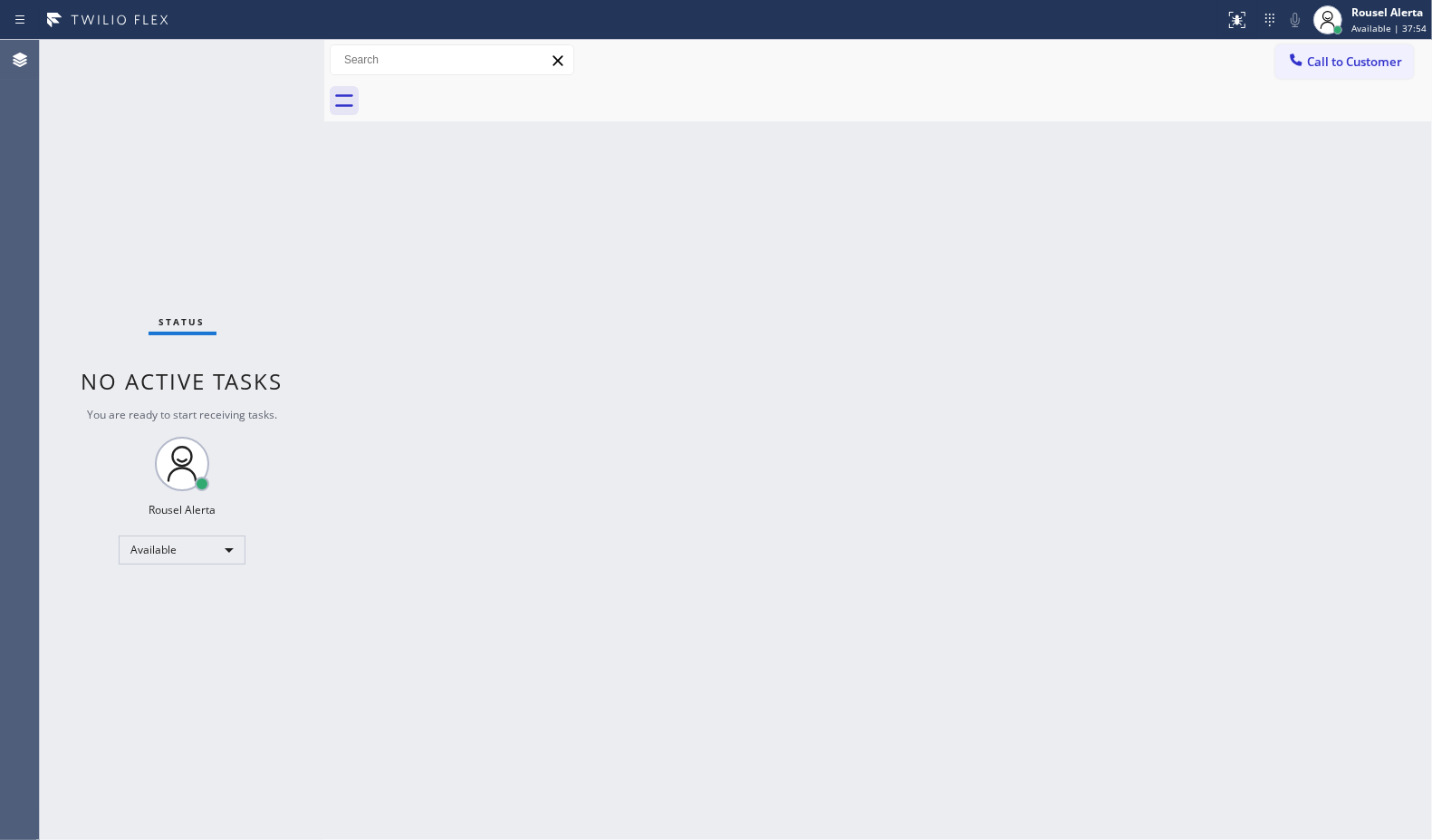
click at [261, 60] on div "Status No active tasks You are ready to start receiving tasks. Rousel Alerta Av…" at bounding box center [181, 440] width 284 height 800
drag, startPoint x: 261, startPoint y: 60, endPoint x: 277, endPoint y: 29, distance: 34.9
click at [267, 40] on div "Status No active tasks You are ready to start receiving tasks. Rousel Alerta Av…" at bounding box center [181, 440] width 284 height 800
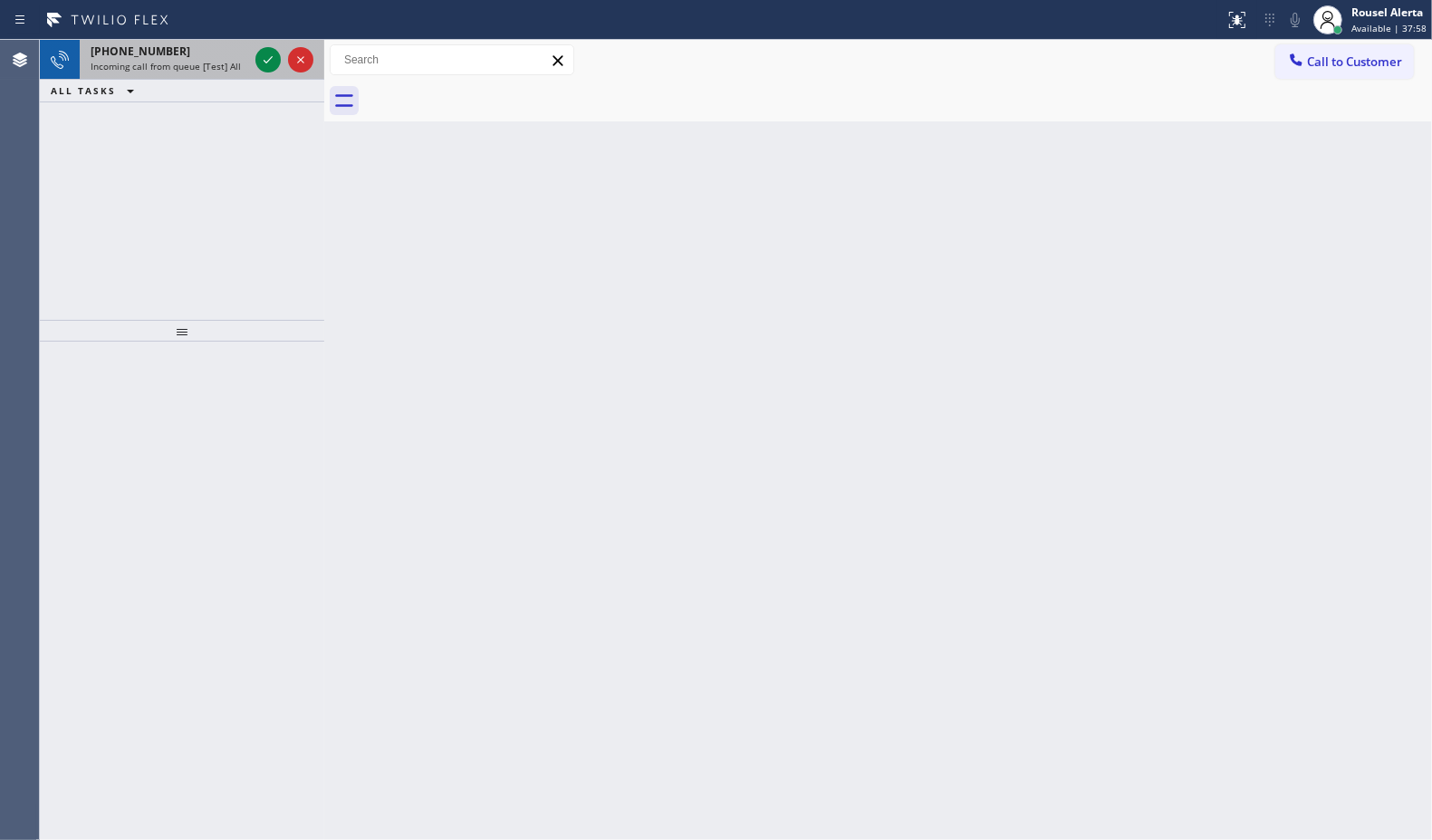
click at [241, 64] on div "Incoming call from queue [Test] All" at bounding box center [169, 66] width 158 height 12
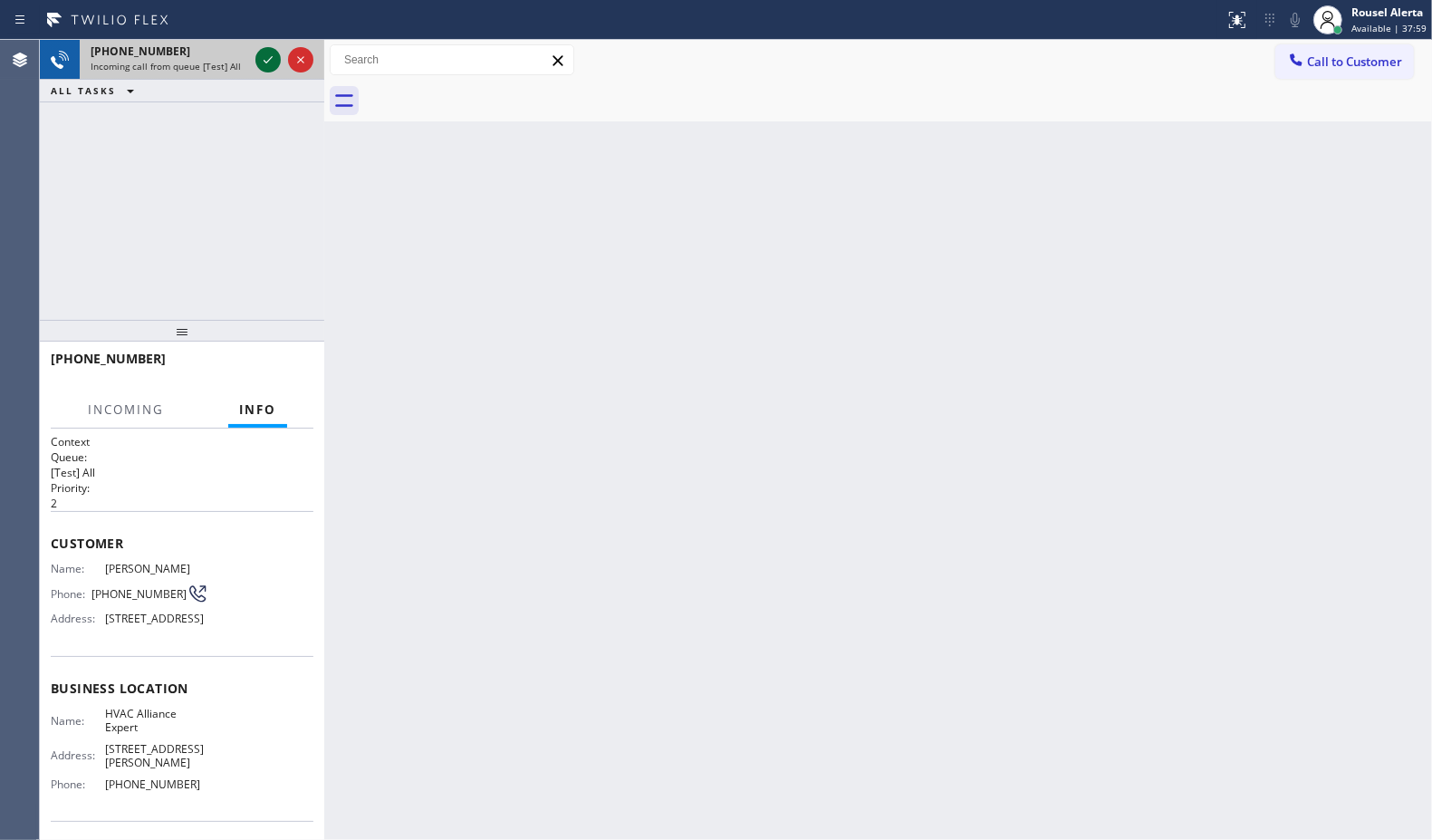
click at [261, 60] on icon at bounding box center [268, 59] width 22 height 22
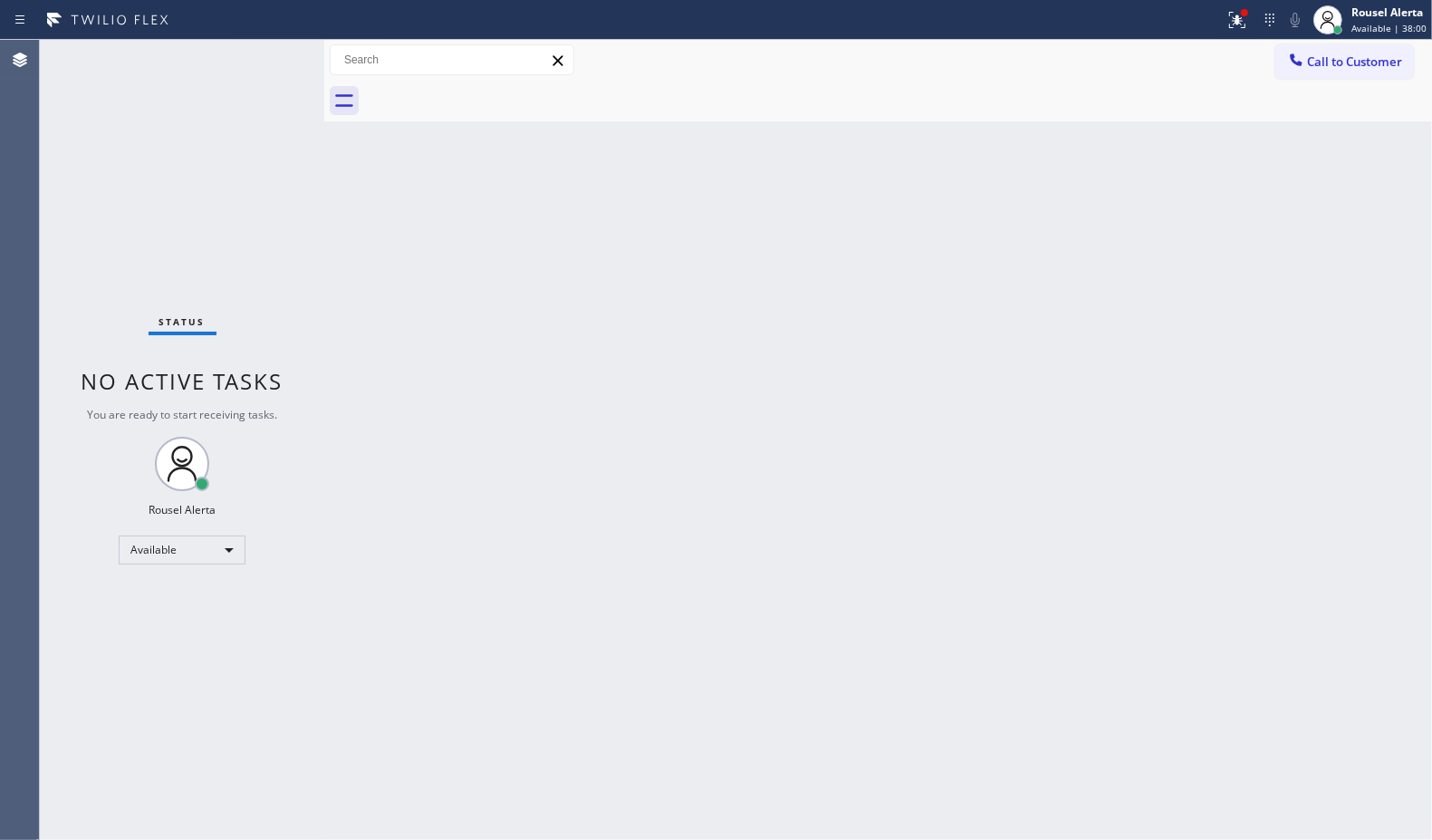
click at [255, 74] on div "Status No active tasks You are ready to start receiving tasks. Rousel Alerta Av…" at bounding box center [181, 440] width 284 height 800
click at [1238, 20] on icon at bounding box center [1237, 17] width 10 height 7
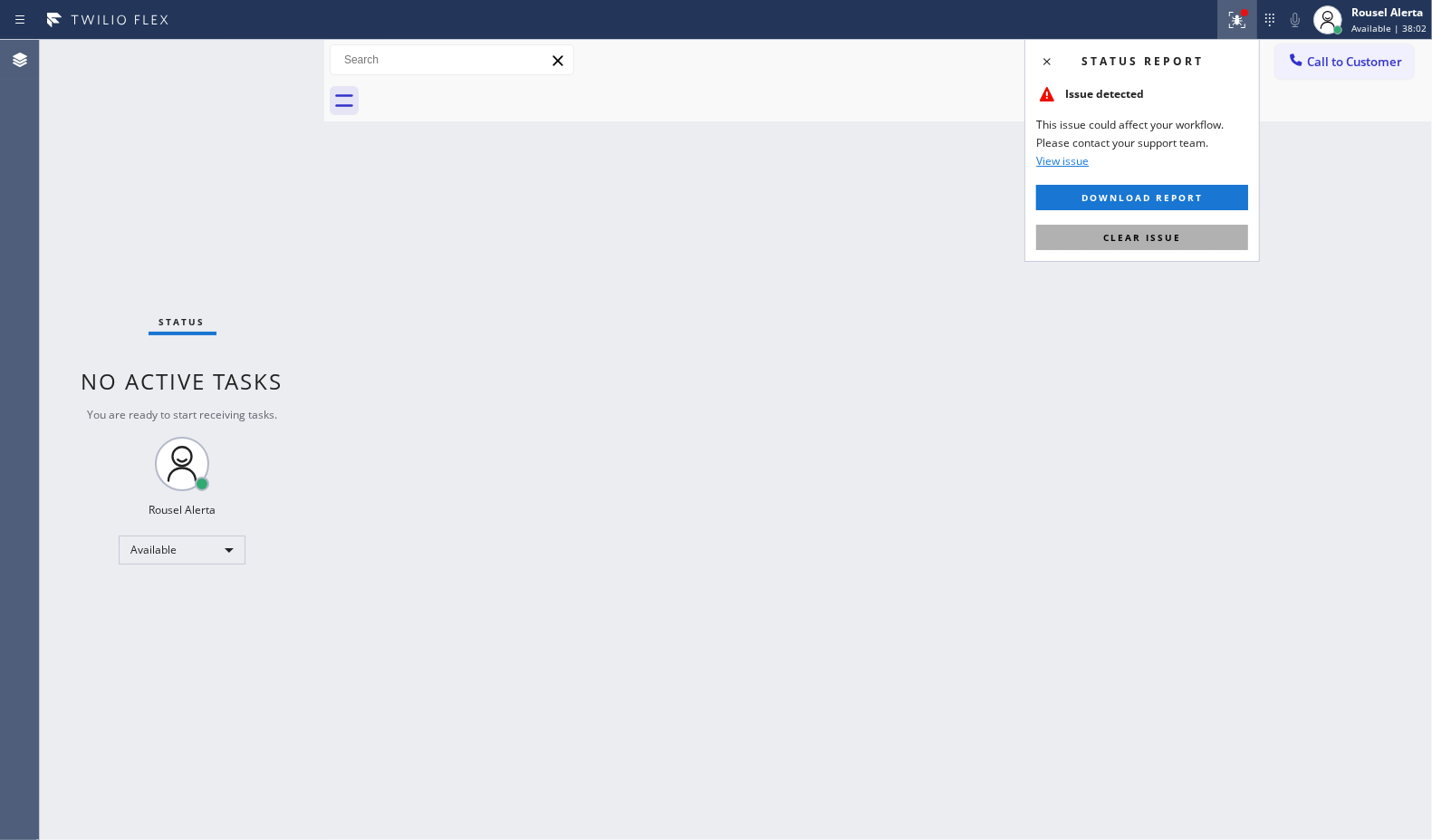
click at [1210, 233] on button "Clear issue" at bounding box center [1142, 237] width 212 height 26
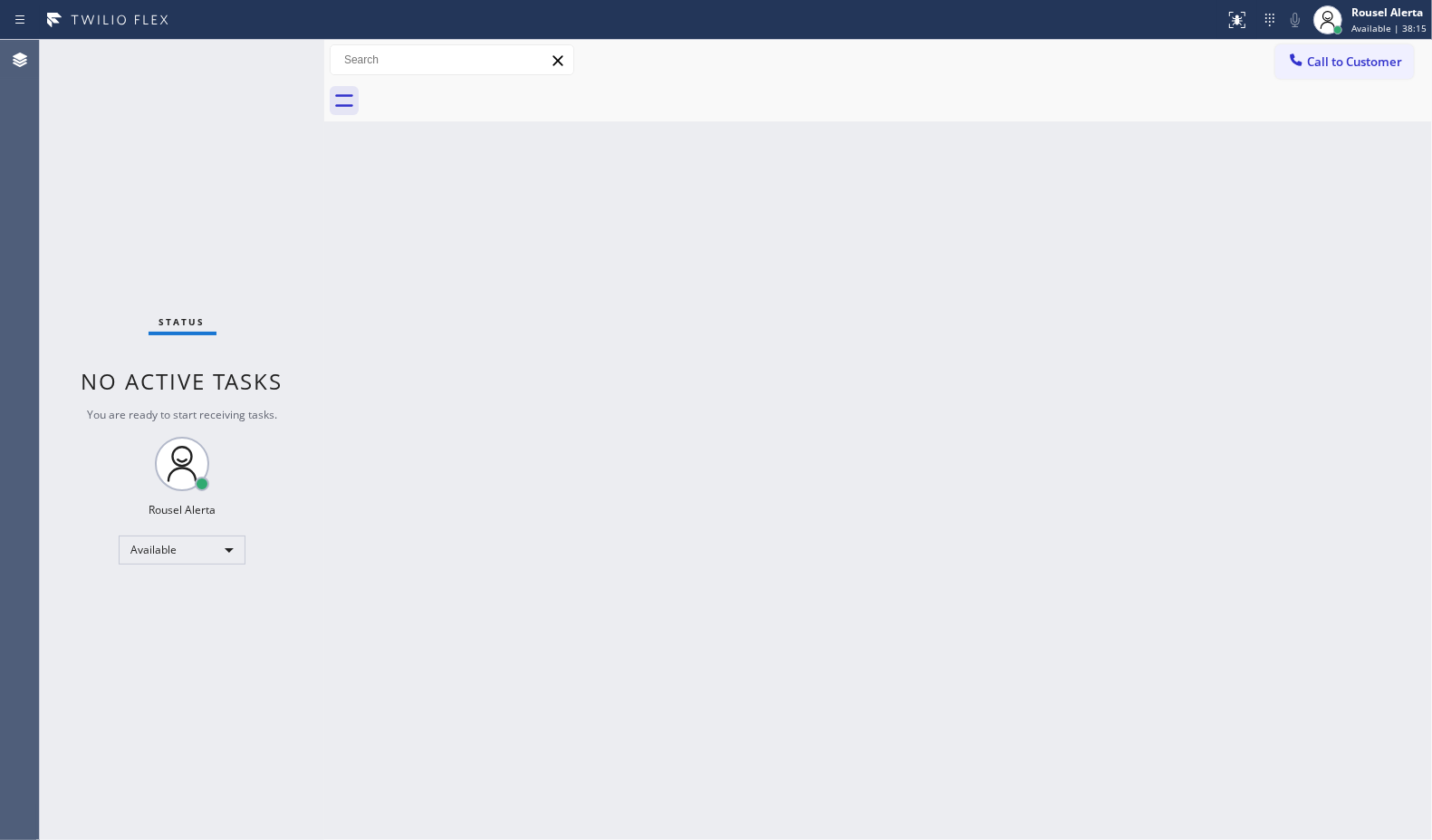
click at [256, 66] on div "Status No active tasks You are ready to start receiving tasks. Rousel Alerta Av…" at bounding box center [181, 440] width 284 height 800
click at [798, 480] on div "Back to Dashboard Change Sender ID Customers Technicians Select a contact Outbo…" at bounding box center [878, 440] width 1108 height 800
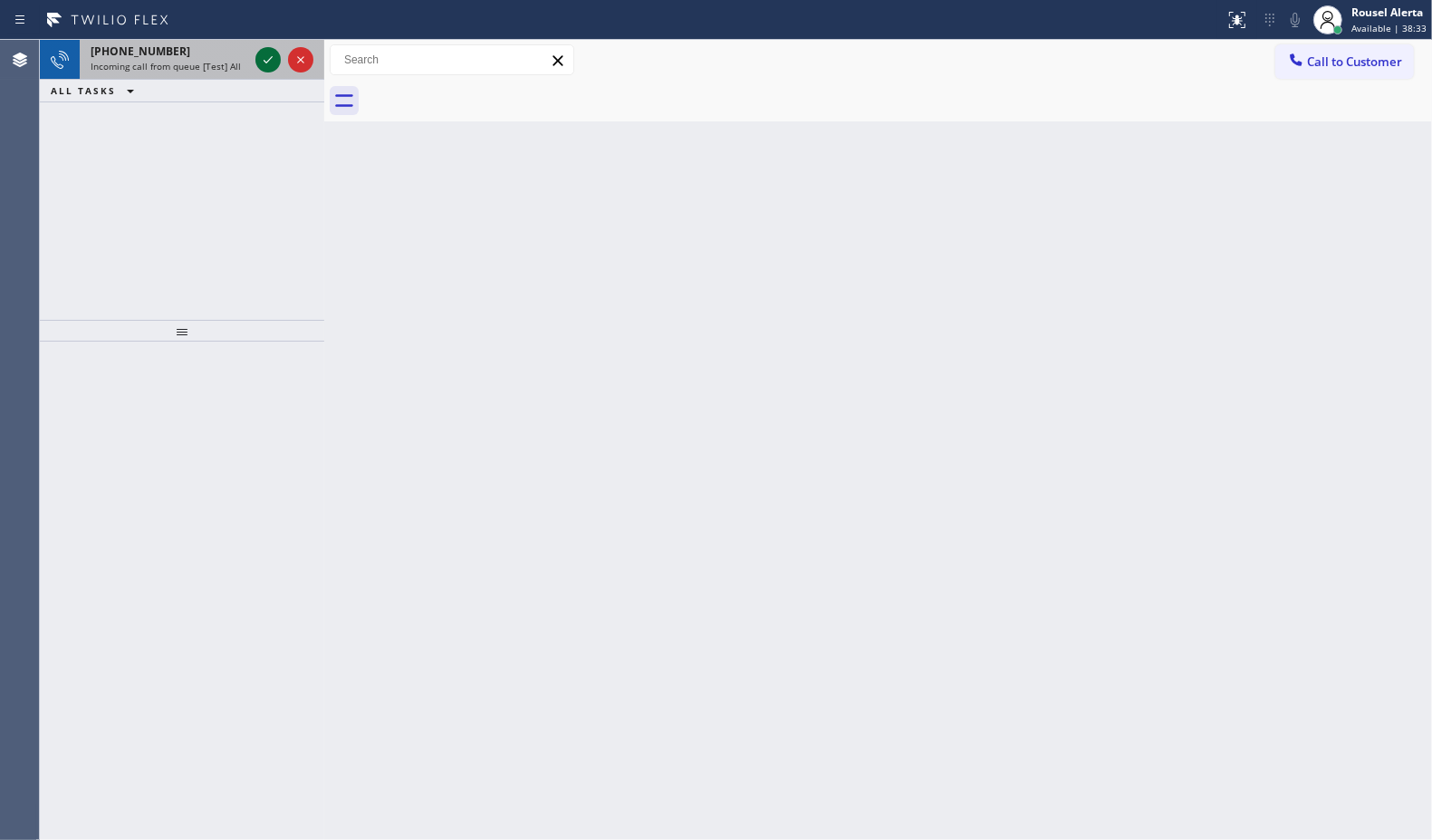
click at [256, 49] on div at bounding box center [268, 59] width 26 height 22
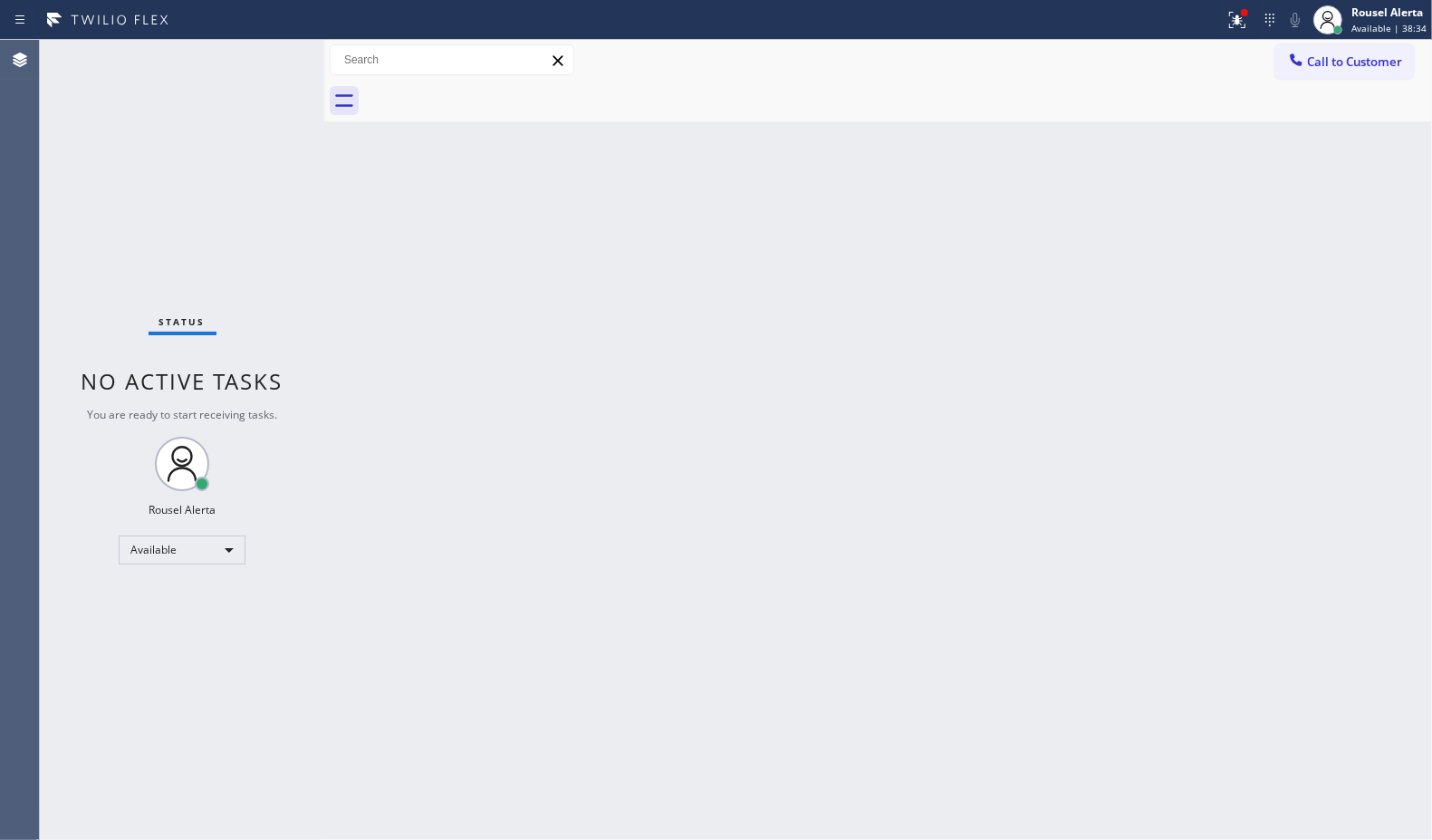
click at [256, 49] on div "Status No active tasks You are ready to start receiving tasks. Rousel Alerta Av…" at bounding box center [181, 440] width 284 height 800
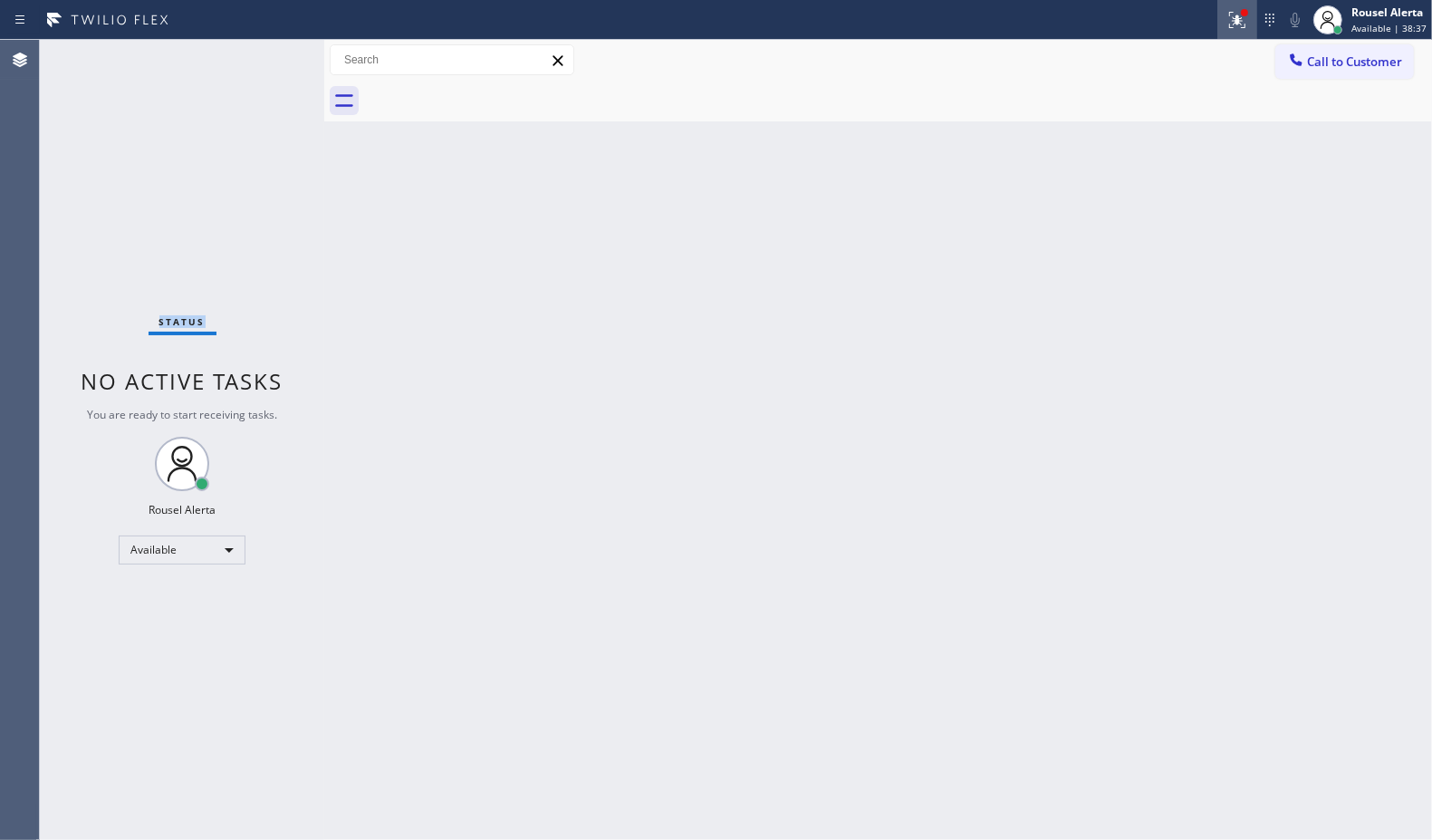
click at [1237, 15] on icon at bounding box center [1237, 20] width 22 height 22
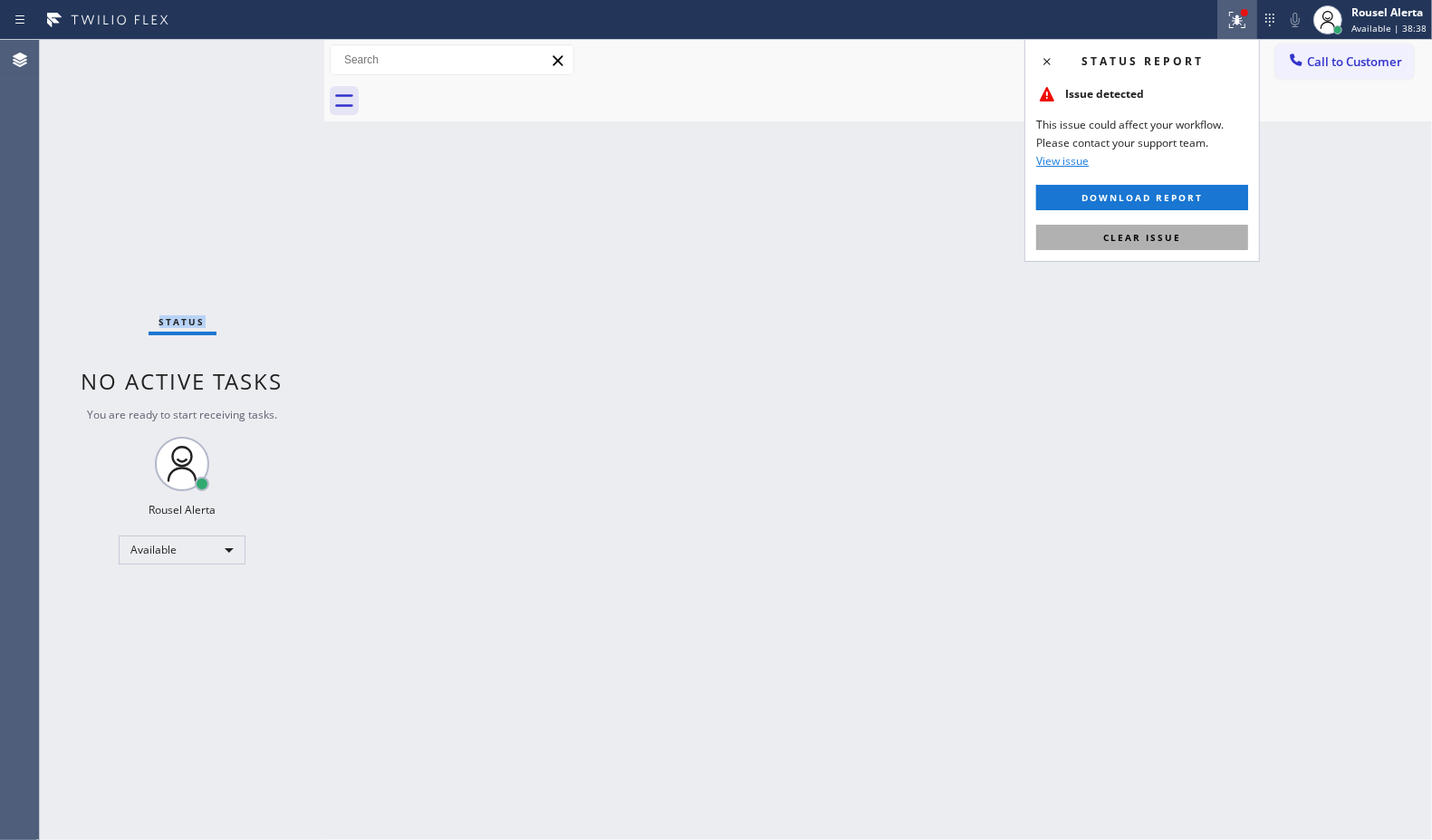
click at [1167, 234] on span "Clear issue" at bounding box center [1142, 237] width 78 height 12
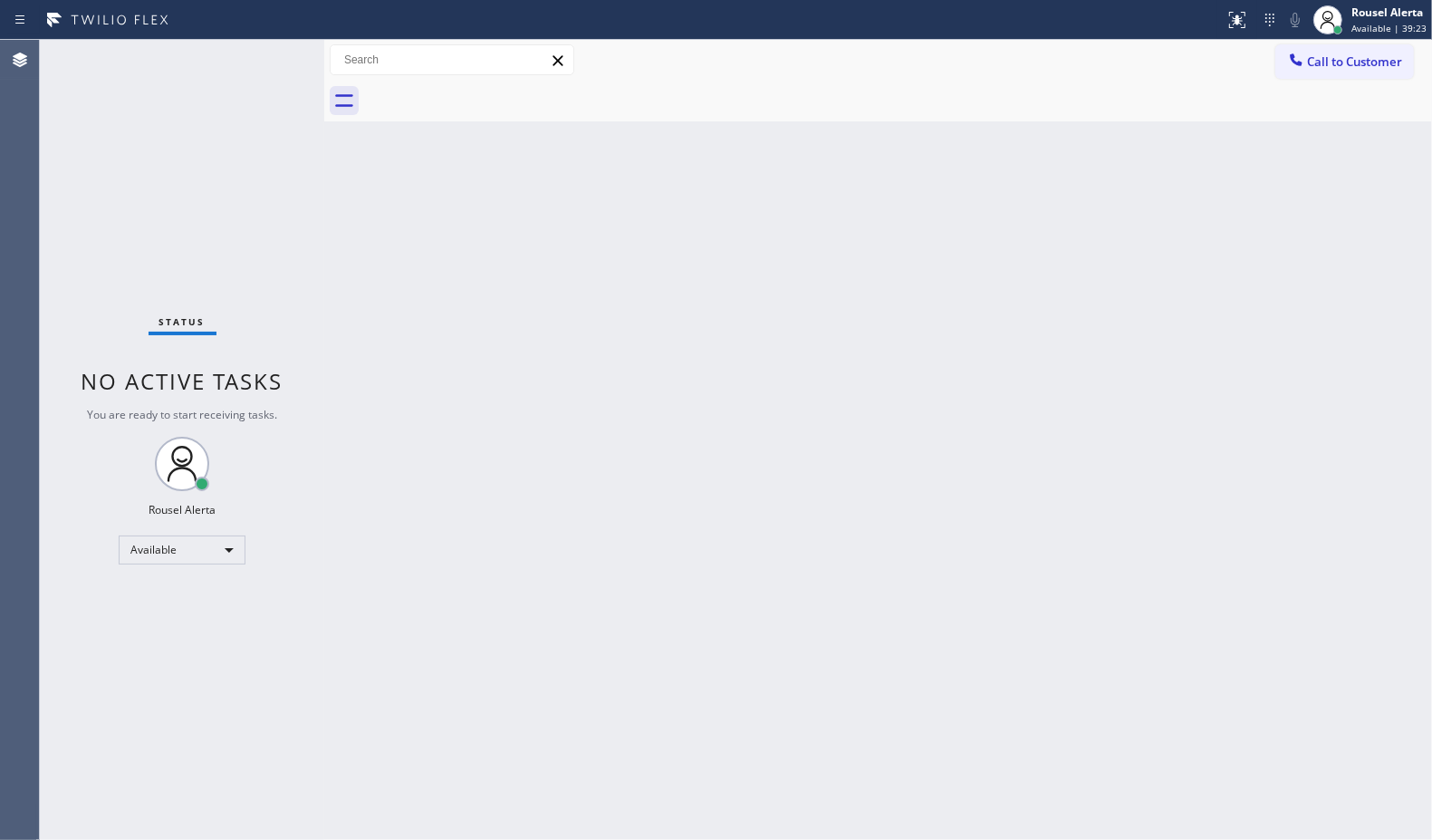
drag, startPoint x: 190, startPoint y: 165, endPoint x: 219, endPoint y: 120, distance: 53.5
click at [210, 136] on div "Status No active tasks You are ready to start receiving tasks. Rousel Alerta Av…" at bounding box center [181, 440] width 284 height 800
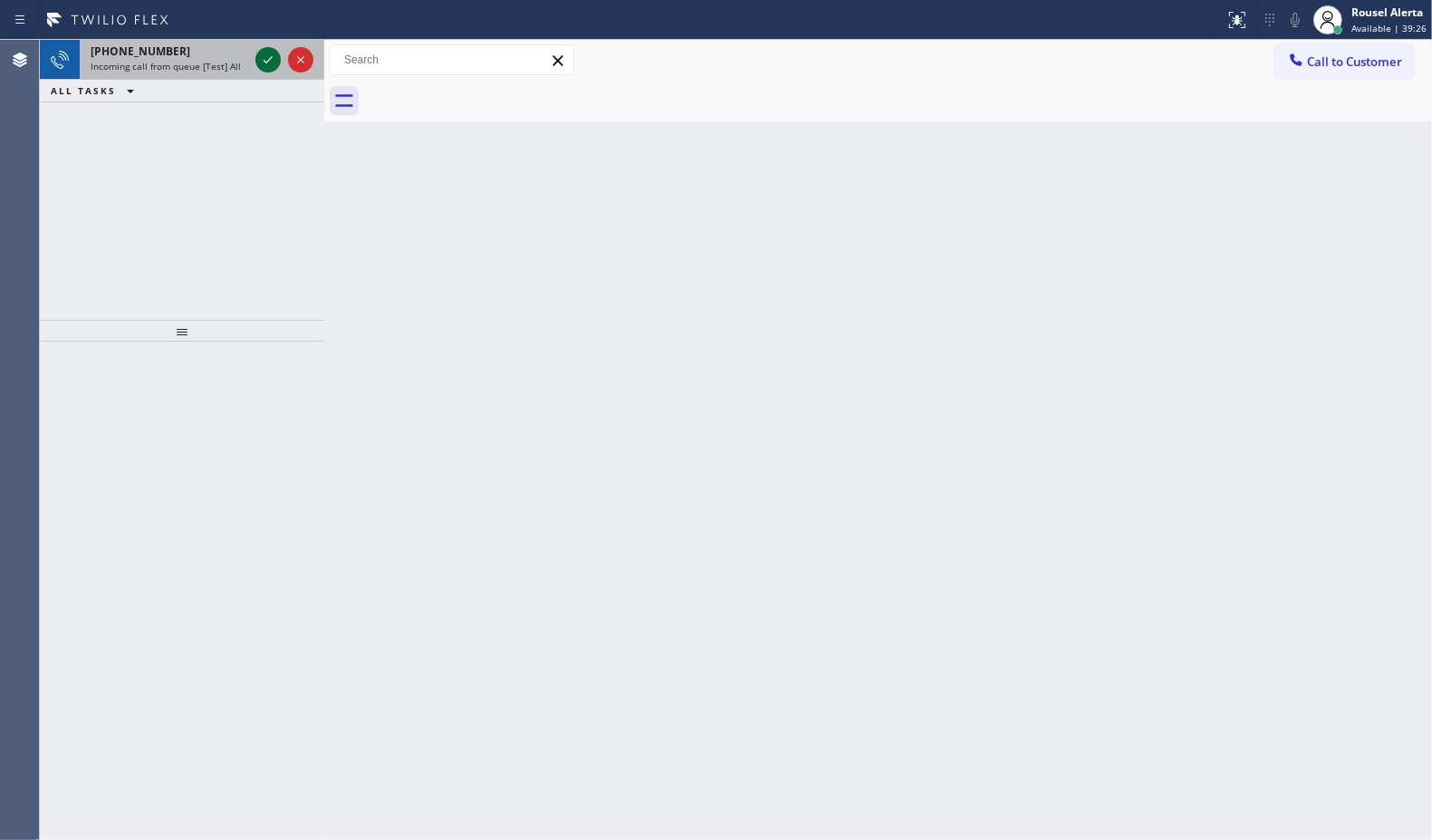
click at [261, 60] on icon at bounding box center [268, 59] width 22 height 22
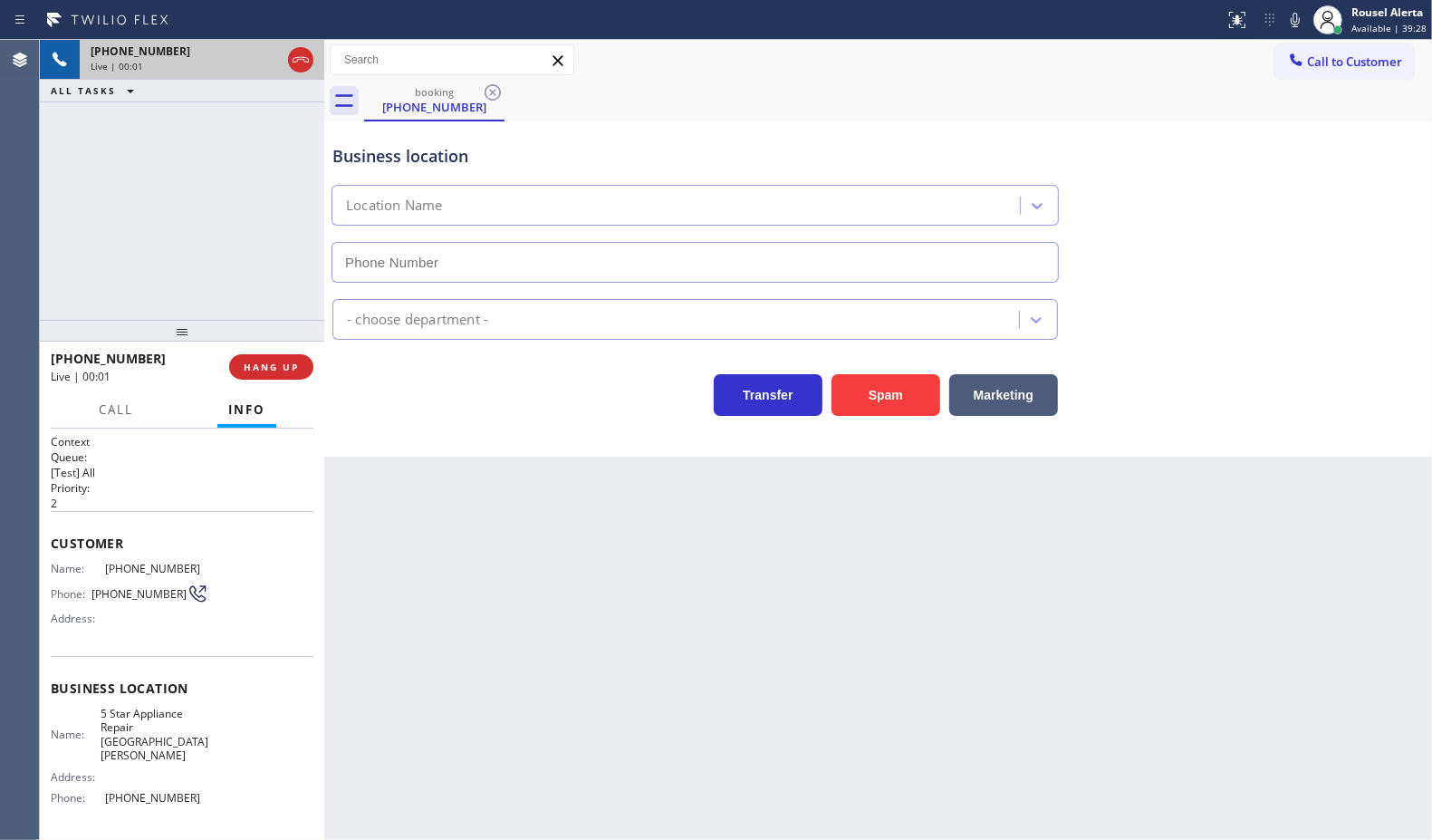
type input "(805) 360-6522"
click at [880, 401] on button "Spam" at bounding box center [886, 395] width 108 height 42
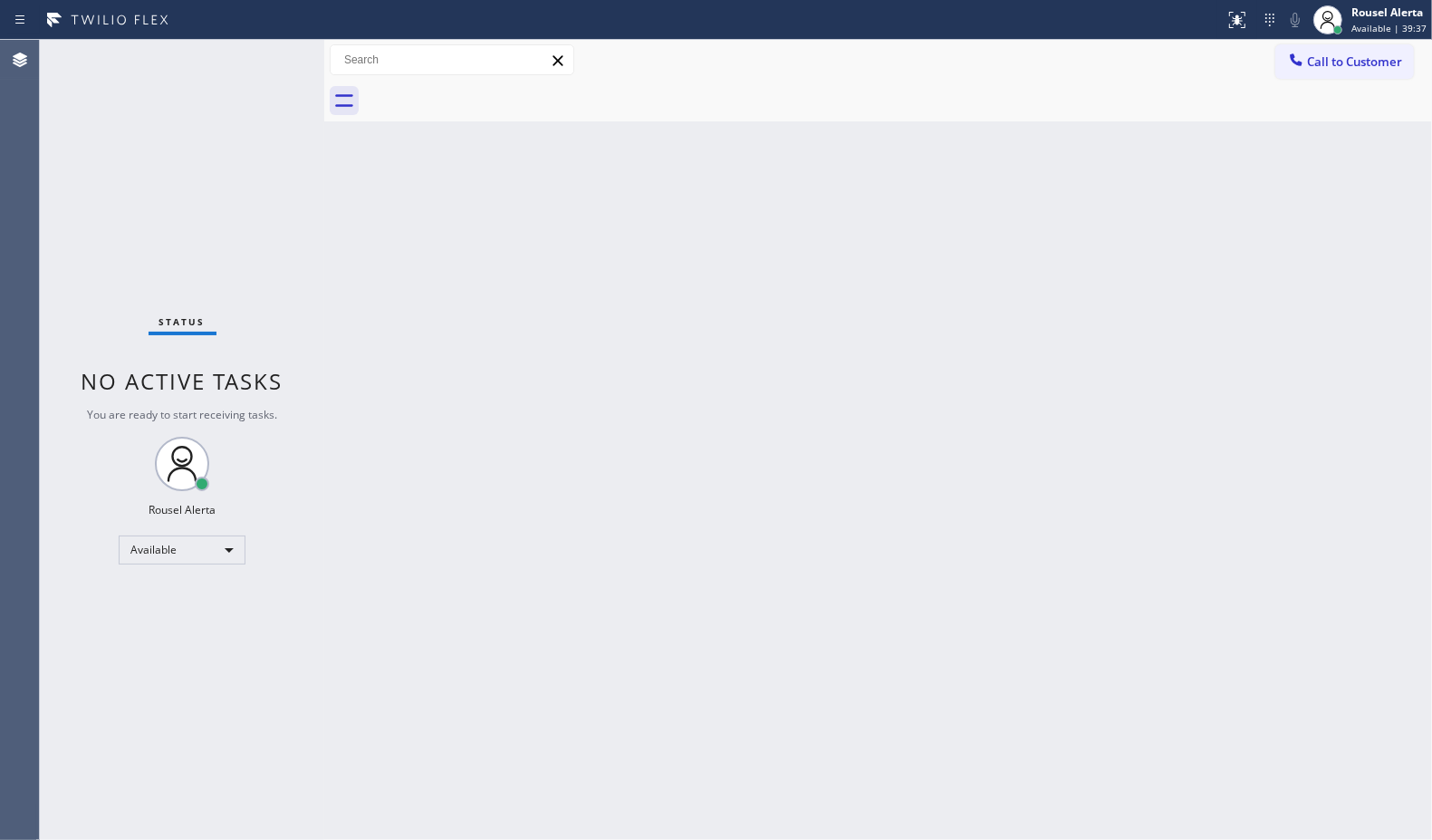
click at [204, 46] on div "Status No active tasks You are ready to start receiving tasks. Rousel Alerta Av…" at bounding box center [181, 440] width 284 height 800
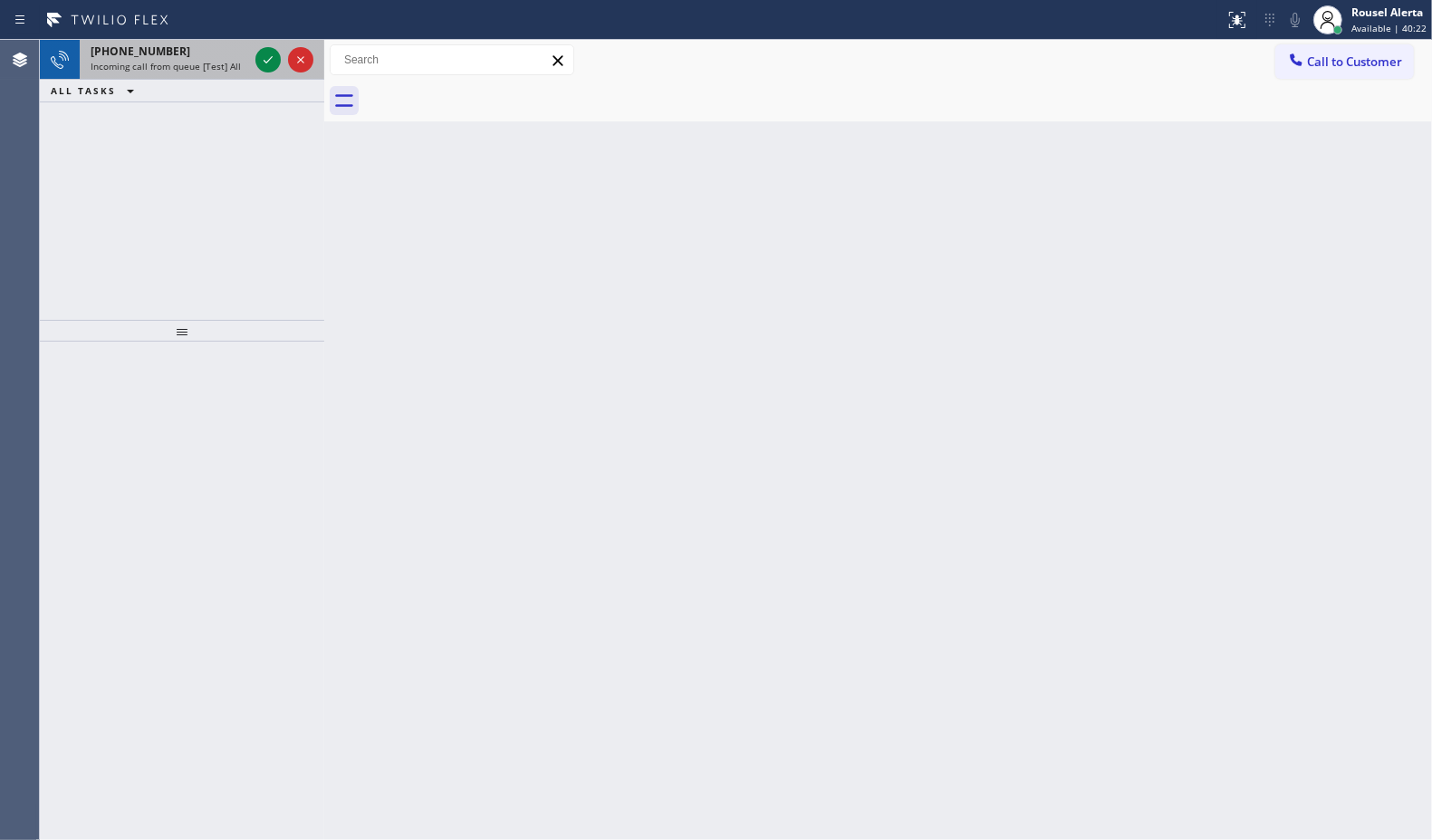
drag, startPoint x: 208, startPoint y: 73, endPoint x: 244, endPoint y: 77, distance: 36.2
click at [208, 73] on div "+18055379910 Incoming call from queue [Test] All" at bounding box center [165, 60] width 172 height 40
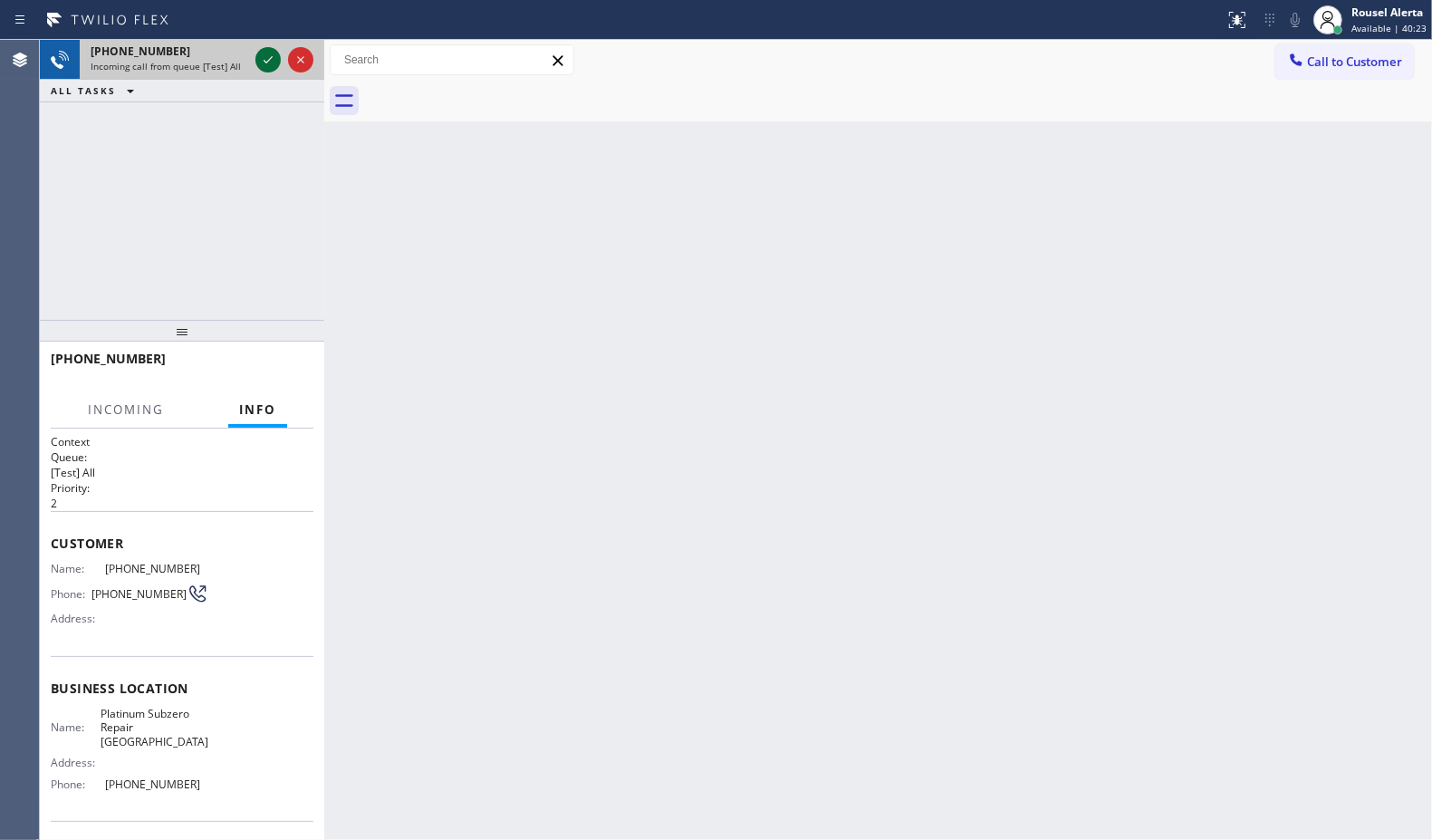
click at [270, 56] on icon at bounding box center [268, 59] width 22 height 22
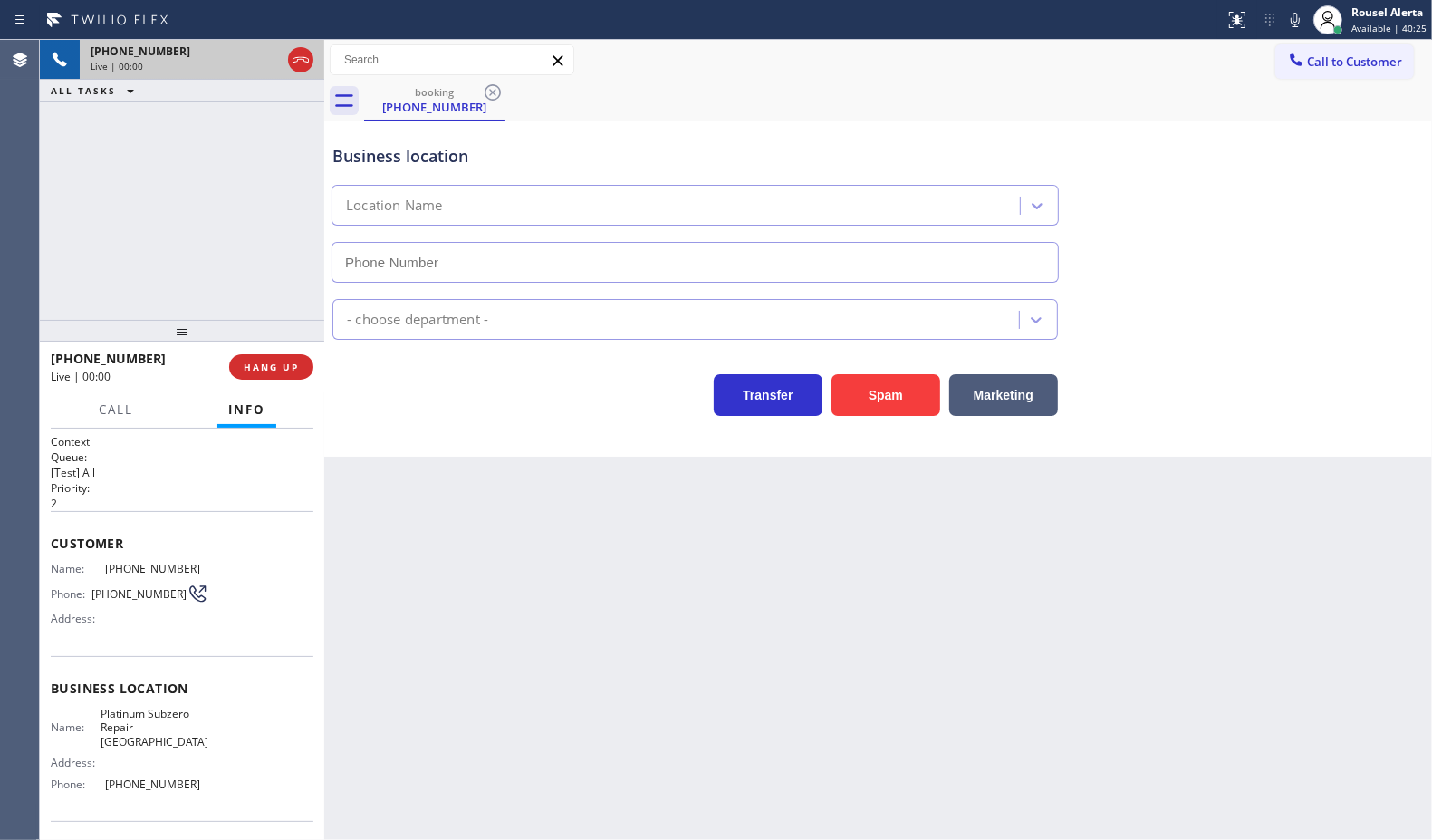
type input "(805) 819-5829"
click at [853, 401] on button "Spam" at bounding box center [886, 395] width 108 height 42
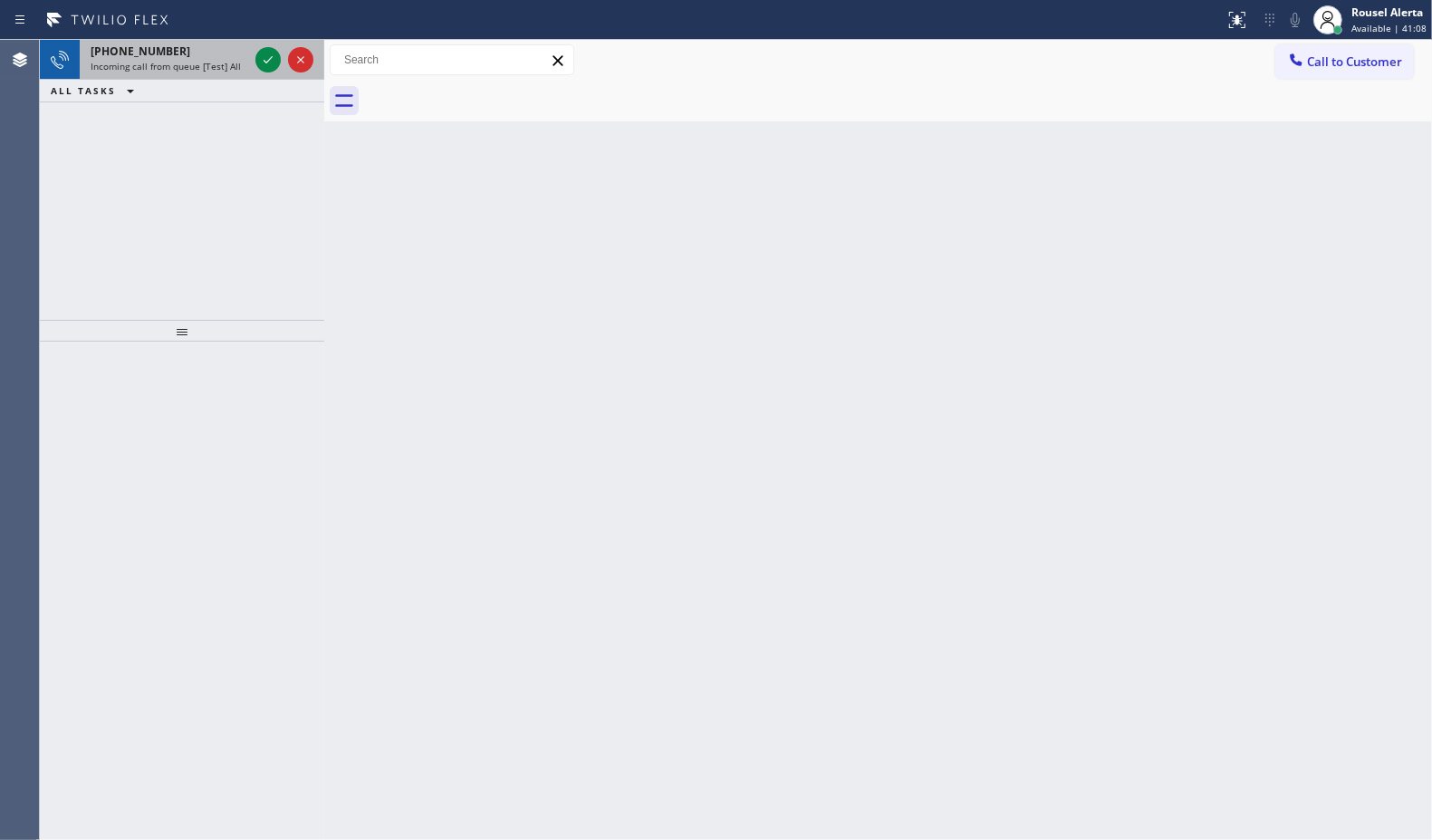
drag, startPoint x: 218, startPoint y: 50, endPoint x: 233, endPoint y: 57, distance: 16.6
click at [220, 55] on div "[PHONE_NUMBER]" at bounding box center [169, 51] width 158 height 15
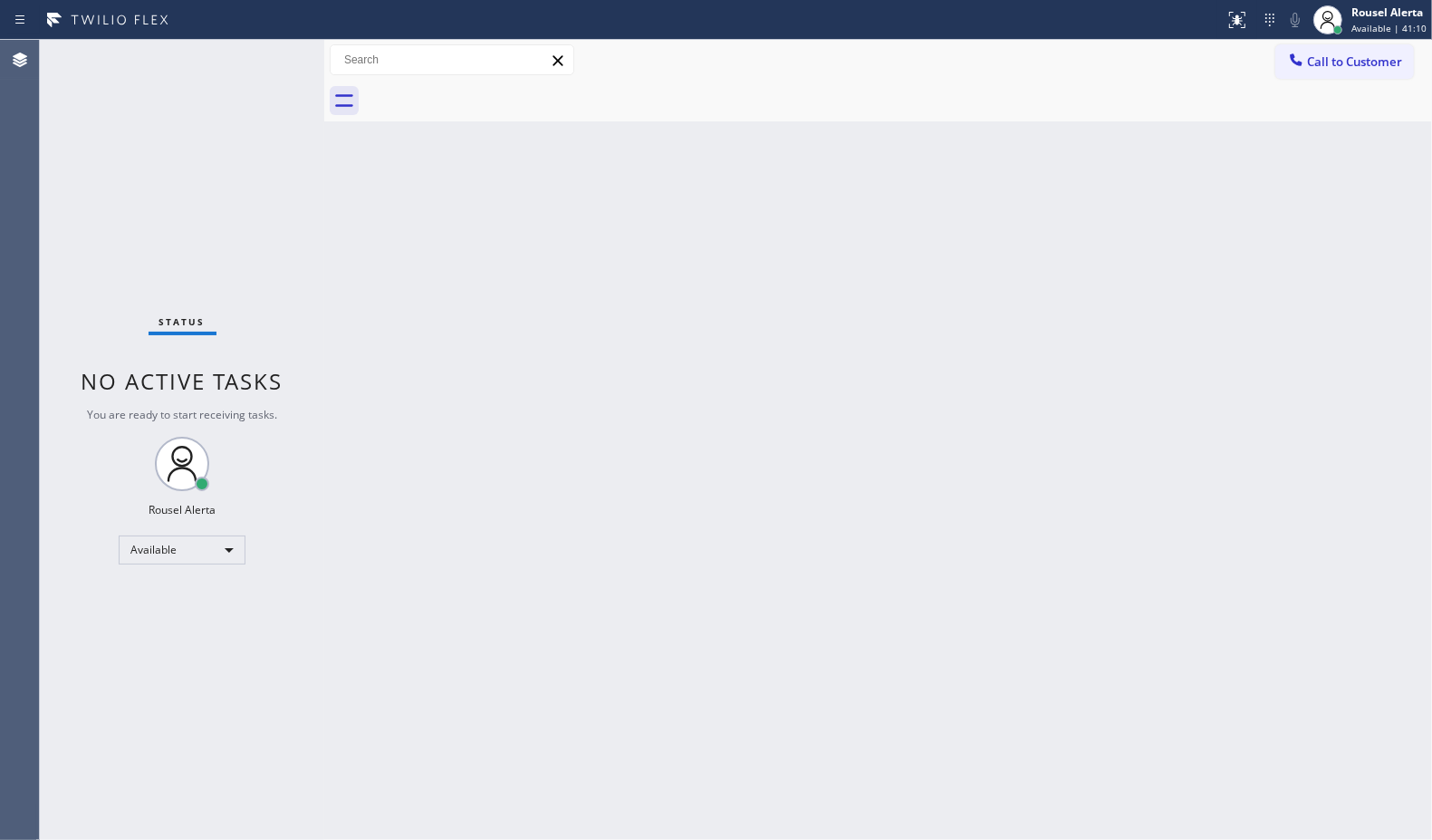
click at [679, 495] on div "Back to Dashboard Change Sender ID Customers Technicians Select a contact Outbo…" at bounding box center [878, 440] width 1108 height 800
click at [262, 44] on div "Status No active tasks You are ready to start receiving tasks. Rousel Alerta Av…" at bounding box center [181, 440] width 284 height 800
click at [264, 49] on div "Status No active tasks You are ready to start receiving tasks. Rousel Alerta Av…" at bounding box center [181, 440] width 284 height 800
drag, startPoint x: 598, startPoint y: 548, endPoint x: 609, endPoint y: 563, distance: 18.6
click at [601, 553] on div "Back to Dashboard Change Sender ID Customers Technicians Select a contact Outbo…" at bounding box center [878, 440] width 1108 height 800
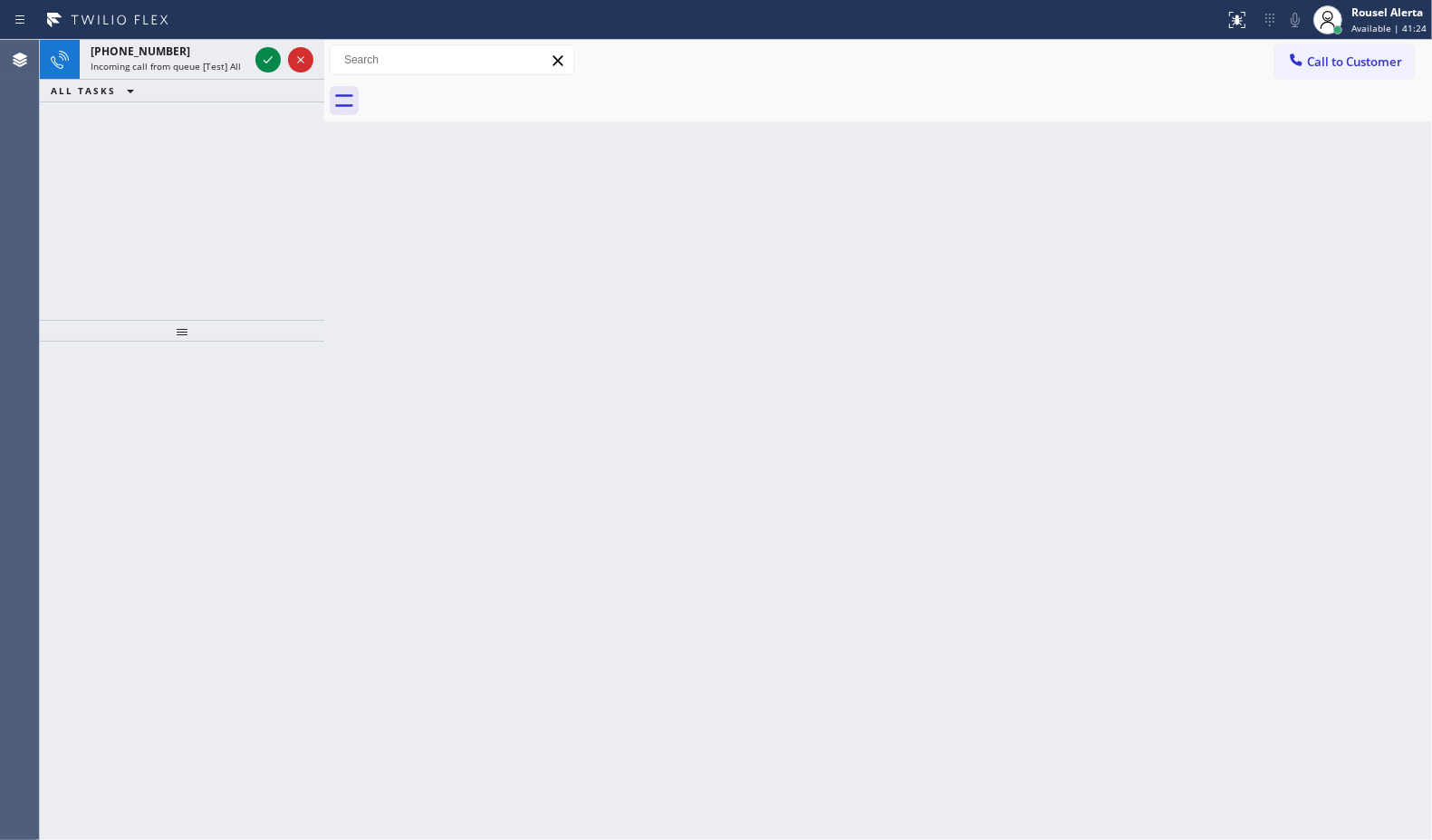
click at [261, 59] on icon at bounding box center [268, 59] width 22 height 22
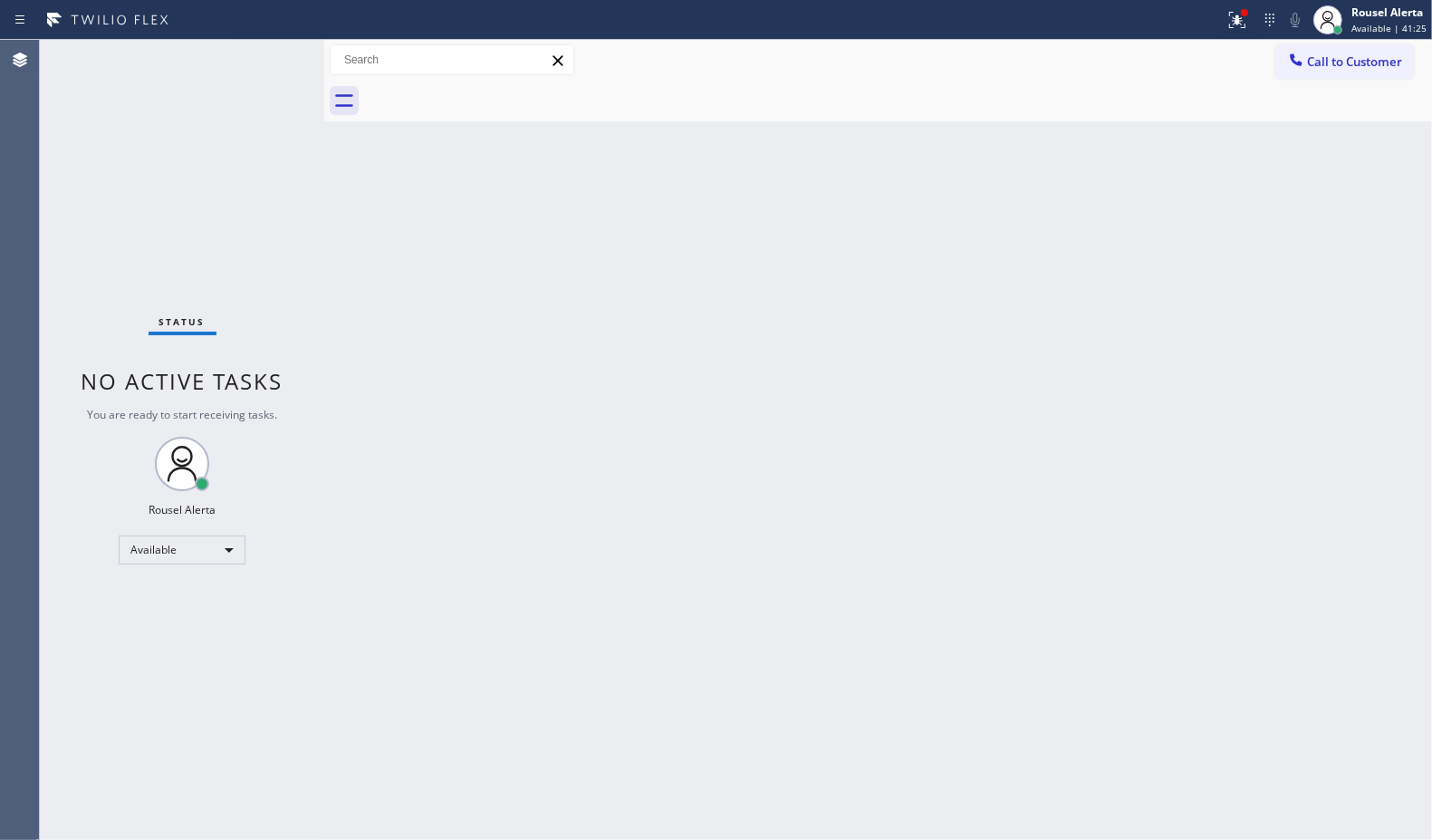
click at [261, 59] on div "Status No active tasks You are ready to start receiving tasks. Rousel Alerta Av…" at bounding box center [181, 440] width 284 height 800
click at [1236, 29] on icon at bounding box center [1237, 20] width 22 height 22
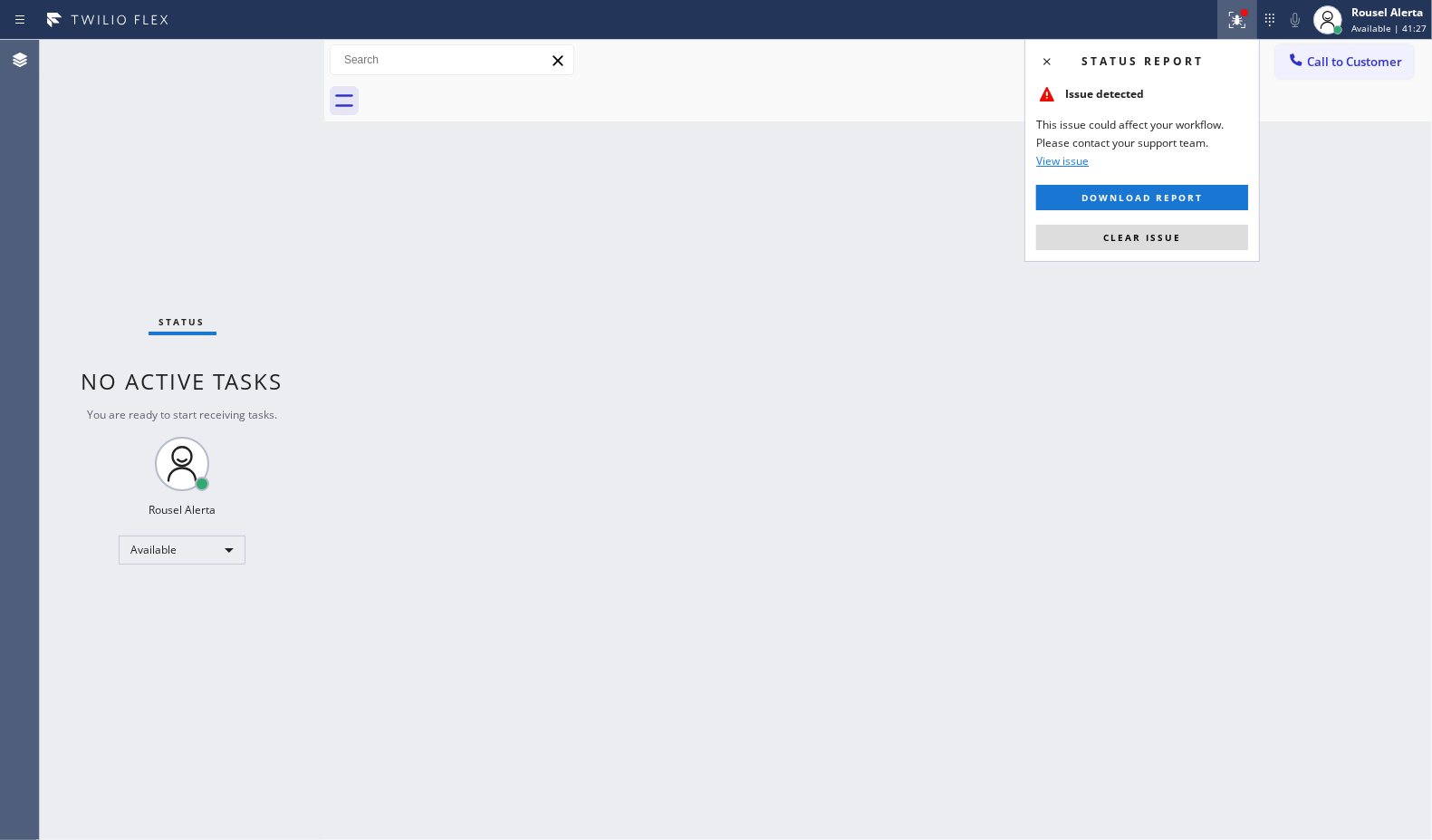
click at [1170, 220] on div "Status report Issue detected This issue could affect your workflow. Please cont…" at bounding box center [1142, 150] width 236 height 223
click at [1148, 237] on span "Clear issue" at bounding box center [1142, 237] width 78 height 12
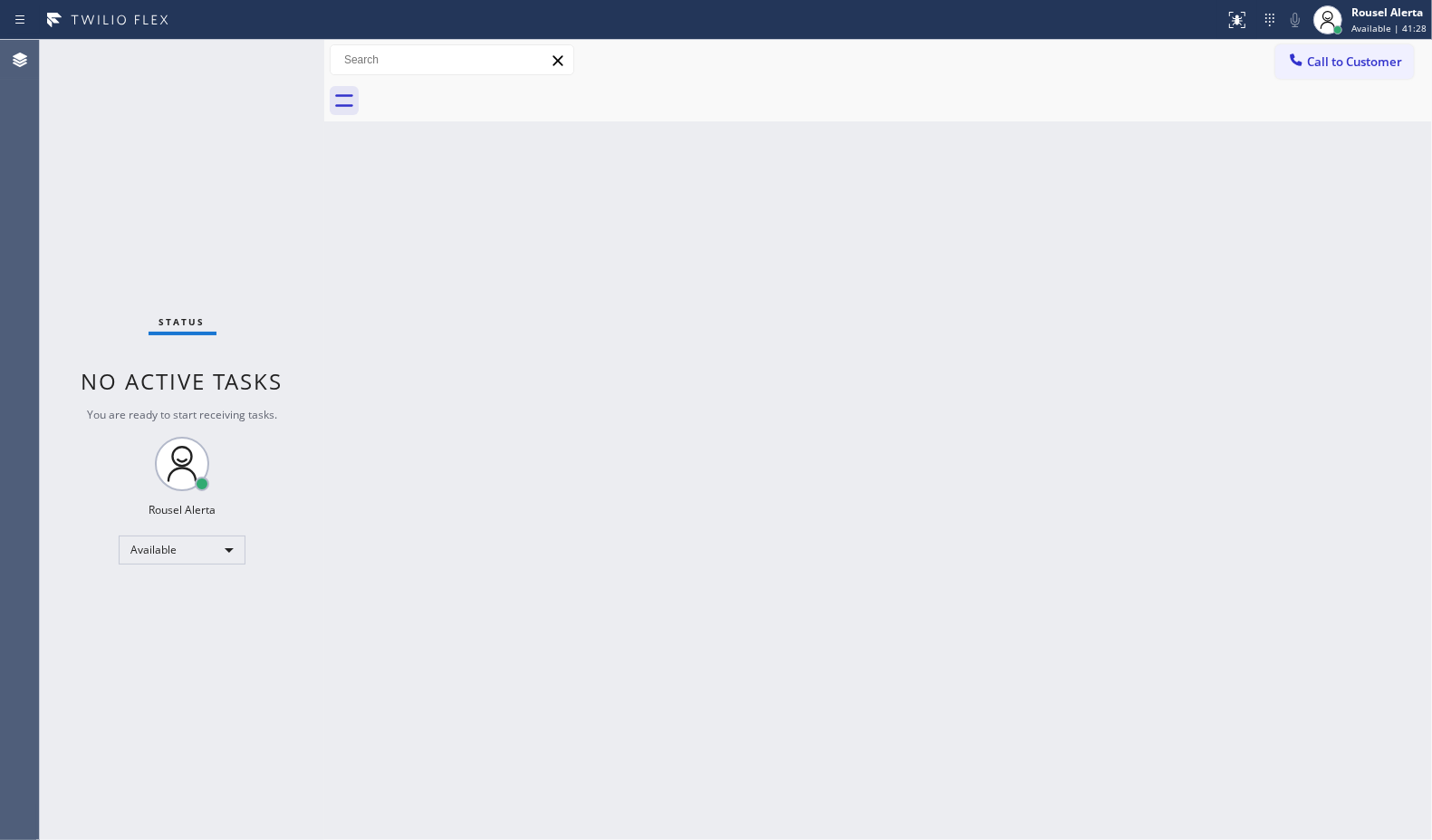
click at [1144, 277] on div "Back to Dashboard Change Sender ID Customers Technicians Select a contact Outbo…" at bounding box center [878, 440] width 1108 height 800
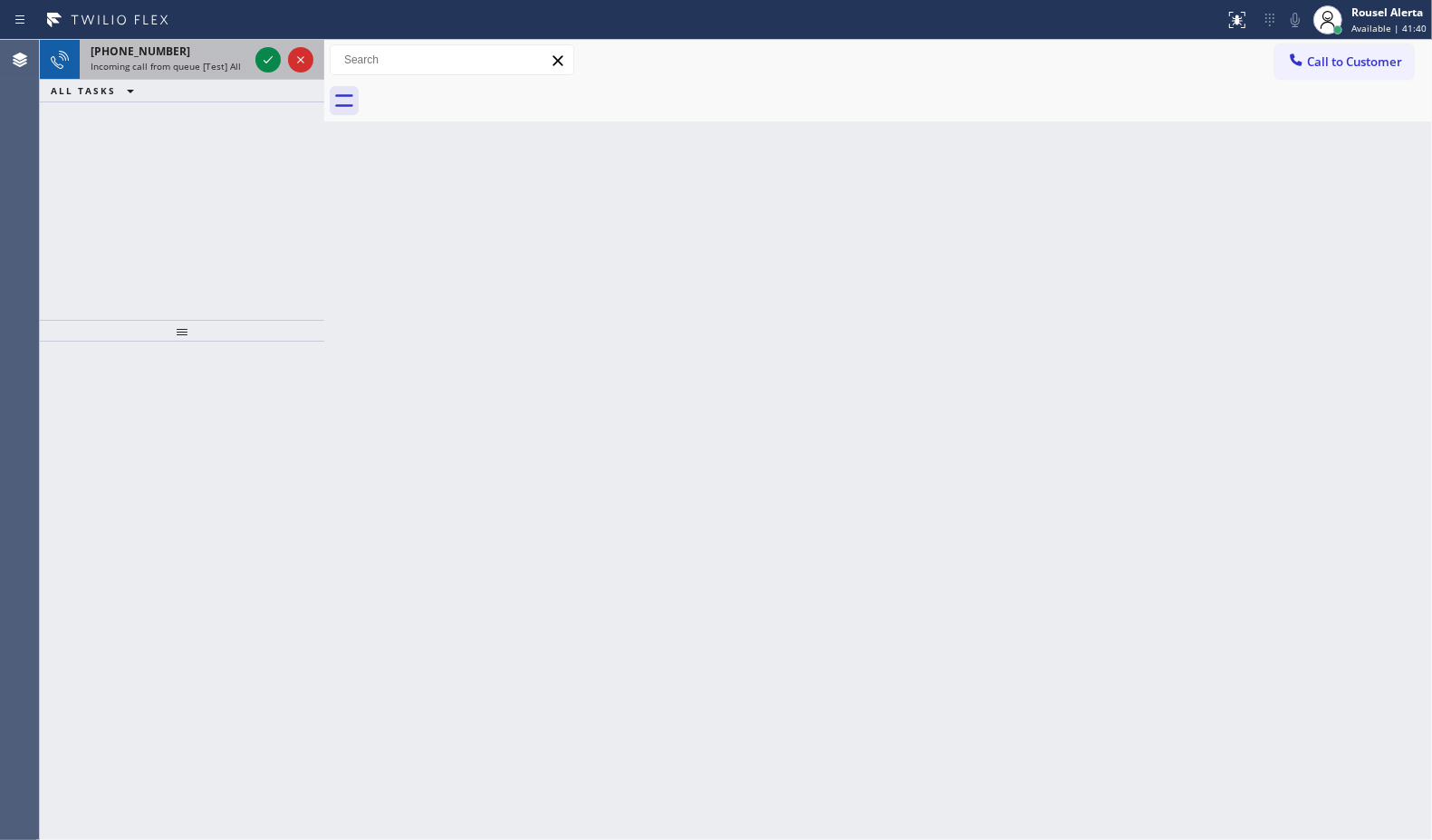
click at [231, 61] on span "Incoming call from queue [Test] All" at bounding box center [165, 66] width 150 height 12
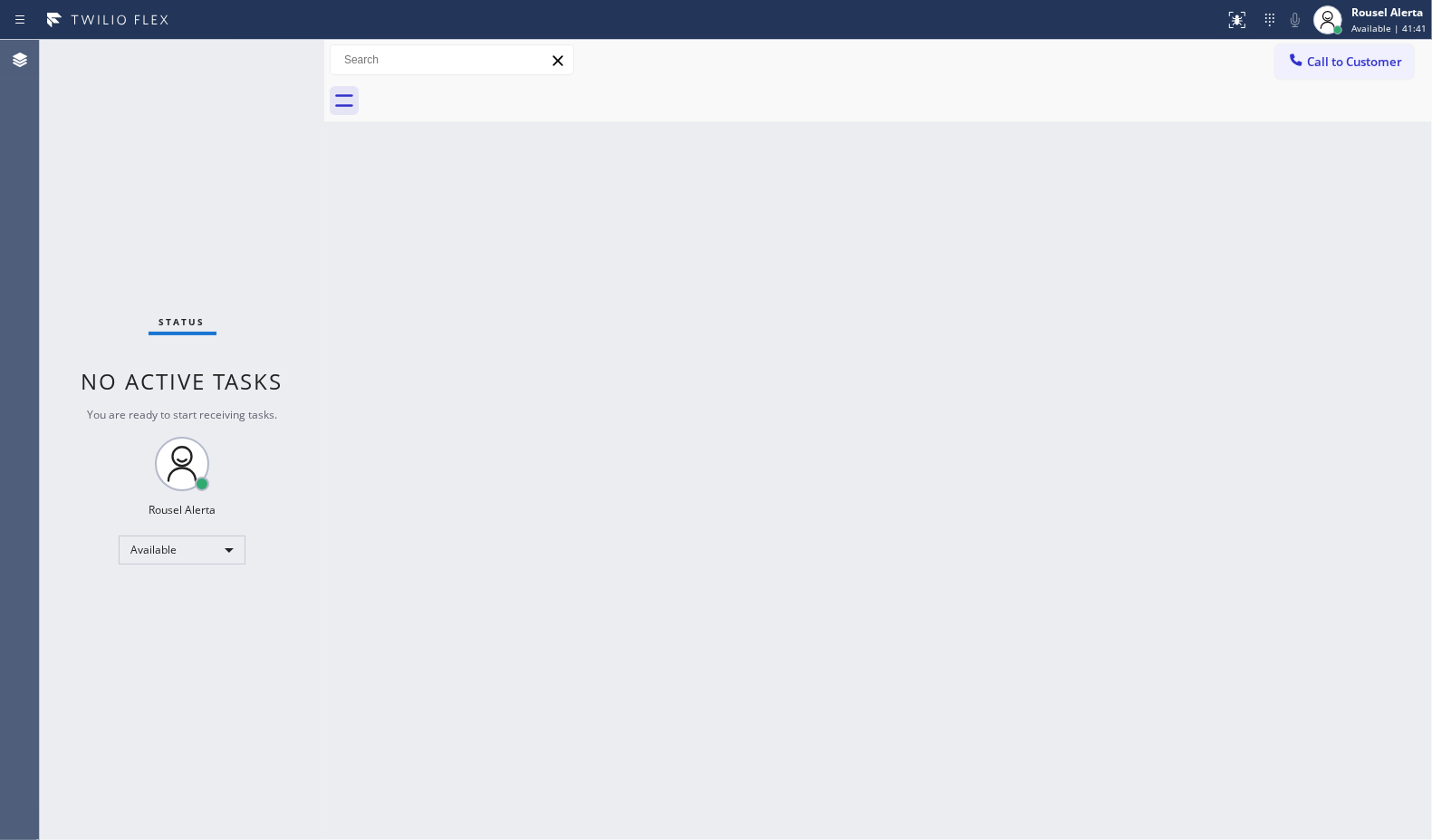
click at [262, 55] on div "Status No active tasks You are ready to start receiving tasks. Rousel Alerta Av…" at bounding box center [181, 440] width 284 height 800
click at [477, 513] on div "Back to Dashboard Change Sender ID Customers Technicians Select a contact Outbo…" at bounding box center [878, 440] width 1108 height 800
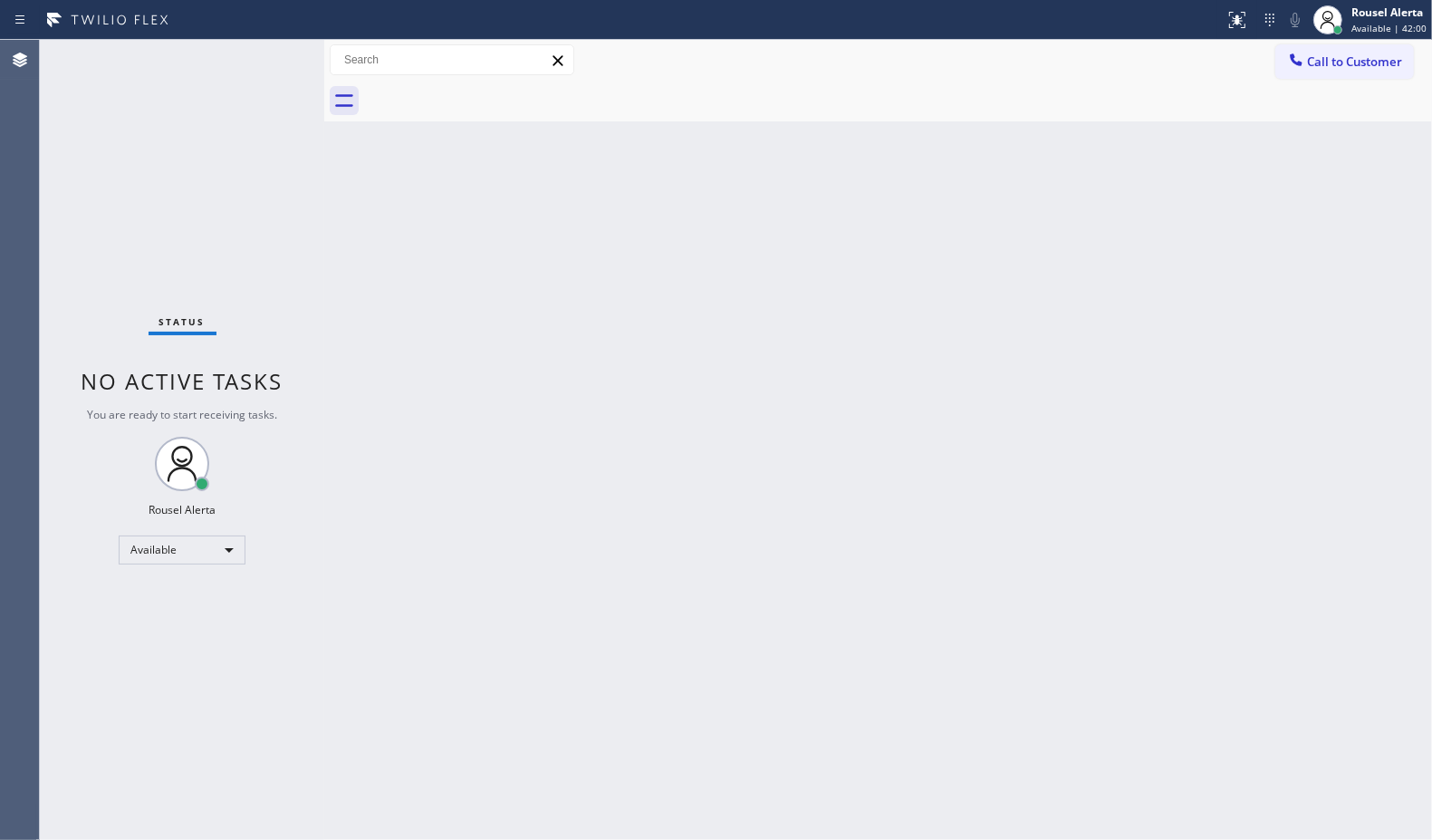
click at [264, 77] on div "Status No active tasks You are ready to start receiving tasks. Rousel Alerta Av…" at bounding box center [181, 440] width 284 height 800
click at [254, 41] on div "Status No active tasks You are ready to start receiving tasks. Rousel Alerta Av…" at bounding box center [181, 440] width 284 height 800
click at [419, 267] on div "Back to Dashboard Change Sender ID Customers Technicians Select a contact Outbo…" at bounding box center [878, 440] width 1108 height 800
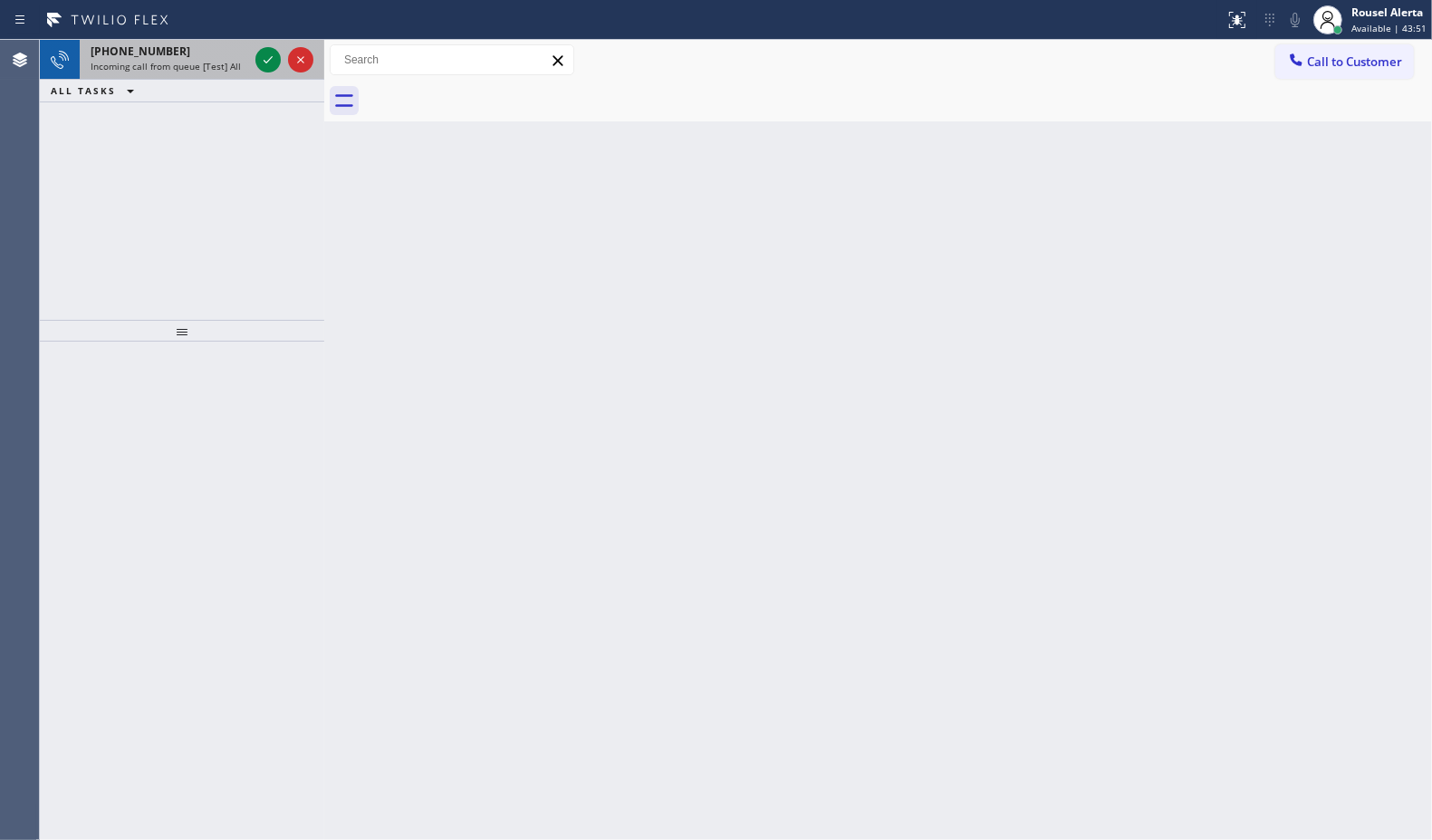
click at [242, 51] on div "+19492012996" at bounding box center [169, 51] width 158 height 15
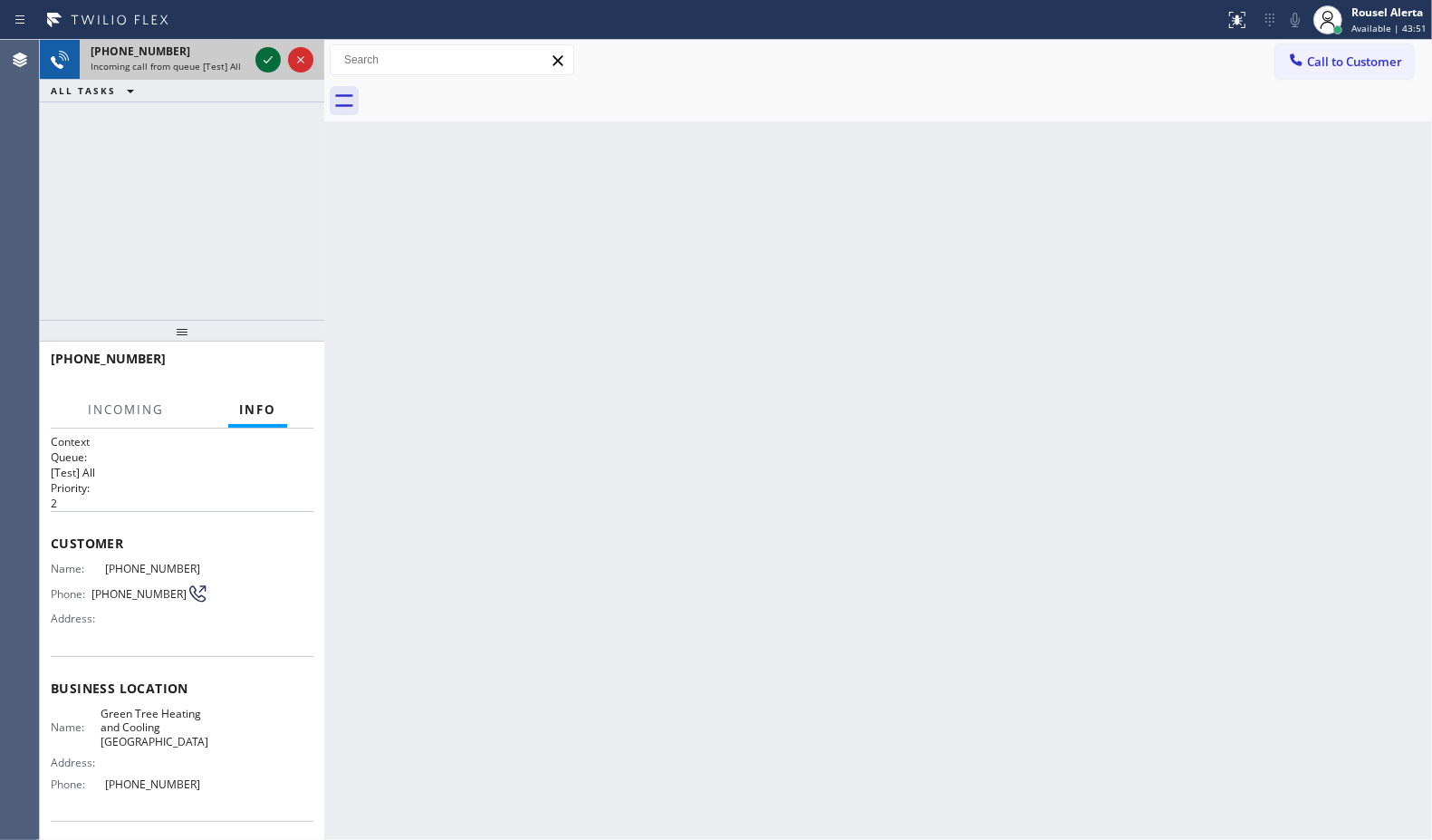
click at [260, 54] on icon at bounding box center [268, 59] width 22 height 22
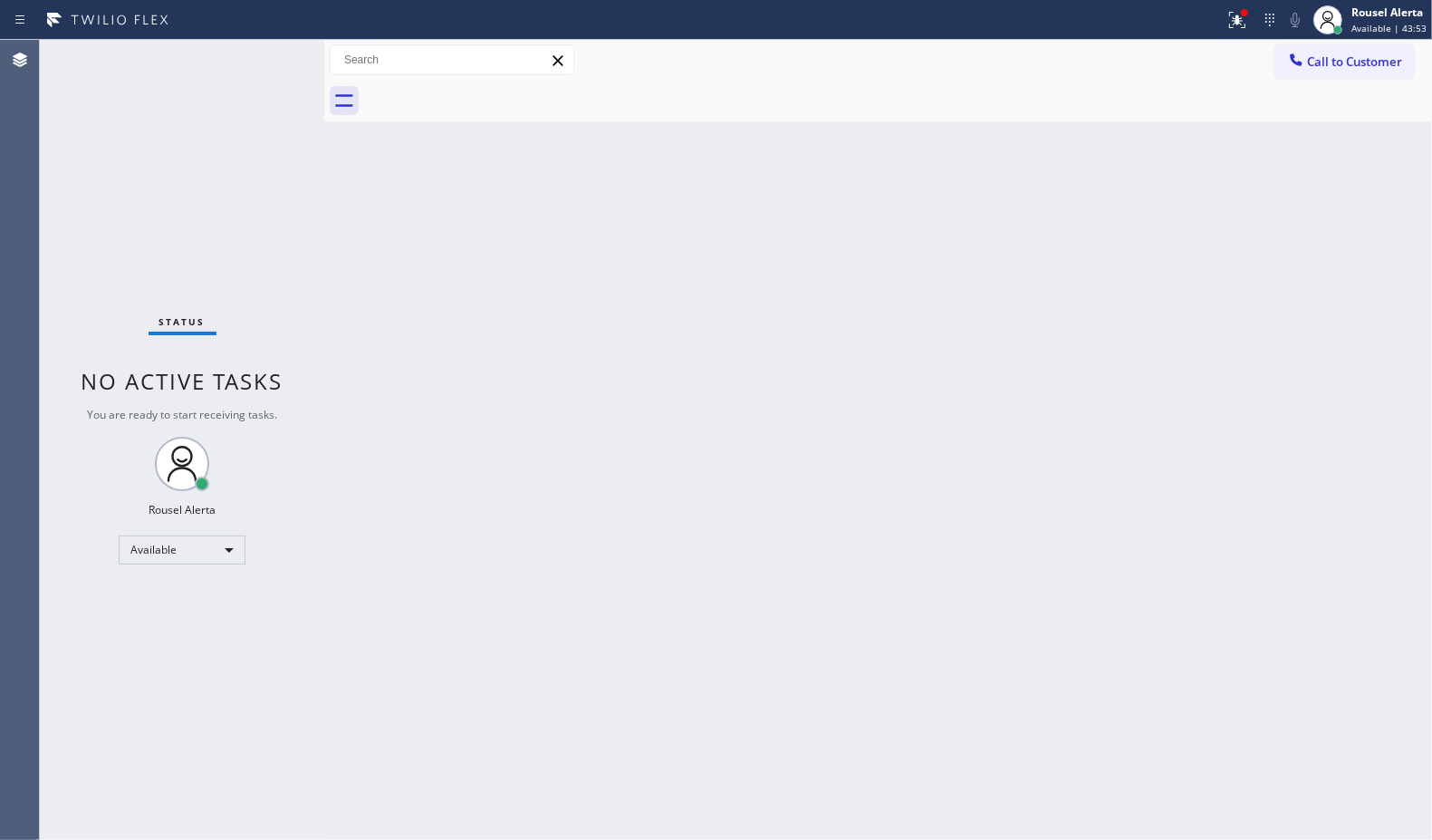
click at [260, 56] on div "Status No active tasks You are ready to start receiving tasks. Rousel Alerta Av…" at bounding box center [181, 440] width 284 height 800
drag, startPoint x: 1255, startPoint y: 25, endPoint x: 1243, endPoint y: 29, distance: 12.6
click at [1252, 26] on div at bounding box center [1237, 20] width 40 height 22
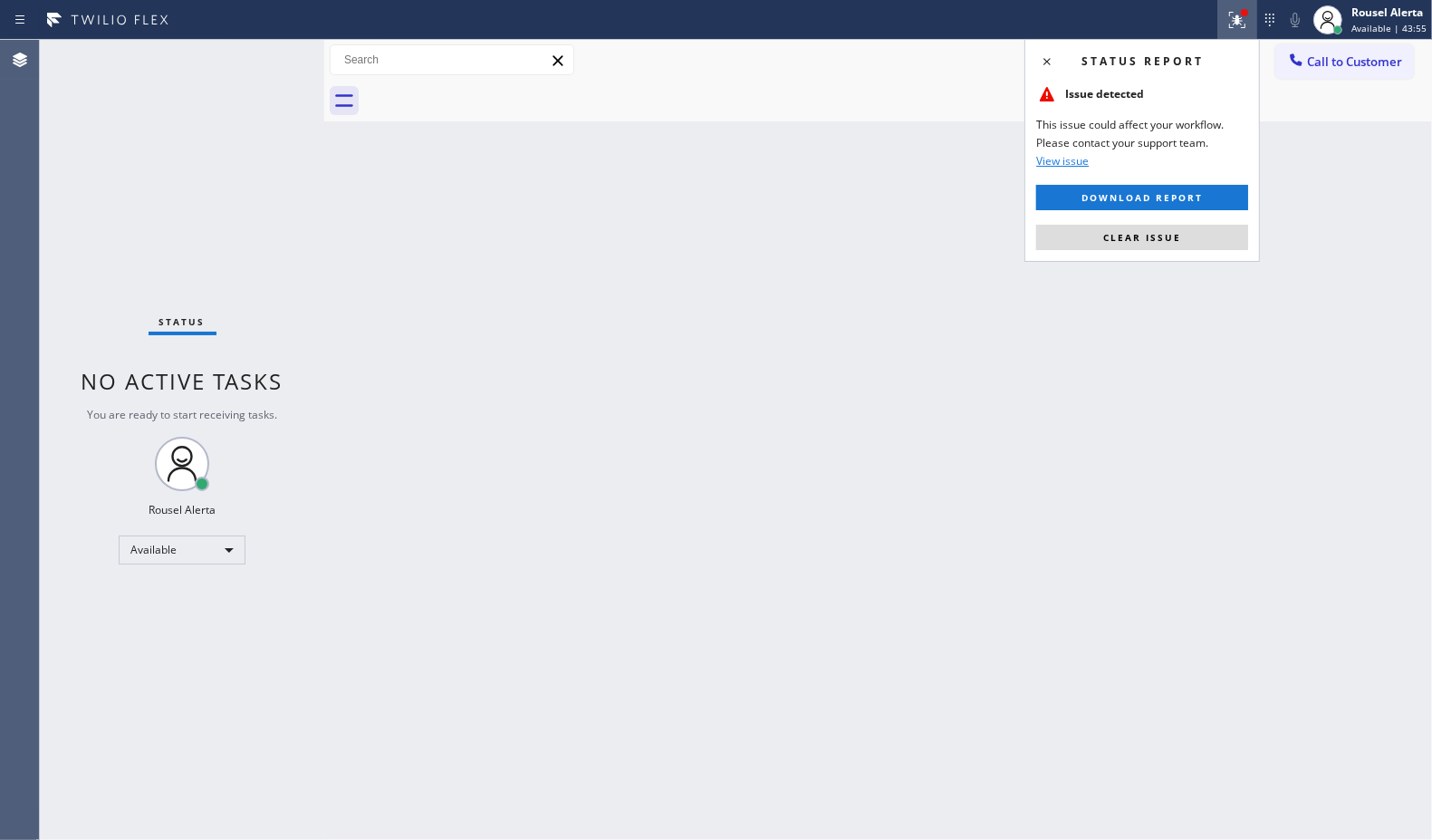
click at [1174, 233] on span "Clear issue" at bounding box center [1142, 237] width 78 height 12
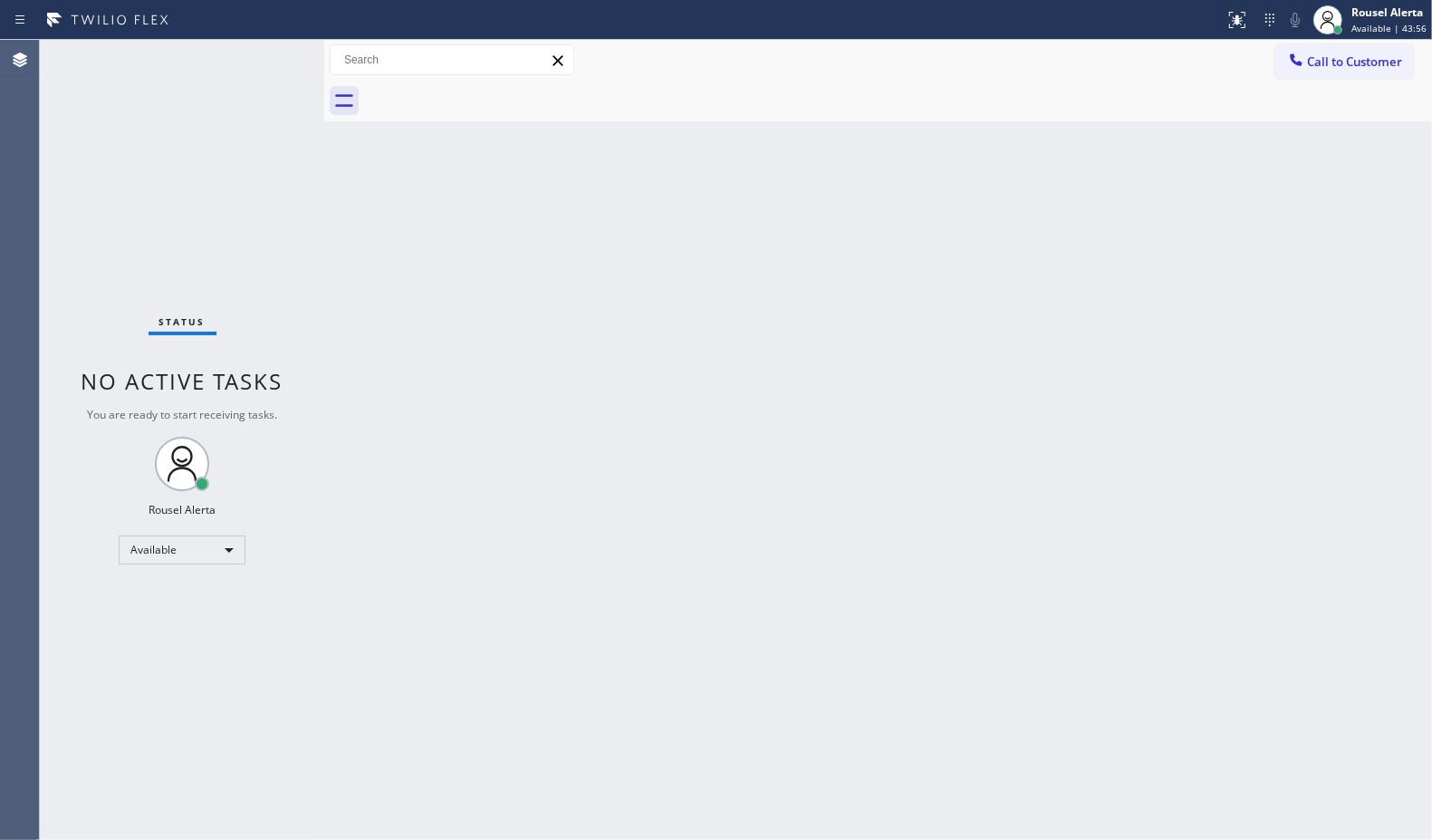
click at [262, 55] on div "Status No active tasks You are ready to start receiving tasks. Rousel Alerta Av…" at bounding box center [181, 440] width 284 height 800
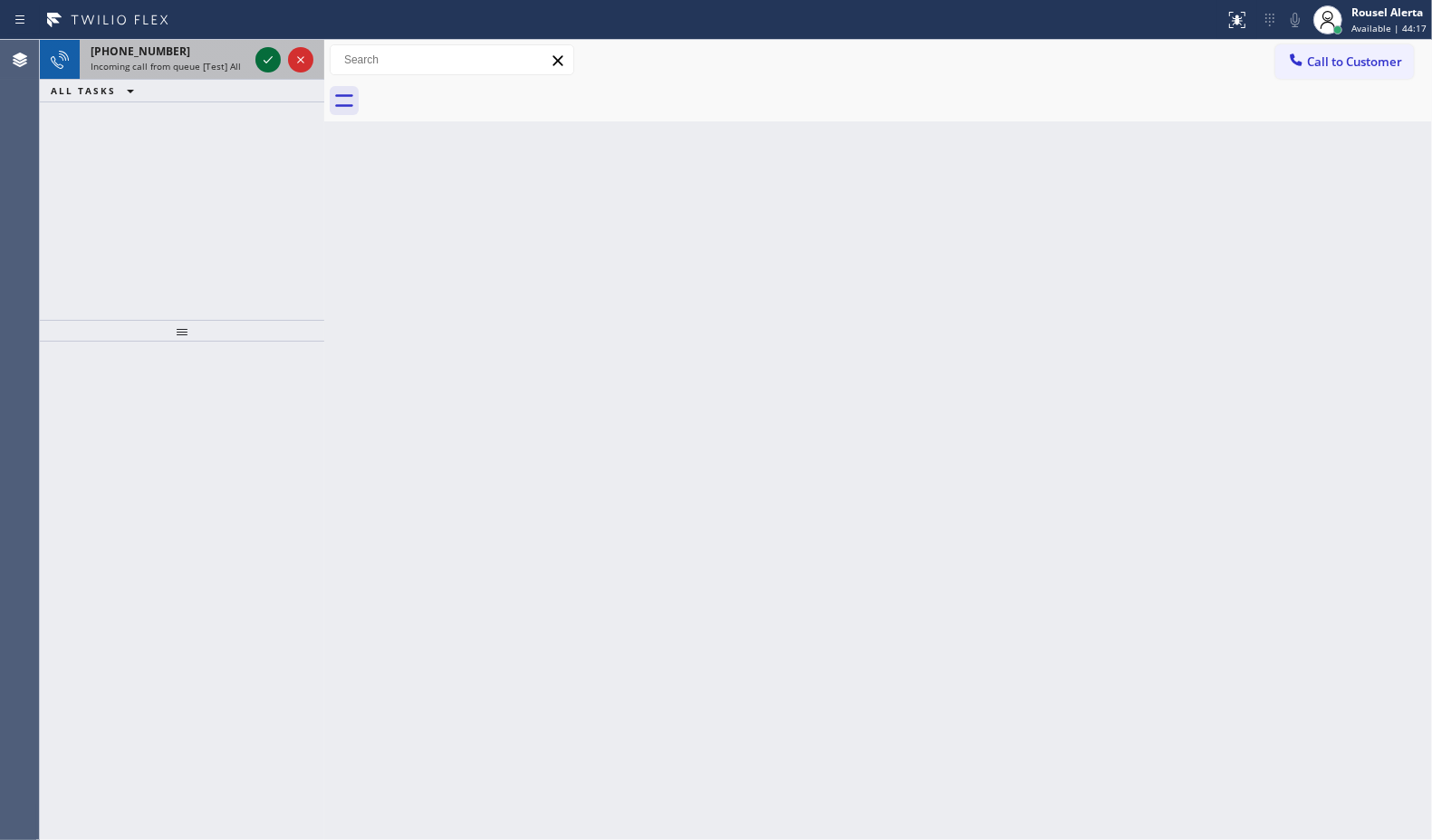
click at [261, 54] on icon at bounding box center [268, 59] width 22 height 22
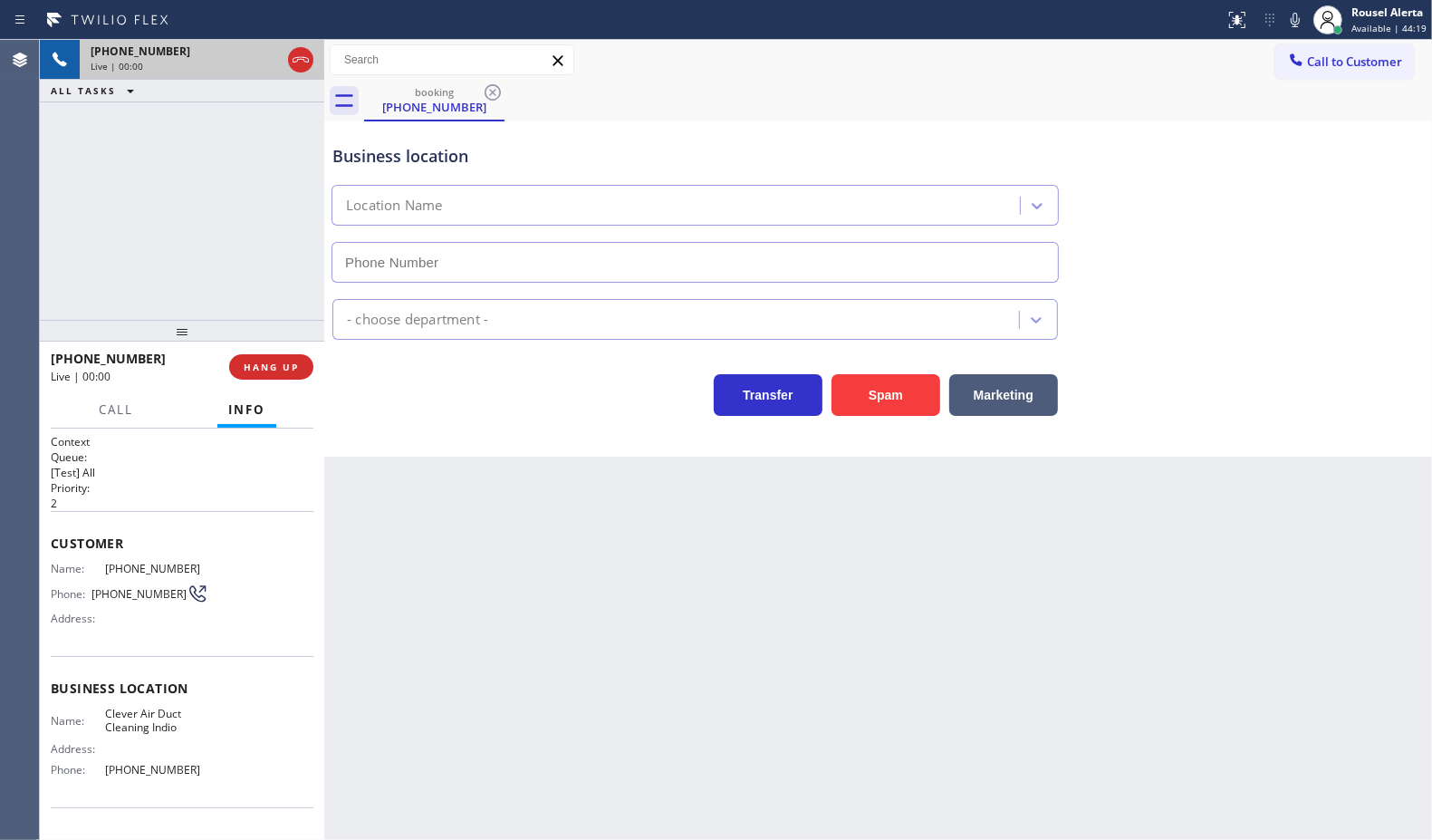
type input "(760) 388-9533"
click at [880, 403] on button "Spam" at bounding box center [886, 395] width 108 height 42
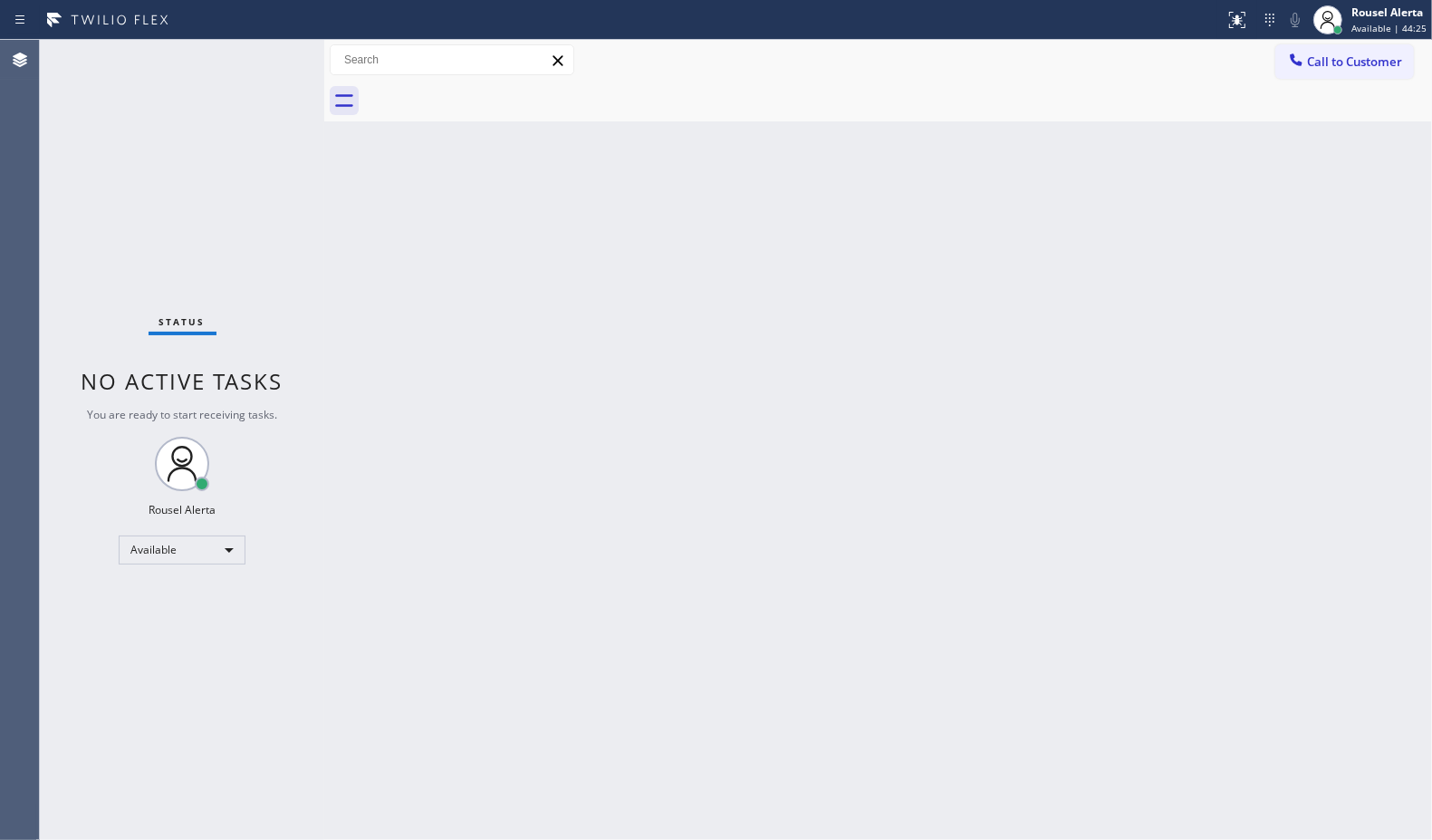
click at [251, 44] on div "Status No active tasks You are ready to start receiving tasks. Rousel Alerta Av…" at bounding box center [181, 440] width 284 height 800
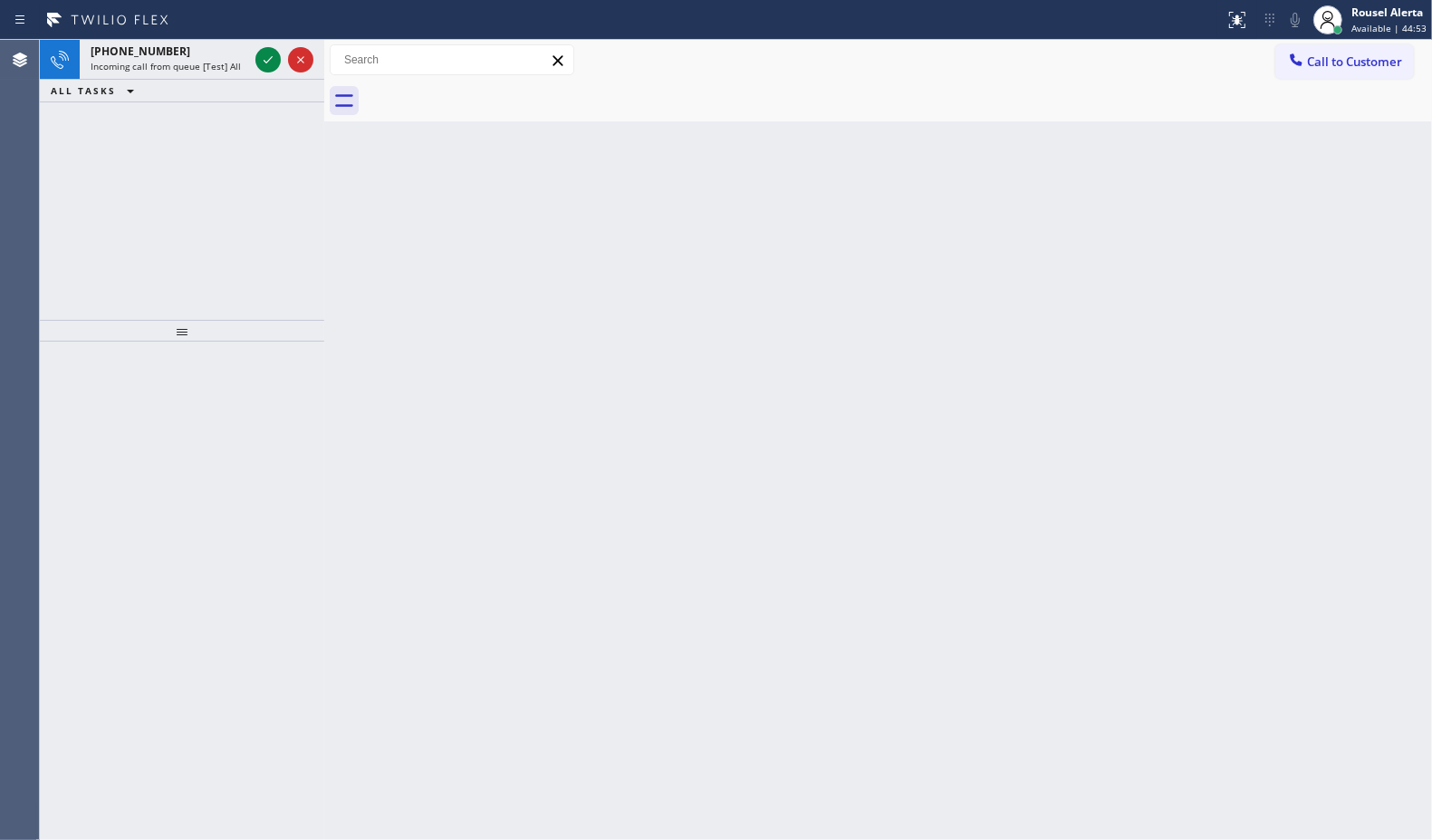
click at [254, 64] on div at bounding box center [284, 60] width 66 height 40
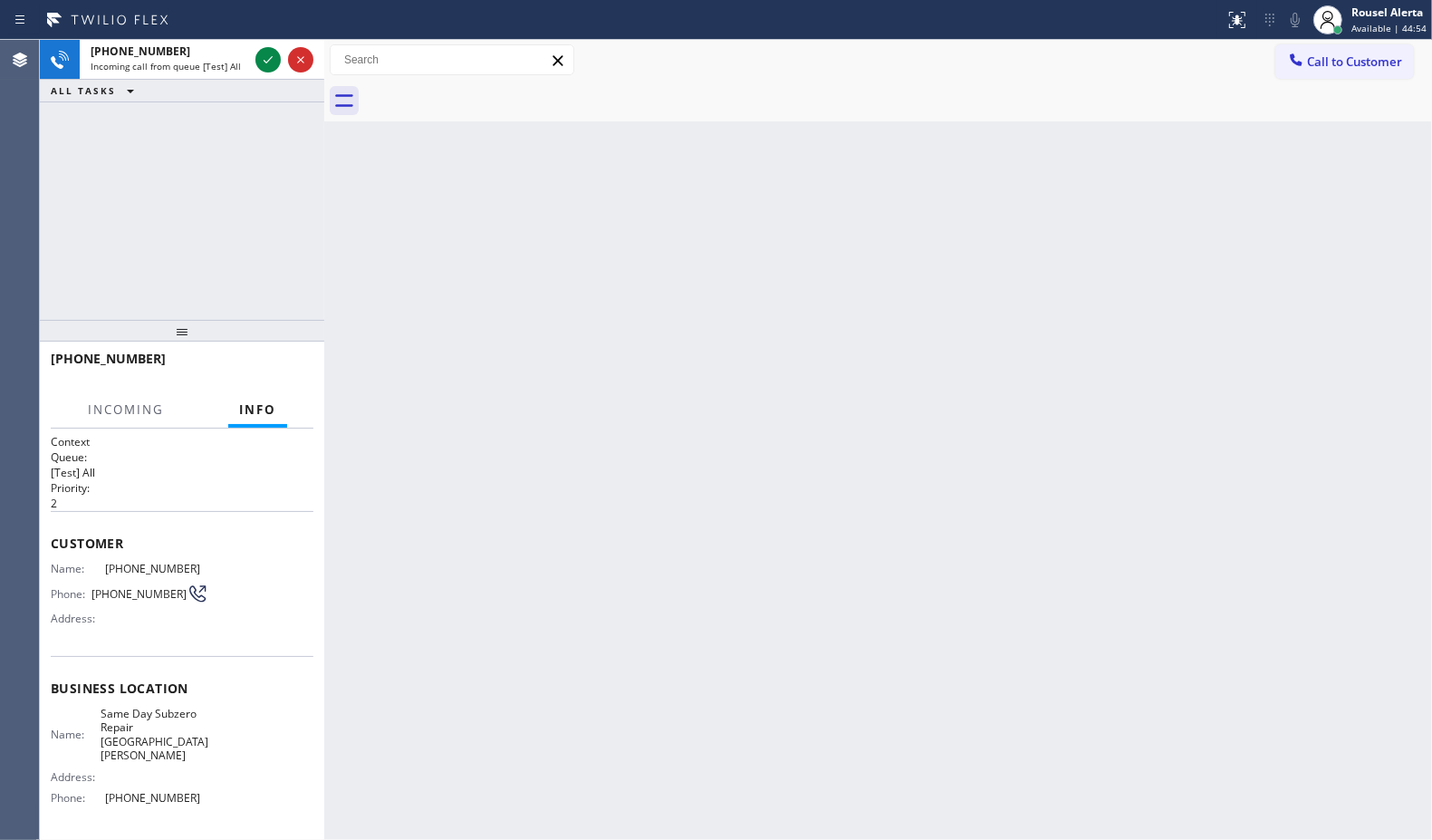
click at [254, 64] on div at bounding box center [284, 60] width 66 height 40
click at [258, 61] on icon at bounding box center [268, 59] width 22 height 22
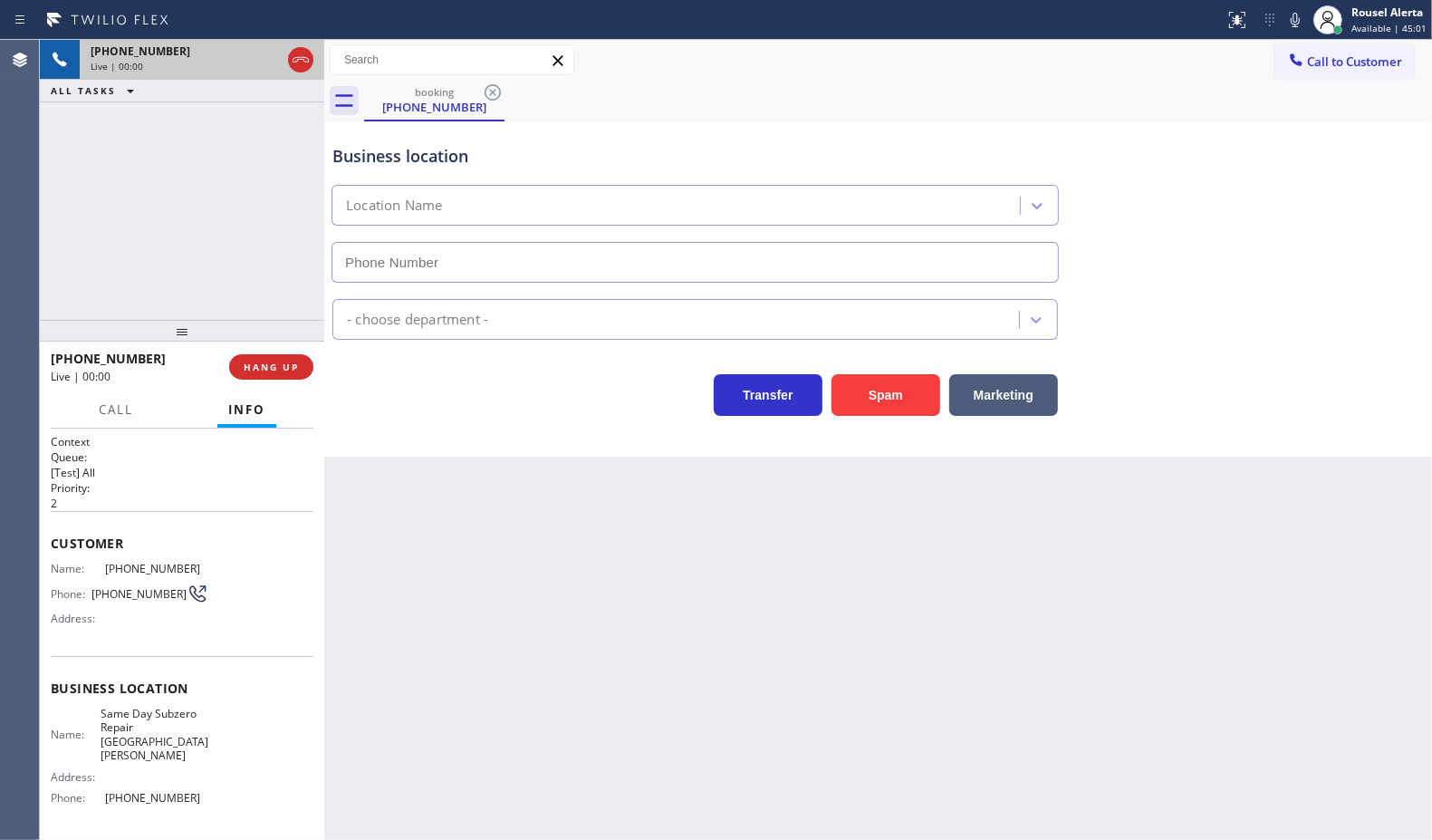
type input "[PHONE_NUMBER]"
click at [888, 385] on button "Spam" at bounding box center [886, 395] width 108 height 42
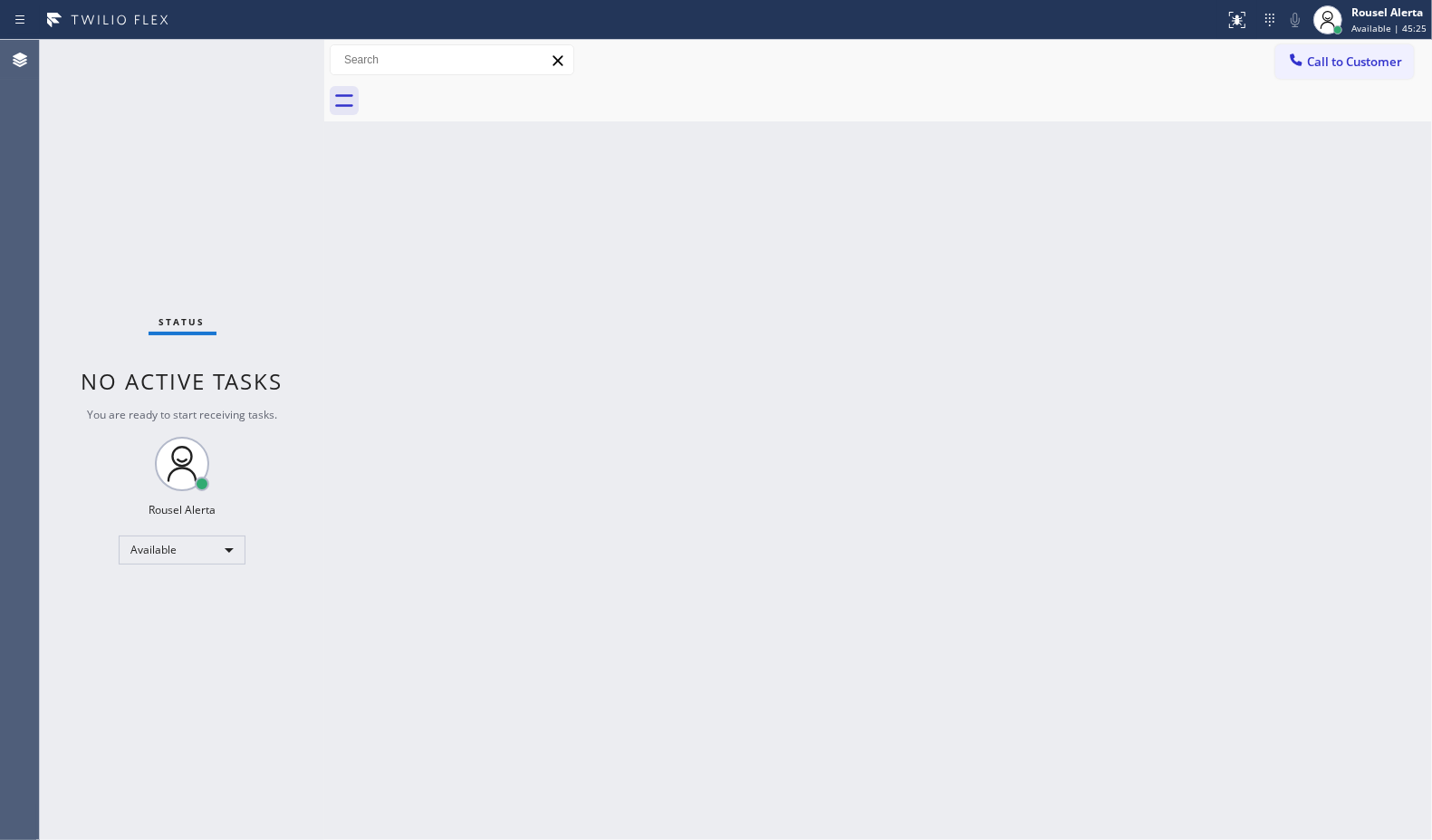
click at [262, 59] on div "Status No active tasks You are ready to start receiving tasks. Rousel Alerta Av…" at bounding box center [181, 440] width 284 height 800
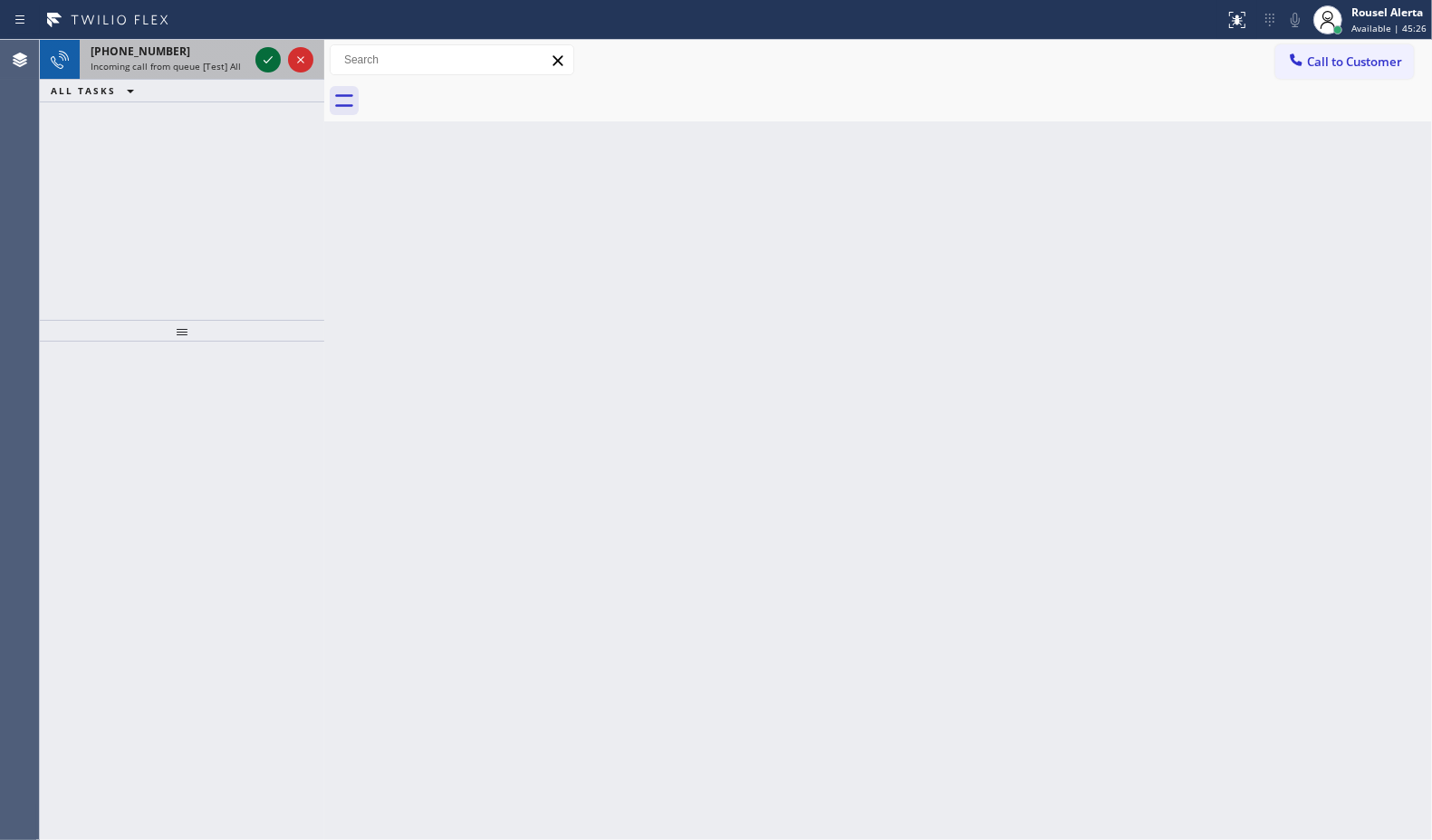
click at [270, 66] on icon at bounding box center [268, 59] width 22 height 22
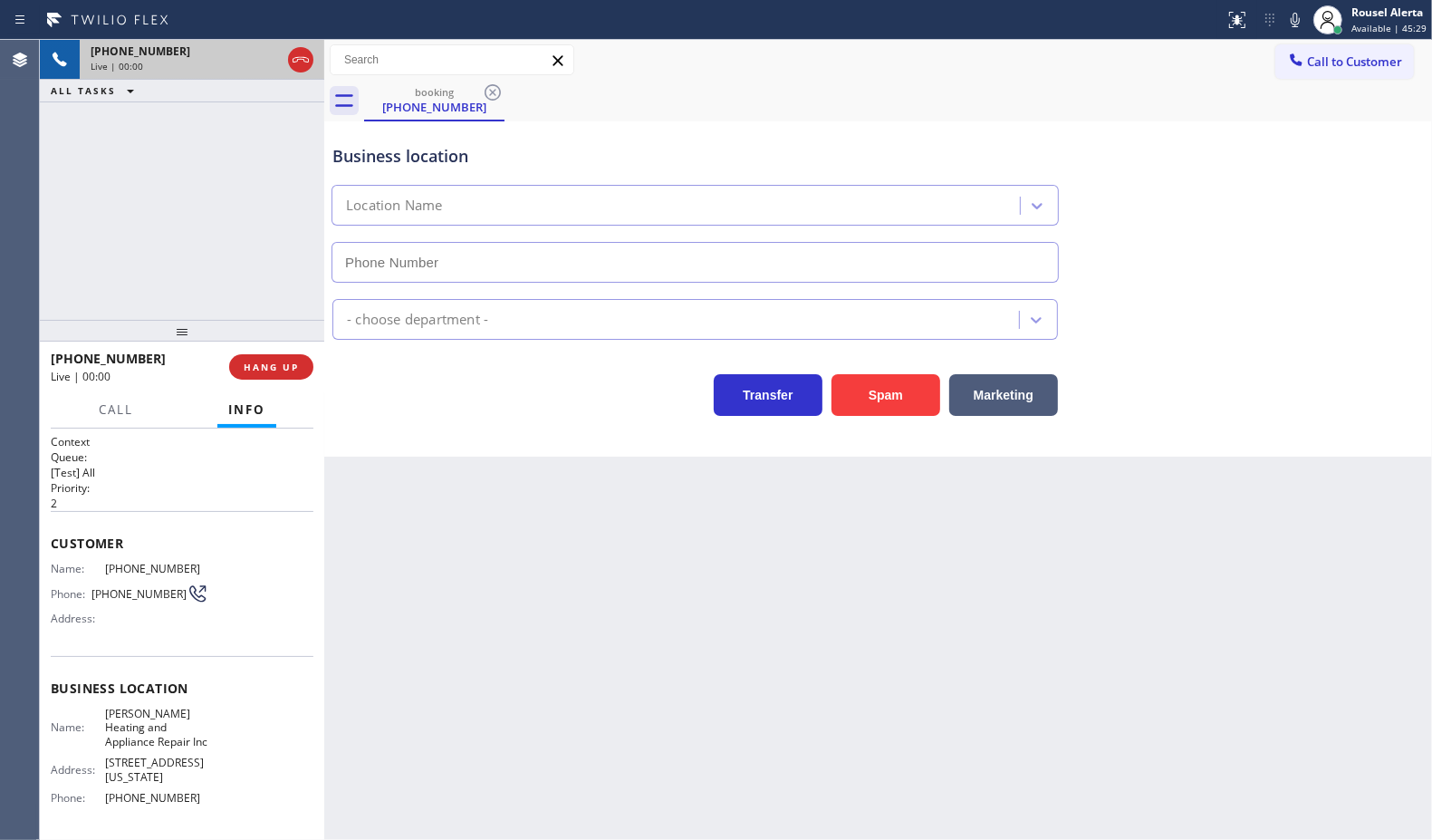
type input "(312) 500-8521"
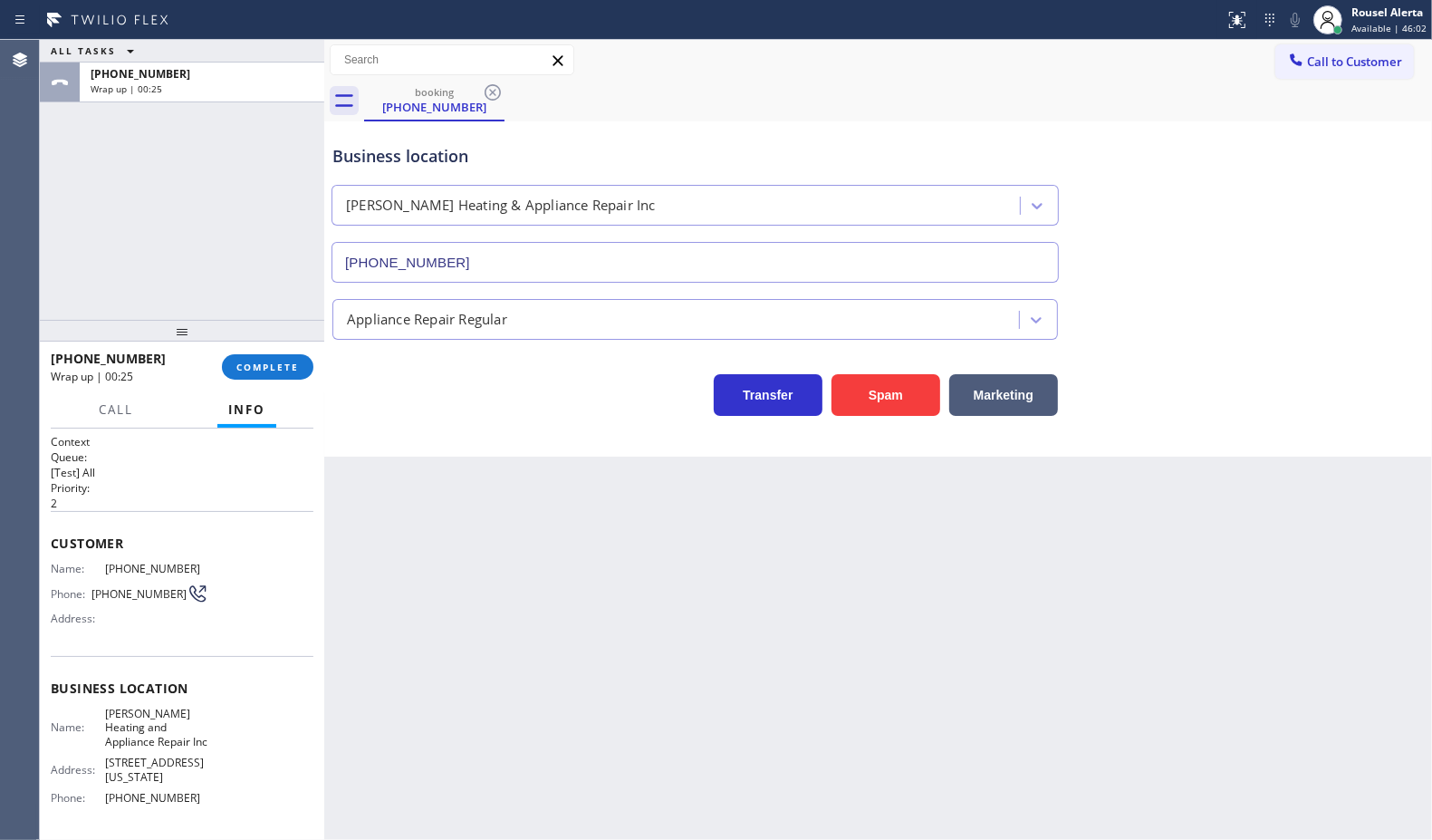
click at [250, 138] on div "ALL TASKS ALL TASKS ACTIVE TASKS TASKS IN WRAP UP +14342553915 Wrap up | 00:25" at bounding box center [181, 180] width 284 height 280
click at [281, 336] on div at bounding box center [181, 331] width 284 height 22
click at [277, 362] on span "COMPLETE" at bounding box center [268, 366] width 63 height 12
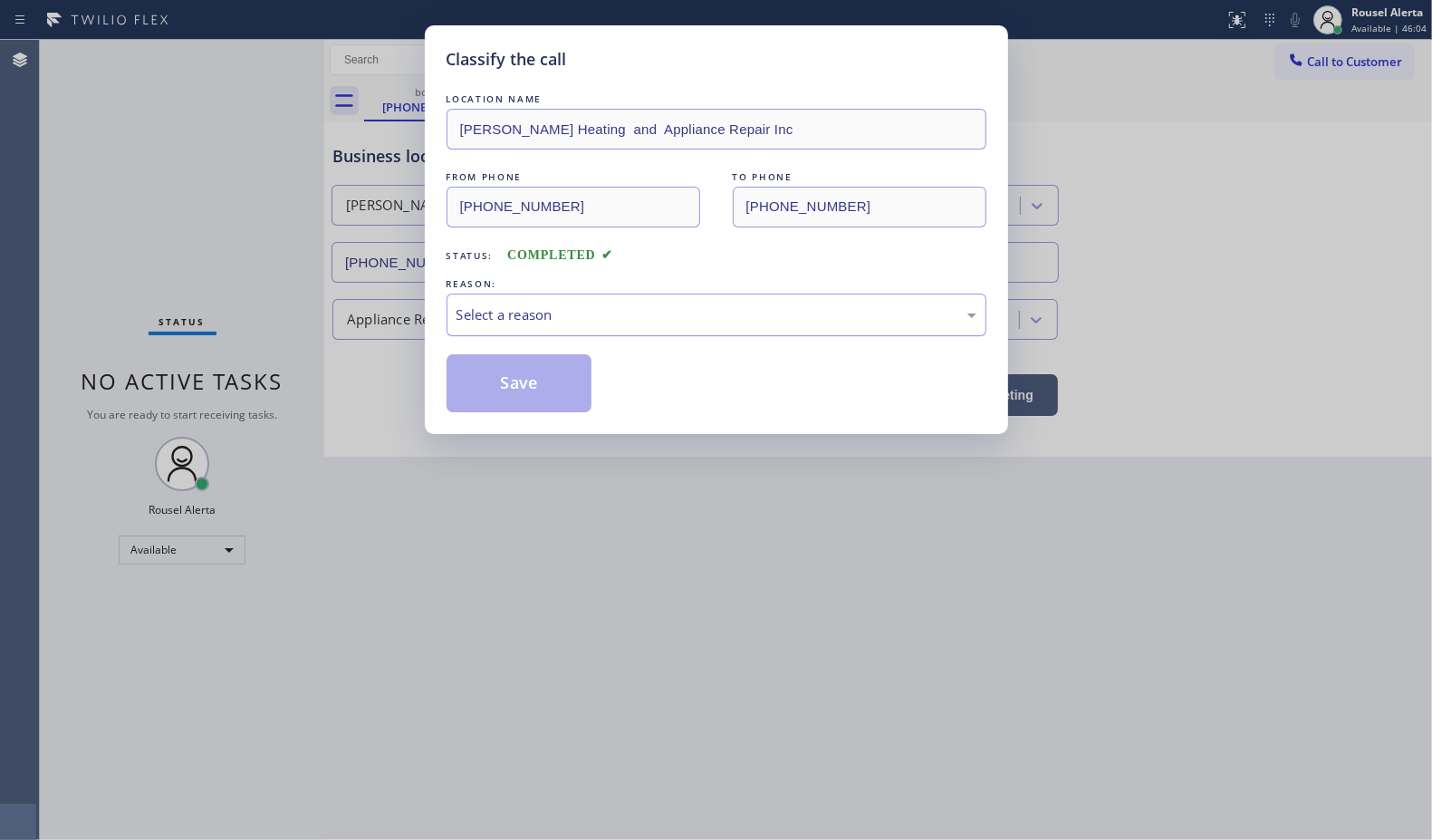
click at [571, 321] on div "Select a reason" at bounding box center [716, 315] width 520 height 21
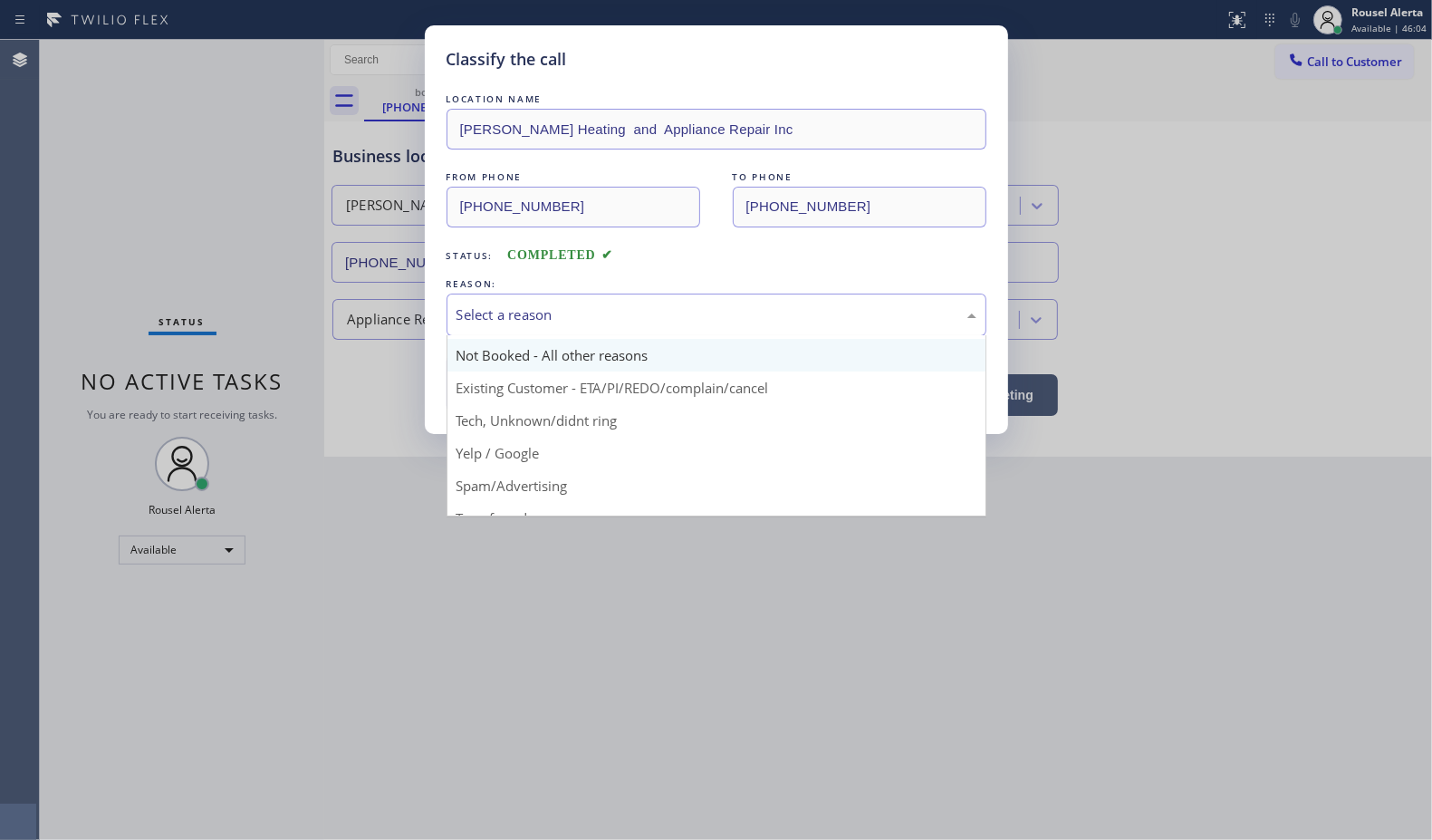
scroll to position [24, 0]
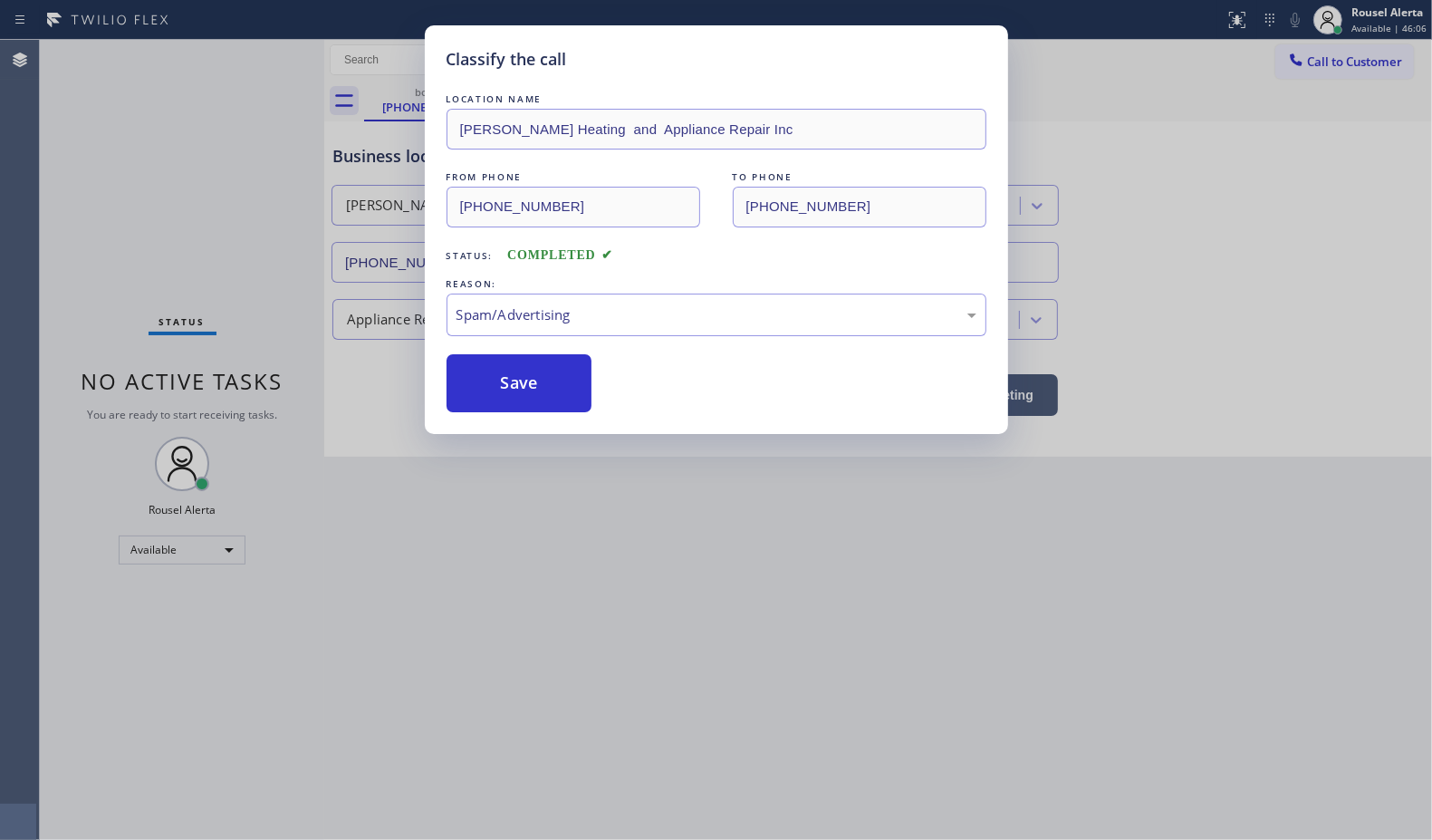
click at [524, 403] on button "Save" at bounding box center [519, 383] width 145 height 58
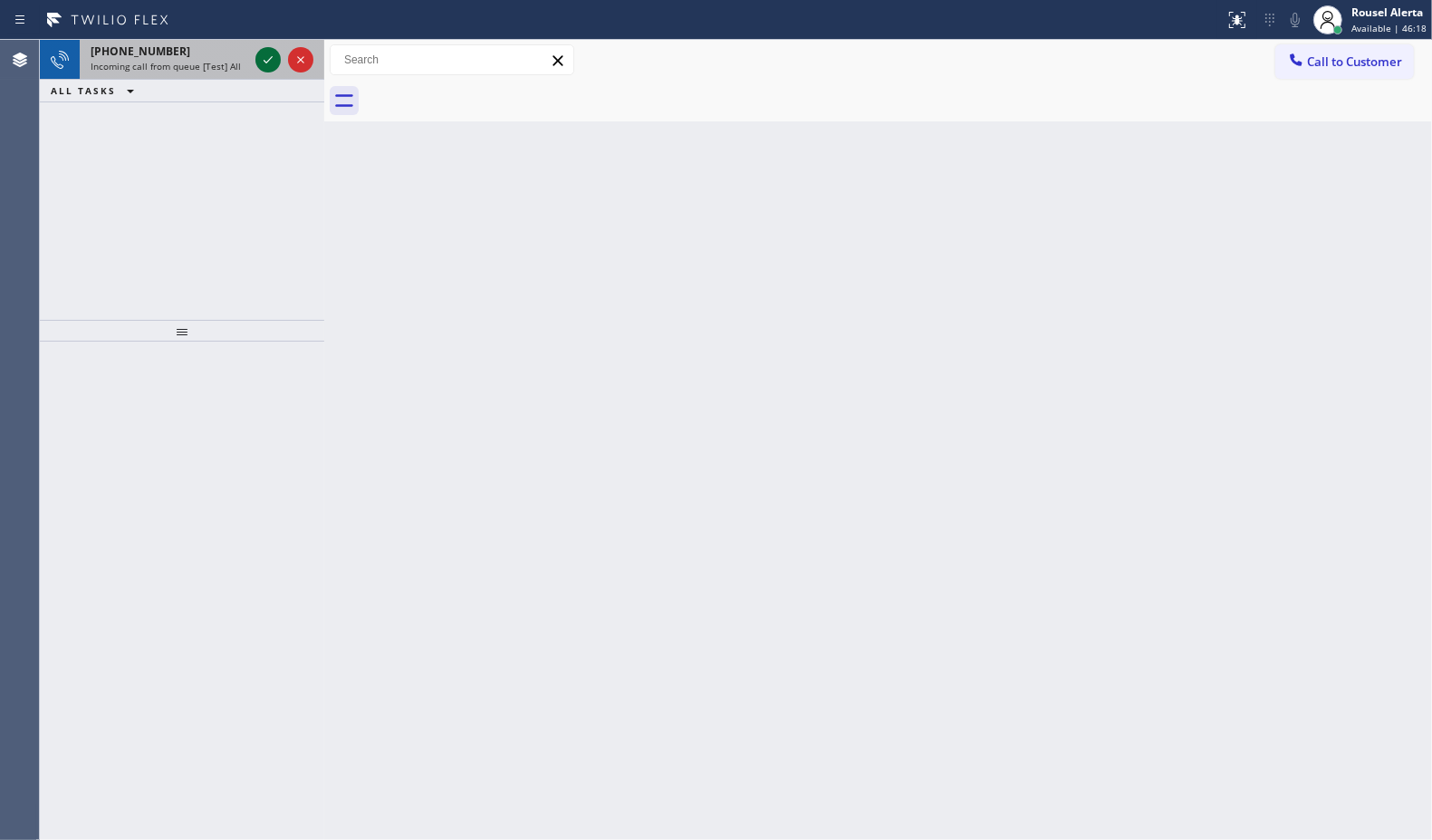
click at [272, 59] on icon at bounding box center [268, 59] width 22 height 22
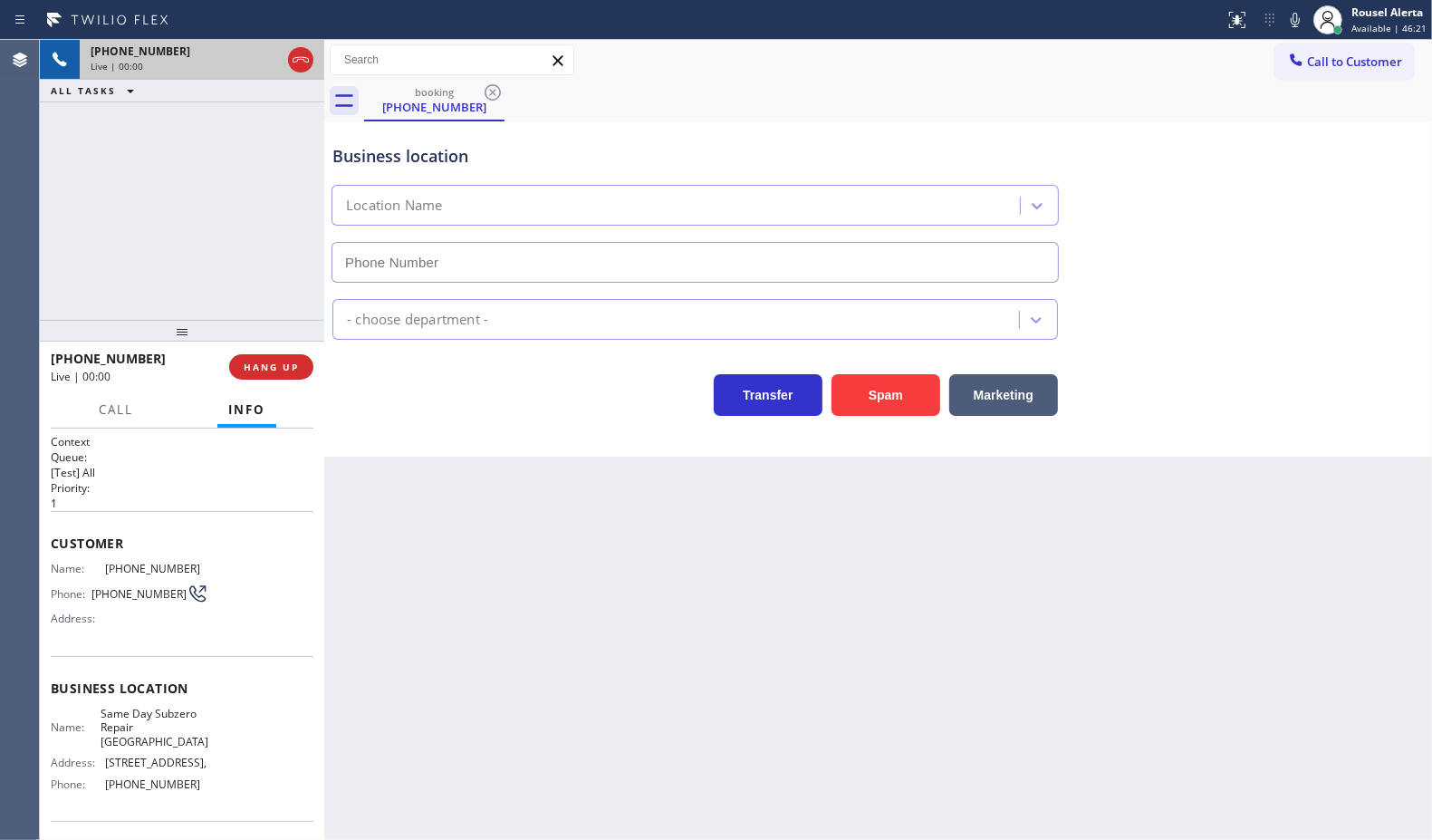
type input "(858) 923-4515"
click at [875, 408] on button "Spam" at bounding box center [886, 395] width 108 height 42
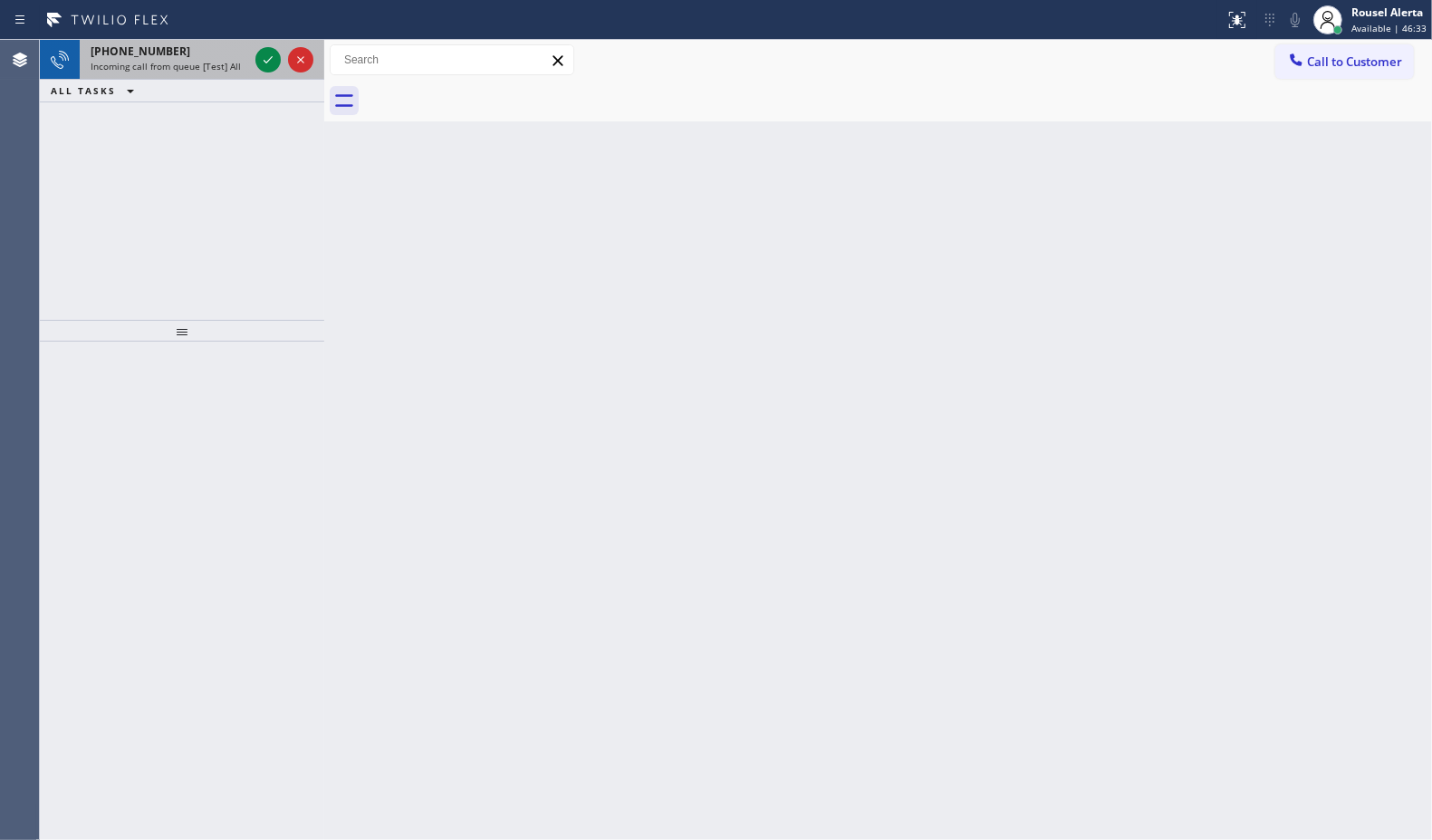
drag, startPoint x: 191, startPoint y: 59, endPoint x: 222, endPoint y: 64, distance: 31.4
click at [191, 60] on span "Incoming call from queue [Test] All" at bounding box center [165, 66] width 150 height 12
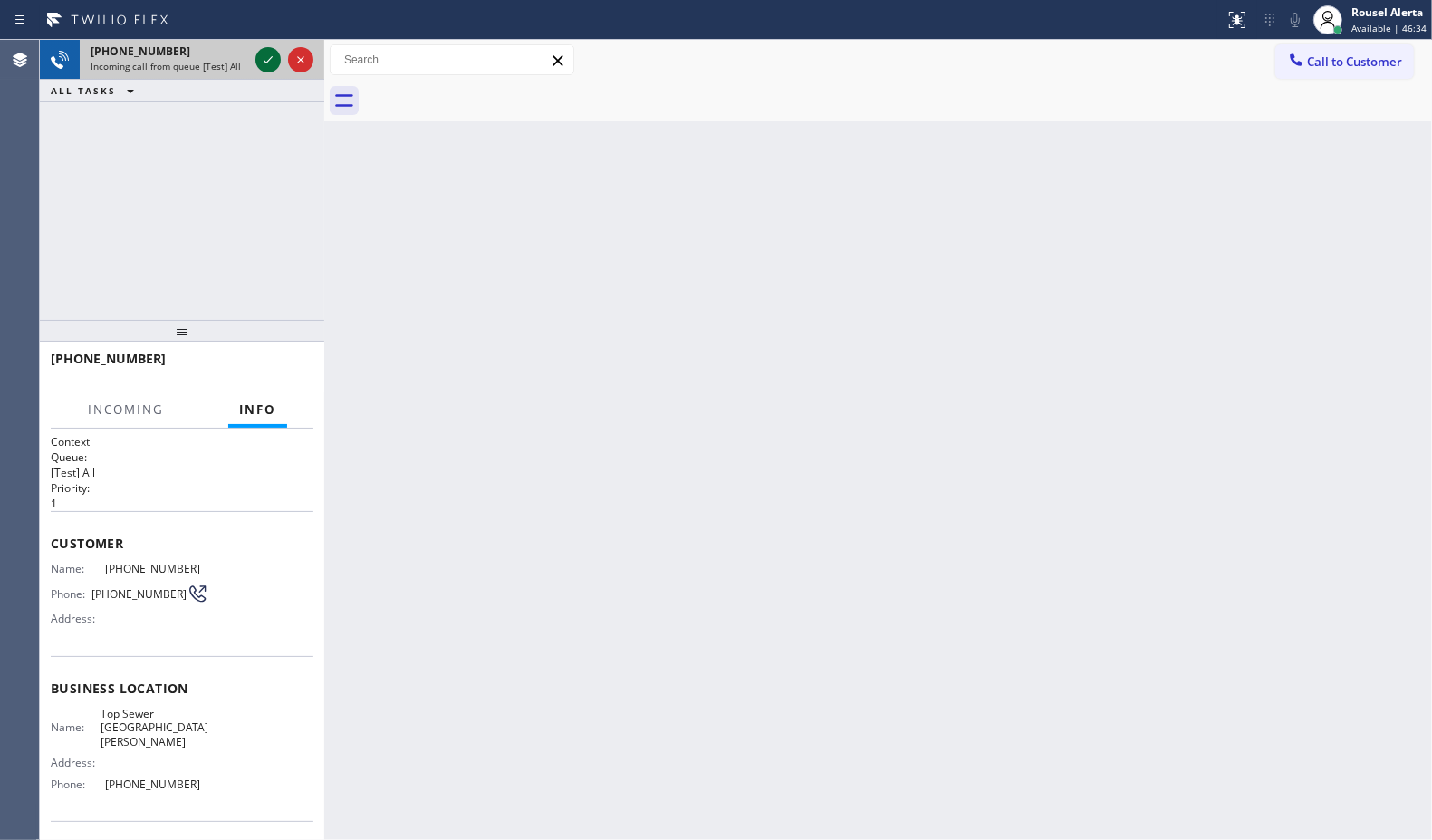
click at [267, 57] on icon at bounding box center [268, 59] width 22 height 22
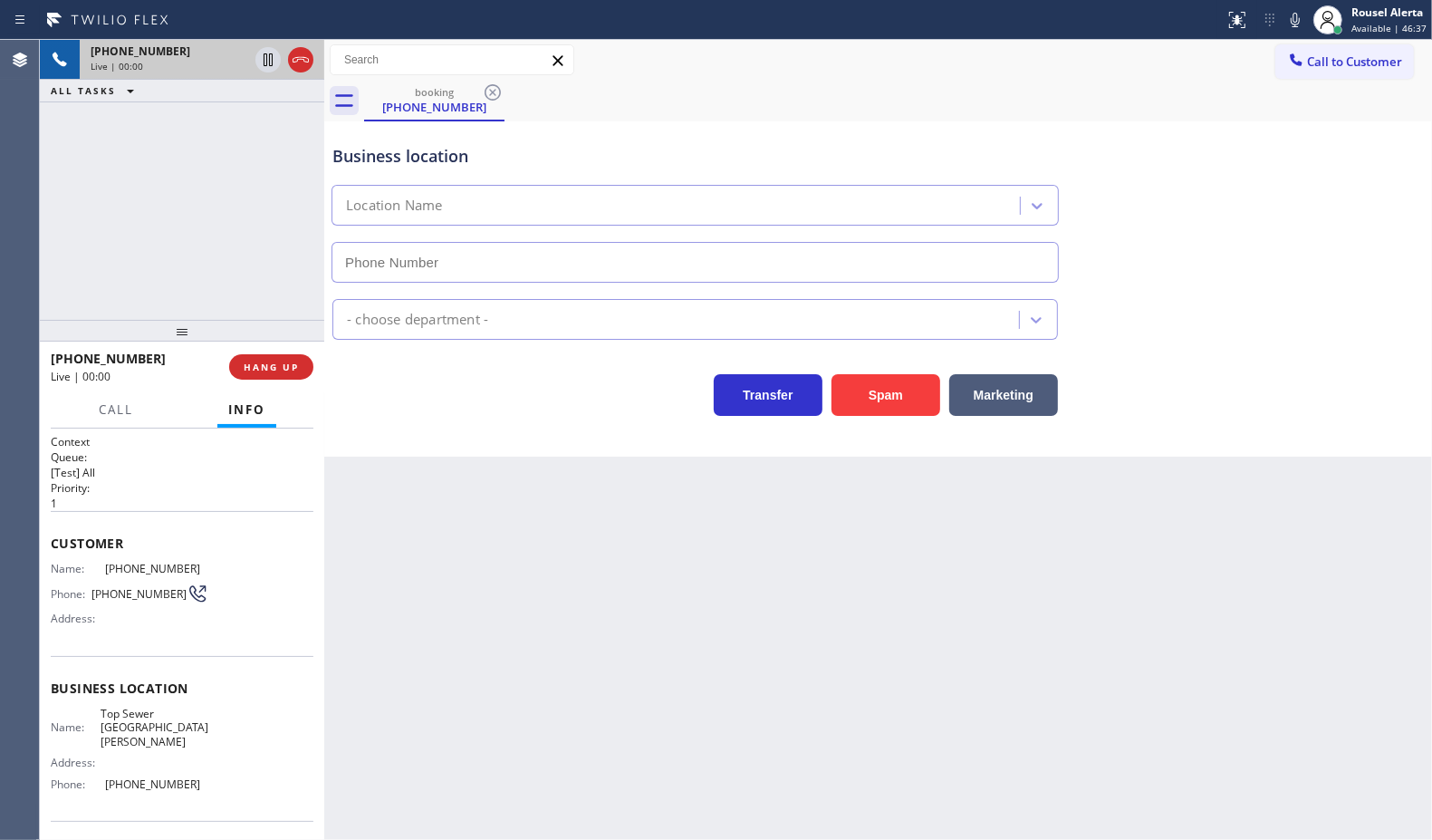
type input "(805) 519-8060"
click at [269, 370] on span "HANG UP" at bounding box center [271, 366] width 55 height 12
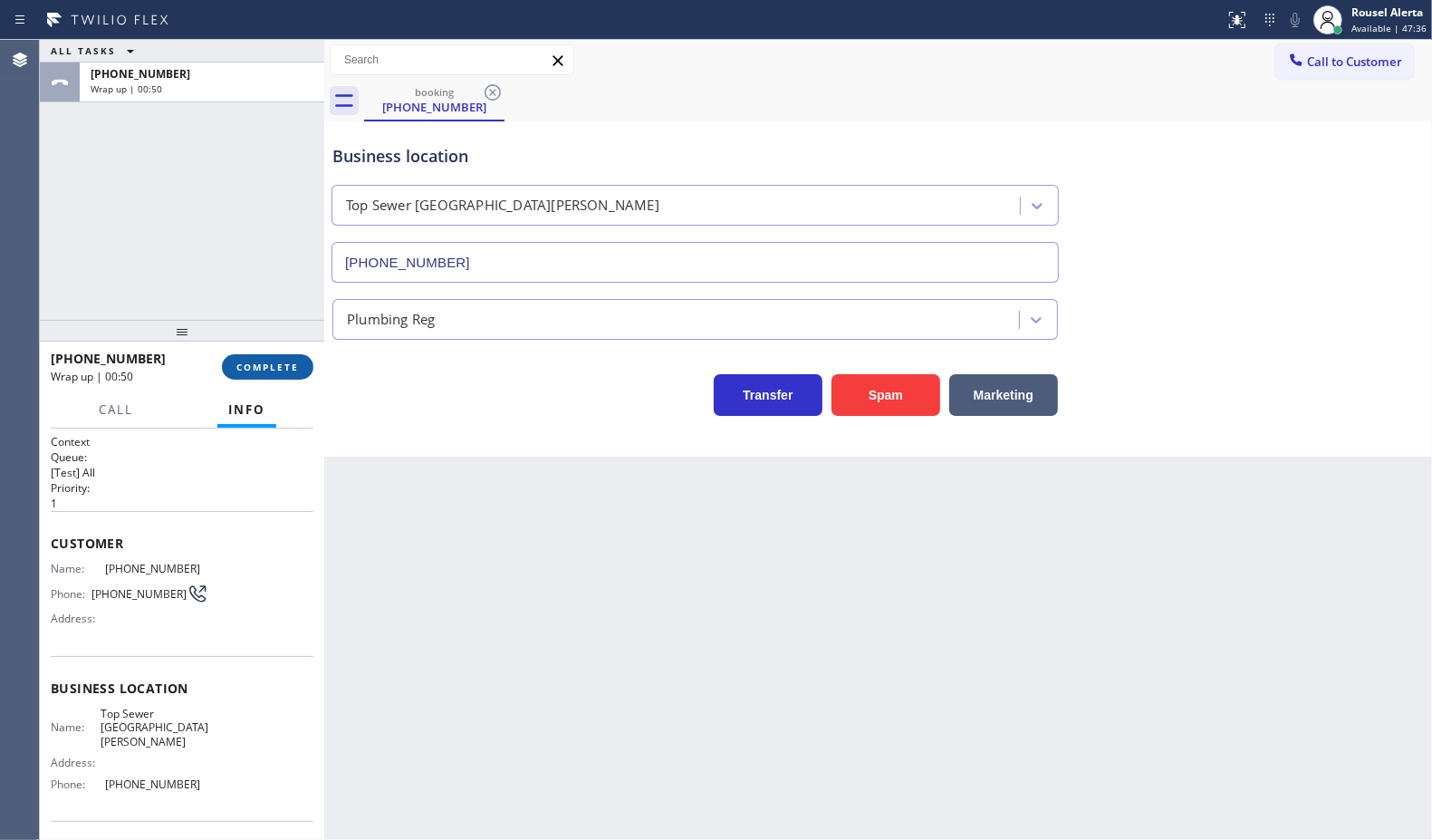
click at [245, 354] on button "COMPLETE" at bounding box center [268, 367] width 91 height 26
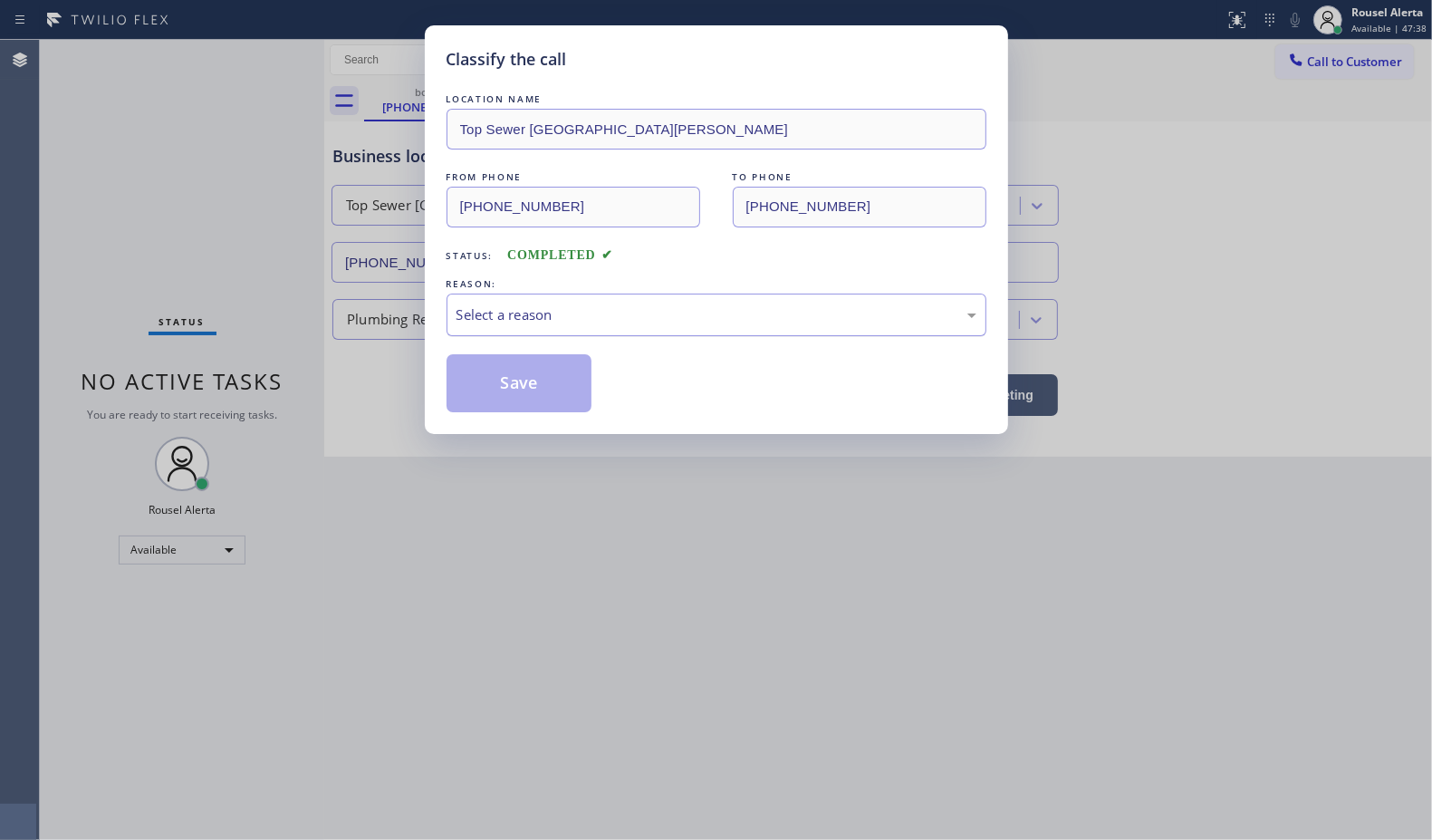
click at [504, 327] on div "Select a reason" at bounding box center [716, 315] width 540 height 43
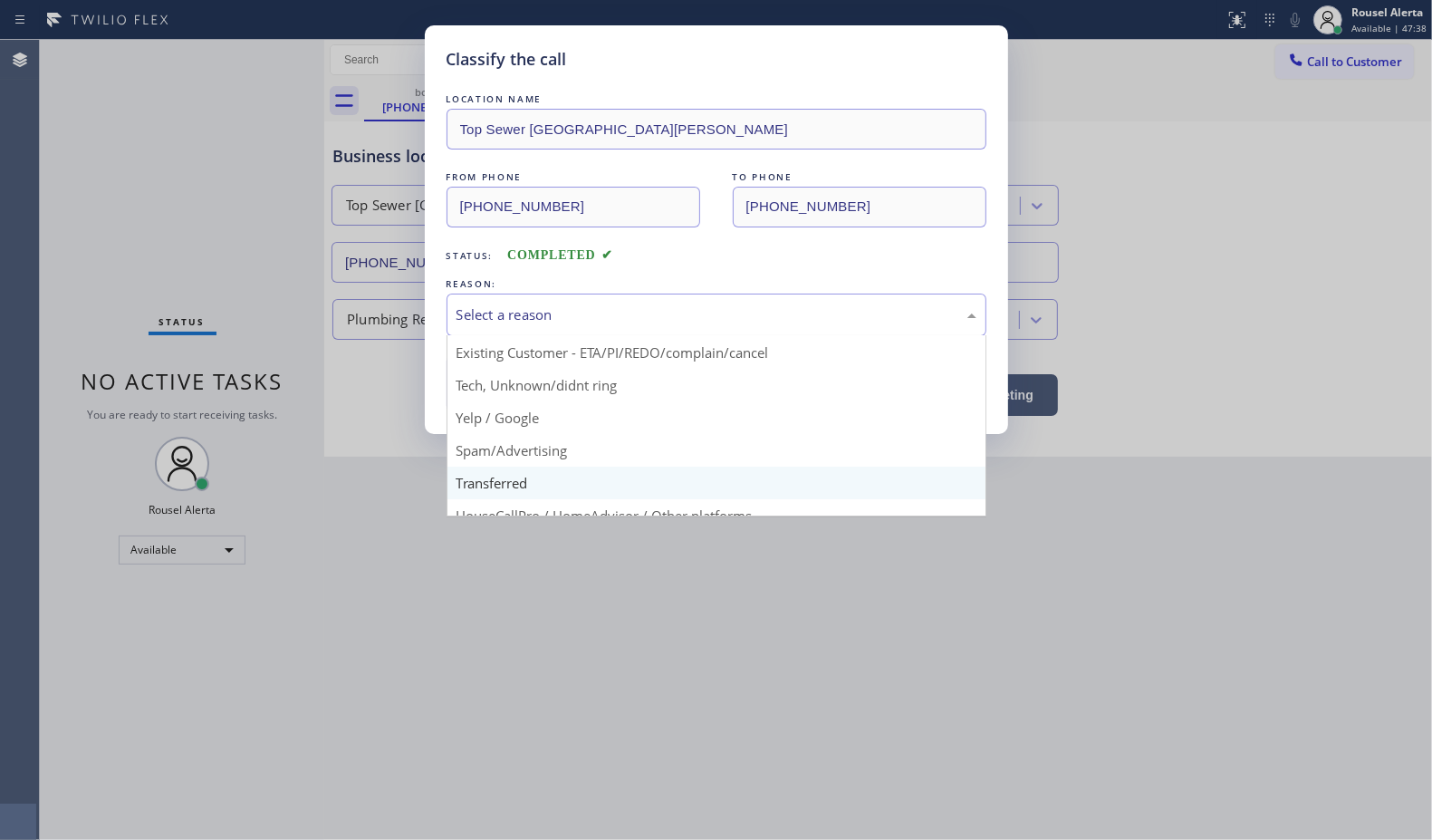
scroll to position [124, 0]
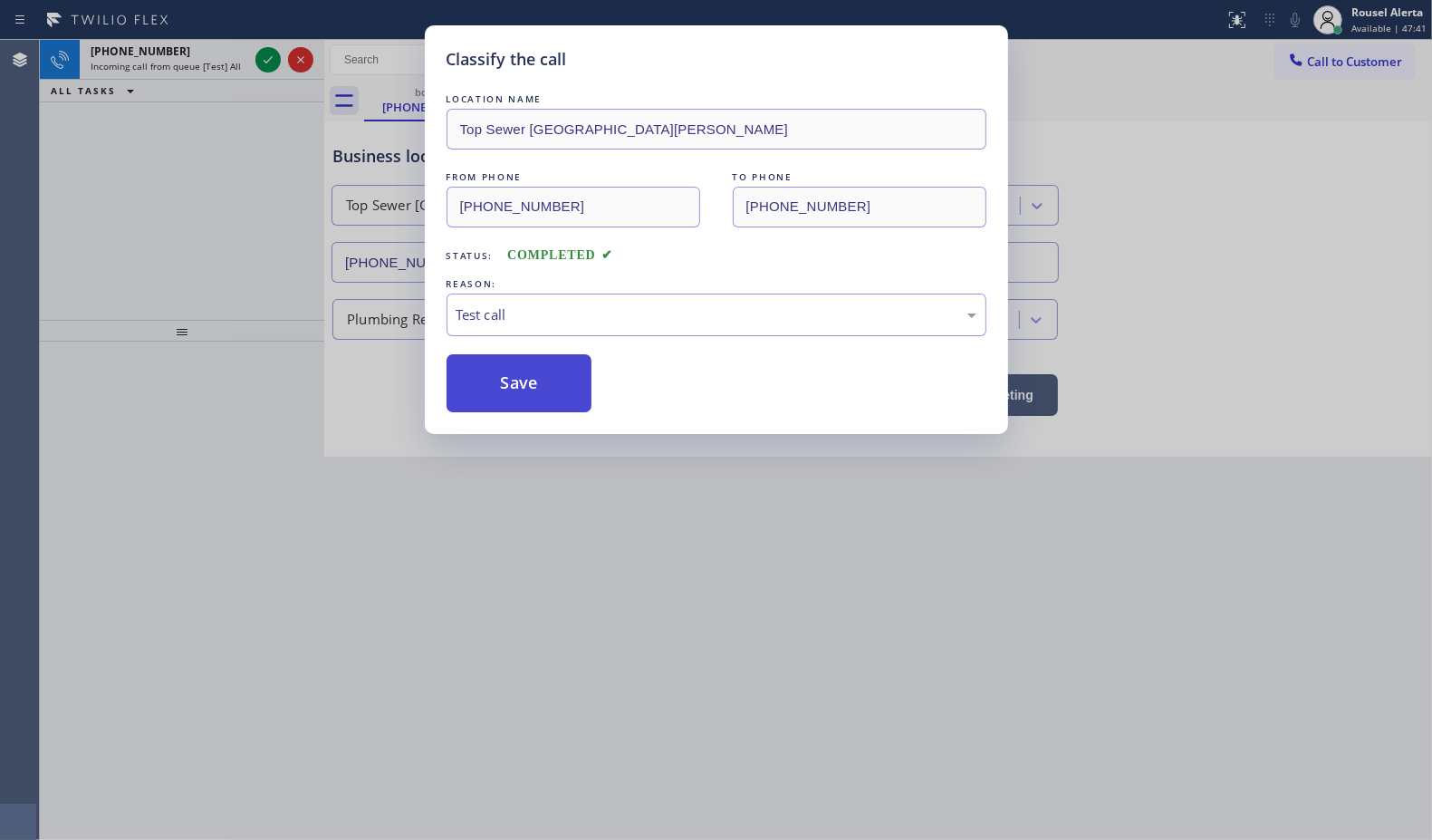
click at [553, 391] on button "Save" at bounding box center [519, 383] width 145 height 58
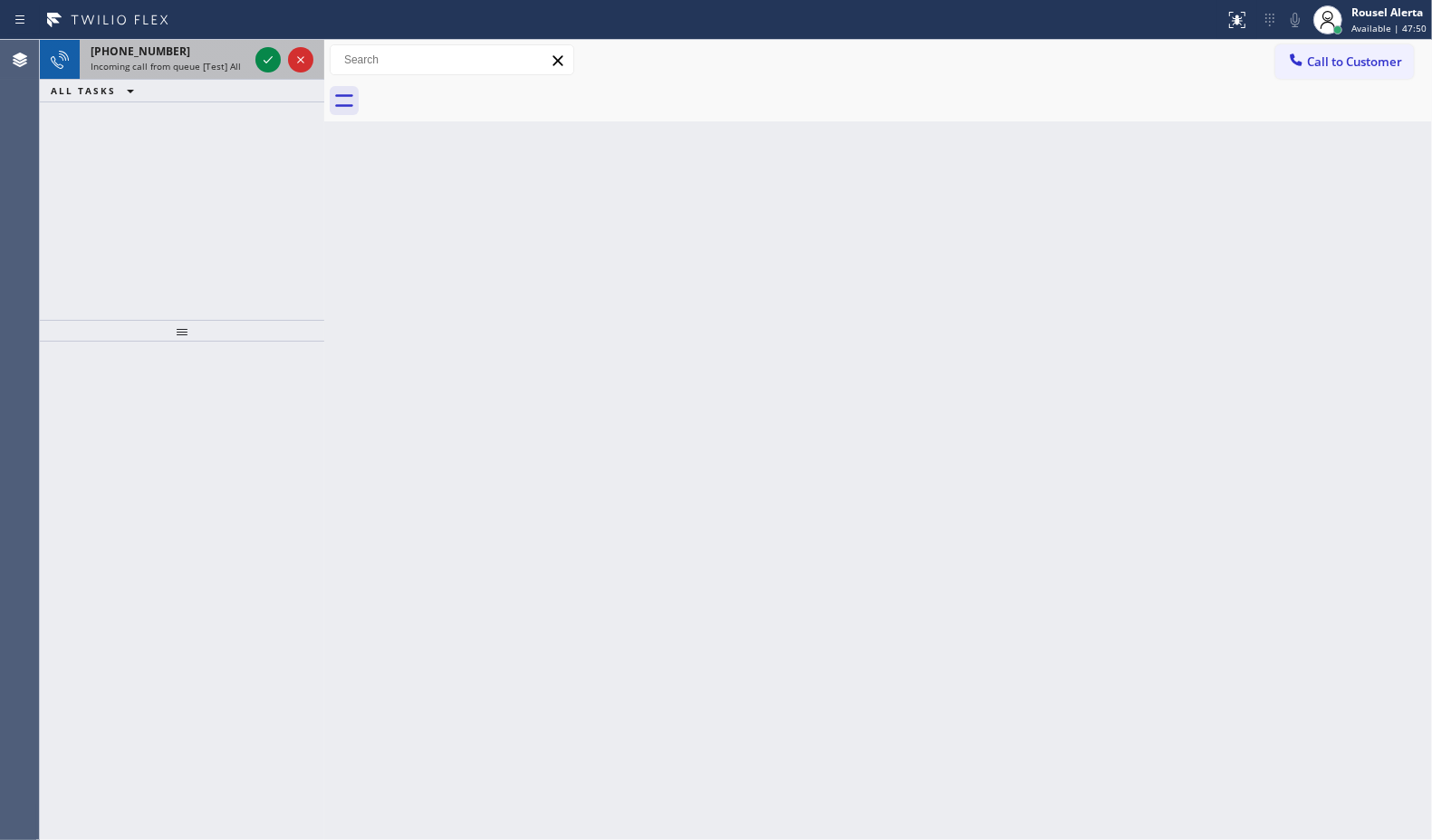
drag, startPoint x: 222, startPoint y: 69, endPoint x: 231, endPoint y: 70, distance: 9.1
click at [222, 69] on span "Incoming call from queue [Test] All" at bounding box center [165, 66] width 150 height 12
click at [224, 72] on div "+16507197190 Incoming call from queue [Test] All" at bounding box center [165, 60] width 172 height 40
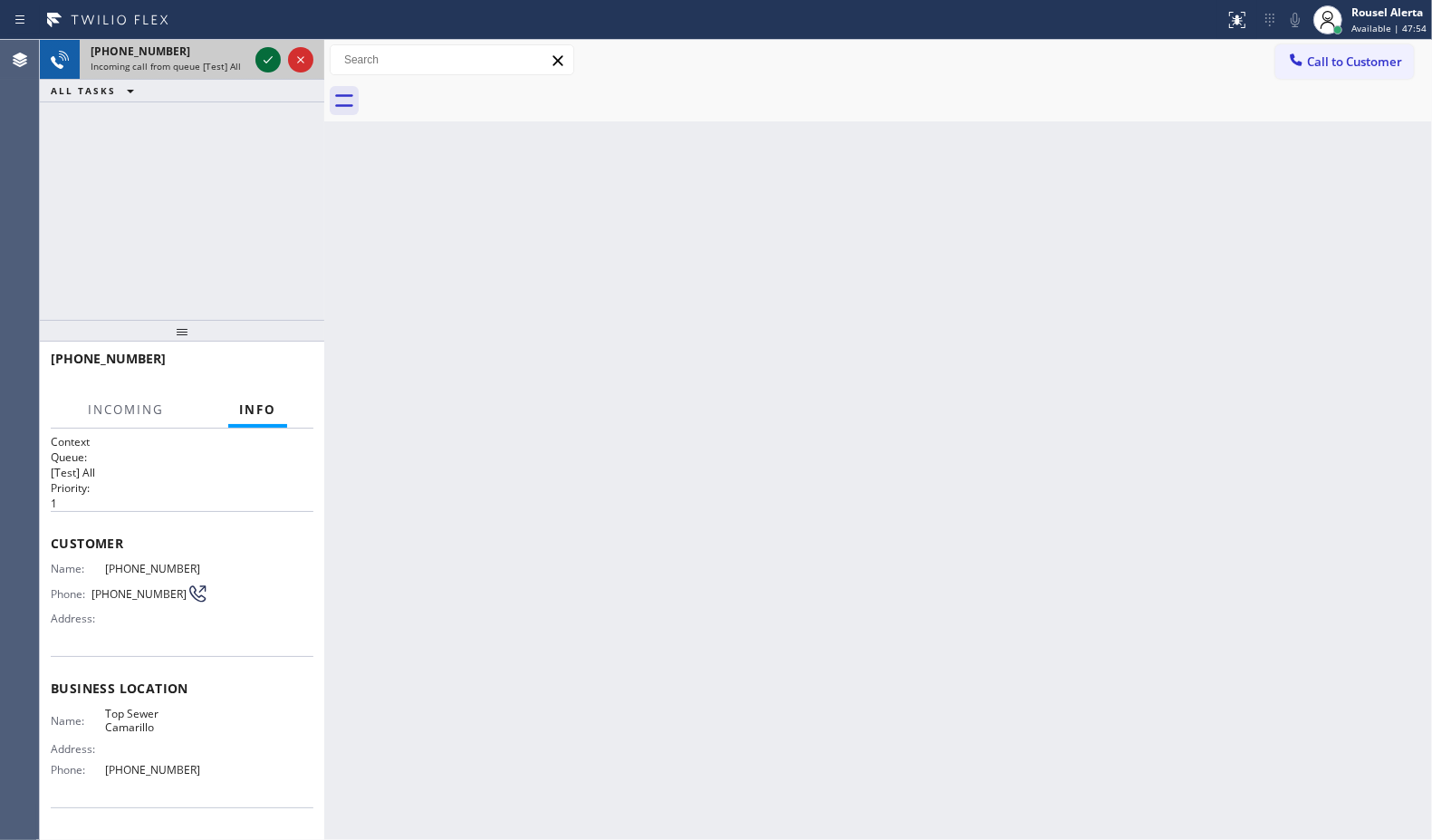
click at [258, 65] on icon at bounding box center [268, 59] width 22 height 22
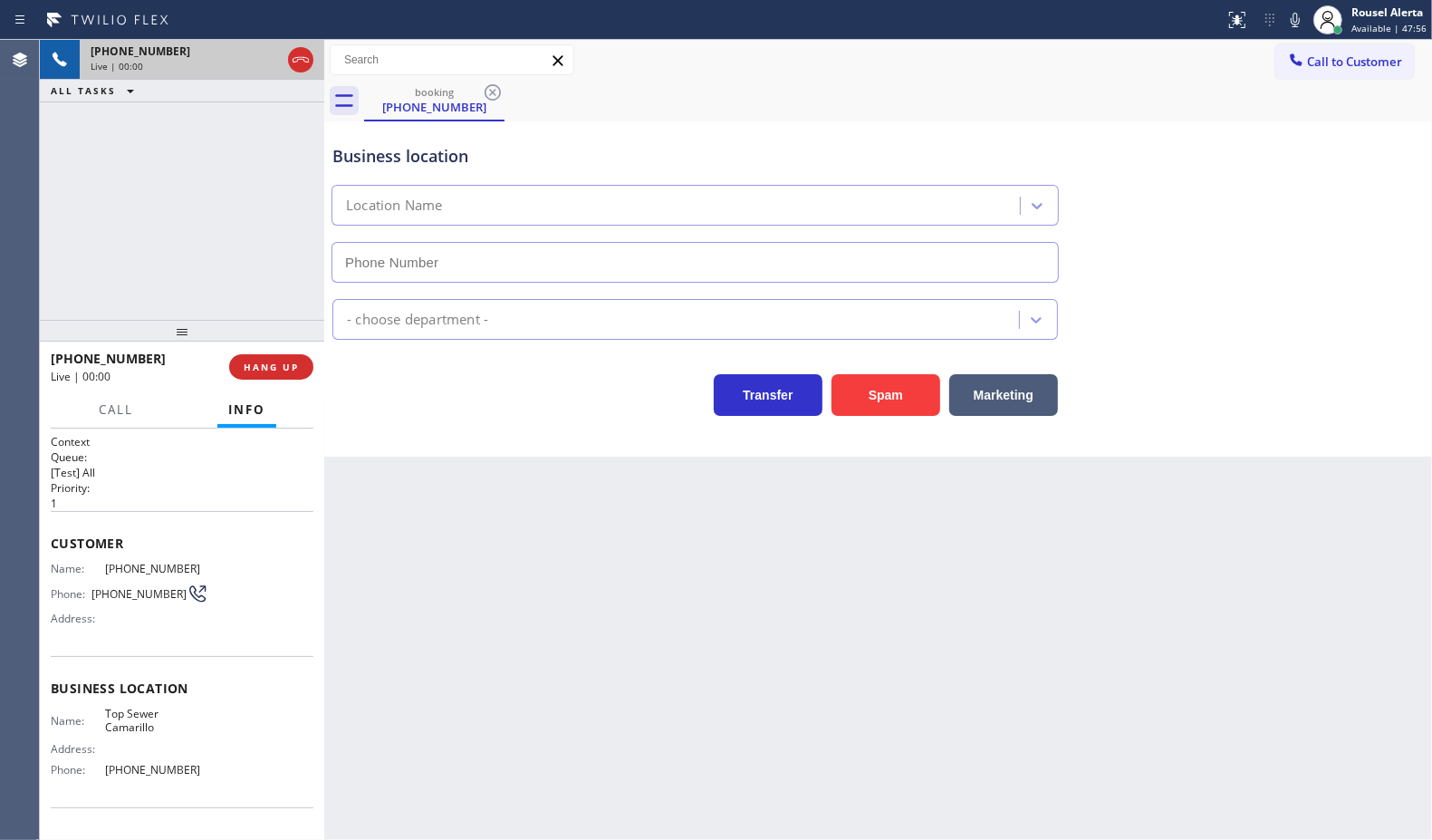
type input "(805) 519-7811"
drag, startPoint x: 251, startPoint y: 145, endPoint x: 256, endPoint y: 187, distance: 42.3
click at [252, 145] on div "+16507197190 Live | 00:11 ALL TASKS ALL TASKS ACTIVE TASKS TASKS IN WRAP UP" at bounding box center [181, 180] width 284 height 280
click at [267, 364] on span "HANG UP" at bounding box center [271, 366] width 55 height 12
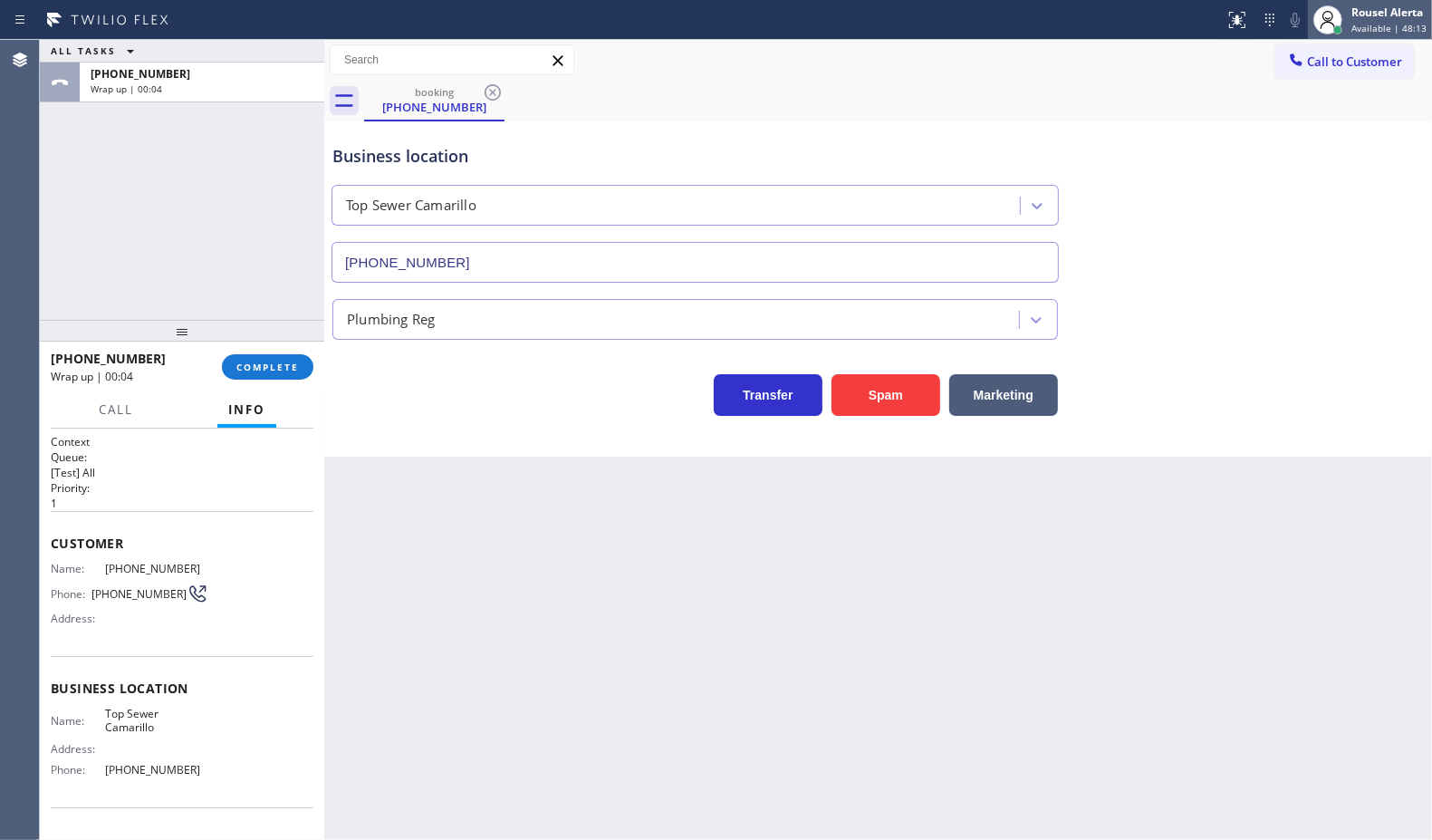
click at [1360, 16] on div "Rousel Alerta" at bounding box center [1388, 12] width 75 height 15
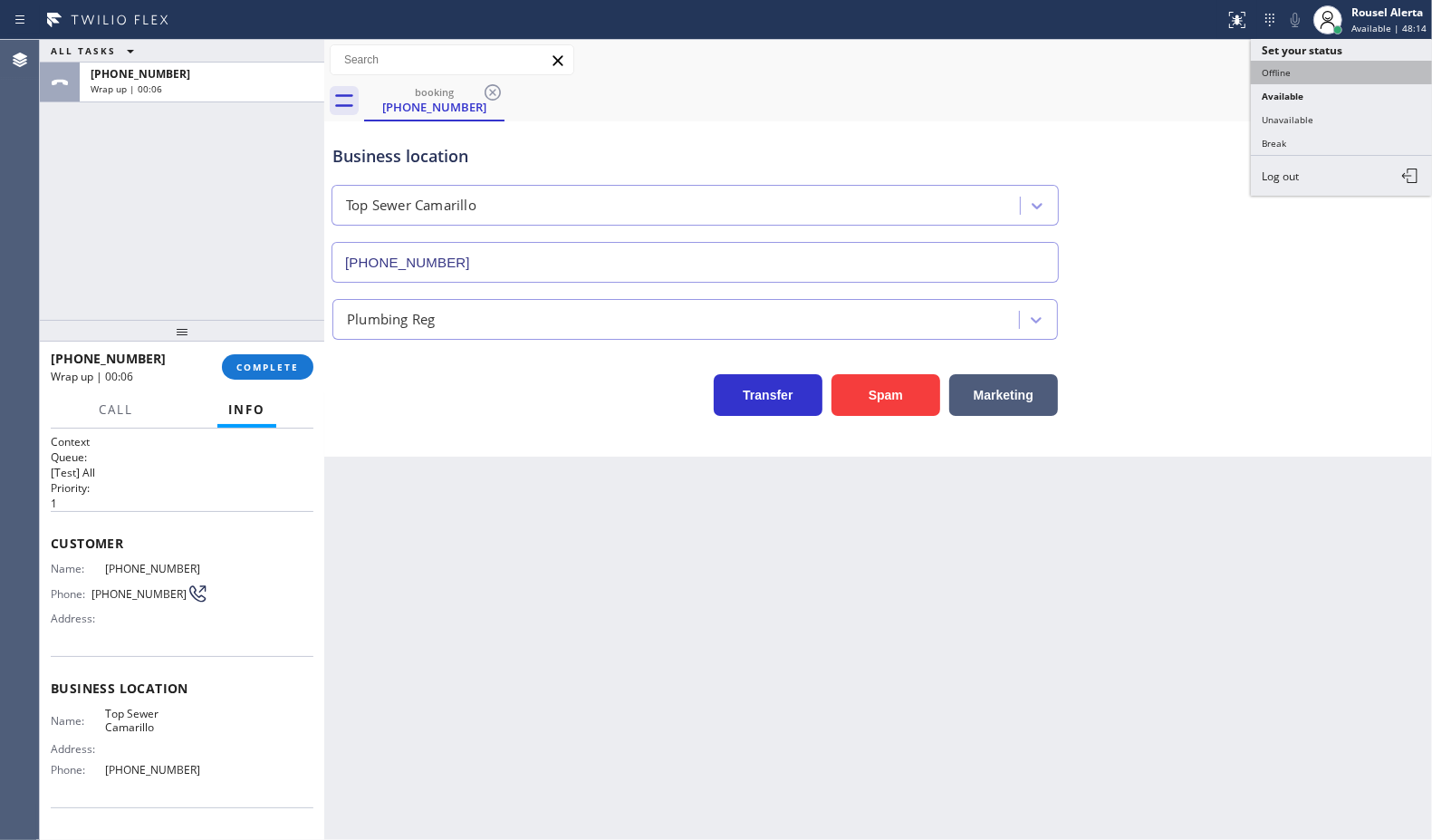
click at [1346, 69] on button "Offline" at bounding box center [1342, 72] width 181 height 24
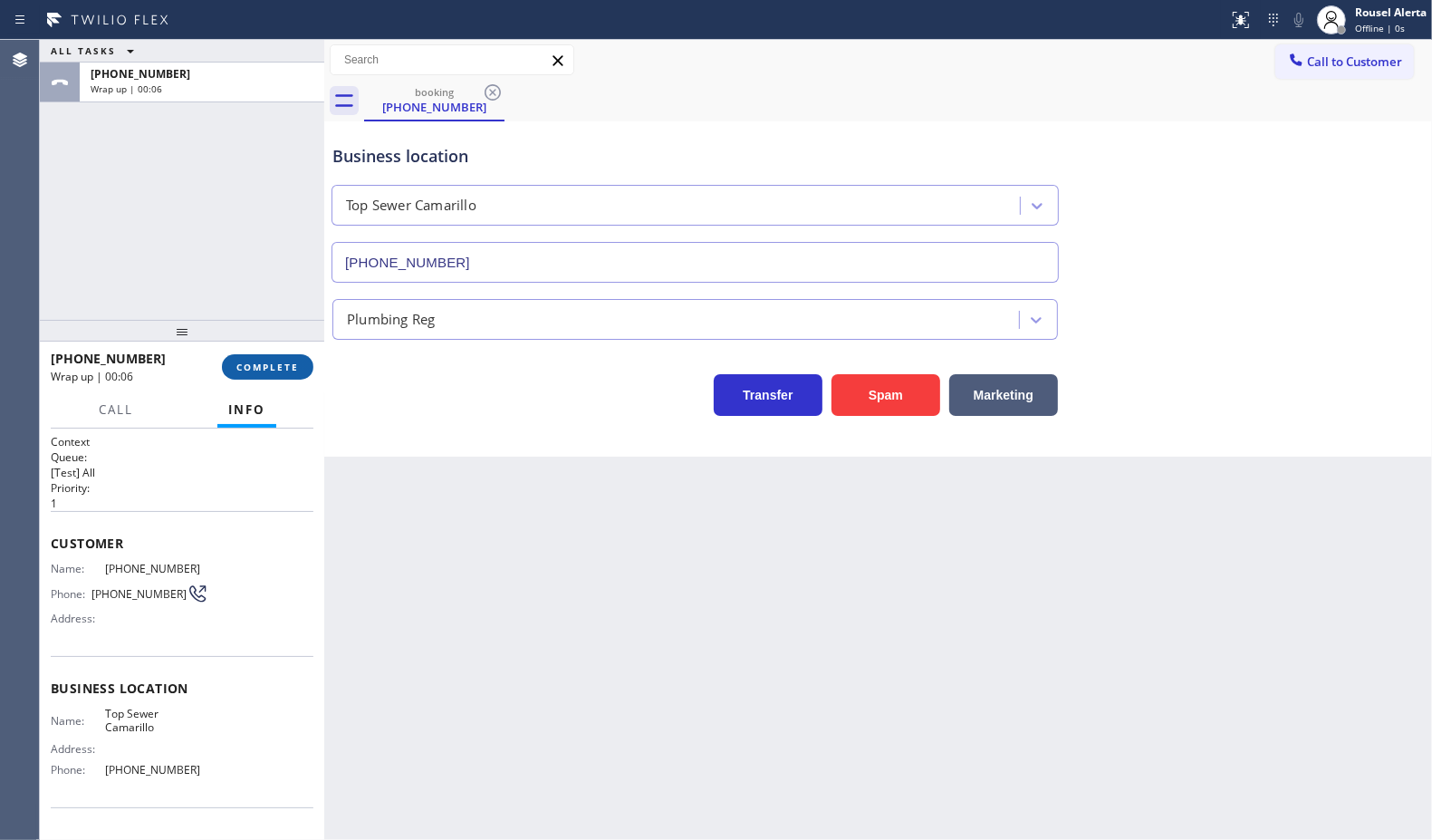
click at [261, 360] on span "COMPLETE" at bounding box center [268, 366] width 63 height 12
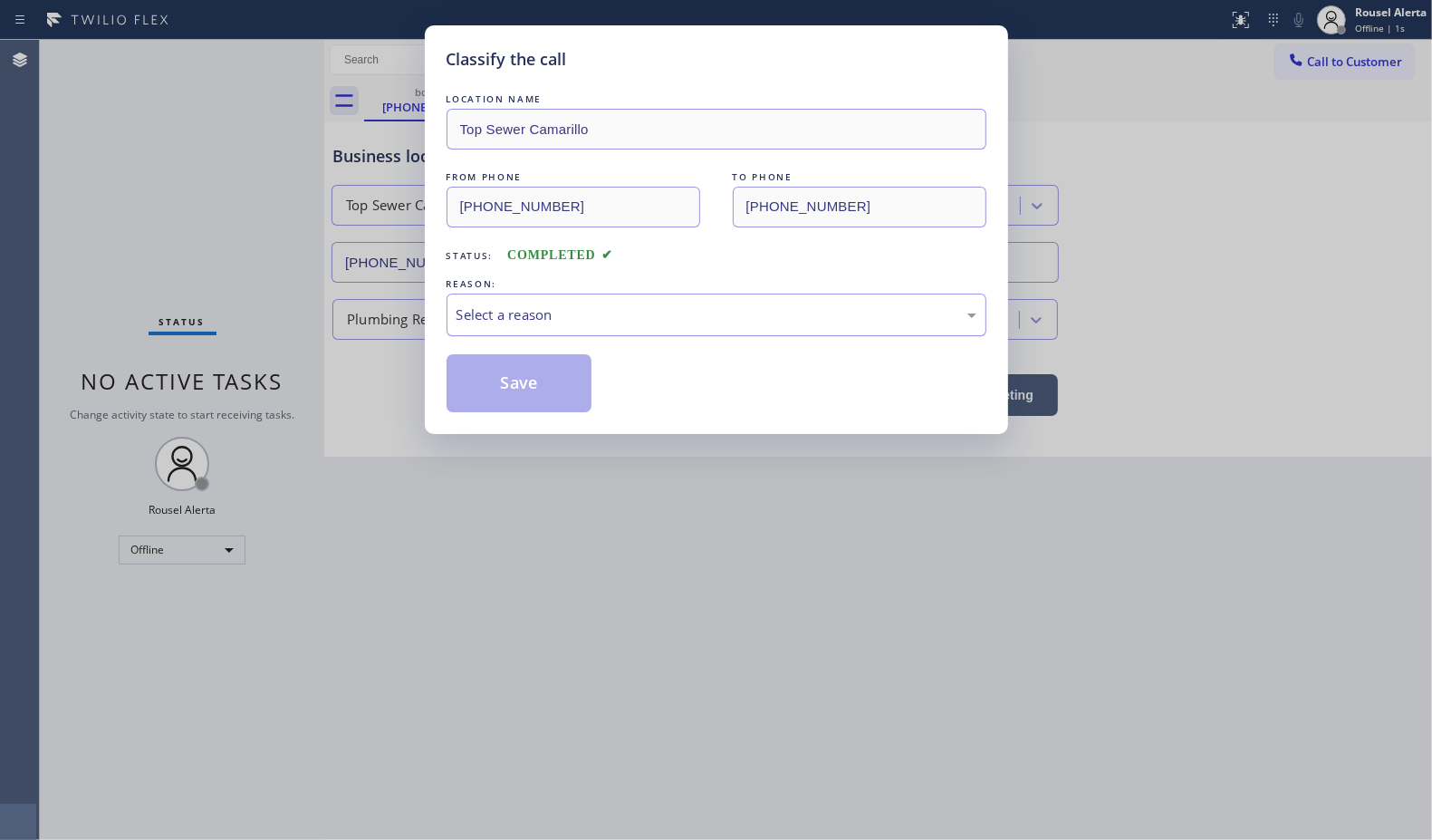
click at [533, 318] on div "Select a reason" at bounding box center [716, 315] width 520 height 21
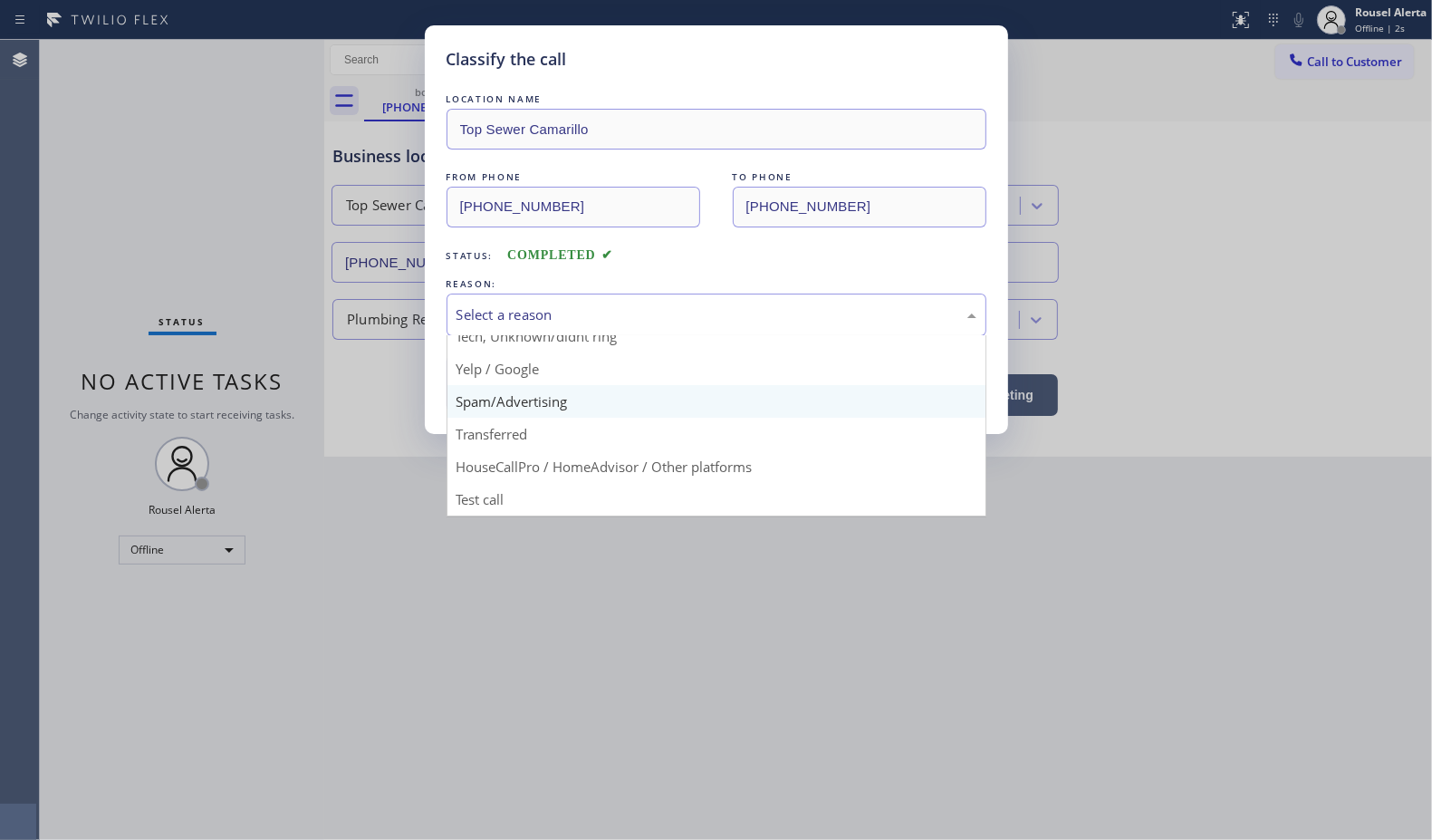
scroll to position [124, 0]
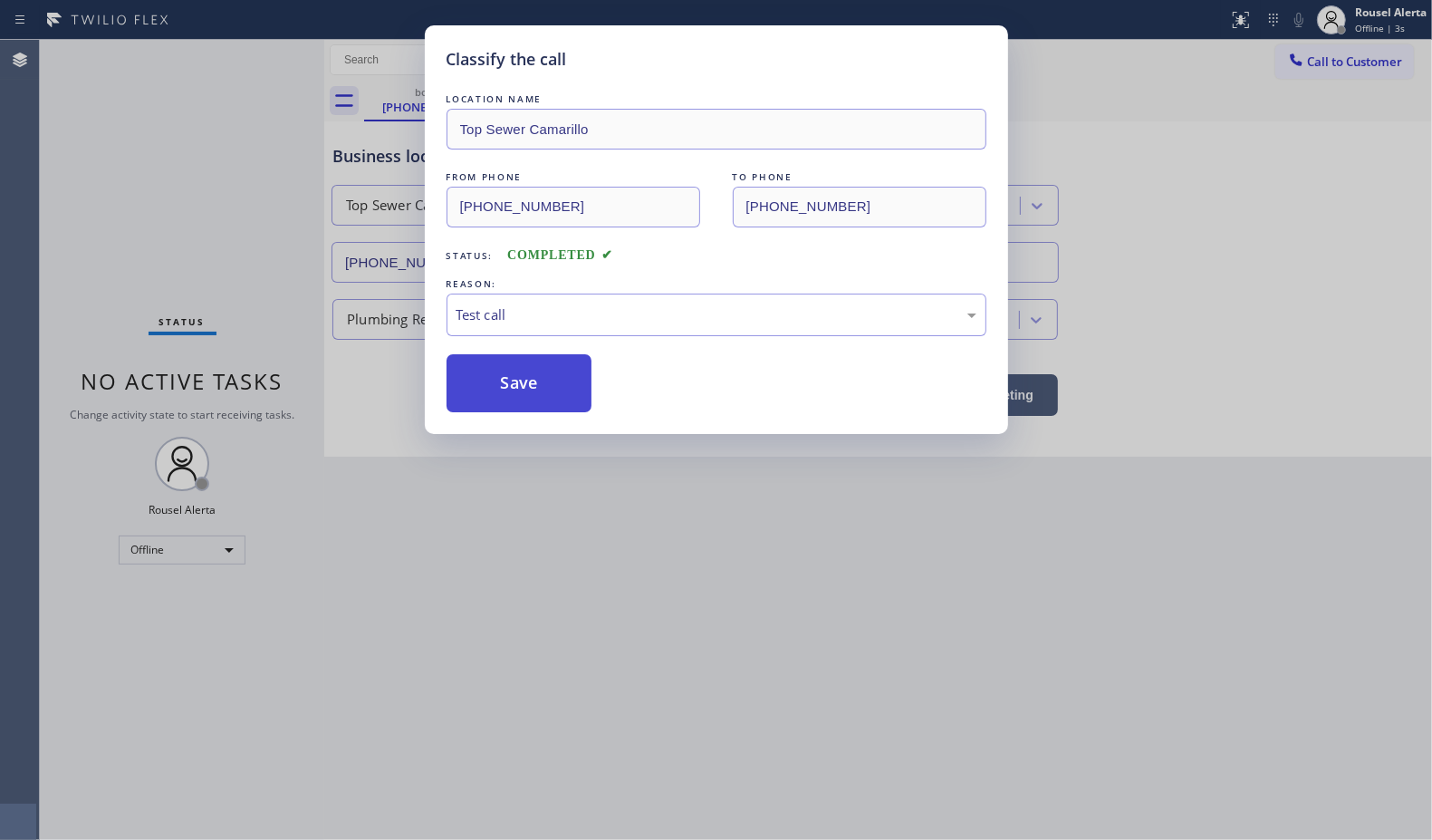
click at [501, 380] on button "Save" at bounding box center [519, 383] width 145 height 58
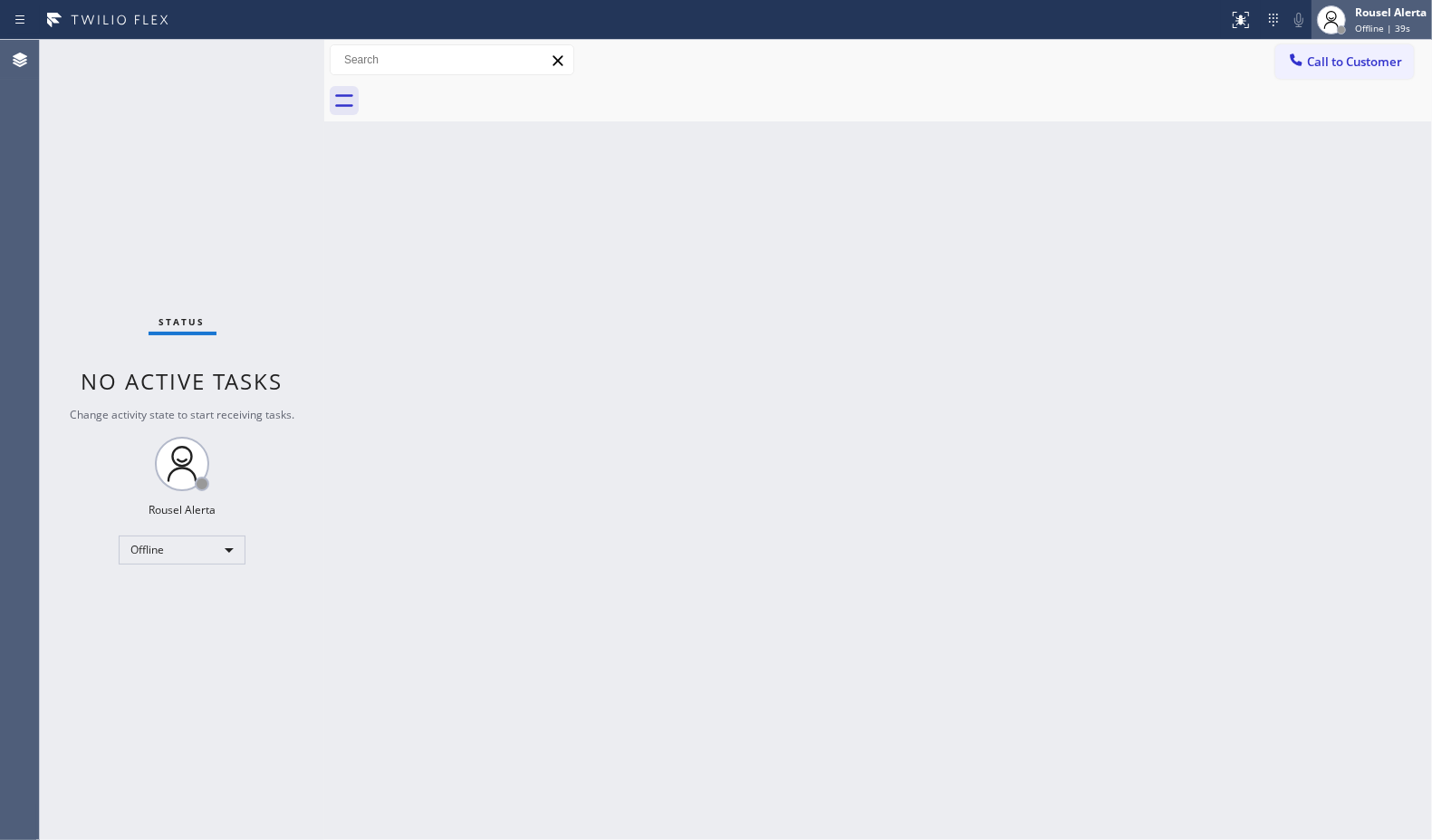
click at [1357, 22] on span "Offline | 39s" at bounding box center [1383, 28] width 55 height 12
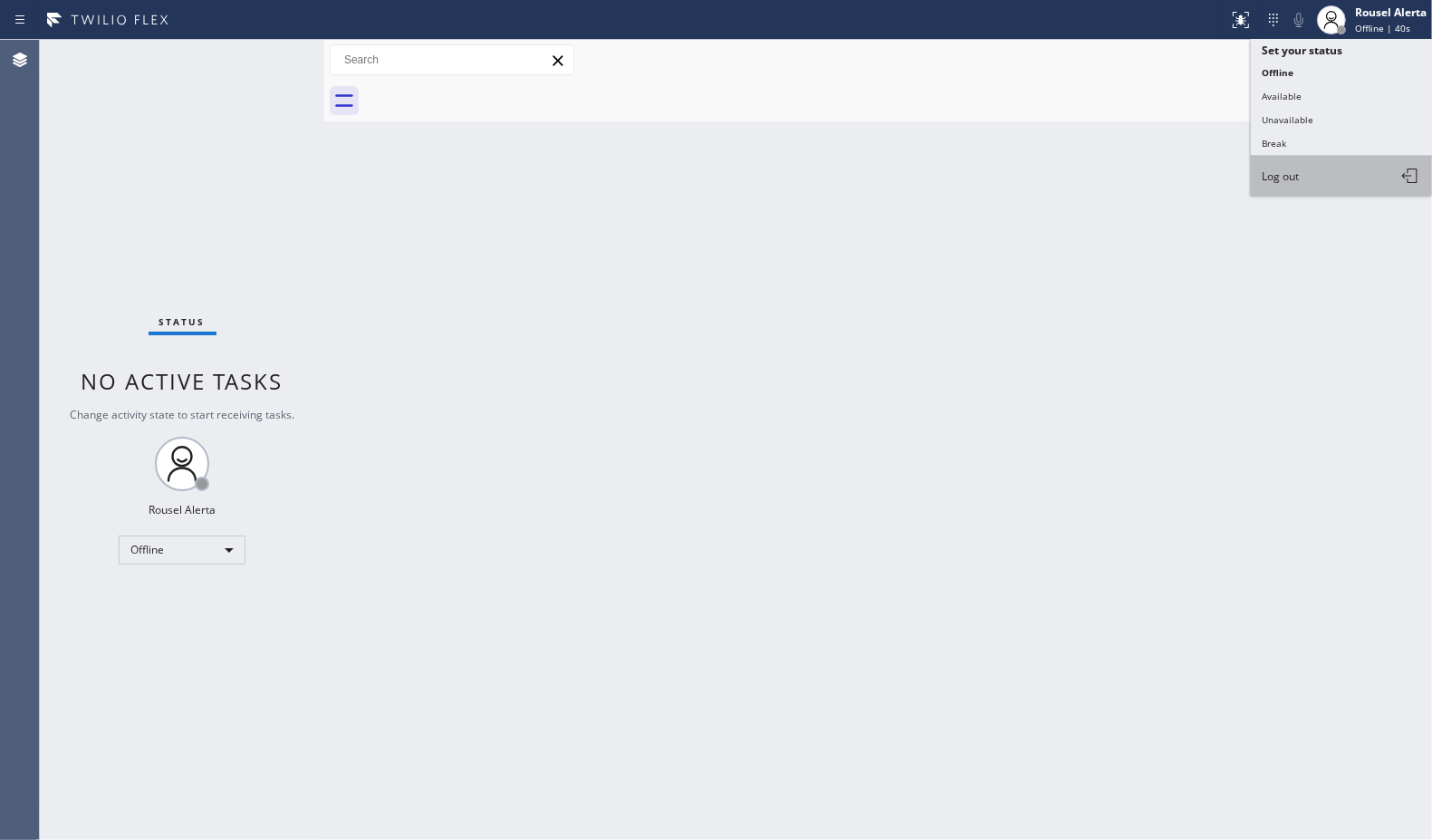
click at [1330, 164] on button "Log out" at bounding box center [1342, 176] width 181 height 40
